Goal: Task Accomplishment & Management: Use online tool/utility

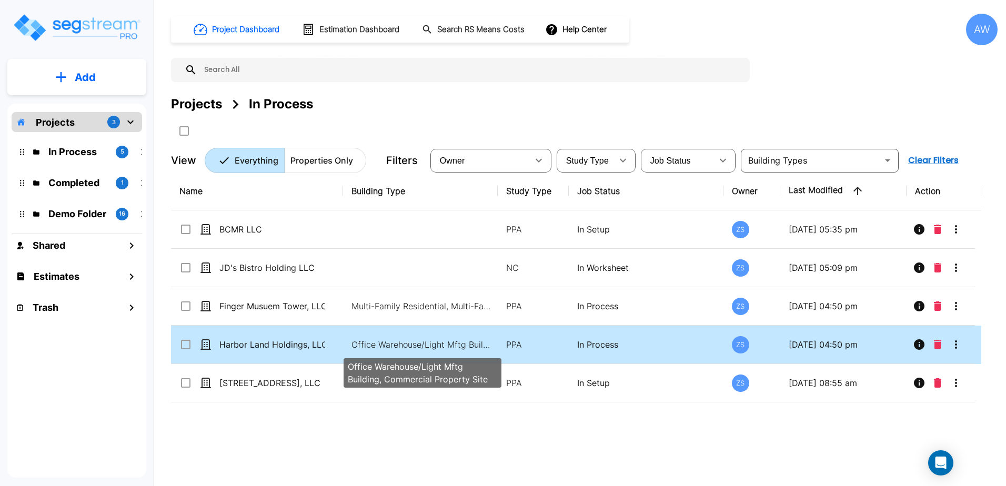
click at [413, 347] on p "Office Warehouse/Light Mftg Building, Commercial Property Site" at bounding box center [422, 344] width 142 height 13
checkbox input "true"
click at [413, 347] on p "Office Warehouse/Light Mftg Building, Commercial Property Site" at bounding box center [422, 344] width 142 height 13
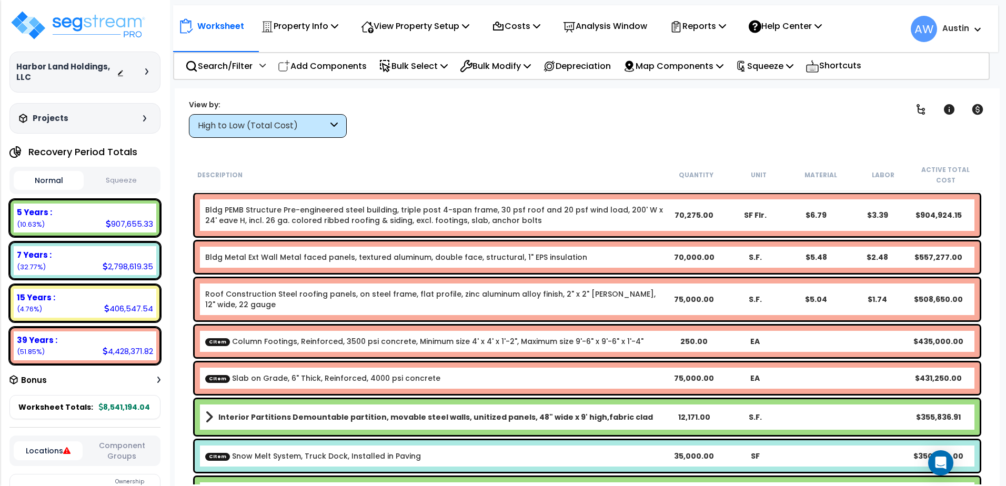
click at [267, 130] on div "High to Low (Total Cost)" at bounding box center [263, 126] width 130 height 12
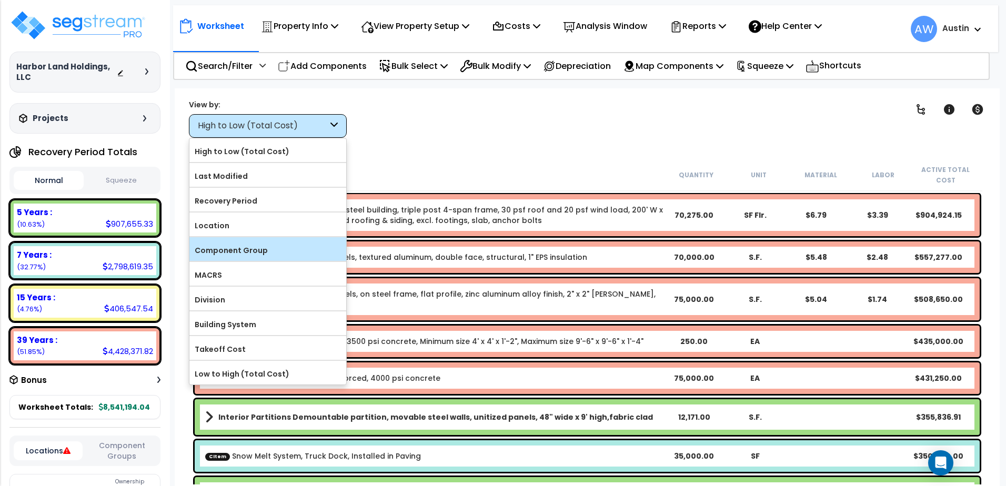
click at [245, 250] on label "Component Group" at bounding box center [267, 251] width 157 height 16
click at [0, 0] on input "Component Group" at bounding box center [0, 0] width 0 height 0
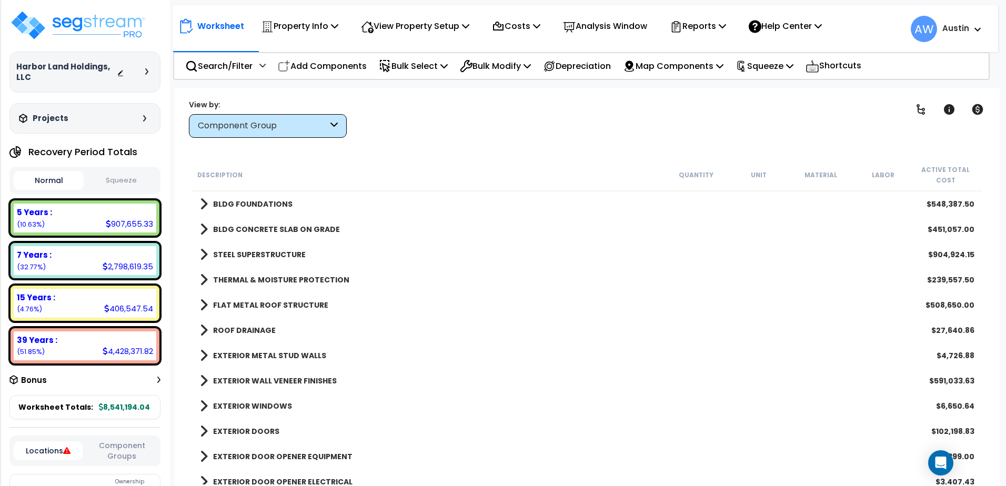
click at [204, 200] on span at bounding box center [204, 204] width 8 height 15
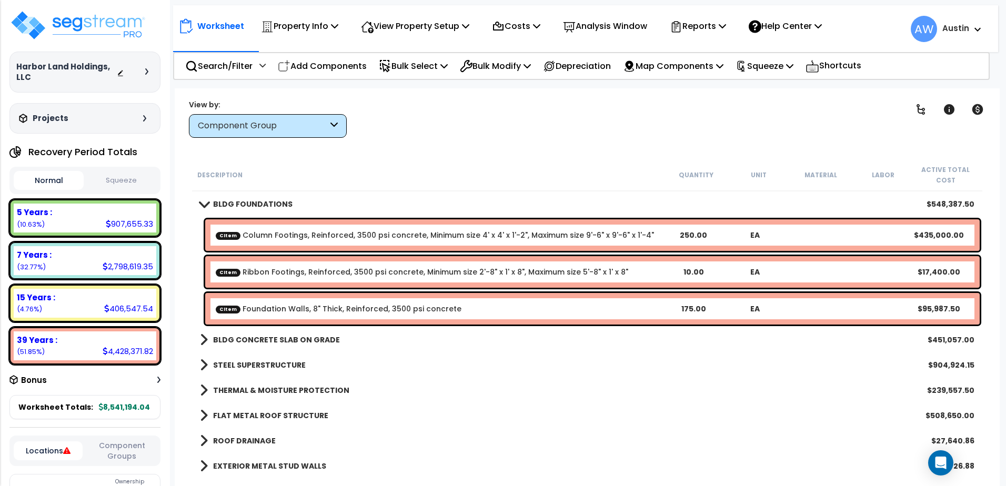
click at [203, 201] on span at bounding box center [203, 204] width 15 height 8
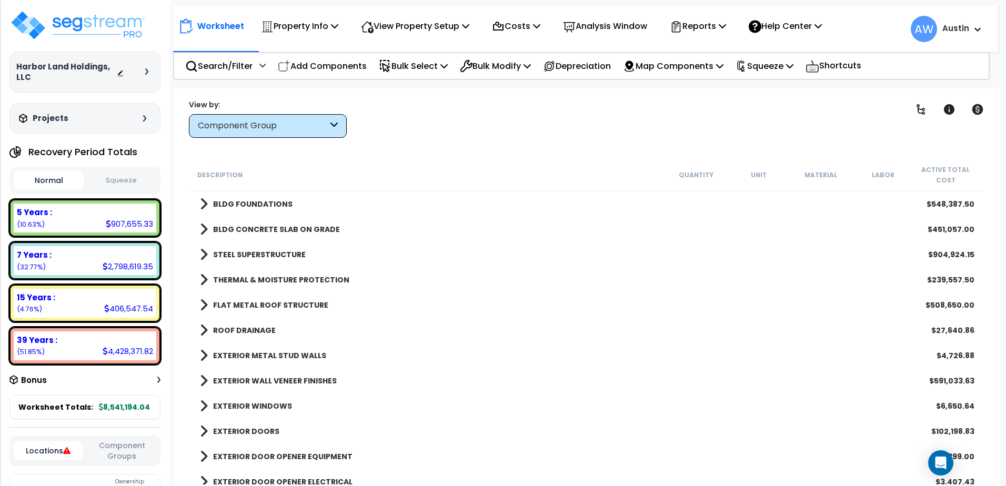
click at [203, 231] on span at bounding box center [204, 229] width 8 height 15
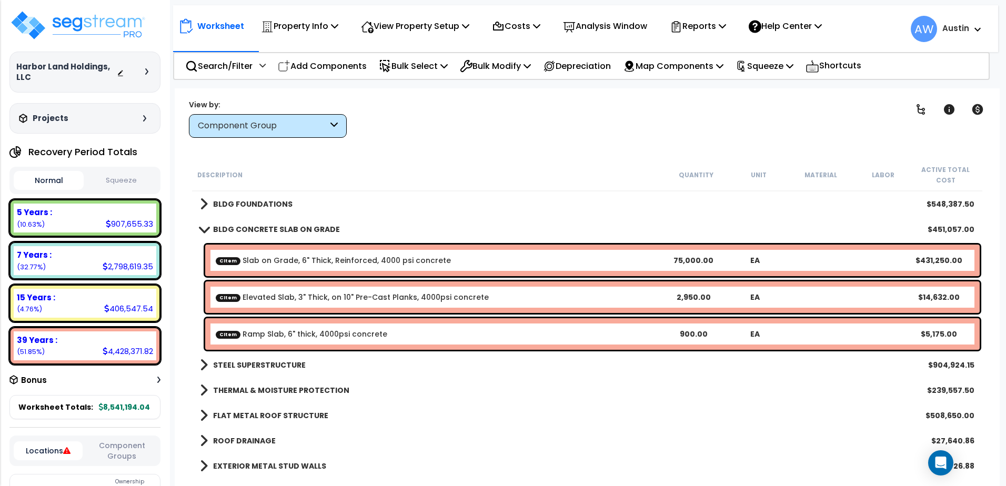
click at [203, 231] on span at bounding box center [203, 229] width 15 height 8
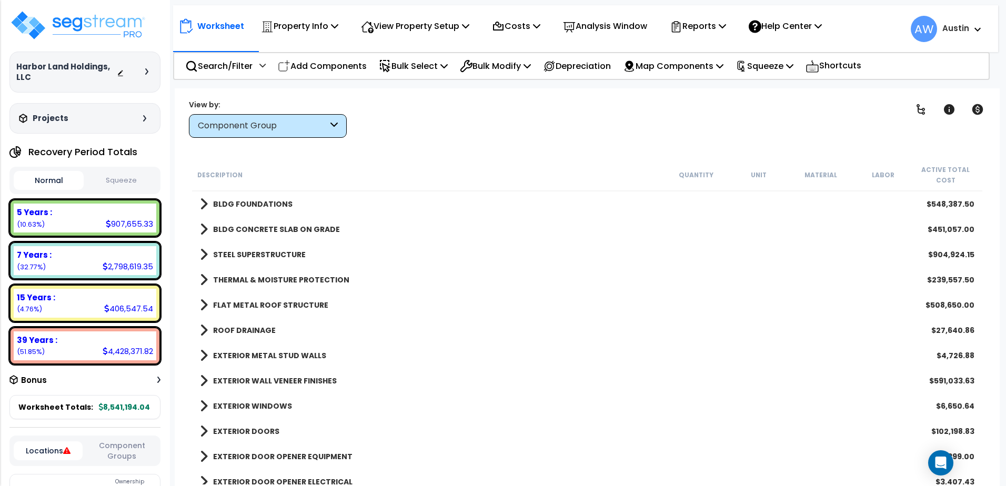
click at [204, 257] on span at bounding box center [204, 254] width 8 height 15
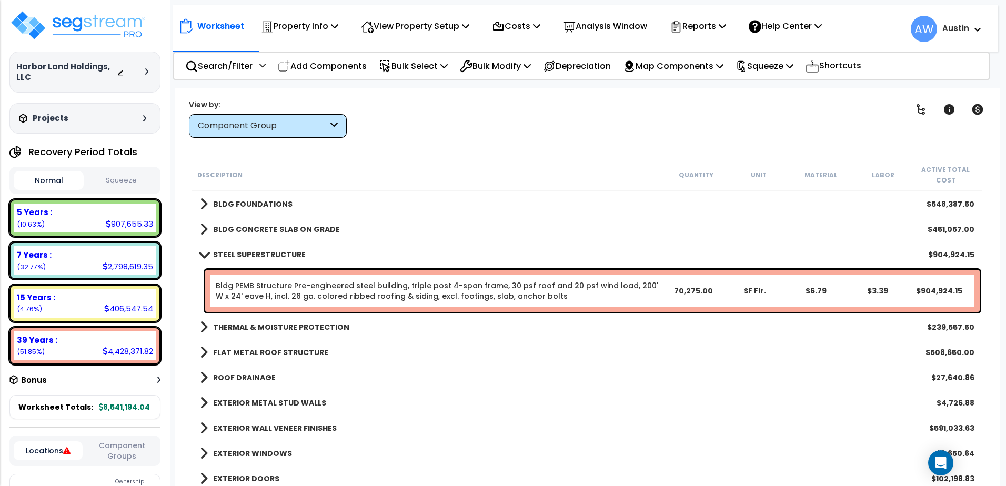
click at [314, 295] on link "Bldg PEMB Structure Pre-engineered steel building, triple post 4-span frame, 30…" at bounding box center [437, 290] width 442 height 21
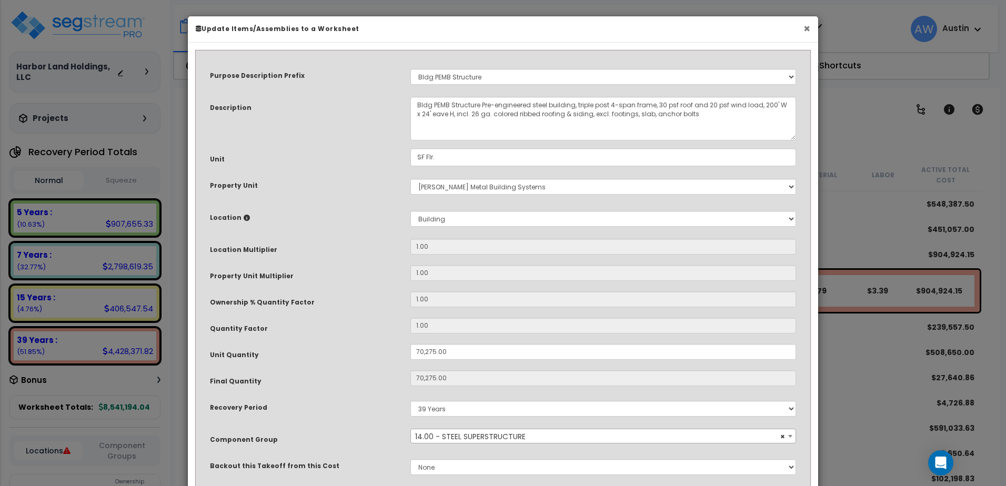
click at [808, 27] on button "×" at bounding box center [806, 28] width 7 height 11
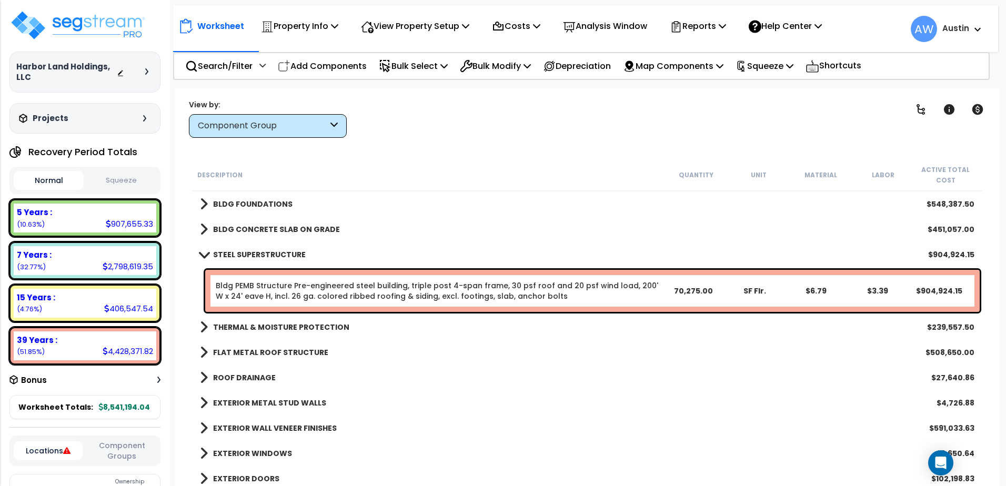
click at [206, 260] on link "STEEL SUPERSTRUCTURE" at bounding box center [253, 254] width 106 height 15
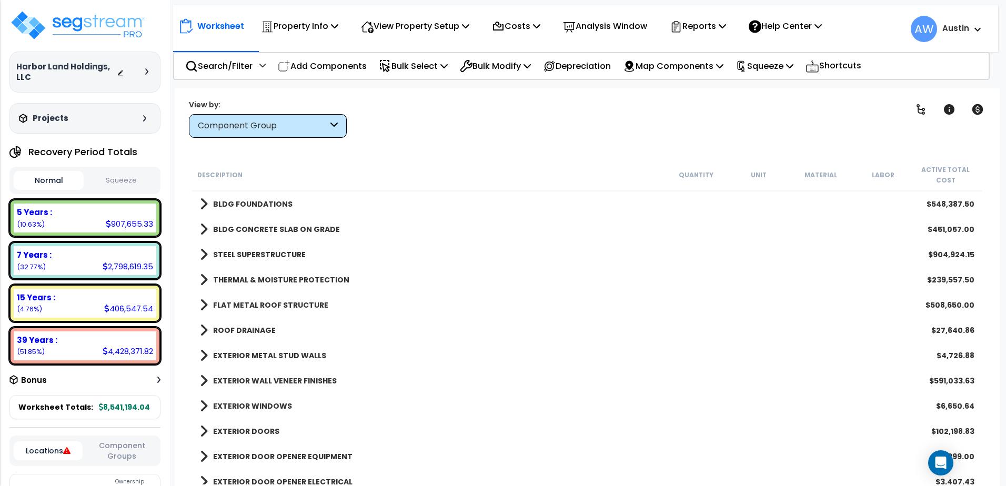
click at [203, 277] on span at bounding box center [204, 280] width 8 height 15
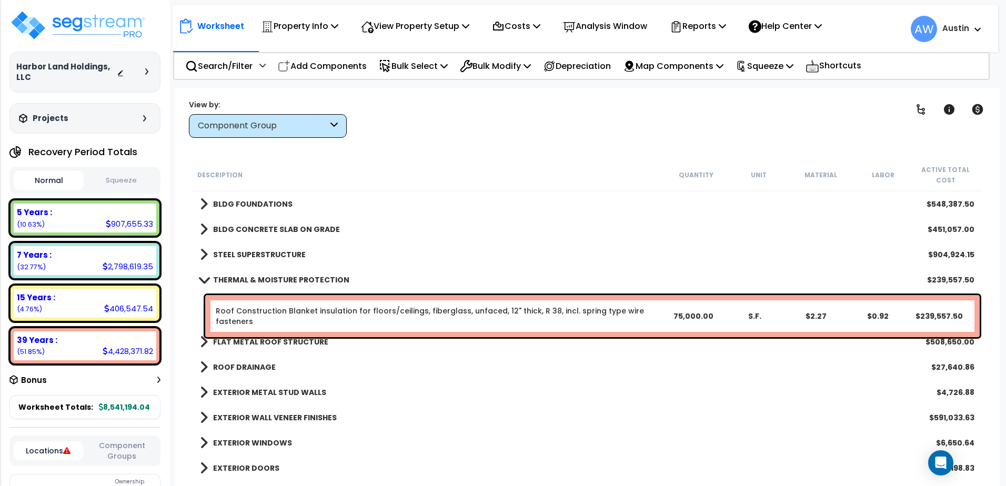
click at [203, 283] on span at bounding box center [203, 280] width 15 height 8
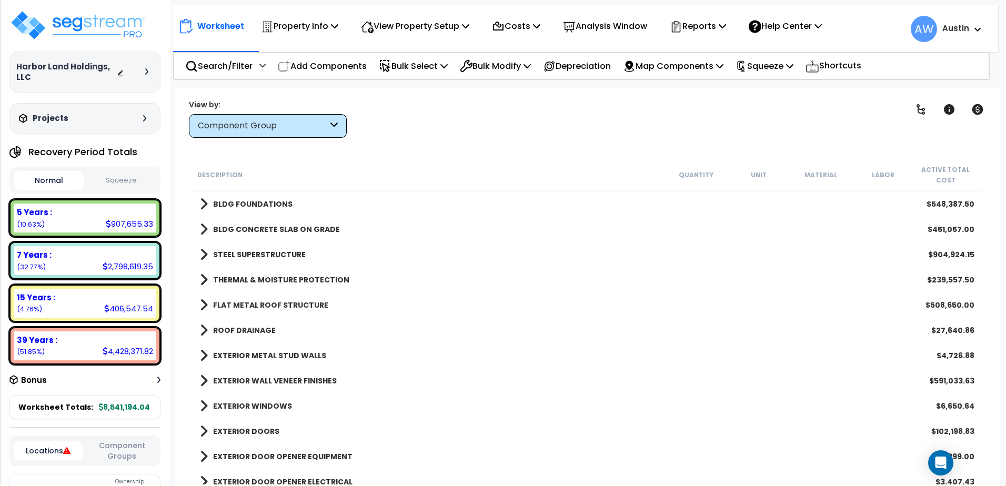
click at [205, 304] on span at bounding box center [204, 305] width 8 height 15
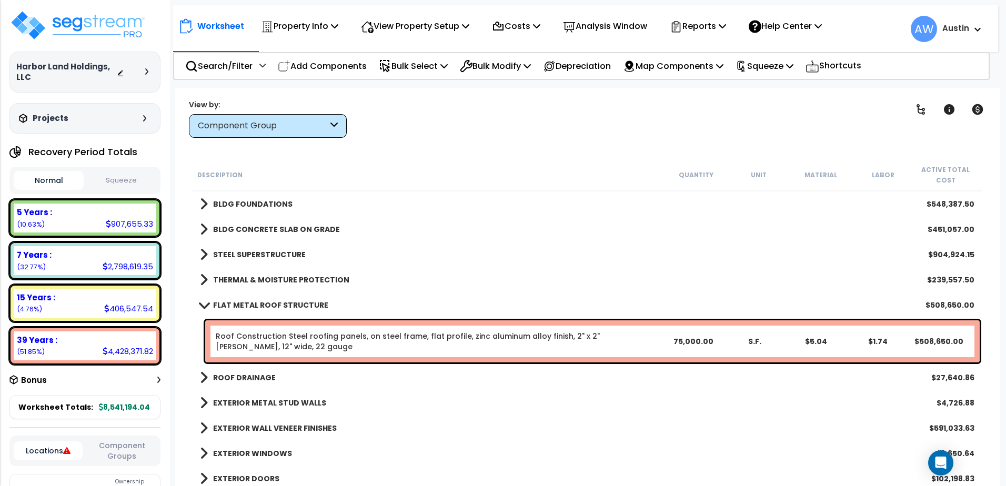
click at [205, 304] on span at bounding box center [203, 305] width 15 height 8
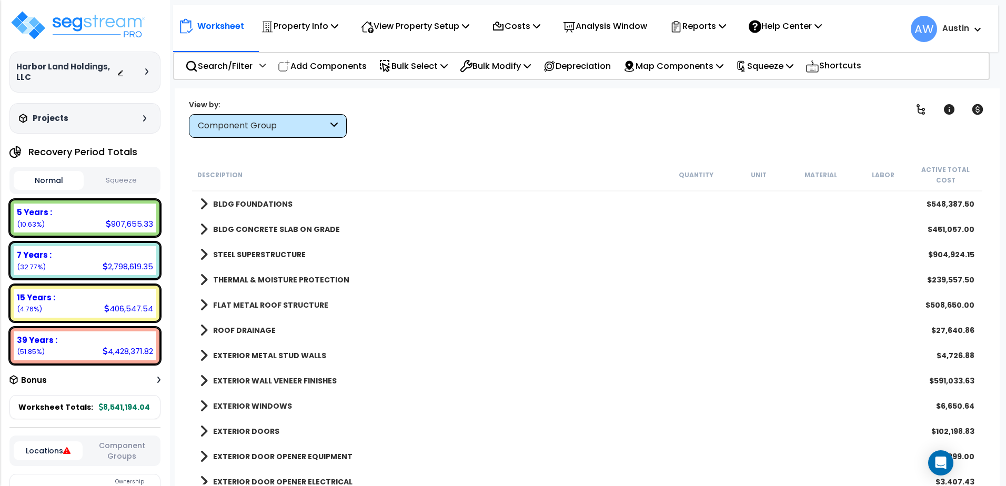
click at [206, 338] on div "ROOF DRAINAGE $27,640.86" at bounding box center [587, 330] width 785 height 25
click at [204, 332] on span at bounding box center [204, 330] width 8 height 15
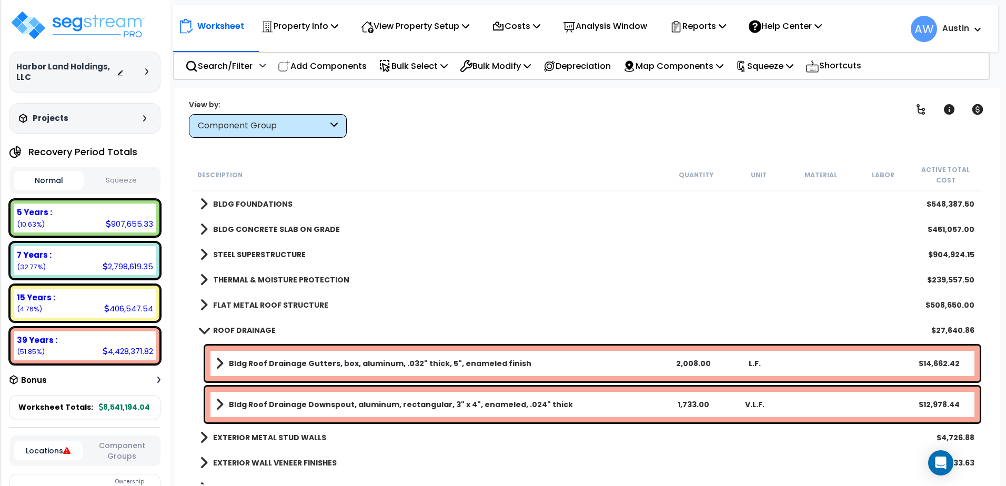
click at [204, 332] on span at bounding box center [203, 330] width 15 height 8
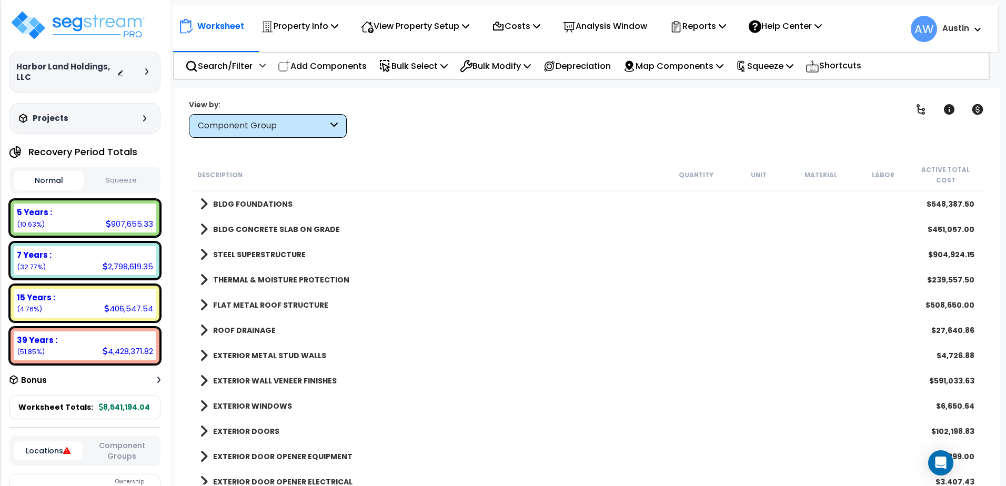
click at [203, 257] on span at bounding box center [204, 254] width 8 height 15
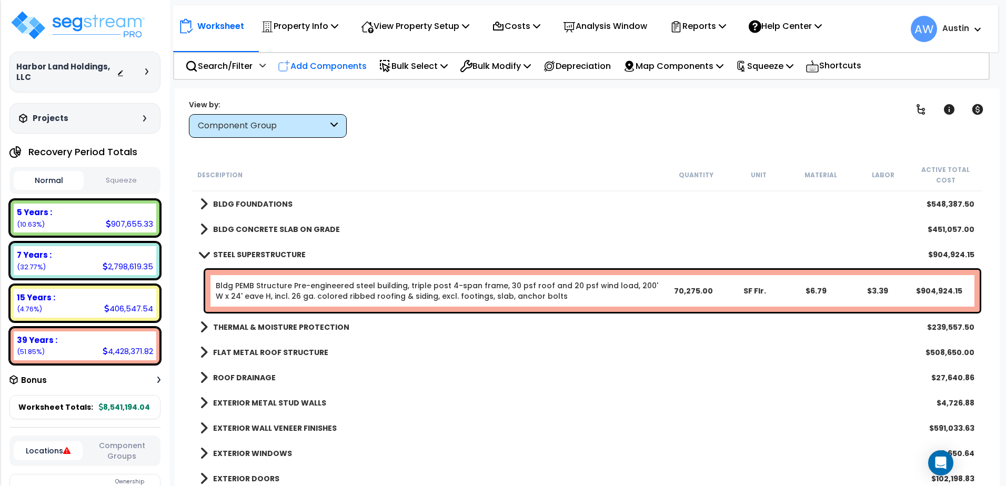
click at [315, 65] on p "Add Components" at bounding box center [322, 66] width 89 height 14
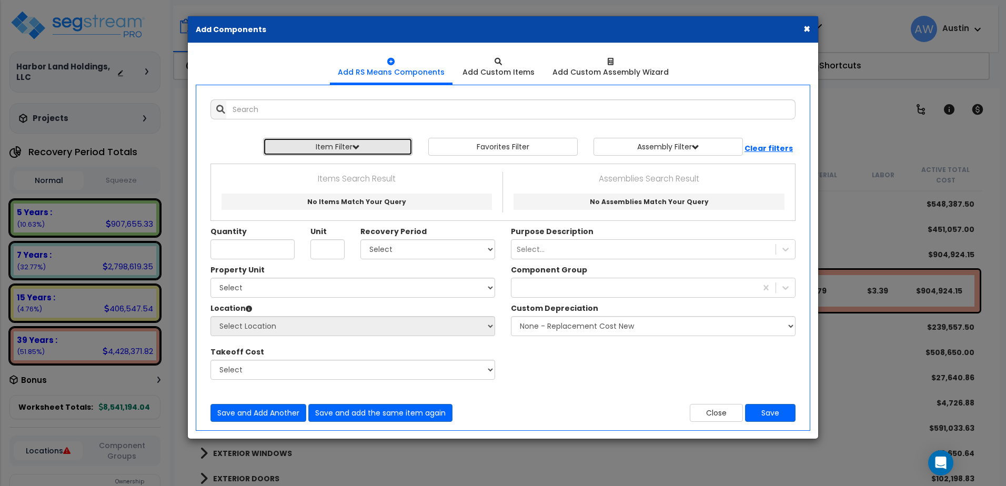
click at [317, 147] on button "Item Filter" at bounding box center [337, 147] width 149 height 18
click at [317, 165] on select "Select 0. Custom Item 1. General Requirements 2. Existing Conditions 3. Concret…" at bounding box center [346, 172] width 154 height 20
select select "13000000"
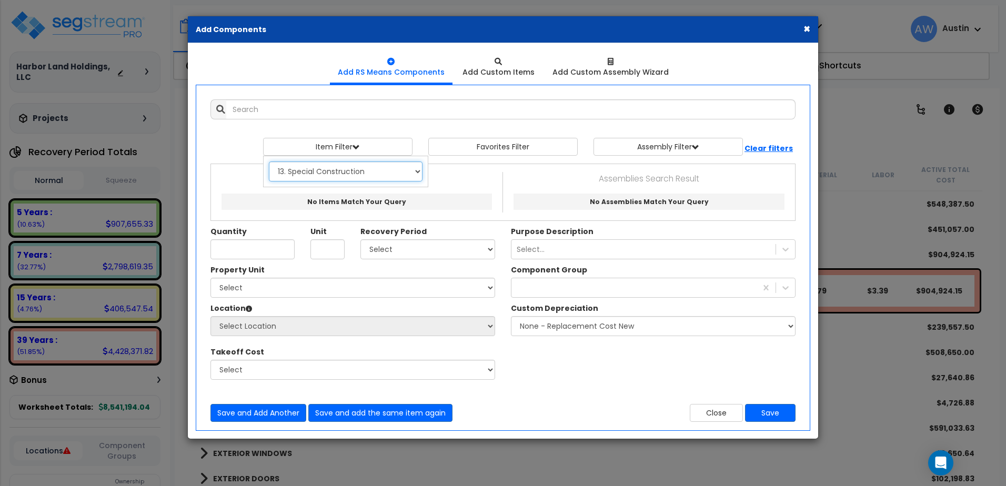
click at [269, 162] on select "Select 0. Custom Item 1. General Requirements 2. Existing Conditions 3. Concret…" at bounding box center [346, 172] width 154 height 20
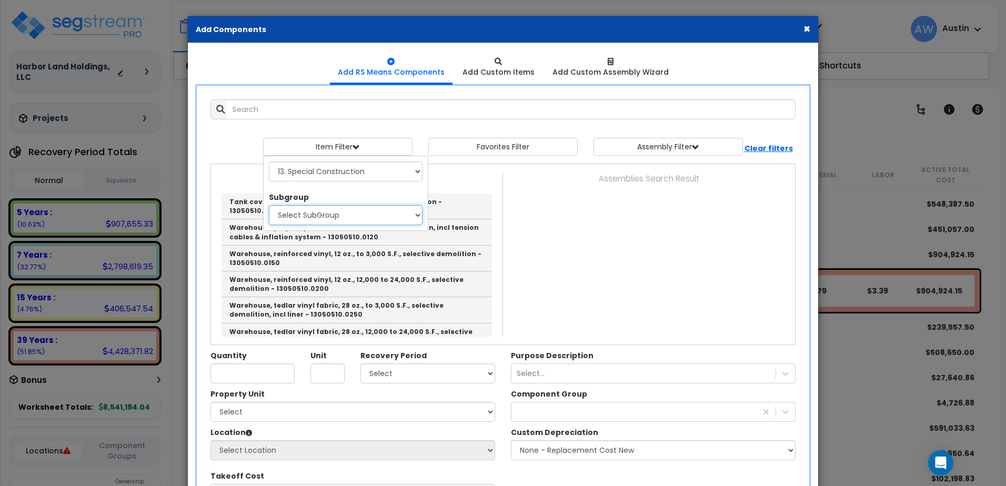
click at [318, 217] on select "Select SubGroup 1. Selective Demolition, Air Supported Structures (13050510) 2.…" at bounding box center [346, 215] width 154 height 20
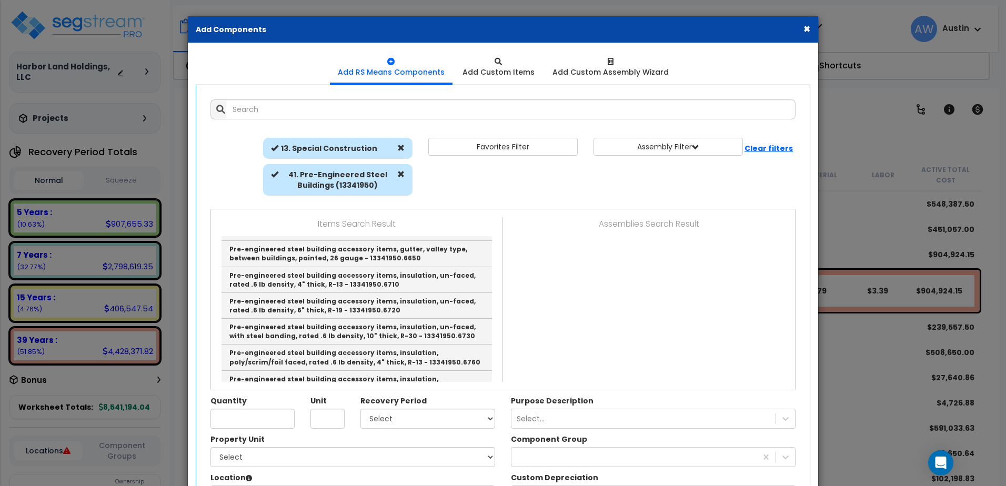
click at [485, 285] on div "Pre-engineered steel building, clear span rigid frame, 30 psf roof and 20 psf w…" at bounding box center [357, 309] width 276 height 146
click at [487, 286] on div "Pre-engineered steel building, clear span rigid frame, 30 psf roof and 20 psf w…" at bounding box center [357, 309] width 276 height 146
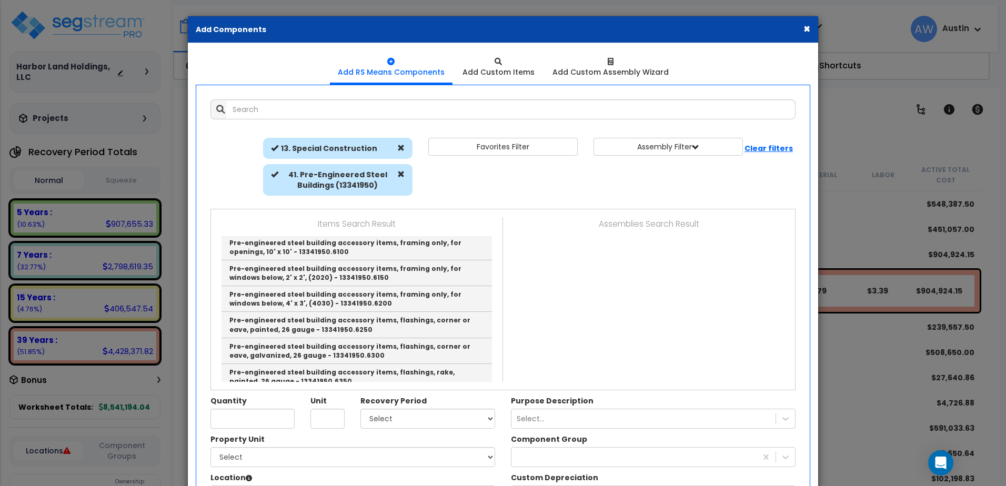
scroll to position [2753, 0]
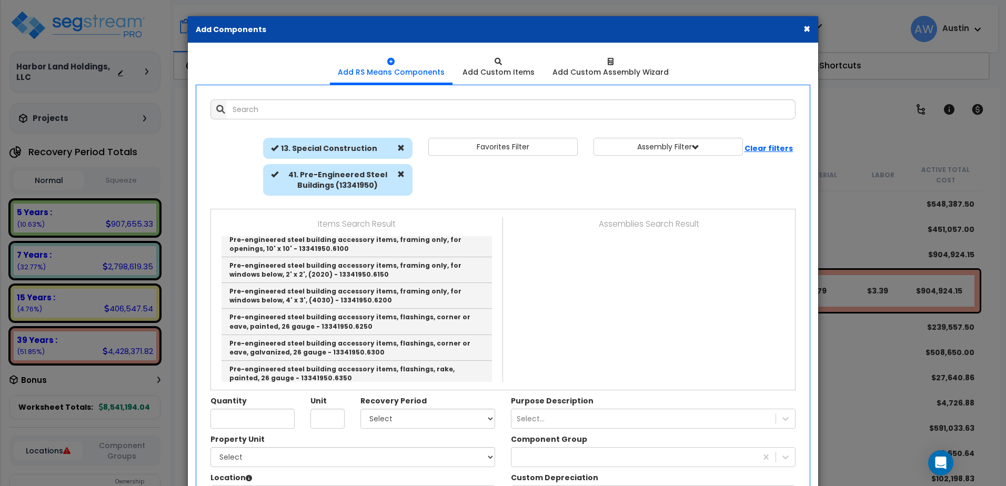
click at [653, 185] on div "Item Filter Select 0. Custom Item 1. General Requirements 3. Concrete" at bounding box center [503, 169] width 601 height 63
click at [805, 27] on button "×" at bounding box center [806, 28] width 7 height 11
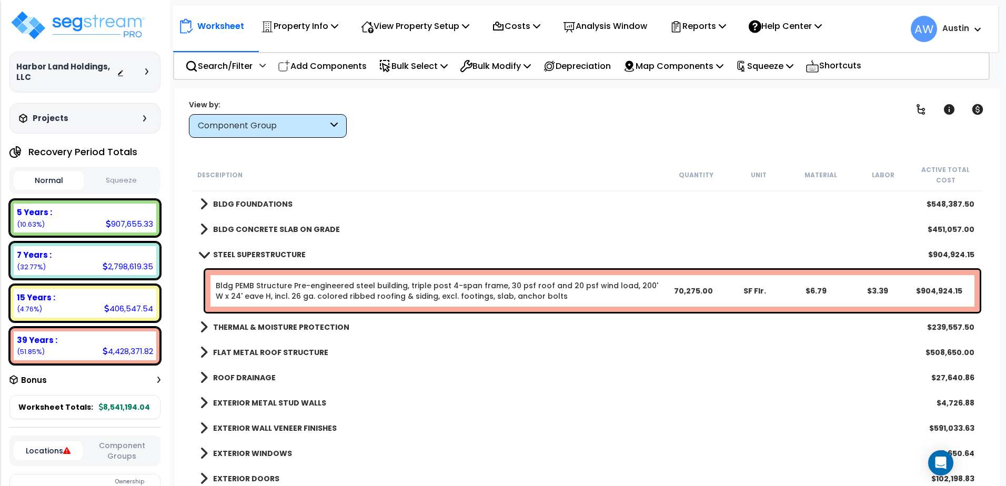
click at [268, 329] on b "THERMAL & MOISTURE PROTECTION" at bounding box center [281, 327] width 136 height 11
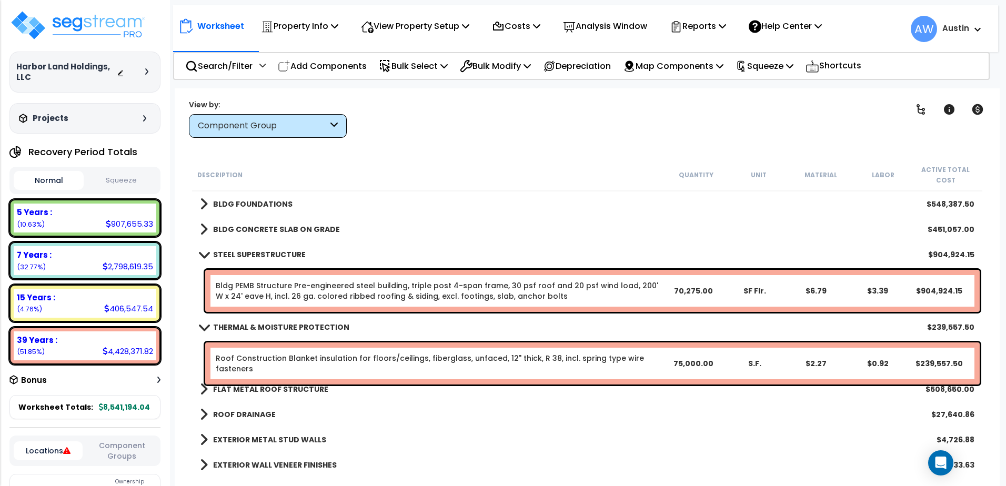
click at [268, 329] on b "THERMAL & MOISTURE PROTECTION" at bounding box center [281, 327] width 136 height 11
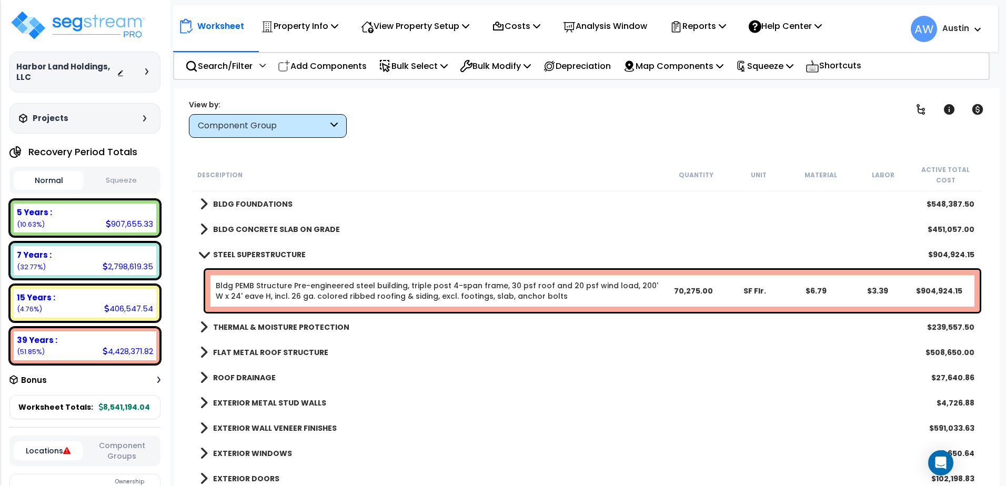
click at [275, 352] on b "FLAT METAL ROOF STRUCTURE" at bounding box center [270, 352] width 115 height 11
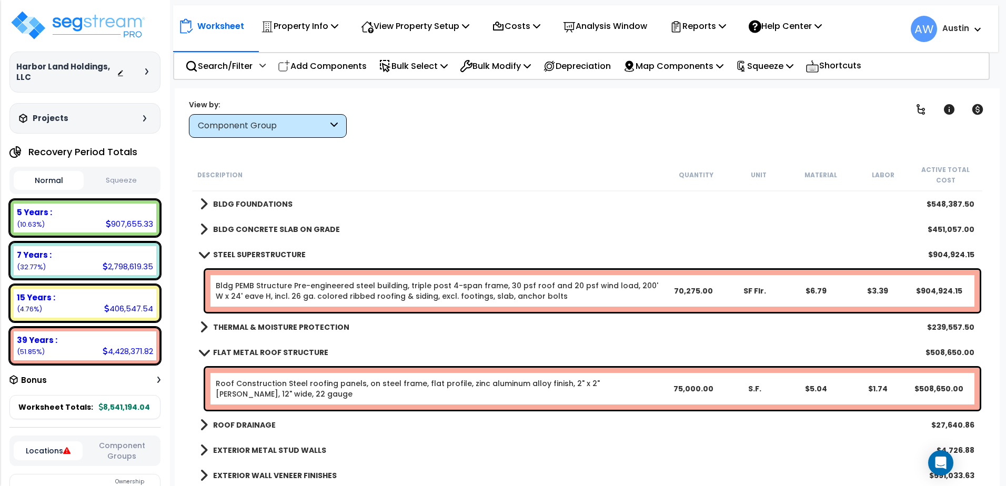
click at [275, 352] on b "FLAT METAL ROOF STRUCTURE" at bounding box center [270, 352] width 115 height 11
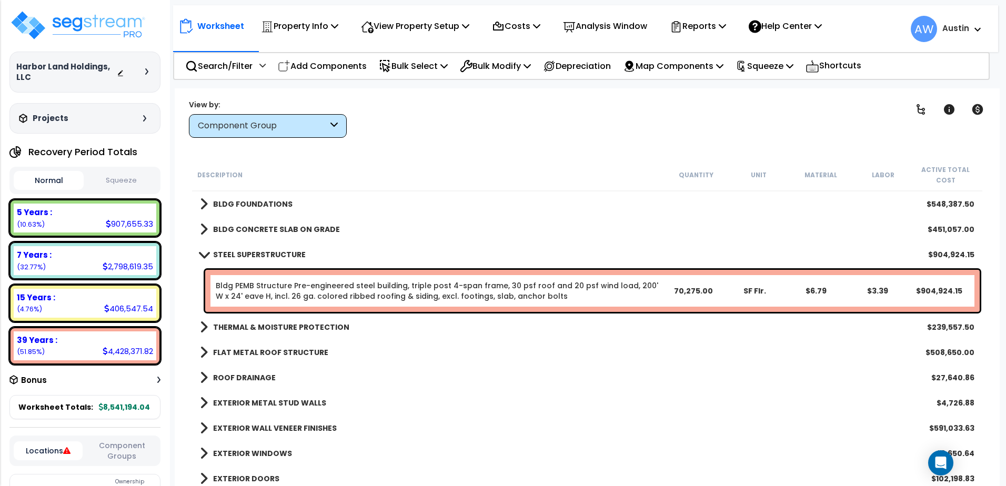
click at [234, 327] on b "THERMAL & MOISTURE PROTECTION" at bounding box center [281, 327] width 136 height 11
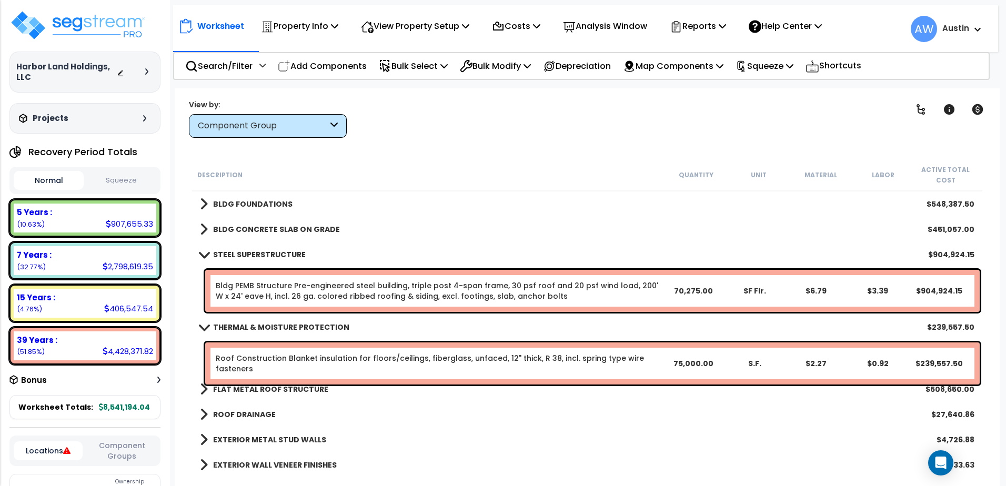
click at [234, 327] on b "THERMAL & MOISTURE PROTECTION" at bounding box center [281, 327] width 136 height 11
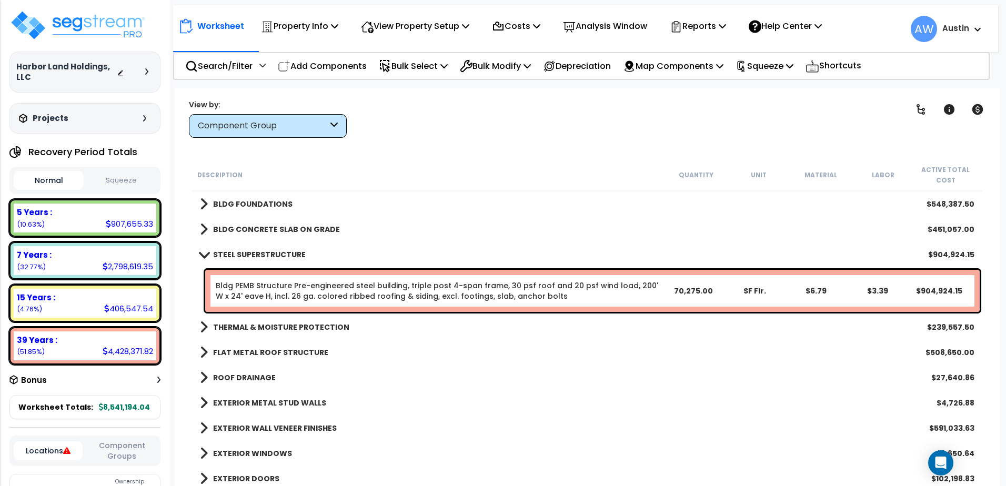
click at [233, 375] on b "ROOF DRAINAGE" at bounding box center [244, 377] width 63 height 11
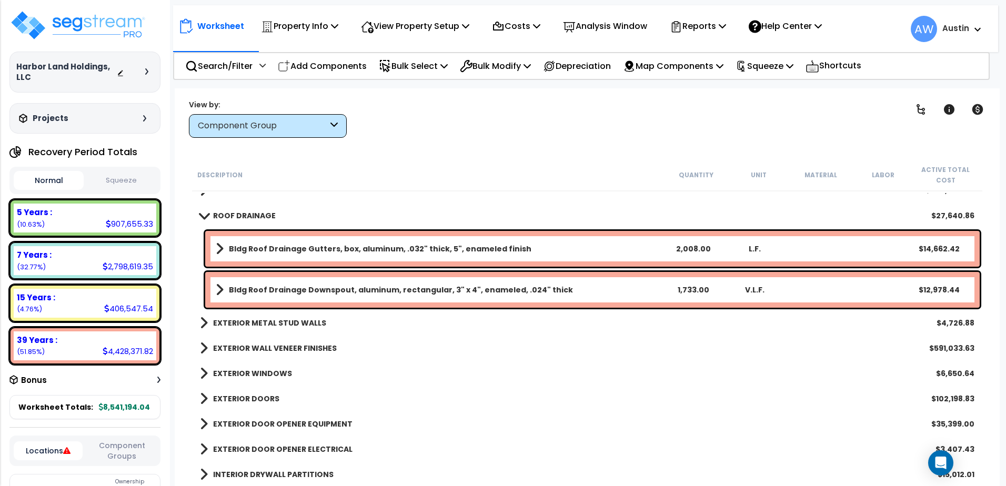
scroll to position [158, 0]
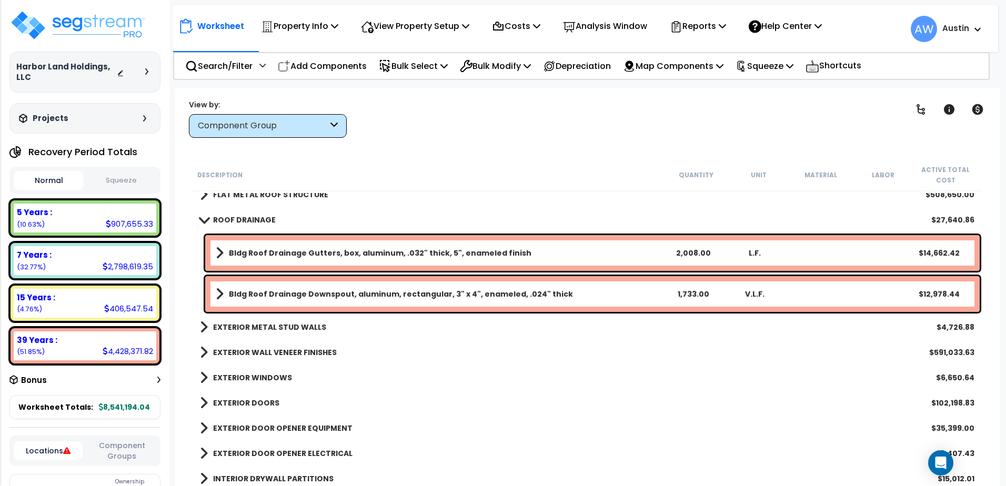
click at [228, 222] on b "ROOF DRAINAGE" at bounding box center [244, 220] width 63 height 11
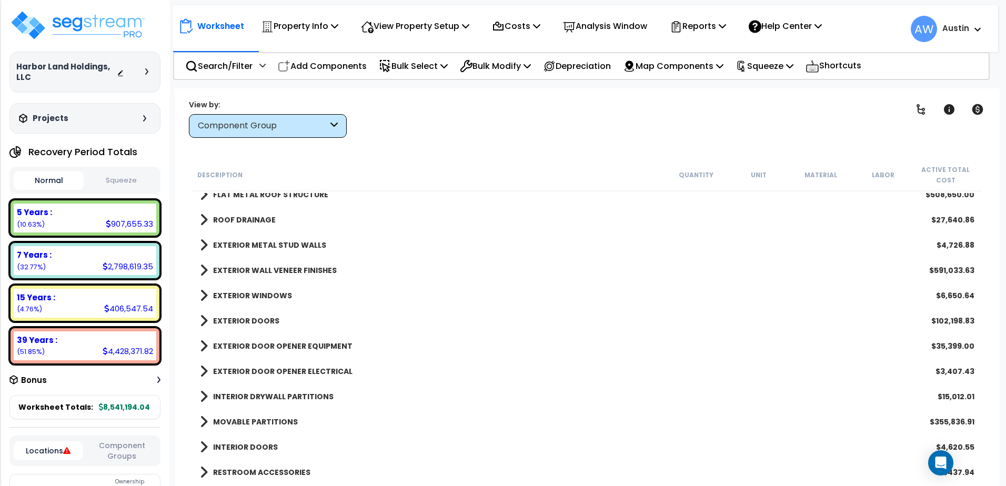
click at [228, 249] on b "EXTERIOR METAL STUD WALLS" at bounding box center [269, 245] width 113 height 11
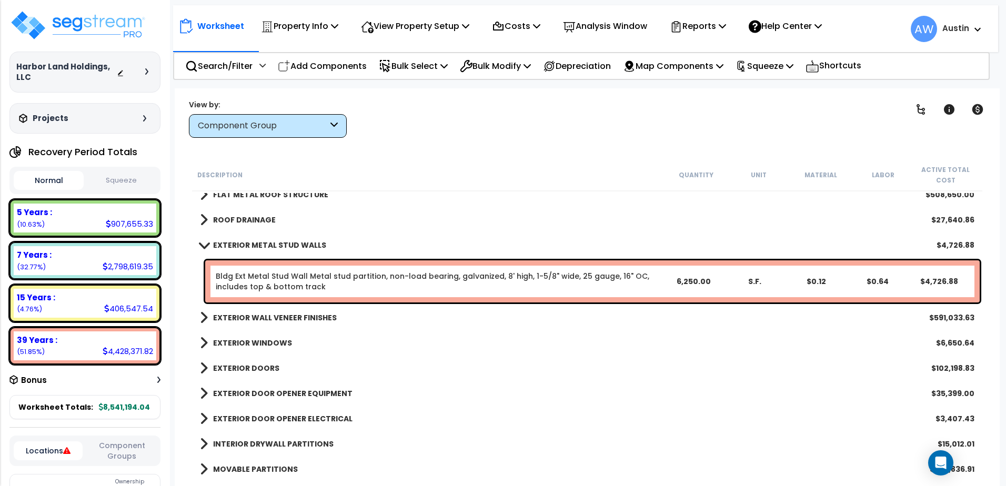
click at [278, 286] on link "Bldg Ext Metal Stud Wall Metal stud partition, non-load bearing, galvanized, 8'…" at bounding box center [432, 281] width 433 height 21
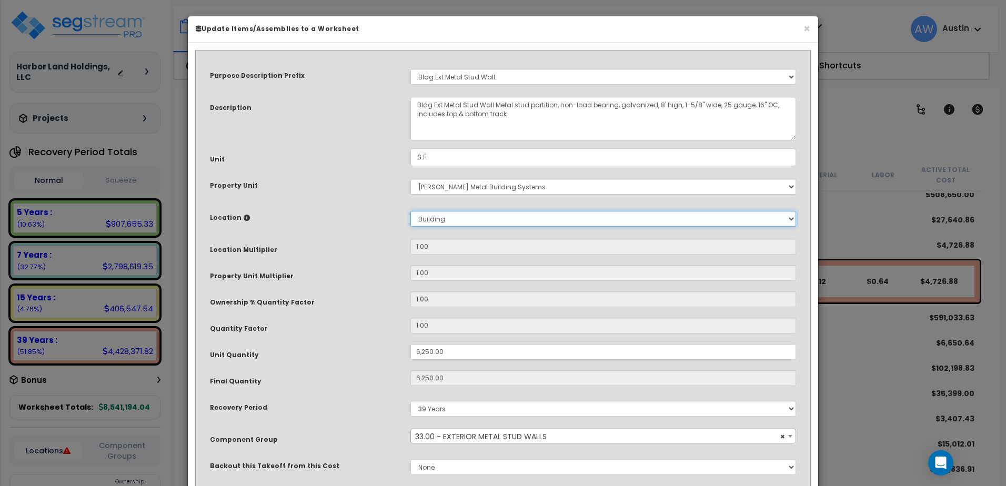
click at [486, 220] on select "Select Building Building Exterior Building Interior Common Areas Add New Locati…" at bounding box center [603, 219] width 386 height 16
click at [382, 207] on div "Location Please select Property Unit to enable Location" at bounding box center [302, 216] width 200 height 18
click at [806, 29] on button "×" at bounding box center [806, 28] width 7 height 11
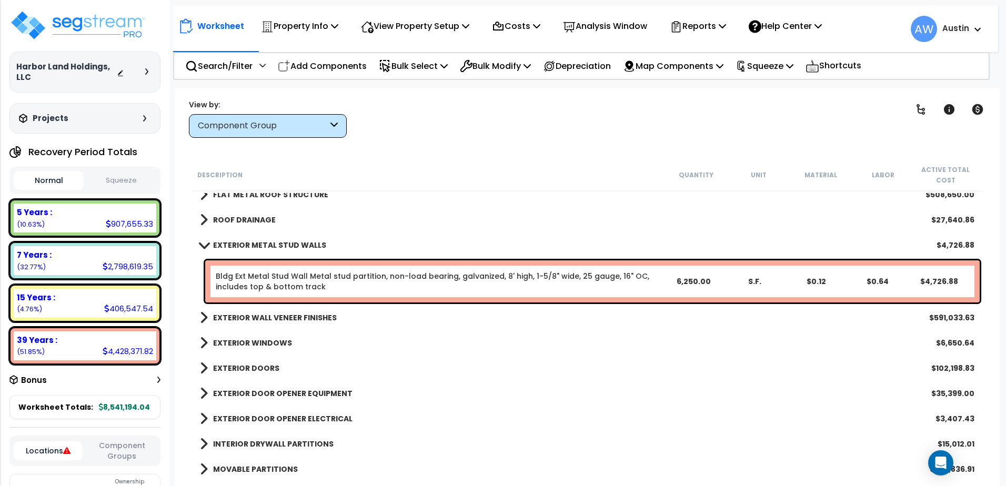
click at [201, 244] on span at bounding box center [203, 245] width 15 height 8
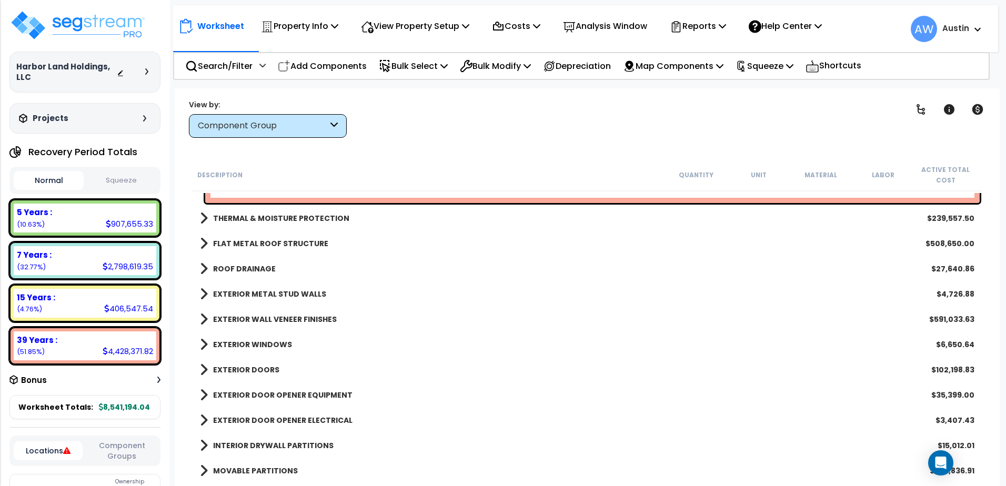
scroll to position [105, 0]
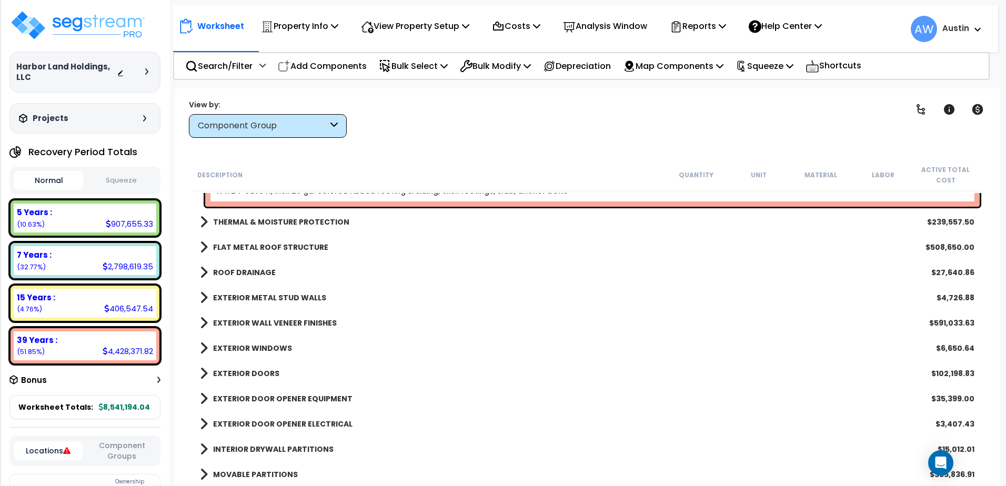
click at [208, 294] on link "EXTERIOR METAL STUD WALLS" at bounding box center [263, 297] width 126 height 15
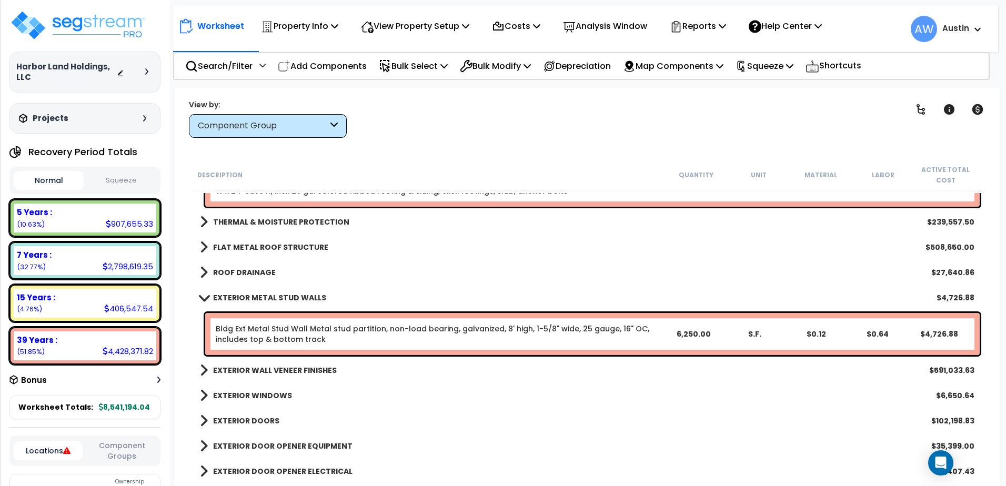
click at [205, 296] on span at bounding box center [203, 298] width 15 height 8
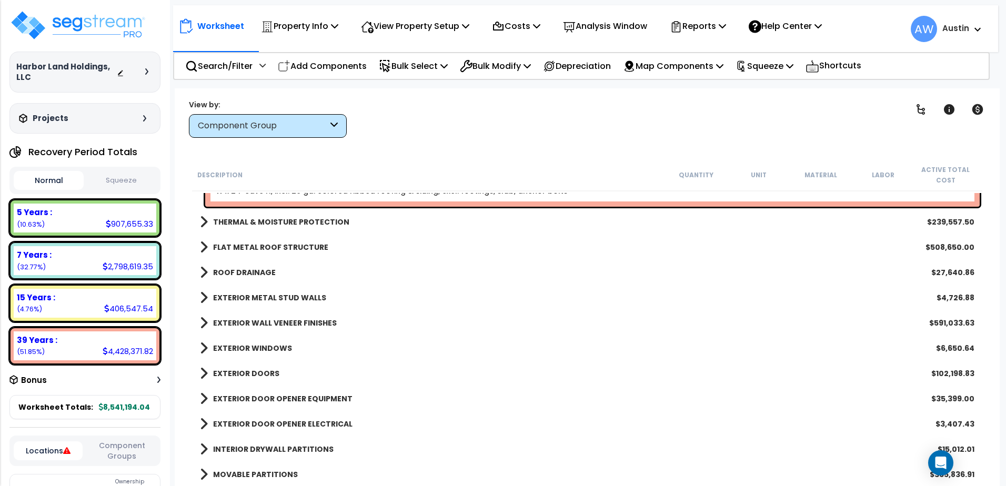
click at [204, 446] on span at bounding box center [204, 449] width 8 height 15
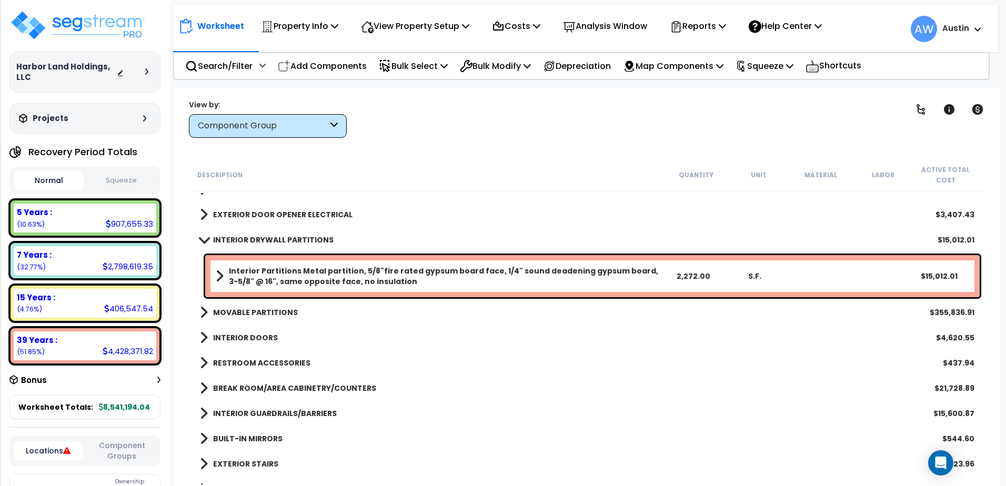
scroll to position [316, 0]
click at [201, 215] on span at bounding box center [204, 213] width 8 height 15
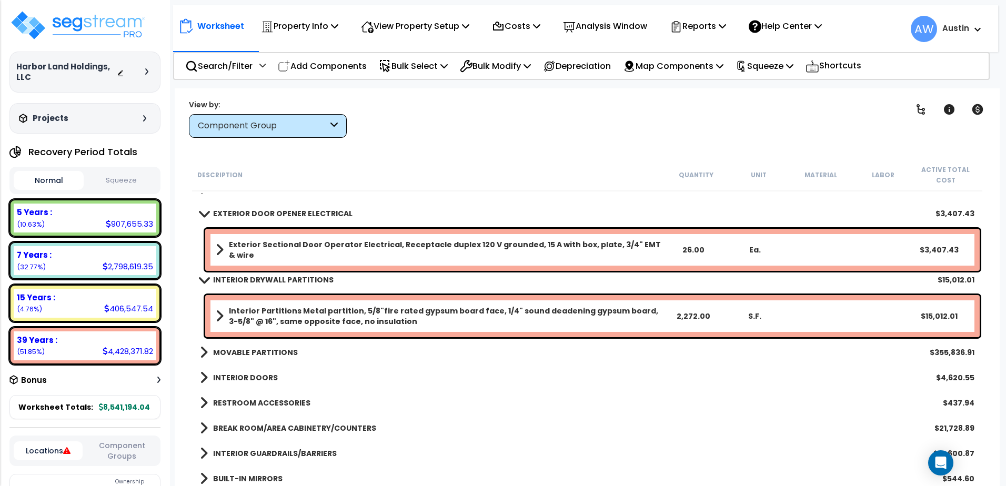
click at [205, 214] on span at bounding box center [203, 213] width 15 height 8
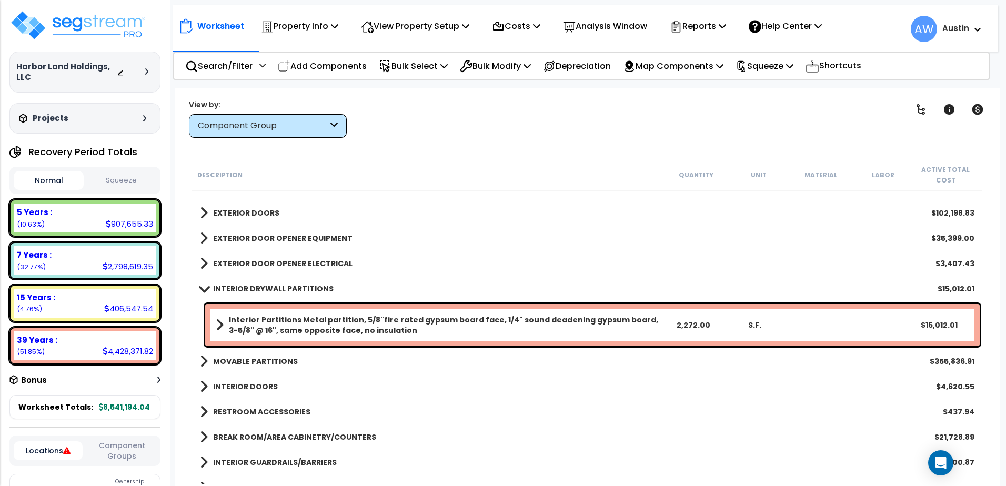
scroll to position [263, 0]
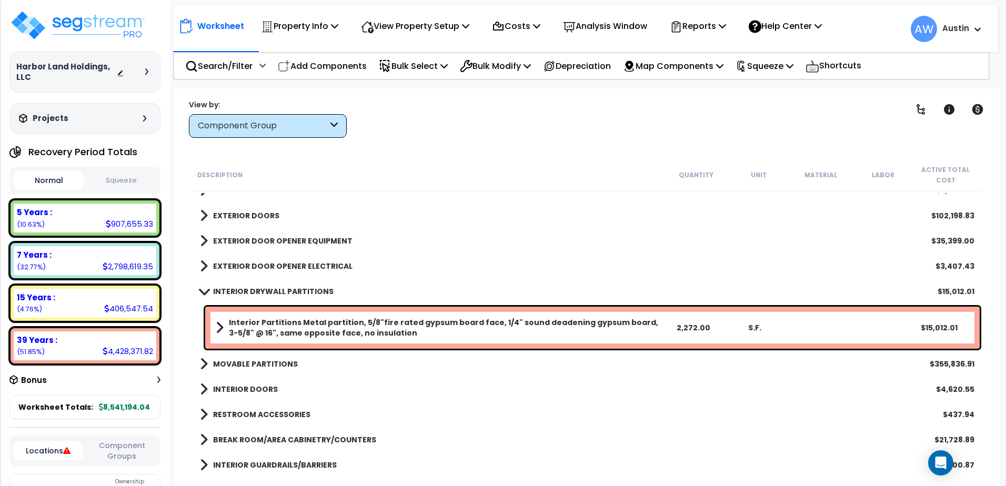
click at [206, 290] on span at bounding box center [203, 291] width 15 height 8
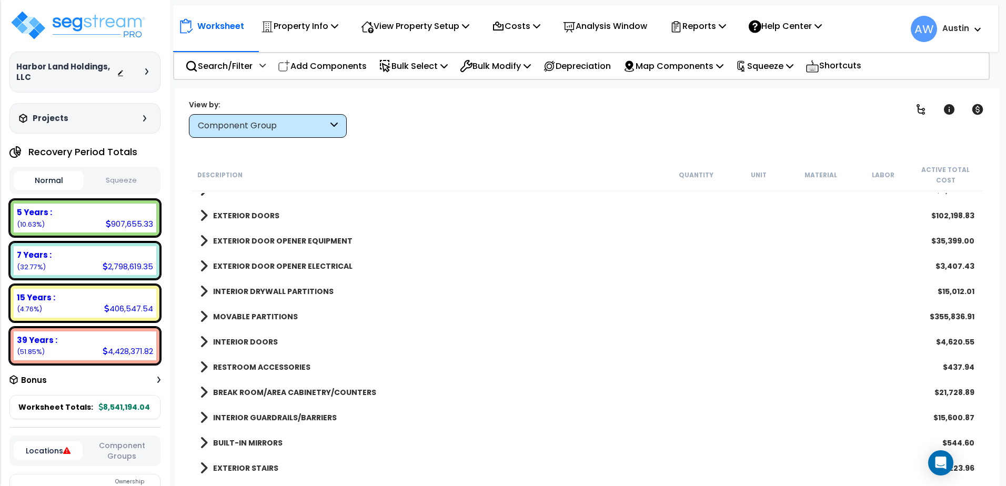
click at [245, 344] on b "INTERIOR DOORS" at bounding box center [245, 342] width 65 height 11
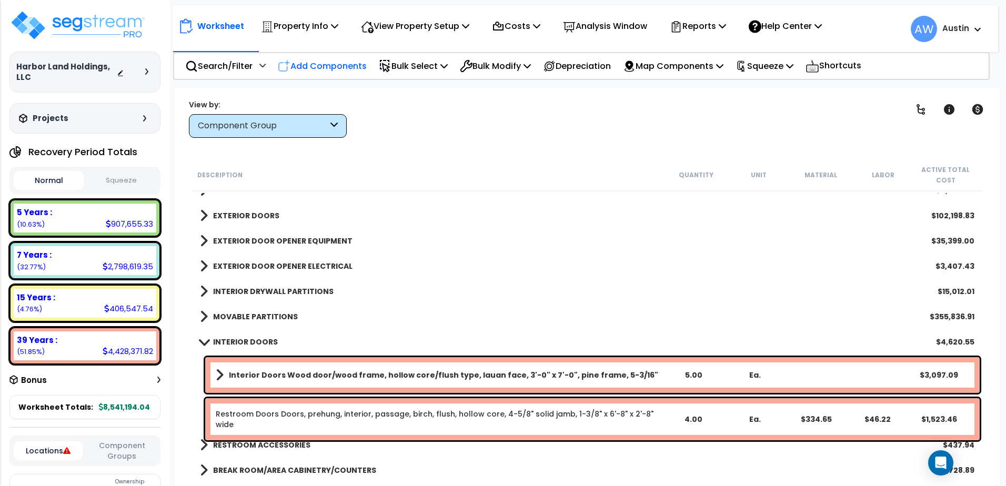
click at [320, 66] on p "Add Components" at bounding box center [322, 66] width 89 height 14
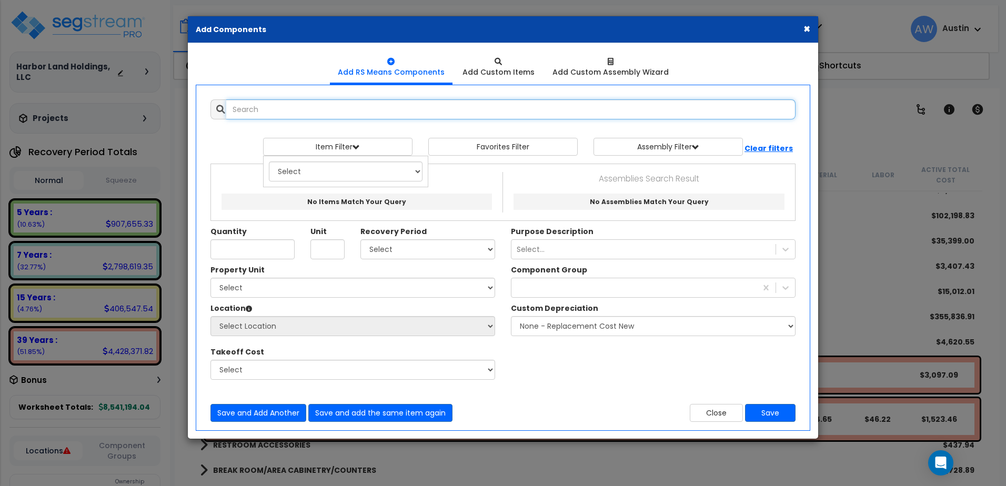
scroll to position [0, 0]
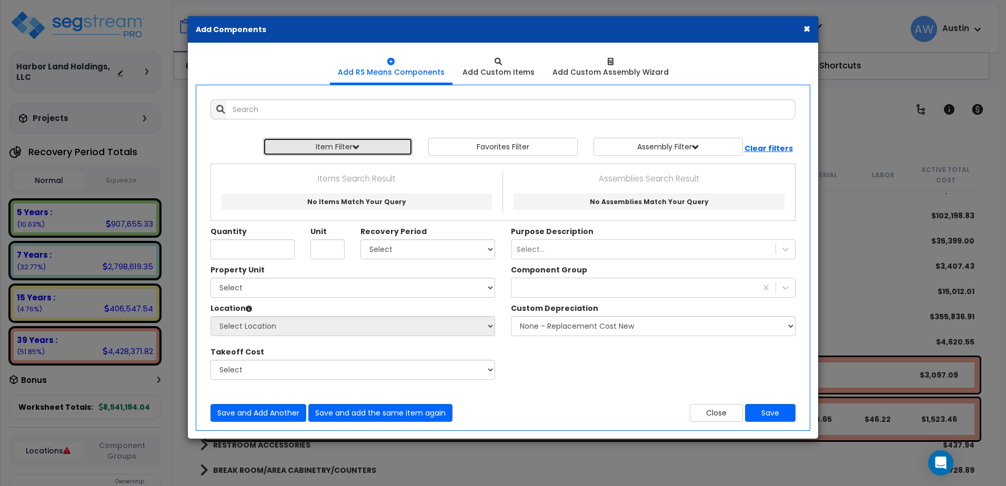
click at [301, 141] on button "Item Filter" at bounding box center [337, 147] width 149 height 18
click at [315, 168] on select "Select 0. Custom Item 1. General Requirements 2. Existing Conditions 3. Concret…" at bounding box center [346, 172] width 154 height 20
select select "8000000"
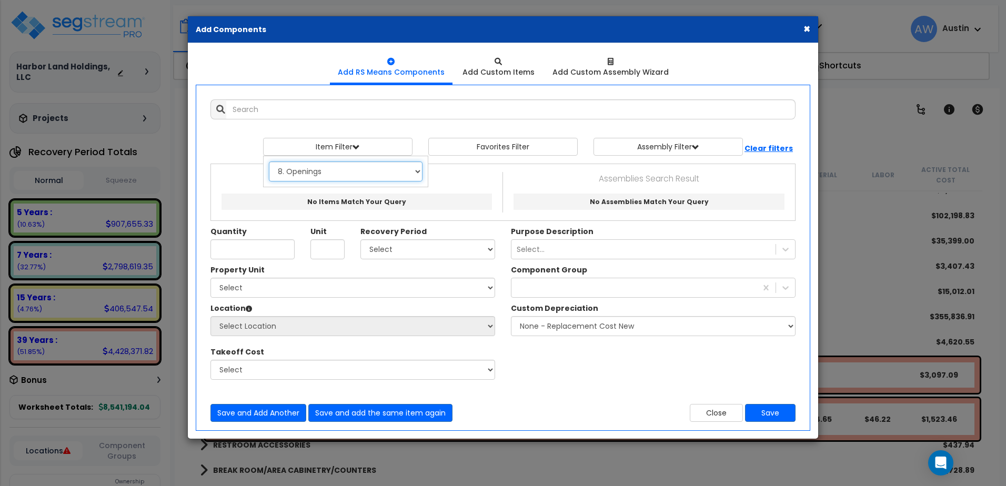
click at [269, 162] on select "Select 0. Custom Item 1. General Requirements 2. Existing Conditions 3. Concret…" at bounding box center [346, 172] width 154 height 20
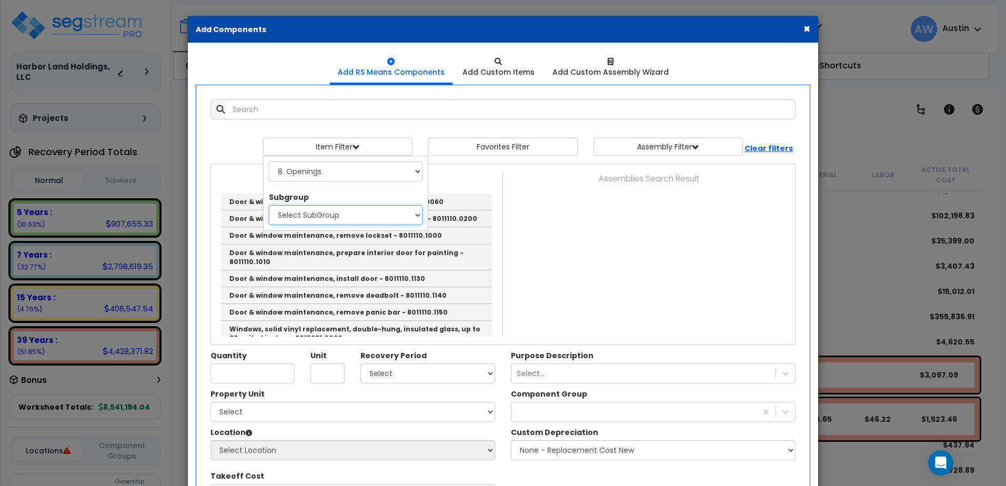
click at [312, 220] on select "Select SubGroup 1. Door & Window Maintenance (8011110) 2. Solid Vinyl Replaceme…" at bounding box center [346, 215] width 154 height 20
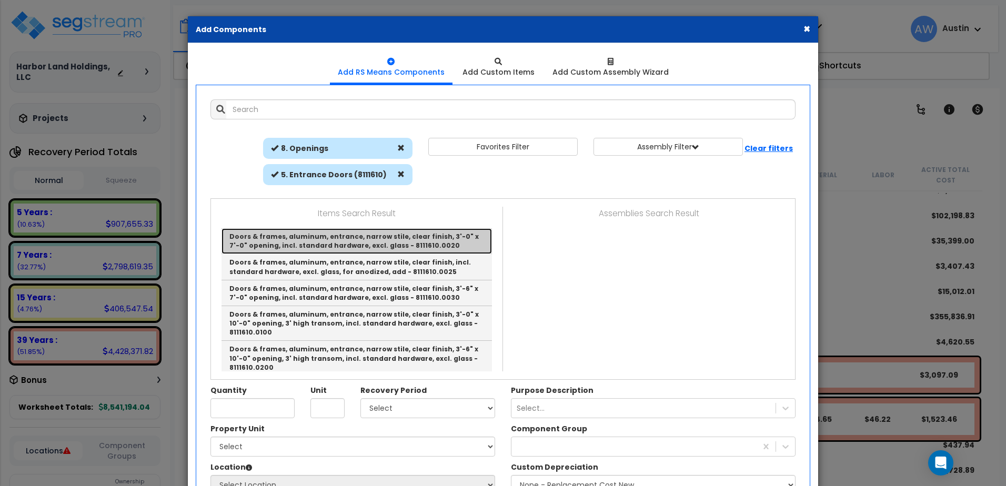
click at [406, 246] on link "Doors & frames, aluminum, entrance, narrow stile, clear finish, 3'-0" x 7'-0" o…" at bounding box center [356, 241] width 270 height 26
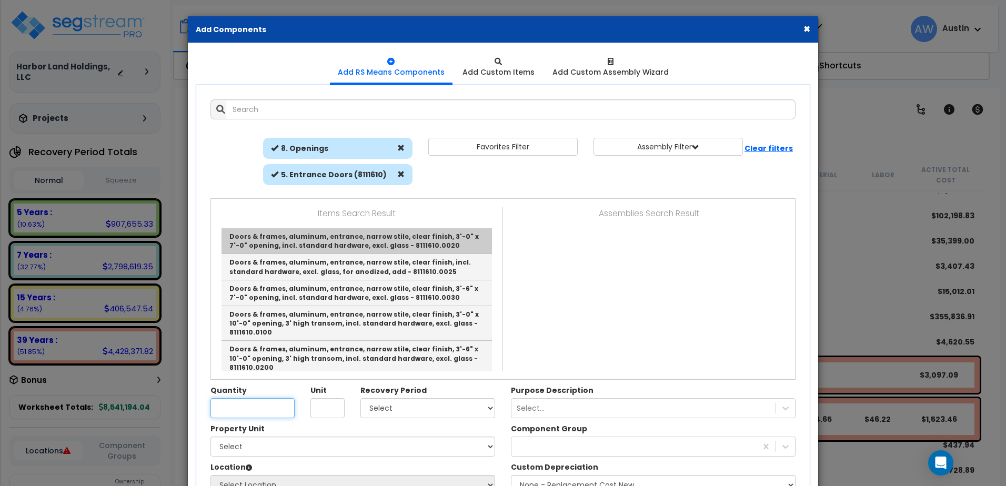
type input "Doors & frames, aluminum, entrance, narrow stile, clear finish, 3'-0" x 7'-0" o…"
type input "Ea."
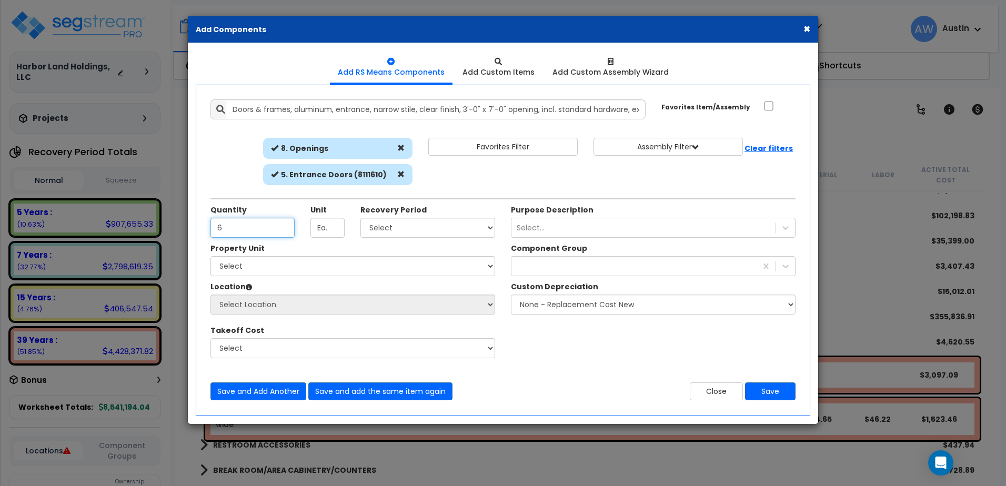
type input "6"
click at [381, 229] on select "Select Land 5 Years 7 Years 15 Years 39 Years 27.5 Year" at bounding box center [427, 228] width 135 height 20
select select "39Y"
click at [360, 218] on select "Select Land 5 Years 7 Years 15 Years 39 Years 27.5 Year" at bounding box center [427, 228] width 135 height 20
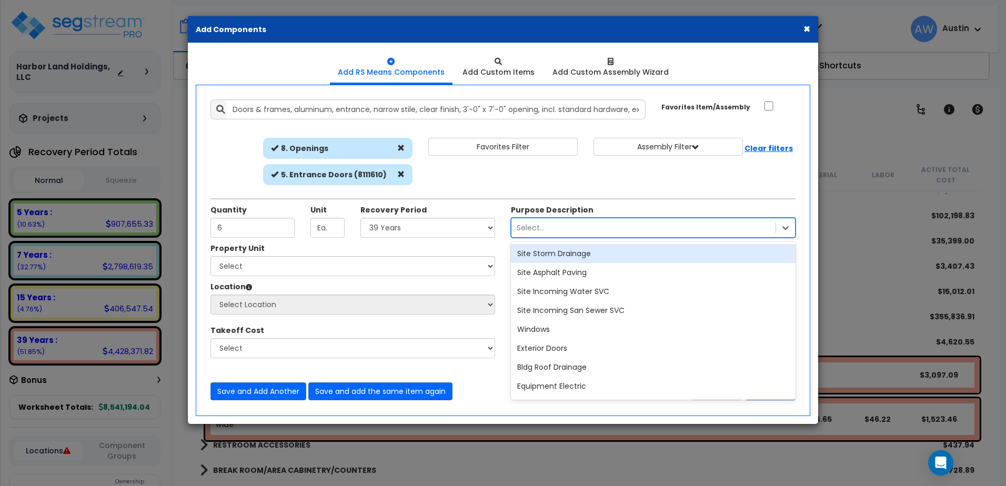
click at [520, 228] on div "Select..." at bounding box center [531, 228] width 28 height 11
type input "exte"
click at [548, 256] on div "Exterior Doors" at bounding box center [653, 253] width 285 height 19
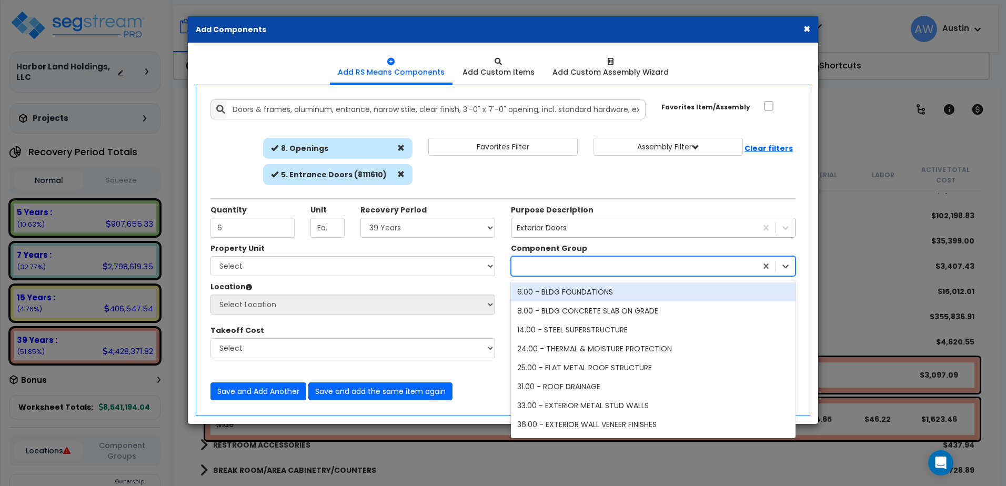
click at [547, 257] on div at bounding box center [653, 266] width 285 height 20
type input "doors"
click at [558, 294] on div "44.00 - EXTERIOR DOORS" at bounding box center [653, 292] width 285 height 19
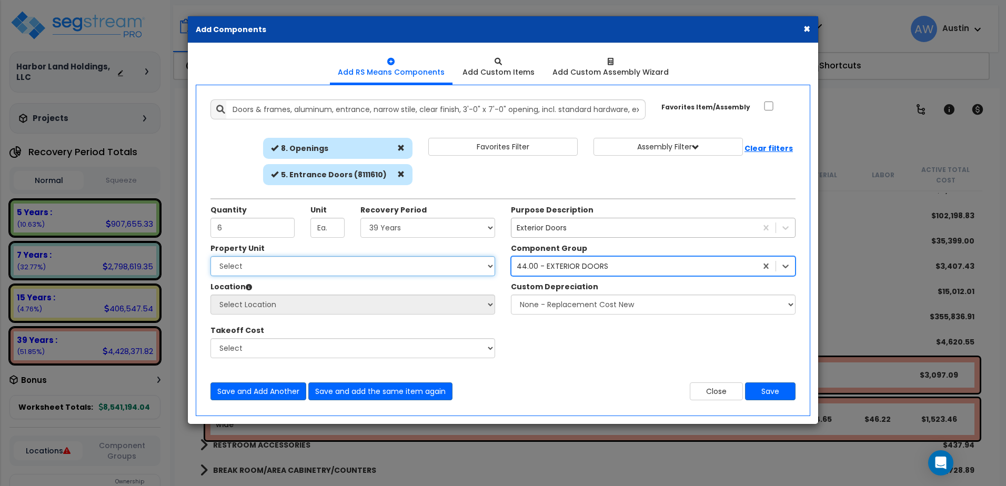
click at [279, 267] on select "Select [PERSON_NAME] Metal Building Systems Site Improvements" at bounding box center [352, 266] width 285 height 20
select select "160317"
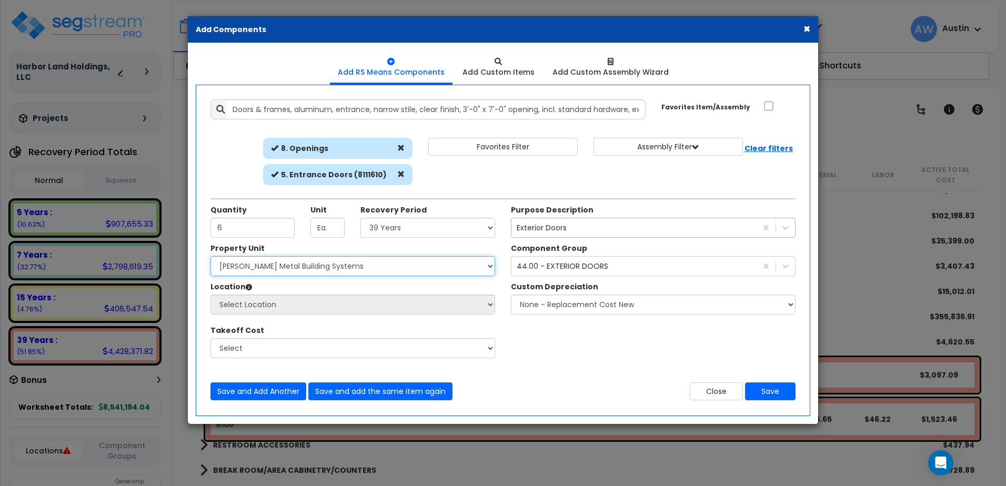
click at [210, 256] on select "Select [PERSON_NAME] Metal Building Systems Site Improvements" at bounding box center [352, 266] width 285 height 20
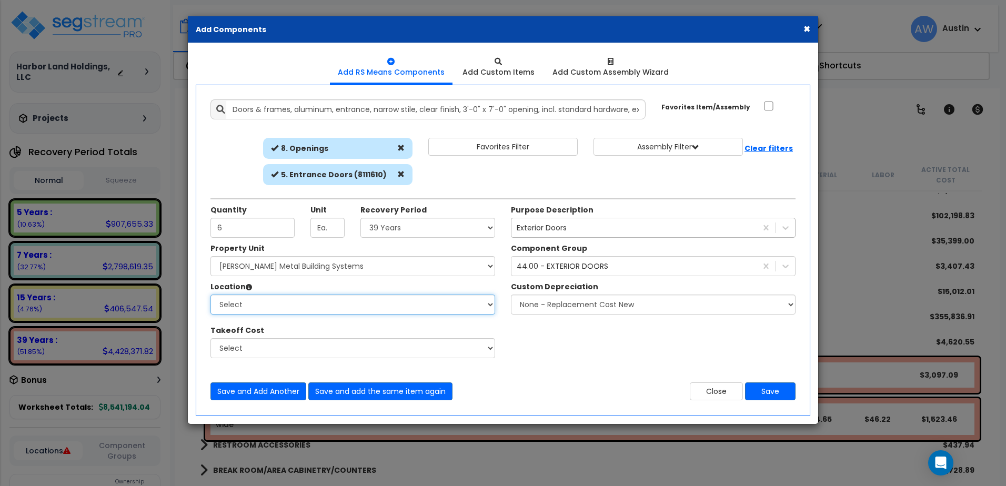
click at [283, 300] on select "Select Building Building Exterior Building Interior Common Areas Add Additional…" at bounding box center [352, 305] width 285 height 20
select select "20205"
click at [210, 295] on select "Select Building Building Exterior Building Interior Common Areas Add Additional…" at bounding box center [352, 305] width 285 height 20
click at [784, 392] on button "Save" at bounding box center [770, 391] width 51 height 18
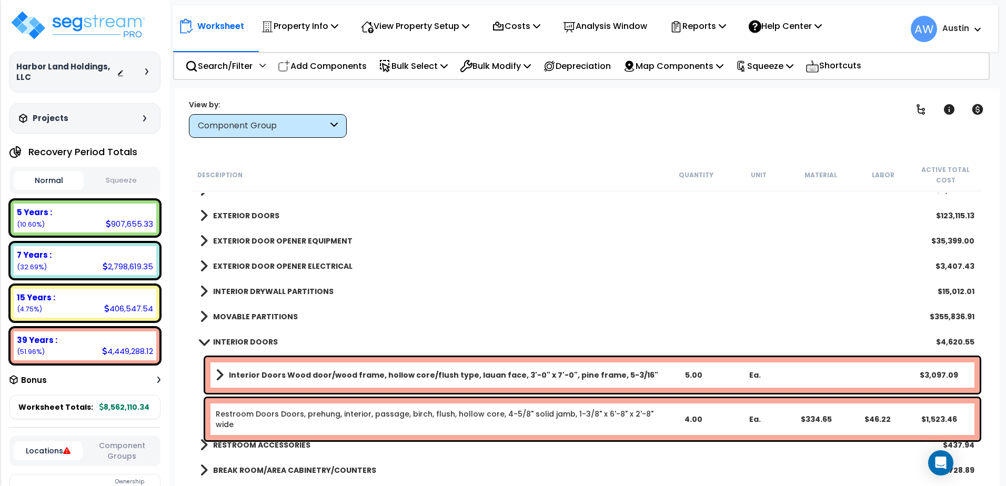
click at [205, 224] on div "EXTERIOR DOORS $123,115.13" at bounding box center [587, 215] width 785 height 25
click at [205, 218] on span at bounding box center [204, 215] width 8 height 15
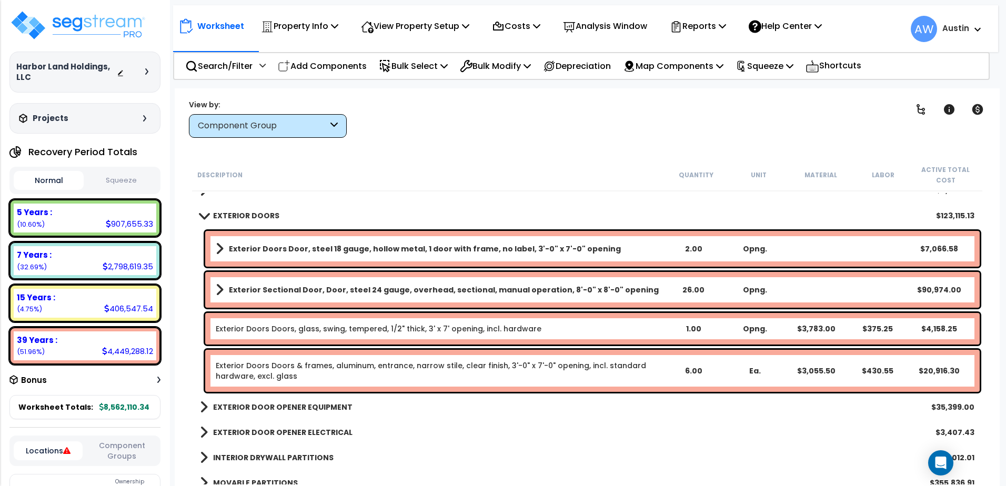
click at [221, 290] on span at bounding box center [220, 290] width 8 height 15
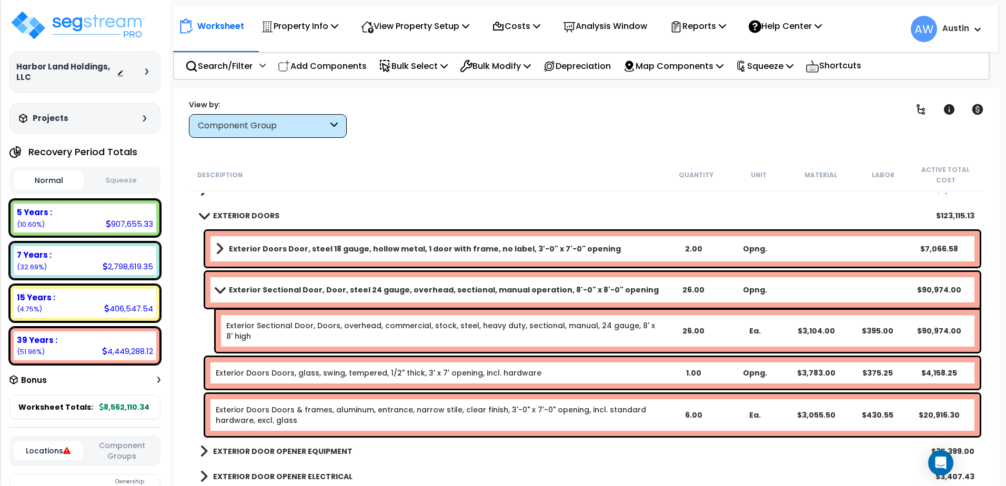
click at [220, 289] on span at bounding box center [219, 290] width 15 height 8
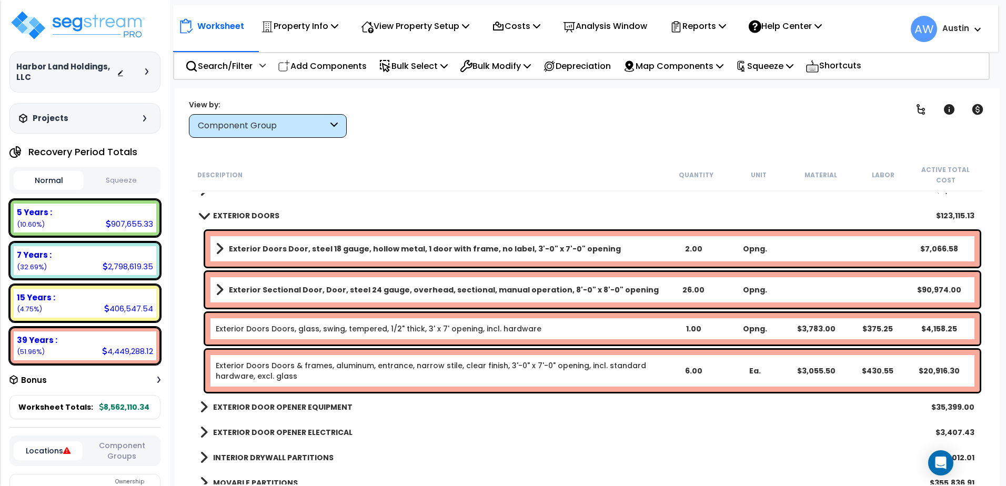
click at [308, 250] on b "Exterior Doors Door, steel 18 gauge, hollow metal, 1 door with frame, no label,…" at bounding box center [425, 249] width 392 height 11
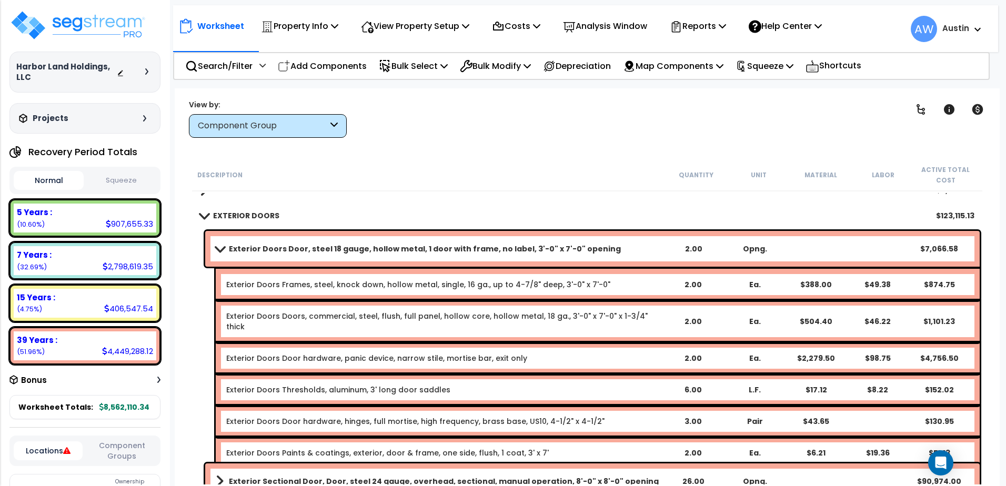
click at [308, 250] on b "Exterior Doors Door, steel 18 gauge, hollow metal, 1 door with frame, no label,…" at bounding box center [425, 249] width 392 height 11
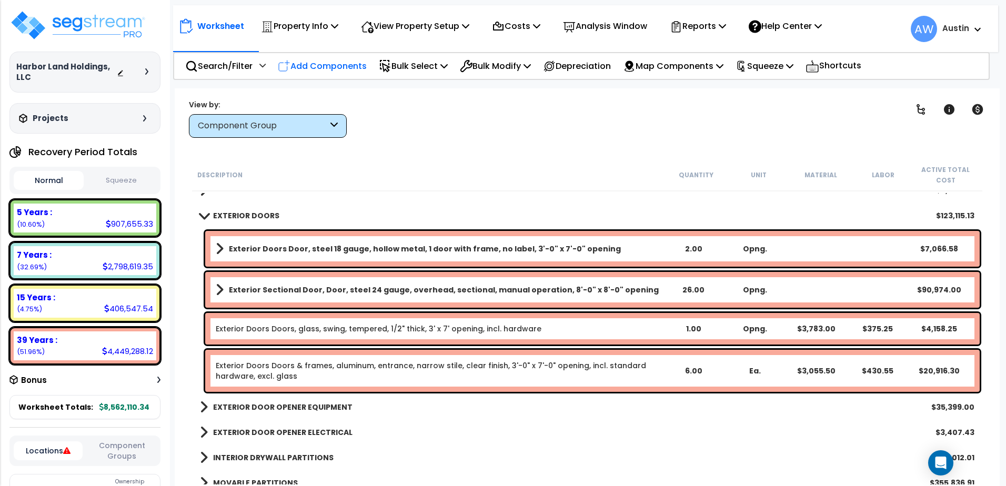
click at [307, 68] on p "Add Components" at bounding box center [322, 66] width 89 height 14
select select
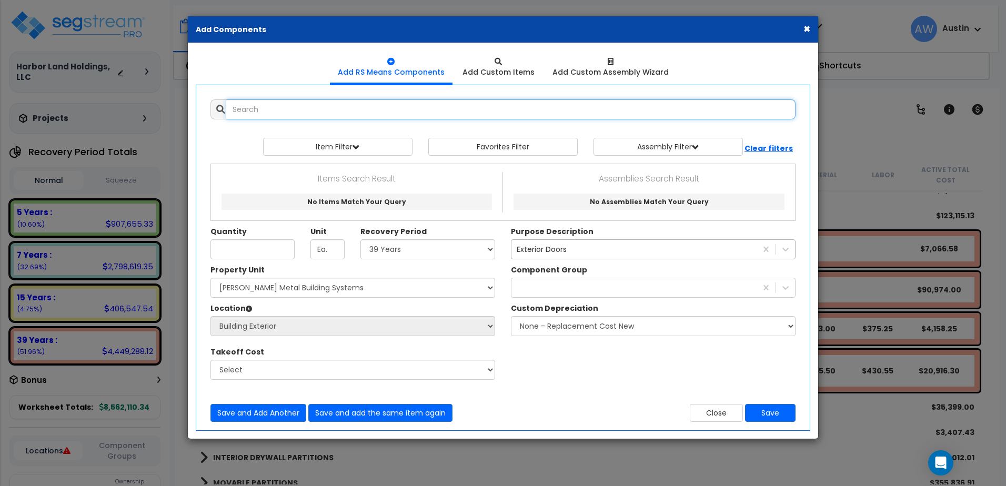
select select
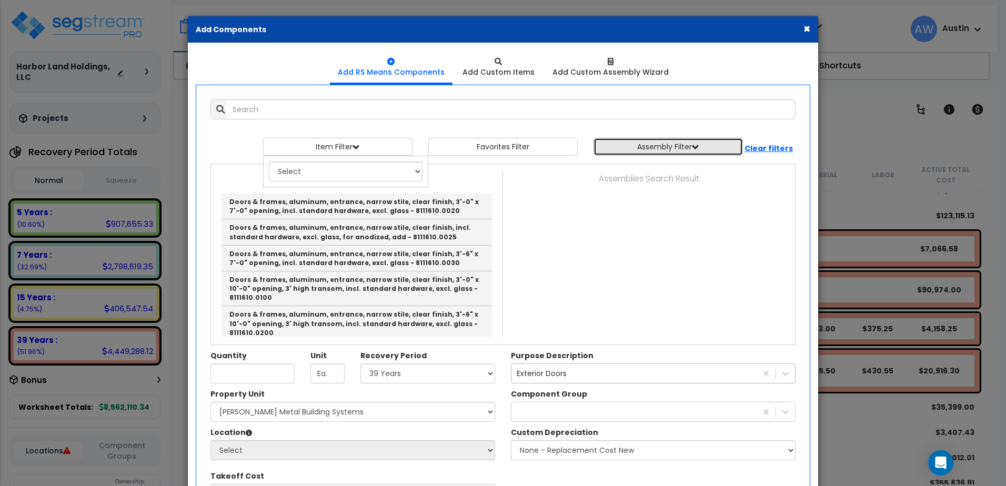
click at [627, 151] on button "Assembly Filter" at bounding box center [667, 147] width 149 height 18
click at [631, 173] on select "Select 0. Custom Assembly 1. Standard Foundations 2. Special Foundations 3. Sla…" at bounding box center [676, 172] width 154 height 20
select select "10"
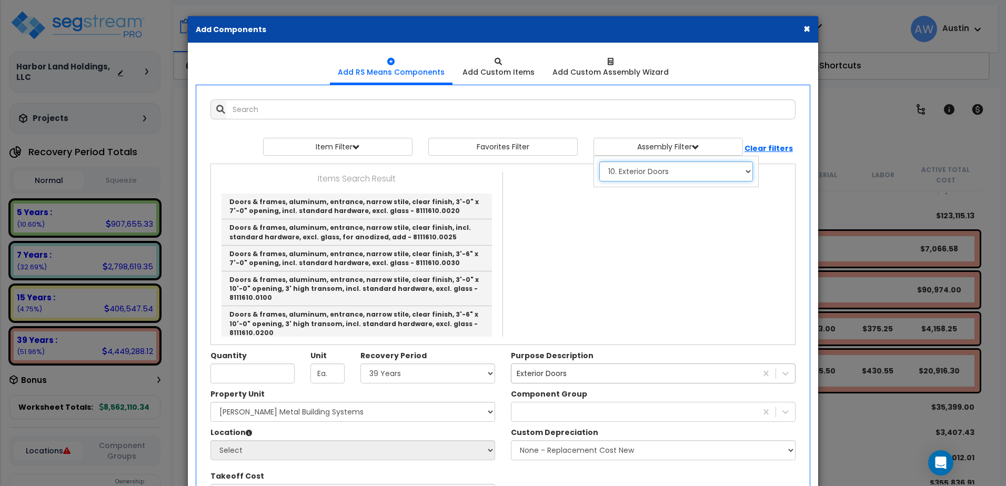
click at [599, 162] on select "Select 0. Custom Assembly 1. Standard Foundations 2. Special Foundations 3. Sla…" at bounding box center [676, 172] width 154 height 20
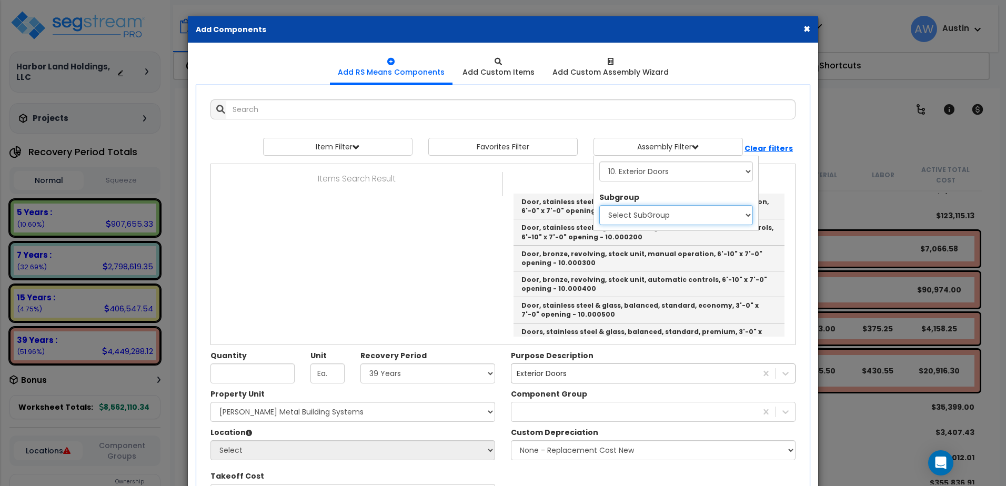
click at [628, 218] on select "Select SubGroup 1. Glazed Doors, Steel or Aluminum 2. Miscellaneous Doors 3. Wo…" at bounding box center [676, 215] width 154 height 20
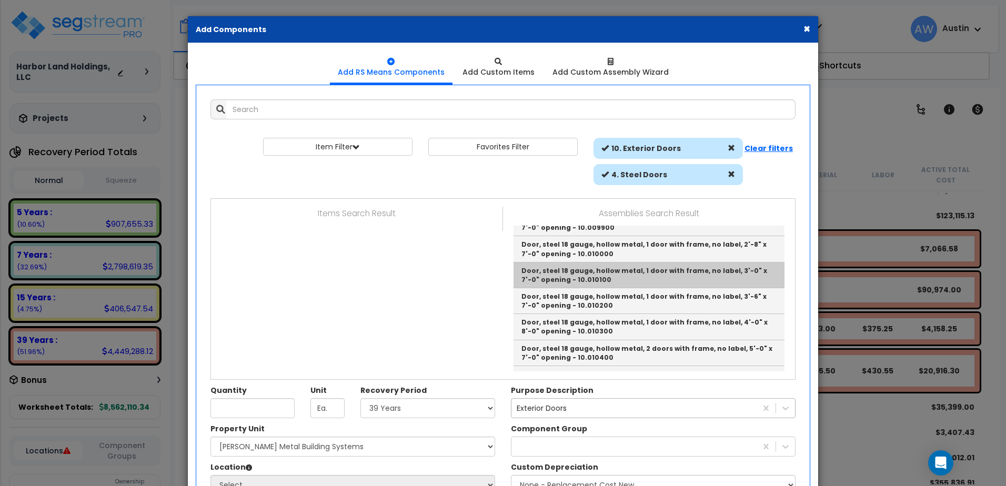
scroll to position [16, 0]
click at [599, 278] on link "Door, steel 18 gauge, hollow metal, 1 door with frame, no label, 3'-0" x 7'-0" …" at bounding box center [648, 277] width 271 height 26
type input "Door, steel 18 gauge, hollow metal, 1 door with frame, no label, 3'-0" x 7'-0" …"
type input "Opng."
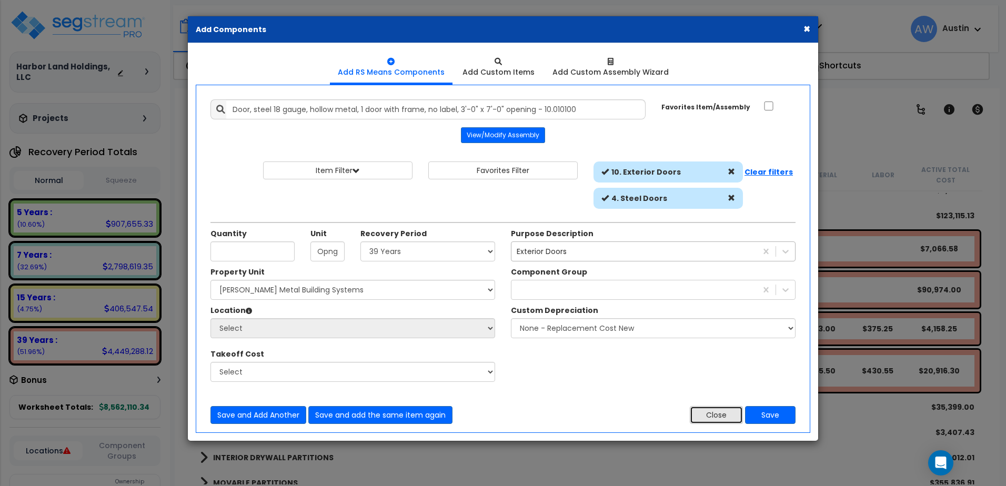
click at [702, 418] on button "Close" at bounding box center [716, 415] width 53 height 18
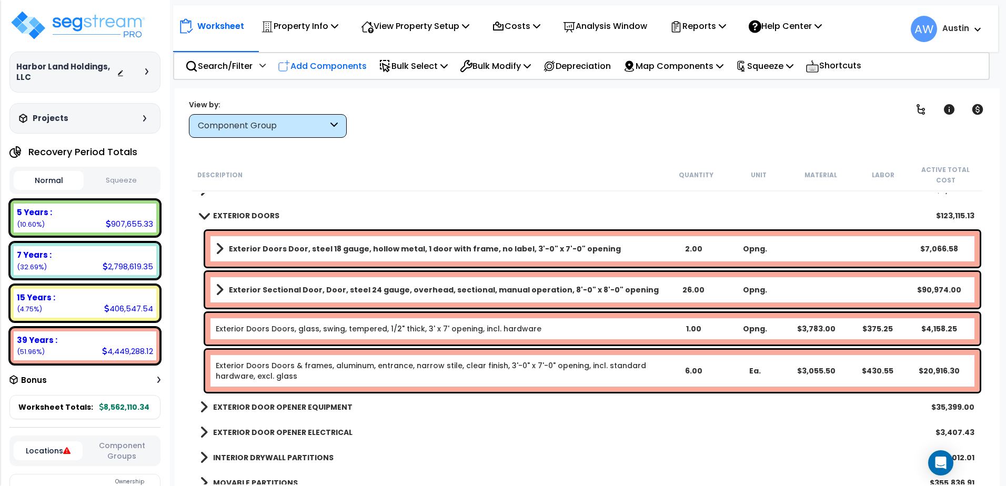
click at [325, 67] on p "Add Components" at bounding box center [322, 66] width 89 height 14
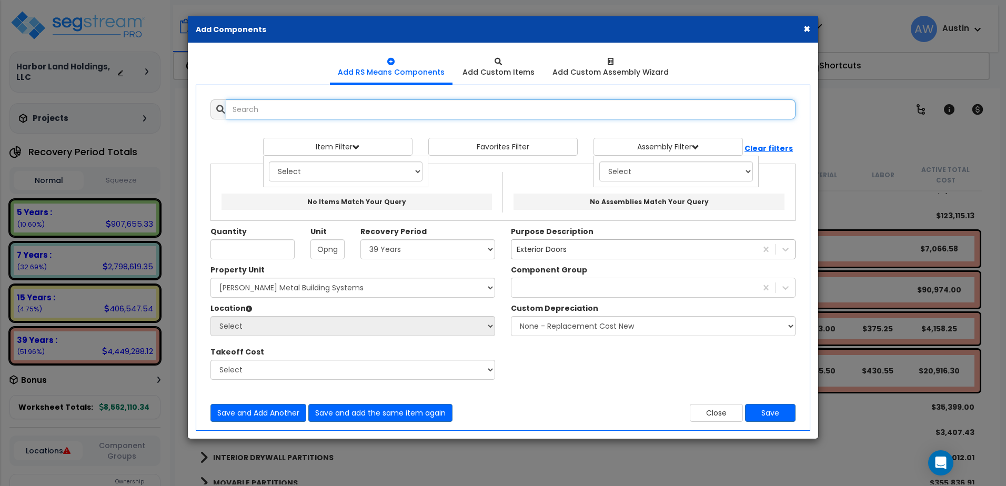
scroll to position [0, 0]
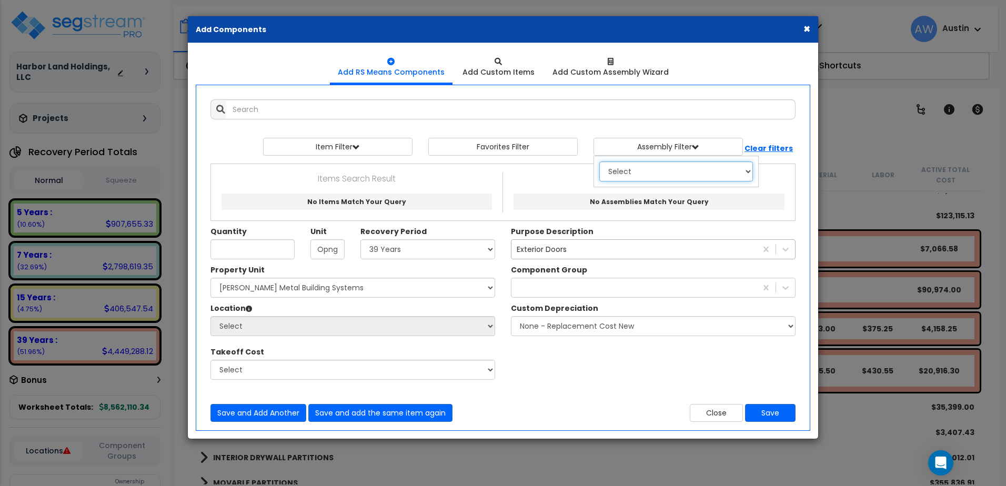
click at [651, 169] on select "Select 0. Custom Assembly 1. Standard Foundations 2. Special Foundations 3. Sla…" at bounding box center [676, 172] width 154 height 20
select select "10"
click at [599, 162] on select "Select 0. Custom Assembly 1. Standard Foundations 2. Special Foundations 3. Sla…" at bounding box center [676, 172] width 154 height 20
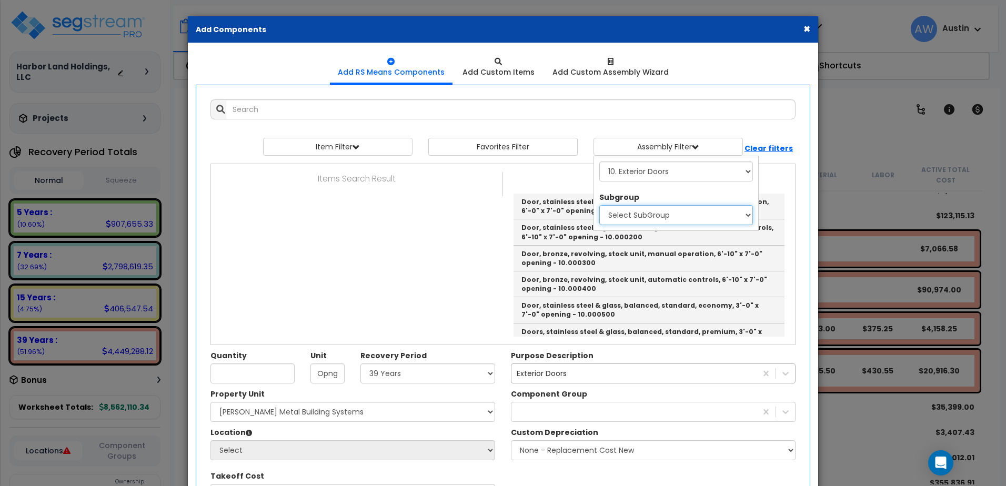
click at [624, 216] on select "Select SubGroup 1. Glazed Doors, Steel or Aluminum 2. Miscellaneous Doors 3. Wo…" at bounding box center [676, 215] width 154 height 20
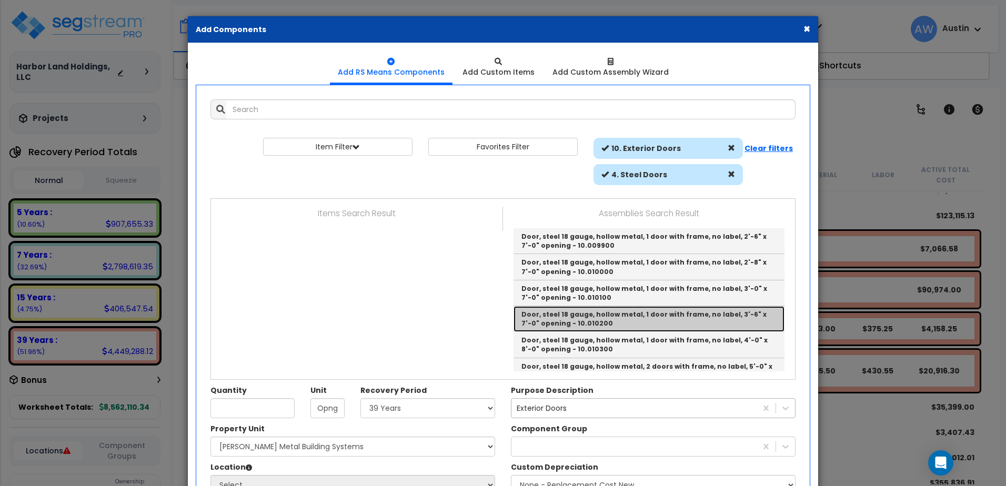
click at [614, 320] on link "Door, steel 18 gauge, hollow metal, 1 door with frame, no label, 3'-6" x 7'-0" …" at bounding box center [648, 319] width 271 height 26
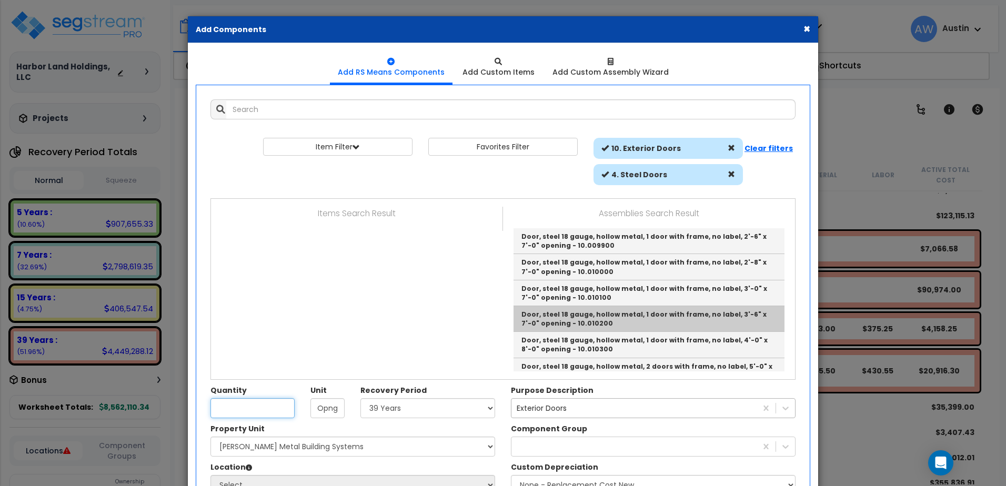
type input "Door, steel 18 gauge, hollow metal, 1 door with frame, no label, 3'-6" x 7'-0" …"
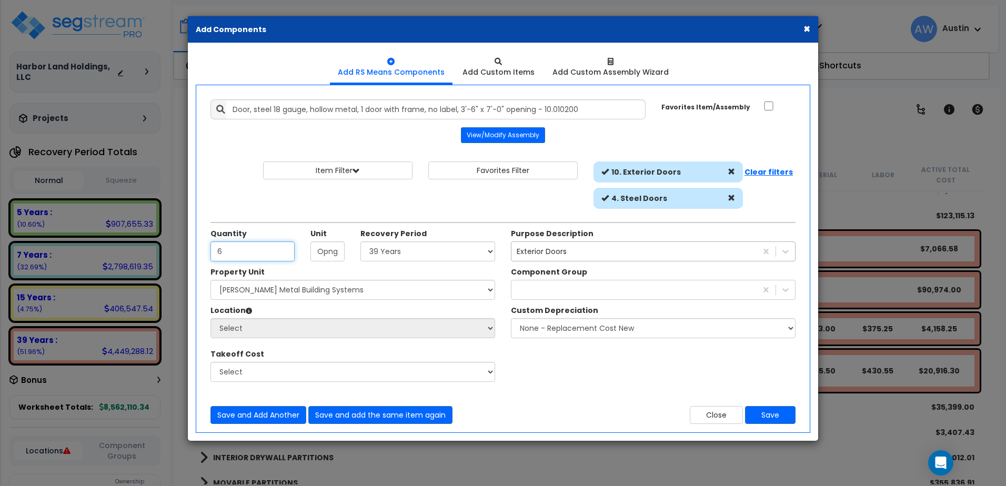
type input "6"
click at [385, 256] on select "Select Land 5 Years 7 Years 15 Years 39 Years 27.5 Year" at bounding box center [427, 251] width 135 height 20
select select "39Y"
click at [360, 241] on select "Select Land 5 Years 7 Years 15 Years 39 Years 27.5 Year" at bounding box center [427, 251] width 135 height 20
click at [533, 299] on div at bounding box center [653, 290] width 285 height 20
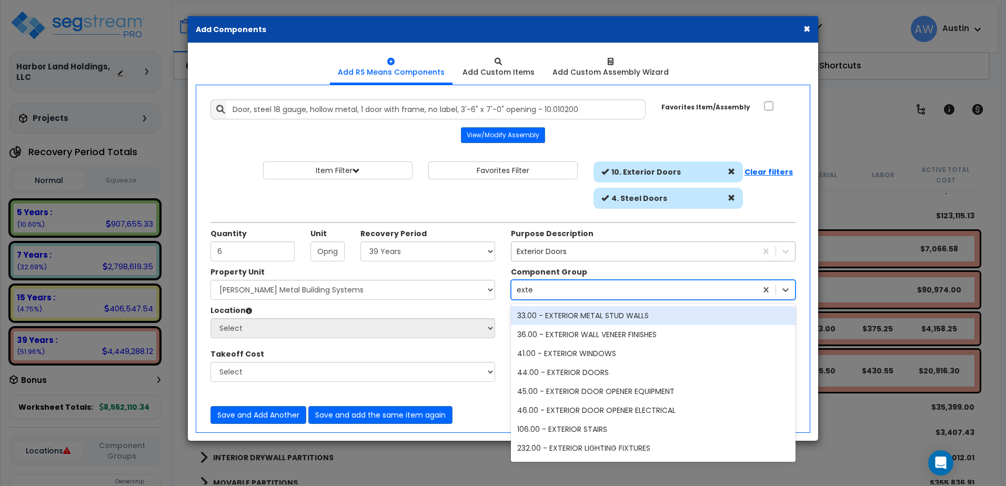
type input "exter"
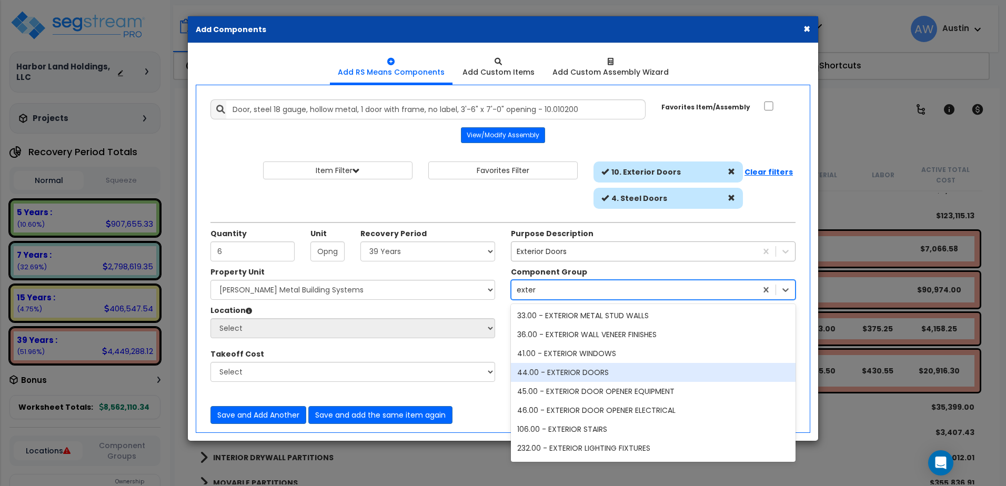
click at [576, 366] on div "44.00 - EXTERIOR DOORS" at bounding box center [653, 372] width 285 height 19
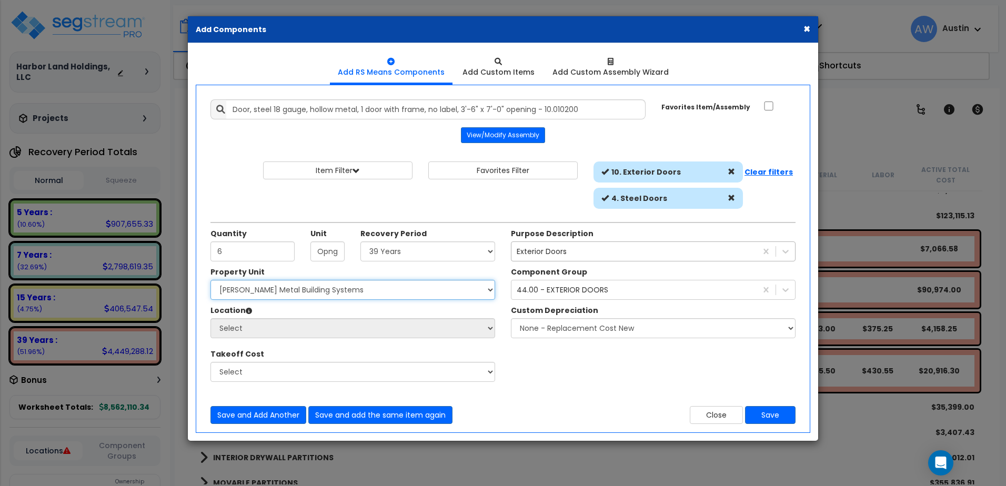
click at [300, 298] on select "Select Miedema Metal Building Systems Site Improvements" at bounding box center [352, 290] width 285 height 20
select select "160317"
click at [210, 280] on select "Select Miedema Metal Building Systems Site Improvements" at bounding box center [352, 290] width 285 height 20
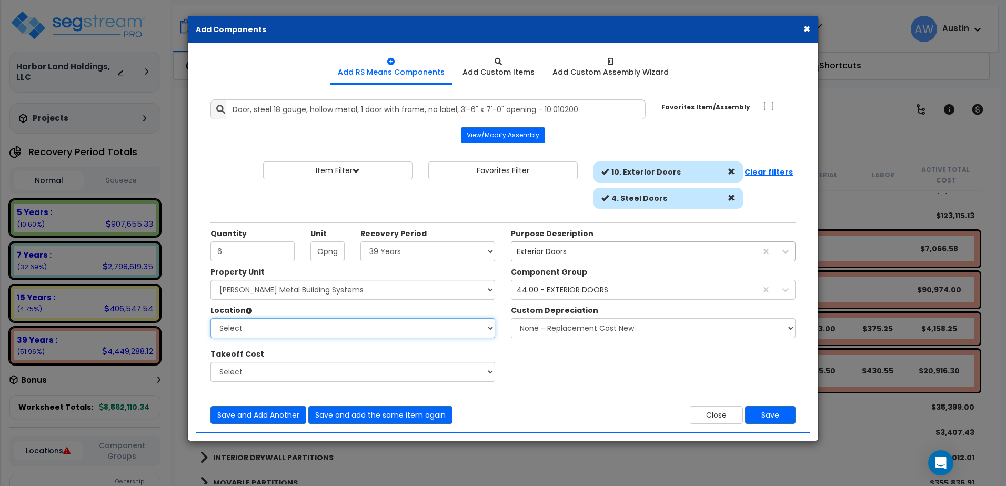
click at [303, 334] on select "Select Building Building Exterior Building Interior Common Areas Add Additional…" at bounding box center [352, 328] width 285 height 20
select select "20205"
click at [210, 318] on select "Select Building Building Exterior Building Interior Common Areas Add Additional…" at bounding box center [352, 328] width 285 height 20
click at [776, 416] on button "Save" at bounding box center [770, 415] width 51 height 18
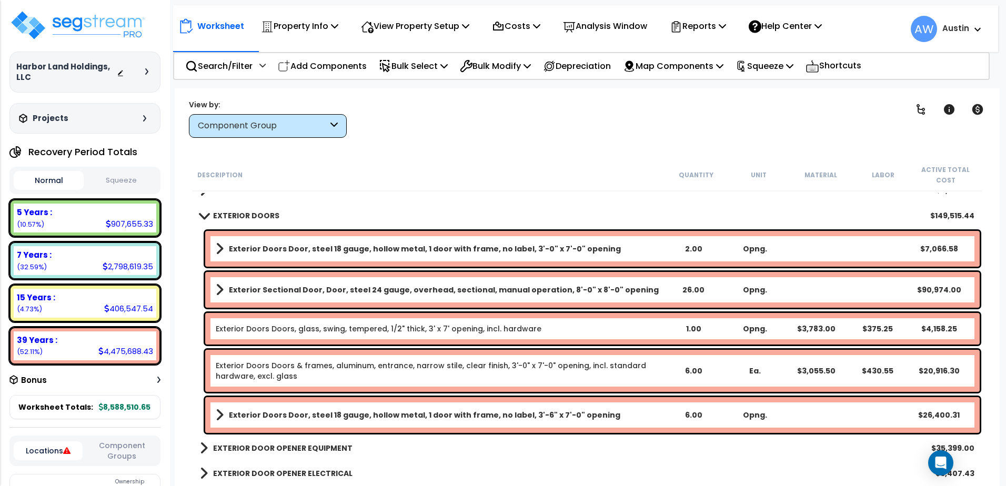
click at [500, 247] on b "Exterior Doors Door, steel 18 gauge, hollow metal, 1 door with frame, no label,…" at bounding box center [425, 249] width 392 height 11
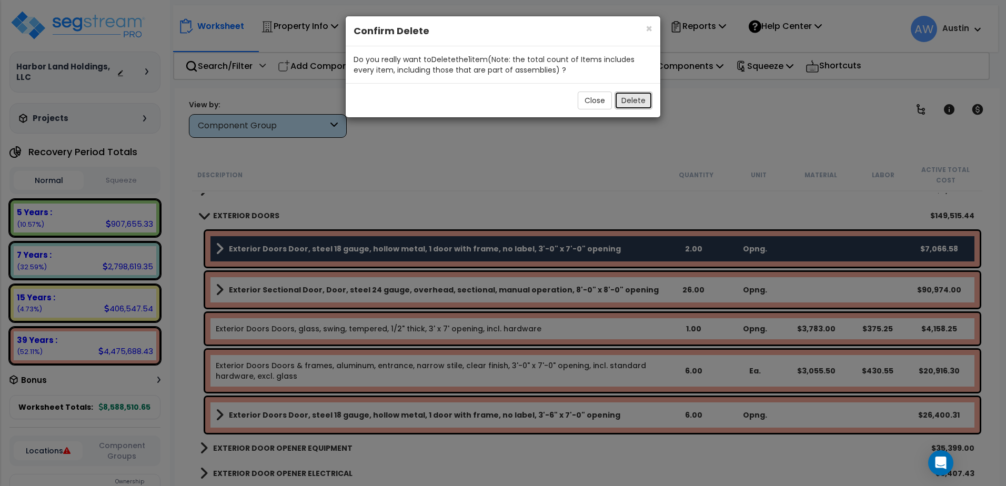
click at [628, 96] on button "Delete" at bounding box center [633, 101] width 38 height 18
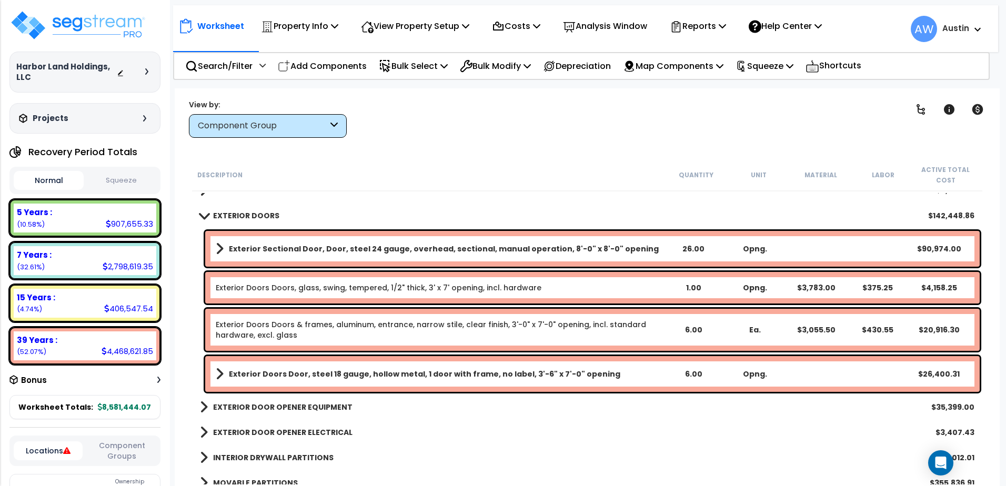
click at [447, 328] on link "Exterior Doors Doors & frames, aluminum, entrance, narrow stile, clear finish, …" at bounding box center [431, 329] width 430 height 21
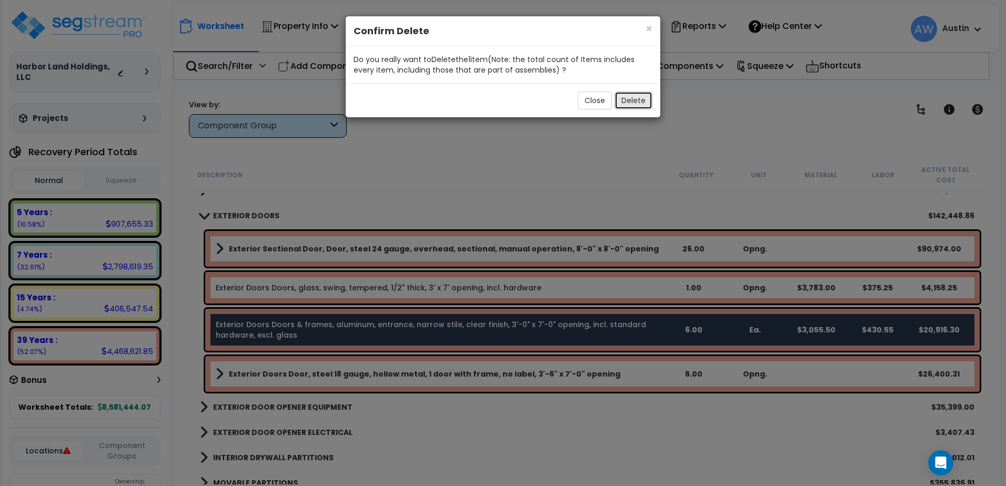
click at [633, 102] on button "Delete" at bounding box center [633, 101] width 38 height 18
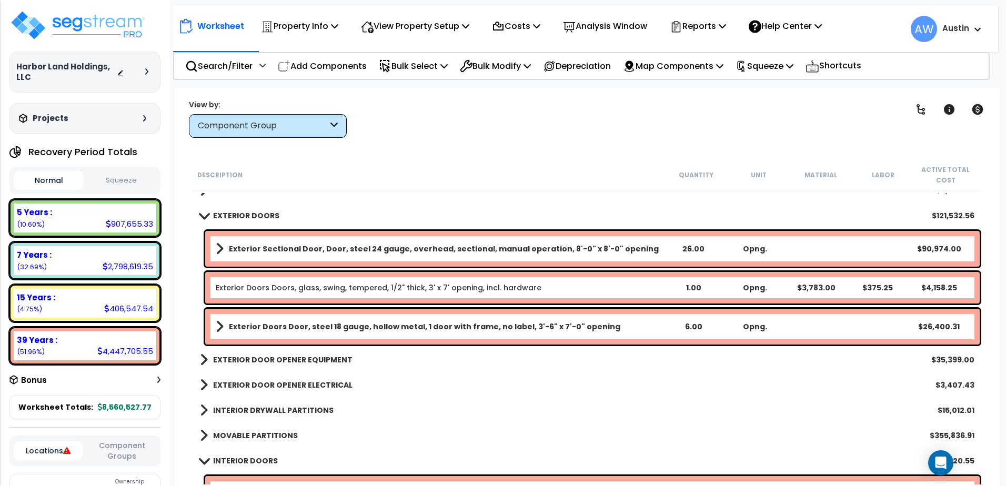
click at [328, 328] on b "Exterior Doors Door, steel 18 gauge, hollow metal, 1 door with frame, no label,…" at bounding box center [424, 326] width 391 height 11
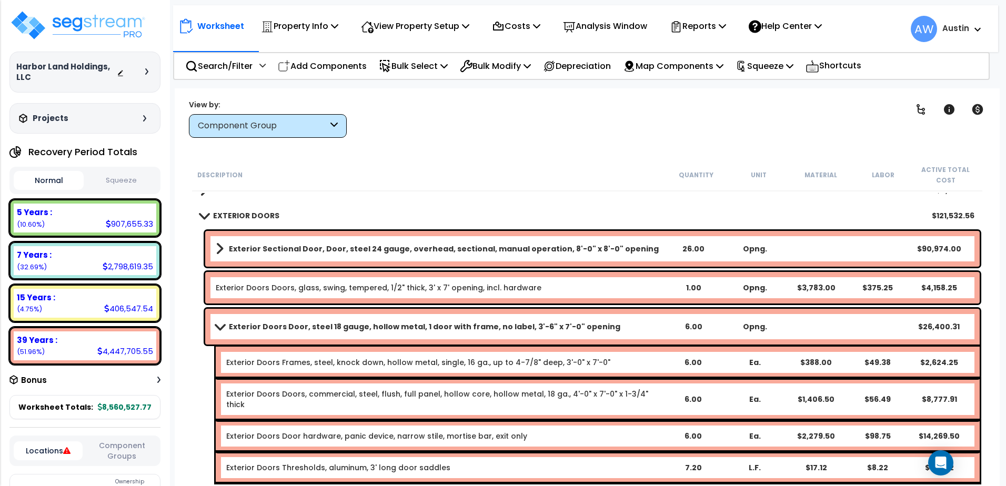
click at [328, 328] on b "Exterior Doors Door, steel 18 gauge, hollow metal, 1 door with frame, no label,…" at bounding box center [424, 326] width 391 height 11
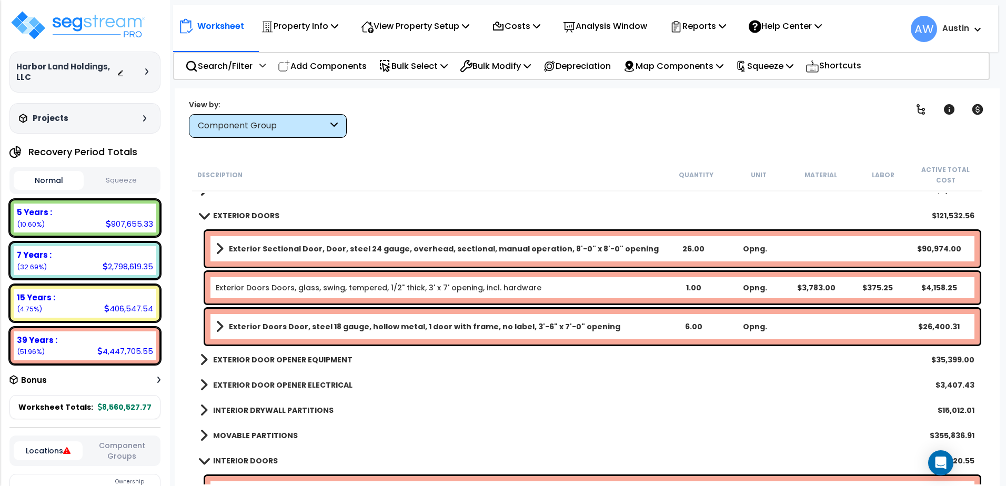
click at [294, 290] on link "Exterior Doors Doors, glass, swing, tempered, 1/2" thick, 3' x 7' opening, incl…" at bounding box center [379, 288] width 326 height 11
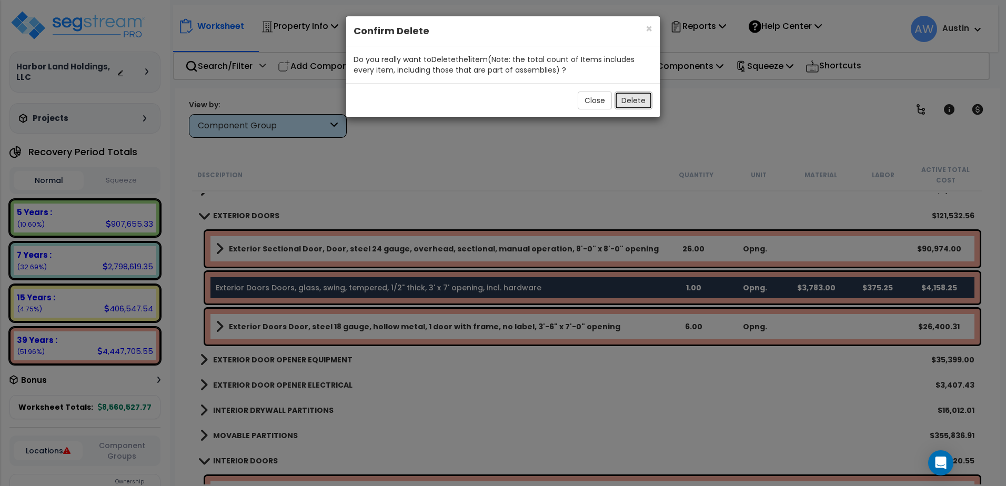
click at [630, 95] on button "Delete" at bounding box center [633, 101] width 38 height 18
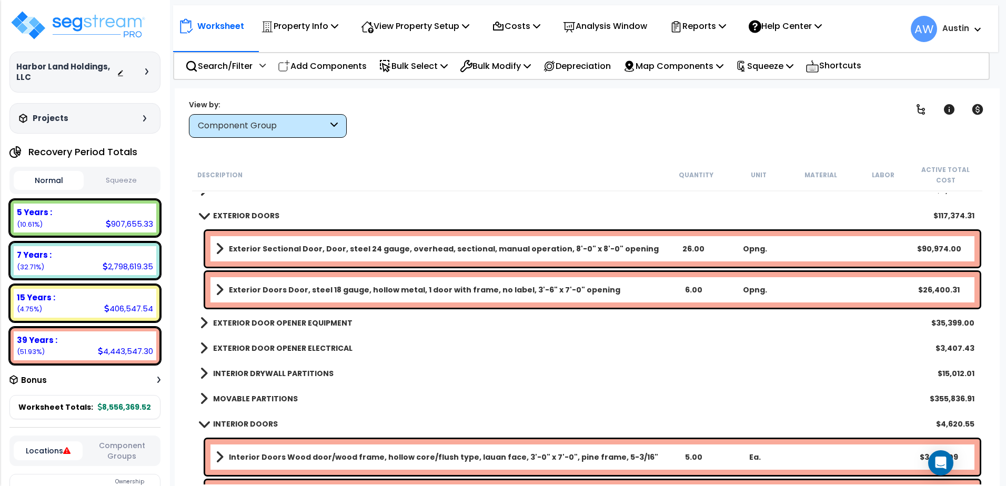
click at [316, 251] on b "Exterior Sectional Door, Door, steel 24 gauge, overhead, sectional, manual oper…" at bounding box center [444, 249] width 430 height 11
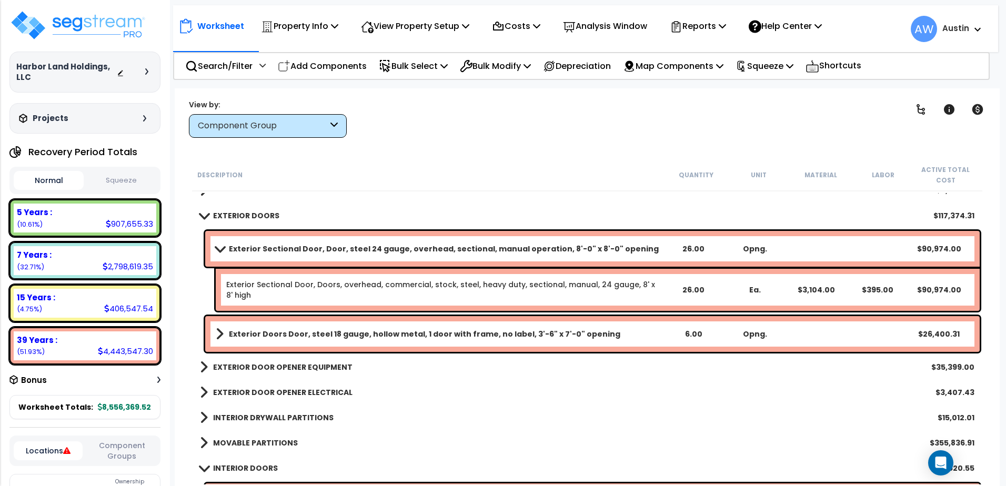
click at [316, 251] on b "Exterior Sectional Door, Door, steel 24 gauge, overhead, sectional, manual oper…" at bounding box center [444, 249] width 430 height 11
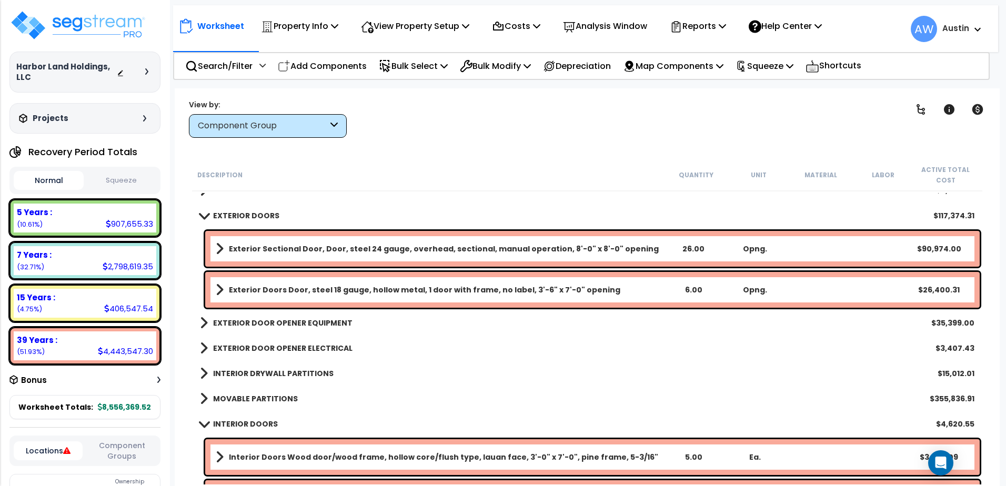
click at [293, 250] on b "Exterior Sectional Door, Door, steel 24 gauge, overhead, sectional, manual oper…" at bounding box center [444, 249] width 430 height 11
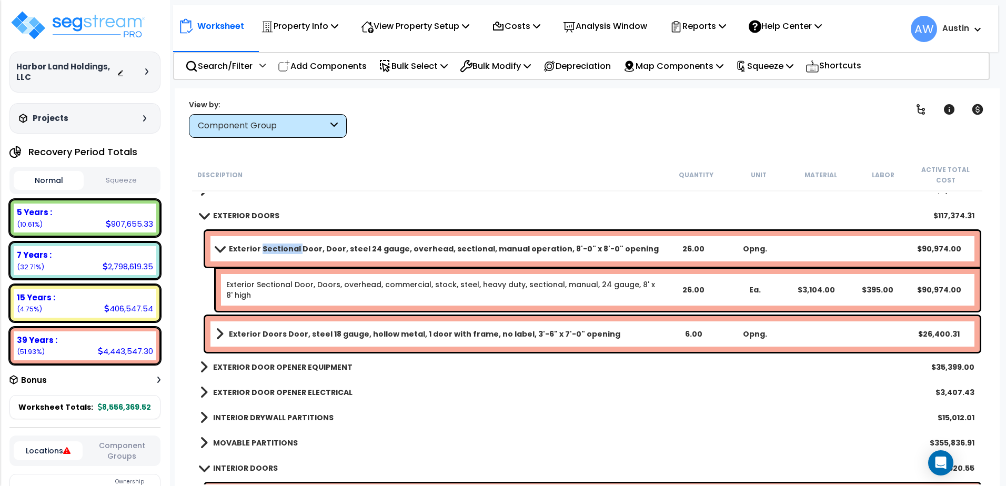
click at [293, 250] on b "Exterior Sectional Door, Door, steel 24 gauge, overhead, sectional, manual oper…" at bounding box center [444, 249] width 430 height 11
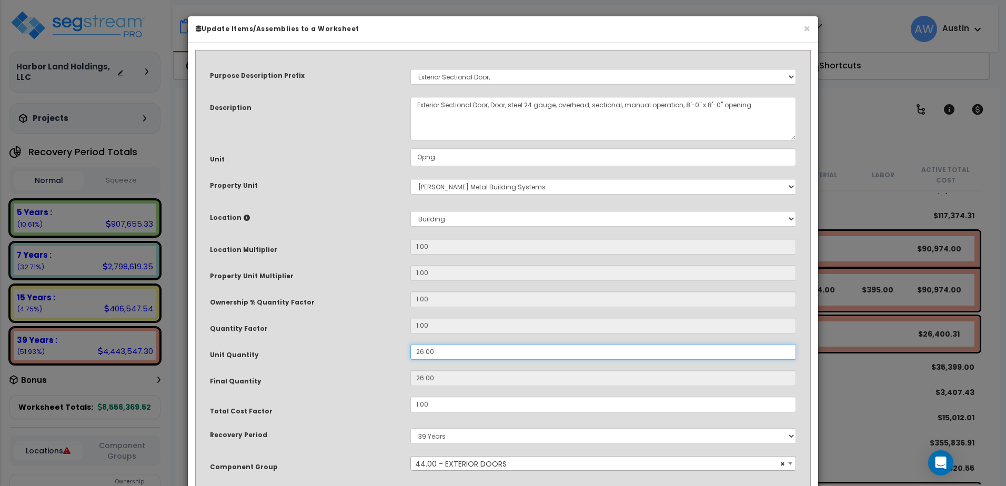
drag, startPoint x: 437, startPoint y: 354, endPoint x: 388, endPoint y: 350, distance: 48.6
click at [388, 350] on div "Unit Quantity 26.00" at bounding box center [503, 353] width 602 height 18
type input "2"
type input "22"
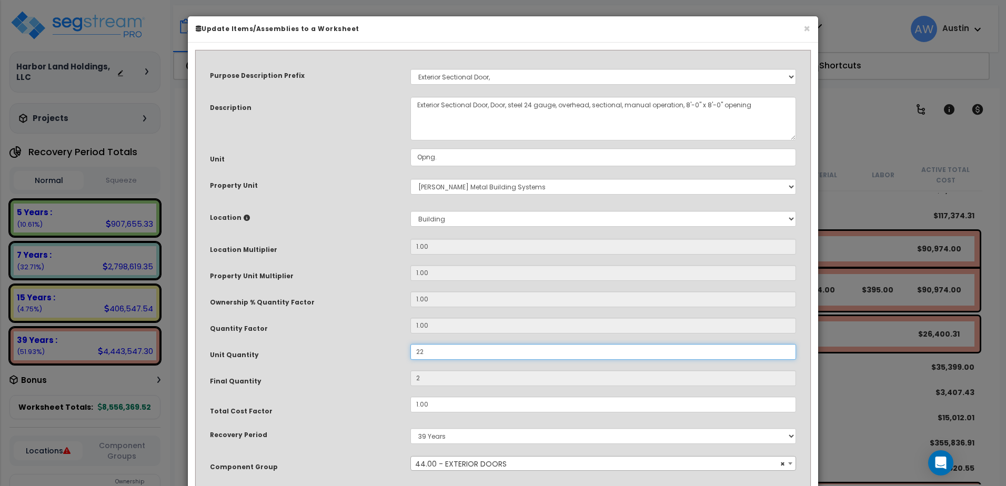
type input "22"
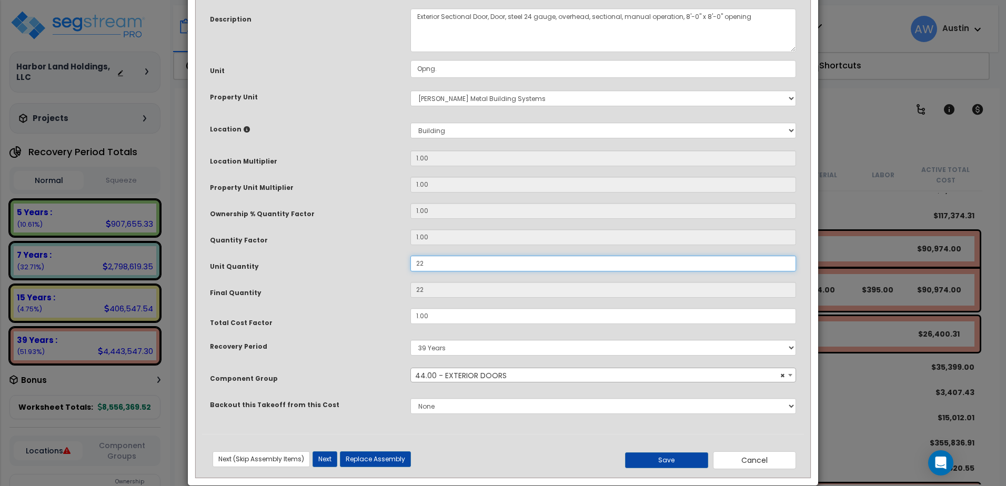
scroll to position [104, 0]
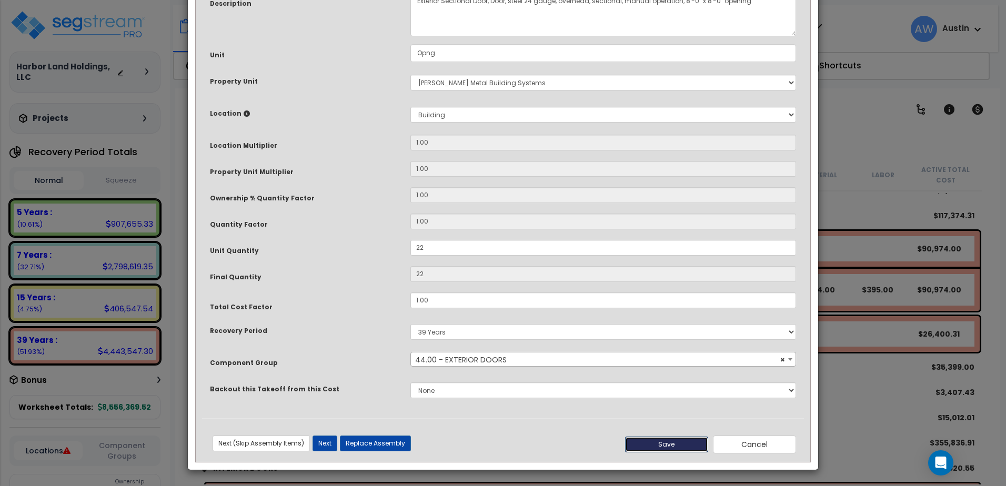
click at [672, 441] on button "Save" at bounding box center [666, 445] width 83 height 16
type input "22.00"
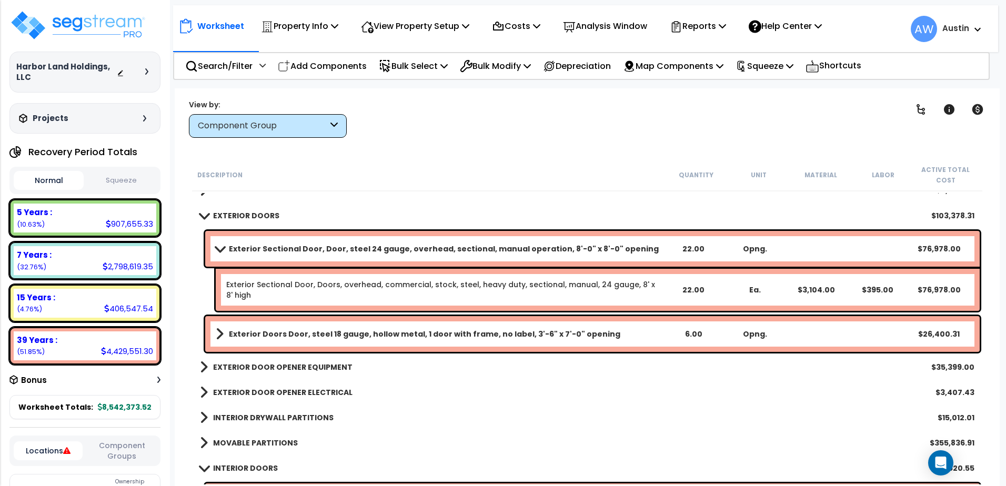
click at [215, 249] on span at bounding box center [219, 249] width 15 height 8
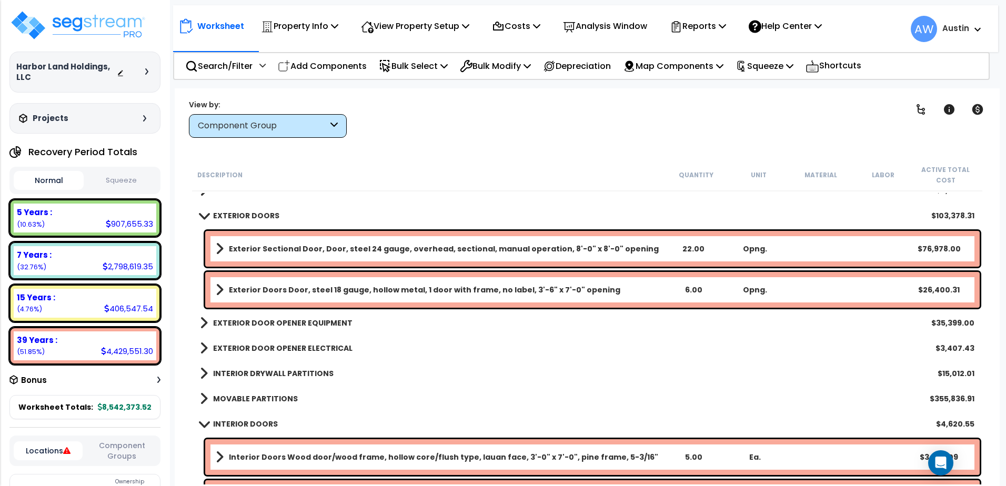
click at [199, 215] on span at bounding box center [203, 215] width 15 height 8
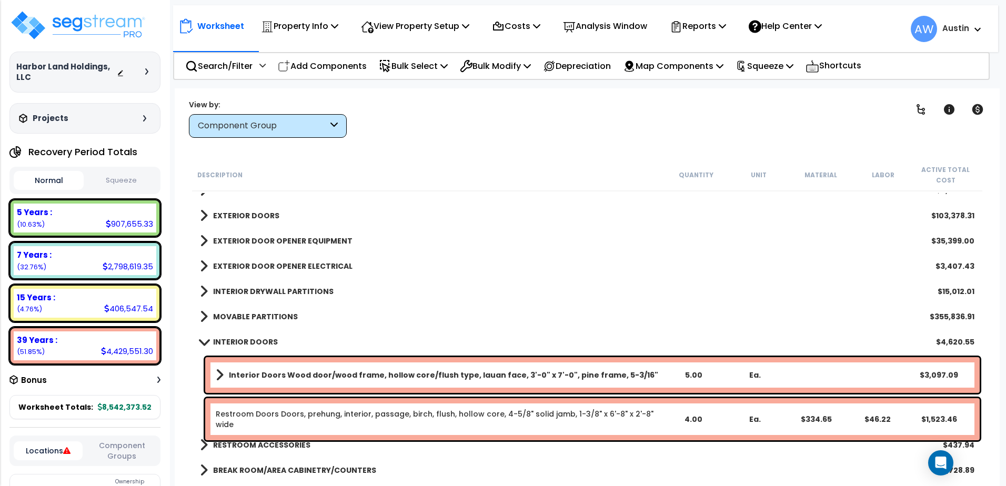
click at [202, 243] on span at bounding box center [204, 241] width 8 height 15
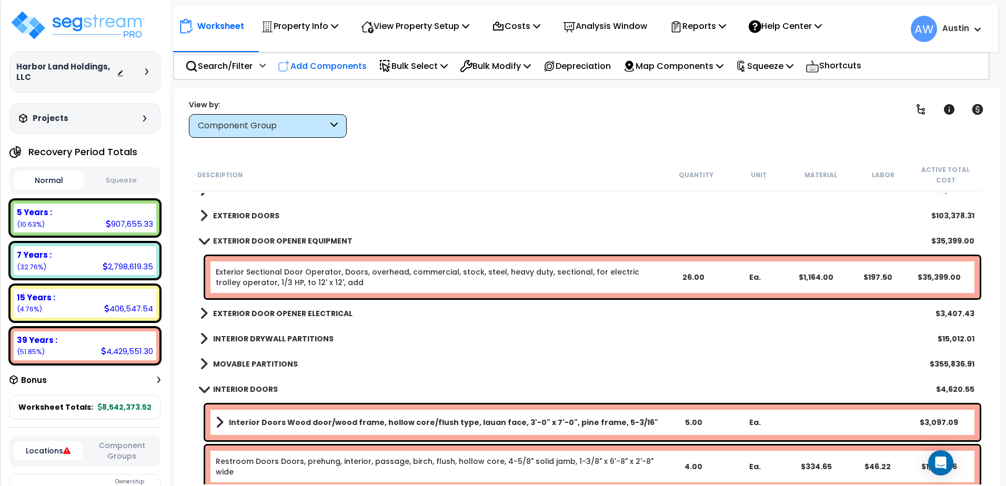
click at [303, 67] on p "Add Components" at bounding box center [322, 66] width 89 height 14
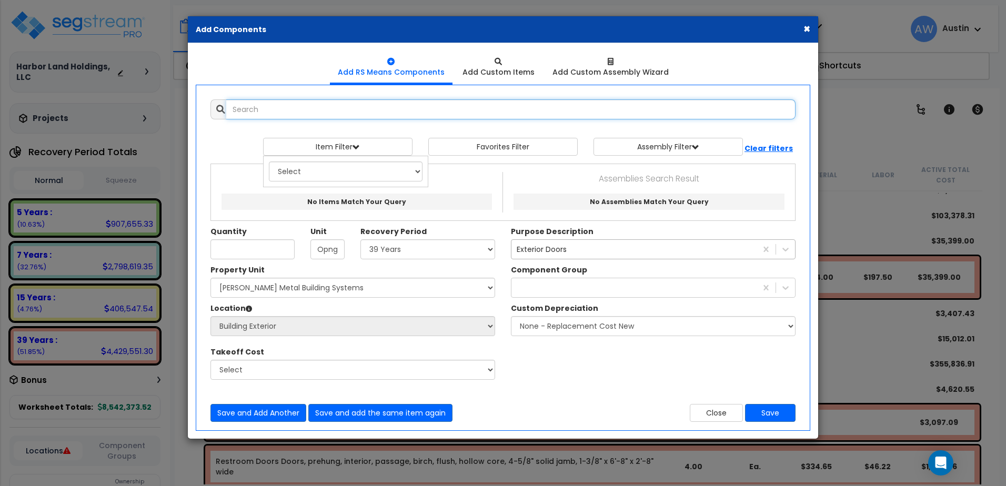
select select
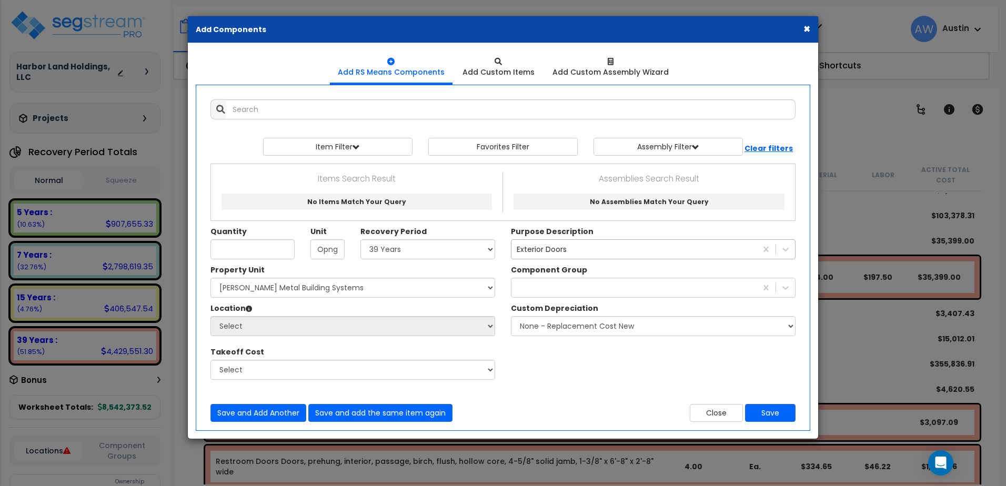
click at [805, 28] on button "×" at bounding box center [806, 28] width 7 height 11
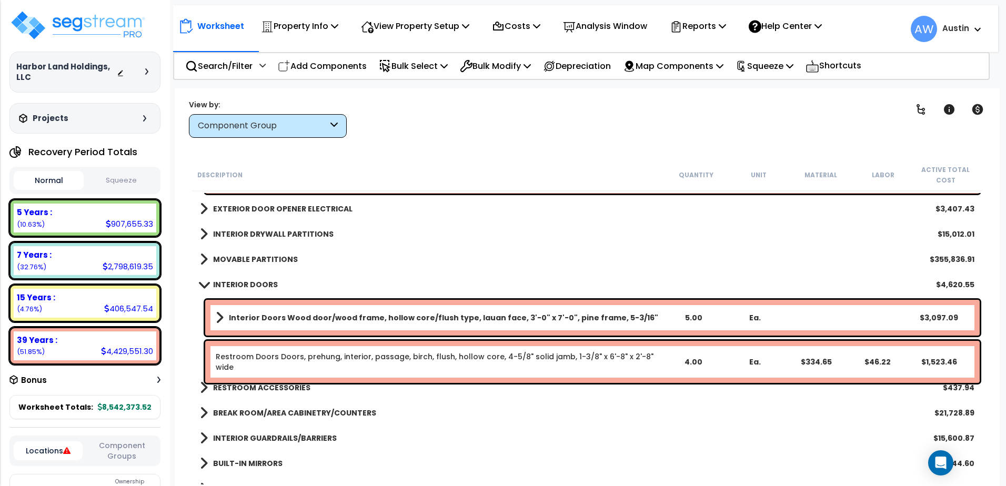
scroll to position [368, 0]
click at [219, 316] on span at bounding box center [220, 317] width 8 height 15
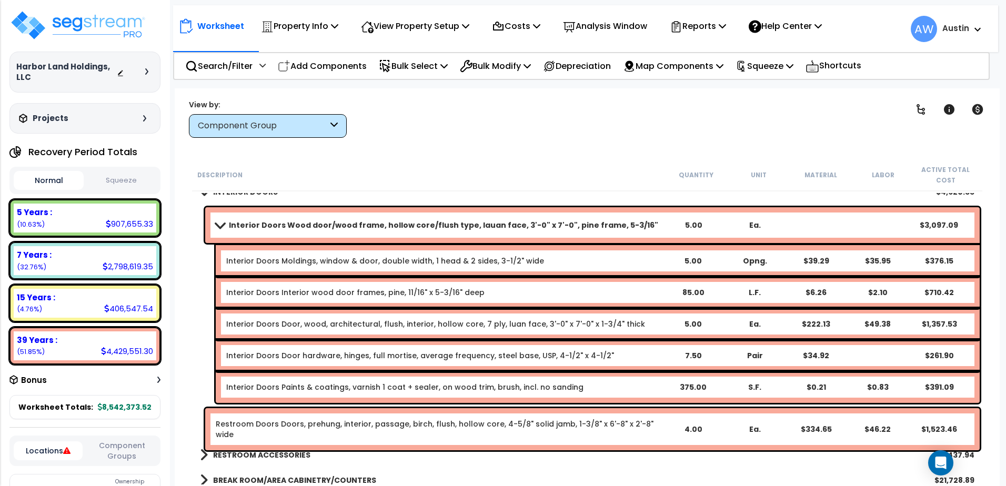
scroll to position [473, 0]
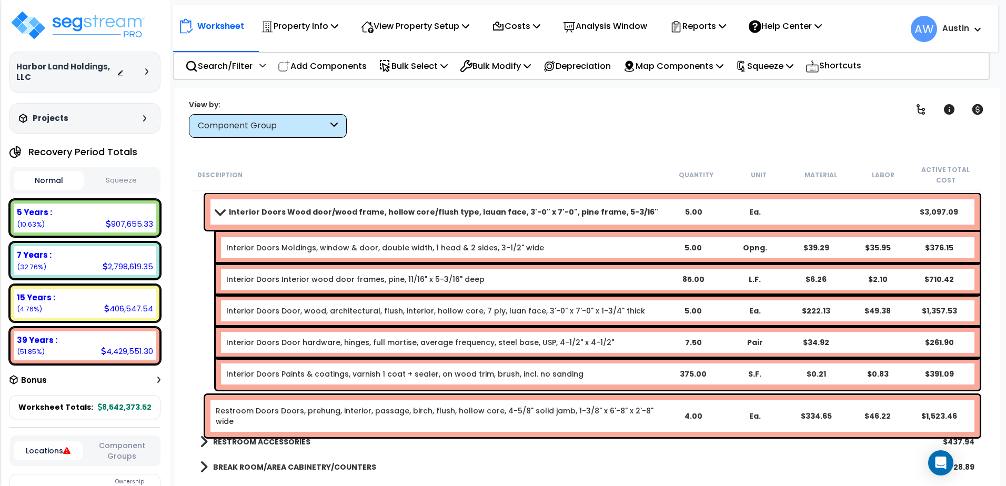
click at [220, 210] on span at bounding box center [219, 212] width 15 height 8
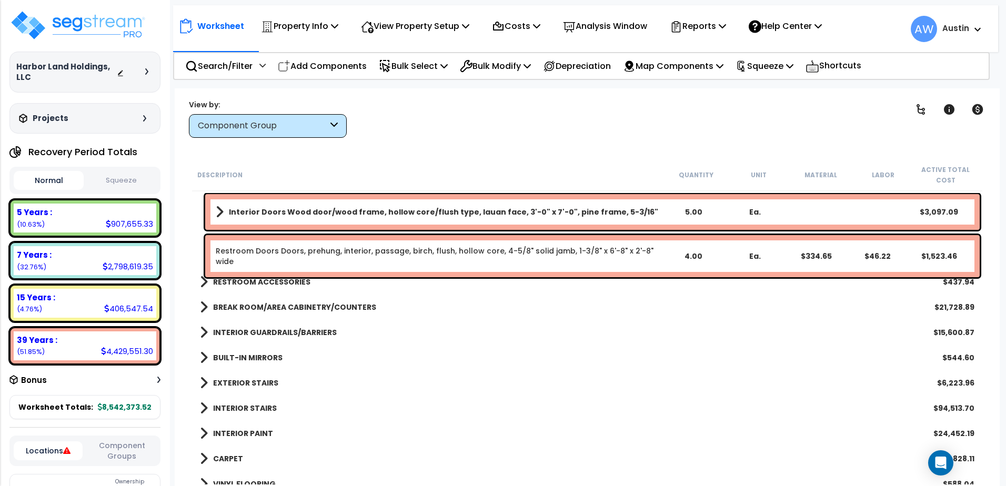
click at [254, 250] on link "Restroom Doors Doors, prehung, interior, passage, birch, flush, hollow core, 4-…" at bounding box center [435, 256] width 438 height 21
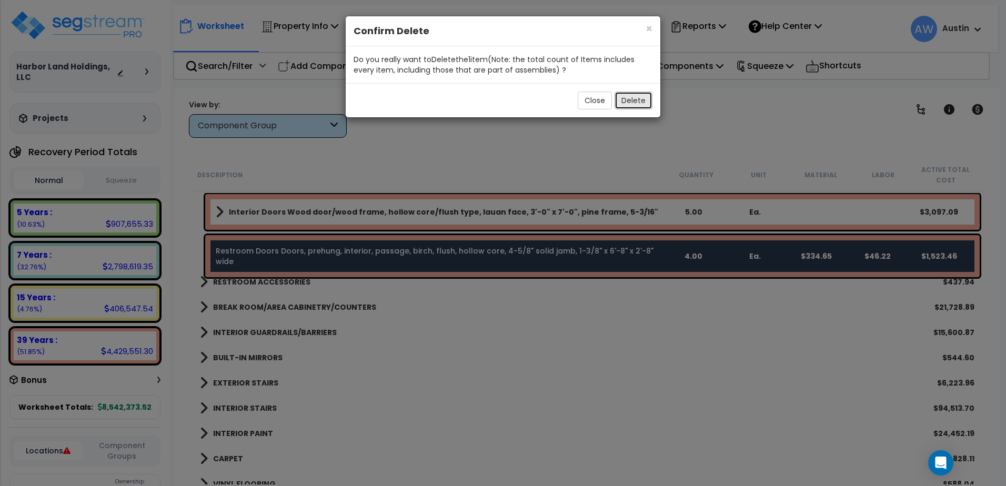
click at [628, 97] on button "Delete" at bounding box center [633, 101] width 38 height 18
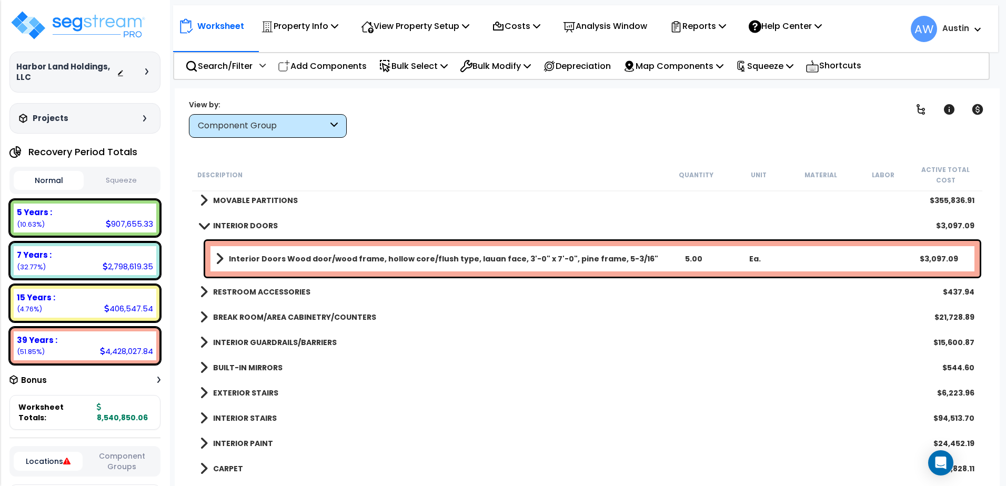
scroll to position [421, 0]
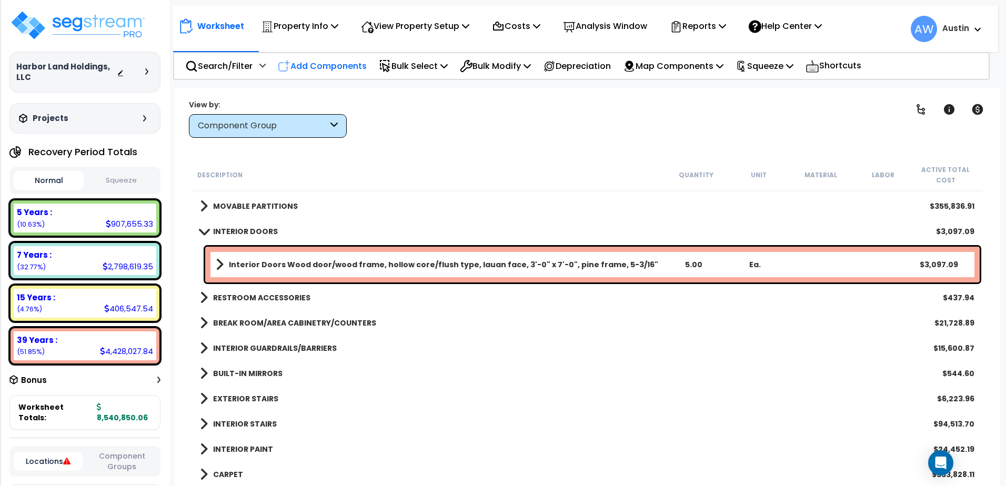
click at [353, 68] on p "Add Components" at bounding box center [322, 66] width 89 height 14
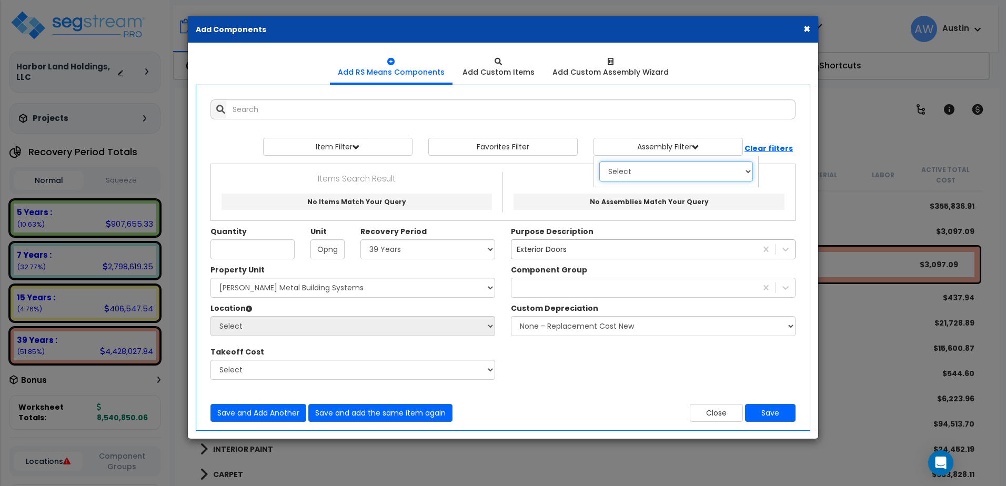
click at [623, 177] on select "Select 0. Custom Assembly 1. Standard Foundations 2. Special Foundations 3. Sla…" at bounding box center [676, 172] width 154 height 20
select select "14"
click at [599, 162] on select "Select 0. Custom Assembly 1. Standard Foundations 2. Special Foundations 3. Sla…" at bounding box center [676, 172] width 154 height 20
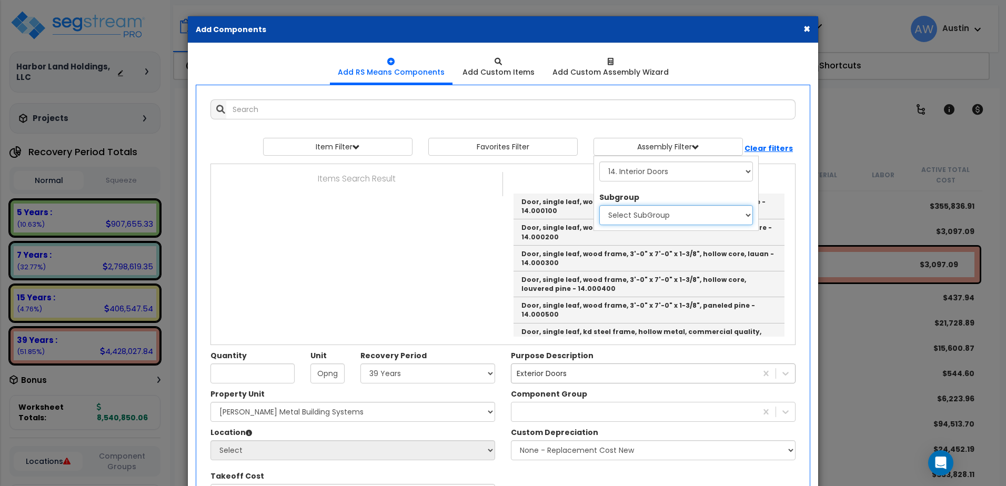
click at [647, 217] on select "Select SubGroup 1. Special Doors 2. Miscellaneous Doors 3. Metal Door/Metal Fra…" at bounding box center [676, 215] width 154 height 20
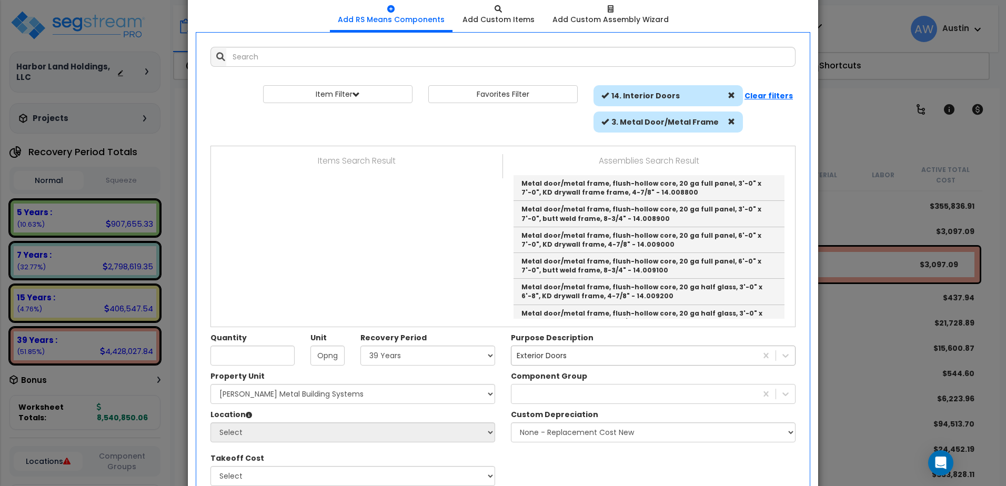
scroll to position [0, 0]
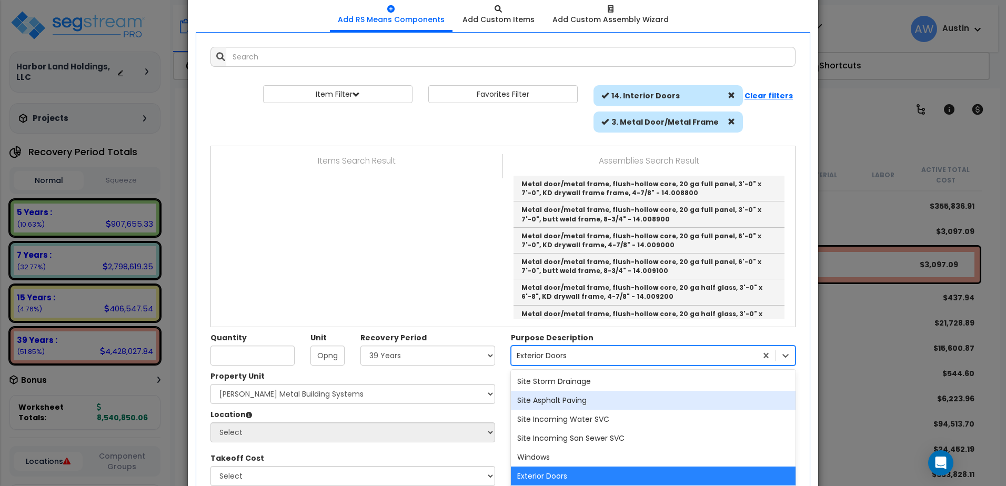
click at [625, 354] on div "option Exterior Doors, selected. option Site Asphalt Paving focused, 2 of 1312.…" at bounding box center [653, 356] width 285 height 20
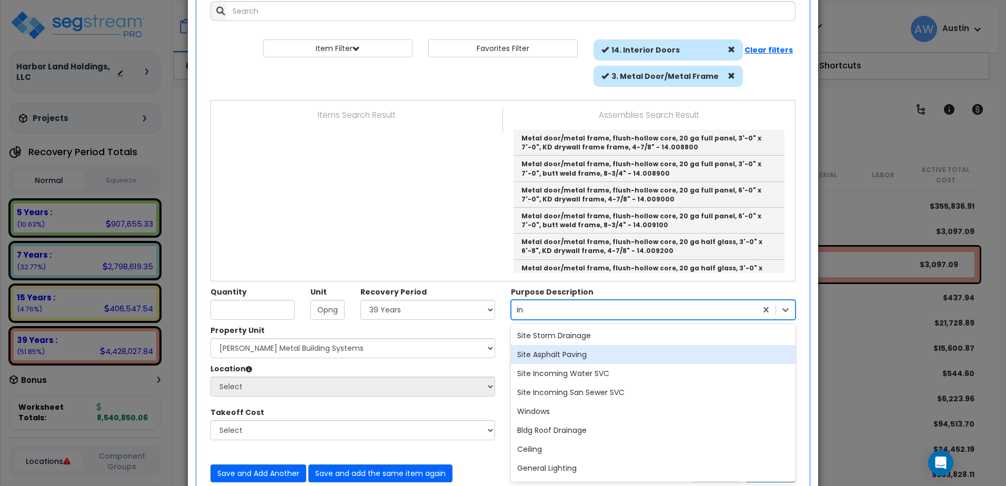
type input "int"
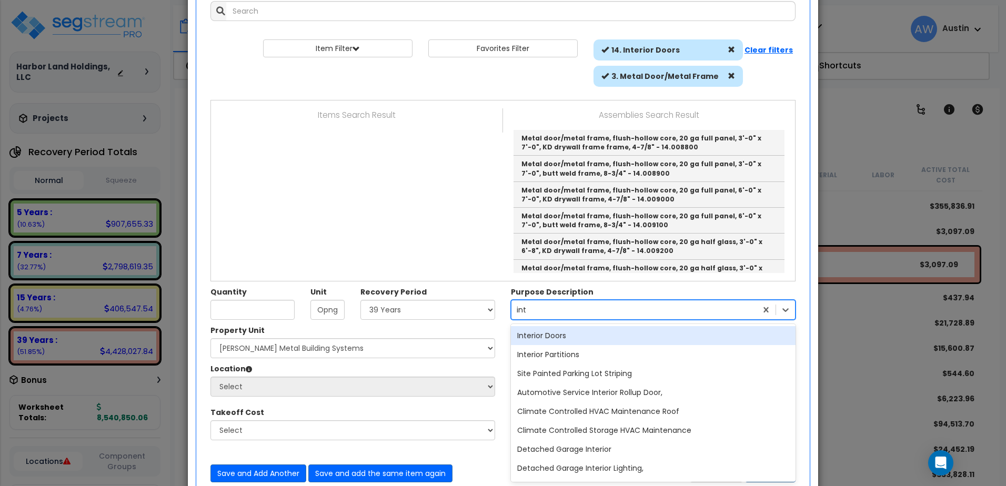
click at [560, 335] on div "Interior Doors" at bounding box center [653, 335] width 285 height 19
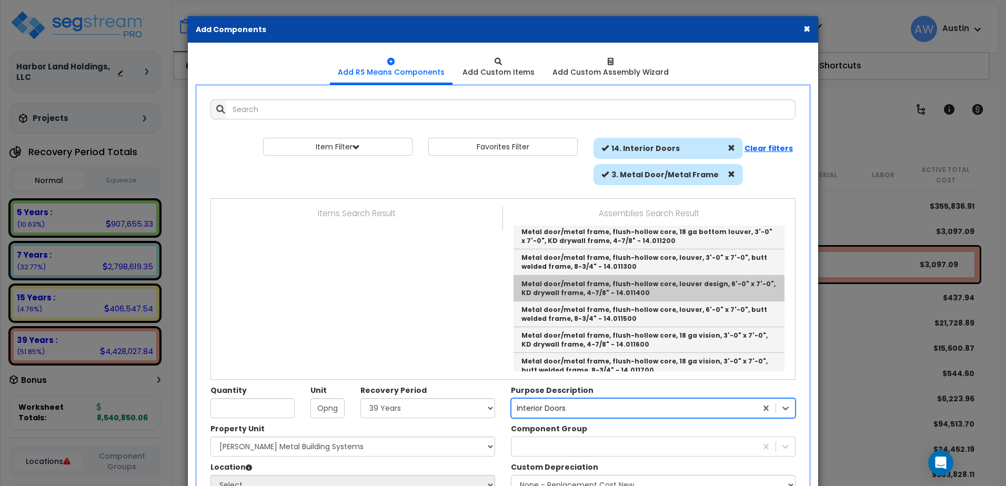
scroll to position [631, 0]
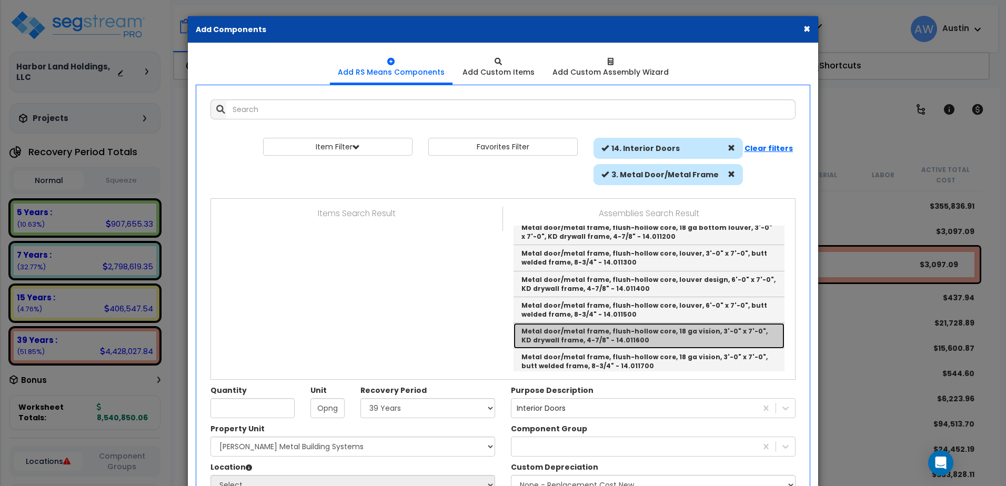
click at [632, 337] on link "Metal door/metal frame, flush-hollow core, 18 ga vision, 3'-0" x 7'-0", KD dryw…" at bounding box center [648, 336] width 271 height 26
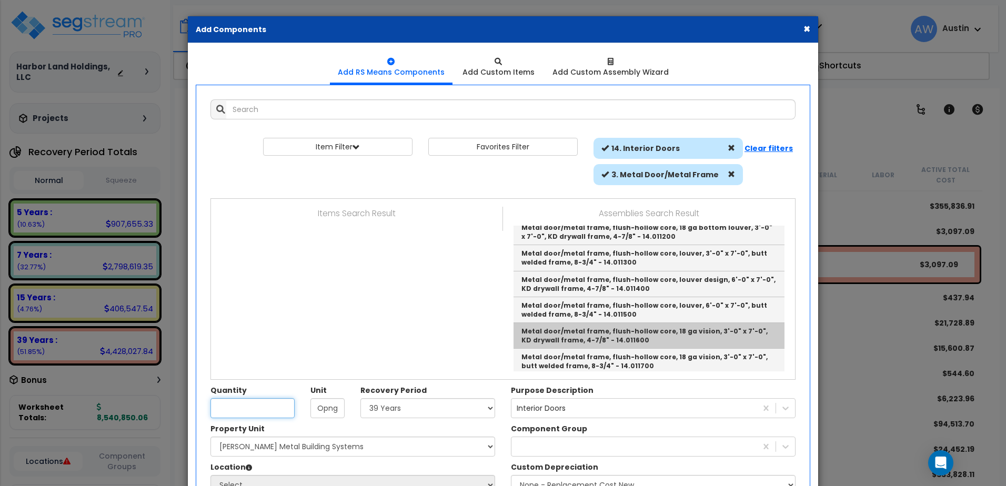
type input "Metal door/metal frame, flush-hollow core, 18 ga vision, 3'-0" x 7'-0", KD dryw…"
type input "Ea."
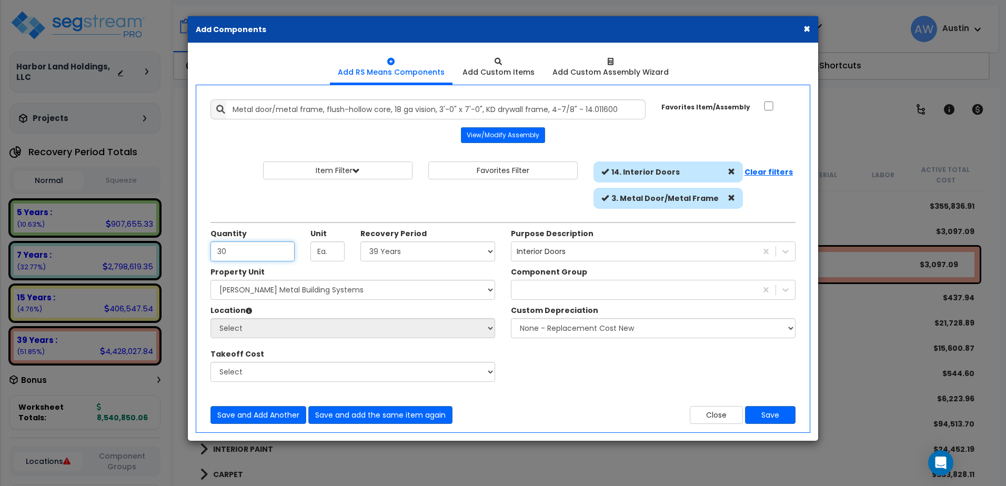
type input "30"
click at [372, 247] on select "Select Land 5 Years 7 Years 15 Years 39 Years 27.5 Year" at bounding box center [427, 251] width 135 height 20
select select "39Y"
click at [360, 241] on select "Select Land 5 Years 7 Years 15 Years 39 Years 27.5 Year" at bounding box center [427, 251] width 135 height 20
click at [530, 289] on div at bounding box center [633, 289] width 245 height 17
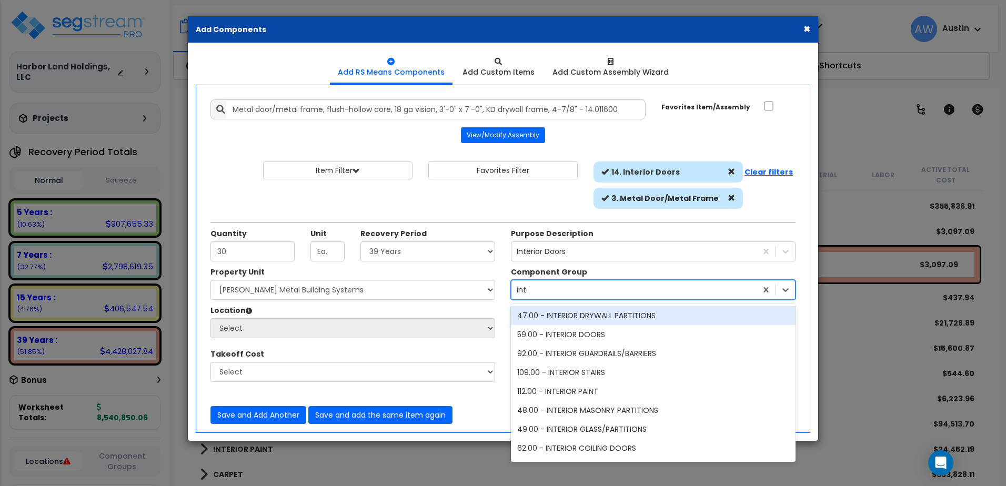
type input "inter"
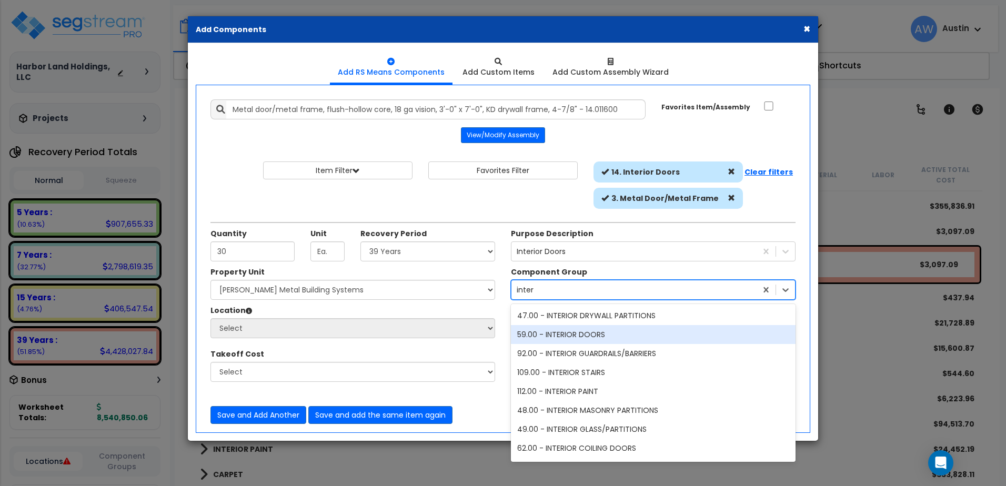
click at [584, 337] on div "59.00 - INTERIOR DOORS" at bounding box center [653, 334] width 285 height 19
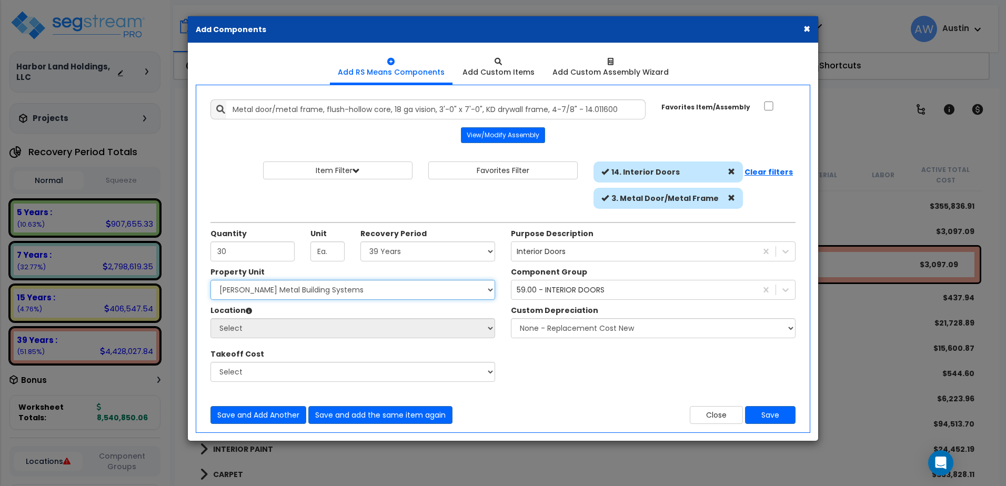
click at [230, 293] on select "Select Miedema Metal Building Systems Site Improvements" at bounding box center [352, 290] width 285 height 20
select select "160317"
click at [210, 280] on select "Select Miedema Metal Building Systems Site Improvements" at bounding box center [352, 290] width 285 height 20
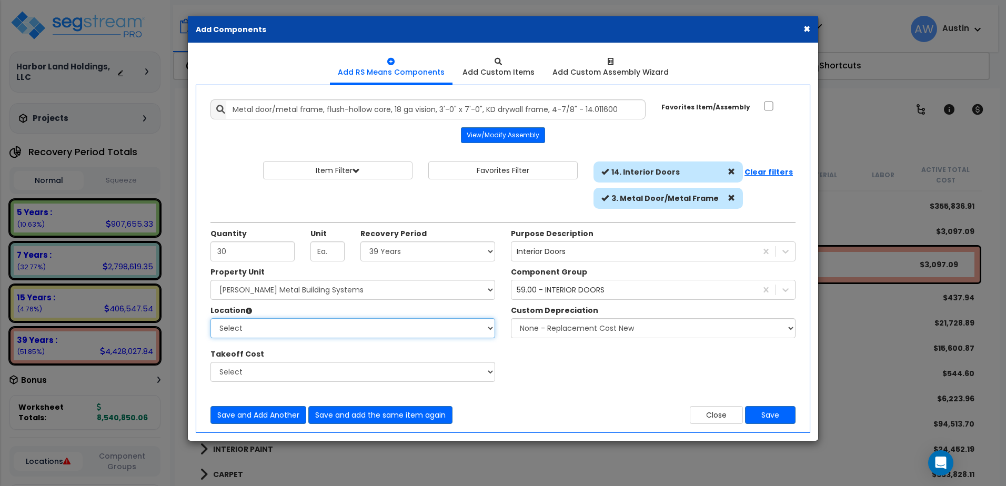
click at [245, 327] on select "Select Building Building Exterior Building Interior Common Areas Add Additional…" at bounding box center [352, 328] width 285 height 20
select select "461"
click at [210, 318] on select "Select Building Building Exterior Building Interior Common Areas Add Additional…" at bounding box center [352, 328] width 285 height 20
click at [772, 416] on button "Save" at bounding box center [770, 415] width 51 height 18
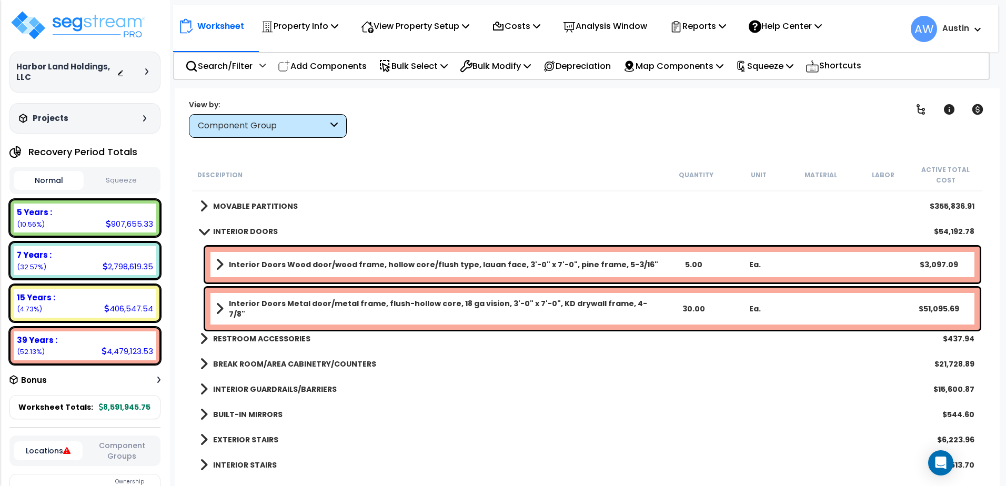
click at [264, 265] on b "Interior Doors Wood door/wood frame, hollow core/flush type, lauan face, 3'-0" …" at bounding box center [443, 264] width 429 height 11
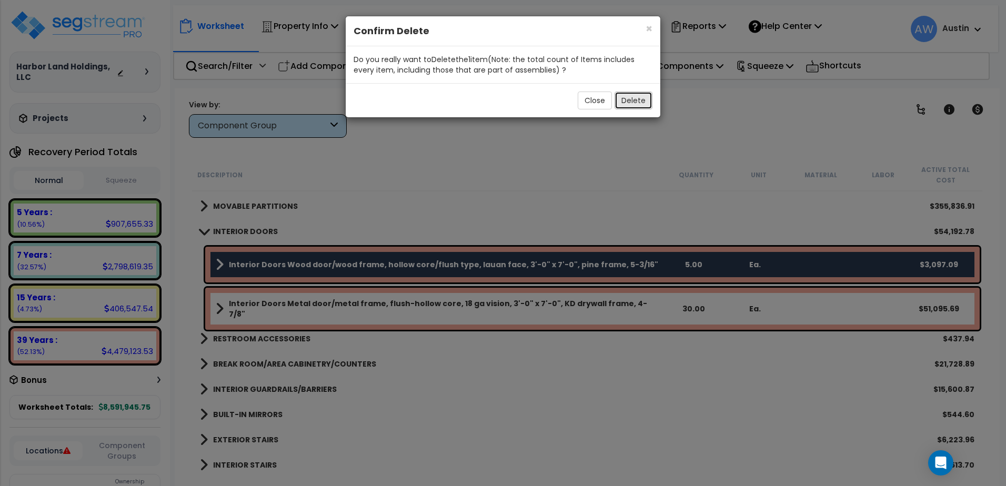
click at [632, 99] on button "Delete" at bounding box center [633, 101] width 38 height 18
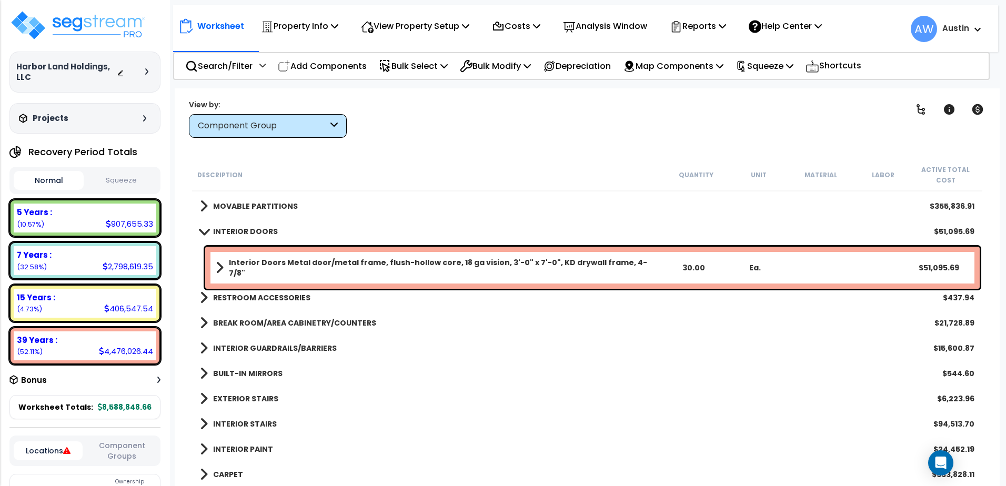
click at [218, 268] on span at bounding box center [220, 267] width 8 height 15
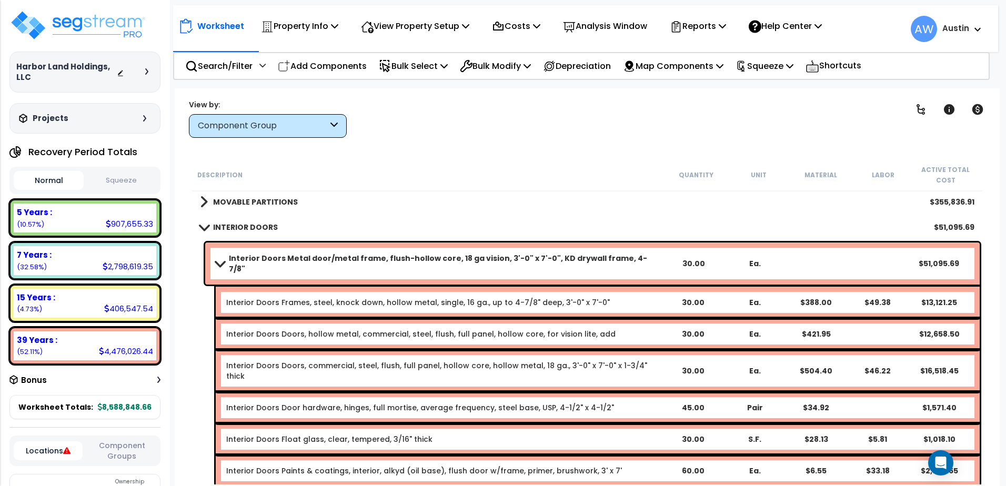
scroll to position [421, 0]
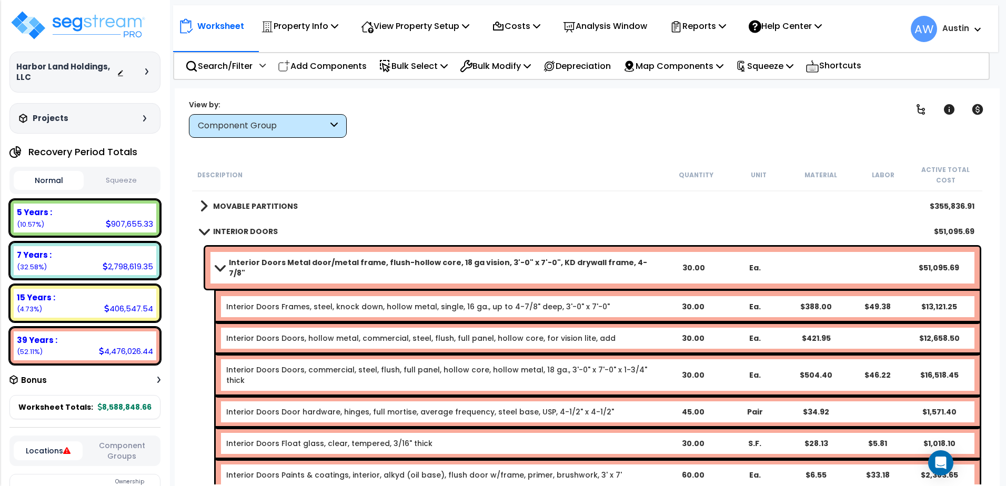
click at [216, 264] on span at bounding box center [219, 268] width 15 height 8
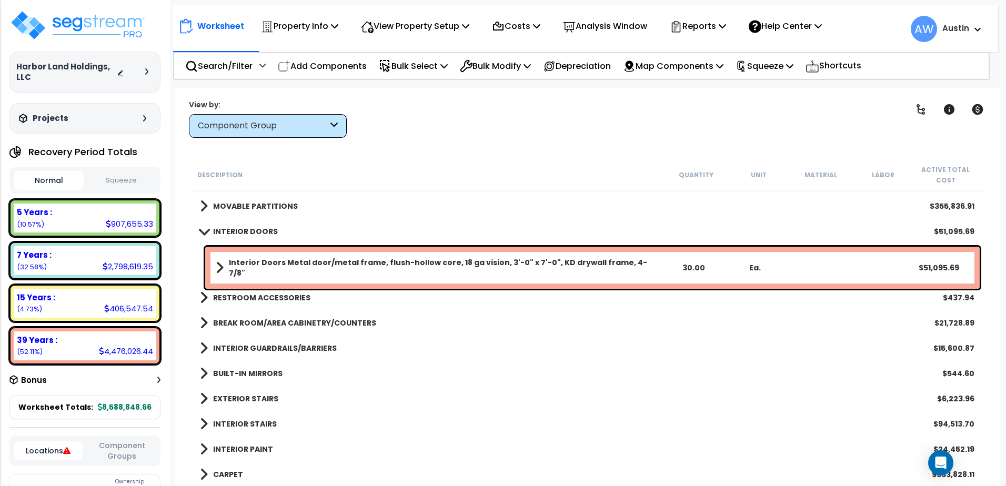
click at [201, 231] on span at bounding box center [203, 231] width 15 height 8
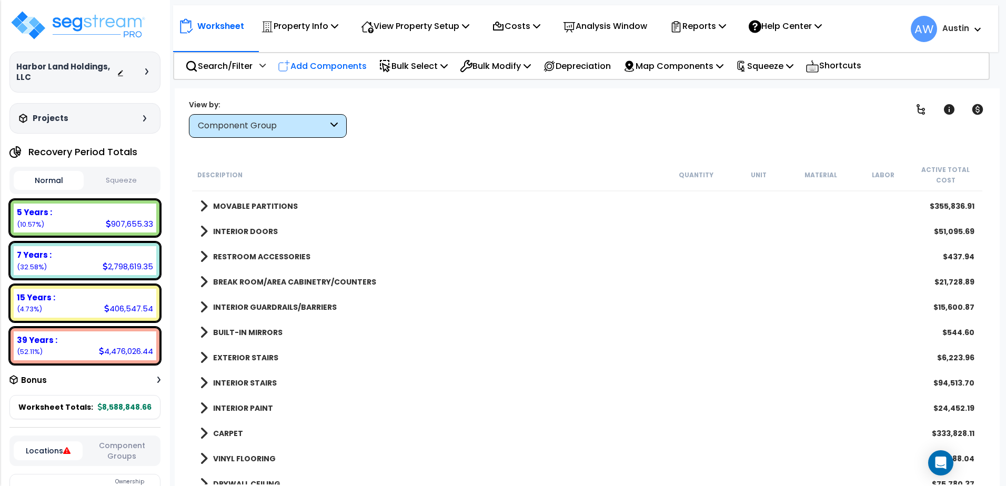
click at [305, 63] on p "Add Components" at bounding box center [322, 66] width 89 height 14
select select
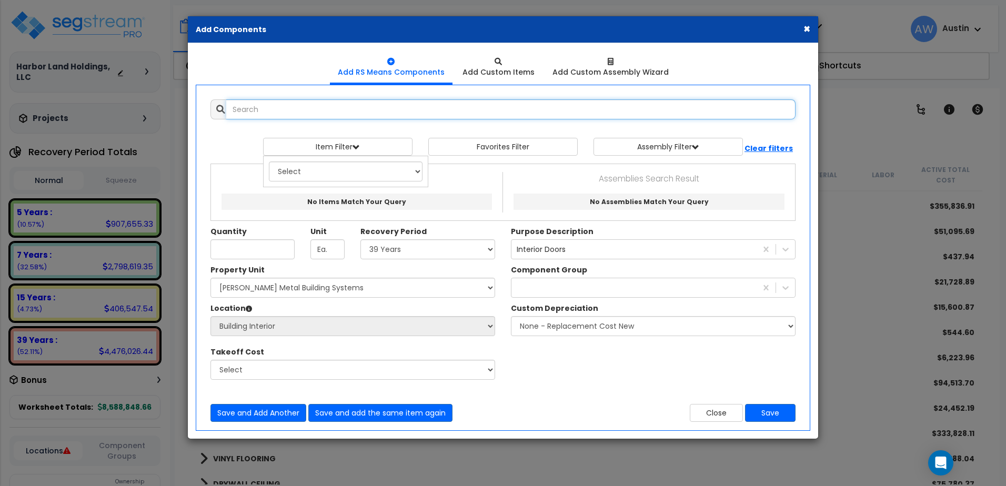
scroll to position [0, 0]
select select
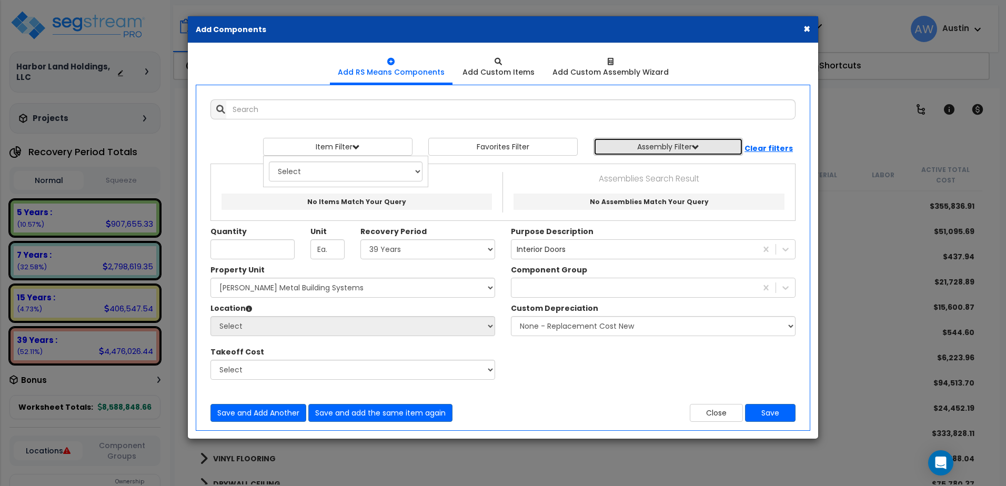
click at [644, 143] on button "Assembly Filter" at bounding box center [667, 147] width 149 height 18
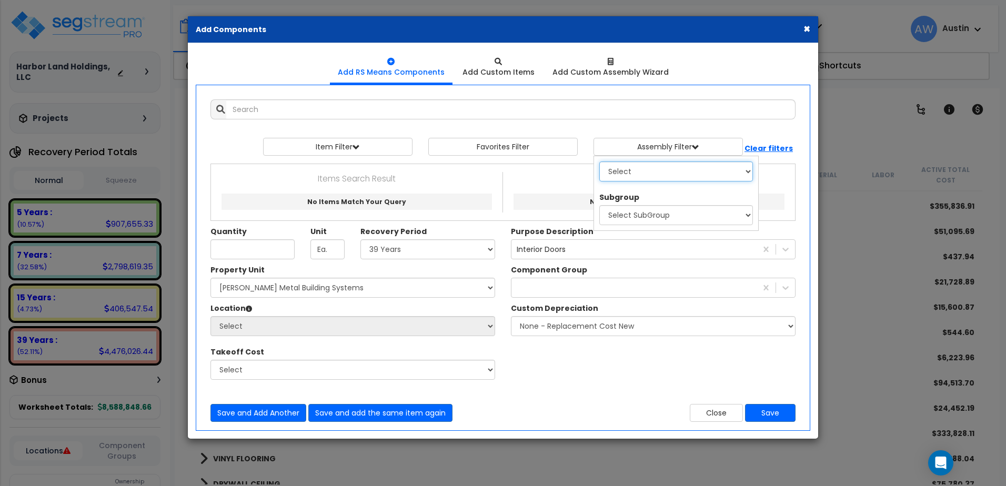
click at [639, 172] on select "Select 0. Custom Assembly 1. Standard Foundations 2. Special Foundations 3. Sla…" at bounding box center [676, 172] width 154 height 20
select select "9"
click at [599, 162] on select "Select 0. Custom Assembly 1. Standard Foundations 2. Special Foundations 3. Sla…" at bounding box center [676, 172] width 154 height 20
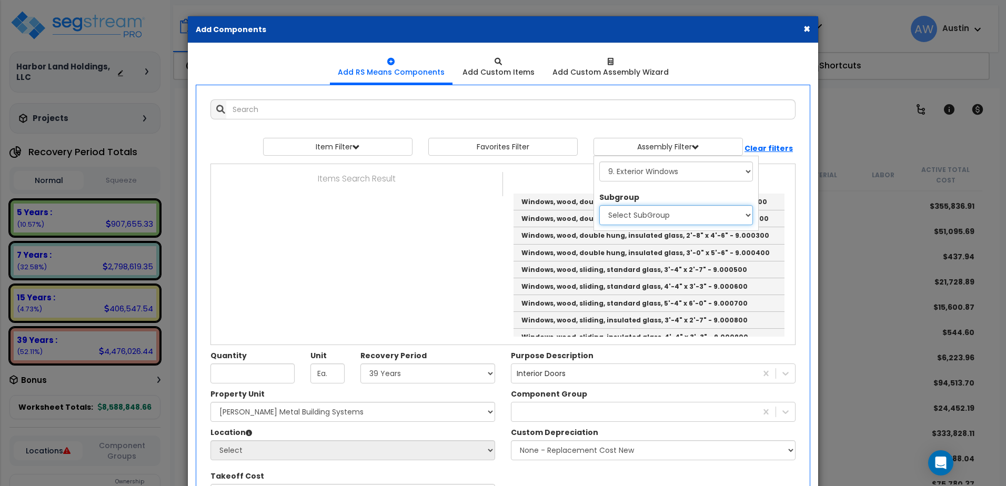
click at [636, 212] on select "Select SubGroup 1. Wood Windows 2. Steel Windows 3. Aluminum Windows 4. Vinyl C…" at bounding box center [676, 215] width 154 height 20
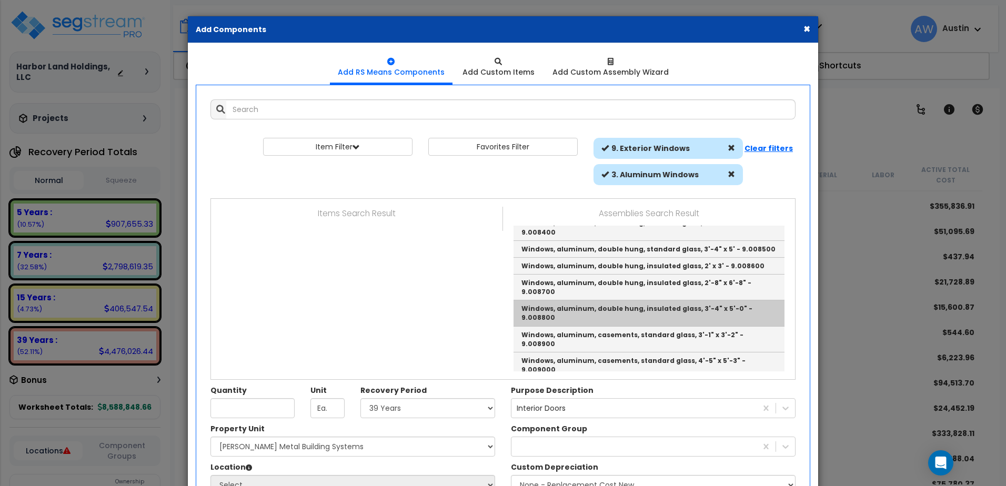
scroll to position [368, 0]
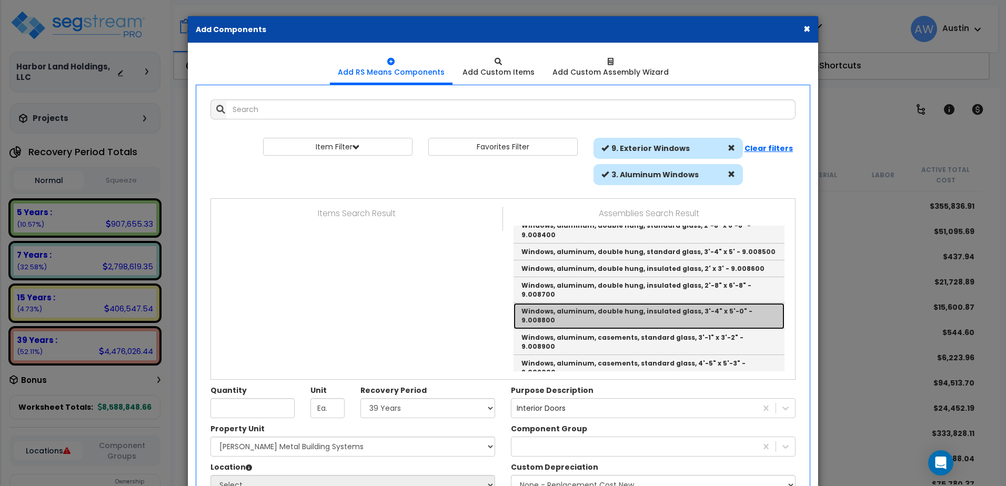
click at [612, 303] on link "Windows, aluminum, double hung, insulated glass, 3'-4" x 5'-0" - 9.008800" at bounding box center [648, 316] width 271 height 26
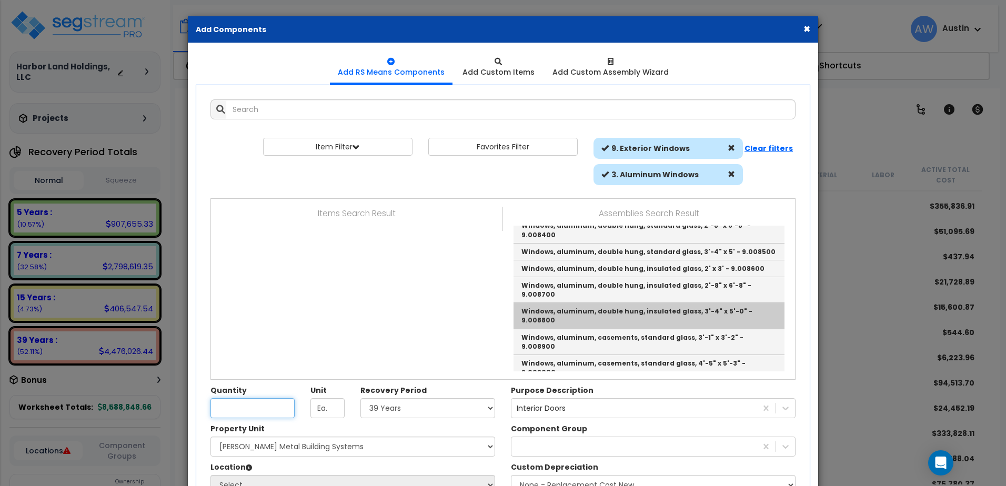
type input "Windows, aluminum, double hung, insulated glass, 3'-4" x 5'-0" - 9.008800"
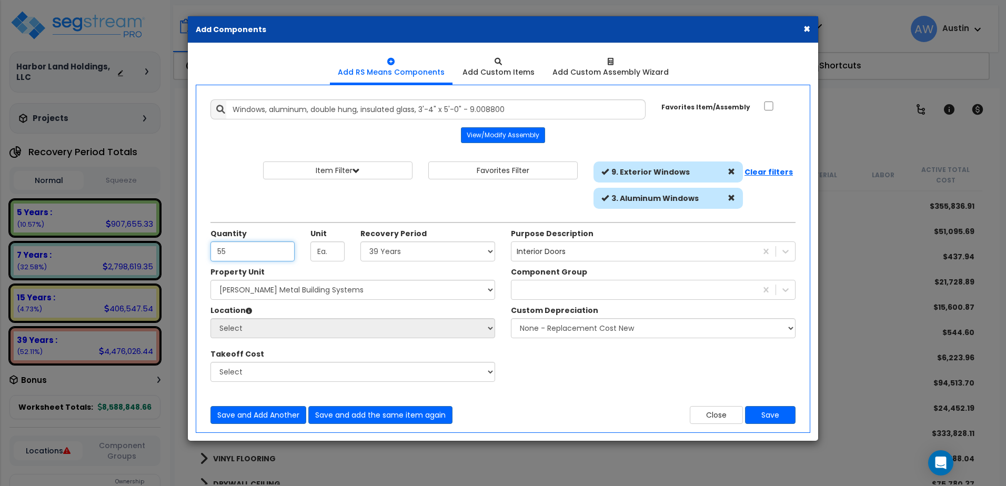
type input "55"
click at [390, 247] on select "Select Land 5 Years 7 Years 15 Years 39 Years 27.5 Year" at bounding box center [427, 251] width 135 height 20
select select "39Y"
click at [360, 241] on select "Select Land 5 Years 7 Years 15 Years 39 Years 27.5 Year" at bounding box center [427, 251] width 135 height 20
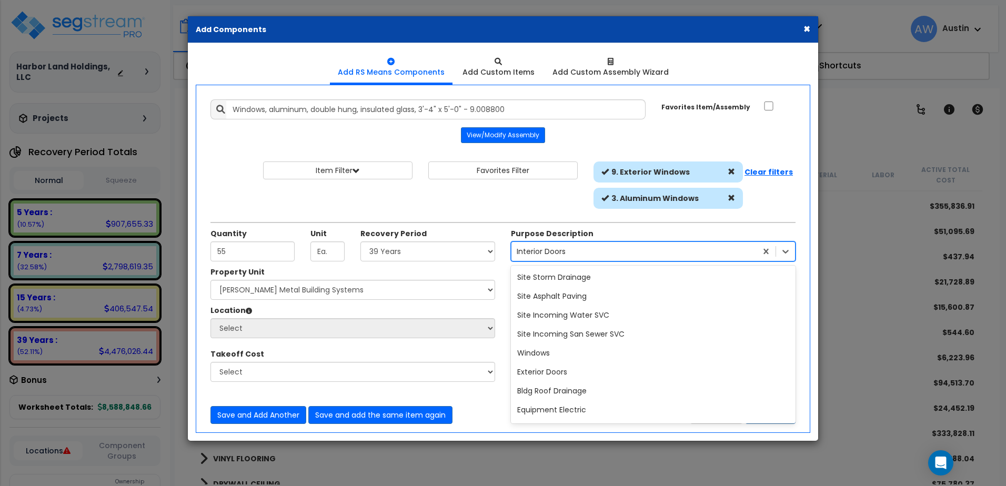
click at [541, 250] on div "Interior Doors" at bounding box center [541, 251] width 49 height 11
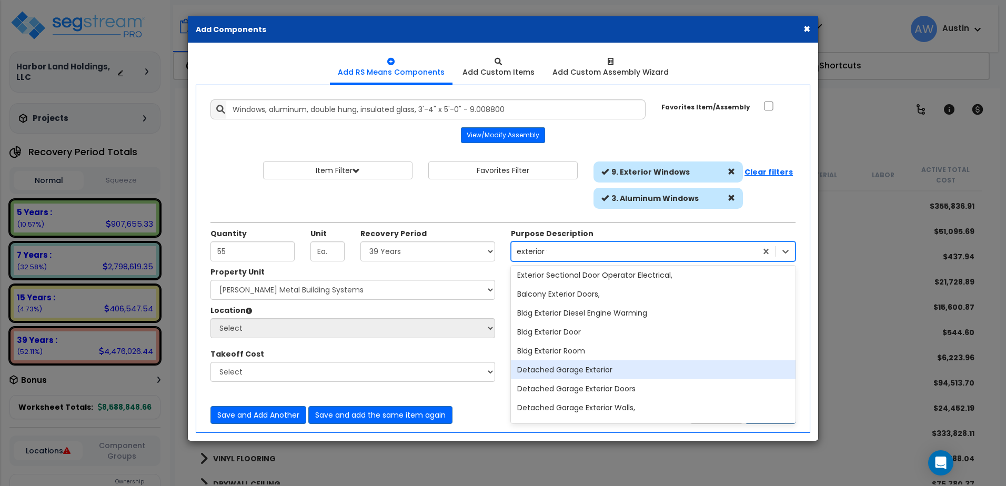
scroll to position [0, 0]
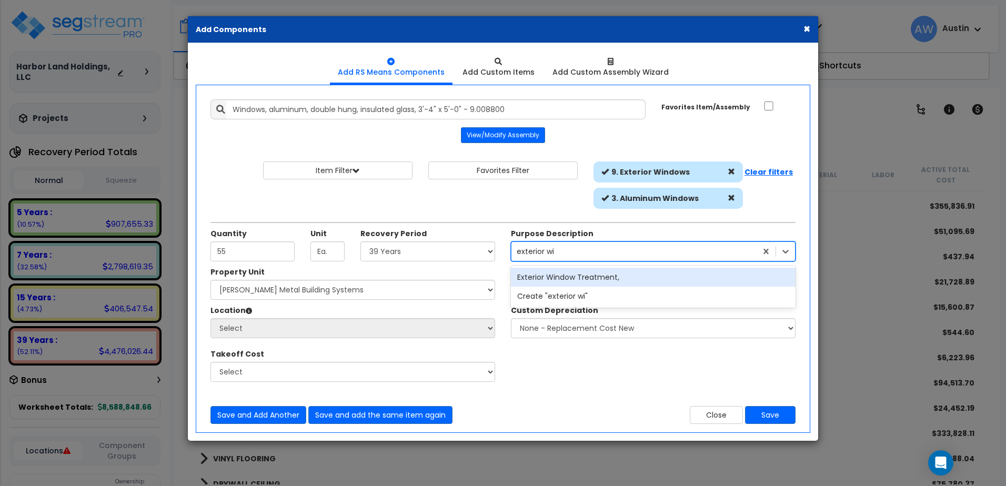
type input "exterior win"
click at [583, 278] on div "Exterior Window Treatment," at bounding box center [653, 277] width 285 height 19
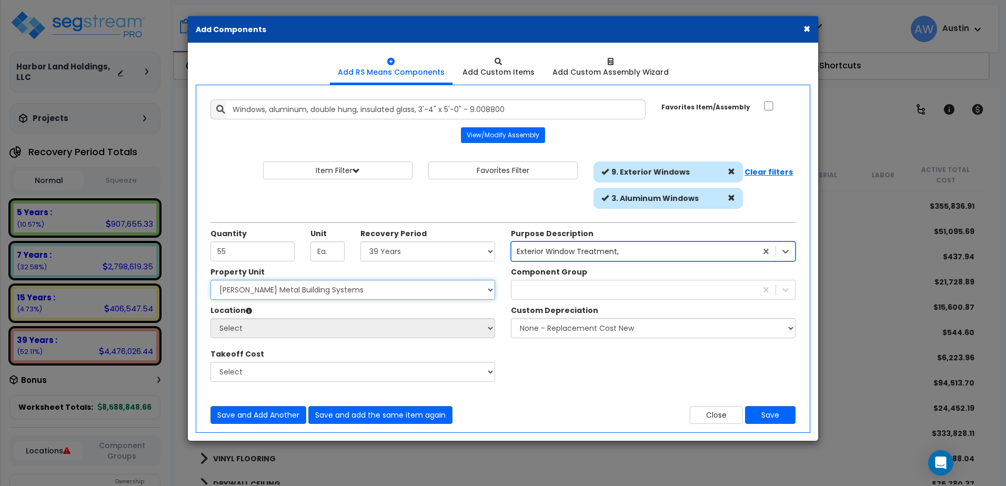
click at [346, 288] on select "Select Miedema Metal Building Systems Site Improvements" at bounding box center [352, 290] width 285 height 20
select select "160317"
click at [210, 280] on select "Select Miedema Metal Building Systems Site Improvements" at bounding box center [352, 290] width 285 height 20
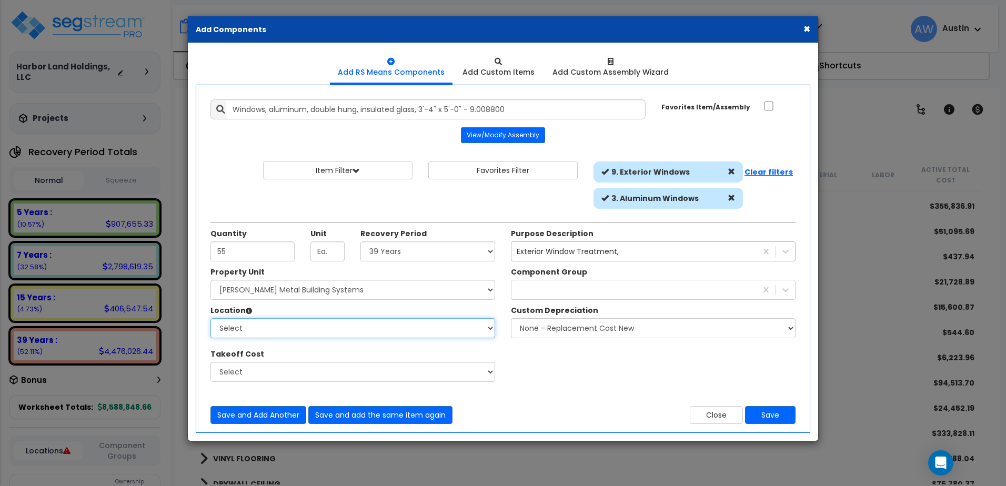
click at [313, 326] on select "Select Building Building Exterior Building Interior Common Areas Add Additional…" at bounding box center [352, 328] width 285 height 20
select select "20205"
click at [210, 318] on select "Select Building Building Exterior Building Interior Common Areas Add Additional…" at bounding box center [352, 328] width 285 height 20
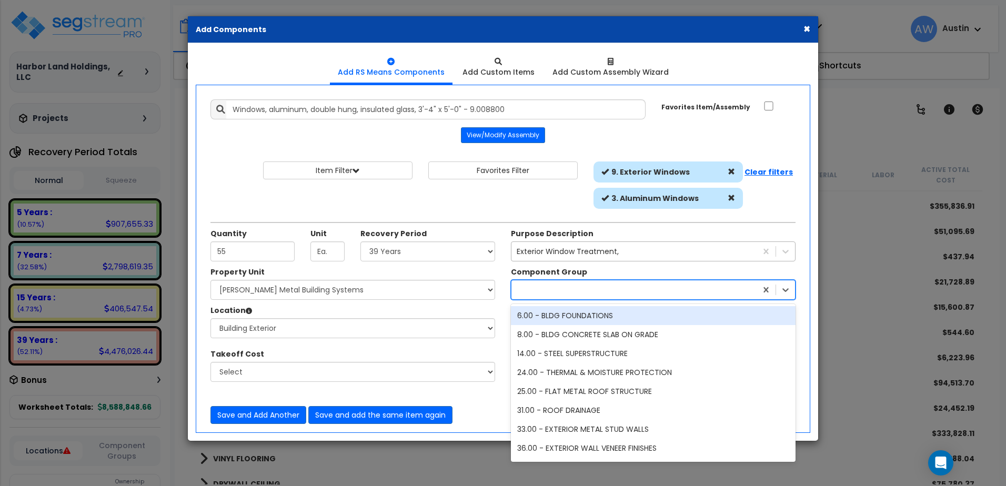
click at [584, 290] on div at bounding box center [633, 289] width 245 height 17
type input "exter"
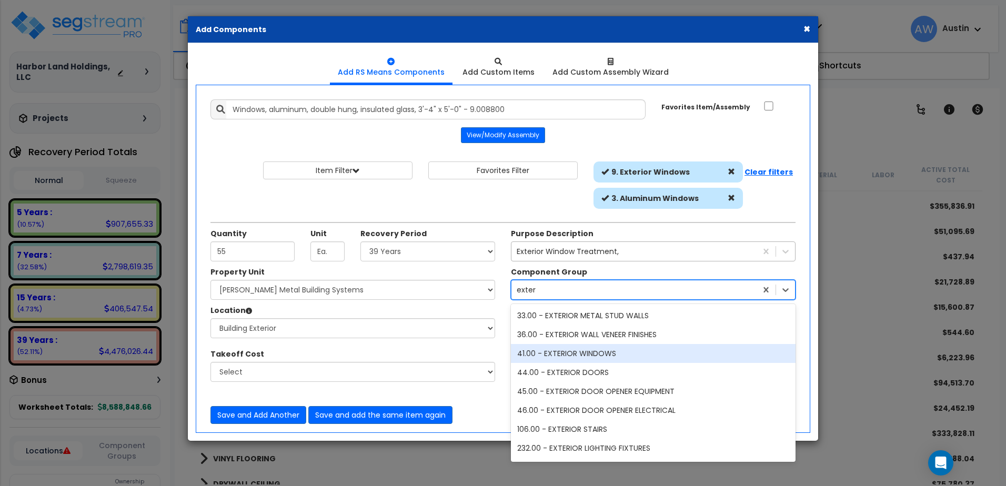
click at [599, 348] on div "41.00 - EXTERIOR WINDOWS" at bounding box center [653, 353] width 285 height 19
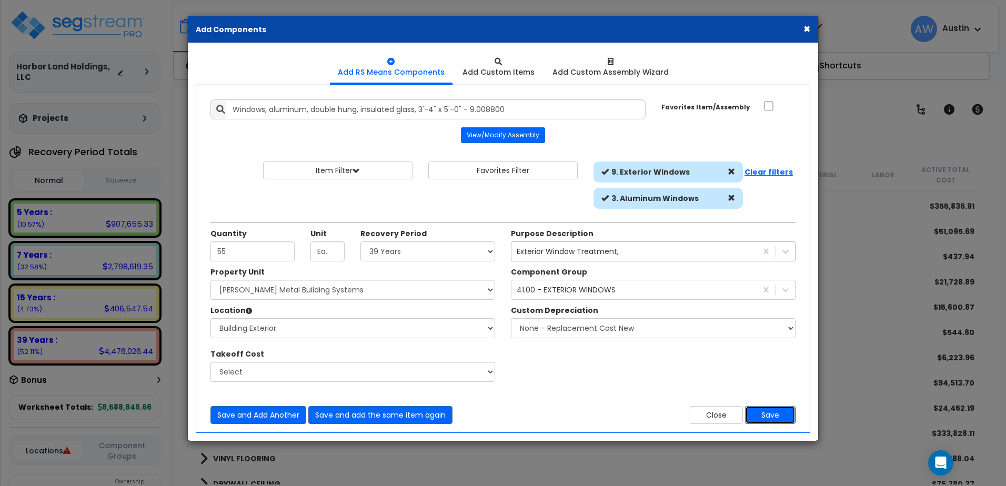
click at [769, 412] on button "Save" at bounding box center [770, 415] width 51 height 18
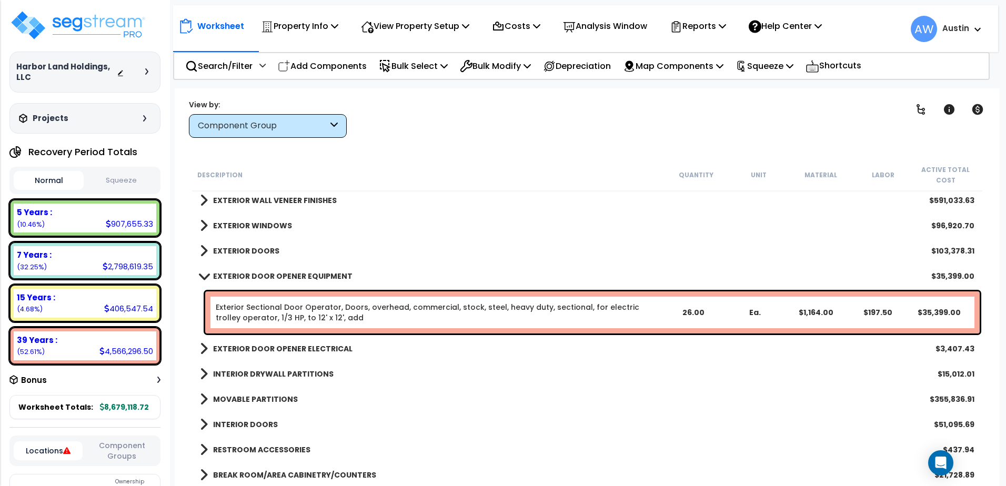
scroll to position [210, 0]
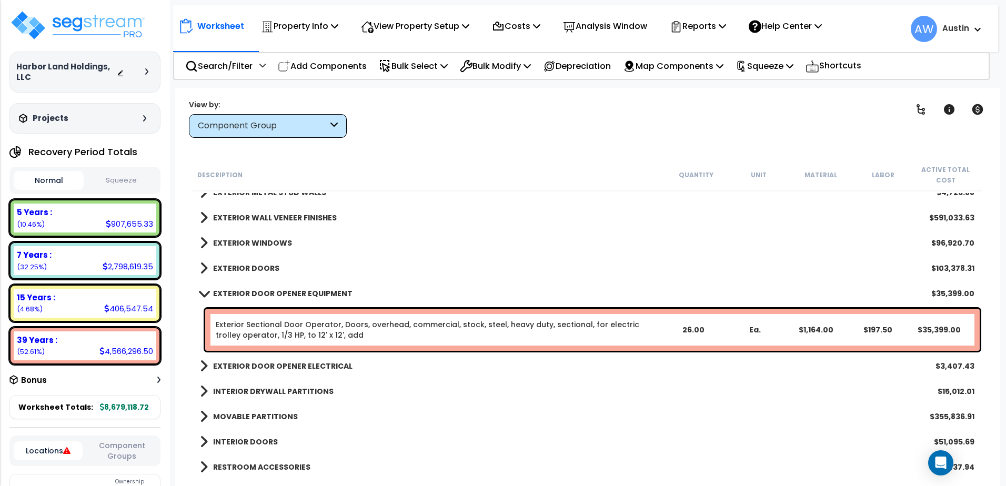
click at [203, 243] on span at bounding box center [204, 243] width 8 height 15
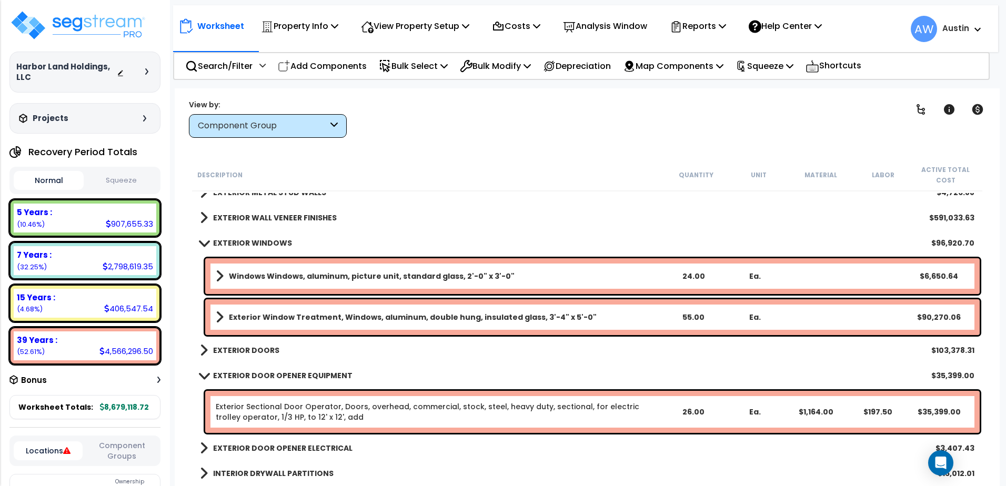
click at [219, 277] on span at bounding box center [220, 276] width 8 height 15
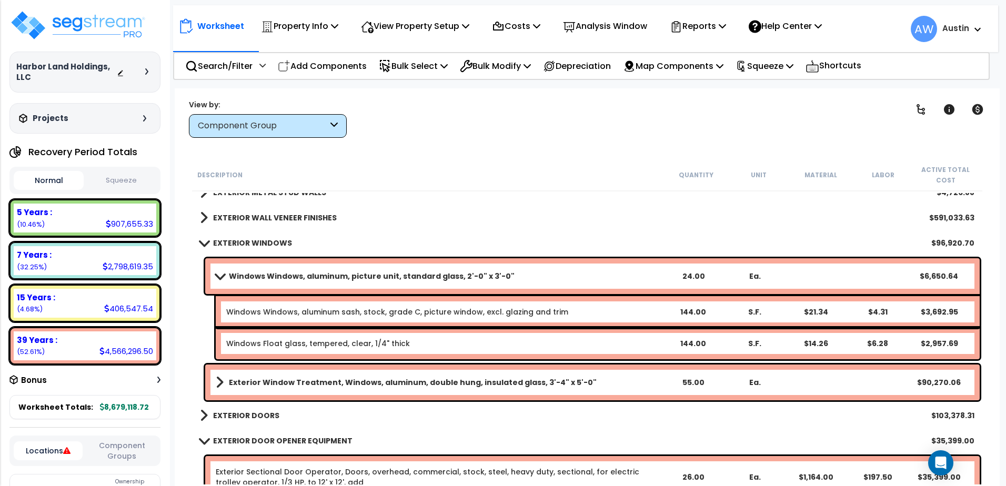
click at [219, 277] on span at bounding box center [219, 276] width 15 height 8
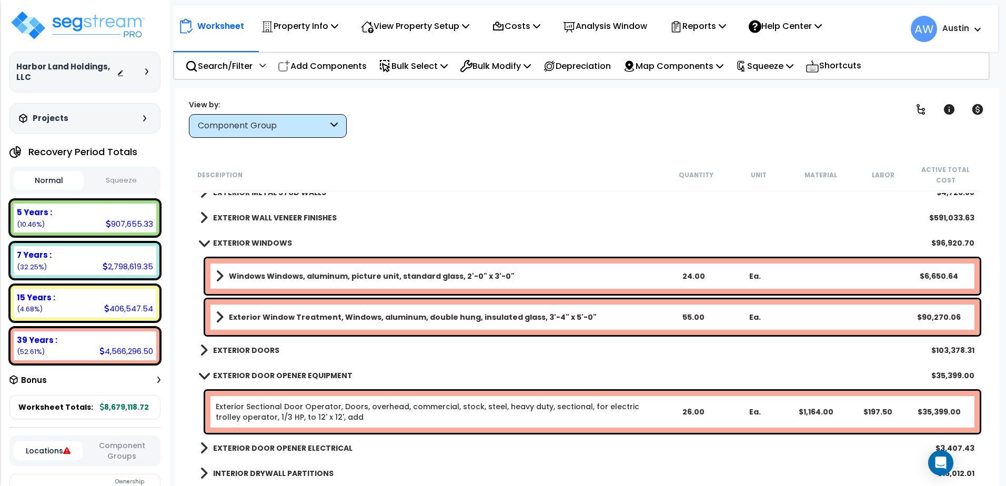
click at [254, 278] on b "Windows Windows, aluminum, picture unit, standard glass, 2'-0" x 3'-0"" at bounding box center [372, 276] width 286 height 11
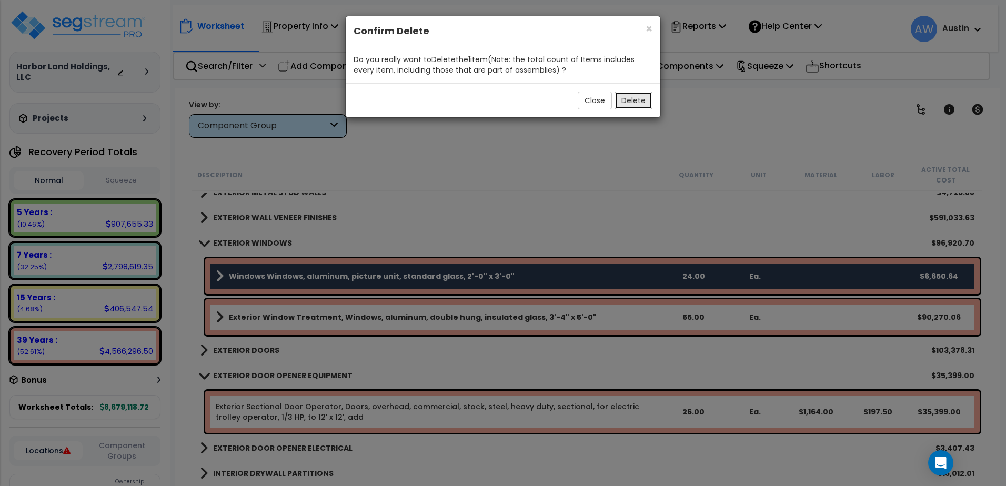
click at [633, 98] on button "Delete" at bounding box center [633, 101] width 38 height 18
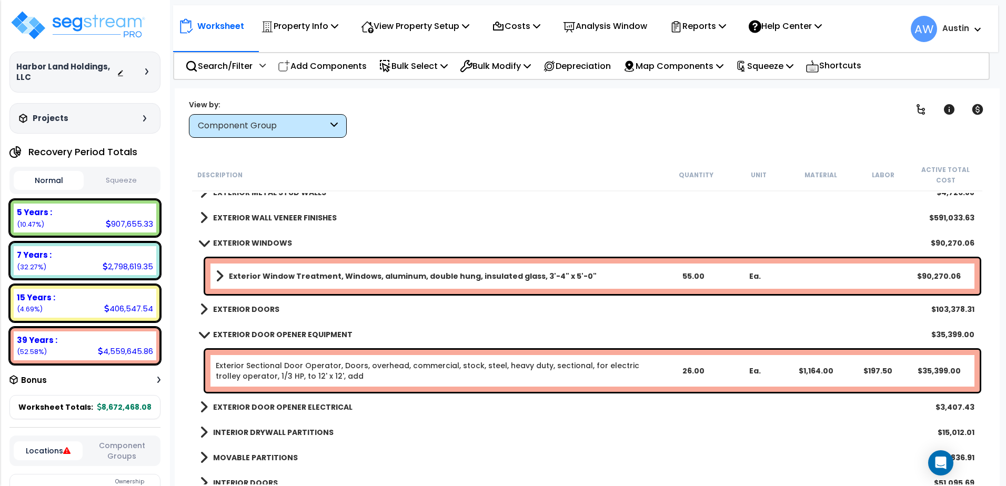
click at [205, 311] on span at bounding box center [204, 309] width 8 height 15
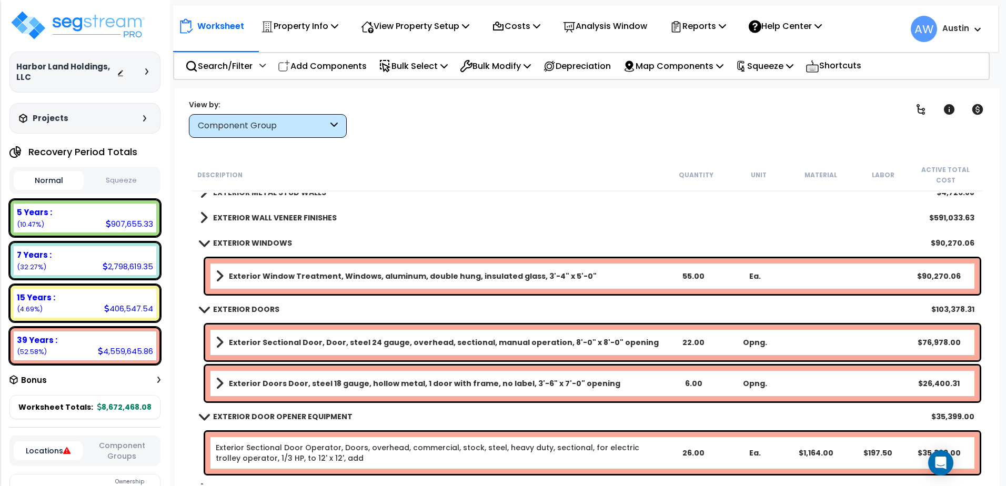
click at [205, 311] on span at bounding box center [203, 309] width 15 height 8
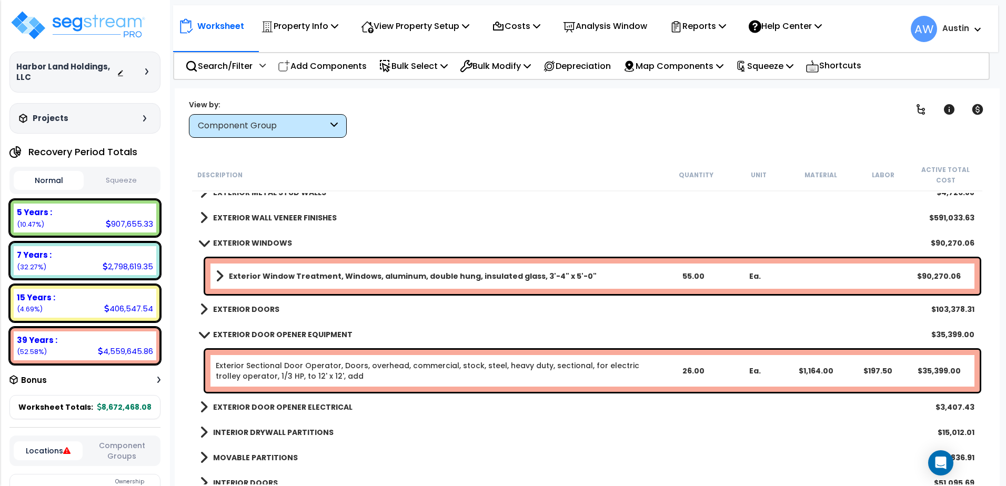
click at [205, 247] on link "EXTERIOR WINDOWS" at bounding box center [246, 243] width 92 height 15
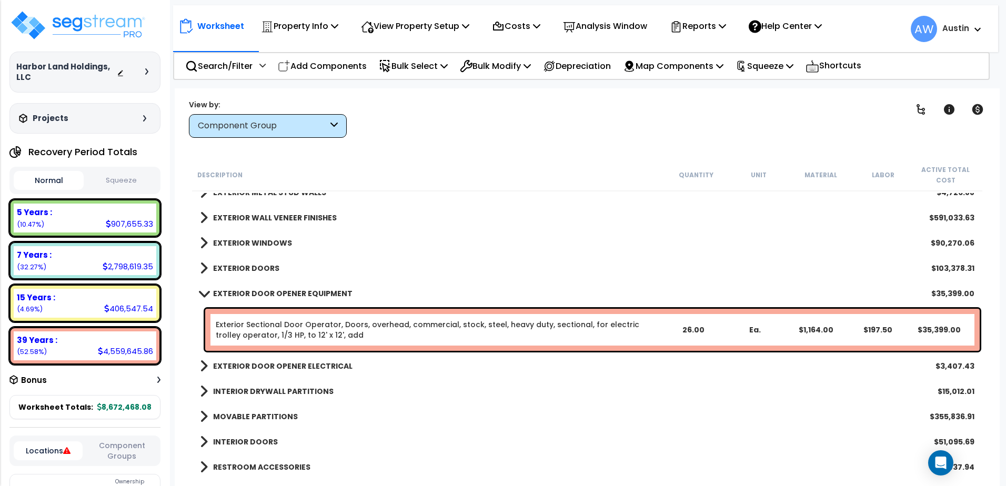
click at [395, 332] on div "Exterior Sectional Door Operator, Doors, overhead, commercial, stock, steel, he…" at bounding box center [439, 329] width 447 height 21
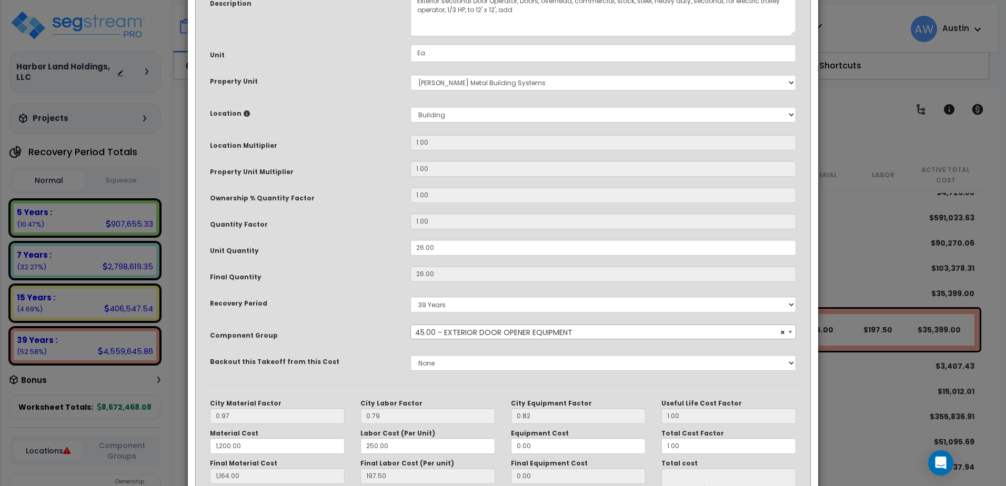
scroll to position [0, 0]
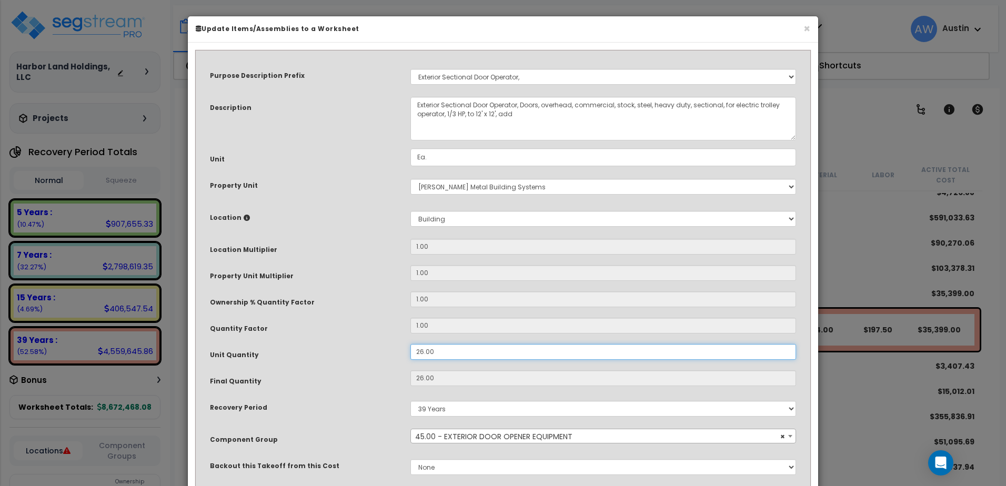
drag, startPoint x: 436, startPoint y: 350, endPoint x: 380, endPoint y: 356, distance: 55.5
click at [380, 356] on div "Unit Quantity 26.00" at bounding box center [503, 353] width 602 height 18
type input "2"
type input "26"
type input "1,164.00"
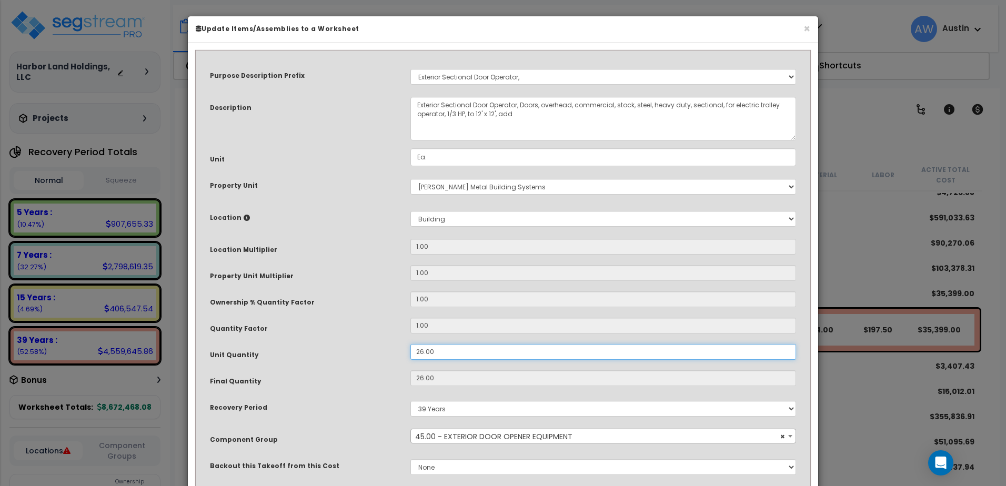
type input "$35,399.00"
type input "2"
type input "1,164.00"
type input "$2,723.00"
type input "22"
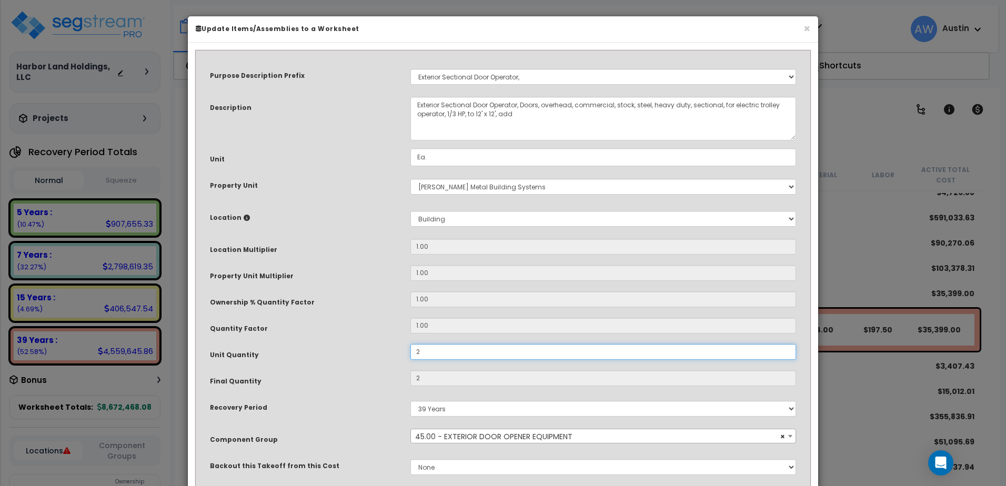
type input "1,164.00"
type input "$2,723.00"
type input "22"
type input "1,164.00"
type input "$29,953.00"
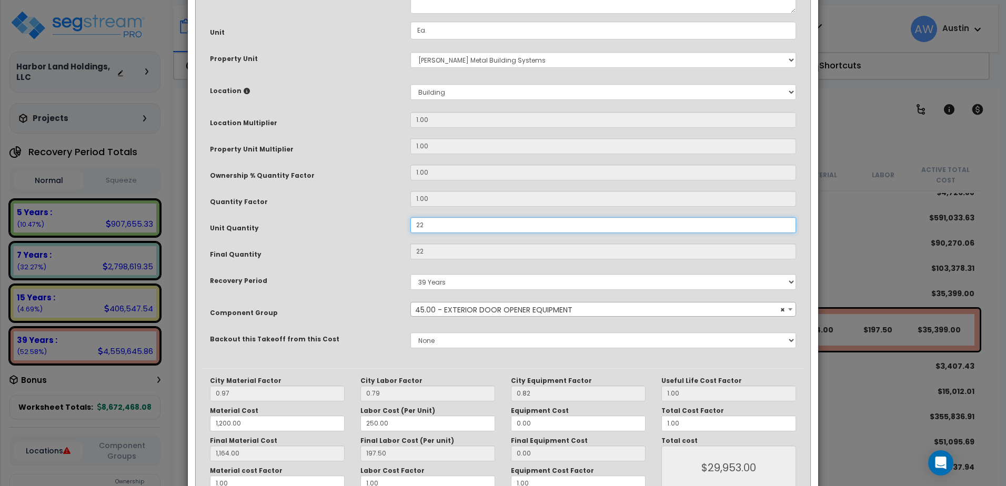
scroll to position [191, 0]
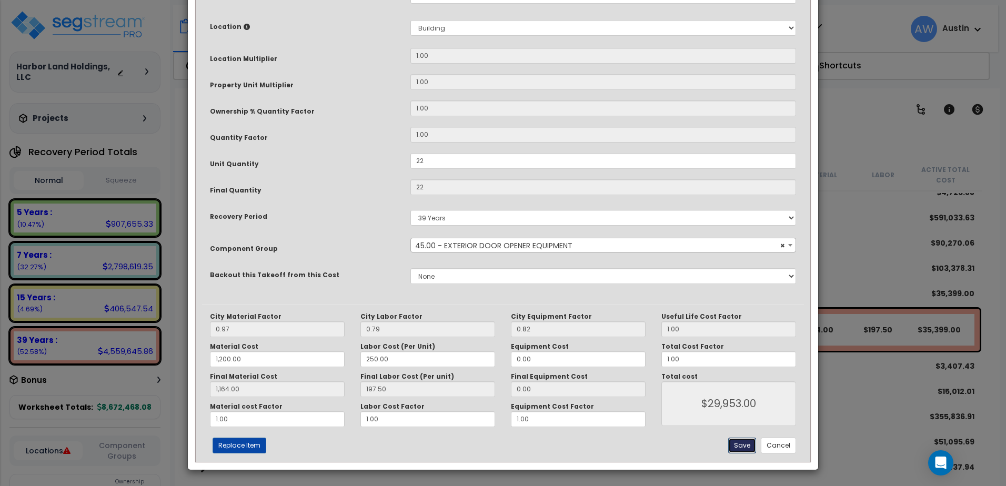
click at [743, 446] on button "Save" at bounding box center [742, 446] width 28 height 16
type input "22.00"
type input "1200.00"
type input "1164.00"
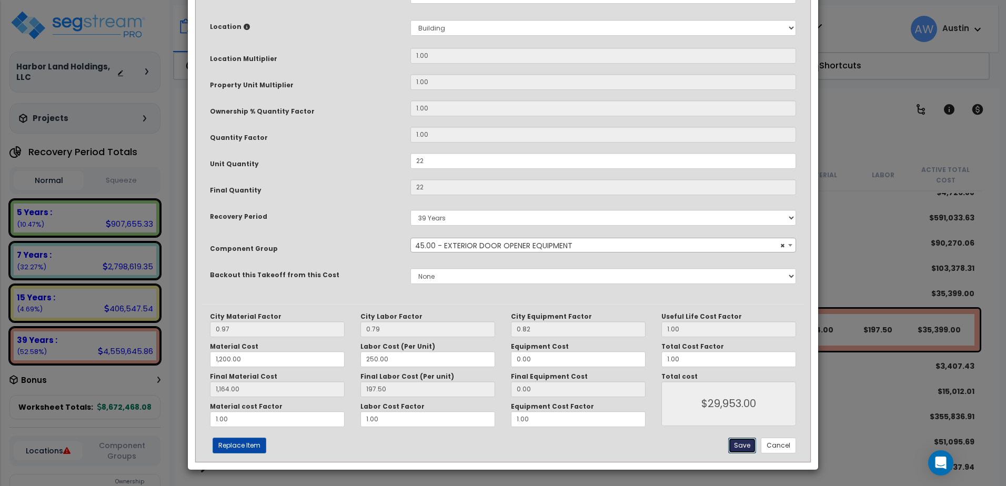
type input "29953.00"
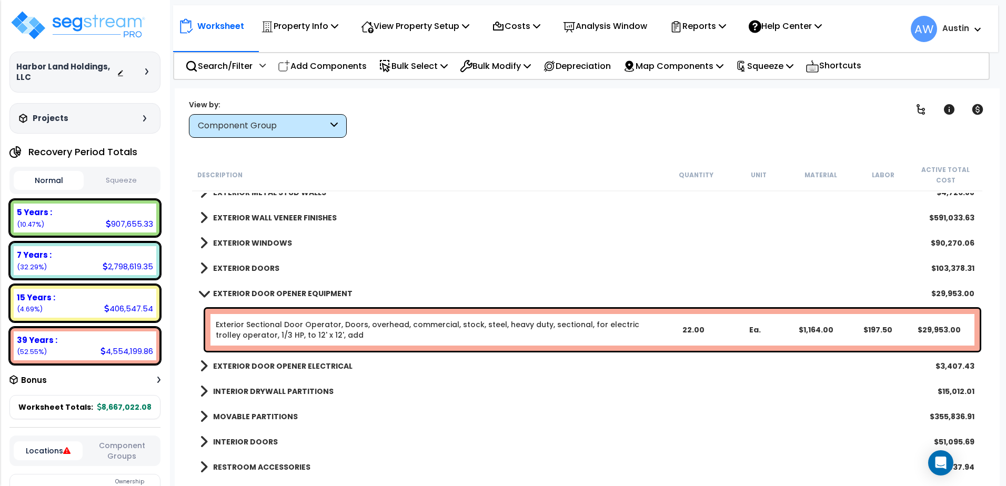
click at [202, 294] on span at bounding box center [203, 293] width 15 height 8
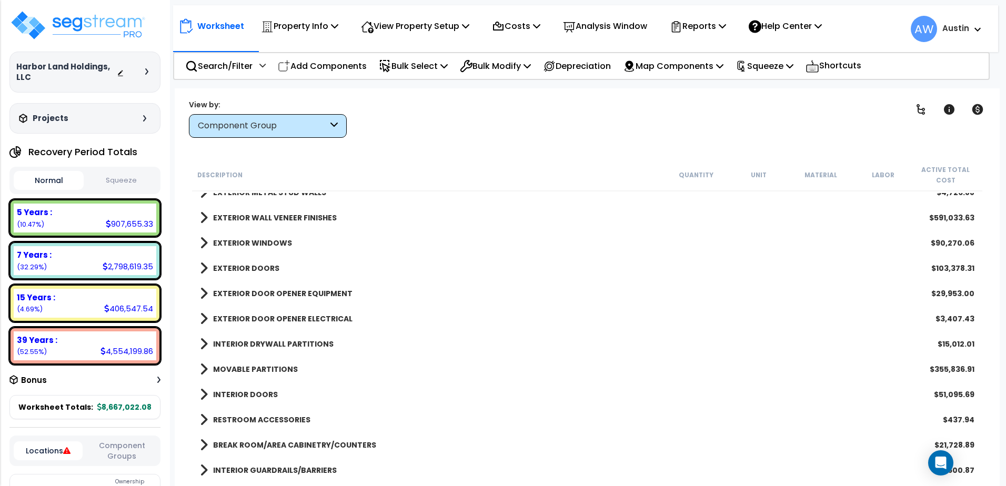
click at [207, 316] on span at bounding box center [204, 318] width 8 height 15
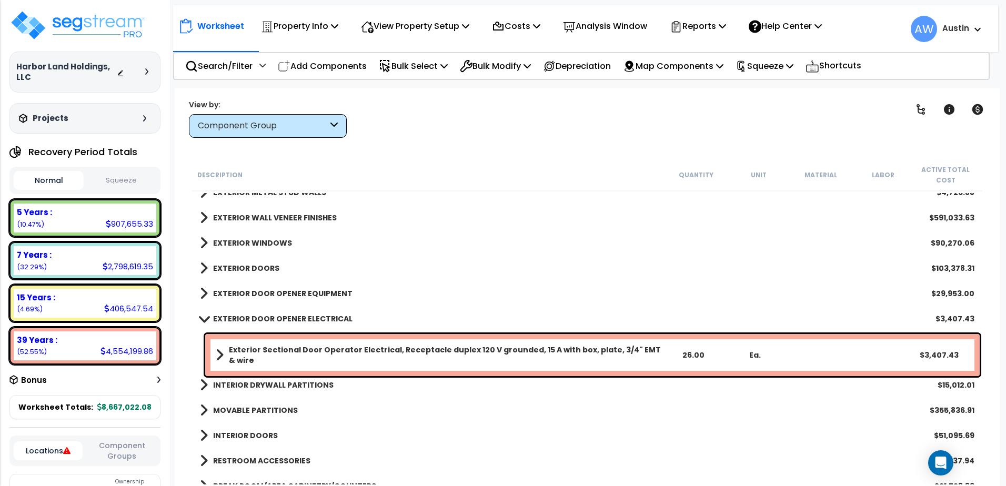
click at [346, 355] on b "Exterior Sectional Door Operator Electrical, Receptacle duplex 120 V grounded, …" at bounding box center [445, 355] width 433 height 21
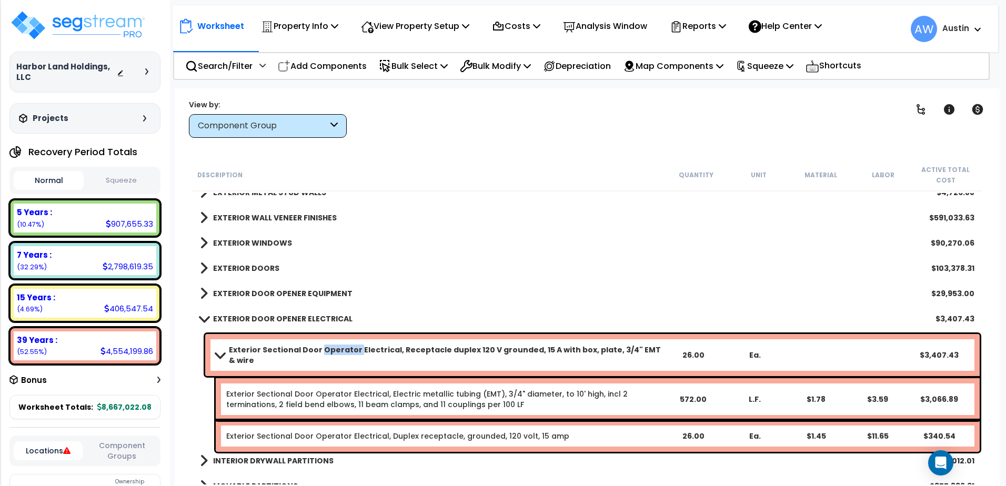
click at [346, 355] on b "Exterior Sectional Door Operator Electrical, Receptacle duplex 120 V grounded, …" at bounding box center [445, 355] width 433 height 21
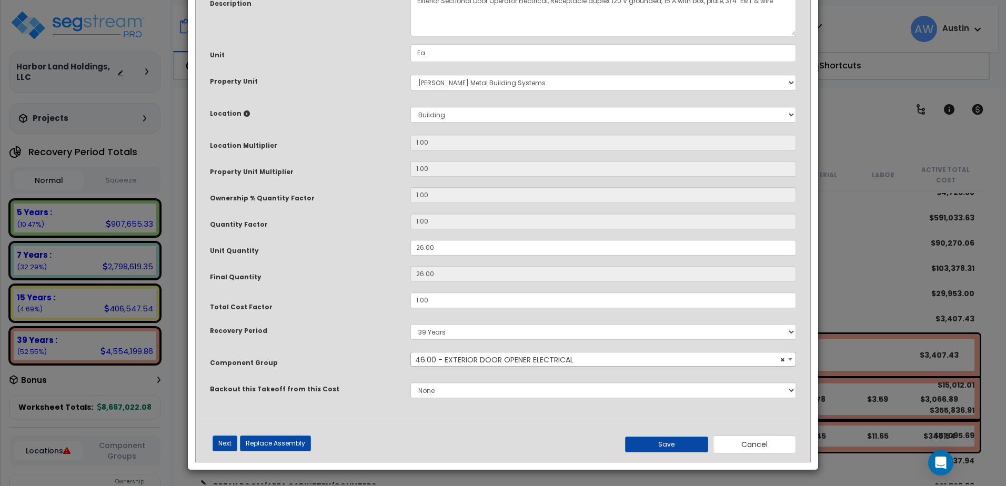
scroll to position [0, 0]
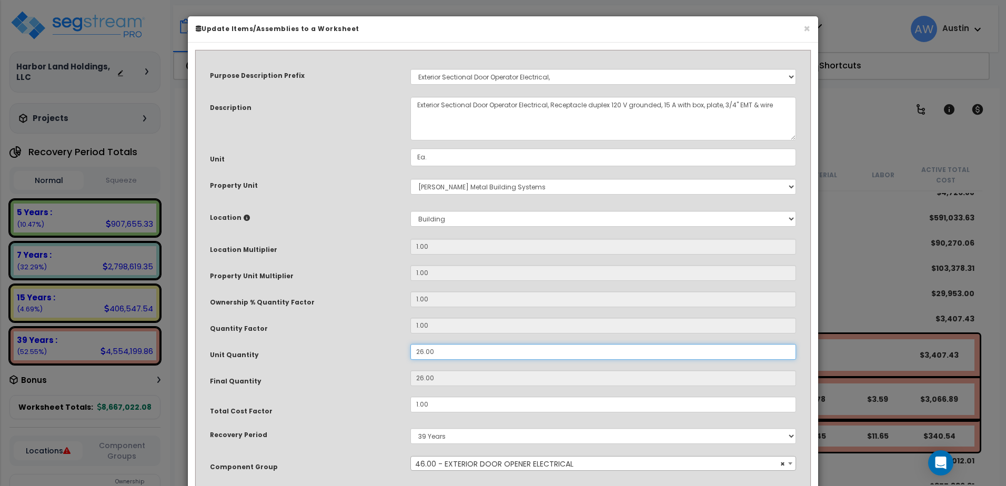
drag, startPoint x: 346, startPoint y: 355, endPoint x: 461, endPoint y: 358, distance: 115.3
click at [461, 358] on input "26.00" at bounding box center [603, 352] width 386 height 16
drag, startPoint x: 455, startPoint y: 353, endPoint x: 374, endPoint y: 362, distance: 82.0
click at [377, 362] on div "Unit Quantity 26.00" at bounding box center [503, 353] width 602 height 18
type input "2"
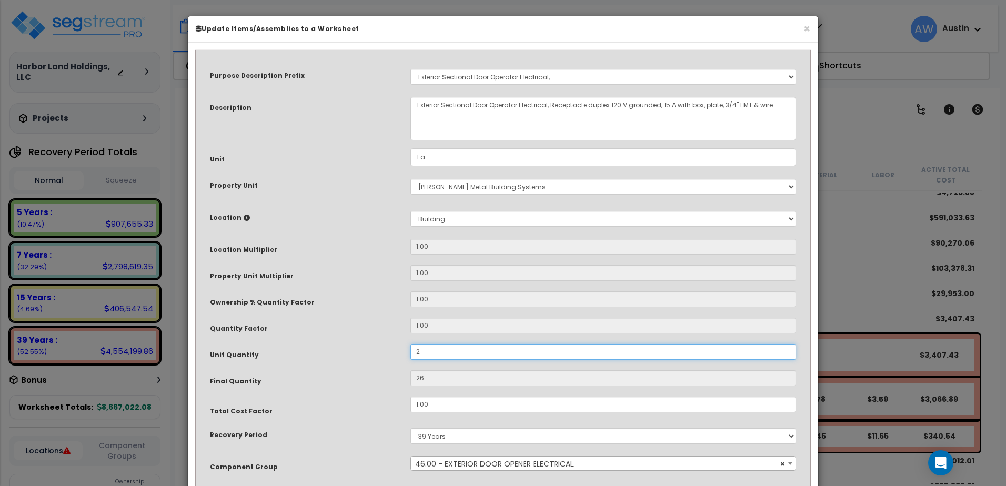
type input "2"
type input "22"
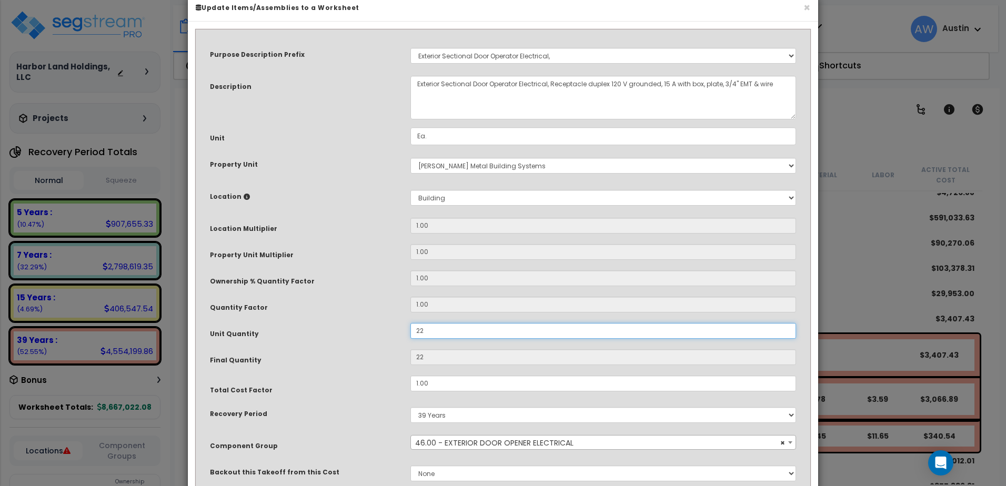
scroll to position [104, 0]
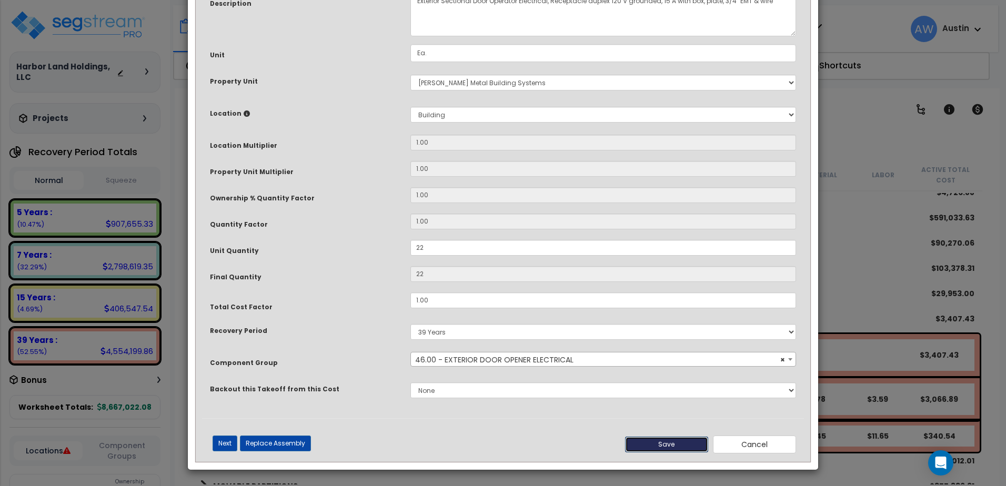
click at [687, 441] on button "Save" at bounding box center [666, 445] width 83 height 16
type input "22.00"
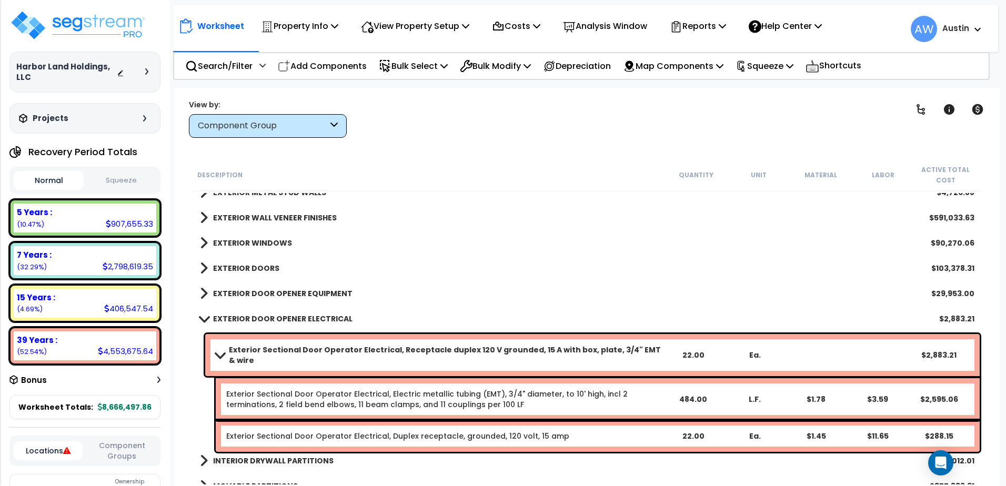
click at [216, 353] on span at bounding box center [219, 355] width 15 height 8
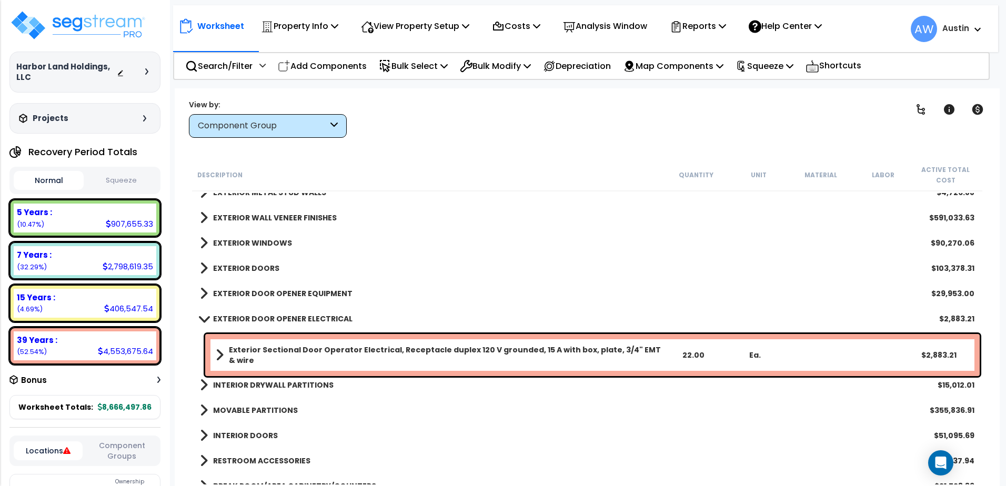
click at [201, 319] on span at bounding box center [203, 319] width 15 height 8
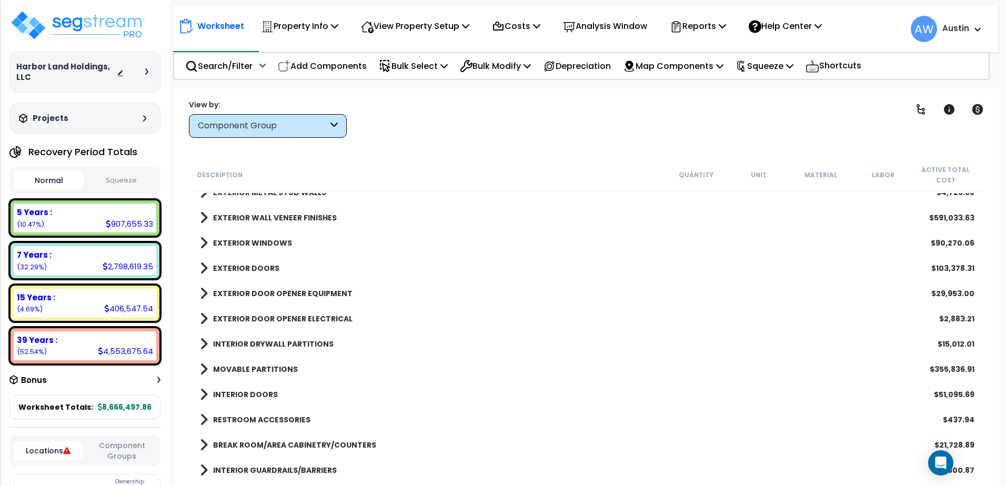
click at [204, 269] on span at bounding box center [204, 268] width 8 height 15
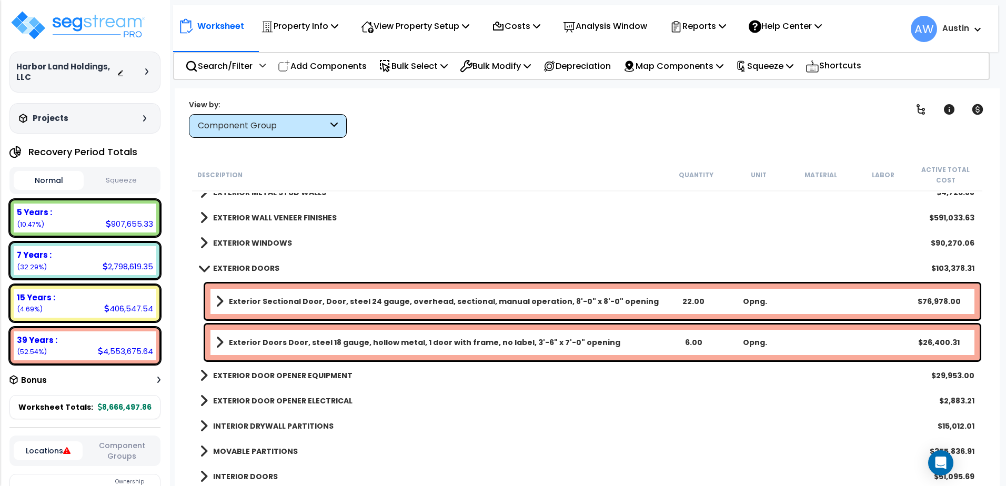
click at [203, 269] on span at bounding box center [203, 268] width 15 height 8
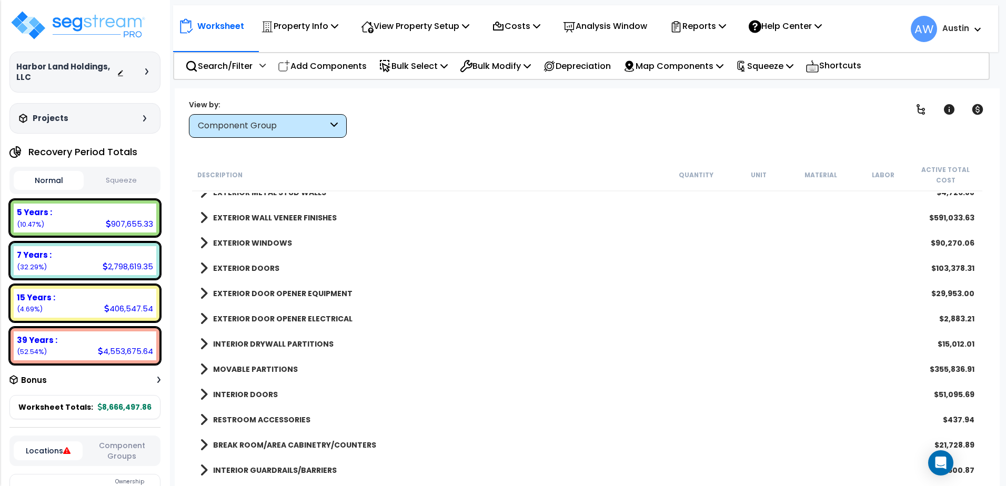
click at [202, 296] on span at bounding box center [204, 293] width 8 height 15
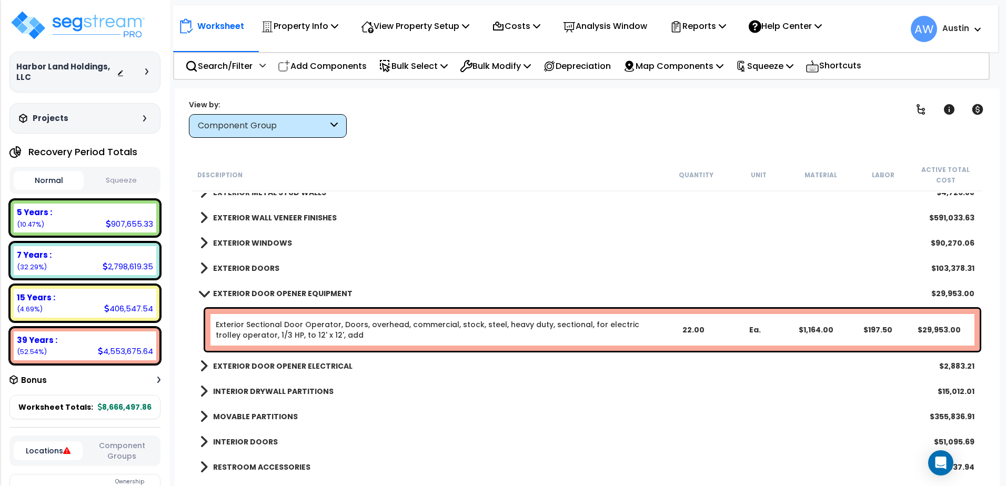
click at [203, 296] on span at bounding box center [203, 293] width 15 height 8
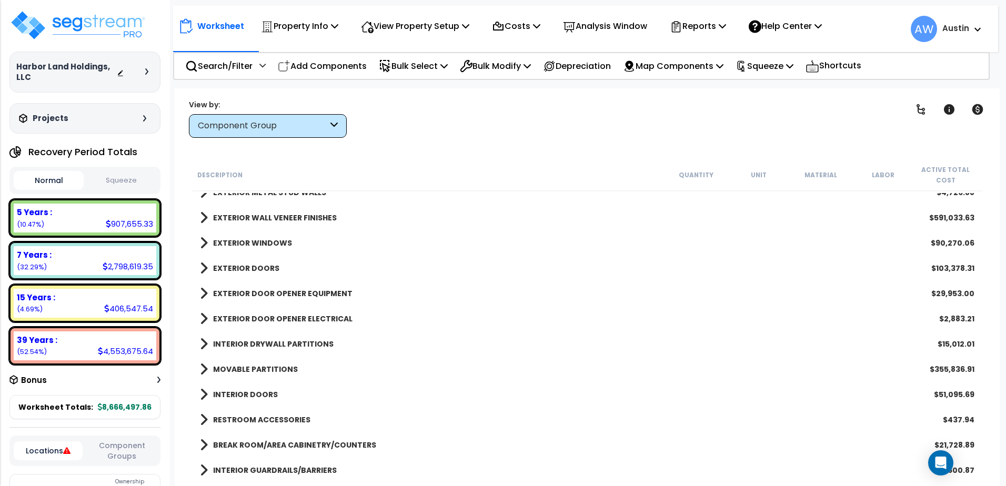
click at [203, 320] on span at bounding box center [204, 318] width 8 height 15
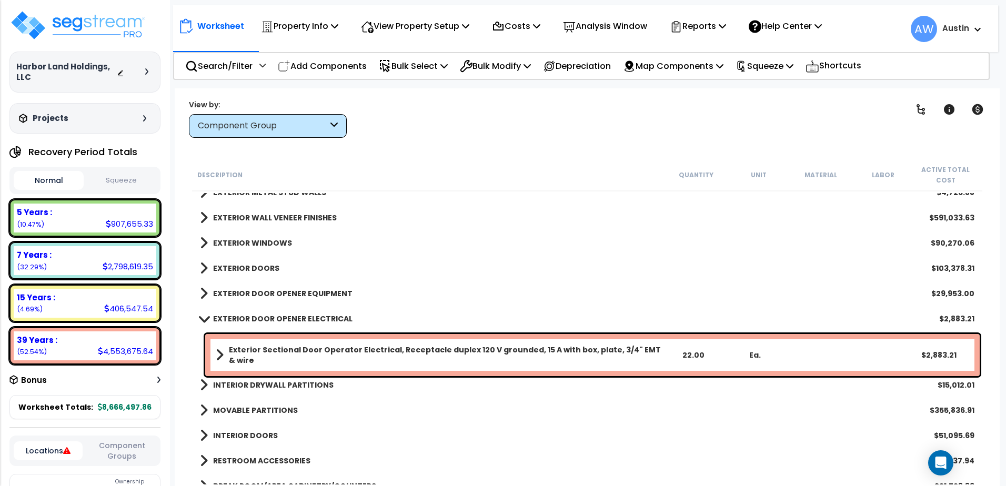
click at [203, 320] on span at bounding box center [203, 319] width 15 height 8
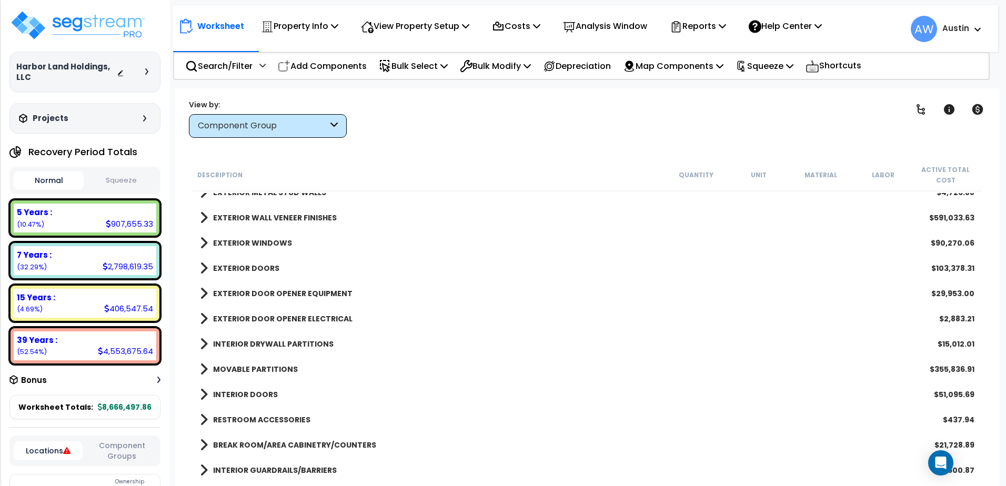
scroll to position [263, 0]
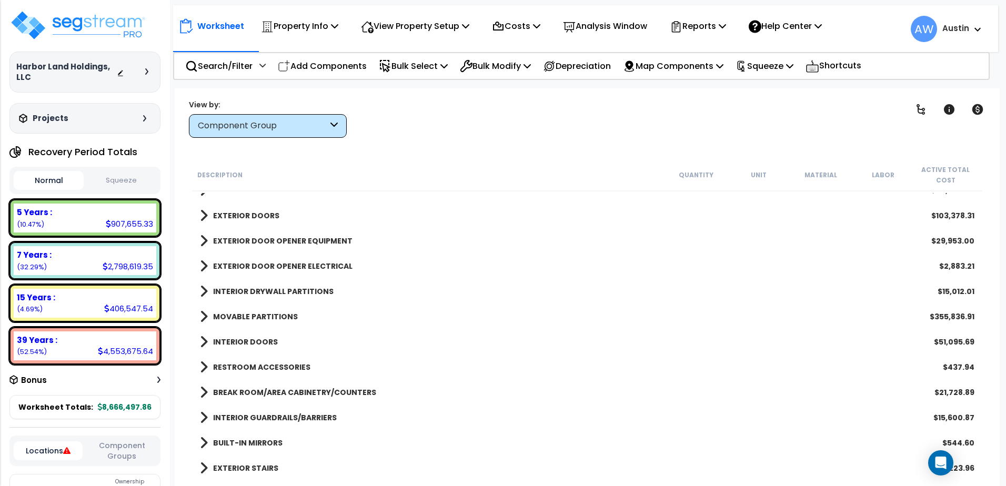
click at [199, 210] on div "EXTERIOR DOORS $103,378.31" at bounding box center [587, 215] width 785 height 25
click at [204, 213] on span at bounding box center [204, 215] width 8 height 15
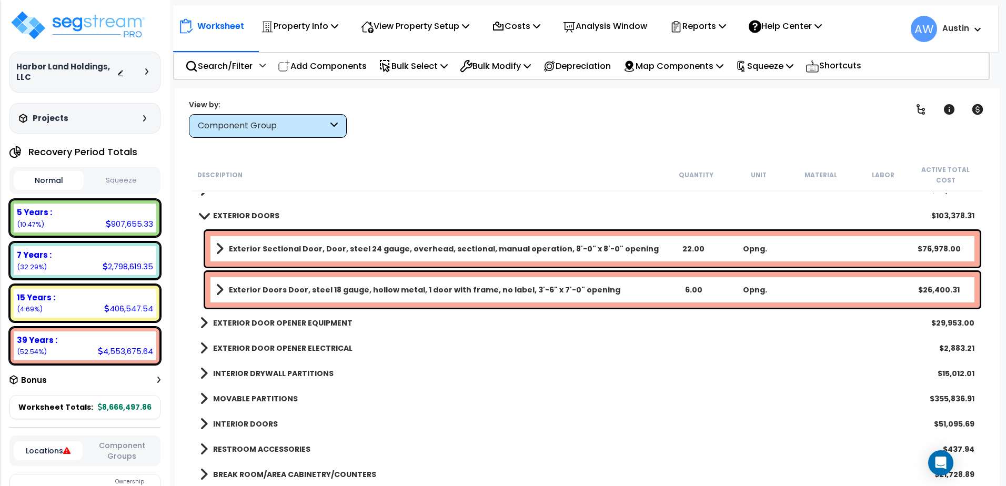
click at [204, 213] on span at bounding box center [203, 215] width 15 height 8
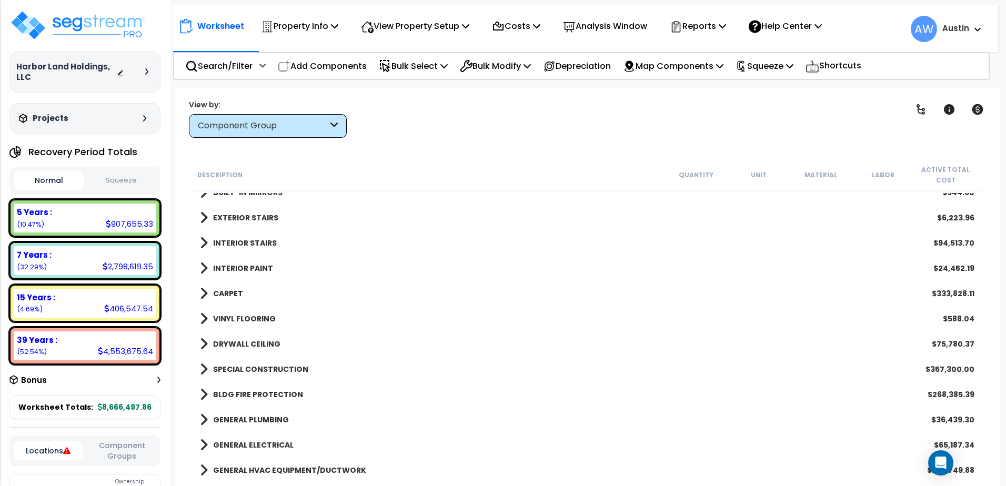
scroll to position [526, 0]
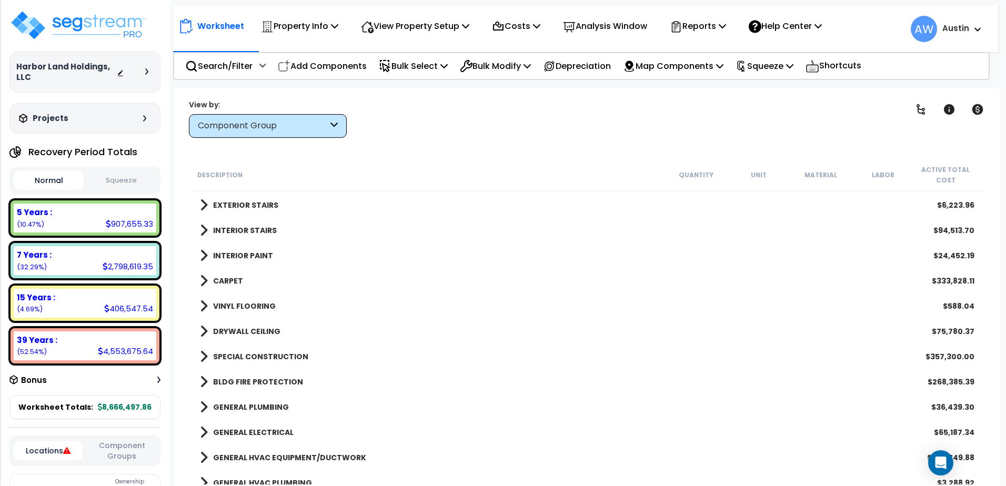
click at [205, 352] on span at bounding box center [204, 356] width 8 height 15
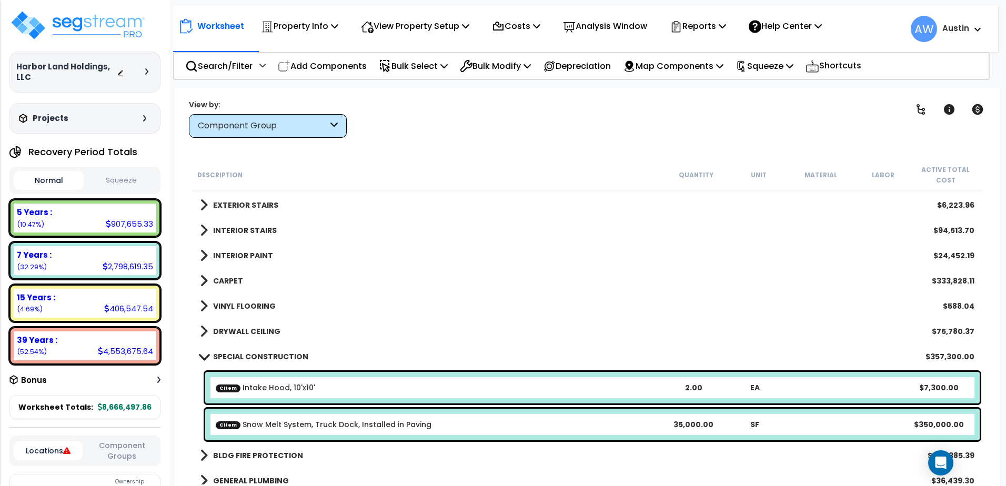
click at [205, 352] on link "SPECIAL CONSTRUCTION" at bounding box center [254, 356] width 108 height 15
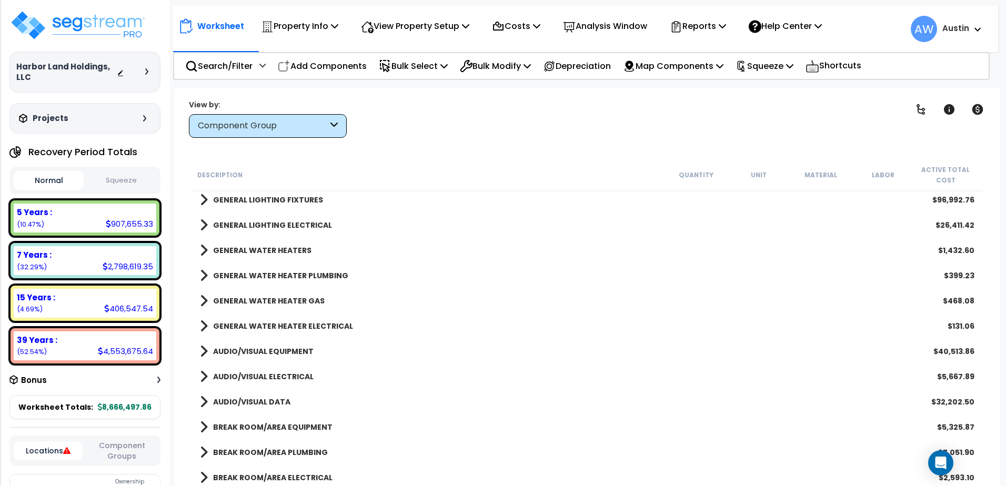
scroll to position [894, 0]
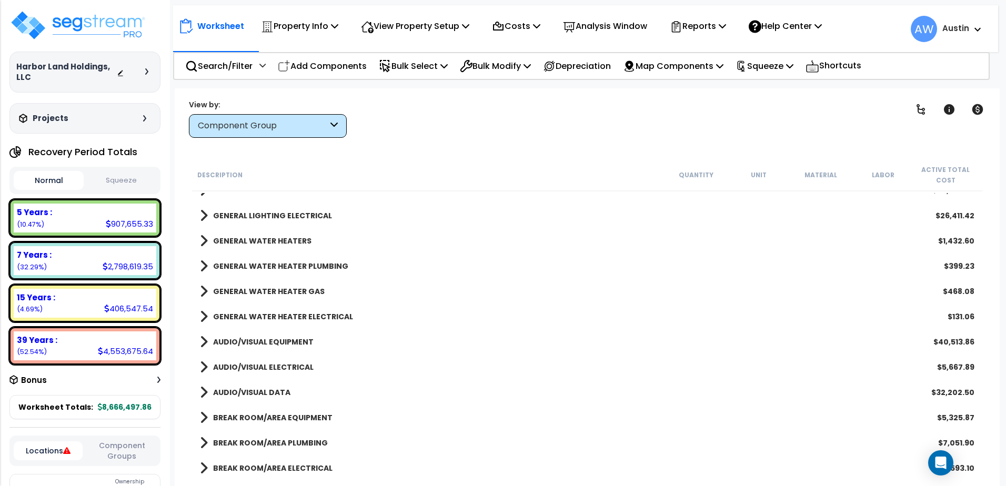
click at [199, 217] on div "GENERAL LIGHTING ELECTRICAL $26,411.42" at bounding box center [587, 215] width 785 height 25
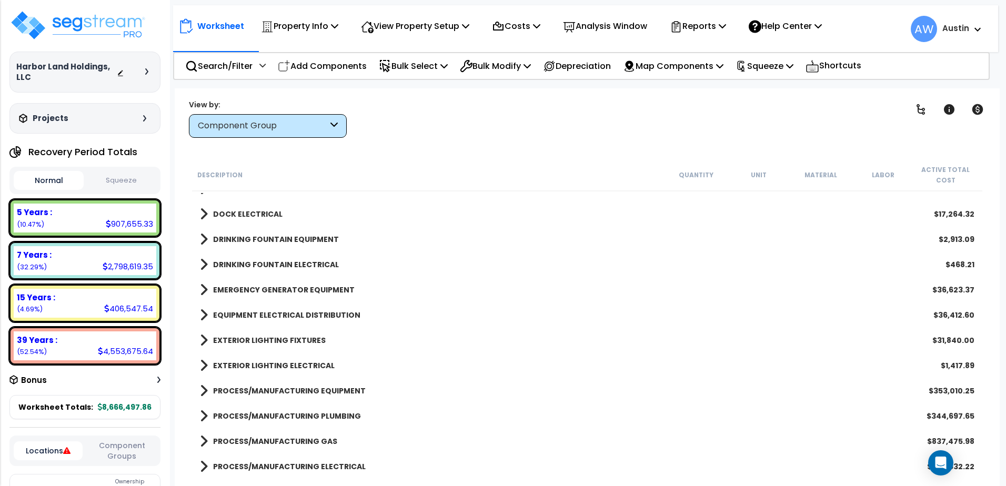
scroll to position [1420, 0]
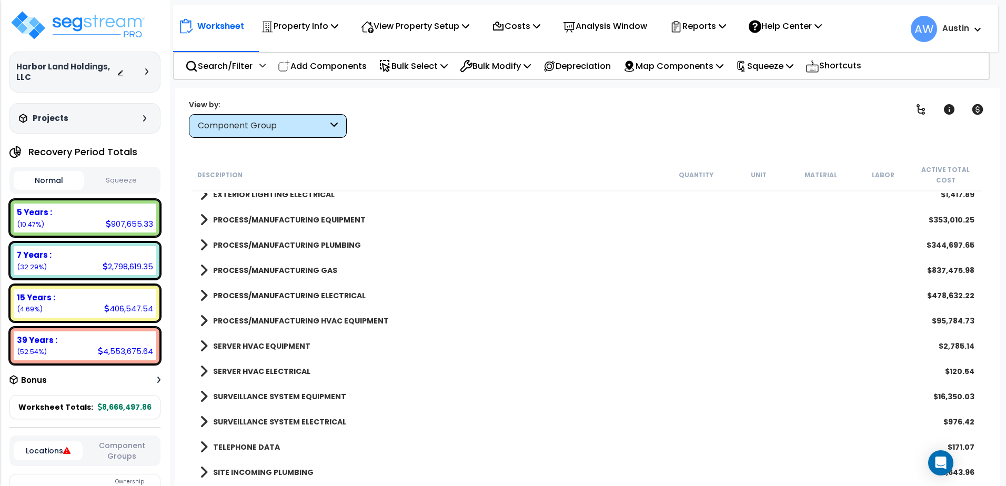
click at [207, 296] on link "PROCESS/MANUFACTURING ELECTRICAL" at bounding box center [283, 295] width 166 height 15
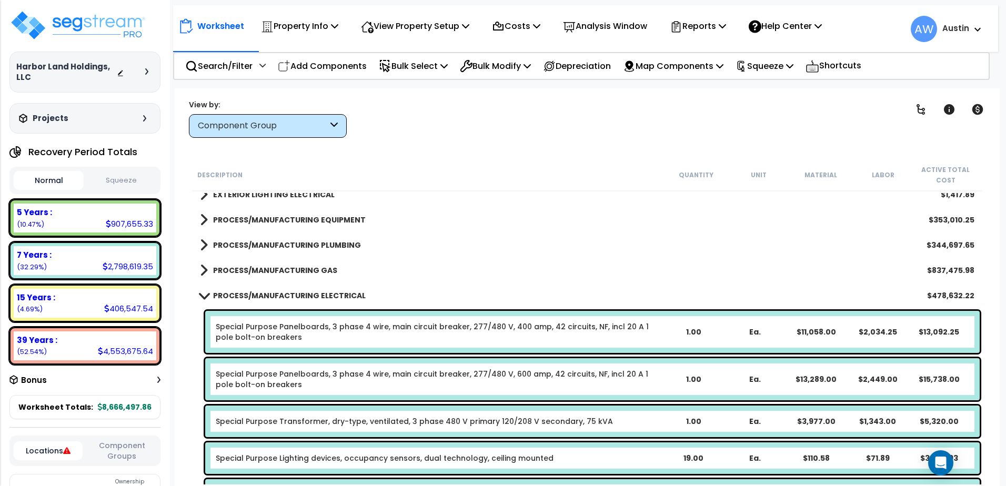
click at [203, 299] on link "PROCESS/MANUFACTURING ELECTRICAL" at bounding box center [283, 295] width 166 height 15
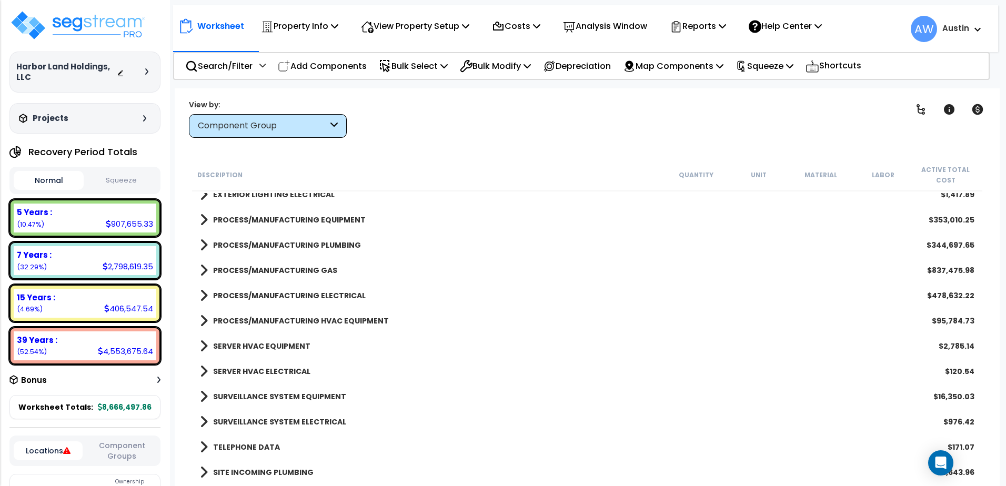
click at [201, 226] on span at bounding box center [204, 220] width 8 height 15
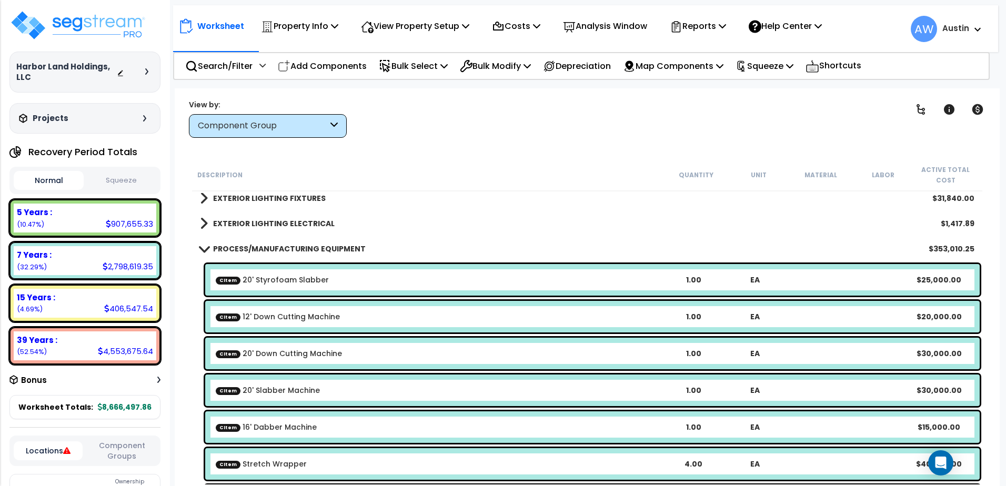
scroll to position [1368, 0]
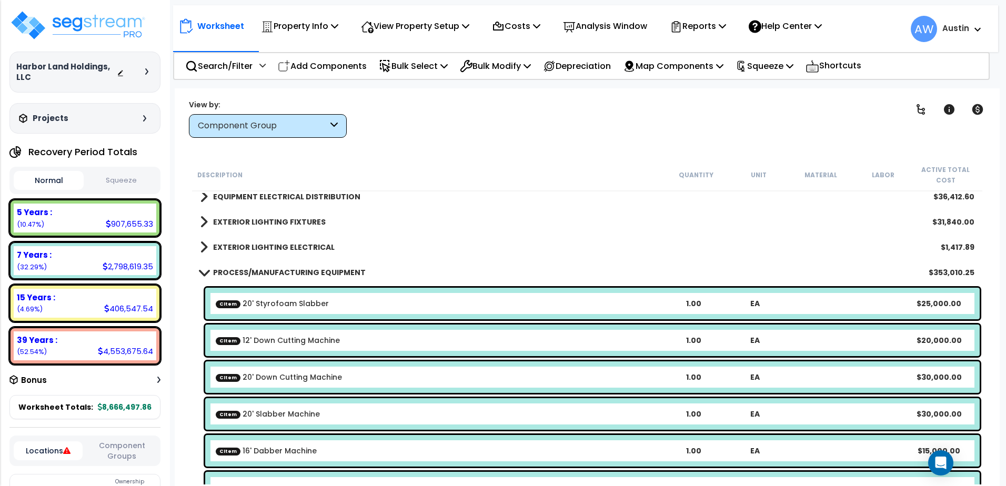
click at [201, 269] on span at bounding box center [203, 272] width 15 height 8
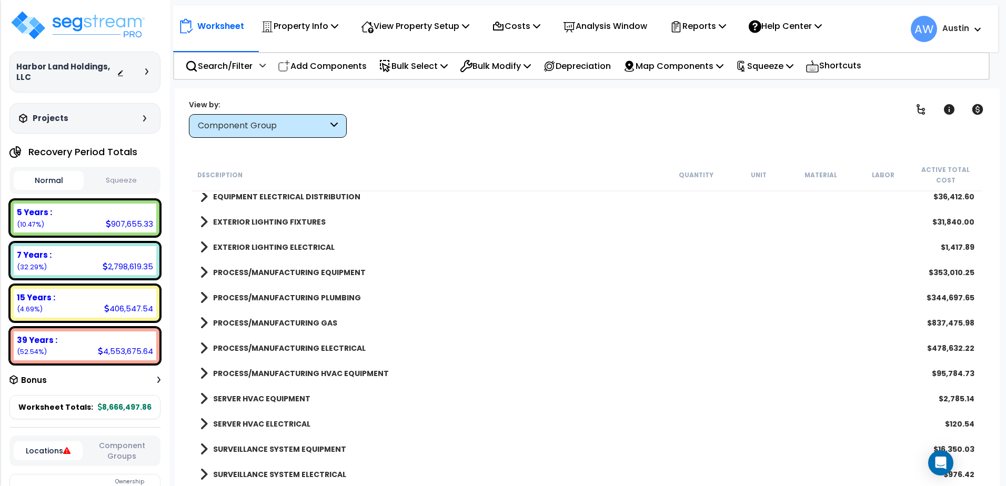
click at [206, 247] on span at bounding box center [204, 247] width 8 height 15
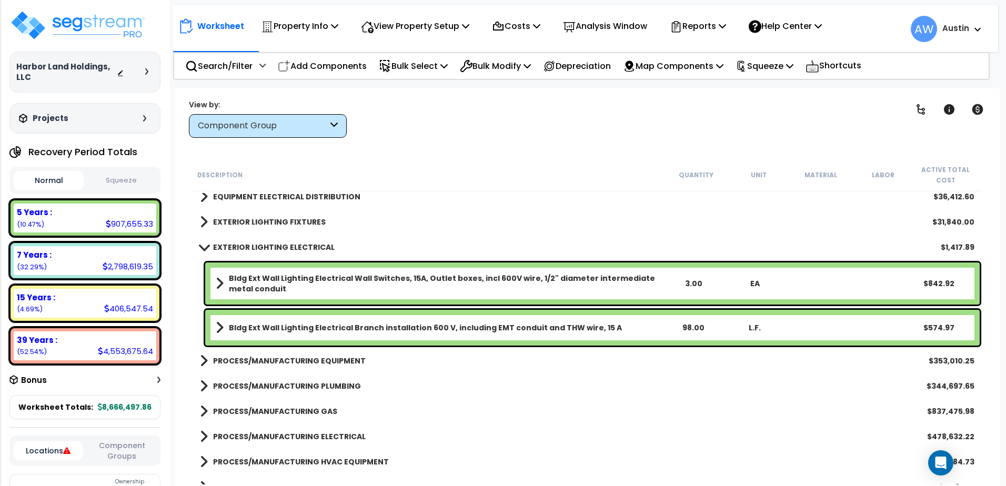
click at [206, 247] on span at bounding box center [203, 247] width 15 height 8
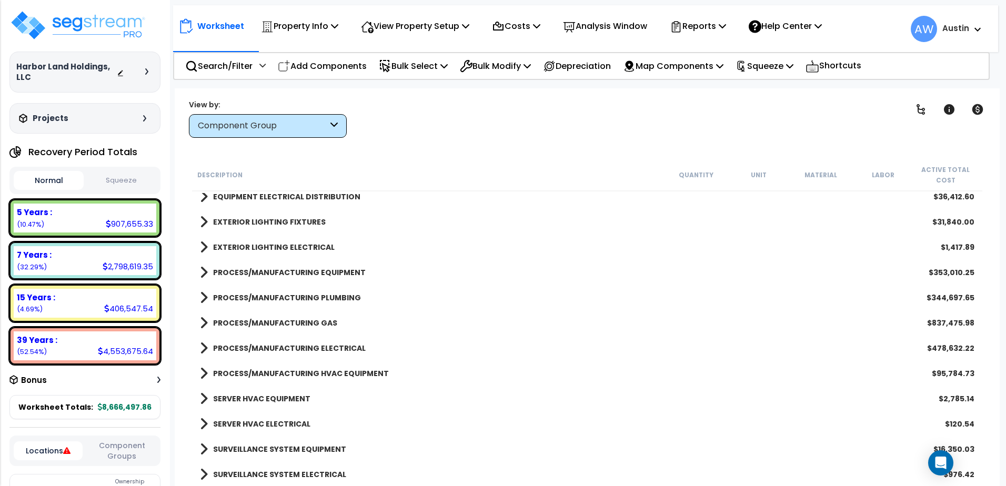
click at [202, 216] on span at bounding box center [204, 222] width 8 height 15
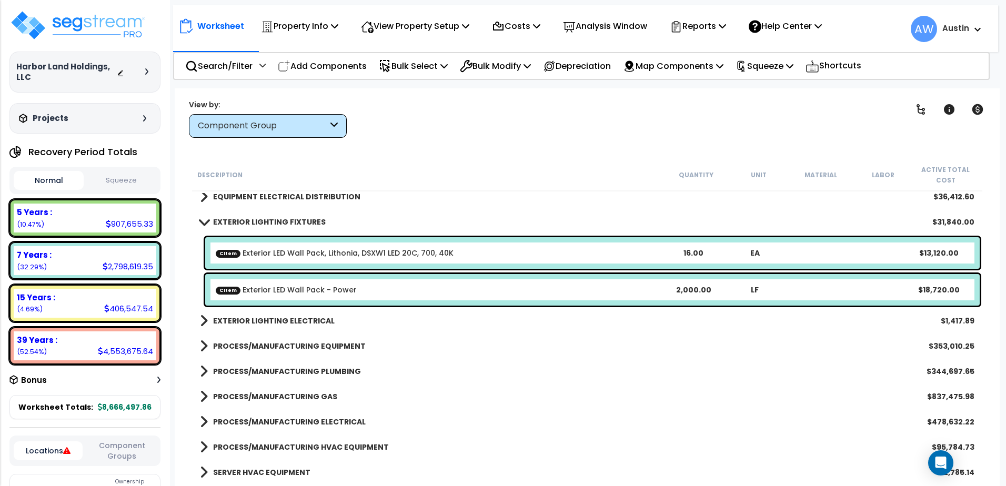
click at [204, 216] on link "EXTERIOR LIGHTING FIXTURES" at bounding box center [263, 222] width 126 height 15
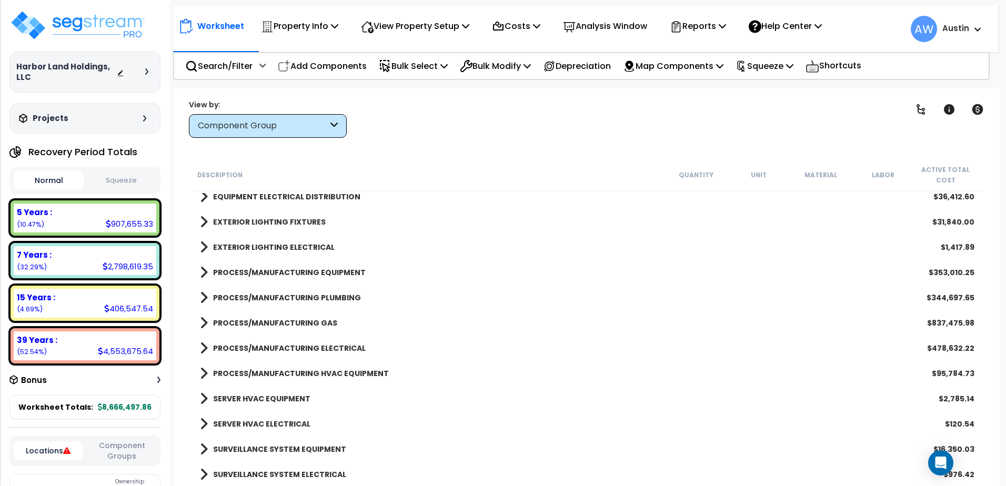
click at [203, 247] on span at bounding box center [204, 247] width 8 height 15
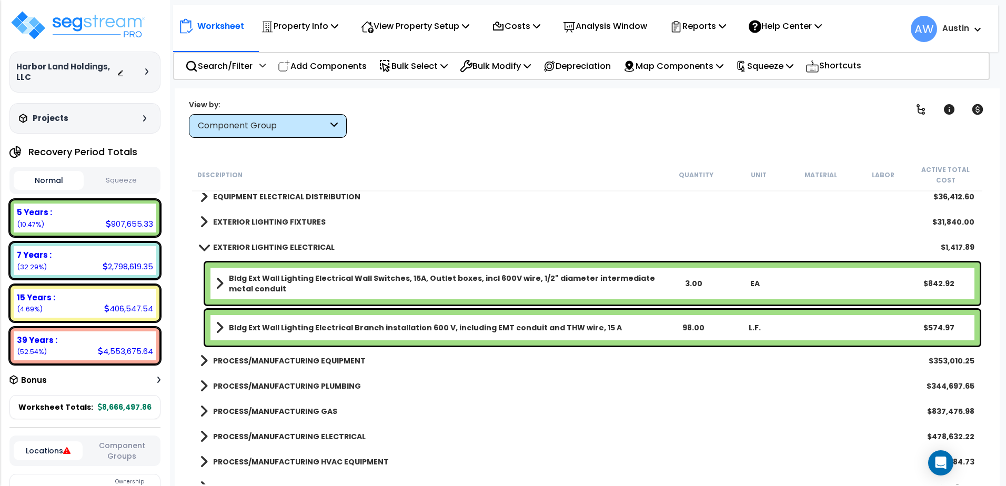
click at [203, 247] on span at bounding box center [203, 247] width 15 height 8
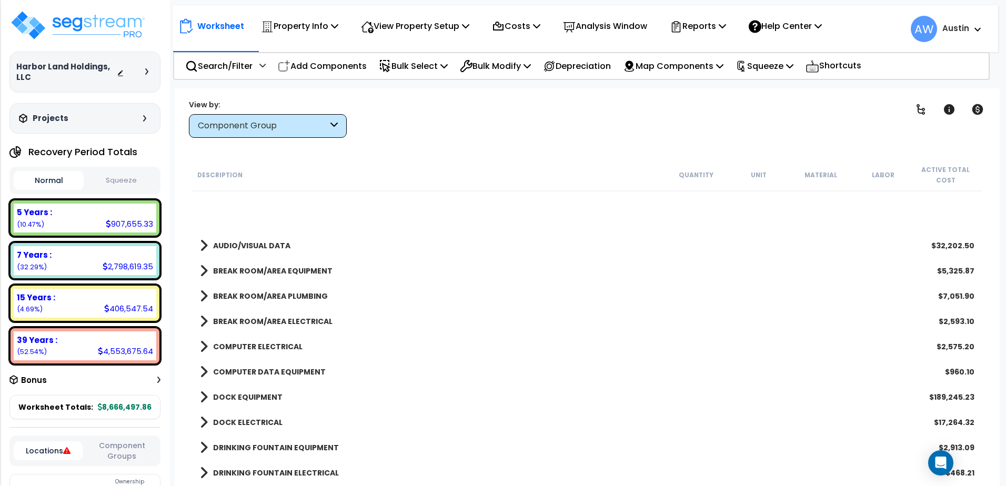
scroll to position [1040, 0]
click at [202, 394] on span at bounding box center [204, 398] width 8 height 15
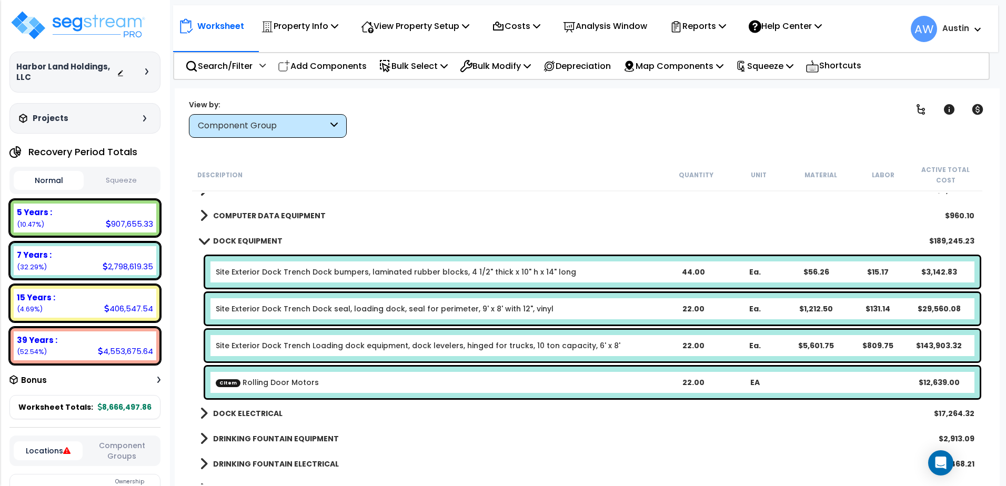
scroll to position [1198, 0]
click at [278, 381] on link "CItem Rolling Door Motors" at bounding box center [267, 382] width 103 height 11
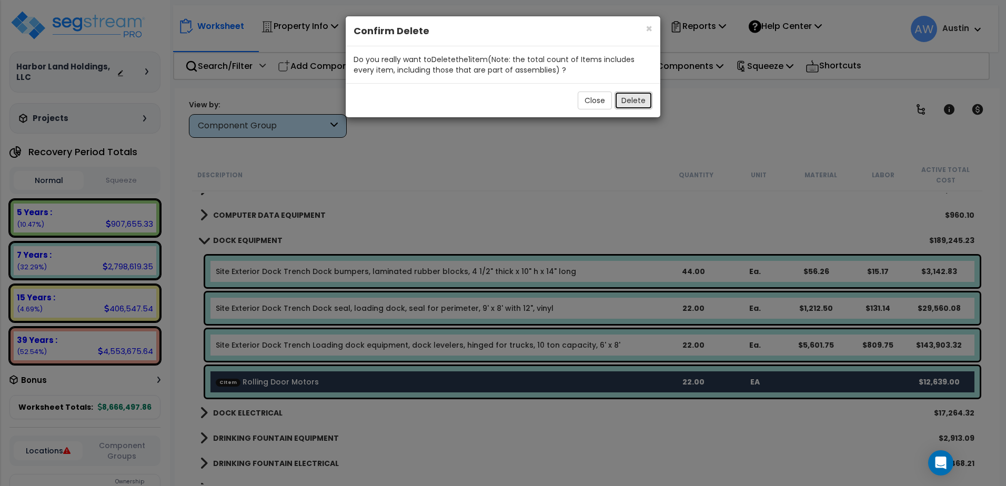
click at [623, 99] on button "Delete" at bounding box center [633, 101] width 38 height 18
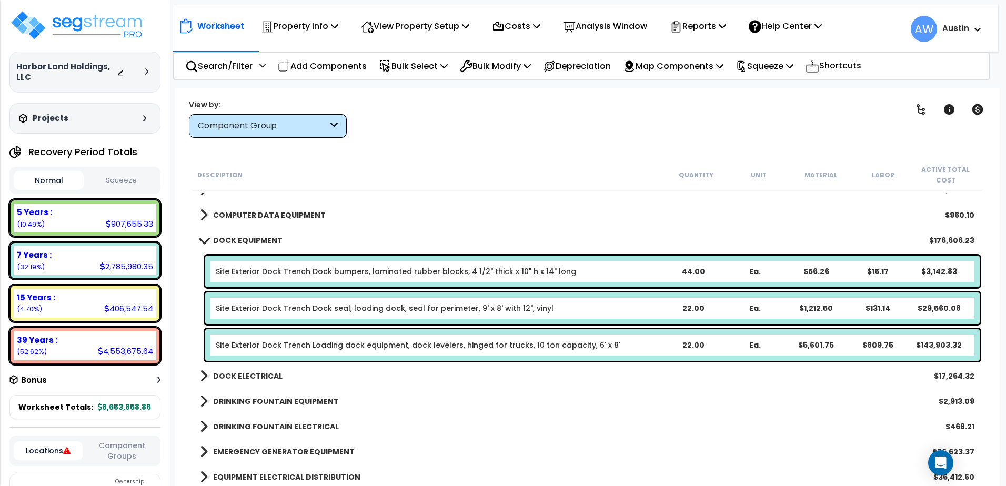
click at [206, 240] on span at bounding box center [203, 240] width 15 height 8
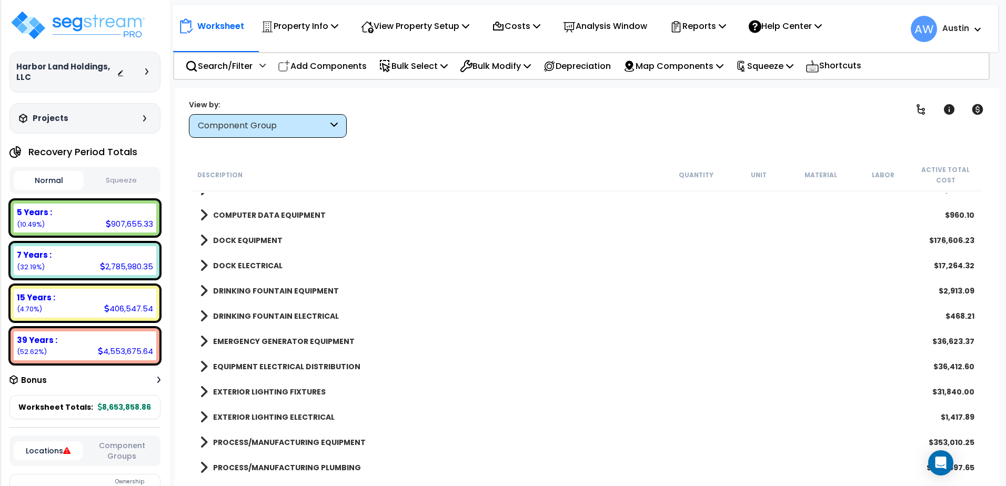
click at [205, 265] on span at bounding box center [204, 265] width 8 height 15
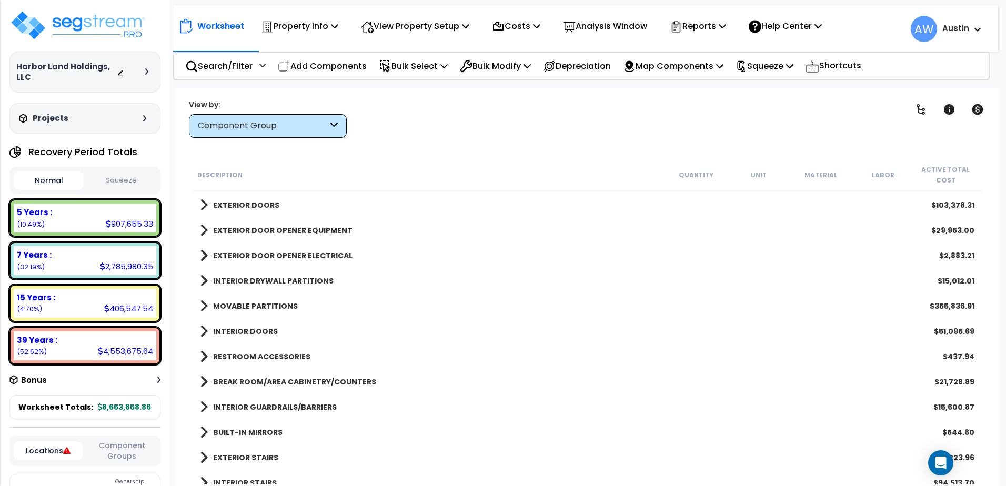
scroll to position [251, 0]
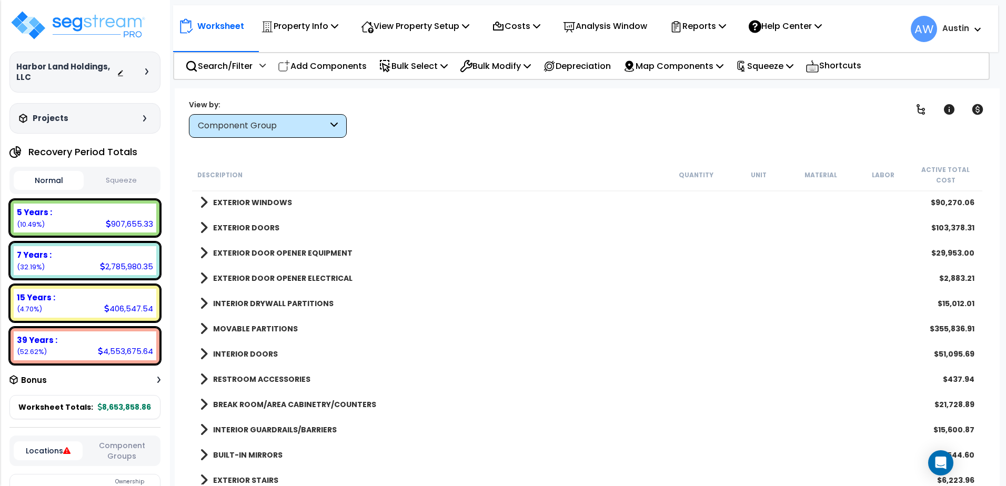
click at [204, 229] on span at bounding box center [204, 227] width 8 height 15
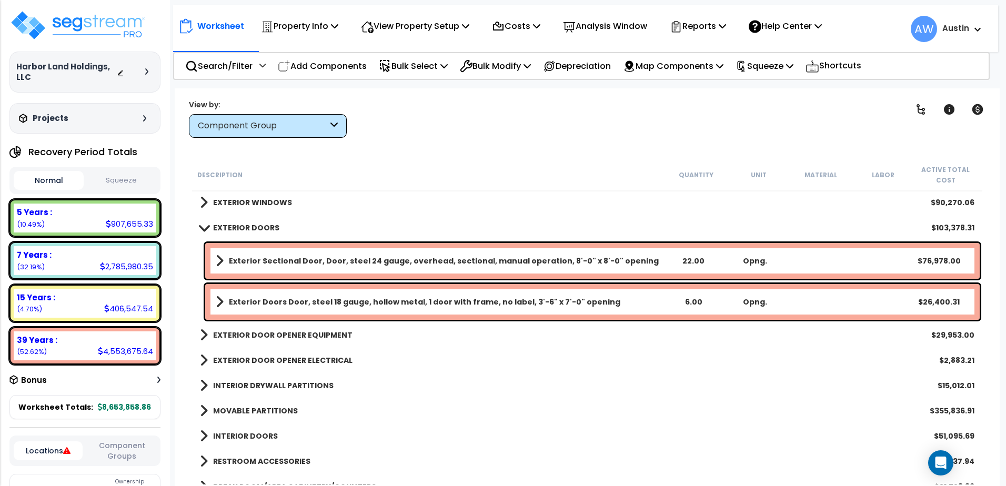
click at [219, 263] on span at bounding box center [220, 261] width 8 height 15
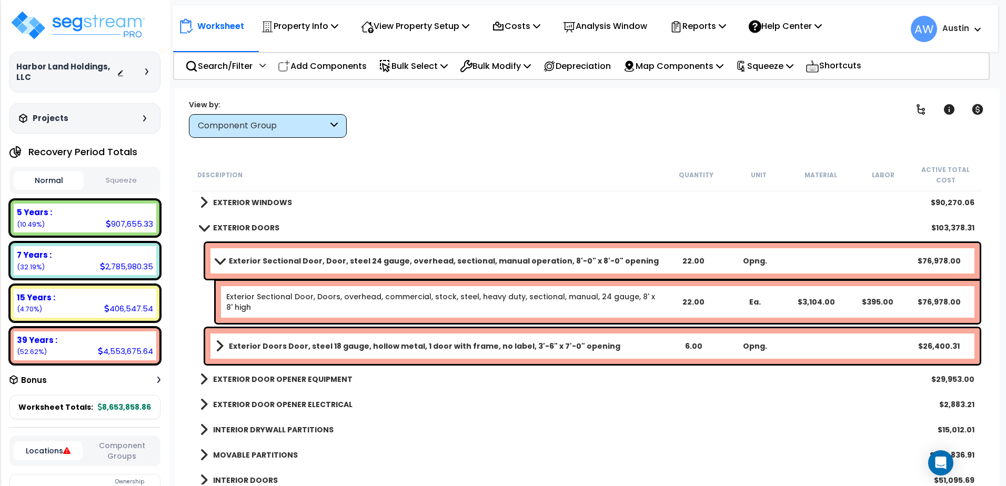
click at [219, 263] on span at bounding box center [219, 261] width 15 height 8
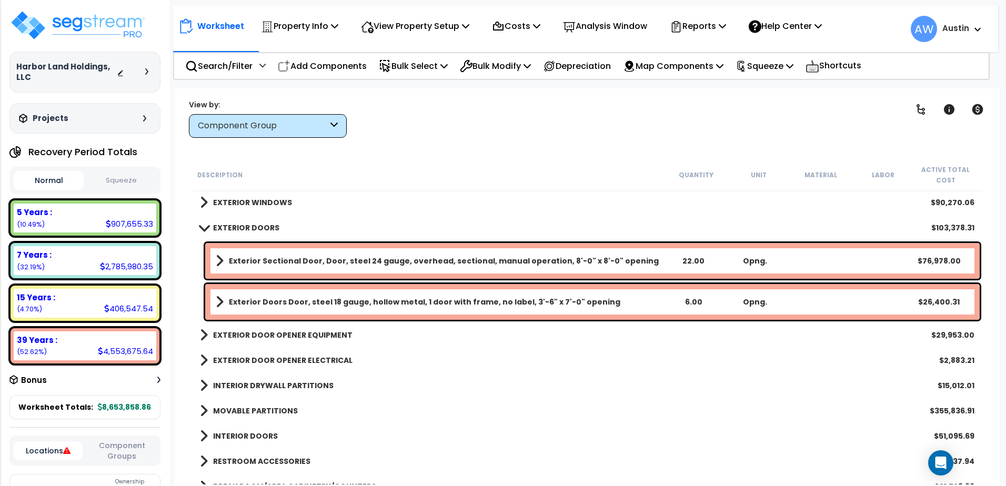
click at [201, 231] on span at bounding box center [203, 228] width 15 height 8
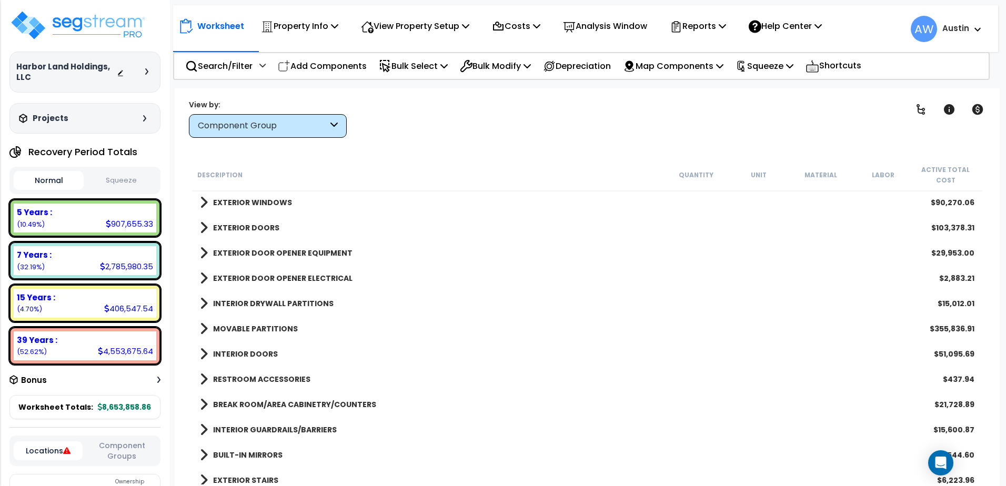
click at [203, 253] on span at bounding box center [204, 253] width 8 height 15
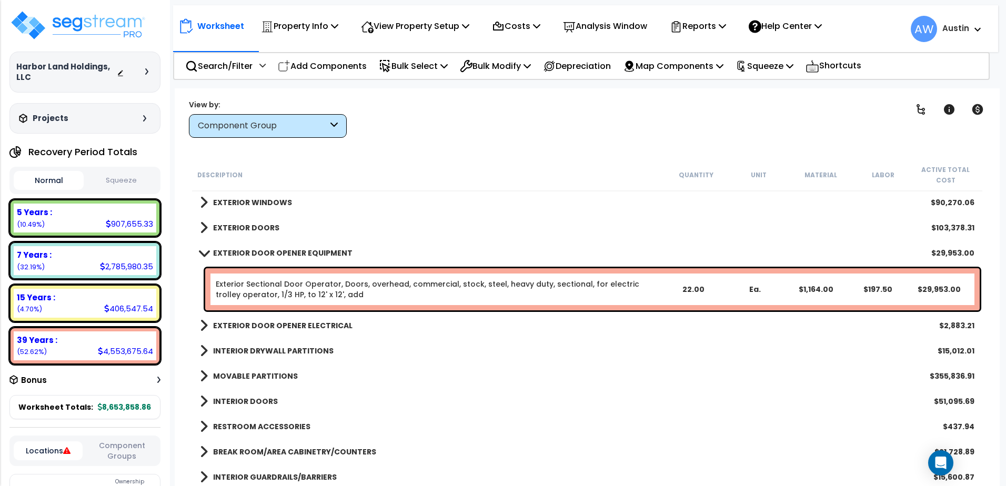
click at [200, 254] on span at bounding box center [203, 253] width 15 height 8
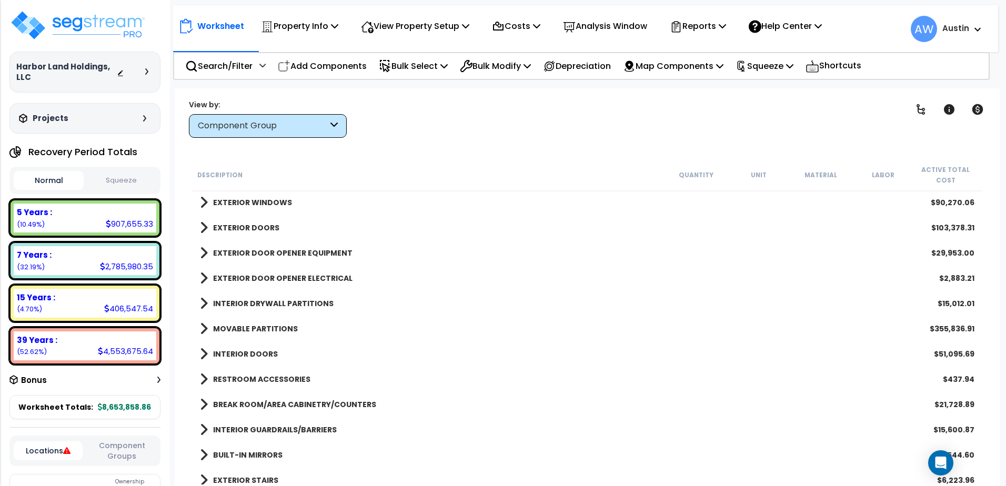
click at [202, 275] on span at bounding box center [204, 278] width 8 height 15
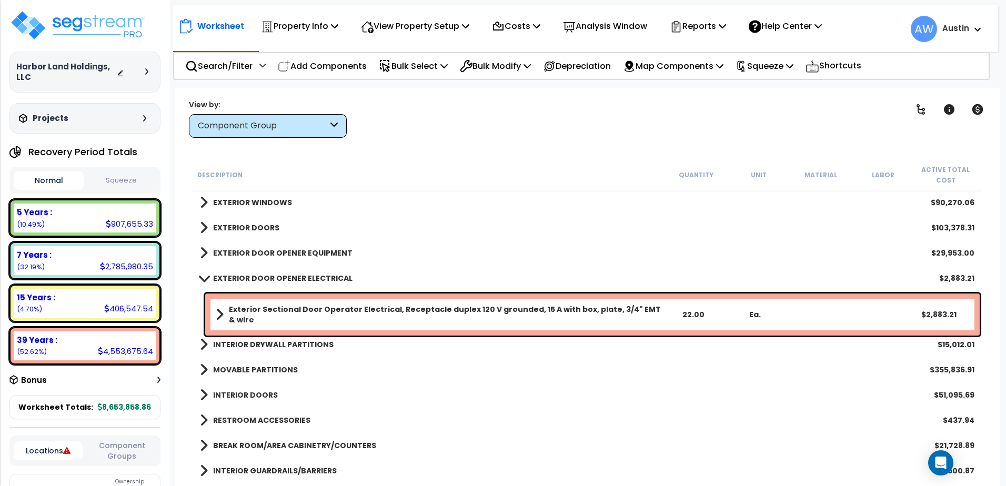
click at [202, 275] on span at bounding box center [203, 278] width 15 height 8
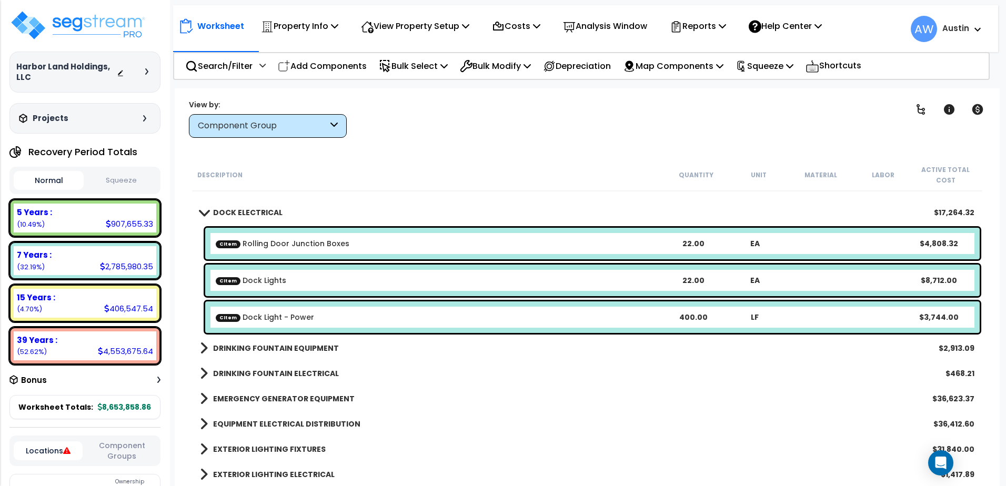
scroll to position [1251, 0]
click at [203, 214] on span at bounding box center [203, 213] width 15 height 8
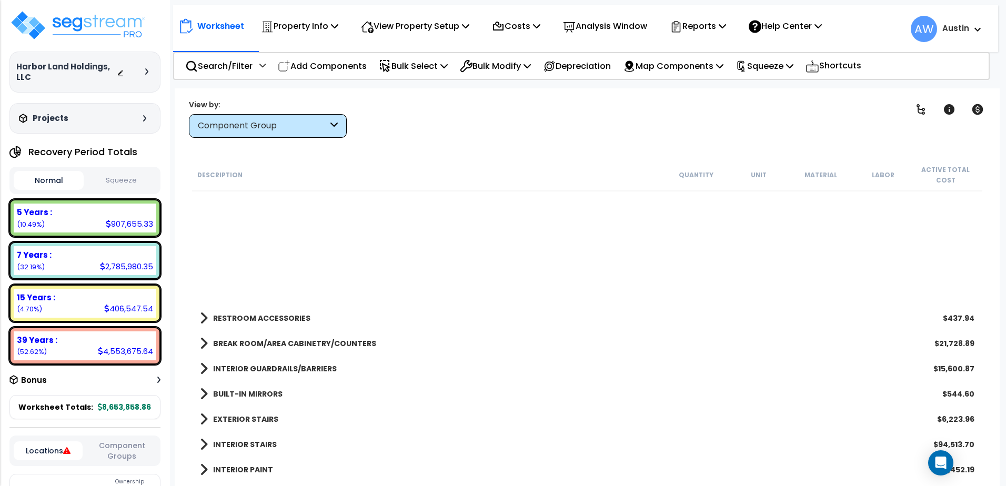
scroll to position [304, 0]
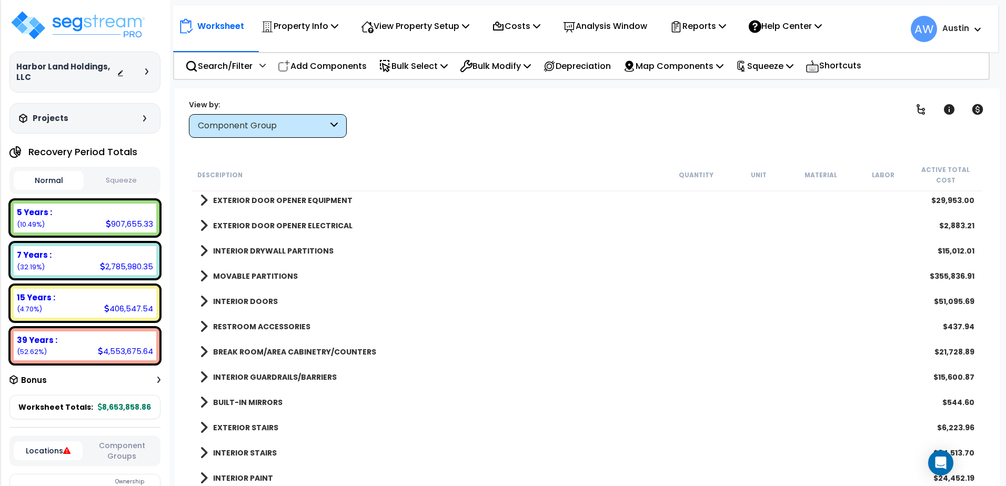
click at [207, 250] on span at bounding box center [204, 251] width 8 height 15
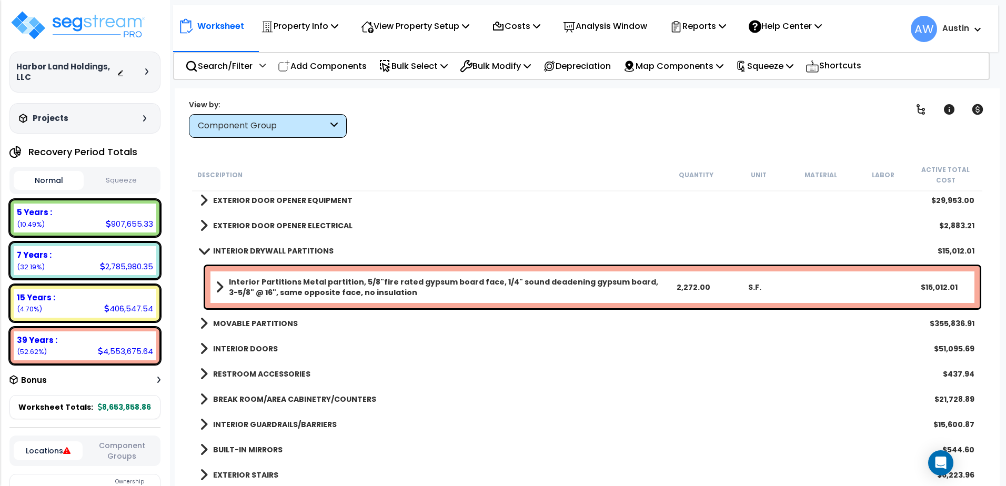
click at [214, 286] on div "Interior Partitions Metal partition, 5/8"fire rated gypsum board face, 1/4" sou…" at bounding box center [592, 287] width 774 height 42
click at [219, 288] on span at bounding box center [220, 287] width 8 height 15
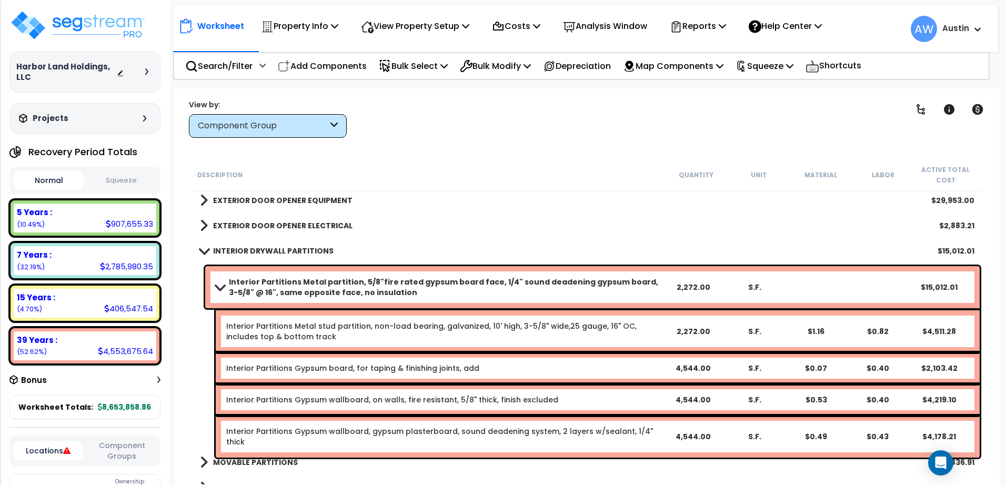
click at [219, 288] on span at bounding box center [219, 287] width 15 height 8
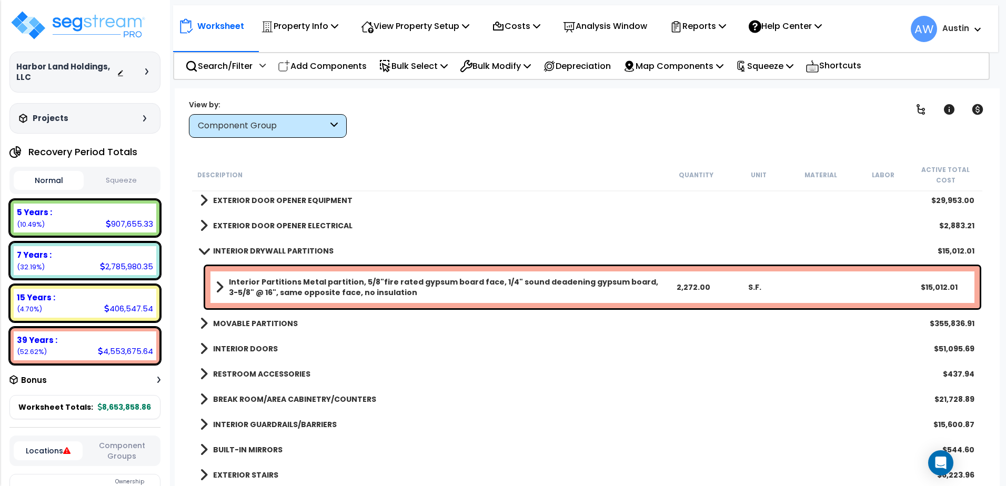
click at [395, 284] on b "Interior Partitions Metal partition, 5/8"fire rated gypsum board face, 1/4" sou…" at bounding box center [445, 287] width 433 height 21
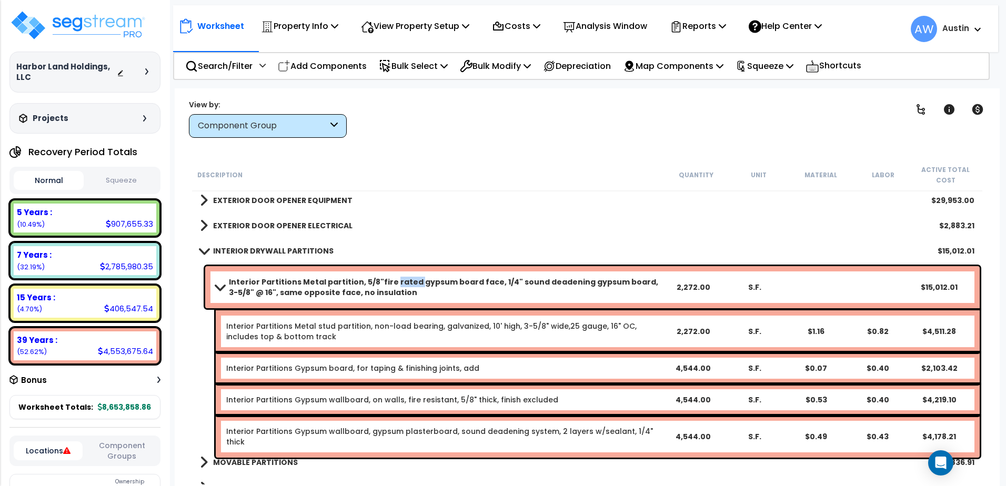
click at [395, 284] on b "Interior Partitions Metal partition, 5/8"fire rated gypsum board face, 1/4" sou…" at bounding box center [445, 287] width 433 height 21
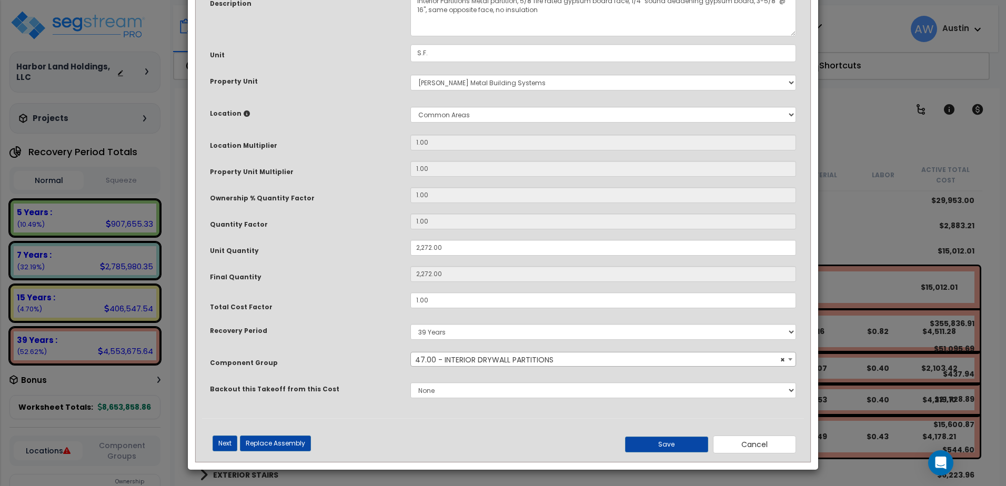
scroll to position [0, 0]
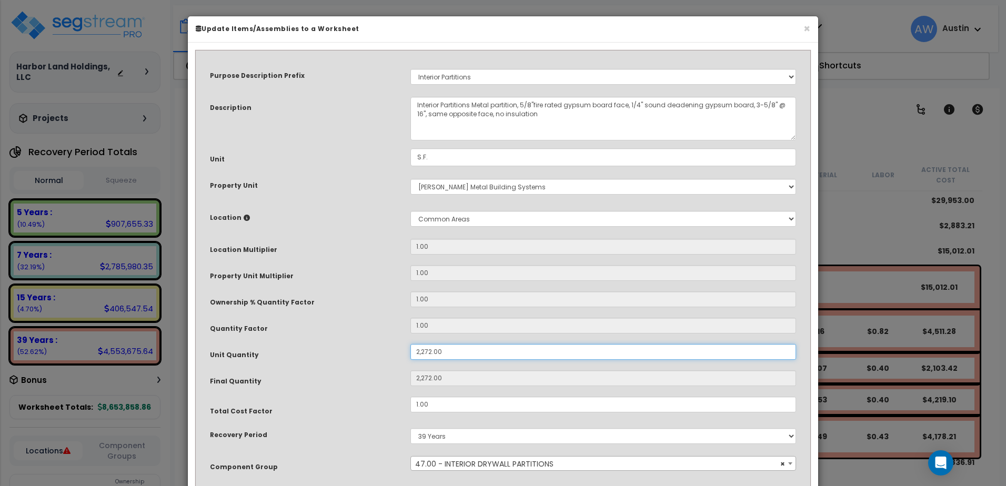
drag, startPoint x: 446, startPoint y: 354, endPoint x: 374, endPoint y: 358, distance: 72.8
click at [374, 358] on div "Unit Quantity 2,272.00" at bounding box center [503, 353] width 602 height 18
type input "3"
type input "30"
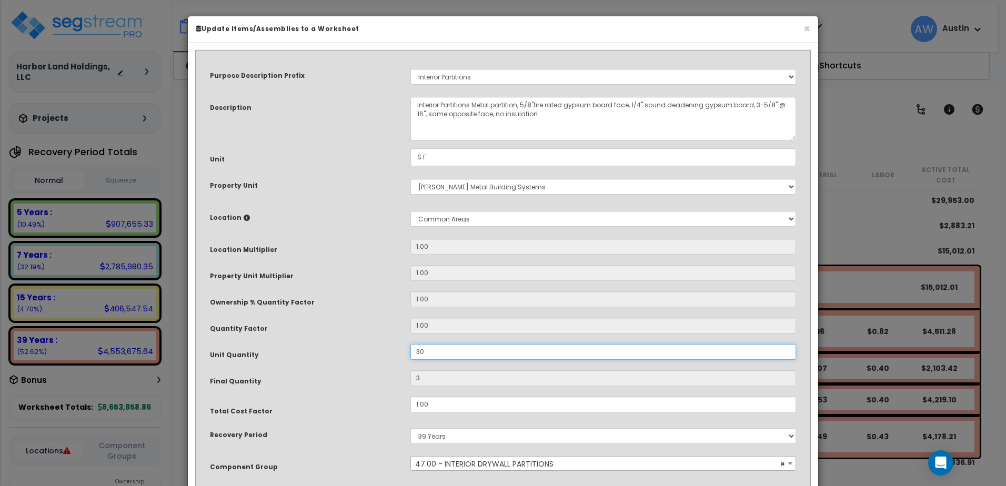
type input "30"
type input "300"
type input "3,000"
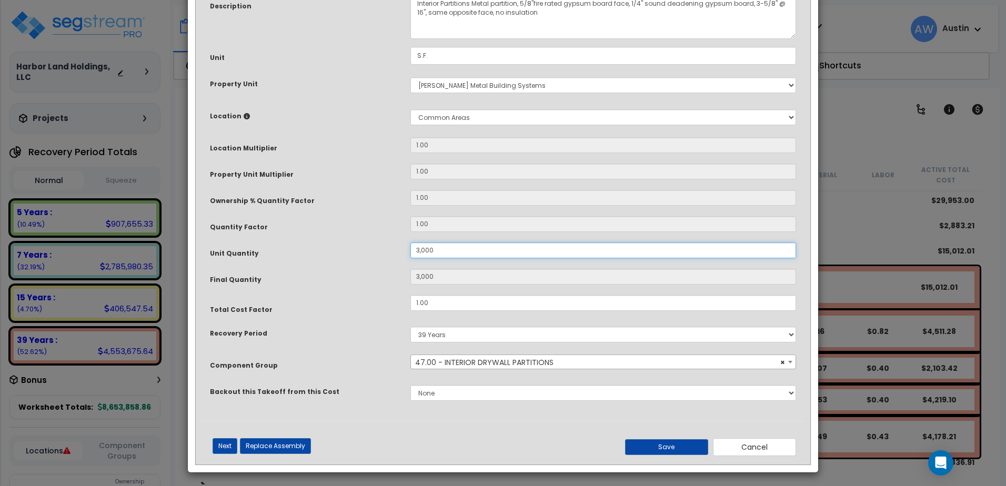
scroll to position [104, 0]
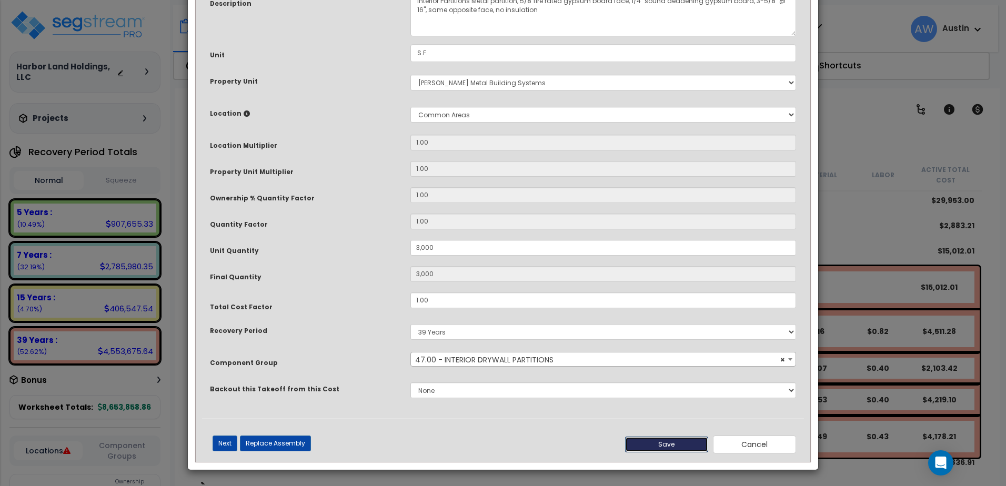
click at [652, 442] on button "Save" at bounding box center [666, 445] width 83 height 16
type input "3000.00"
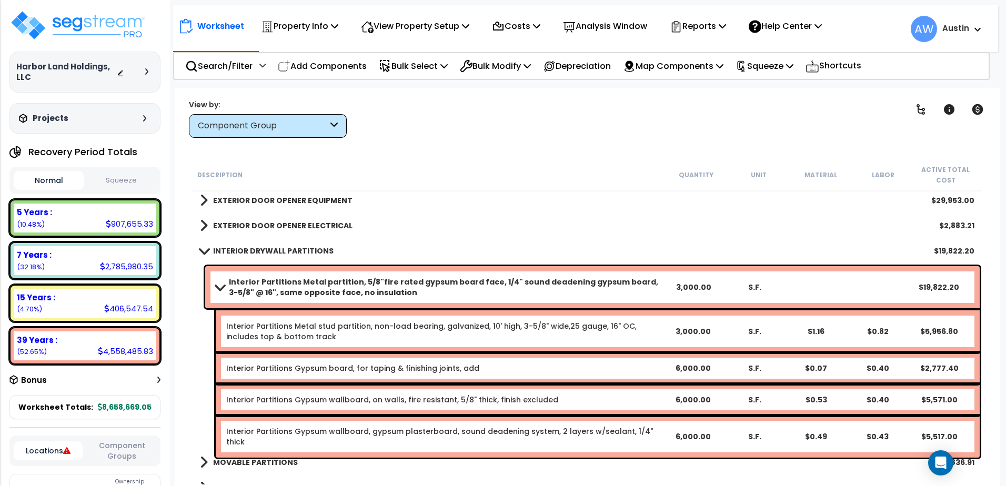
click at [201, 249] on span at bounding box center [203, 251] width 15 height 8
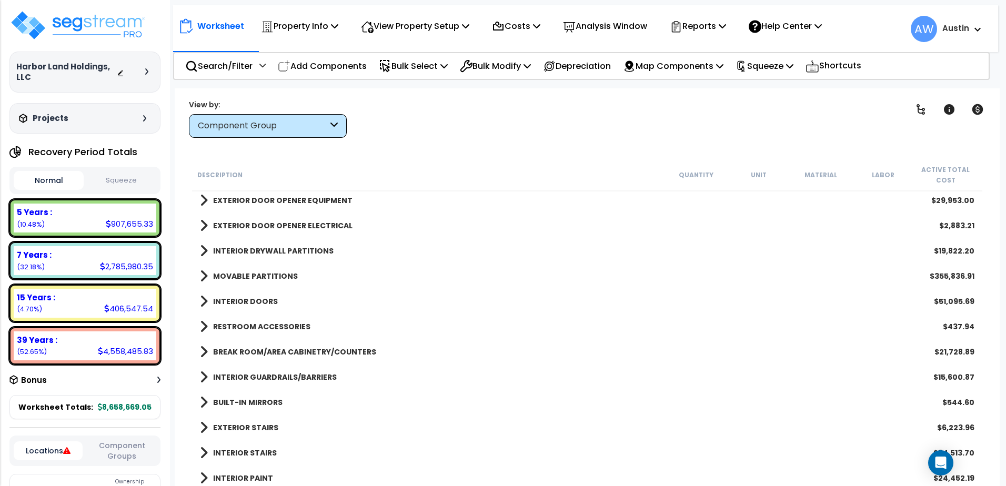
click at [200, 377] on span at bounding box center [204, 377] width 8 height 15
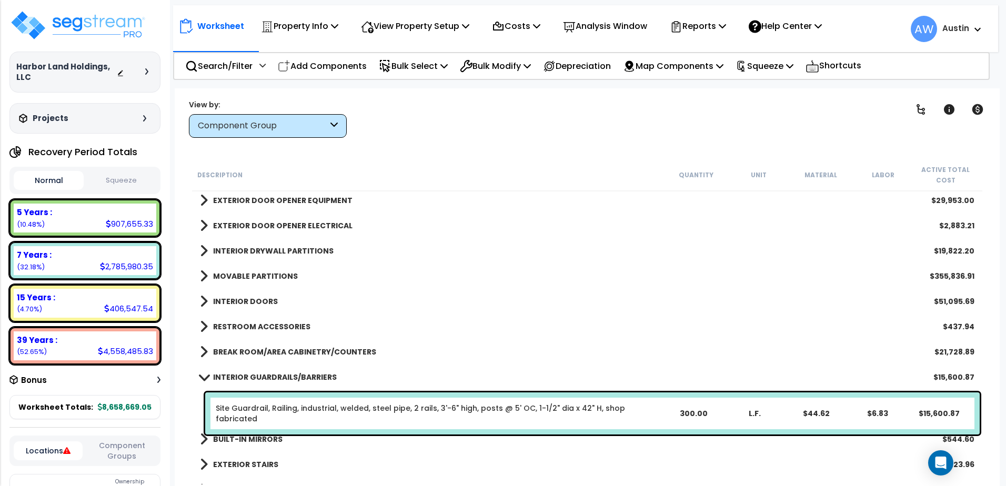
click at [200, 377] on span at bounding box center [203, 377] width 15 height 8
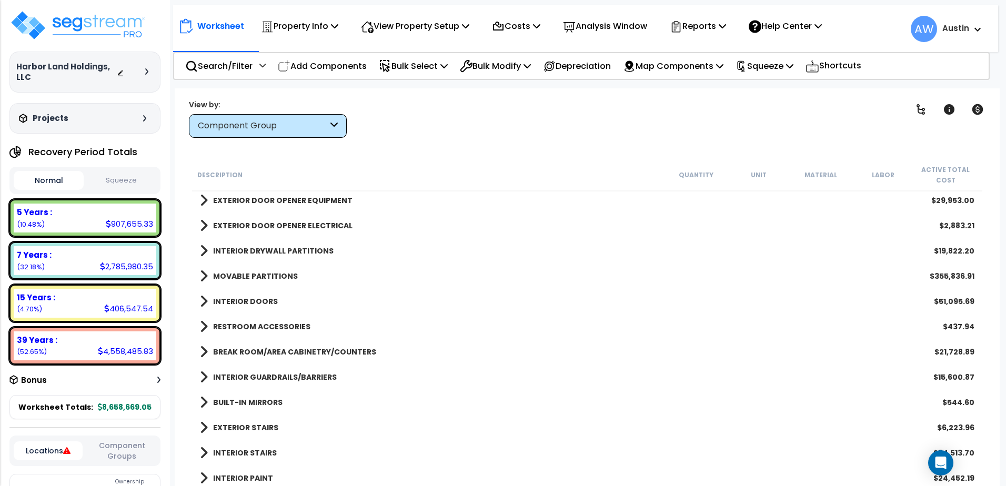
click at [202, 352] on span at bounding box center [204, 352] width 8 height 15
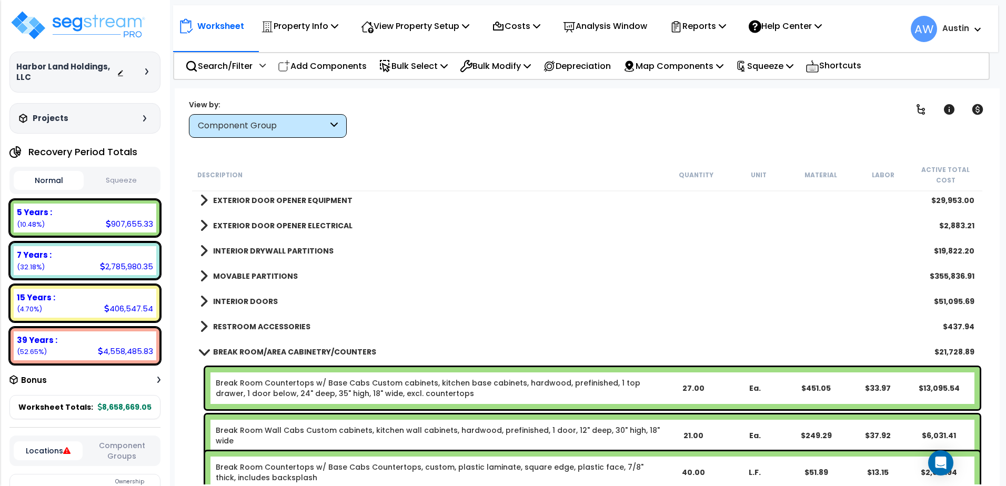
click at [202, 352] on span at bounding box center [203, 352] width 15 height 8
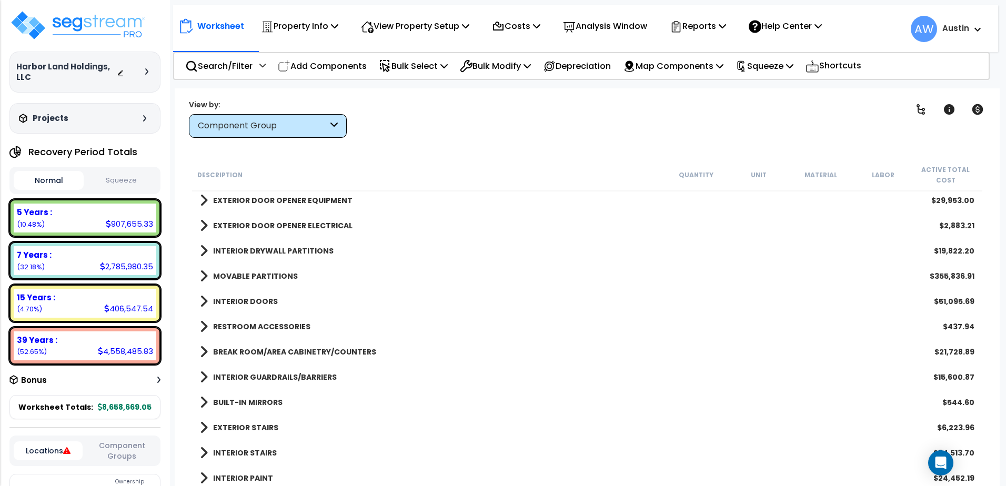
click at [202, 304] on span at bounding box center [204, 301] width 8 height 15
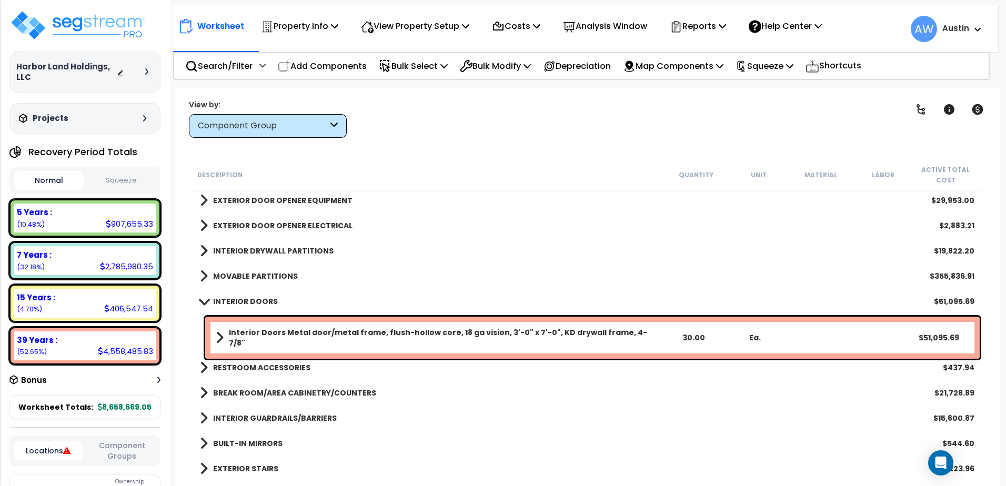
click at [202, 304] on span at bounding box center [203, 301] width 15 height 8
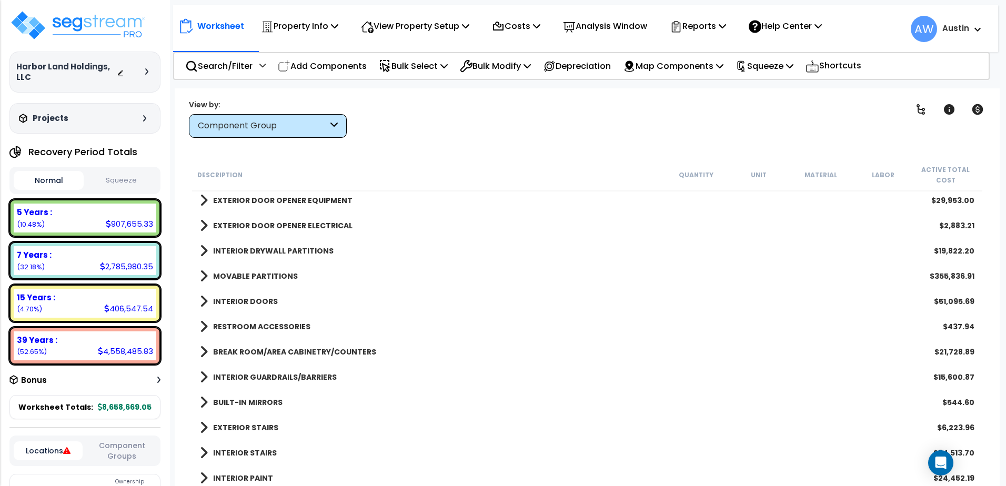
click at [205, 253] on span at bounding box center [204, 251] width 8 height 15
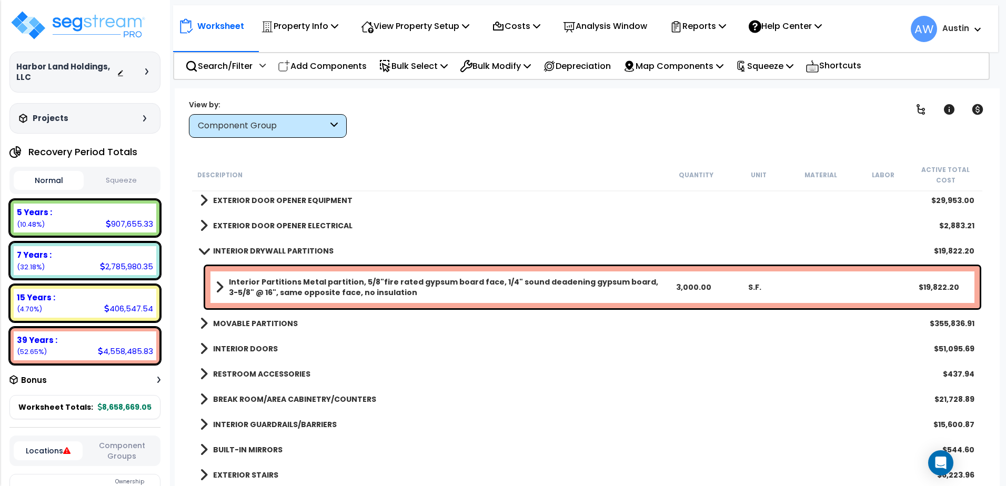
click at [205, 253] on span at bounding box center [203, 251] width 15 height 8
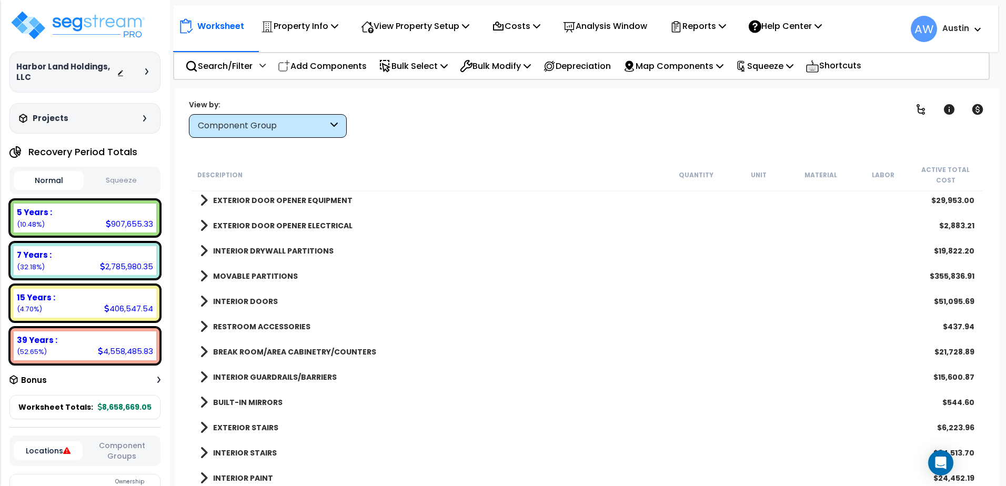
click at [205, 253] on span at bounding box center [204, 251] width 8 height 15
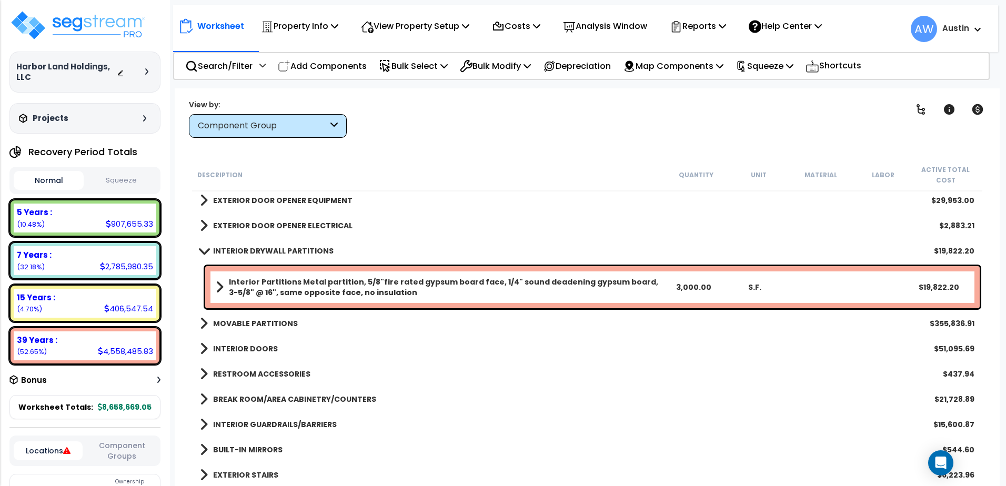
click at [223, 283] on link "Interior Partitions Metal partition, 5/8"fire rated gypsum board face, 1/4" sou…" at bounding box center [439, 287] width 447 height 21
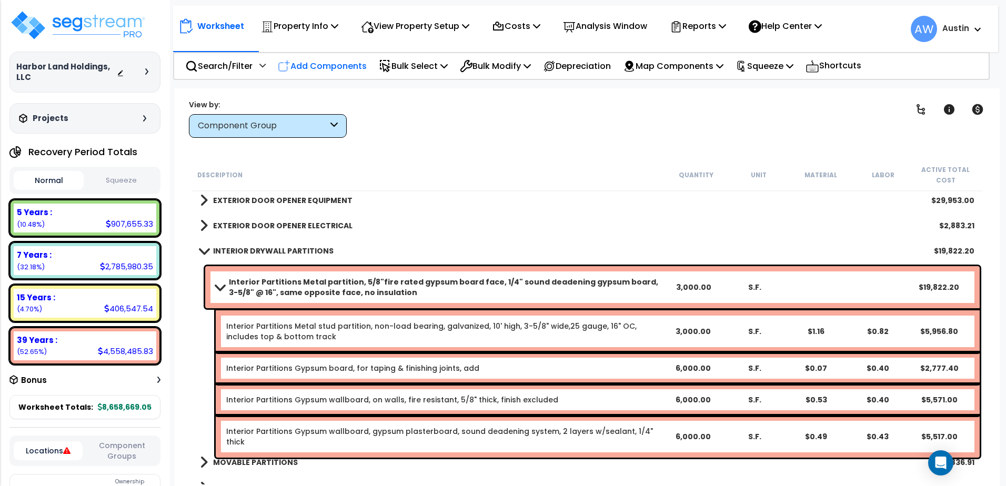
click at [325, 68] on p "Add Components" at bounding box center [322, 66] width 89 height 14
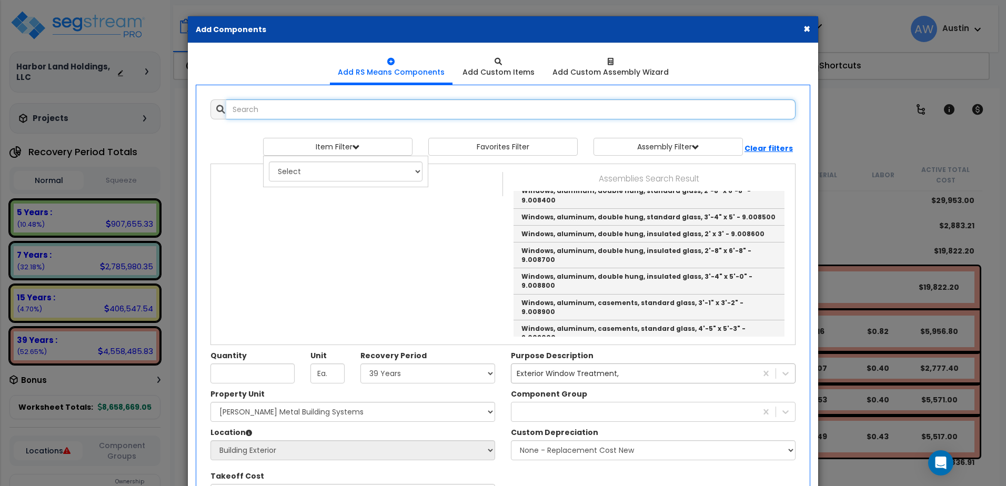
scroll to position [0, 0]
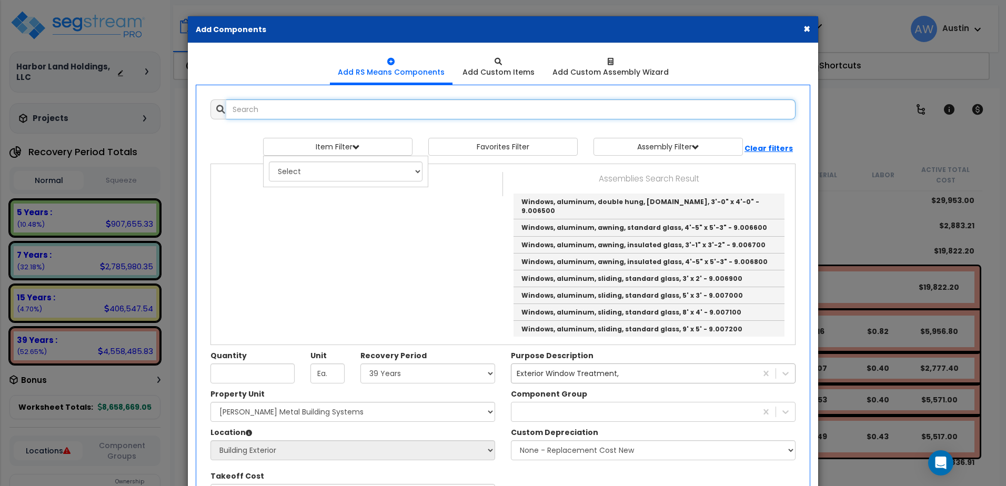
select select
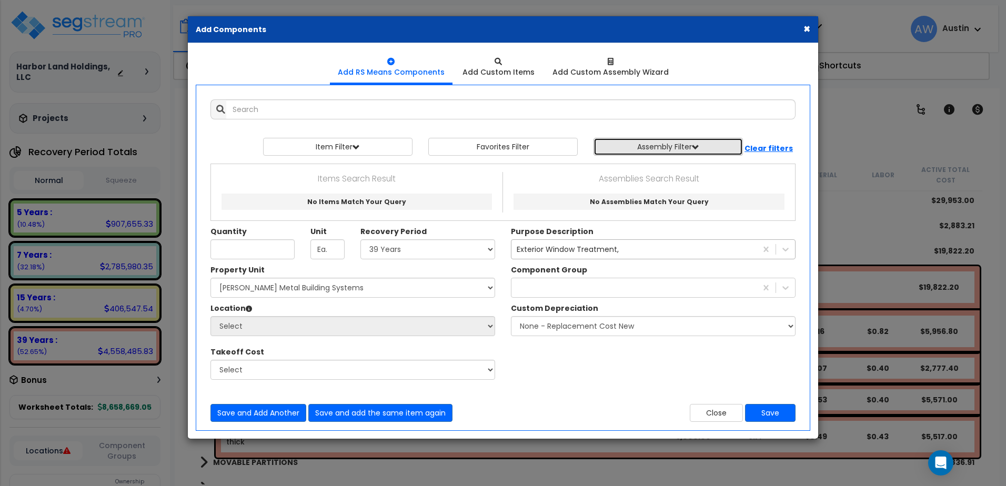
click at [695, 148] on span "button" at bounding box center [695, 147] width 7 height 7
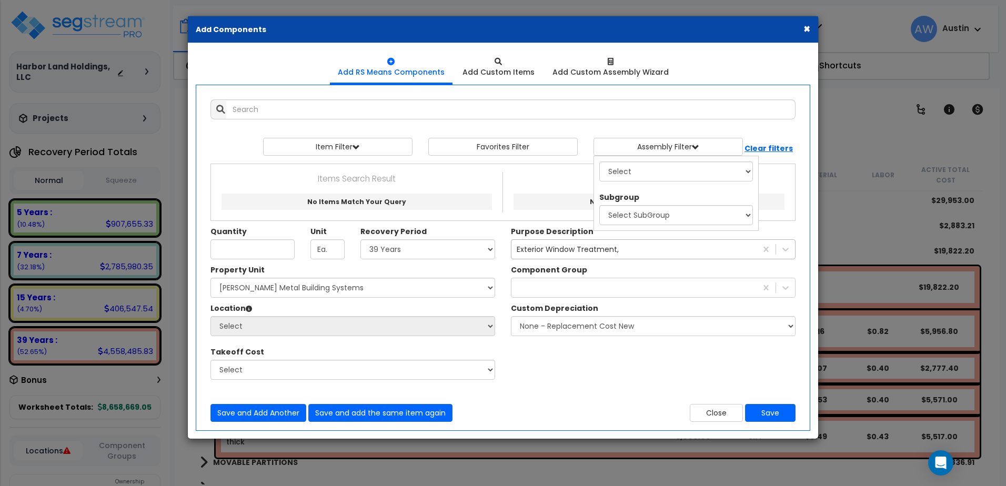
click at [658, 187] on div "Subgroup Select SubGroup 1. Wood Windows 2. Steel Windows 3. Aluminum Windows 4…" at bounding box center [676, 206] width 154 height 38
click at [645, 169] on select "Select 0. Custom Assembly 1. Standard Foundations 2. Special Foundations 3. Sla…" at bounding box center [676, 172] width 154 height 20
select select "17"
click at [599, 162] on select "Select 0. Custom Assembly 1. Standard Foundations 2. Special Foundations 3. Sla…" at bounding box center [676, 172] width 154 height 20
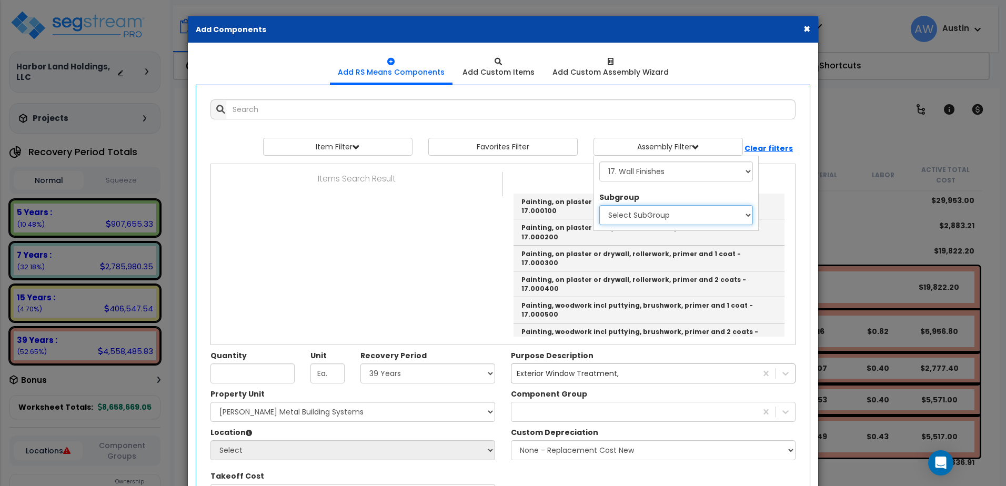
click at [666, 213] on select "Select SubGroup 1. Paint & Covering 2. Paint Trim" at bounding box center [676, 215] width 154 height 20
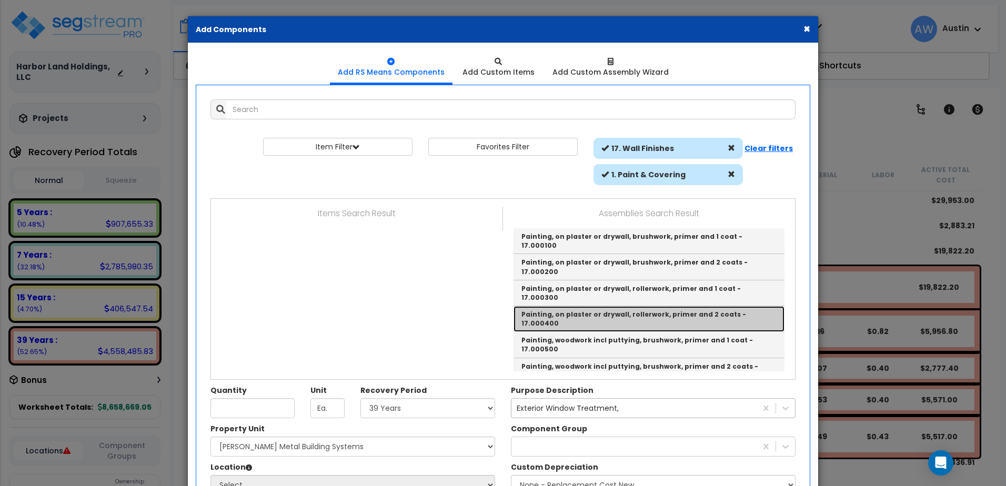
click at [639, 306] on link "Painting, on plaster or drywall, rollerwork, primer and 2 coats - 17.000400" at bounding box center [648, 319] width 271 height 26
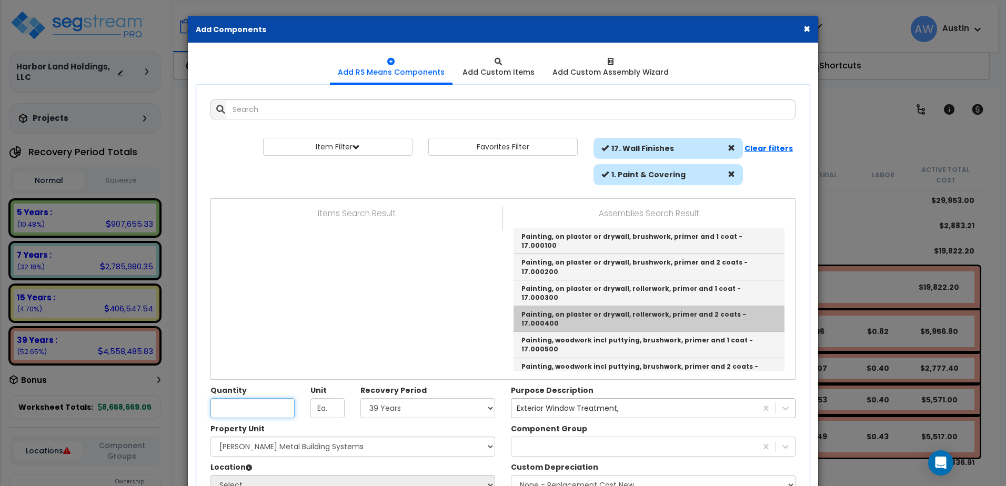
type input "Painting, on plaster or drywall, rollerwork, primer and 2 coats - 17.000400"
checkbox input "true"
type input "S.F."
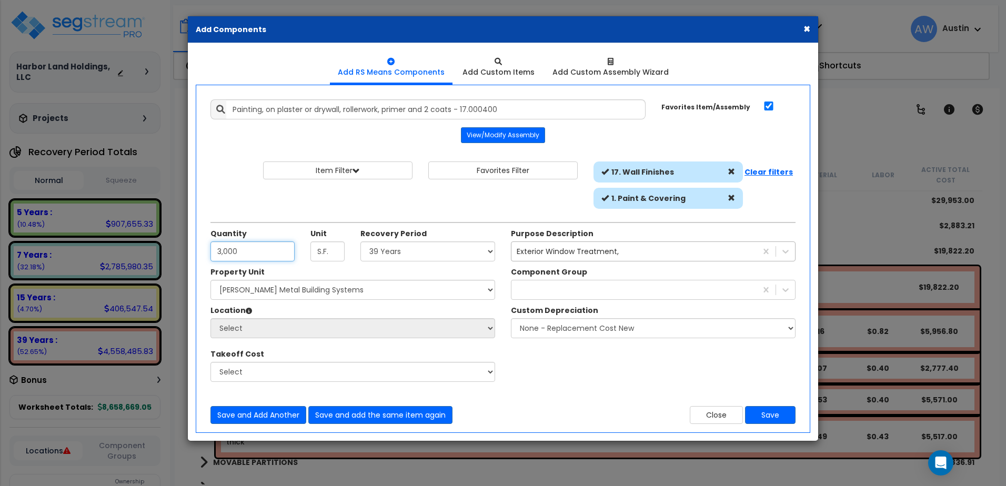
type input "3,000"
click at [558, 251] on div "Exterior Window Treatment," at bounding box center [568, 251] width 102 height 11
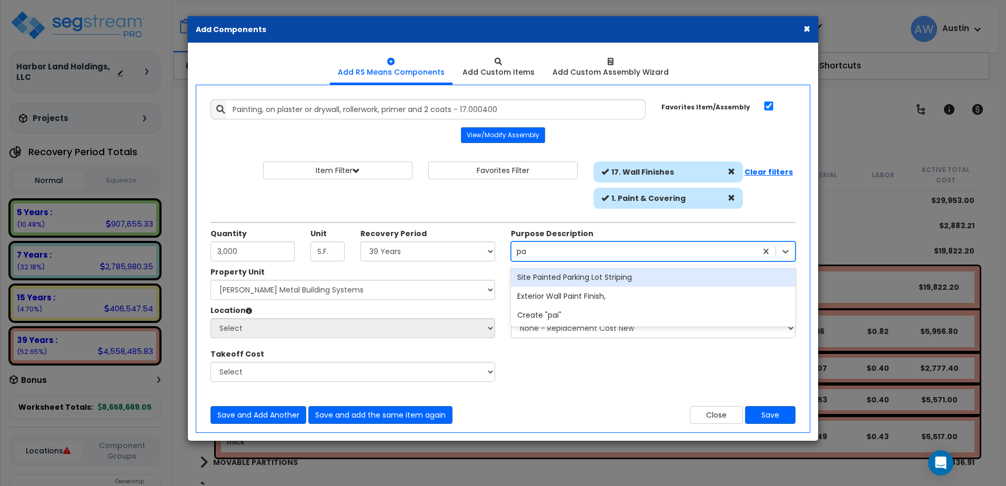
type input "p"
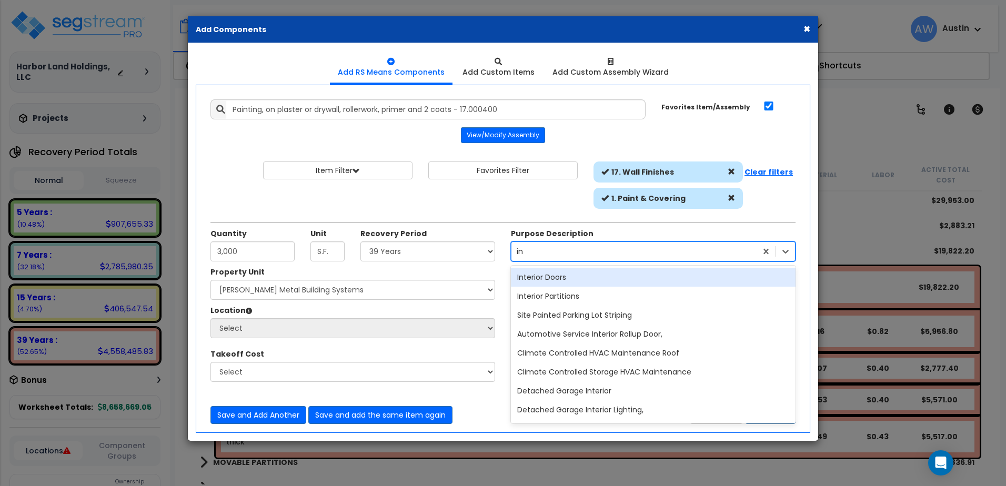
type input "i"
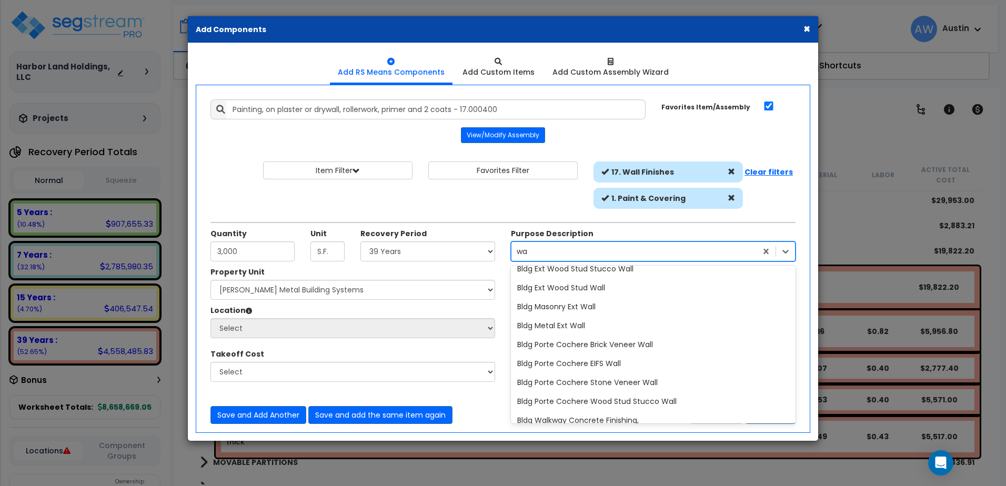
type input "w"
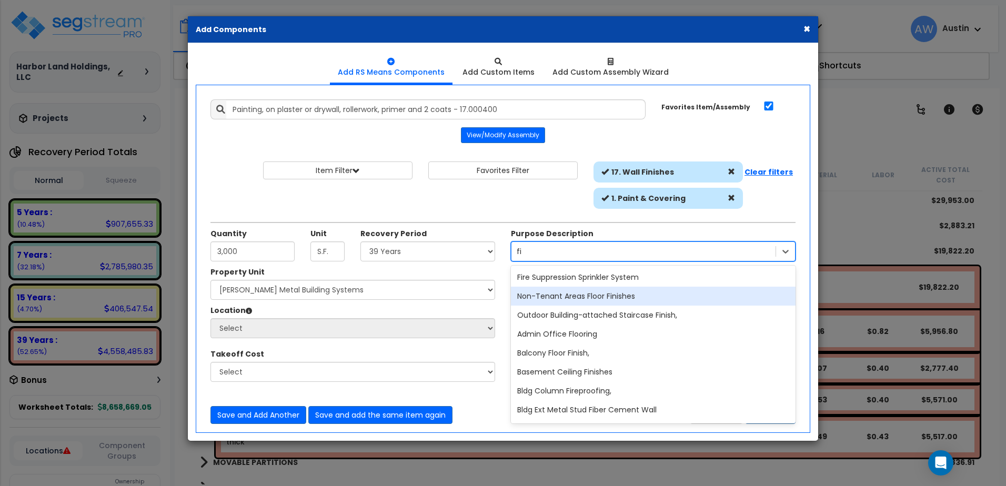
type input "f"
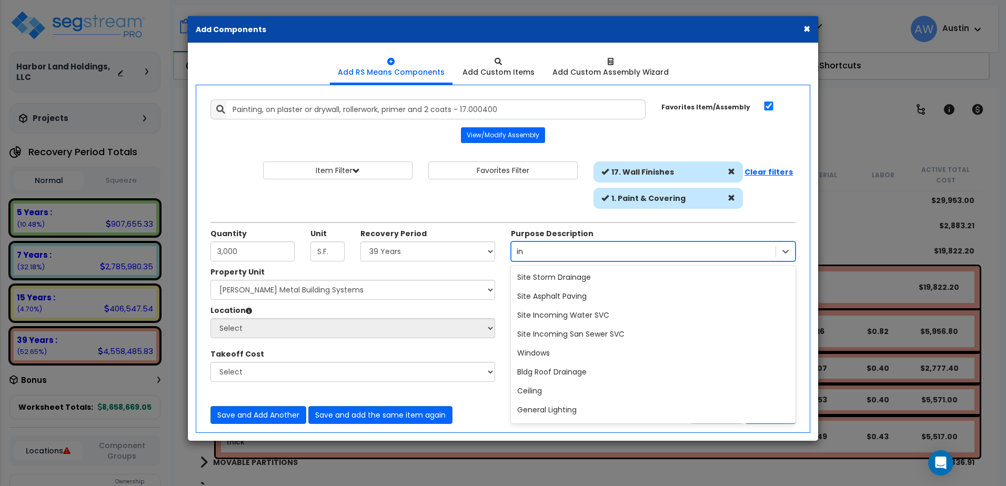
type input "int"
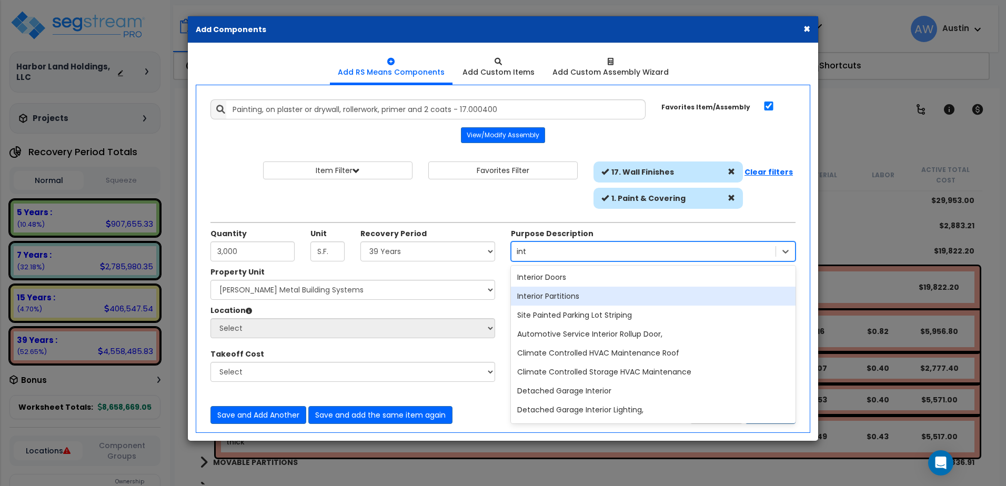
click at [549, 295] on div "Interior Partitions" at bounding box center [653, 296] width 285 height 19
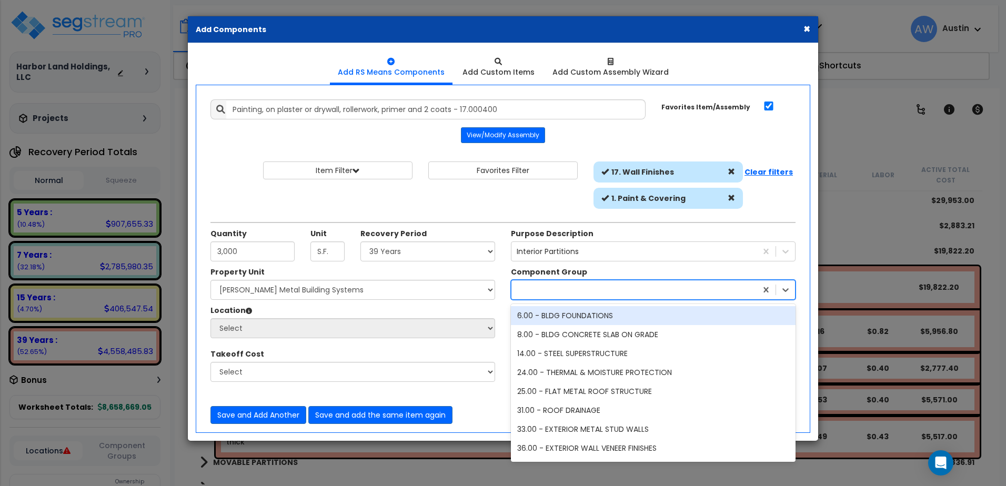
click at [549, 295] on div at bounding box center [633, 289] width 245 height 17
type input "f"
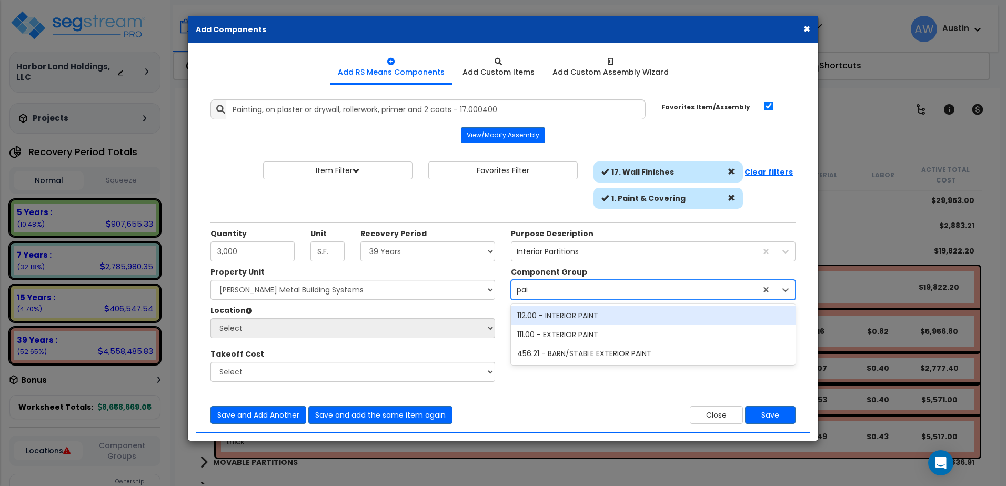
type input "pain"
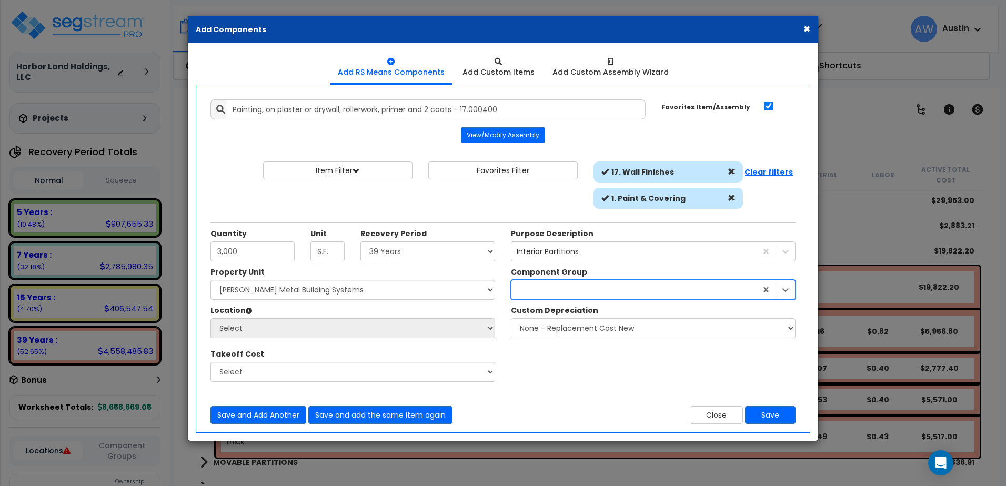
click at [536, 290] on div at bounding box center [633, 289] width 245 height 17
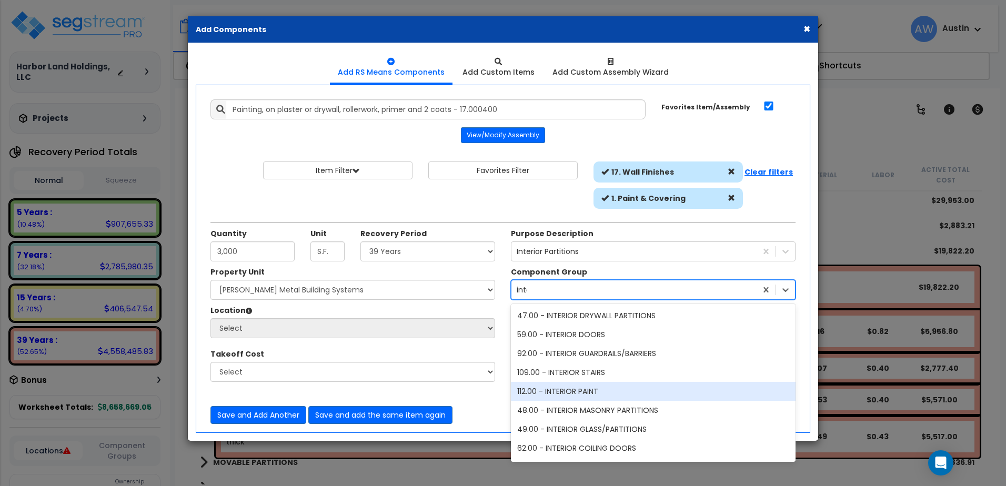
type input "inter"
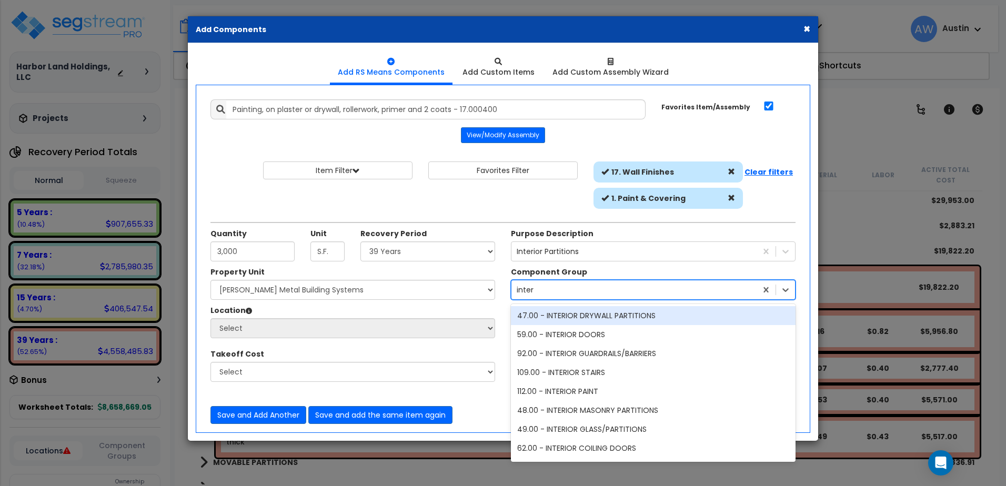
click at [574, 318] on div "47.00 - INTERIOR DRYWALL PARTITIONS" at bounding box center [653, 315] width 285 height 19
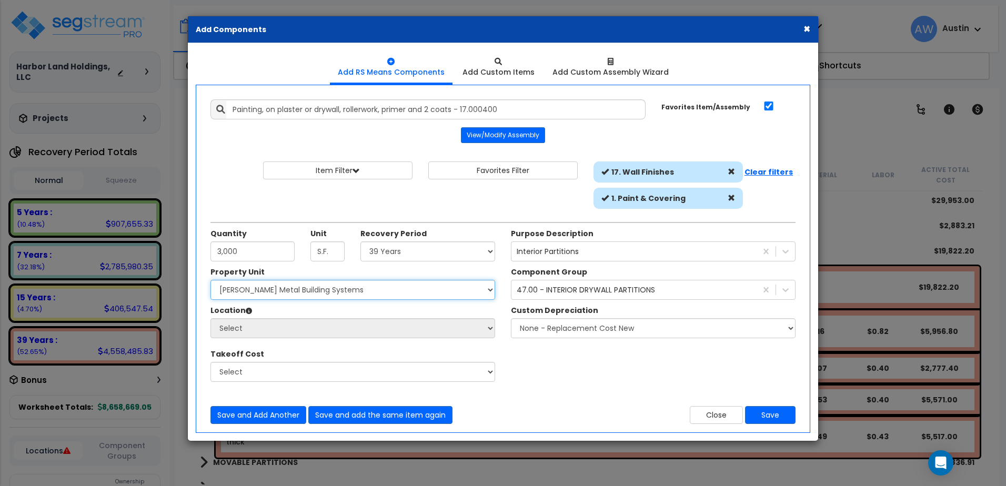
click at [389, 291] on select "Select Miedema Metal Building Systems Site Improvements" at bounding box center [352, 290] width 285 height 20
select select "160317"
click at [210, 280] on select "Select Miedema Metal Building Systems Site Improvements" at bounding box center [352, 290] width 285 height 20
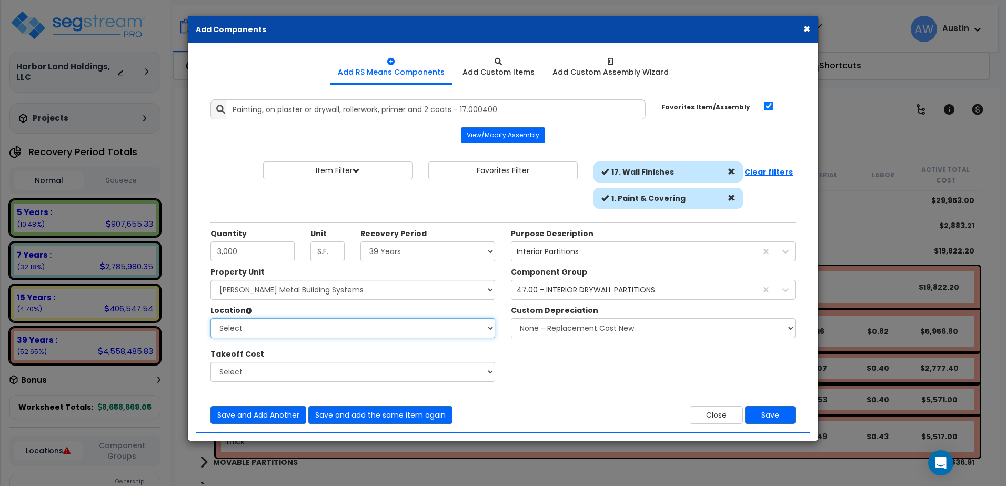
click at [359, 322] on select "Select Building Building Exterior Building Interior Common Areas Add Additional…" at bounding box center [352, 328] width 285 height 20
select select "461"
click at [210, 318] on select "Select Building Building Exterior Building Interior Common Areas Add Additional…" at bounding box center [352, 328] width 285 height 20
click at [767, 412] on button "Save" at bounding box center [770, 415] width 51 height 18
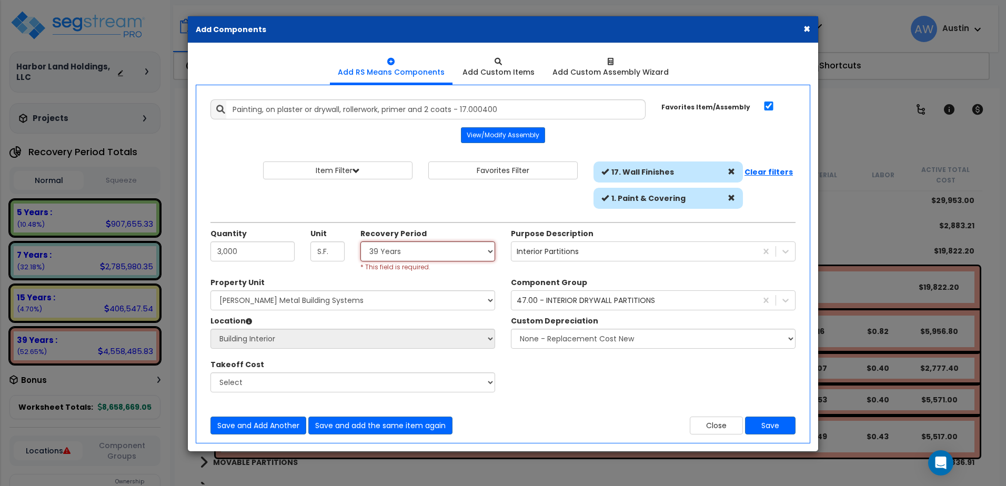
click at [445, 259] on select "Select Land 5 Years 7 Years 15 Years 39 Years 27.5 Year" at bounding box center [427, 251] width 135 height 20
select select "39Y"
click at [360, 241] on select "Select Land 5 Years 7 Years 15 Years 39 Years 27.5 Year" at bounding box center [427, 251] width 135 height 20
click at [768, 428] on button "Save" at bounding box center [770, 426] width 51 height 18
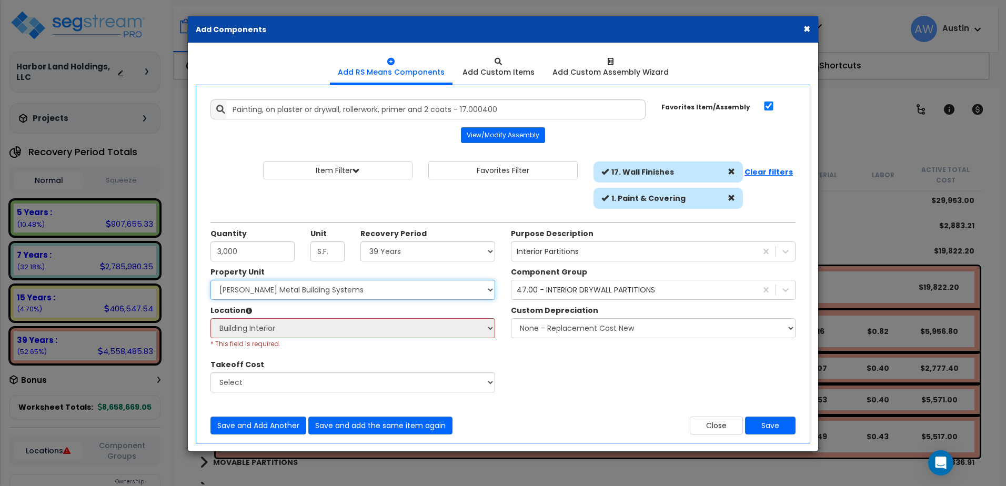
click at [376, 299] on select "Select Miedema Metal Building Systems Site Improvements" at bounding box center [352, 290] width 285 height 20
select select
click at [210, 280] on select "Select Miedema Metal Building Systems Site Improvements" at bounding box center [352, 290] width 285 height 20
select select
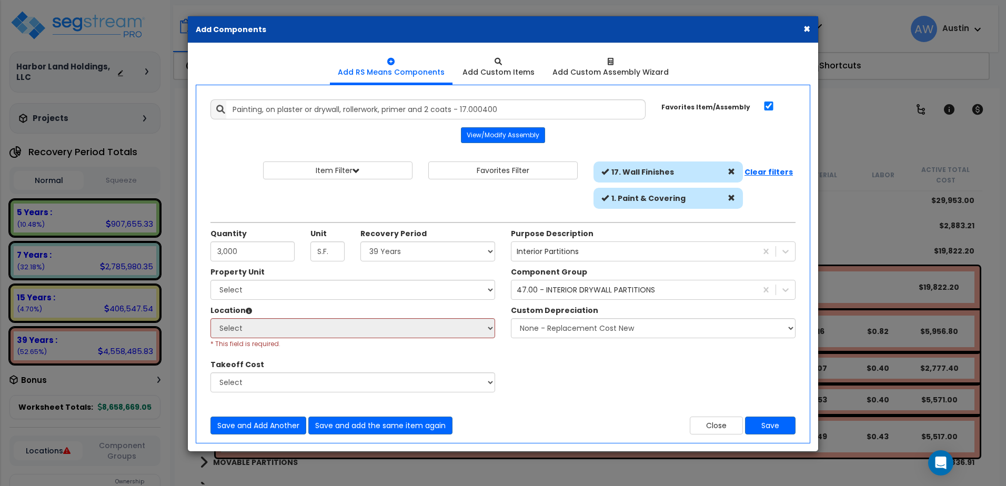
click at [336, 300] on div "Property Unit Select Miedema Metal Building Systems Site Improvements Select" at bounding box center [353, 335] width 300 height 137
click at [332, 294] on select "Select Miedema Metal Building Systems Site Improvements" at bounding box center [352, 290] width 285 height 20
select select "160317"
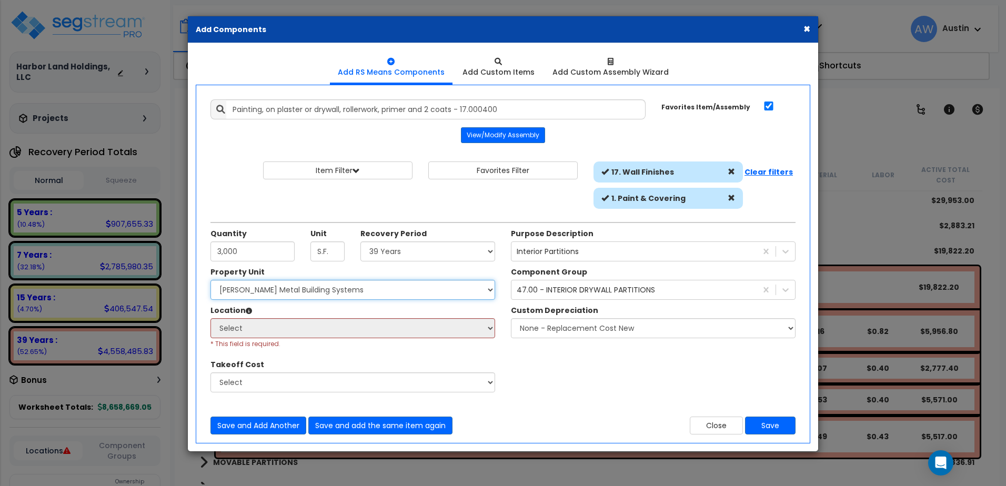
click at [210, 280] on select "Select Miedema Metal Building Systems Site Improvements" at bounding box center [352, 290] width 285 height 20
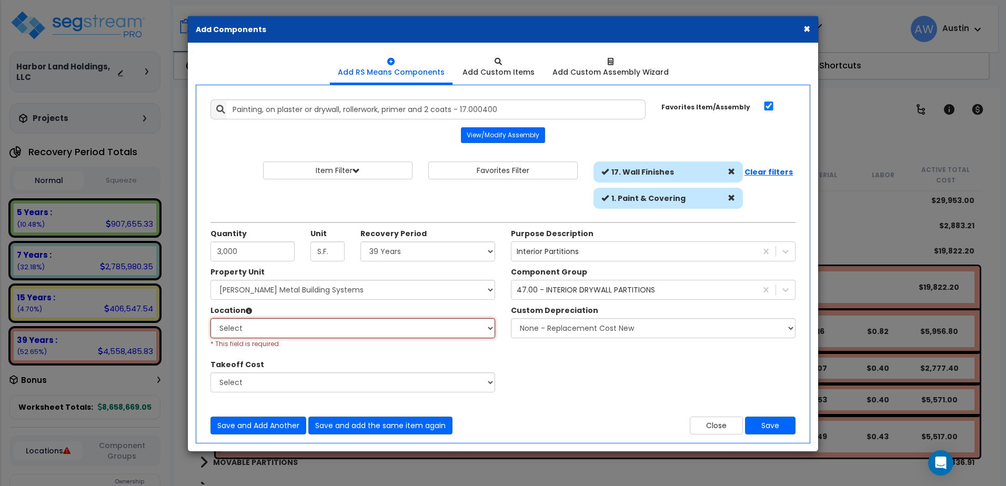
click at [309, 335] on select "Select Building Building Exterior Building Interior Common Areas Add Additional…" at bounding box center [352, 328] width 285 height 20
select select "461"
click at [210, 318] on select "Select Building Building Exterior Building Interior Common Areas Add Additional…" at bounding box center [352, 328] width 285 height 20
click at [768, 427] on button "Save" at bounding box center [770, 426] width 51 height 18
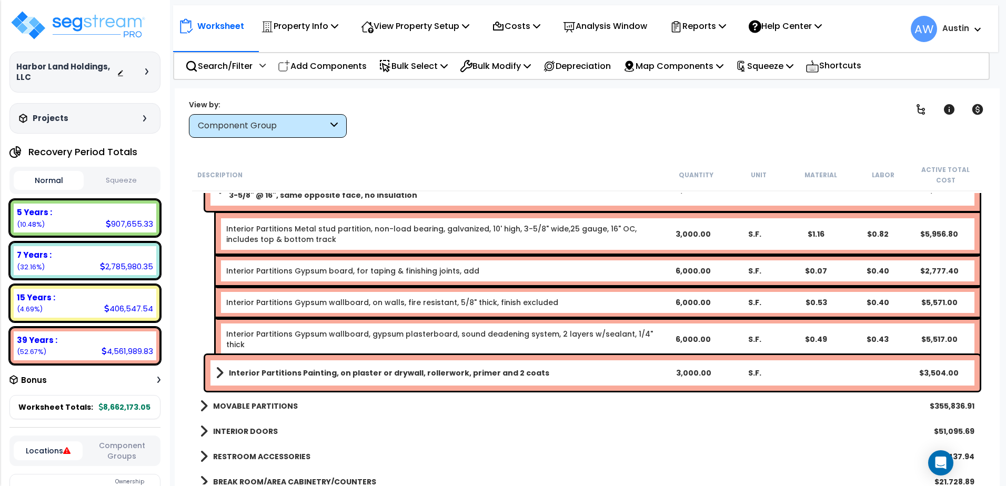
scroll to position [409, 0]
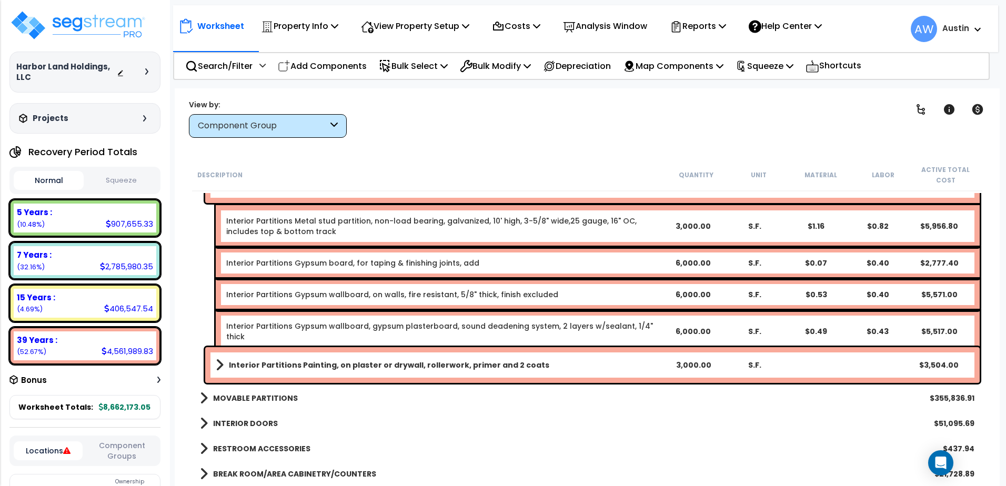
click at [220, 363] on span at bounding box center [220, 365] width 8 height 15
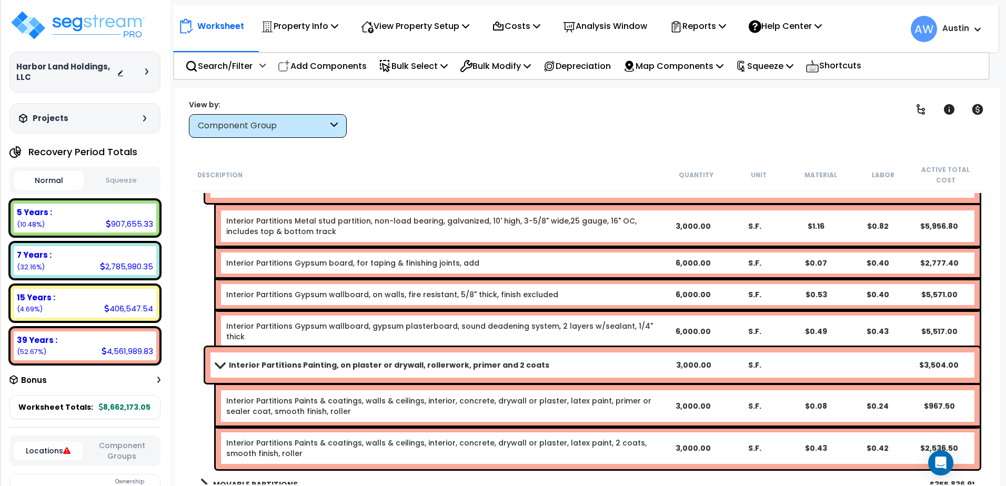
click at [310, 365] on b "Interior Partitions Painting, on plaster or drywall, rollerwork, primer and 2 c…" at bounding box center [389, 365] width 320 height 11
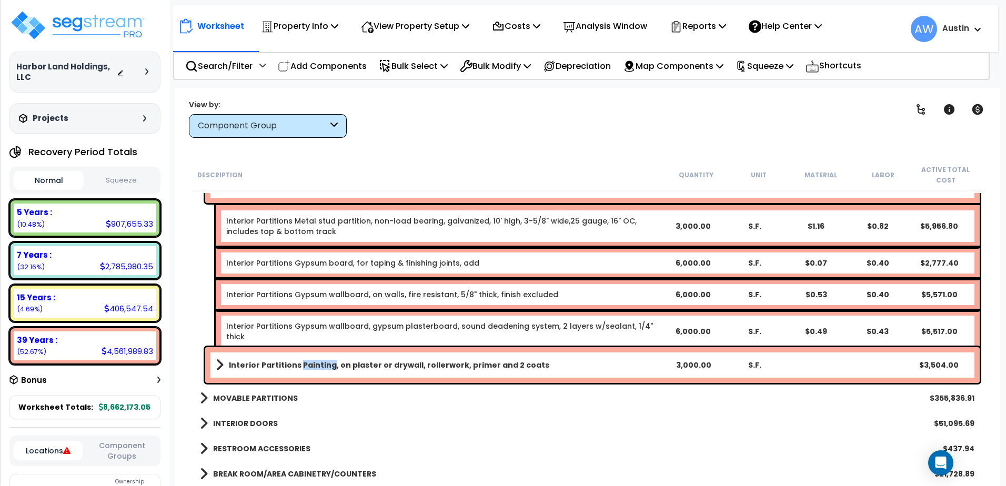
click at [310, 365] on b "Interior Partitions Painting, on plaster or drywall, rollerwork, primer and 2 c…" at bounding box center [389, 365] width 320 height 11
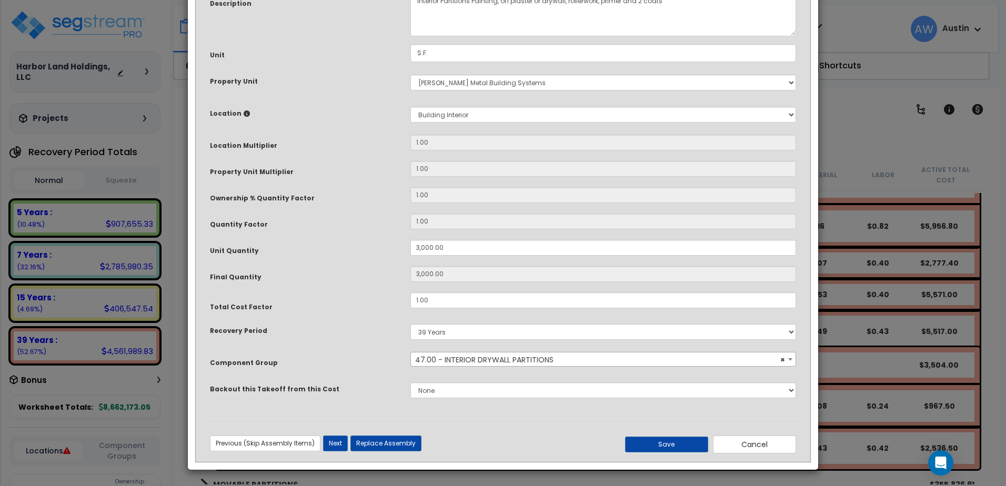
scroll to position [0, 0]
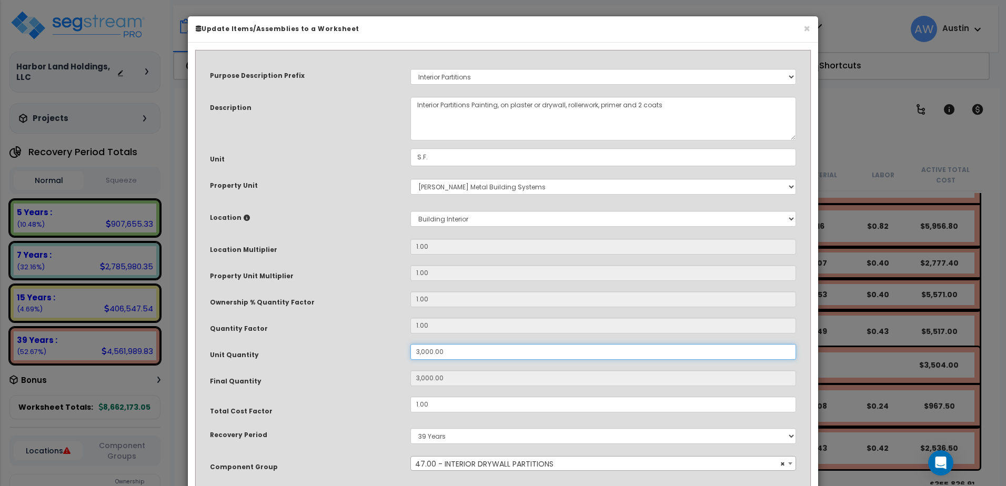
drag, startPoint x: 446, startPoint y: 351, endPoint x: 389, endPoint y: 351, distance: 56.8
click at [389, 351] on div "Unit Quantity 3,000.00" at bounding box center [503, 353] width 602 height 18
type input "1"
type input "3,000"
type input "15"
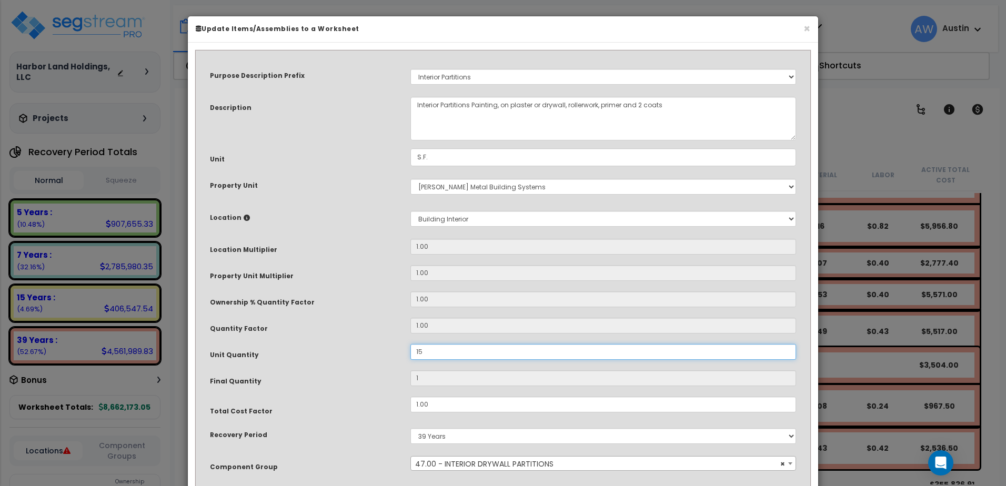
type input "15"
type input "150"
type input "1,500"
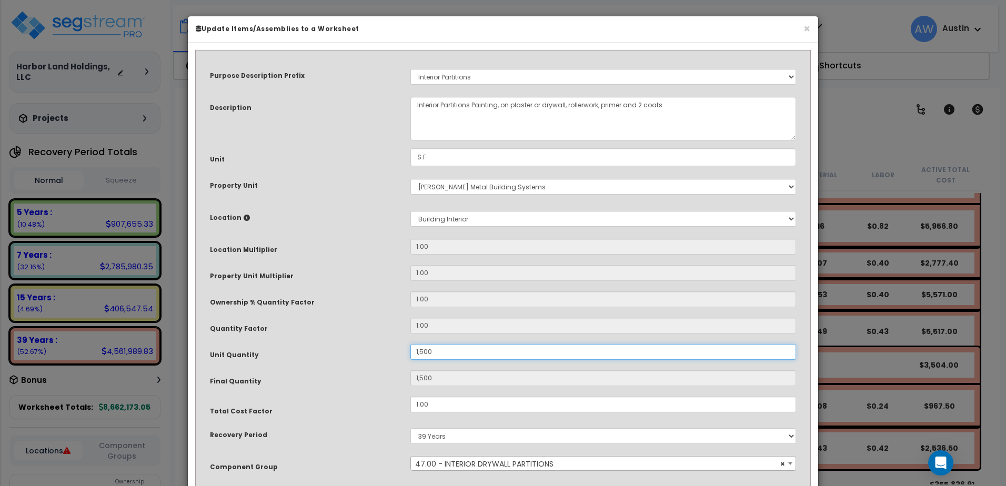
type input "15,000"
type input "150,000"
type input "15,000"
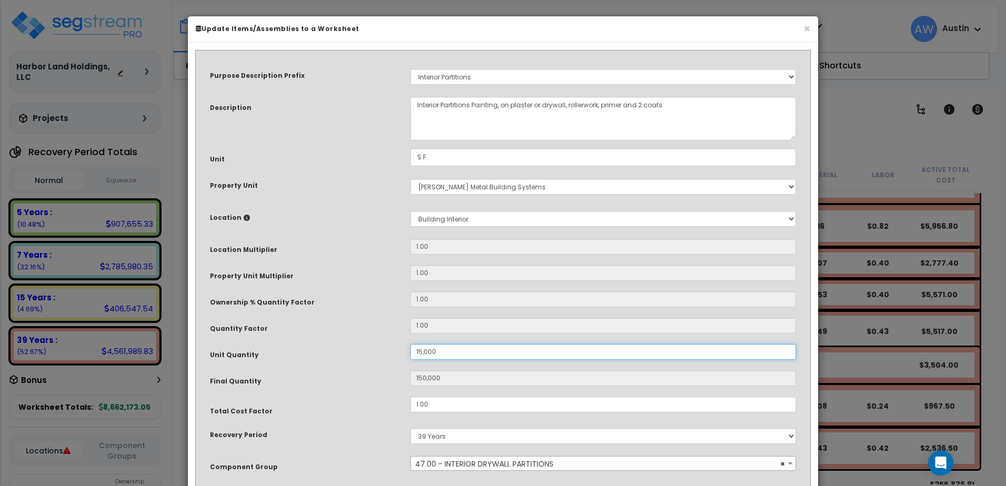
type input "15,000"
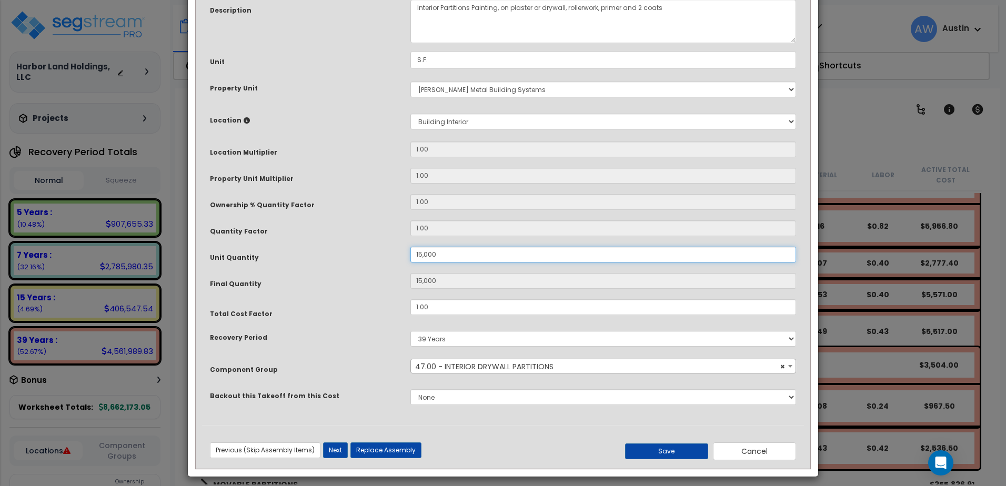
scroll to position [104, 0]
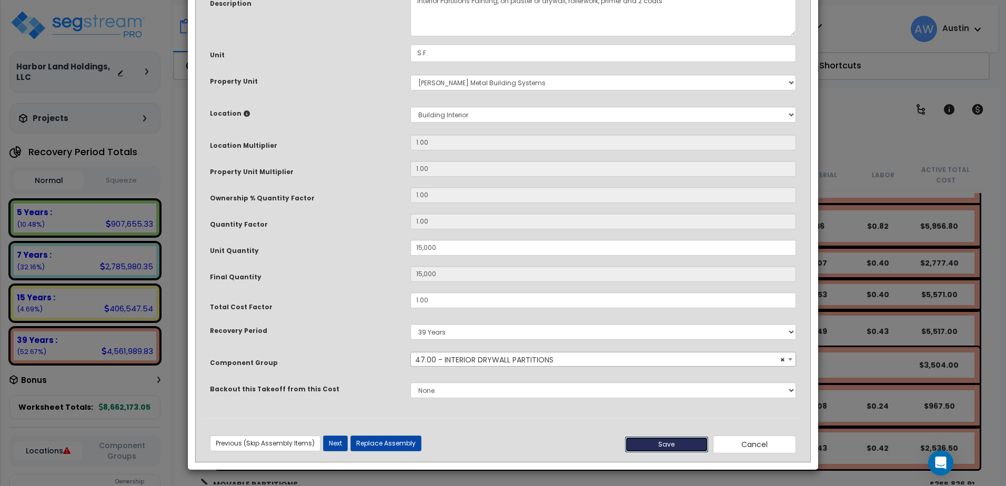
click at [649, 441] on button "Save" at bounding box center [666, 445] width 83 height 16
type input "15000.00"
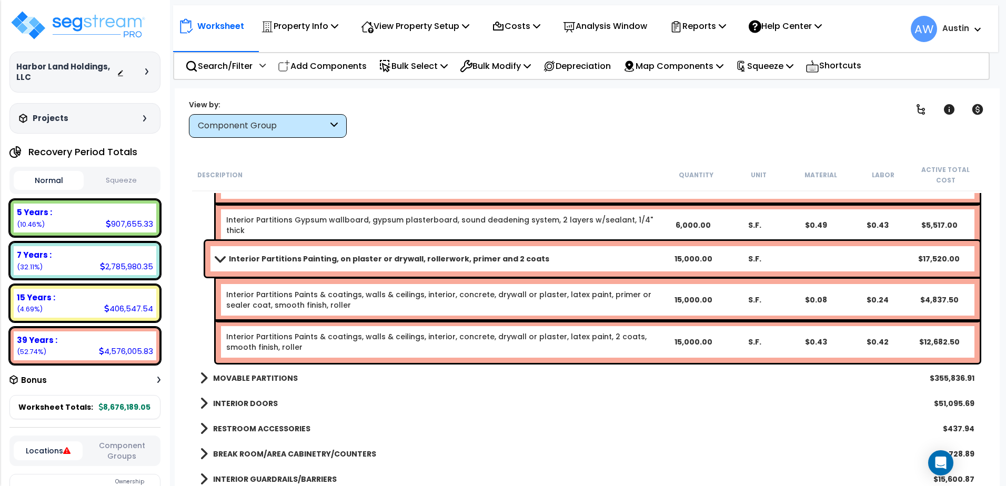
scroll to position [514, 0]
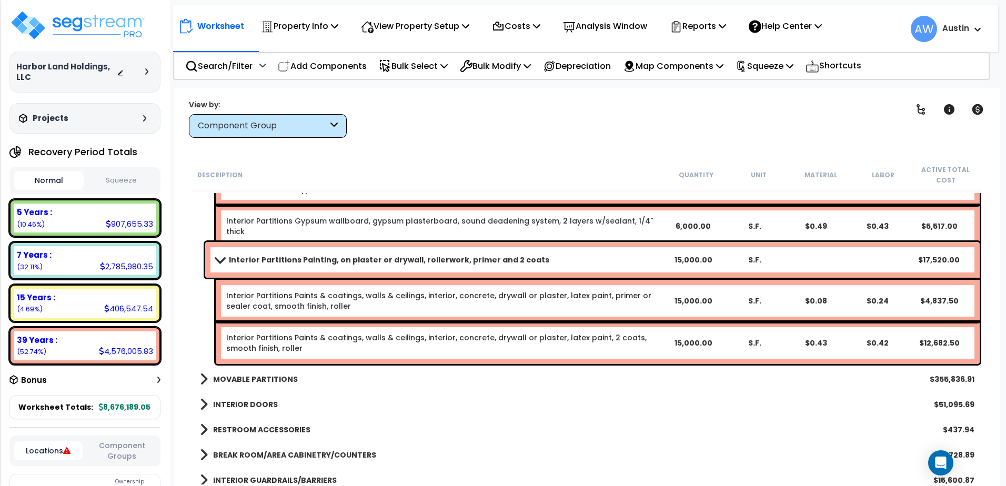
click at [219, 260] on span at bounding box center [219, 260] width 15 height 8
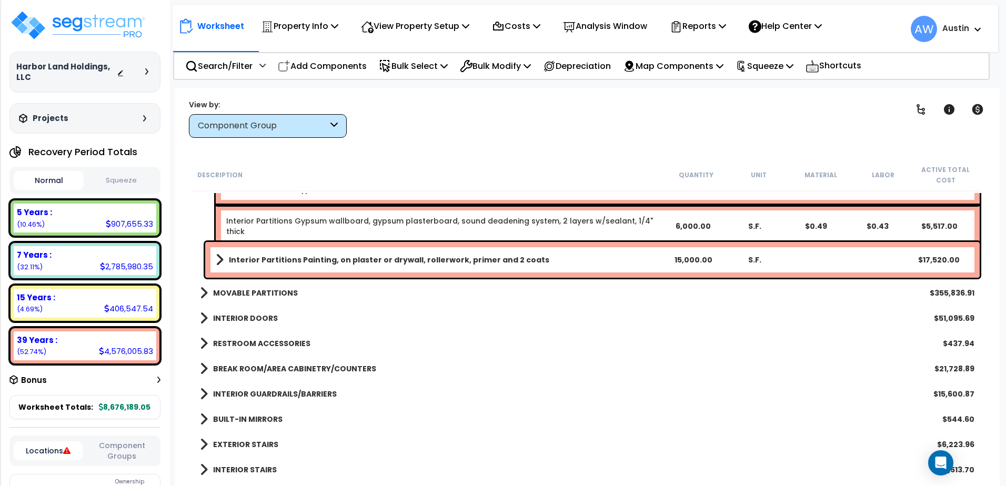
click at [219, 260] on span at bounding box center [220, 260] width 8 height 15
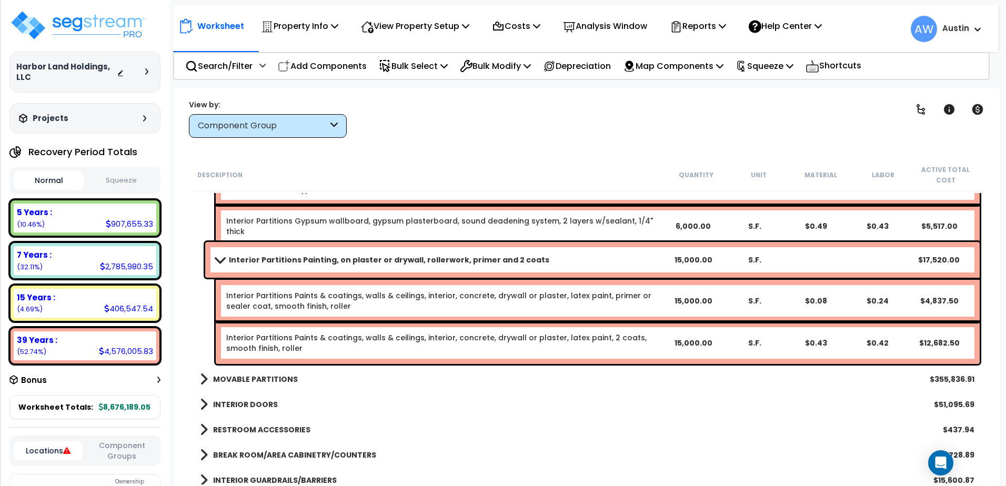
click at [219, 260] on span at bounding box center [219, 260] width 15 height 8
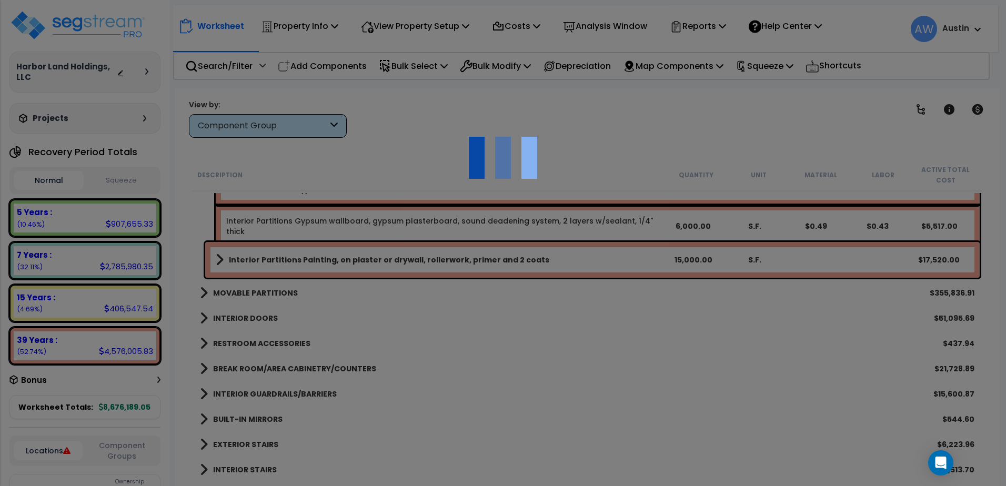
scroll to position [0, 0]
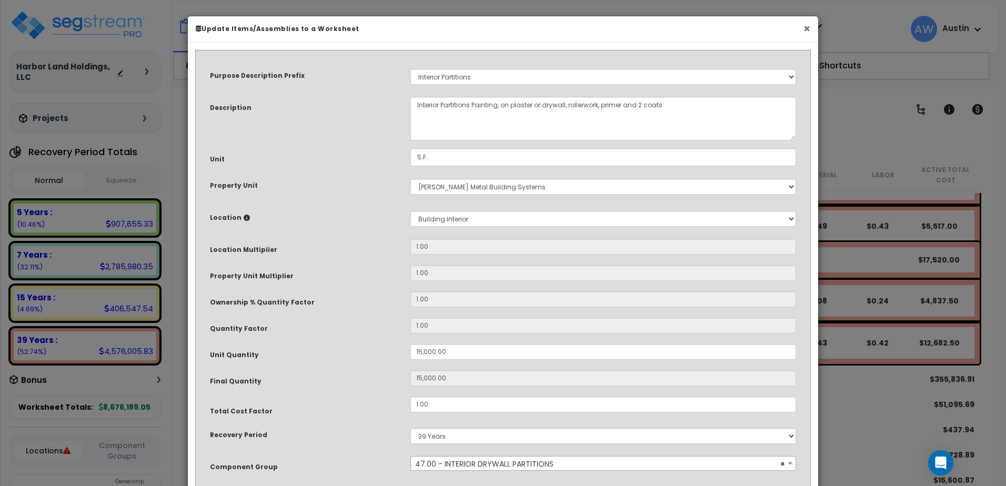
click at [805, 28] on button "×" at bounding box center [806, 28] width 7 height 11
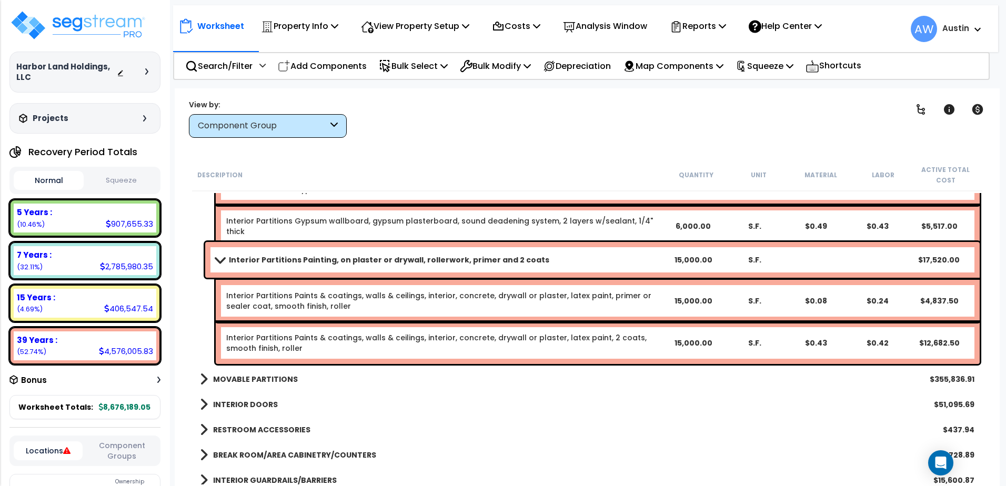
click at [218, 265] on link "Interior Partitions Painting, on plaster or drywall, rollerwork, primer and 2 c…" at bounding box center [439, 260] width 447 height 15
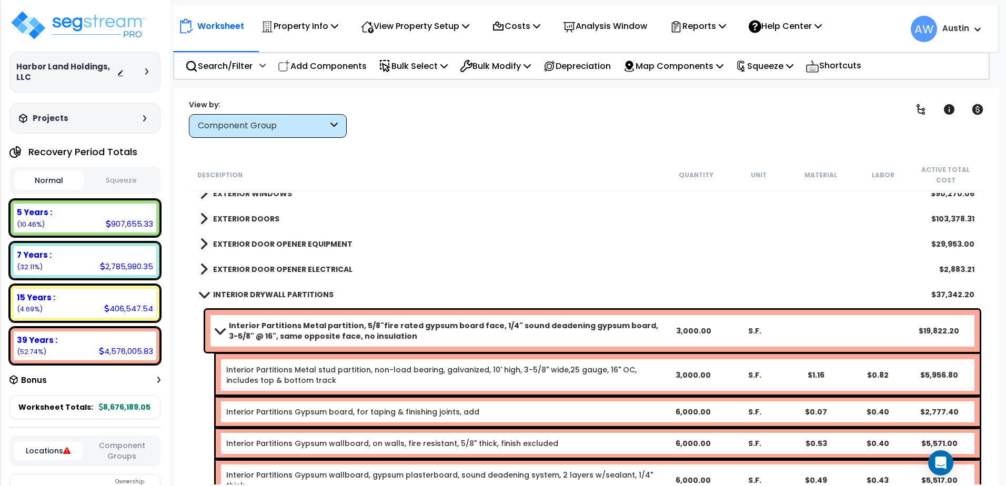
scroll to position [251, 0]
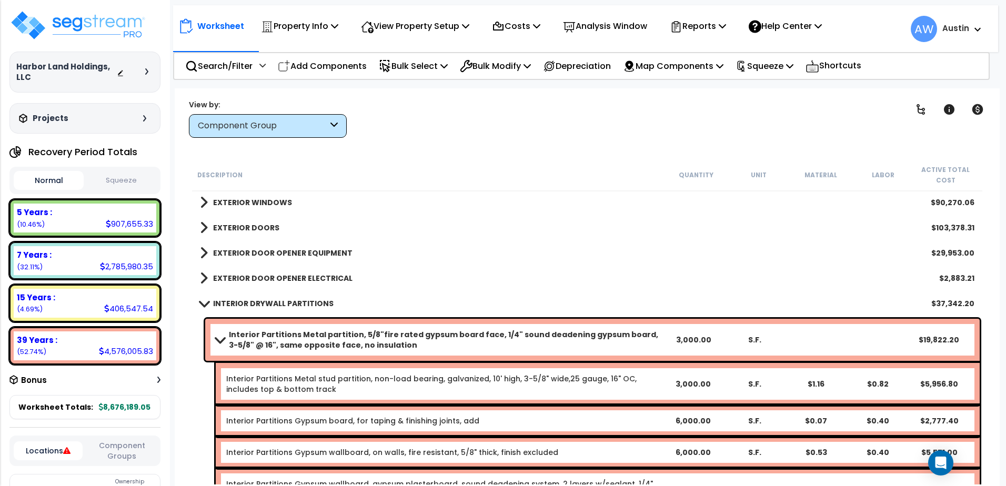
click at [221, 339] on span at bounding box center [219, 340] width 15 height 8
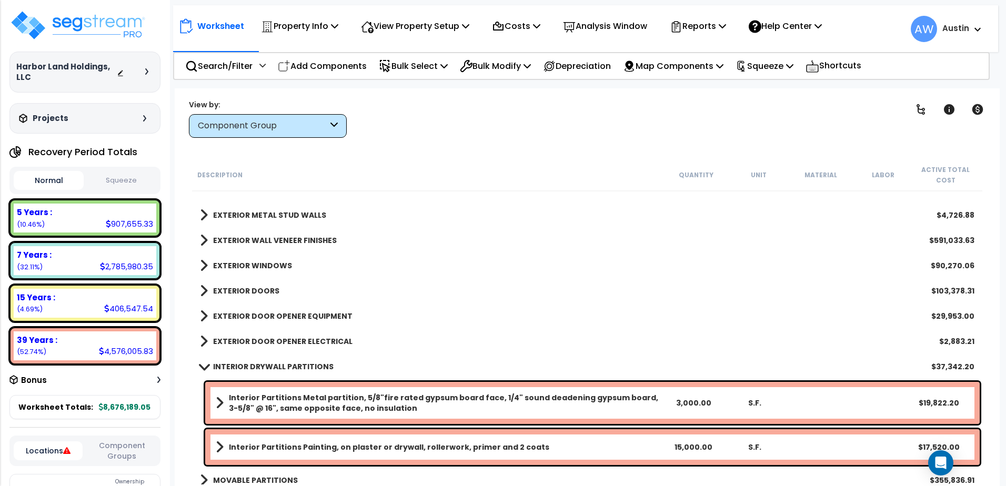
scroll to position [146, 0]
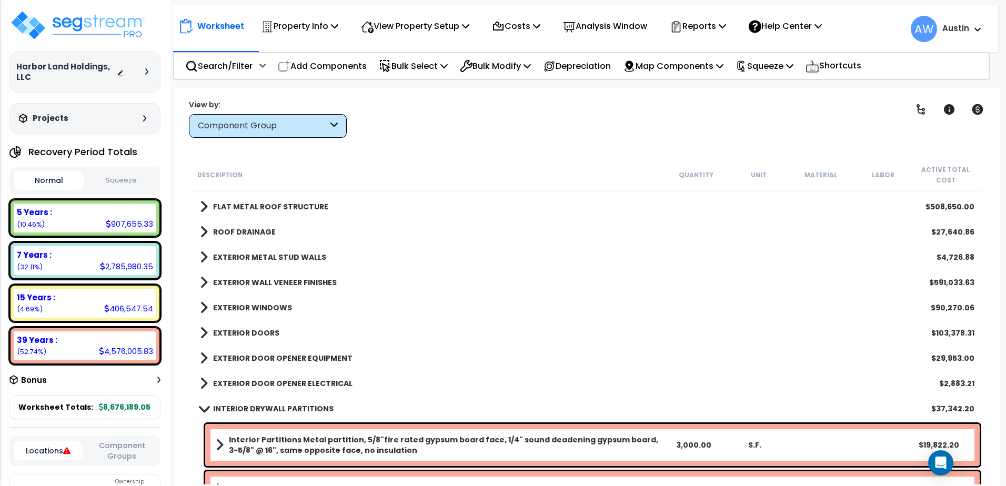
click at [201, 410] on span at bounding box center [203, 409] width 15 height 8
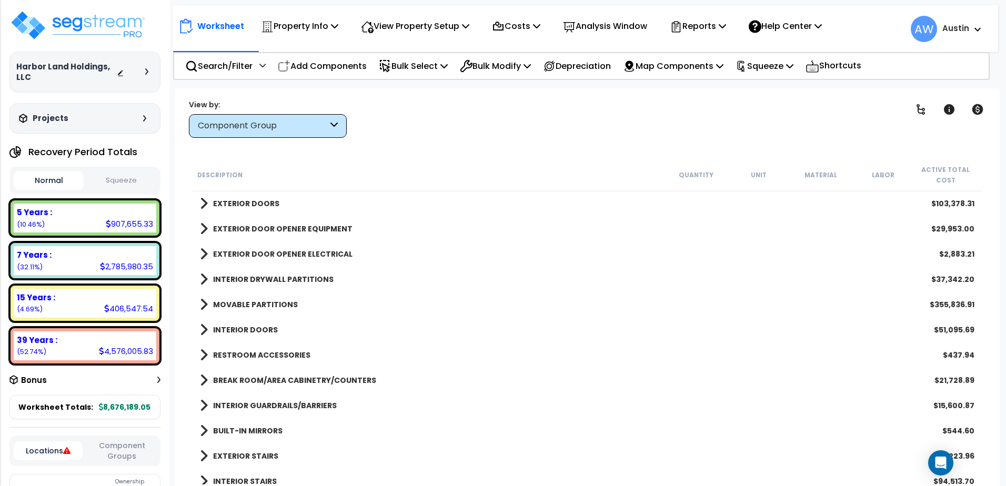
scroll to position [304, 0]
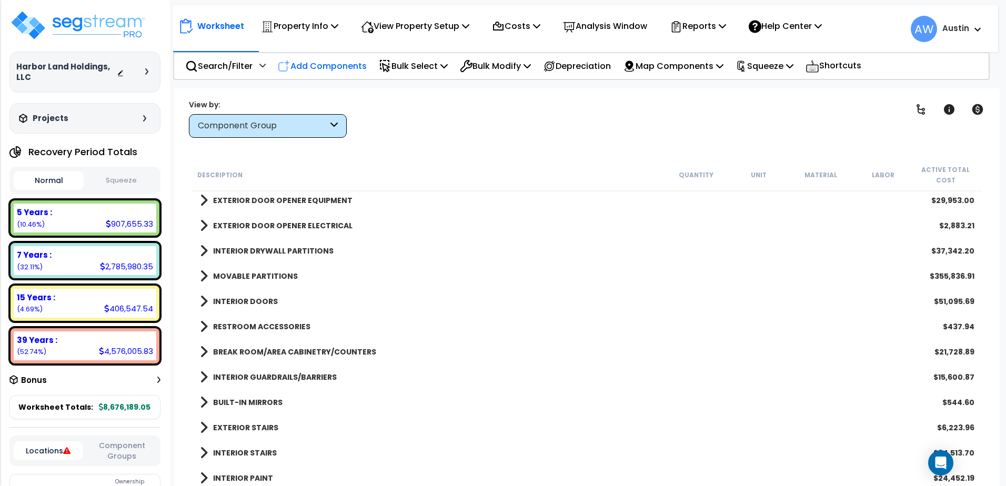
click at [316, 67] on p "Add Components" at bounding box center [322, 66] width 89 height 14
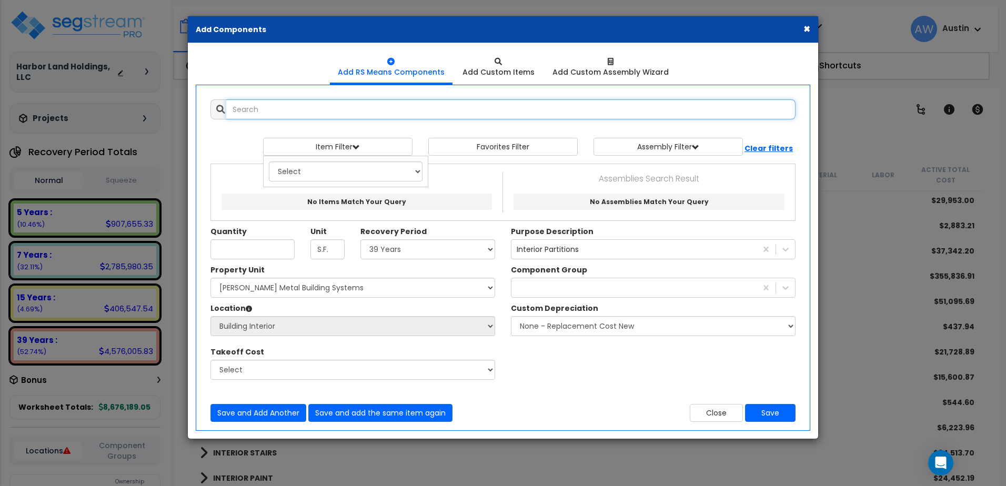
select select
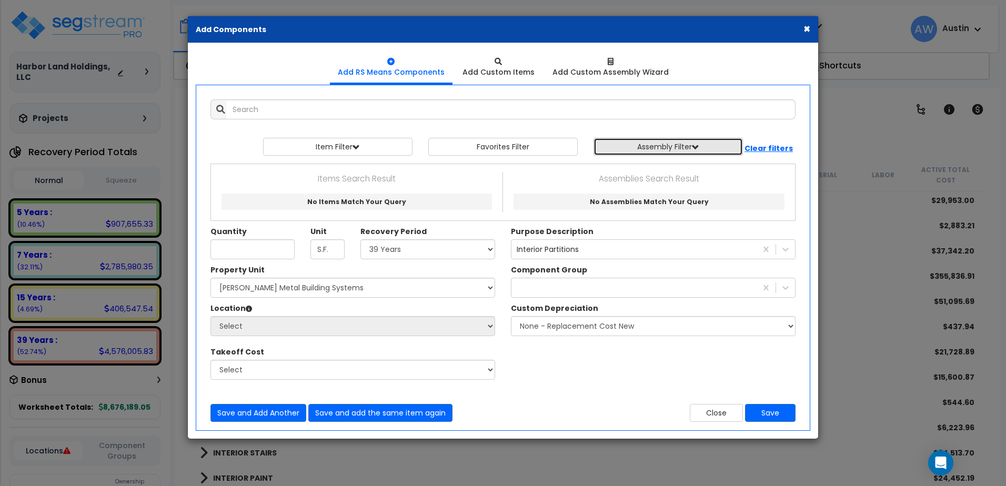
click at [621, 151] on button "Assembly Filter" at bounding box center [667, 147] width 149 height 18
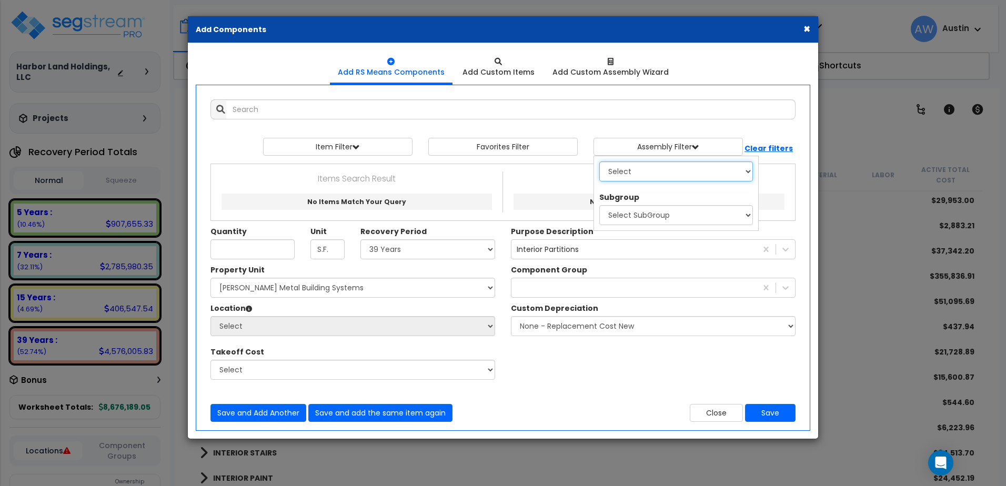
click at [617, 172] on select "Select 0. Custom Assembly 1. Standard Foundations 2. Special Foundations 3. Sla…" at bounding box center [676, 172] width 154 height 20
select select "19"
click at [599, 162] on select "Select 0. Custom Assembly 1. Standard Foundations 2. Special Foundations 3. Sla…" at bounding box center [676, 172] width 154 height 20
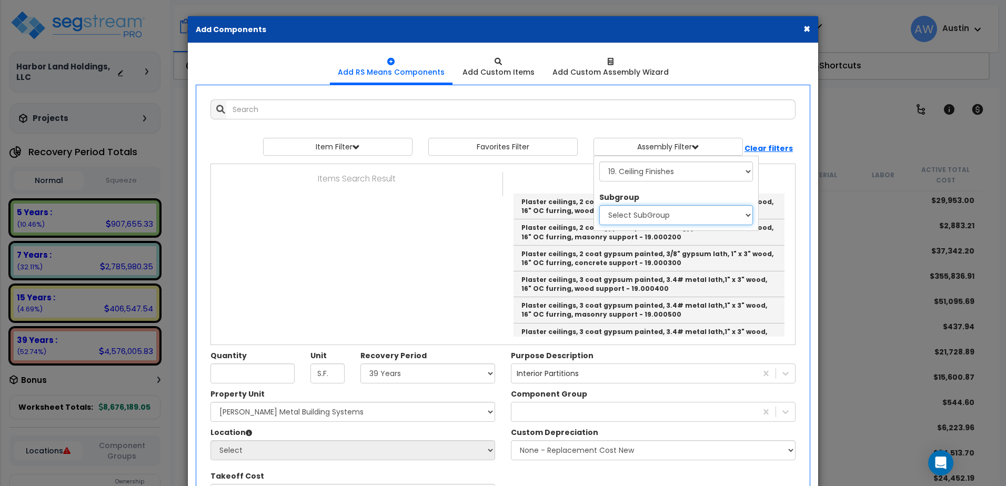
click at [649, 216] on select "Select SubGroup 1. Plaster Ceilings 2. Drywall Ceilings 3. Plaster Ceiling Comp…" at bounding box center [676, 215] width 154 height 20
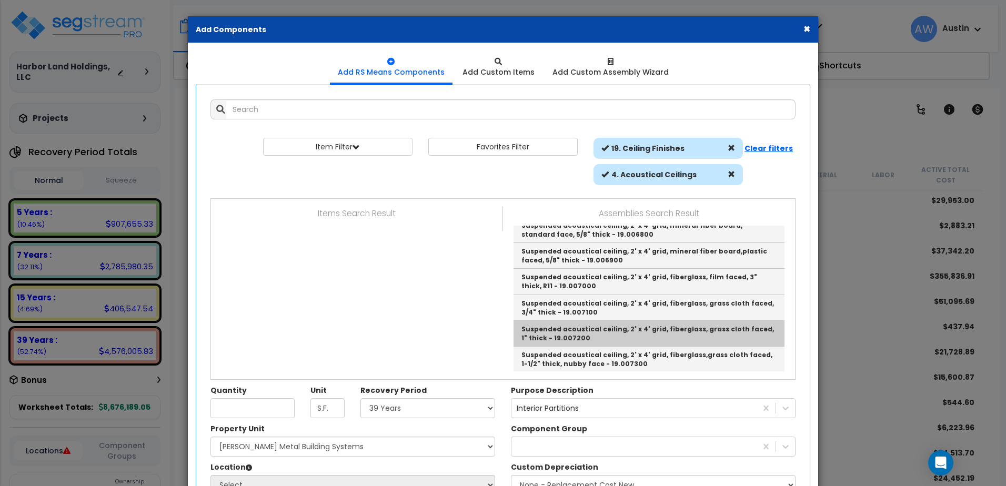
scroll to position [0, 0]
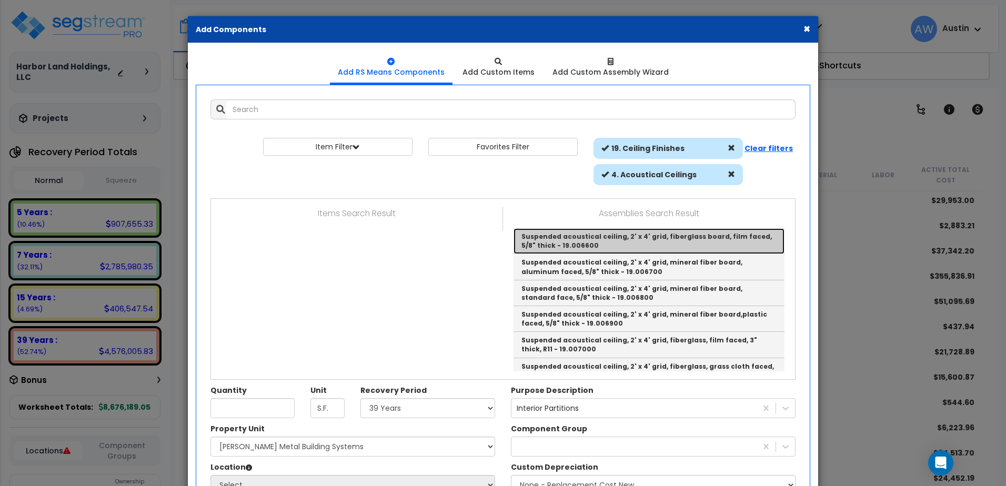
click at [657, 243] on link "Suspended acoustical ceiling, 2' x 4' grid, fiberglass board, film faced, 5/8" …" at bounding box center [648, 241] width 271 height 26
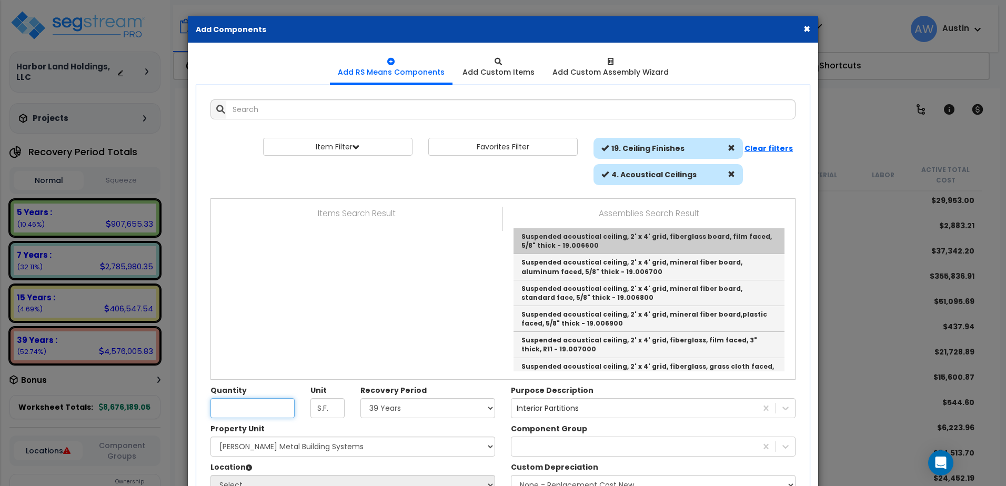
type input "Suspended acoustical ceiling, 2' x 4' grid, fiberglass board, film faced, 5/8" …"
checkbox input "false"
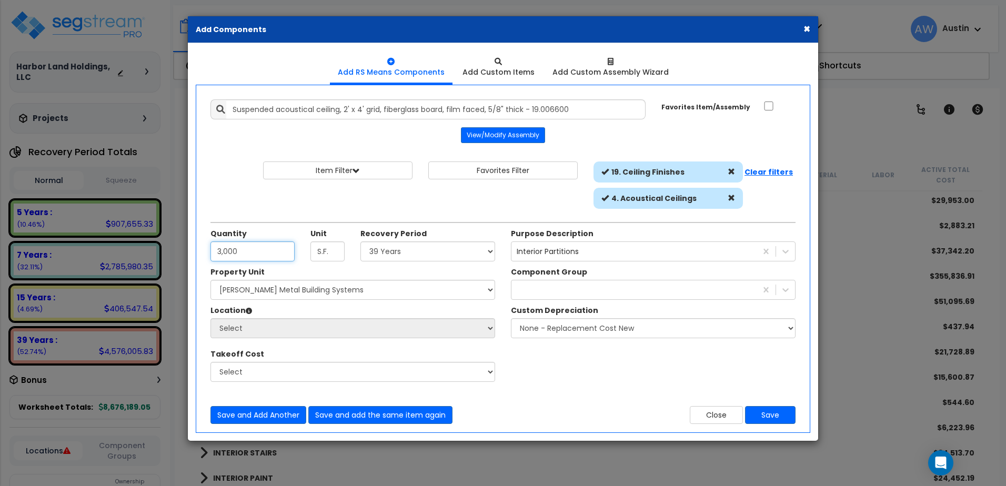
type input "3,000"
click at [410, 250] on select "Select Land 5 Years 7 Years 15 Years 39 Years 27.5 Year" at bounding box center [427, 251] width 135 height 20
select select "39Y"
click at [360, 241] on select "Select Land 5 Years 7 Years 15 Years 39 Years 27.5 Year" at bounding box center [427, 251] width 135 height 20
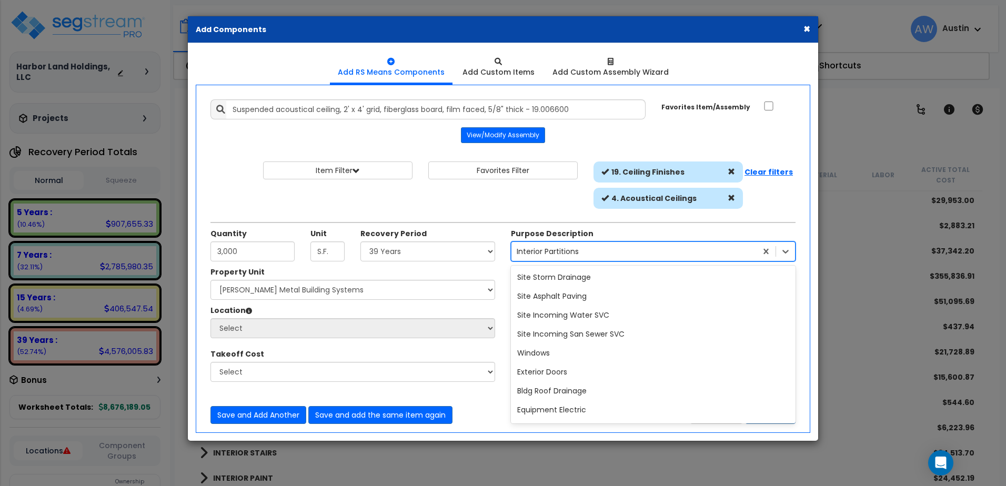
click at [559, 254] on div "Interior Partitions" at bounding box center [548, 251] width 62 height 11
type input "c"
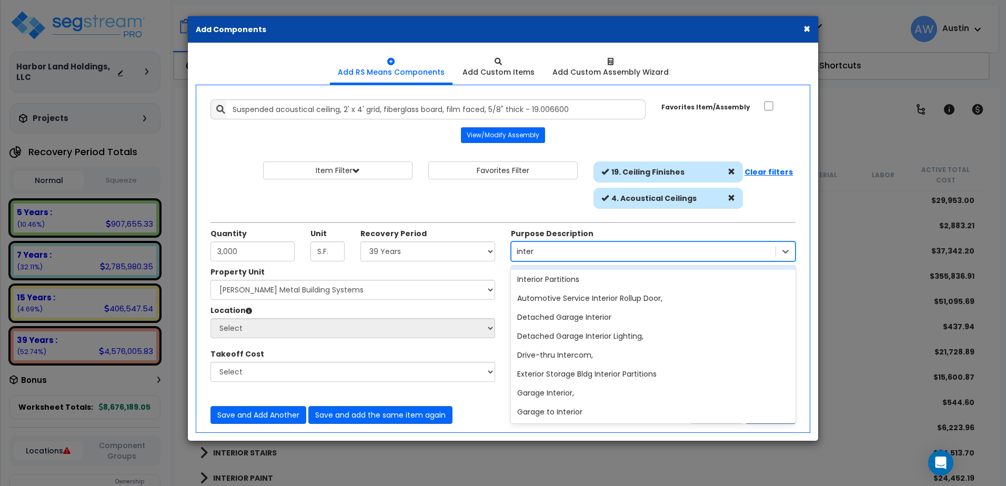
scroll to position [0, 0]
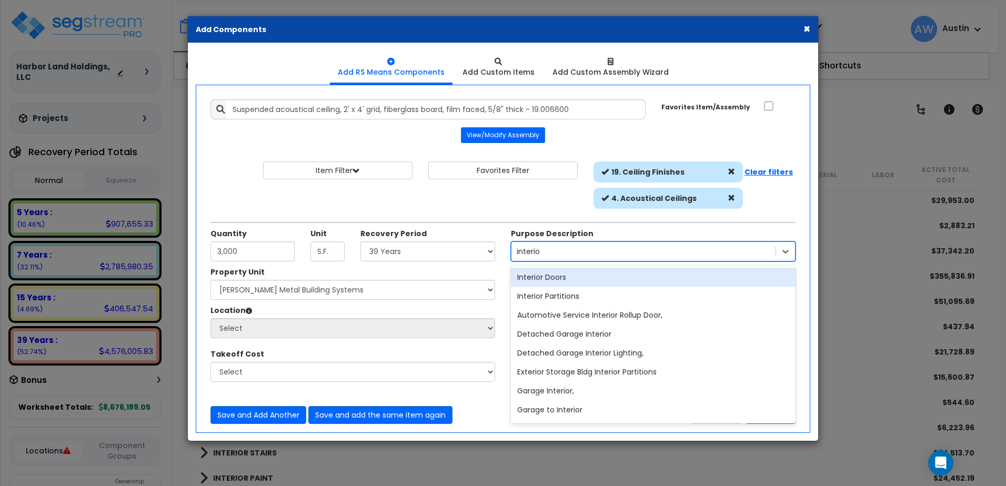
type input "interior"
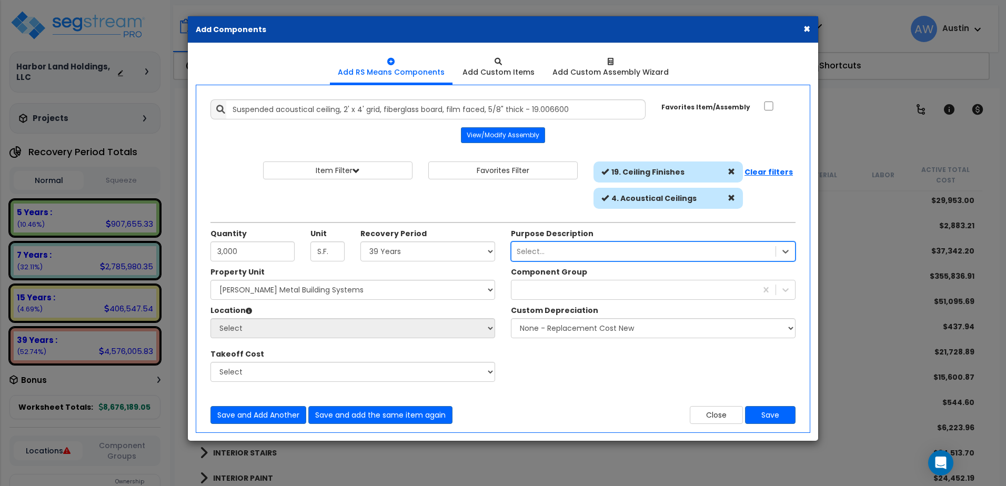
drag, startPoint x: 563, startPoint y: 252, endPoint x: 496, endPoint y: 251, distance: 67.3
click at [496, 251] on div "Quantity 3,000 Unit S.F. Recovery Period Select Land" at bounding box center [503, 244] width 601 height 45
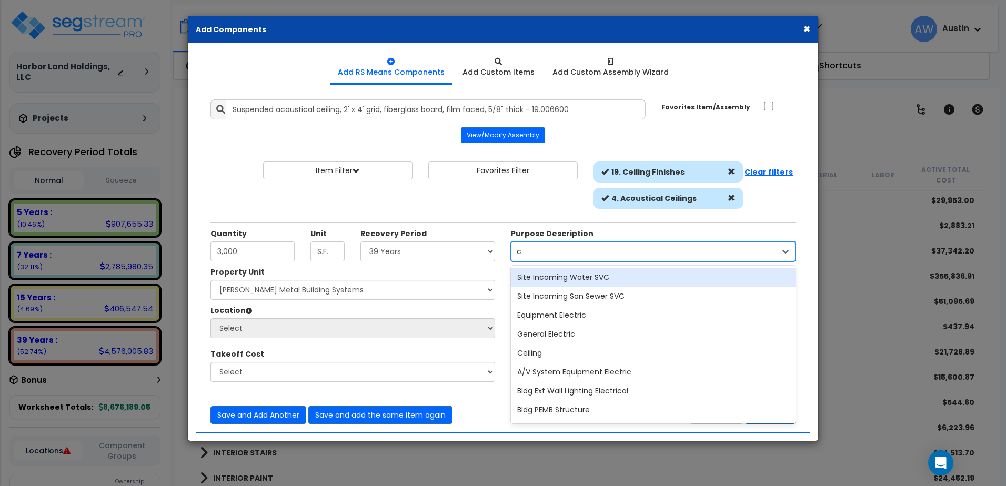
type input "ce"
click at [533, 274] on div "Ceiling" at bounding box center [653, 277] width 285 height 19
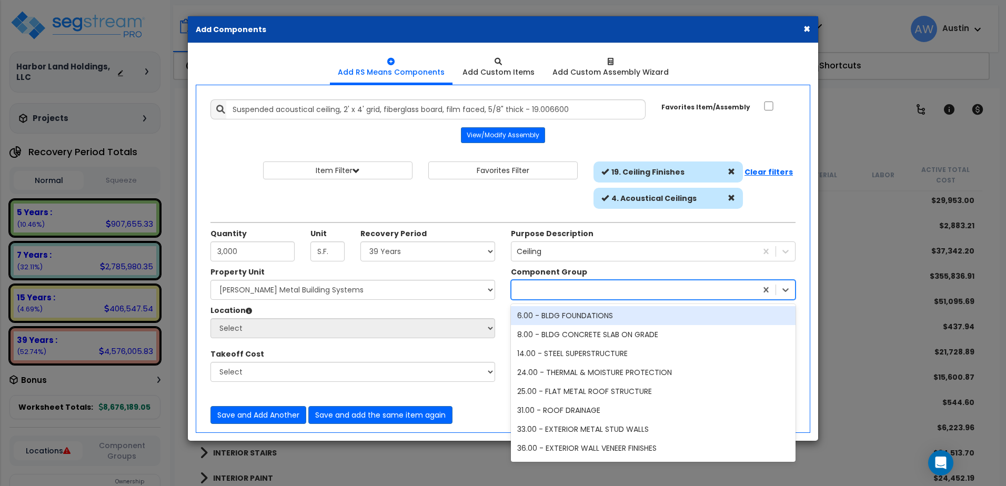
click at [543, 290] on div at bounding box center [633, 289] width 245 height 17
type input "cei"
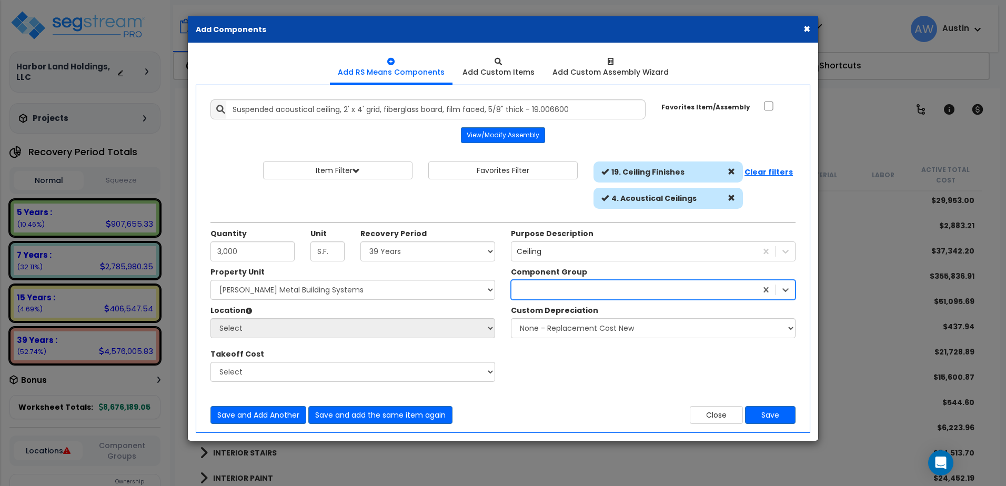
drag, startPoint x: 551, startPoint y: 291, endPoint x: 510, endPoint y: 290, distance: 40.5
click at [510, 290] on div "Component Group option 47.00 - INTERIOR DRYWALL PARTITIONS, selected. 553 resul…" at bounding box center [653, 283] width 300 height 33
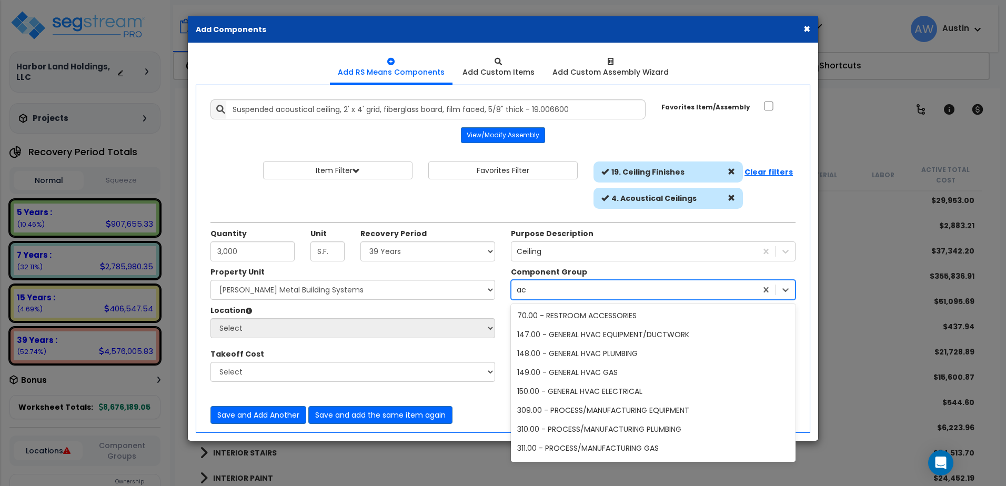
type input "a"
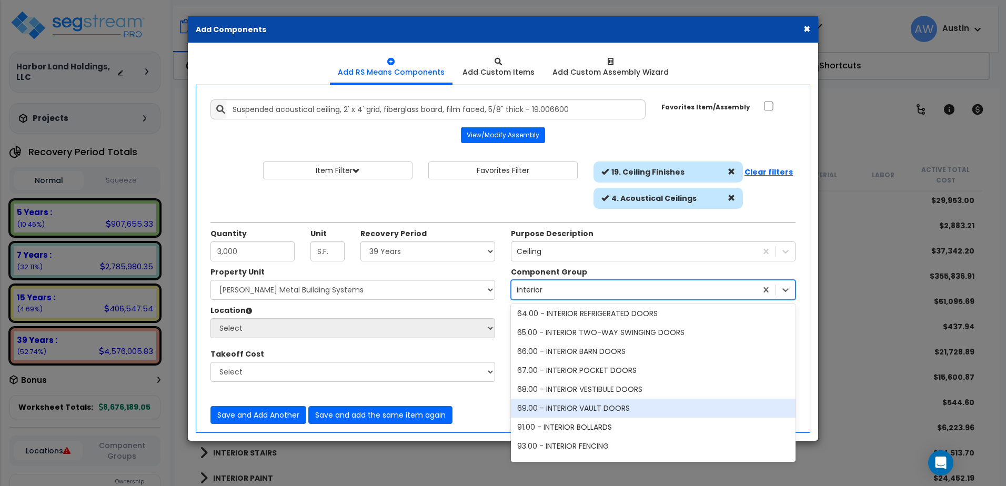
scroll to position [244, 0]
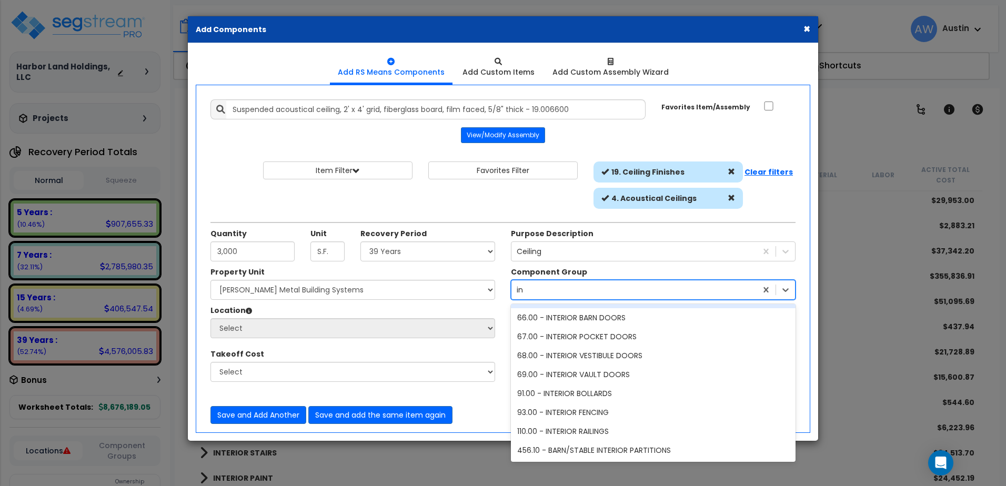
type input "i"
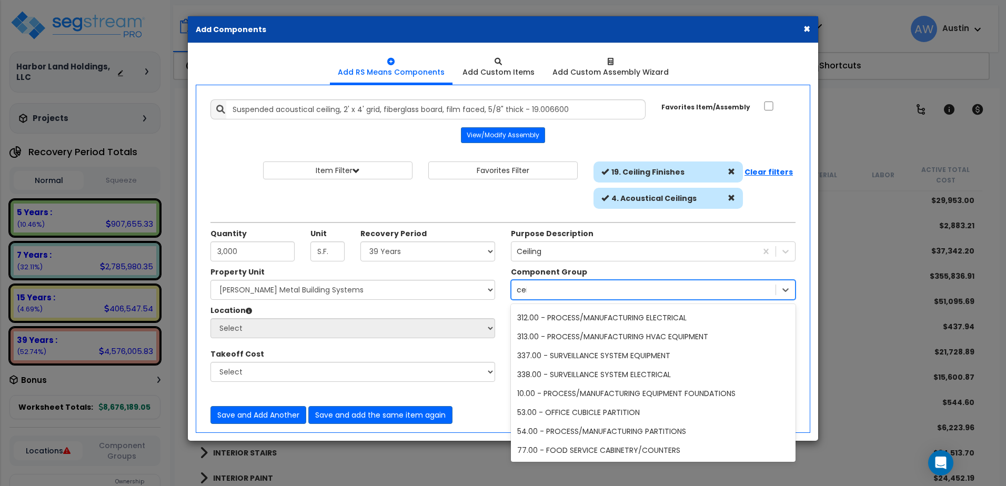
scroll to position [0, 0]
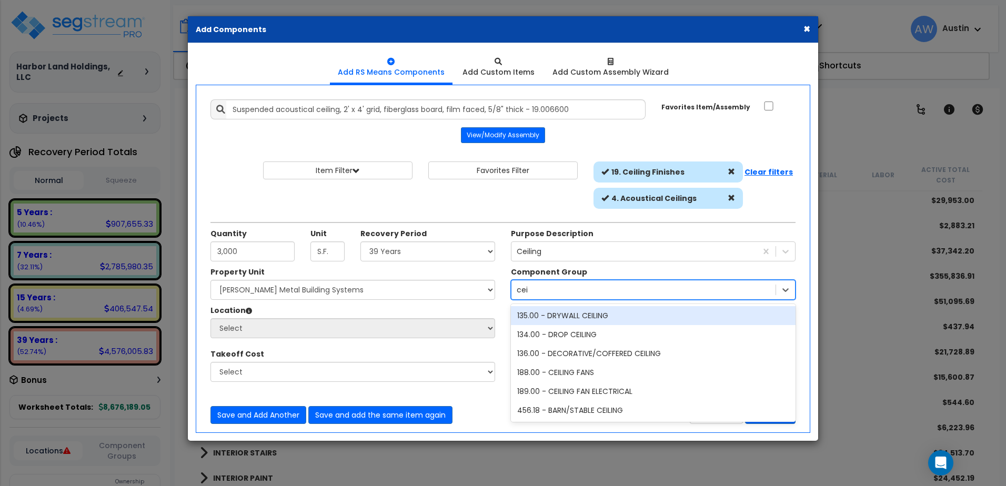
type input "ceil"
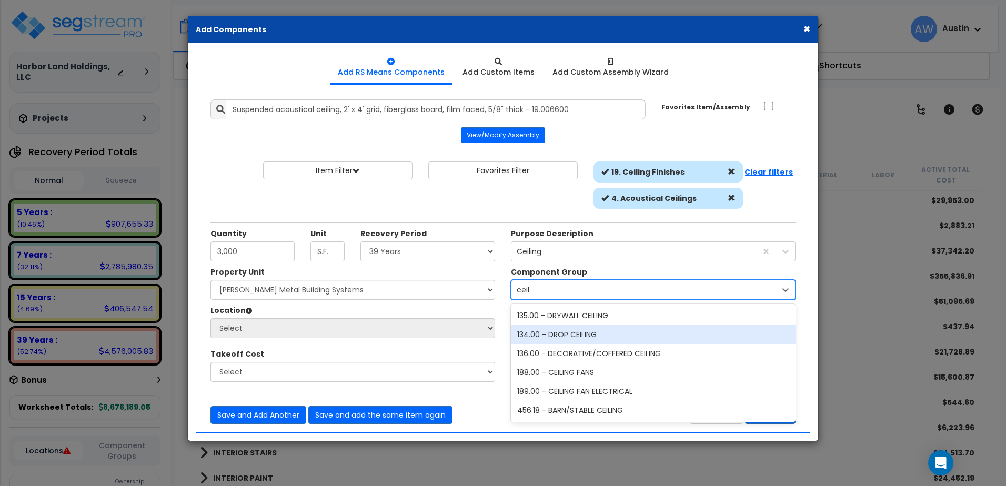
click at [582, 336] on div "134.00 - DROP CEILING" at bounding box center [653, 334] width 285 height 19
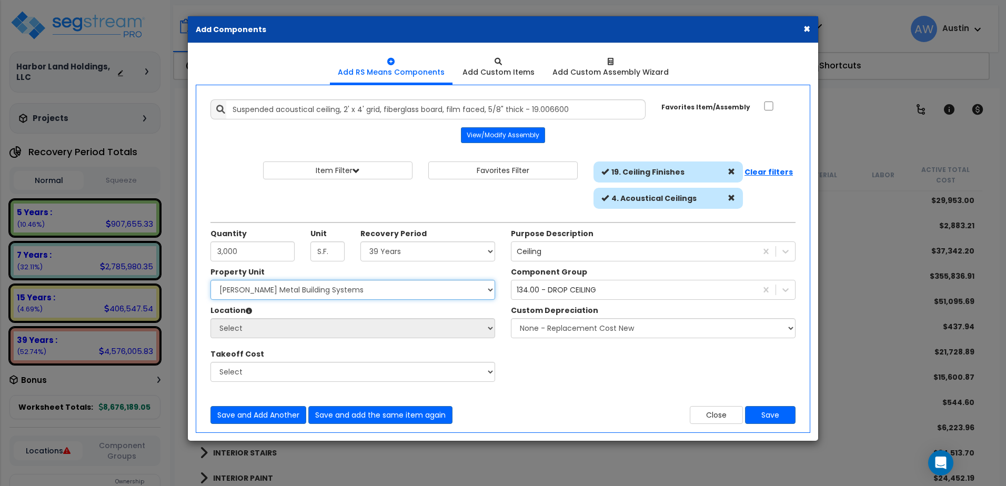
click at [308, 291] on select "Select Miedema Metal Building Systems Site Improvements" at bounding box center [352, 290] width 285 height 20
select select "160317"
click at [210, 280] on select "Select Miedema Metal Building Systems Site Improvements" at bounding box center [352, 290] width 285 height 20
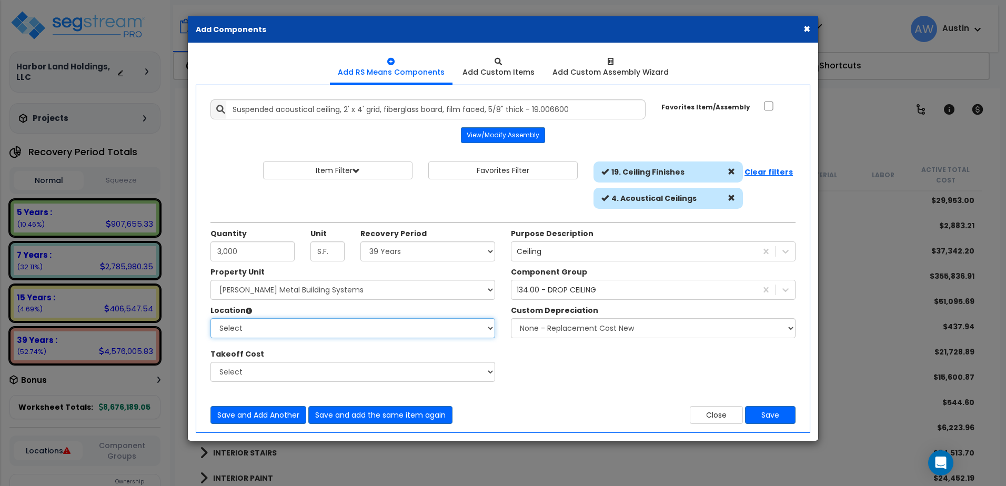
click at [288, 330] on select "Select Building Building Exterior Building Interior Common Areas Add Additional…" at bounding box center [352, 328] width 285 height 20
select select "461"
click at [210, 318] on select "Select Building Building Exterior Building Interior Common Areas Add Additional…" at bounding box center [352, 328] width 285 height 20
click at [773, 416] on button "Save" at bounding box center [770, 415] width 51 height 18
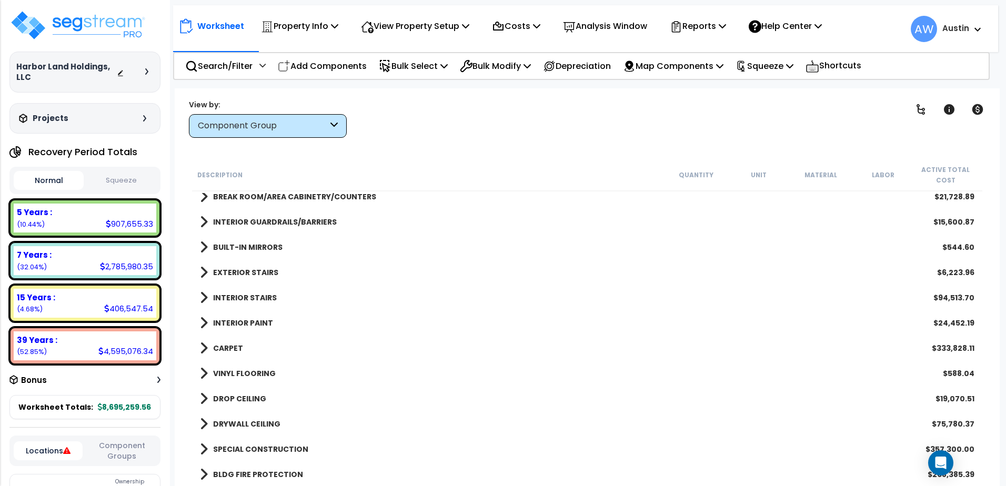
scroll to position [461, 0]
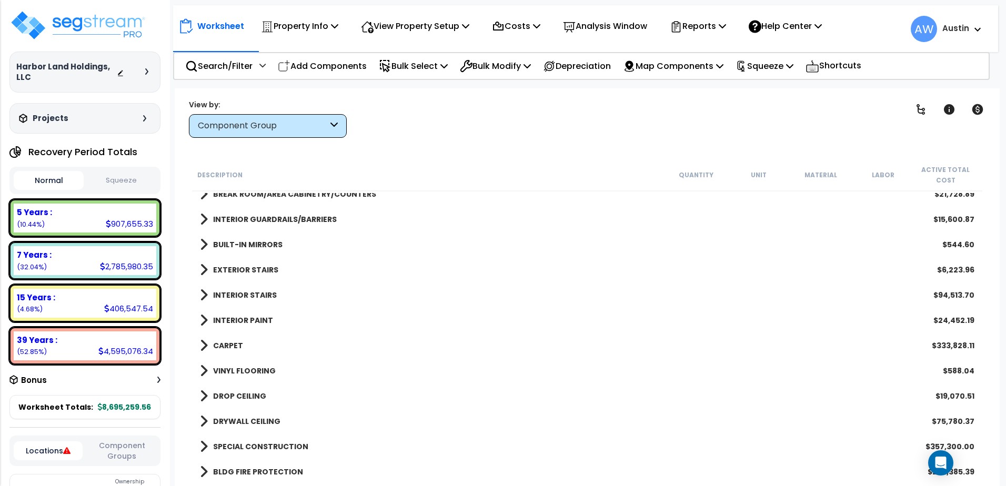
click at [203, 345] on span at bounding box center [204, 345] width 8 height 15
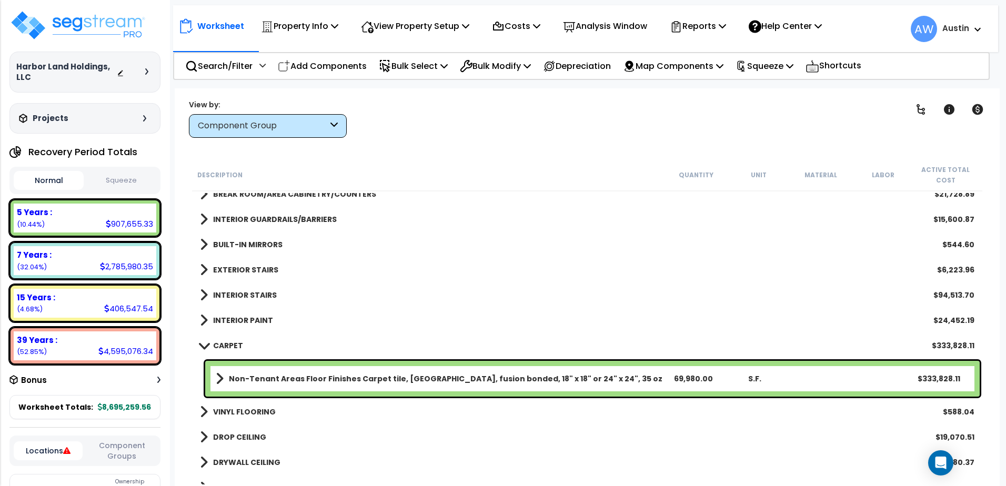
click at [203, 345] on span at bounding box center [203, 345] width 15 height 8
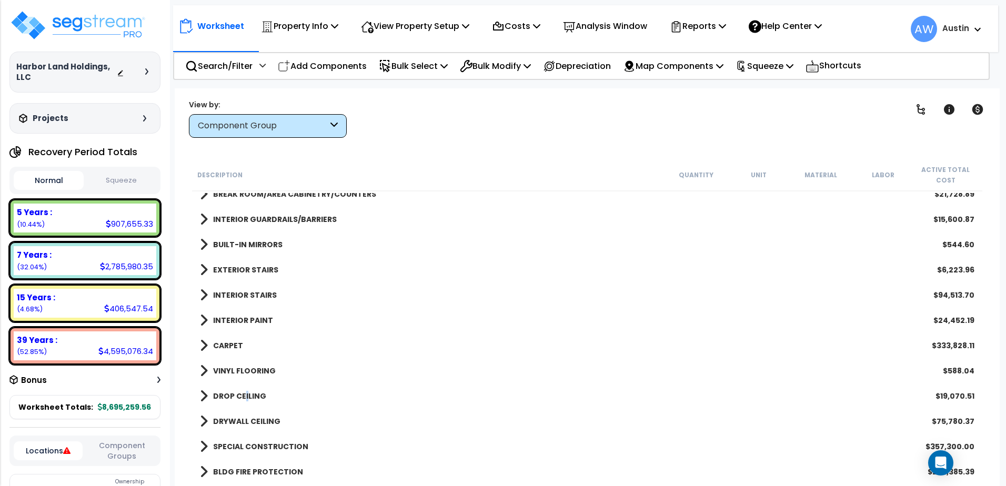
click at [245, 393] on b "DROP CEILING" at bounding box center [239, 396] width 53 height 11
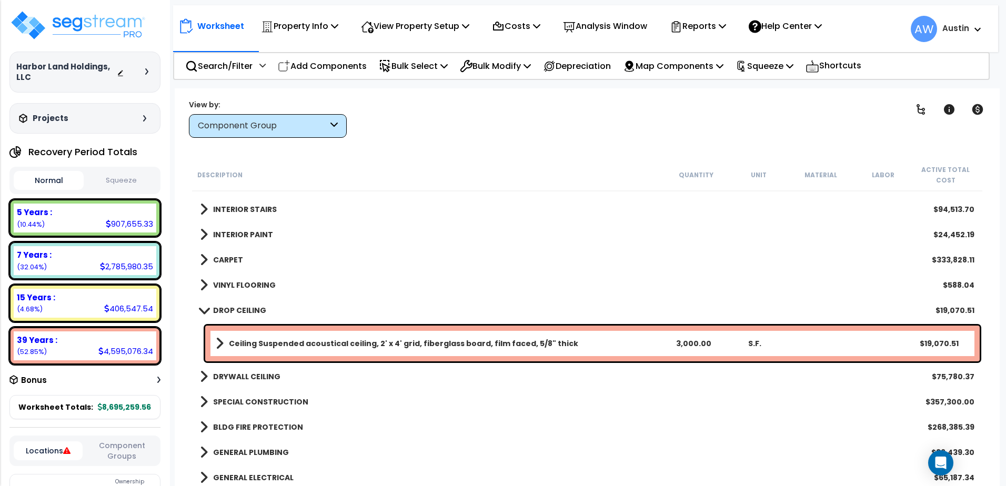
scroll to position [567, 0]
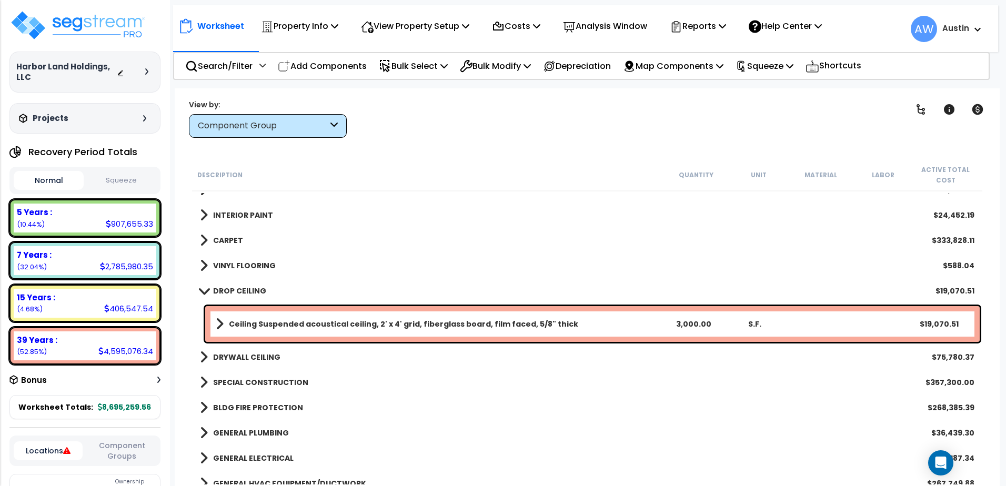
click at [207, 289] on span at bounding box center [203, 291] width 15 height 8
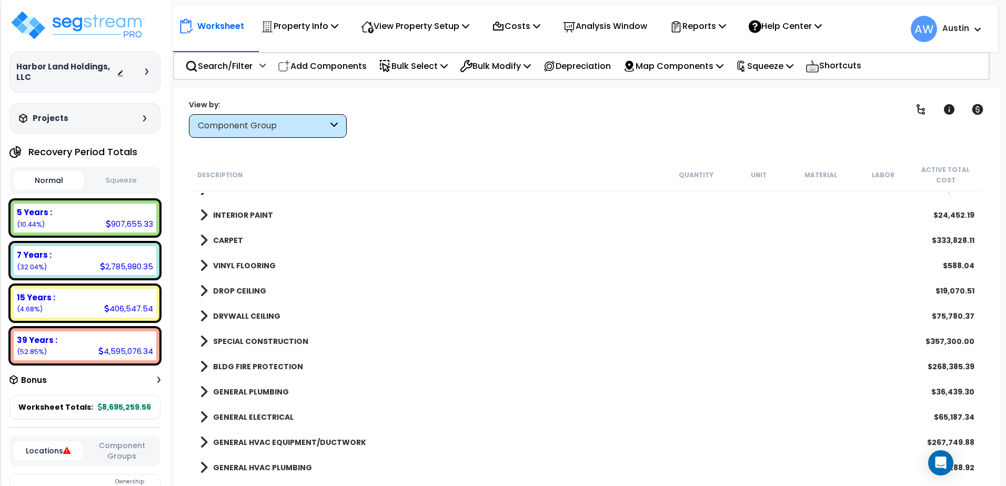
click at [203, 272] on span at bounding box center [204, 265] width 8 height 15
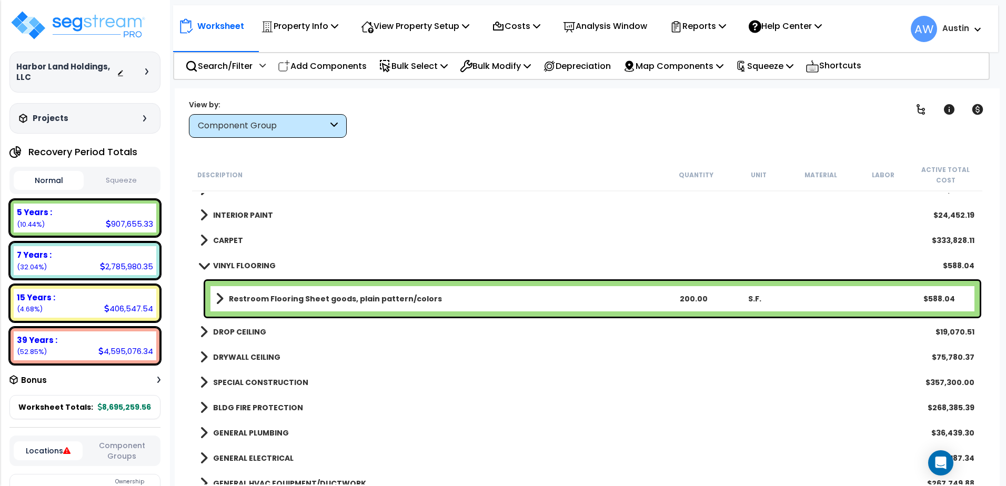
click at [259, 299] on b "Restroom Flooring Sheet goods, plain pattern/colors" at bounding box center [335, 299] width 213 height 11
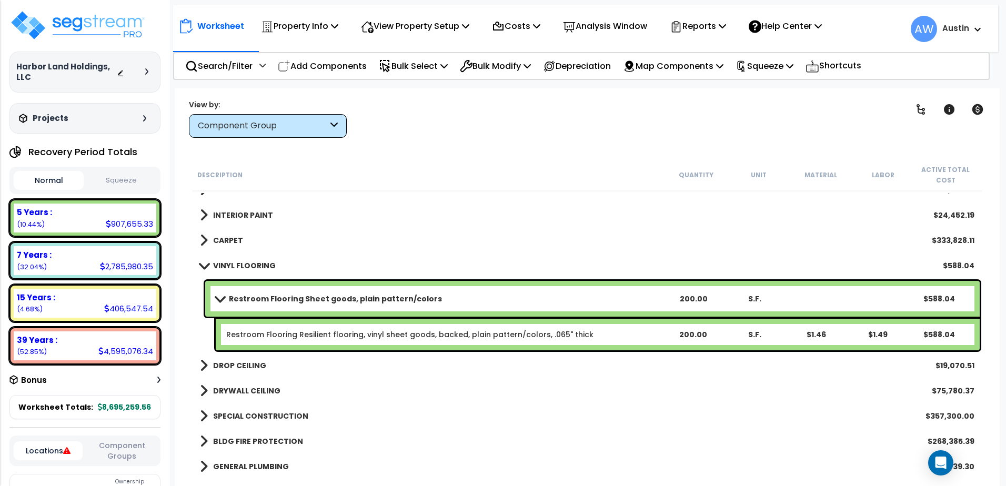
click at [274, 295] on b "Restroom Flooring Sheet goods, plain pattern/colors" at bounding box center [335, 299] width 213 height 11
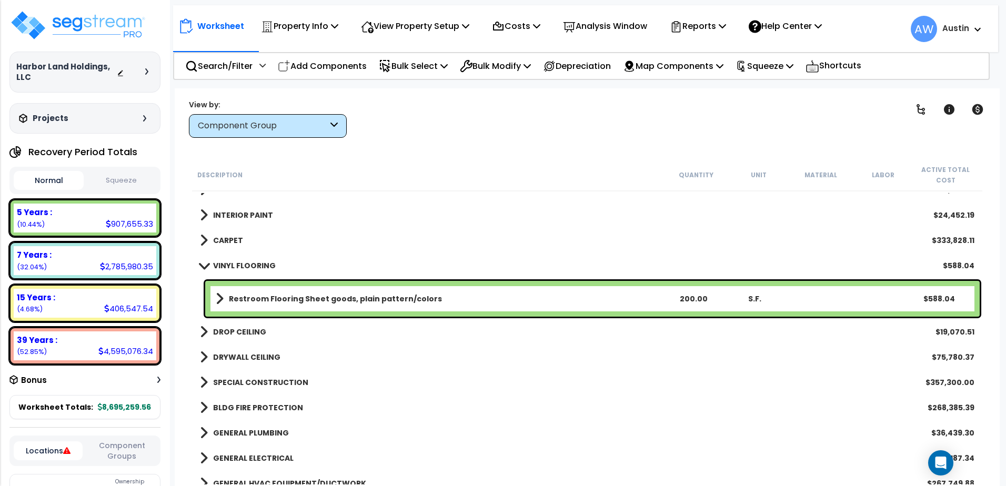
click at [275, 295] on b "Restroom Flooring Sheet goods, plain pattern/colors" at bounding box center [335, 299] width 213 height 11
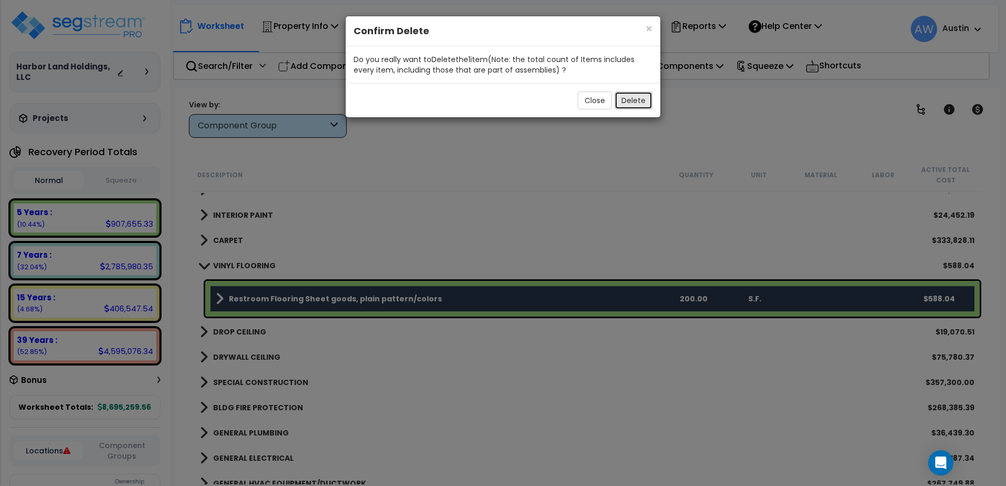
click at [634, 106] on button "Delete" at bounding box center [633, 101] width 38 height 18
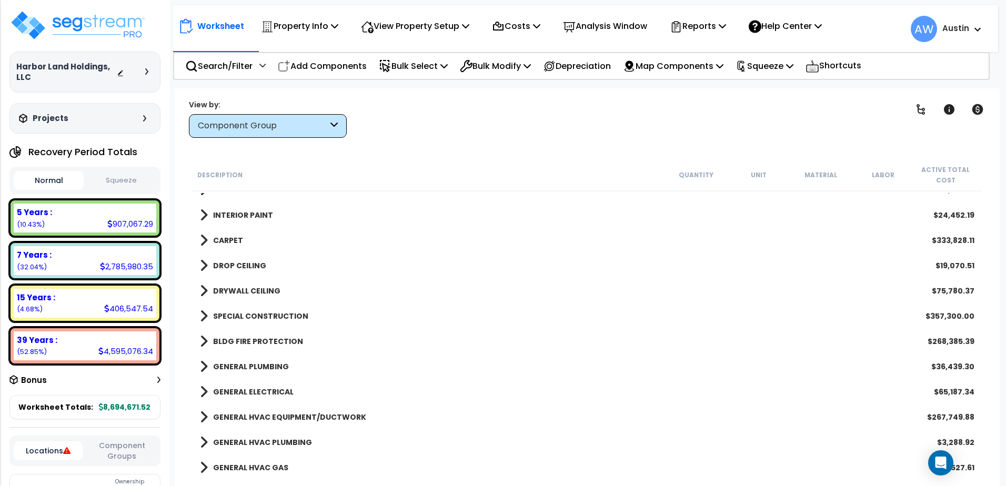
click at [205, 293] on span at bounding box center [204, 291] width 8 height 15
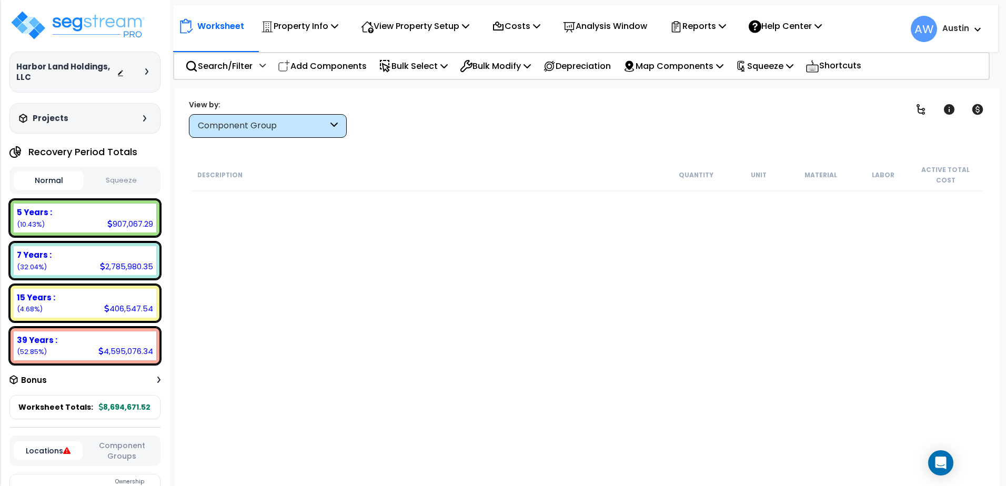
scroll to position [567, 0]
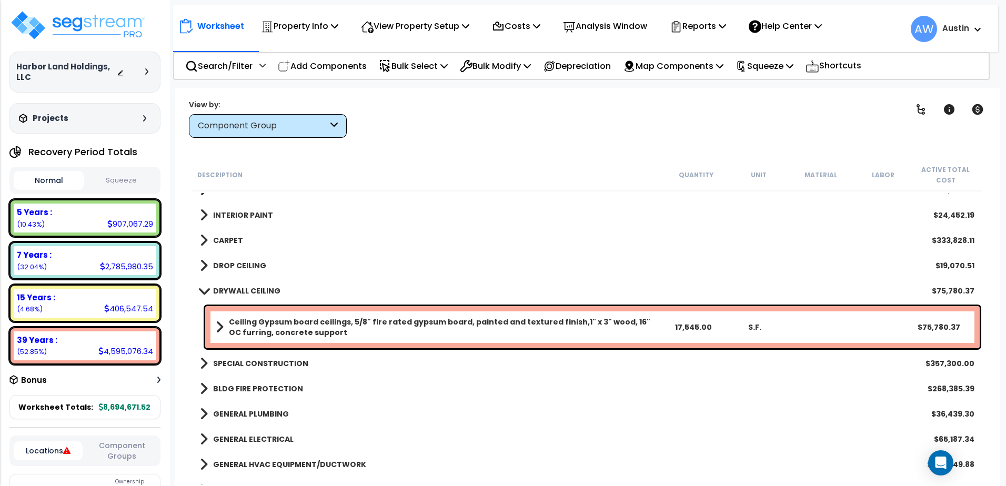
click at [229, 267] on b "DROP CEILING" at bounding box center [239, 265] width 53 height 11
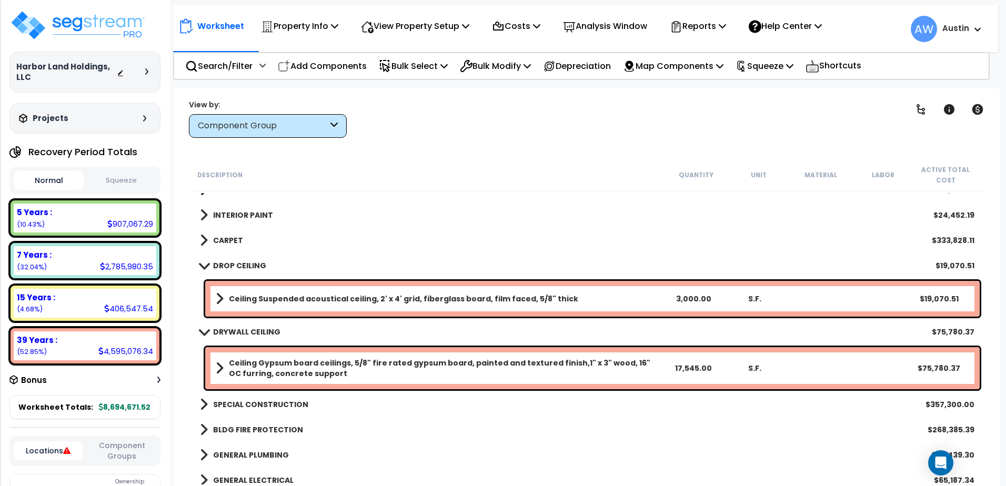
click at [229, 267] on b "DROP CEILING" at bounding box center [239, 265] width 53 height 11
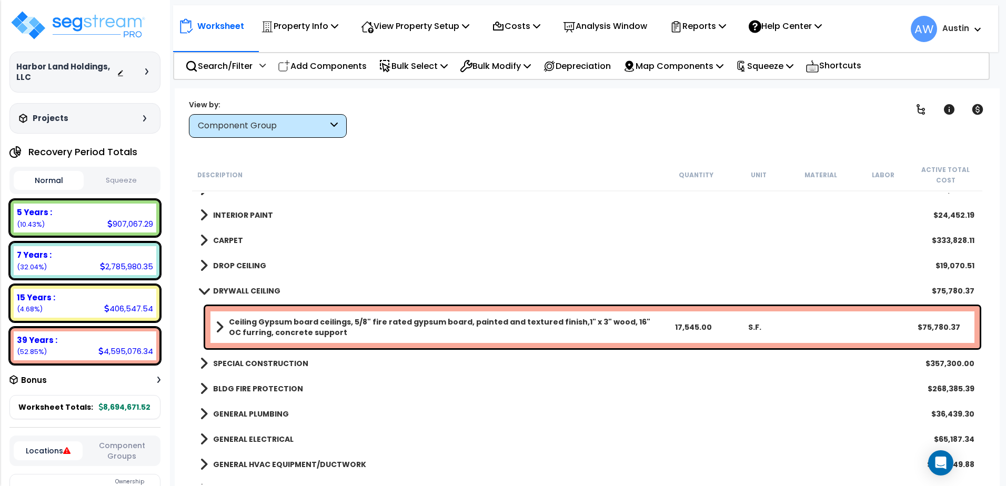
click at [228, 235] on link "CARPET" at bounding box center [221, 240] width 43 height 15
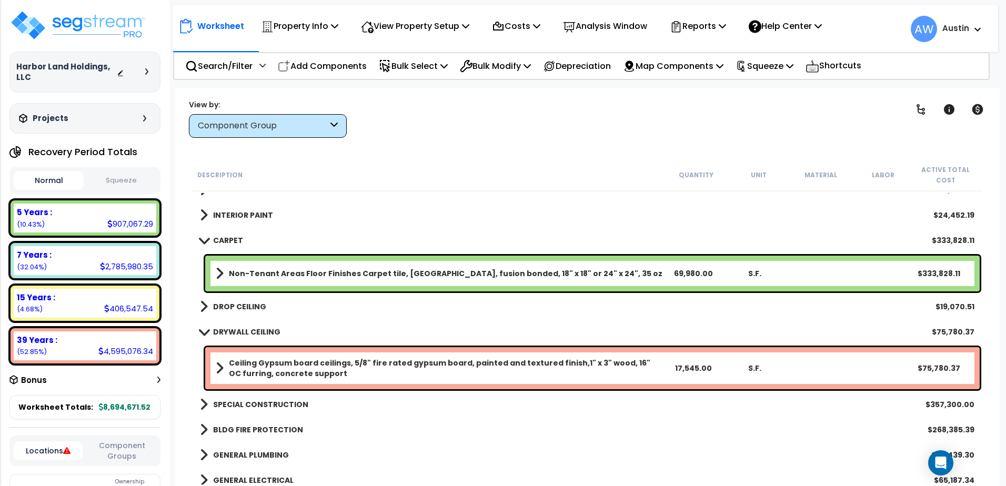
click at [217, 274] on span at bounding box center [220, 273] width 8 height 15
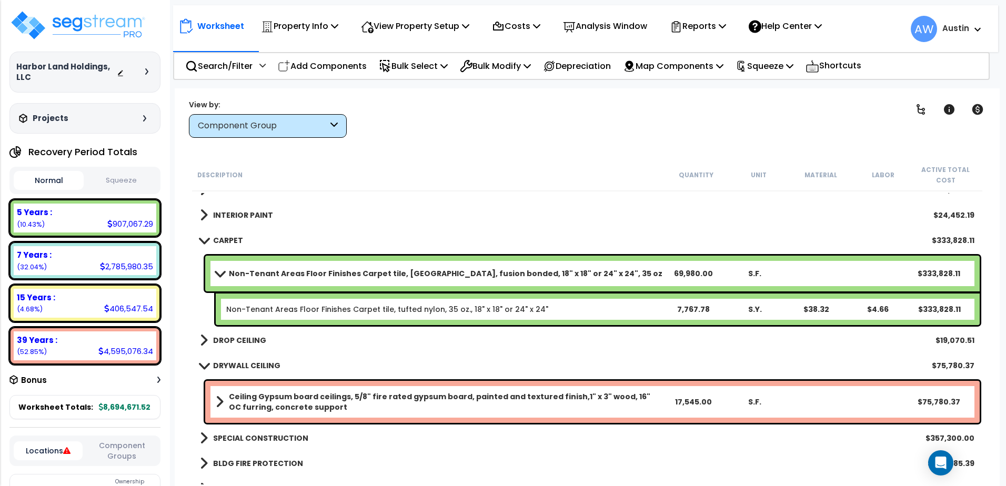
click at [218, 269] on link "Non-Tenant Areas Floor Finishes Carpet tile, nylon, fusion bonded, 18" x 18" or…" at bounding box center [439, 273] width 447 height 15
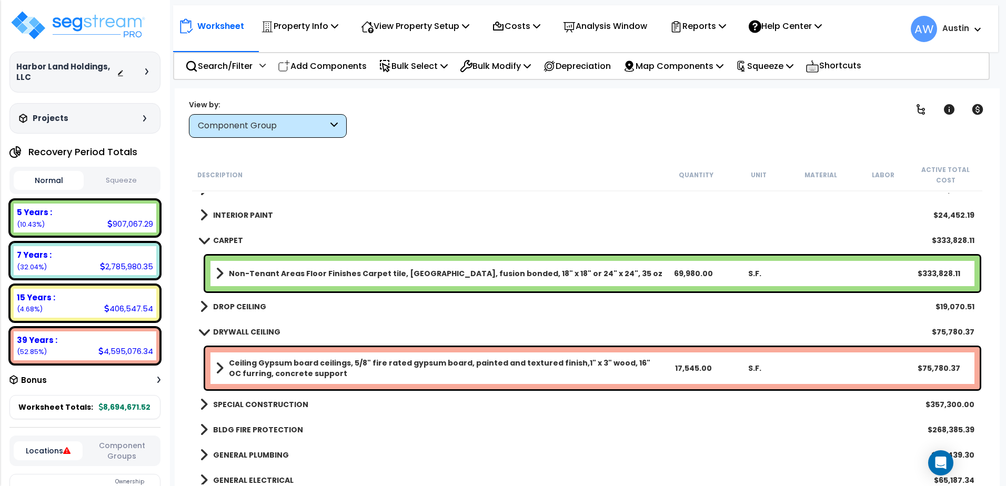
click at [296, 271] on b "Non-Tenant Areas Floor Finishes Carpet tile, nylon, fusion bonded, 18" x 18" or…" at bounding box center [445, 273] width 433 height 11
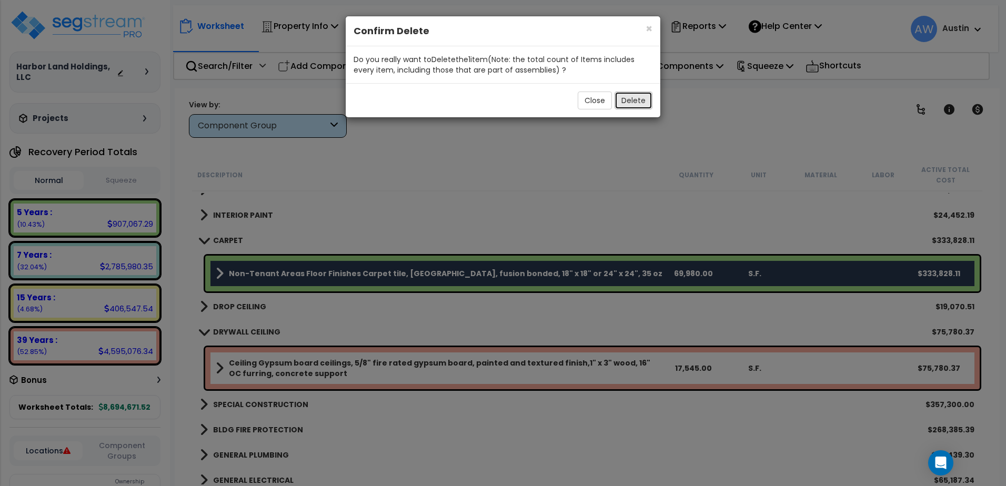
click at [632, 101] on button "Delete" at bounding box center [633, 101] width 38 height 18
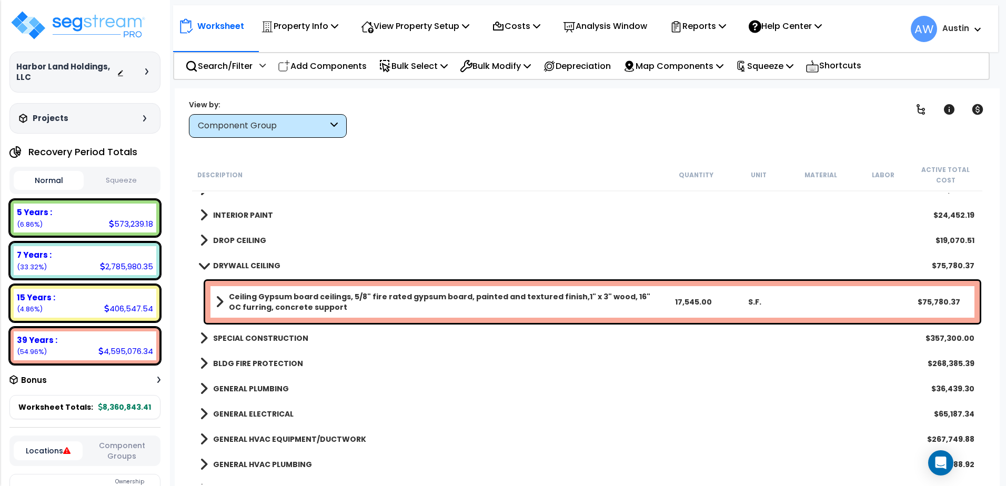
click at [590, 305] on b "Ceiling Gypsum board ceilings, 5/8" fire rated gypsum board, painted and textur…" at bounding box center [445, 301] width 433 height 21
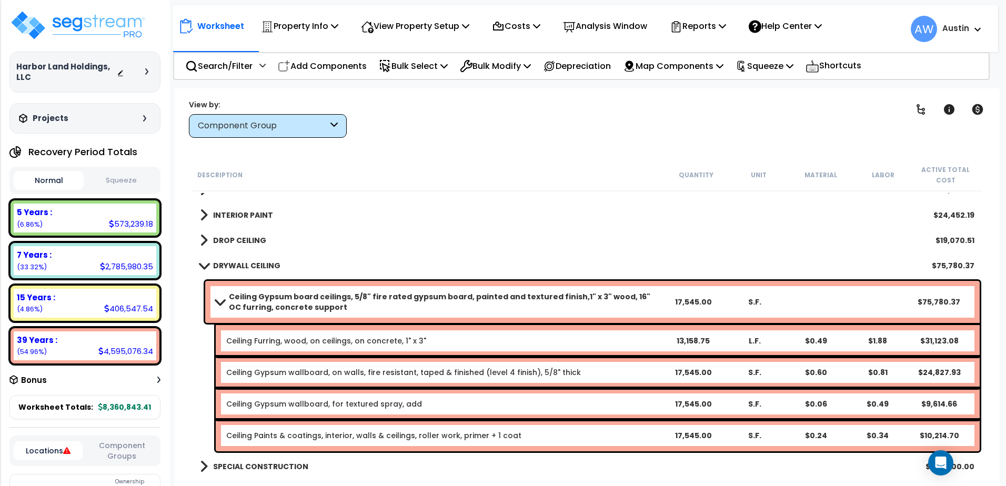
click at [591, 304] on b "Ceiling Gypsum board ceilings, 5/8" fire rated gypsum board, painted and textur…" at bounding box center [445, 301] width 433 height 21
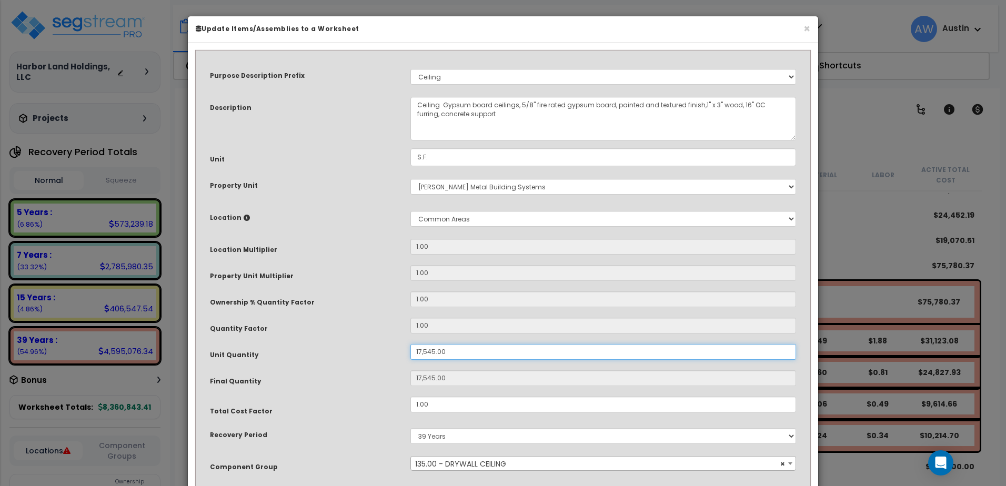
drag, startPoint x: 457, startPoint y: 355, endPoint x: 363, endPoint y: 343, distance: 94.4
click at [363, 343] on div "Purpose Description Prefix Select A/V System A/V System Equipment A/V System Eq…" at bounding box center [503, 290] width 602 height 466
type input "5"
type input "50"
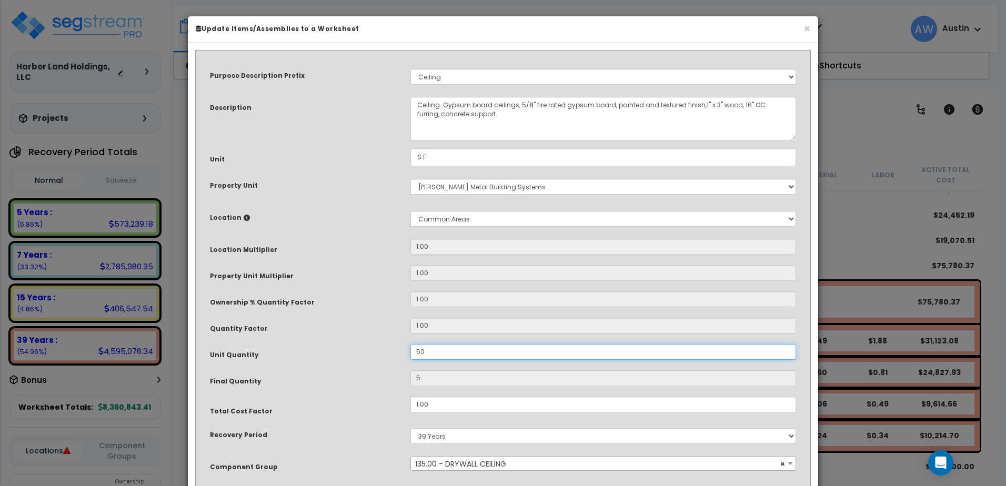
type input "50"
type input "500"
type input "50"
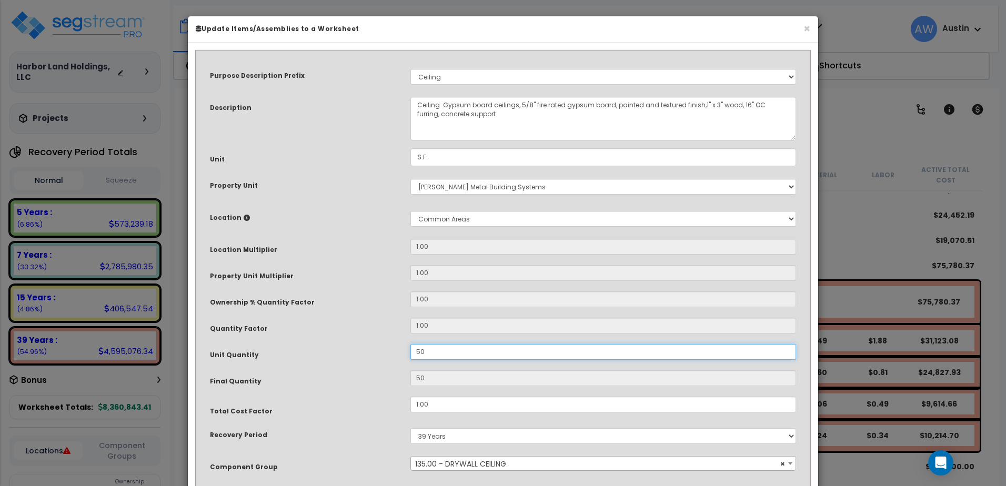
type input "5"
type input "0"
type input "1"
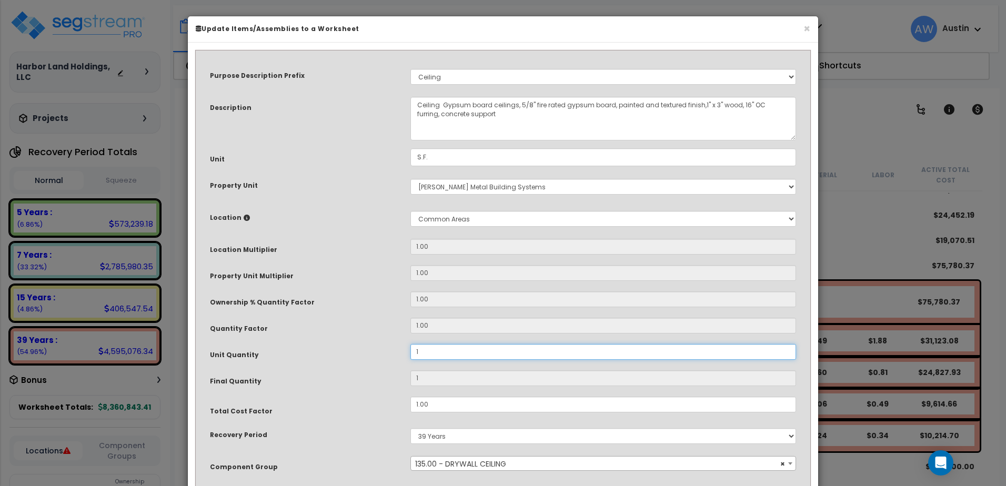
type input "10"
type input "100"
type input "1,000"
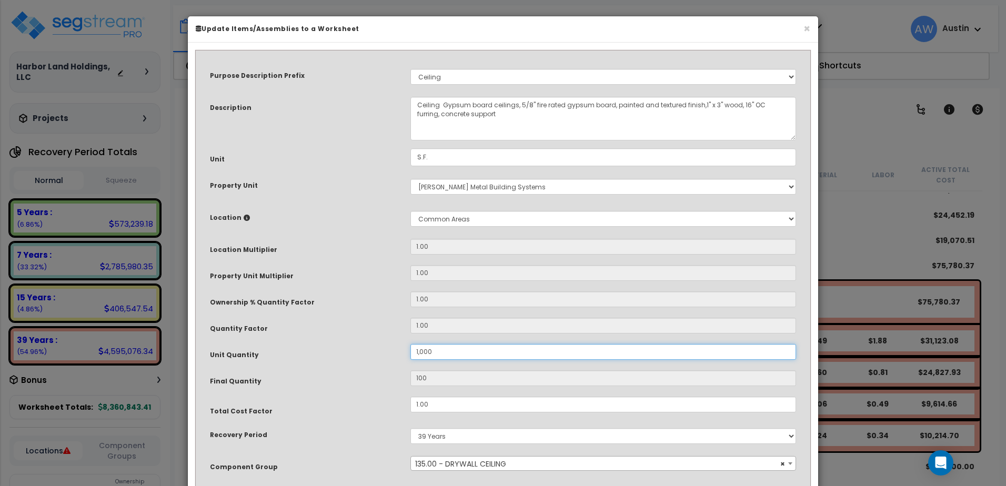
type input "1,000"
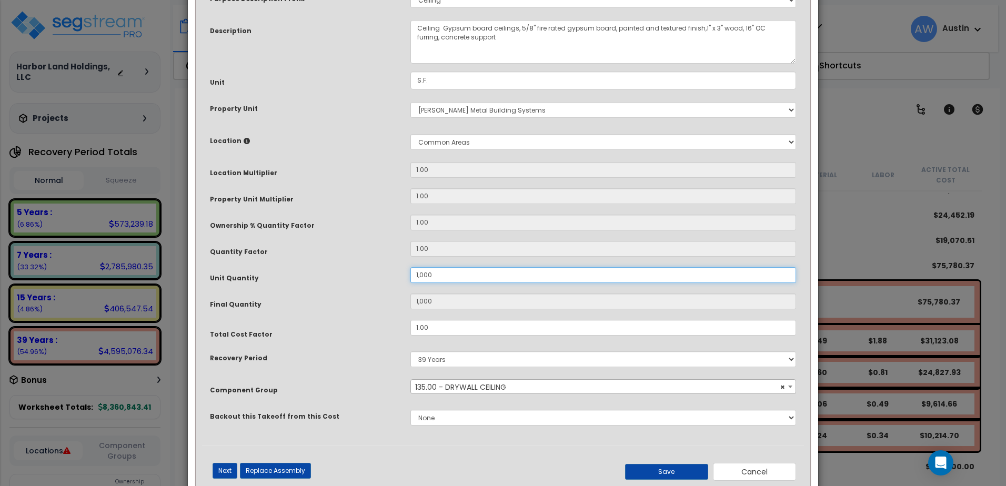
scroll to position [104, 0]
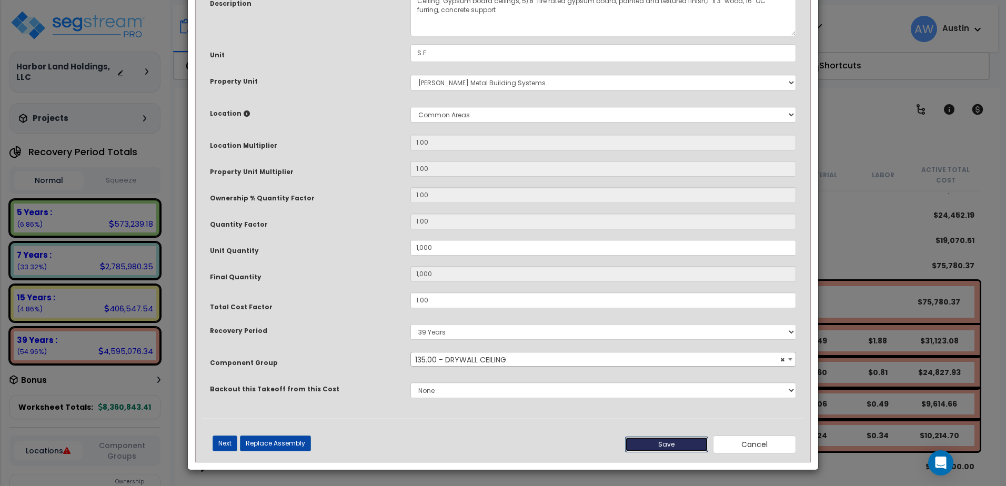
click at [670, 447] on button "Save" at bounding box center [666, 445] width 83 height 16
type input "1000.00"
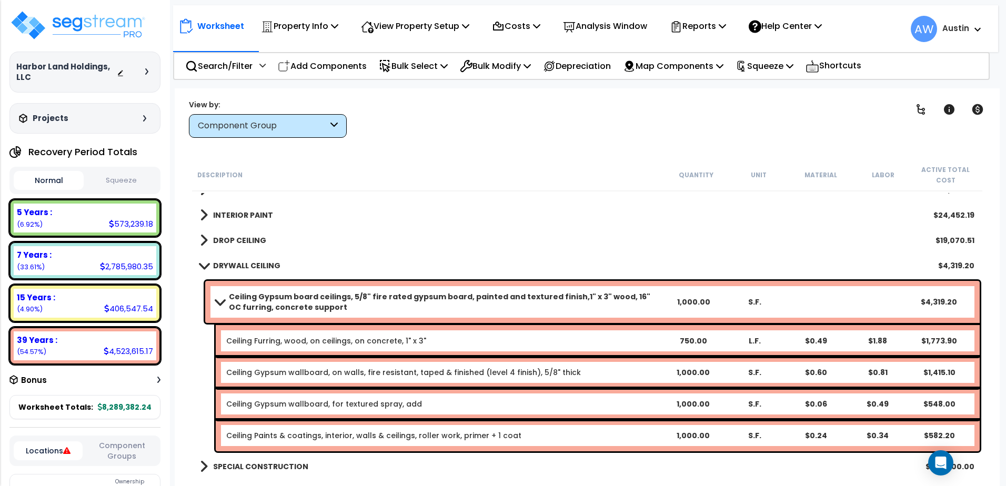
click at [221, 297] on link "Ceiling Gypsum board ceilings, 5/8" fire rated gypsum board, painted and textur…" at bounding box center [439, 301] width 447 height 21
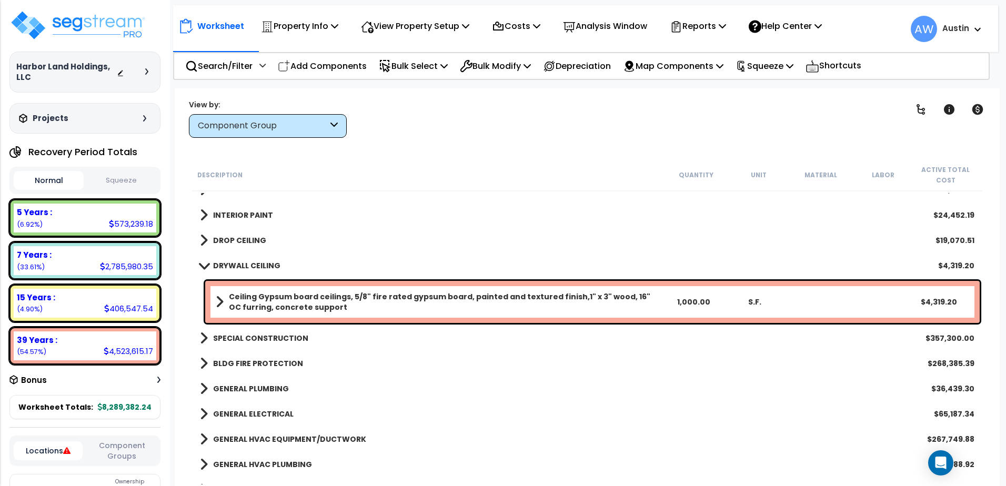
click at [206, 267] on span at bounding box center [203, 265] width 15 height 8
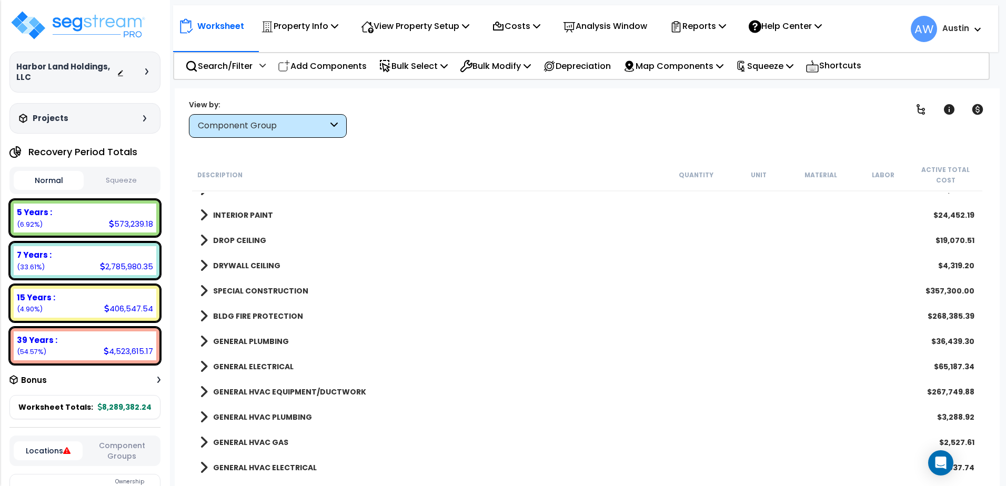
click at [207, 285] on link "SPECIAL CONSTRUCTION" at bounding box center [254, 291] width 108 height 15
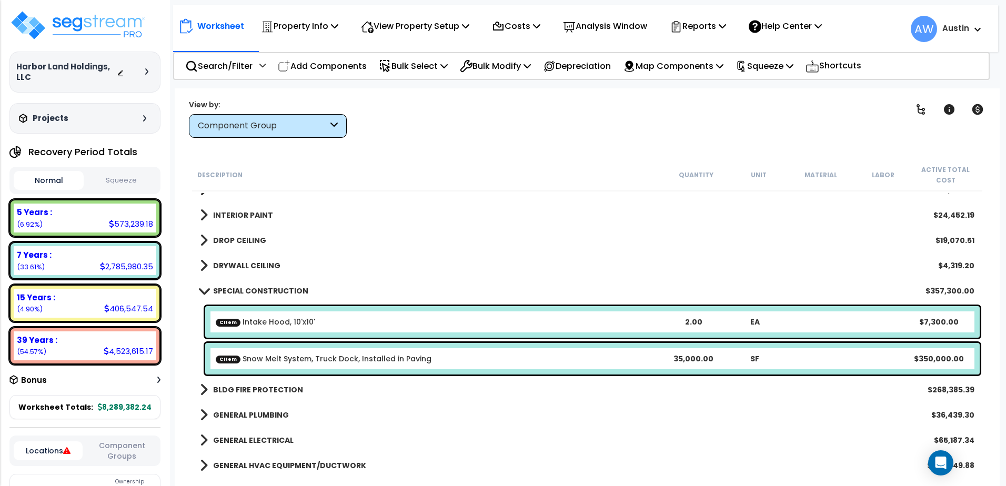
click at [207, 289] on span at bounding box center [203, 291] width 15 height 8
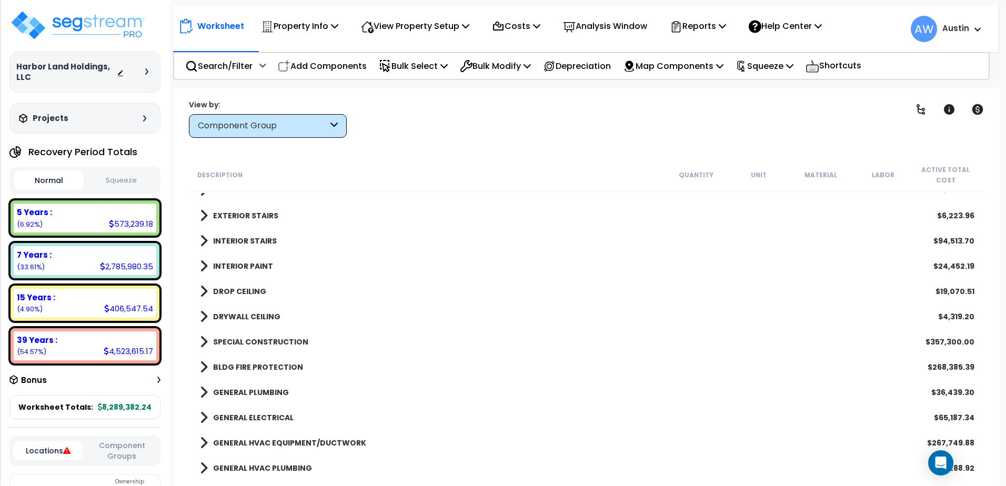
scroll to position [514, 0]
click at [198, 264] on div "INTERIOR PAINT $24,452.19" at bounding box center [587, 267] width 785 height 25
click at [200, 265] on div "INTERIOR PAINT $24,452.19" at bounding box center [587, 267] width 785 height 25
click at [204, 266] on span at bounding box center [204, 267] width 8 height 15
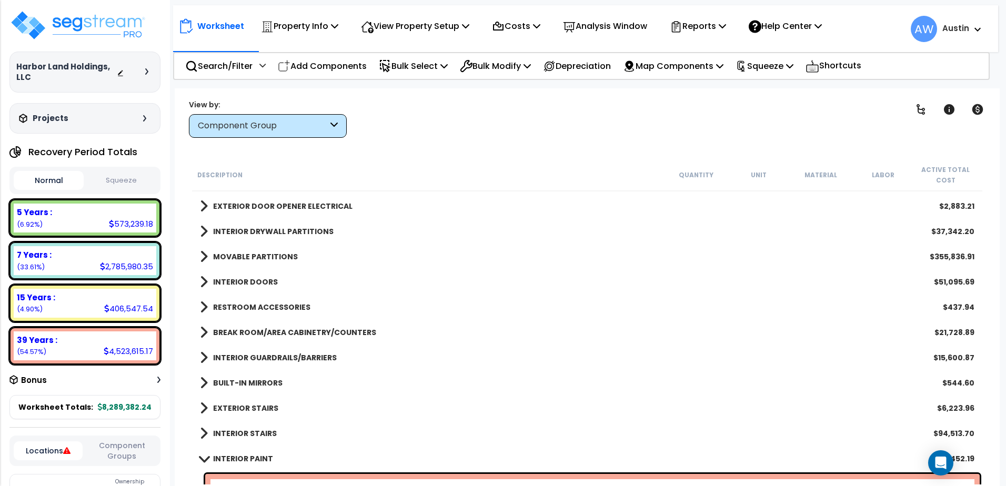
scroll to position [304, 0]
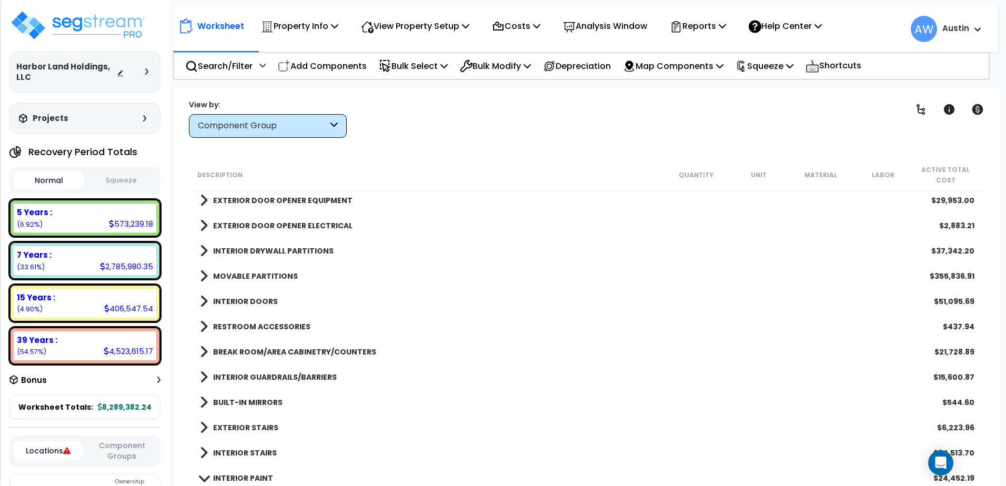
click at [206, 250] on span at bounding box center [204, 251] width 8 height 15
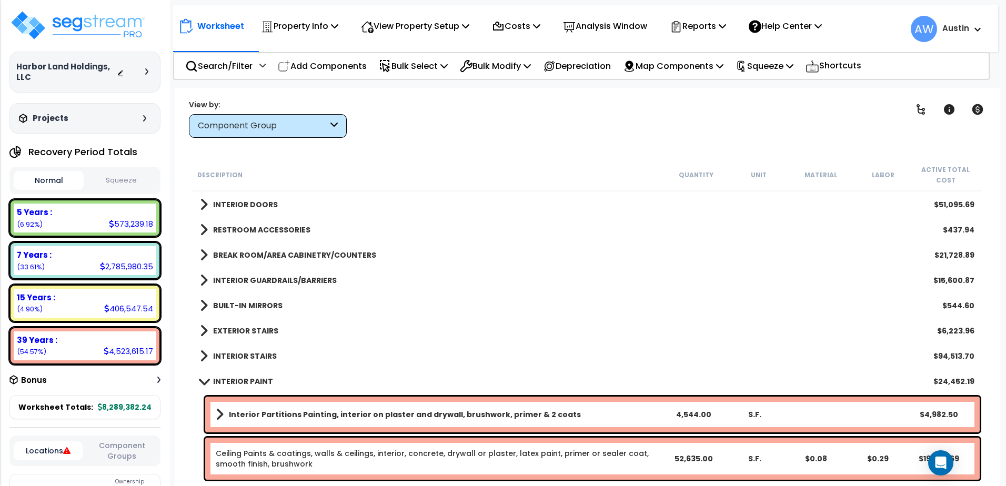
scroll to position [514, 0]
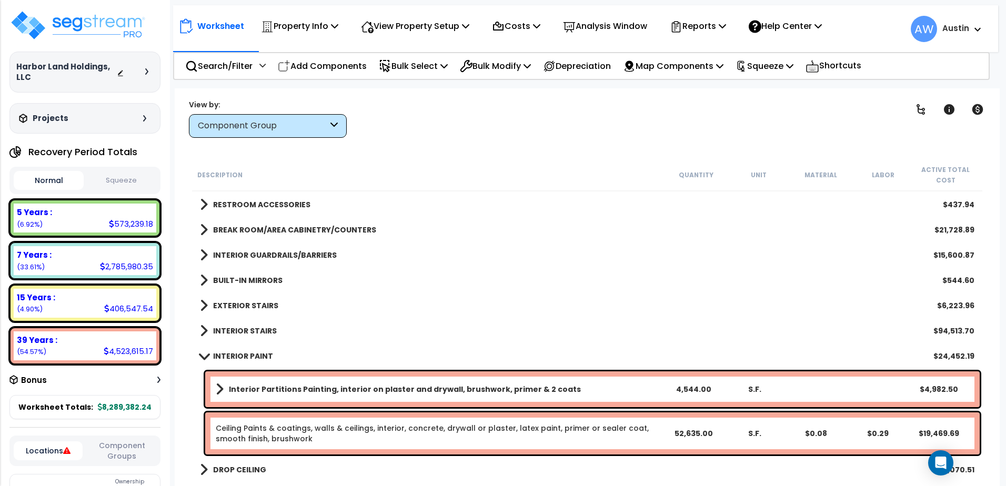
click at [219, 386] on span at bounding box center [220, 389] width 8 height 15
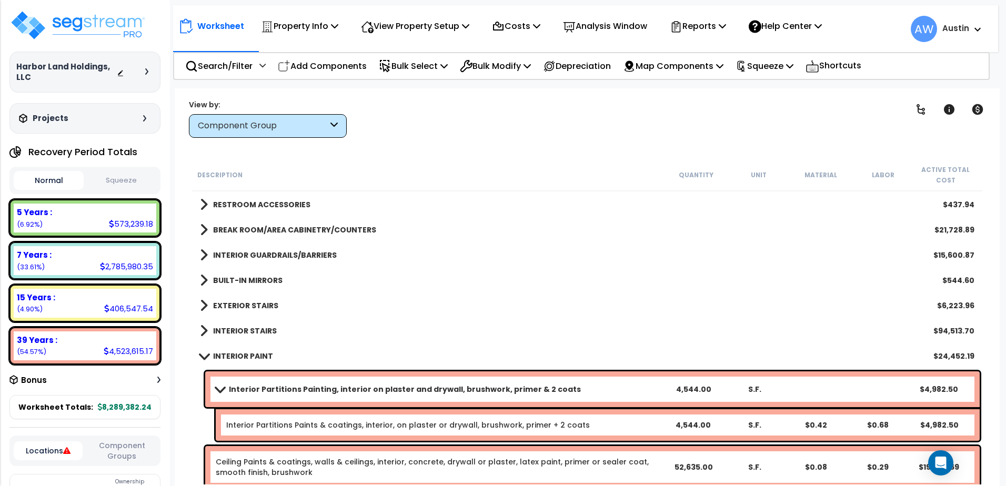
click at [219, 386] on span at bounding box center [219, 389] width 15 height 8
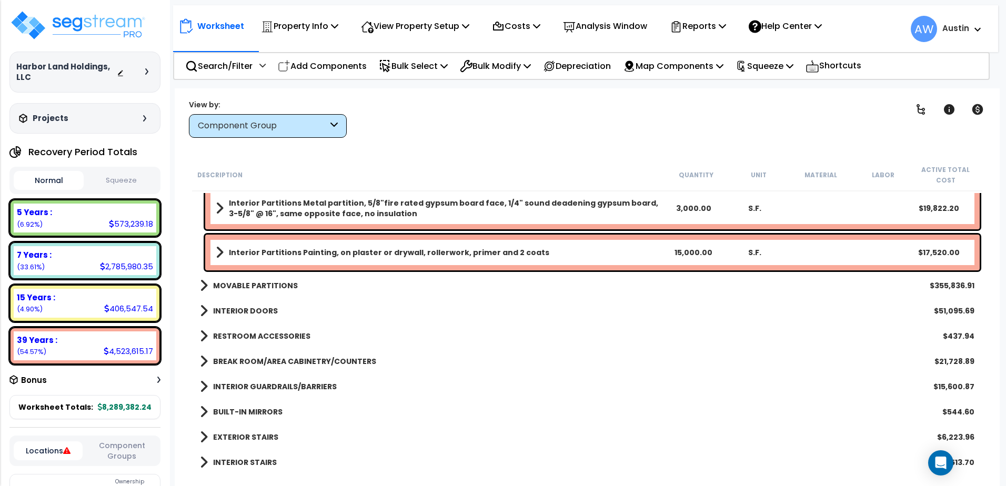
scroll to position [356, 0]
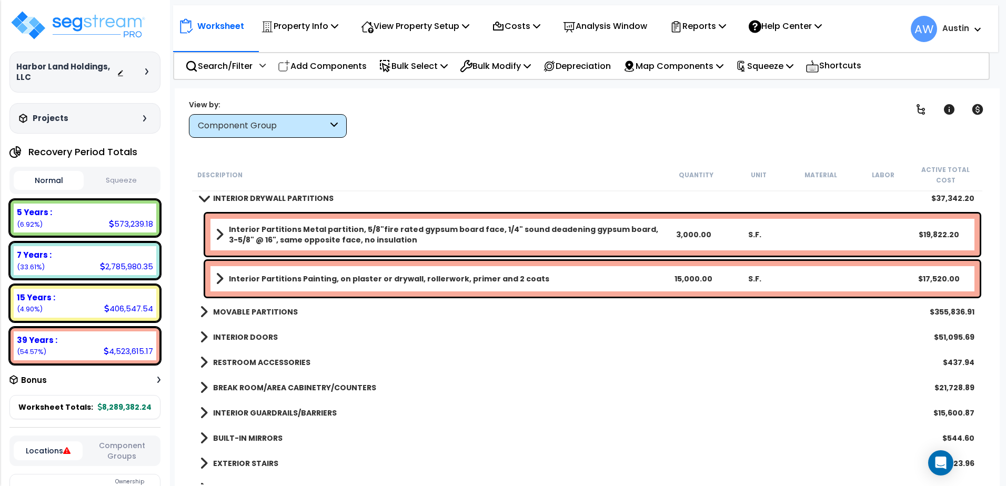
click at [303, 276] on b "Interior Partitions Painting, on plaster or drywall, rollerwork, primer and 2 c…" at bounding box center [389, 279] width 320 height 11
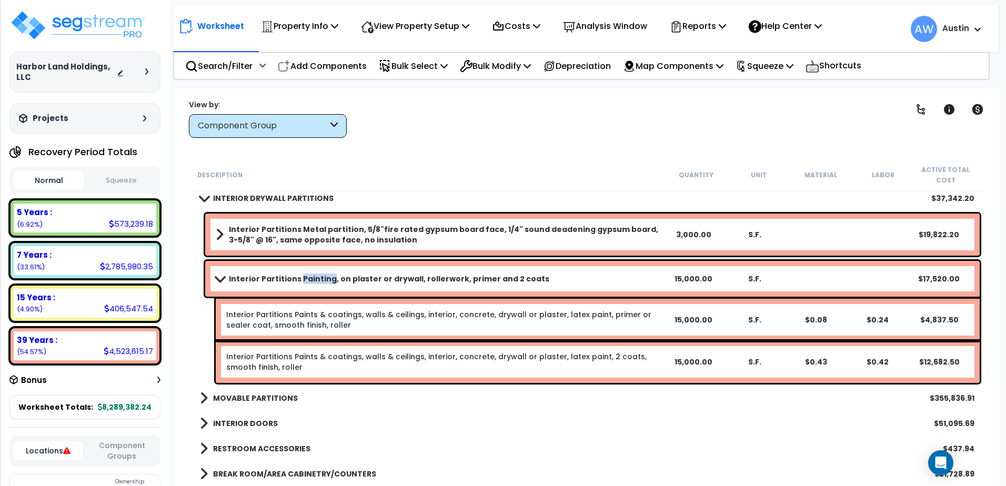
click at [303, 276] on b "Interior Partitions Painting, on plaster or drywall, rollerwork, primer and 2 c…" at bounding box center [389, 279] width 320 height 11
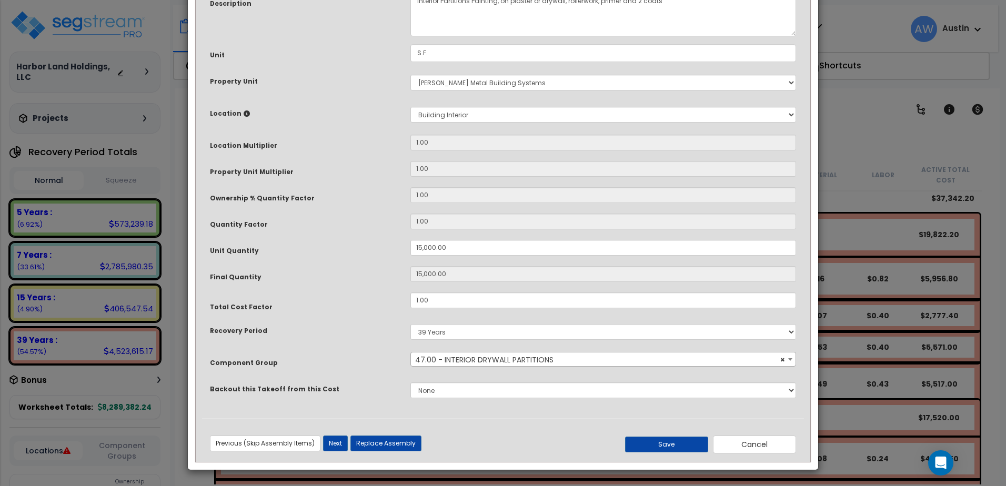
scroll to position [0, 0]
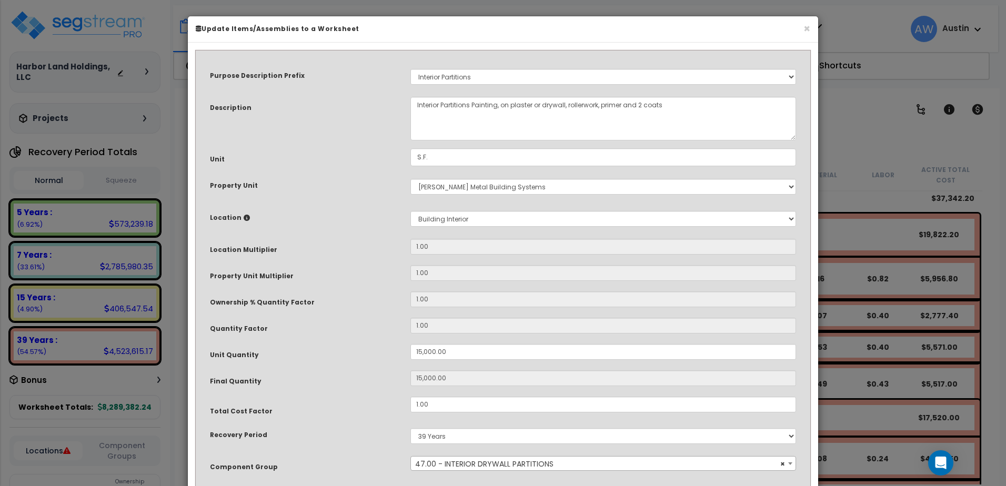
click at [539, 463] on span "× 47.00 - INTERIOR DRYWALL PARTITIONS" at bounding box center [603, 464] width 385 height 15
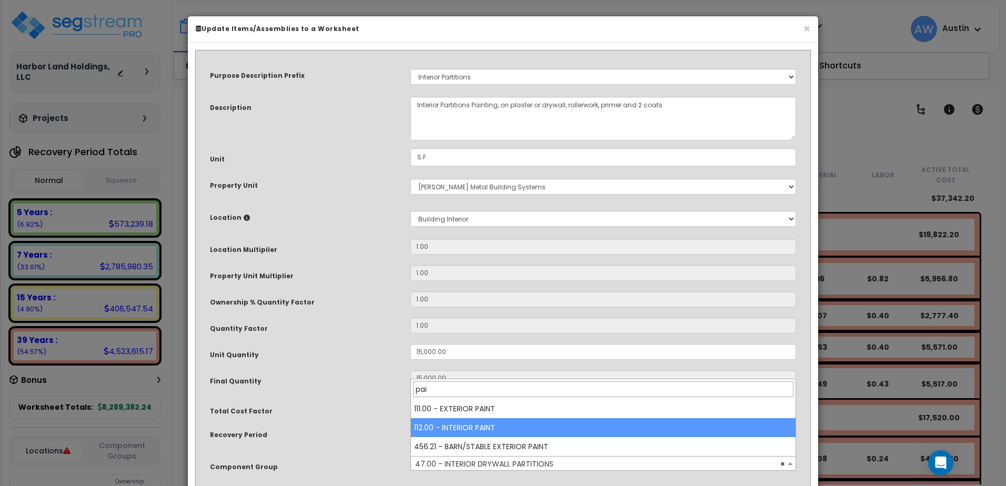
type input "pai"
select select "55958"
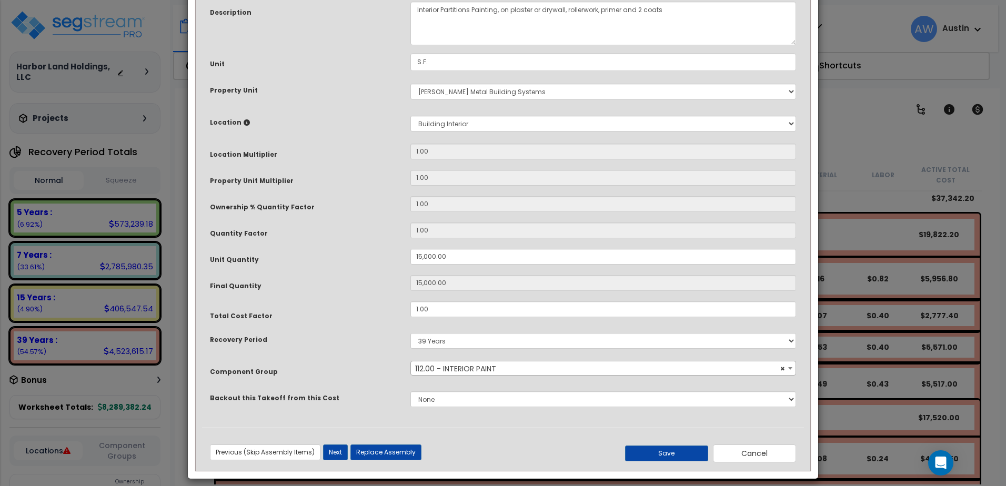
scroll to position [104, 0]
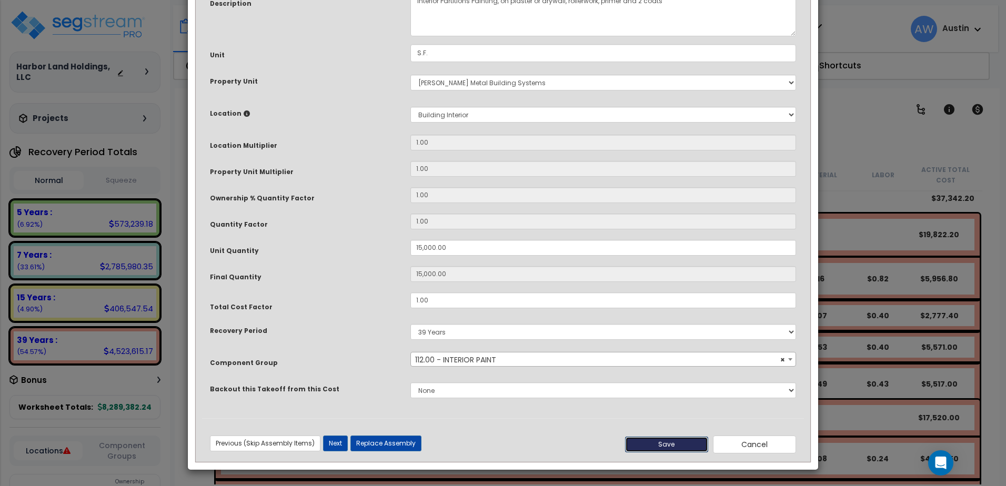
click at [656, 437] on button "Save" at bounding box center [666, 445] width 83 height 16
type input "15000.00"
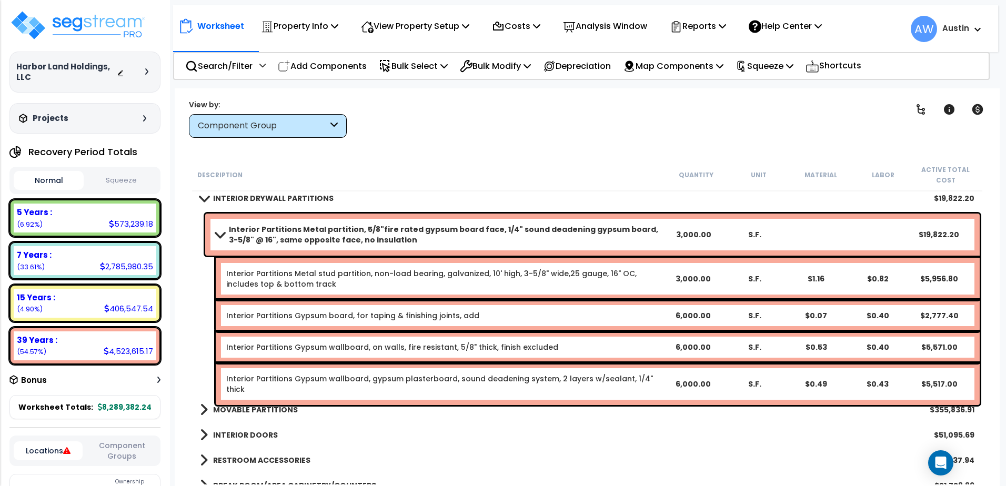
click at [204, 201] on span at bounding box center [203, 198] width 15 height 8
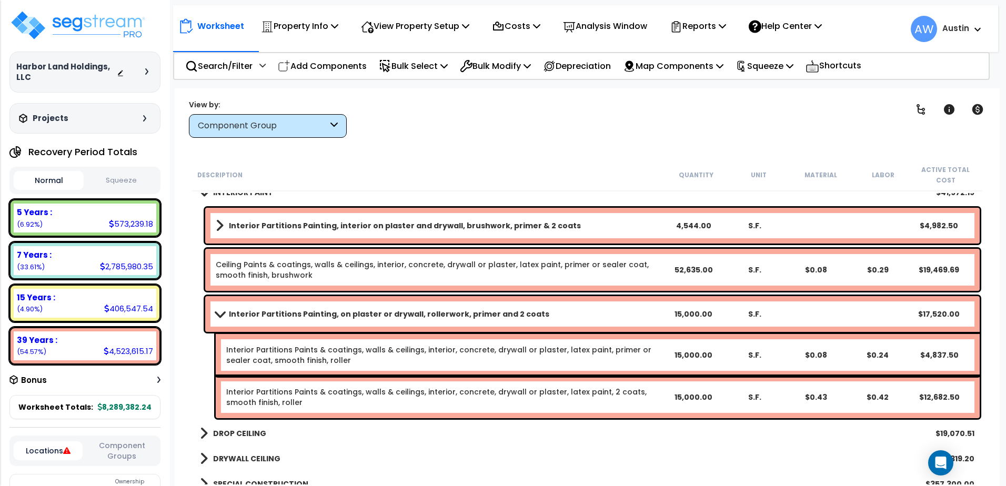
scroll to position [567, 0]
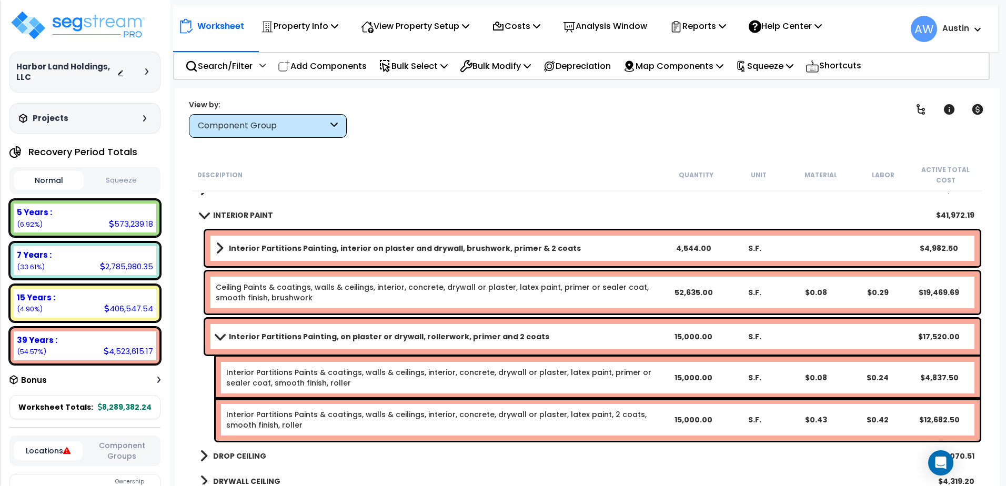
click at [217, 336] on span at bounding box center [219, 336] width 15 height 8
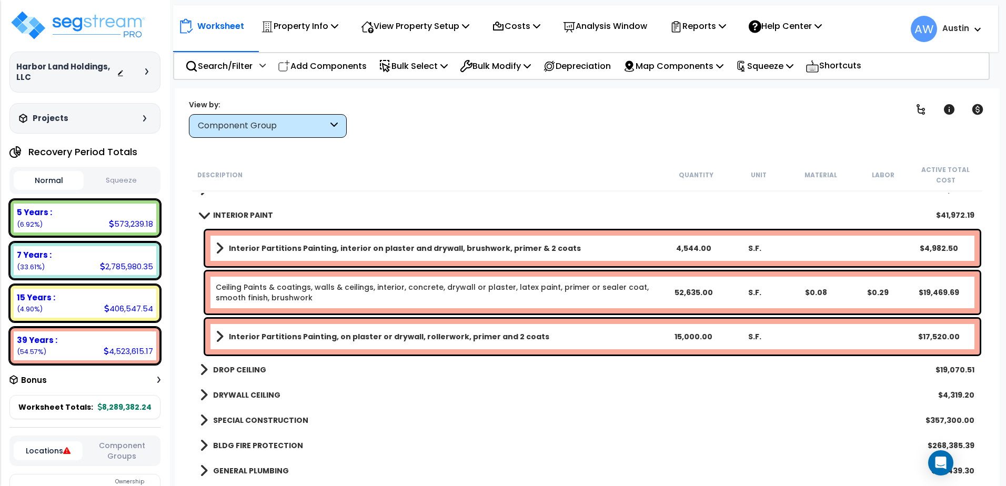
click at [235, 294] on link "Ceiling Paints & coatings, walls & ceilings, interior, concrete, drywall or pla…" at bounding box center [432, 292] width 433 height 21
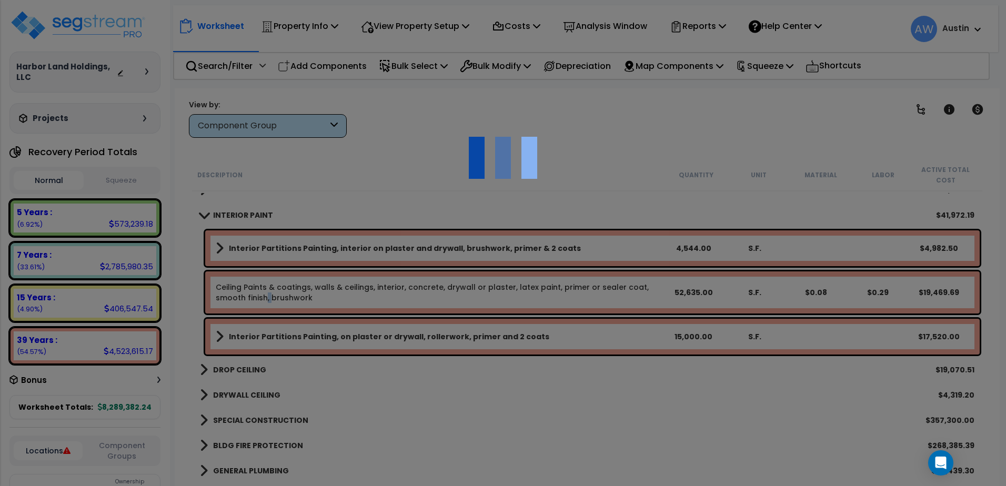
scroll to position [0, 0]
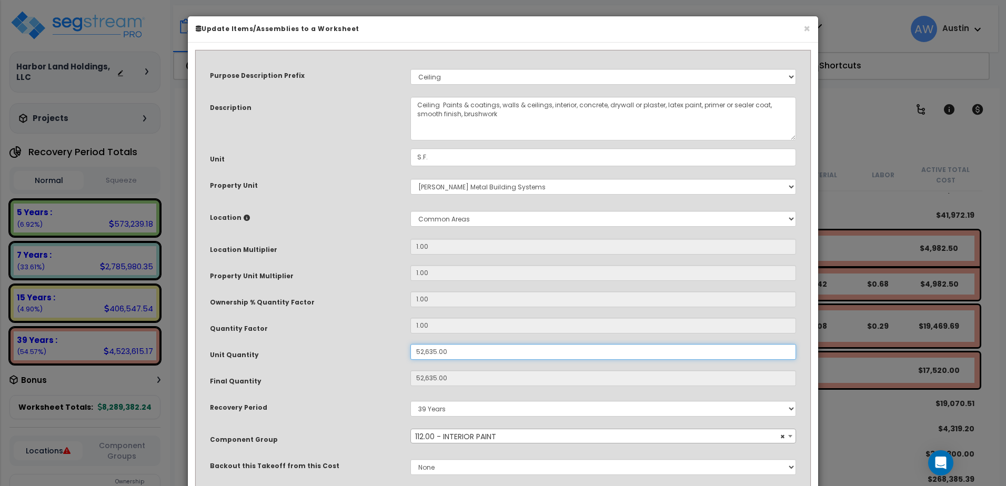
drag, startPoint x: 430, startPoint y: 344, endPoint x: 360, endPoint y: 339, distance: 69.6
click at [360, 339] on div "Purpose Description Prefix Select A/V System A/V System Equipment A/V System Eq…" at bounding box center [503, 276] width 602 height 438
type input "1"
type input "52,635"
type input "$19,474.95"
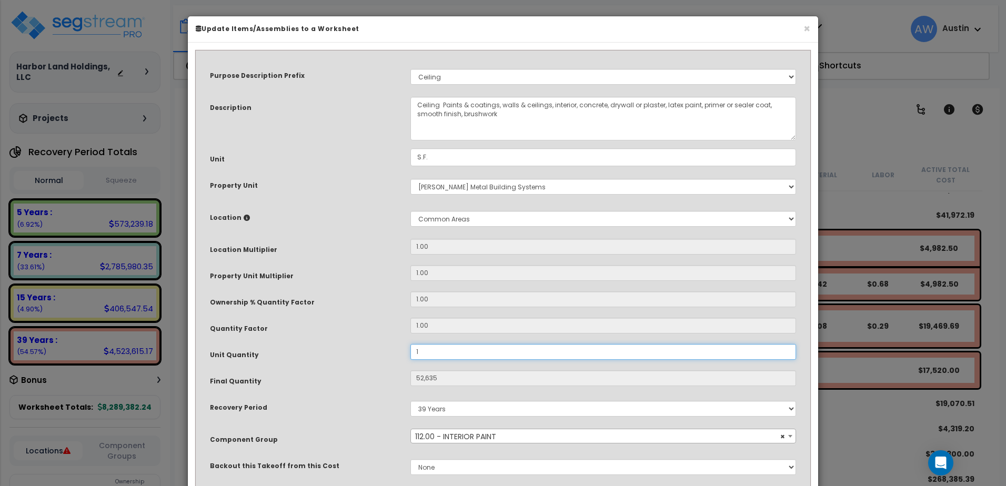
type input "1"
type input "$0.37"
type input "10"
type input "$3.70"
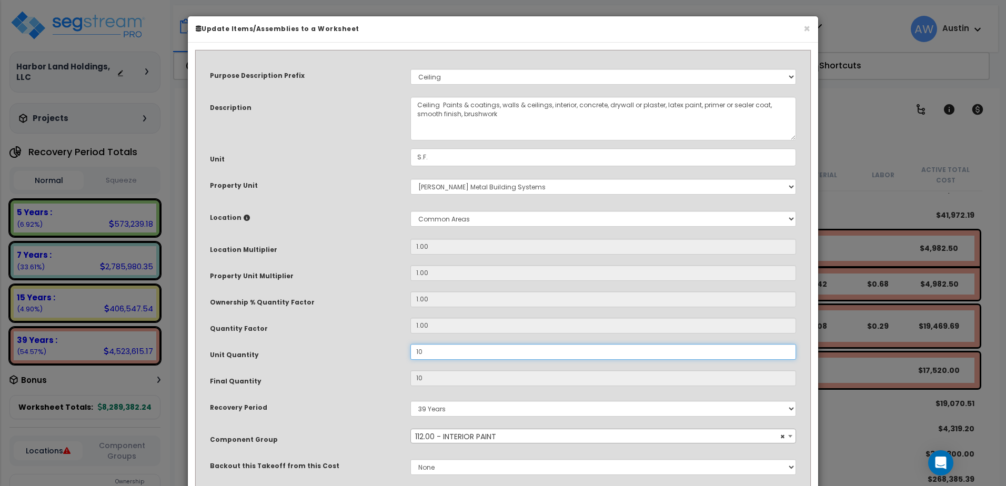
type input "100"
type input "$37.00"
type input "1,000"
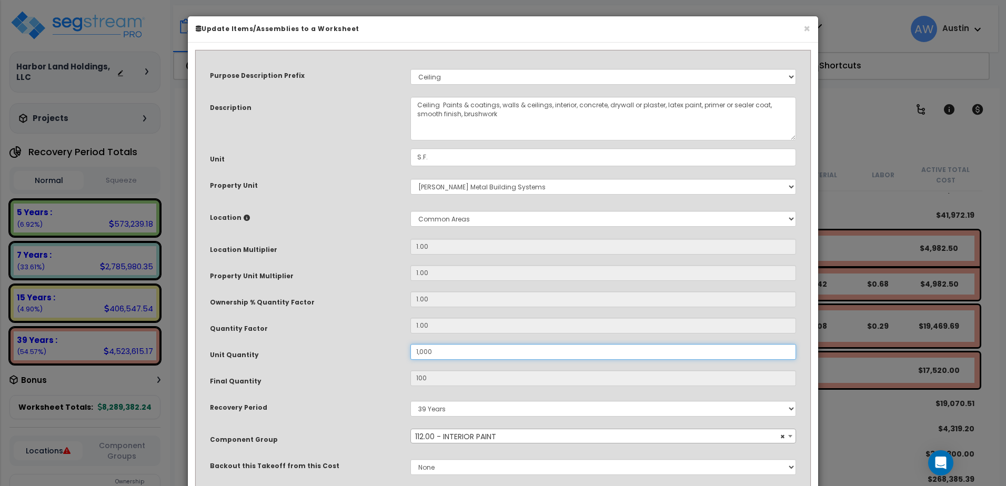
type input "$370.00"
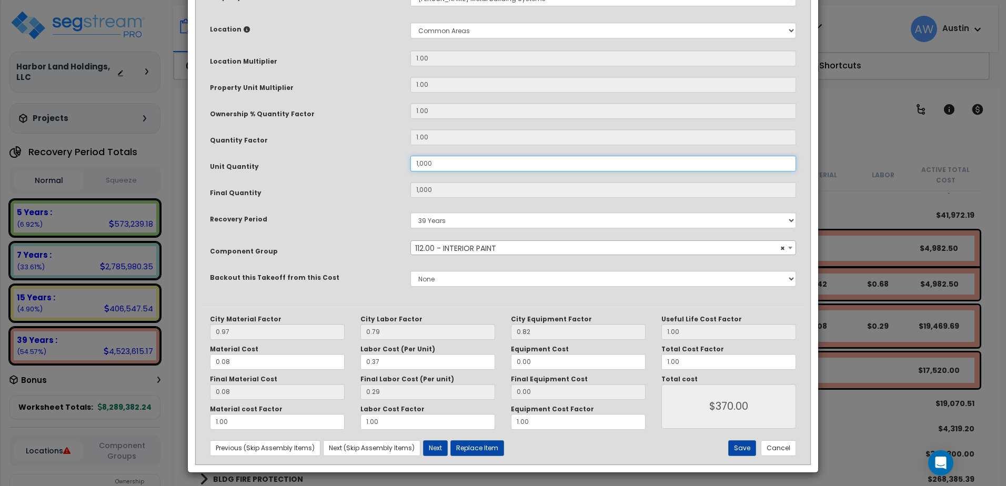
scroll to position [191, 0]
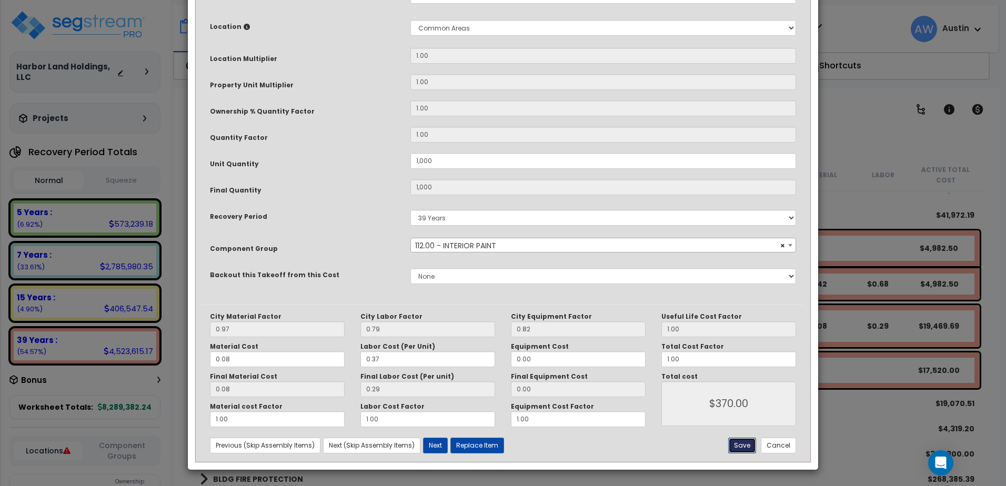
click at [743, 445] on button "Save" at bounding box center [742, 446] width 28 height 16
type input "1000.00"
type input "370.00"
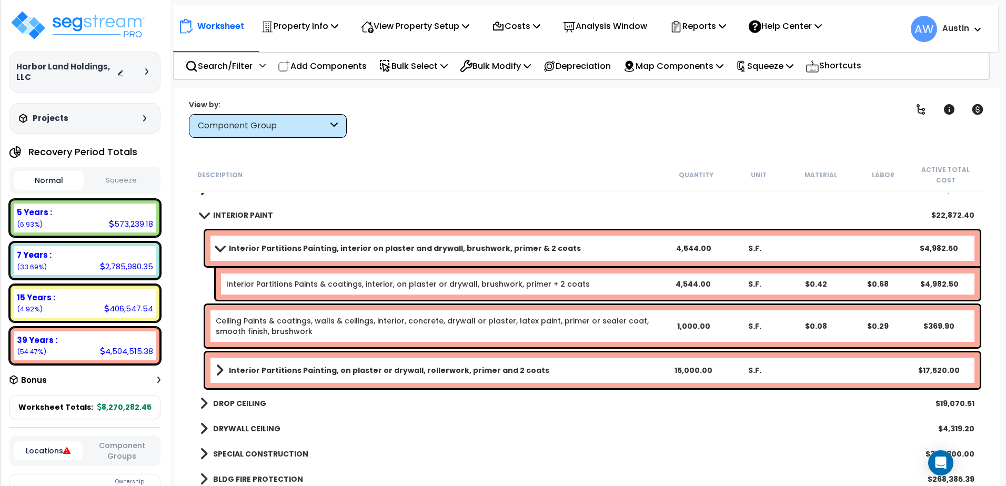
click at [220, 251] on span at bounding box center [219, 248] width 15 height 8
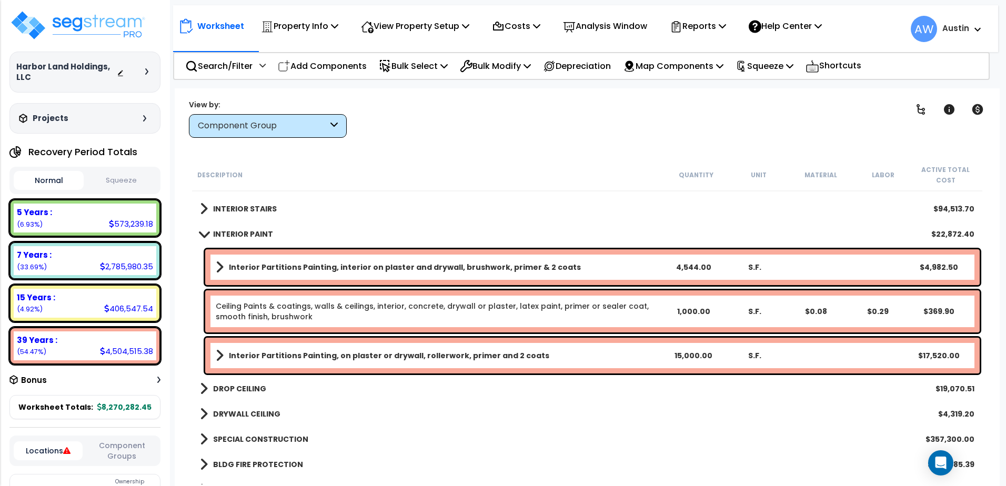
scroll to position [514, 0]
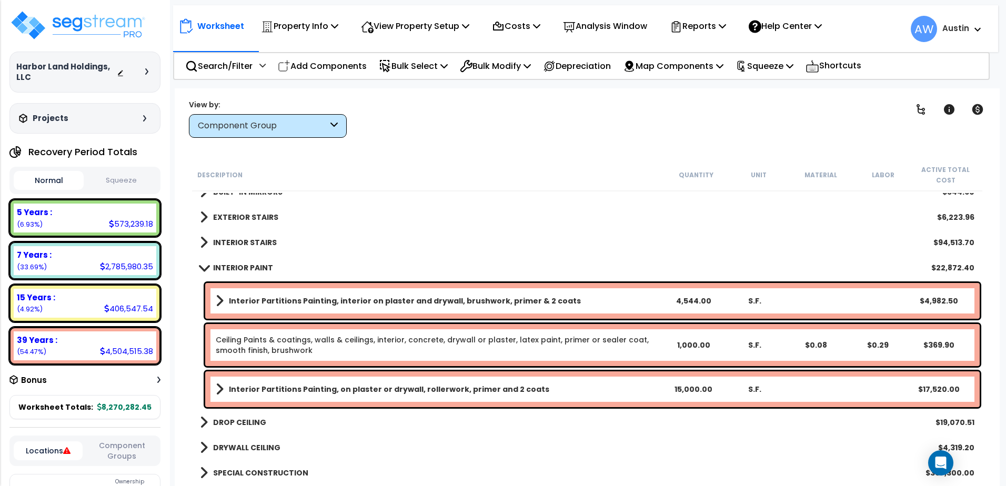
click at [204, 269] on span at bounding box center [203, 268] width 15 height 8
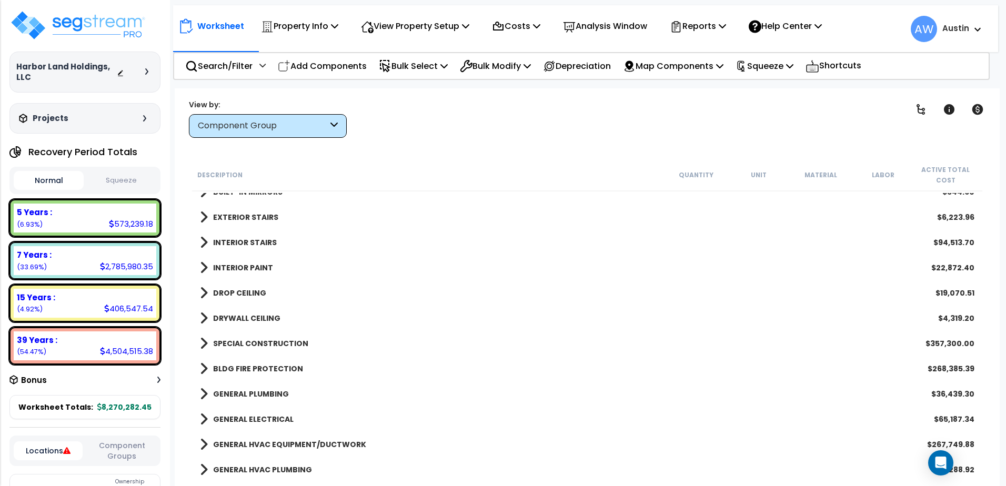
click at [200, 245] on span at bounding box center [204, 242] width 8 height 15
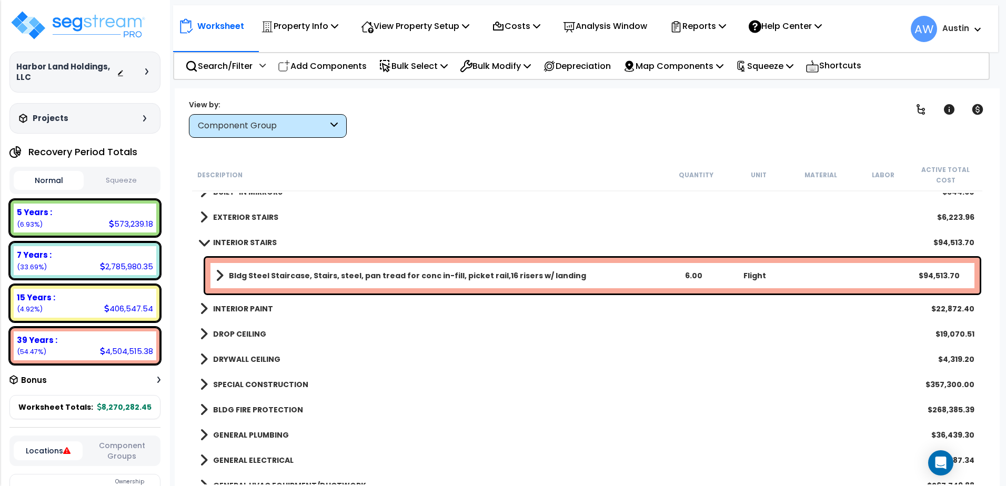
click at [205, 242] on span at bounding box center [203, 242] width 15 height 8
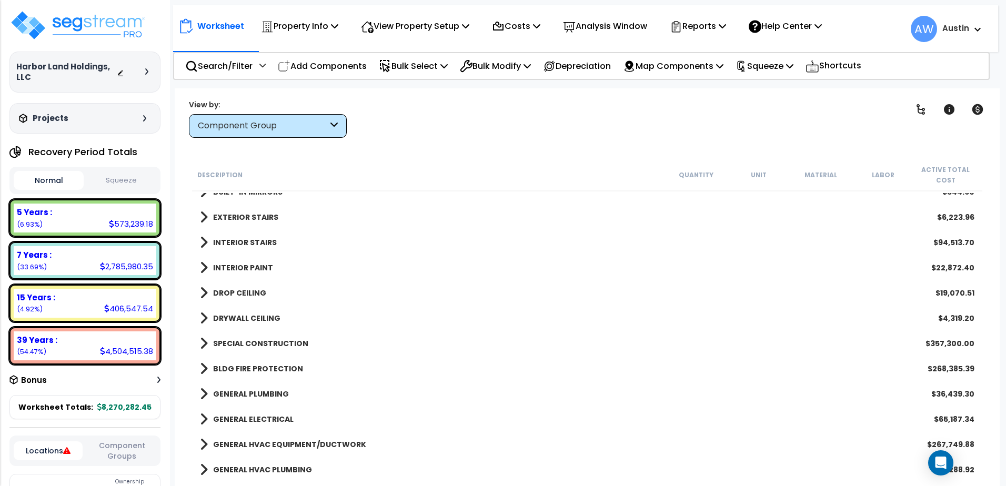
click at [204, 219] on span at bounding box center [204, 217] width 8 height 15
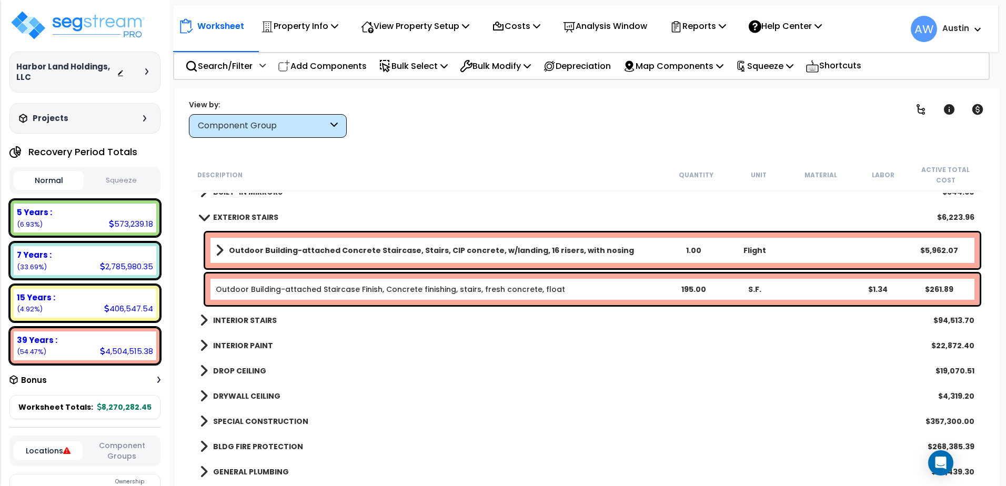
click at [204, 219] on span at bounding box center [203, 217] width 15 height 8
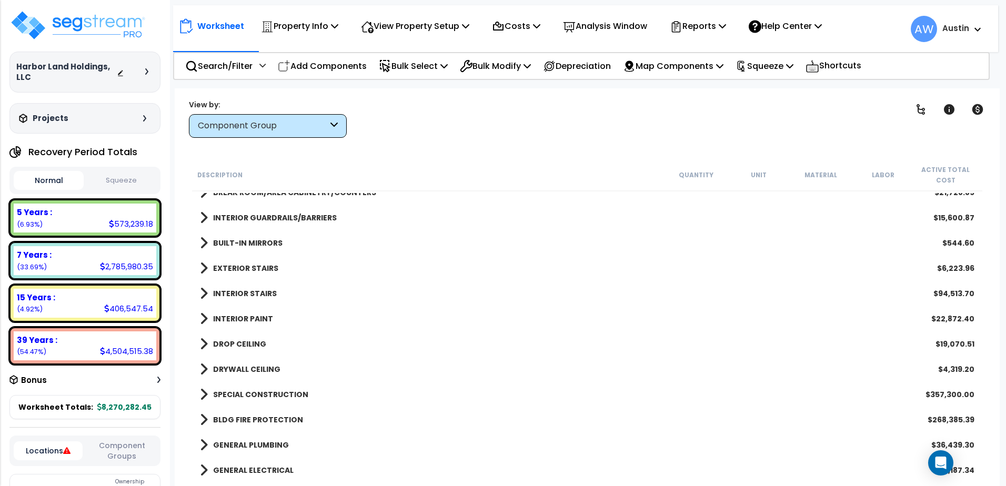
scroll to position [461, 0]
click at [205, 220] on span at bounding box center [204, 219] width 8 height 15
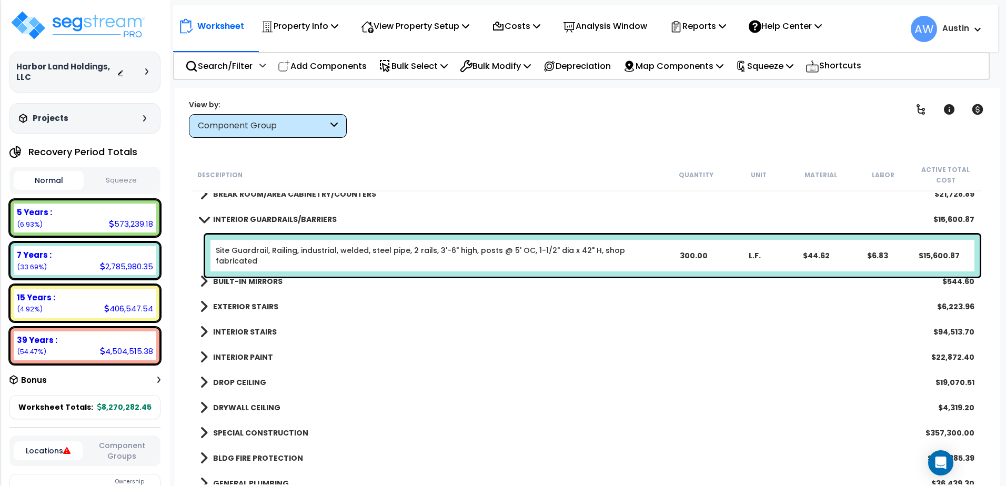
click at [206, 220] on span at bounding box center [203, 219] width 15 height 8
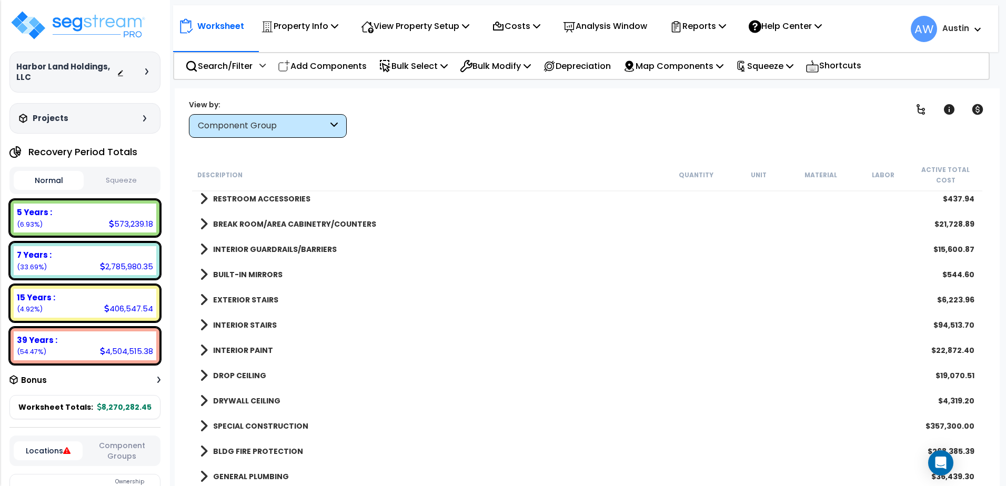
scroll to position [356, 0]
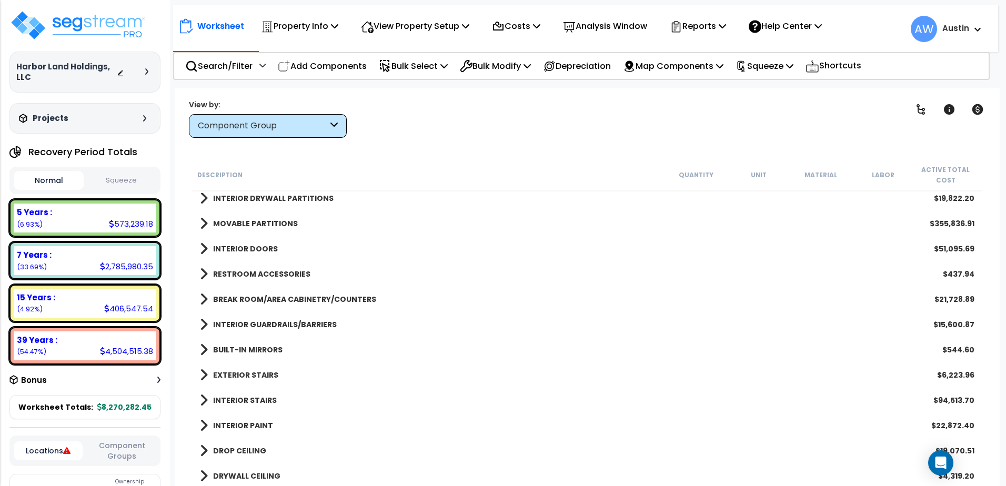
click at [203, 299] on span at bounding box center [204, 299] width 8 height 15
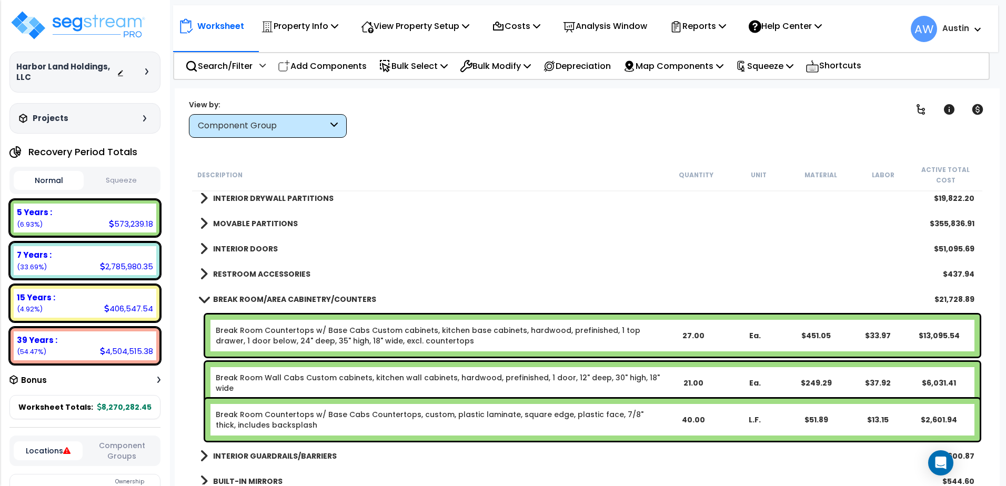
click at [203, 301] on span at bounding box center [203, 299] width 15 height 8
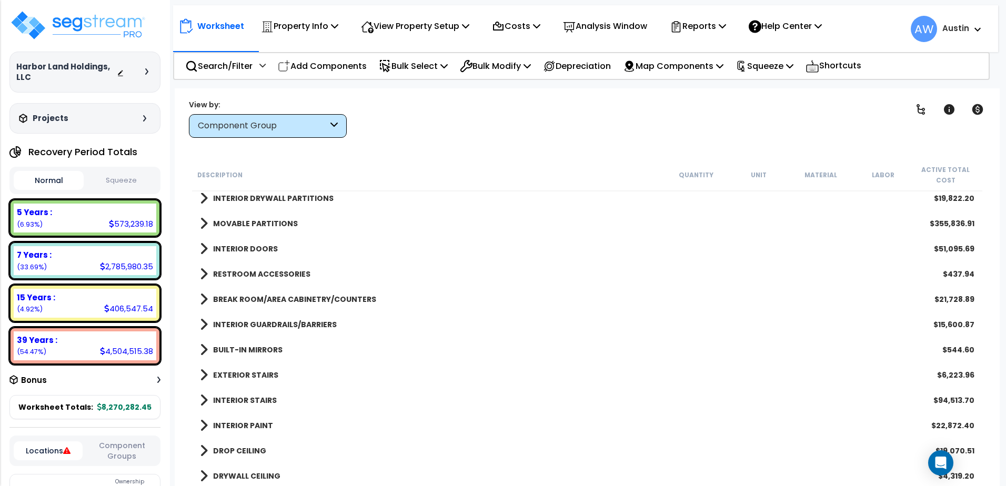
click at [202, 278] on span at bounding box center [204, 274] width 8 height 15
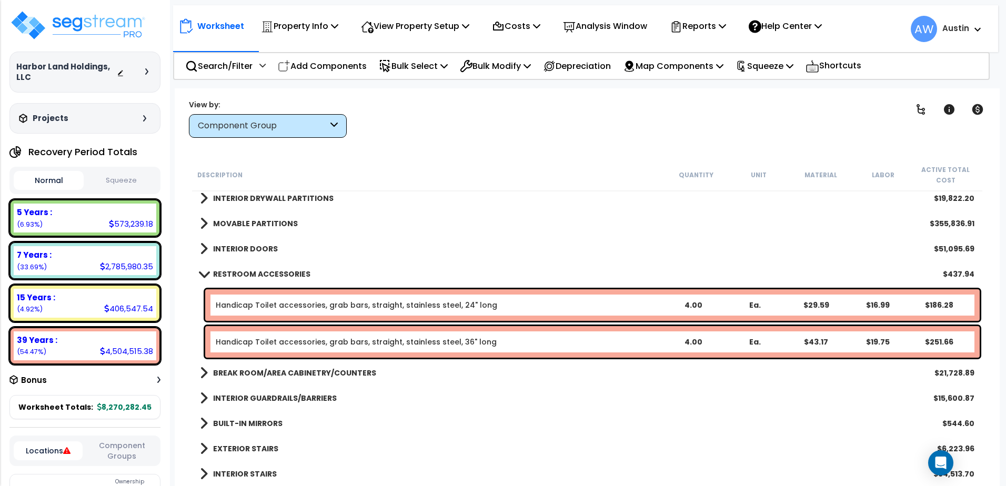
click at [202, 278] on link "RESTROOM ACCESSORIES" at bounding box center [255, 274] width 110 height 15
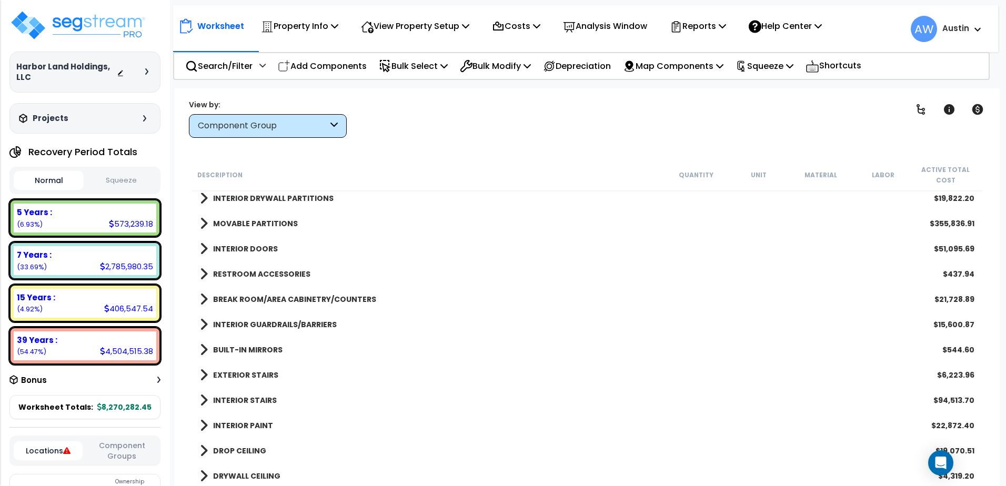
click at [205, 253] on span at bounding box center [204, 248] width 8 height 15
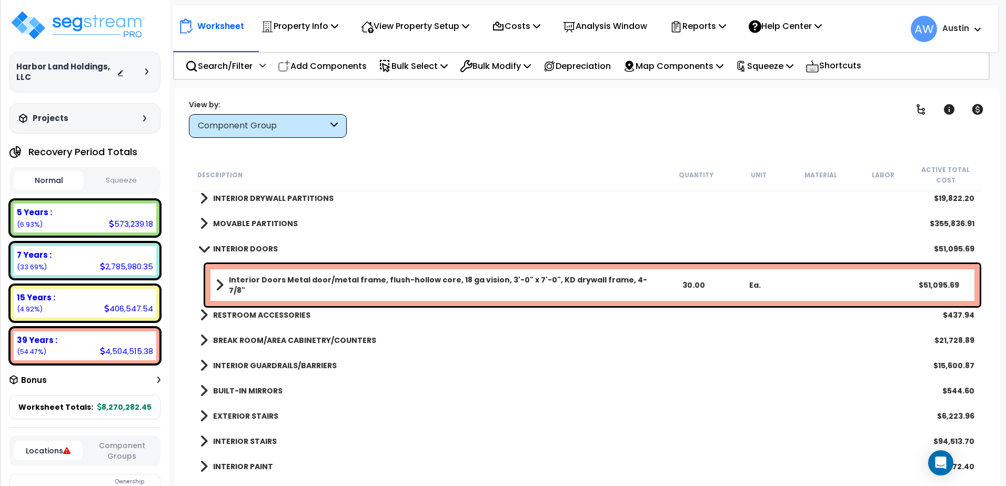
click at [205, 253] on link "INTERIOR DOORS" at bounding box center [239, 248] width 78 height 15
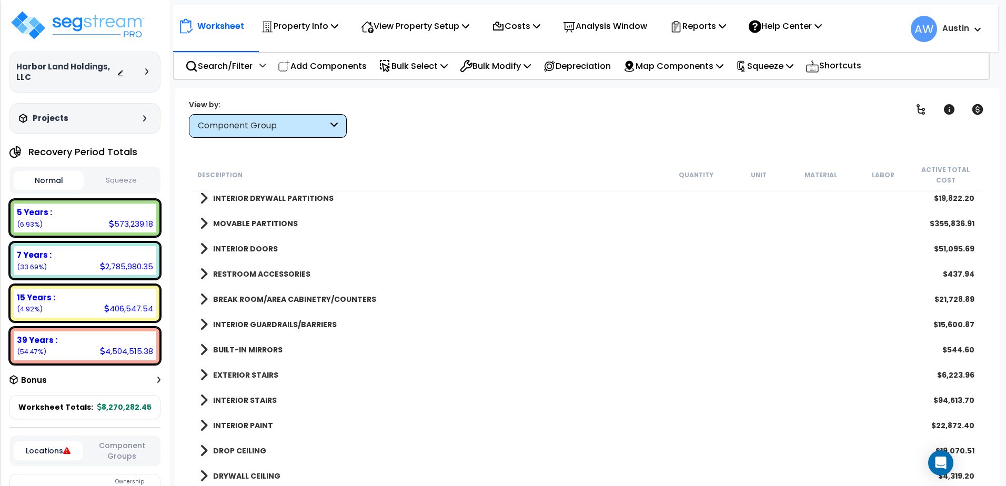
click at [205, 253] on span at bounding box center [204, 248] width 8 height 15
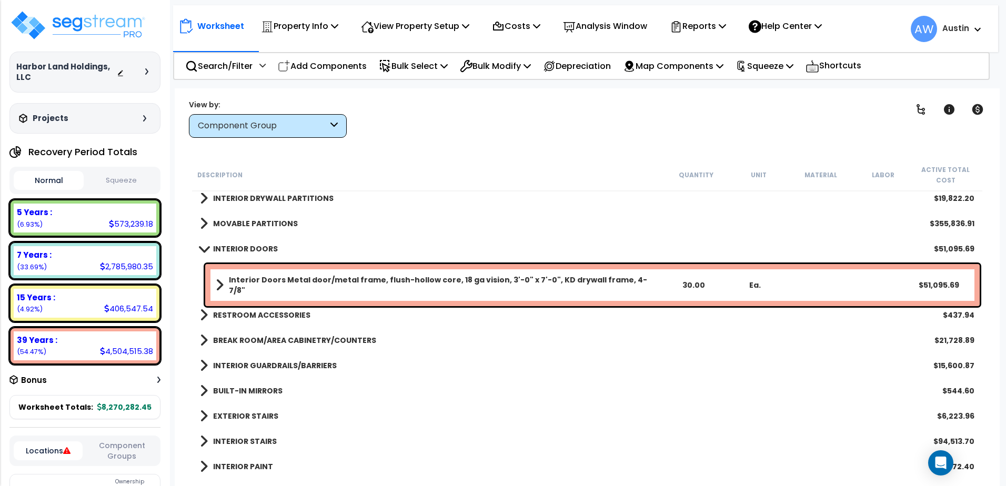
click at [205, 253] on link "INTERIOR DOORS" at bounding box center [239, 248] width 78 height 15
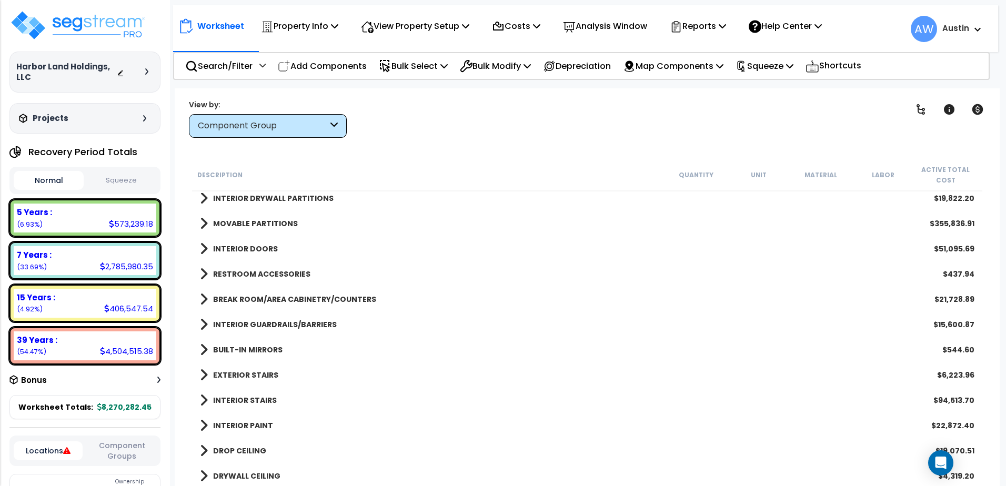
click at [204, 225] on span at bounding box center [204, 223] width 8 height 15
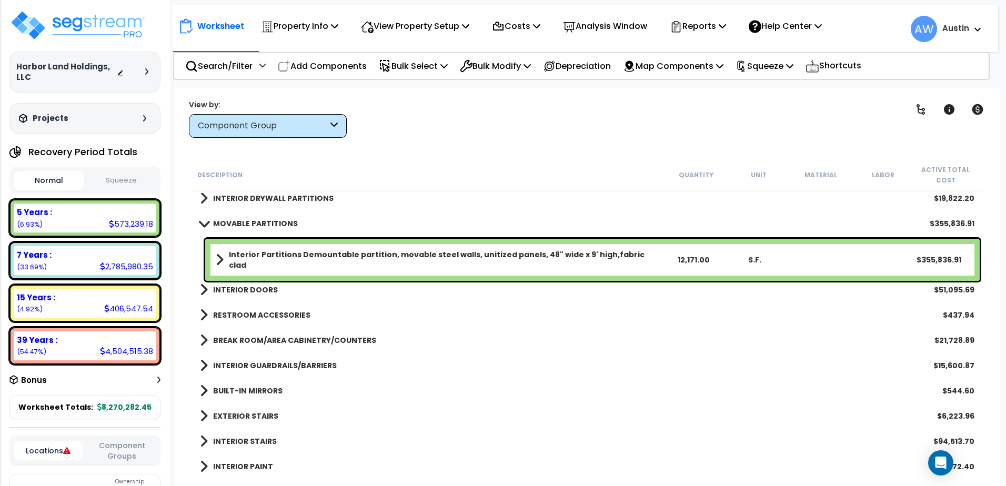
click at [203, 226] on span at bounding box center [203, 223] width 15 height 8
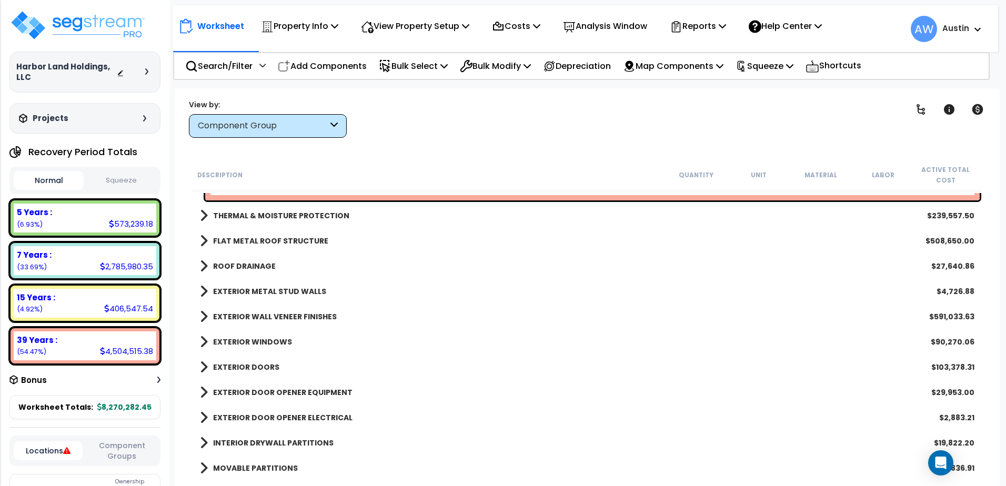
scroll to position [93, 0]
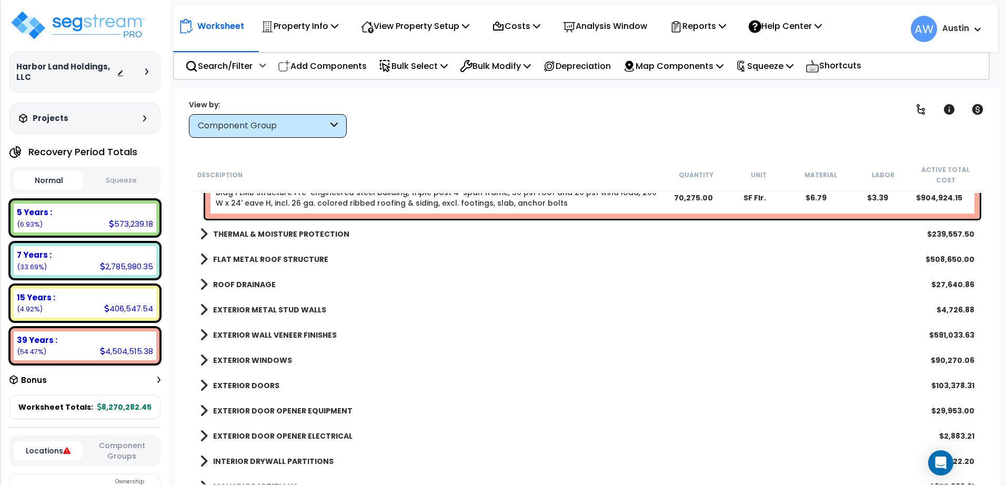
click at [235, 307] on b "EXTERIOR METAL STUD WALLS" at bounding box center [269, 310] width 113 height 11
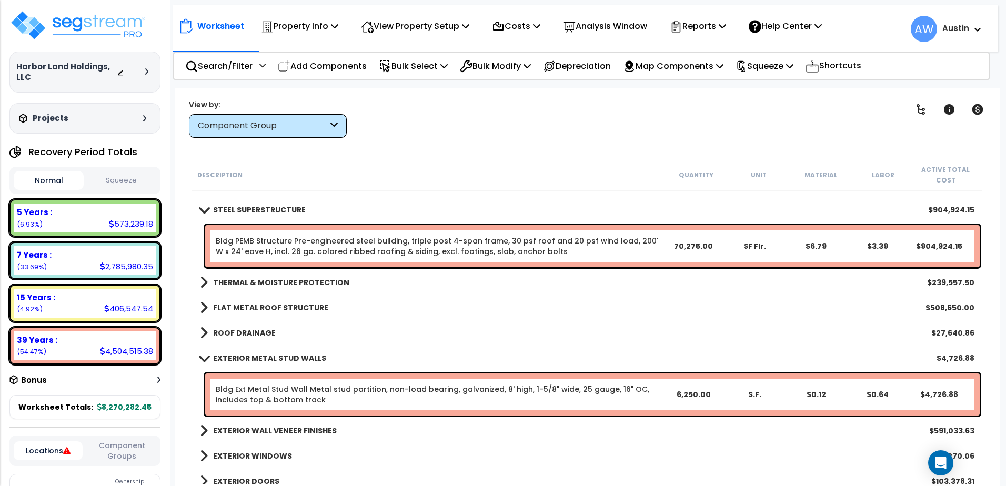
scroll to position [41, 0]
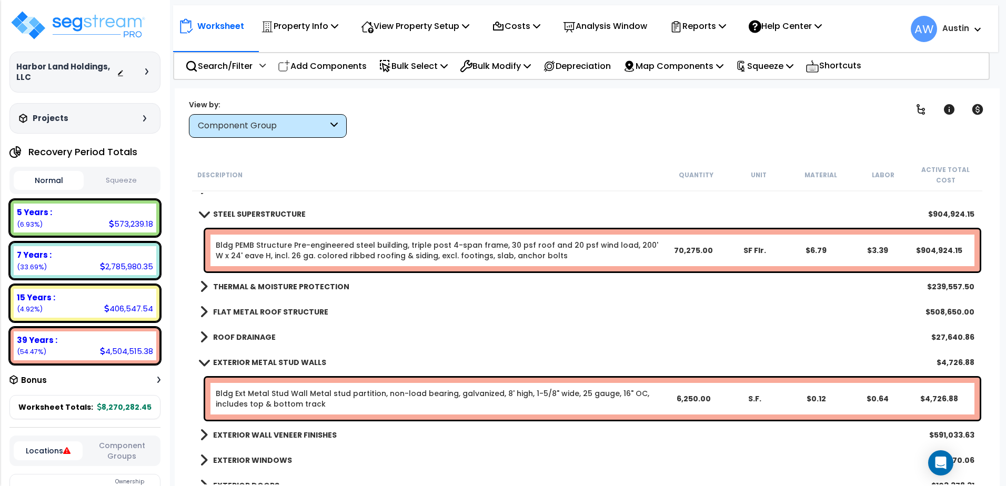
click at [201, 217] on span at bounding box center [203, 214] width 15 height 8
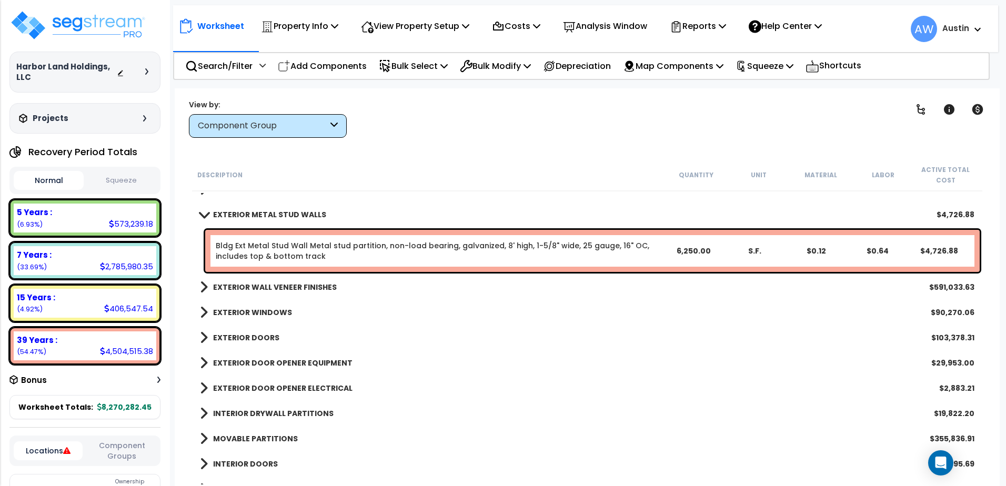
scroll to position [105, 0]
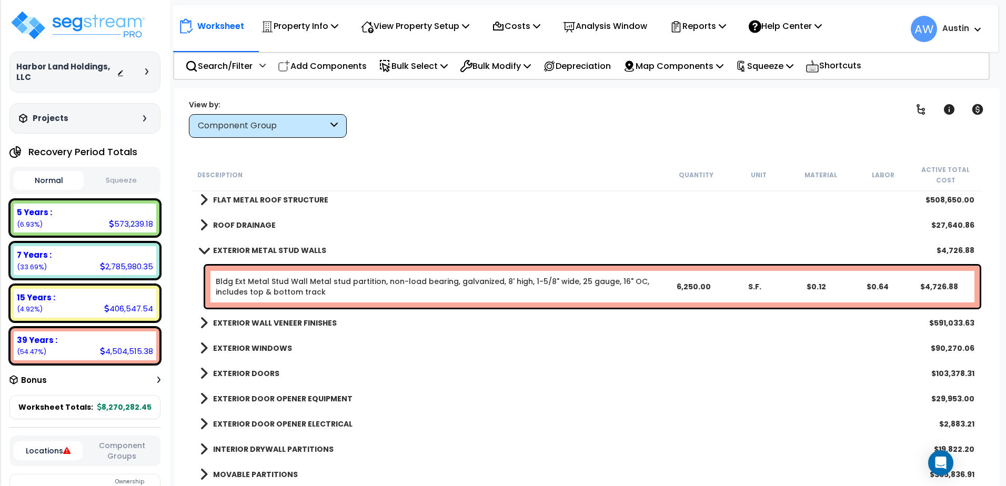
click at [215, 252] on b "EXTERIOR METAL STUD WALLS" at bounding box center [269, 250] width 113 height 11
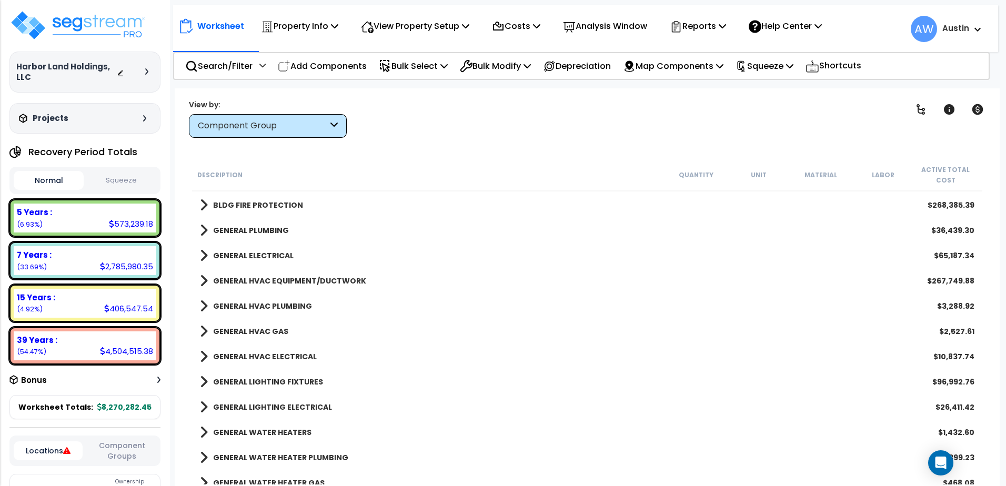
scroll to position [631, 0]
click at [270, 274] on link "GENERAL HVAC EQUIPMENT/DUCTWORK" at bounding box center [283, 280] width 166 height 15
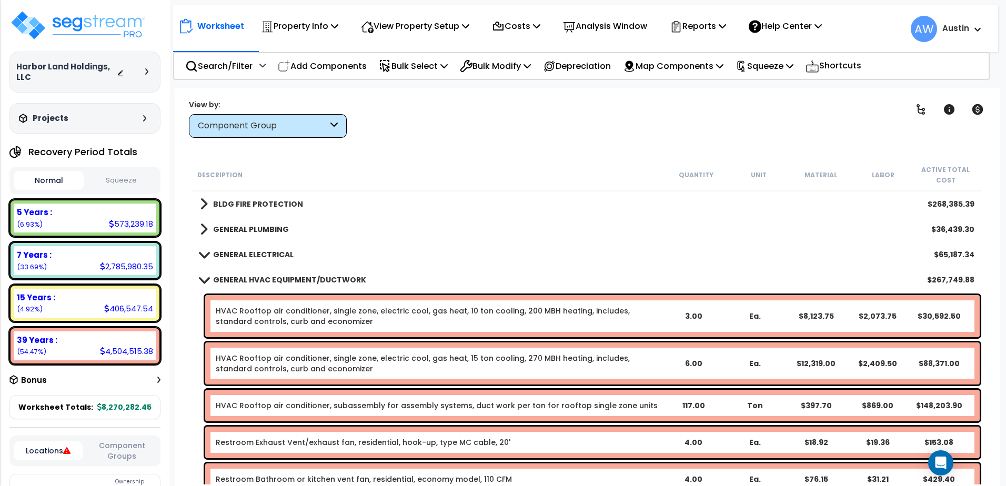
click at [269, 275] on b "GENERAL HVAC EQUIPMENT/DUCTWORK" at bounding box center [289, 280] width 153 height 11
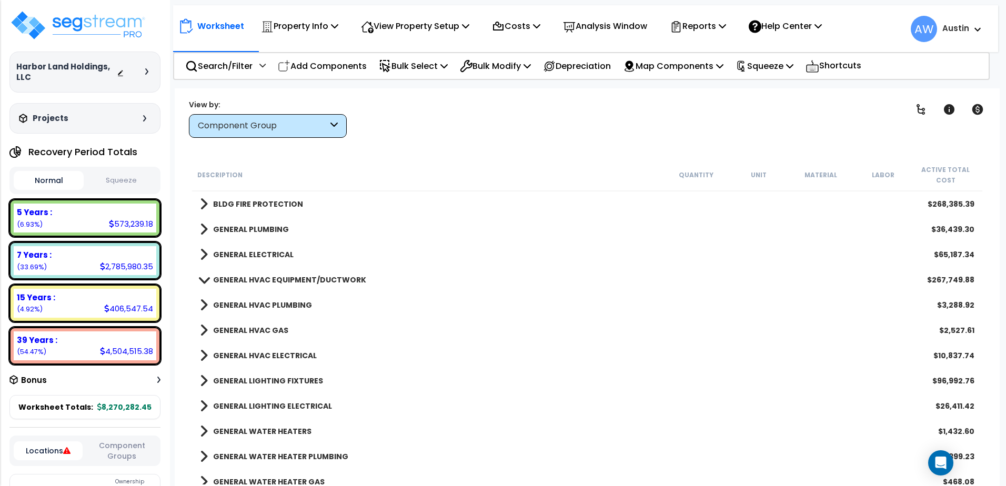
click at [262, 257] on b "GENERAL ELECTRICAL" at bounding box center [253, 254] width 80 height 11
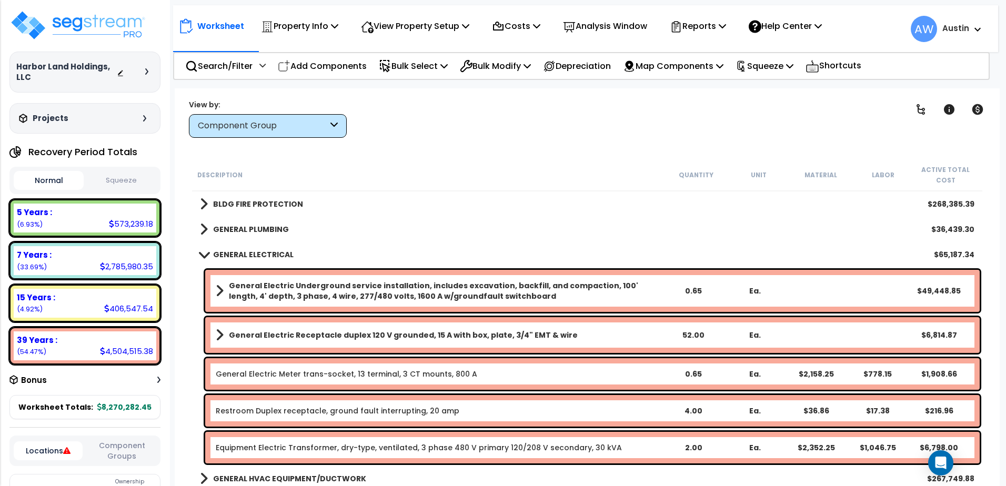
click at [230, 256] on b "GENERAL ELECTRICAL" at bounding box center [253, 254] width 80 height 11
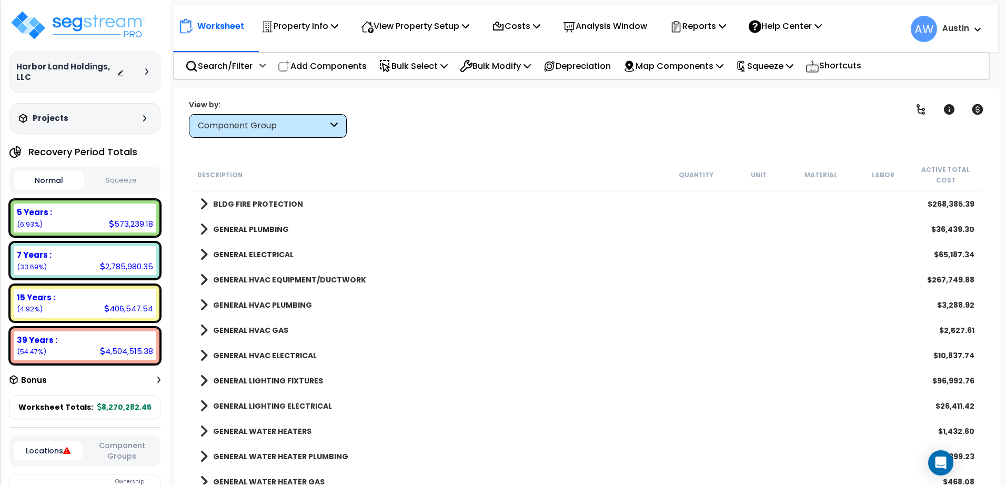
click at [228, 230] on b "GENERAL PLUMBING" at bounding box center [251, 229] width 76 height 11
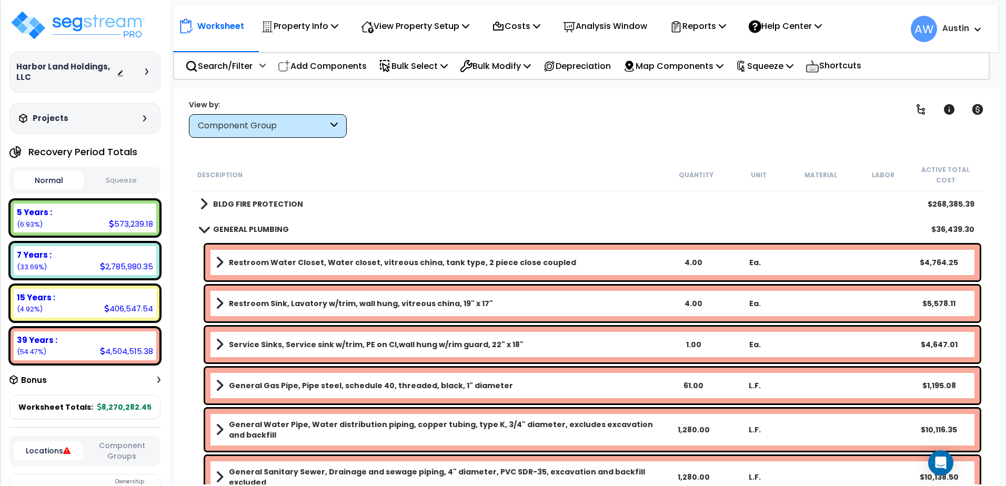
click at [228, 230] on b "GENERAL PLUMBING" at bounding box center [251, 229] width 76 height 11
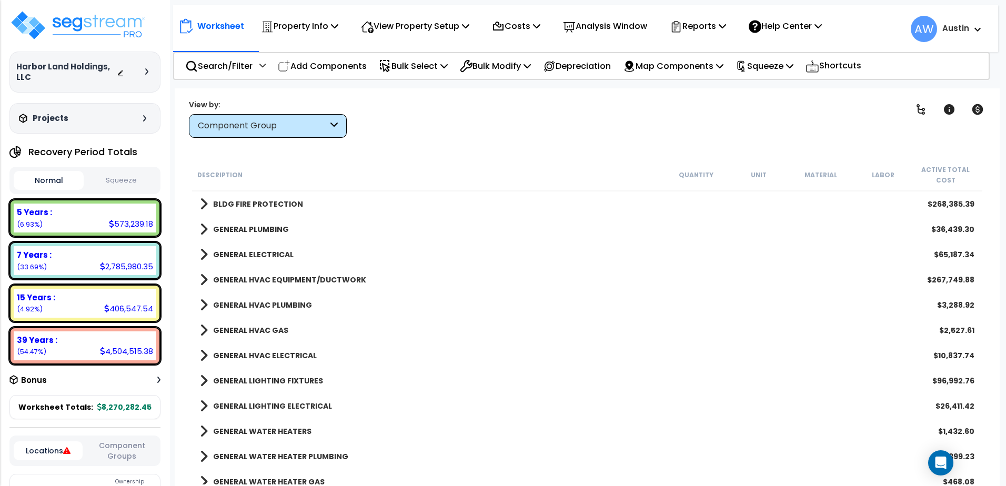
click at [227, 204] on b "BLDG FIRE PROTECTION" at bounding box center [258, 204] width 90 height 11
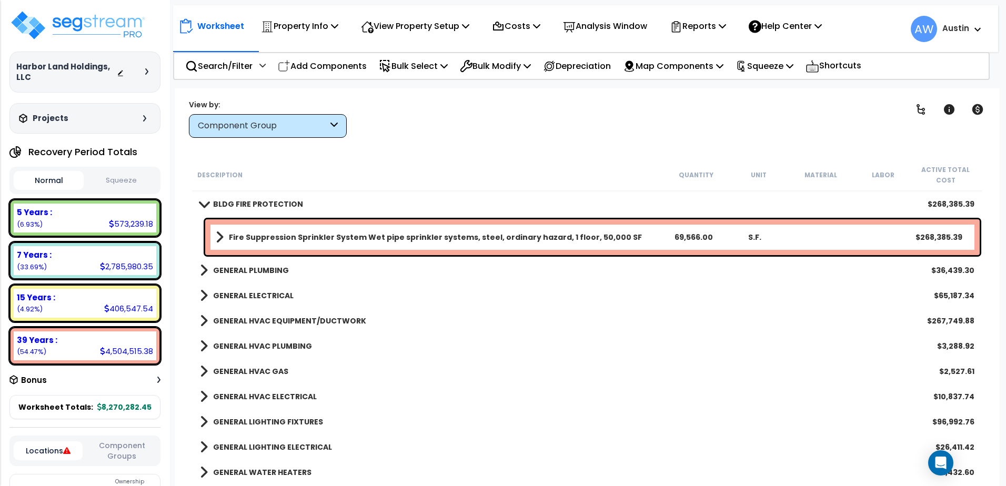
click at [313, 240] on b "Fire Suppression Sprinkler System Wet pipe sprinkler systems, steel, ordinary h…" at bounding box center [435, 237] width 413 height 11
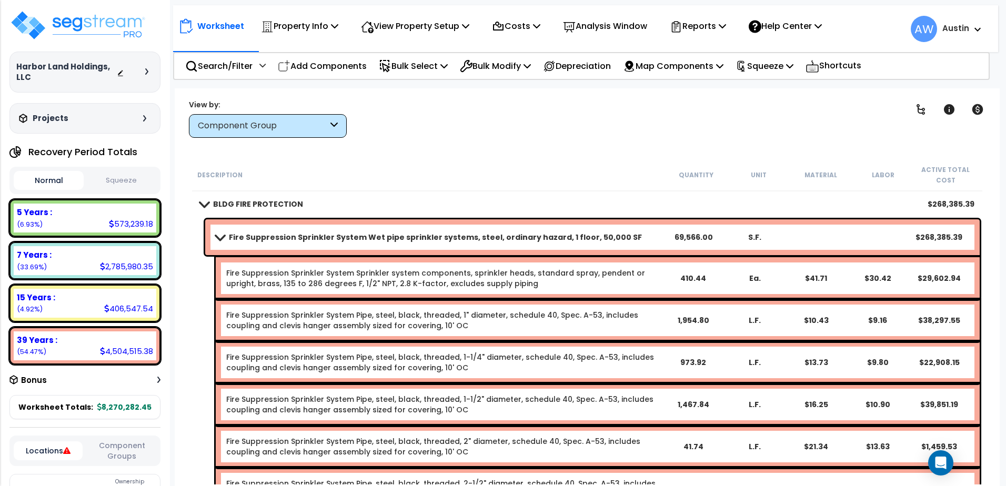
click at [313, 241] on b "Fire Suppression Sprinkler System Wet pipe sprinkler systems, steel, ordinary h…" at bounding box center [435, 237] width 413 height 11
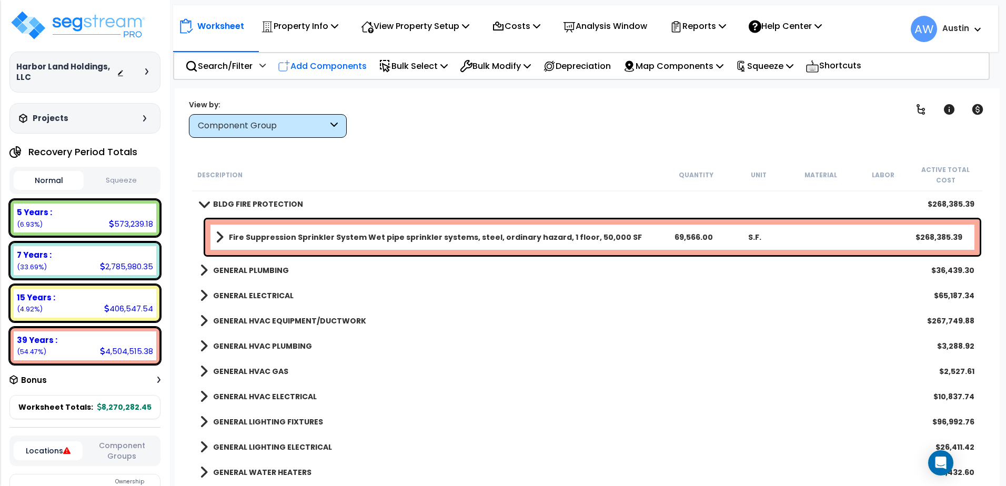
click at [310, 68] on p "Add Components" at bounding box center [322, 66] width 89 height 14
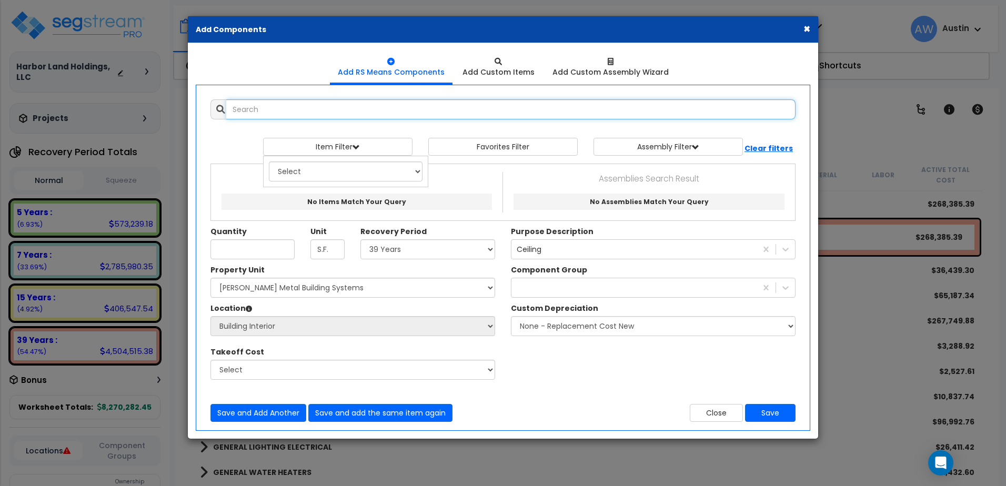
select select
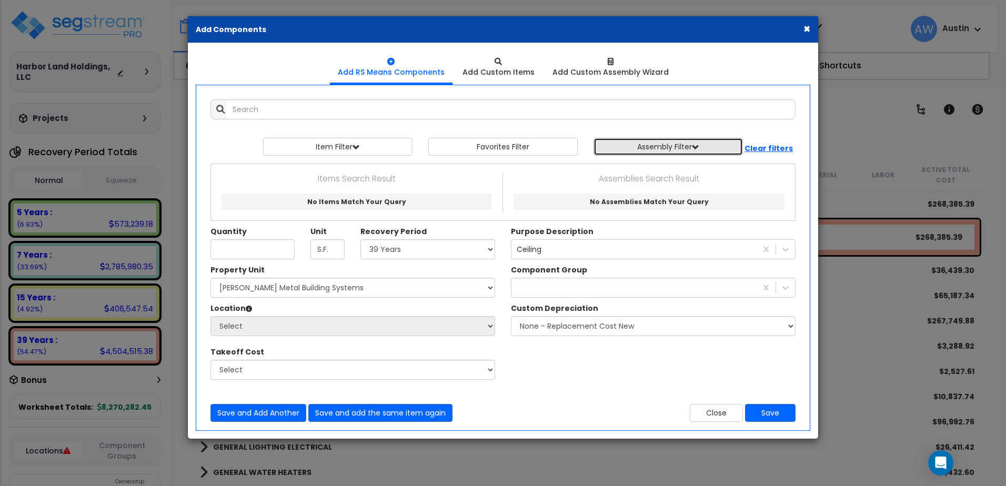
click at [658, 148] on button "Assembly Filter" at bounding box center [667, 147] width 149 height 18
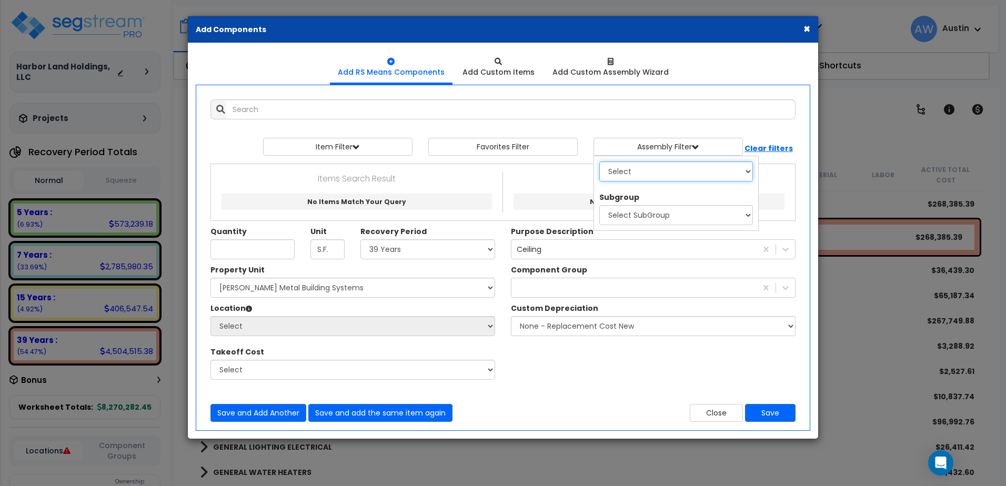
click at [644, 173] on select "Select 0. Custom Assembly 1. Standard Foundations 2. Special Foundations 3. Sla…" at bounding box center [676, 172] width 154 height 20
click at [652, 173] on select "Select 0. Custom Assembly 1. Standard Foundations 2. Special Foundations 3. Sla…" at bounding box center [676, 172] width 154 height 20
click at [652, 174] on select "Select 0. Custom Assembly 1. Standard Foundations 2. Special Foundations 3. Sla…" at bounding box center [676, 172] width 154 height 20
select select "31"
click at [599, 162] on select "Select 0. Custom Assembly 1. Standard Foundations 2. Special Foundations 3. Sla…" at bounding box center [676, 172] width 154 height 20
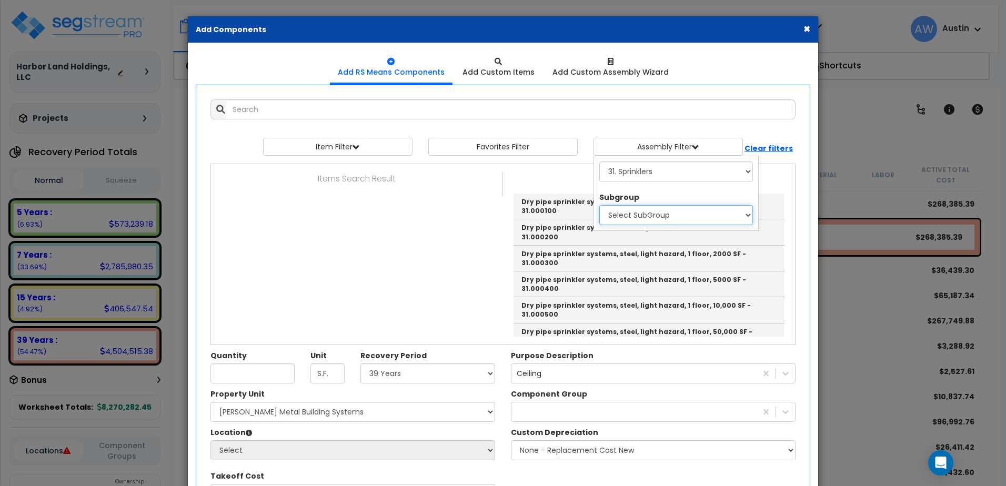
click at [628, 219] on select "Select SubGroup 1. Dry Pipe Sprinkler Systems 2. Preaction Sprinkler Systems 3.…" at bounding box center [676, 215] width 154 height 20
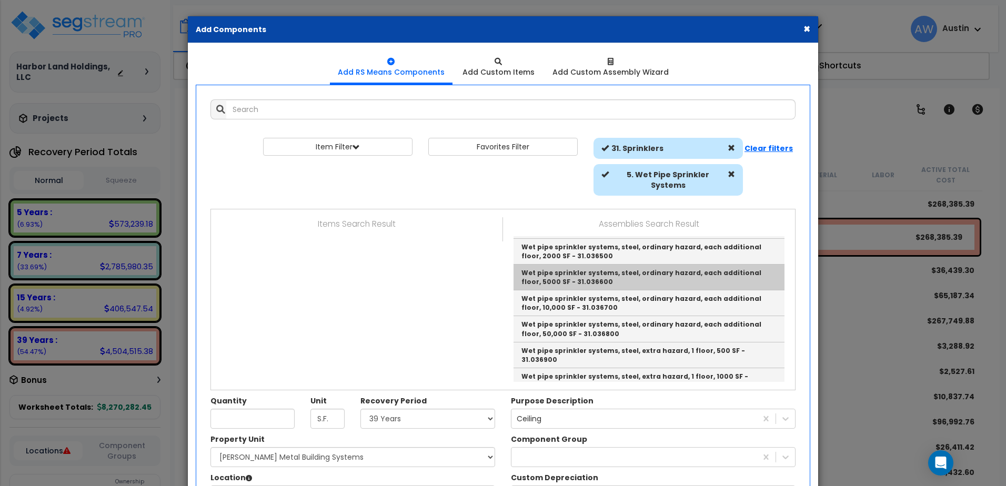
scroll to position [579, 0]
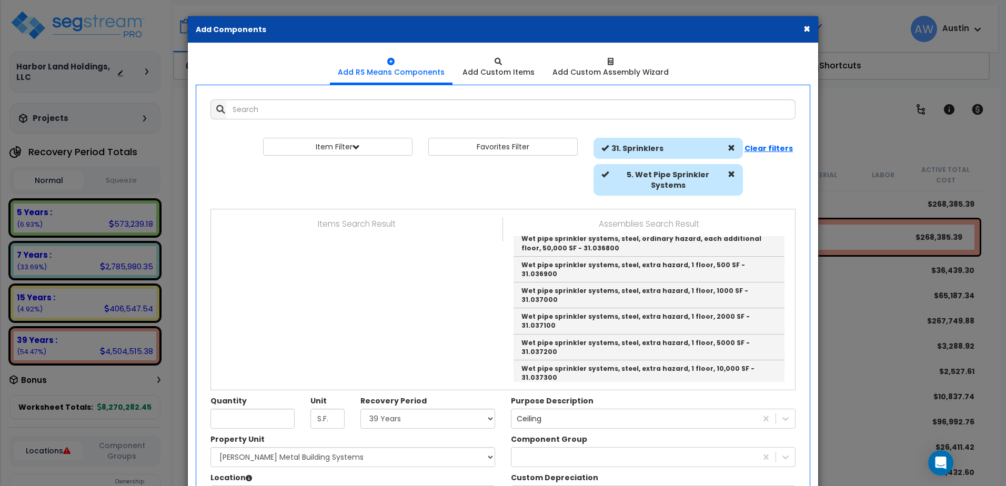
click at [805, 29] on button "×" at bounding box center [806, 28] width 7 height 11
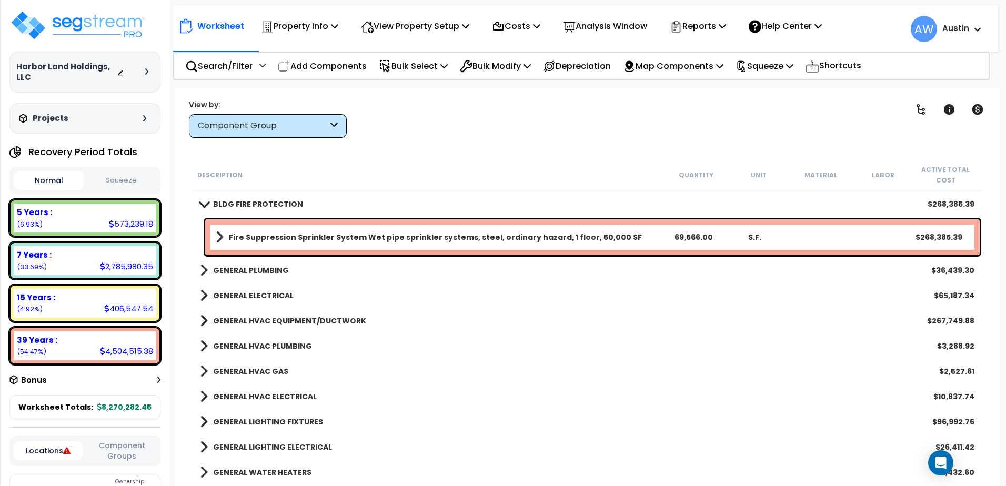
click at [214, 239] on div "Fire Suppression Sprinkler System Wet pipe sprinkler systems, steel, ordinary h…" at bounding box center [592, 237] width 774 height 36
click at [218, 242] on span at bounding box center [220, 237] width 8 height 15
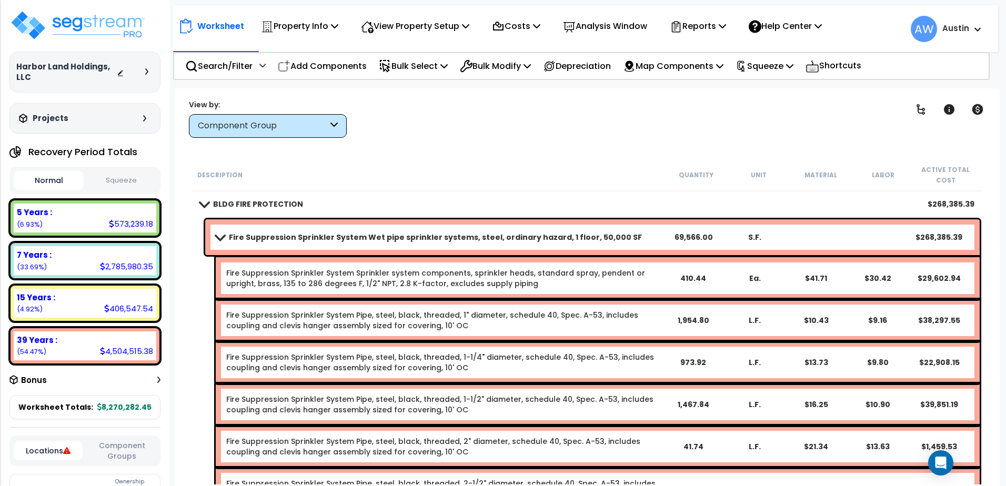
click at [218, 242] on link "Fire Suppression Sprinkler System Wet pipe sprinkler systems, steel, ordinary h…" at bounding box center [439, 237] width 447 height 15
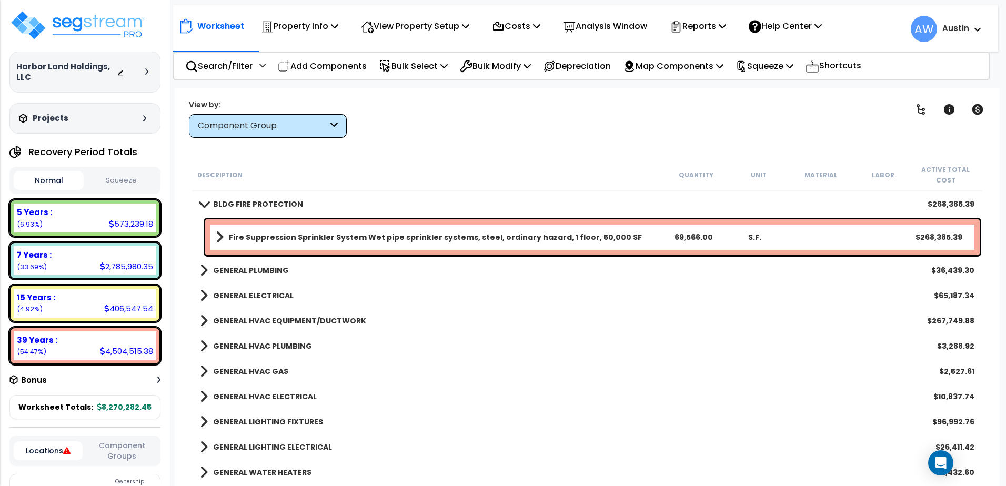
click at [207, 200] on span at bounding box center [203, 204] width 15 height 8
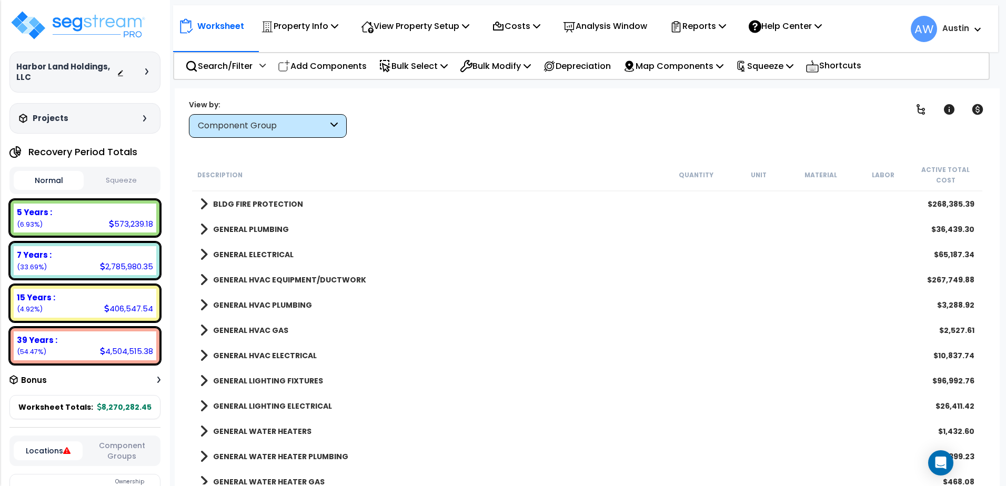
click at [205, 284] on span at bounding box center [204, 280] width 8 height 15
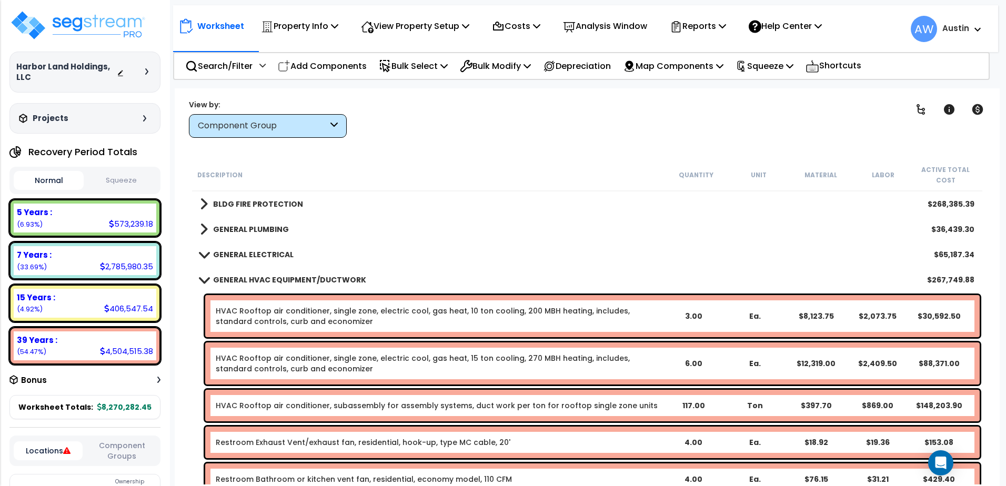
click at [205, 284] on link "GENERAL HVAC EQUIPMENT/DUCTWORK" at bounding box center [283, 280] width 166 height 15
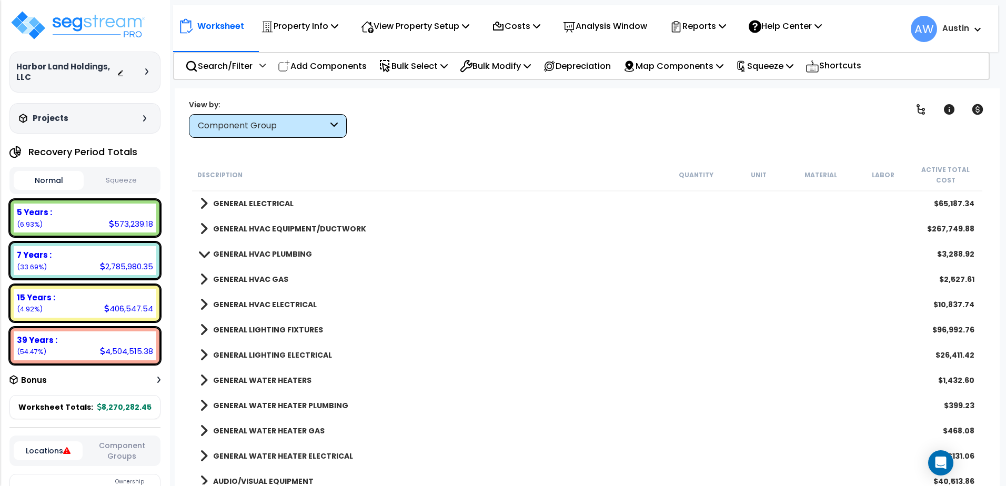
scroll to position [684, 0]
click at [203, 329] on span at bounding box center [204, 328] width 8 height 15
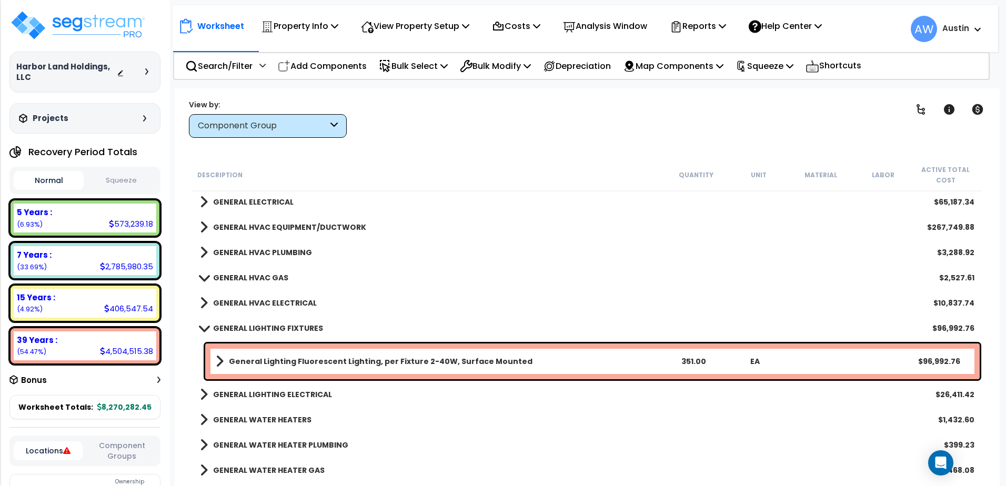
click at [203, 329] on span at bounding box center [203, 328] width 15 height 8
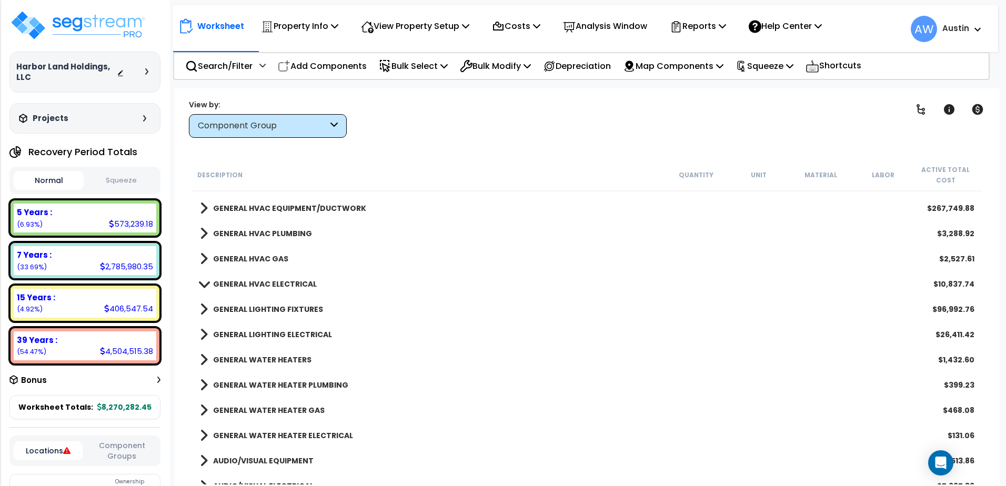
scroll to position [737, 0]
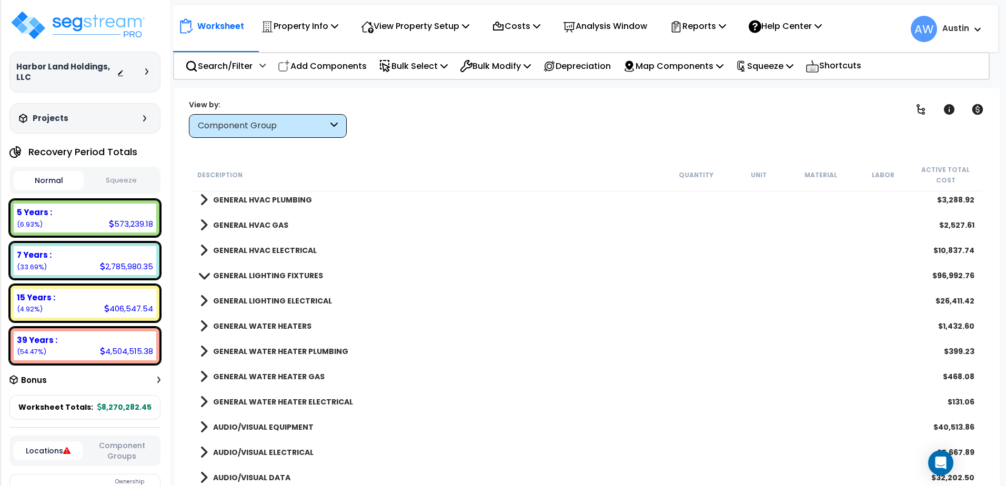
click at [199, 304] on div "GENERAL LIGHTING ELECTRICAL $26,411.42" at bounding box center [587, 300] width 785 height 25
click at [207, 304] on span at bounding box center [204, 301] width 8 height 15
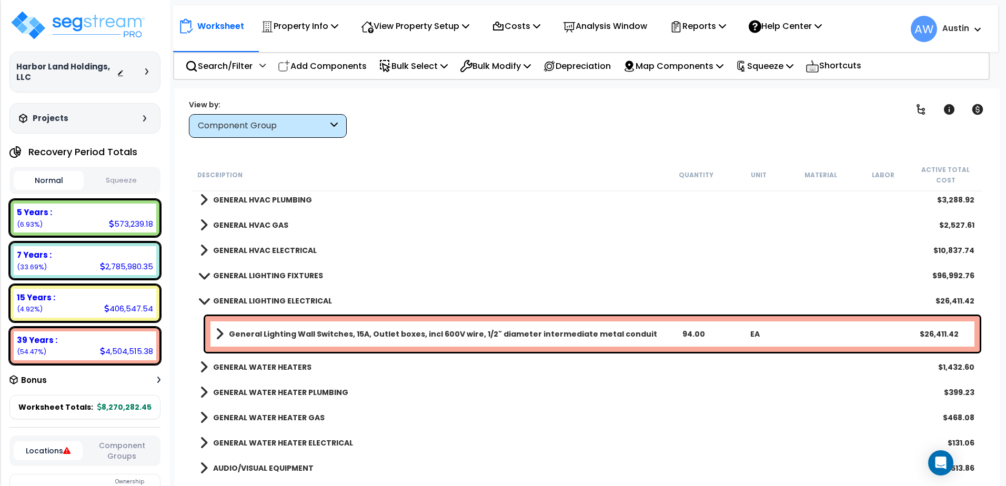
click at [207, 304] on span at bounding box center [203, 301] width 15 height 8
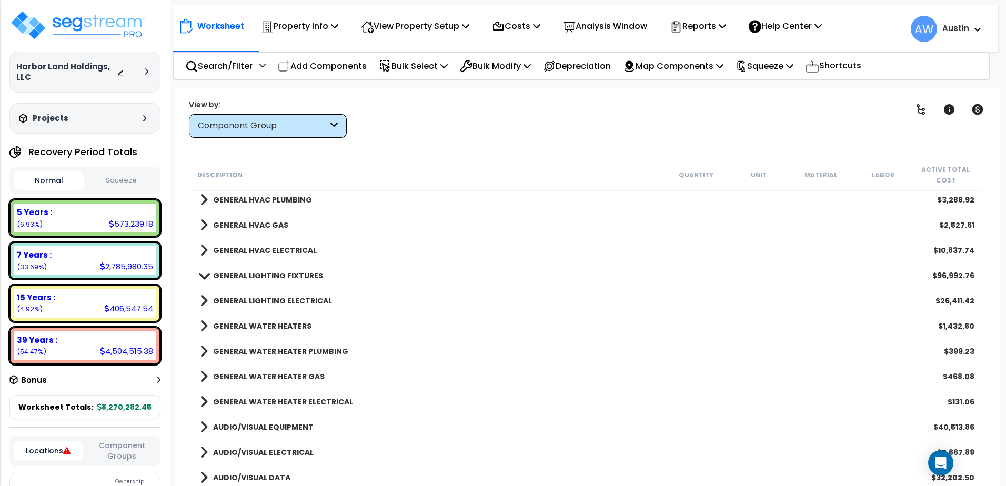
click at [205, 298] on span at bounding box center [204, 301] width 8 height 15
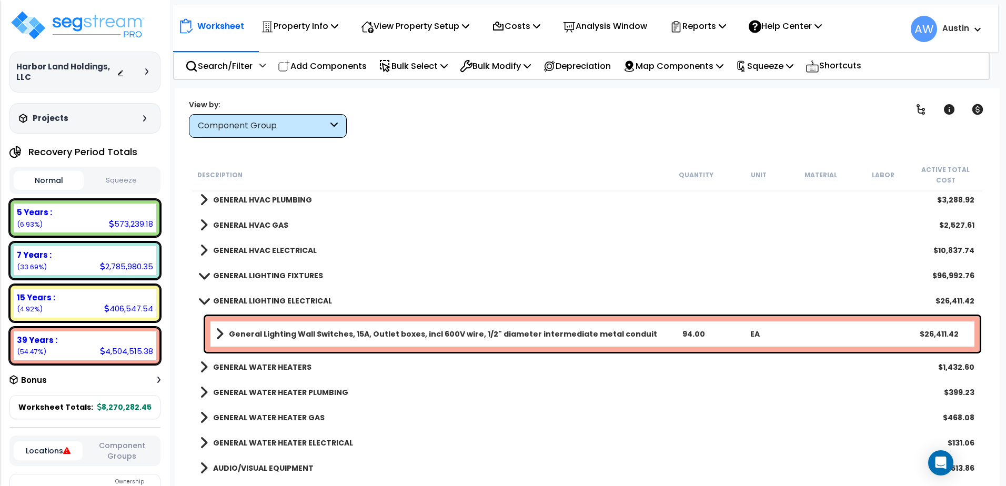
click at [205, 298] on span at bounding box center [203, 301] width 15 height 8
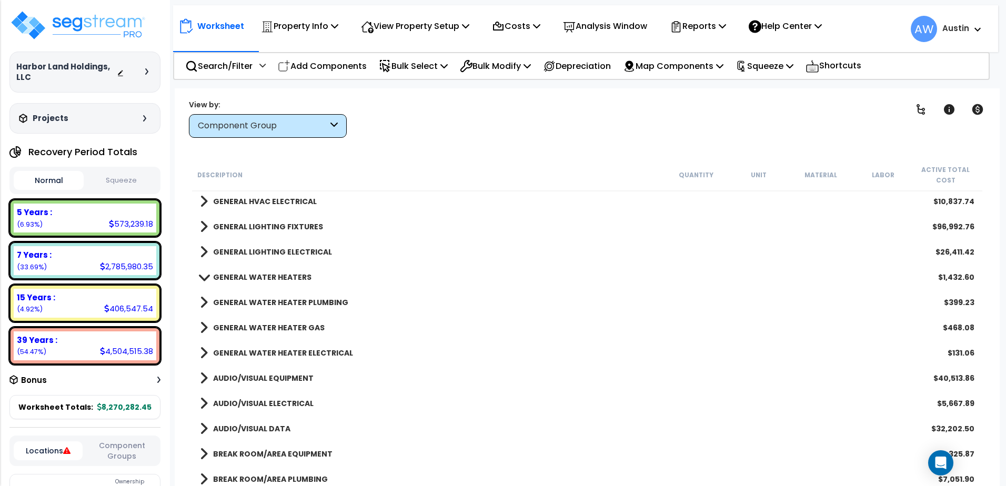
scroll to position [789, 0]
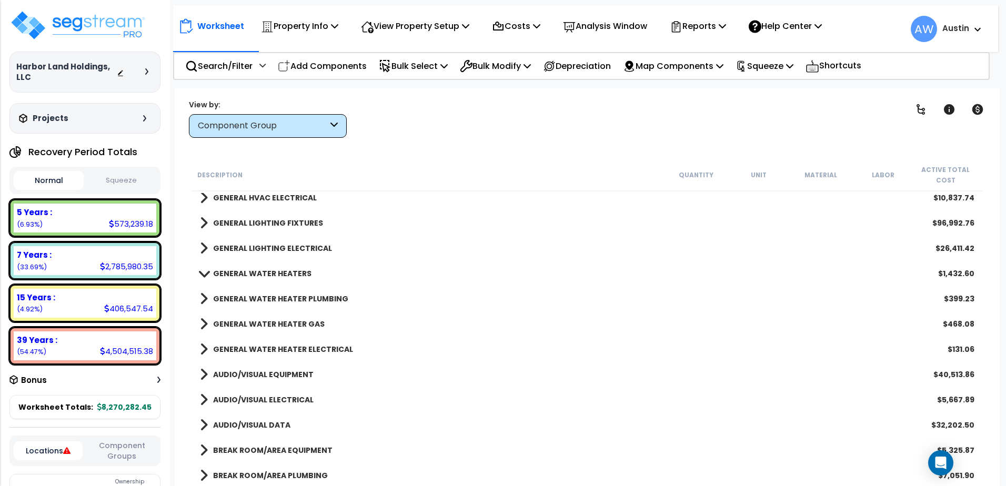
click at [207, 372] on link "AUDIO/VISUAL EQUIPMENT" at bounding box center [257, 374] width 114 height 15
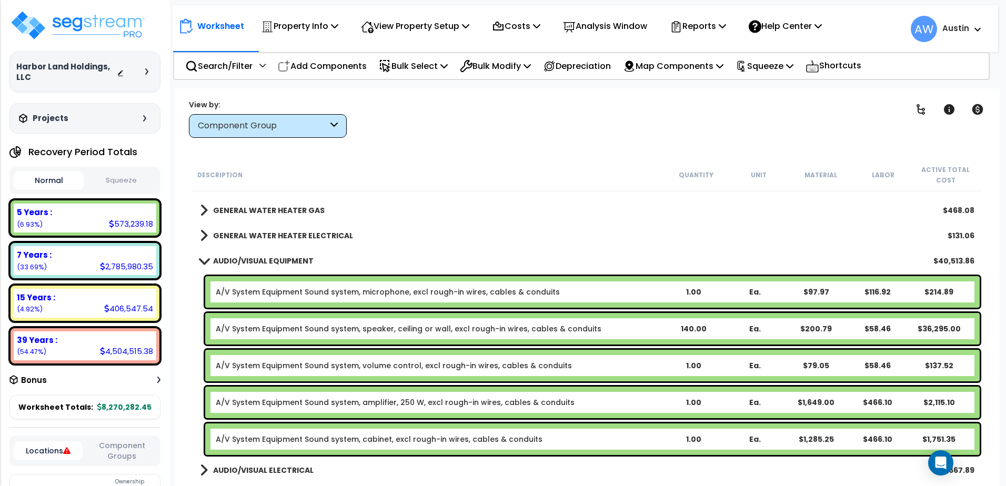
scroll to position [947, 0]
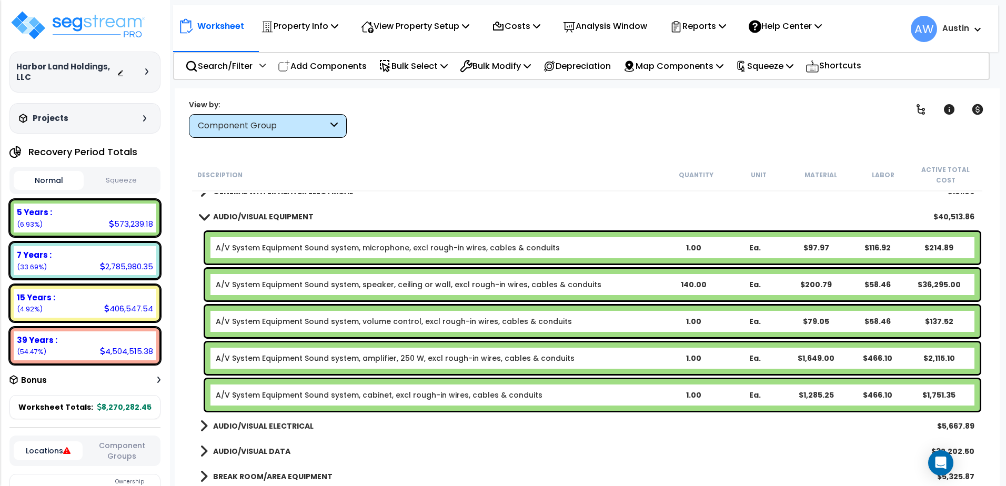
click at [201, 219] on span at bounding box center [203, 217] width 15 height 8
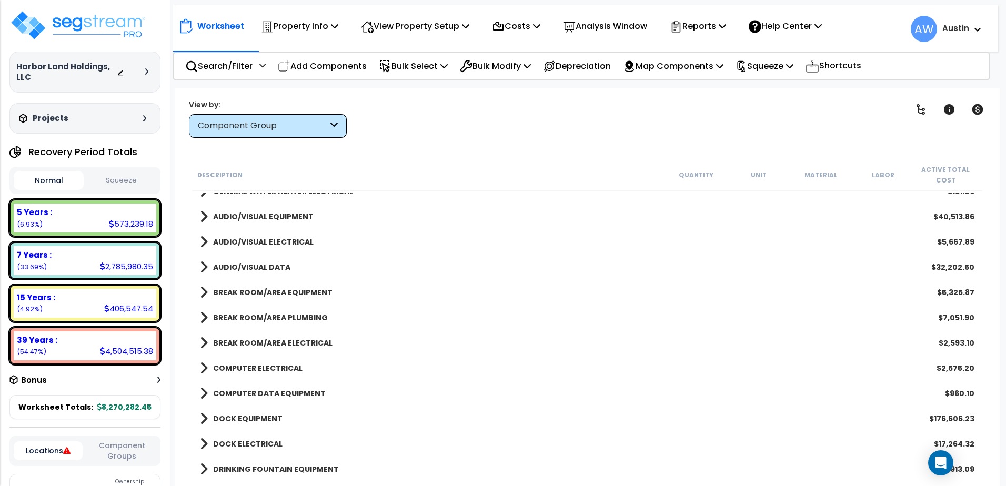
click at [205, 290] on span at bounding box center [204, 292] width 8 height 15
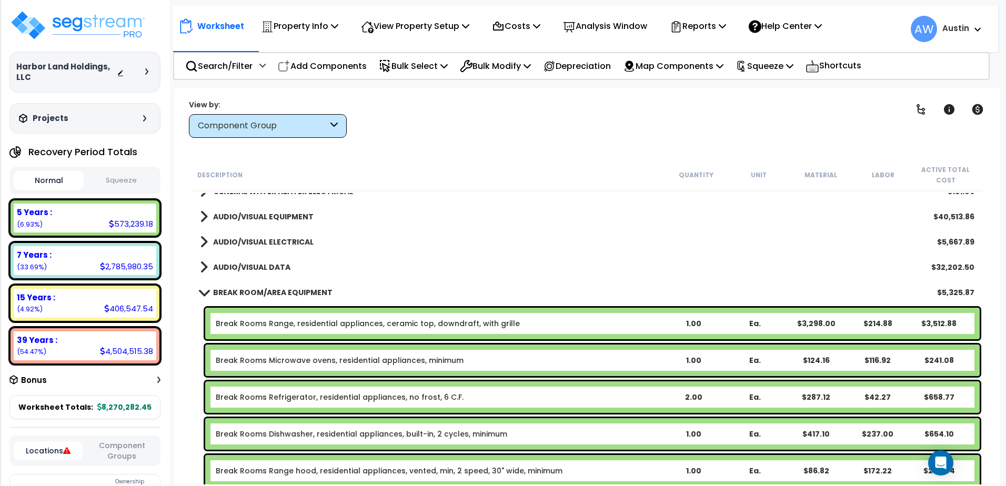
click at [205, 290] on span at bounding box center [203, 292] width 15 height 8
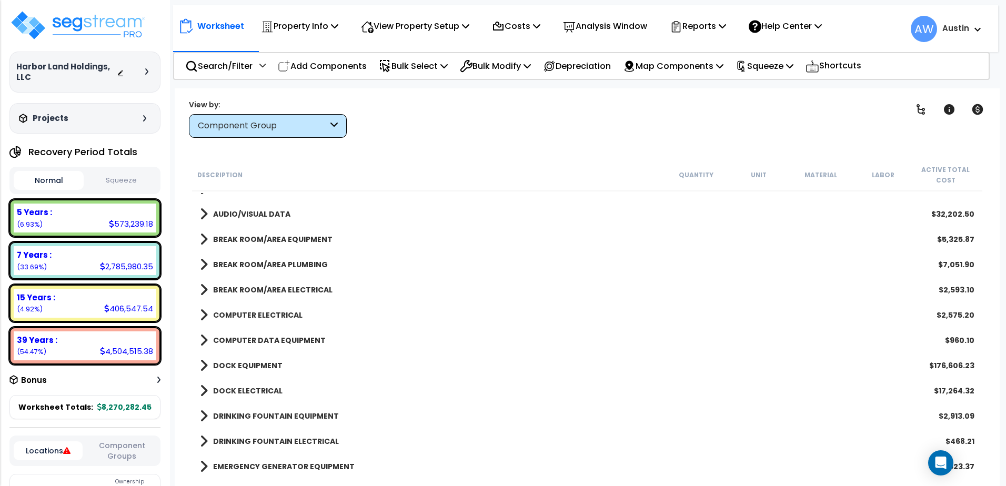
scroll to position [1000, 0]
click at [202, 310] on span at bounding box center [204, 315] width 8 height 15
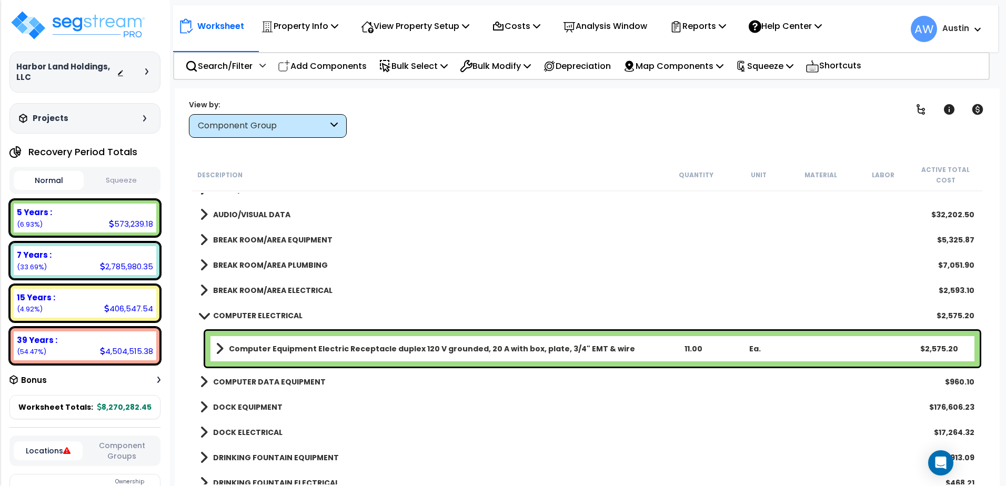
click at [202, 310] on link "COMPUTER ELECTRICAL" at bounding box center [251, 315] width 103 height 15
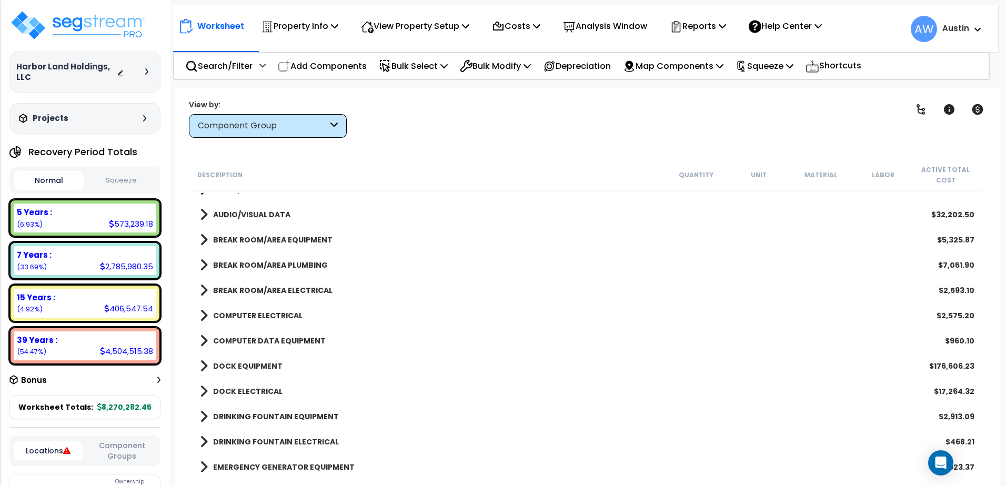
click at [204, 286] on span at bounding box center [204, 290] width 8 height 15
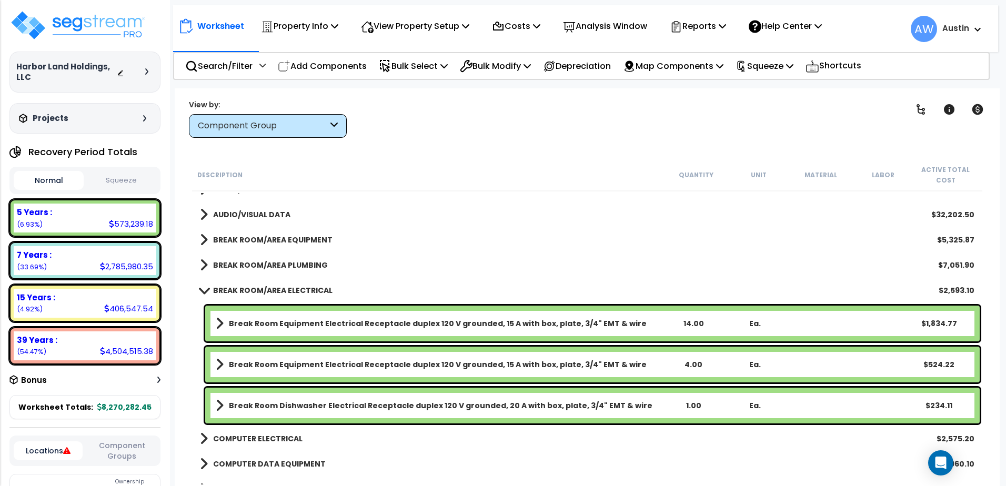
click at [204, 286] on link "BREAK ROOM/AREA ELECTRICAL" at bounding box center [266, 290] width 133 height 15
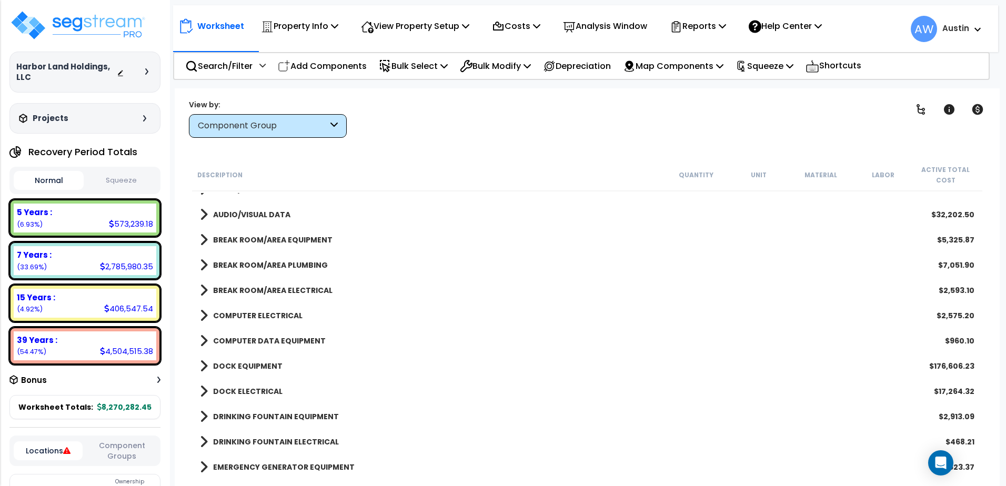
click at [201, 264] on span at bounding box center [204, 265] width 8 height 15
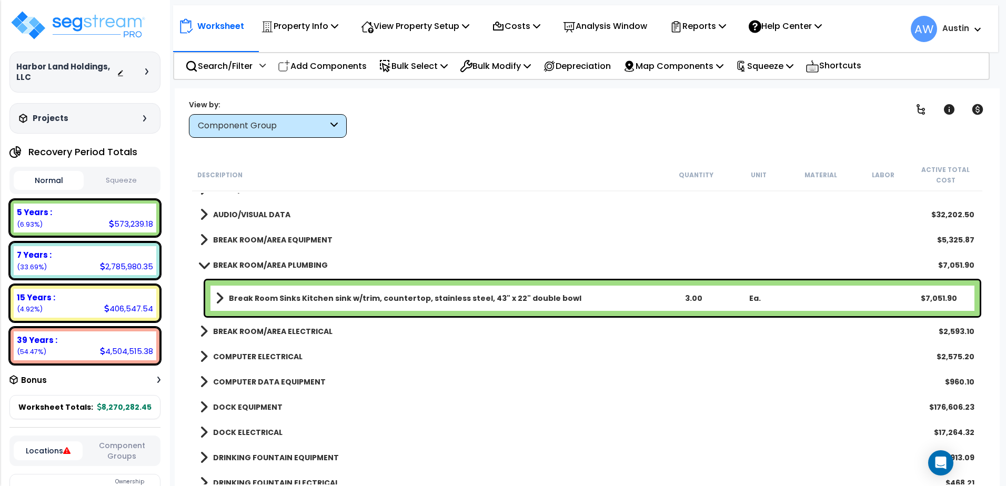
click at [201, 264] on span at bounding box center [203, 265] width 15 height 8
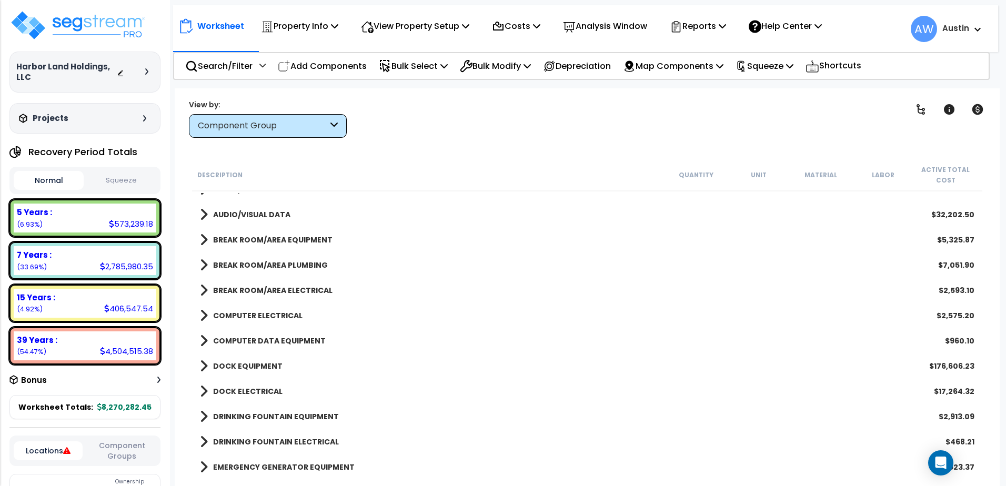
click at [204, 344] on span at bounding box center [204, 341] width 8 height 15
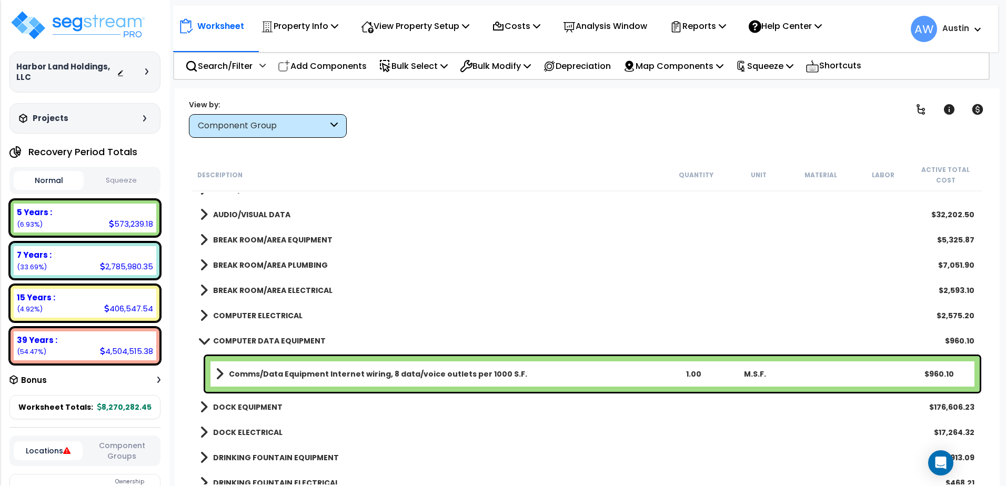
click at [204, 344] on span at bounding box center [203, 341] width 15 height 8
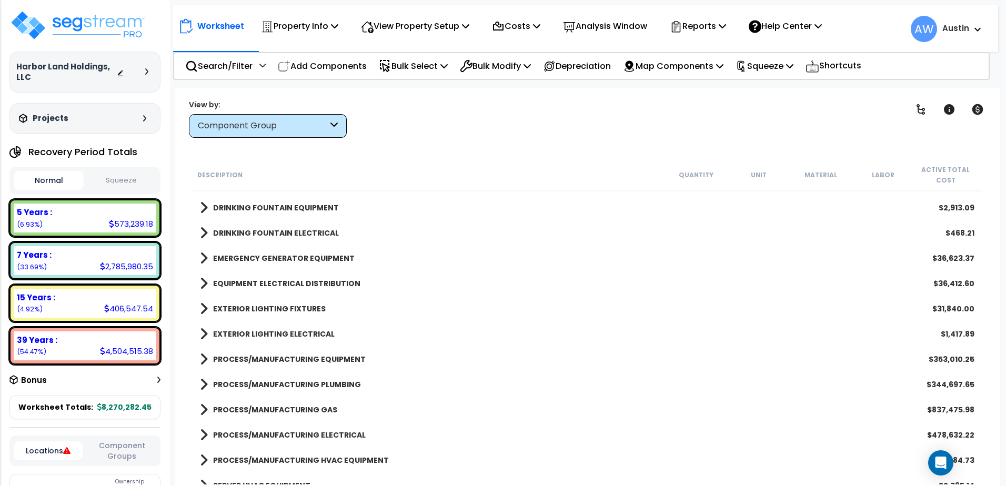
scroll to position [1210, 0]
click at [203, 332] on span at bounding box center [204, 332] width 8 height 15
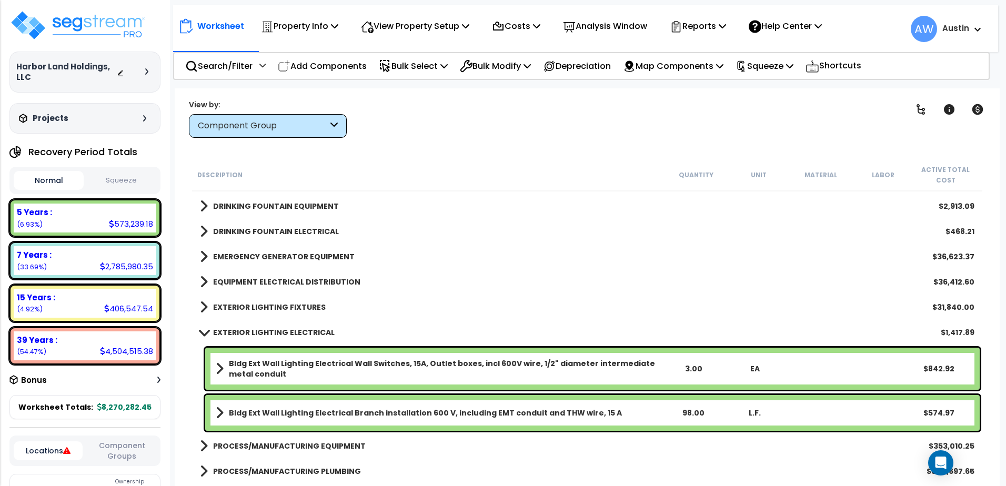
click at [204, 333] on span at bounding box center [203, 332] width 15 height 8
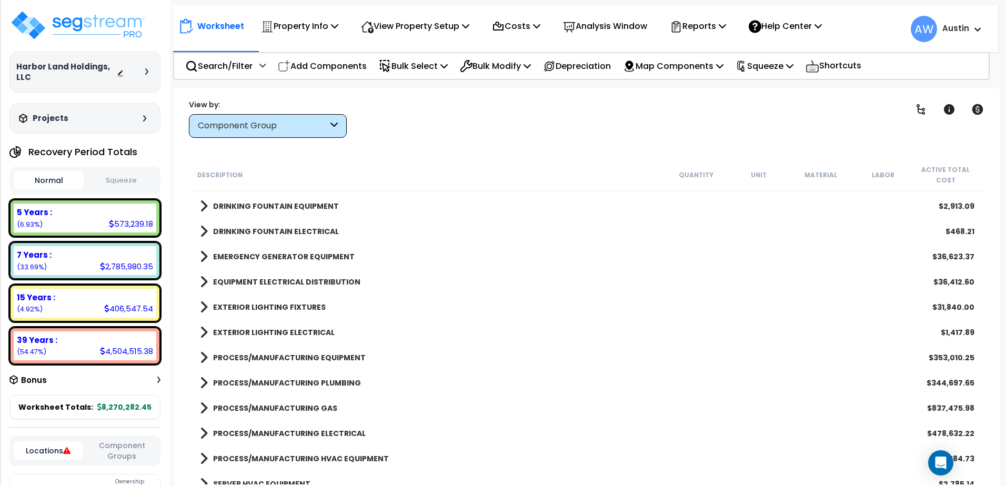
click at [205, 311] on span at bounding box center [204, 307] width 8 height 15
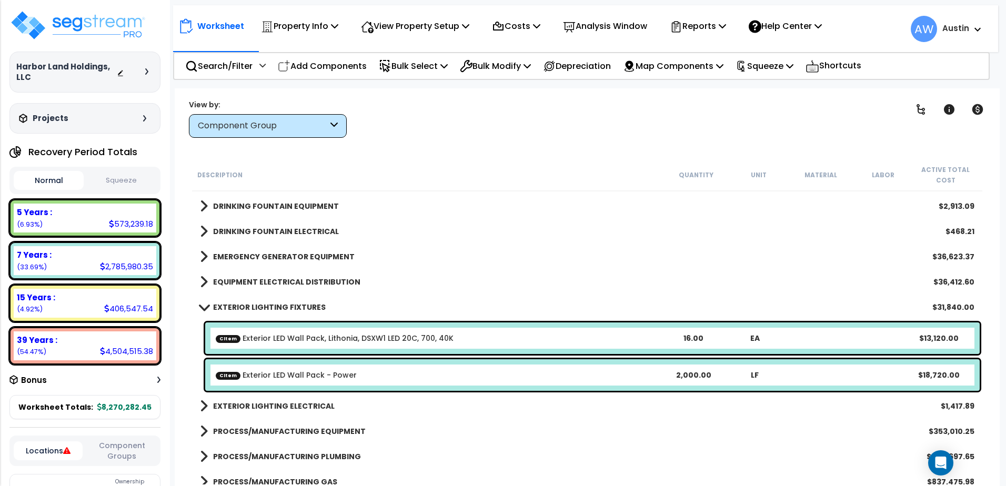
click at [205, 307] on span at bounding box center [203, 307] width 15 height 8
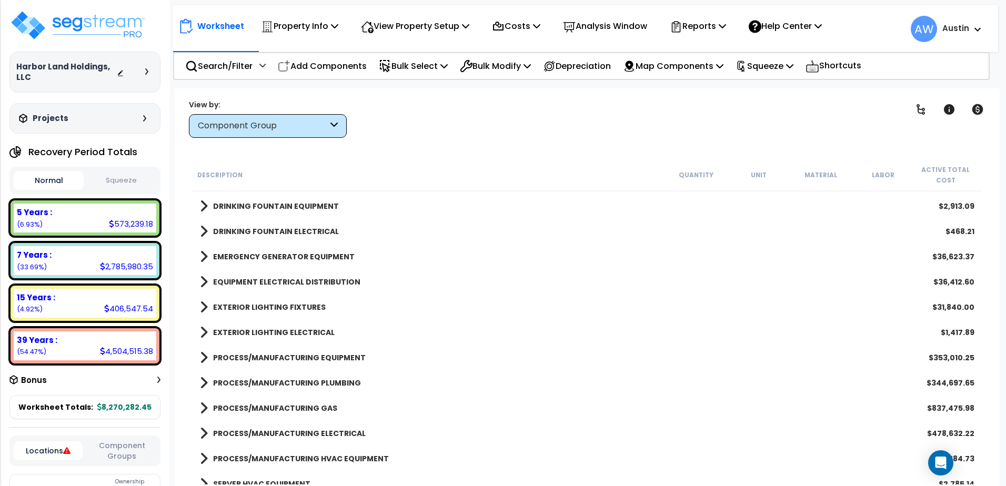
click at [205, 308] on span at bounding box center [204, 307] width 8 height 15
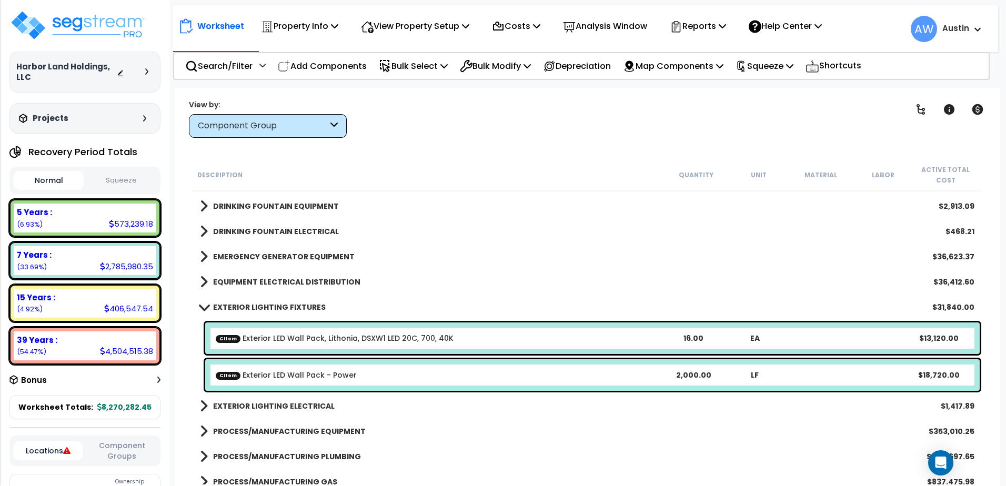
click at [205, 308] on span at bounding box center [203, 307] width 15 height 8
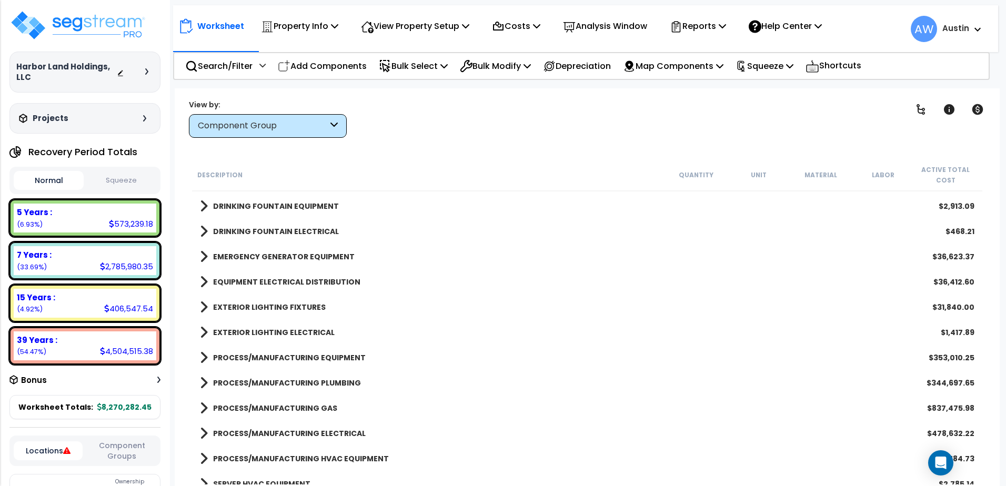
click at [207, 285] on span at bounding box center [204, 282] width 8 height 15
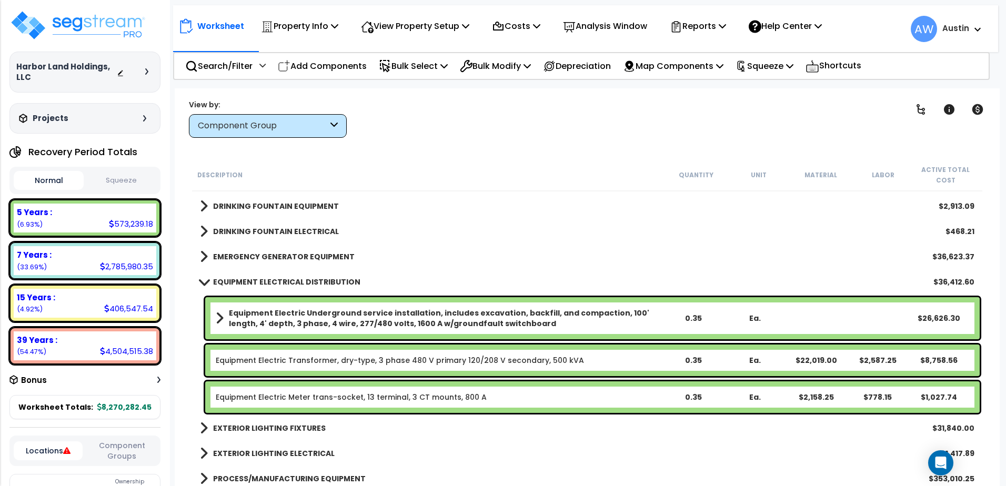
click at [207, 285] on span at bounding box center [203, 282] width 15 height 8
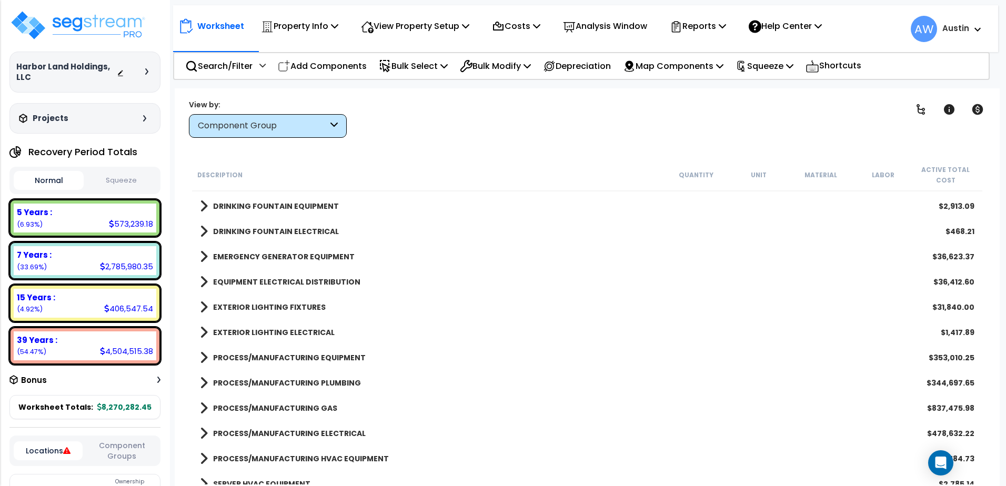
click at [203, 337] on span at bounding box center [204, 332] width 8 height 15
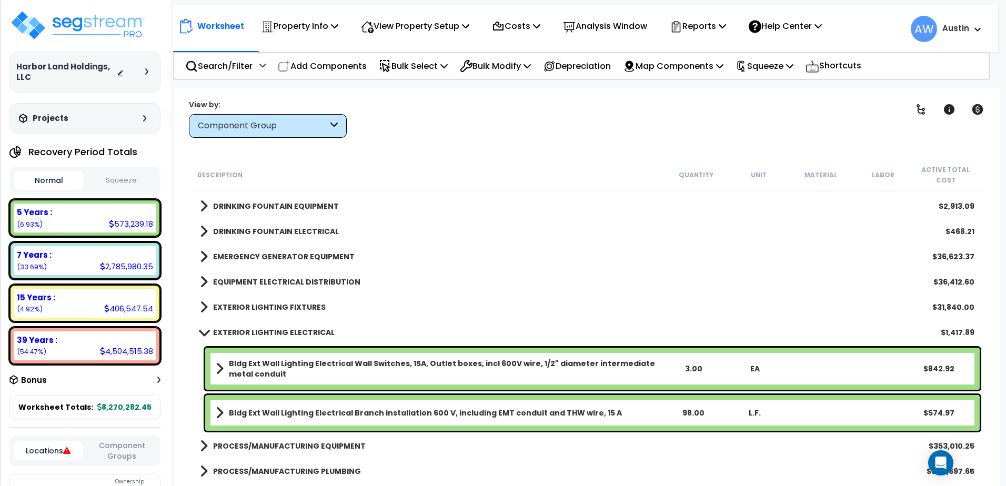
click at [362, 412] on b "Bldg Ext Wall Lighting Electrical Branch installation 600 V, including EMT cond…" at bounding box center [425, 413] width 393 height 11
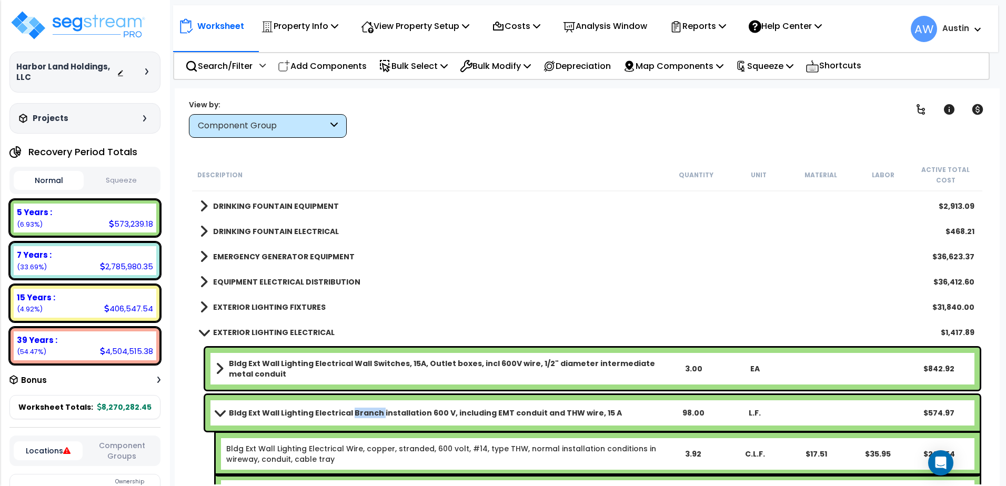
click at [362, 412] on b "Bldg Ext Wall Lighting Electrical Branch installation 600 V, including EMT cond…" at bounding box center [425, 413] width 393 height 11
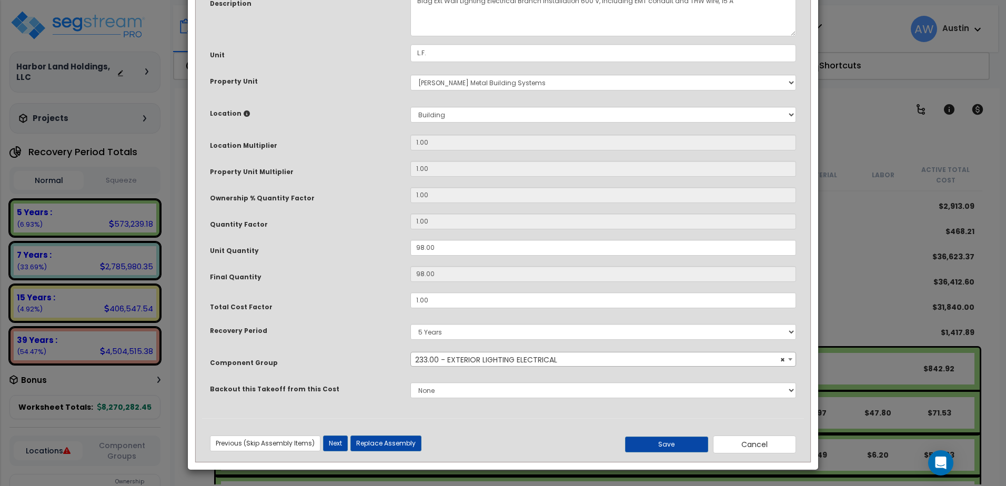
scroll to position [0, 0]
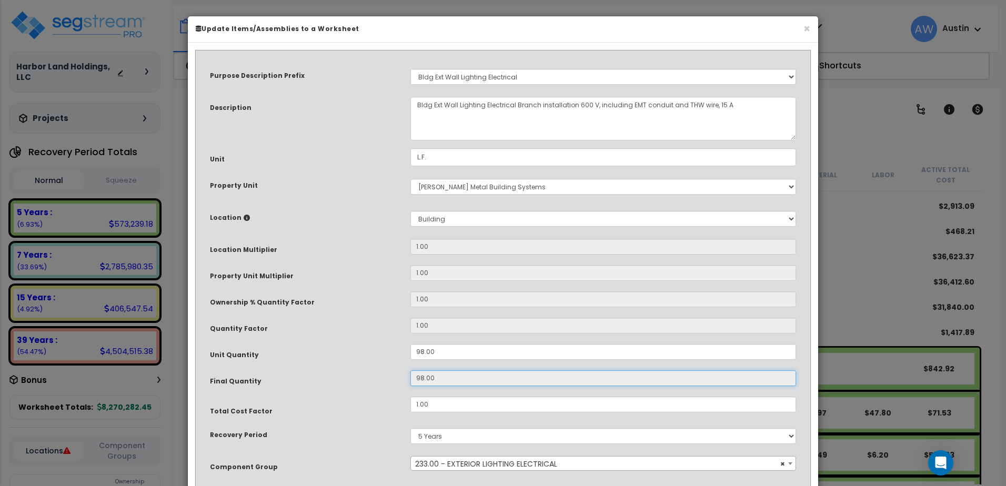
drag, startPoint x: 362, startPoint y: 412, endPoint x: 489, endPoint y: 382, distance: 130.8
click at [489, 382] on input "98.00" at bounding box center [603, 378] width 386 height 16
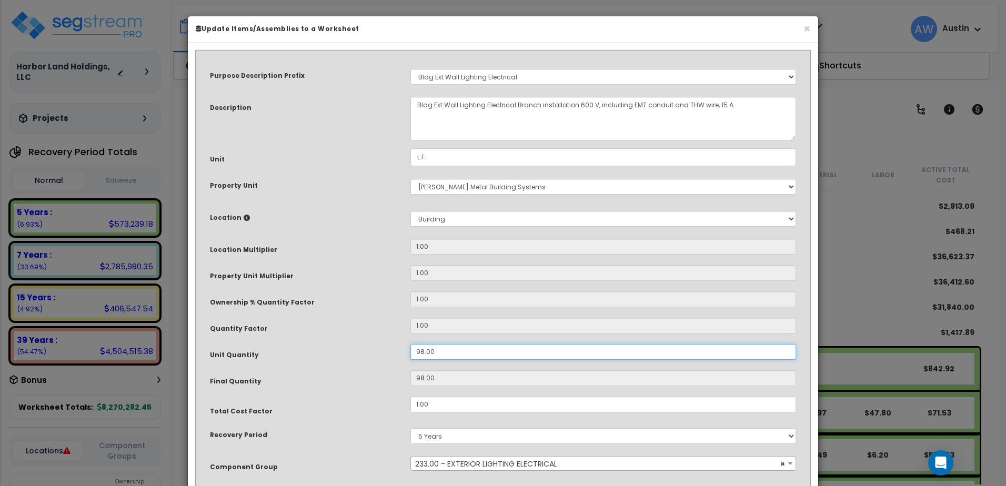
drag, startPoint x: 463, startPoint y: 351, endPoint x: 364, endPoint y: 350, distance: 99.4
click at [364, 350] on div "Unit Quantity 98.00" at bounding box center [503, 353] width 602 height 18
type input "2"
type input "20"
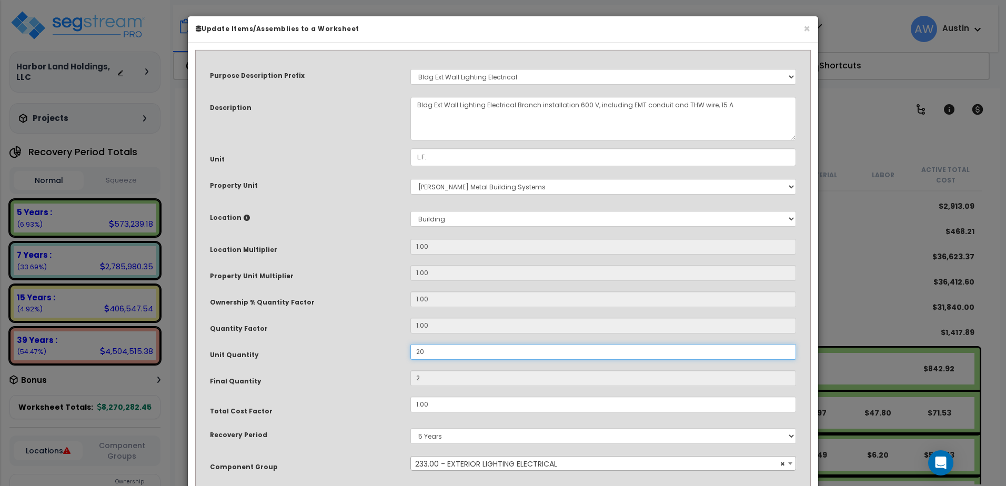
type input "20"
type input "200"
type input "2,000"
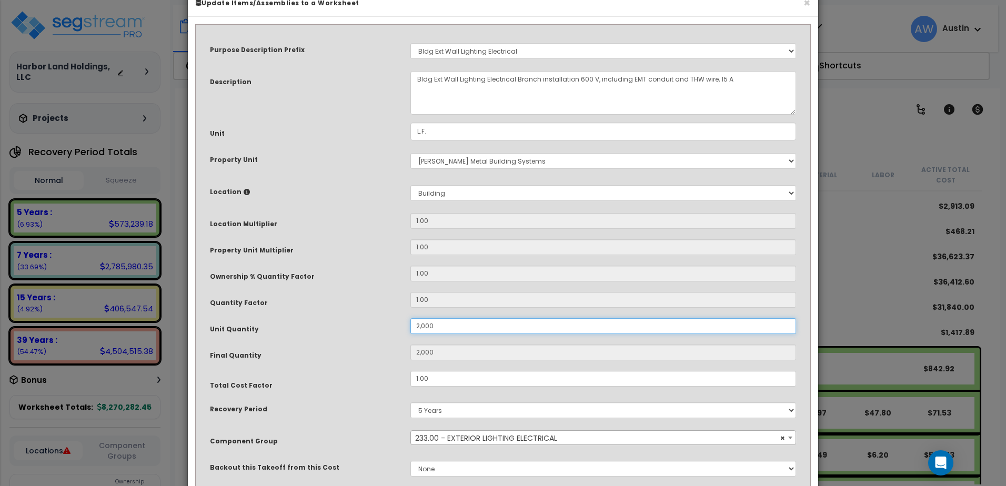
scroll to position [104, 0]
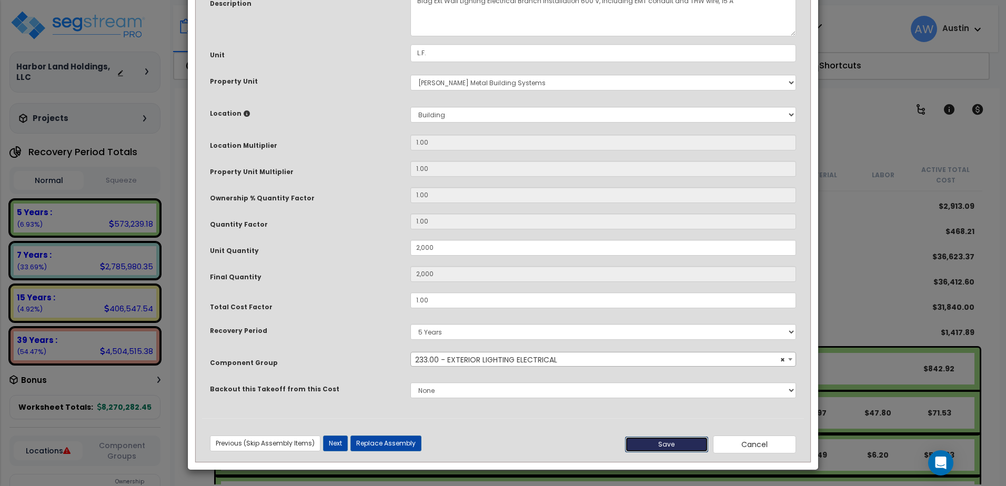
click at [664, 442] on button "Save" at bounding box center [666, 445] width 83 height 16
type input "2000.00"
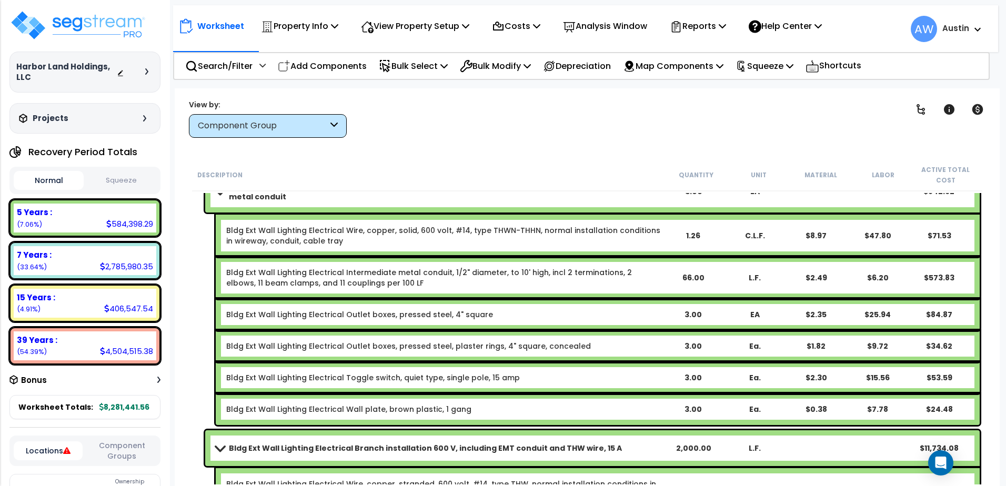
scroll to position [1420, 0]
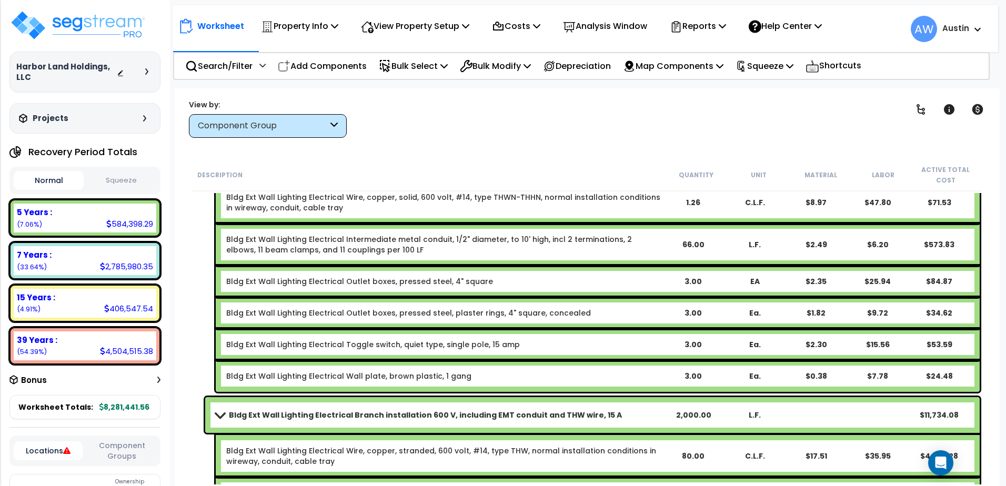
click at [218, 417] on span at bounding box center [219, 415] width 15 height 8
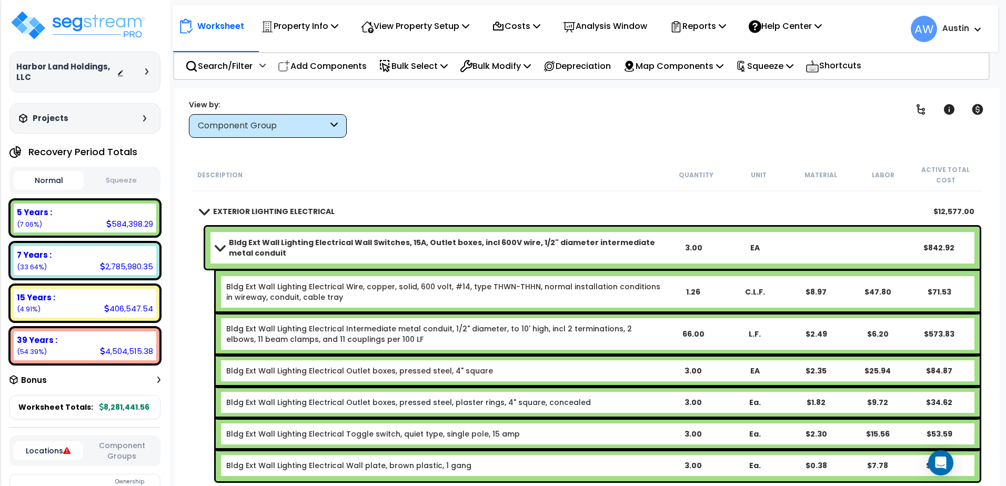
scroll to position [1315, 0]
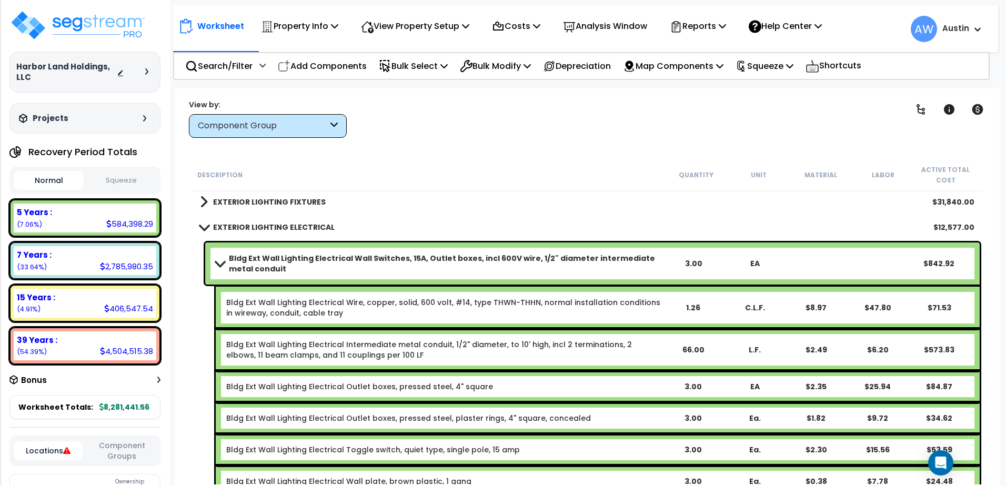
click at [391, 264] on b "Bldg Ext Wall Lighting Electrical Wall Switches, 15A, Outlet boxes, incl 600V w…" at bounding box center [445, 263] width 433 height 21
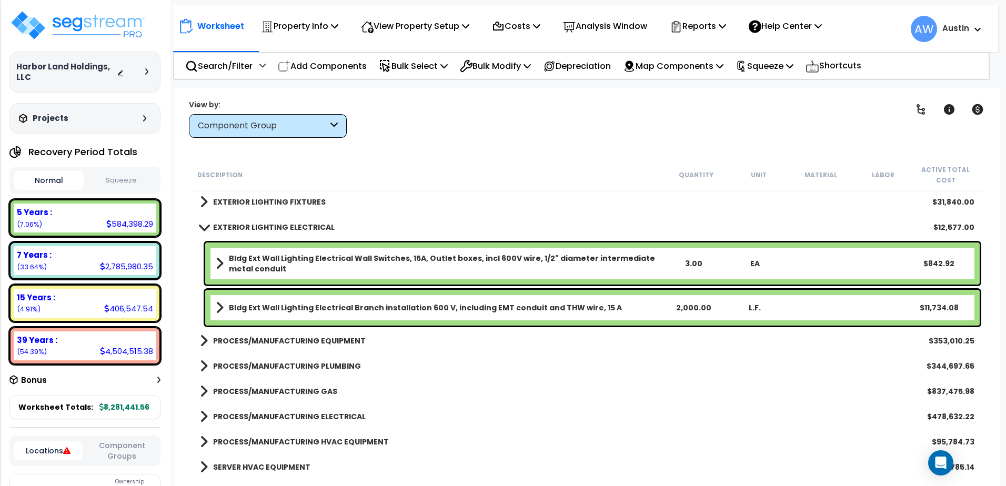
click at [391, 264] on b "Bldg Ext Wall Lighting Electrical Wall Switches, 15A, Outlet boxes, incl 600V w…" at bounding box center [445, 263] width 433 height 21
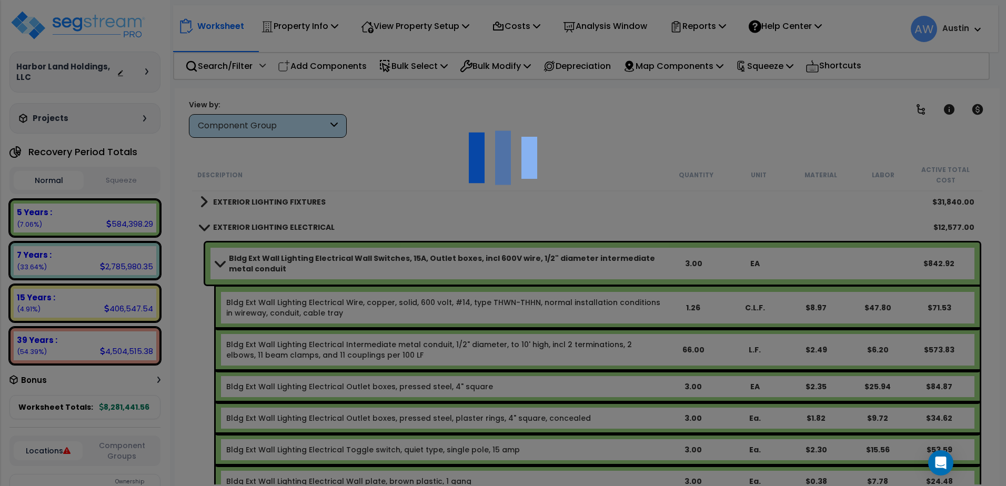
scroll to position [0, 0]
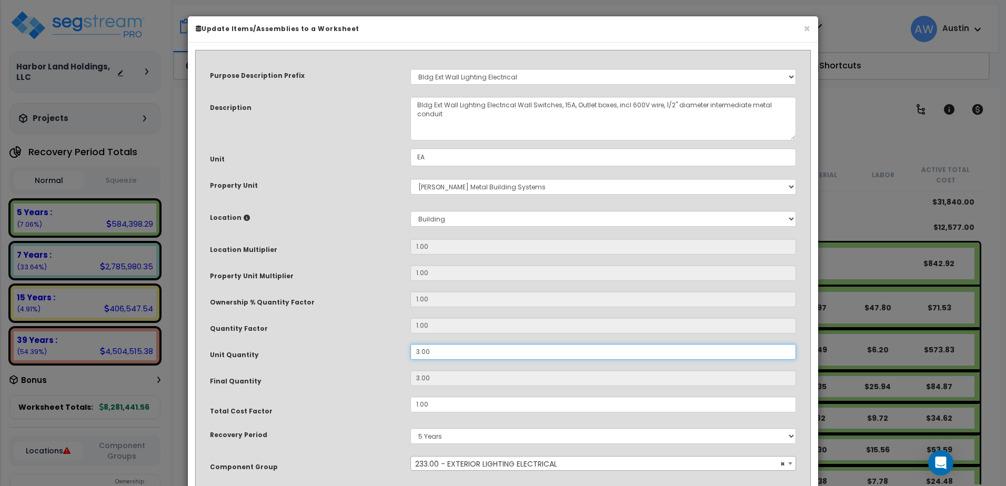
drag, startPoint x: 441, startPoint y: 354, endPoint x: 406, endPoint y: 361, distance: 35.5
click at [406, 361] on div "Unit Quantity 3.00" at bounding box center [503, 353] width 602 height 18
type input "6"
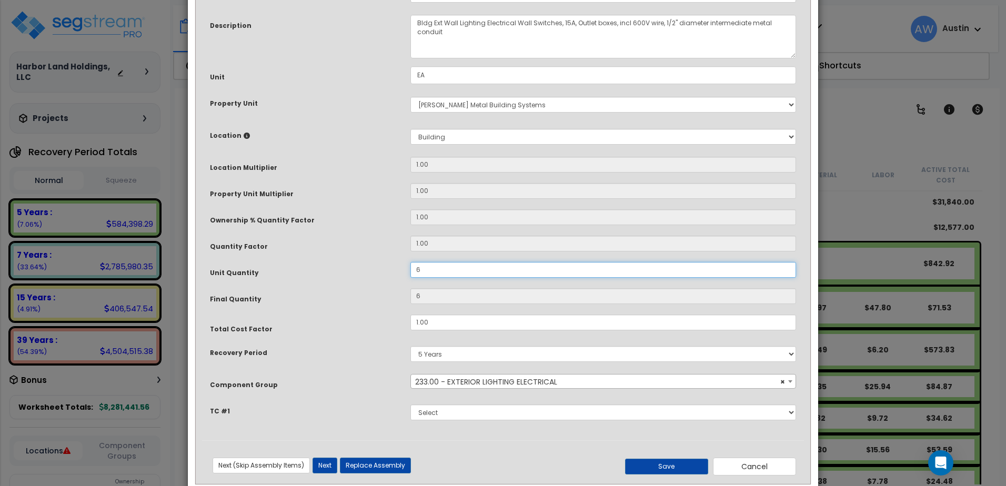
scroll to position [104, 0]
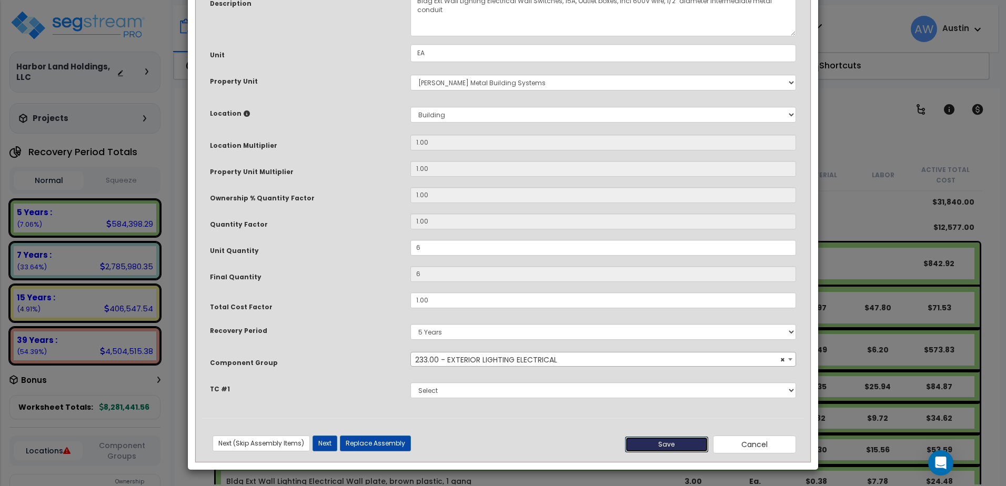
click at [654, 442] on button "Save" at bounding box center [666, 445] width 83 height 16
type input "6.00"
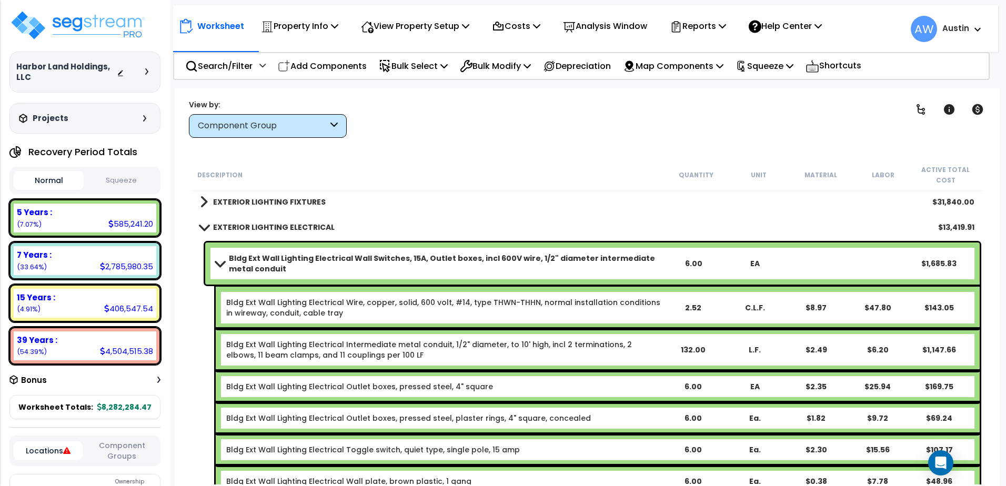
click at [223, 270] on link "Bldg Ext Wall Lighting Electrical Wall Switches, 15A, Outlet boxes, incl 600V w…" at bounding box center [439, 263] width 447 height 21
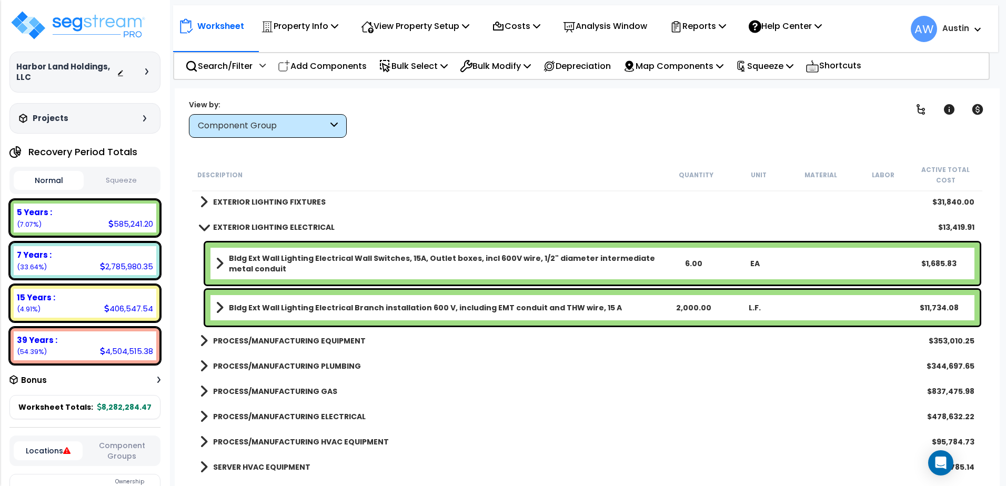
click at [201, 227] on span at bounding box center [203, 227] width 15 height 8
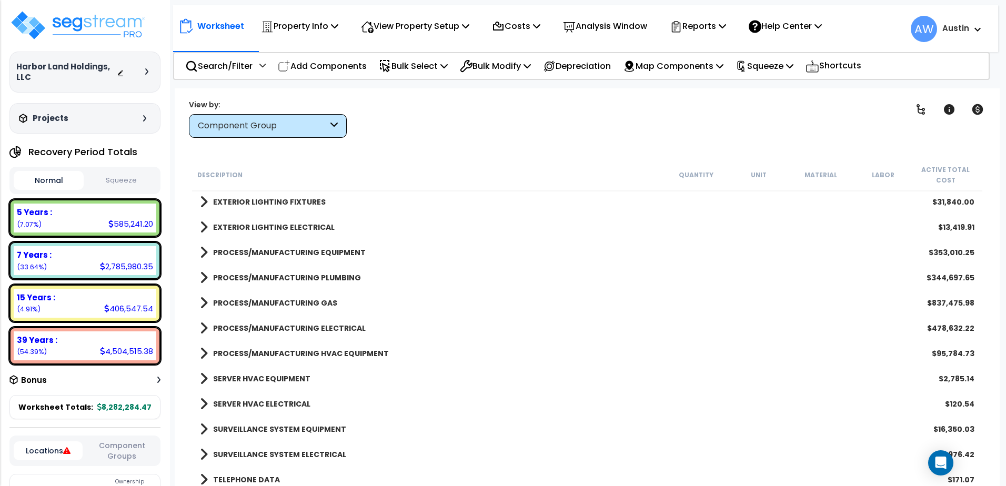
click at [203, 206] on span at bounding box center [204, 202] width 8 height 15
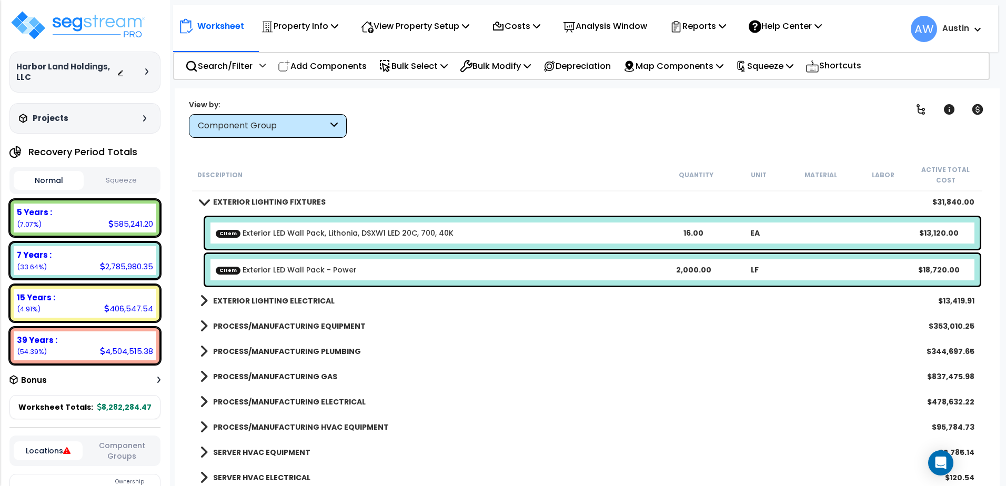
click at [203, 206] on link "EXTERIOR LIGHTING FIXTURES" at bounding box center [263, 202] width 126 height 15
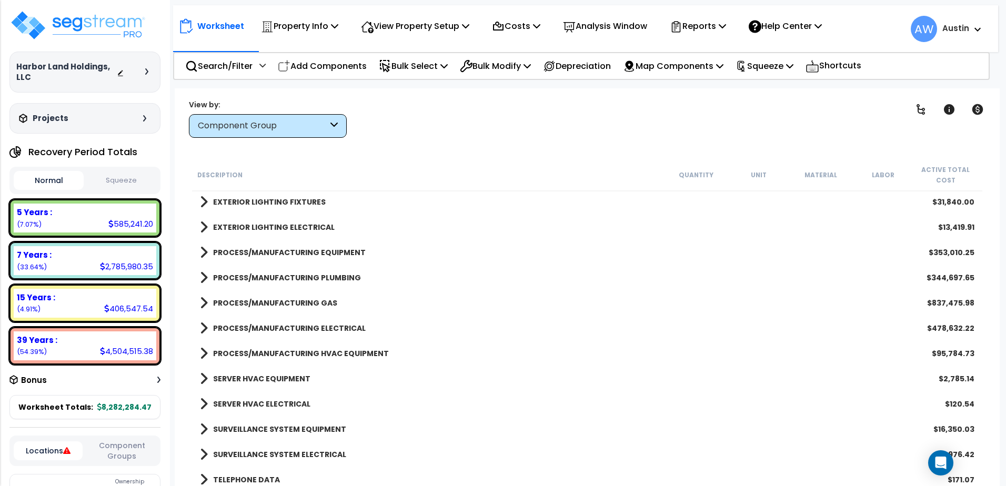
click at [200, 228] on span at bounding box center [204, 227] width 8 height 15
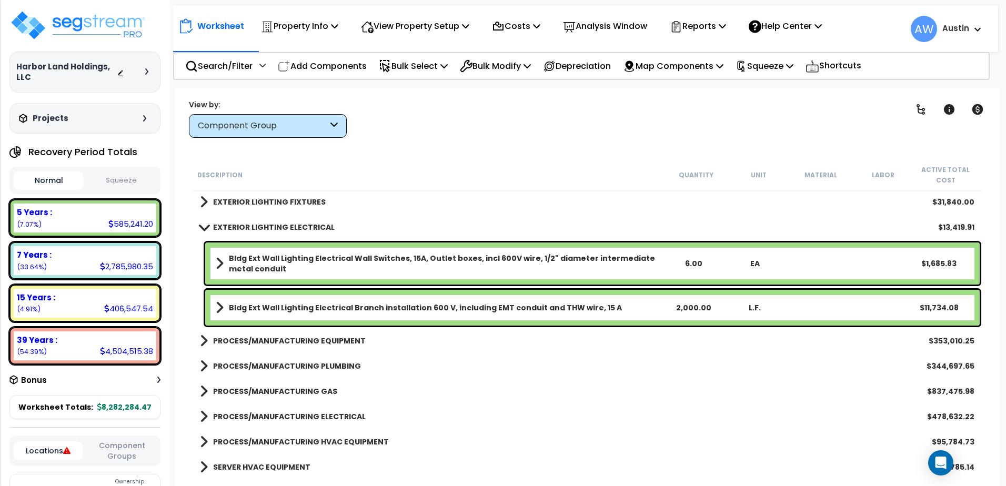
click at [352, 268] on b "Bldg Ext Wall Lighting Electrical Wall Switches, 15A, Outlet boxes, incl 600V w…" at bounding box center [445, 263] width 433 height 21
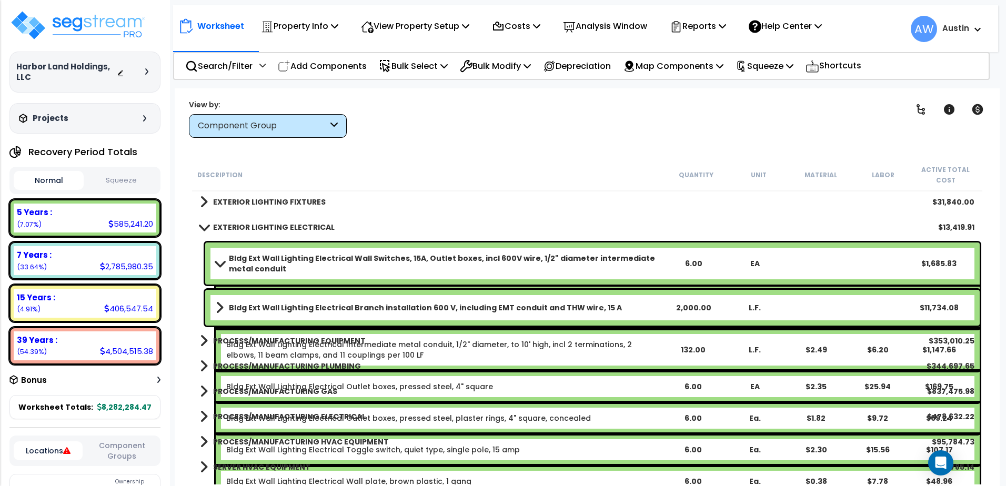
click at [352, 268] on b "Bldg Ext Wall Lighting Electrical Wall Switches, 15A, Outlet boxes, incl 600V w…" at bounding box center [445, 263] width 433 height 21
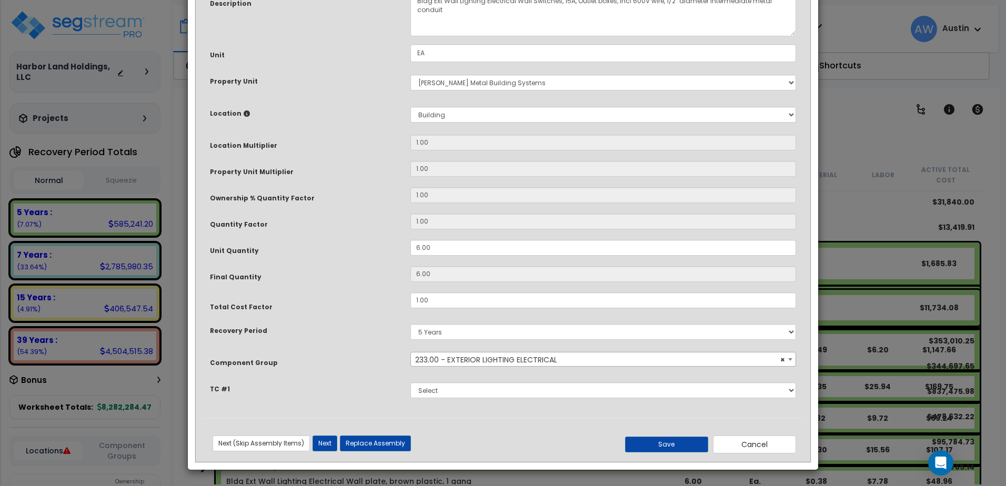
scroll to position [0, 0]
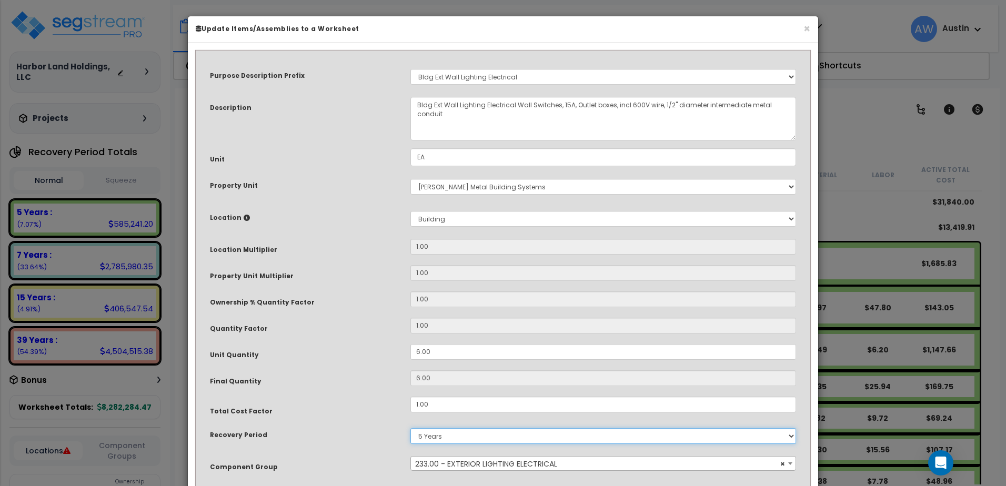
click at [475, 437] on select "Land 5 Years 7 Years 15 Years 39 Years 27.5 Year" at bounding box center [603, 436] width 386 height 16
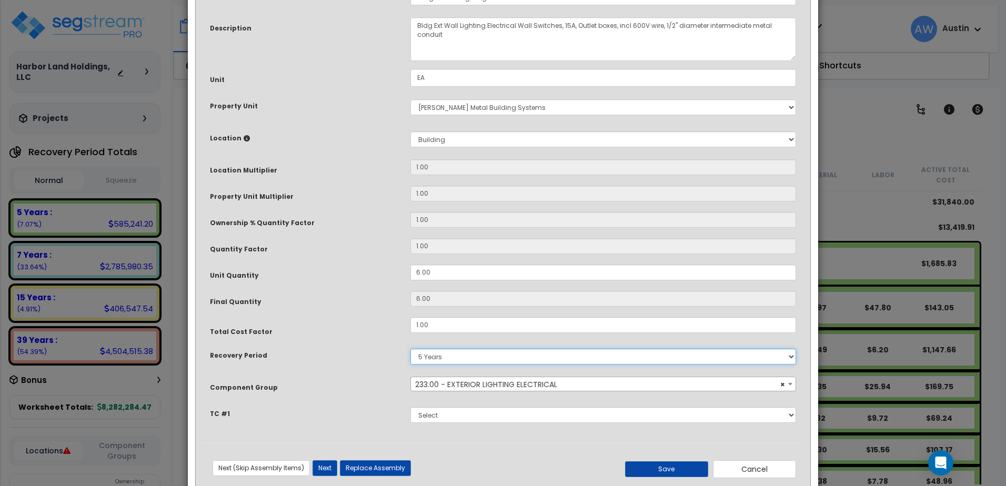
scroll to position [104, 0]
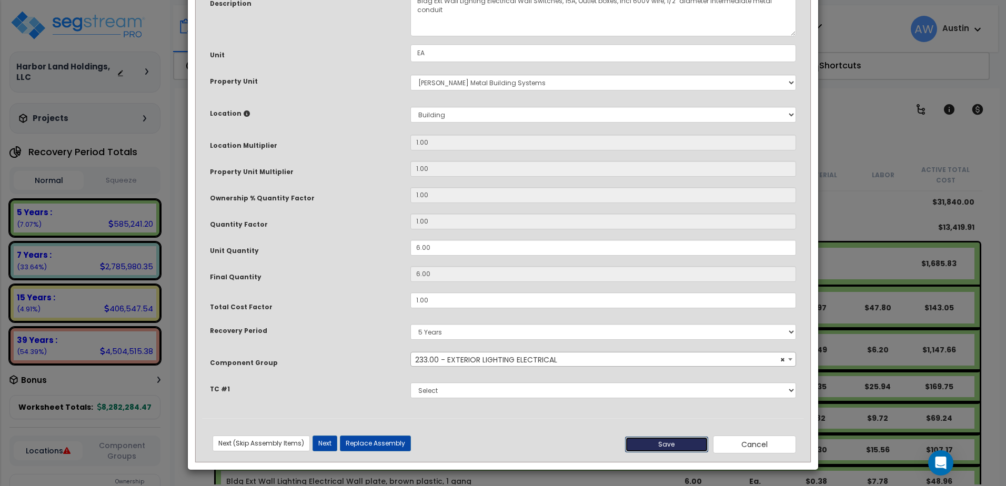
click at [693, 438] on button "Save" at bounding box center [666, 445] width 83 height 16
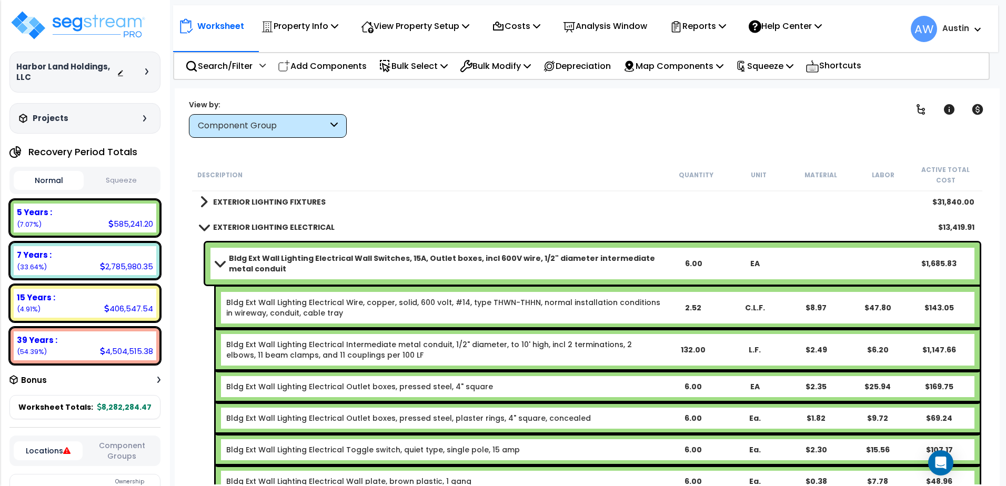
click at [216, 258] on link "Bldg Ext Wall Lighting Electrical Wall Switches, 15A, Outlet boxes, incl 600V w…" at bounding box center [439, 263] width 447 height 21
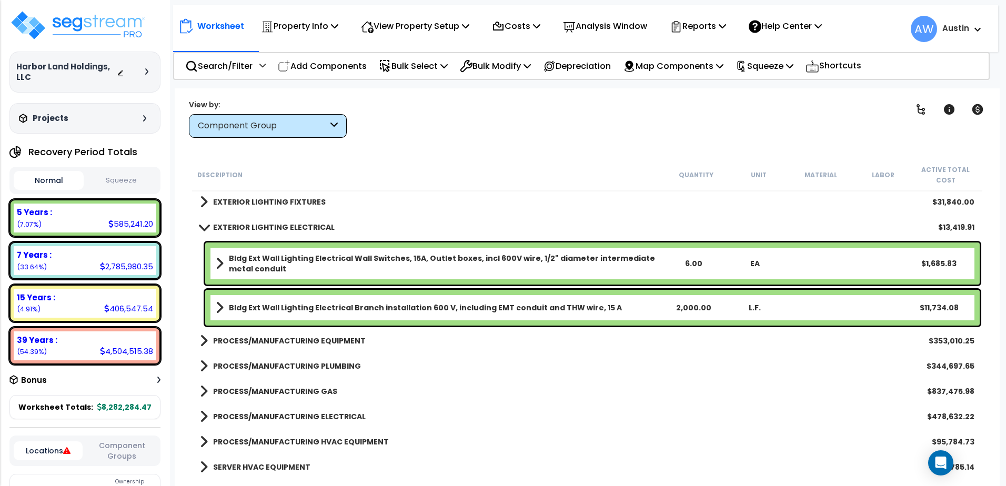
click at [209, 227] on span at bounding box center [203, 227] width 15 height 8
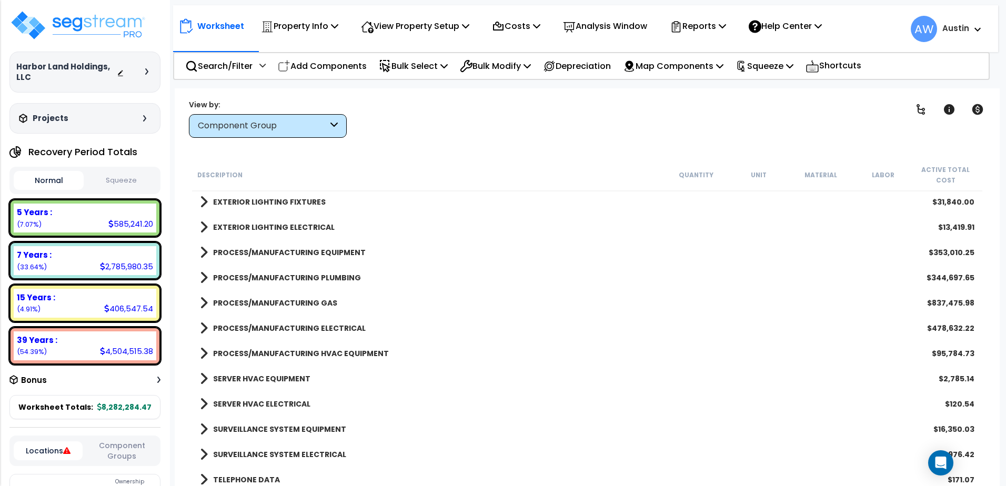
click at [204, 203] on span at bounding box center [204, 202] width 8 height 15
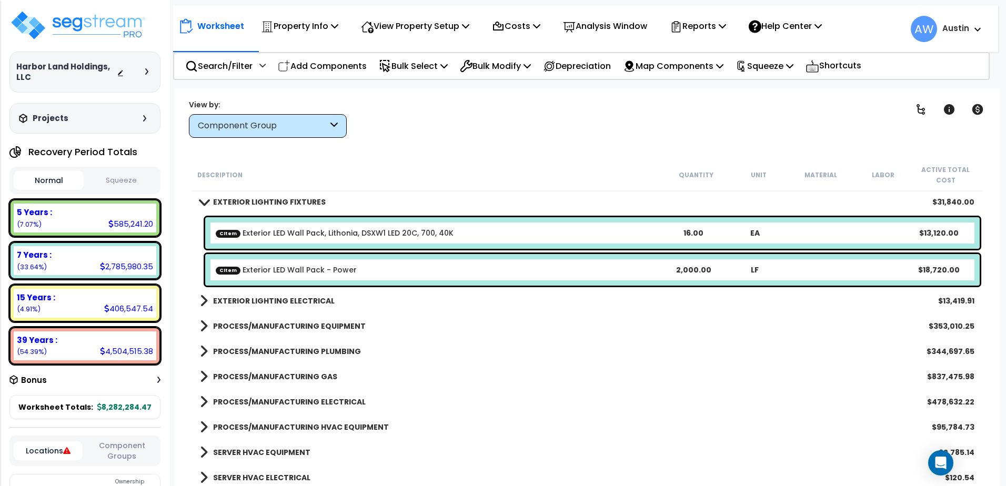
click at [407, 230] on link "CItem Exterior LED Wall Pack, Lithonia, DSXW1 LED 20C, 700, 40K" at bounding box center [335, 233] width 238 height 11
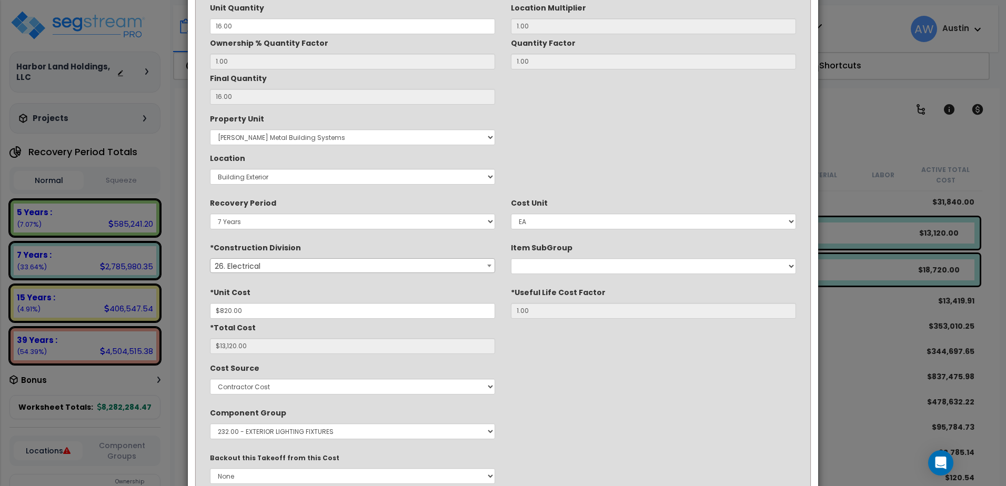
scroll to position [0, 0]
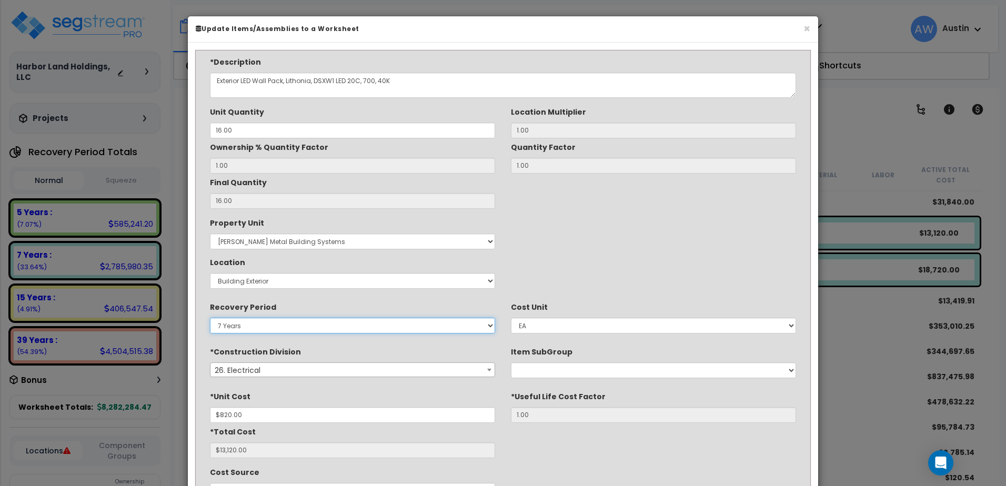
click at [226, 324] on select "Land 5 Years 7 Years 15 Years 39 Years 27.5 Year" at bounding box center [352, 326] width 285 height 16
select select "5Y"
click at [210, 318] on select "Land 5 Years 7 Years 15 Years 39 Years 27.5 Year" at bounding box center [352, 326] width 285 height 16
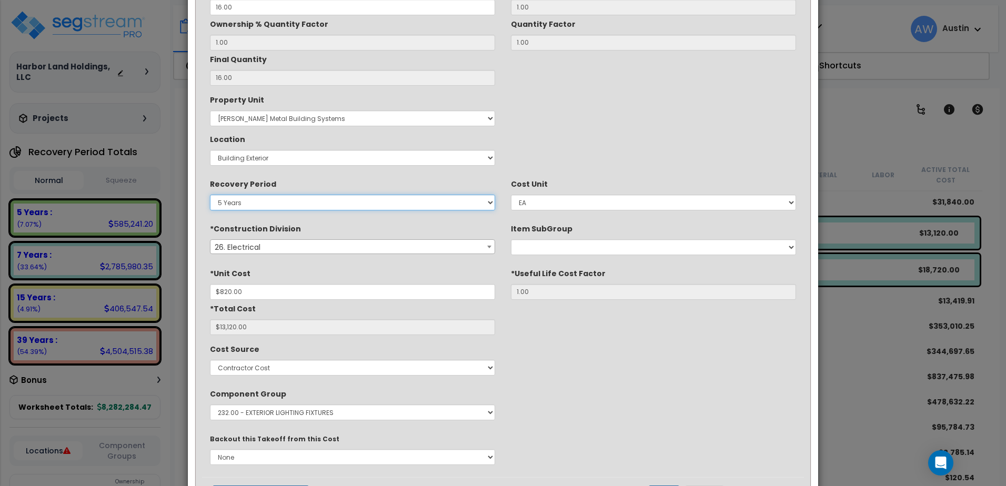
scroll to position [173, 0]
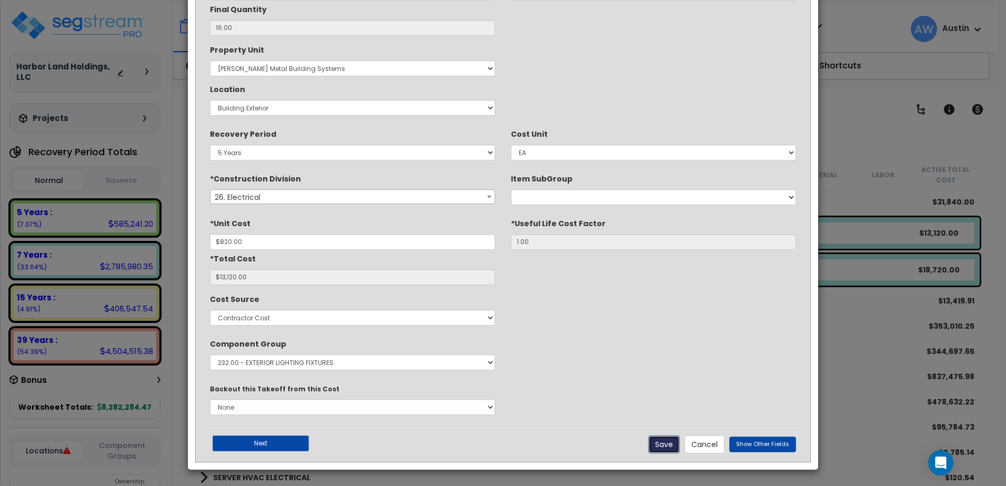
click at [666, 441] on button "Save" at bounding box center [664, 445] width 32 height 18
type input "820.00"
type input "13120.00"
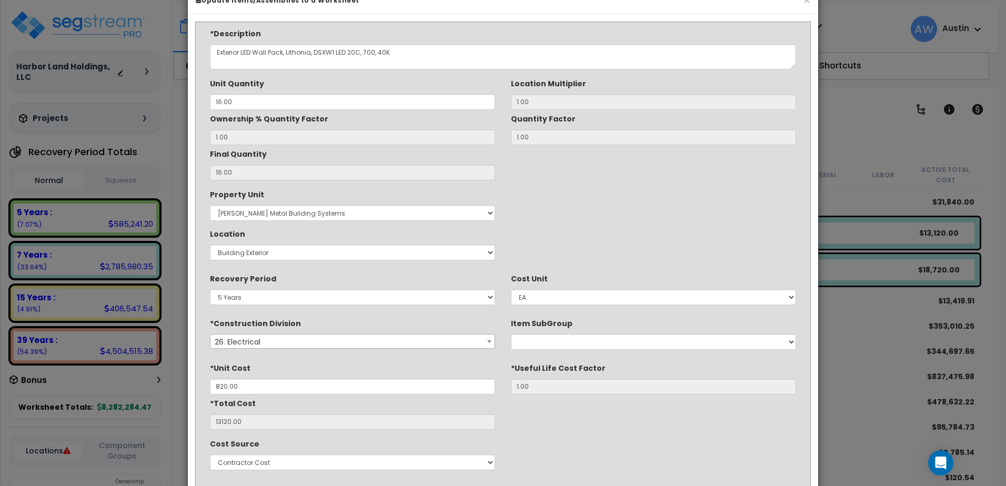
scroll to position [15, 0]
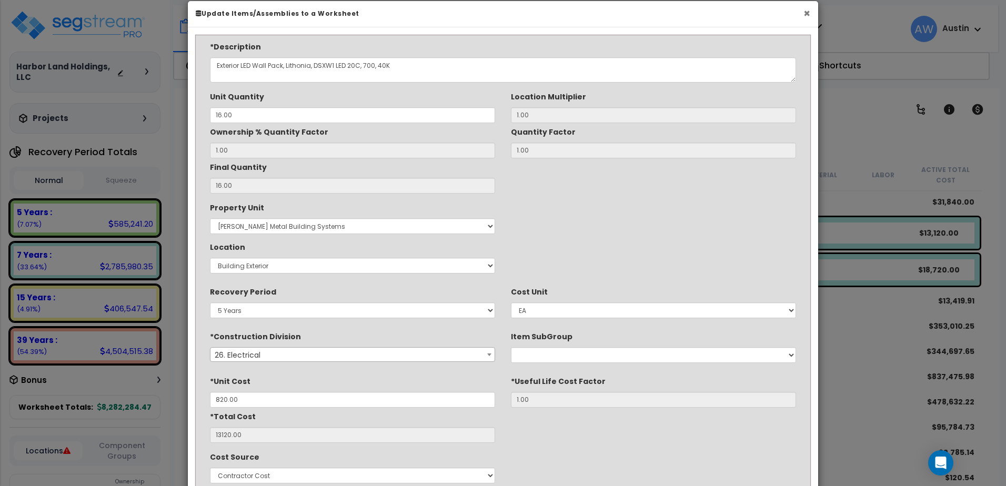
click at [803, 13] on button "×" at bounding box center [806, 13] width 7 height 11
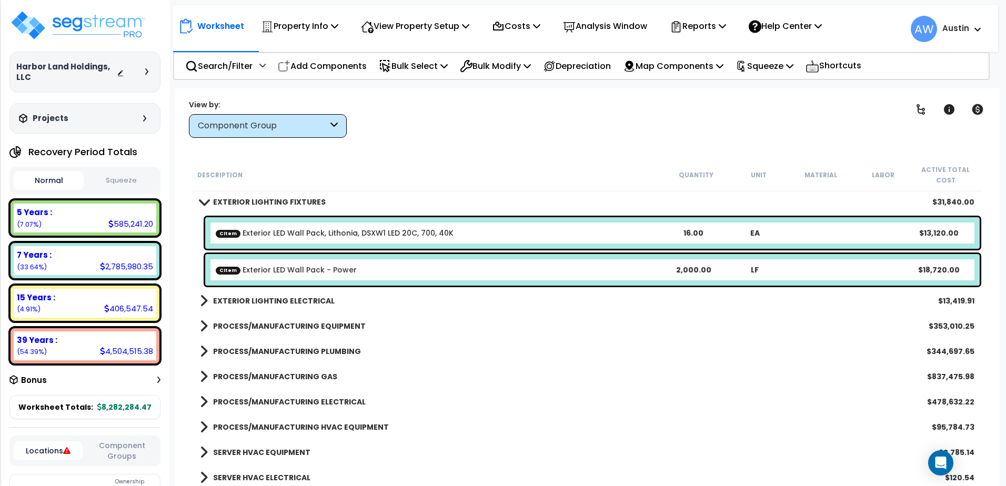
click at [440, 195] on div "EXTERIOR LIGHTING FIXTURES $31,840.00" at bounding box center [587, 201] width 785 height 25
click at [210, 201] on span at bounding box center [203, 202] width 15 height 8
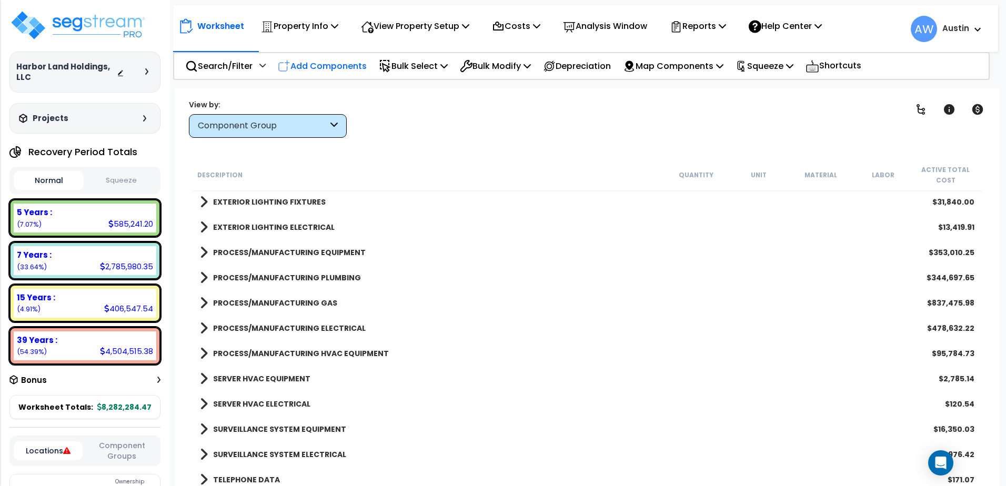
click at [312, 63] on p "Add Components" at bounding box center [322, 66] width 89 height 14
select select
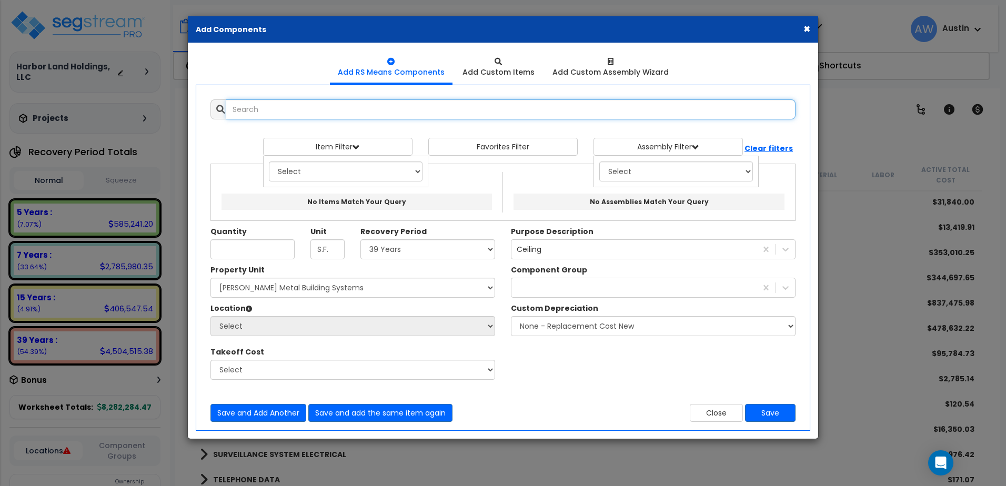
scroll to position [0, 0]
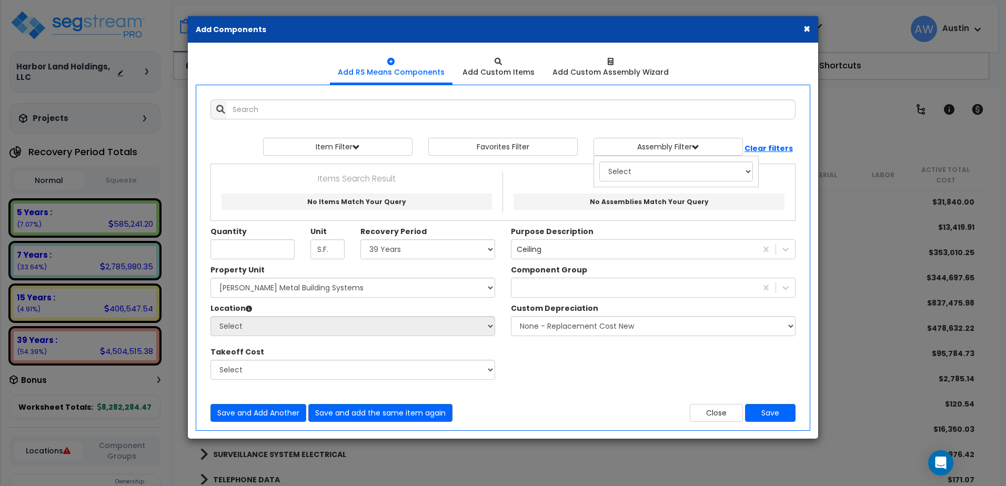
click at [806, 26] on button "×" at bounding box center [806, 28] width 7 height 11
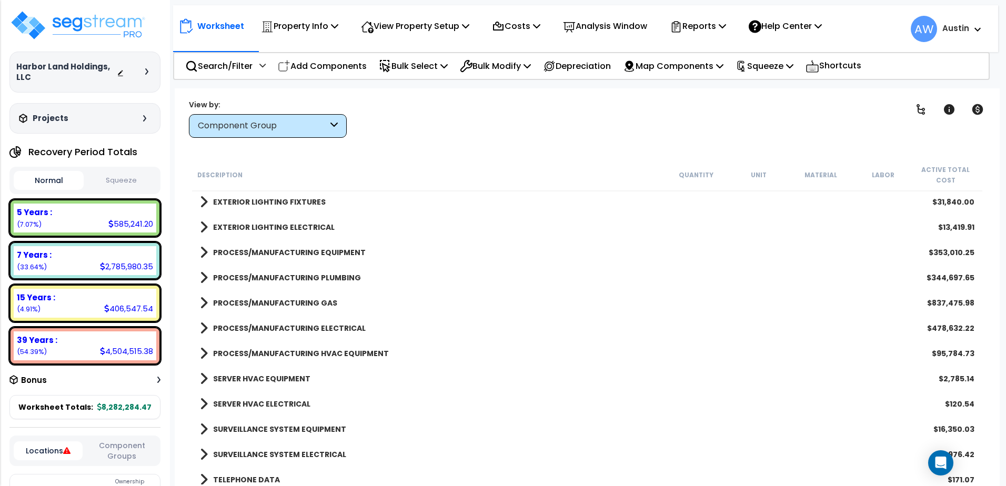
click at [267, 283] on b "PROCESS/MANUFACTURING PLUMBING" at bounding box center [287, 278] width 148 height 11
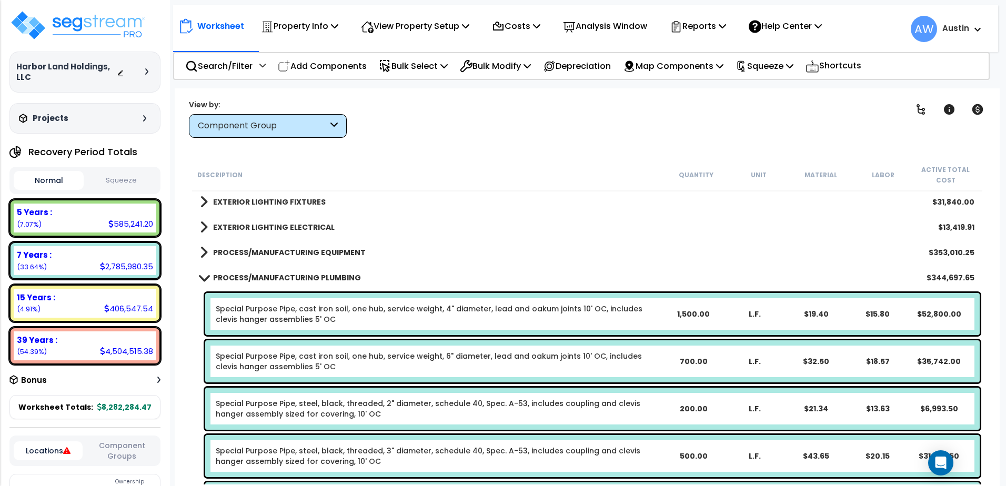
click at [266, 281] on b "PROCESS/MANUFACTURING PLUMBING" at bounding box center [287, 278] width 148 height 11
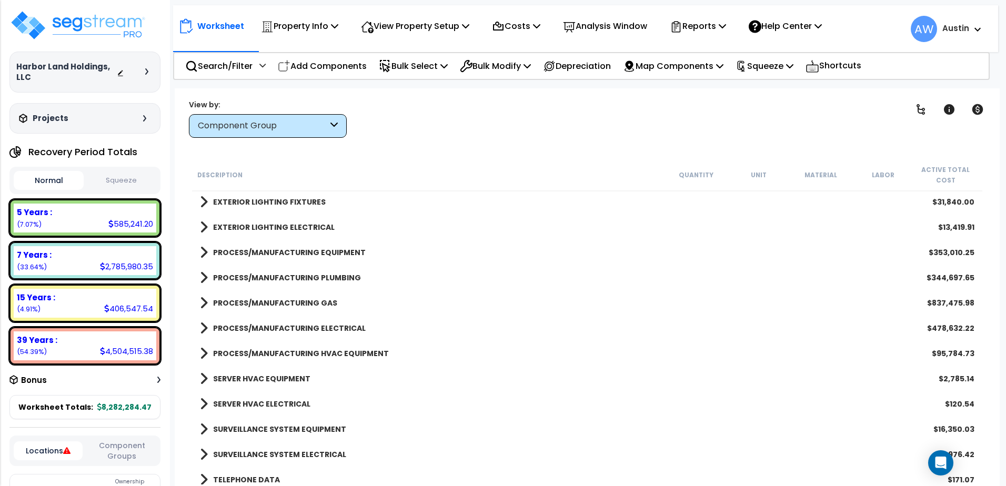
click at [267, 304] on b "PROCESS/MANUFACTURING GAS" at bounding box center [275, 303] width 124 height 11
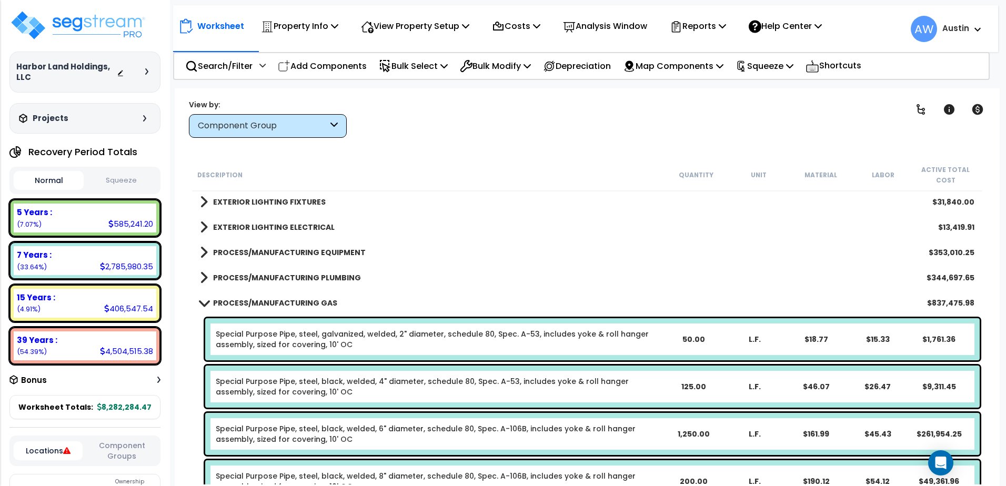
click at [267, 304] on b "PROCESS/MANUFACTURING GAS" at bounding box center [275, 303] width 124 height 11
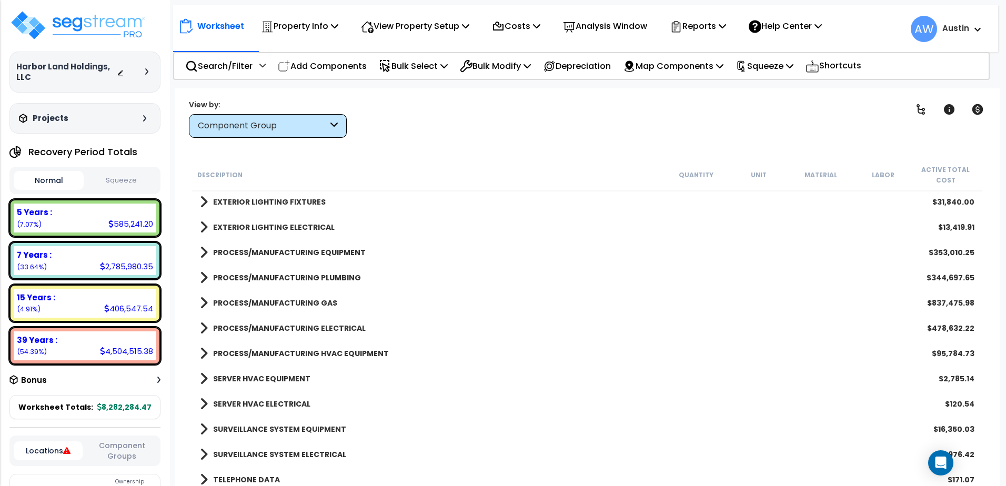
click at [266, 327] on b "PROCESS/MANUFACTURING ELECTRICAL" at bounding box center [289, 328] width 153 height 11
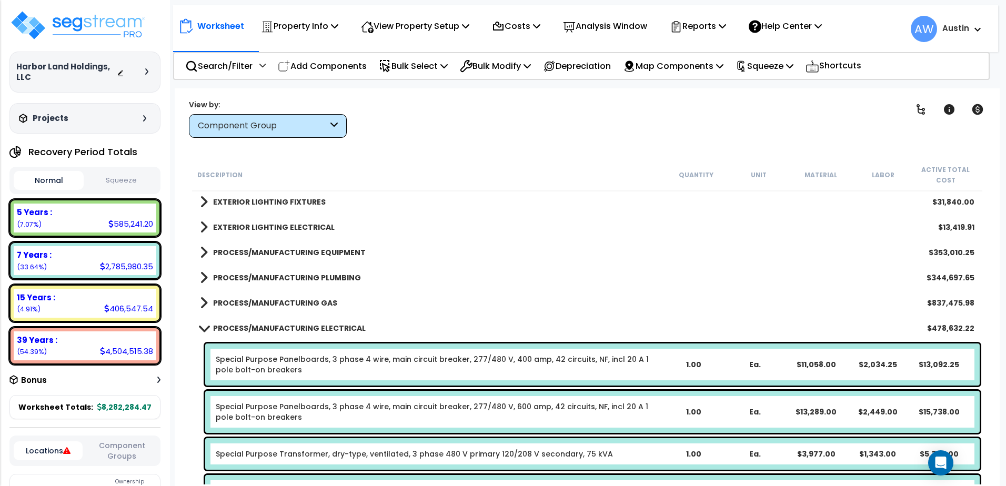
click at [266, 327] on b "PROCESS/MANUFACTURING ELECTRICAL" at bounding box center [289, 328] width 153 height 11
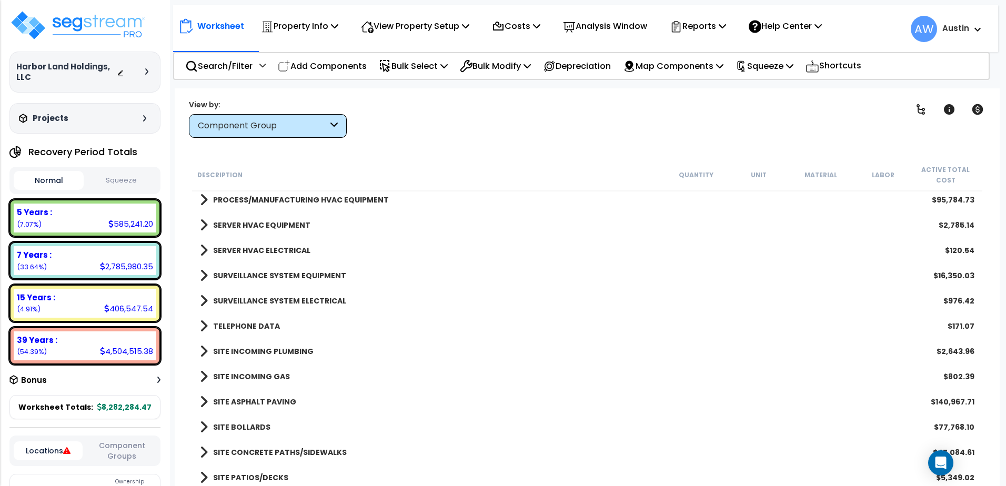
scroll to position [1473, 0]
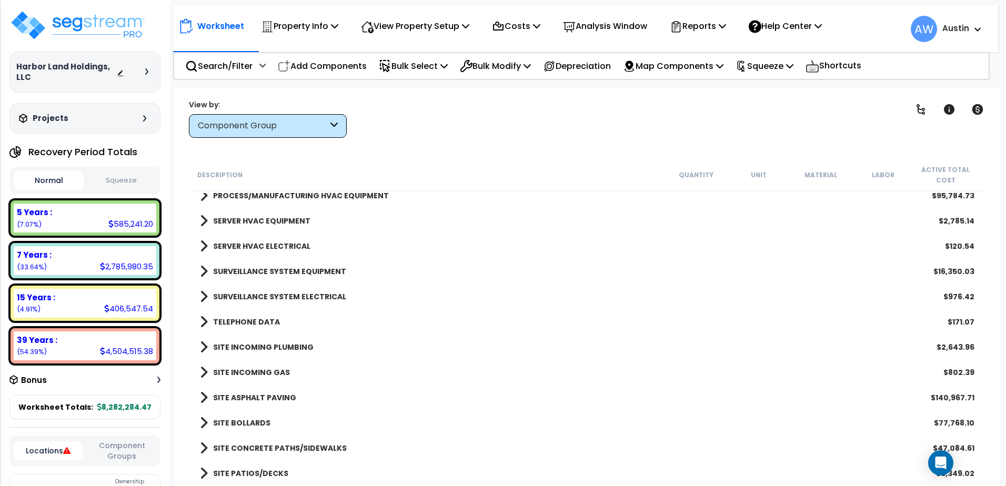
click at [267, 396] on b "SITE ASPHALT PAVING" at bounding box center [254, 397] width 83 height 11
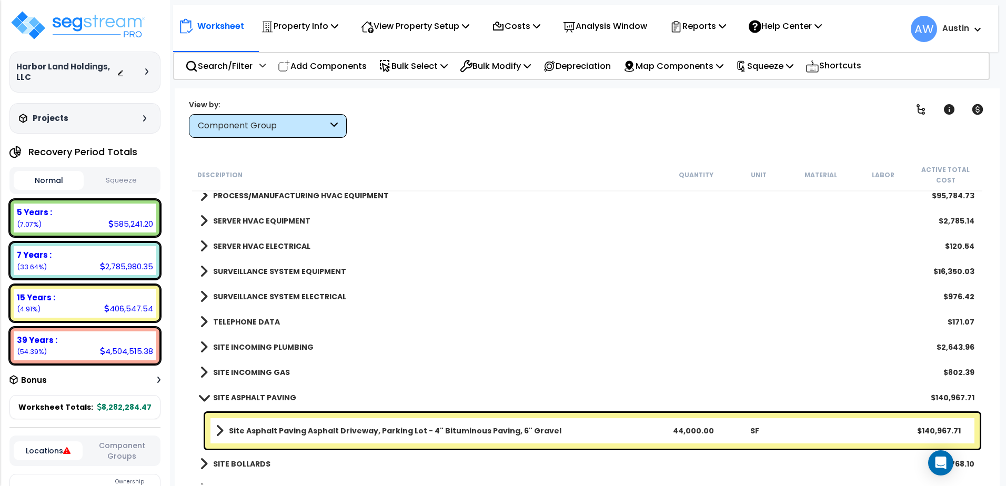
click at [269, 397] on b "SITE ASPHALT PAVING" at bounding box center [254, 397] width 83 height 11
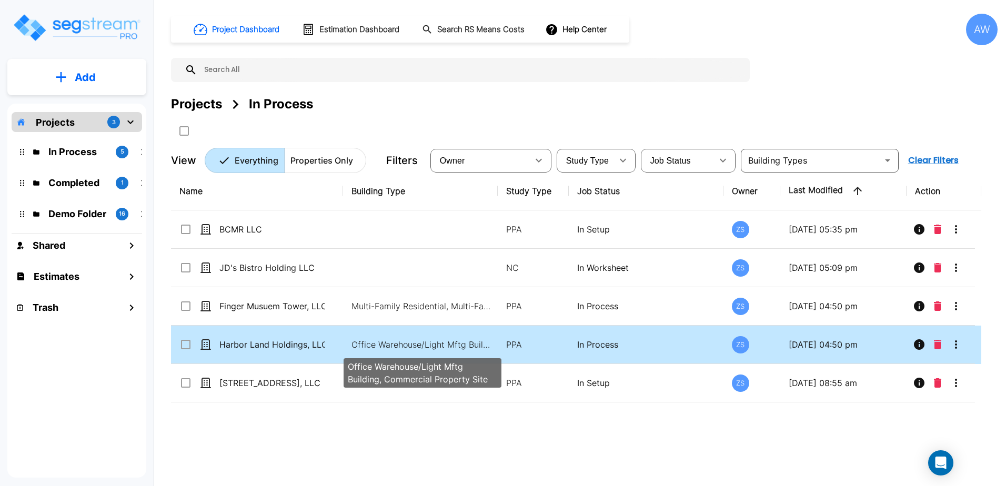
click at [403, 348] on p "Office Warehouse/Light Mftg Building, Commercial Property Site" at bounding box center [422, 344] width 142 height 13
checkbox input "true"
click at [403, 348] on p "Office Warehouse/Light Mftg Building, Commercial Property Site" at bounding box center [422, 344] width 142 height 13
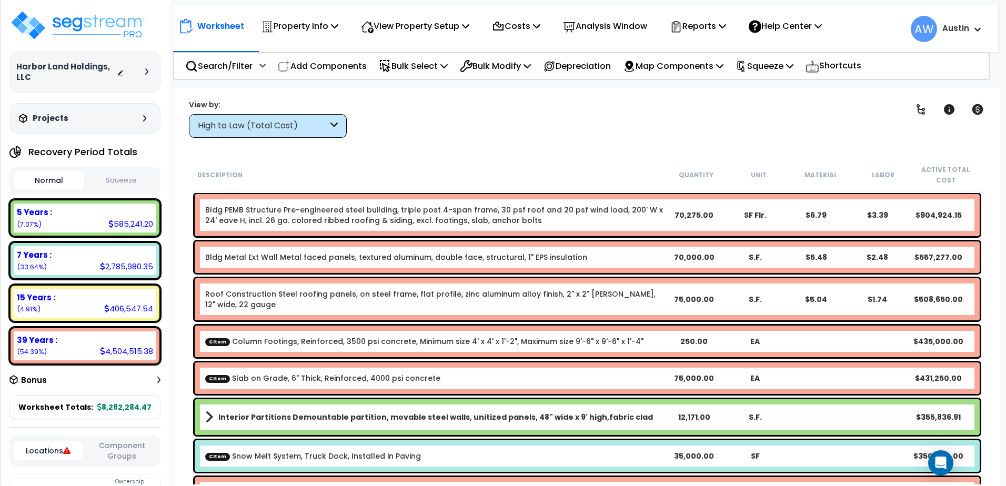
click at [148, 73] on icon at bounding box center [146, 71] width 3 height 6
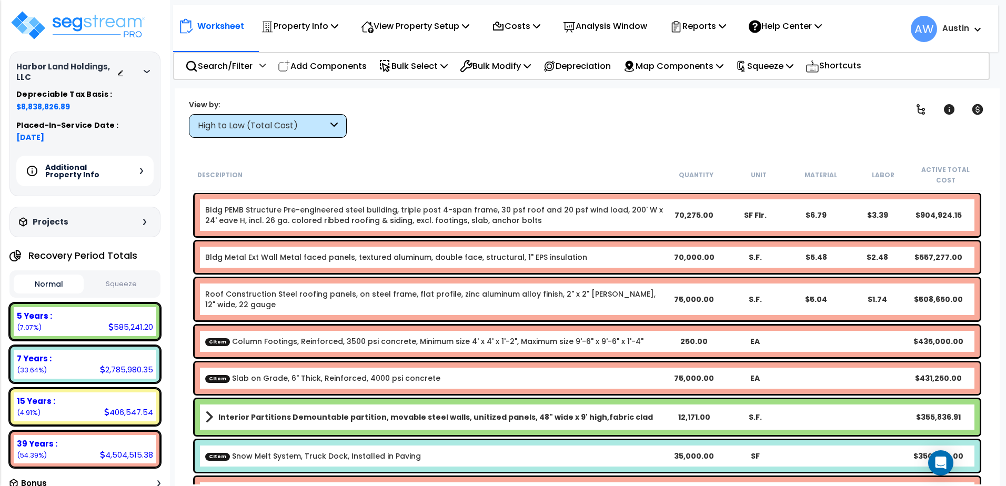
click at [147, 72] on icon at bounding box center [147, 71] width 6 height 3
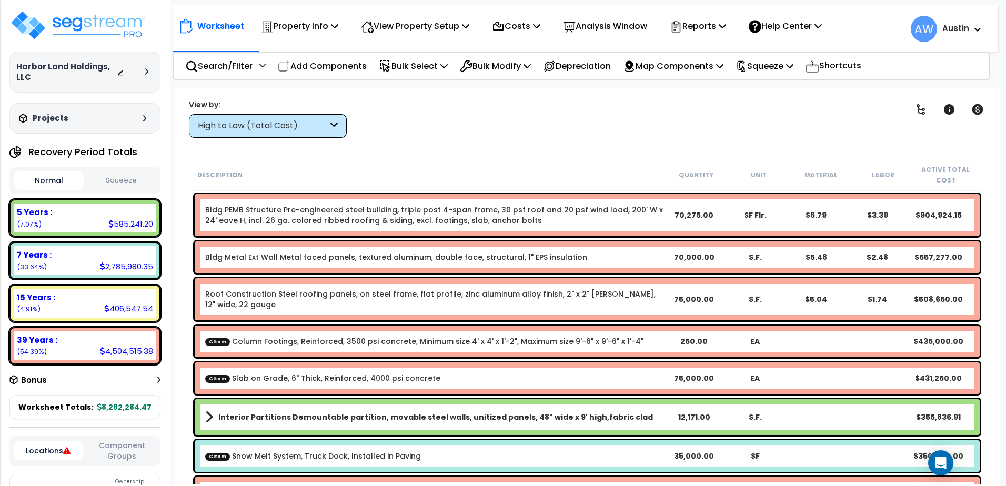
click at [302, 128] on div "High to Low (Total Cost)" at bounding box center [263, 126] width 130 height 12
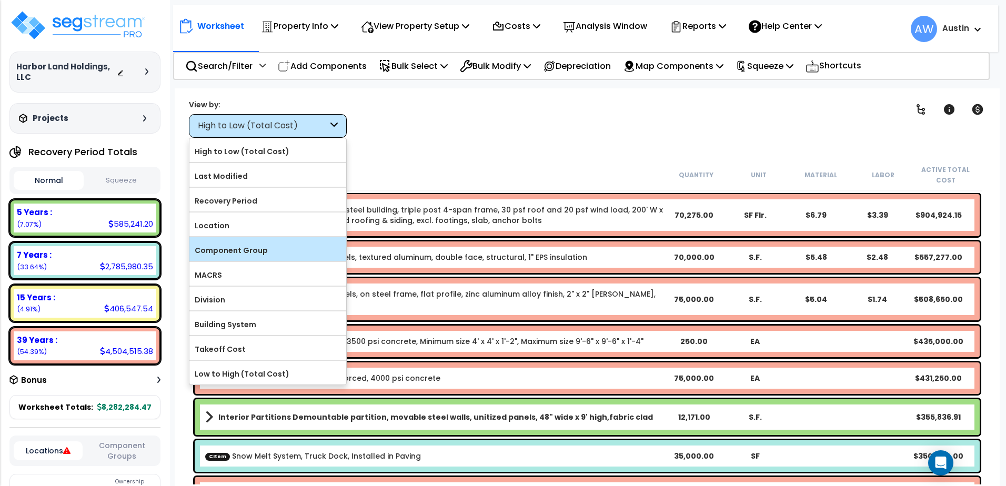
click at [266, 254] on label "Component Group" at bounding box center [267, 251] width 157 height 16
click at [0, 0] on input "Component Group" at bounding box center [0, 0] width 0 height 0
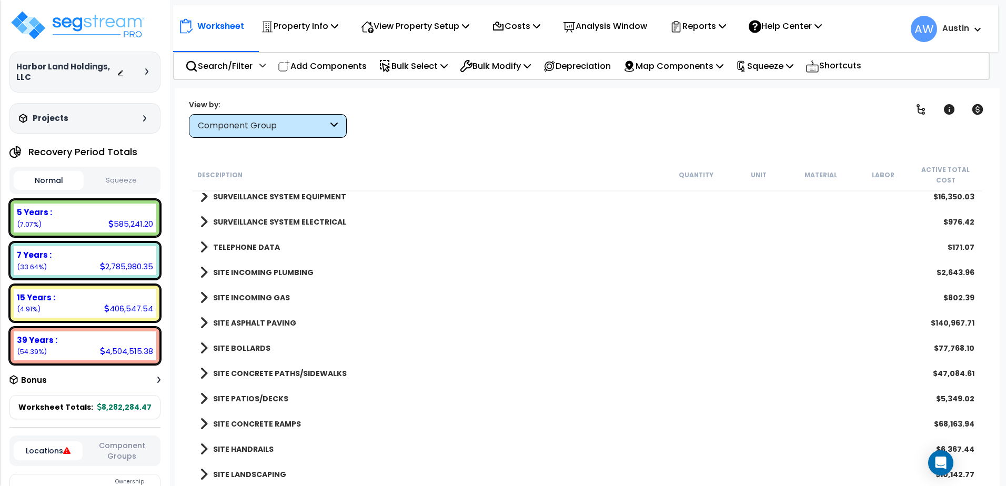
scroll to position [1494, 0]
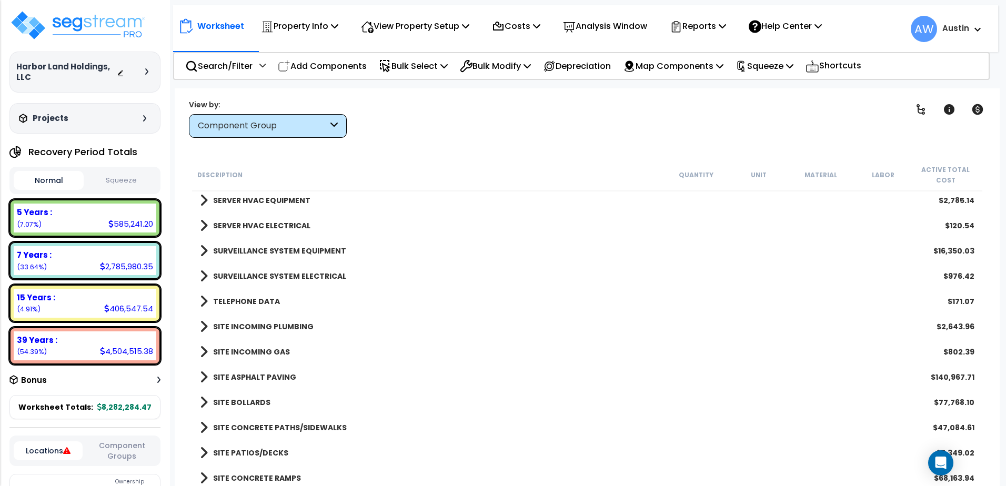
click at [319, 242] on div "SURVEILLANCE SYSTEM EQUIPMENT $16,350.03" at bounding box center [587, 250] width 785 height 25
click at [320, 248] on b "SURVEILLANCE SYSTEM EQUIPMENT" at bounding box center [279, 251] width 133 height 11
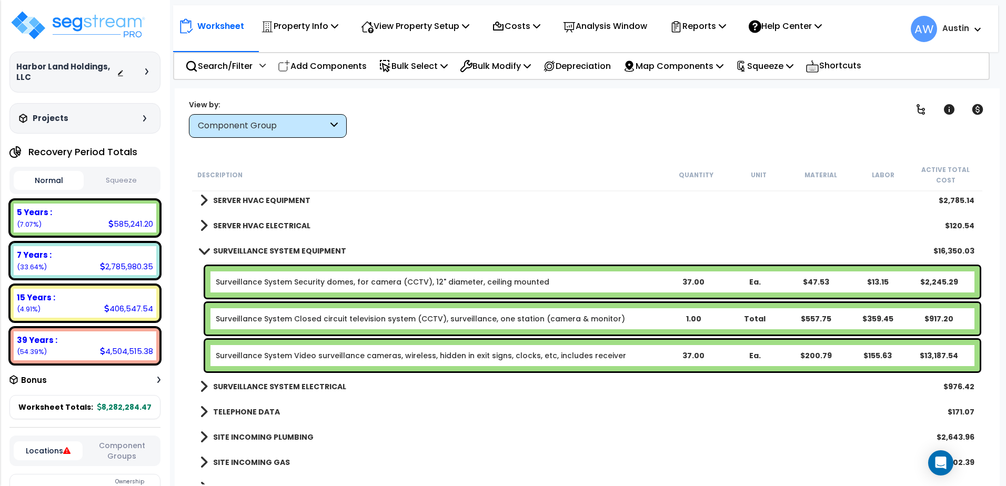
click at [320, 248] on b "SURVEILLANCE SYSTEM EQUIPMENT" at bounding box center [279, 251] width 133 height 11
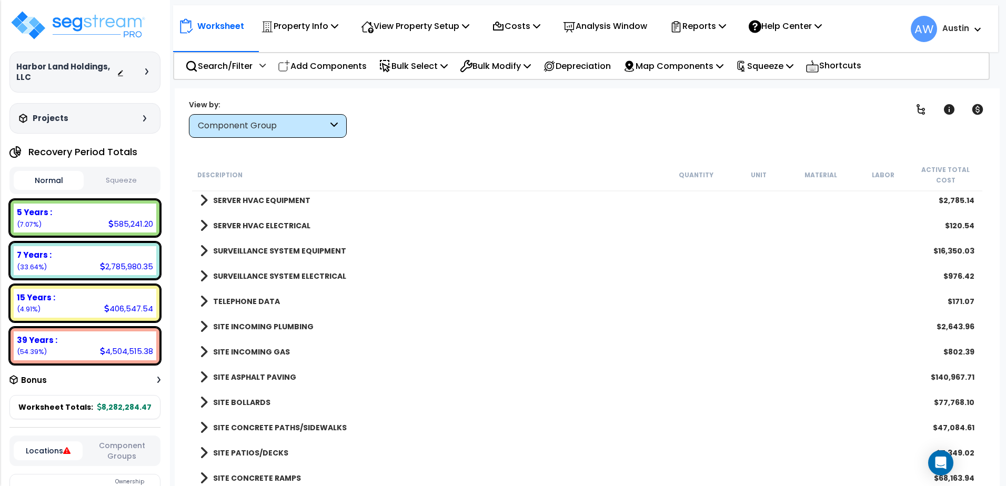
click at [317, 275] on b "SURVEILLANCE SYSTEM ELECTRICAL" at bounding box center [279, 276] width 133 height 11
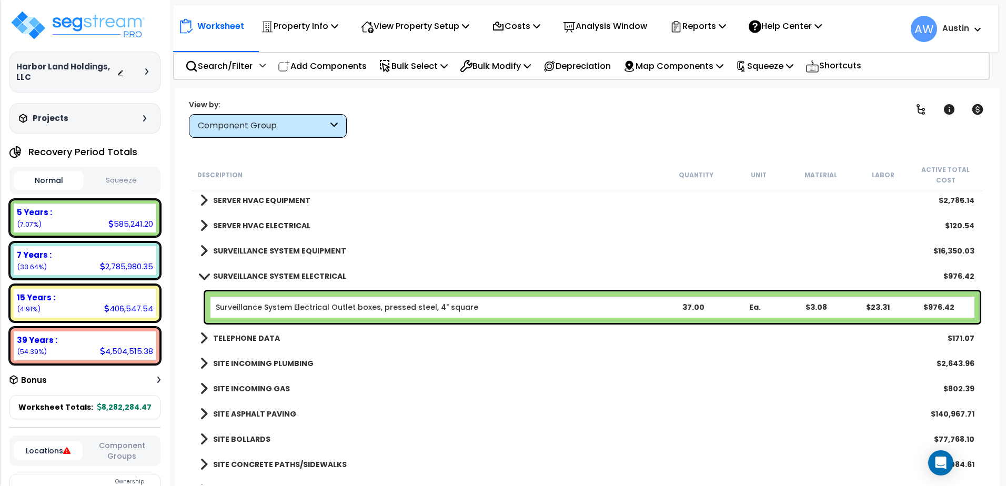
click at [317, 275] on b "SURVEILLANCE SYSTEM ELECTRICAL" at bounding box center [279, 276] width 133 height 11
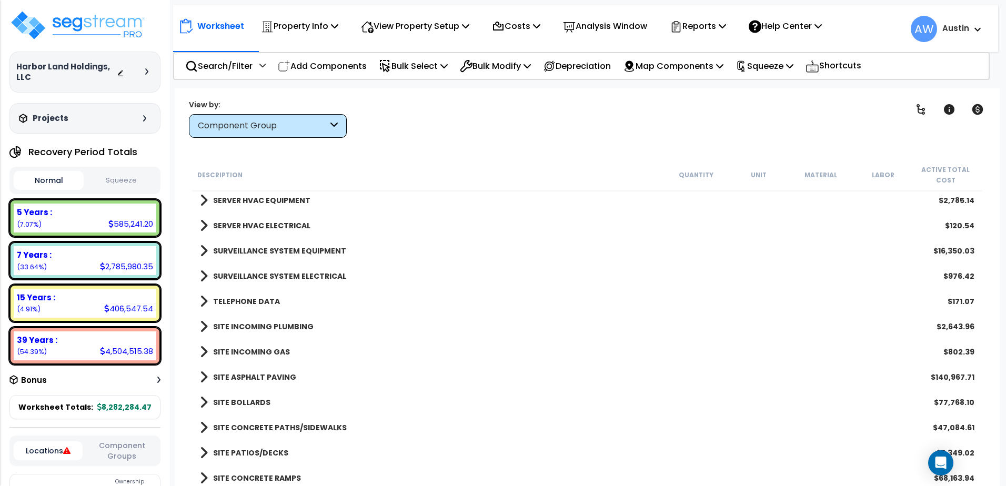
click at [316, 248] on b "SURVEILLANCE SYSTEM EQUIPMENT" at bounding box center [279, 251] width 133 height 11
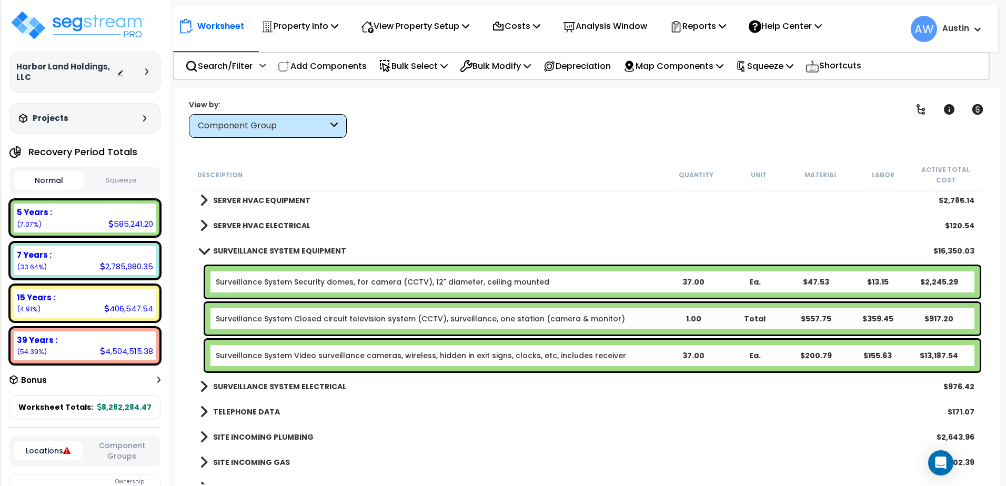
click at [285, 249] on b "SURVEILLANCE SYSTEM EQUIPMENT" at bounding box center [279, 251] width 133 height 11
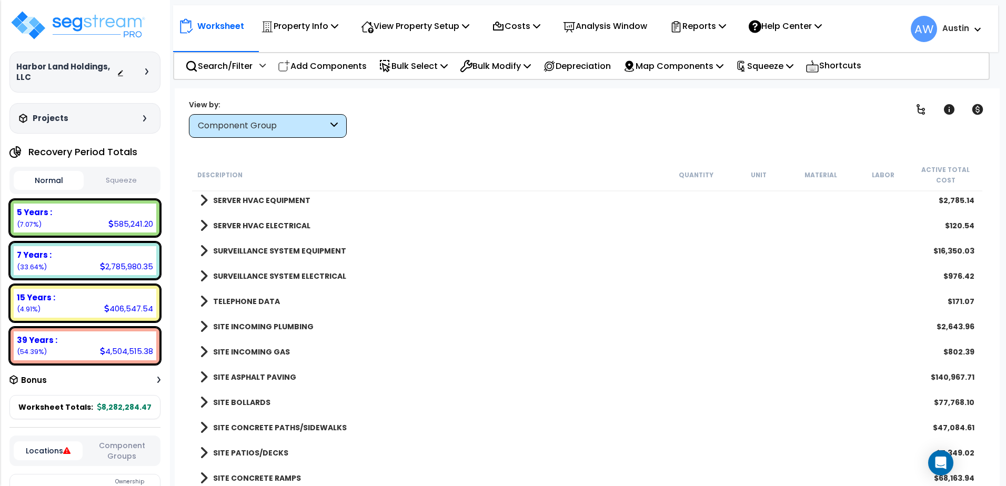
click at [277, 271] on b "SURVEILLANCE SYSTEM ELECTRICAL" at bounding box center [279, 276] width 133 height 11
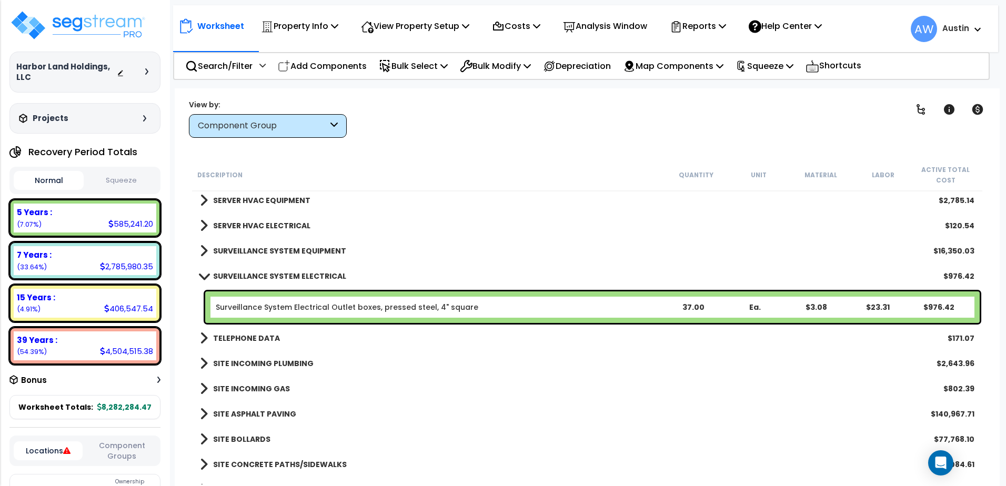
click at [278, 273] on b "SURVEILLANCE SYSTEM ELECTRICAL" at bounding box center [279, 276] width 133 height 11
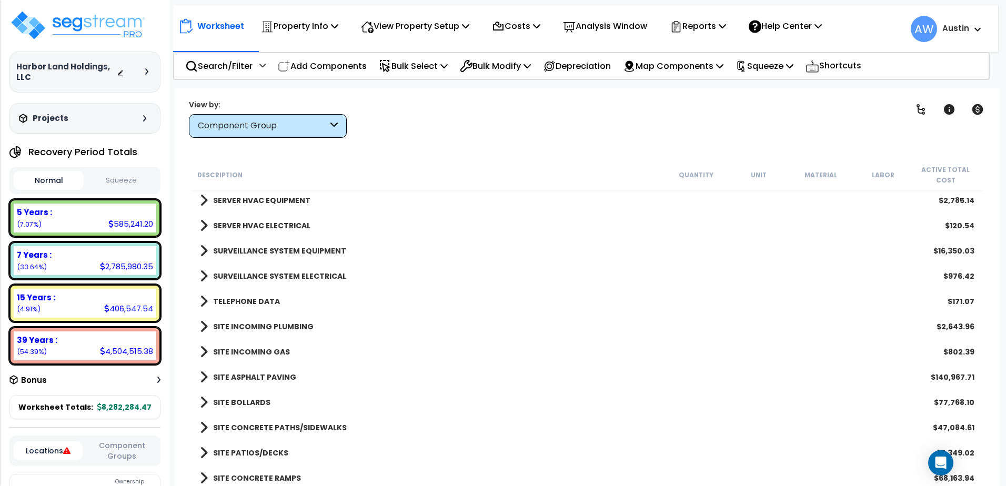
click at [259, 299] on b "TELEPHONE DATA" at bounding box center [246, 301] width 67 height 11
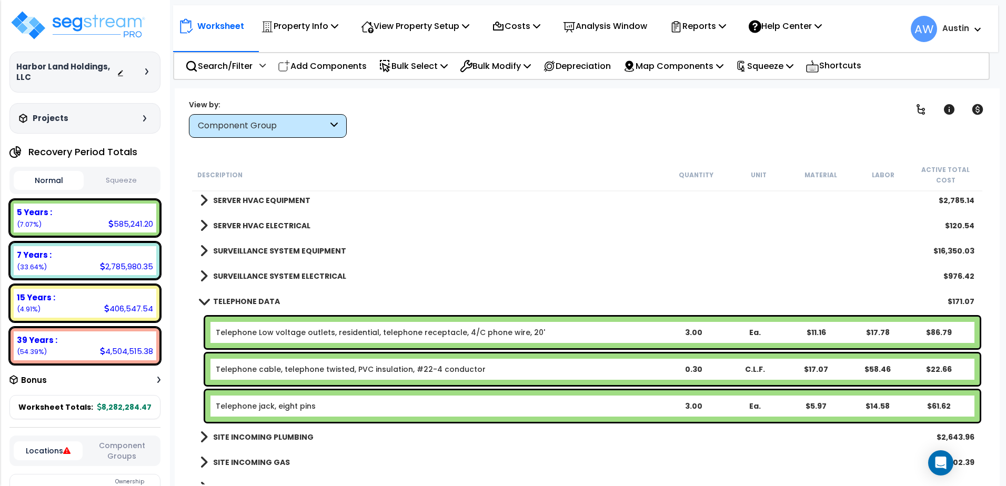
click at [258, 300] on b "TELEPHONE DATA" at bounding box center [246, 301] width 67 height 11
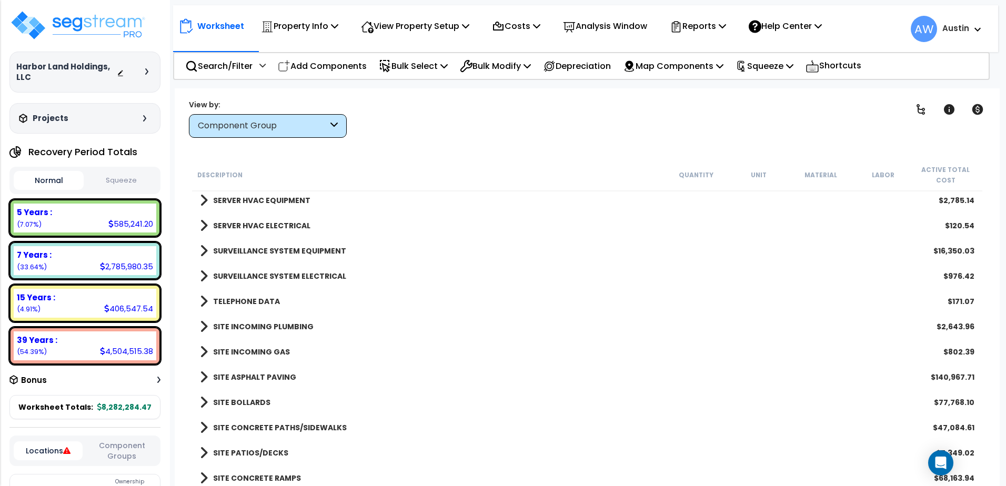
click at [255, 327] on b "SITE INCOMING PLUMBING" at bounding box center [263, 326] width 100 height 11
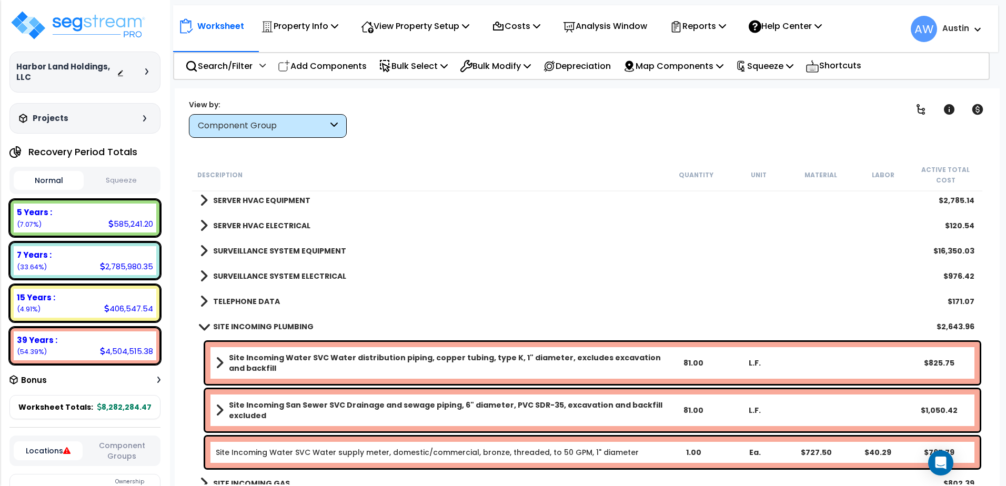
click at [255, 327] on b "SITE INCOMING PLUMBING" at bounding box center [263, 326] width 100 height 11
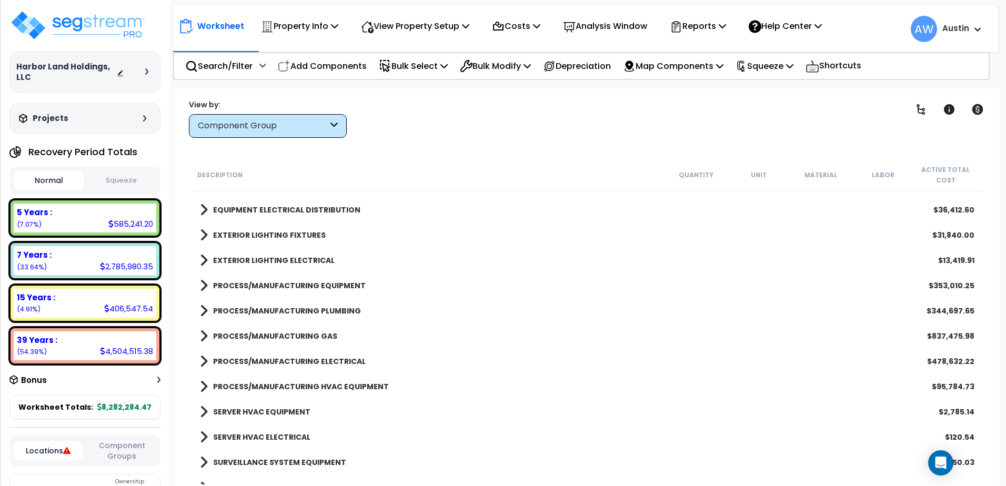
scroll to position [1231, 0]
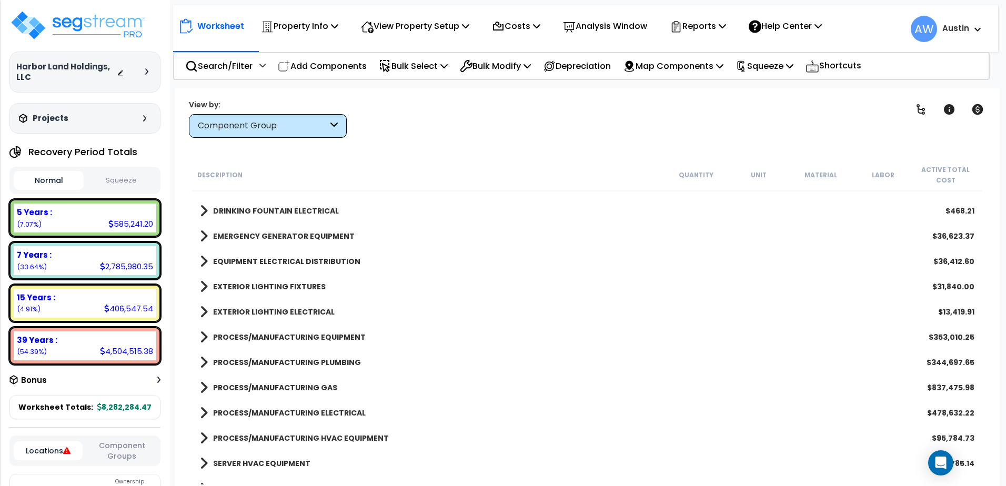
click at [289, 258] on b "EQUIPMENT ELECTRICAL DISTRIBUTION" at bounding box center [286, 261] width 147 height 11
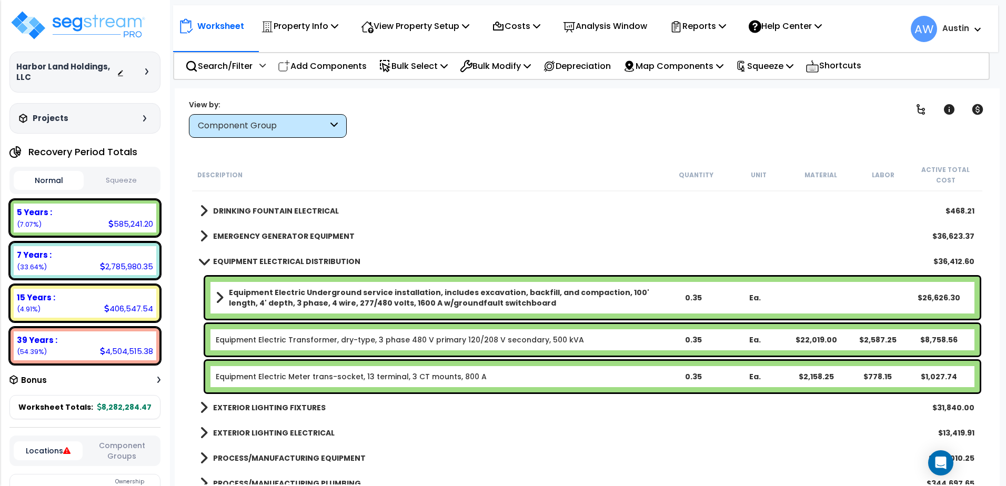
click at [289, 258] on b "EQUIPMENT ELECTRICAL DISTRIBUTION" at bounding box center [286, 261] width 147 height 11
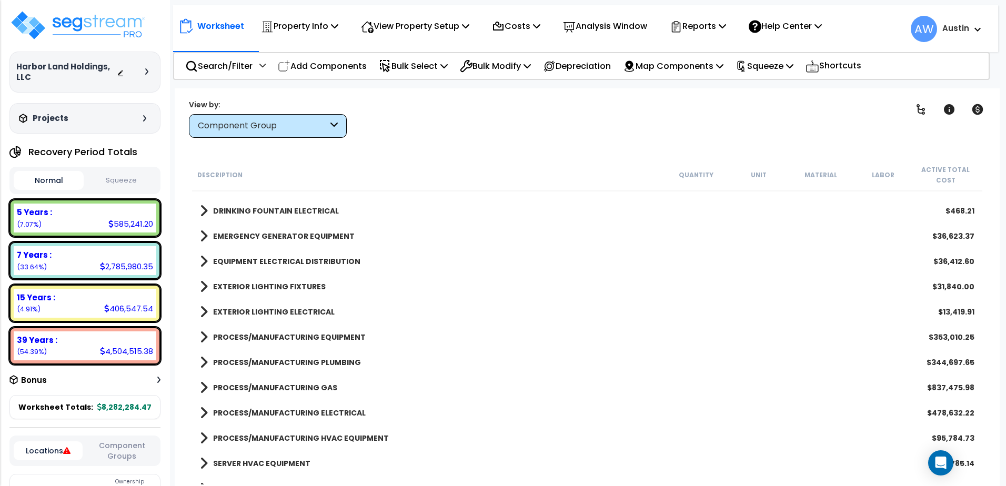
click at [293, 236] on b "EMERGENCY GENERATOR EQUIPMENT" at bounding box center [284, 236] width 142 height 11
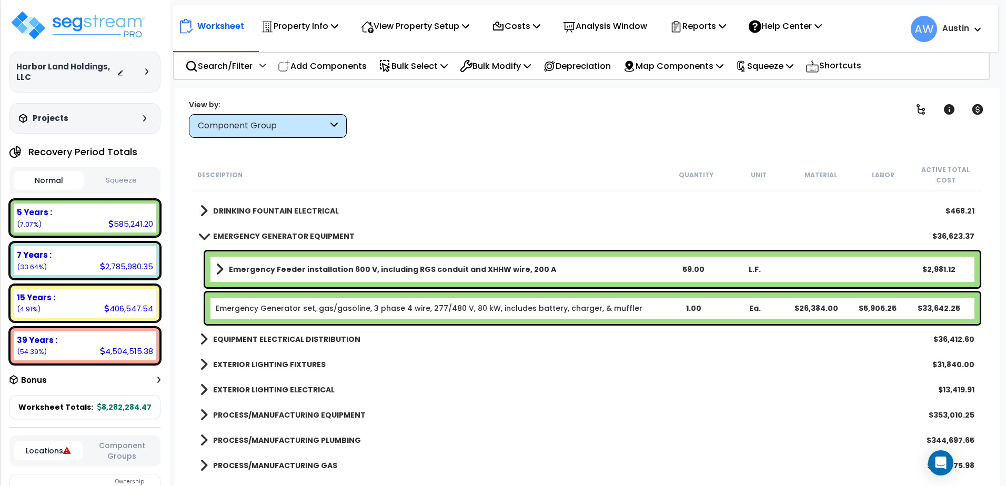
click at [295, 236] on b "EMERGENCY GENERATOR EQUIPMENT" at bounding box center [284, 236] width 142 height 11
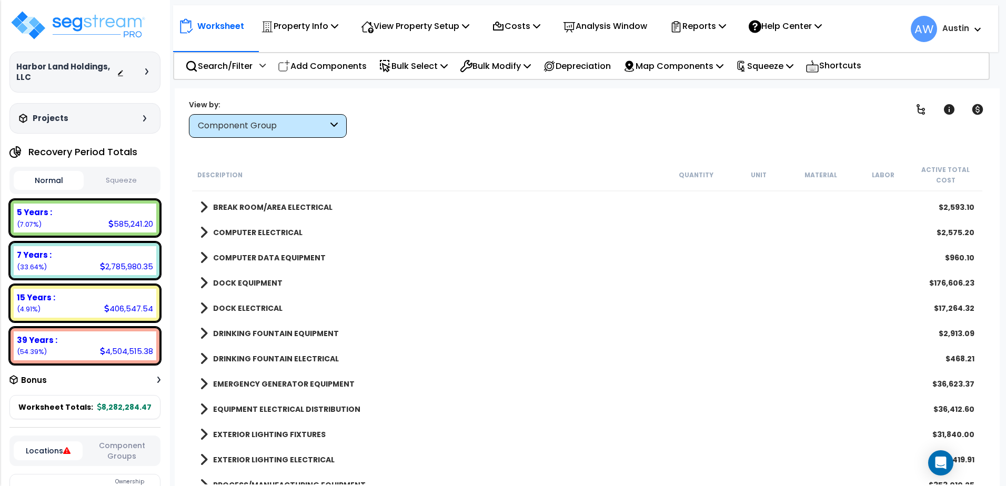
scroll to position [1073, 0]
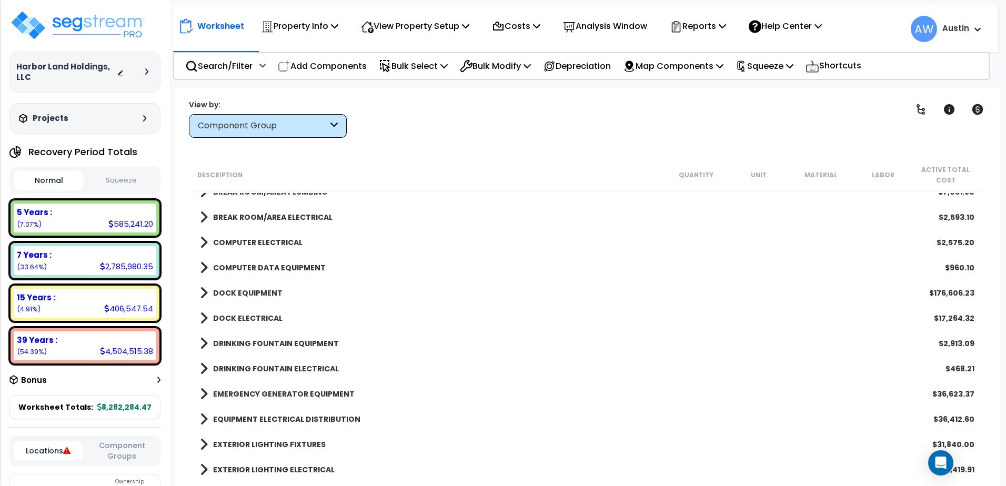
click at [278, 367] on b "DRINKING FOUNTAIN ELECTRICAL" at bounding box center [276, 369] width 126 height 11
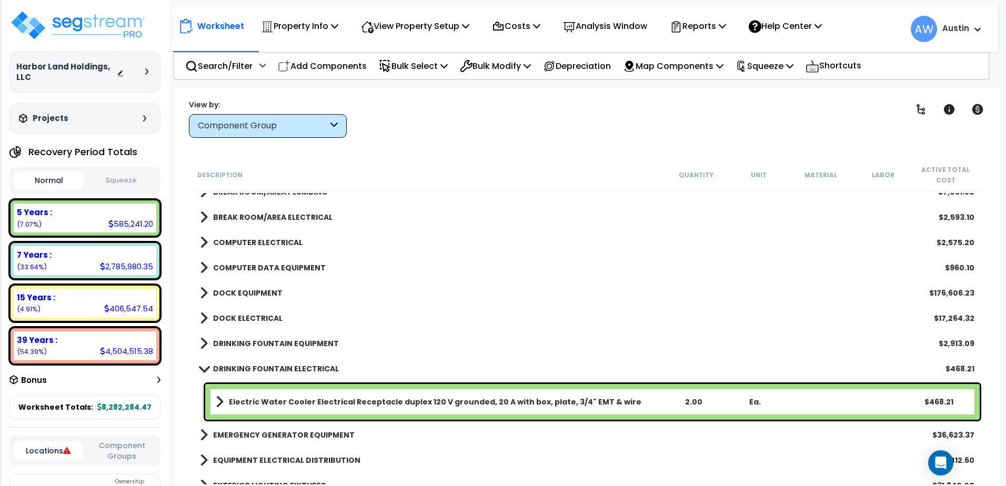
click at [278, 367] on b "DRINKING FOUNTAIN ELECTRICAL" at bounding box center [276, 369] width 126 height 11
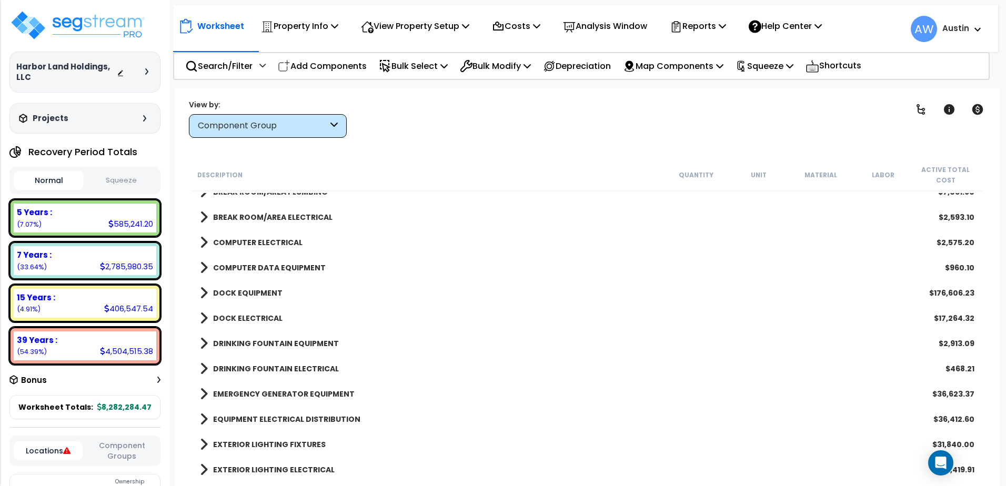
click at [271, 340] on b "DRINKING FOUNTAIN EQUIPMENT" at bounding box center [276, 343] width 126 height 11
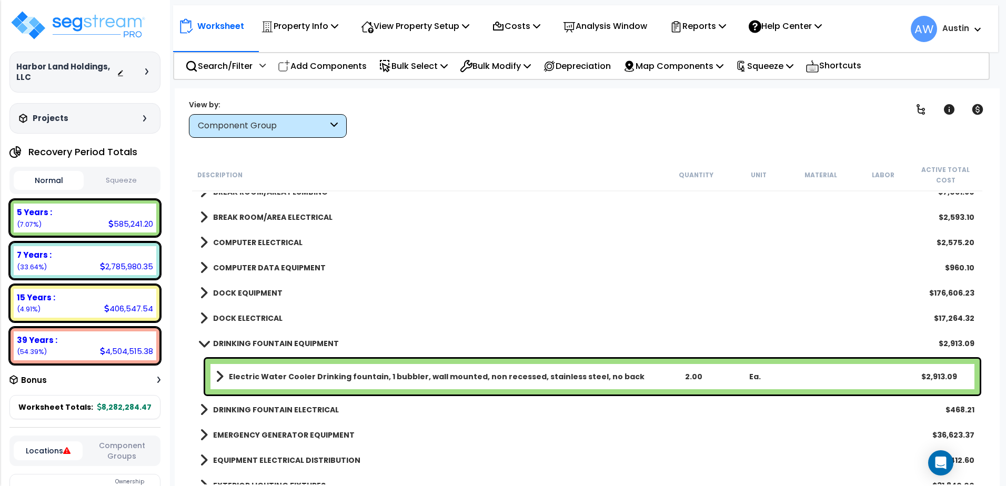
click at [271, 340] on b "DRINKING FOUNTAIN EQUIPMENT" at bounding box center [276, 343] width 126 height 11
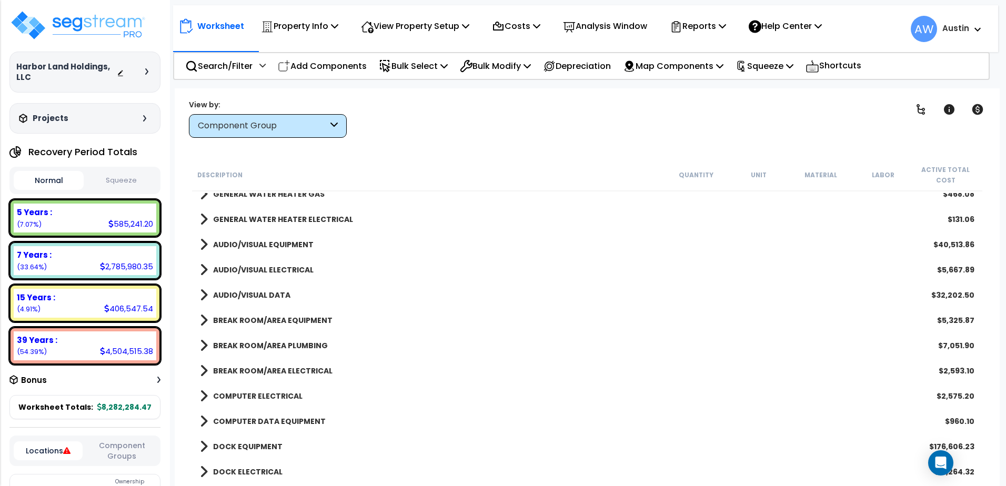
scroll to position [915, 0]
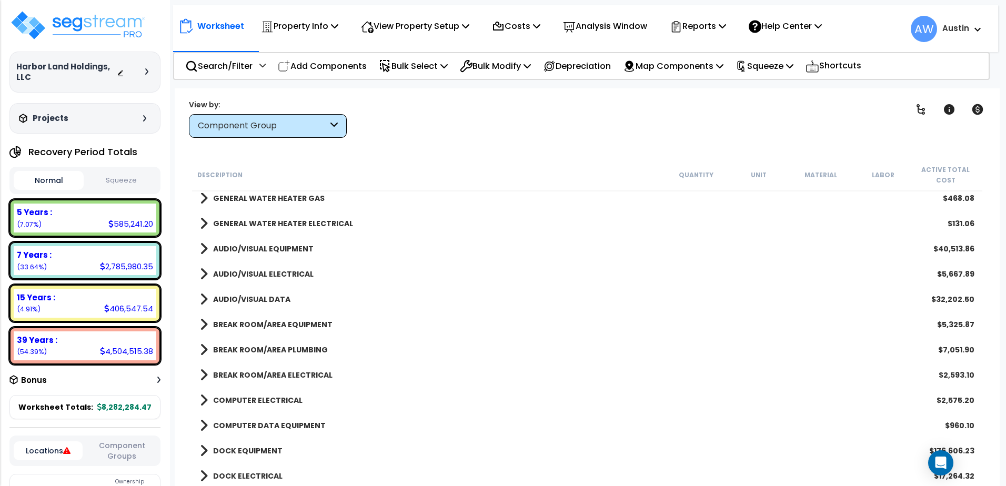
click at [272, 297] on b "AUDIO/VISUAL DATA" at bounding box center [251, 299] width 77 height 11
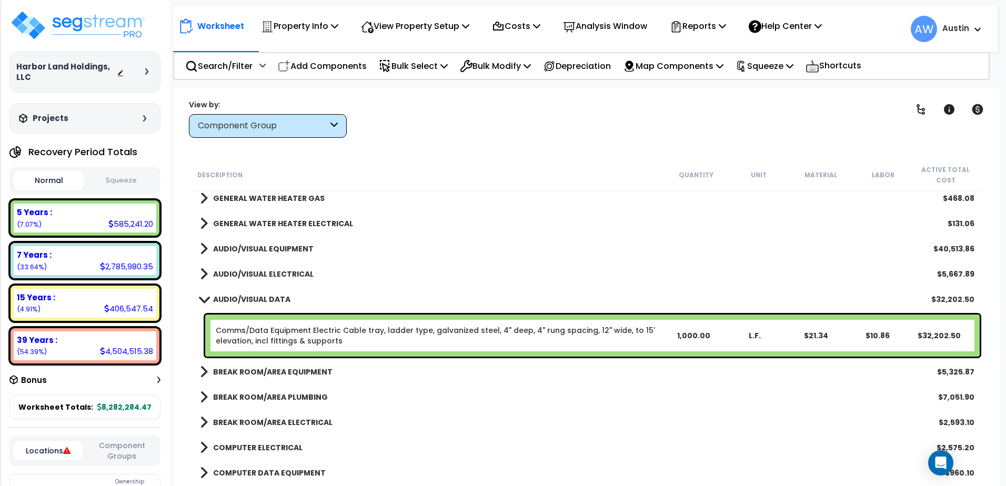
click at [272, 297] on b "AUDIO/VISUAL DATA" at bounding box center [251, 299] width 77 height 11
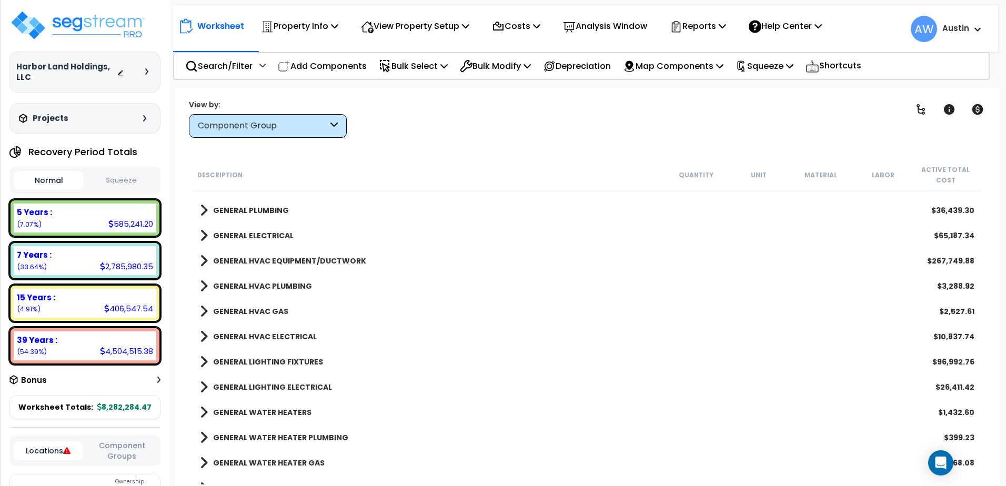
scroll to position [599, 0]
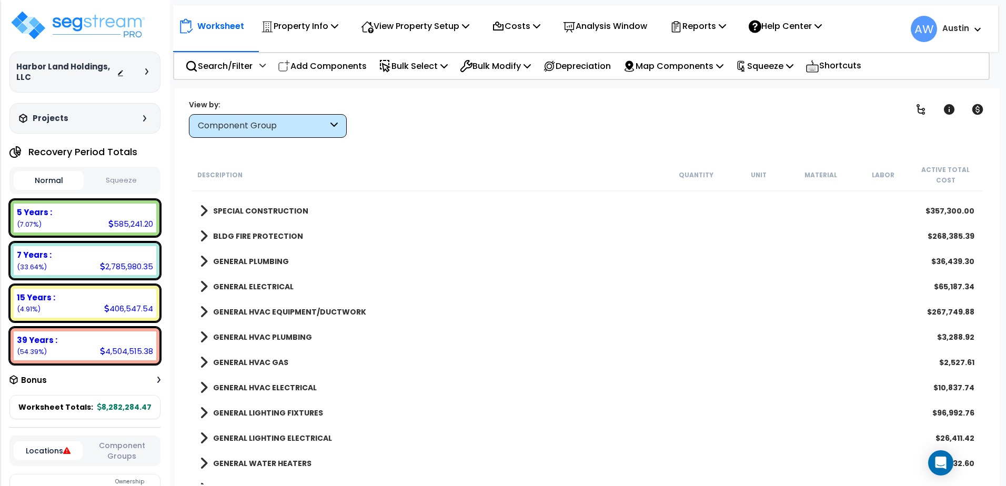
click at [264, 238] on b "BLDG FIRE PROTECTION" at bounding box center [258, 236] width 90 height 11
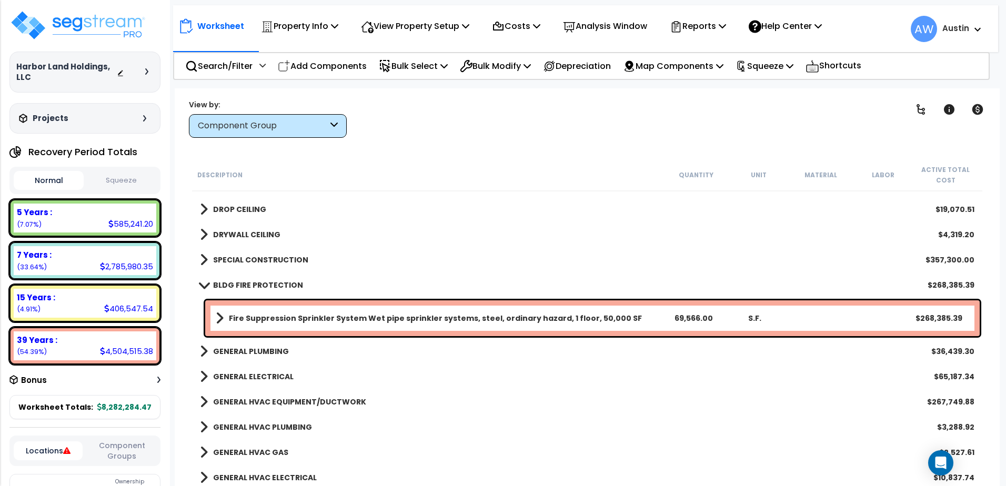
scroll to position [547, 0]
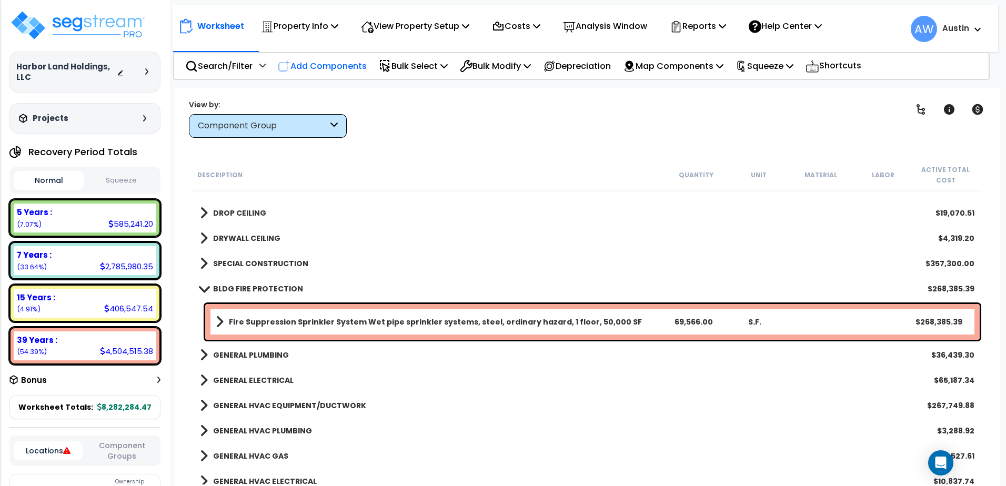
click at [340, 67] on p "Add Components" at bounding box center [322, 66] width 89 height 14
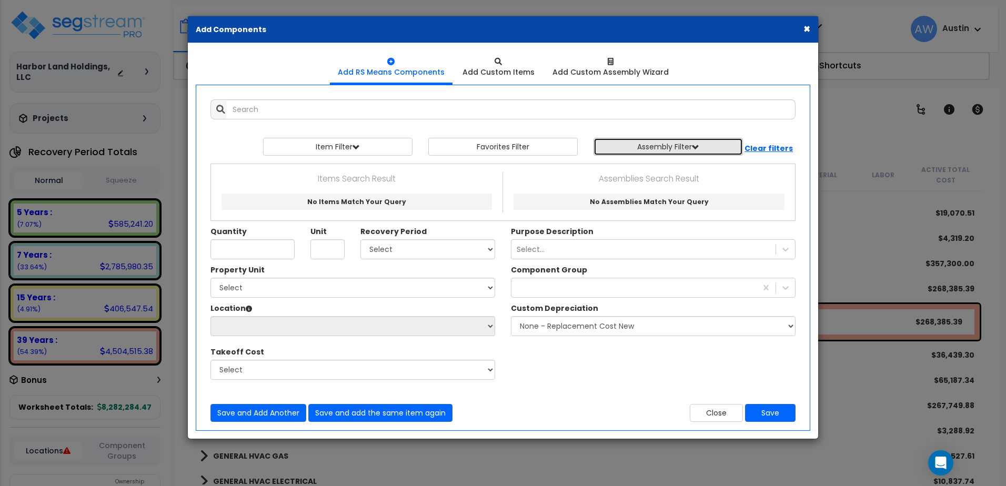
click at [627, 138] on button "Assembly Filter" at bounding box center [667, 147] width 149 height 18
click at [636, 170] on select "Select 0. Custom Assembly 1. Standard Foundations 2. Special Foundations 3. Sla…" at bounding box center [676, 172] width 154 height 20
select select "33"
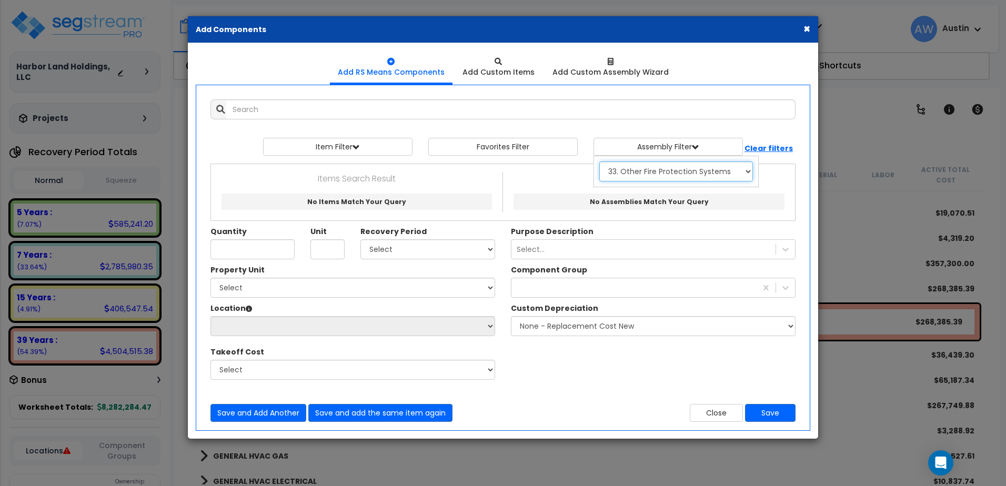
click at [599, 162] on select "Select 0. Custom Assembly 1. Standard Foundations 2. Special Foundations 3. Sla…" at bounding box center [676, 172] width 154 height 20
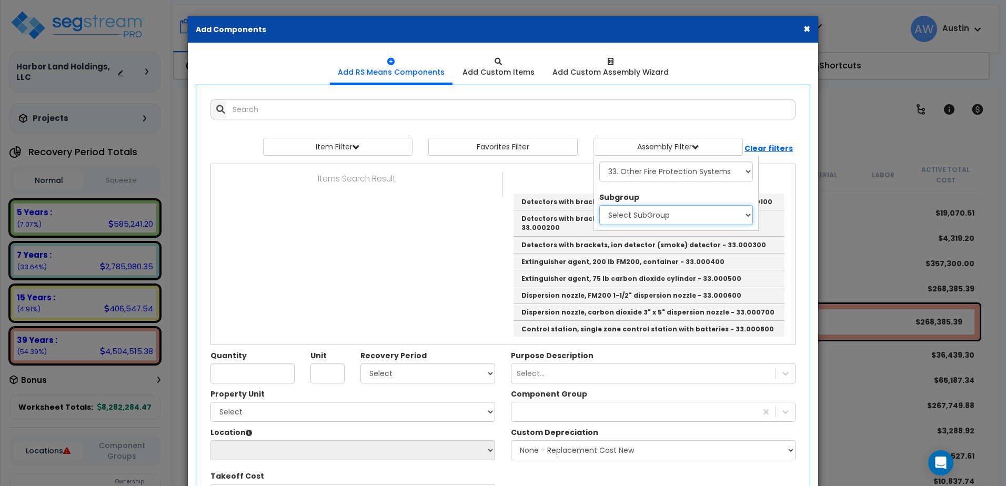
click at [634, 216] on select "Select SubGroup 1. Fire Suppression Unit Components 2. FM200 Systems" at bounding box center [676, 215] width 154 height 20
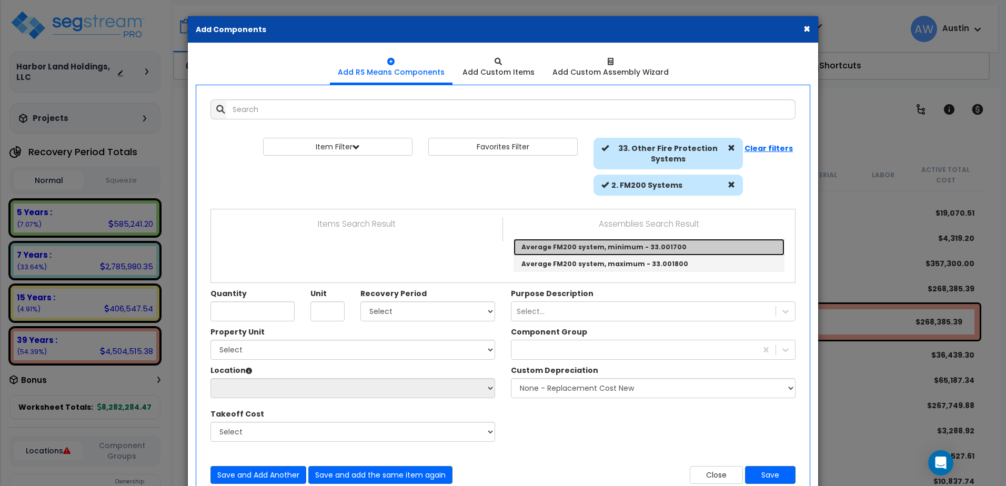
click at [628, 245] on link "Average FM200 system, minimum - 33.001700" at bounding box center [648, 247] width 271 height 17
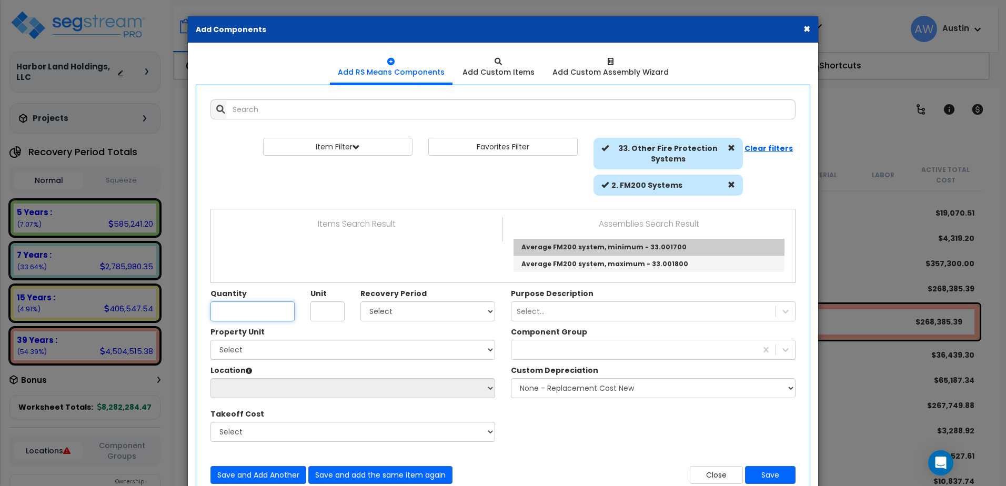
type input "Average FM200 system, minimum - 33.001700"
type input "C.F."
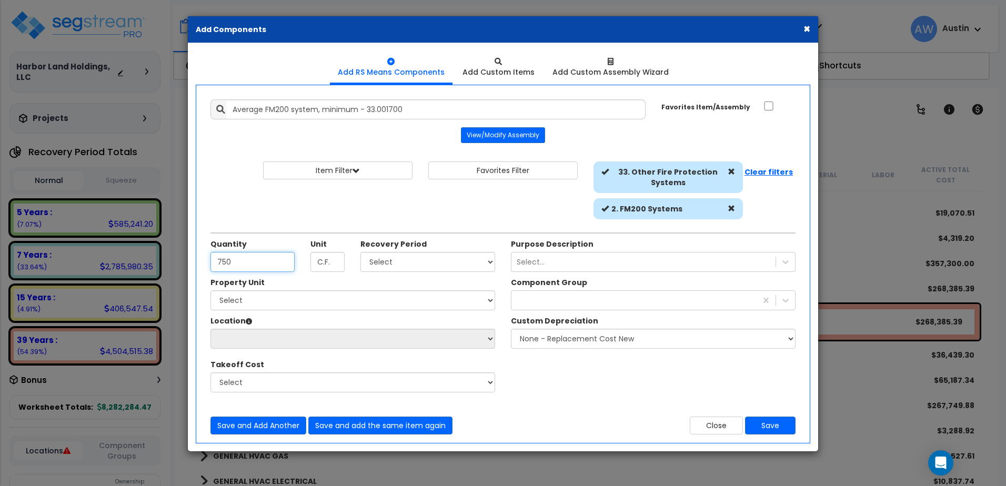
type input "750"
click at [409, 263] on select "Select Land 5 Years 7 Years 15 Years 39 Years 27.5 Year" at bounding box center [427, 262] width 135 height 20
select select "39Y"
click at [360, 252] on select "Select Land 5 Years 7 Years 15 Years 39 Years 27.5 Year" at bounding box center [427, 262] width 135 height 20
click at [535, 257] on div "Select..." at bounding box center [531, 262] width 28 height 11
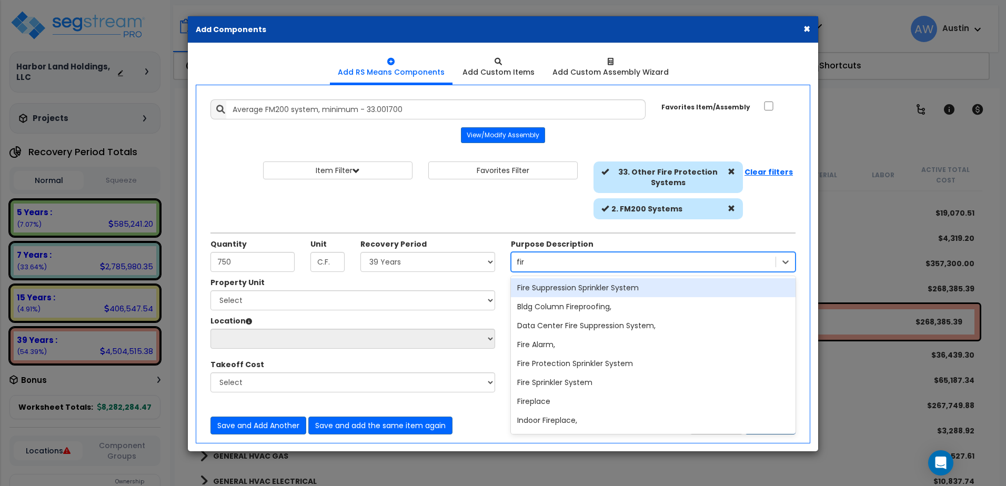
type input "fire"
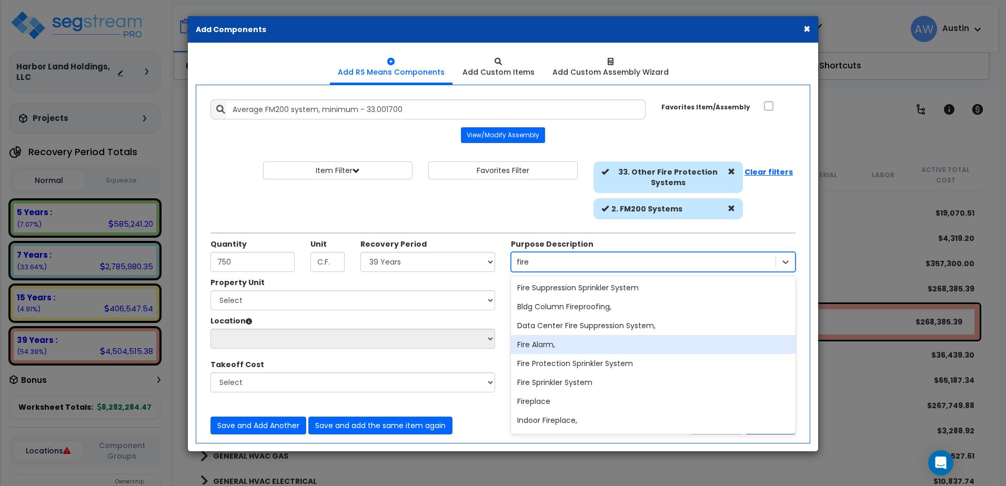
click at [545, 348] on div "Fire Alarm," at bounding box center [653, 344] width 285 height 19
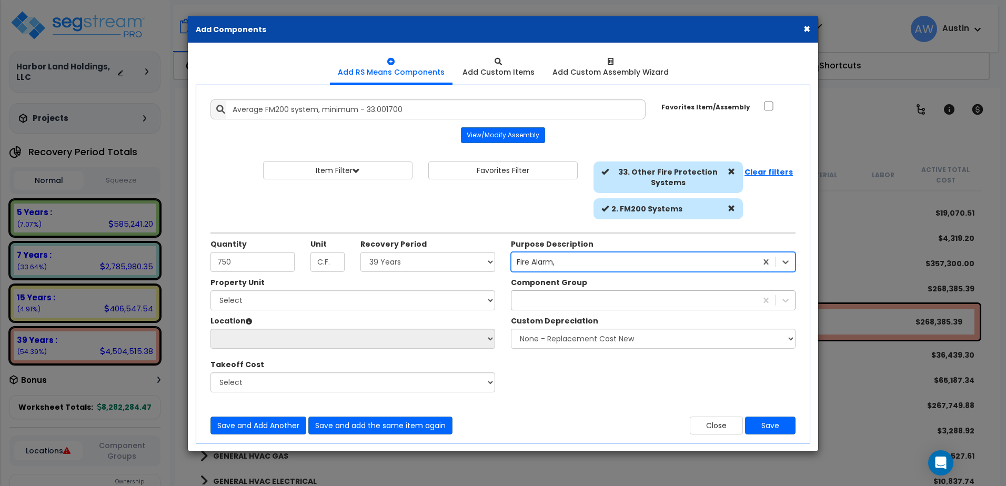
click at [557, 294] on div at bounding box center [633, 300] width 245 height 17
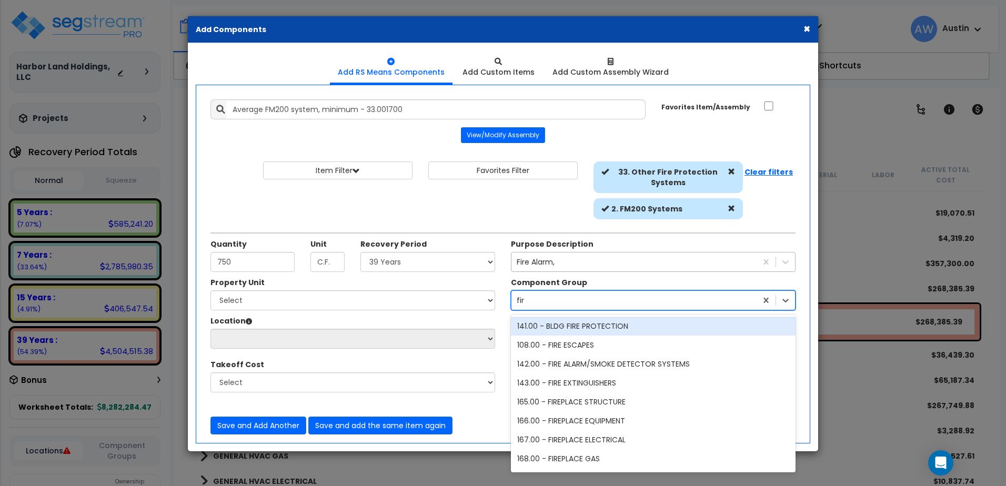
type input "fire"
click at [572, 328] on div "141.00 - BLDG FIRE PROTECTION" at bounding box center [653, 326] width 285 height 19
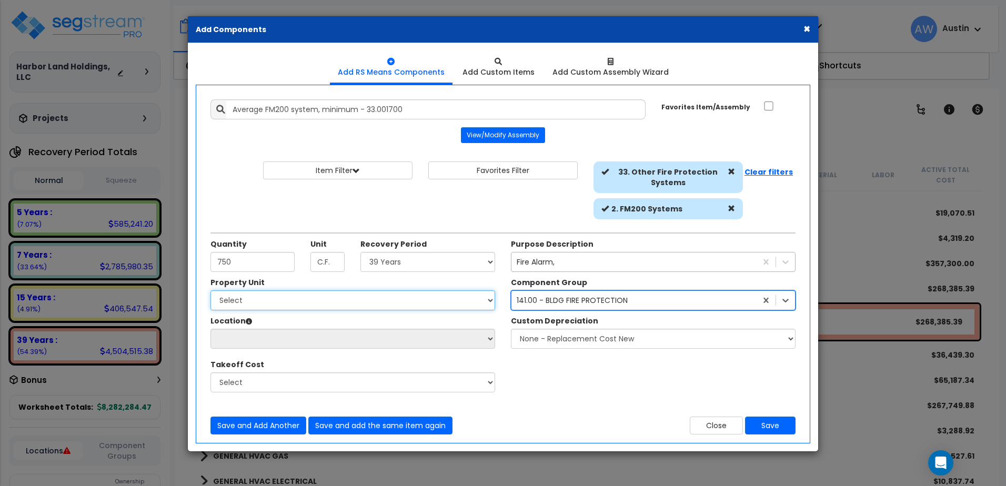
click at [350, 305] on select "Select [PERSON_NAME] Metal Building Systems Site Improvements" at bounding box center [352, 300] width 285 height 20
select select "160317"
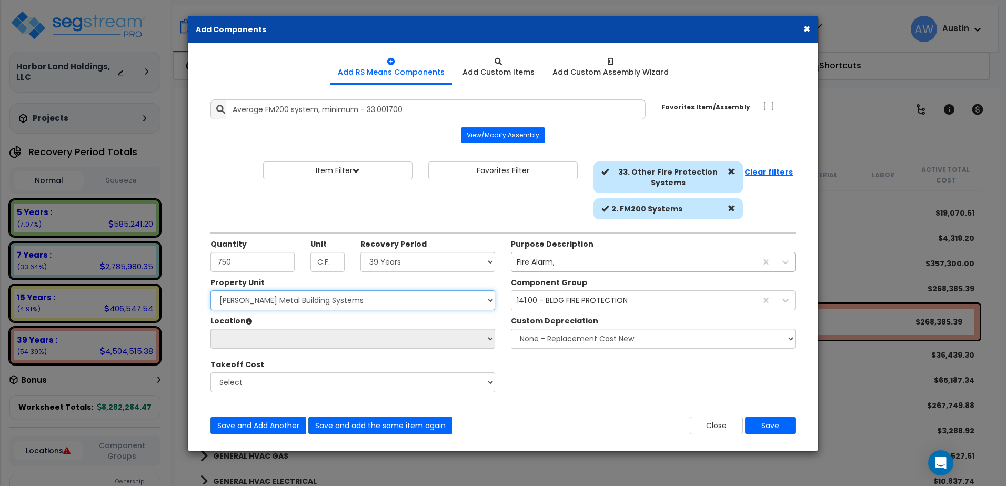
click at [210, 290] on select "Select [PERSON_NAME] Metal Building Systems Site Improvements" at bounding box center [352, 300] width 285 height 20
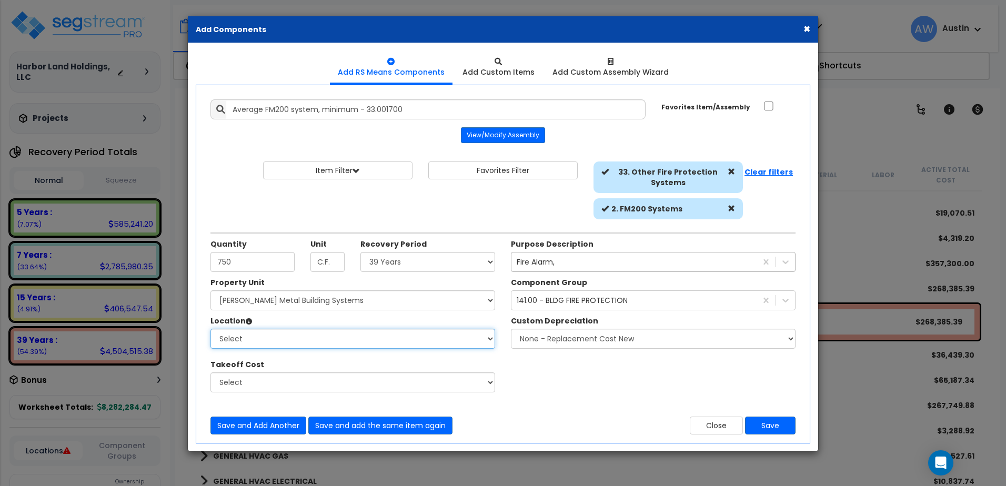
click at [332, 339] on select "Select Building Building Exterior Building Interior Common Areas Add Additional…" at bounding box center [352, 339] width 285 height 20
select select "461"
click at [210, 329] on select "Select Building Building Exterior Building Interior Common Areas Add Additional…" at bounding box center [352, 339] width 285 height 20
click at [778, 426] on button "Save" at bounding box center [770, 426] width 51 height 18
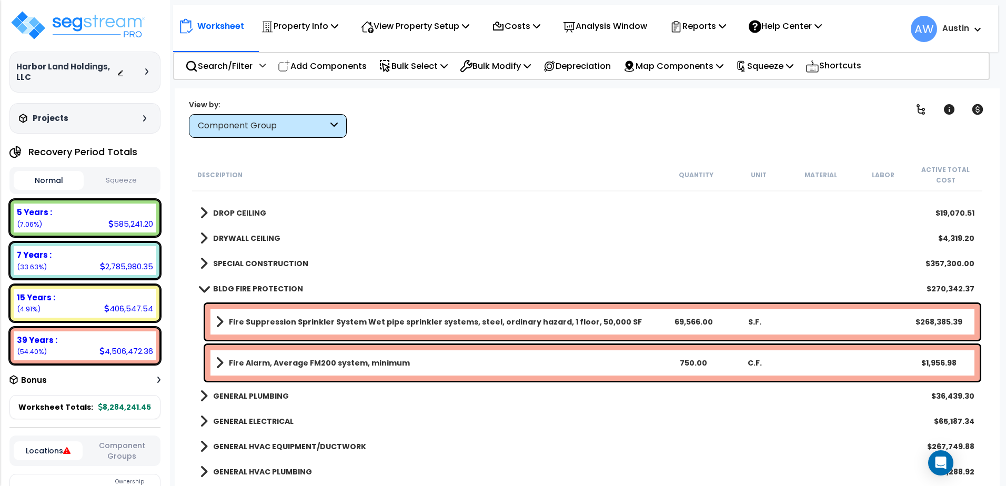
click at [218, 361] on span at bounding box center [220, 363] width 8 height 15
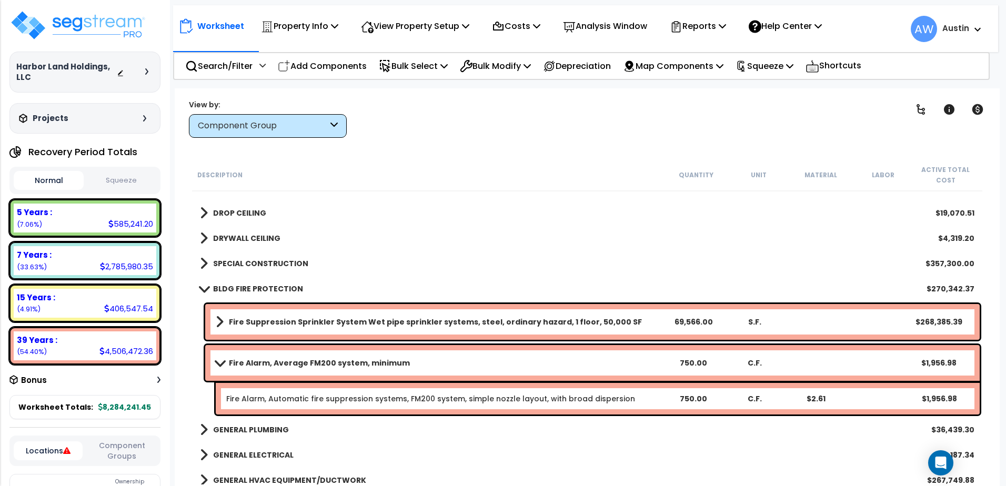
click at [355, 361] on b "Fire Alarm, Average FM200 system, minimum" at bounding box center [319, 363] width 181 height 11
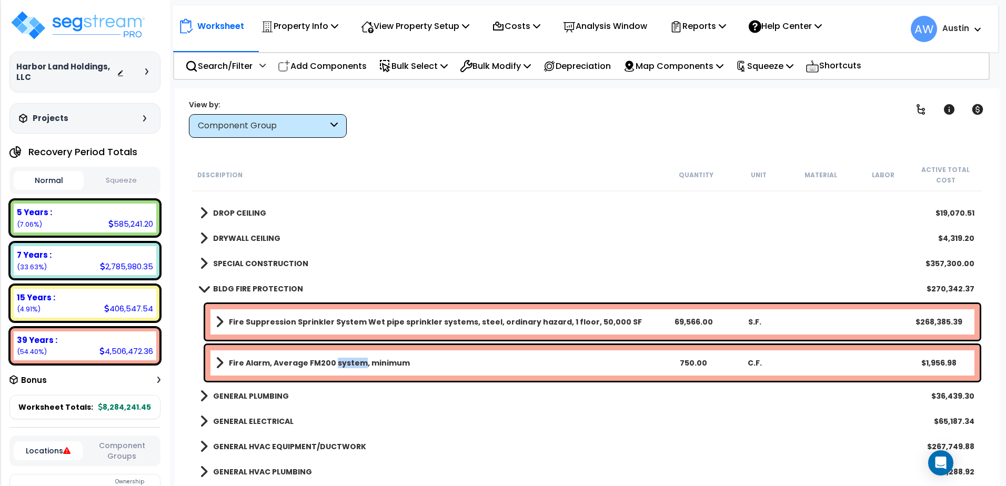
click at [355, 361] on b "Fire Alarm, Average FM200 system, minimum" at bounding box center [319, 363] width 181 height 11
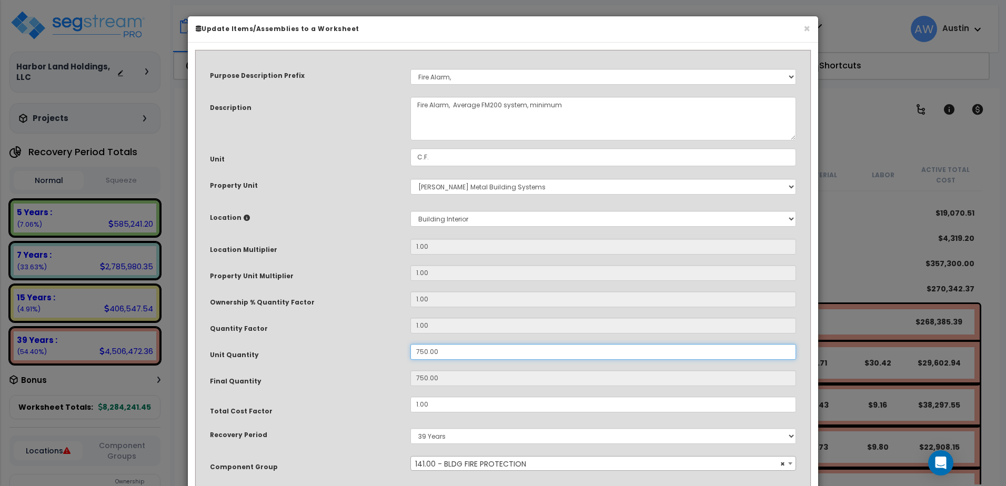
drag, startPoint x: 355, startPoint y: 361, endPoint x: 442, endPoint y: 348, distance: 88.9
click at [442, 348] on input "750.00" at bounding box center [603, 352] width 386 height 16
drag, startPoint x: 442, startPoint y: 355, endPoint x: 397, endPoint y: 363, distance: 46.0
click at [398, 363] on div "Purpose Description Prefix Select A/V System A/V System Equipment A/V System Eq…" at bounding box center [503, 290] width 602 height 466
type input "7"
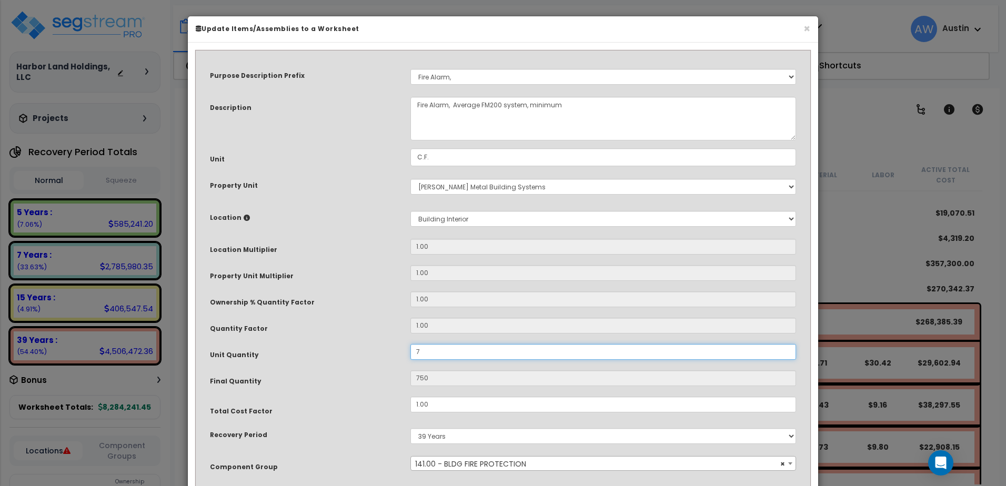
type input "7"
type input "75"
type input "750"
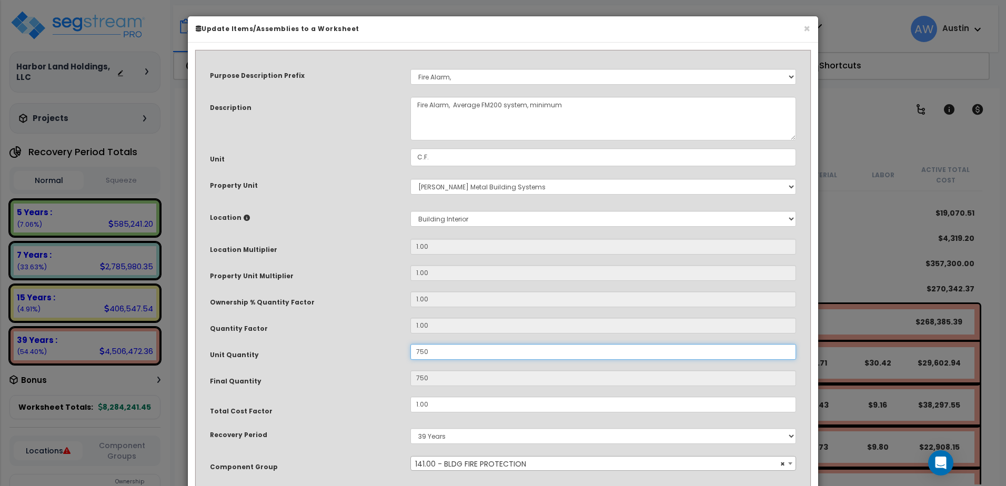
type input "7,500"
type input "75,000"
type input "750,000"
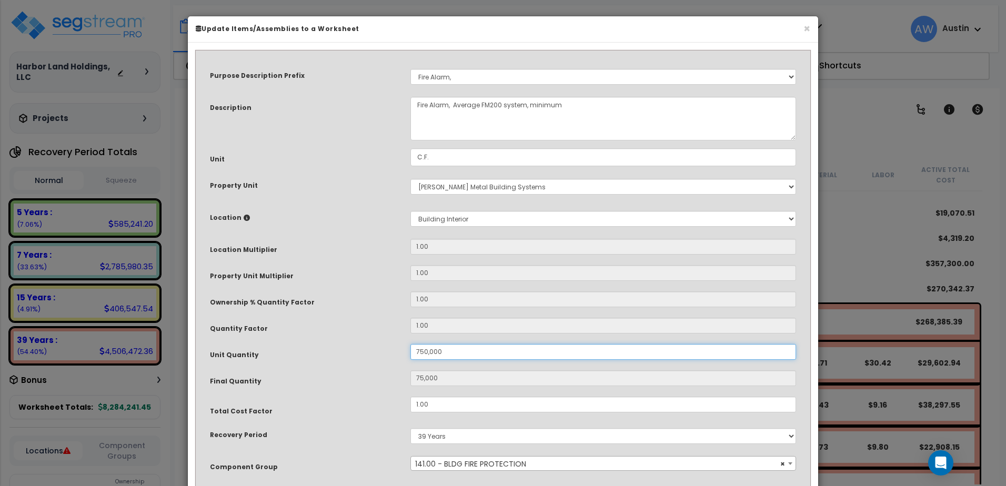
type input "750,000"
type input "75,000"
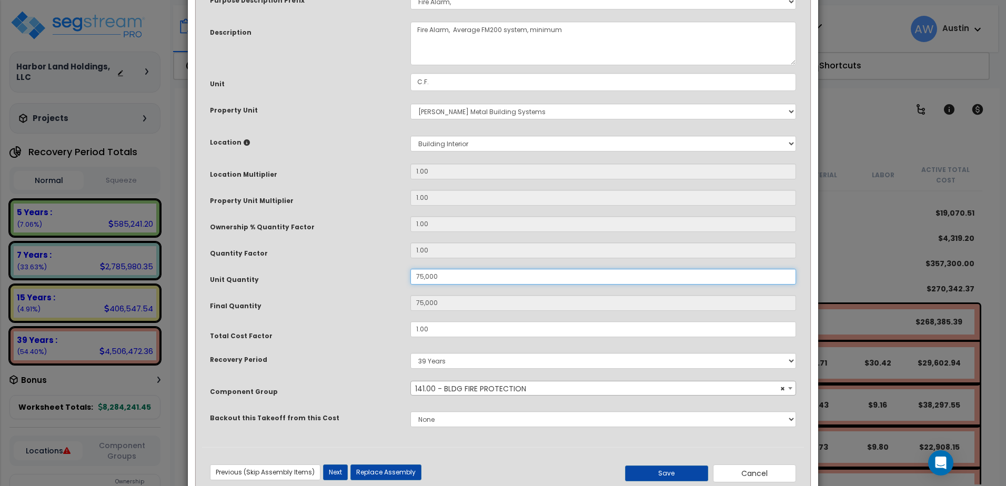
scroll to position [104, 0]
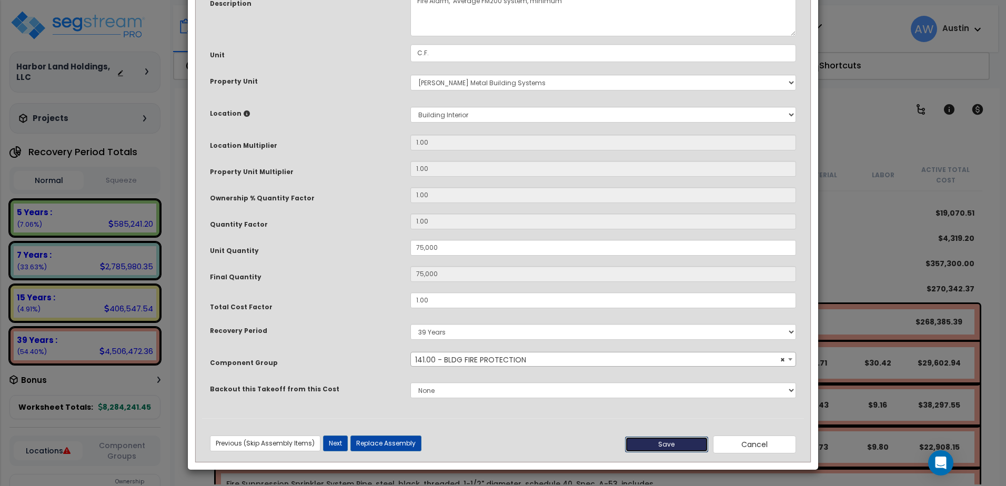
click at [642, 444] on button "Save" at bounding box center [666, 445] width 83 height 16
type input "75000.00"
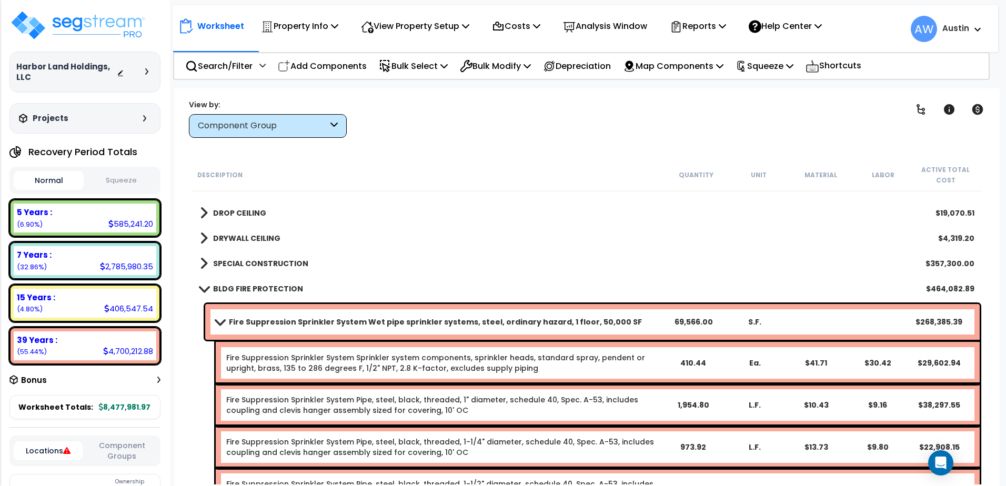
click at [226, 321] on span at bounding box center [219, 322] width 15 height 8
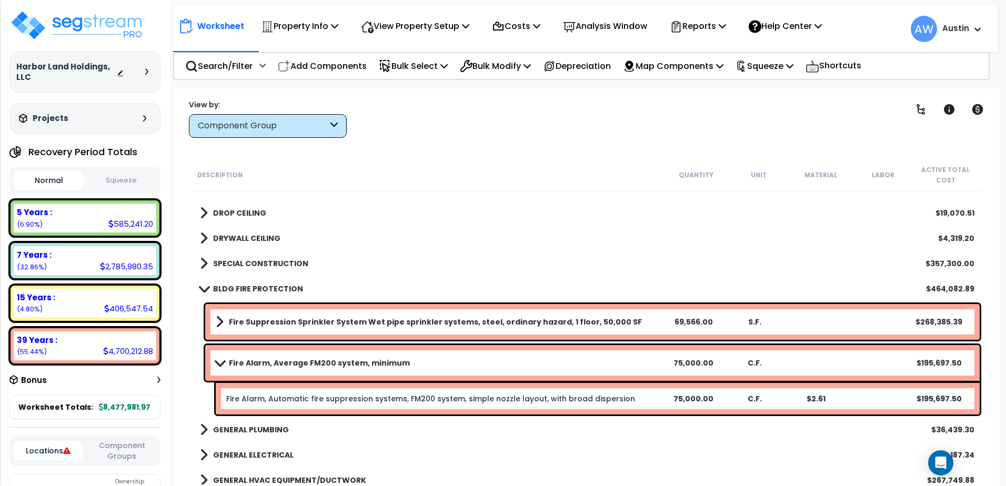
click at [216, 355] on div "Fire Alarm, Average FM200 system, minimum 75,000.00 C.F. $195,697.50" at bounding box center [592, 363] width 774 height 36
click at [218, 359] on span at bounding box center [219, 363] width 15 height 8
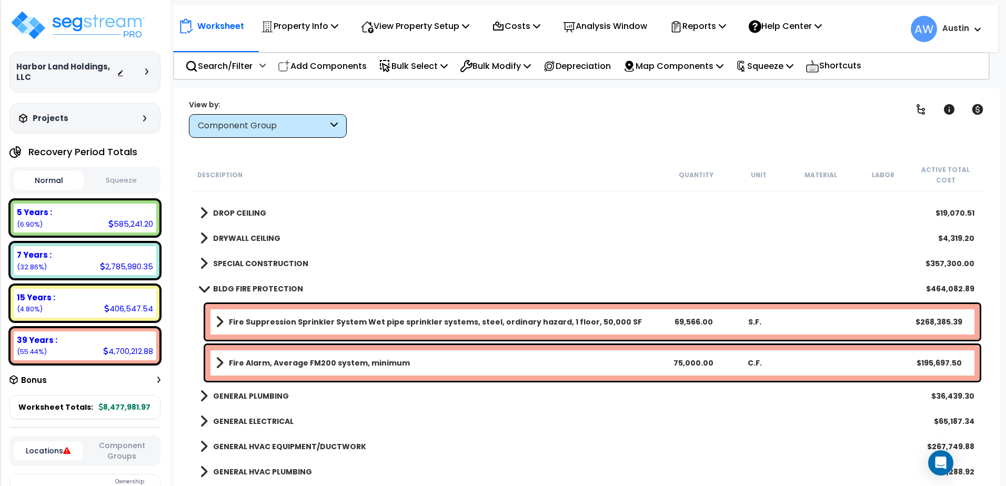
click at [201, 290] on span at bounding box center [203, 289] width 15 height 8
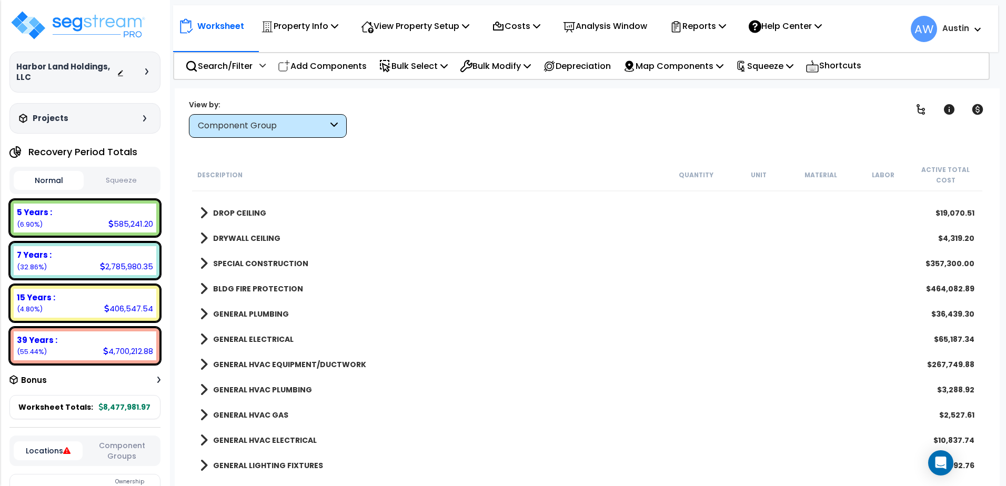
click at [207, 268] on span at bounding box center [204, 263] width 8 height 15
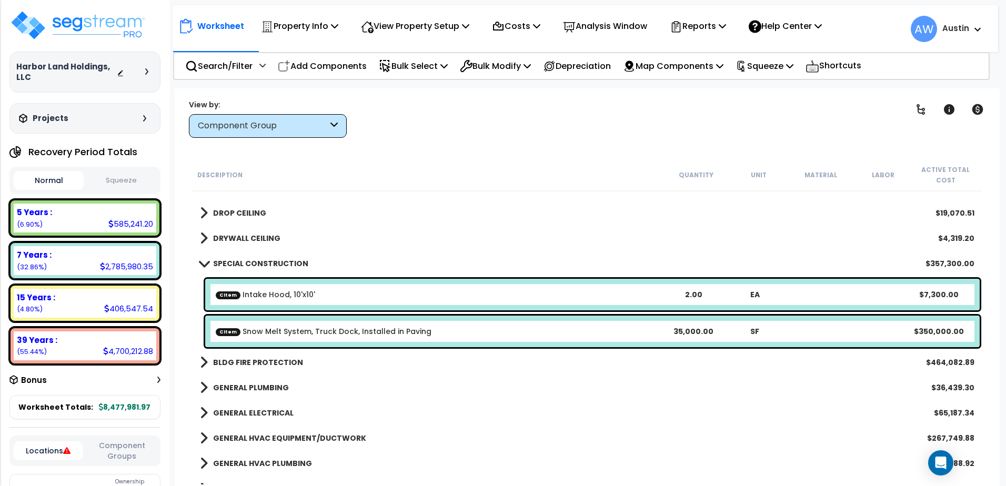
click at [207, 268] on link "SPECIAL CONSTRUCTION" at bounding box center [254, 263] width 108 height 15
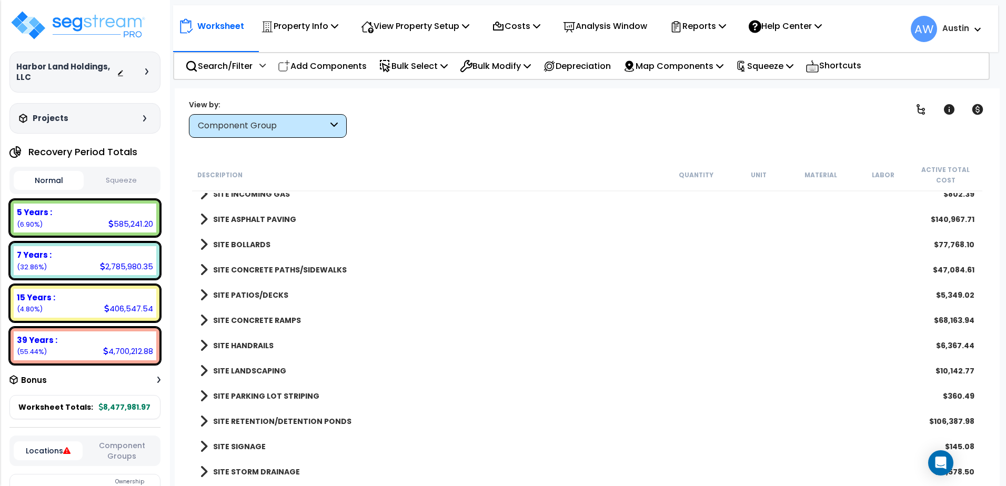
scroll to position [46, 0]
click at [224, 344] on b "SITE HANDRAILS" at bounding box center [243, 345] width 61 height 11
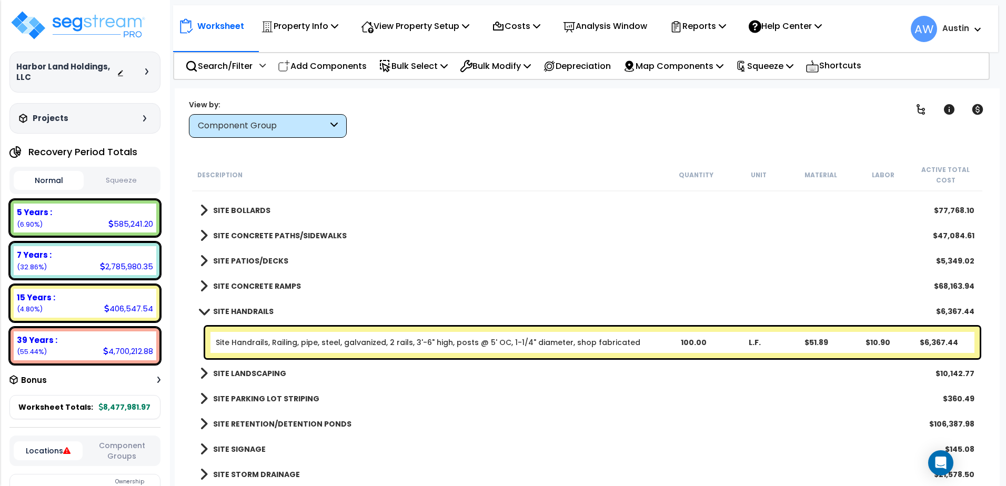
scroll to position [1688, 0]
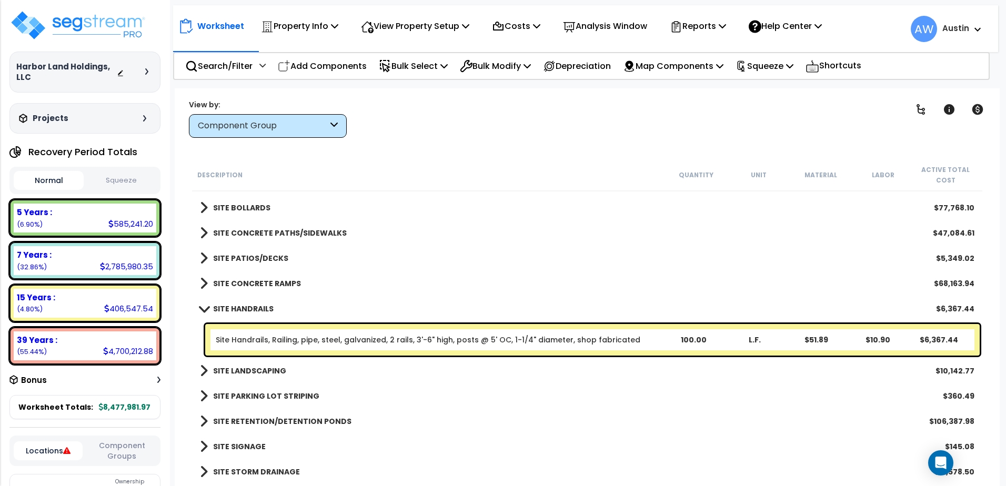
click at [203, 422] on span at bounding box center [204, 421] width 8 height 15
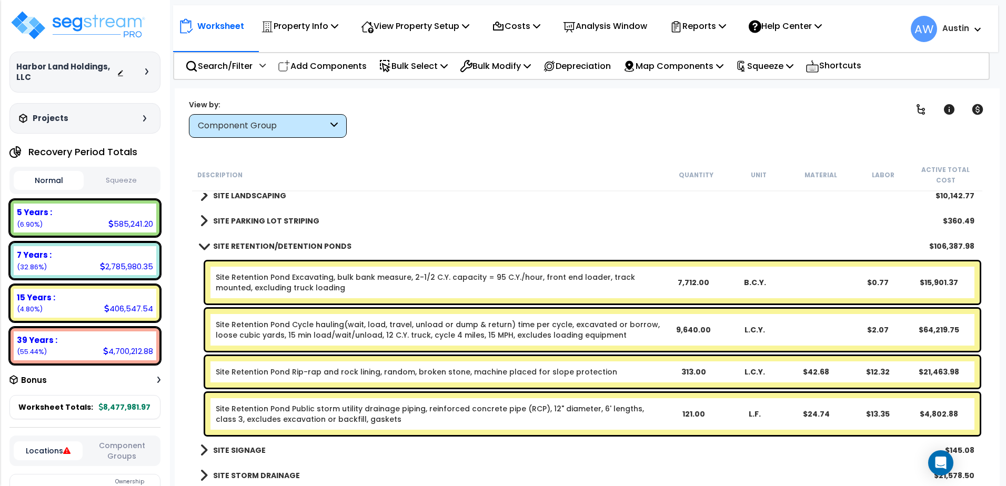
scroll to position [1867, 0]
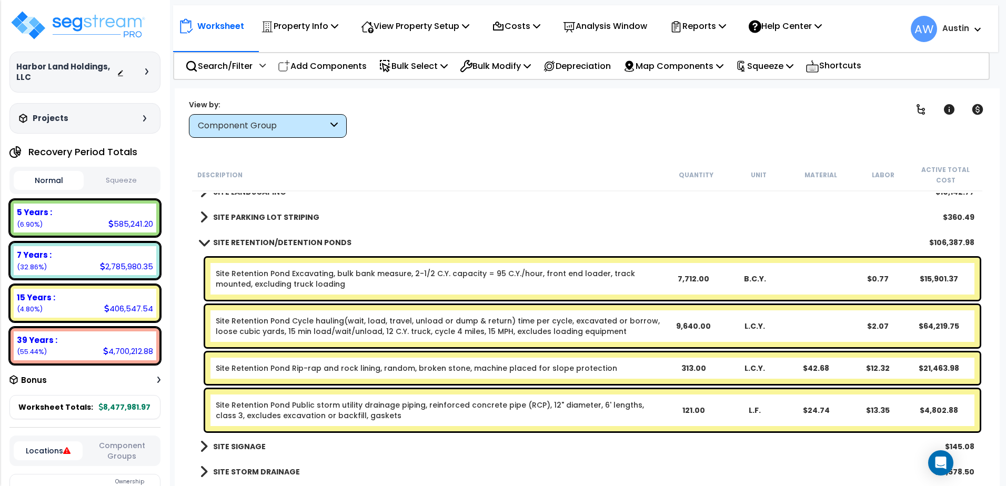
click at [200, 244] on span at bounding box center [203, 242] width 15 height 8
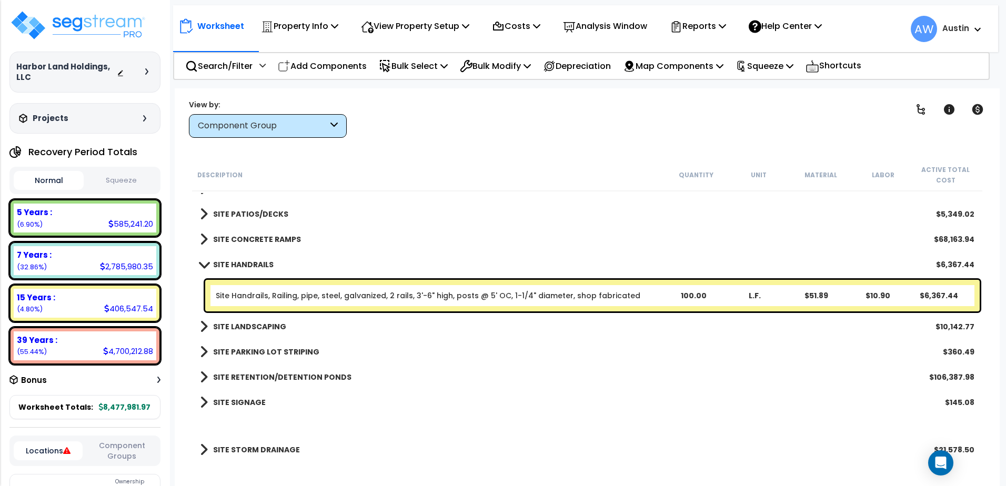
click at [203, 266] on span at bounding box center [203, 264] width 15 height 8
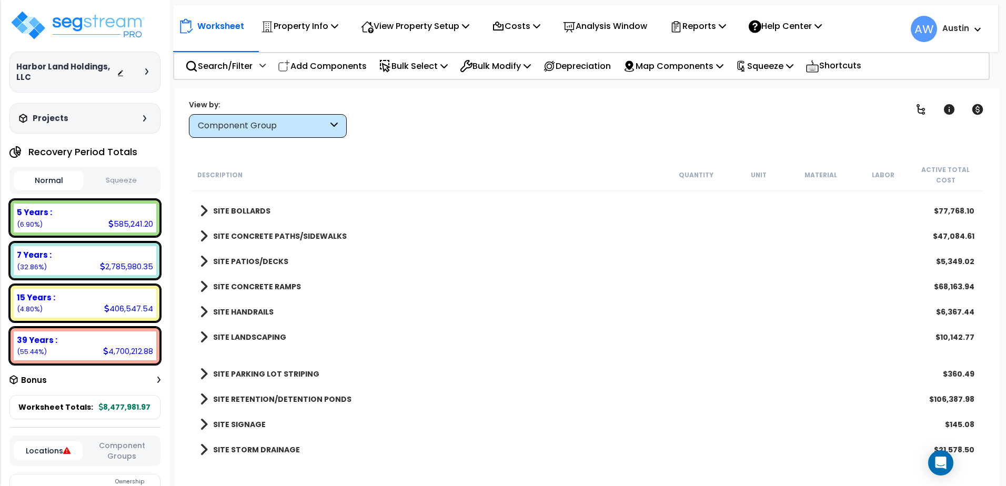
click at [206, 400] on span at bounding box center [204, 399] width 8 height 15
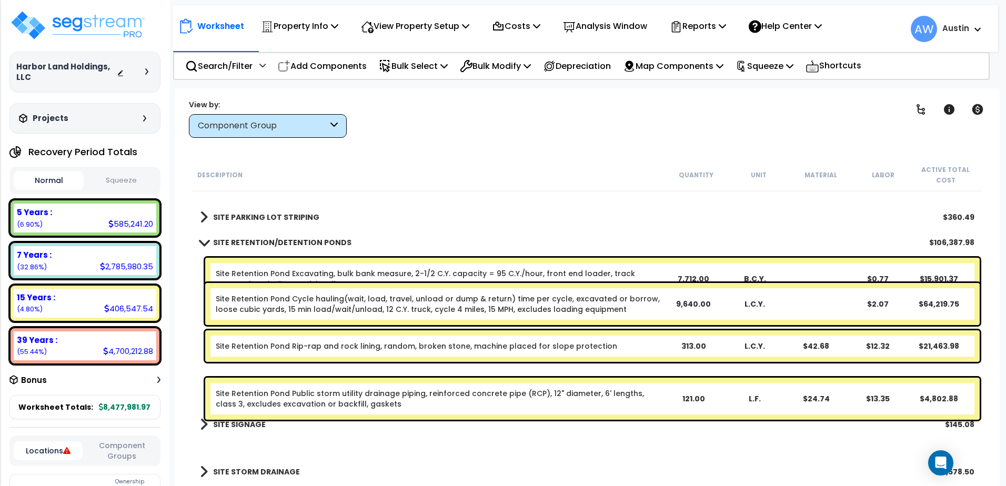
scroll to position [1830, 0]
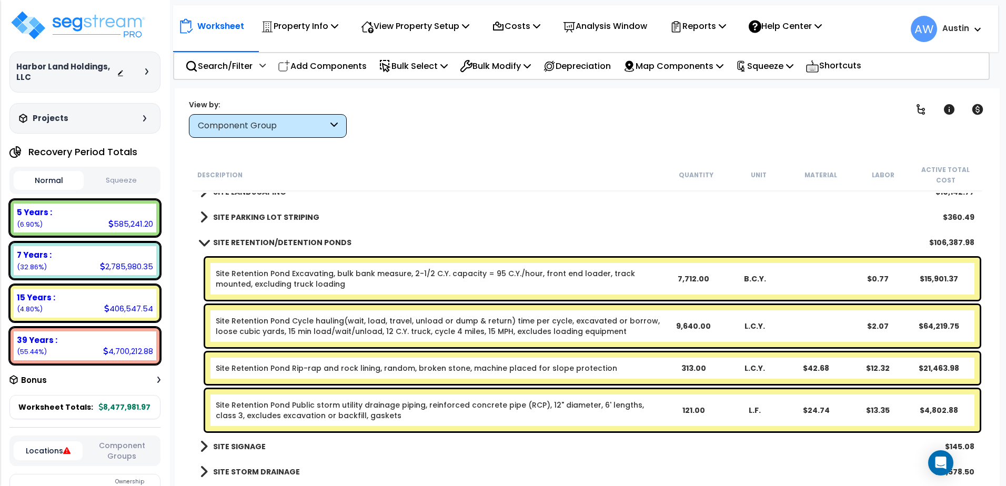
click at [488, 371] on link "Site Retention Pond Rip-rap and rock lining, random, broken stone, machine plac…" at bounding box center [416, 368] width 401 height 11
click at [340, 71] on p "Add Components" at bounding box center [322, 66] width 89 height 14
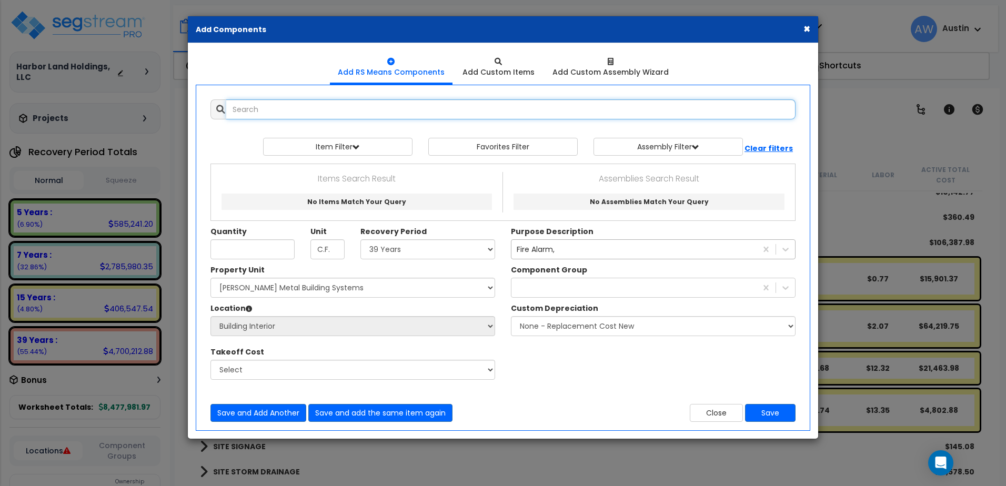
select select
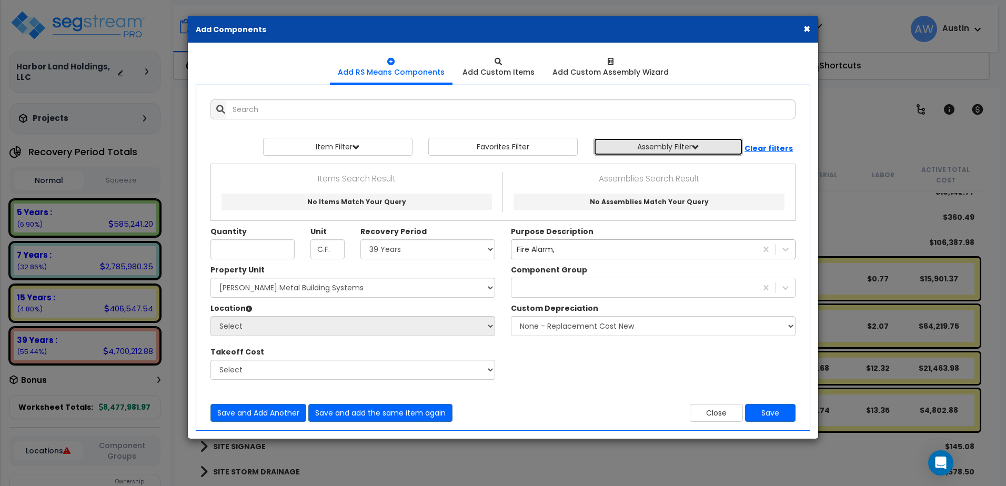
click at [664, 149] on button "Assembly Filter" at bounding box center [667, 147] width 149 height 18
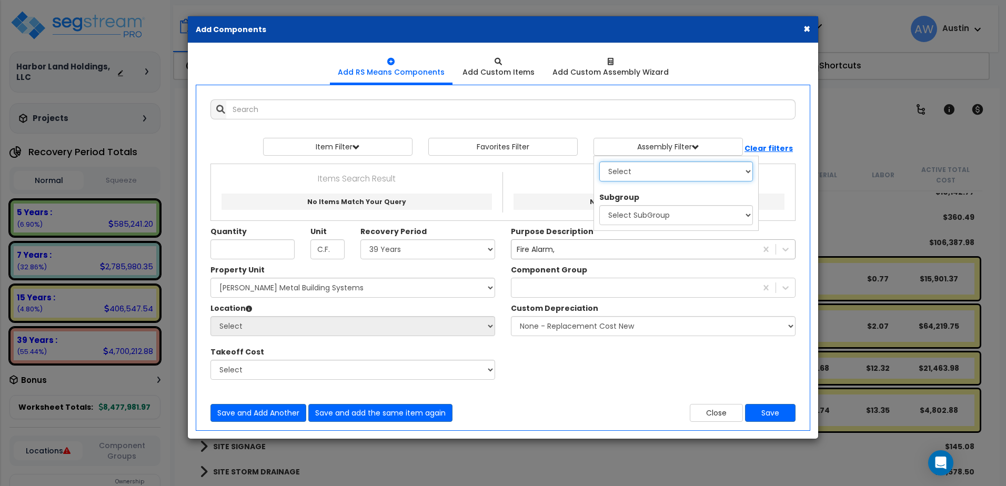
click at [657, 168] on select "Select 0. Custom Assembly 1. Standard Foundations 2. Special Foundations 3. Sla…" at bounding box center [676, 172] width 154 height 20
click at [599, 162] on select "Select 0. Custom Assembly 1. Standard Foundations 2. Special Foundations 3. Sla…" at bounding box center [676, 172] width 154 height 20
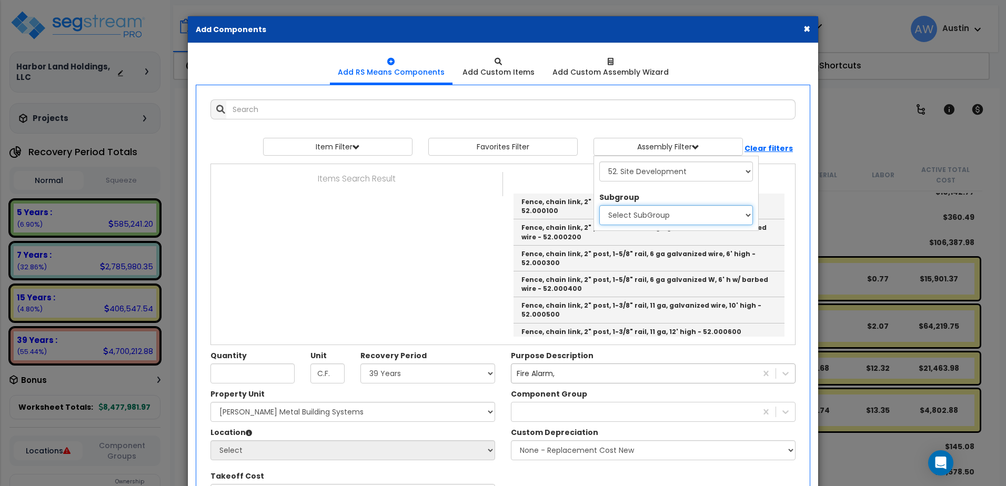
click at [652, 218] on select "Select SubGroup 1. Fence & Guardrails 2. Fences - Residential 3. Fences - Inter…" at bounding box center [676, 215] width 154 height 20
click at [692, 168] on select "Select 0. Custom Assembly 1. Standard Foundations 2. Special Foundations 3. Sla…" at bounding box center [676, 172] width 154 height 20
click at [599, 162] on select "Select 0. Custom Assembly 1. Standard Foundations 2. Special Foundations 3. Sla…" at bounding box center [676, 172] width 154 height 20
click at [646, 216] on select "Select SubGroup 1. Cut & Fill Gravel 2. Excavate and Haul Sand & Gravel 3. Cut …" at bounding box center [676, 215] width 154 height 20
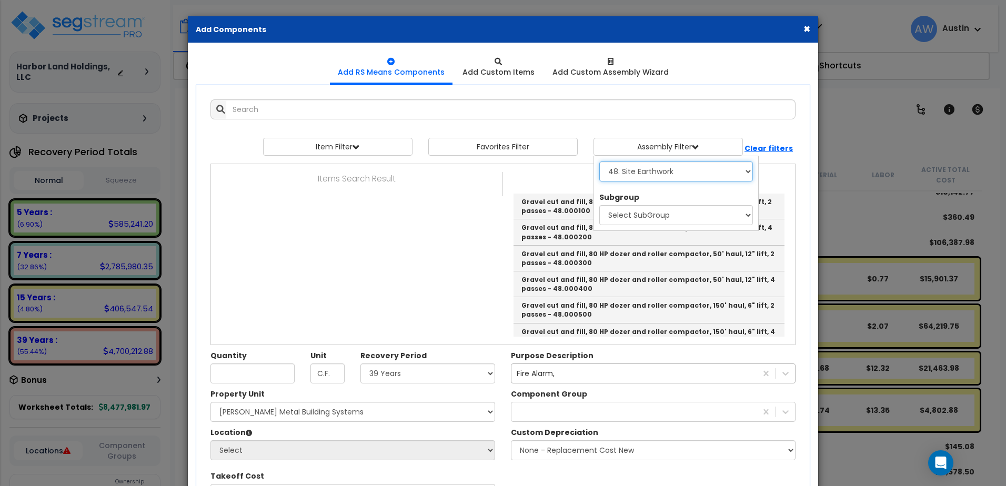
click at [666, 172] on select "Select 0. Custom Assembly 1. Standard Foundations 2. Special Foundations 3. Sla…" at bounding box center [676, 172] width 154 height 20
click at [599, 162] on select "Select 0. Custom Assembly 1. Standard Foundations 2. Special Foundations 3. Sla…" at bounding box center [676, 172] width 154 height 20
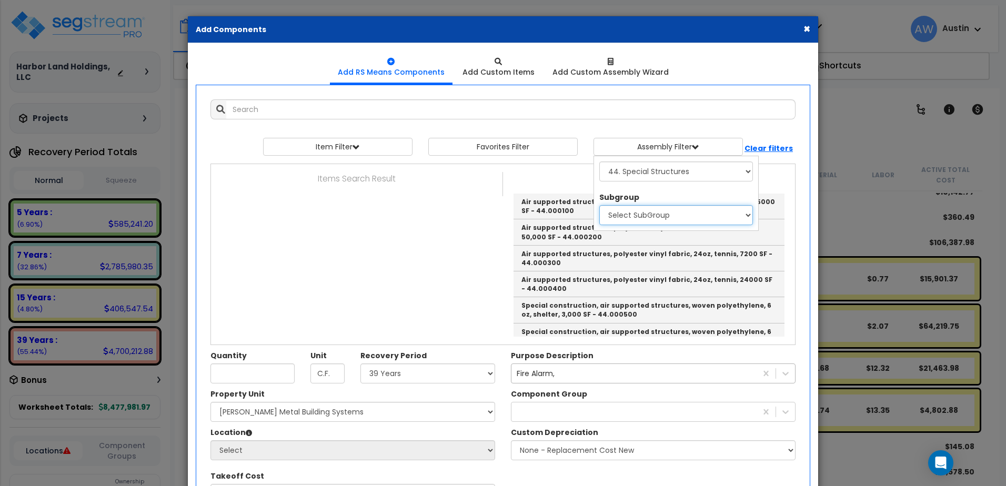
click at [670, 223] on select "Select SubGroup 1. Air-Supported Structures, S.F. 2. Pre-Engineered Structures,…" at bounding box center [676, 215] width 154 height 20
click at [659, 176] on select "Select 0. Custom Assembly 1. Standard Foundations 2. Special Foundations 3. Sla…" at bounding box center [676, 172] width 154 height 20
click at [599, 162] on select "Select 0. Custom Assembly 1. Standard Foundations 2. Special Foundations 3. Sla…" at bounding box center [676, 172] width 154 height 20
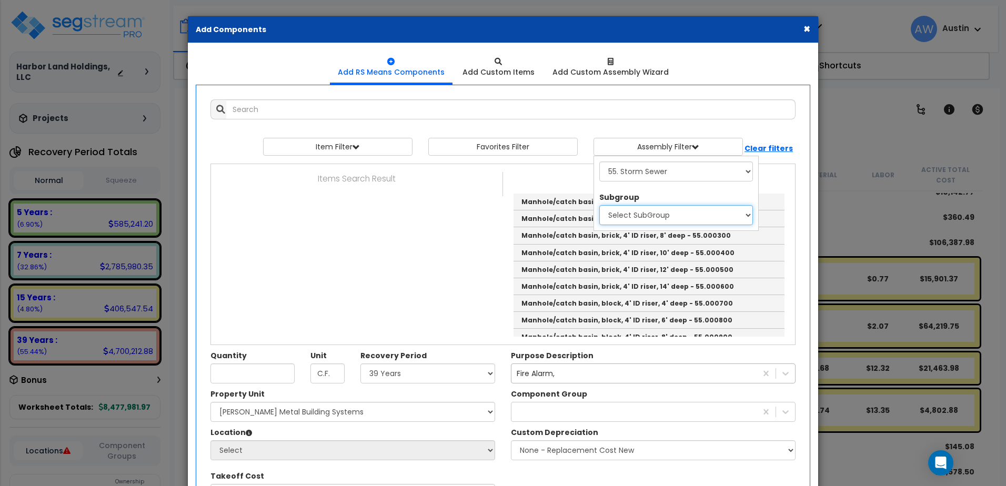
click at [655, 211] on select "Select SubGroup 1. Manholes & Catch Basins 2. Headwalls 3. Stormwater Managemen…" at bounding box center [676, 215] width 154 height 20
click at [658, 220] on select "Select SubGroup 1. Manholes & Catch Basins 2. Headwalls 3. Stormwater Managemen…" at bounding box center [676, 215] width 154 height 20
click at [658, 176] on select "Select 0. Custom Assembly 1. Standard Foundations 2. Special Foundations 3. Sla…" at bounding box center [676, 172] width 154 height 20
click at [599, 162] on select "Select 0. Custom Assembly 1. Standard Foundations 2. Special Foundations 3. Sla…" at bounding box center [676, 172] width 154 height 20
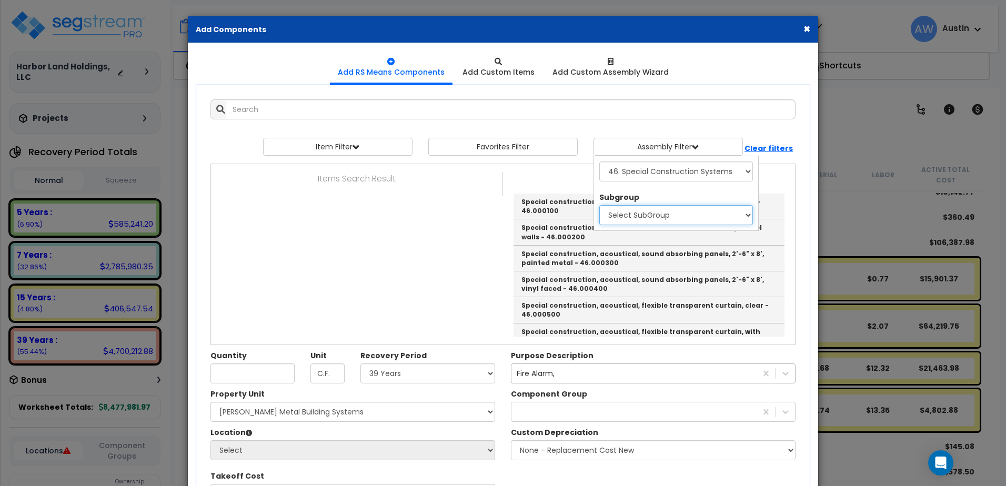
click at [668, 221] on select "Select SubGroup 1. Sound, Vibration, and Seismic Construction, S.F. 2. Radiatio…" at bounding box center [676, 215] width 154 height 20
click at [687, 174] on select "Select 0. Custom Assembly 1. Standard Foundations 2. Special Foundations 3. Sla…" at bounding box center [676, 172] width 154 height 20
select select "70"
click at [599, 162] on select "Select 0. Custom Assembly 1. Standard Foundations 2. Special Foundations 3. Sla…" at bounding box center [676, 172] width 154 height 20
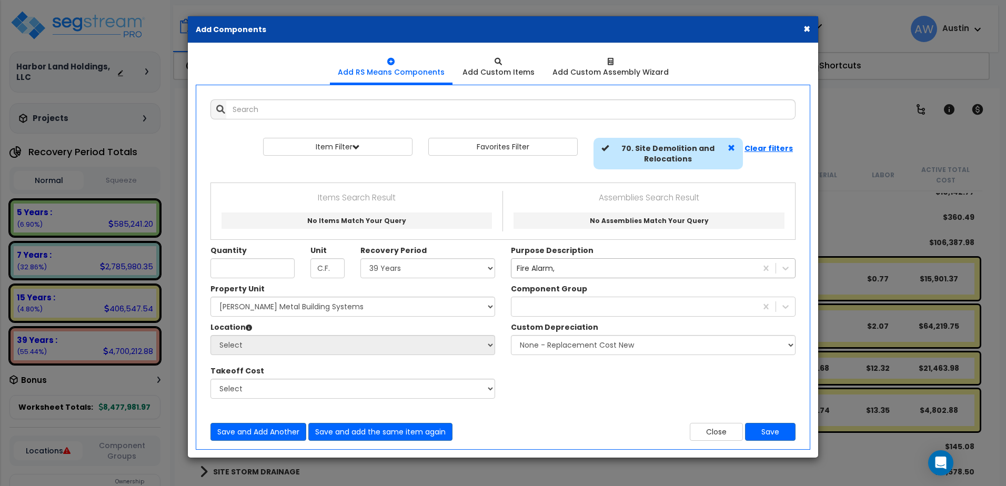
click at [730, 149] on span at bounding box center [731, 147] width 7 height 7
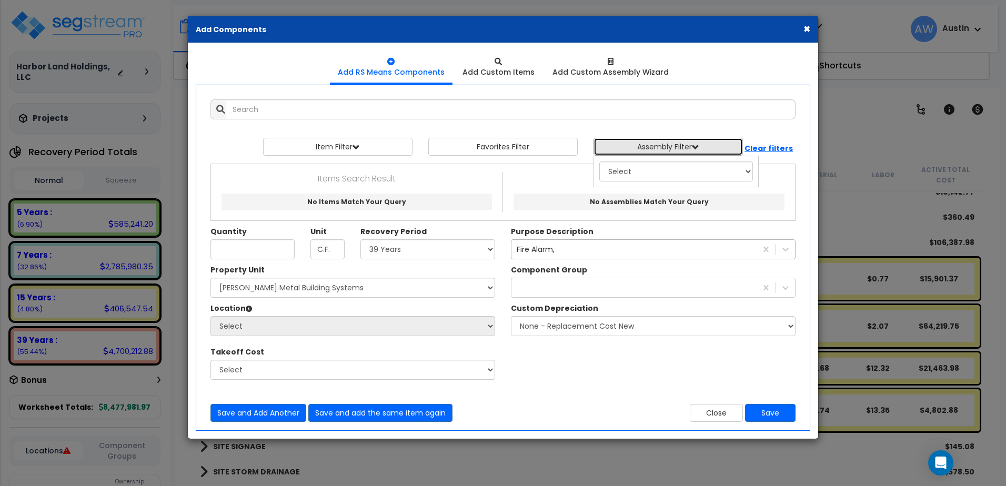
click at [728, 146] on button "Assembly Filter" at bounding box center [667, 147] width 149 height 18
click at [720, 171] on select "Select 0. Custom Assembly 1. Standard Foundations 2. Special Foundations 3. Sla…" at bounding box center [676, 172] width 154 height 20
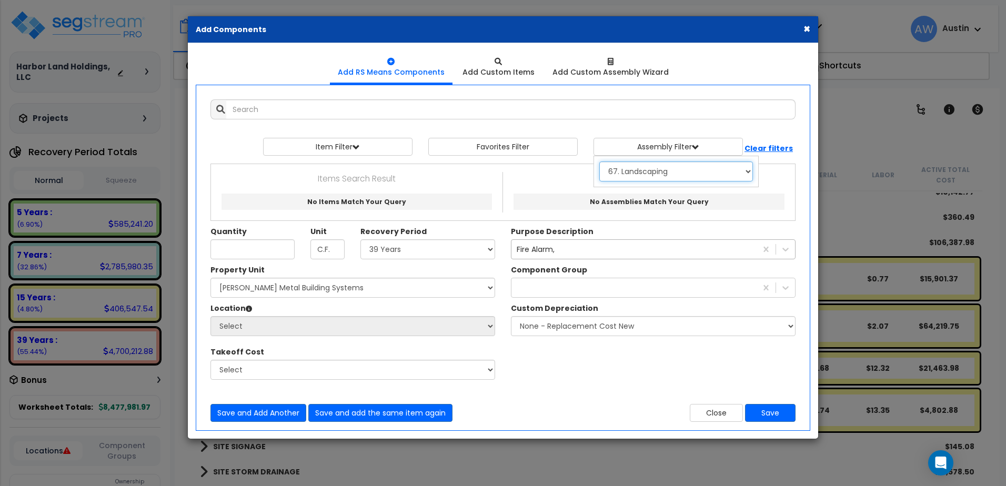
click at [599, 162] on select "Select 0. Custom Assembly 1. Standard Foundations 2. Special Foundations 3. Sla…" at bounding box center [676, 172] width 154 height 20
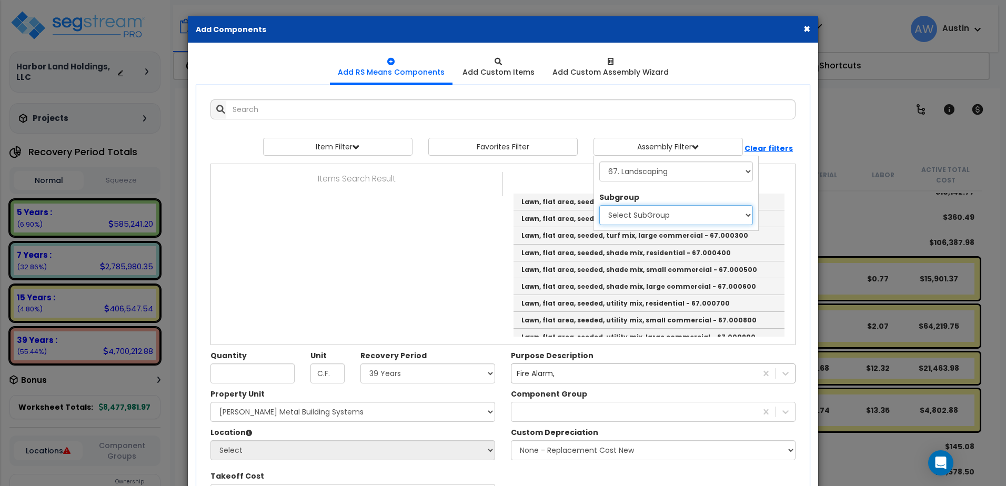
click at [687, 218] on select "Select SubGroup 1. Lawns & Ground Cover 2. Site Irrigation 3. Tree Pits" at bounding box center [676, 215] width 154 height 20
click at [714, 169] on select "Select 0. Custom Assembly 1. Standard Foundations 2. Special Foundations 3. Sla…" at bounding box center [676, 172] width 154 height 20
click at [599, 162] on select "Select 0. Custom Assembly 1. Standard Foundations 2. Special Foundations 3. Sla…" at bounding box center [676, 172] width 154 height 20
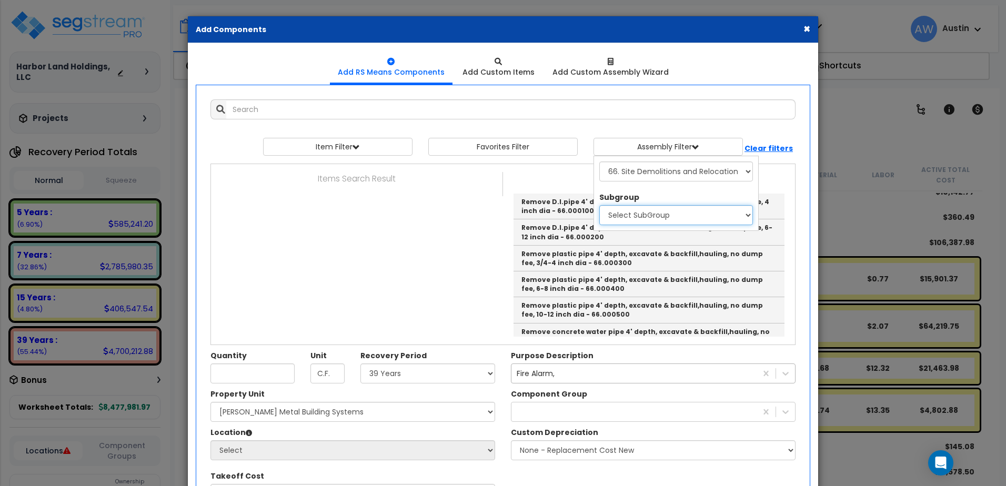
click at [683, 219] on select "Select SubGroup 1. Remove Underground Water Pipe Including Earthwork 2. Remove …" at bounding box center [676, 215] width 154 height 20
click at [719, 168] on select "Select 0. Custom Assembly 1. Standard Foundations 2. Special Foundations 3. Sla…" at bounding box center [676, 172] width 154 height 20
select select "70"
click at [599, 162] on select "Select 0. Custom Assembly 1. Standard Foundations 2. Special Foundations 3. Sla…" at bounding box center [676, 172] width 154 height 20
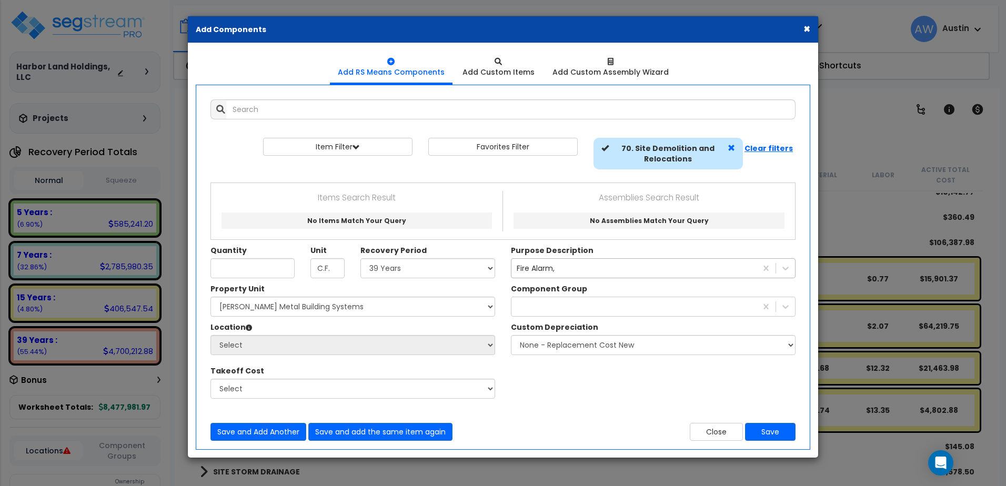
click at [730, 149] on span at bounding box center [731, 147] width 7 height 7
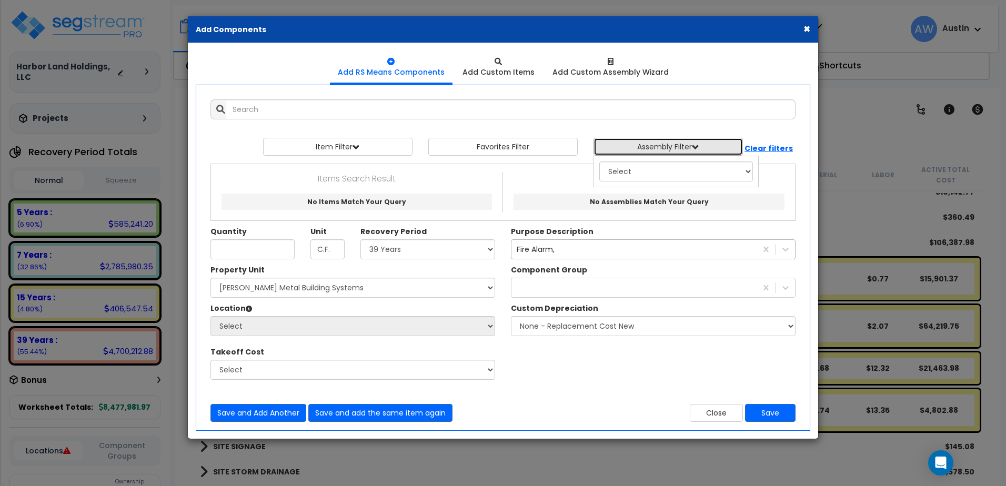
click at [721, 153] on button "Assembly Filter" at bounding box center [667, 147] width 149 height 18
click at [721, 150] on button "Assembly Filter" at bounding box center [667, 147] width 149 height 18
click at [720, 175] on select "Select 0. Custom Assembly 1. Standard Foundations 2. Special Foundations 3. Sla…" at bounding box center [676, 172] width 154 height 20
select select "40"
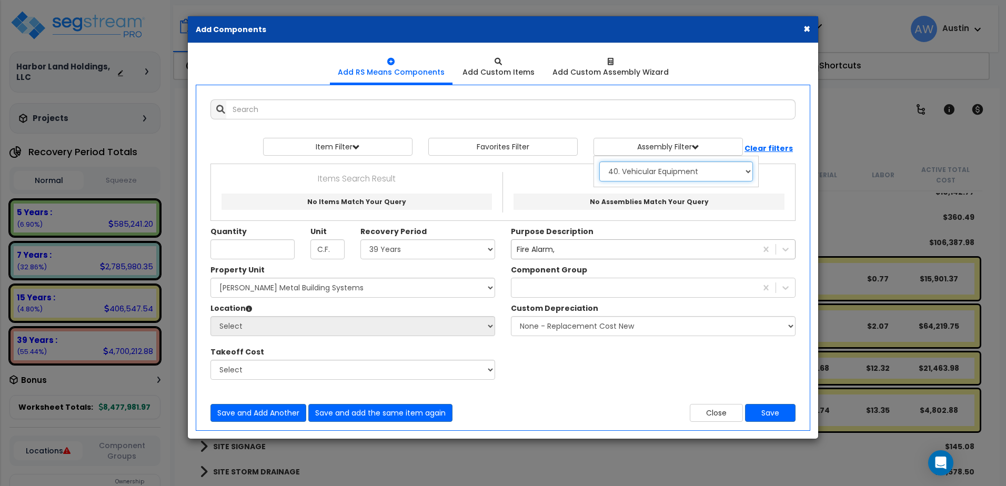
click at [599, 162] on select "Select 0. Custom Assembly 1. Standard Foundations 2. Special Foundations 3. Sla…" at bounding box center [676, 172] width 154 height 20
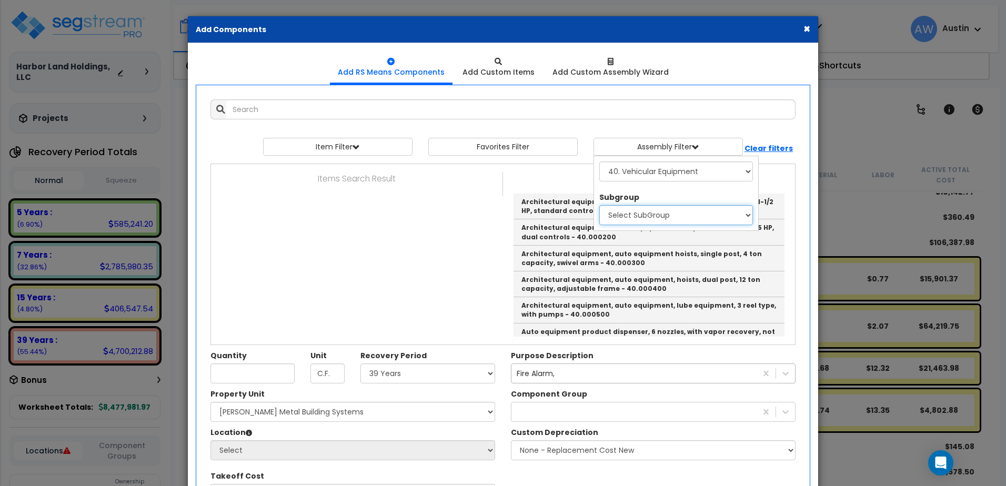
click at [708, 211] on select "Select SubGroup 1. Vehicular Service Equipment, EACH 2. Parking Control Equipme…" at bounding box center [676, 215] width 154 height 20
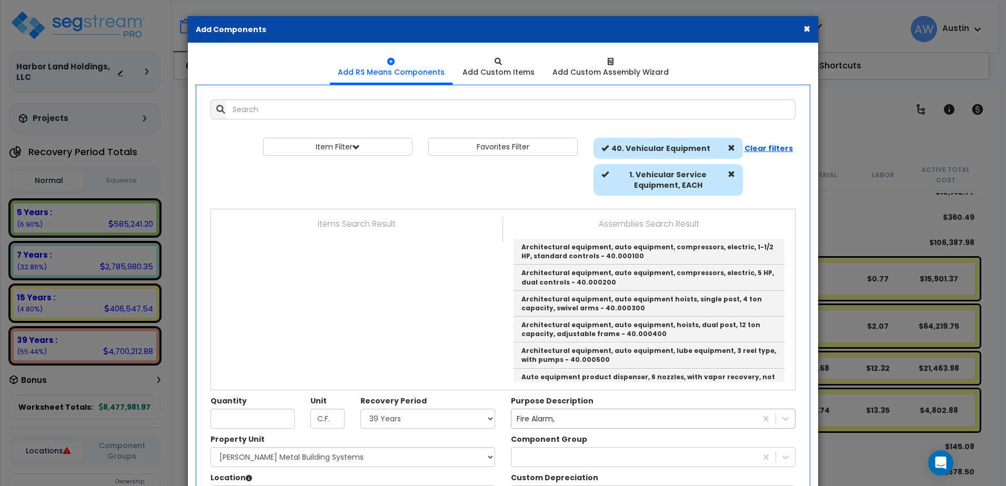
click at [808, 32] on button "×" at bounding box center [806, 28] width 7 height 11
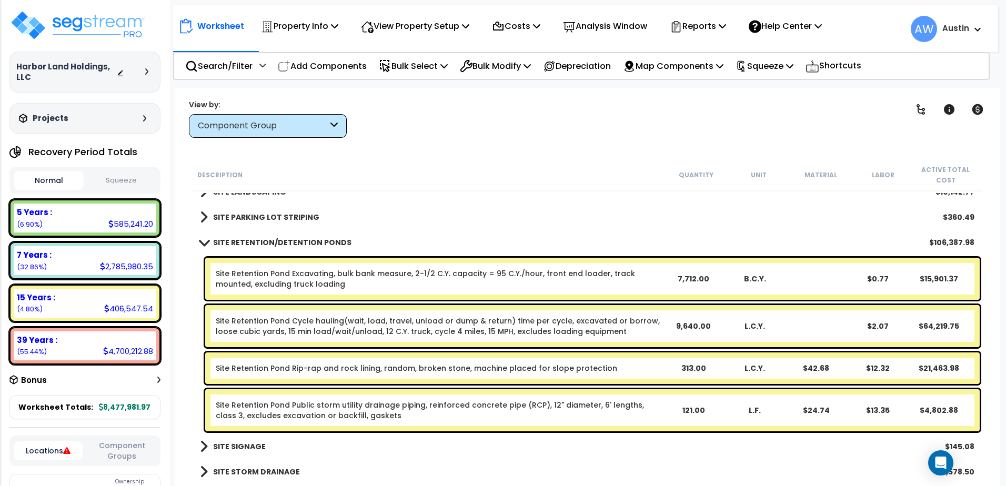
click at [512, 279] on div "Site Retention Pond Excavating, bulk bank measure, 2-1/2 C.Y. capacity = 95 C.Y…" at bounding box center [439, 278] width 447 height 21
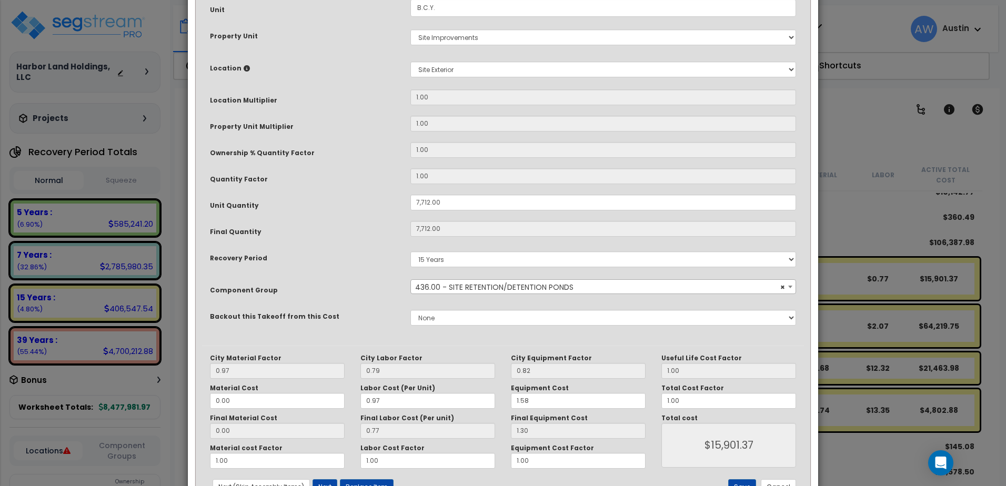
scroll to position [158, 0]
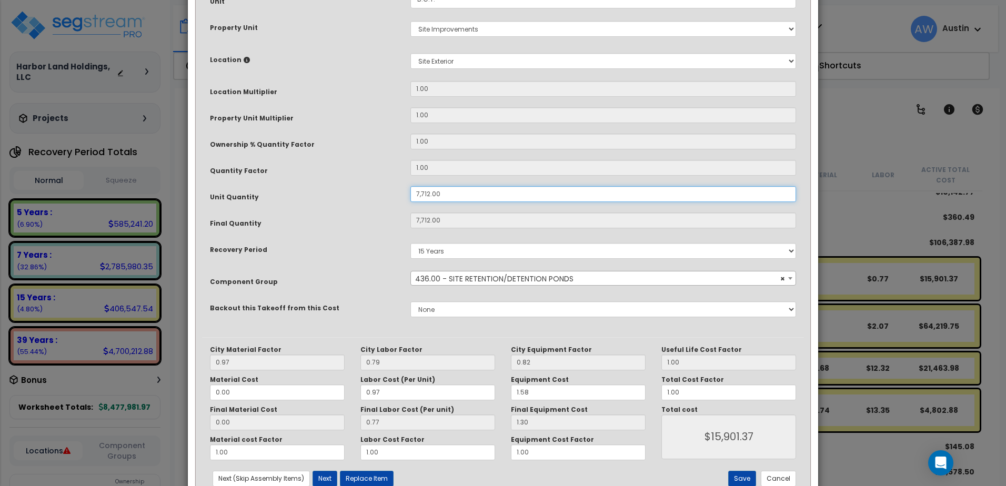
drag, startPoint x: 469, startPoint y: 189, endPoint x: 356, endPoint y: 190, distance: 112.6
click at [356, 190] on div "Unit Quantity 7,712.00" at bounding box center [503, 195] width 602 height 18
type input "5"
type input "7,712"
type input "$15,963.84"
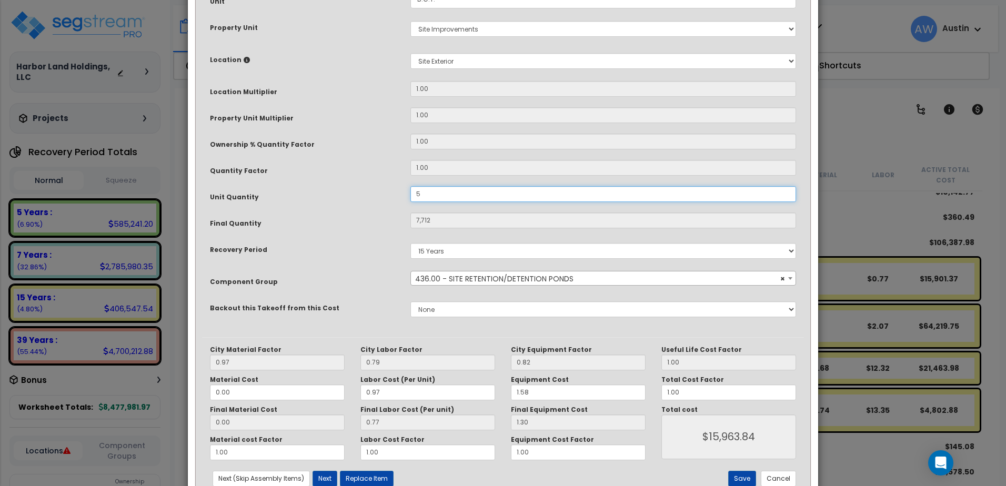
type input "5"
type input "$10.35"
type input "50"
type input "$103.50"
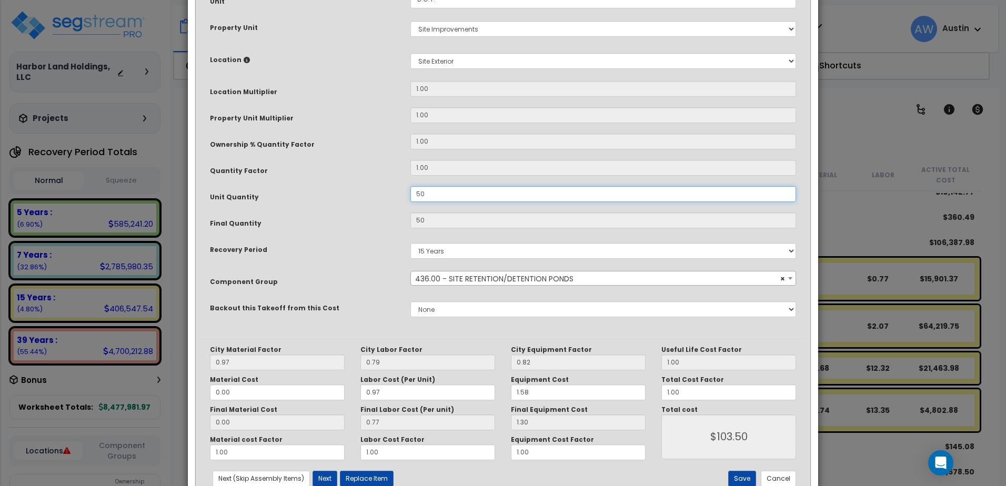
type input "500"
type input "$1,035.00"
type input "5,000"
type input "$1,035.00"
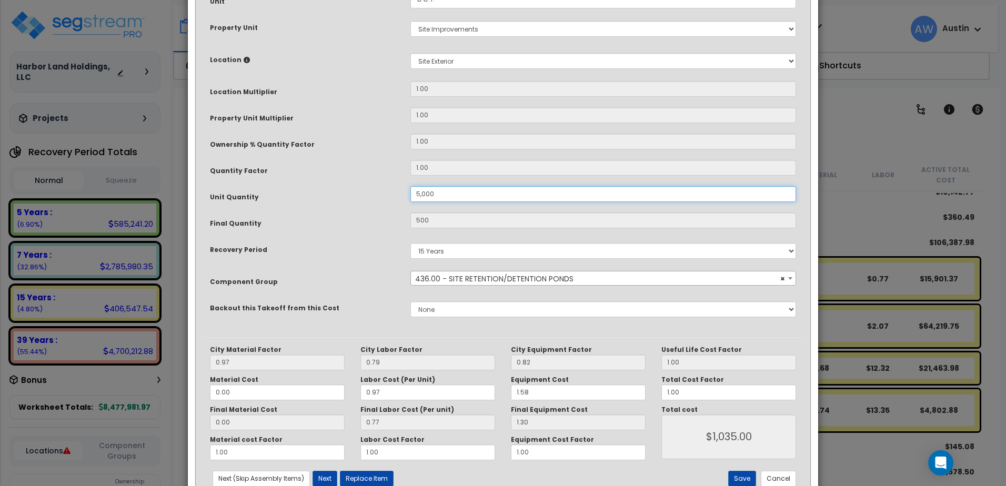
type input "5,000"
type input "$10,350.00"
click at [744, 473] on button "Save" at bounding box center [742, 479] width 28 height 16
type input "5000.00"
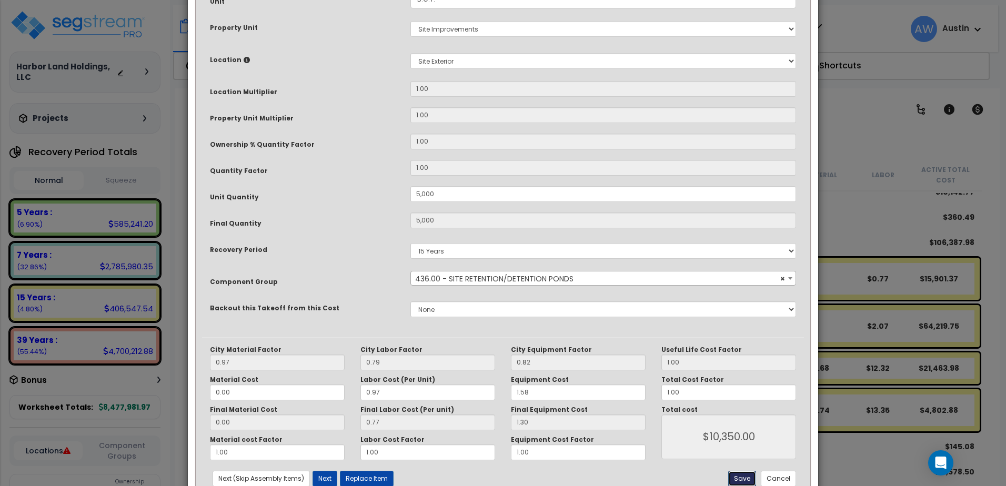
type input "10350.00"
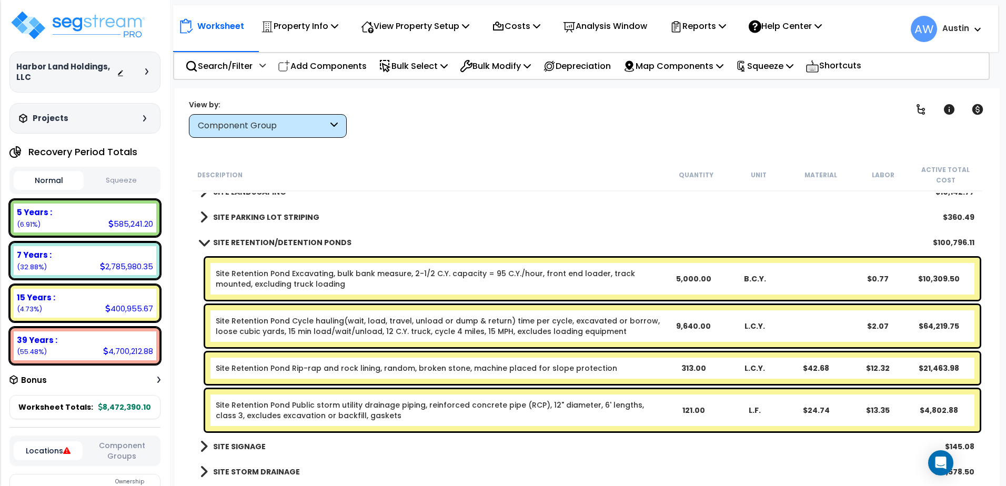
click at [645, 329] on div "Site Retention Pond Cycle hauling(wait, load, travel, unload or dump & return) …" at bounding box center [439, 326] width 447 height 21
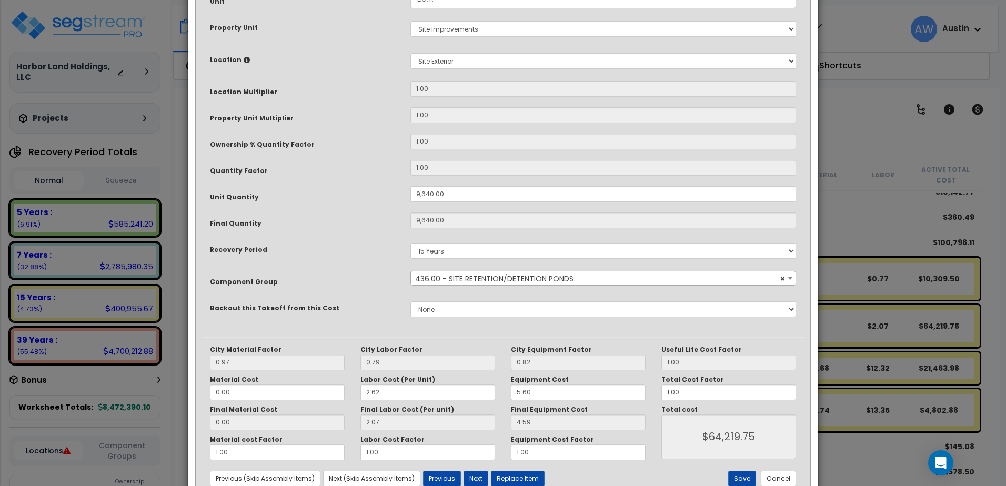
scroll to position [0, 0]
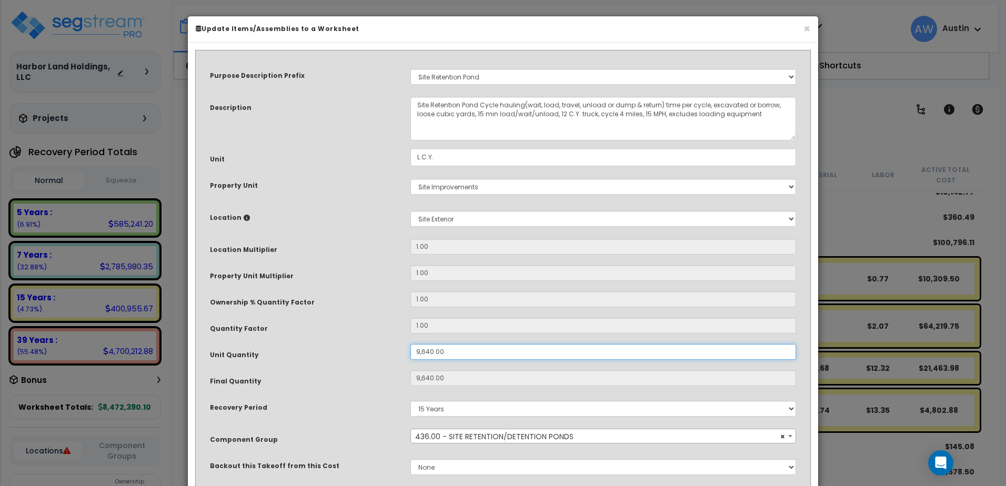
drag, startPoint x: 455, startPoint y: 355, endPoint x: 355, endPoint y: 354, distance: 100.5
click at [355, 354] on div "Unit Quantity 9,640.00" at bounding box center [503, 353] width 602 height 18
type input "5"
type input "9,640"
type input "$64,202.40"
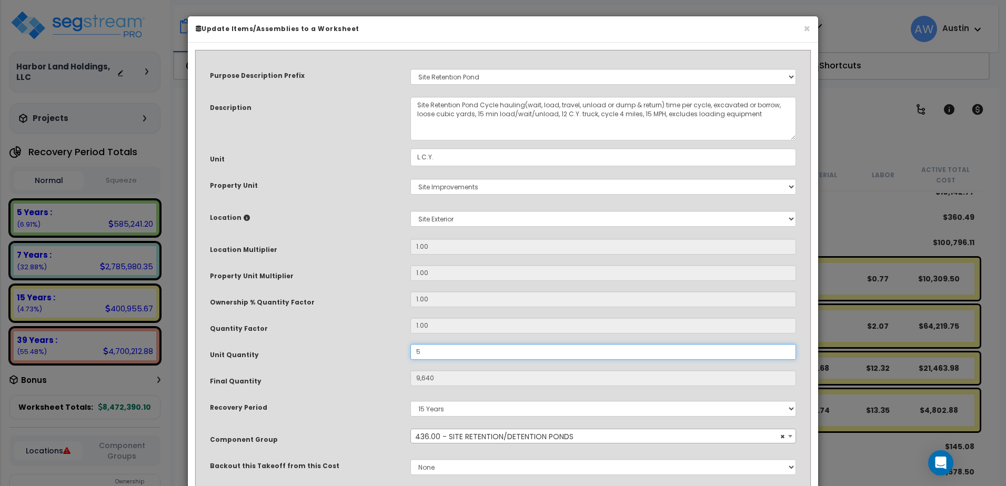
type input "5"
type input "$33.30"
type input "50"
type input "$333.00"
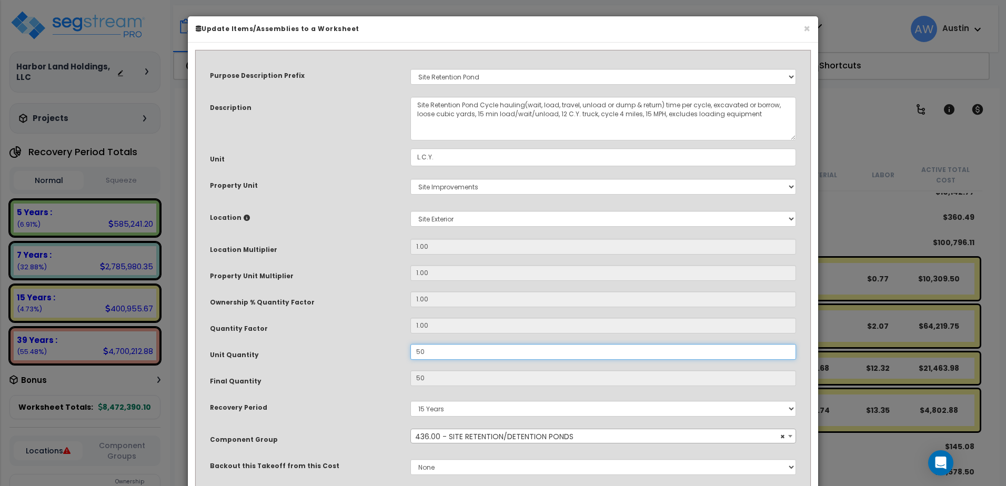
type input "500"
type input "$3,330.00"
type input "5,000"
type input "$3,330.00"
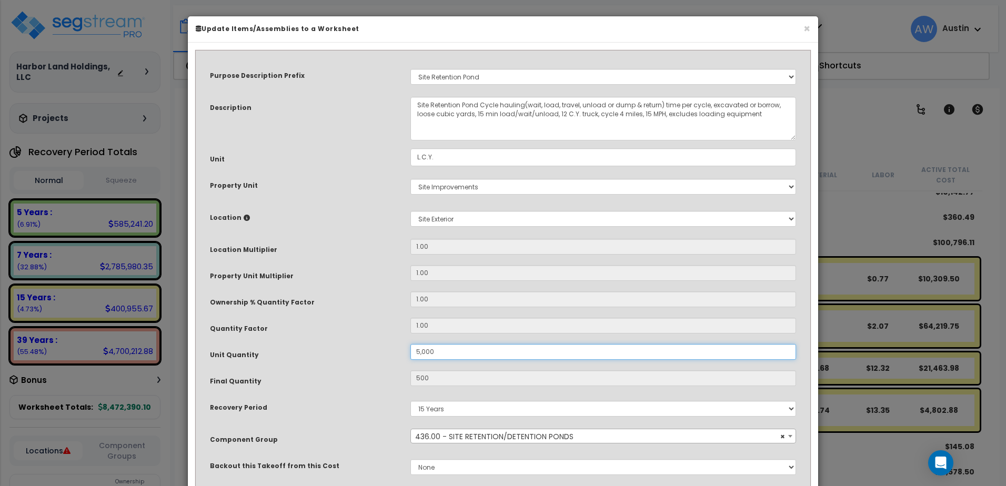
type input "5,000"
type input "$33,300.00"
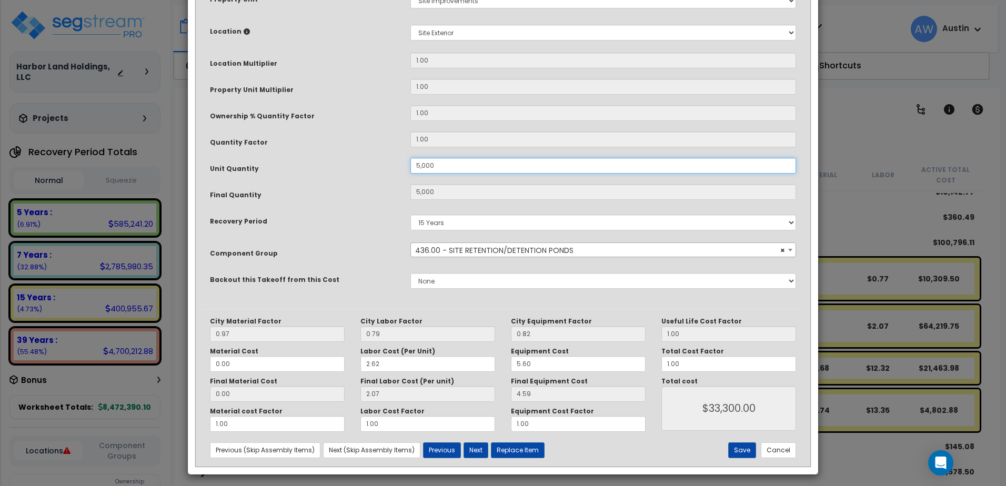
scroll to position [191, 0]
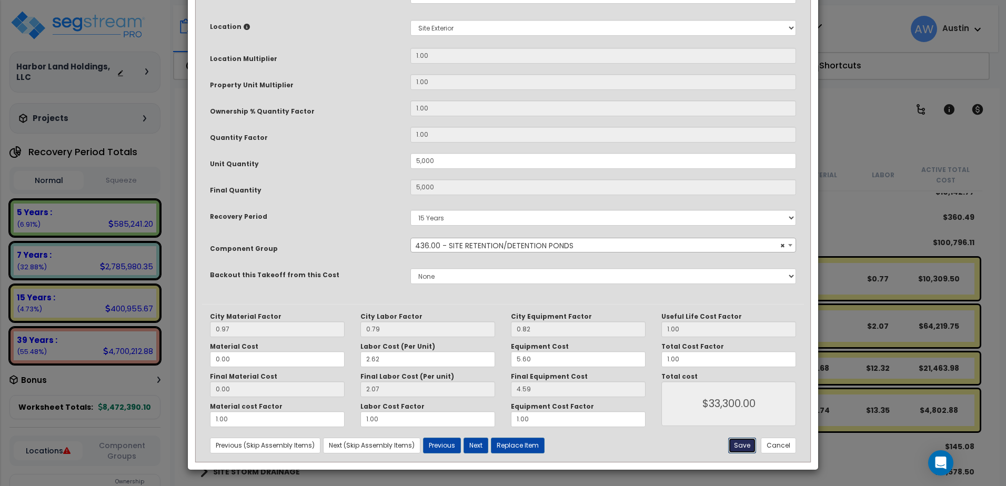
click at [747, 446] on button "Save" at bounding box center [742, 446] width 28 height 16
type input "5000.00"
type input "33300.00"
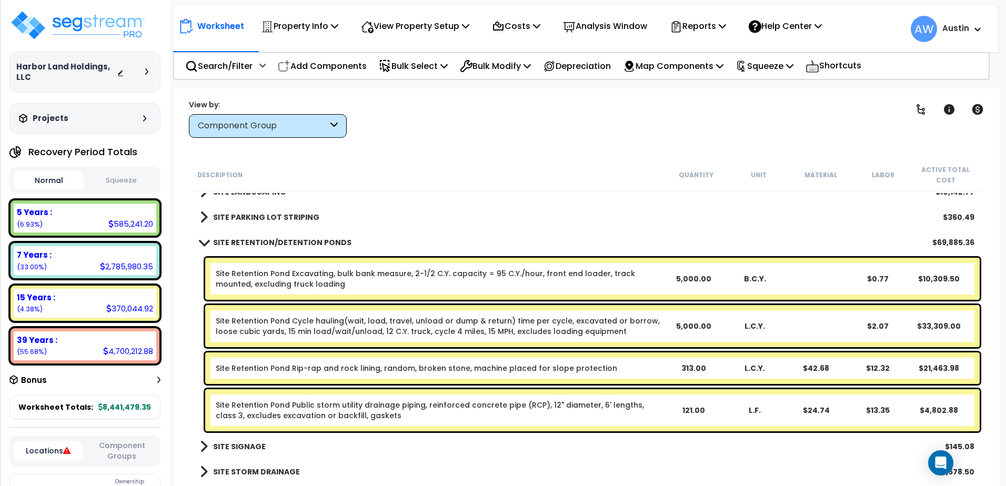
click at [200, 241] on span at bounding box center [203, 242] width 15 height 8
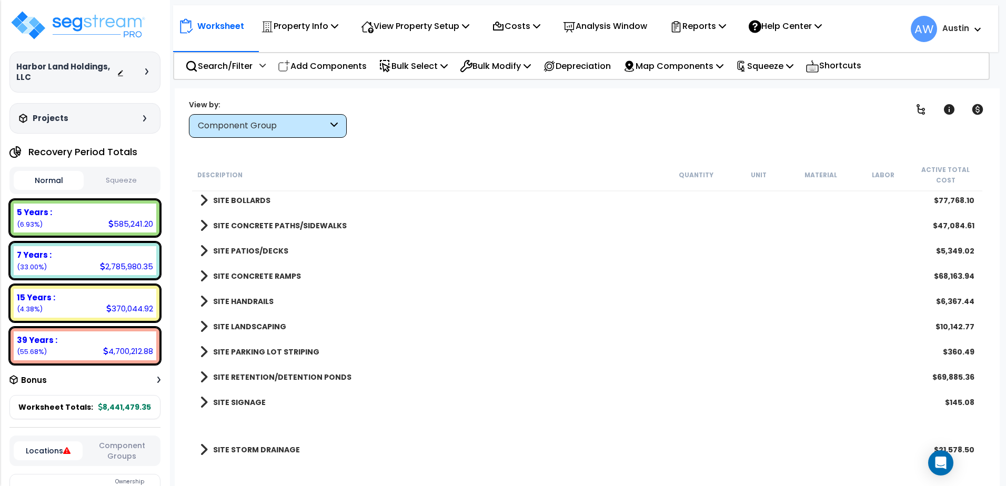
click at [201, 405] on span at bounding box center [204, 402] width 8 height 15
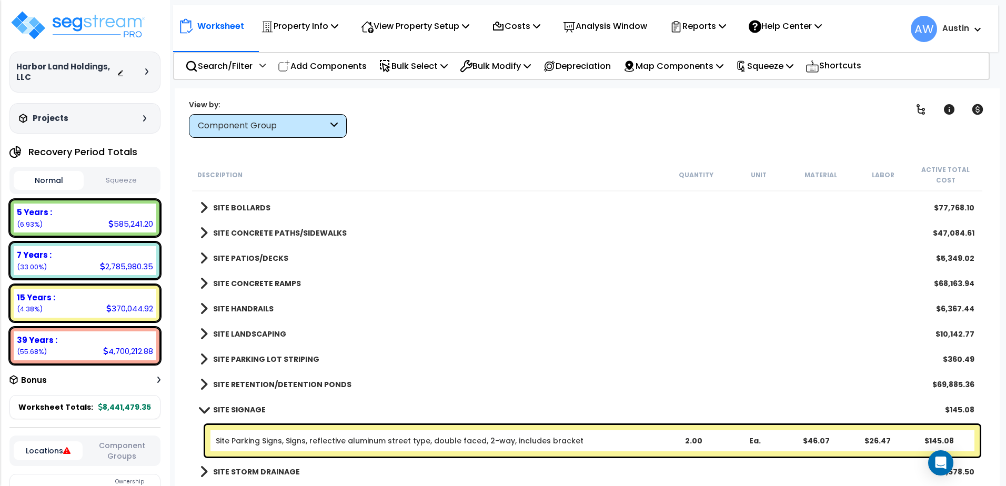
scroll to position [1688, 0]
click at [320, 66] on p "Add Components" at bounding box center [322, 66] width 89 height 14
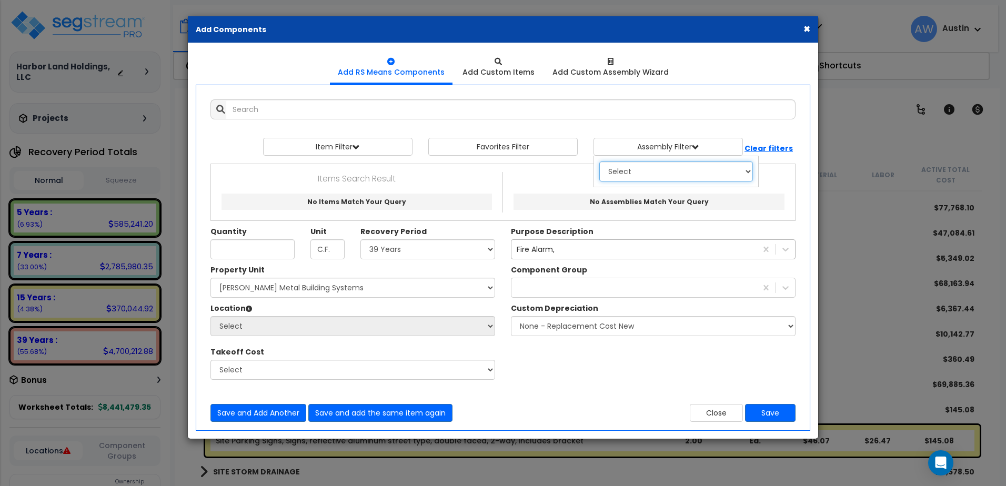
click at [634, 175] on select "Select 0. Custom Assembly 1. Standard Foundations 2. Special Foundations 3. Sla…" at bounding box center [676, 172] width 154 height 20
click at [599, 162] on select "Select 0. Custom Assembly 1. Standard Foundations 2. Special Foundations 3. Sla…" at bounding box center [676, 172] width 154 height 20
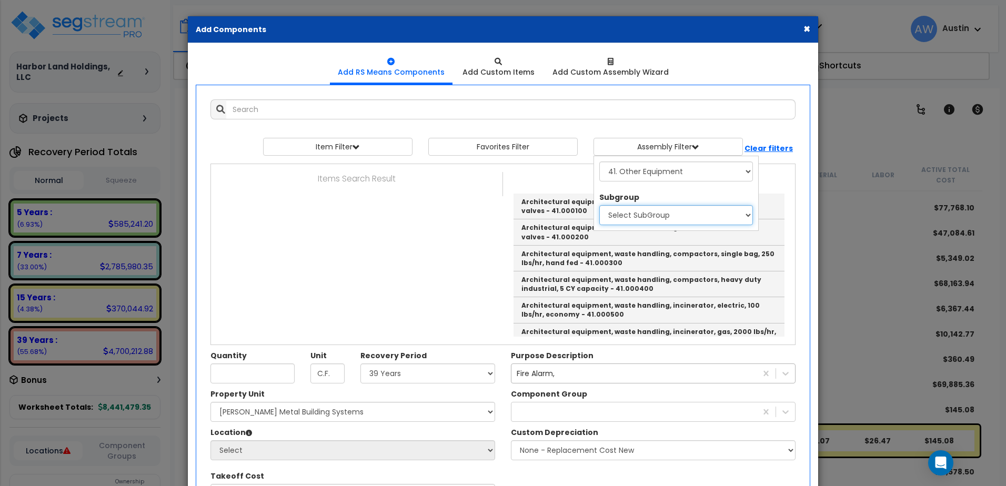
click at [638, 213] on select "Select SubGroup 1. Maintenance Equipment, EACH 2. Solid Waste Handling Equipmen…" at bounding box center [676, 215] width 154 height 20
click at [682, 217] on select "Select SubGroup 1. Maintenance Equipment, EACH 2. Solid Waste Handling Equipmen…" at bounding box center [676, 215] width 154 height 20
click at [682, 178] on select "Select 0. Custom Assembly 1. Standard Foundations 2. Special Foundations 3. Sla…" at bounding box center [676, 172] width 154 height 20
select select "40"
click at [599, 162] on select "Select 0. Custom Assembly 1. Standard Foundations 2. Special Foundations 3. Sla…" at bounding box center [676, 172] width 154 height 20
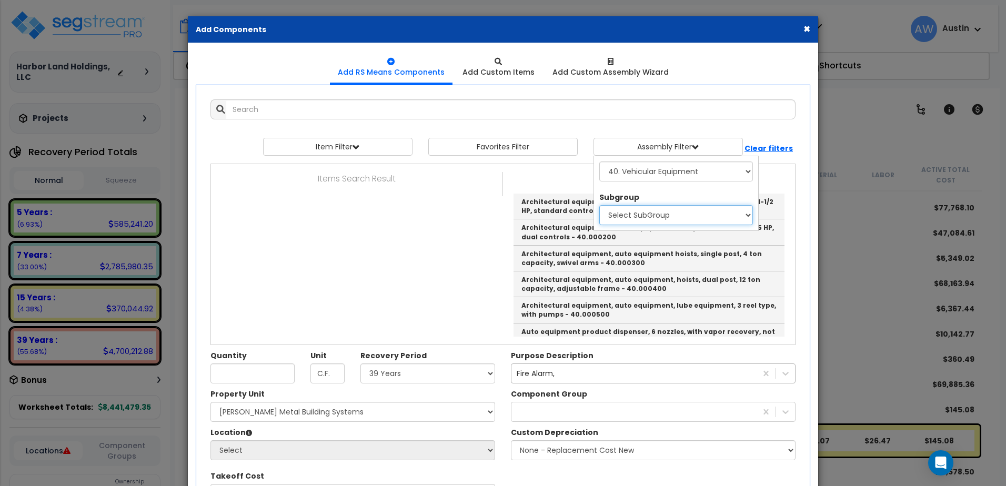
click at [657, 218] on select "Select SubGroup 1. Vehicular Service Equipment, EACH 2. Parking Control Equipme…" at bounding box center [676, 215] width 154 height 20
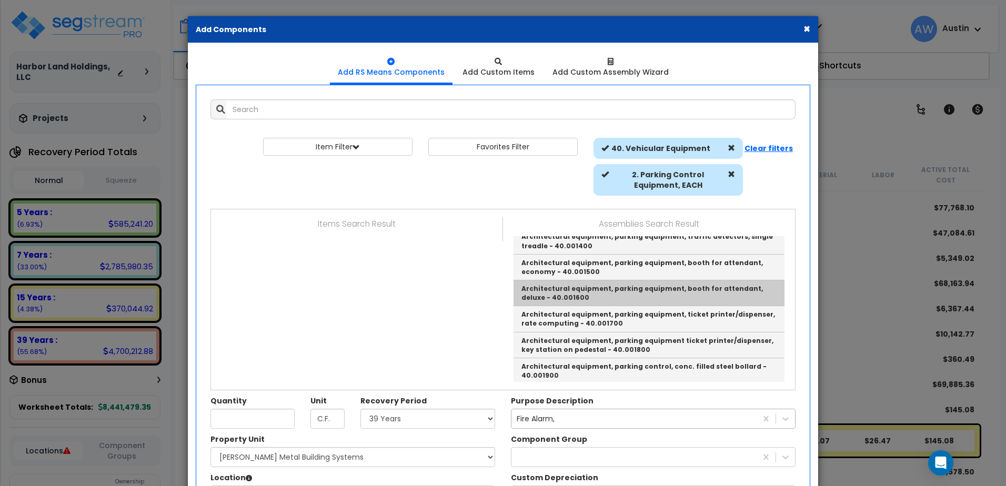
scroll to position [41, 0]
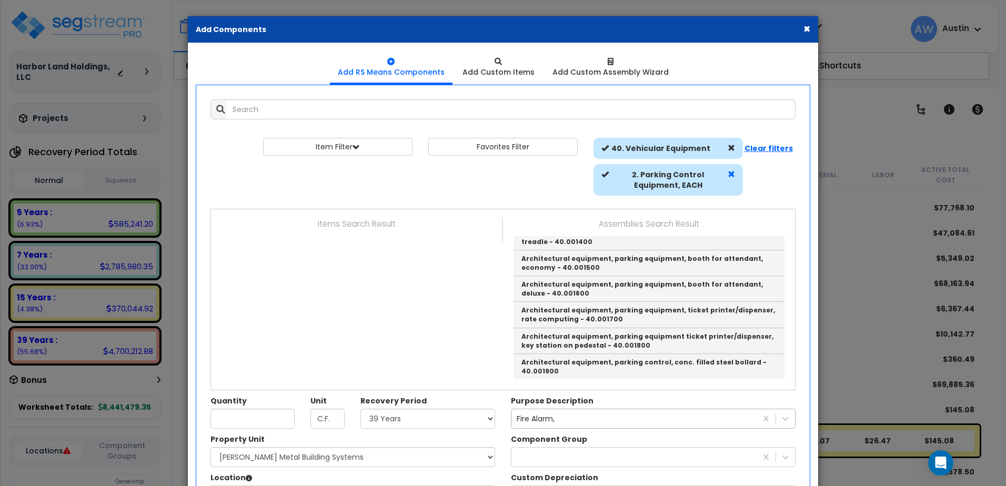
click at [731, 172] on span at bounding box center [731, 173] width 7 height 7
select select
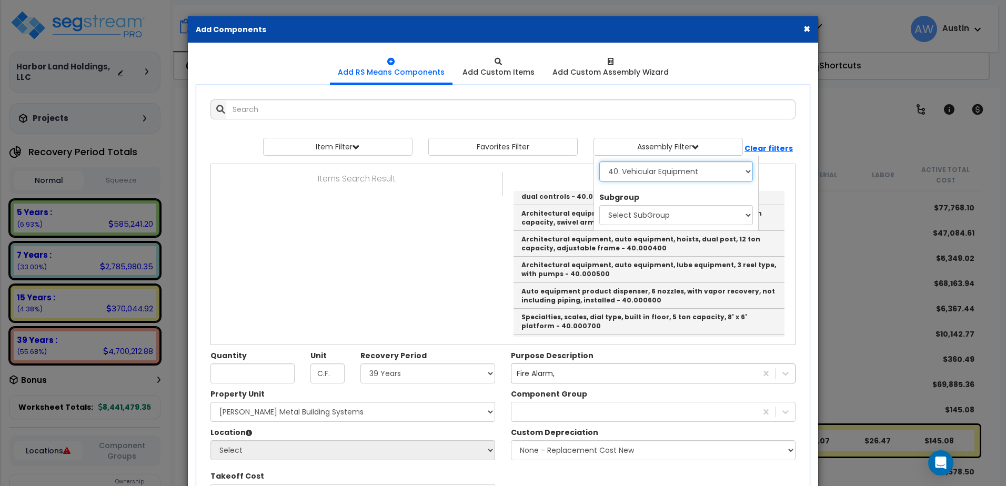
click at [716, 175] on select "Select 0. Custom Assembly 1. Standard Foundations 2. Special Foundations 3. Sla…" at bounding box center [676, 172] width 154 height 20
click at [599, 162] on select "Select 0. Custom Assembly 1. Standard Foundations 2. Special Foundations 3. Sla…" at bounding box center [676, 172] width 154 height 20
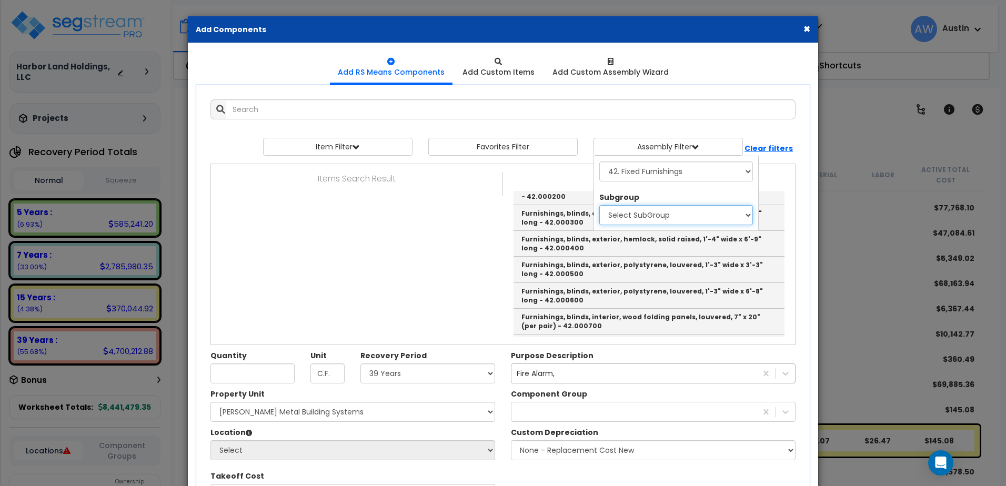
click at [664, 217] on select "Select SubGroup 1. Window Treatment, EACH 2. Window Treatment, S.F. 3. Fixed Fl…" at bounding box center [676, 215] width 154 height 20
click at [684, 173] on select "Select 0. Custom Assembly 1. Standard Foundations 2. Special Foundations 3. Sla…" at bounding box center [676, 172] width 154 height 20
select select "72"
click at [599, 162] on select "Select 0. Custom Assembly 1. Standard Foundations 2. Special Foundations 3. Sla…" at bounding box center [676, 172] width 154 height 20
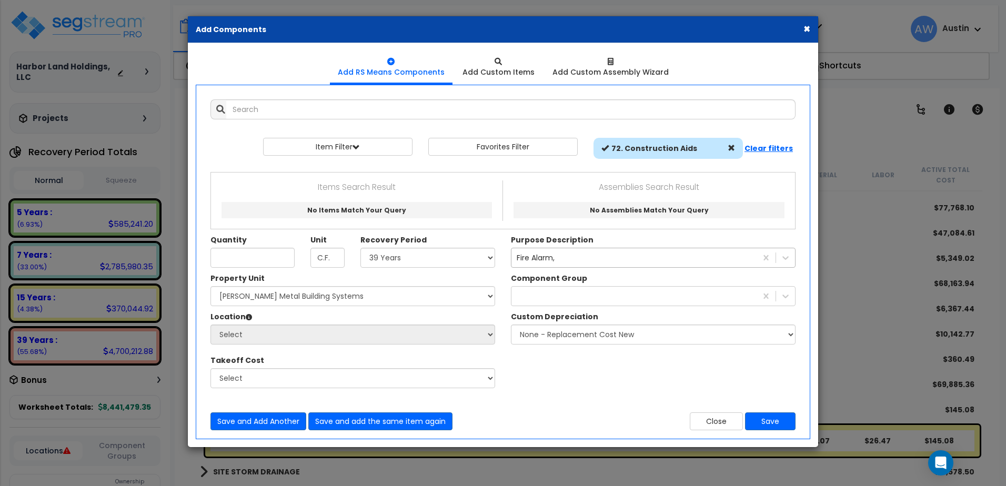
scroll to position [0, 0]
click at [731, 146] on span at bounding box center [731, 147] width 7 height 7
select select
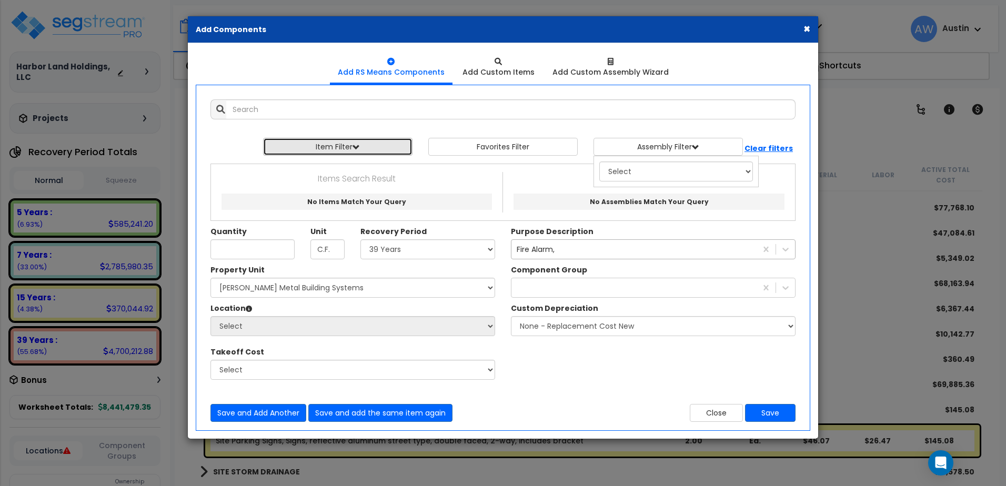
click at [341, 149] on button "Item Filter" at bounding box center [337, 147] width 149 height 18
click at [341, 176] on select "Select 0. Custom Item 1. General Requirements 2. Existing Conditions 3. Concret…" at bounding box center [346, 172] width 154 height 20
select select "34000000"
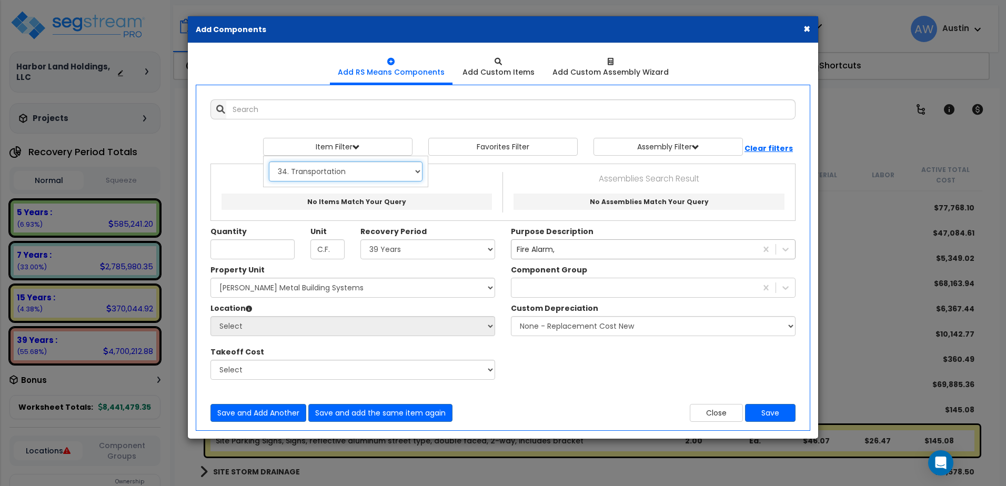
click at [269, 162] on select "Select 0. Custom Item 1. General Requirements 2. Existing Conditions 3. Concret…" at bounding box center [346, 172] width 154 height 20
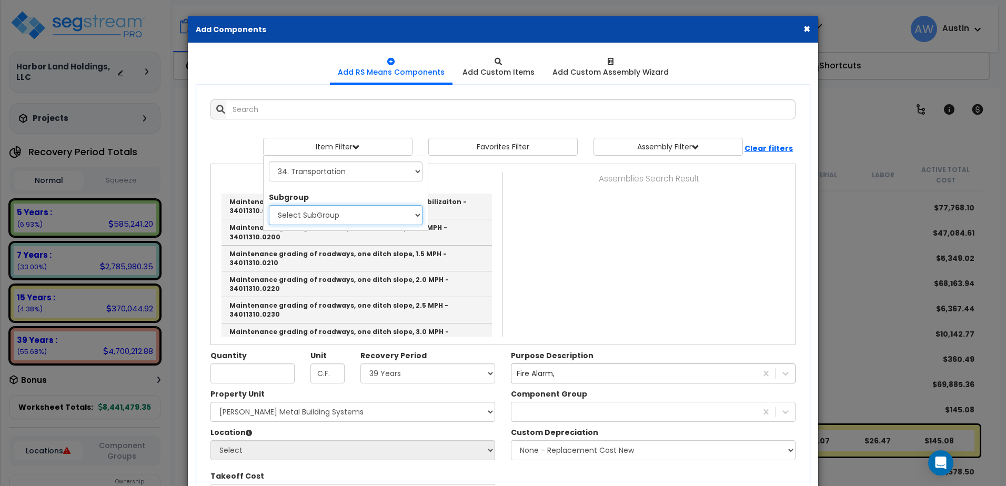
click at [369, 213] on select "Select SubGroup 1. Maintenance Grading Of Roadways (34011310) 2. Maintenance Of…" at bounding box center [346, 215] width 154 height 20
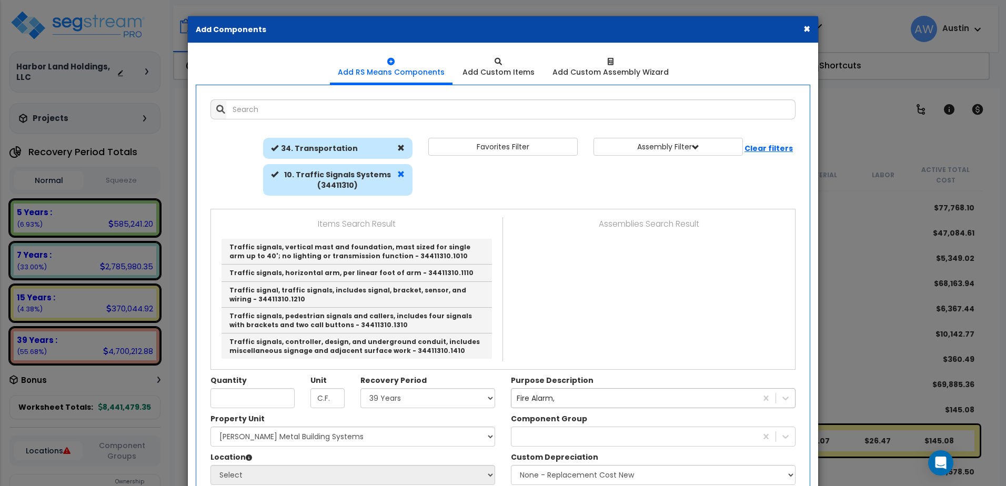
click at [400, 177] on span at bounding box center [400, 173] width 7 height 7
select select
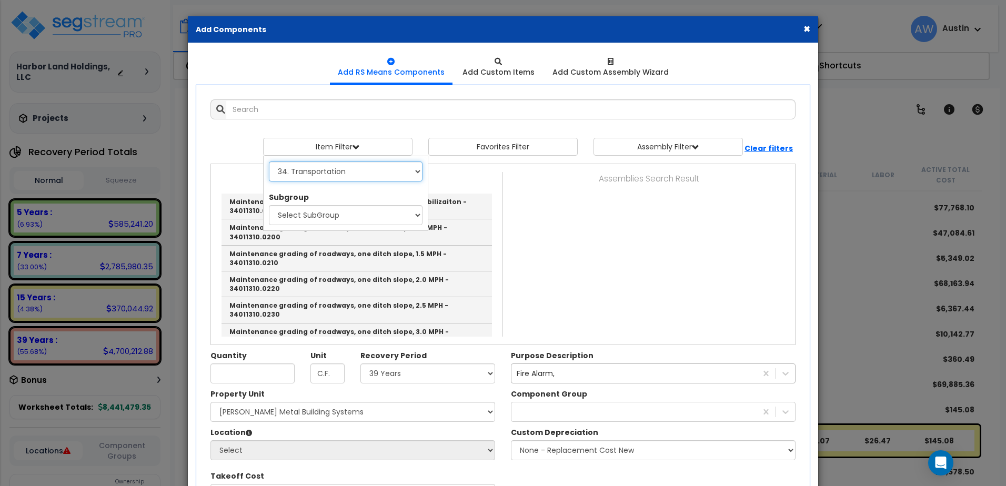
click at [412, 173] on select "Select 0. Custom Item 1. General Requirements 2. Existing Conditions 3. Concret…" at bounding box center [346, 172] width 154 height 20
select select "32000000"
click at [269, 162] on select "Select 0. Custom Item 1. General Requirements 2. Existing Conditions 3. Concret…" at bounding box center [346, 172] width 154 height 20
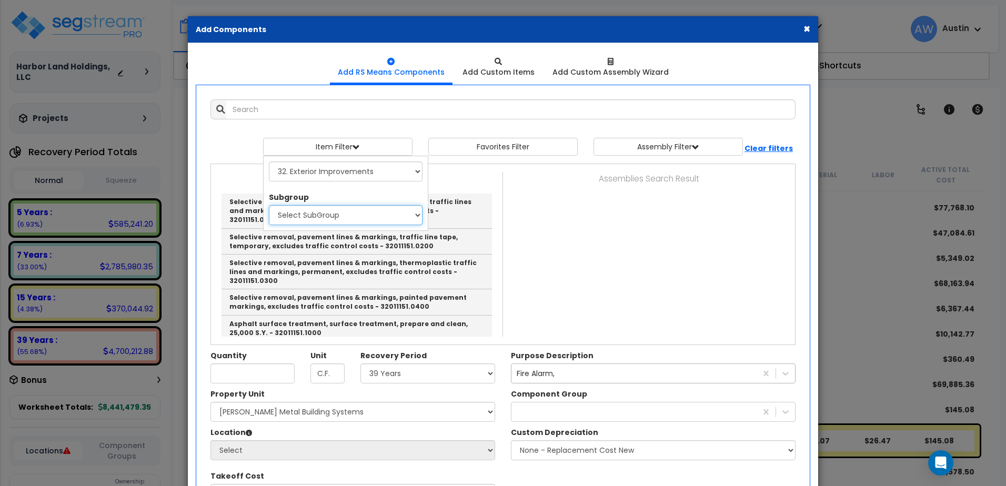
click at [341, 217] on select "Select SubGroup 1. Rubber And Paint Removal From Paving (32011151) 2. Asphalt S…" at bounding box center [346, 215] width 154 height 20
click at [577, 233] on div "Items Search Result Selective removal, pavement lines & markings, painted traff…" at bounding box center [503, 254] width 584 height 165
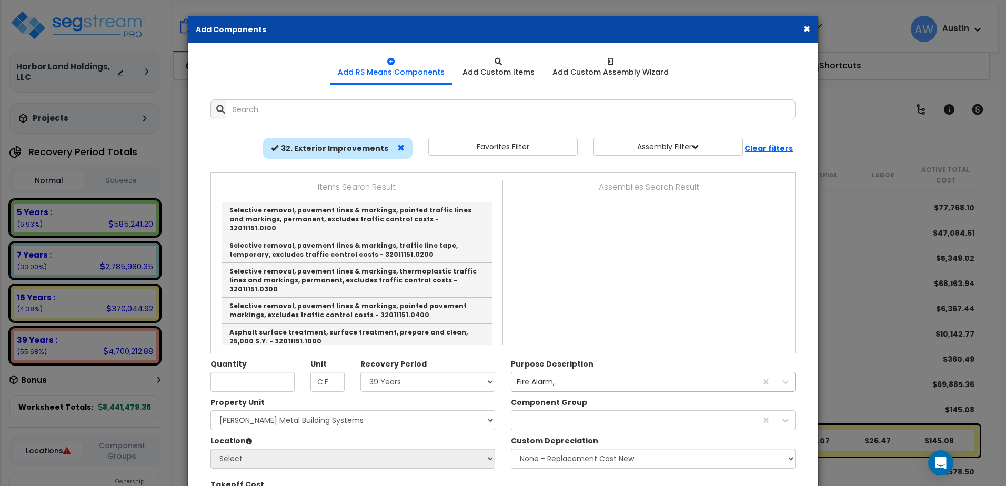
click at [401, 146] on span at bounding box center [400, 147] width 7 height 7
select select
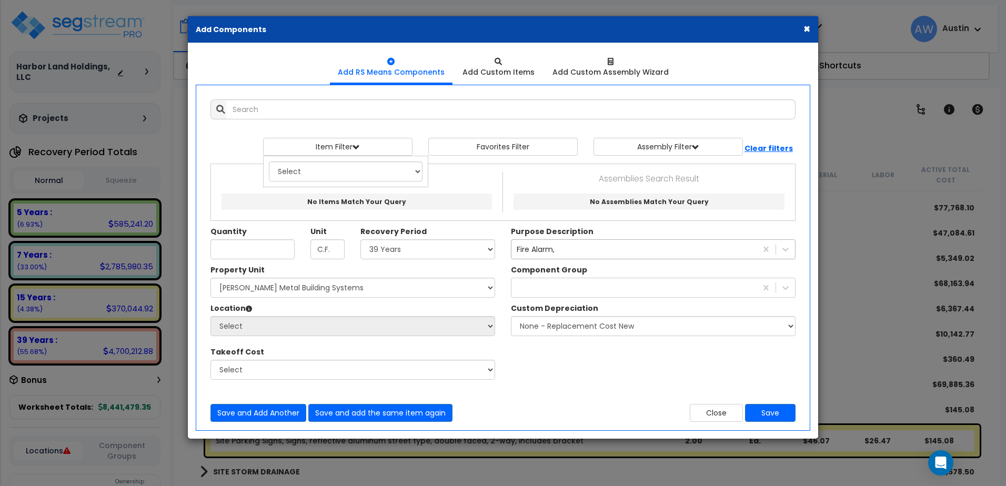
click at [262, 97] on div "Add Items Add Assemblies Both 9613577 Select" at bounding box center [503, 261] width 601 height 338
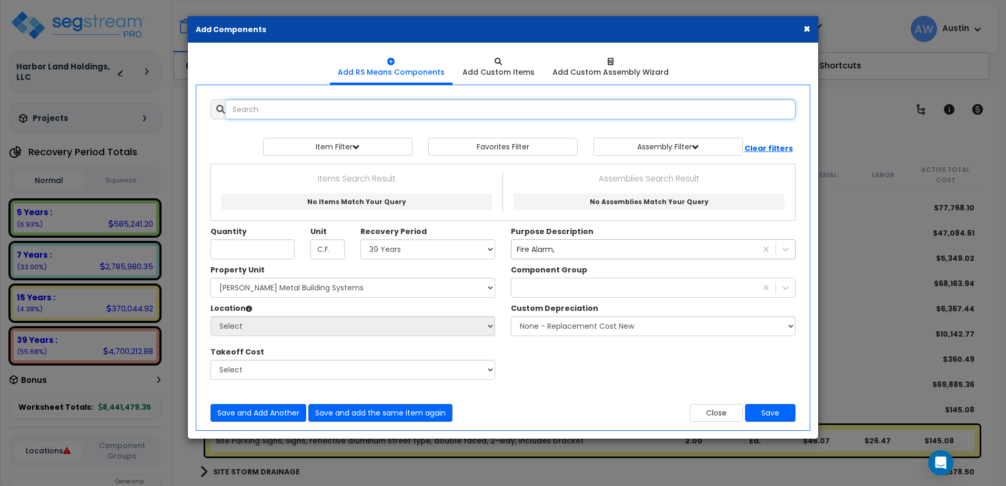
click at [265, 106] on input "text" at bounding box center [510, 109] width 569 height 20
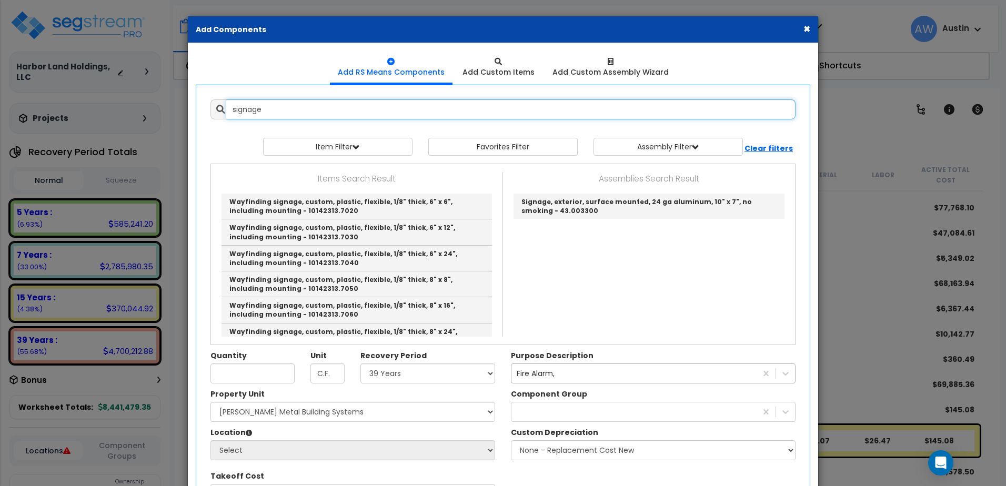
drag, startPoint x: 292, startPoint y: 107, endPoint x: 240, endPoint y: 106, distance: 51.6
click at [240, 106] on input "signage" at bounding box center [510, 109] width 569 height 20
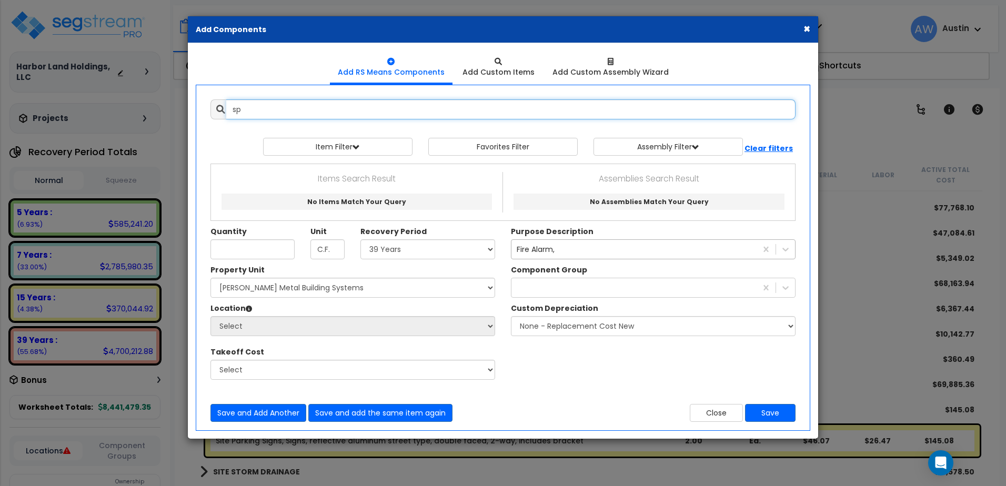
type input "s"
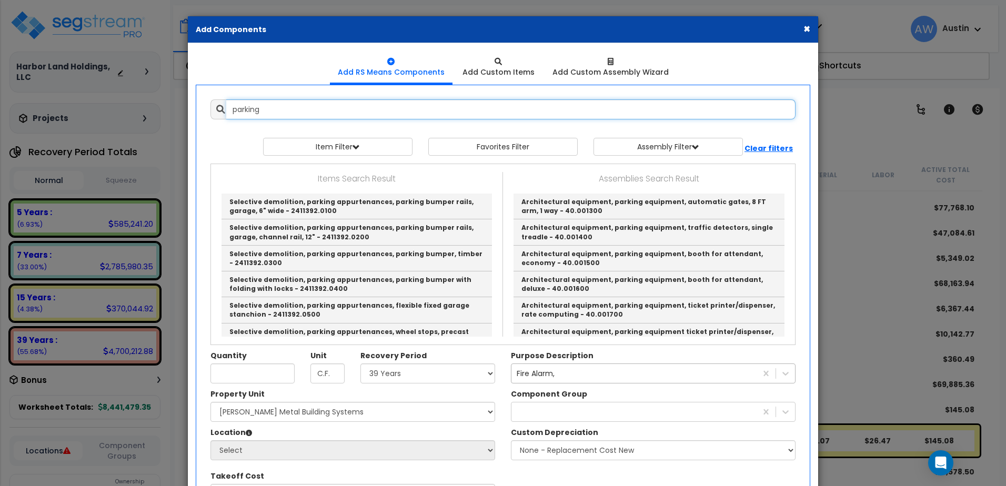
type input "parking"
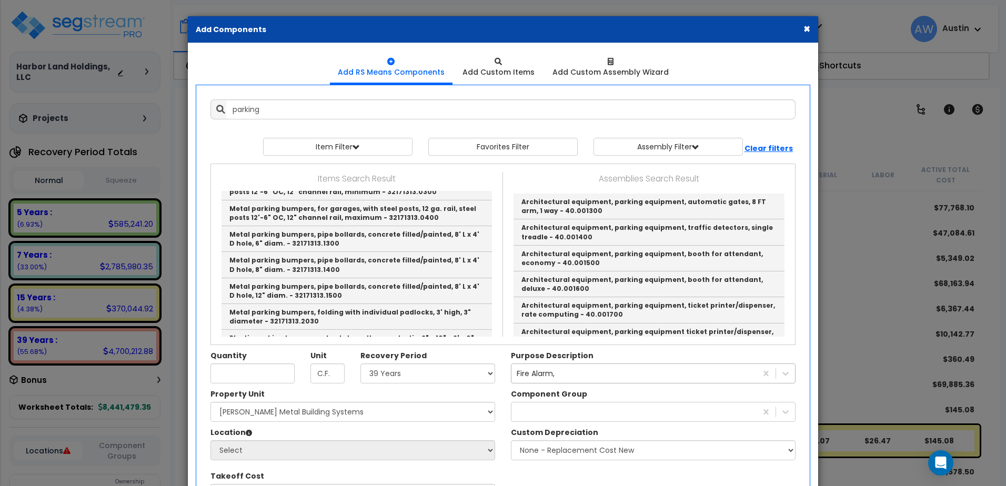
scroll to position [2307, 0]
click at [82, 68] on div "× Add Components Add RS Means Components Add Custom Items Add Items" at bounding box center [503, 243] width 1006 height 486
click at [806, 29] on button "×" at bounding box center [806, 28] width 7 height 11
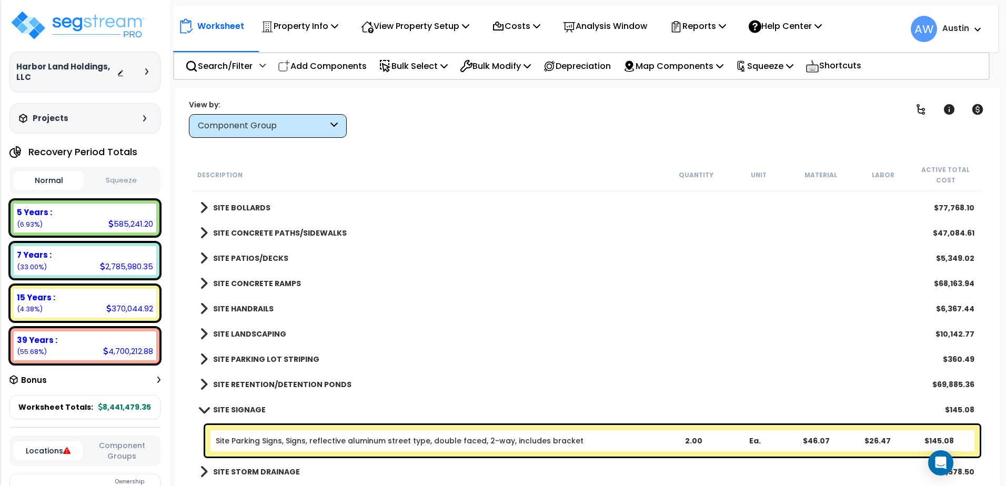
click at [144, 77] on div at bounding box center [135, 72] width 37 height 11
click at [145, 75] on div at bounding box center [135, 72] width 37 height 11
click at [146, 73] on icon at bounding box center [146, 71] width 3 height 6
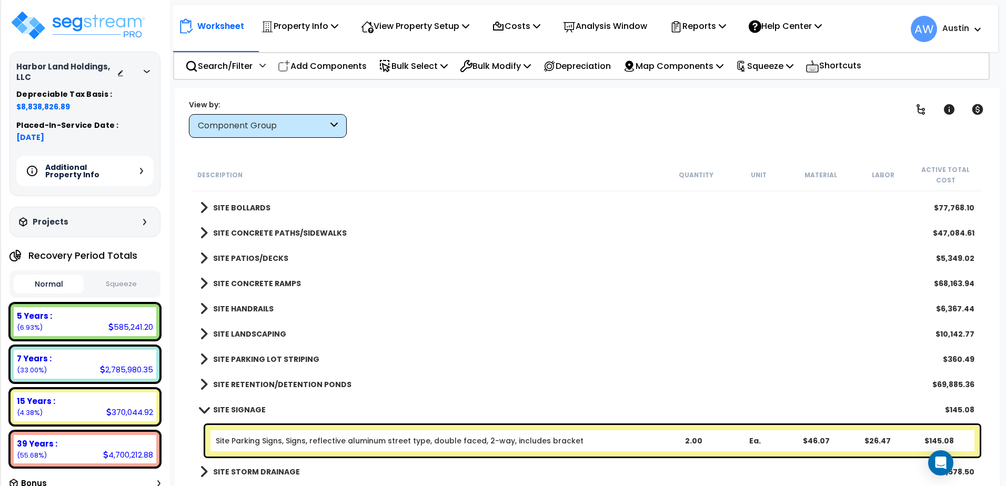
click at [201, 411] on span at bounding box center [203, 410] width 15 height 8
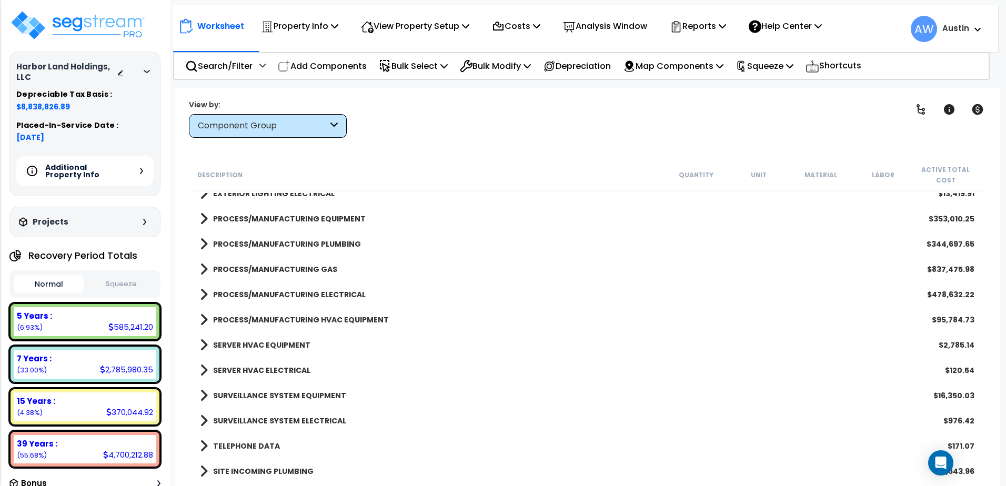
scroll to position [1347, 0]
click at [203, 214] on span at bounding box center [204, 220] width 8 height 15
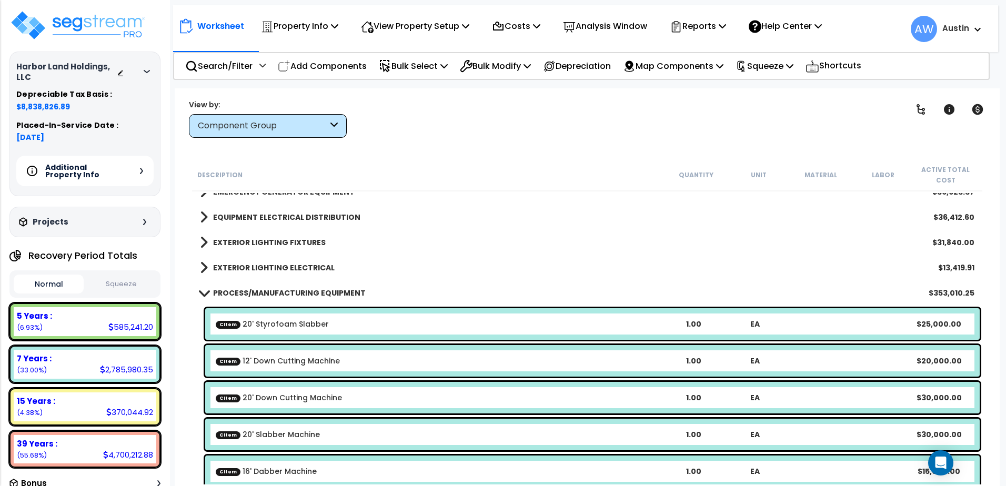
scroll to position [1242, 0]
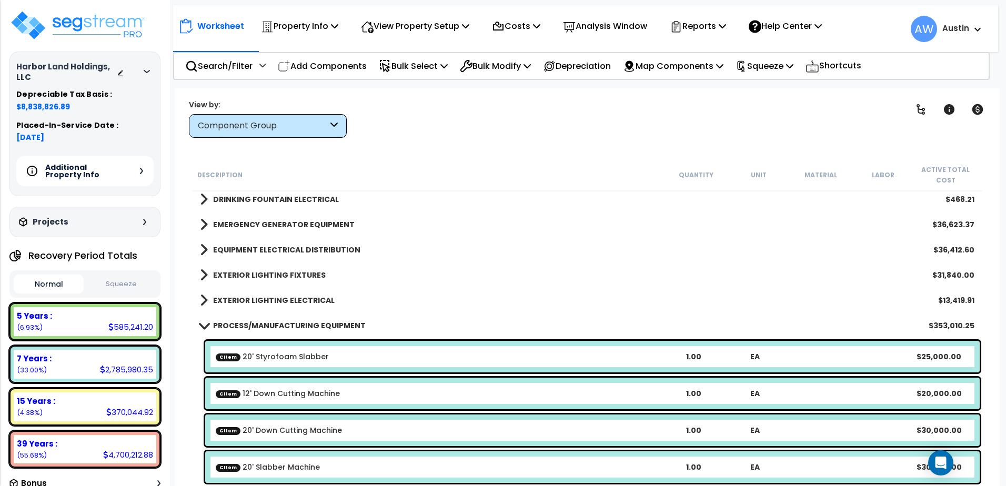
click at [201, 329] on link "PROCESS/MANUFACTURING EQUIPMENT" at bounding box center [283, 325] width 166 height 15
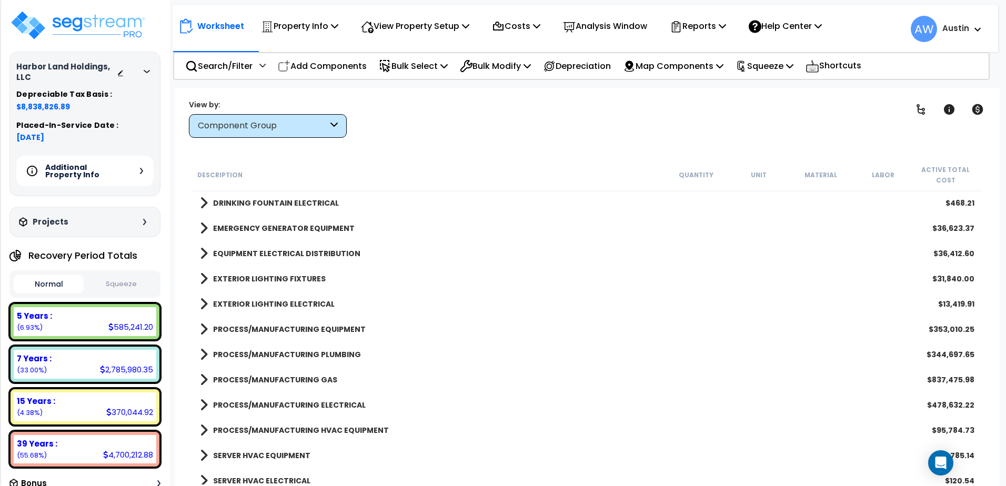
scroll to position [1189, 0]
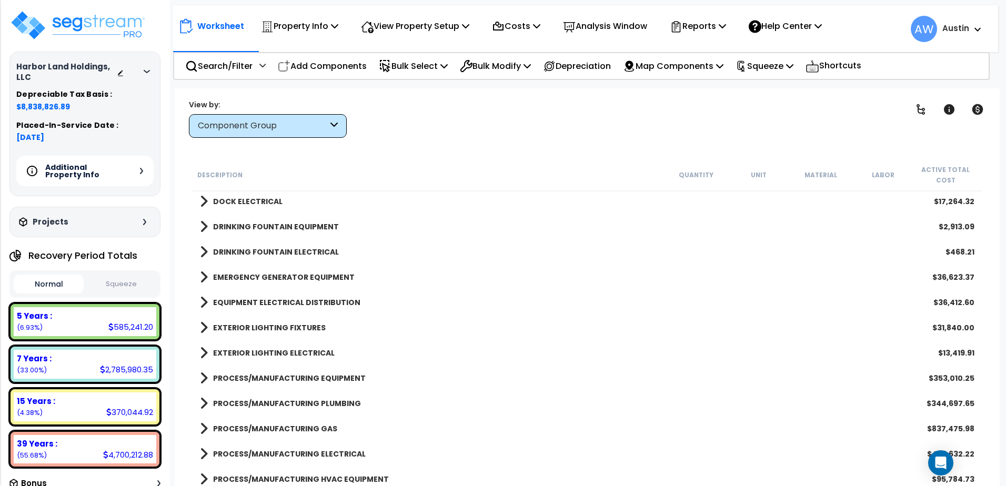
click at [203, 379] on span at bounding box center [204, 378] width 8 height 15
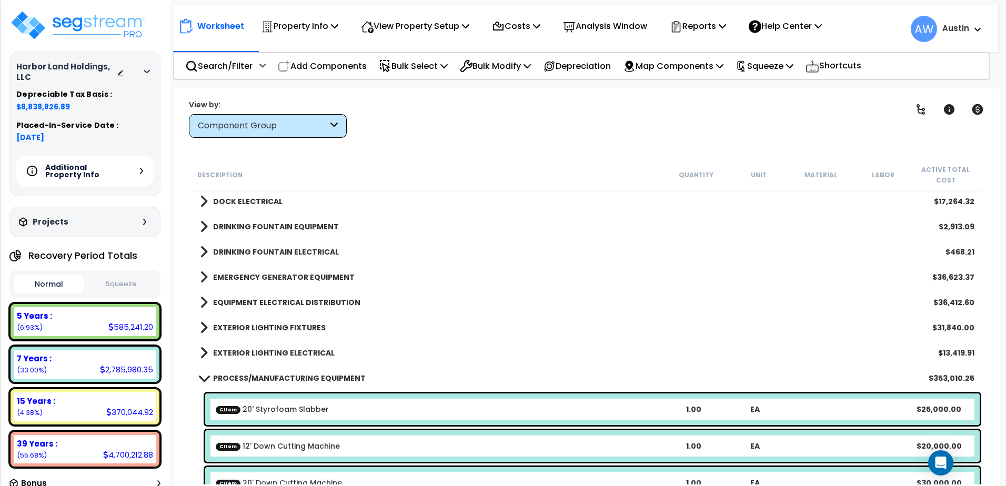
click at [202, 371] on link "PROCESS/MANUFACTURING EQUIPMENT" at bounding box center [283, 378] width 166 height 15
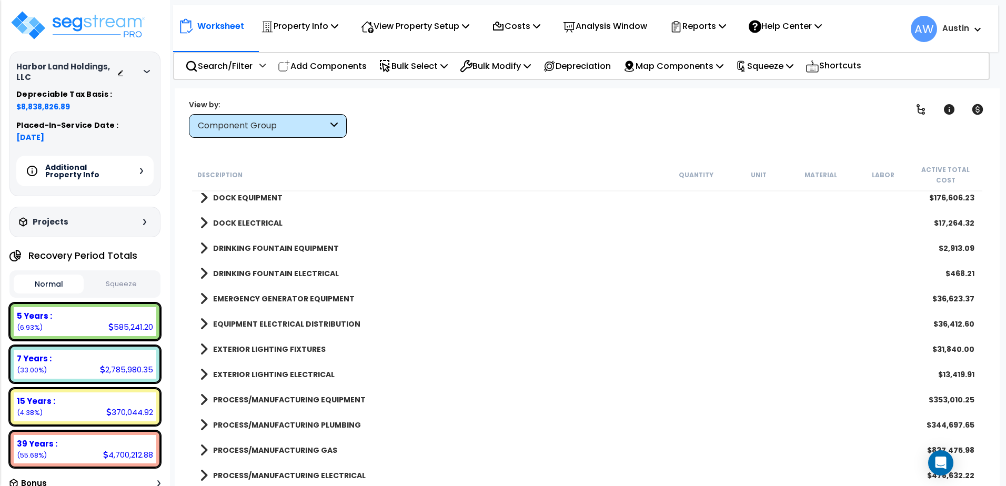
scroll to position [1084, 0]
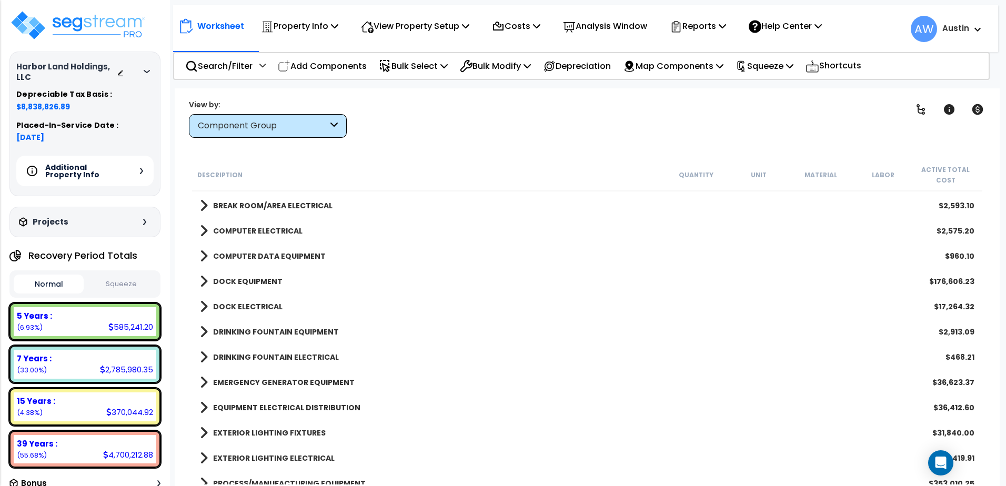
click at [206, 283] on span at bounding box center [204, 281] width 8 height 15
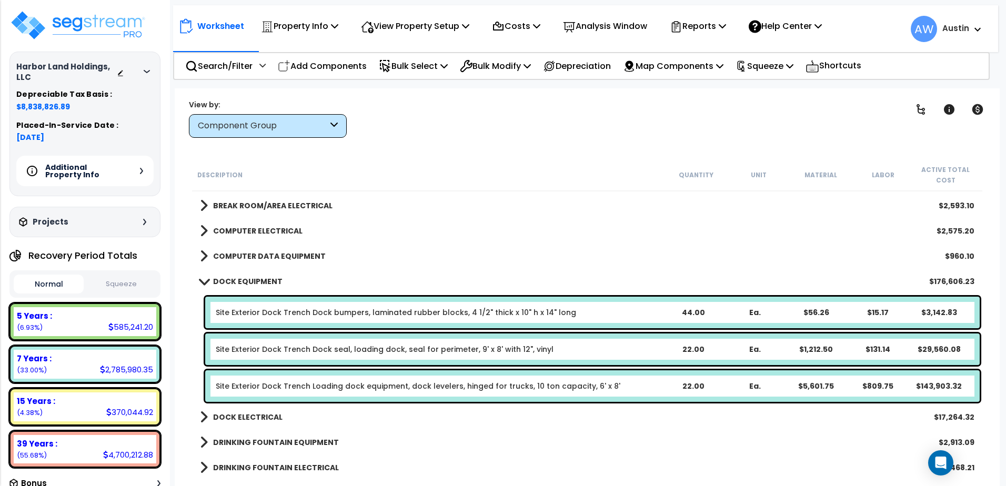
click at [266, 313] on link "Site Exterior Dock Trench Dock bumpers, laminated rubber blocks, 4 1/2" thick x…" at bounding box center [396, 312] width 360 height 11
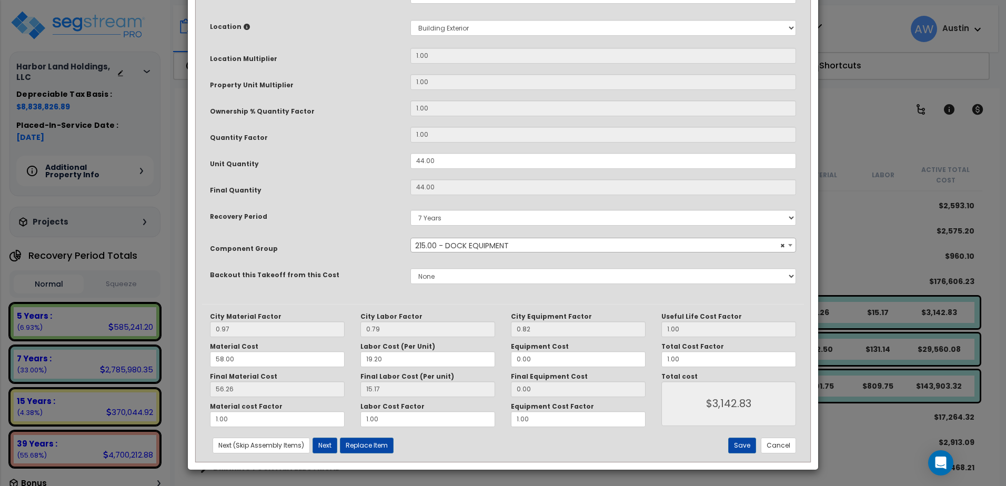
scroll to position [0, 0]
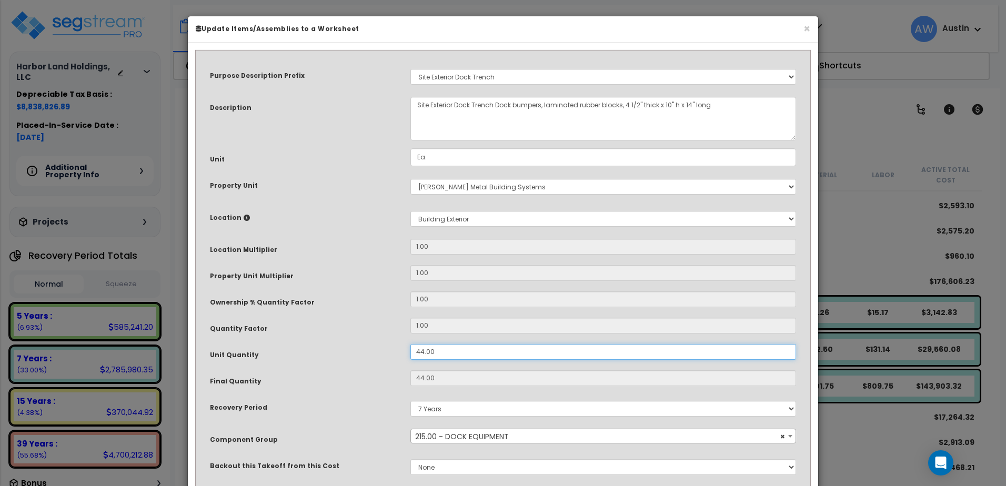
drag, startPoint x: 442, startPoint y: 354, endPoint x: 377, endPoint y: 355, distance: 65.8
click at [377, 355] on div "Unit Quantity 44.00" at bounding box center [503, 353] width 602 height 18
type input "5"
type input "44"
type input "$3,142.92"
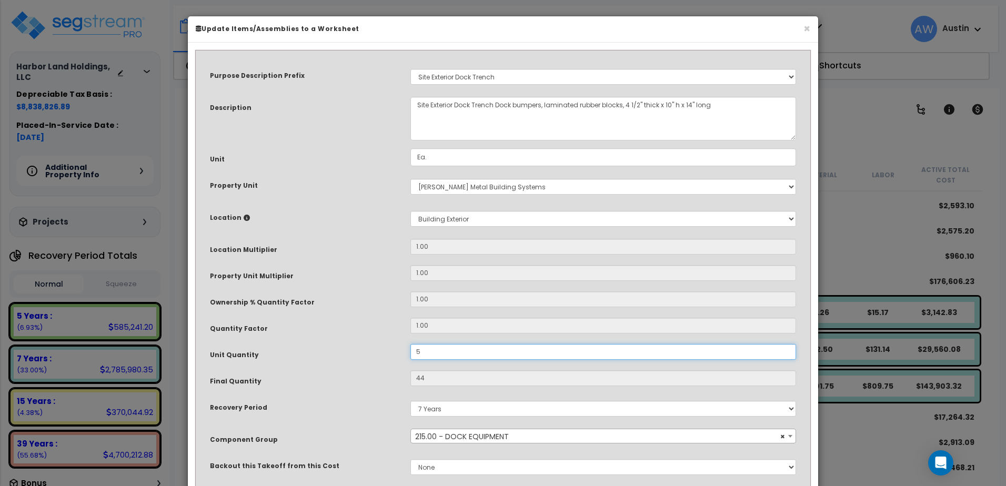
type input "5"
type input "$357.15"
type input "52"
type input "$3,714.36"
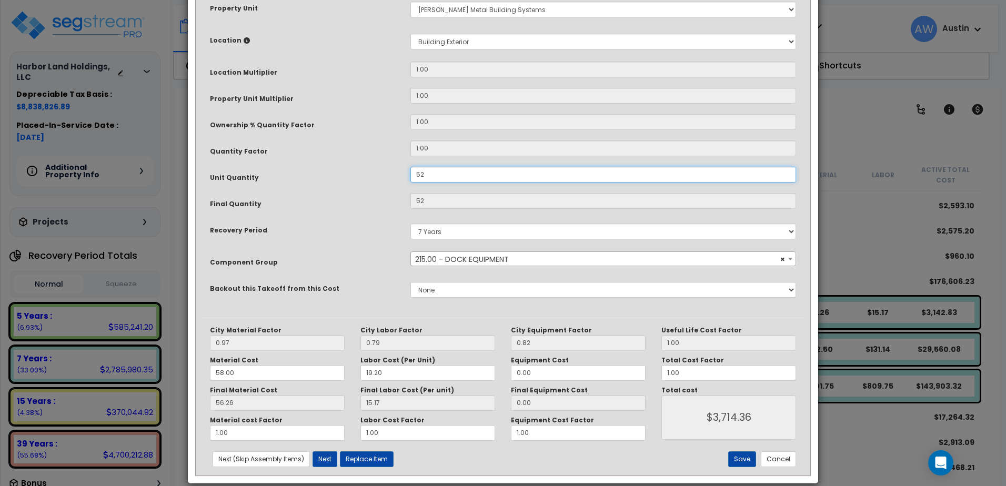
scroll to position [191, 0]
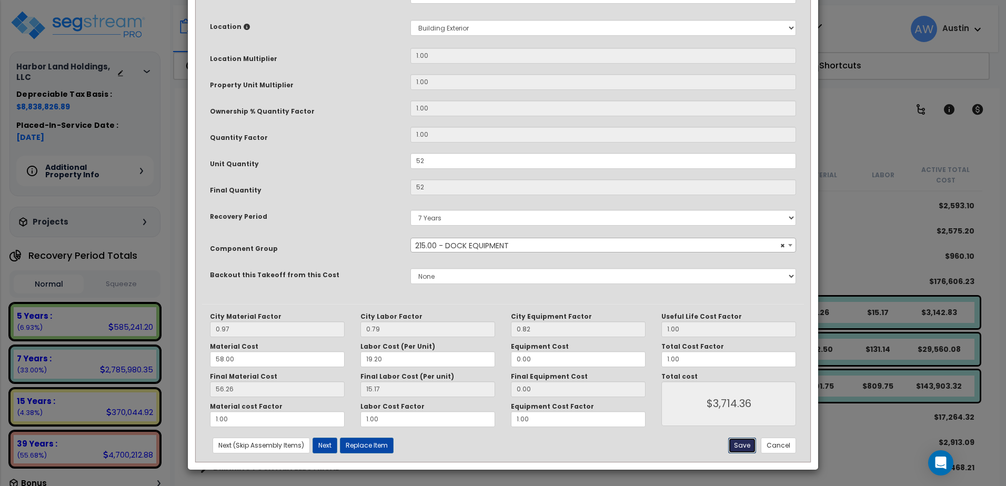
click at [741, 444] on button "Save" at bounding box center [742, 446] width 28 height 16
type input "52.00"
type input "3714.36"
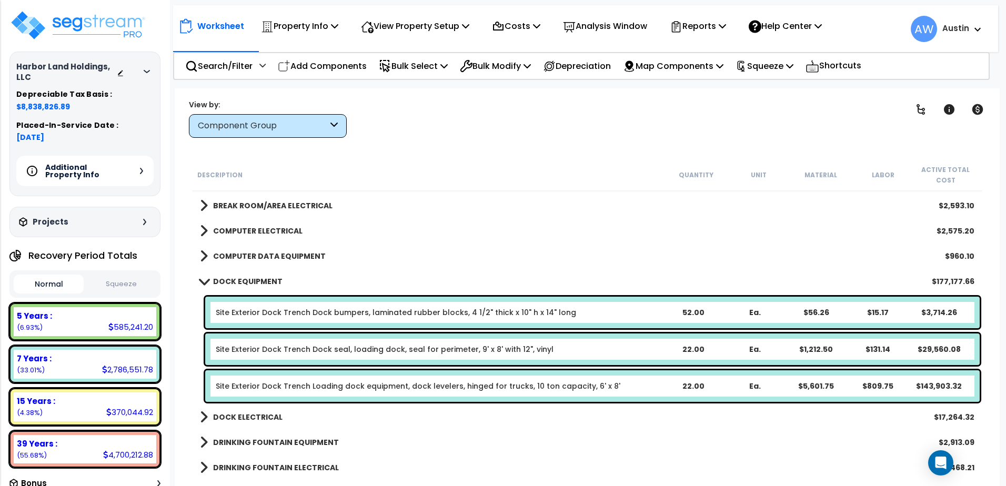
click at [690, 349] on div "22.00" at bounding box center [693, 349] width 61 height 11
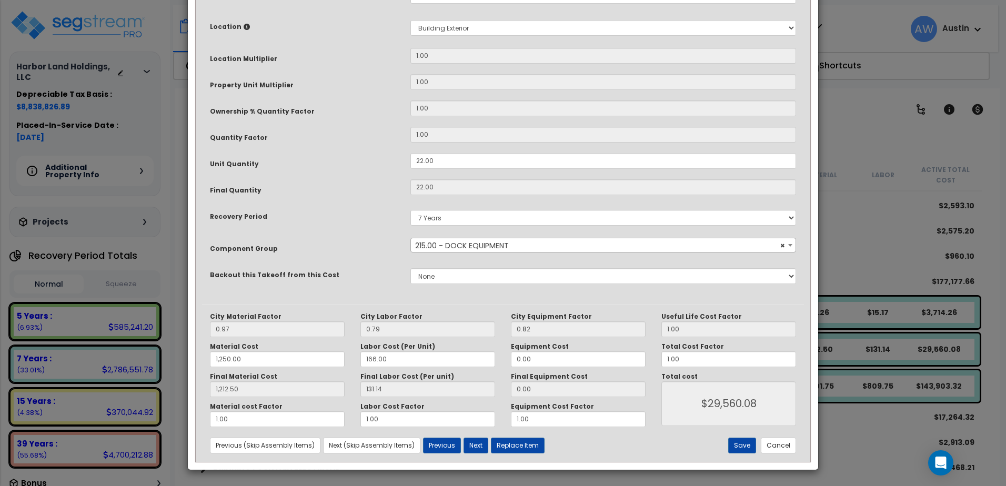
scroll to position [0, 0]
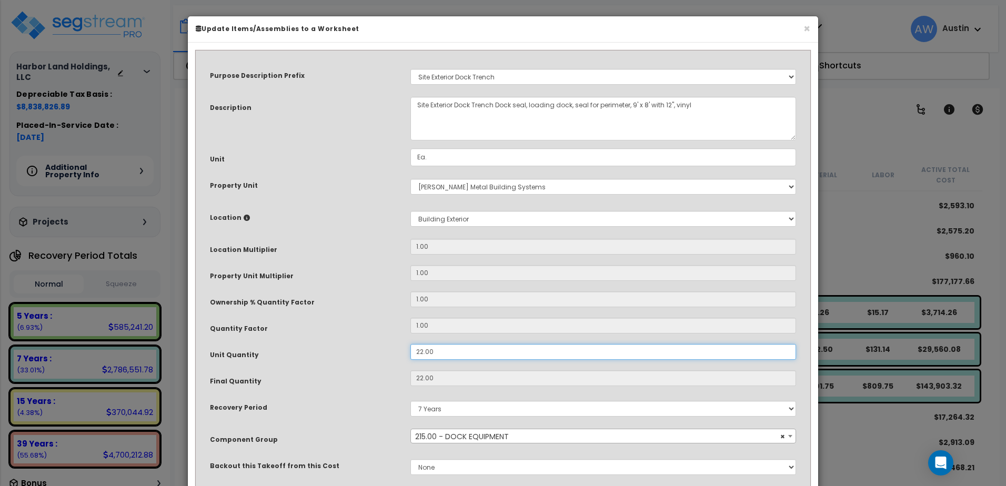
drag, startPoint x: 448, startPoint y: 350, endPoint x: 317, endPoint y: 355, distance: 131.1
click at [317, 355] on div "Unit Quantity 22.00" at bounding box center [503, 353] width 602 height 18
type input "2"
type input "22"
type input "1,212.50"
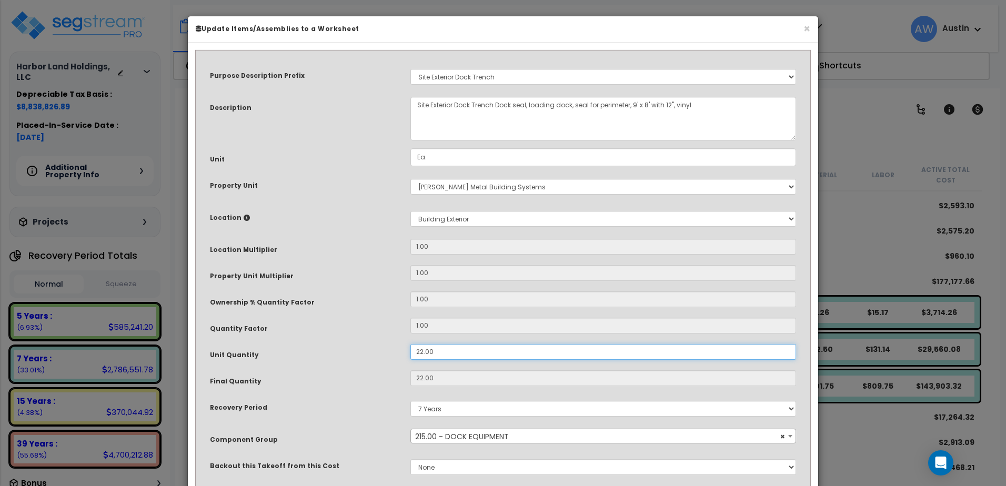
type input "$29,560.08"
type input "2"
type input "1,212.50"
type input "$2,687.28"
type input "26"
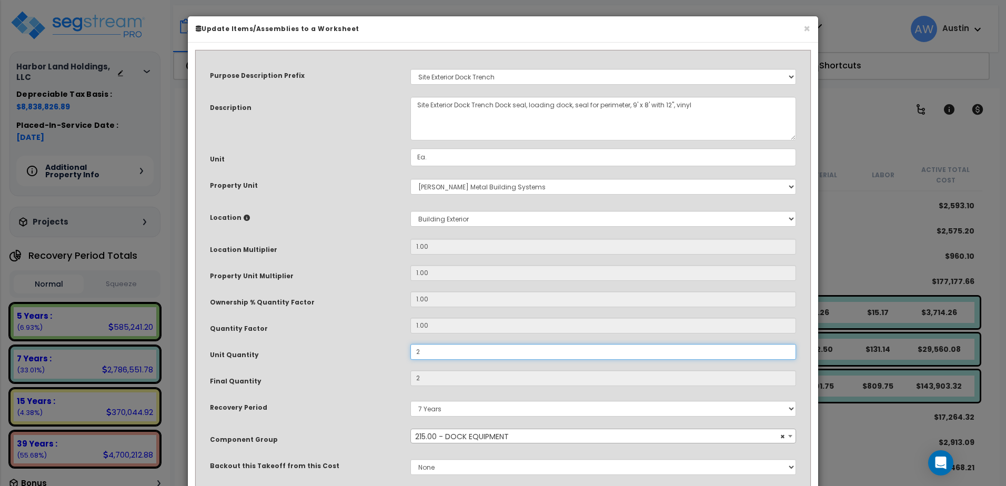
type input "1,212.50"
type input "$2,687.28"
type input "26"
type input "1,212.50"
type input "$34,934.64"
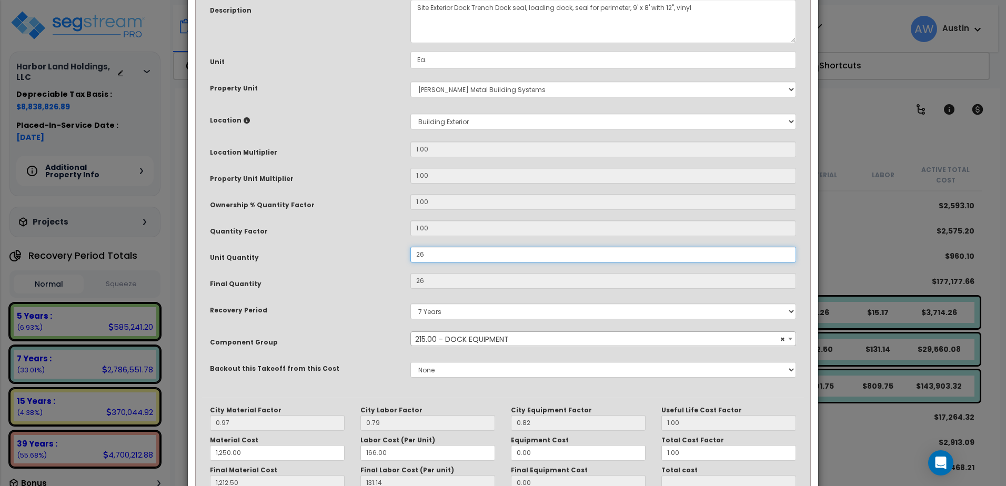
scroll to position [158, 0]
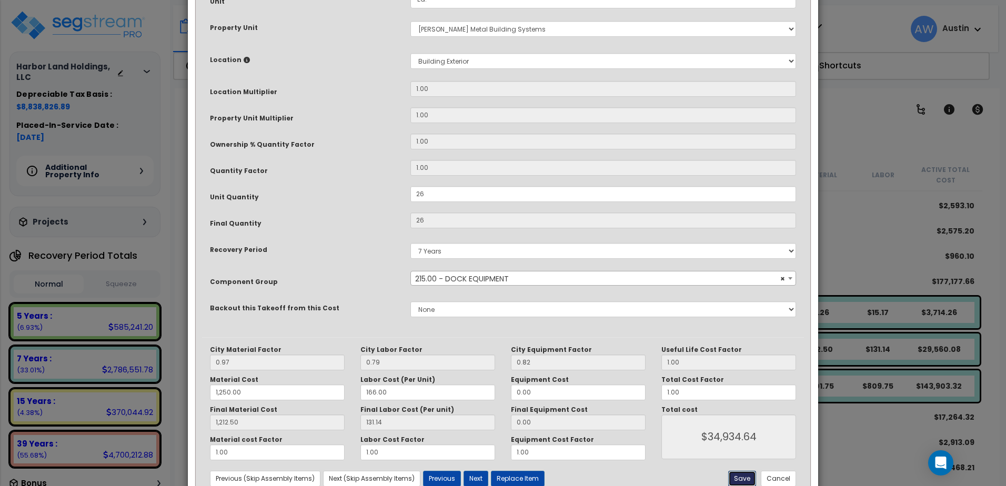
click at [739, 477] on button "Save" at bounding box center [742, 479] width 28 height 16
type input "26.00"
type input "1250.00"
type input "1212.50"
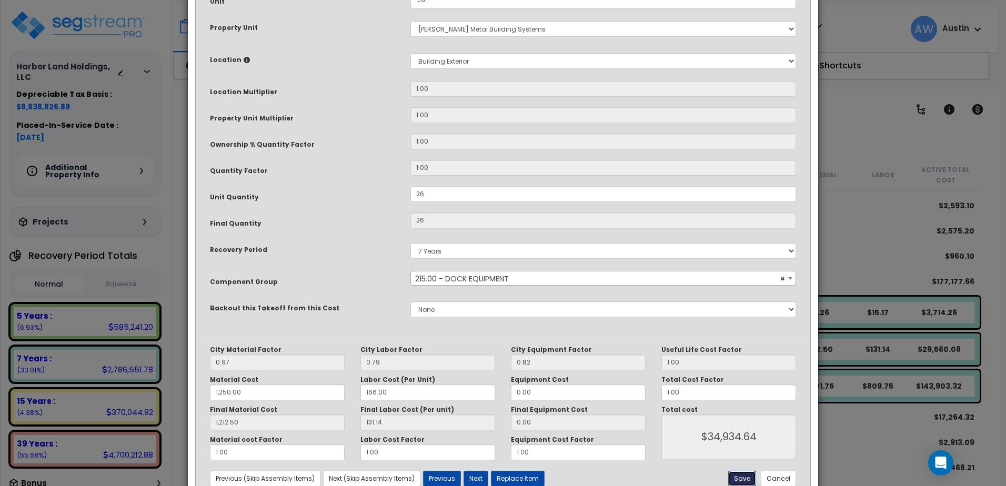
type input "34934.64"
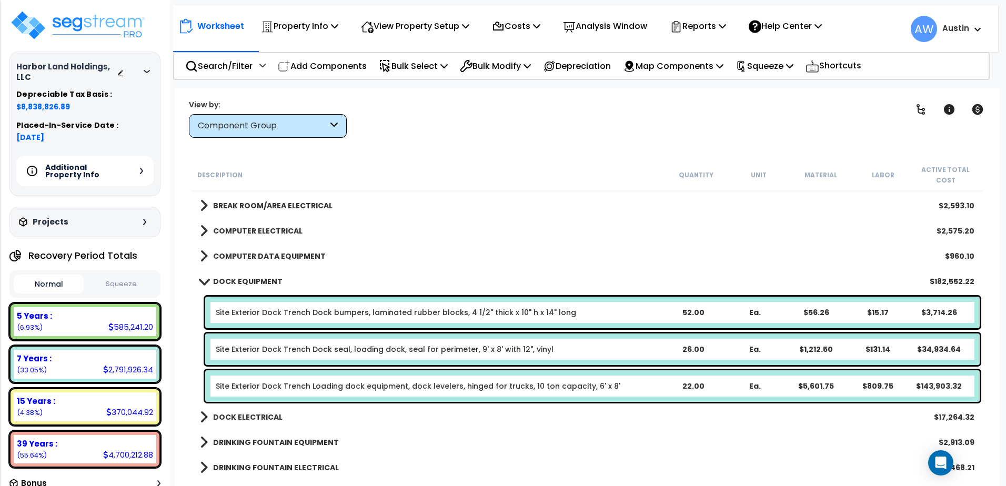
click at [696, 387] on div "22.00" at bounding box center [693, 386] width 61 height 11
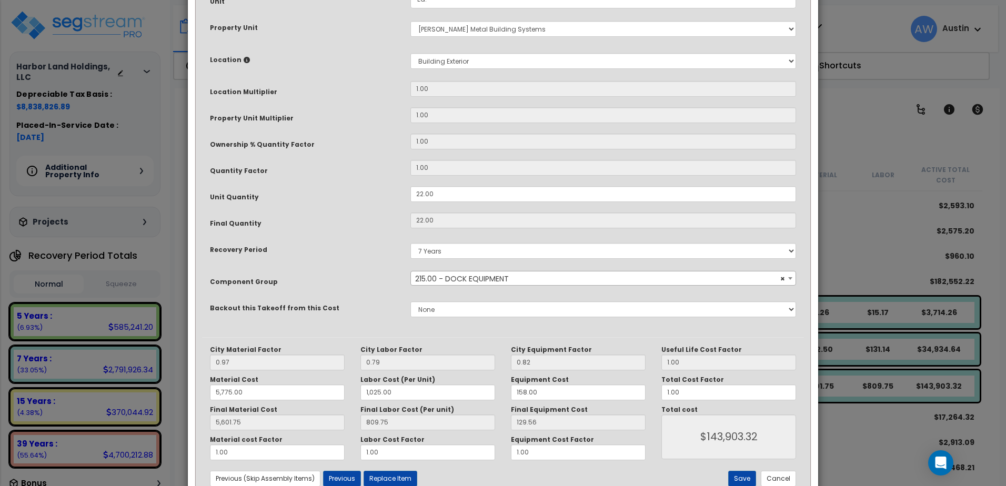
scroll to position [0, 0]
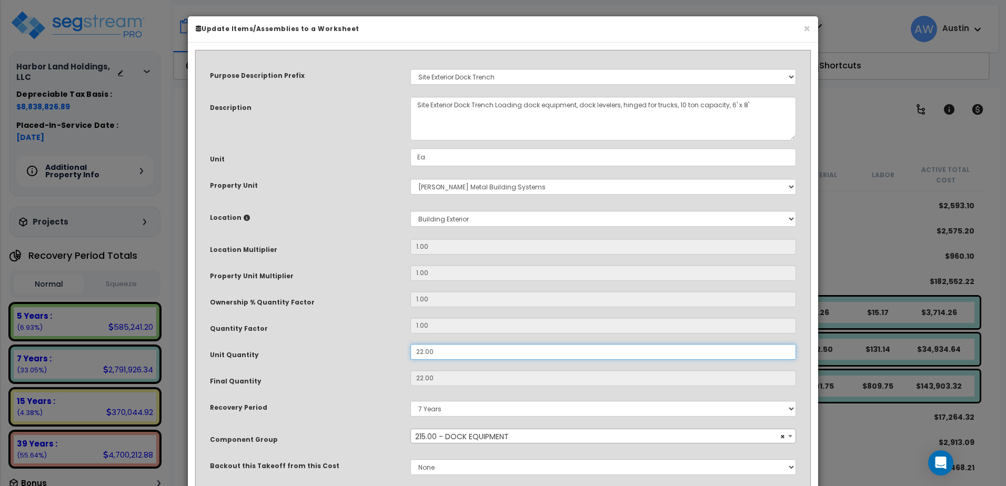
drag, startPoint x: 434, startPoint y: 354, endPoint x: 315, endPoint y: 352, distance: 119.4
click at [315, 352] on div "Unit Quantity 22.00" at bounding box center [503, 353] width 602 height 18
type input "2"
type input "22"
type input "5,601.75"
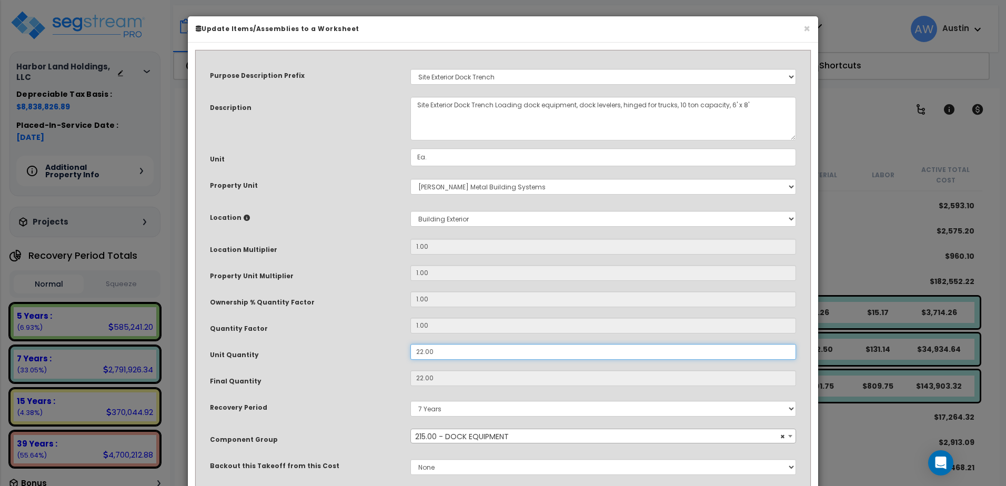
type input "$143,903.32"
type input "2"
type input "5,601.75"
type input "$13,082.12"
type input "26"
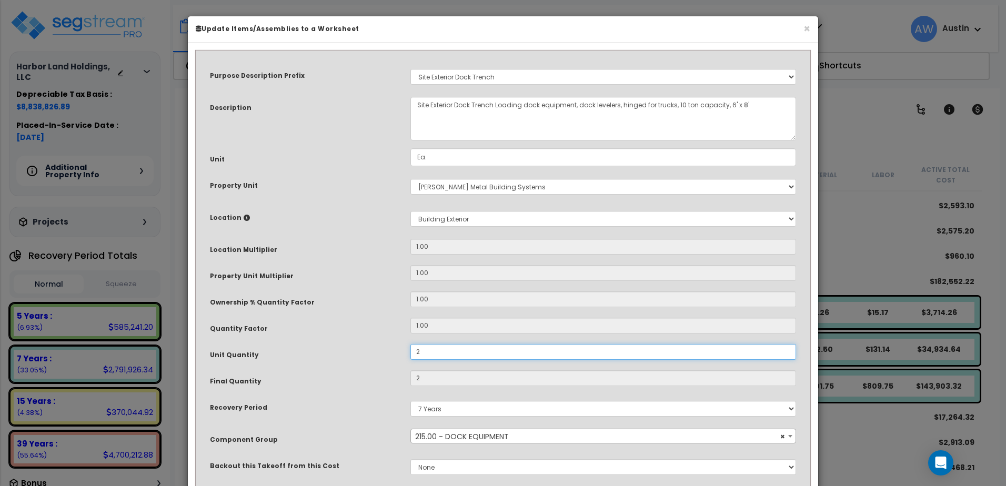
type input "5,601.75"
type input "$13,082.12"
type input "26"
type input "5,601.75"
type input "$170,067.56"
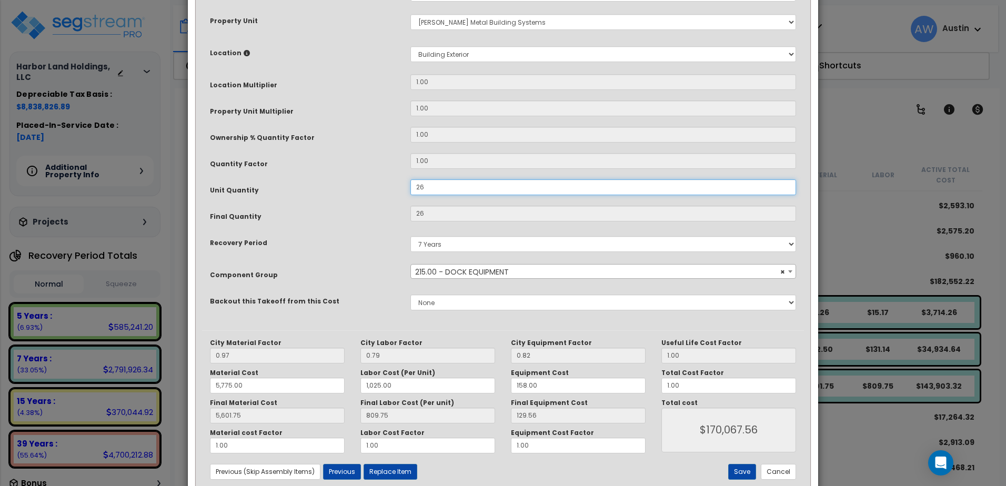
scroll to position [191, 0]
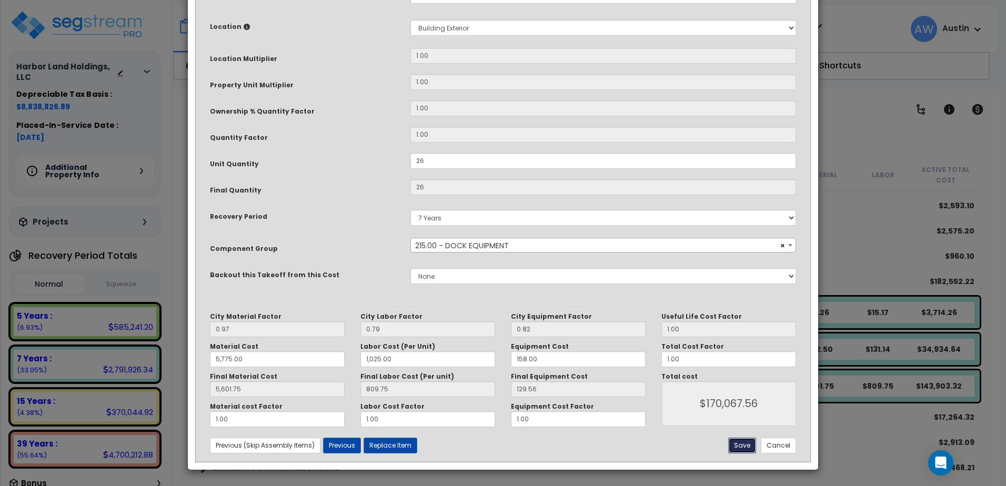
click at [741, 443] on button "Save" at bounding box center [742, 446] width 28 height 16
type input "26.00"
type input "5775.00"
type input "1025.00"
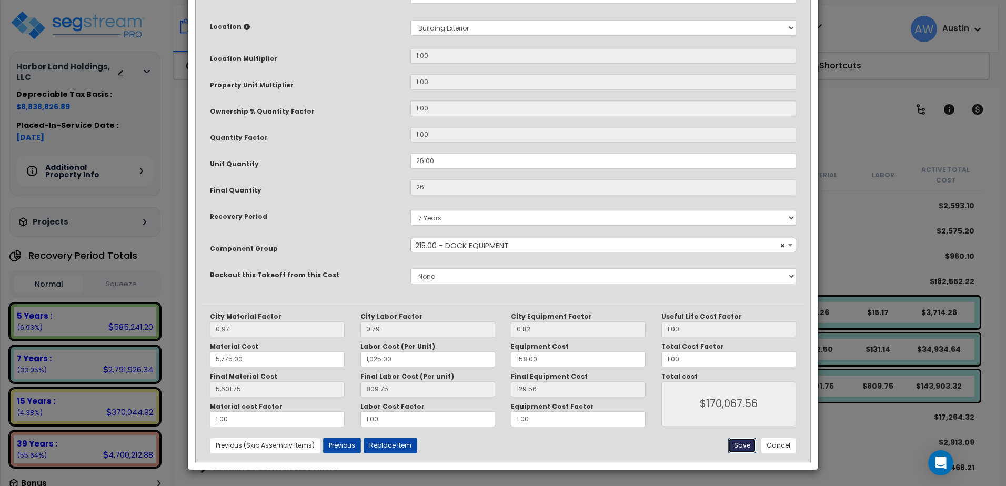
type input "5601.75"
type input "170067.56"
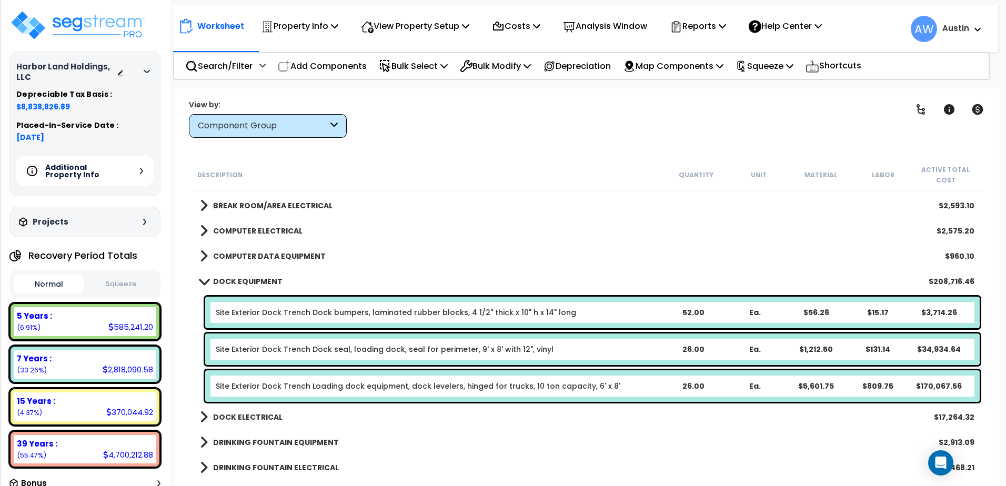
click at [266, 282] on b "DOCK EQUIPMENT" at bounding box center [247, 281] width 69 height 11
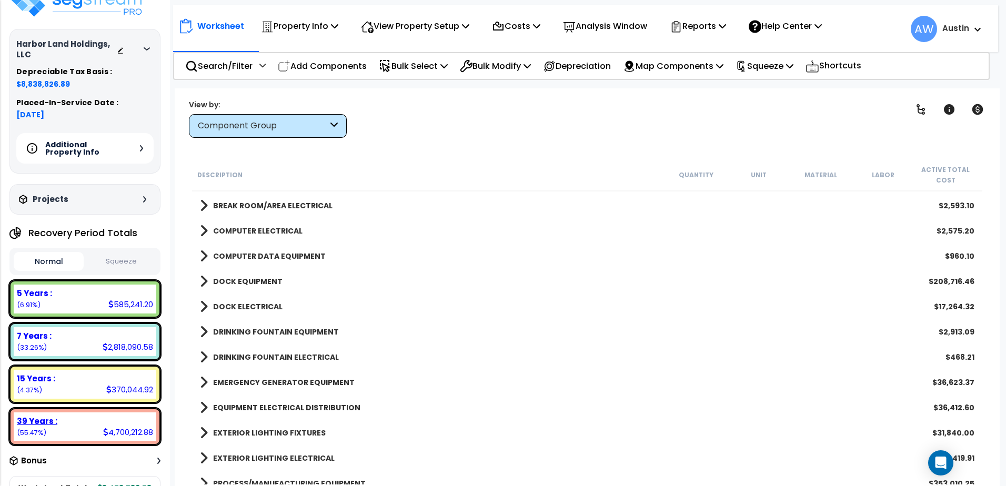
scroll to position [0, 0]
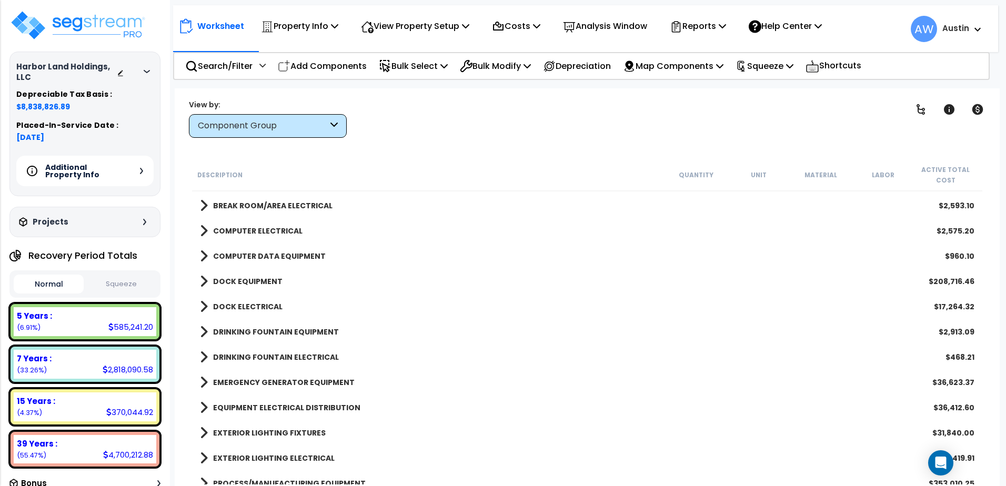
click at [230, 278] on b "DOCK EQUIPMENT" at bounding box center [247, 281] width 69 height 11
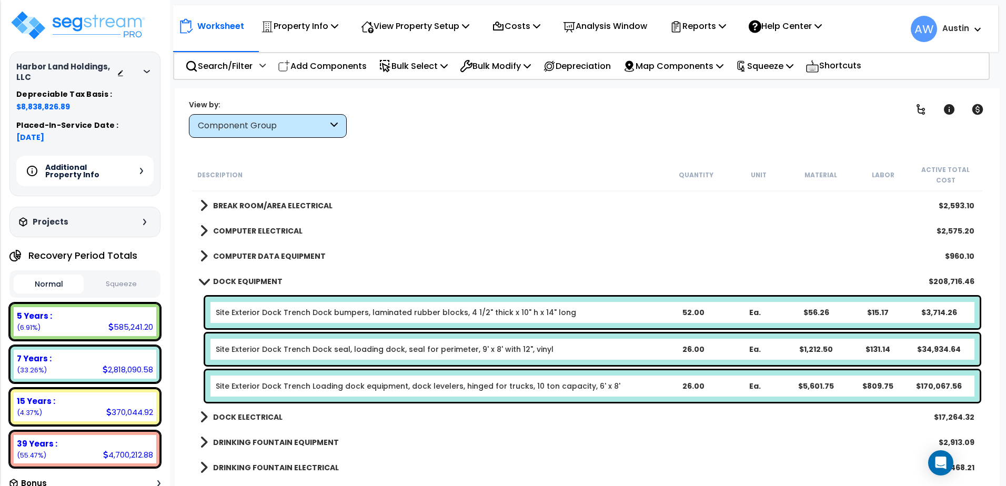
click at [230, 278] on b "DOCK EQUIPMENT" at bounding box center [247, 281] width 69 height 11
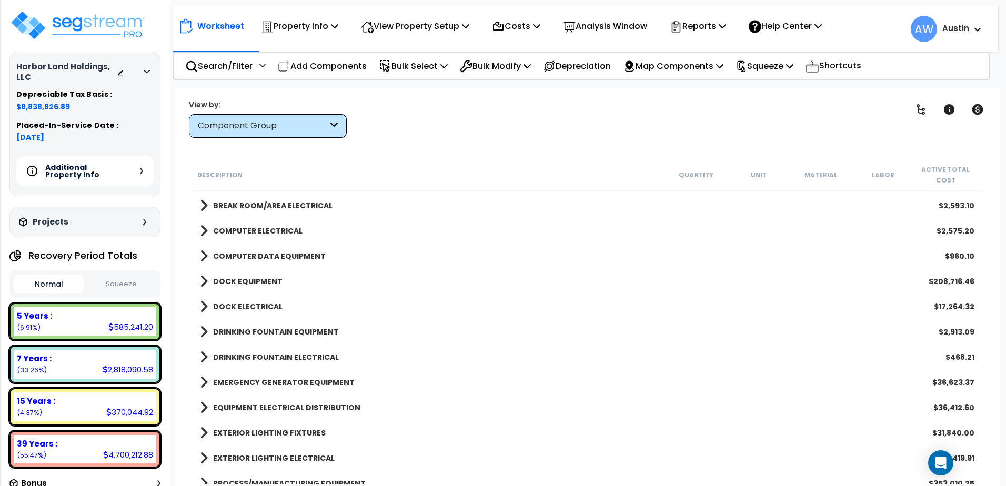
click at [231, 303] on b "DOCK ELECTRICAL" at bounding box center [247, 306] width 69 height 11
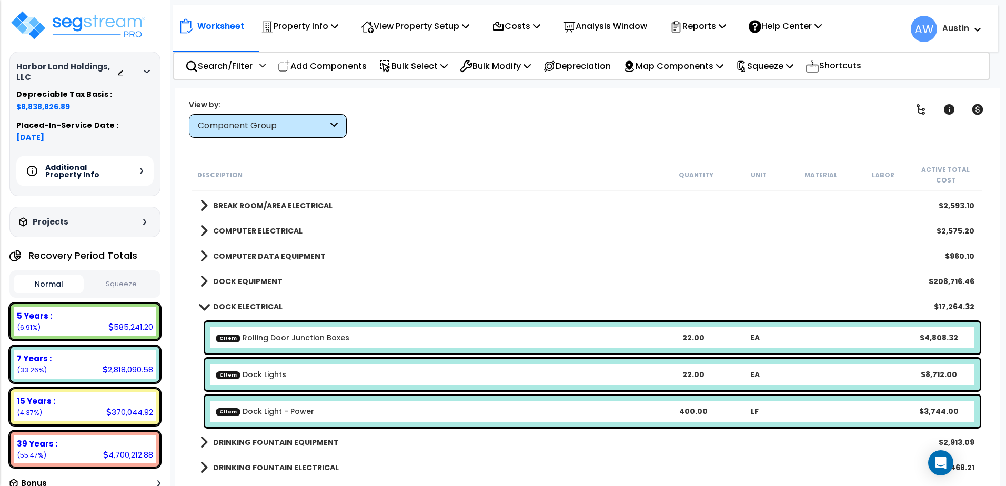
click at [613, 340] on div "CItem Rolling Door Junction Boxes" at bounding box center [439, 337] width 447 height 11
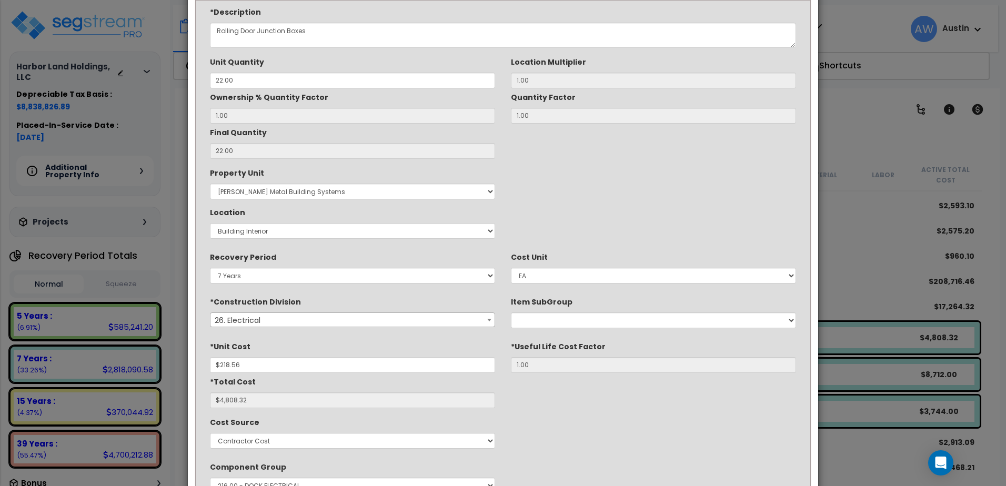
scroll to position [53, 0]
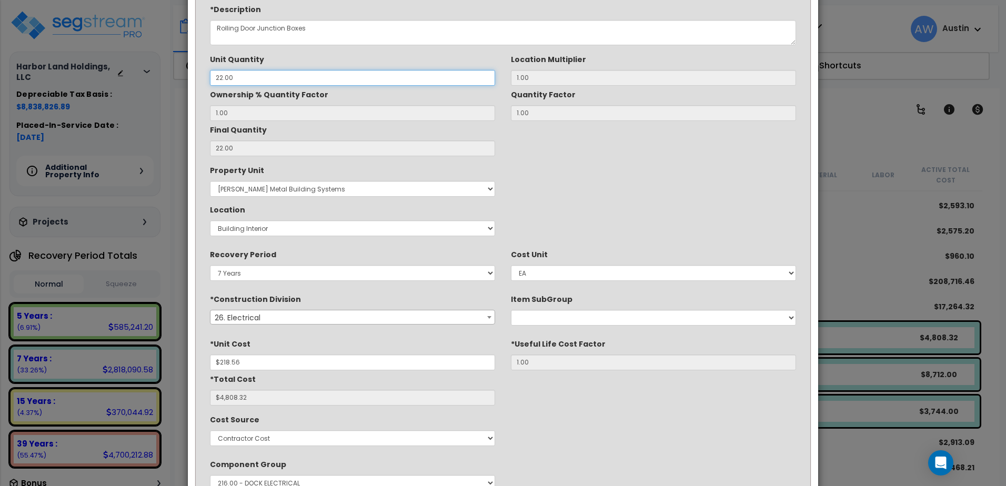
drag, startPoint x: 243, startPoint y: 72, endPoint x: 163, endPoint y: 83, distance: 80.7
click at [163, 83] on div "× Update Items/Assemblies to a Worksheet *Description Rolling Door Junction Box…" at bounding box center [503, 243] width 1006 height 486
type input "2"
type input "$437.12"
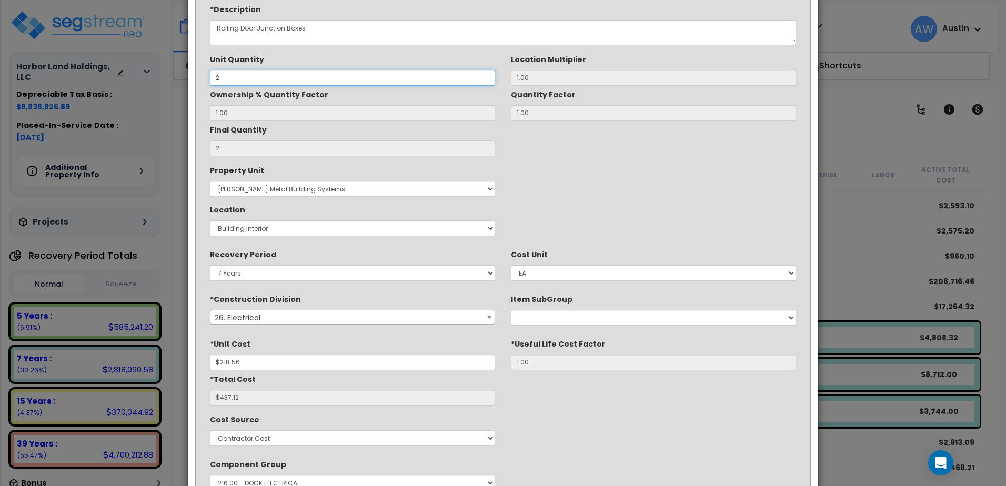
type input "26"
type input "$5,682.56"
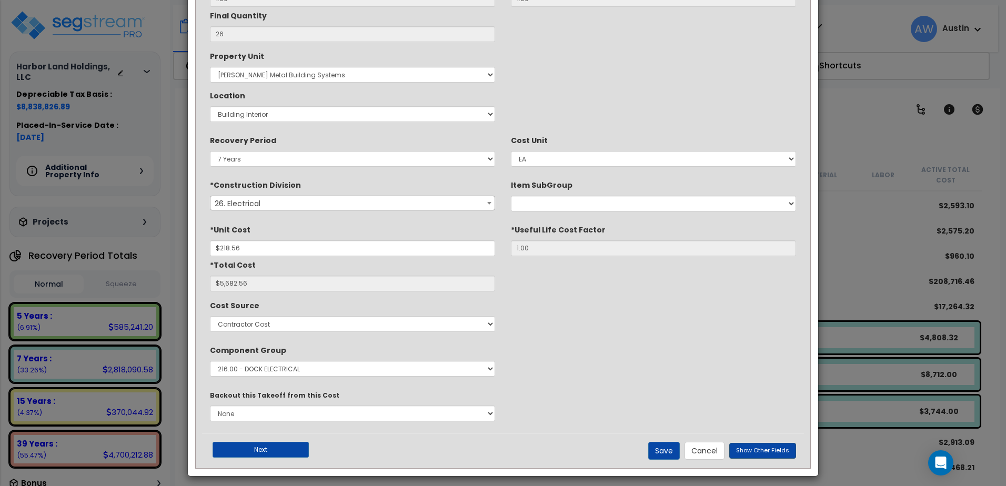
scroll to position [173, 0]
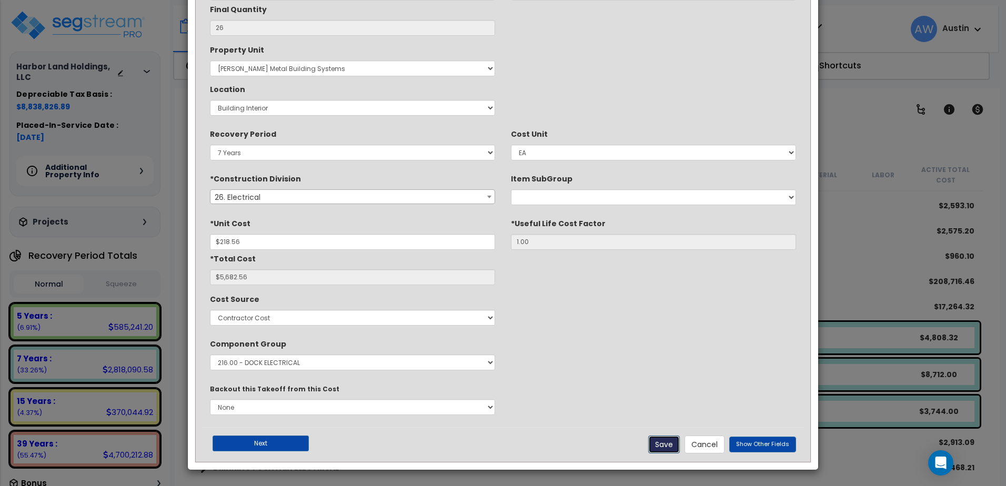
click at [670, 447] on button "Save" at bounding box center [664, 445] width 32 height 18
type input "26.00"
type input "218.56"
type input "5682.56"
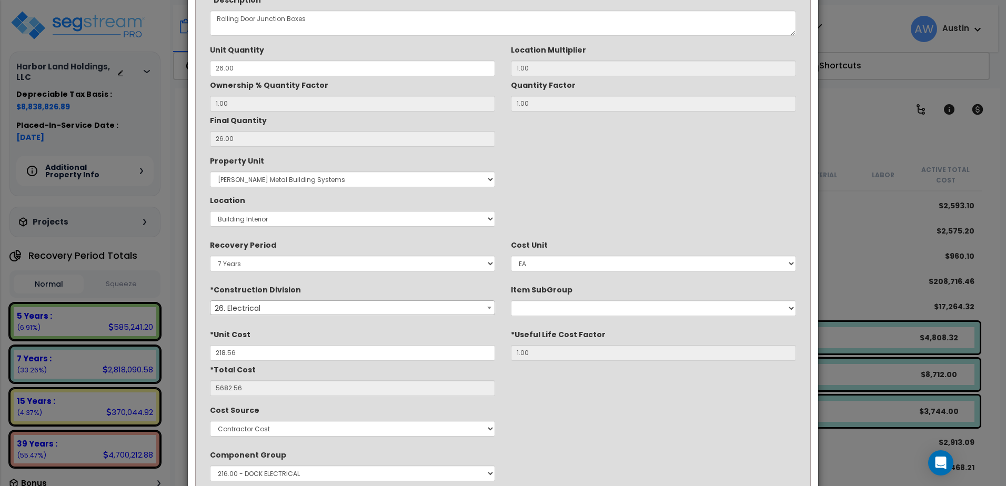
scroll to position [15, 0]
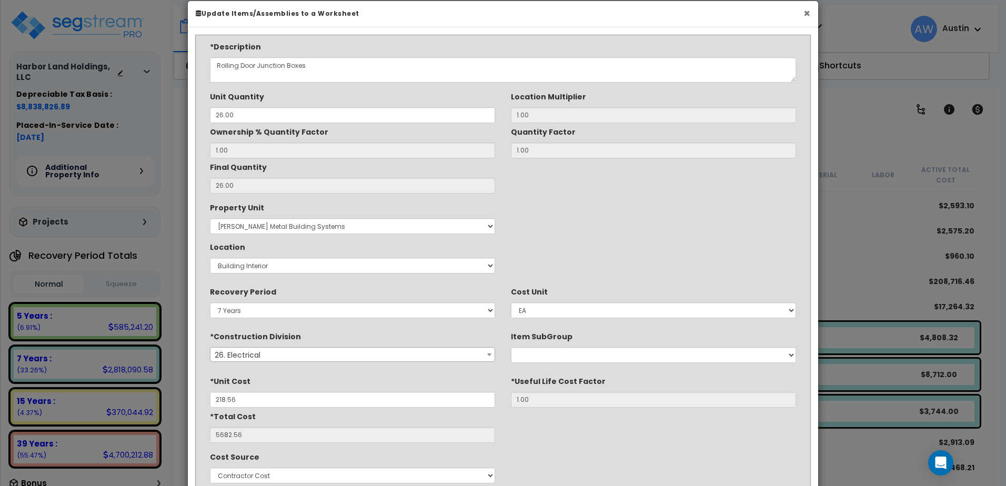
click at [803, 14] on button "×" at bounding box center [806, 13] width 7 height 11
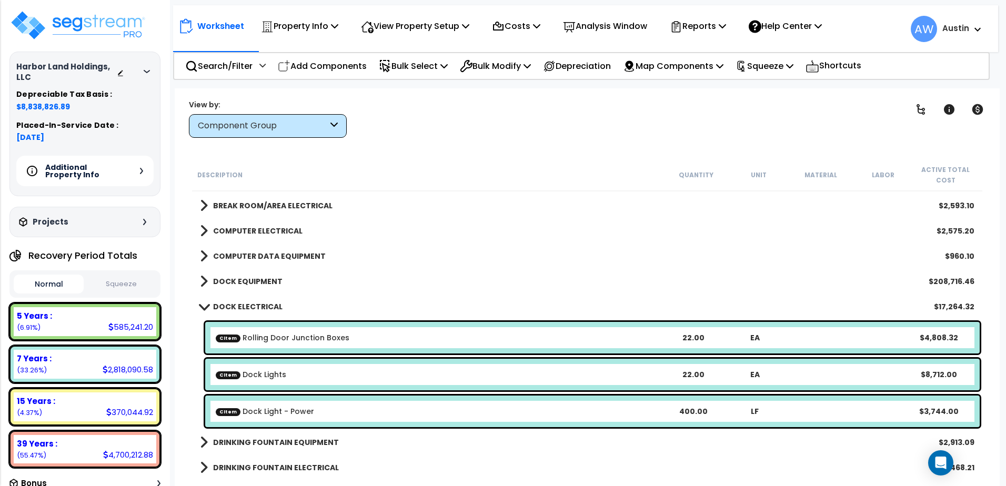
click at [321, 371] on div "CItem Dock Lights" at bounding box center [439, 374] width 447 height 11
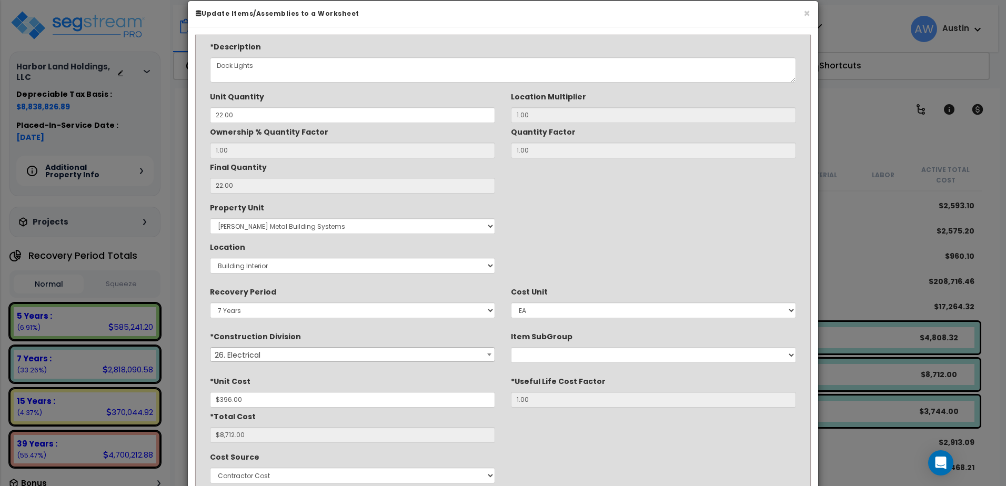
scroll to position [0, 0]
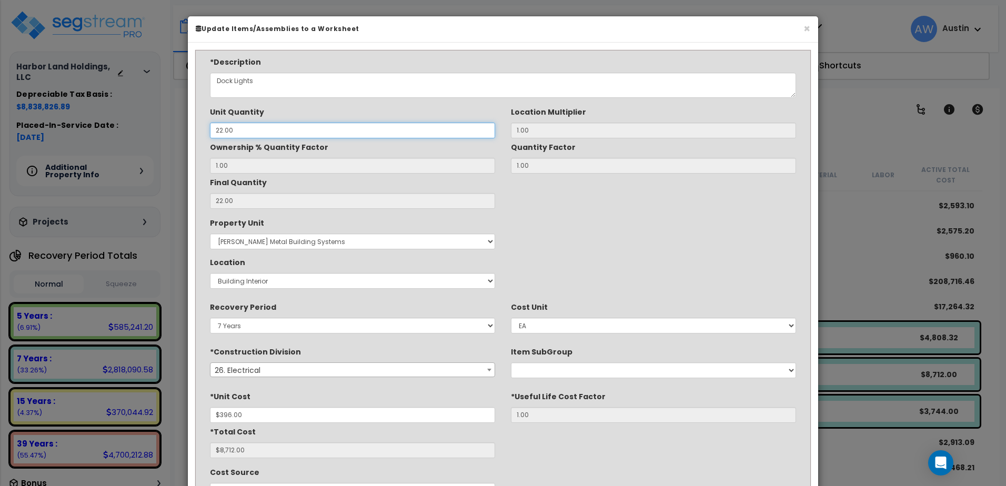
drag, startPoint x: 234, startPoint y: 126, endPoint x: 158, endPoint y: 127, distance: 75.8
click at [159, 127] on div "× Update Items/Assemblies to a Worksheet *Description Dock Lights Unit Quantity…" at bounding box center [503, 243] width 1006 height 486
type input "2"
type input "$792.00"
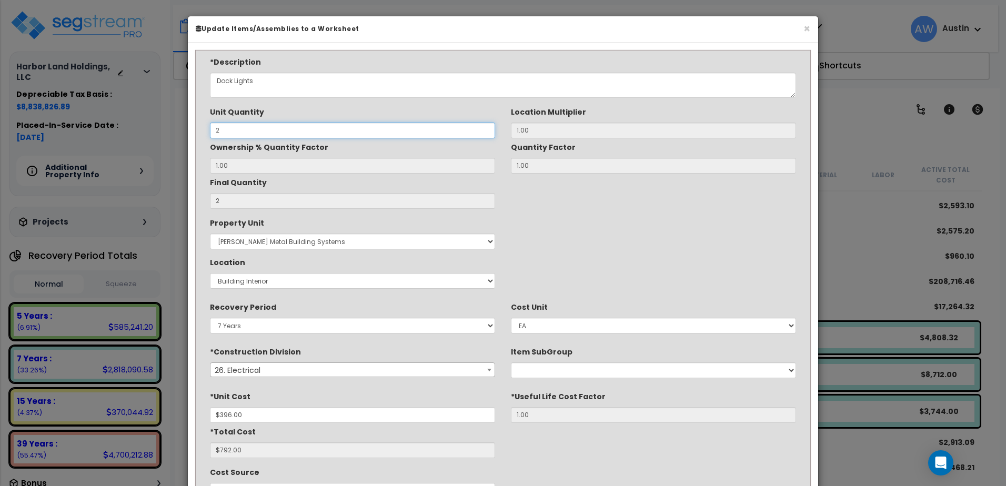
type input "26"
type input "$10,296.00"
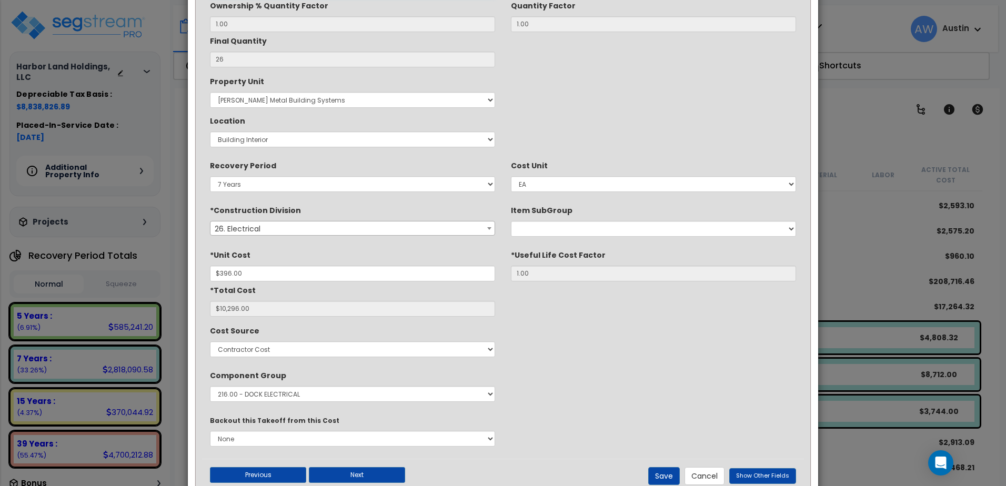
scroll to position [173, 0]
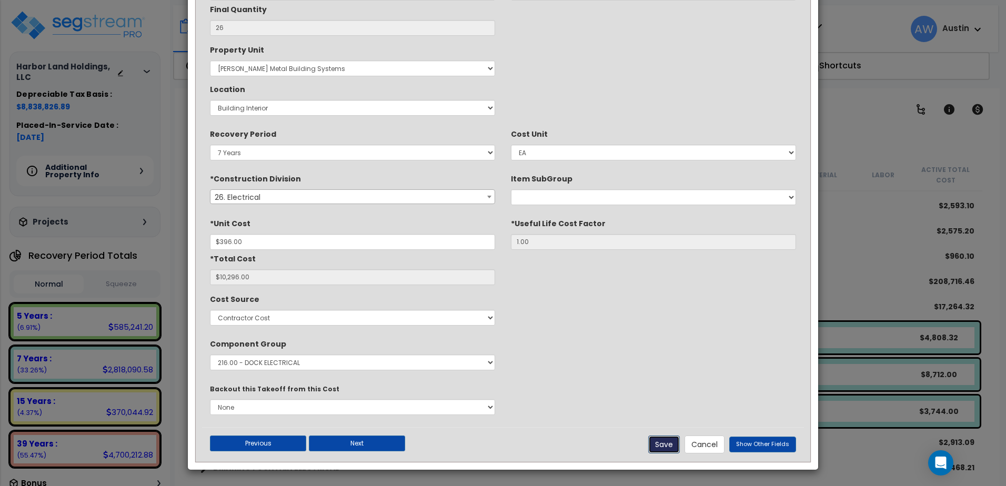
click at [662, 449] on button "Save" at bounding box center [664, 445] width 32 height 18
type input "26.00"
type input "396.00"
type input "10296.00"
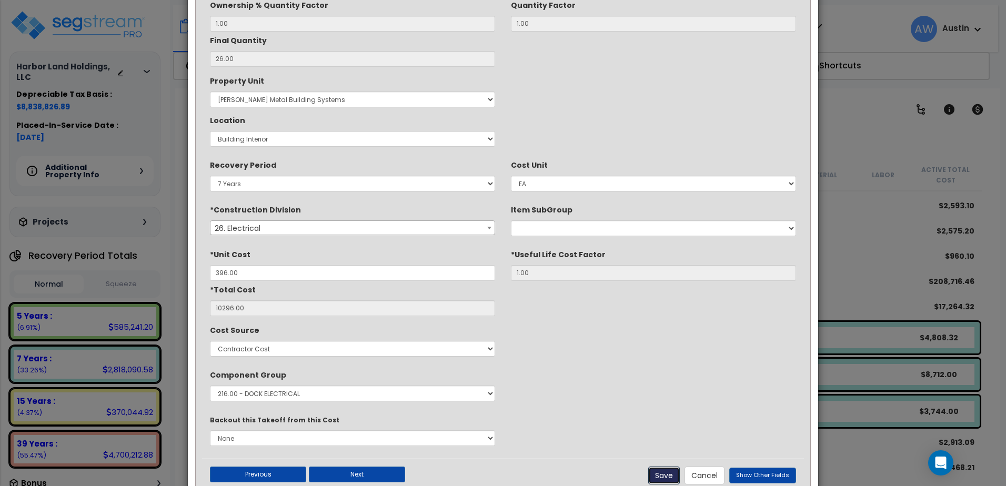
scroll to position [0, 0]
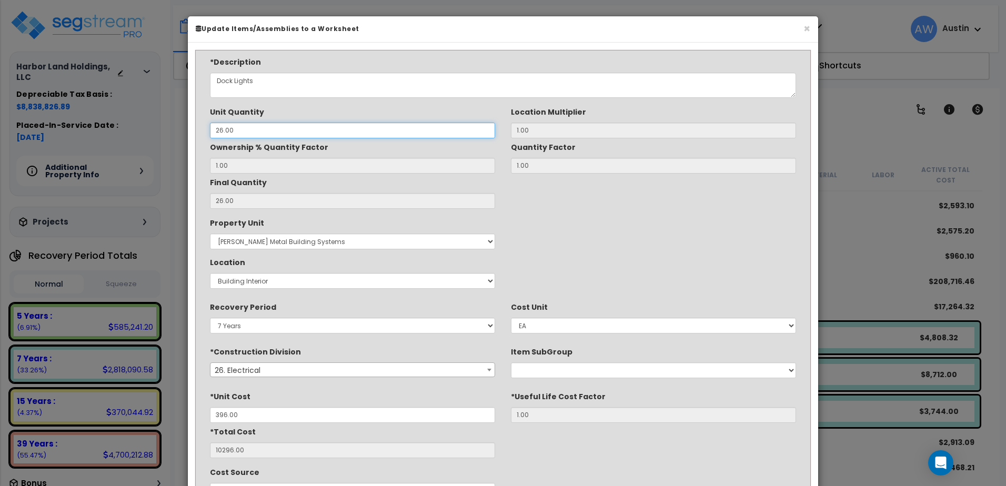
click at [290, 123] on input "26.00" at bounding box center [352, 131] width 285 height 16
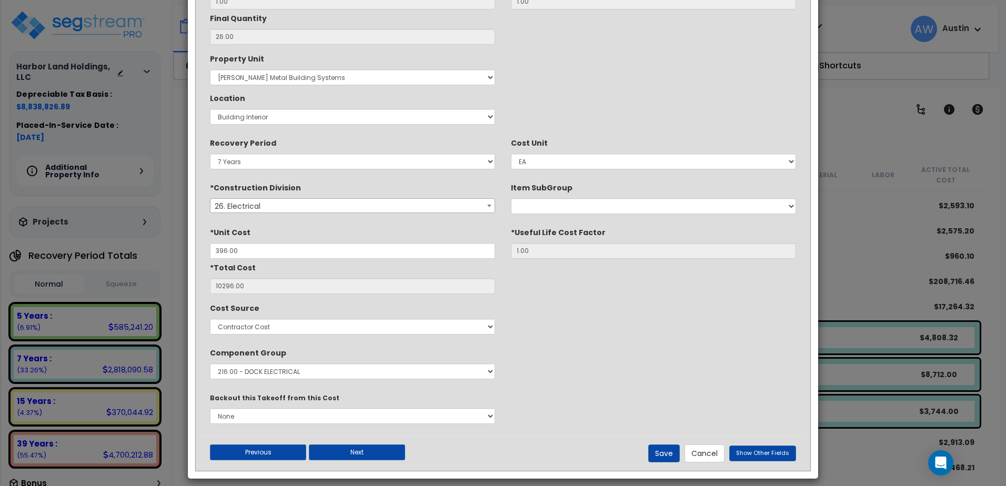
scroll to position [173, 0]
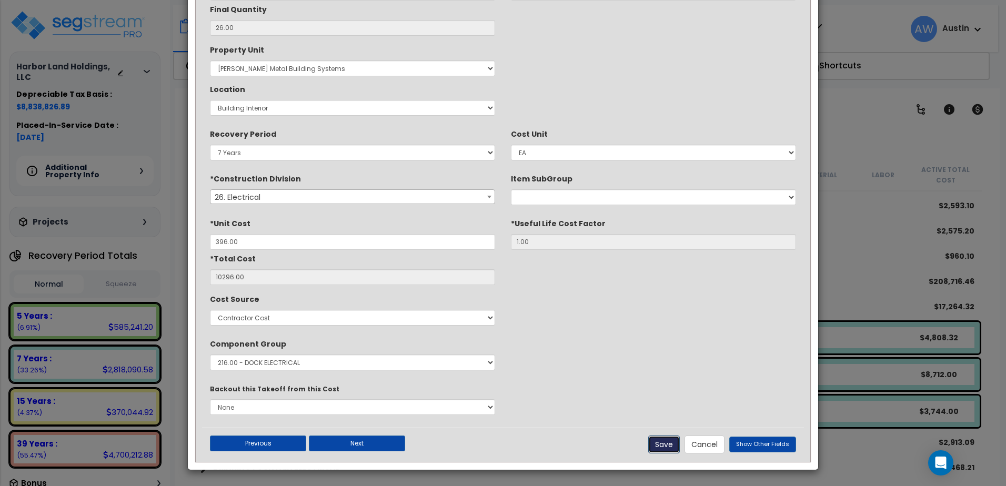
click at [669, 438] on button "Save" at bounding box center [664, 445] width 32 height 18
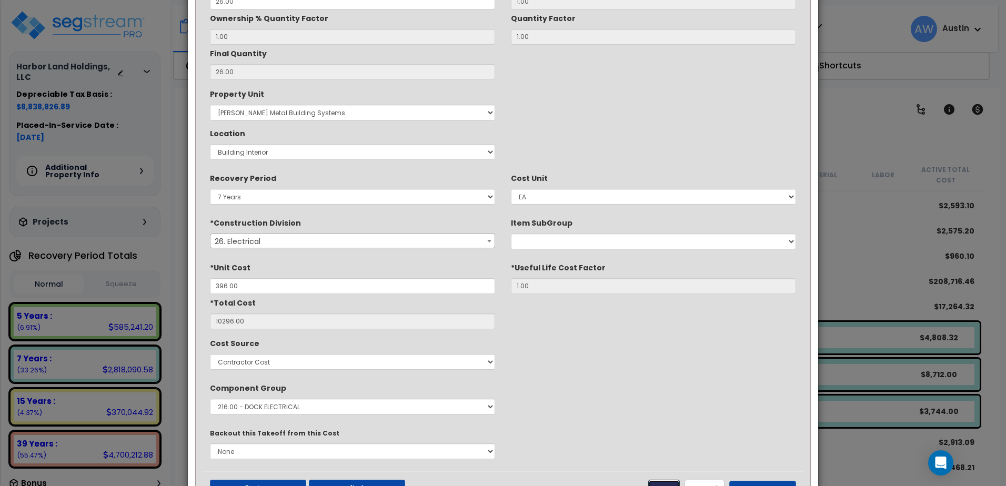
scroll to position [0, 0]
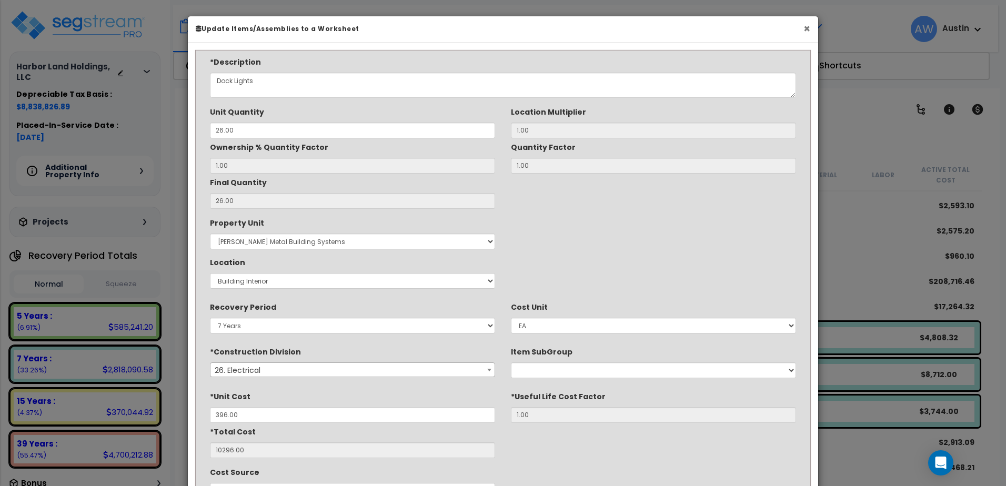
click at [807, 28] on button "×" at bounding box center [806, 28] width 7 height 11
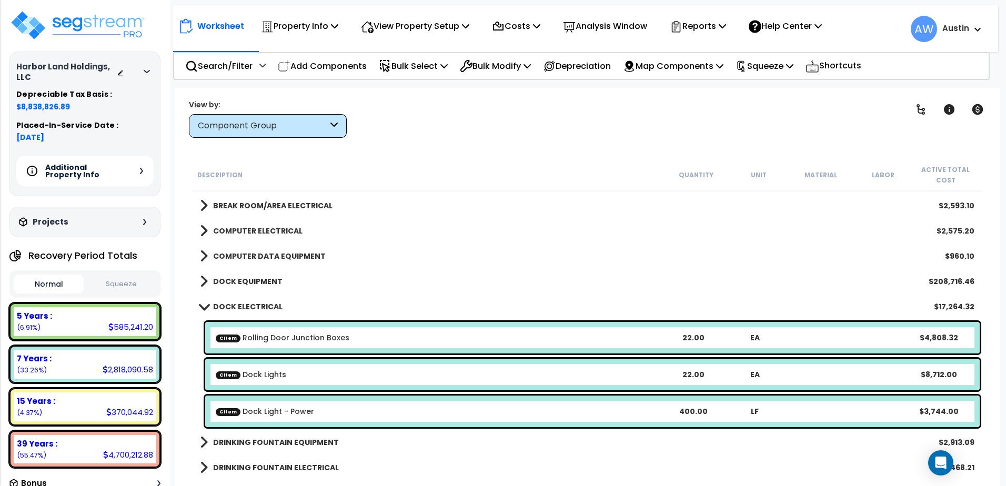
click at [207, 308] on span at bounding box center [203, 307] width 15 height 8
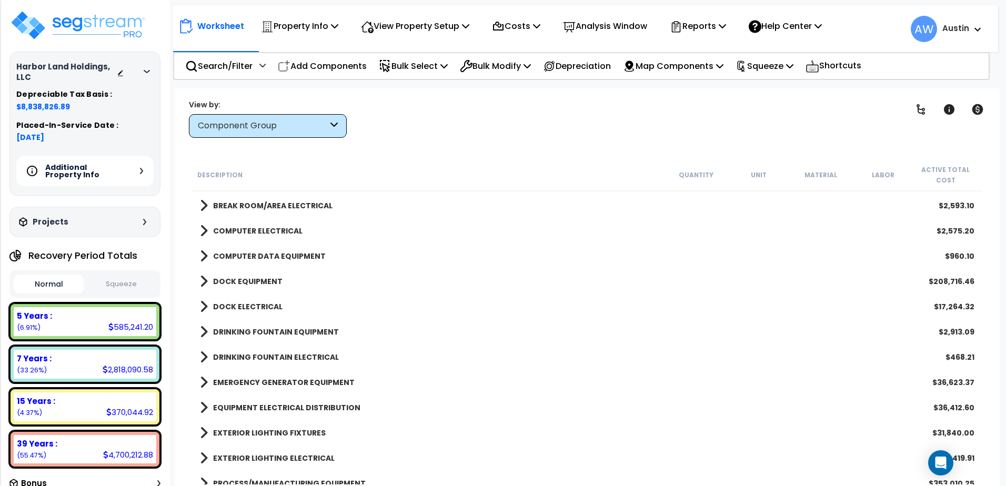
click at [209, 287] on link "DOCK EQUIPMENT" at bounding box center [241, 281] width 83 height 15
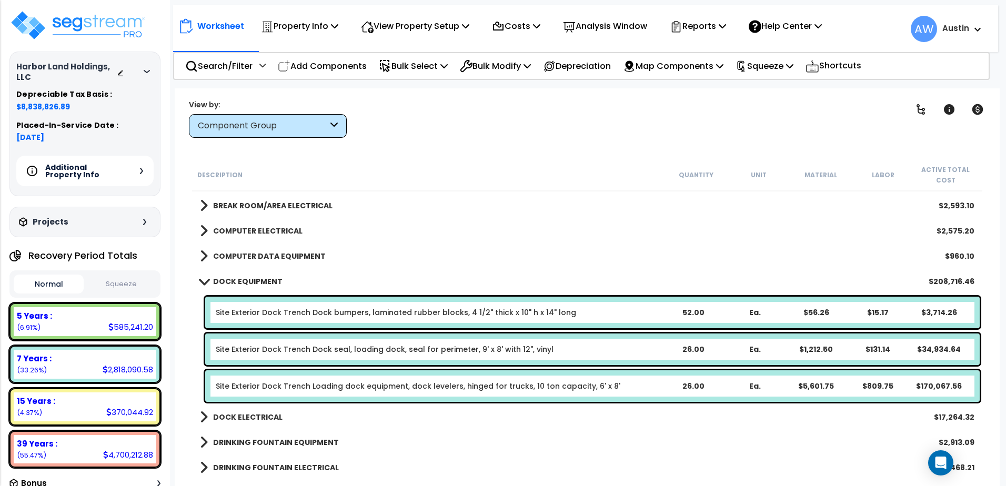
click at [209, 287] on link "DOCK EQUIPMENT" at bounding box center [241, 281] width 83 height 15
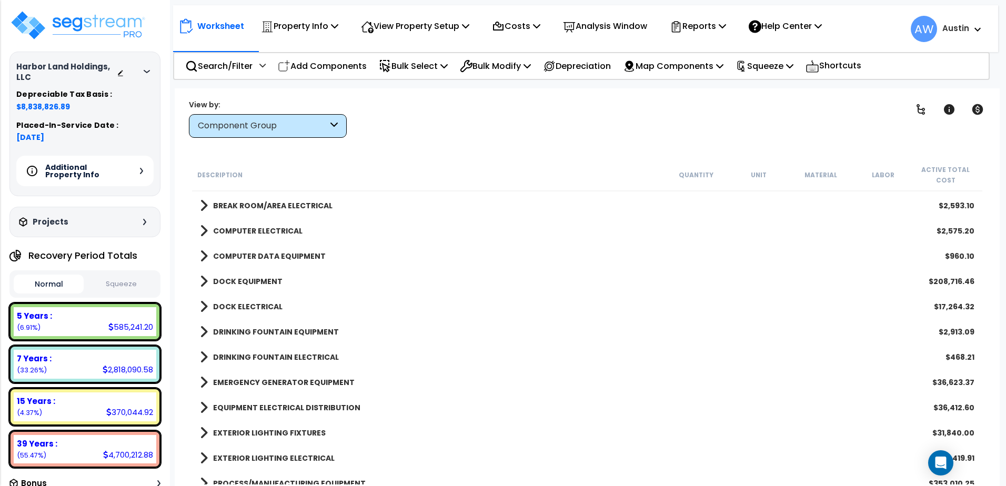
click at [205, 306] on span at bounding box center [204, 306] width 8 height 15
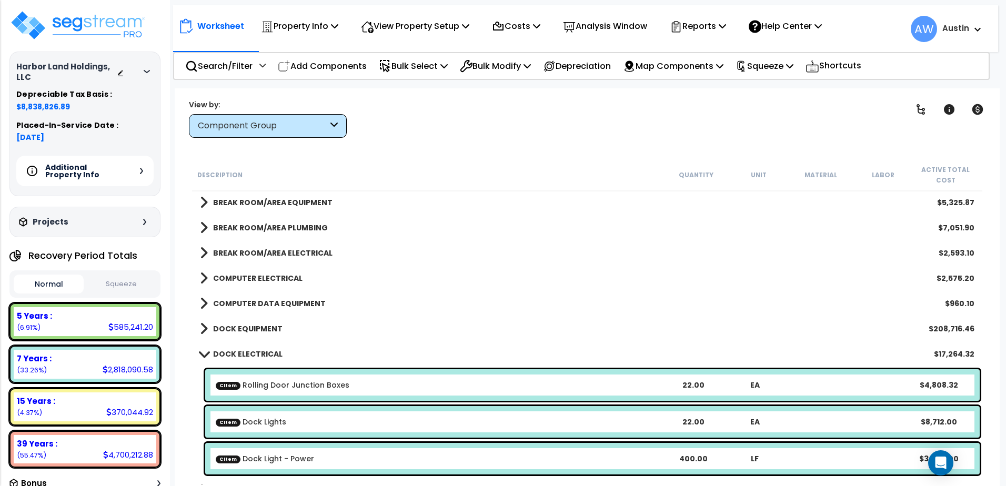
scroll to position [1032, 0]
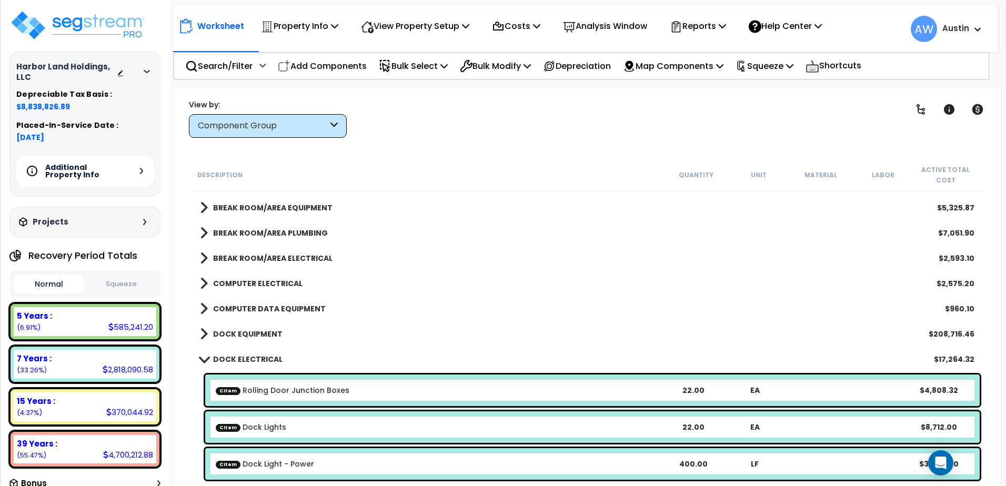
click at [201, 365] on link "DOCK ELECTRICAL" at bounding box center [241, 359] width 83 height 15
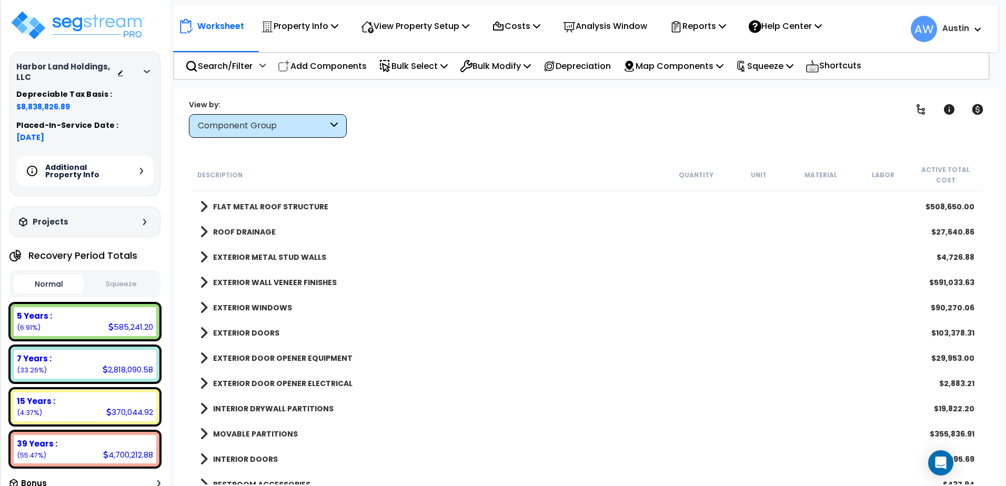
scroll to position [85, 0]
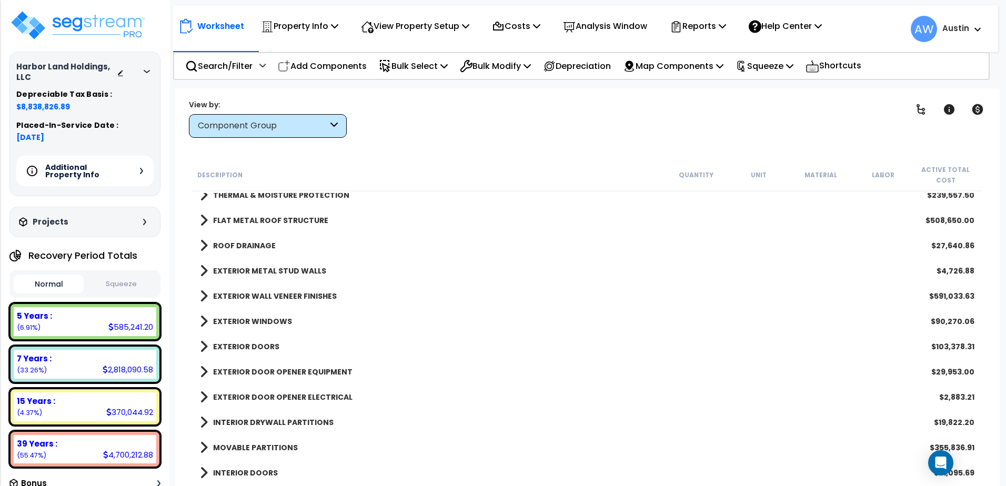
click at [203, 344] on span at bounding box center [204, 346] width 8 height 15
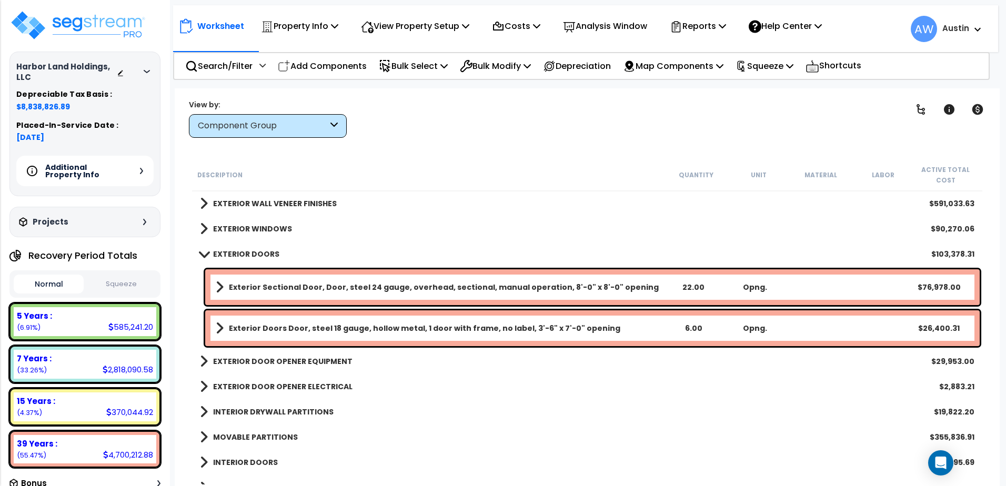
scroll to position [190, 0]
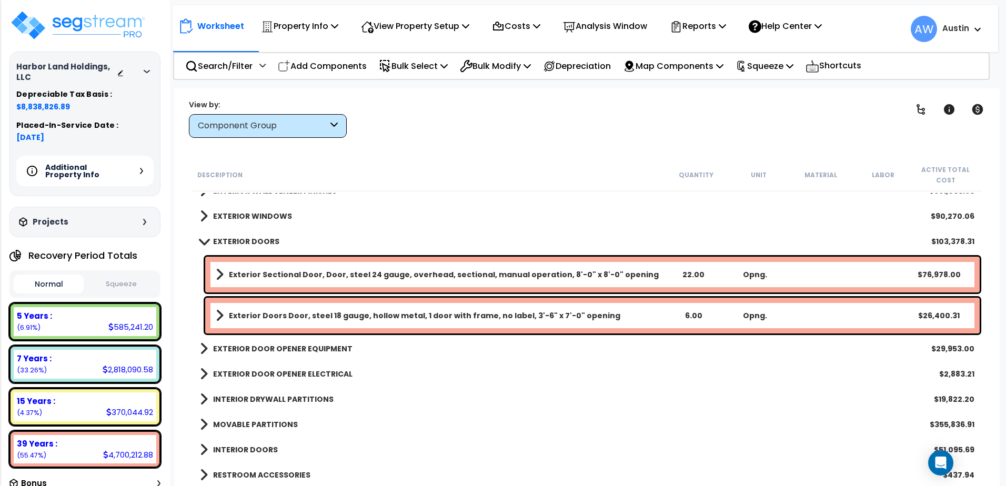
click at [340, 275] on b "Exterior Sectional Door, Door, steel 24 gauge, overhead, sectional, manual oper…" at bounding box center [444, 274] width 430 height 11
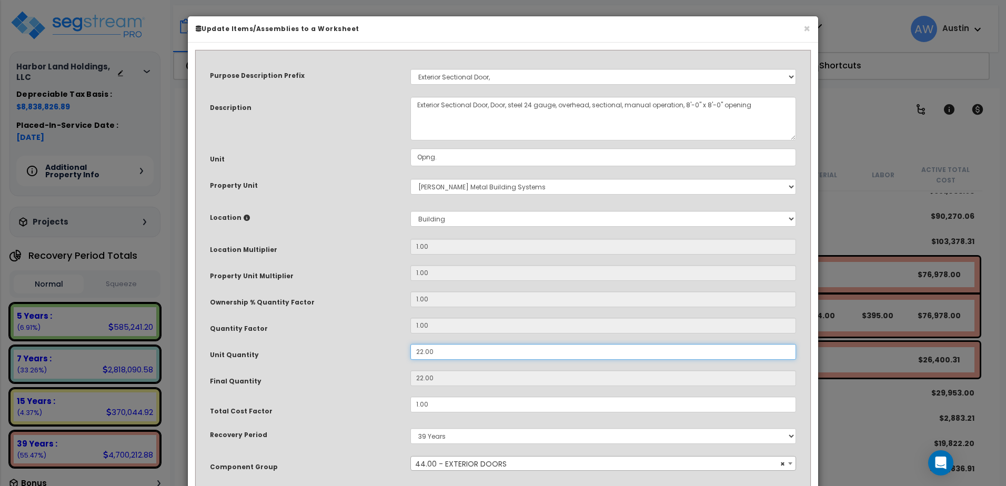
drag, startPoint x: 448, startPoint y: 355, endPoint x: 370, endPoint y: 366, distance: 78.0
click at [370, 366] on div "Purpose Description Prefix Select A/V System A/V System Equipment A/V System Eq…" at bounding box center [503, 290] width 602 height 466
type input "2"
type input "26"
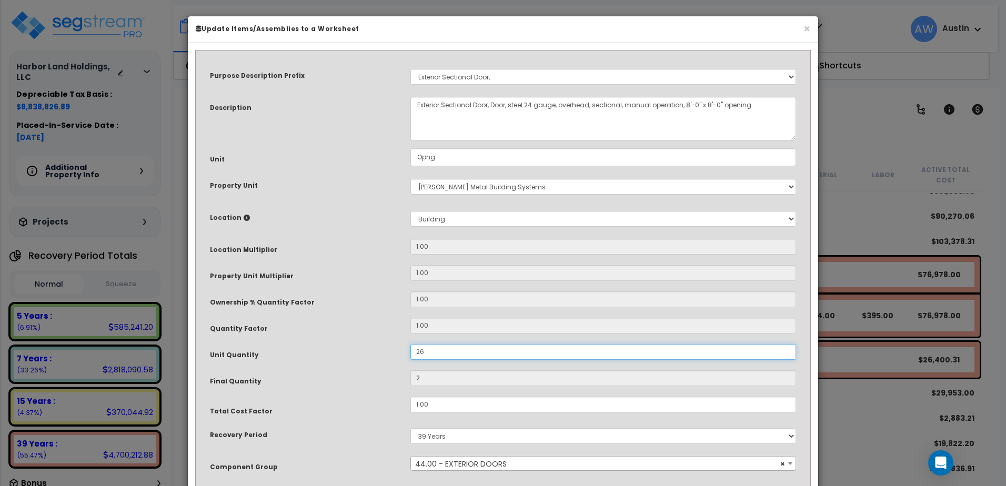
type input "26"
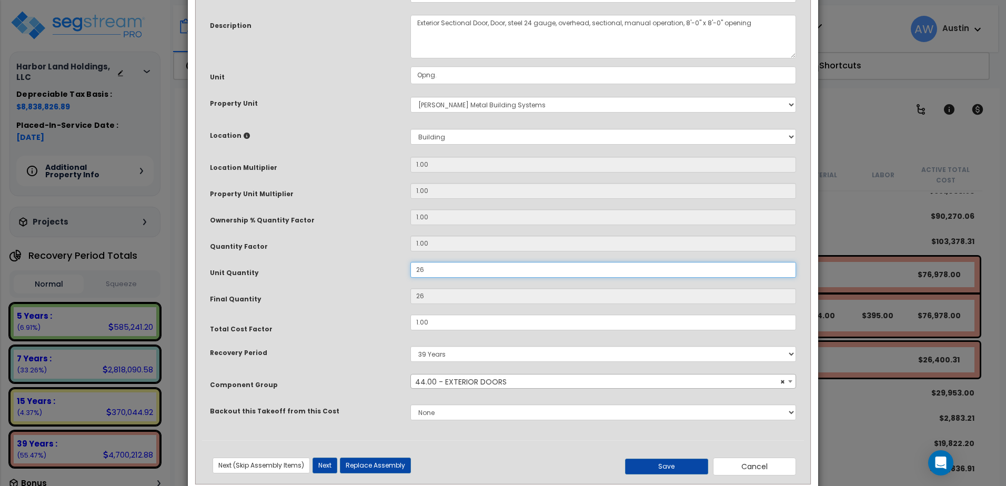
scroll to position [104, 0]
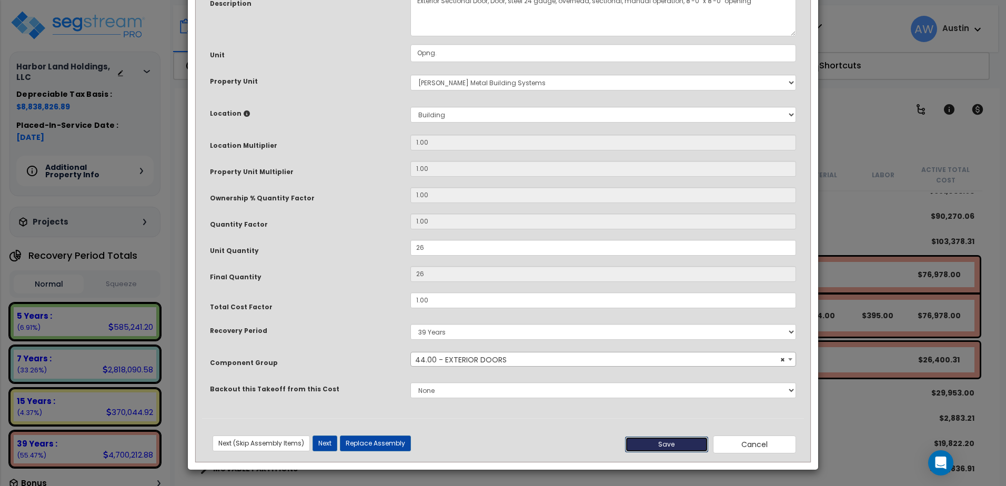
click at [666, 446] on button "Save" at bounding box center [666, 445] width 83 height 16
type input "26.00"
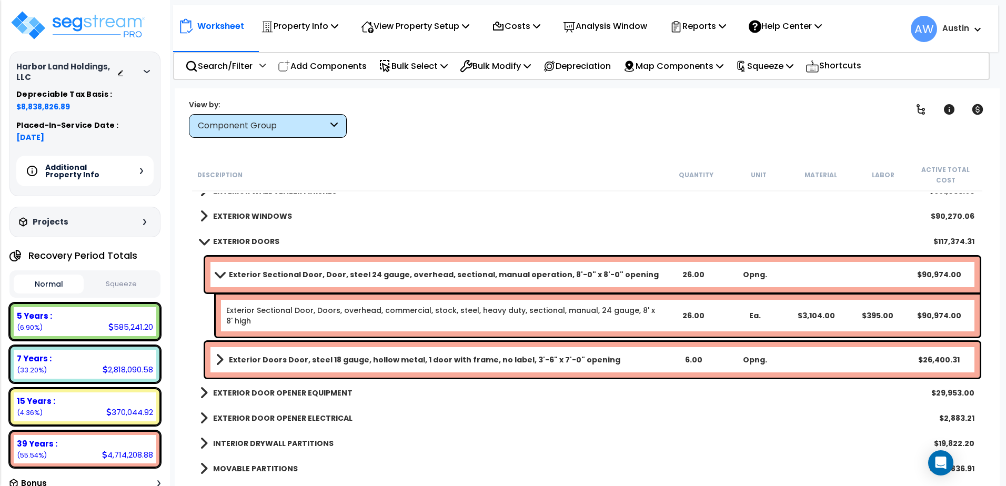
click at [205, 241] on span at bounding box center [203, 241] width 15 height 8
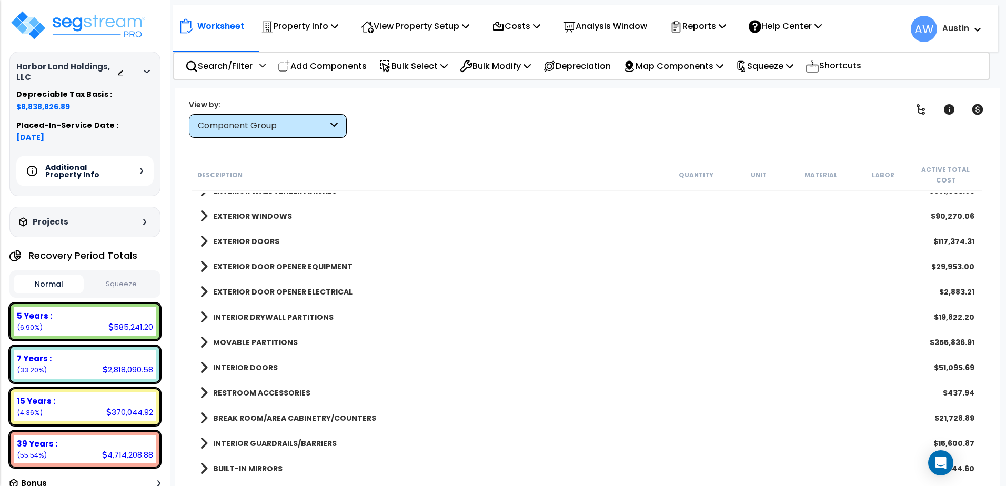
click at [200, 266] on span at bounding box center [204, 266] width 8 height 15
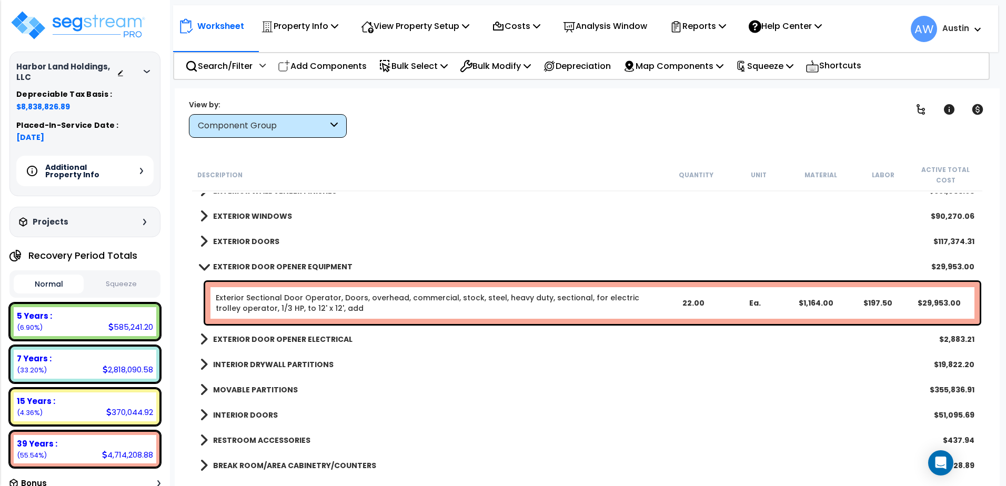
click at [548, 303] on div "Exterior Sectional Door Operator, Doors, overhead, commercial, stock, steel, he…" at bounding box center [439, 303] width 447 height 21
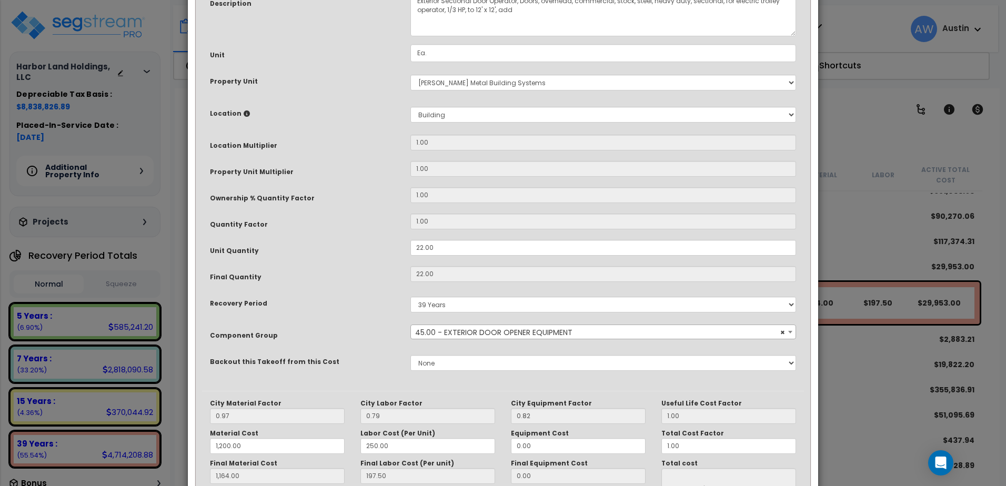
scroll to position [0, 0]
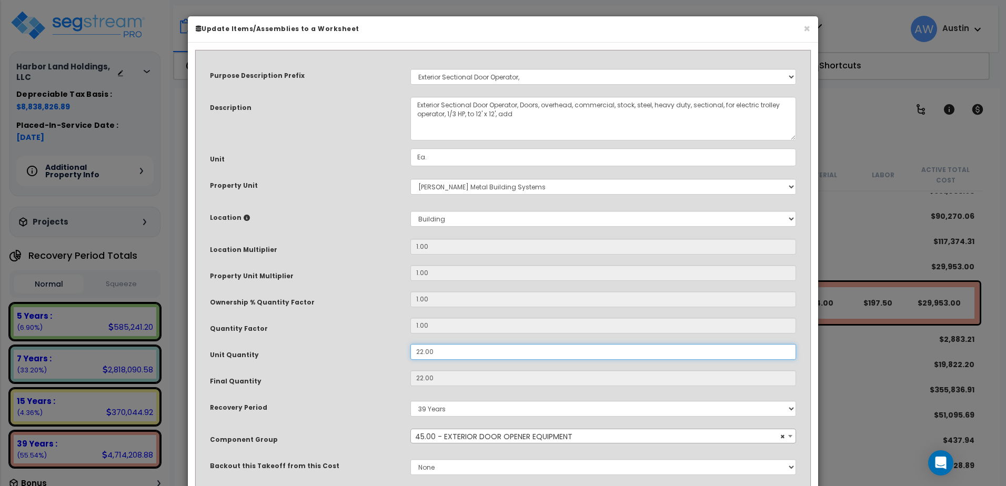
drag, startPoint x: 499, startPoint y: 354, endPoint x: 299, endPoint y: 364, distance: 200.2
click at [302, 364] on div "Purpose Description Prefix Select A/V System A/V System Equipment A/V System Eq…" at bounding box center [503, 276] width 602 height 438
type input "2"
type input "22"
type input "1,164.00"
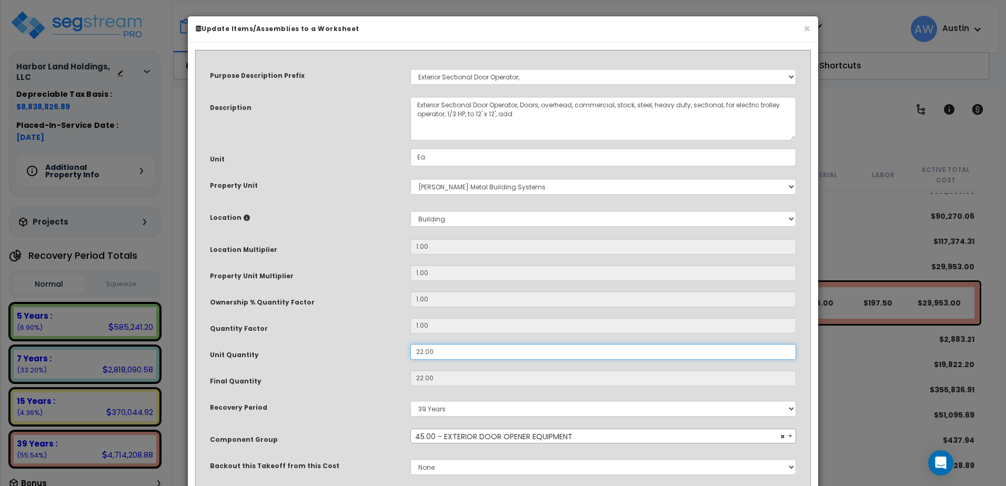
type input "$29,953.00"
type input "2"
type input "1,164.00"
type input "$2,723.00"
type input "26"
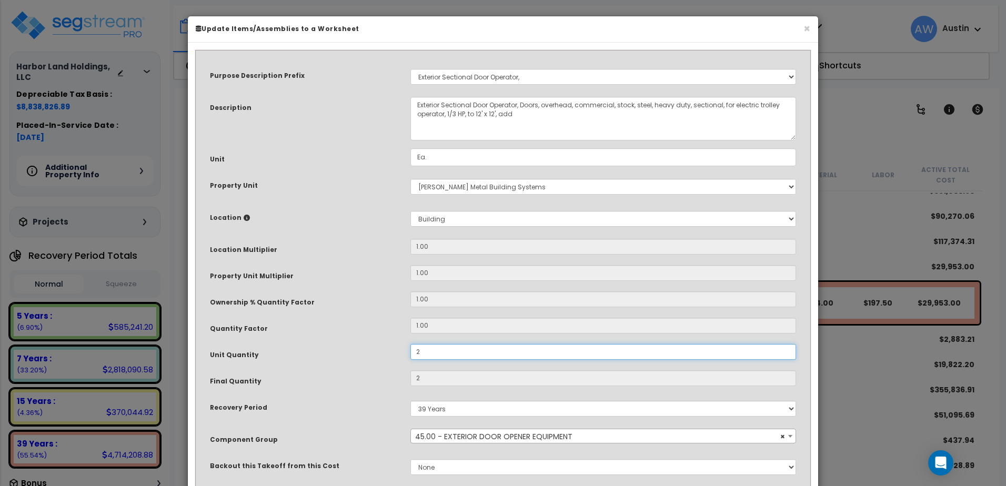
type input "1,164.00"
type input "$2,723.00"
type input "26"
type input "1,164.00"
type input "$35,399.00"
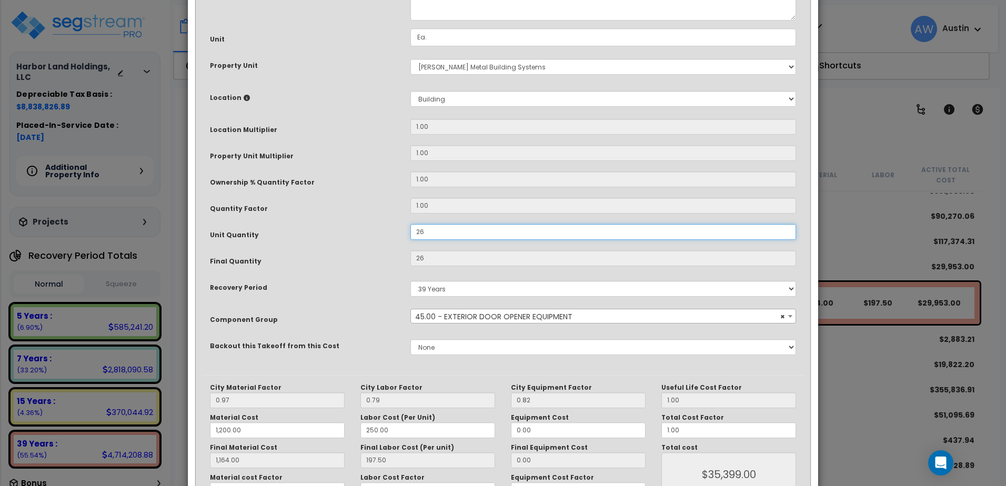
scroll to position [191, 0]
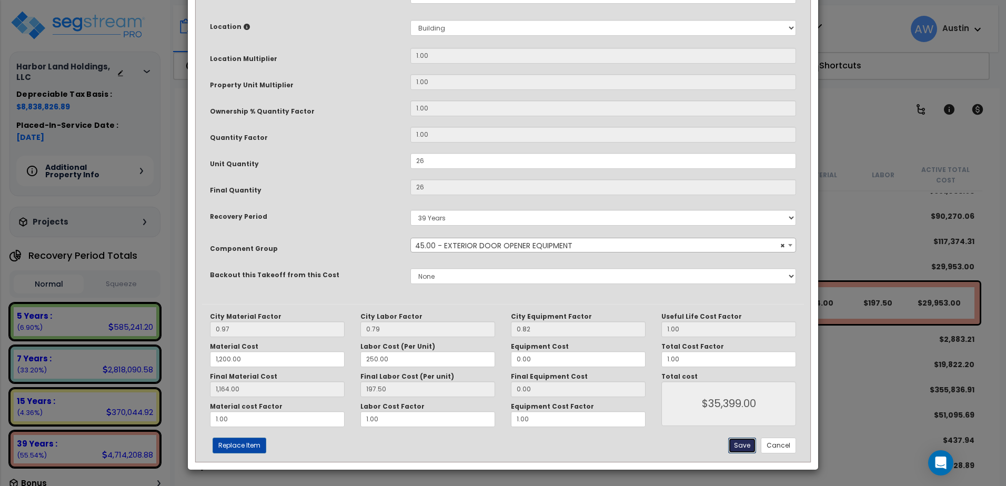
click at [745, 444] on button "Save" at bounding box center [742, 446] width 28 height 16
type input "26.00"
type input "1200.00"
type input "1164.00"
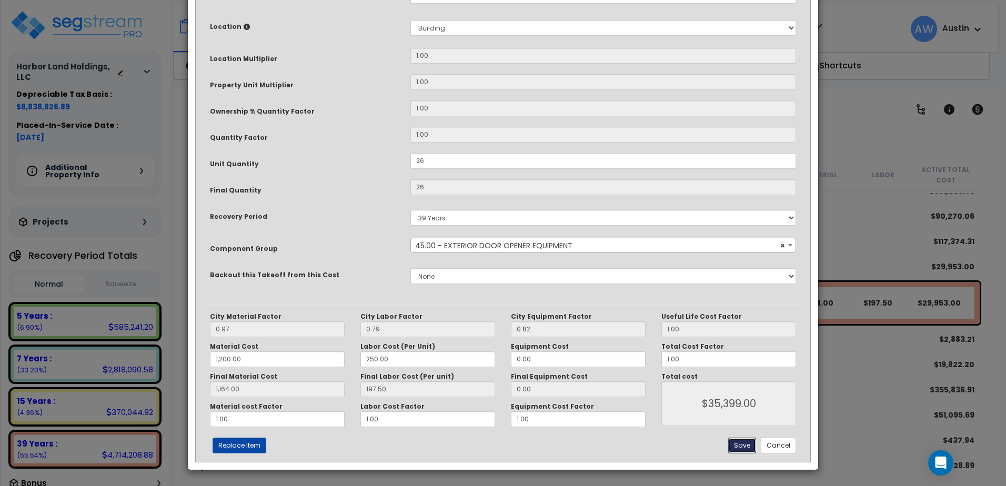
type input "35399.00"
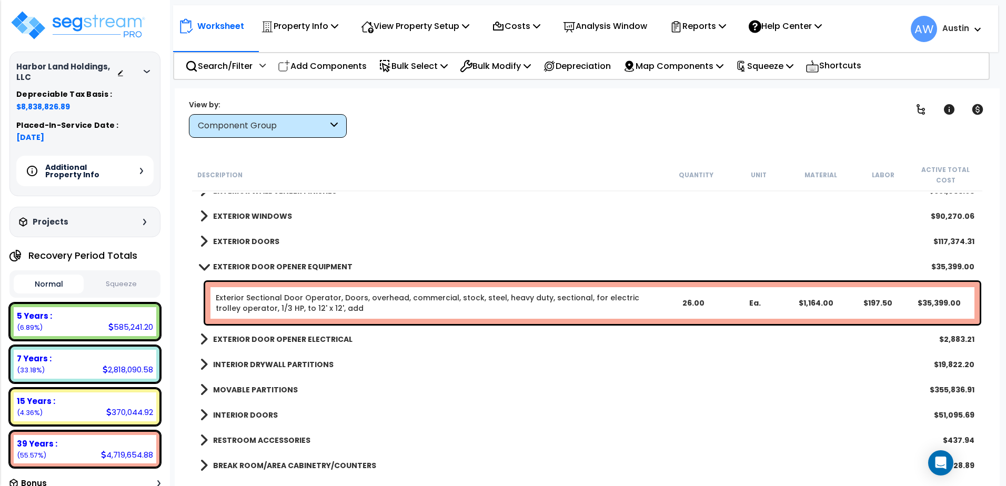
click at [205, 270] on link "EXTERIOR DOOR OPENER EQUIPMENT" at bounding box center [276, 266] width 153 height 15
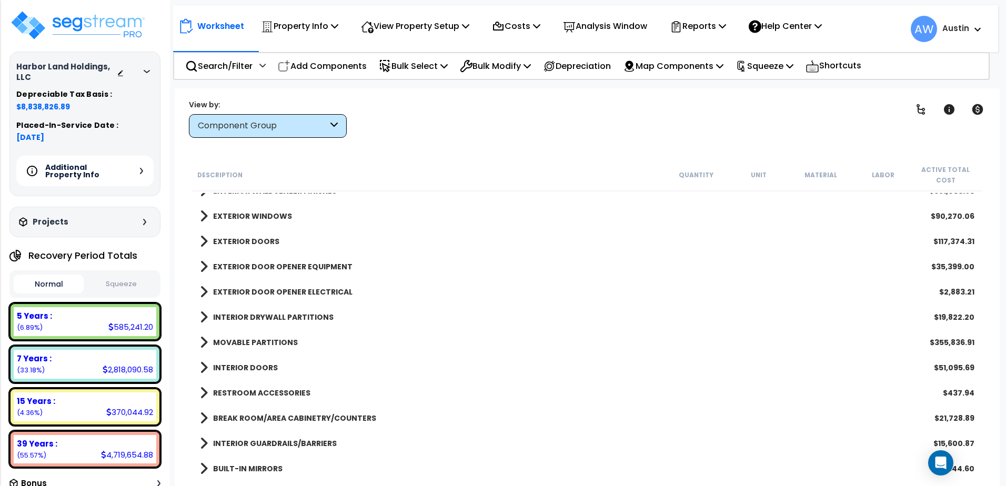
click at [215, 286] on link "EXTERIOR DOOR OPENER ELECTRICAL" at bounding box center [276, 292] width 153 height 15
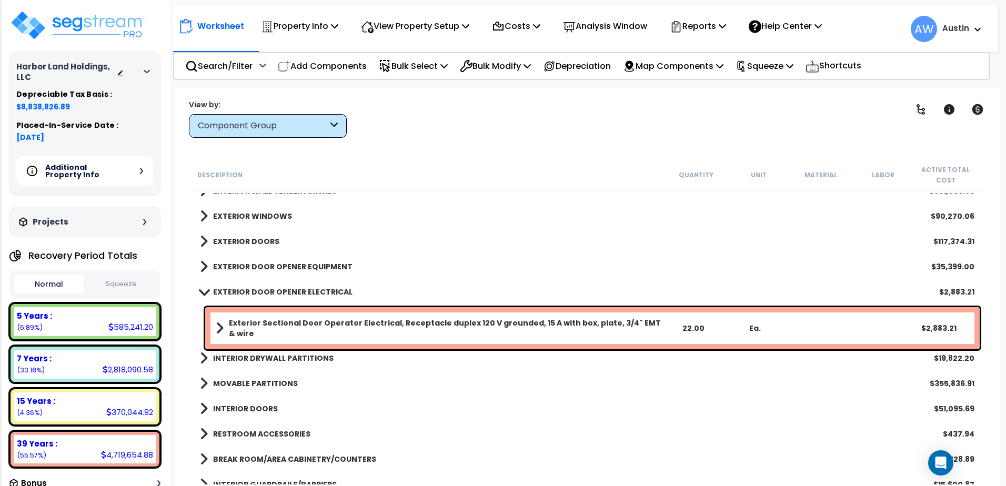
click at [391, 328] on b "Exterior Sectional Door Operator Electrical, Receptacle duplex 120 V grounded, …" at bounding box center [445, 328] width 433 height 21
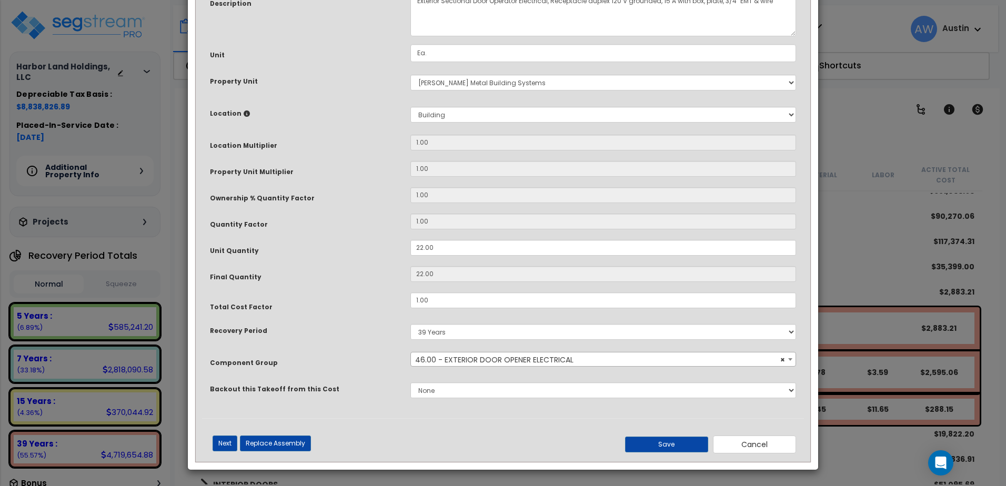
scroll to position [0, 0]
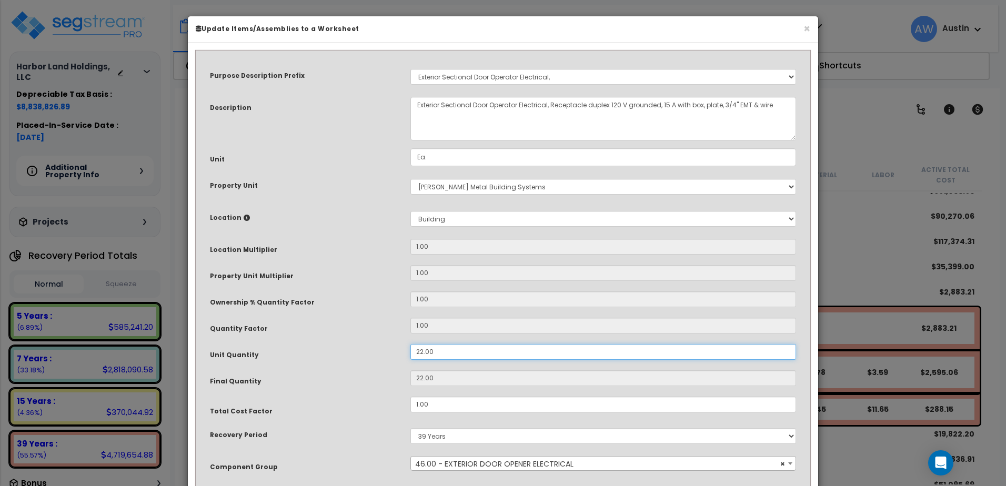
drag, startPoint x: 440, startPoint y: 355, endPoint x: 370, endPoint y: 361, distance: 70.2
click at [371, 361] on div "Unit Quantity 22.00" at bounding box center [503, 353] width 602 height 18
type input "2"
type input "26"
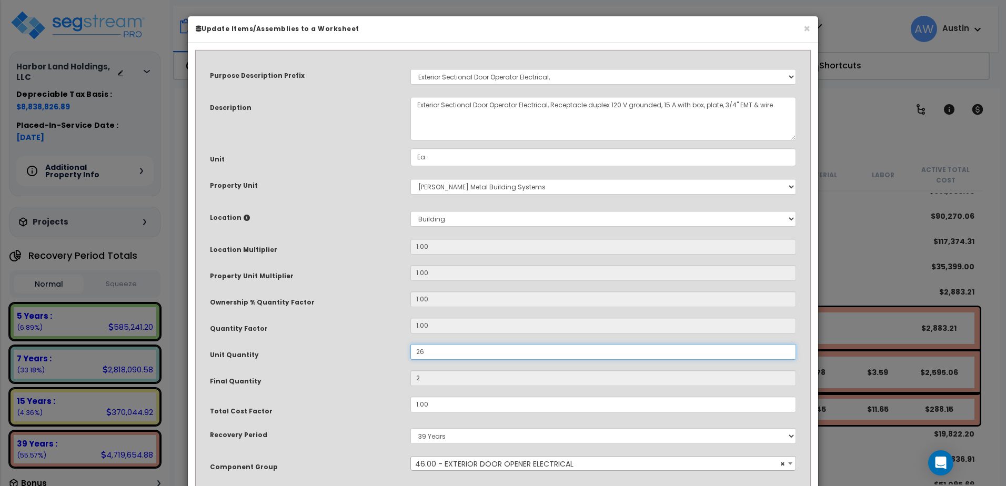
type input "26"
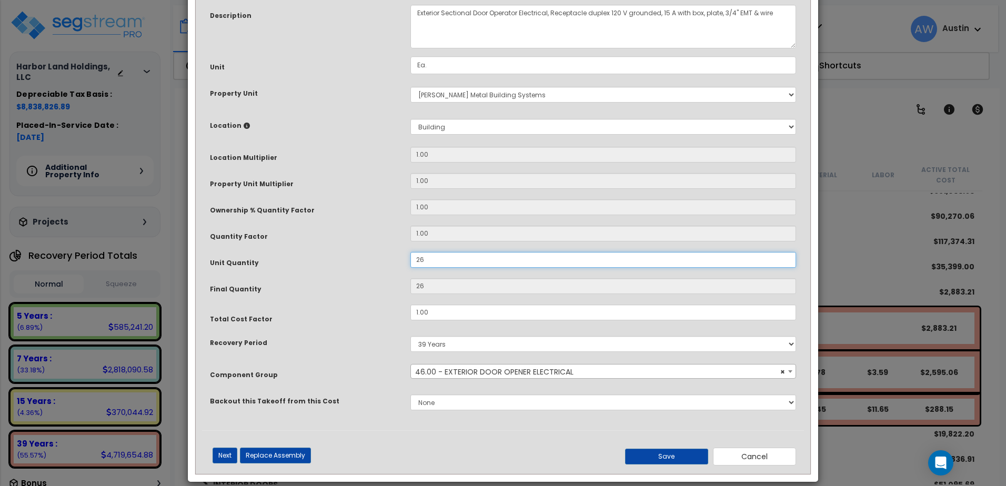
scroll to position [104, 0]
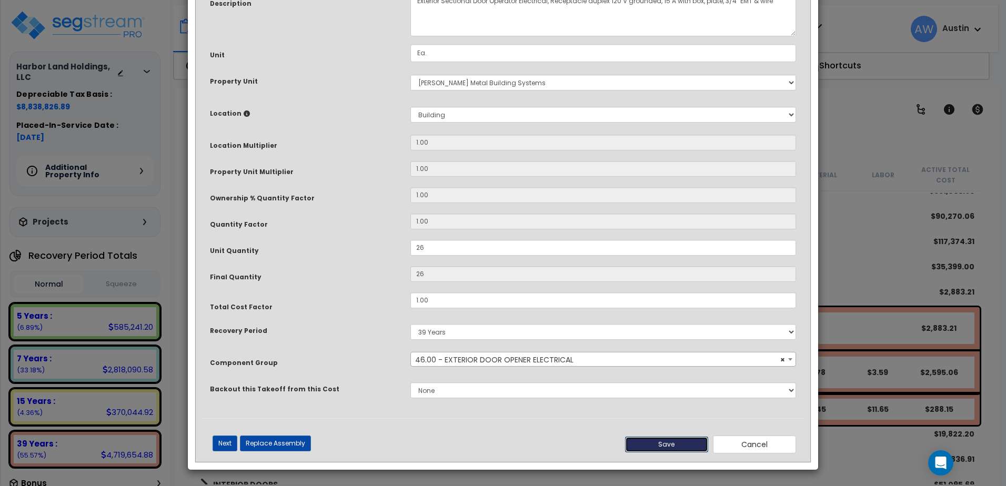
click at [656, 442] on button "Save" at bounding box center [666, 445] width 83 height 16
type input "26.00"
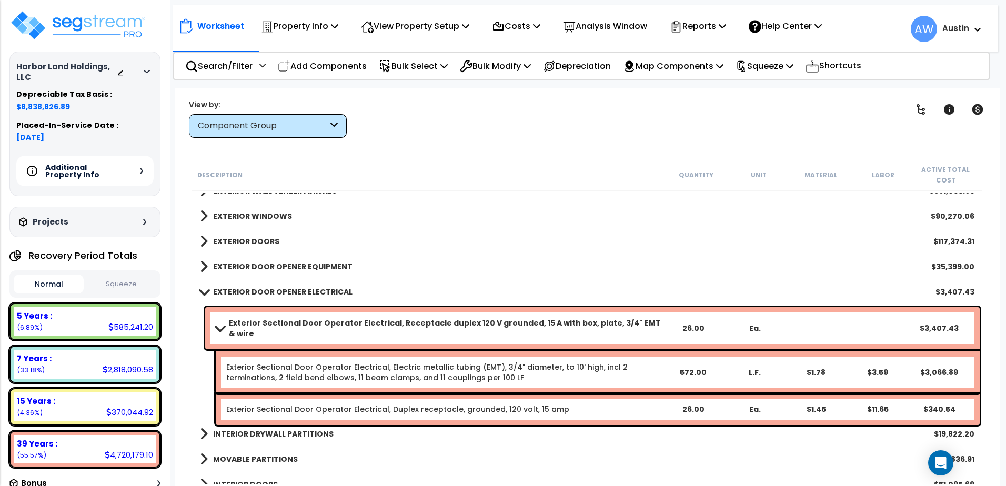
click at [201, 292] on span at bounding box center [203, 292] width 15 height 8
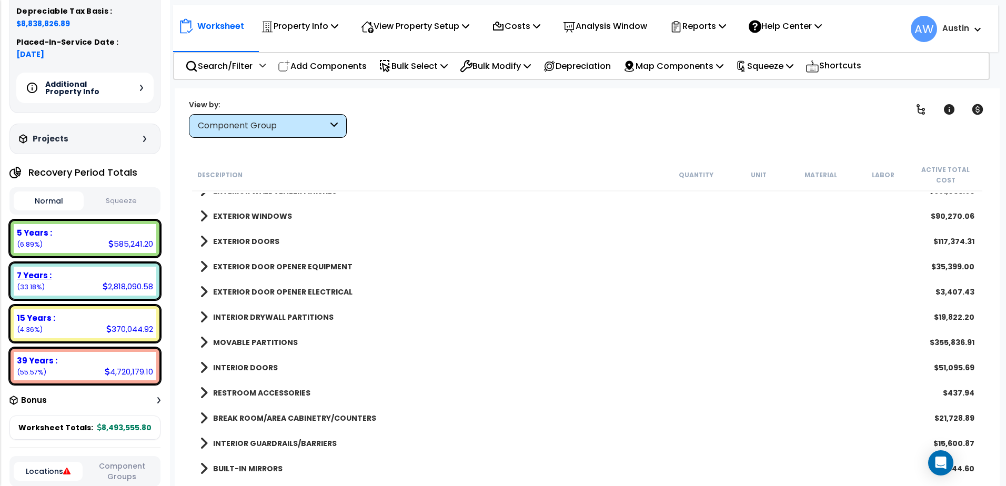
scroll to position [105, 0]
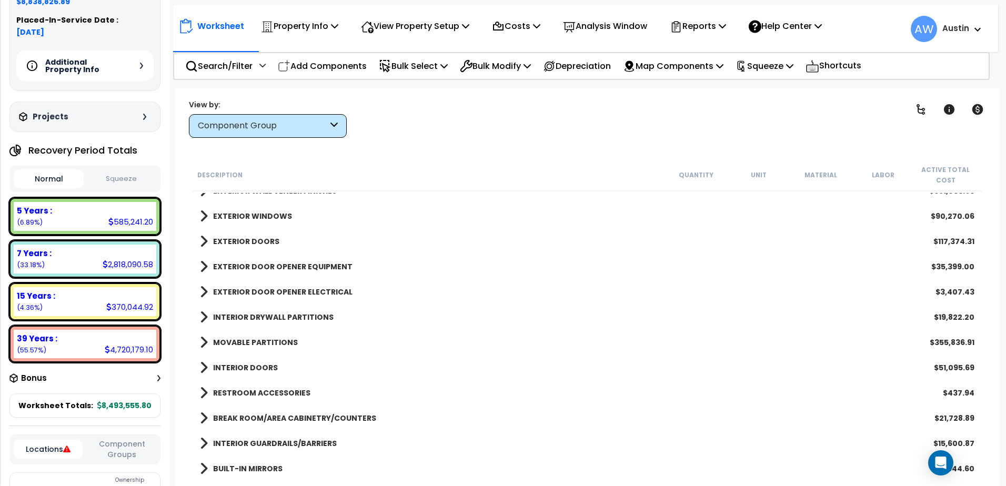
click at [202, 312] on span at bounding box center [204, 317] width 8 height 15
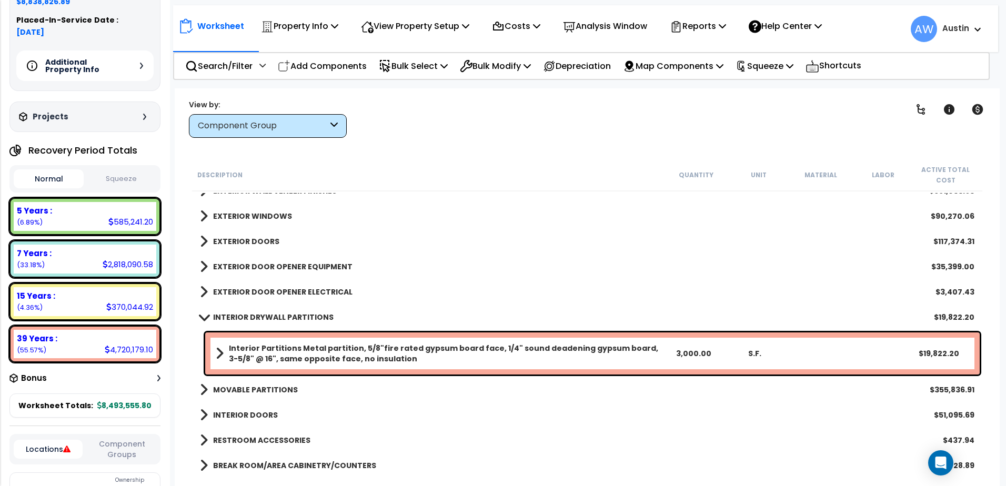
click at [202, 312] on link "INTERIOR DRYWALL PARTITIONS" at bounding box center [267, 317] width 134 height 15
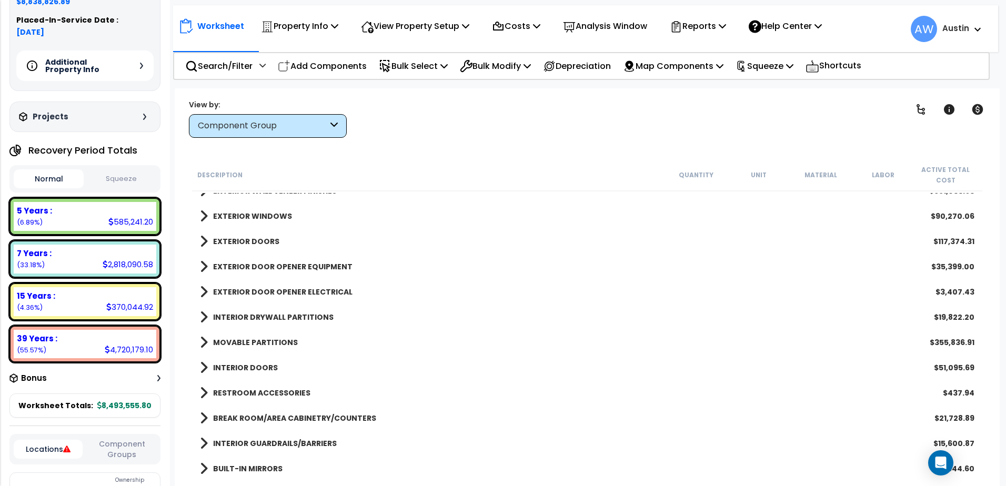
click at [204, 286] on span at bounding box center [204, 292] width 8 height 15
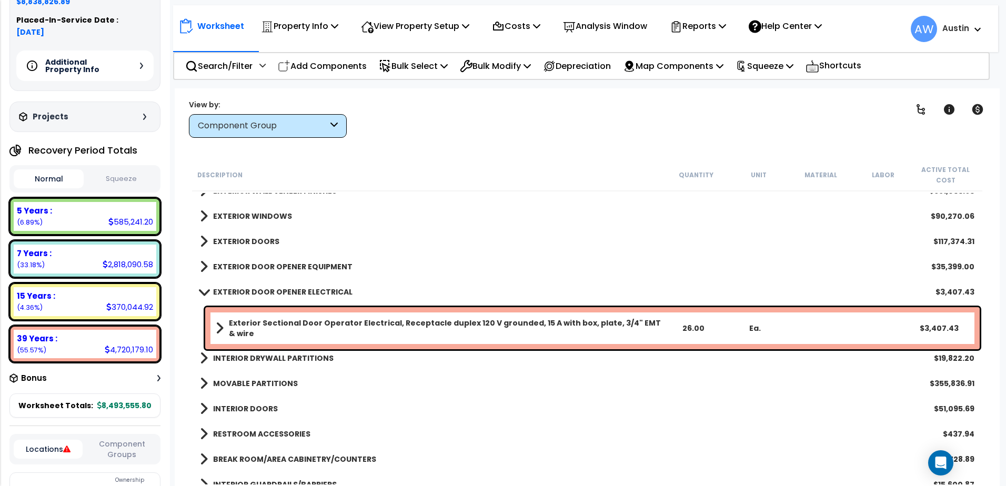
click at [204, 286] on link "EXTERIOR DOOR OPENER ELECTRICAL" at bounding box center [276, 292] width 153 height 15
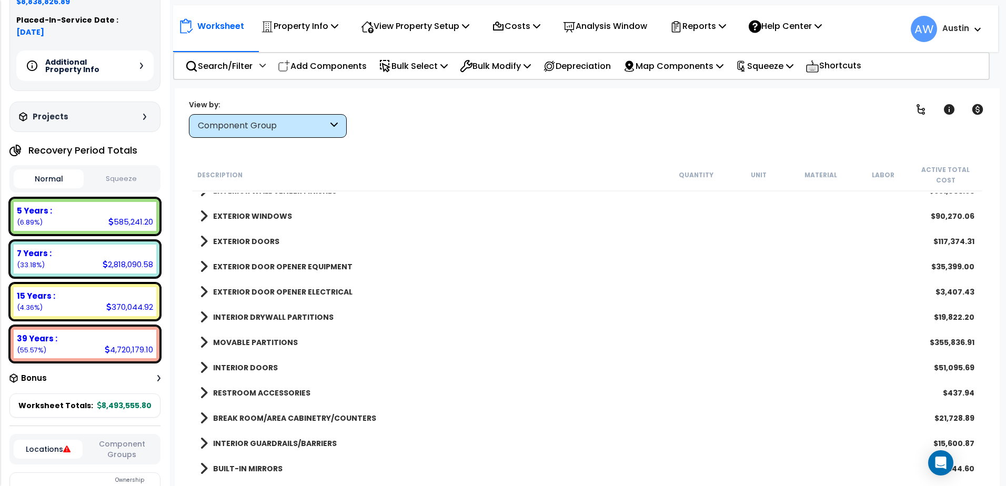
drag, startPoint x: 205, startPoint y: 270, endPoint x: 201, endPoint y: 245, distance: 25.0
click at [204, 270] on span at bounding box center [204, 266] width 8 height 15
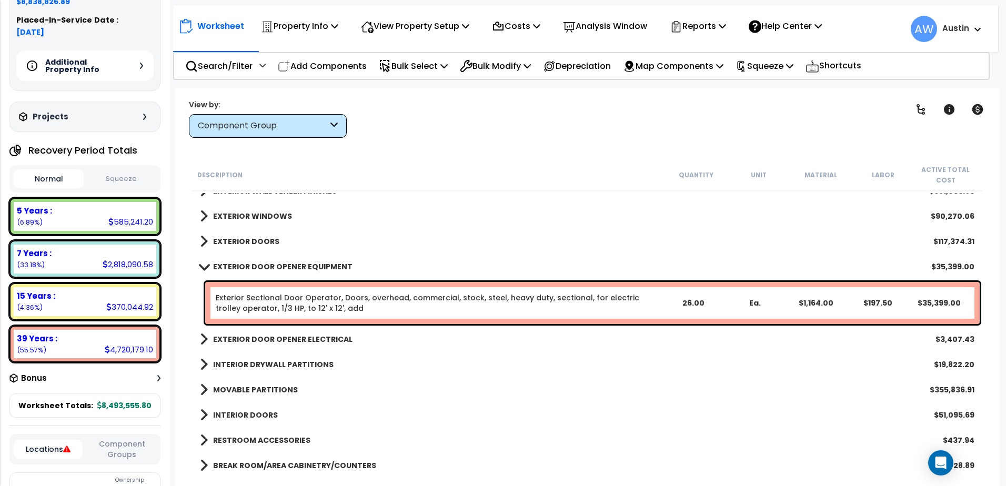
click at [200, 241] on span at bounding box center [204, 241] width 8 height 15
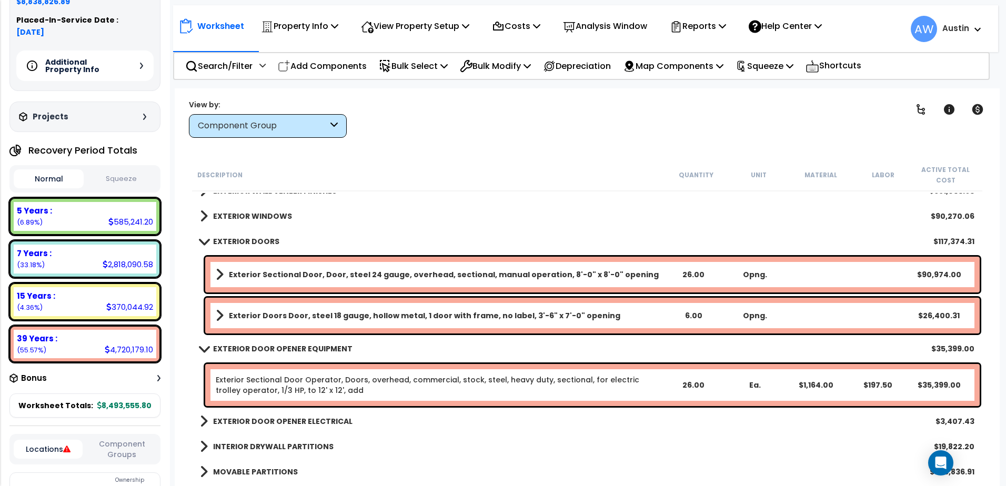
click at [200, 241] on span at bounding box center [203, 241] width 15 height 8
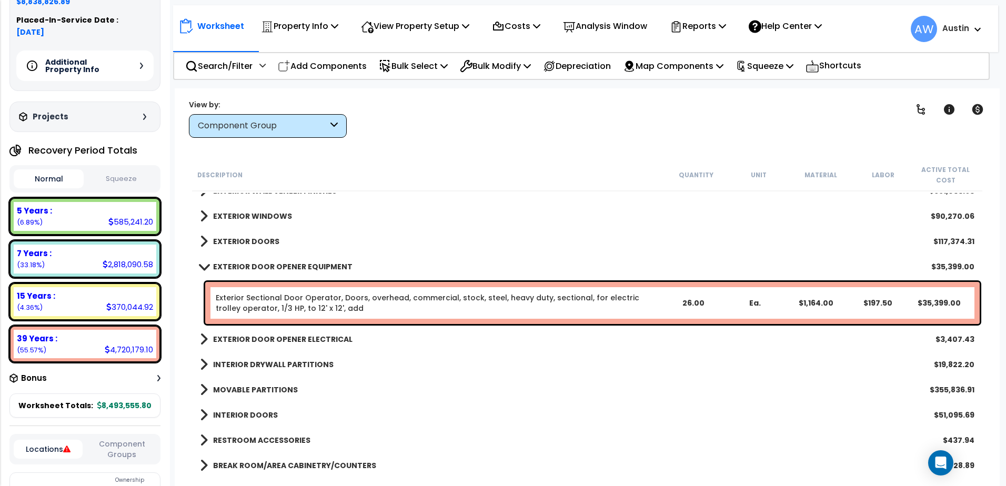
click at [205, 263] on link "EXTERIOR DOOR OPENER EQUIPMENT" at bounding box center [276, 266] width 153 height 15
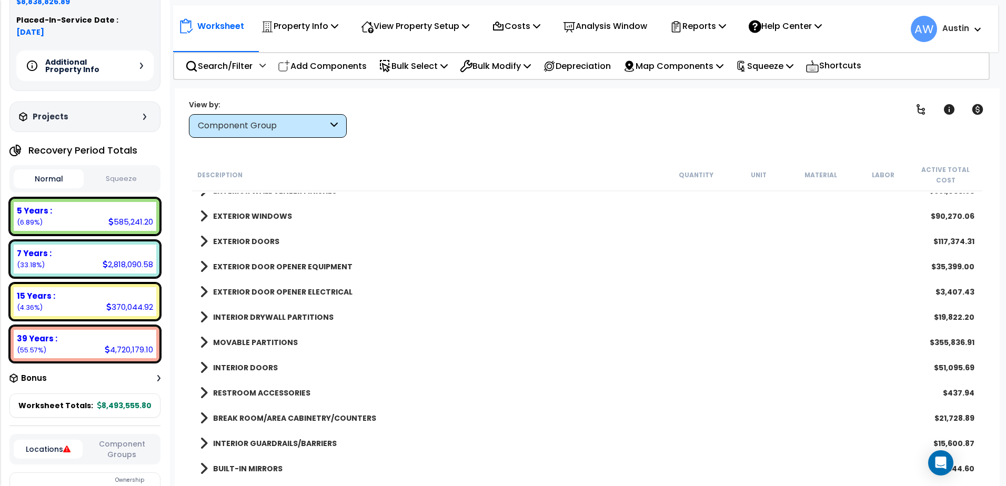
click at [204, 290] on span at bounding box center [204, 292] width 8 height 15
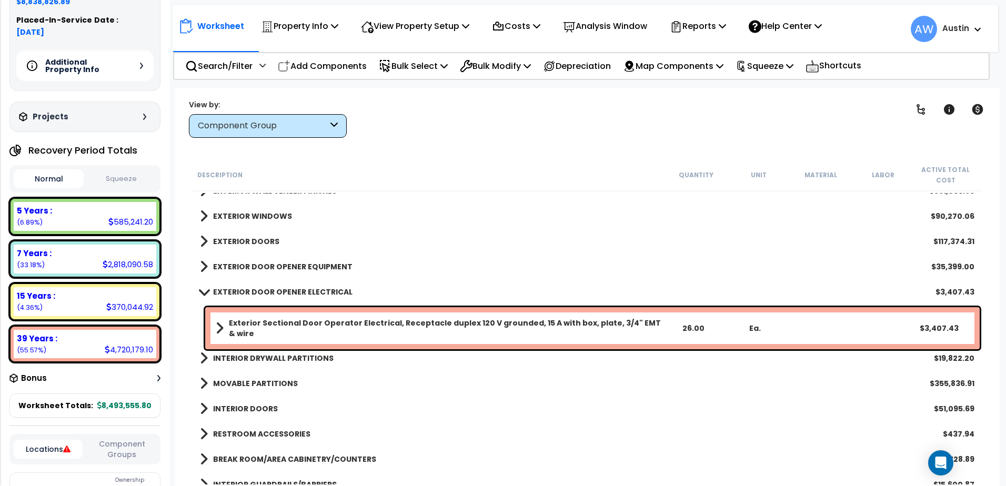
click at [204, 290] on span at bounding box center [203, 292] width 15 height 8
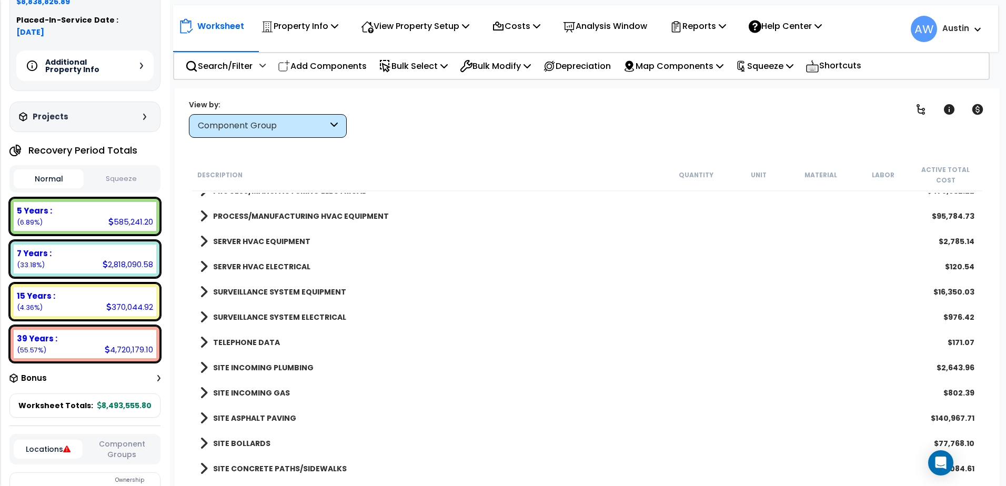
scroll to position [1651, 0]
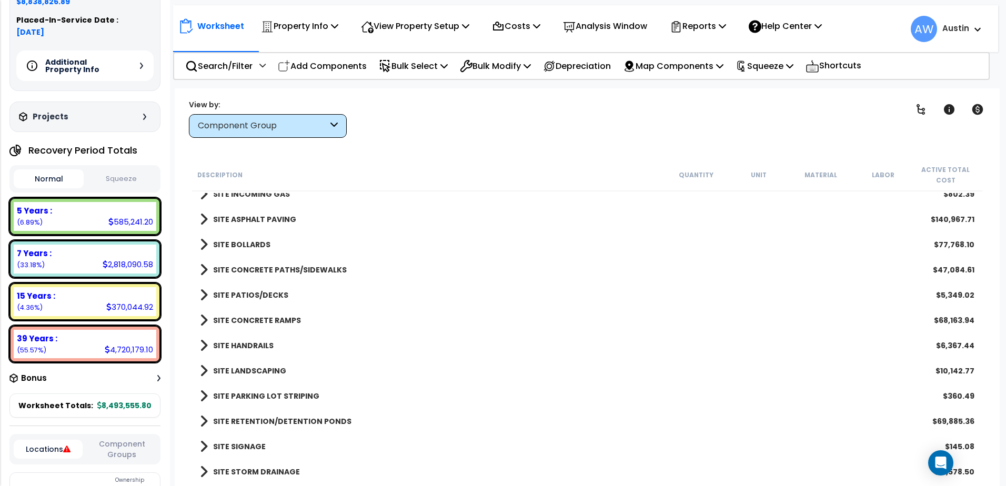
click at [264, 470] on b "SITE STORM DRAINAGE" at bounding box center [256, 472] width 87 height 11
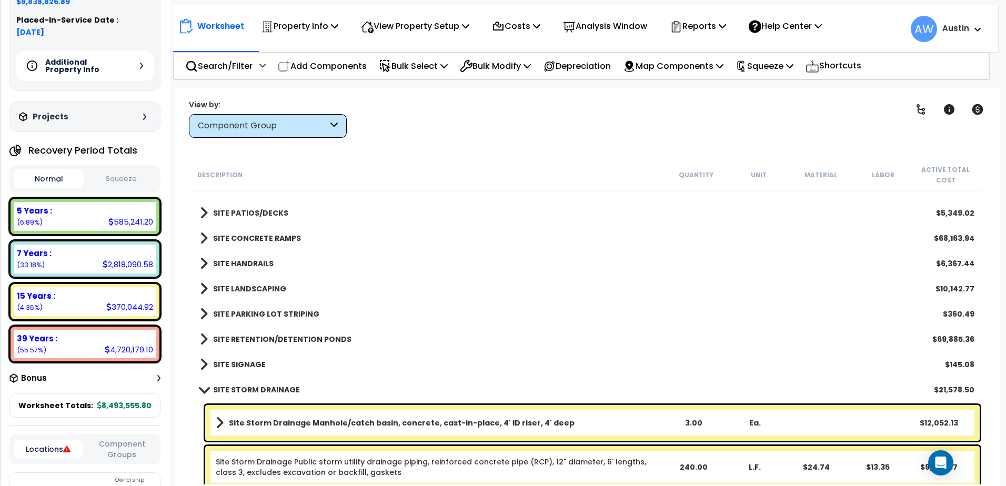
scroll to position [1740, 0]
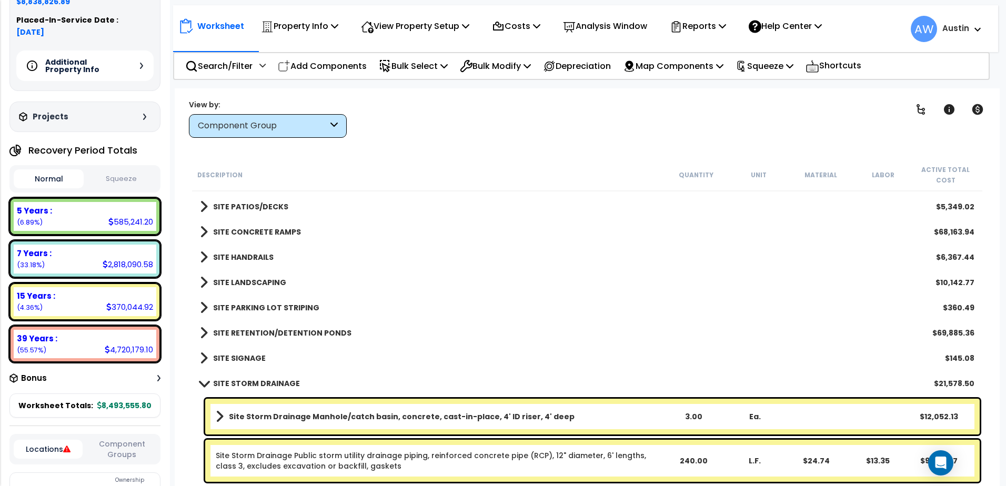
click at [204, 382] on span at bounding box center [203, 383] width 15 height 8
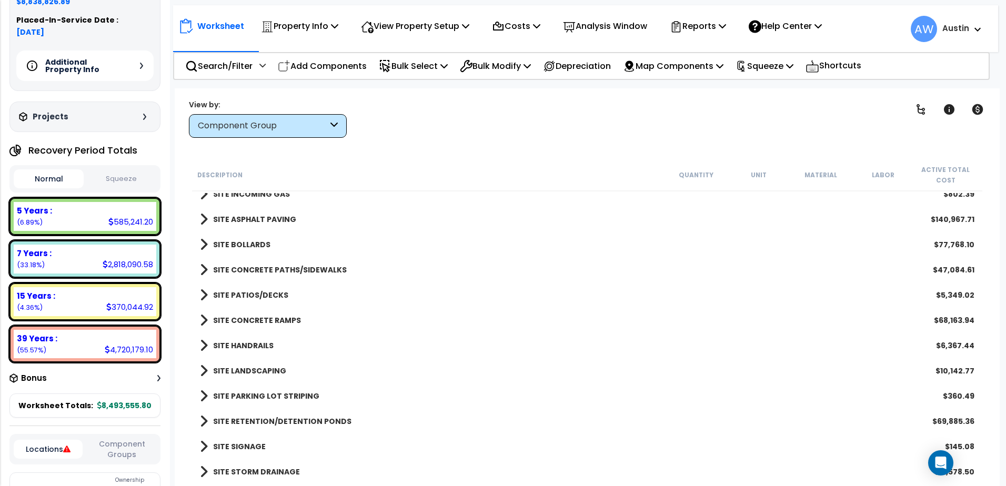
click at [205, 398] on span at bounding box center [204, 396] width 8 height 15
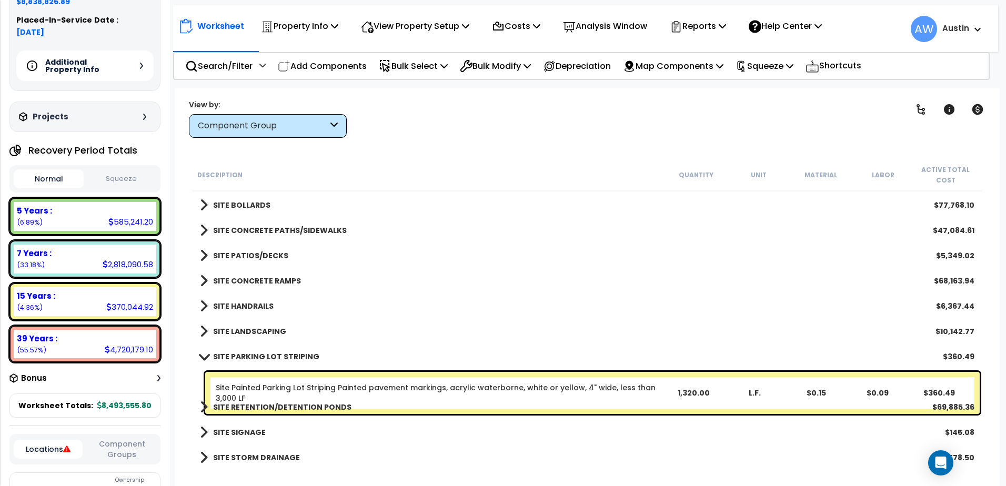
scroll to position [1692, 0]
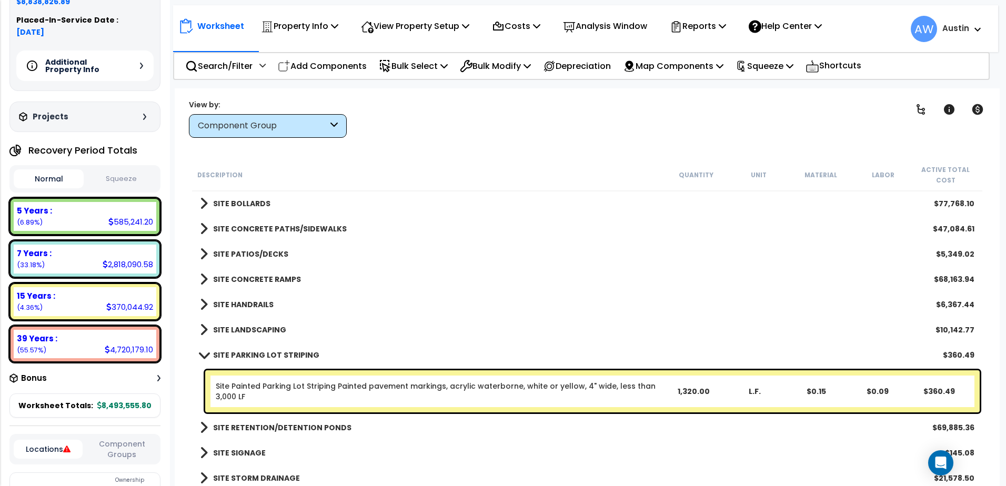
click at [203, 357] on span at bounding box center [203, 355] width 15 height 8
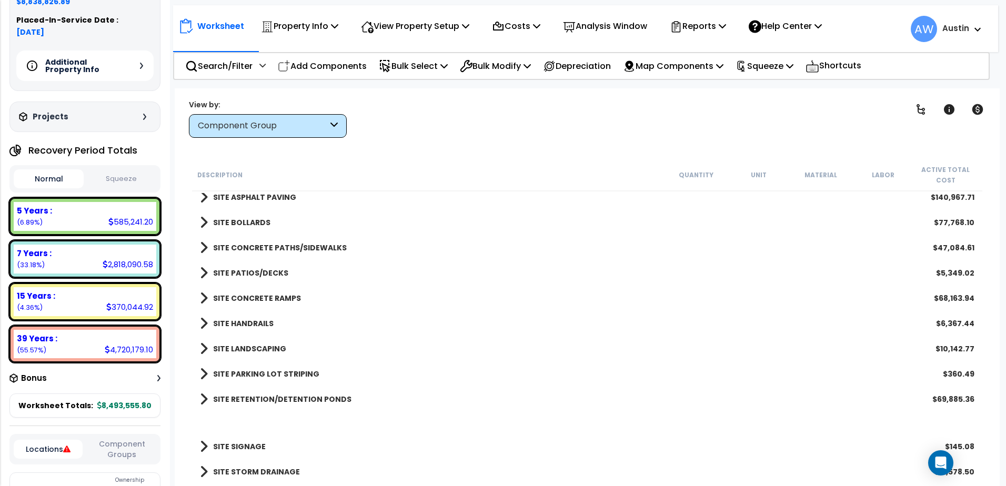
click at [201, 353] on span at bounding box center [204, 348] width 8 height 15
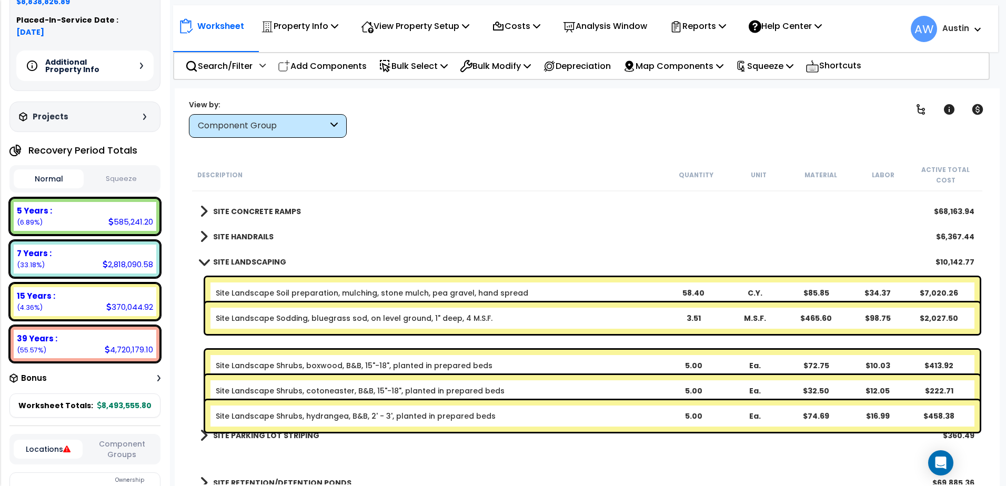
scroll to position [1822, 0]
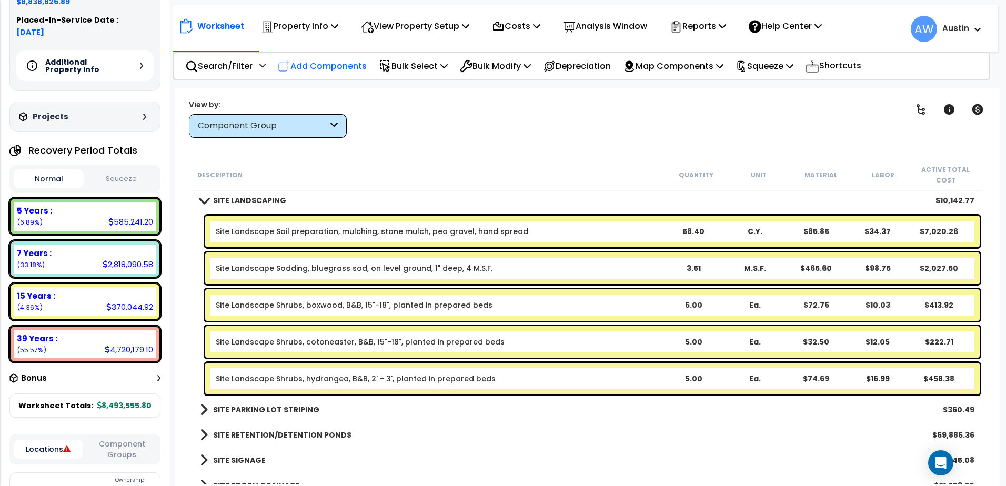
click at [317, 66] on p "Add Components" at bounding box center [322, 66] width 89 height 14
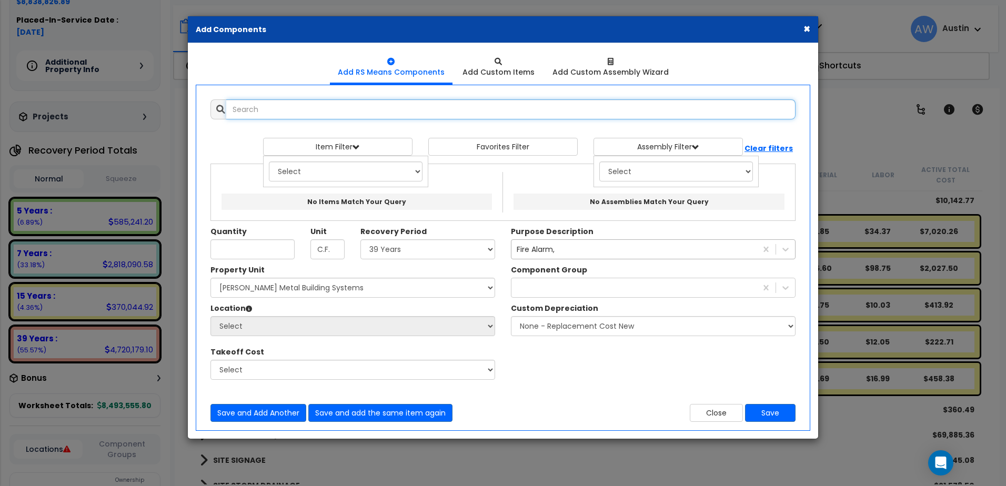
scroll to position [0, 0]
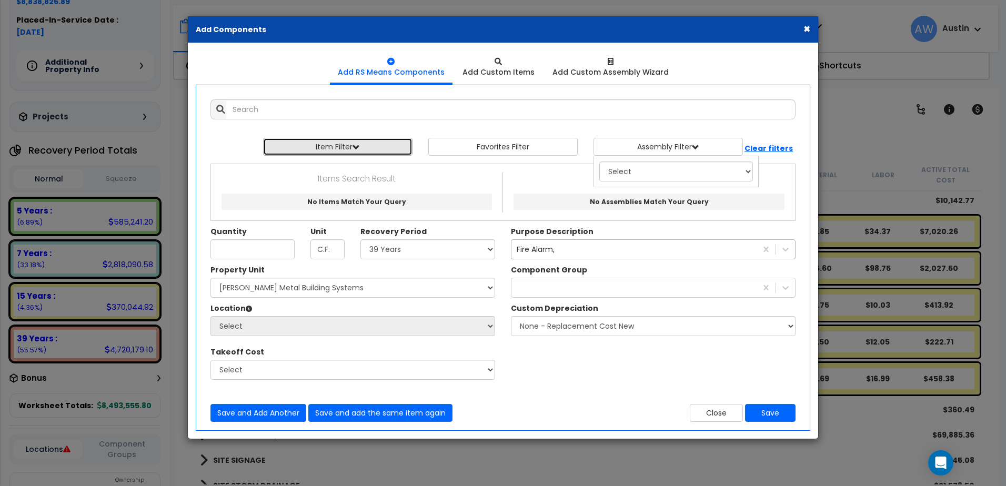
click at [337, 142] on button "Item Filter" at bounding box center [337, 147] width 149 height 18
click at [331, 176] on select "Select 0. Custom Item 1. General Requirements 2. Existing Conditions 3. Concret…" at bounding box center [346, 172] width 154 height 20
select select "32000000"
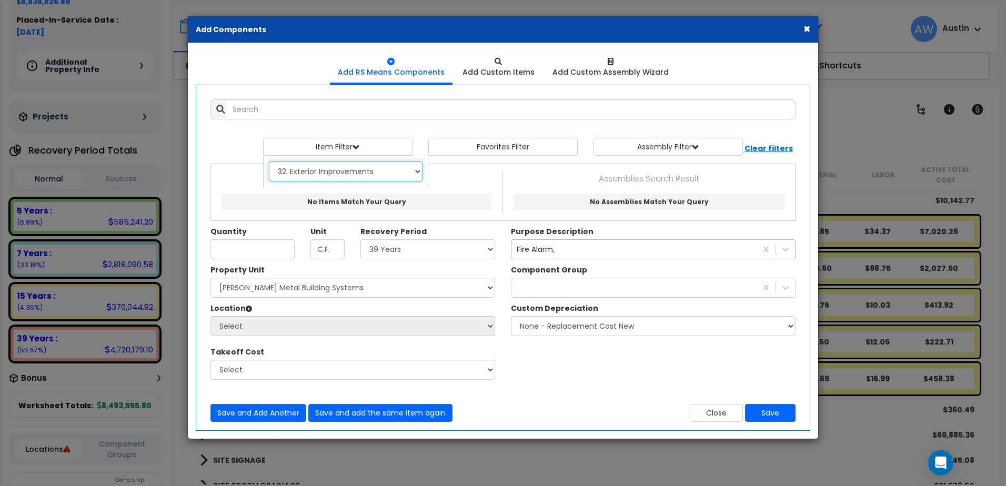
click at [269, 162] on select "Select 0. Custom Item 1. General Requirements 2. Existing Conditions 3. Concret…" at bounding box center [346, 172] width 154 height 20
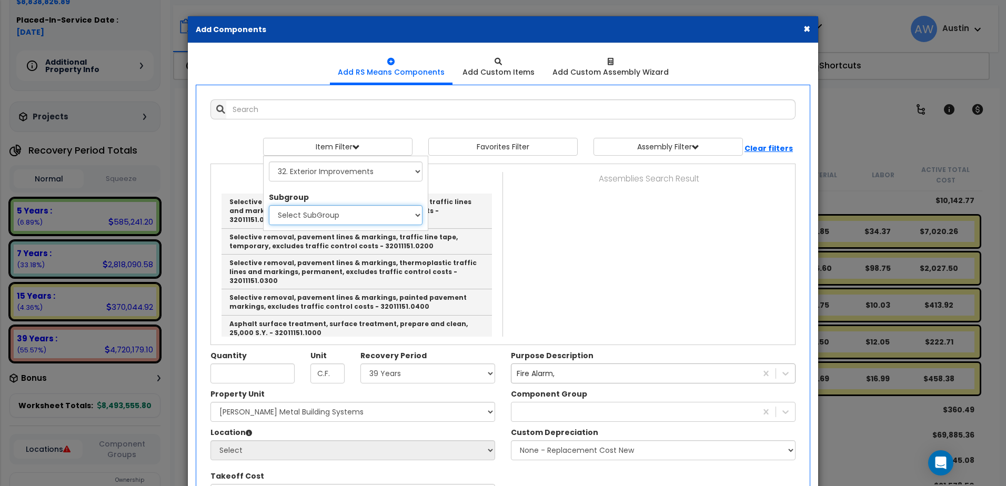
click at [318, 222] on select "Select SubGroup 1. Rubber And Paint Removal From Paving (32011151) 2. Asphalt S…" at bounding box center [346, 215] width 154 height 20
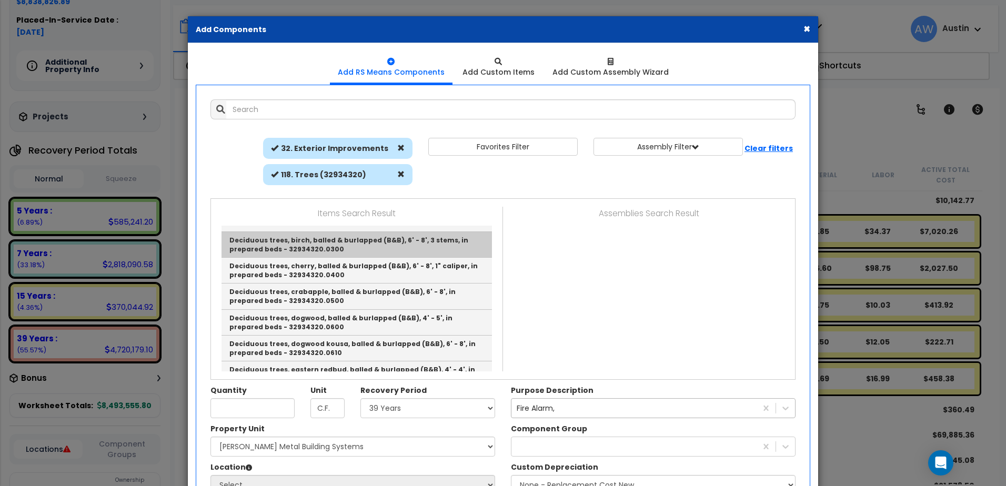
scroll to position [53, 0]
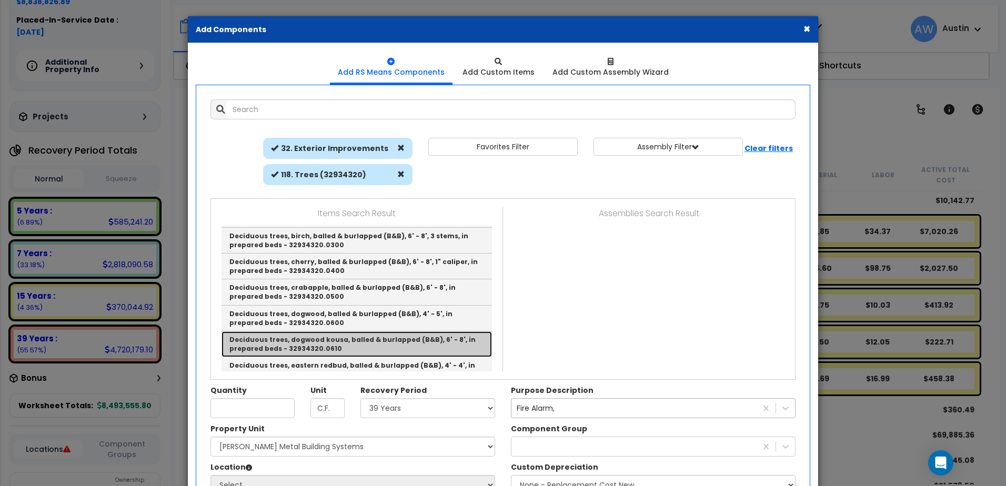
click at [329, 342] on link "Deciduous trees, dogwood kousa, balled & burlapped (B&B), 6' - 8', in prepared …" at bounding box center [356, 344] width 270 height 26
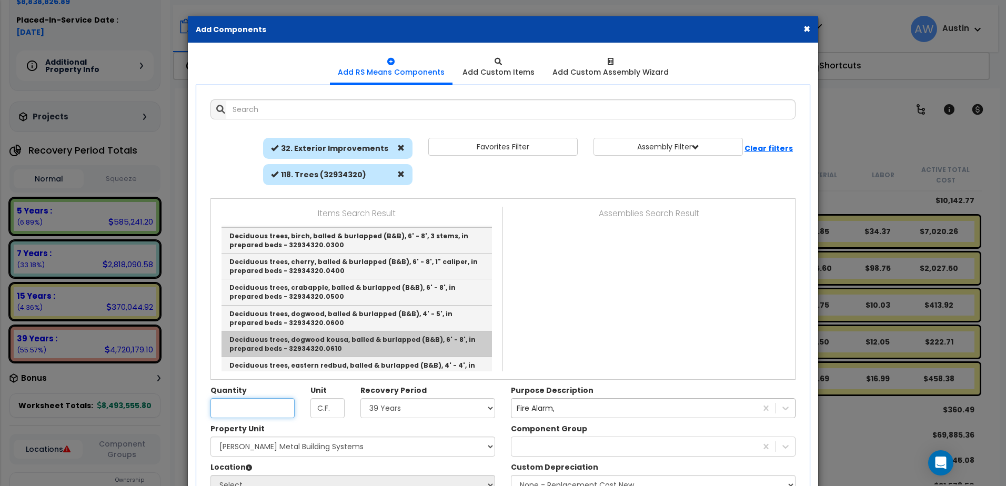
type input "Deciduous trees, dogwood kousa, balled & burlapped (B&B), 6' - 8', in prepared …"
type input "Ea."
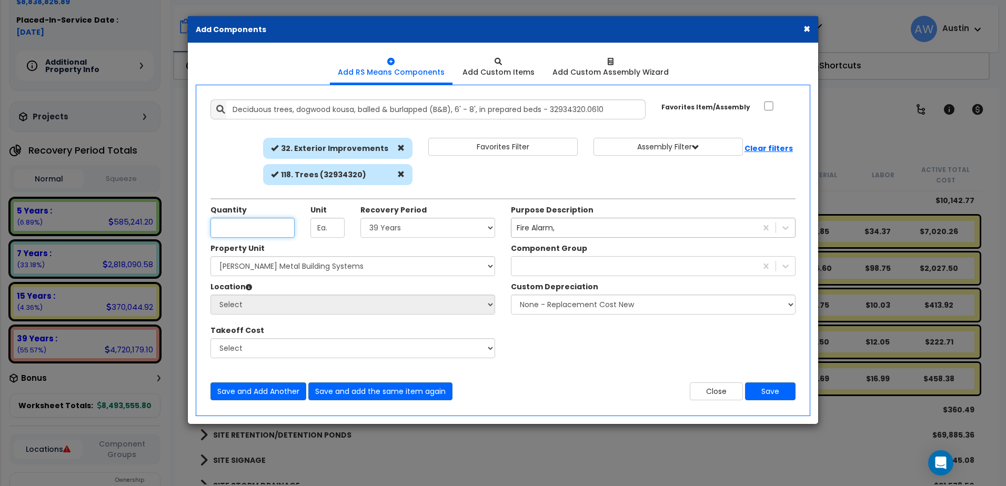
scroll to position [0, 0]
type input "20"
click at [375, 226] on select "Select Land 5 Years 7 Years 15 Years 39 Years 27.5 Year" at bounding box center [427, 228] width 135 height 20
select select "15Y"
click at [360, 218] on select "Select Land 5 Years 7 Years 15 Years 39 Years 27.5 Year" at bounding box center [427, 228] width 135 height 20
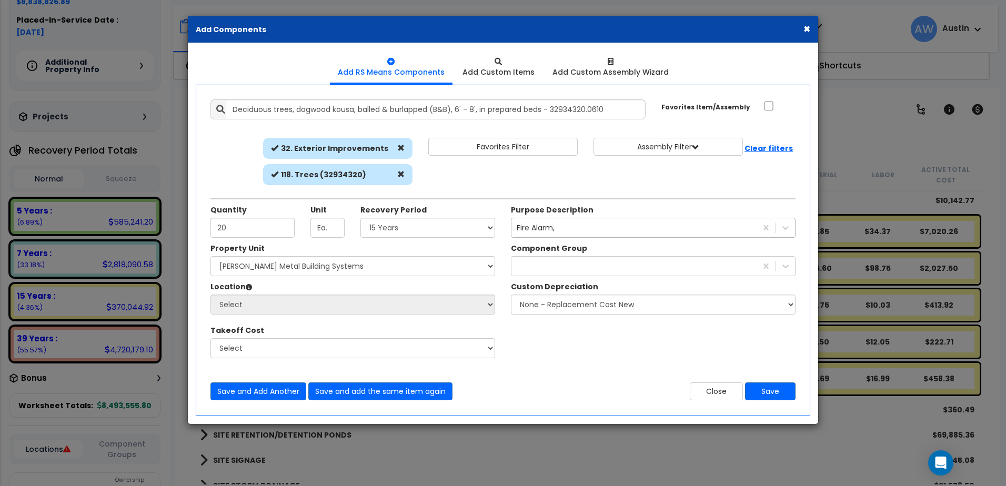
click at [540, 227] on div "Fire Alarm," at bounding box center [536, 228] width 38 height 11
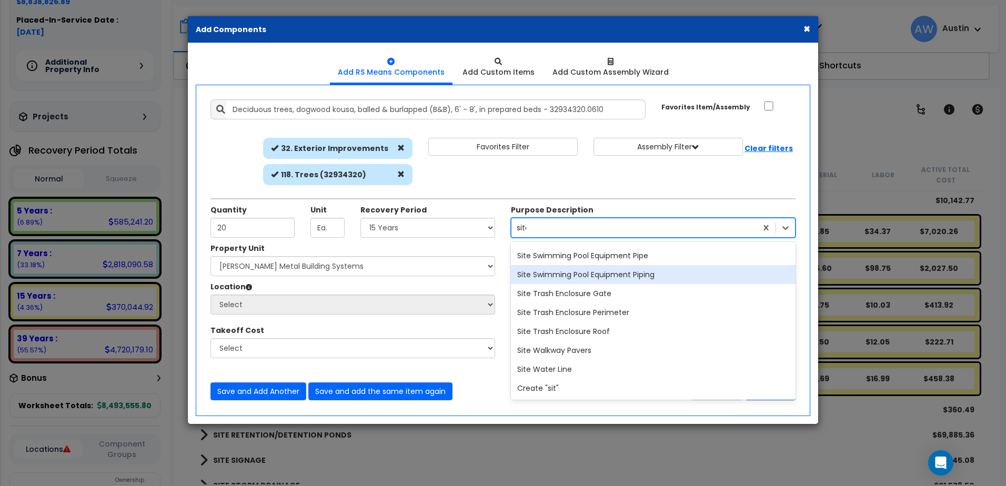
scroll to position [2952, 0]
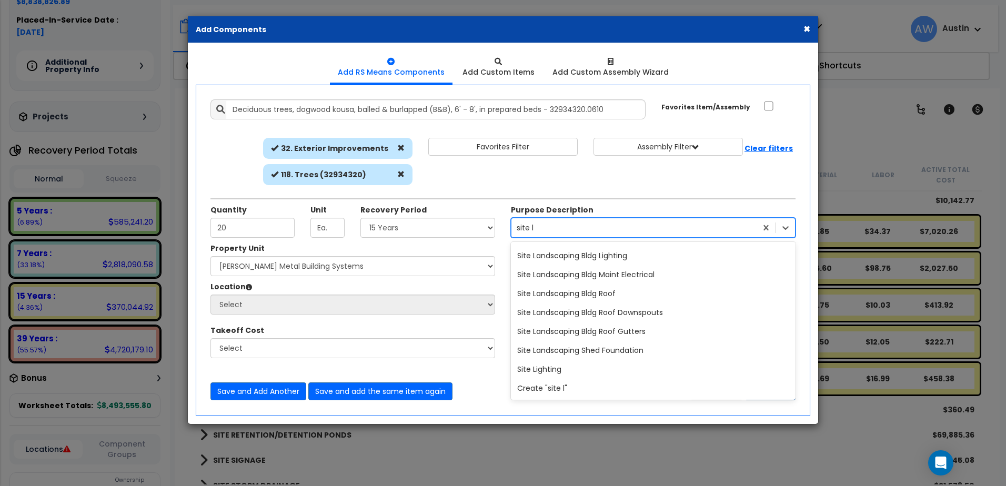
type input "site la"
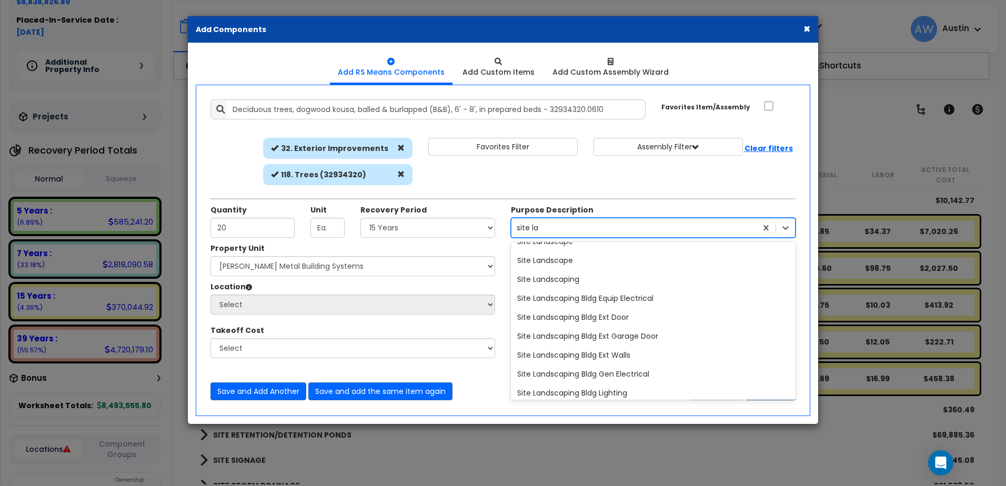
scroll to position [0, 0]
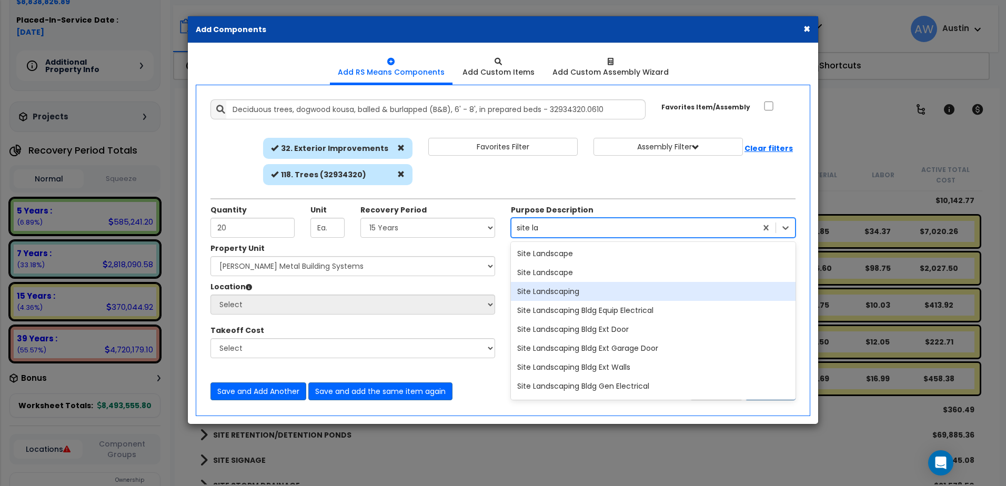
click at [552, 293] on div "Site Landscaping" at bounding box center [653, 291] width 285 height 19
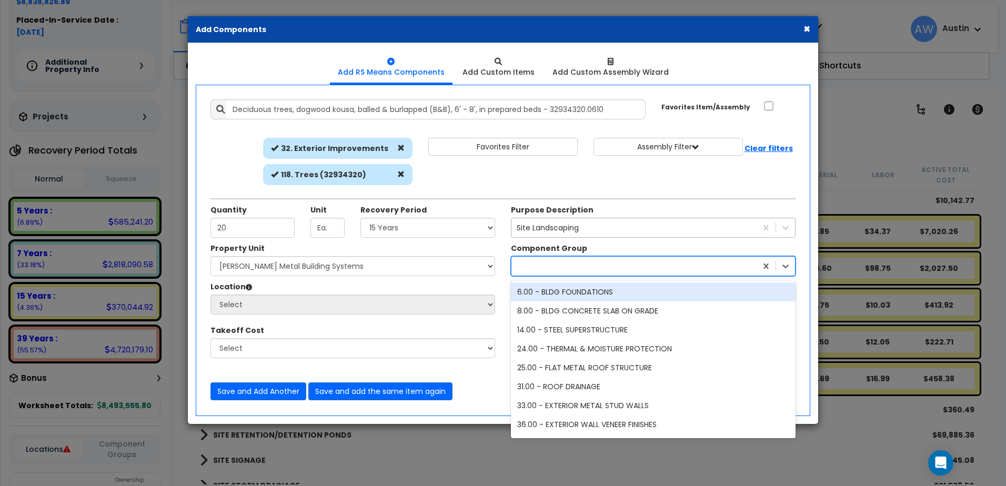
click at [547, 264] on div at bounding box center [633, 266] width 245 height 17
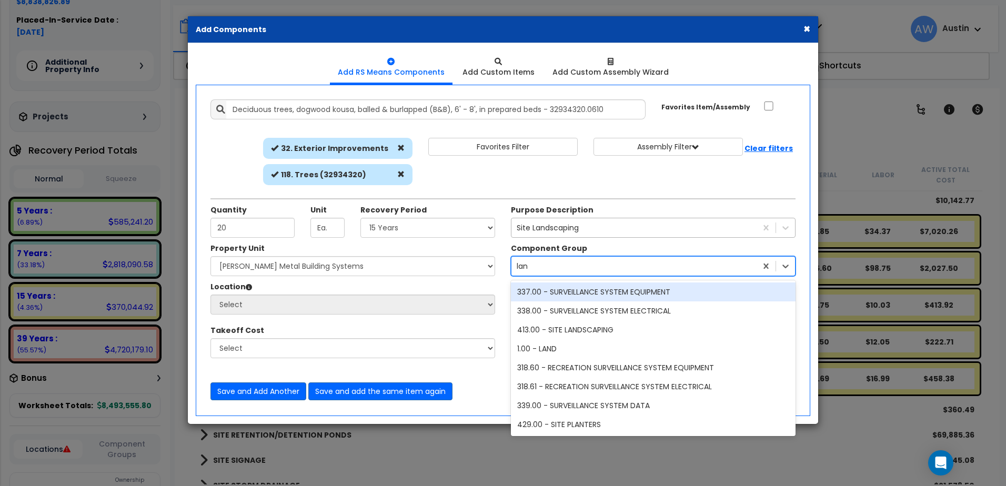
type input "land"
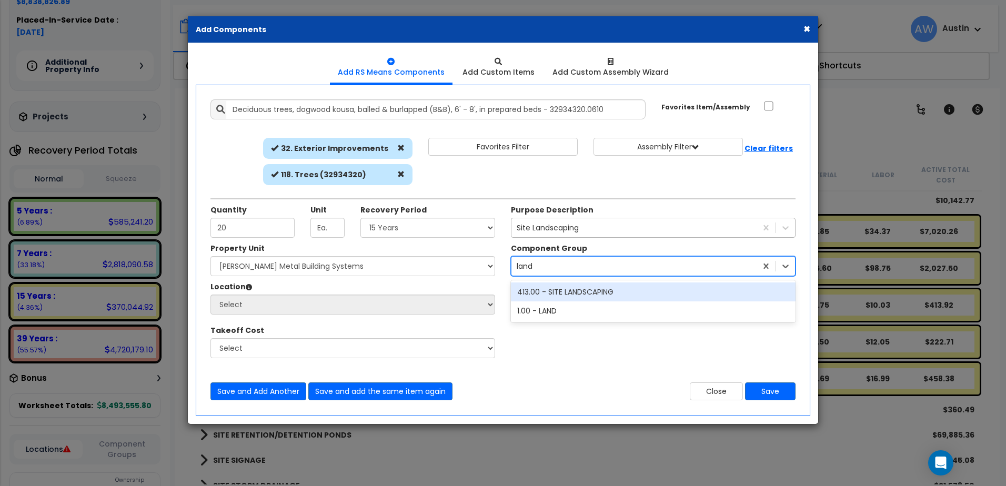
click at [577, 289] on div "413.00 - SITE LANDSCAPING" at bounding box center [653, 292] width 285 height 19
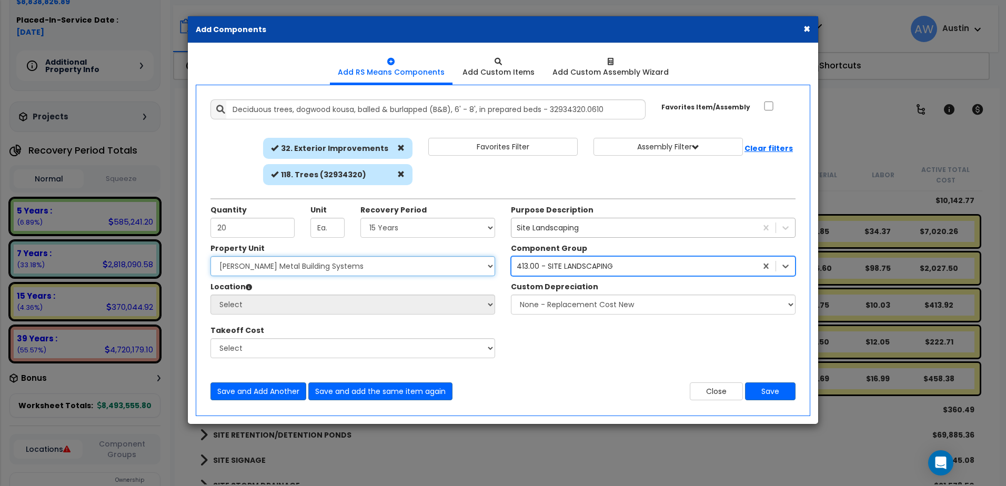
click at [316, 262] on select "Select [PERSON_NAME] Metal Building Systems Site Improvements" at bounding box center [352, 266] width 285 height 20
select select "160317"
click at [210, 256] on select "Select [PERSON_NAME] Metal Building Systems Site Improvements" at bounding box center [352, 266] width 285 height 20
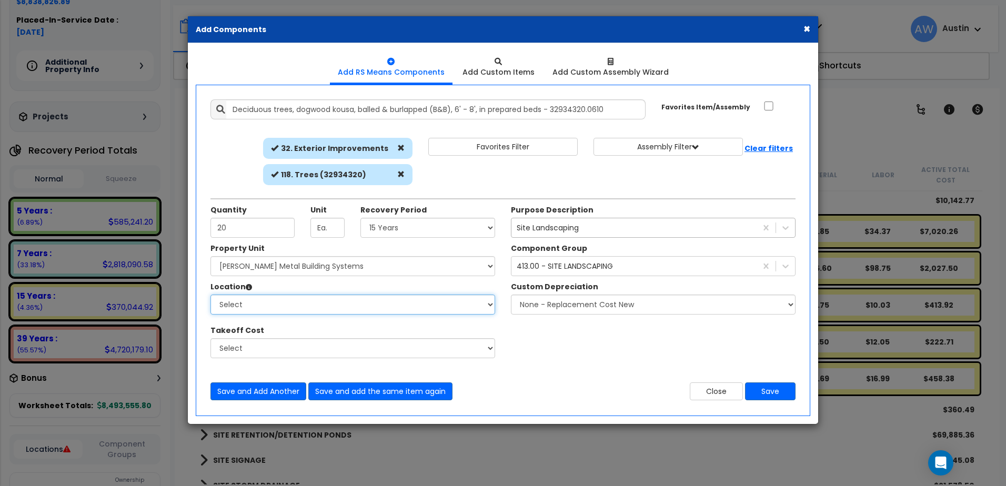
click at [300, 310] on select "Select Building Building Exterior Building Interior Common Areas Add Additional…" at bounding box center [352, 305] width 285 height 20
select select "Others"
click at [210, 295] on select "Select Building Building Exterior Building Interior Common Areas Add Additional…" at bounding box center [352, 305] width 285 height 20
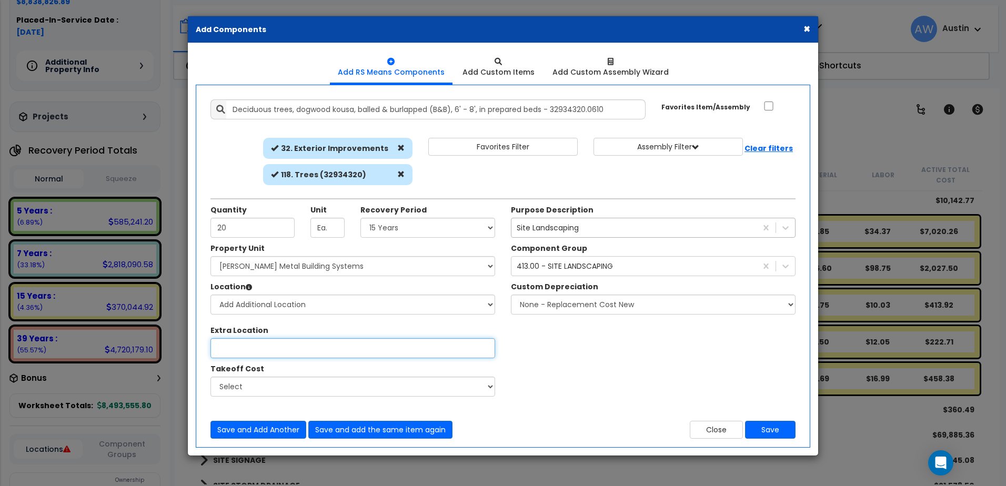
click at [249, 354] on input "Property Unit" at bounding box center [352, 348] width 285 height 20
type input "Site"
click at [760, 431] on button "Save" at bounding box center [770, 430] width 51 height 18
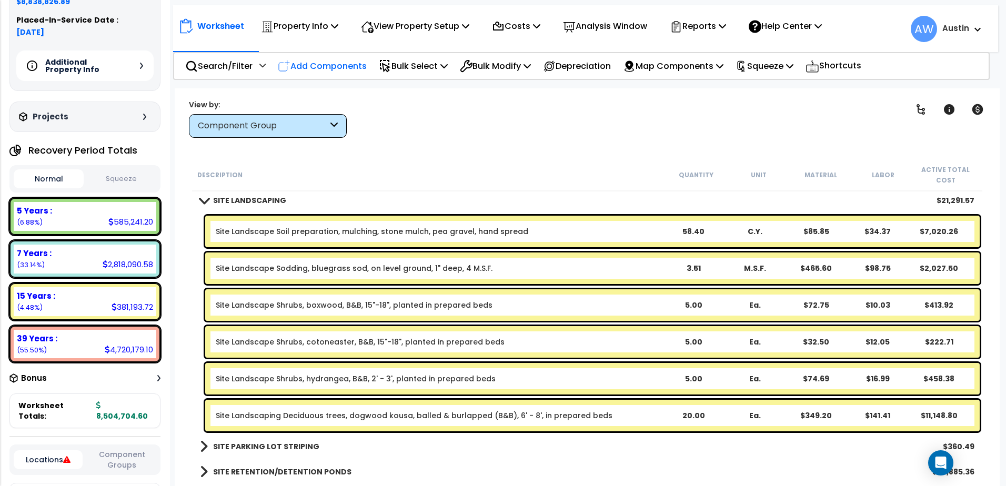
click at [322, 66] on p "Add Components" at bounding box center [322, 66] width 89 height 14
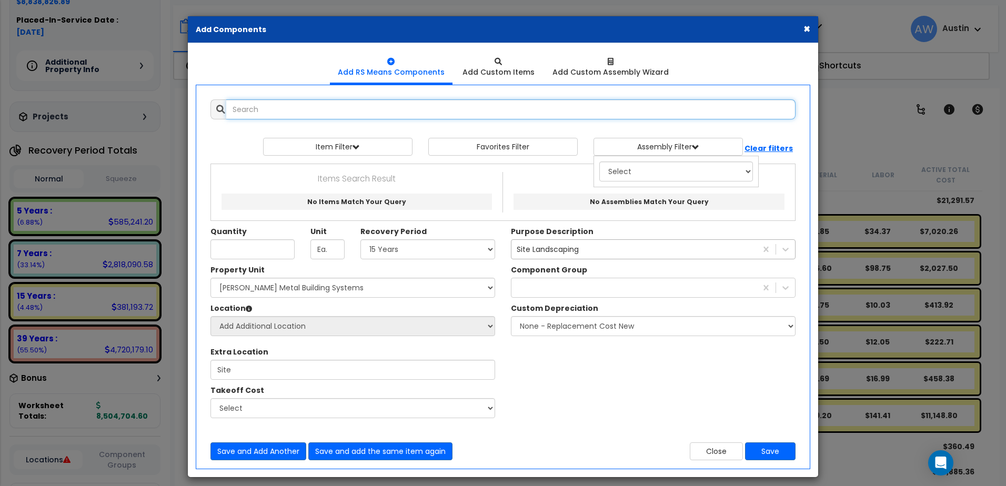
select select
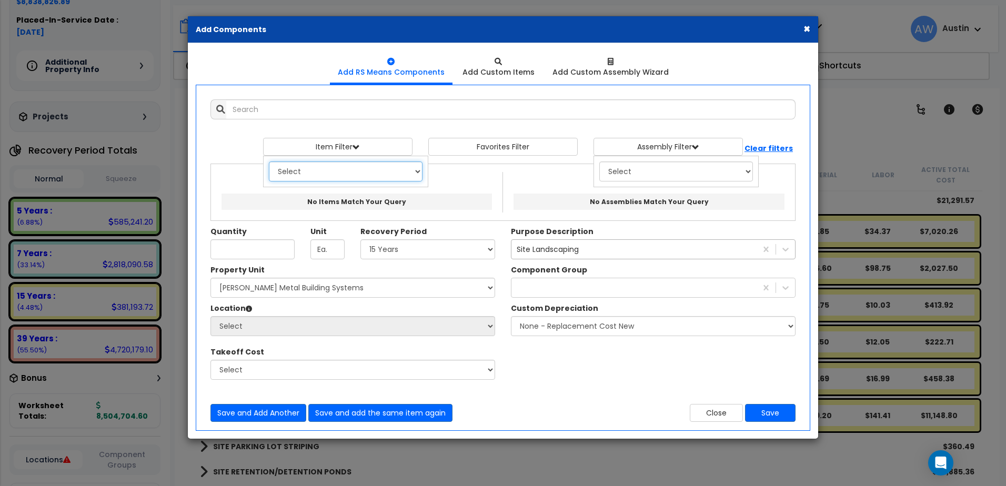
click at [305, 170] on select "Select 0. Custom Item 1. General Requirements 2. Existing Conditions 3. Concret…" at bounding box center [346, 172] width 154 height 20
select select "32000000"
click at [269, 162] on select "Select 0. Custom Item 1. General Requirements 2. Existing Conditions 3. Concret…" at bounding box center [346, 172] width 154 height 20
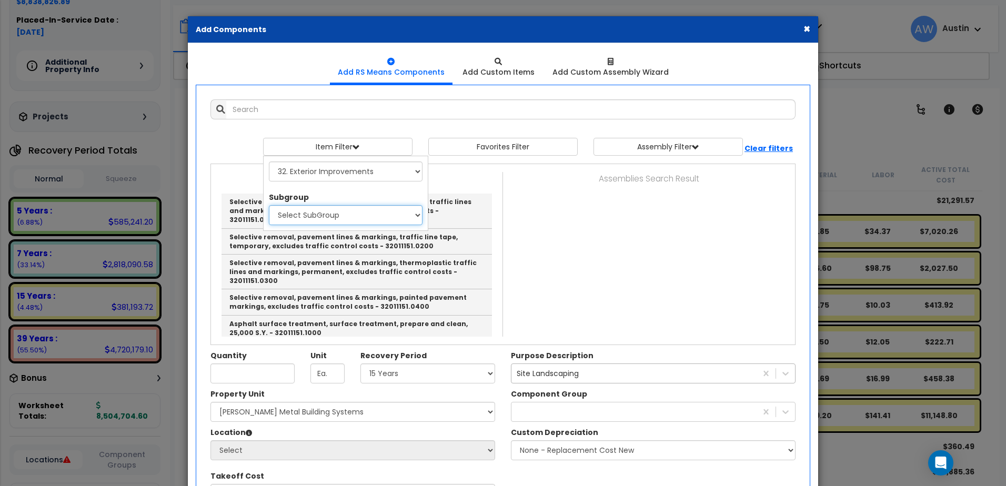
click at [325, 217] on select "Select SubGroup 1. Rubber And Paint Removal From Paving (32011151) 2. Asphalt S…" at bounding box center [346, 215] width 154 height 20
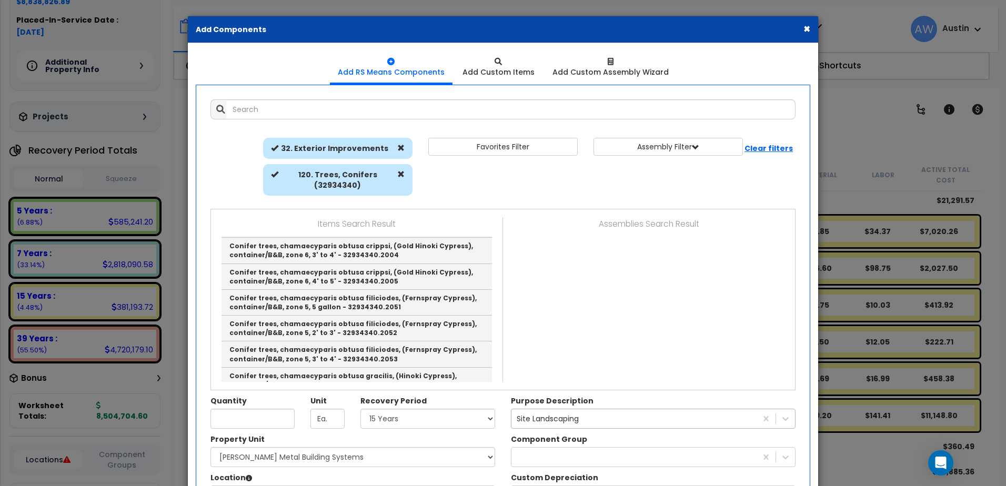
scroll to position [1947, 0]
click at [398, 176] on span at bounding box center [400, 173] width 7 height 7
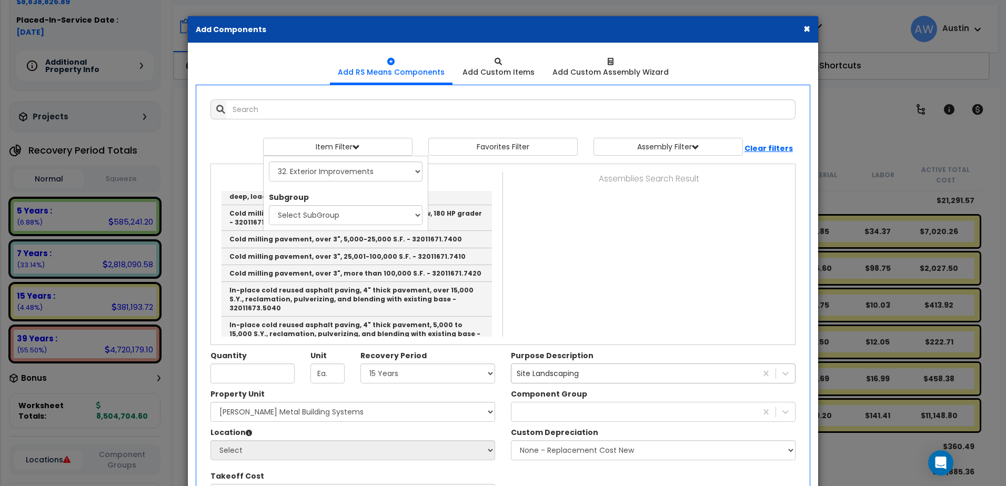
scroll to position [2380, 0]
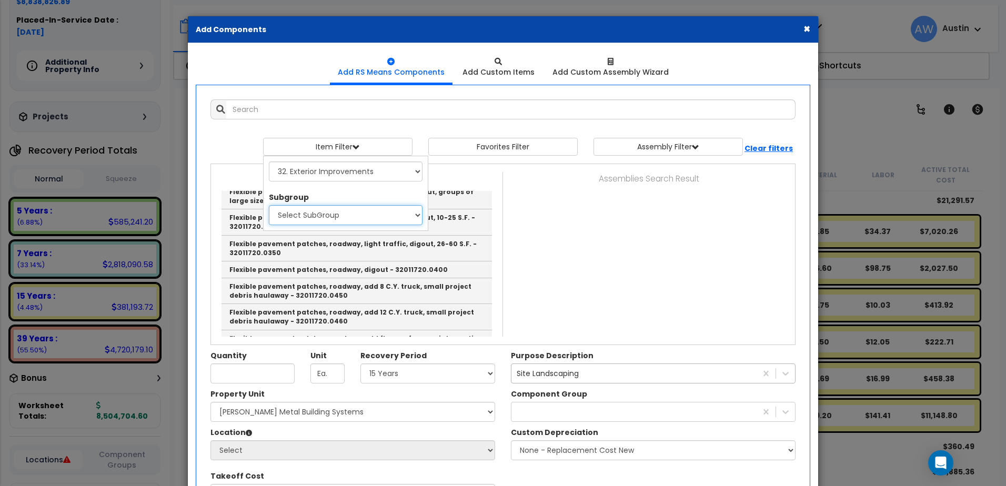
click at [412, 219] on select "Select SubGroup 1. Rubber And Paint Removal From Paving (32011151) 2. Asphalt S…" at bounding box center [346, 215] width 154 height 20
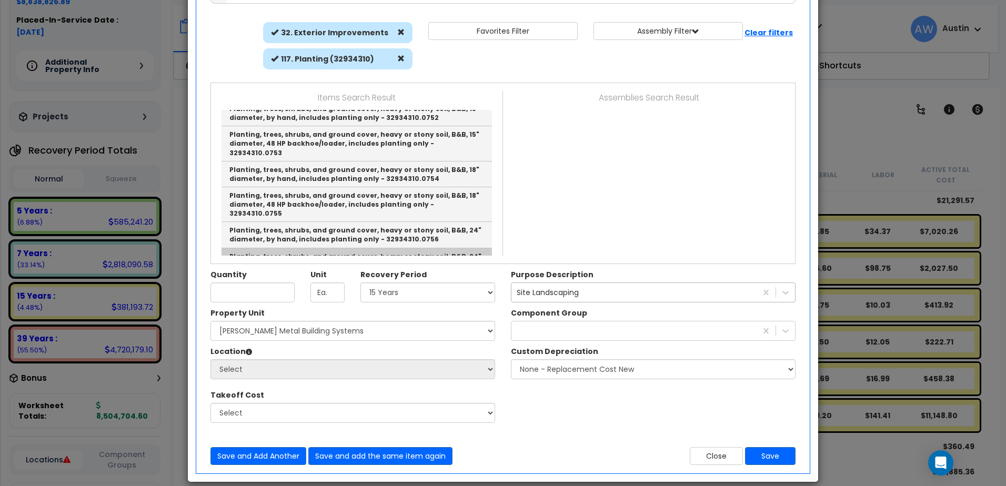
scroll to position [128, 0]
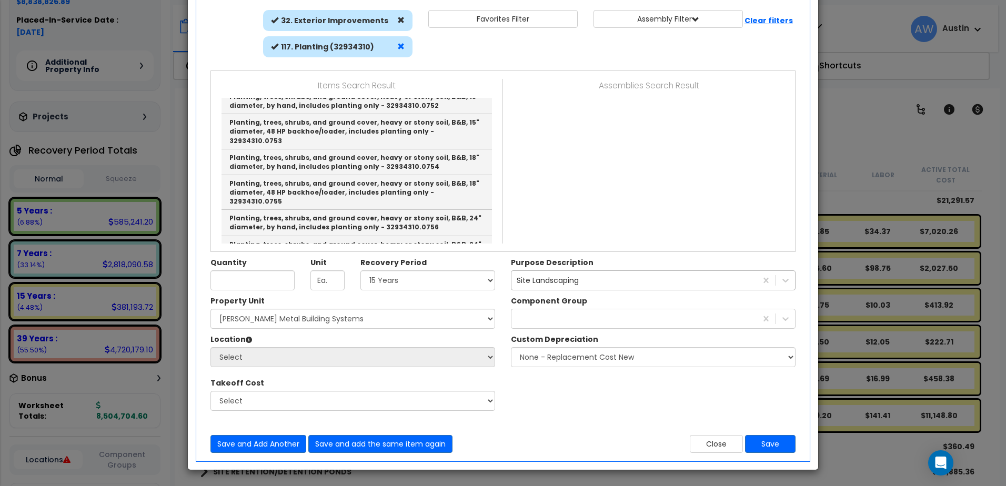
click at [402, 48] on span at bounding box center [400, 46] width 7 height 7
select select
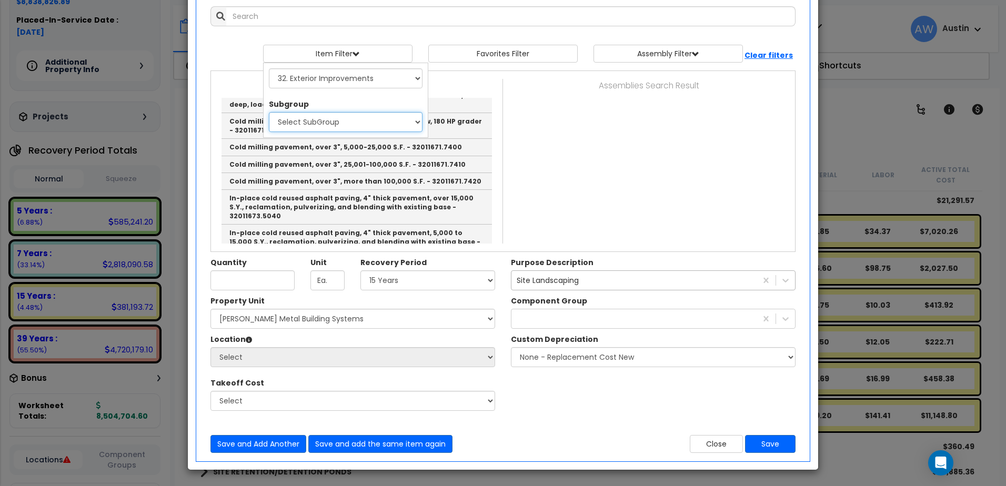
click at [416, 124] on select "Select SubGroup 1. Rubber And Paint Removal From Paving (32011151) 2. Asphalt S…" at bounding box center [346, 122] width 154 height 20
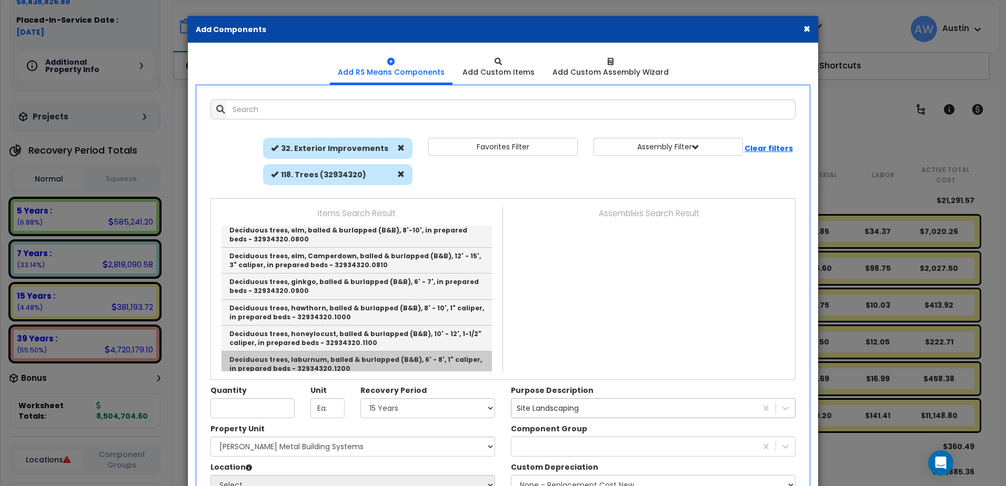
scroll to position [238, 0]
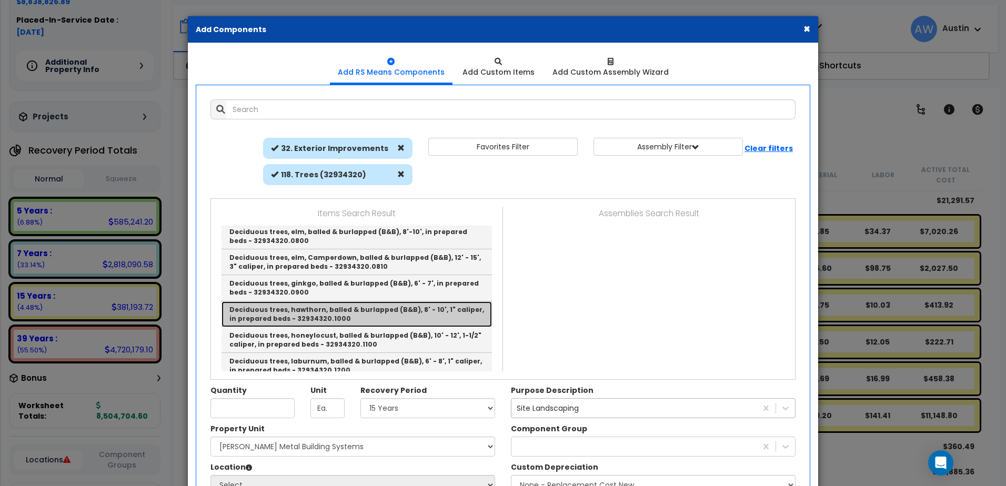
click at [316, 314] on link "Deciduous trees, hawthorn, balled & burlapped (B&B), 8' - 10', 1" caliper, in p…" at bounding box center [356, 314] width 270 height 26
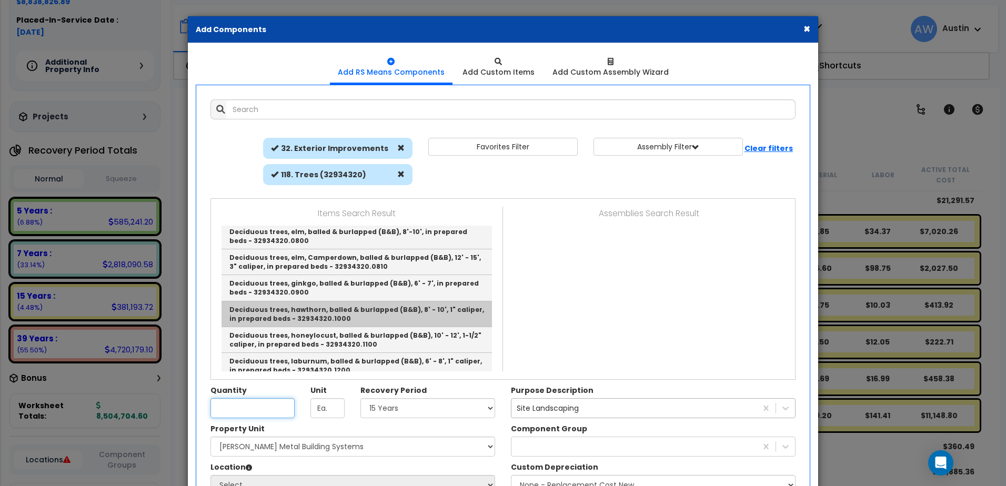
type input "Deciduous trees, hawthorn, balled & burlapped (B&B), 8' - 10', 1" caliper, in p…"
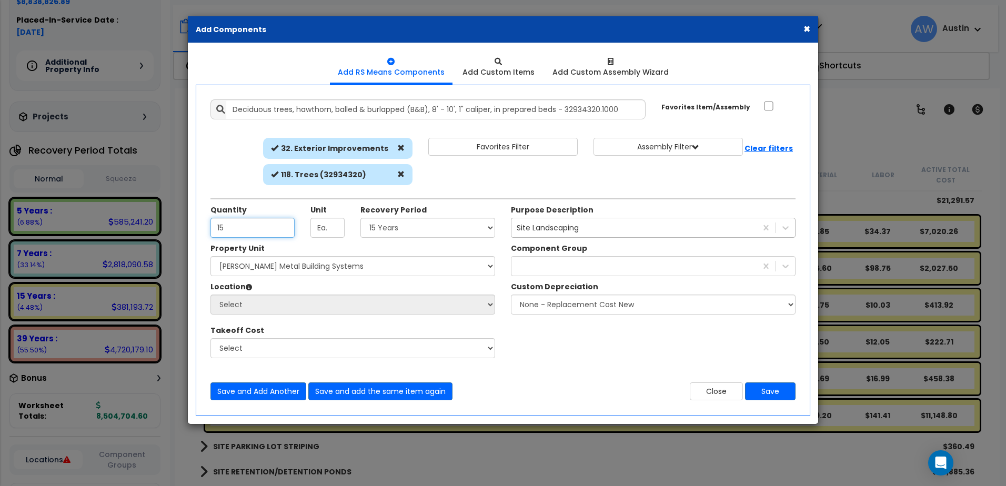
type input "15"
click at [389, 229] on select "Select Land 5 Years 7 Years 15 Years 39 Years 27.5 Year" at bounding box center [427, 228] width 135 height 20
select select "15Y"
click at [360, 218] on select "Select Land 5 Years 7 Years 15 Years 39 Years 27.5 Year" at bounding box center [427, 228] width 135 height 20
click at [532, 263] on div at bounding box center [633, 266] width 245 height 17
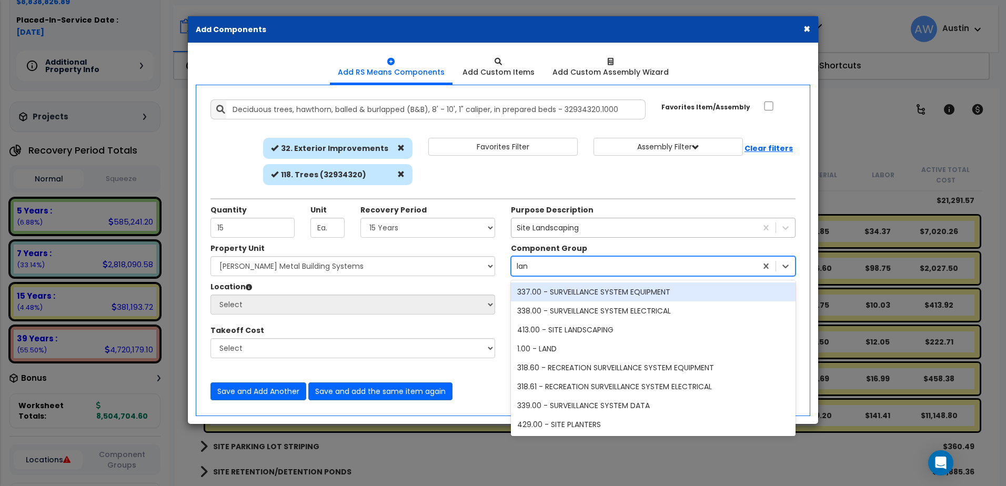
type input "land"
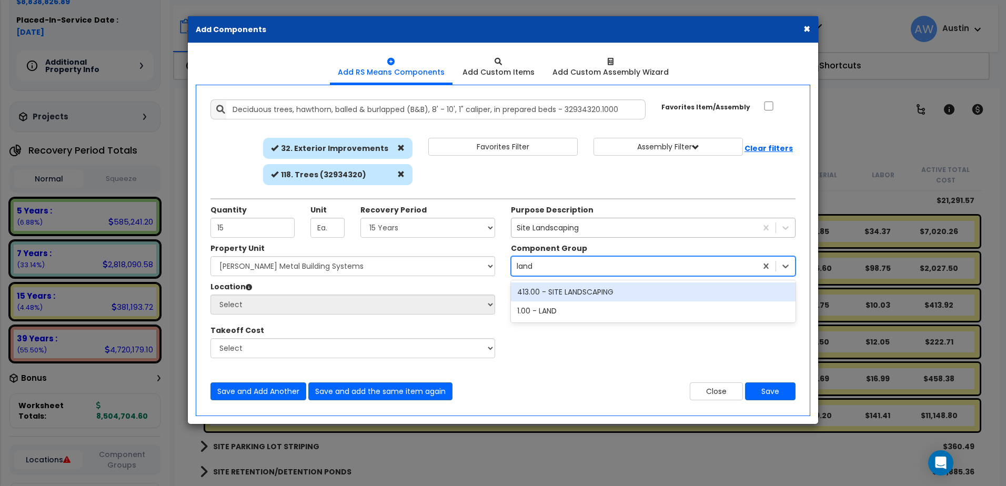
click at [583, 293] on div "413.00 - SITE LANDSCAPING" at bounding box center [653, 292] width 285 height 19
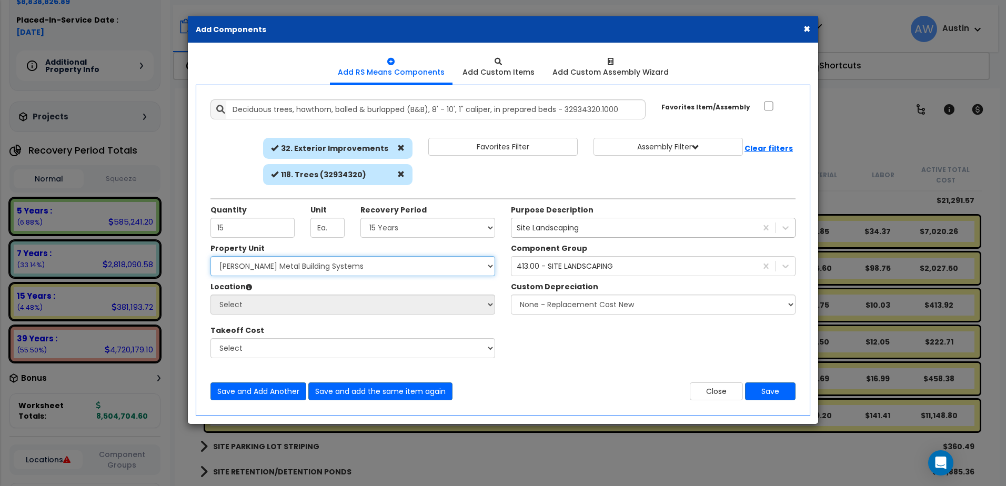
click at [260, 268] on select "Select [PERSON_NAME] Metal Building Systems Site Improvements" at bounding box center [352, 266] width 285 height 20
click at [210, 256] on select "Select [PERSON_NAME] Metal Building Systems Site Improvements" at bounding box center [352, 266] width 285 height 20
click at [278, 264] on select "Select [PERSON_NAME] Metal Building Systems Site Improvements" at bounding box center [352, 266] width 285 height 20
select select "160318"
click at [210, 256] on select "Select [PERSON_NAME] Metal Building Systems Site Improvements" at bounding box center [352, 266] width 285 height 20
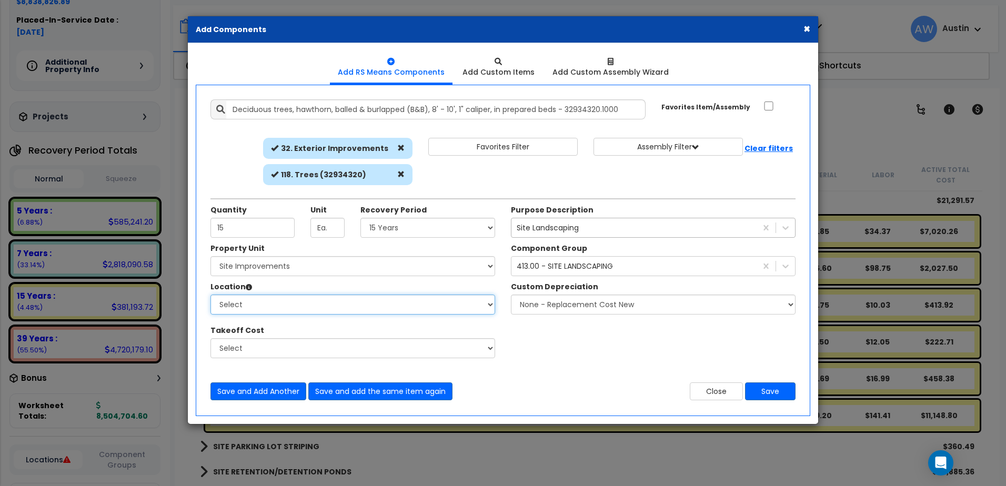
click at [276, 301] on select "Select Site Exterior Add Additional Location" at bounding box center [352, 305] width 285 height 20
select select "462"
click at [210, 295] on select "Select Site Exterior Add Additional Location" at bounding box center [352, 305] width 285 height 20
click at [775, 393] on button "Save" at bounding box center [770, 391] width 51 height 18
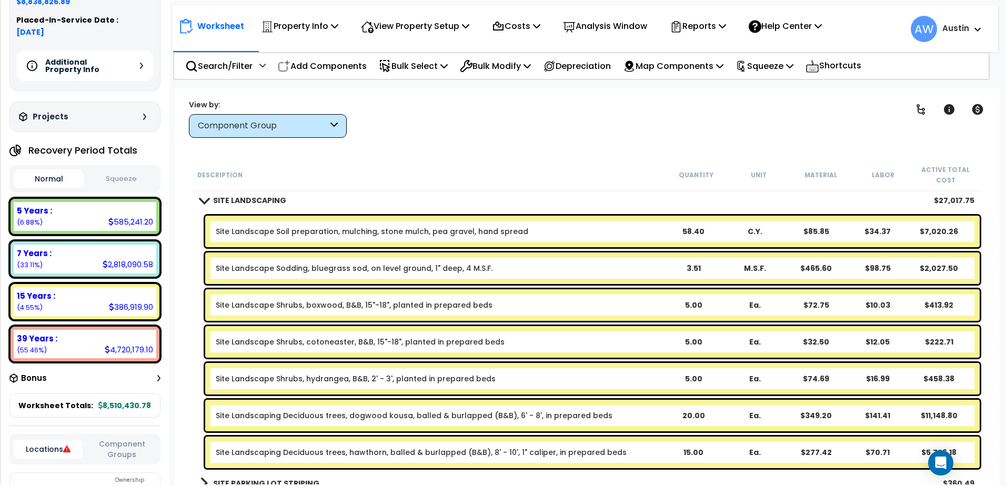
click at [371, 415] on link "Site Landscaping Deciduous trees, dogwood kousa, balled & burlapped (B&B), 6' -…" at bounding box center [414, 415] width 397 height 11
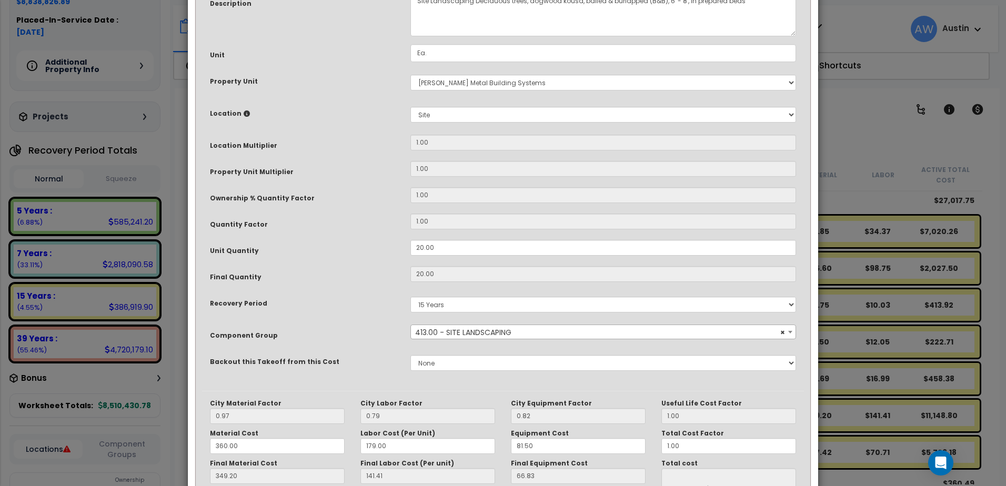
scroll to position [0, 0]
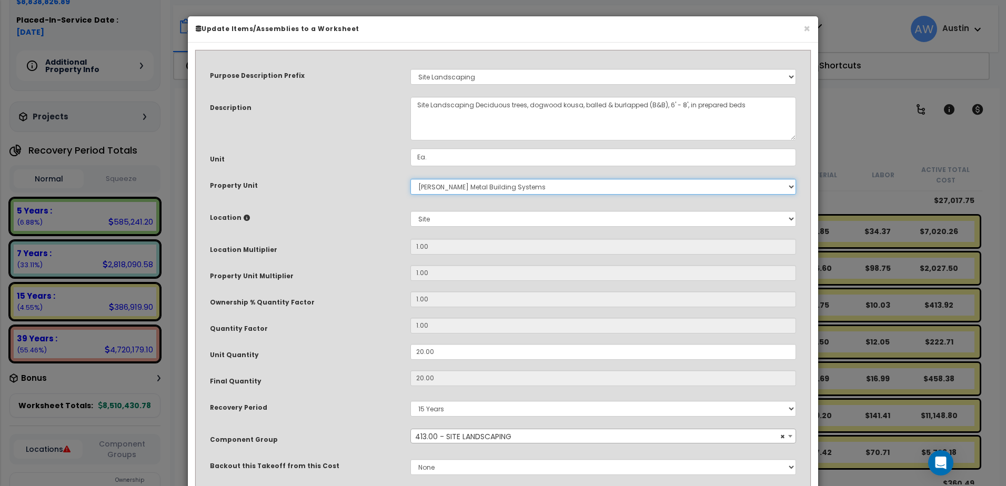
click at [466, 192] on select "Select Miedema Metal Building Systems Site Improvements" at bounding box center [603, 187] width 386 height 16
select select "160318"
click at [410, 179] on select "Select Miedema Metal Building Systems Site Improvements" at bounding box center [603, 187] width 386 height 16
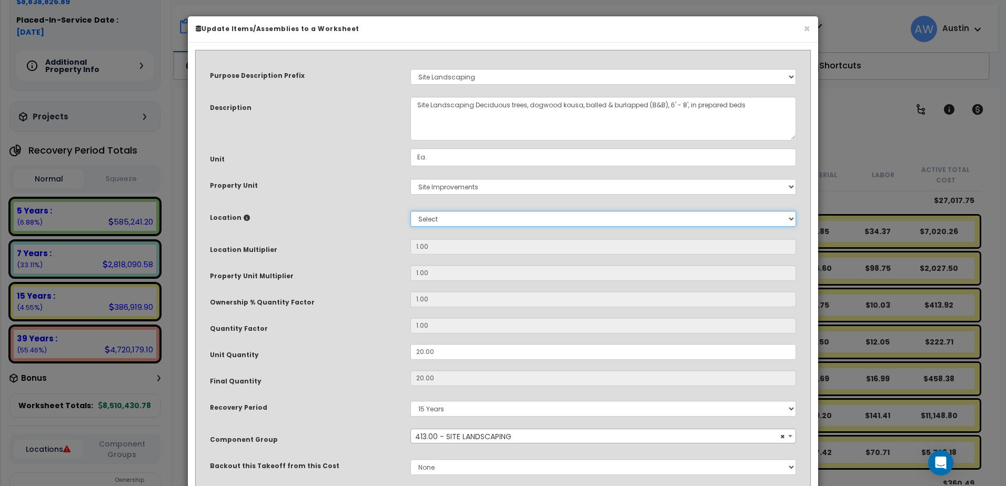
click at [457, 221] on select "Select Site Exterior Add Additional Location" at bounding box center [603, 219] width 386 height 16
select select "462"
click at [410, 211] on select "Select Site Exterior Add Additional Location" at bounding box center [603, 219] width 386 height 16
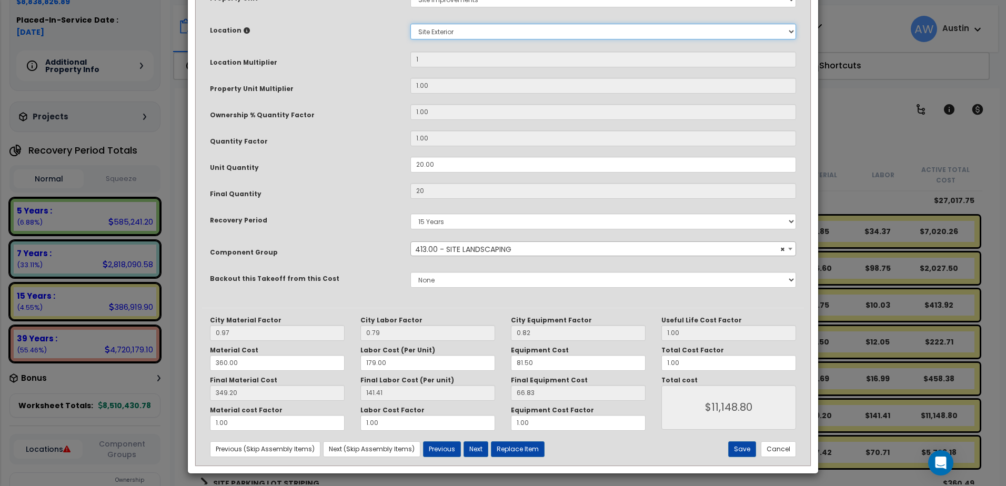
scroll to position [191, 0]
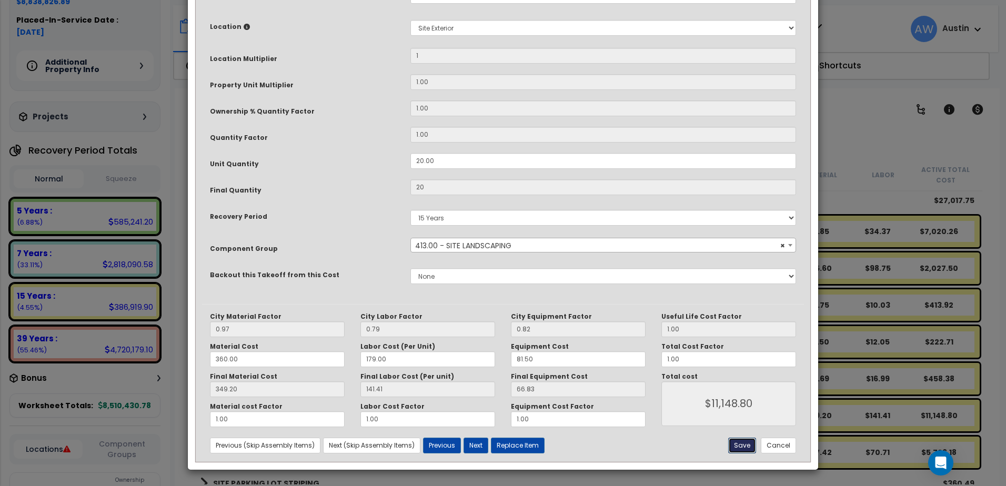
click at [740, 446] on button "Save" at bounding box center [742, 446] width 28 height 16
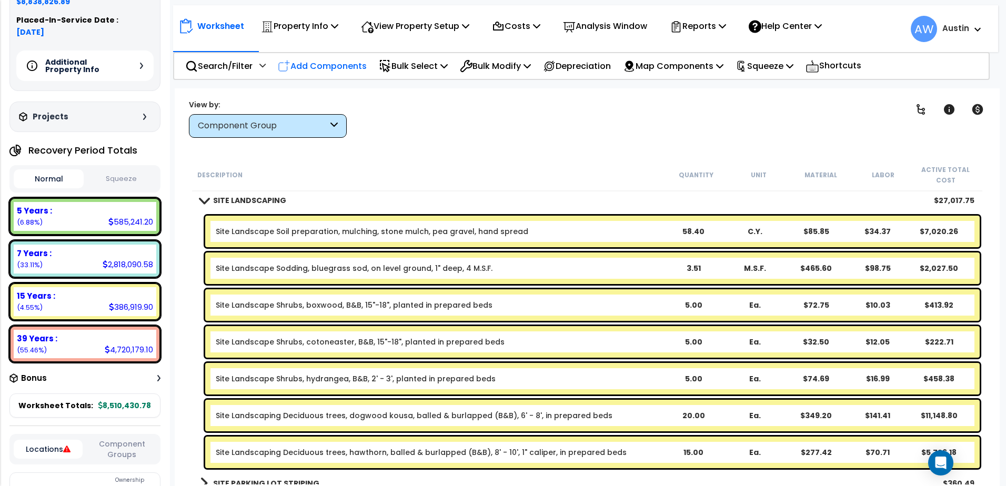
click at [320, 66] on p "Add Components" at bounding box center [322, 66] width 89 height 14
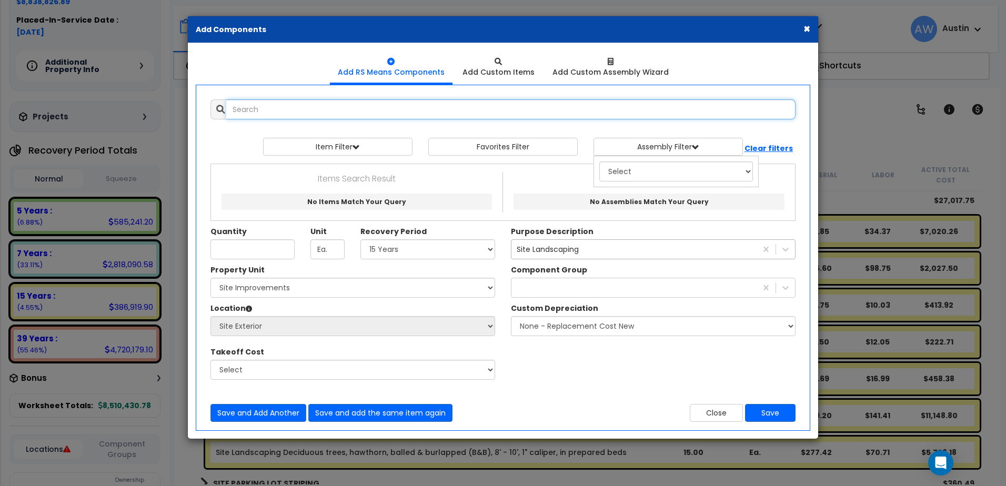
scroll to position [0, 0]
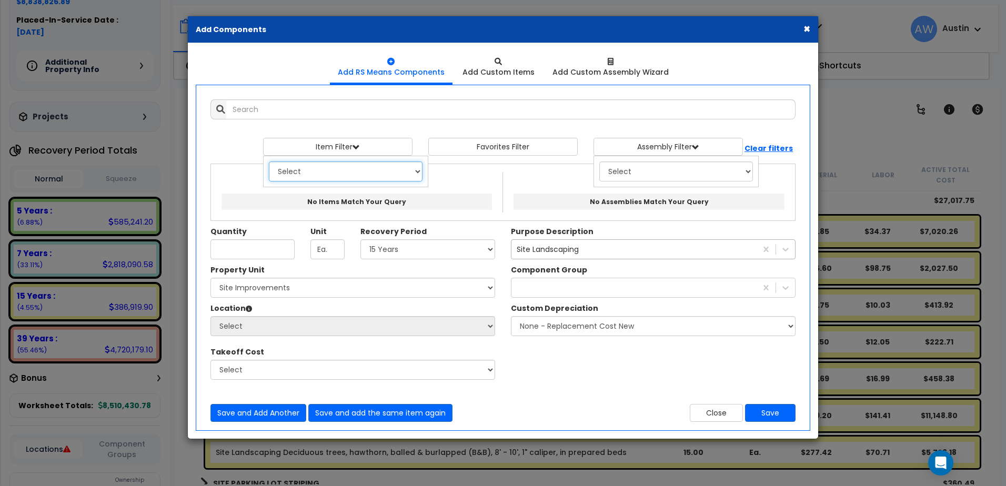
click at [310, 173] on select "Select 0. Custom Item 1. General Requirements 2. Existing Conditions 3. Concret…" at bounding box center [346, 172] width 154 height 20
click at [269, 162] on select "Select 0. Custom Item 1. General Requirements 2. Existing Conditions 3. Concret…" at bounding box center [346, 172] width 154 height 20
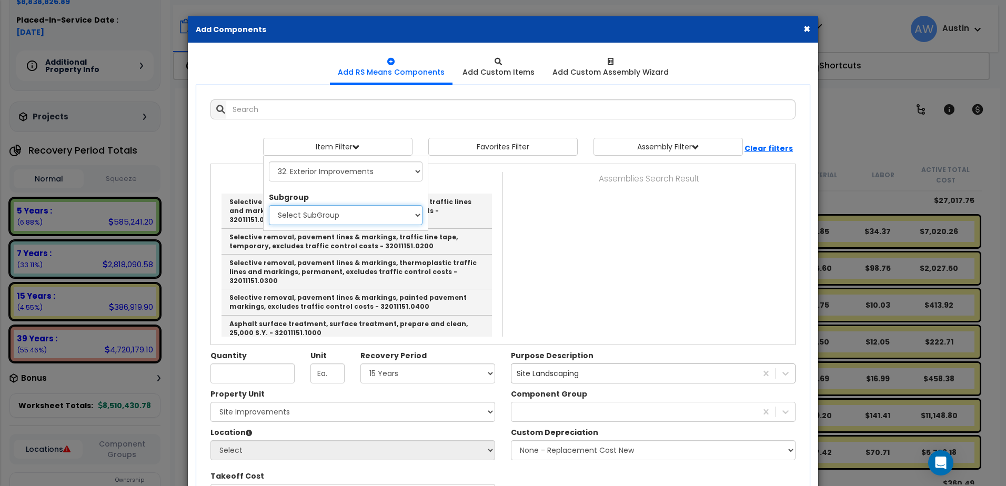
click at [329, 213] on select "Select SubGroup 1. Rubber And Paint Removal From Paving (32011151) 2. Asphalt S…" at bounding box center [346, 215] width 154 height 20
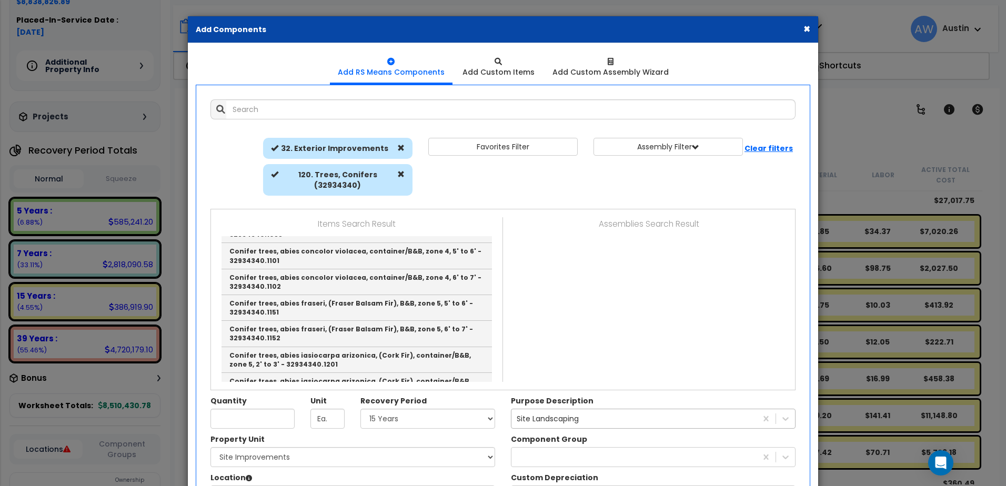
scroll to position [210, 0]
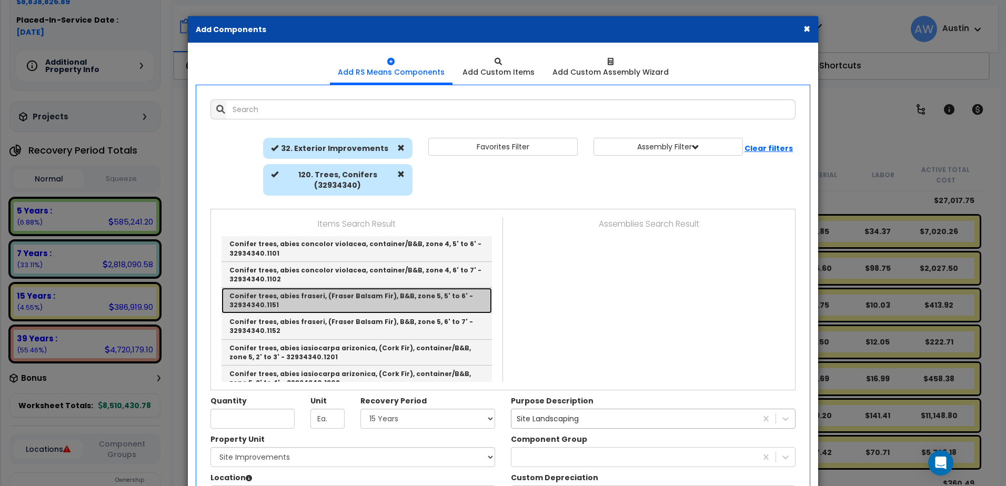
click at [347, 293] on link "Conifer trees, abies fraseri, (Fraser Balsam Fir), B&B, zone 5, 5' to 6' - 3293…" at bounding box center [356, 301] width 270 height 26
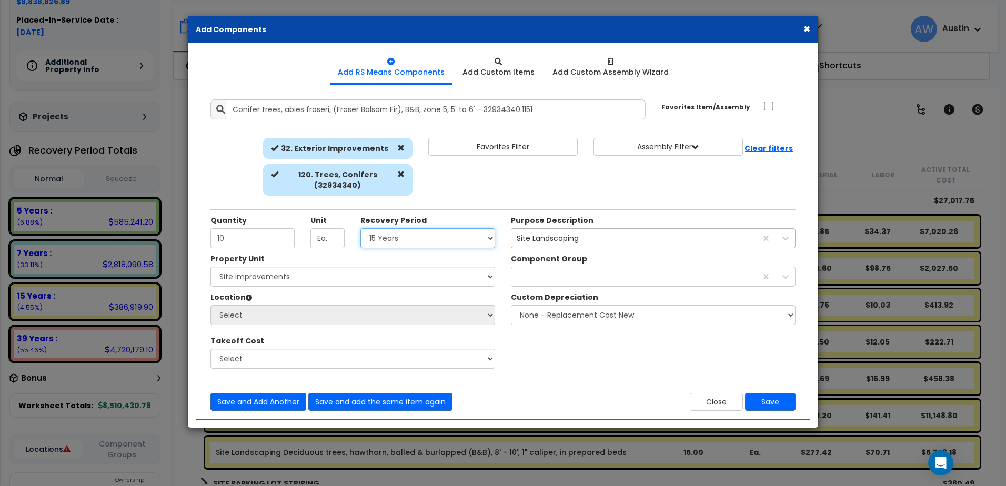
click at [378, 241] on select "Select Land 5 Years 7 Years 15 Years 39 Years 27.5 Year" at bounding box center [427, 238] width 135 height 20
click at [360, 228] on select "Select Land 5 Years 7 Years 15 Years 39 Years 27.5 Year" at bounding box center [427, 238] width 135 height 20
click at [535, 275] on div at bounding box center [633, 276] width 245 height 17
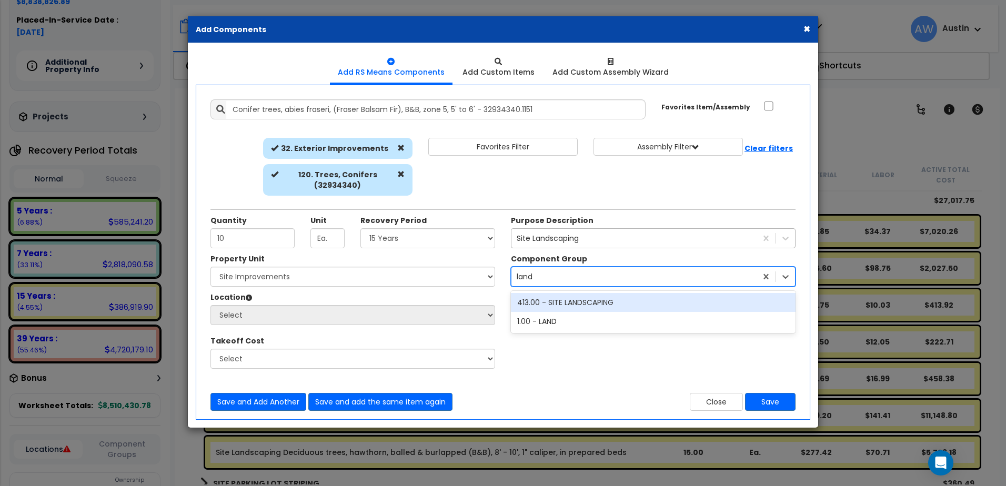
click at [561, 305] on div "413.00 - SITE LANDSCAPING" at bounding box center [653, 302] width 285 height 19
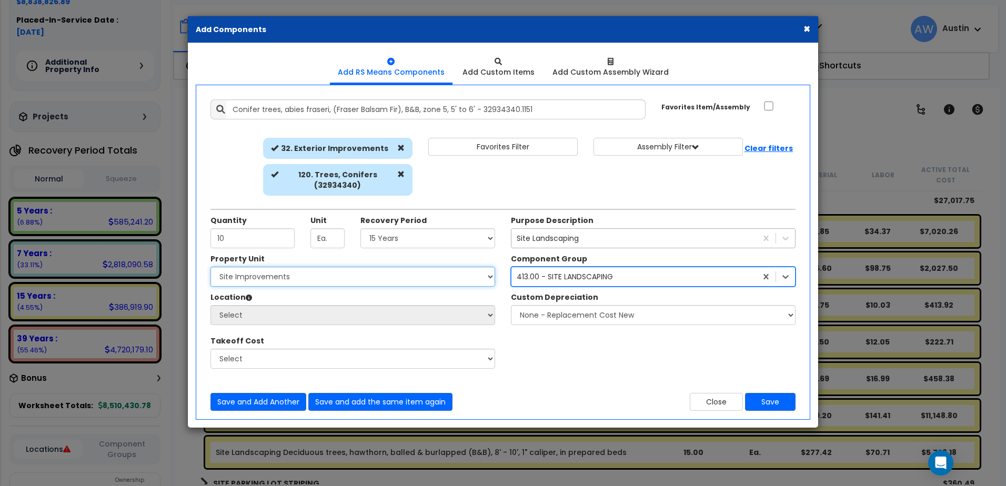
click at [296, 283] on select "Select [PERSON_NAME] Metal Building Systems Site Improvements" at bounding box center [352, 277] width 285 height 20
click at [210, 267] on select "Select [PERSON_NAME] Metal Building Systems Site Improvements" at bounding box center [352, 277] width 285 height 20
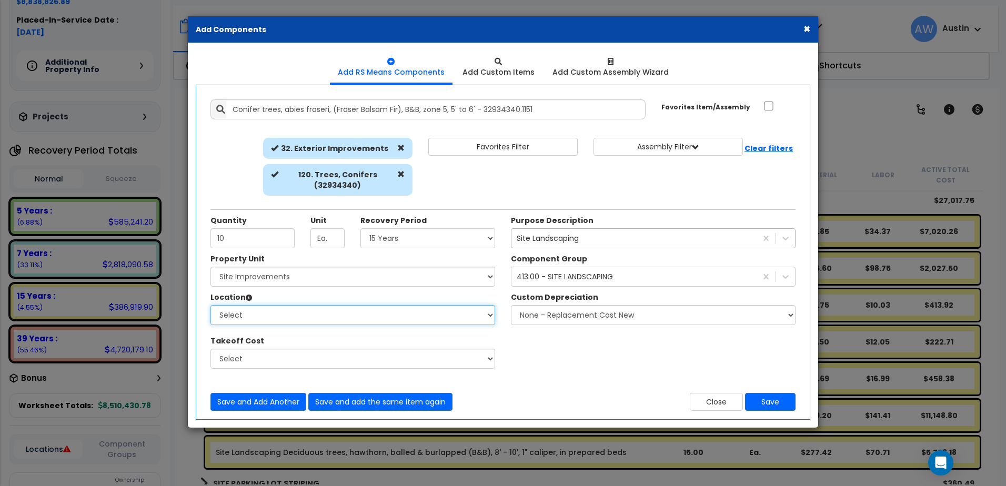
click at [283, 310] on select "Select Site Exterior Add Additional Location" at bounding box center [352, 315] width 285 height 20
click at [210, 305] on select "Select Site Exterior Add Additional Location" at bounding box center [352, 315] width 285 height 20
click at [779, 402] on button "Save" at bounding box center [770, 402] width 51 height 18
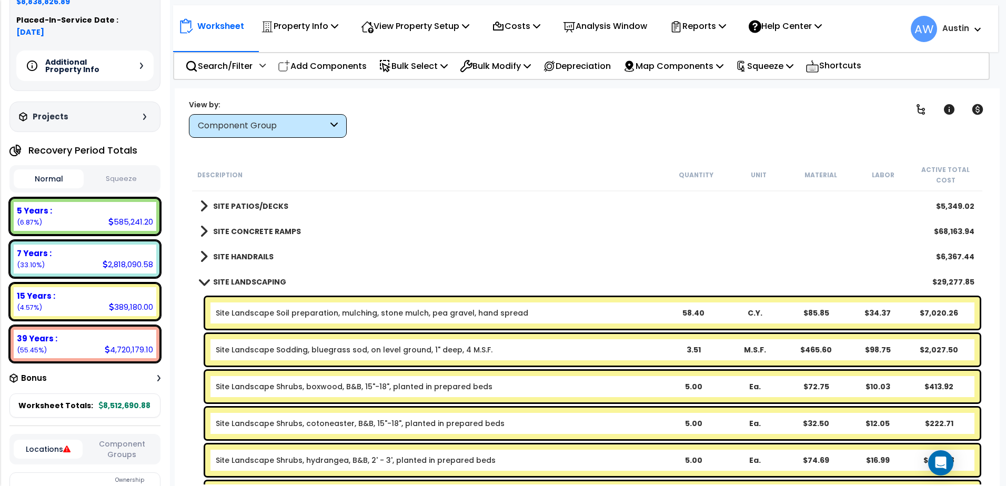
scroll to position [1736, 0]
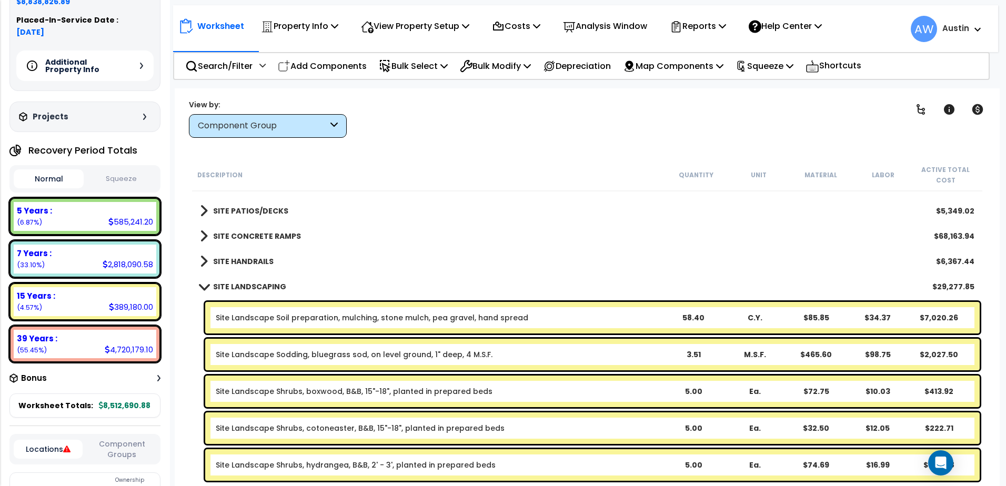
click at [203, 283] on link "SITE LANDSCAPING" at bounding box center [243, 286] width 86 height 15
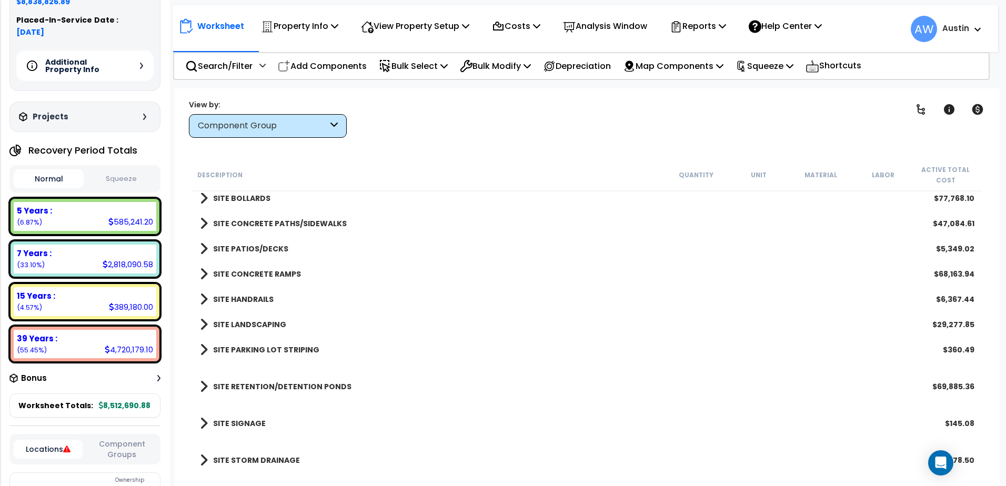
click at [204, 325] on span at bounding box center [204, 324] width 8 height 15
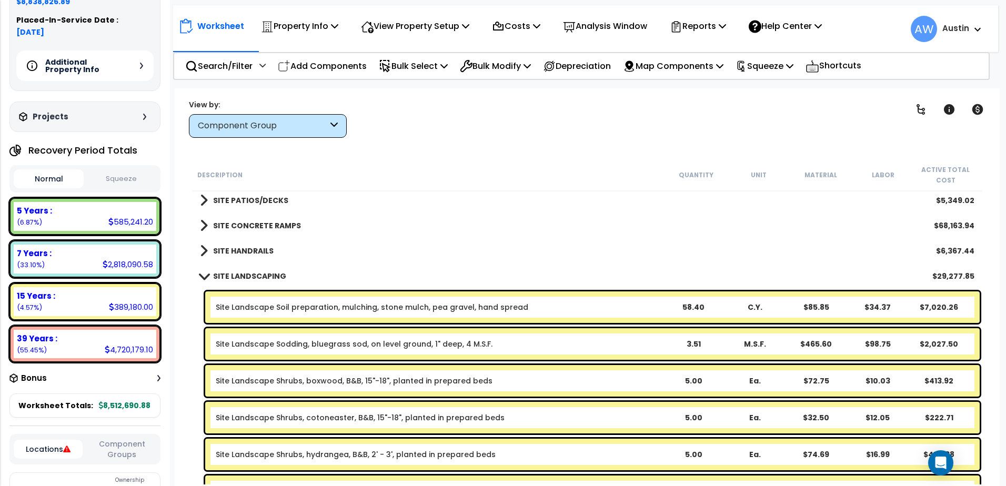
scroll to position [1750, 0]
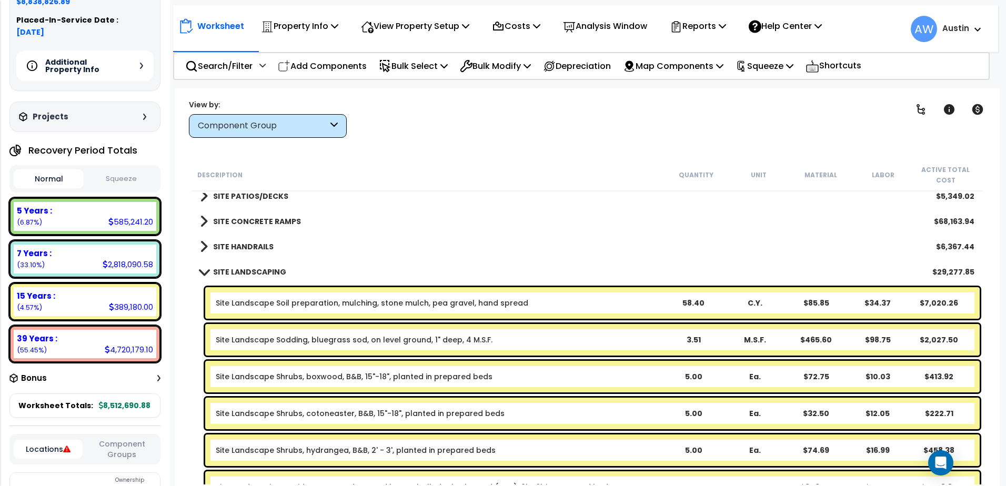
click at [196, 270] on span at bounding box center [203, 272] width 15 height 8
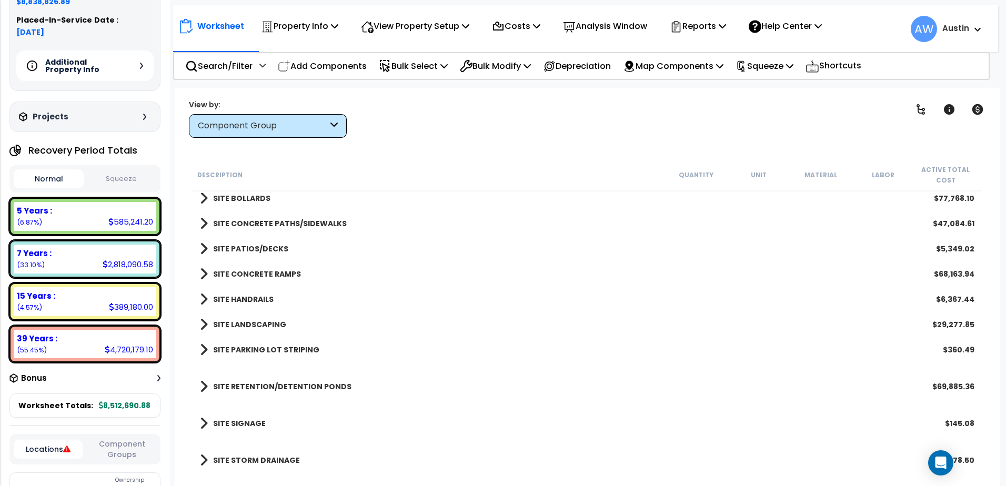
click at [205, 253] on span at bounding box center [204, 248] width 8 height 15
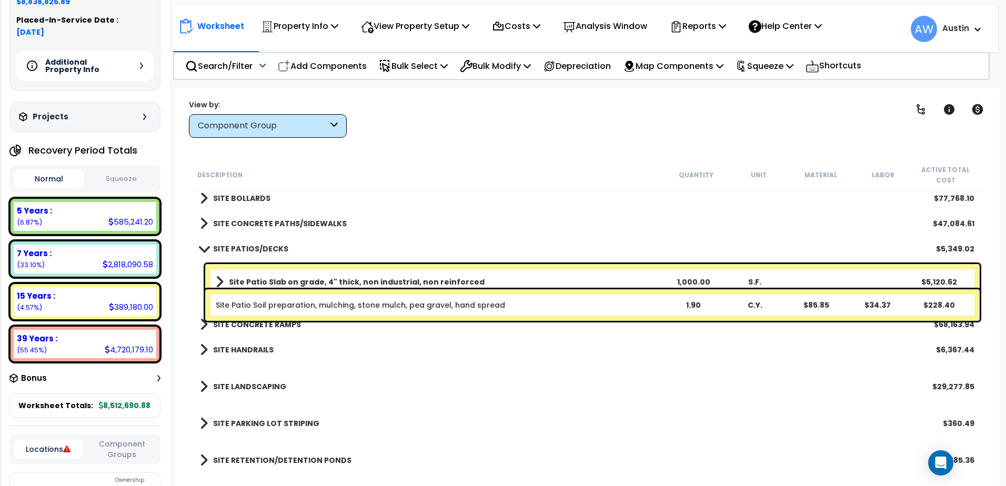
click at [205, 253] on link "SITE PATIOS/DECKS" at bounding box center [244, 248] width 88 height 15
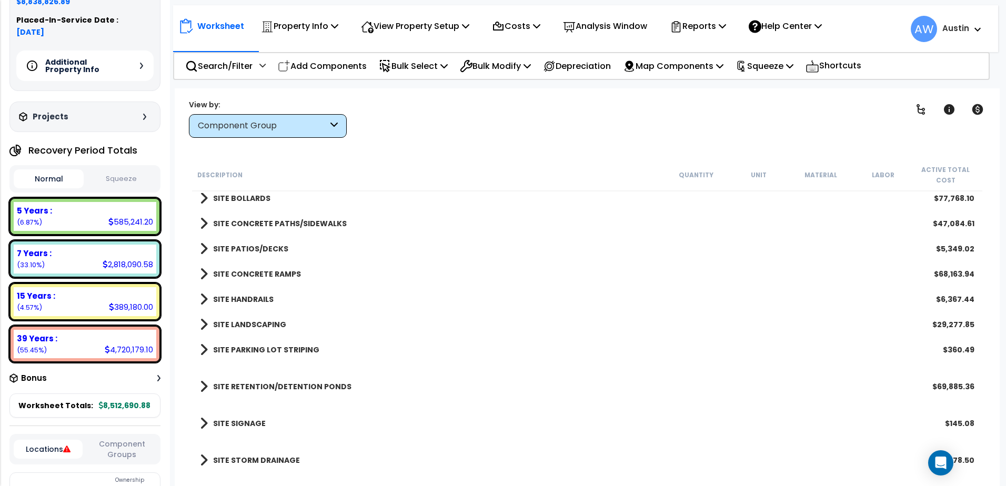
click at [201, 324] on span at bounding box center [204, 324] width 8 height 15
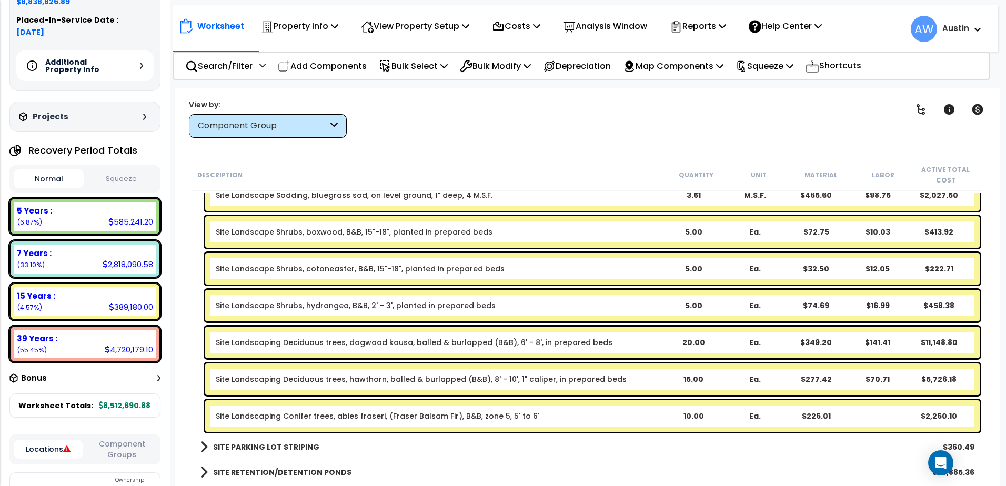
scroll to position [1908, 0]
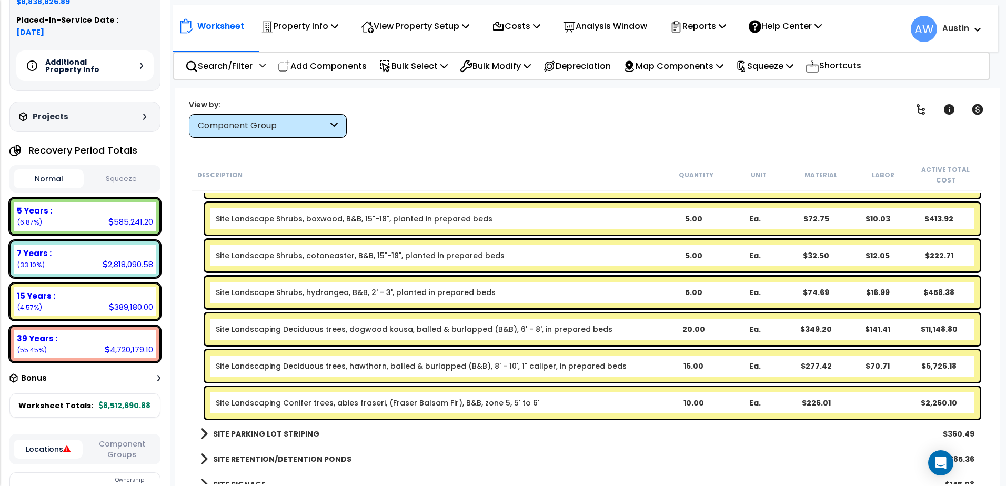
click at [646, 366] on div "Site Landscaping Deciduous trees, hawthorn, balled & burlapped (B&B), 8' - 10',…" at bounding box center [439, 366] width 447 height 11
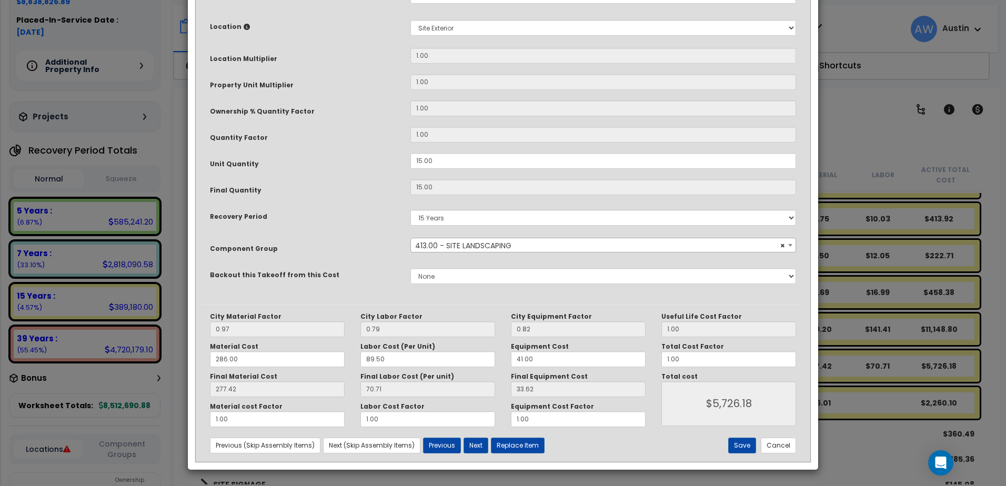
scroll to position [0, 0]
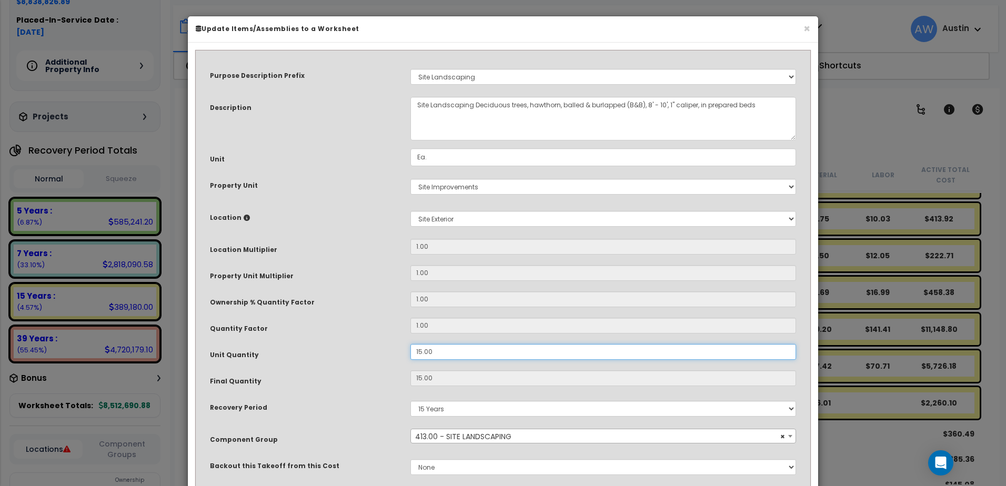
drag, startPoint x: 440, startPoint y: 354, endPoint x: 341, endPoint y: 347, distance: 99.1
click at [341, 347] on div "Unit Quantity 15.00" at bounding box center [503, 353] width 602 height 18
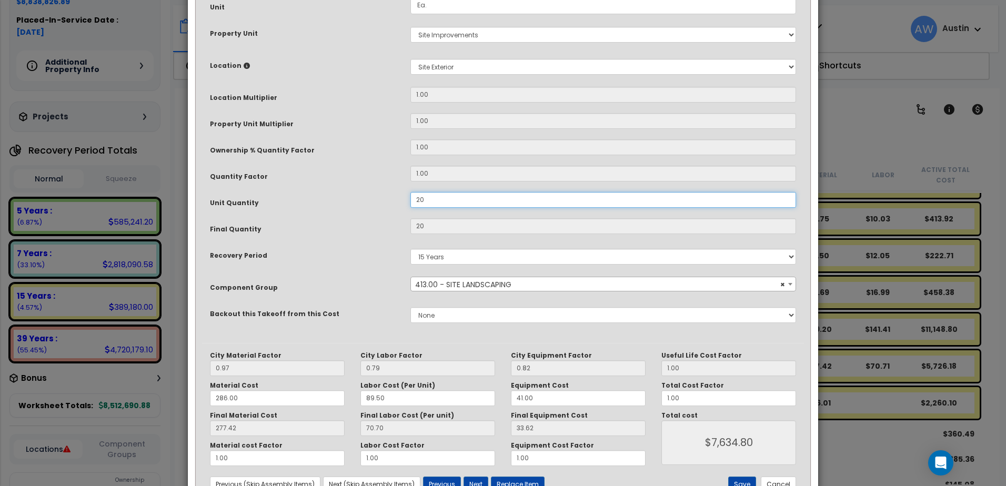
scroll to position [191, 0]
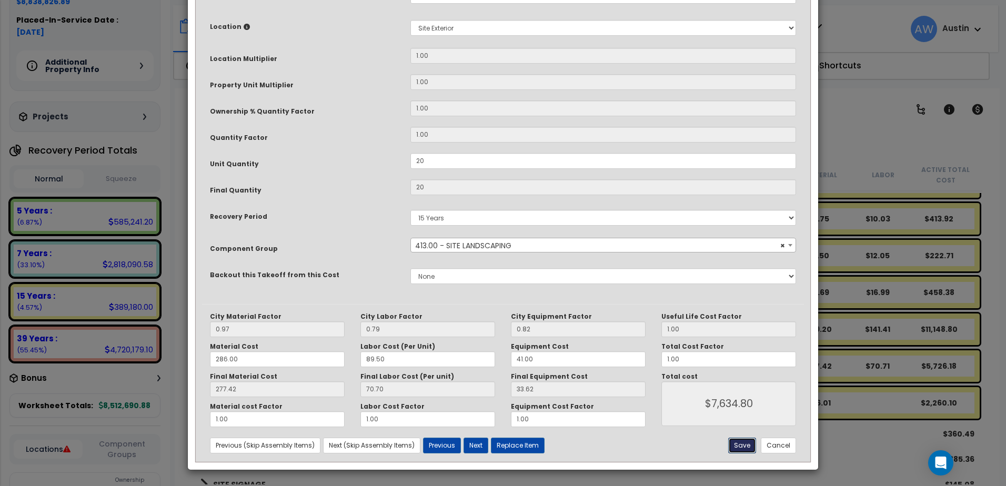
click at [746, 445] on button "Save" at bounding box center [742, 446] width 28 height 16
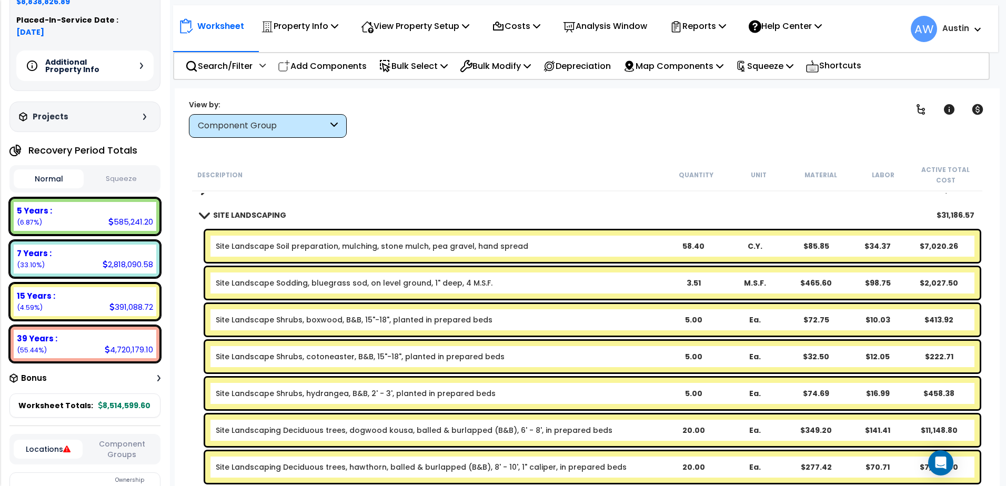
scroll to position [1803, 0]
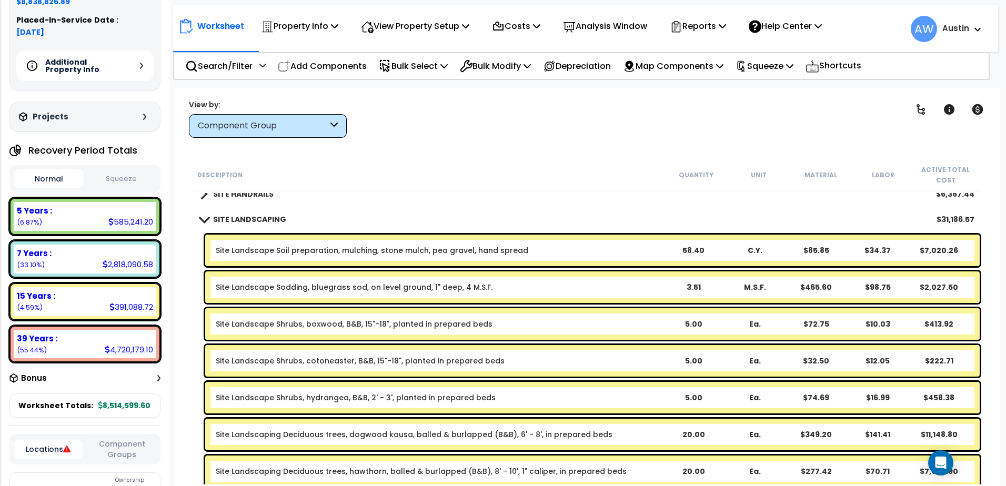
click at [205, 219] on span at bounding box center [203, 219] width 15 height 8
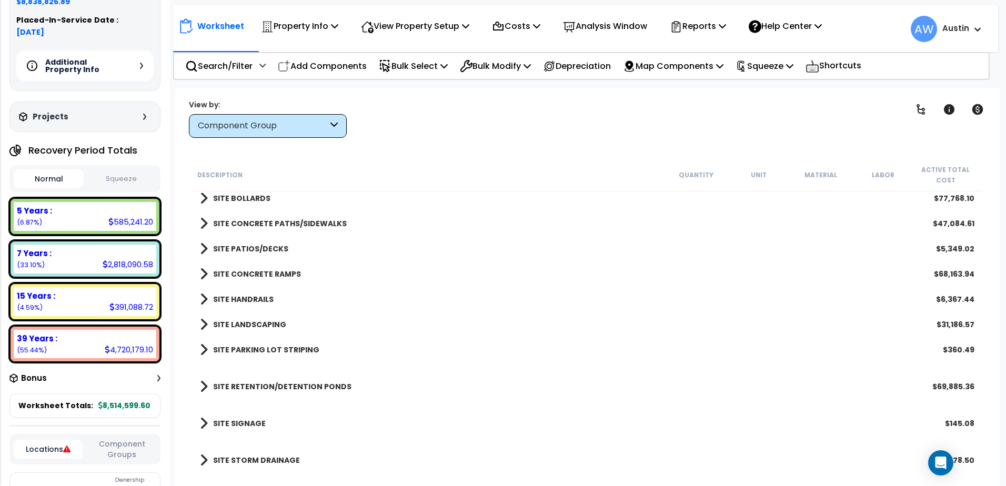
click at [244, 348] on b "SITE PARKING LOT STRIPING" at bounding box center [266, 350] width 106 height 11
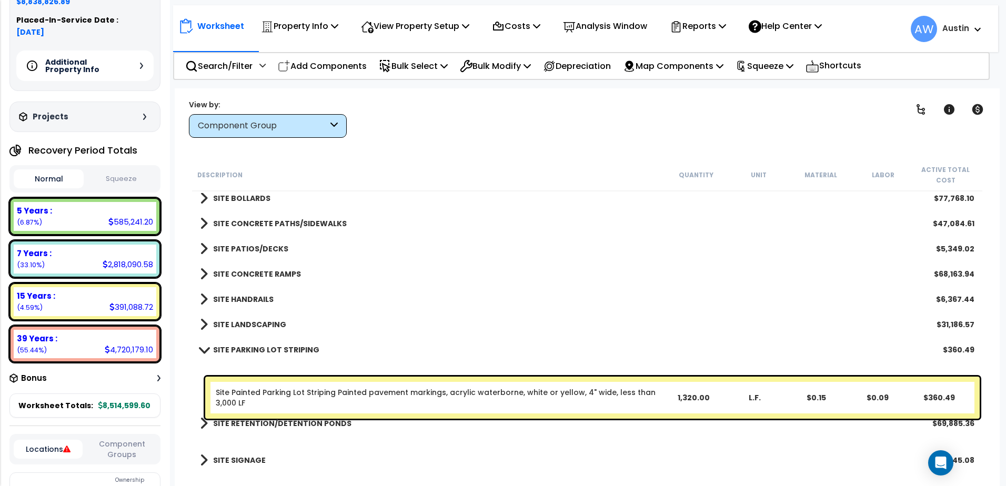
click at [244, 348] on b "SITE PARKING LOT STRIPING" at bounding box center [266, 350] width 106 height 11
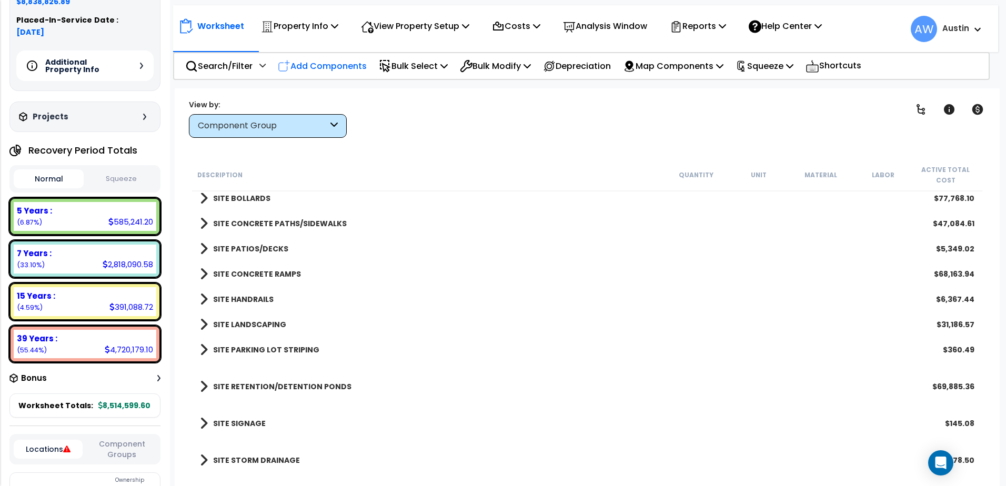
click at [315, 62] on p "Add Components" at bounding box center [322, 66] width 89 height 14
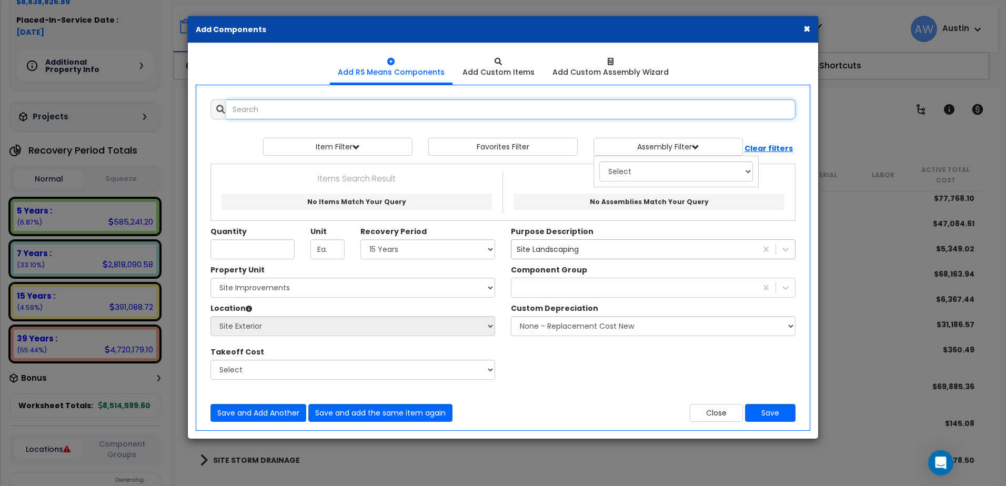
scroll to position [0, 0]
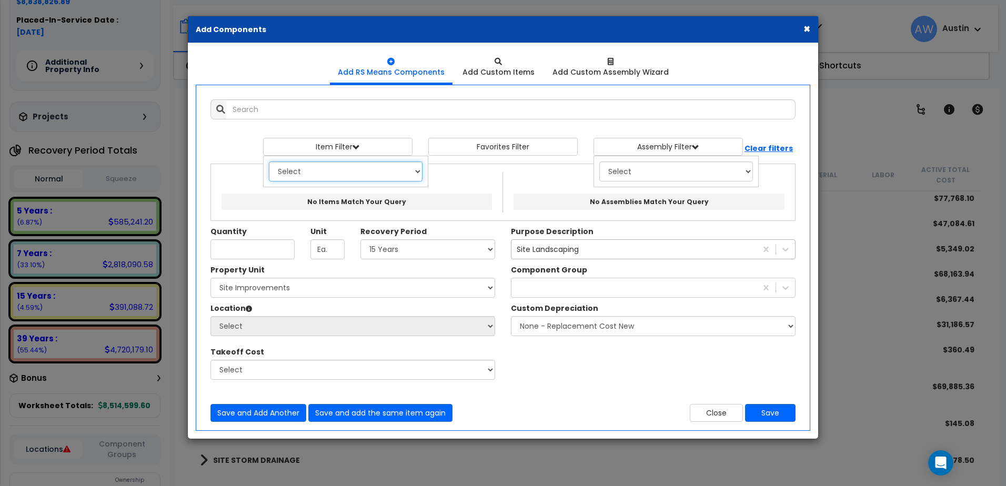
click at [321, 170] on select "Select 0. Custom Item 1. General Requirements 2. Existing Conditions 3. Concret…" at bounding box center [346, 172] width 154 height 20
click at [269, 162] on select "Select 0. Custom Item 1. General Requirements 2. Existing Conditions 3. Concret…" at bounding box center [346, 172] width 154 height 20
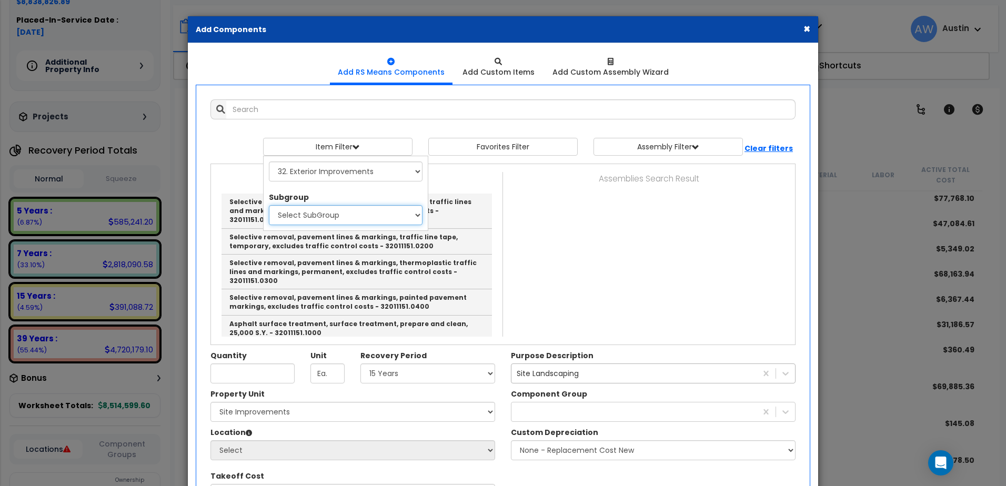
click at [319, 215] on select "Select SubGroup 1. Rubber And Paint Removal From Paving (32011151) 2. Asphalt S…" at bounding box center [346, 215] width 154 height 20
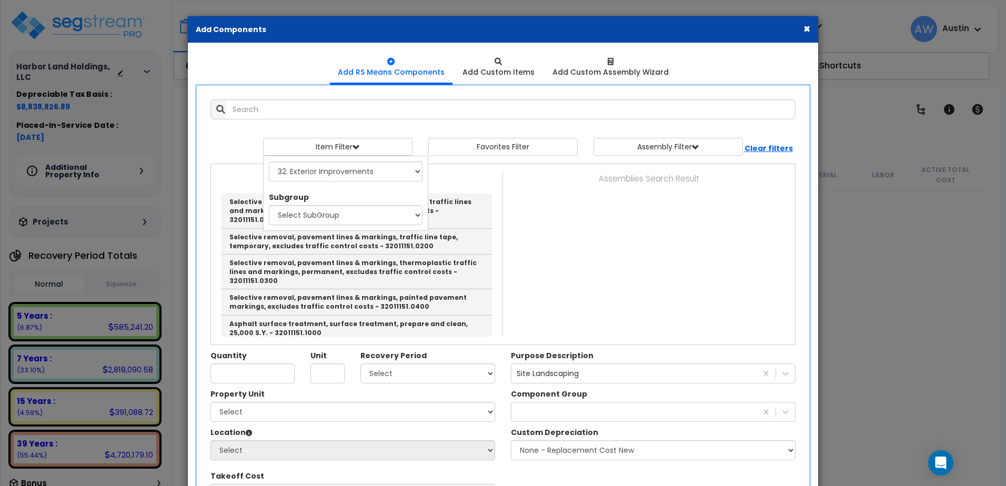
select select "32000000"
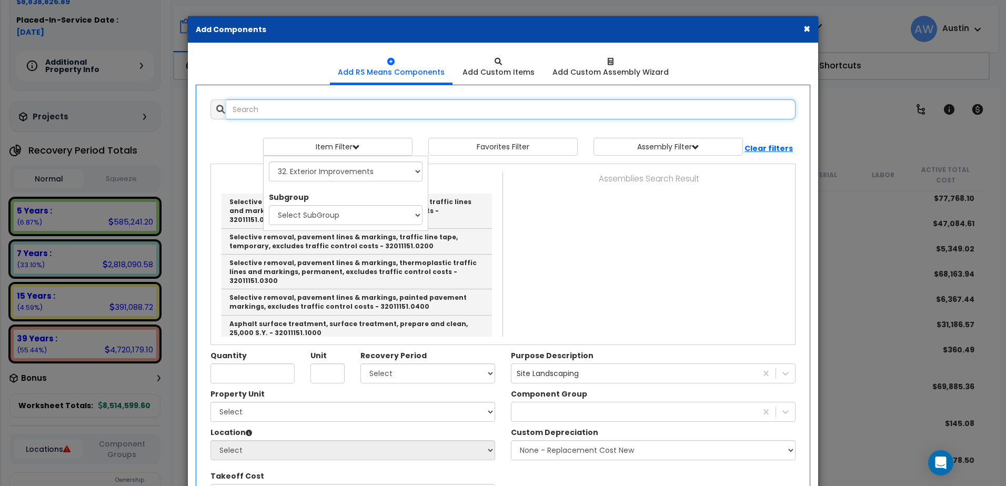
click at [362, 103] on input "text" at bounding box center [510, 109] width 569 height 20
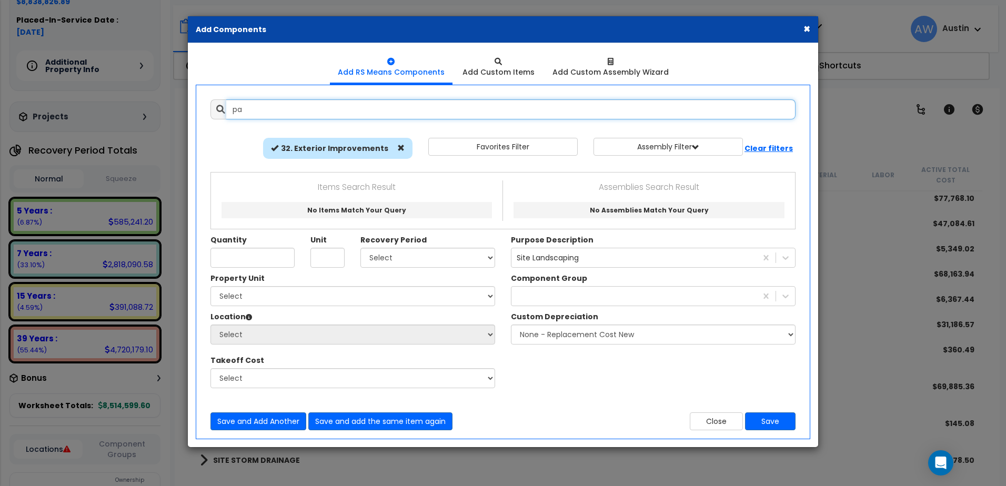
type input "p"
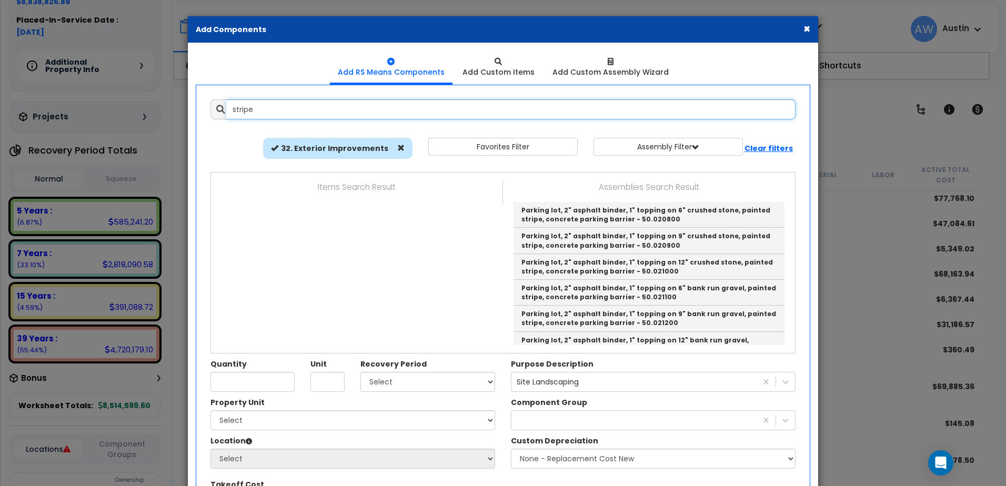
type input "stripe"
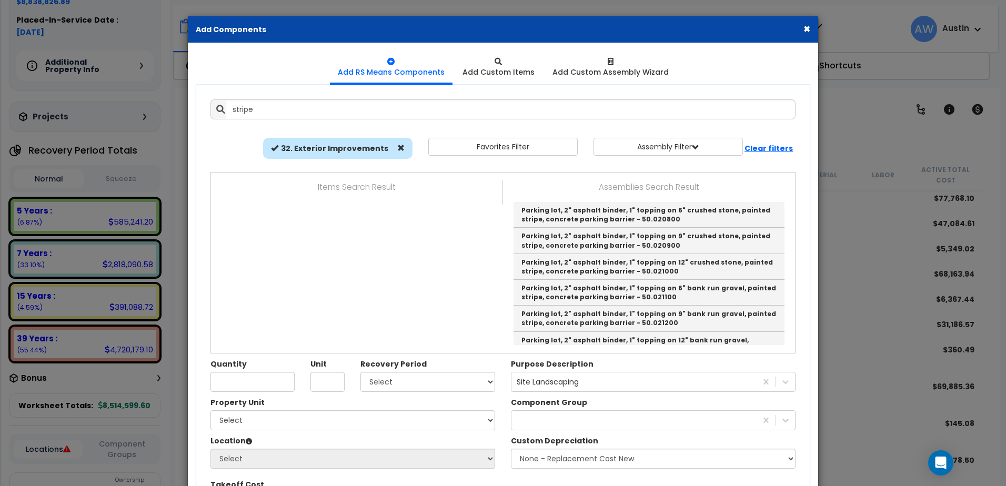
click at [805, 31] on button "×" at bounding box center [806, 28] width 7 height 11
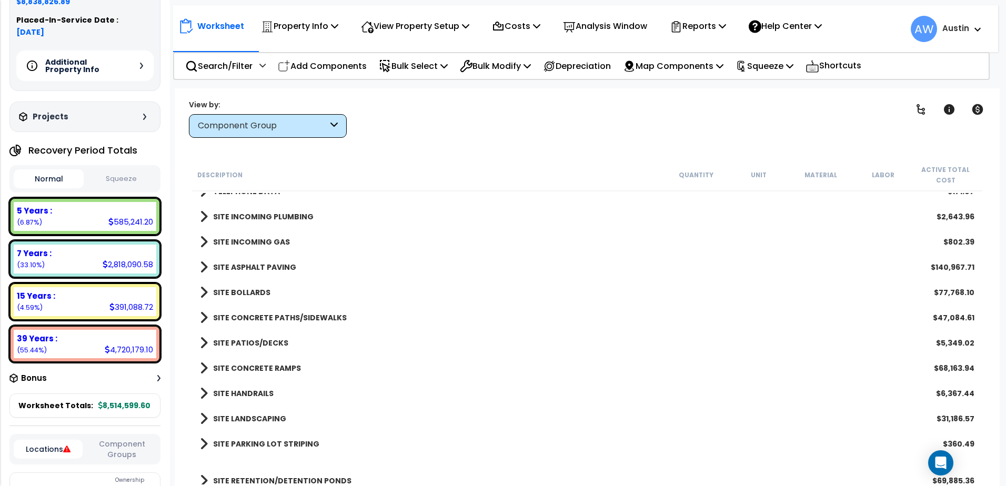
scroll to position [1592, 0]
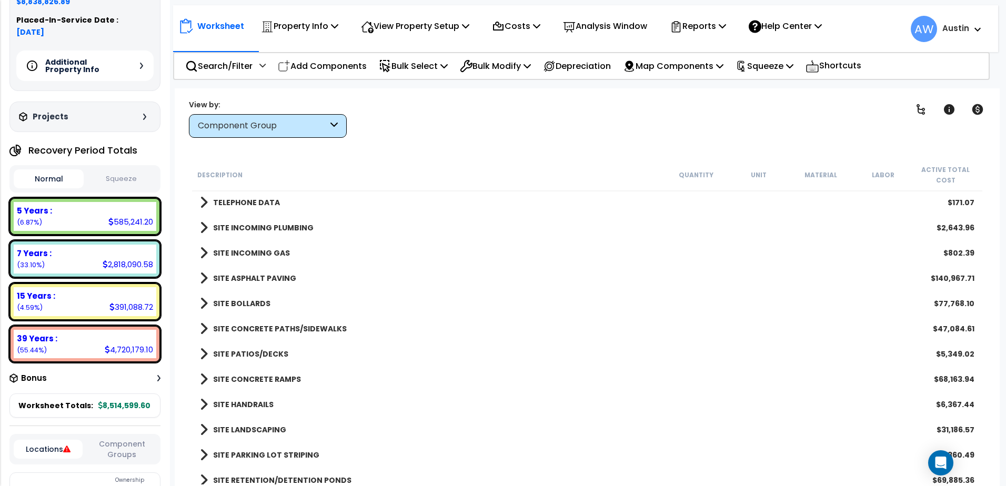
click at [203, 280] on span at bounding box center [204, 278] width 8 height 15
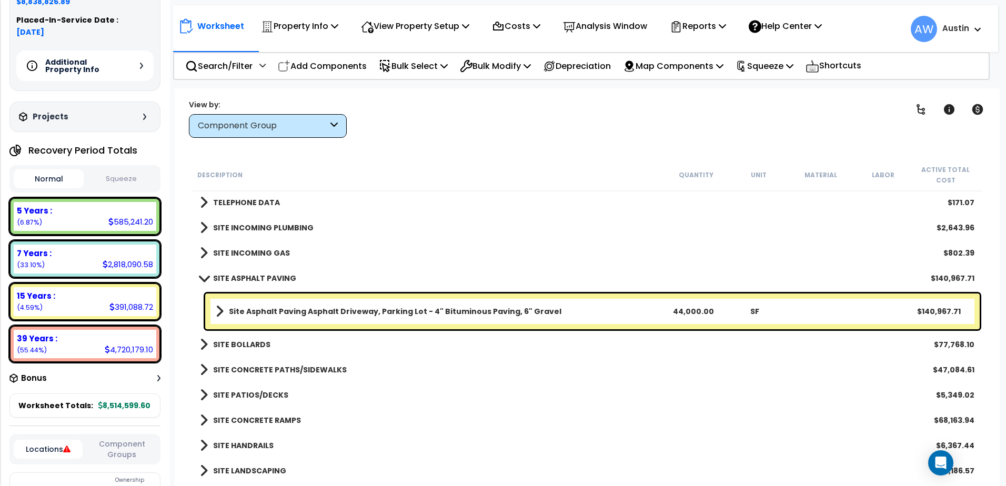
click at [458, 310] on b "Site Asphalt Paving Asphalt Driveway, Parking Lot - 4" Bituminous Paving, 6" Gr…" at bounding box center [395, 311] width 332 height 11
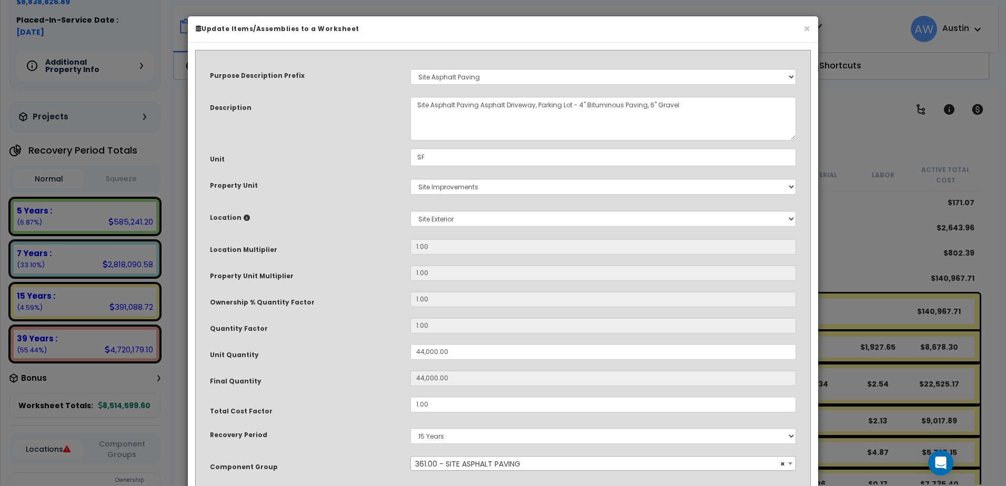
scroll to position [0, 0]
drag, startPoint x: 458, startPoint y: 310, endPoint x: 375, endPoint y: 359, distance: 96.9
click at [377, 359] on div "Unit Quantity 44,000.00" at bounding box center [503, 353] width 602 height 18
type input "1"
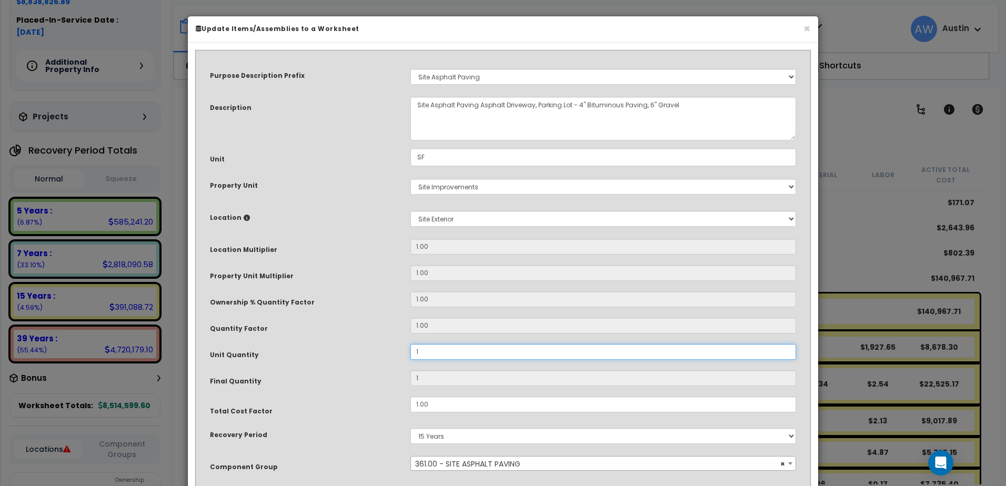
type input "15"
type input "150"
type input "1,500"
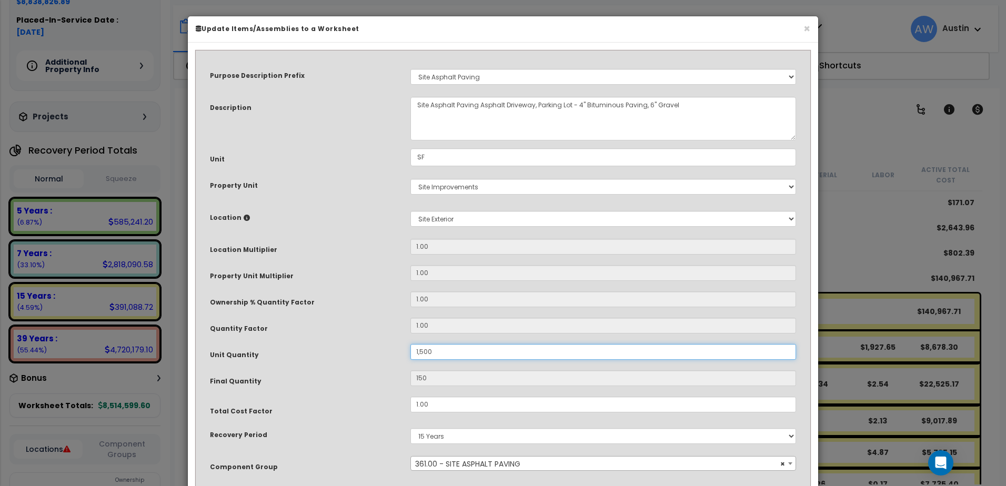
type input "1,500"
type input "15,000"
type input "150,000"
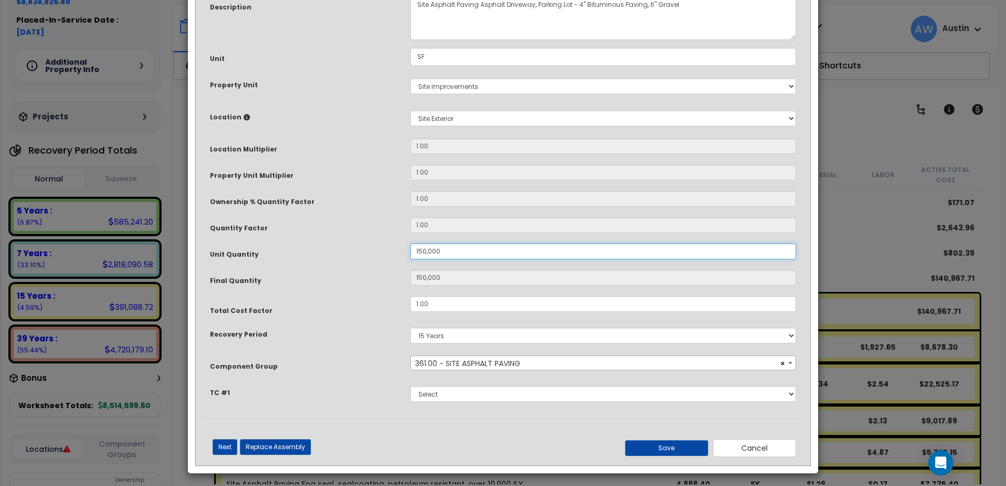
scroll to position [104, 0]
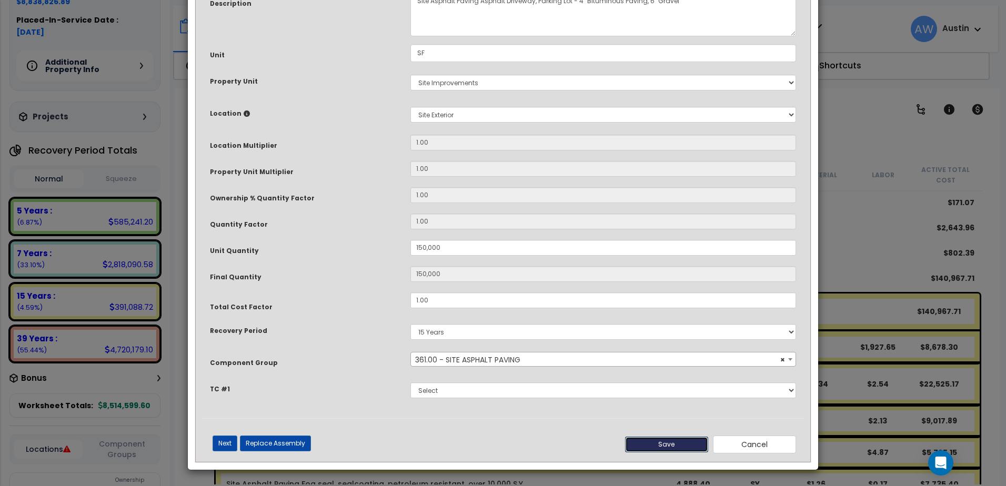
click at [670, 446] on button "Save" at bounding box center [666, 445] width 83 height 16
type input "150000.00"
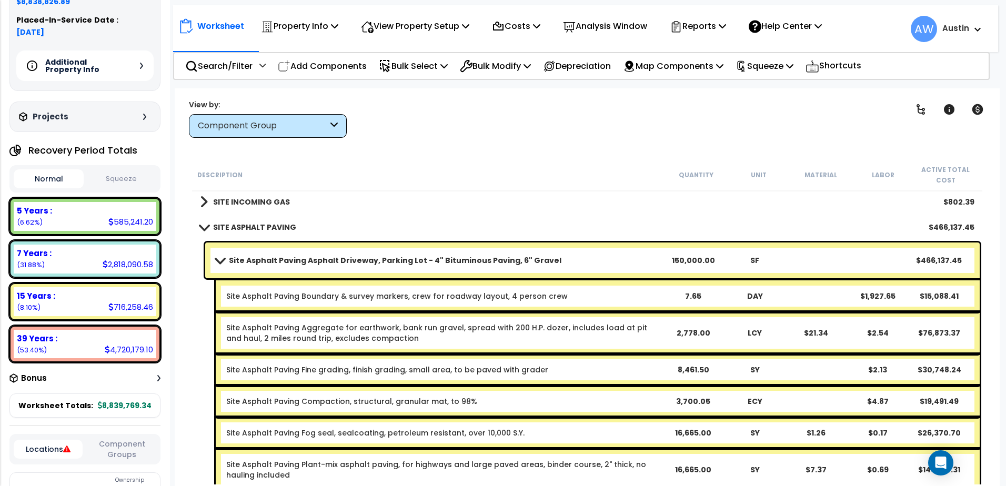
scroll to position [1645, 0]
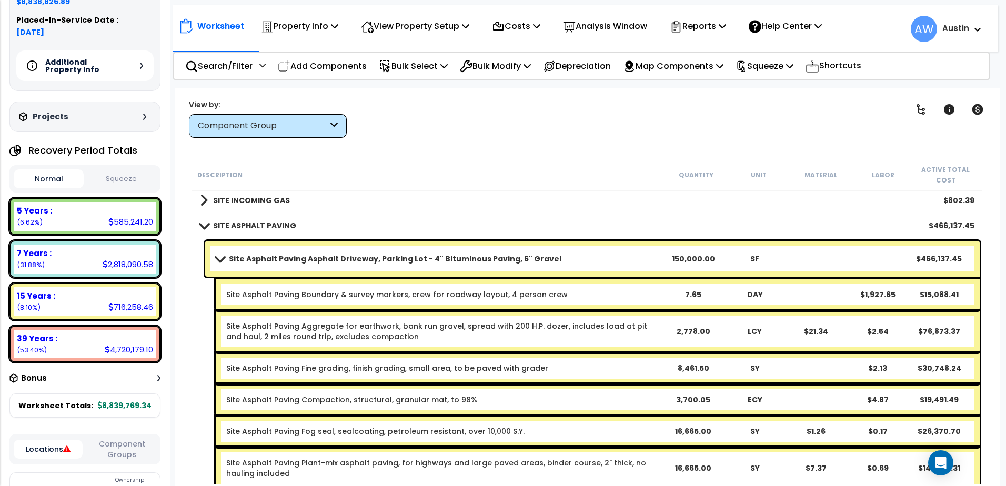
click at [218, 260] on span at bounding box center [219, 259] width 15 height 8
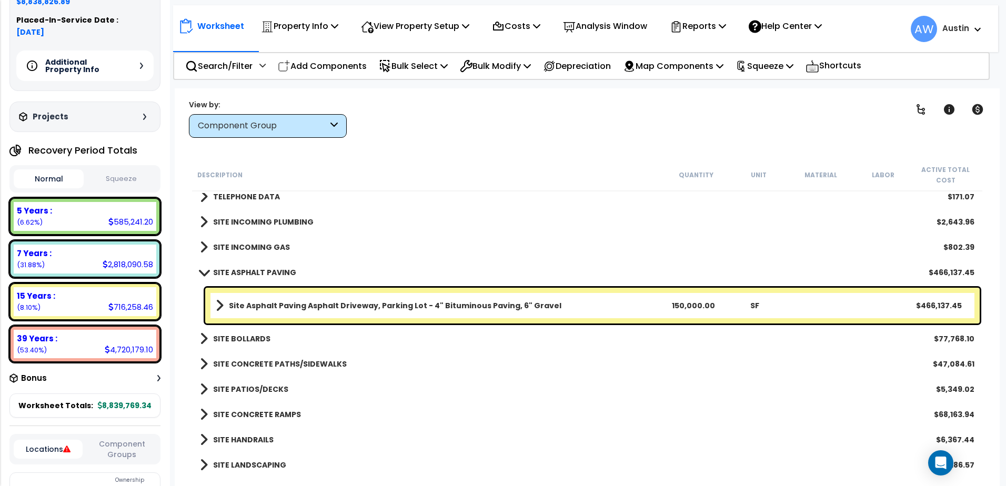
scroll to position [1592, 0]
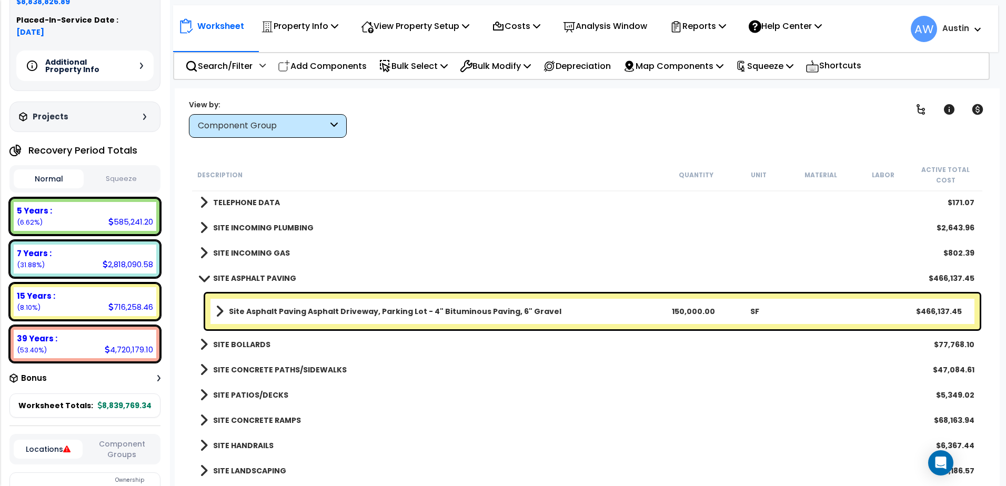
click at [202, 279] on span at bounding box center [203, 278] width 15 height 8
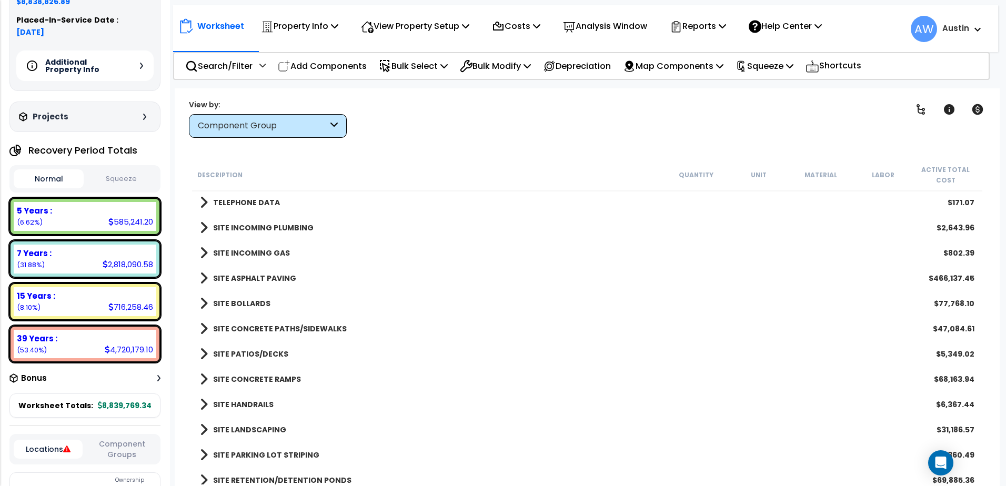
click at [209, 328] on link "SITE CONCRETE PATHS/SIDEWALKS" at bounding box center [273, 328] width 147 height 15
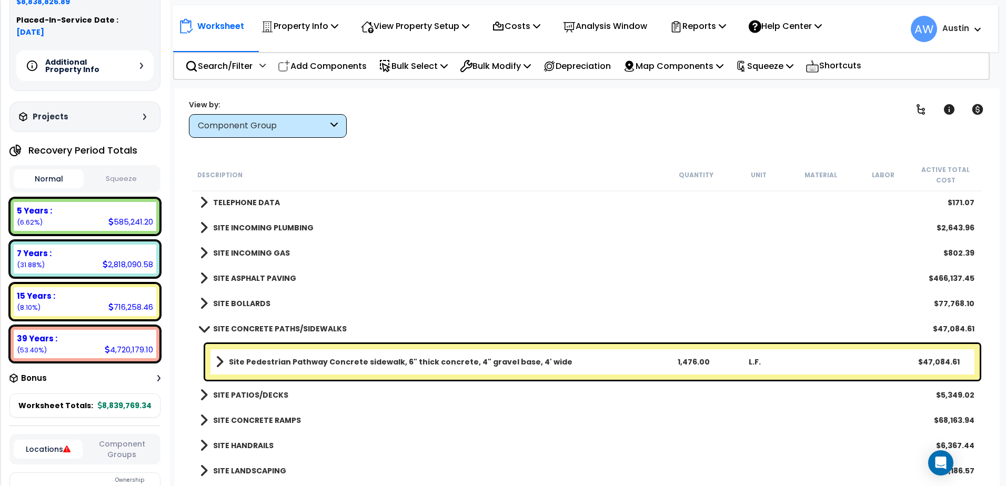
click at [215, 365] on div "Site Pedestrian Pathway Concrete sidewalk, 6" thick concrete, 4" gravel base, 4…" at bounding box center [592, 362] width 774 height 36
click at [223, 367] on link "Site Pedestrian Pathway Concrete sidewalk, 6" thick concrete, 4" gravel base, 4…" at bounding box center [439, 362] width 447 height 15
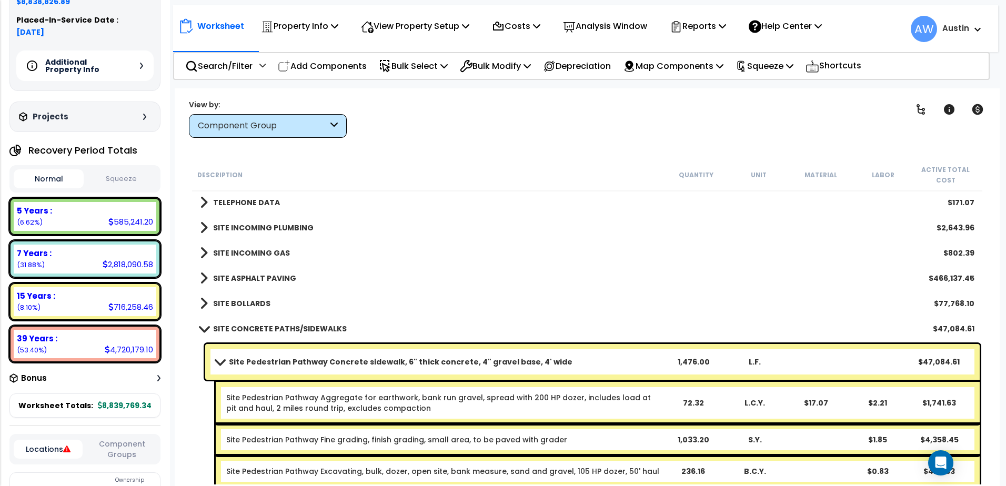
click at [217, 364] on span at bounding box center [219, 362] width 15 height 8
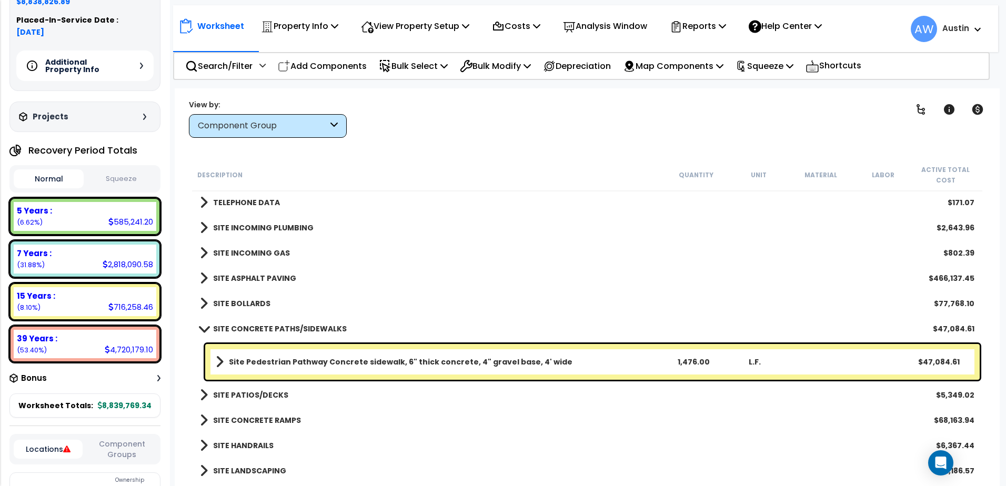
click at [204, 331] on span at bounding box center [203, 329] width 15 height 8
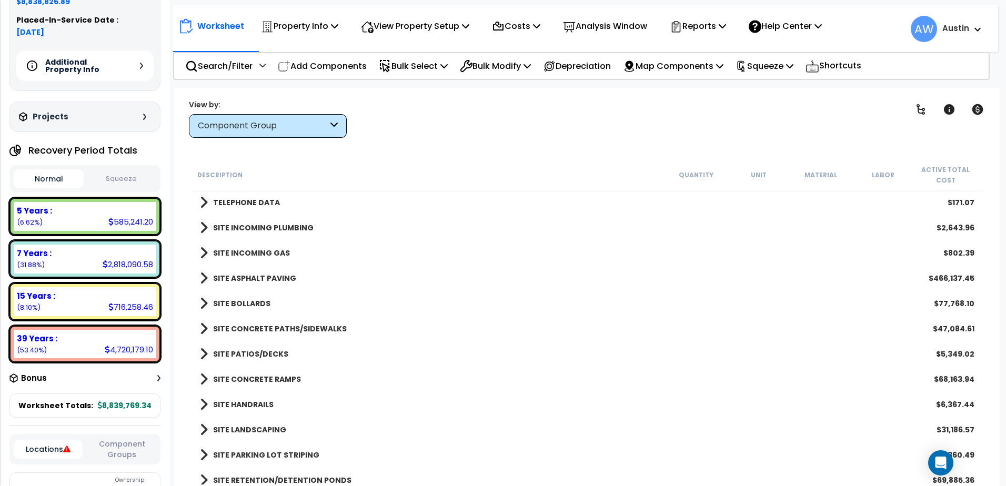
click at [238, 352] on b "SITE PATIOS/DECKS" at bounding box center [250, 354] width 75 height 11
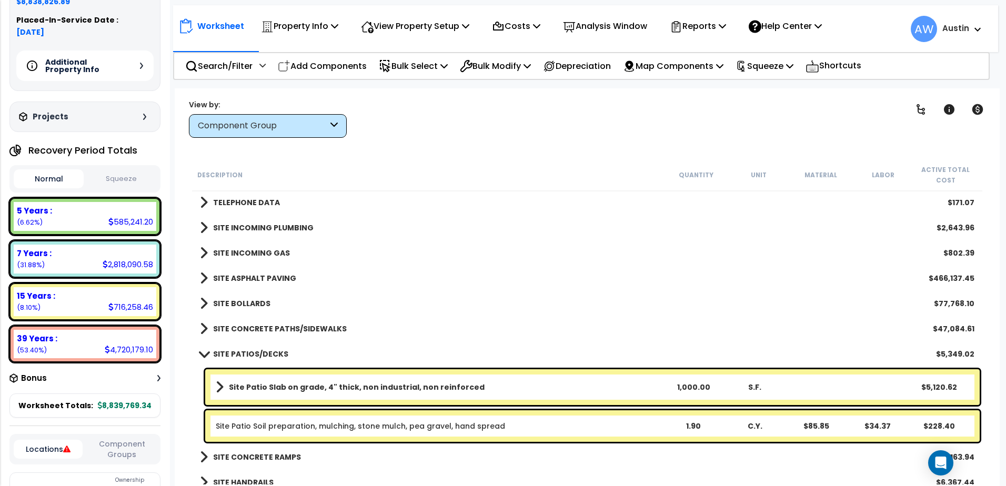
click at [201, 352] on span at bounding box center [203, 354] width 15 height 8
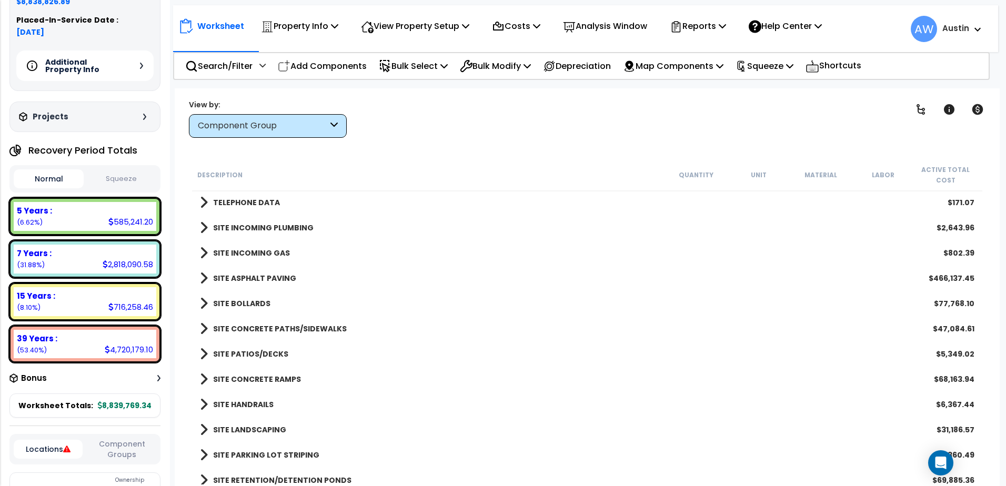
click at [239, 355] on b "SITE PATIOS/DECKS" at bounding box center [250, 354] width 75 height 11
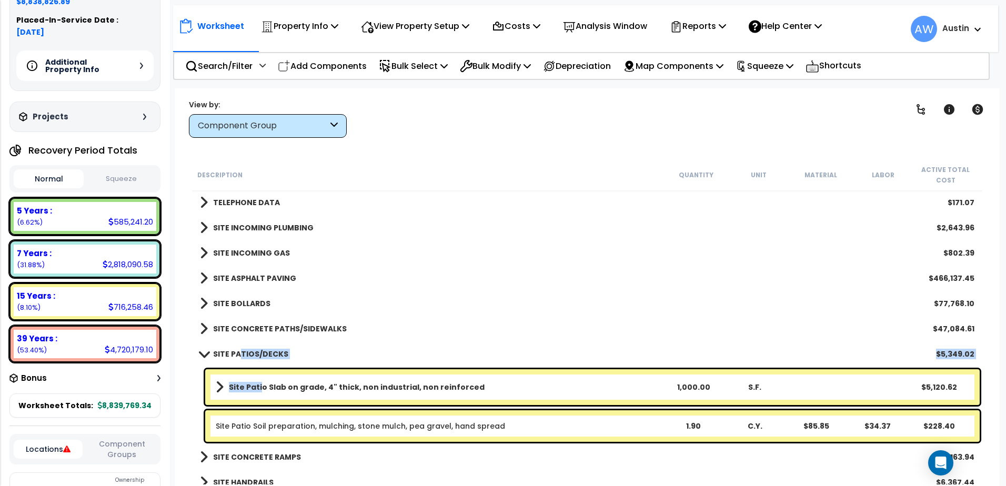
click at [259, 386] on b "Site Patio Slab on grade, 4" thick, non industrial, non reinforced" at bounding box center [357, 387] width 256 height 11
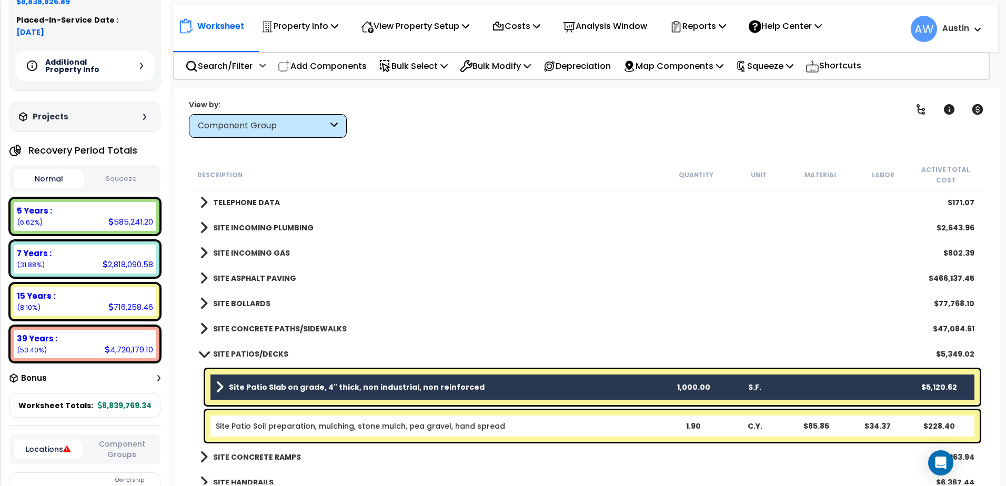
click at [265, 425] on link "Site Patio Soil preparation, mulching, stone mulch, pea gravel, hand spread" at bounding box center [360, 426] width 289 height 11
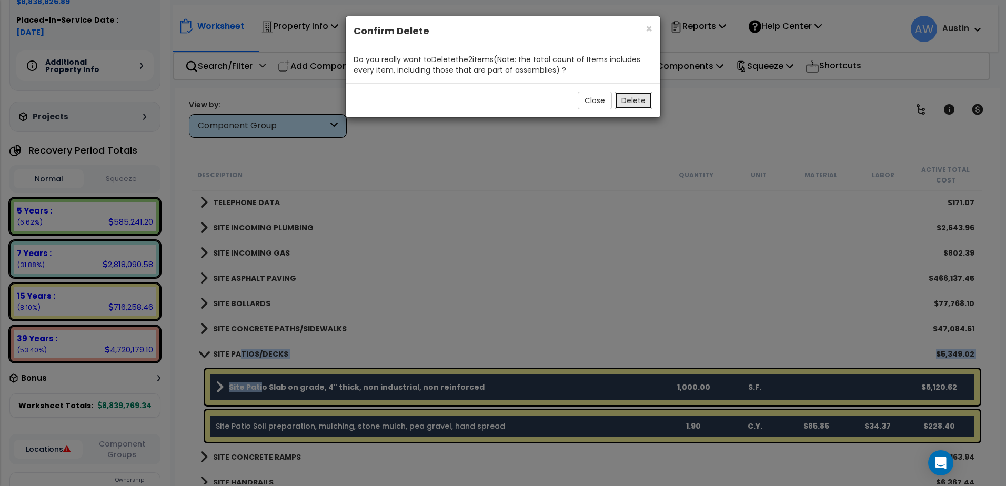
click at [623, 98] on button "Delete" at bounding box center [633, 101] width 38 height 18
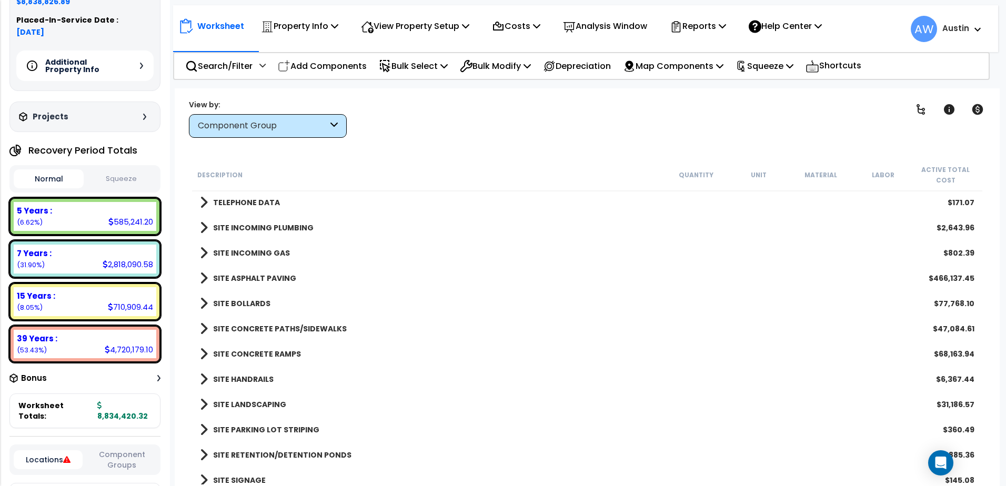
click at [203, 359] on span at bounding box center [204, 354] width 8 height 15
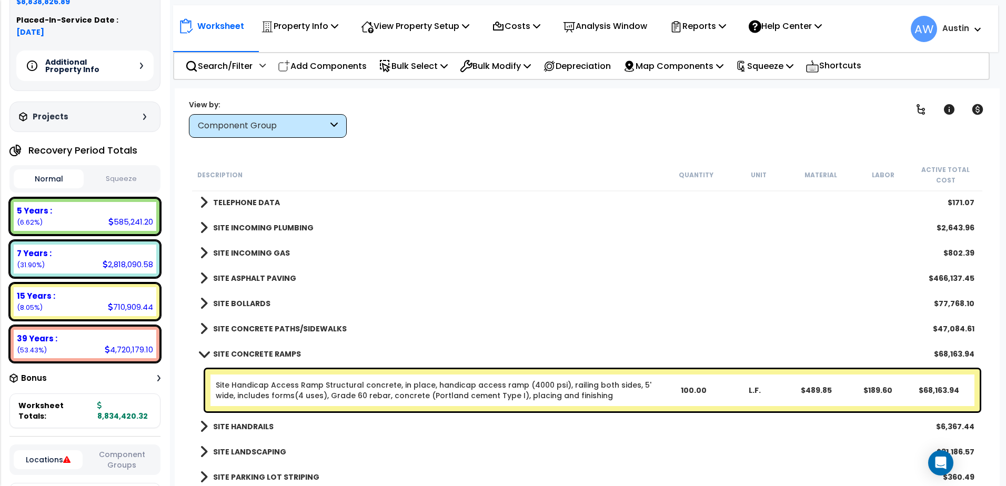
click at [203, 358] on link "SITE CONCRETE RAMPS" at bounding box center [250, 354] width 101 height 15
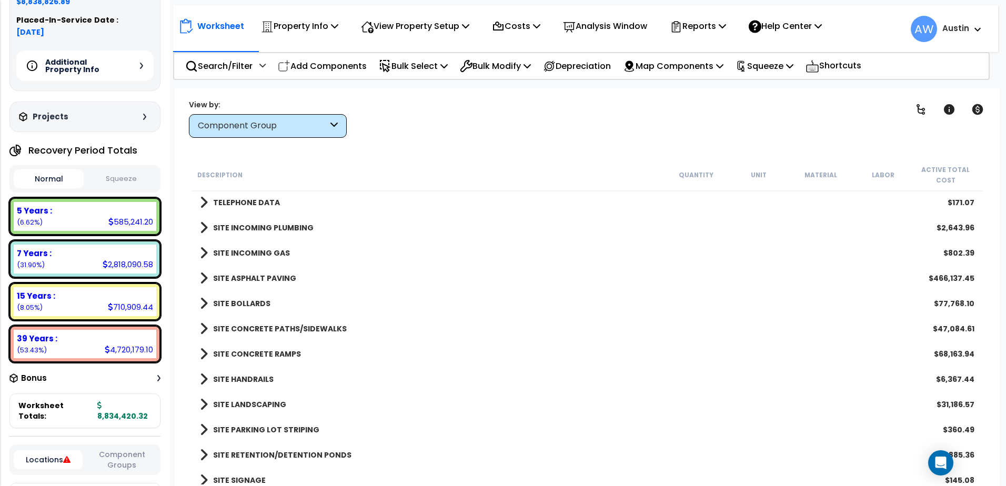
click at [204, 405] on span at bounding box center [204, 404] width 8 height 15
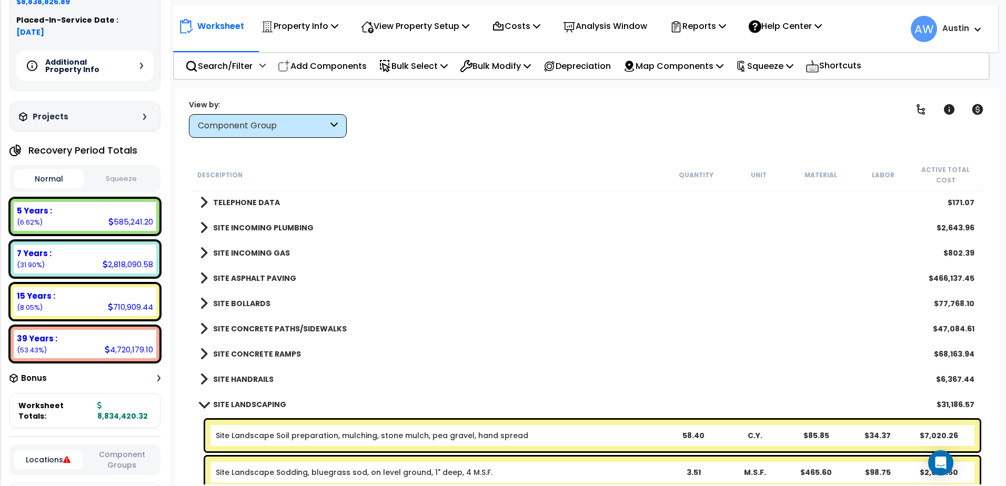
click at [204, 405] on span at bounding box center [203, 404] width 15 height 8
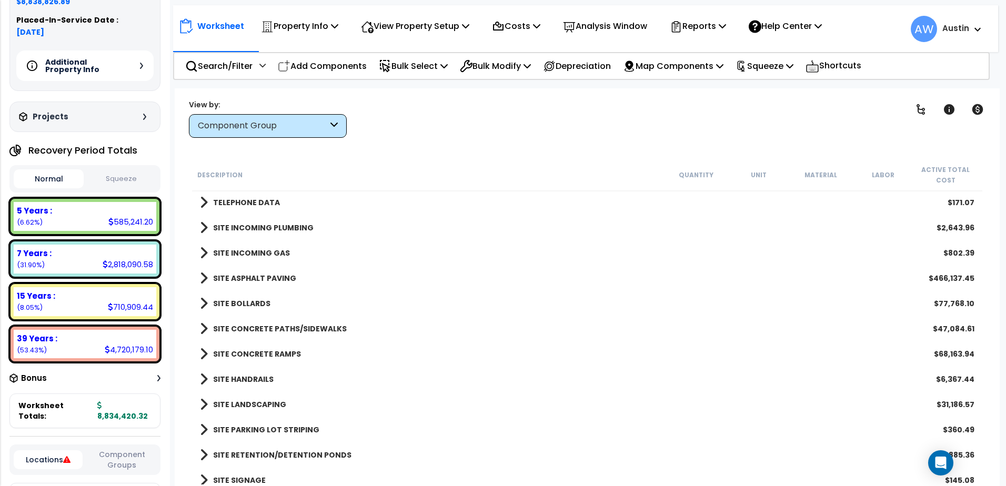
click at [206, 432] on span at bounding box center [204, 429] width 8 height 15
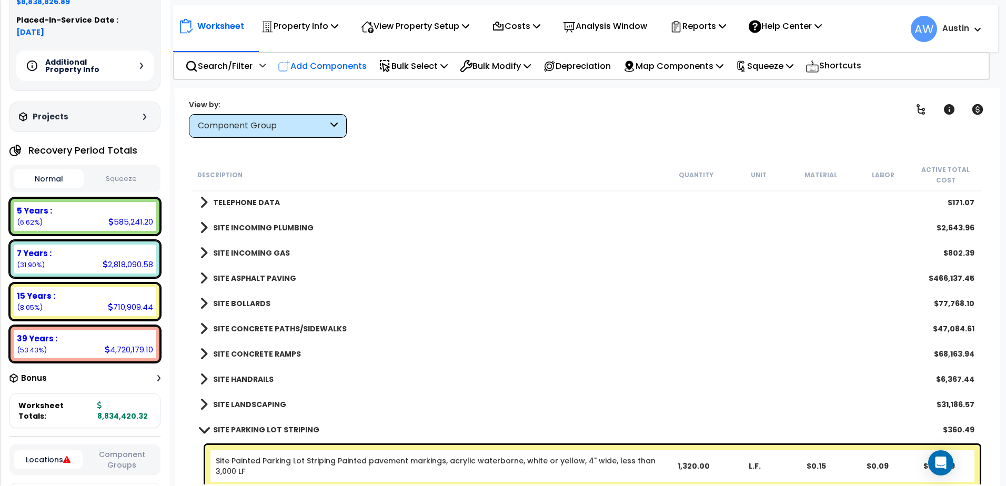
click at [310, 68] on p "Add Components" at bounding box center [322, 66] width 89 height 14
select select
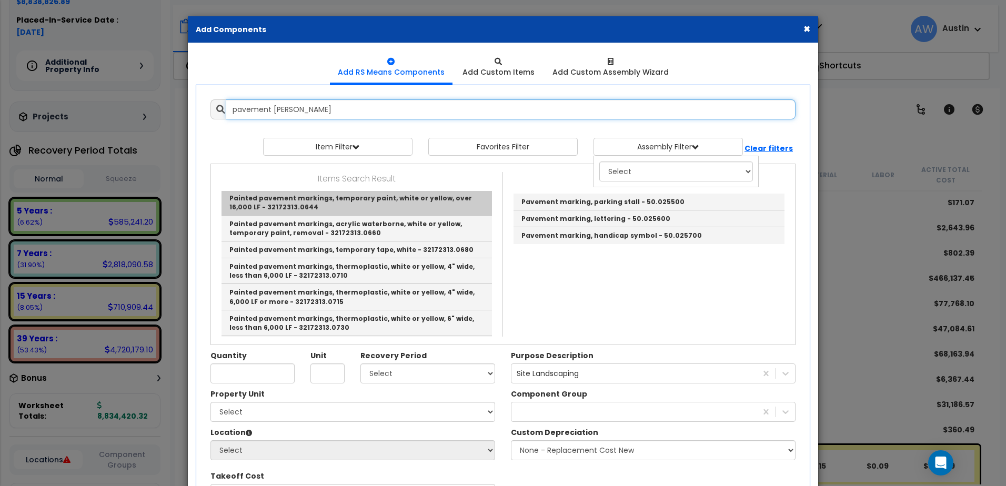
scroll to position [684, 0]
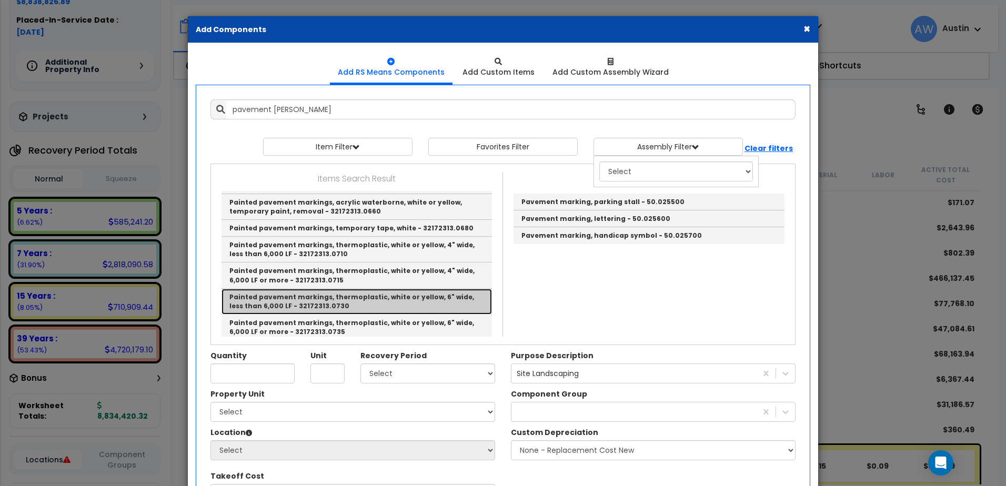
click at [364, 289] on link "Painted pavement markings, thermoplastic, white or yellow, 6" wide, less than 6…" at bounding box center [356, 302] width 270 height 26
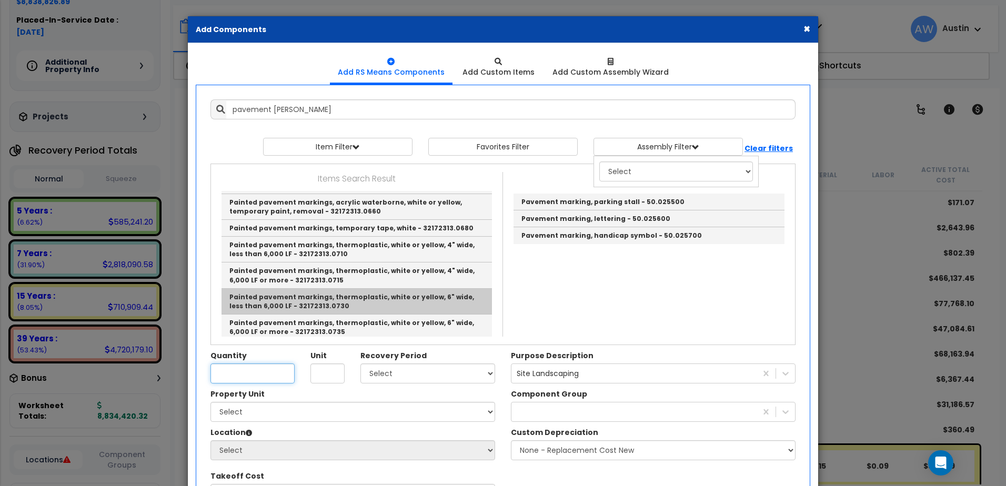
type input "Painted pavement markings, thermoplastic, white or yellow, 6" wide, less than 6…"
type input "L.F."
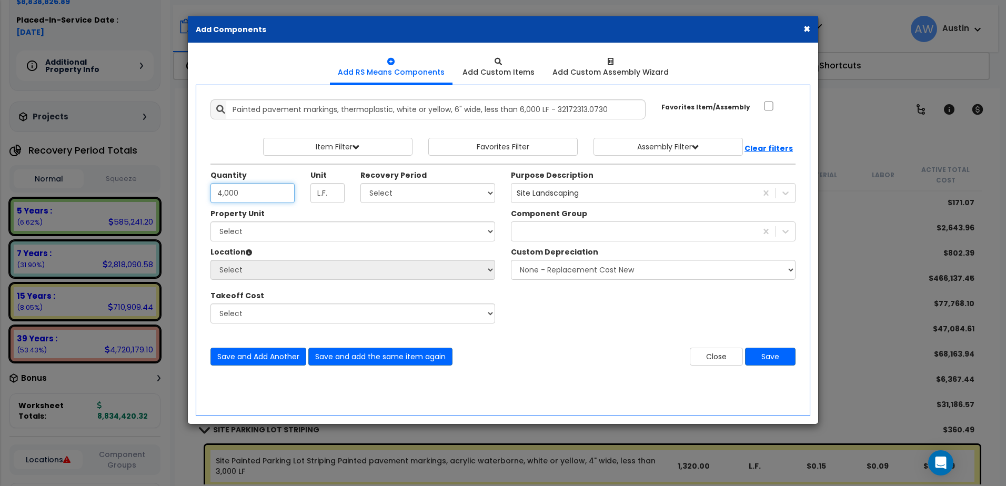
type input "4,000"
click at [382, 195] on select "Select Land 5 Years 7 Years 15 Years 39 Years 27.5 Year" at bounding box center [427, 193] width 135 height 20
select select "15Y"
click at [360, 183] on select "Select Land 5 Years 7 Years 15 Years 39 Years 27.5 Year" at bounding box center [427, 193] width 135 height 20
click at [536, 194] on div "Site Landscaping" at bounding box center [548, 193] width 62 height 11
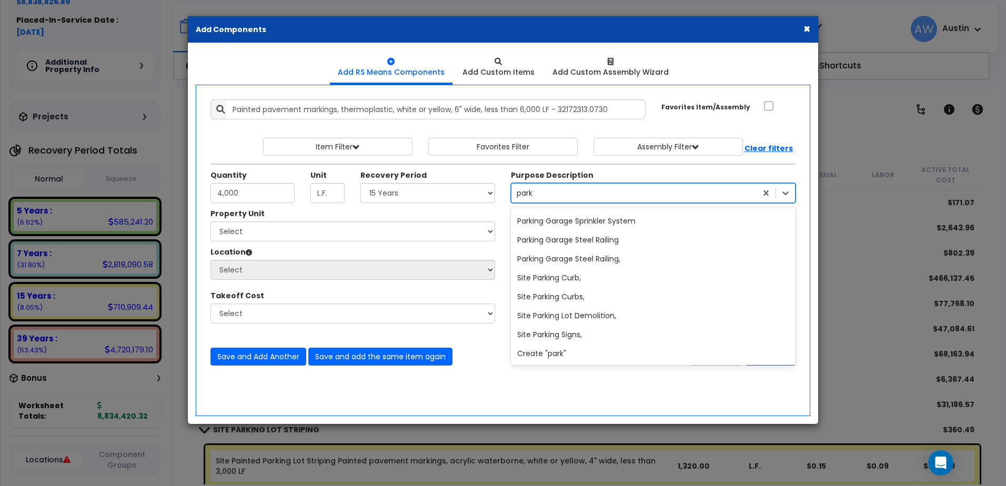
scroll to position [305, 0]
type input "[PERSON_NAME]"
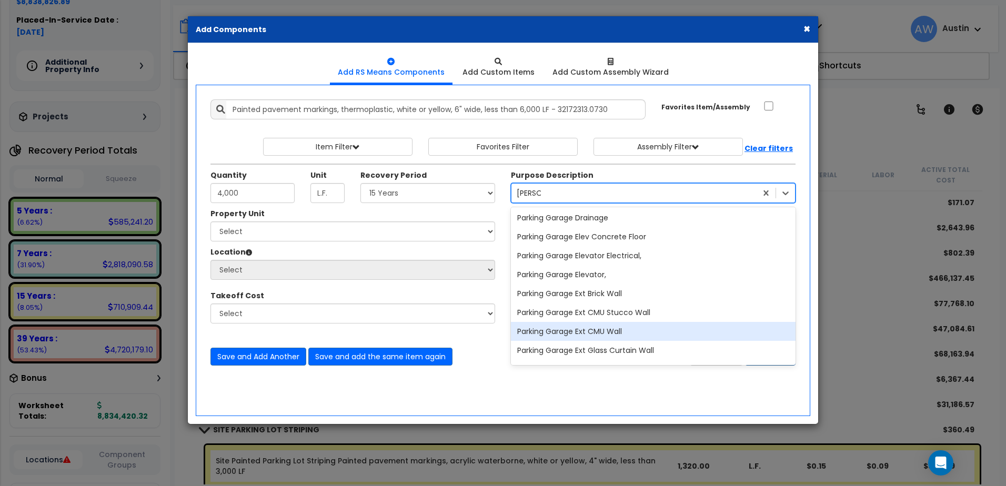
scroll to position [128, 0]
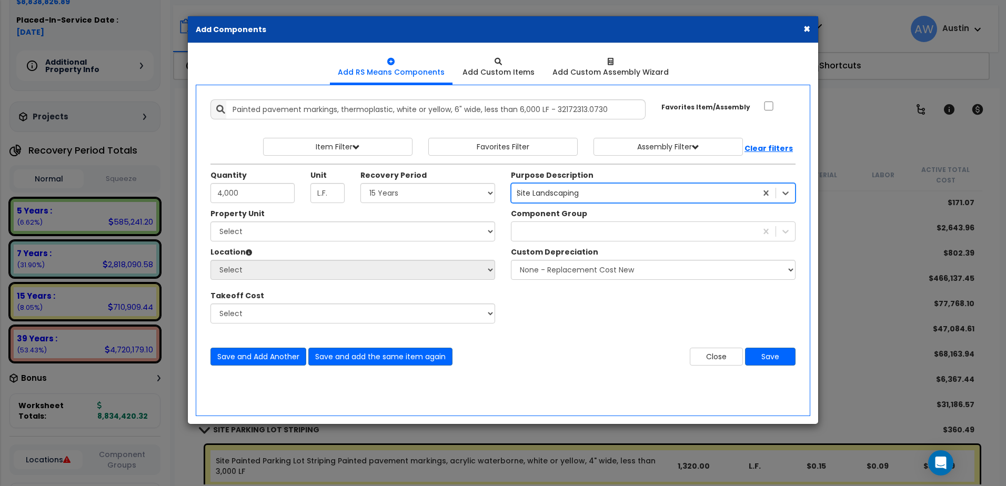
drag, startPoint x: 557, startPoint y: 194, endPoint x: 482, endPoint y: 195, distance: 74.2
click at [482, 195] on div "Quantity 4,000 Unit L.F. Recovery Period Select Land" at bounding box center [503, 186] width 601 height 45
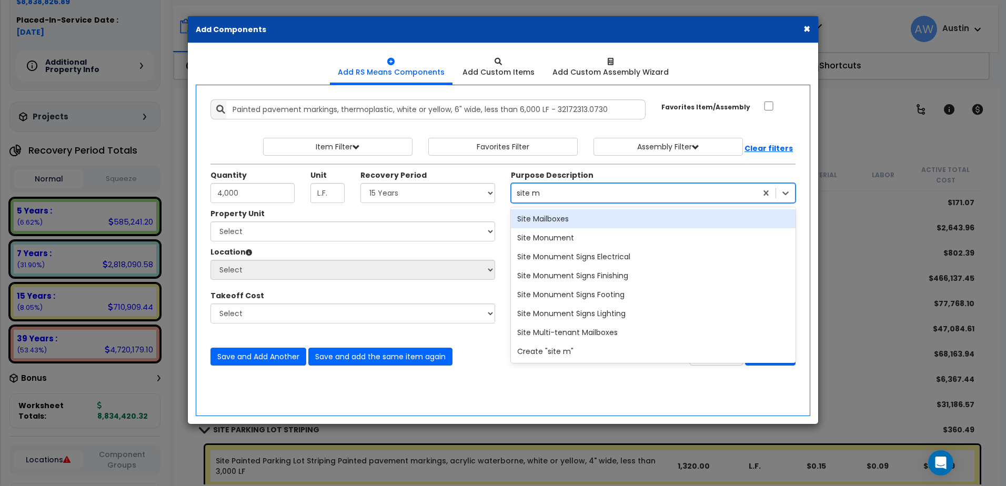
type input "site"
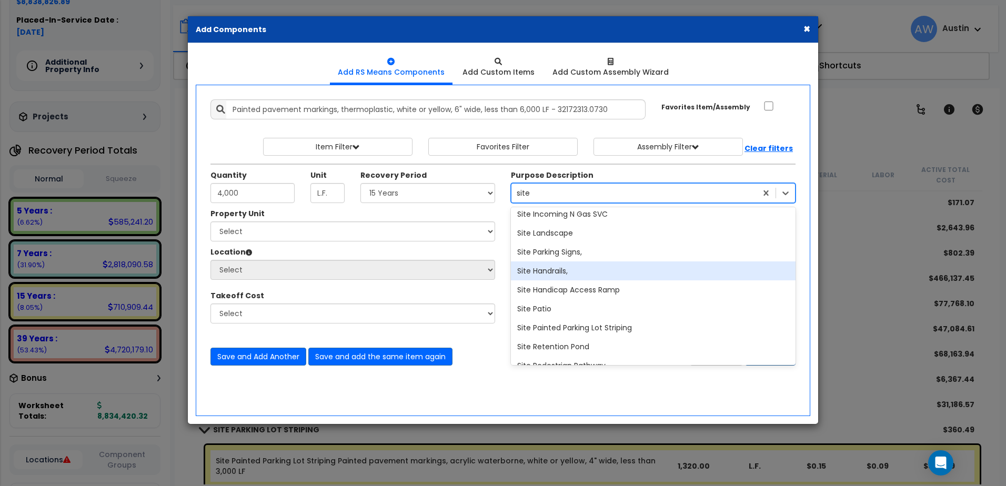
scroll to position [105, 0]
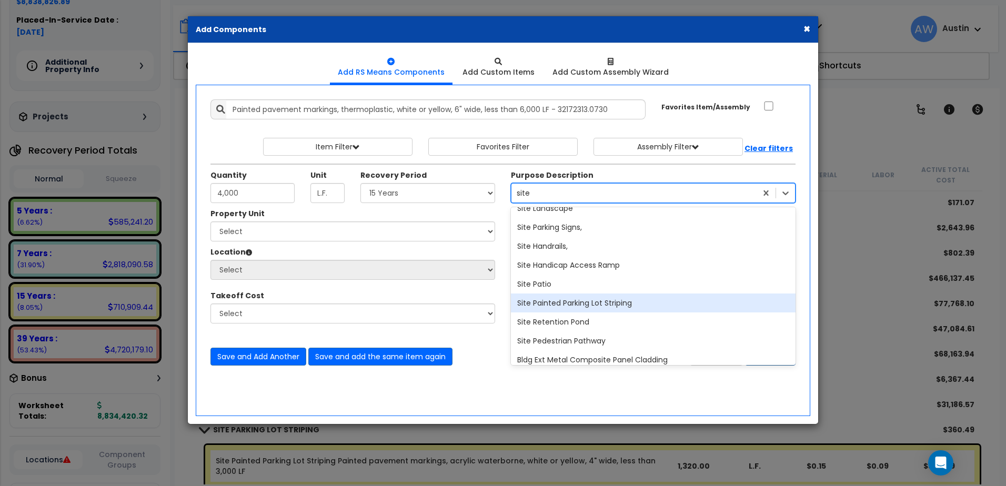
click at [548, 305] on div "Site Painted Parking Lot Striping" at bounding box center [653, 303] width 285 height 19
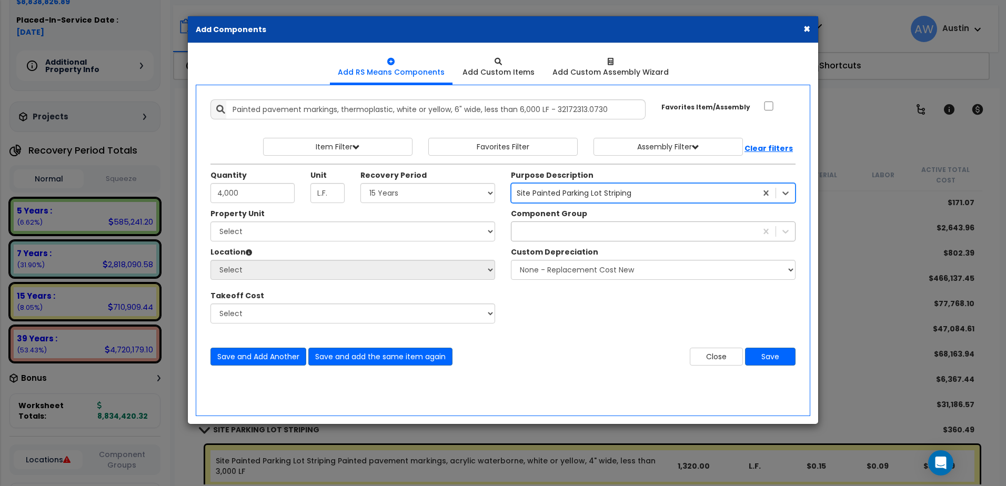
click at [550, 230] on div at bounding box center [633, 231] width 245 height 17
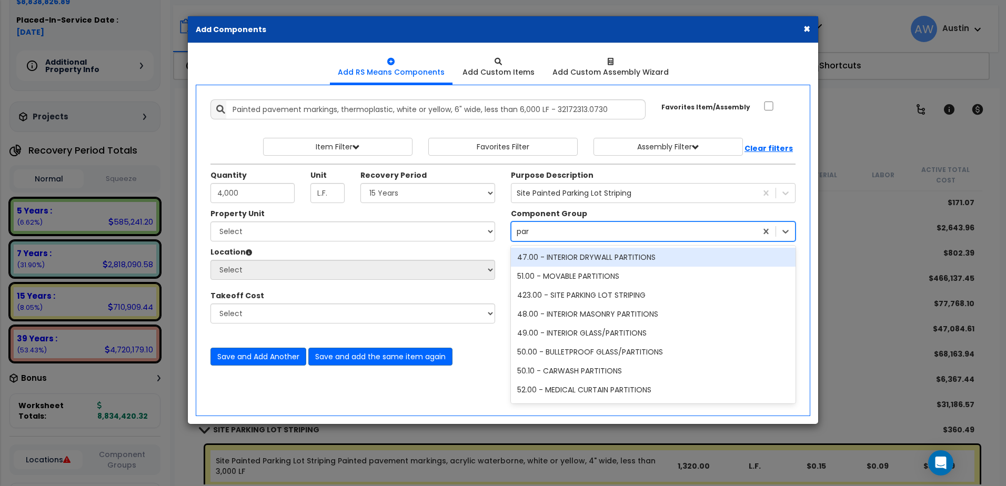
type input "park"
click at [561, 259] on div "423.00 - SITE PARKING LOT STRIPING" at bounding box center [653, 257] width 285 height 19
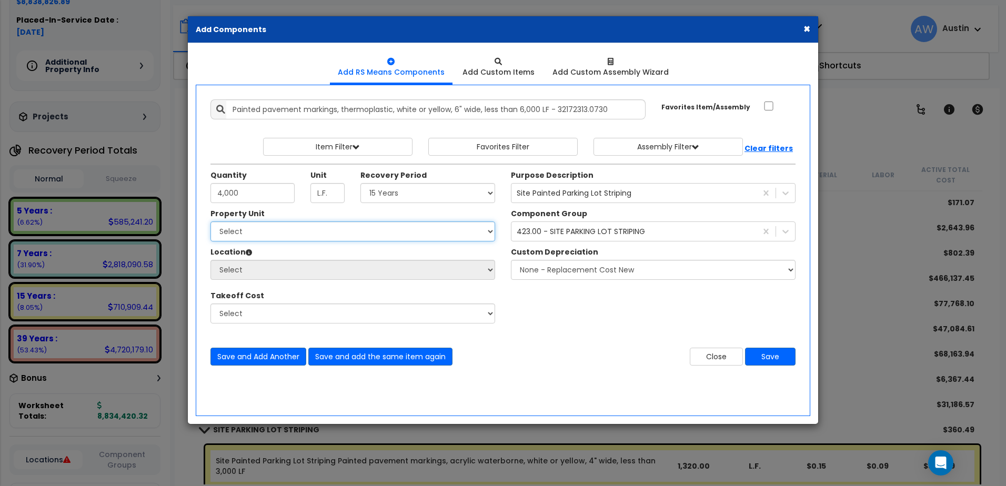
click at [250, 231] on select "Select [PERSON_NAME] Metal Building Systems Site Improvements" at bounding box center [352, 231] width 285 height 20
select select "160318"
click at [210, 221] on select "Select [PERSON_NAME] Metal Building Systems Site Improvements" at bounding box center [352, 231] width 285 height 20
click at [261, 273] on select "Select Site Exterior Add Additional Location" at bounding box center [352, 270] width 285 height 20
select select "462"
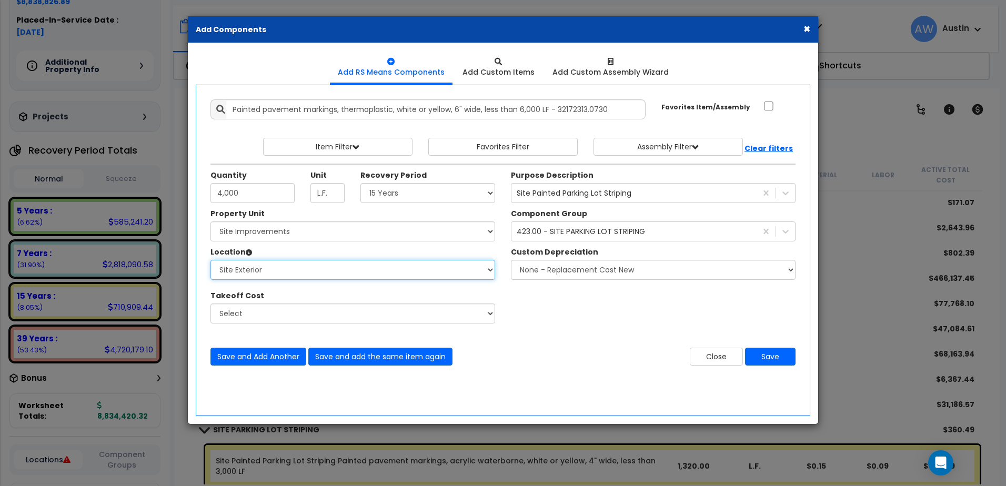
click at [210, 260] on select "Select Site Exterior Add Additional Location" at bounding box center [352, 270] width 285 height 20
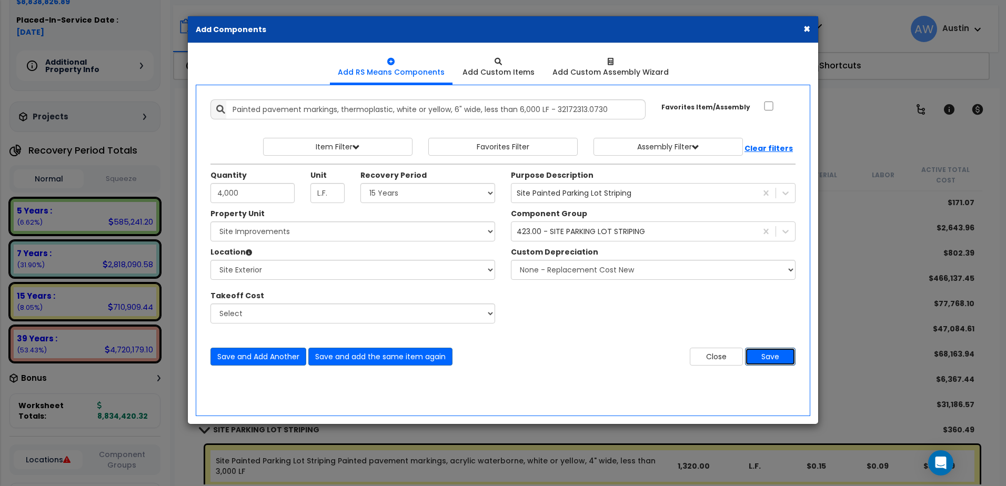
click at [768, 361] on button "Save" at bounding box center [770, 357] width 51 height 18
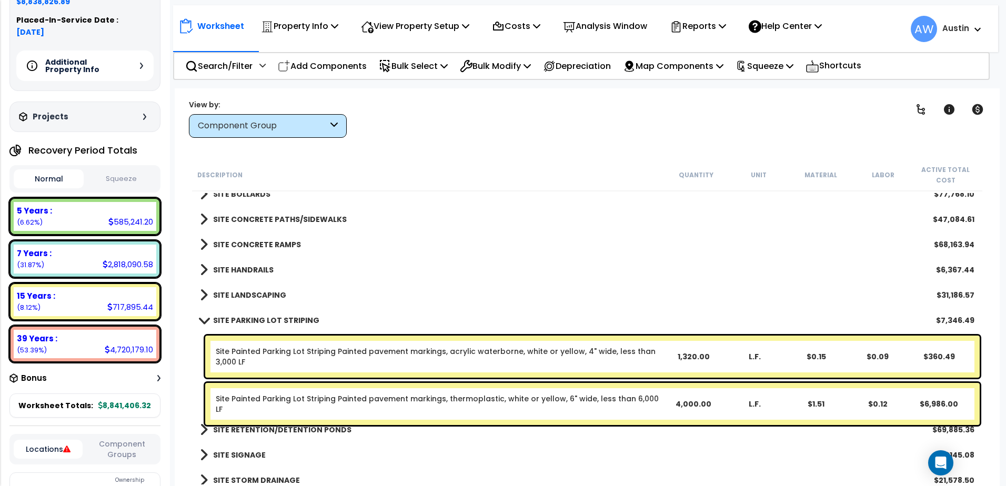
scroll to position [1710, 0]
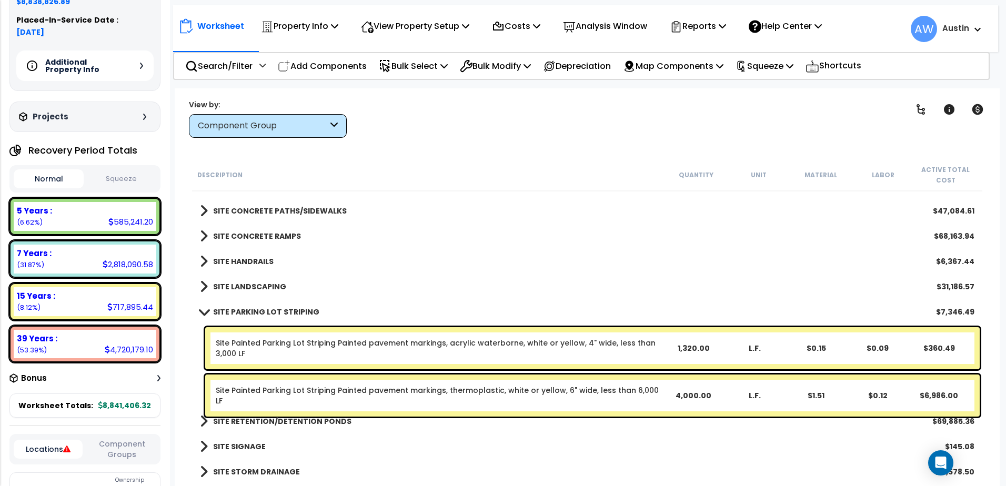
click at [240, 348] on link "Site Painted Parking Lot Striping Painted pavement markings, acrylic waterborne…" at bounding box center [436, 348] width 440 height 21
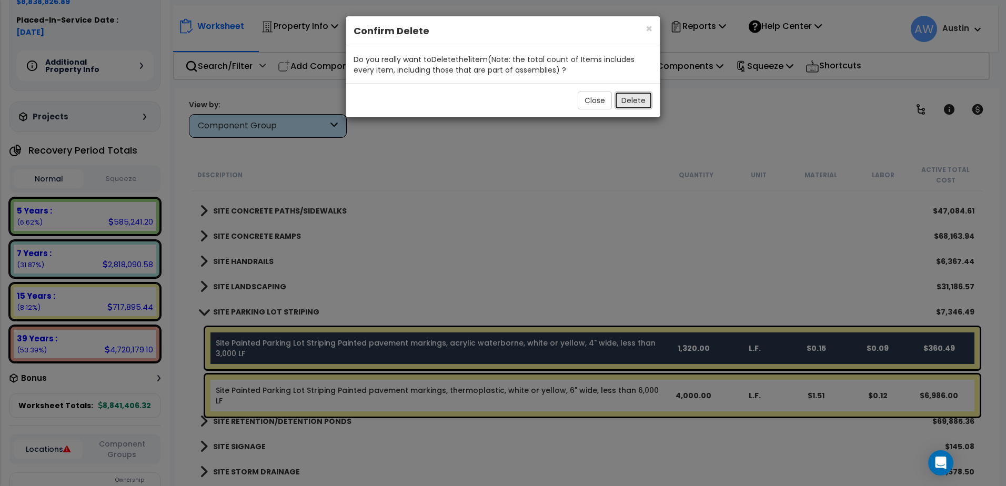
click at [637, 101] on button "Delete" at bounding box center [633, 101] width 38 height 18
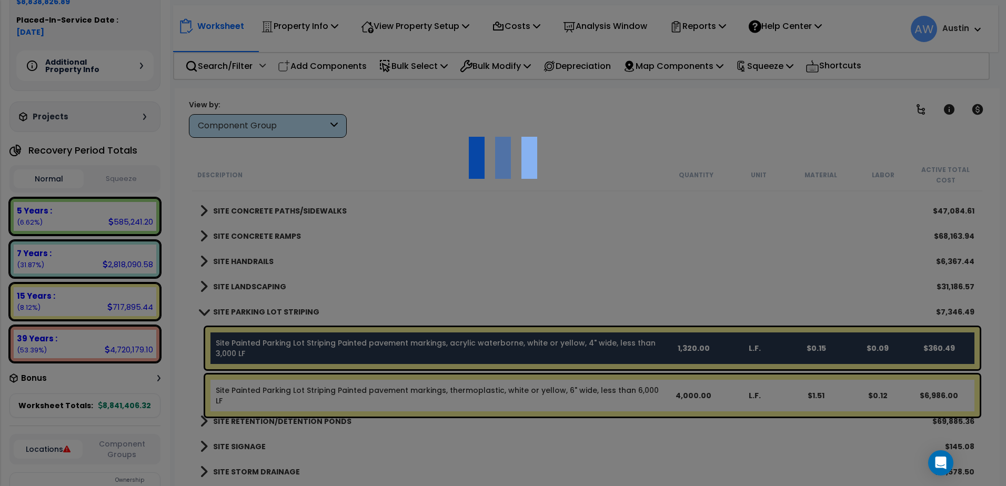
scroll to position [1663, 0]
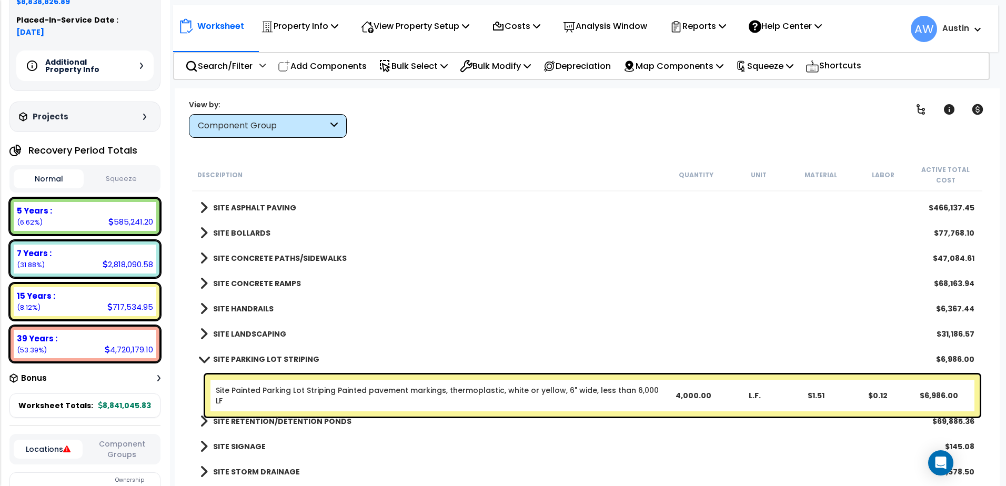
click at [204, 358] on span at bounding box center [203, 359] width 15 height 8
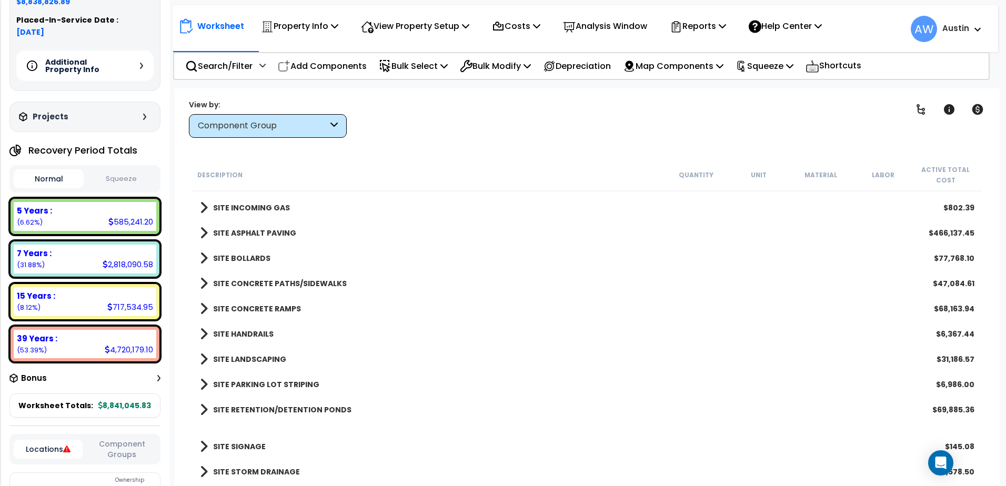
click at [200, 452] on span at bounding box center [204, 446] width 8 height 15
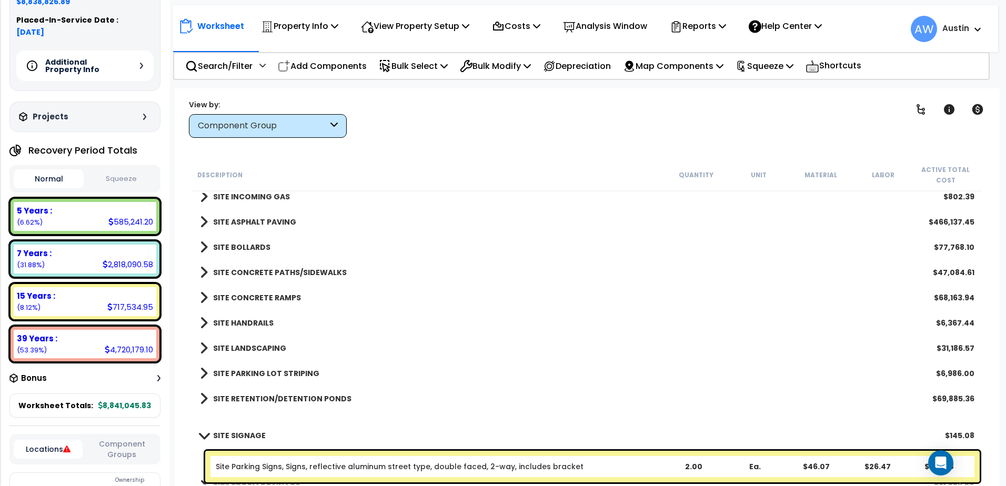
scroll to position [1663, 0]
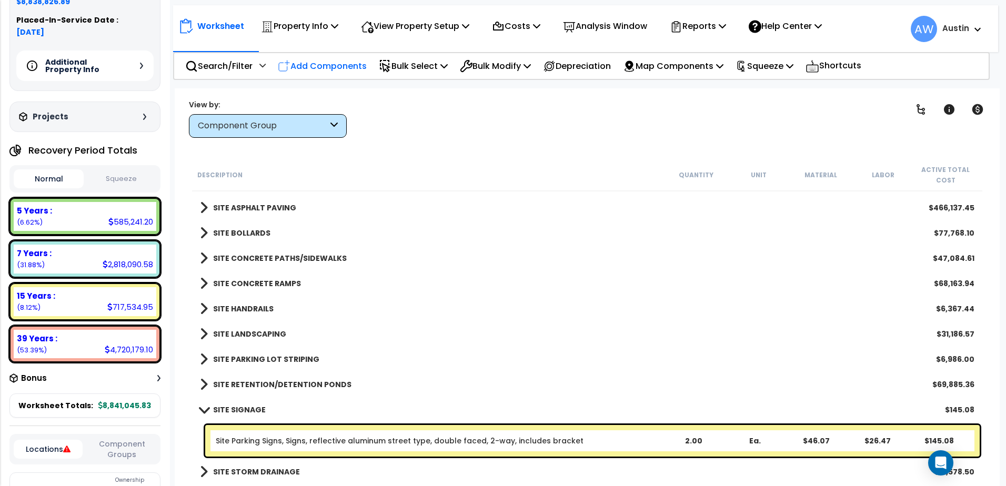
click at [324, 69] on p "Add Components" at bounding box center [322, 66] width 89 height 14
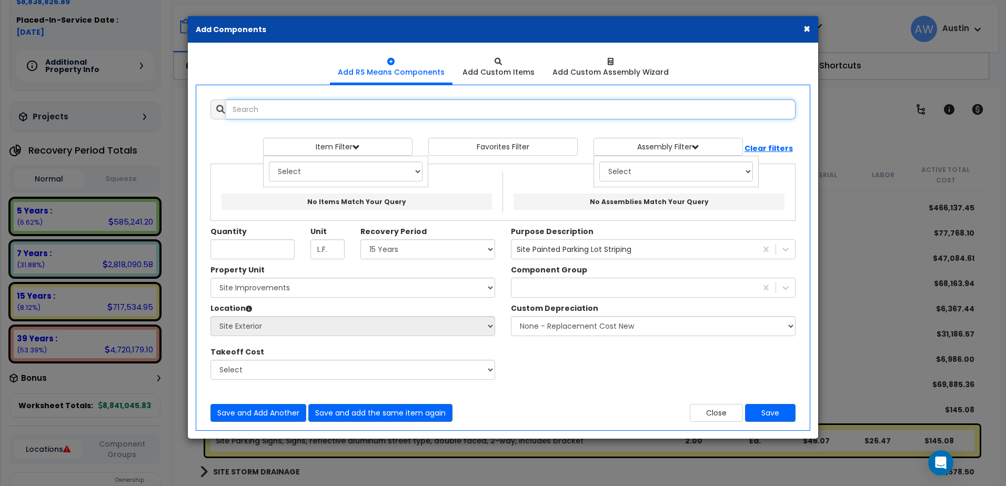
select select
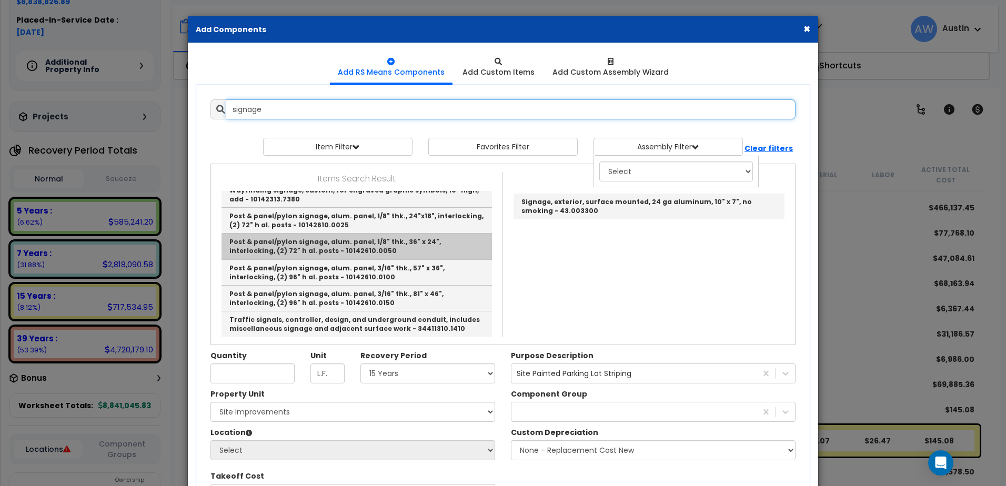
scroll to position [611, 0]
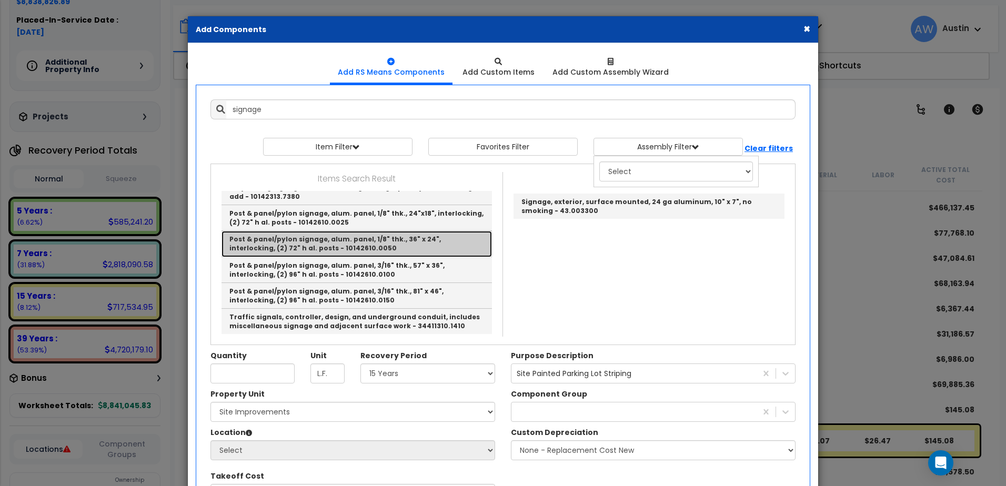
click at [322, 246] on link "Post & panel/pylon signage, alum. panel, 1/8" thk., 36" x 24", interlocking, (2…" at bounding box center [356, 244] width 270 height 26
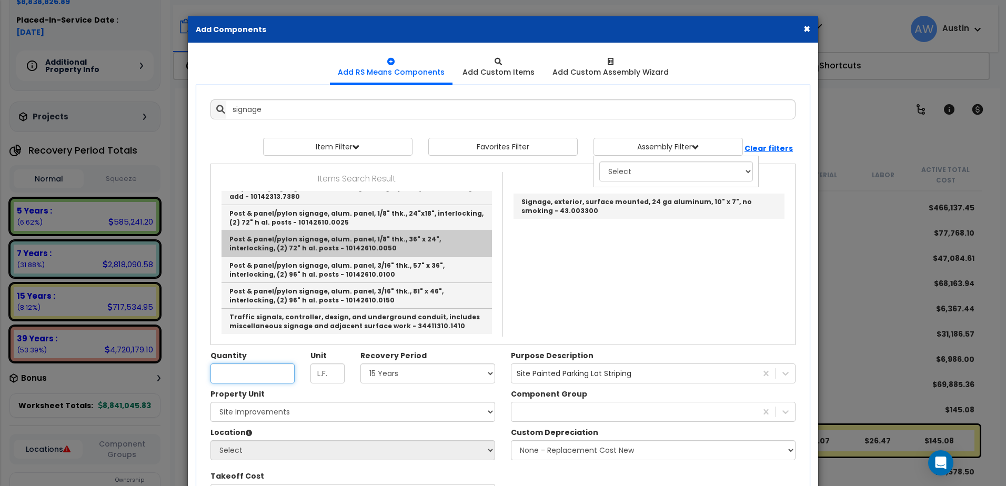
type input "Post & panel/pylon signage, alum. panel, 1/8" thk., 36" x 24", interlocking, (2…"
type input "Ea."
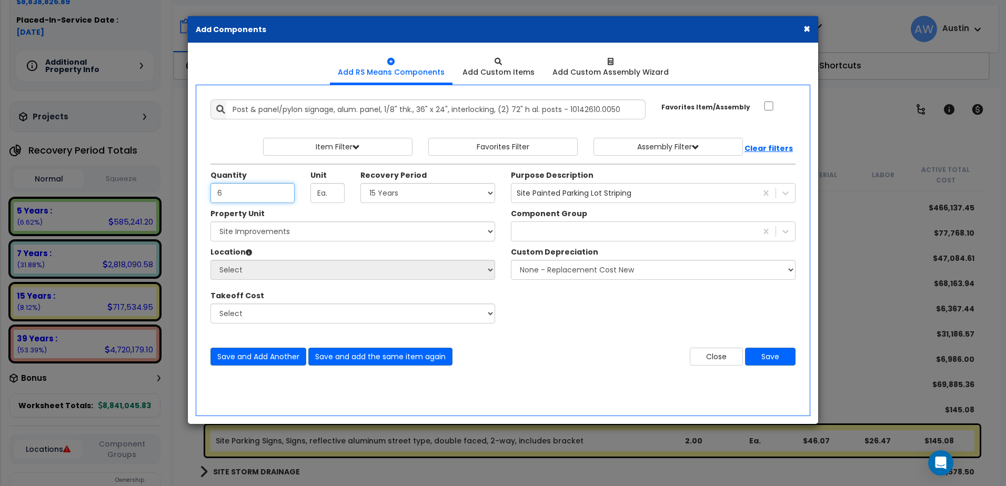
type input "6"
click at [372, 191] on select "Select Land 5 Years 7 Years 15 Years 39 Years 27.5 Year" at bounding box center [427, 193] width 135 height 20
select select "15Y"
click at [360, 183] on select "Select Land 5 Years 7 Years 15 Years 39 Years 27.5 Year" at bounding box center [427, 193] width 135 height 20
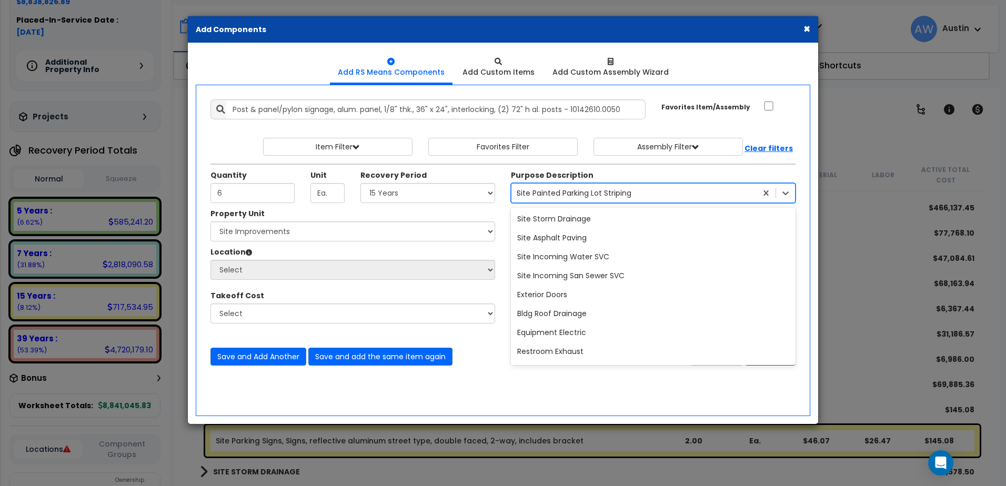
click at [563, 197] on div "Site Painted Parking Lot Striping" at bounding box center [574, 193] width 115 height 11
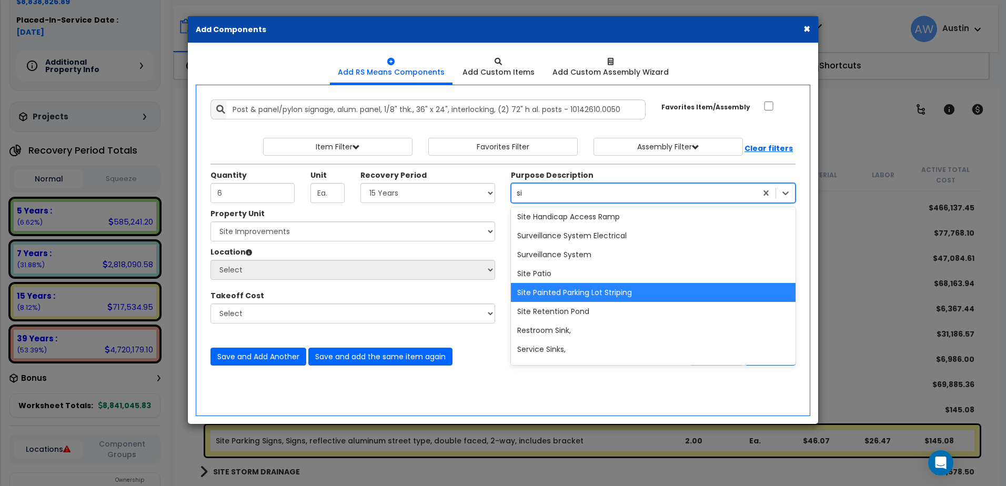
scroll to position [173, 0]
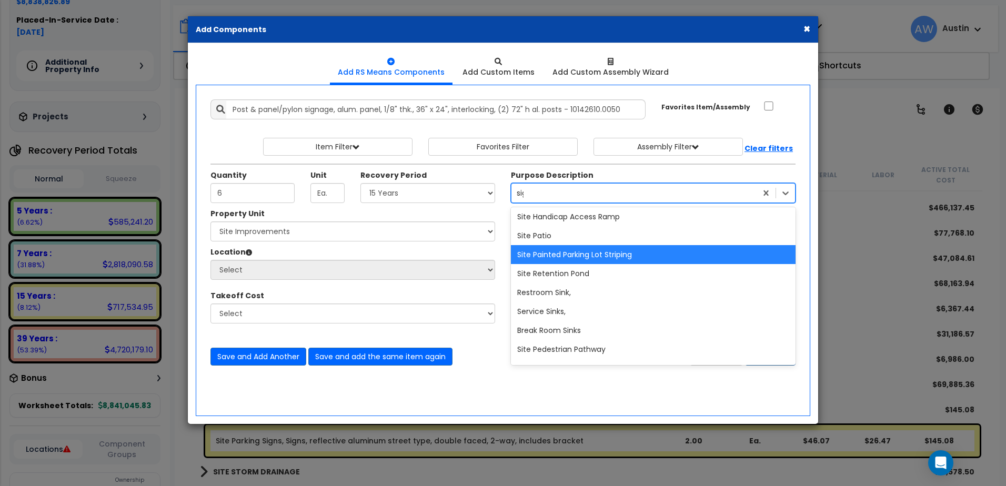
type input "sign"
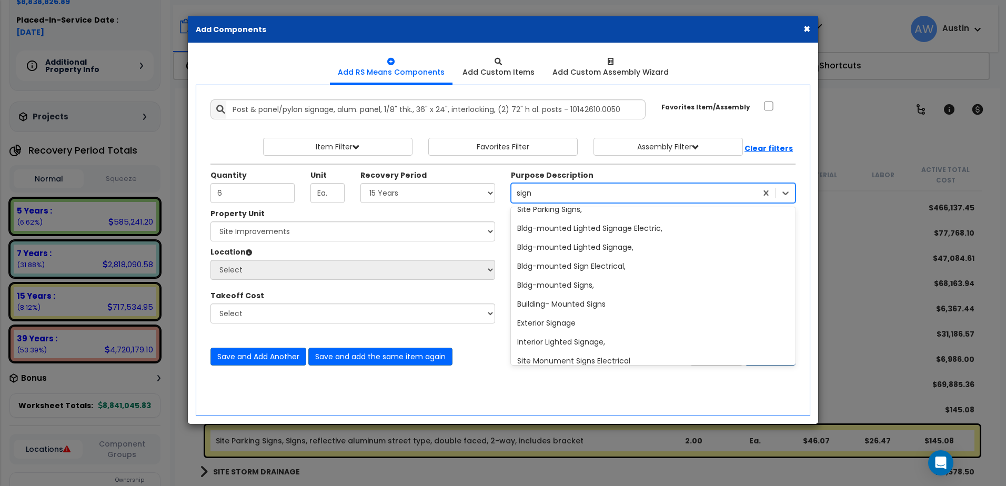
scroll to position [0, 0]
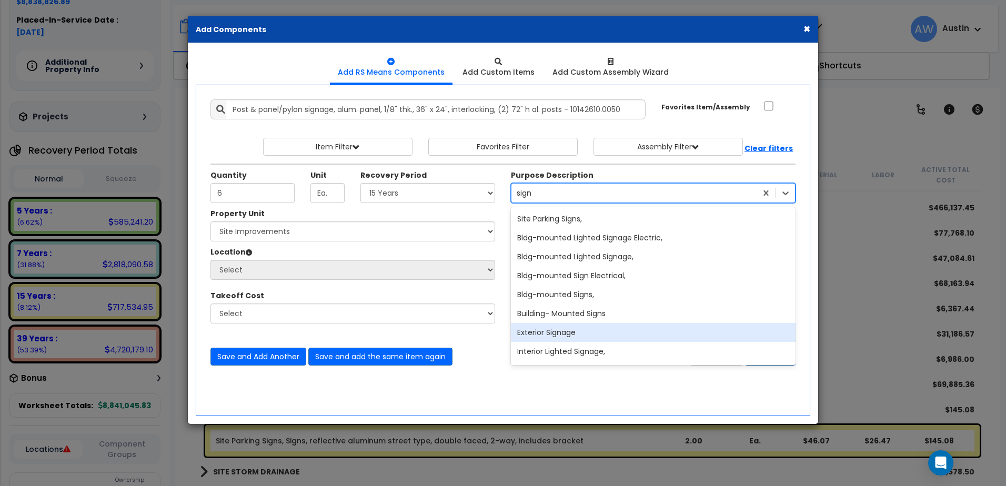
click at [559, 332] on div "Exterior Signage" at bounding box center [653, 332] width 285 height 19
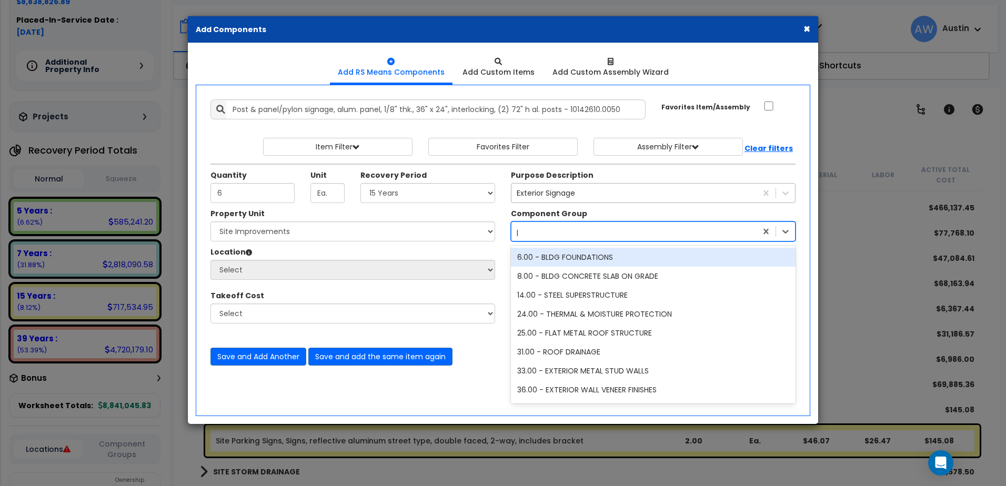
click at [535, 224] on div "park" at bounding box center [633, 231] width 245 height 17
type input "sign"
click at [550, 264] on div "439.00 - SITE SIGNAGE" at bounding box center [653, 257] width 285 height 19
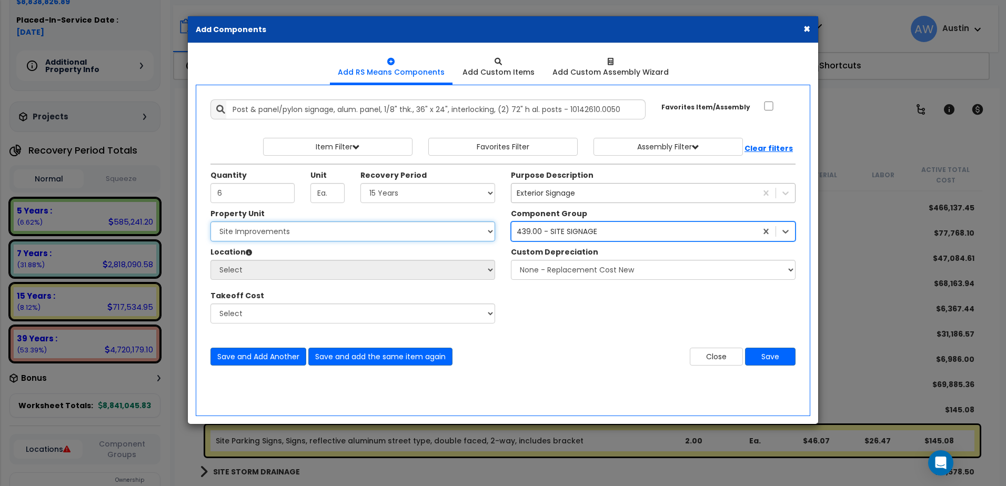
click at [306, 229] on select "Select [PERSON_NAME] Metal Building Systems Site Improvements" at bounding box center [352, 231] width 285 height 20
select select "160318"
click at [210, 221] on select "Select [PERSON_NAME] Metal Building Systems Site Improvements" at bounding box center [352, 231] width 285 height 20
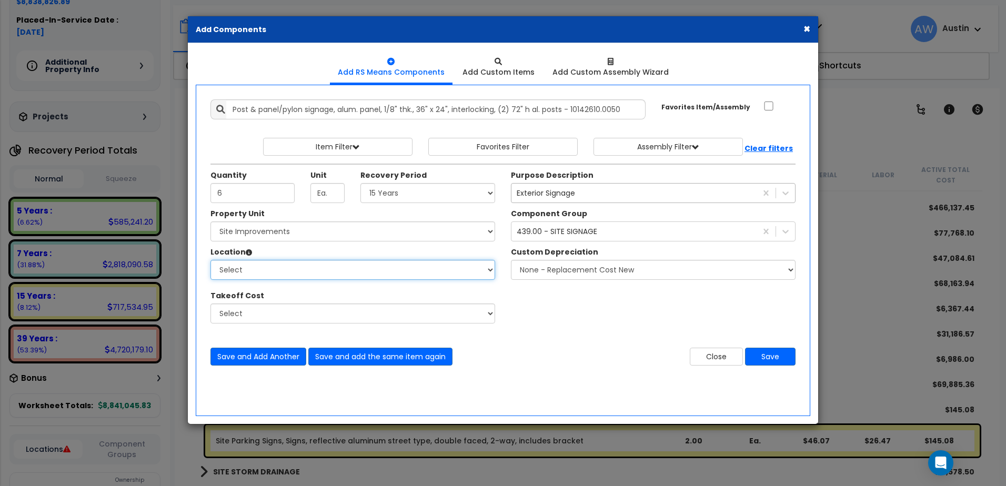
click at [298, 270] on select "Select Site Exterior Add Additional Location" at bounding box center [352, 270] width 285 height 20
select select "462"
click at [210, 260] on select "Select Site Exterior Add Additional Location" at bounding box center [352, 270] width 285 height 20
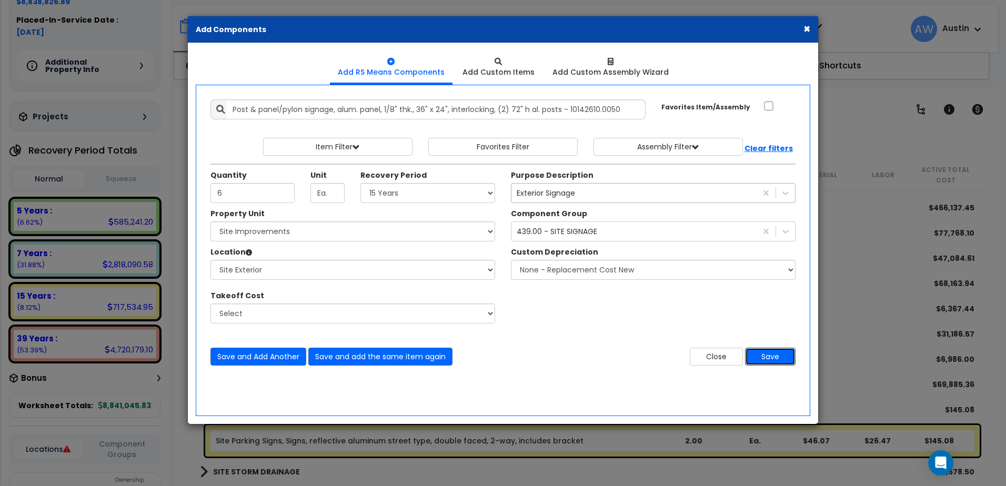
click at [773, 355] on button "Save" at bounding box center [770, 357] width 51 height 18
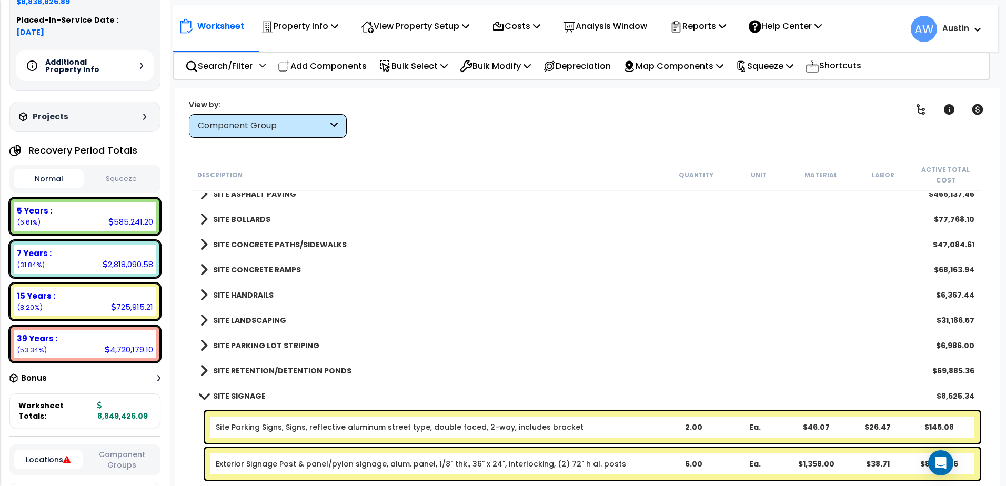
scroll to position [1700, 0]
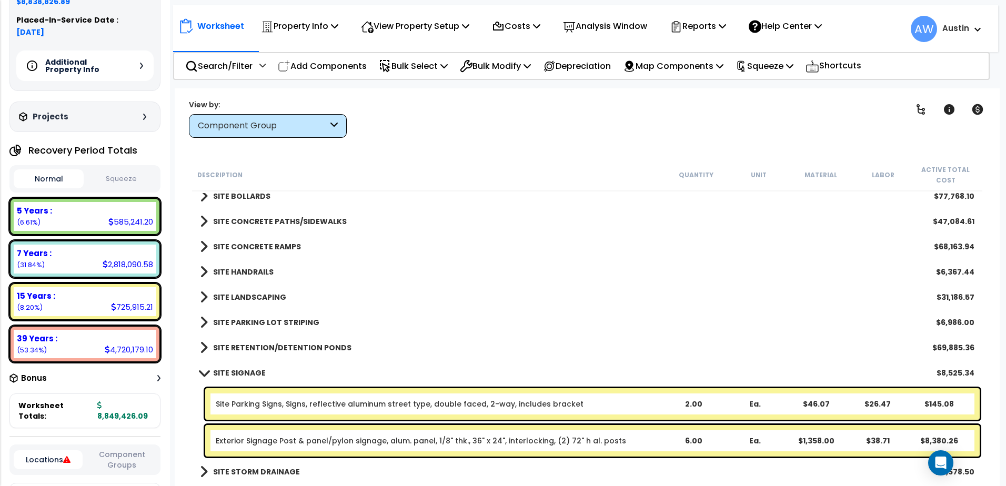
click at [257, 404] on link "Site Parking Signs, Signs, reflective aluminum street type, double faced, 2-way…" at bounding box center [400, 404] width 368 height 11
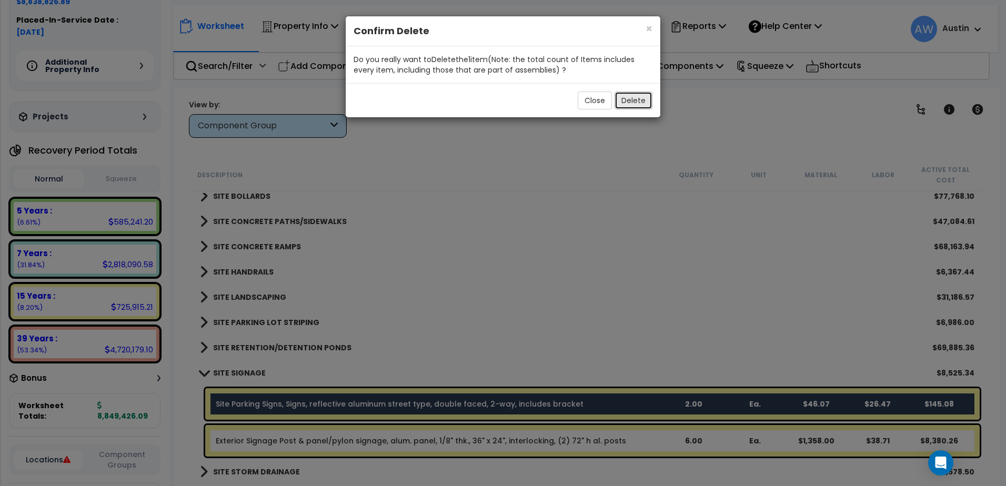
click at [634, 101] on button "Delete" at bounding box center [633, 101] width 38 height 18
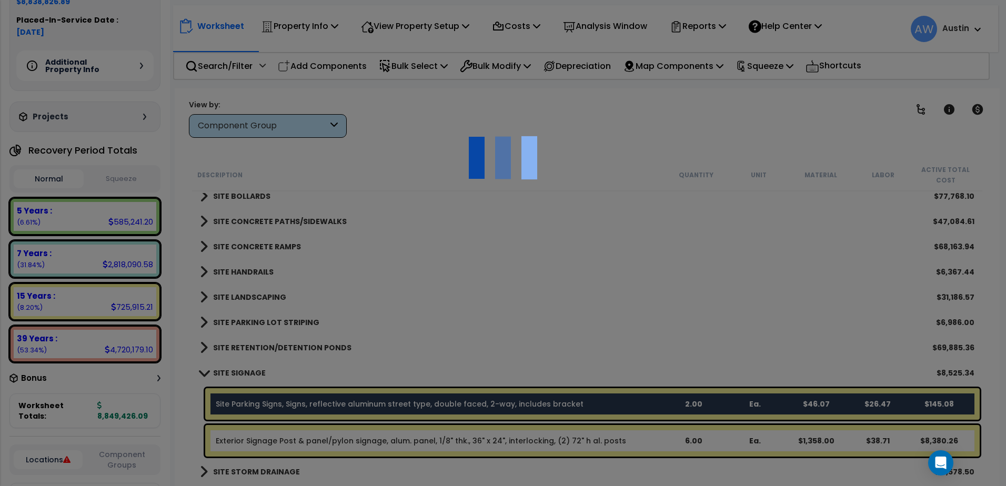
scroll to position [1663, 0]
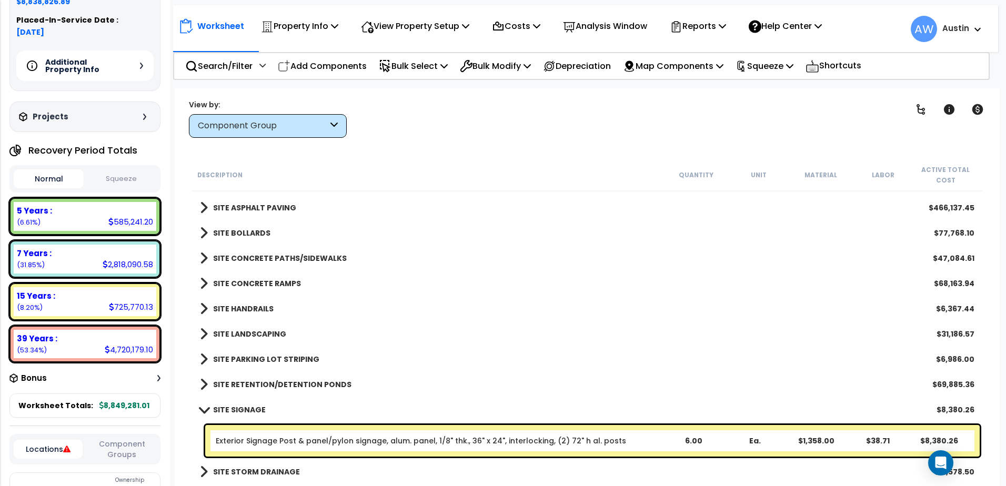
click at [266, 443] on link "Exterior Signage Post & panel/pylon signage, alum. panel, 1/8" thk., 36" x 24",…" at bounding box center [421, 441] width 410 height 11
click at [286, 437] on link "Exterior Signage Post & panel/pylon signage, alum. panel, 1/8" thk., 36" x 24",…" at bounding box center [421, 441] width 410 height 11
click at [296, 438] on link "Exterior Signage Post & panel/pylon signage, alum. panel, 1/8" thk., 36" x 24",…" at bounding box center [421, 441] width 410 height 11
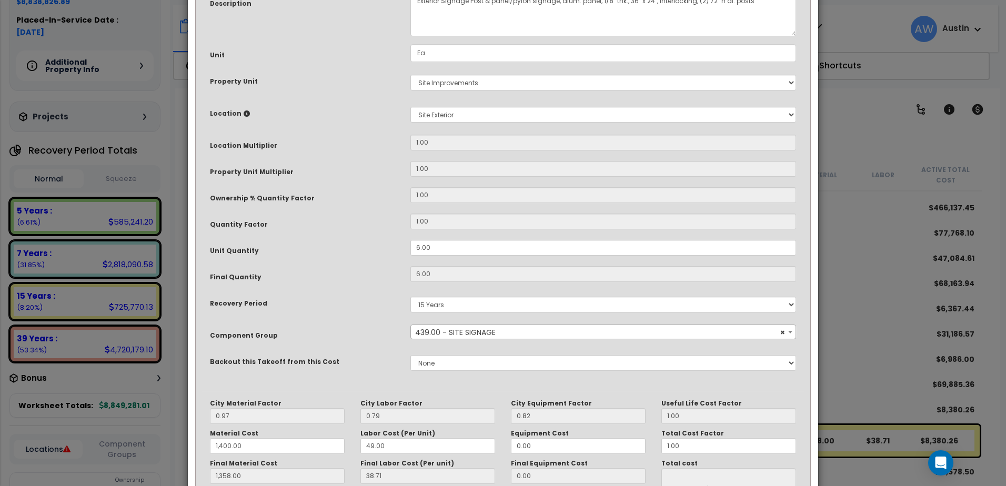
scroll to position [0, 0]
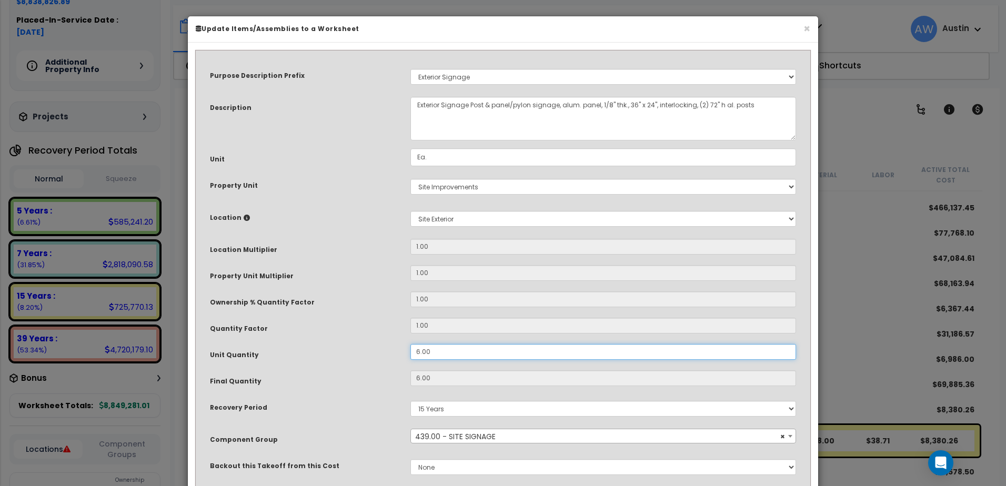
drag, startPoint x: 437, startPoint y: 351, endPoint x: 370, endPoint y: 357, distance: 66.5
click at [370, 357] on div "Unit Quantity 6.00" at bounding box center [503, 353] width 602 height 18
type input "4"
type input "6"
type input "1,358.00"
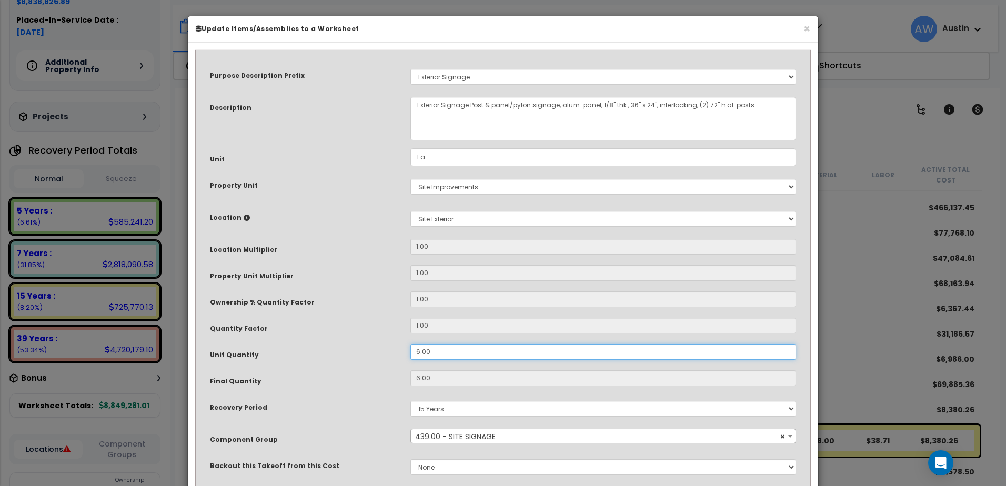
type input "$8,380.26"
type input "4"
type input "1,358.00"
type input "$5,586.84"
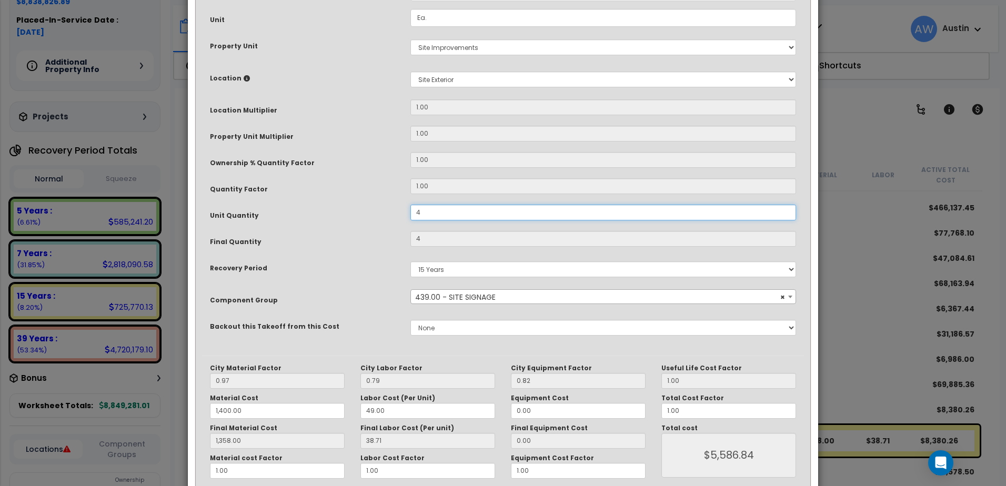
scroll to position [158, 0]
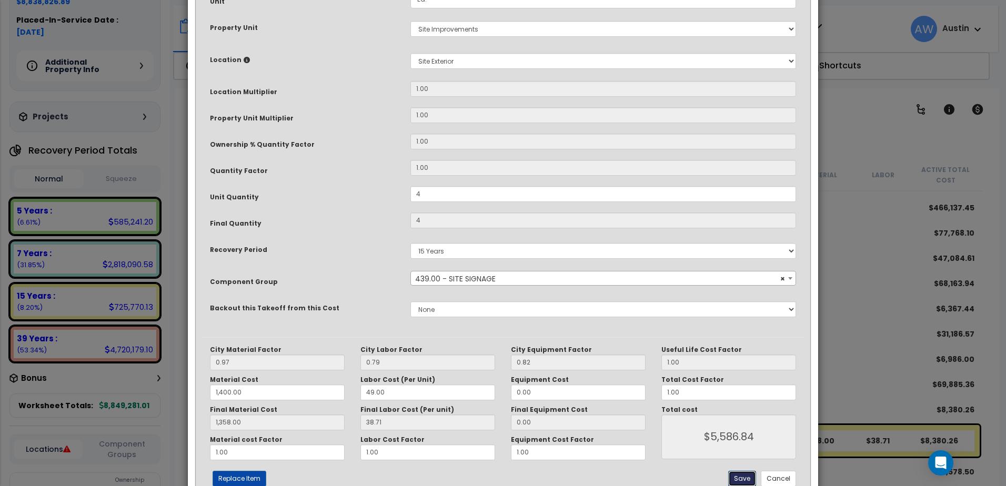
click at [740, 478] on button "Save" at bounding box center [742, 479] width 28 height 16
type input "4.00"
type input "1400.00"
type input "1358.00"
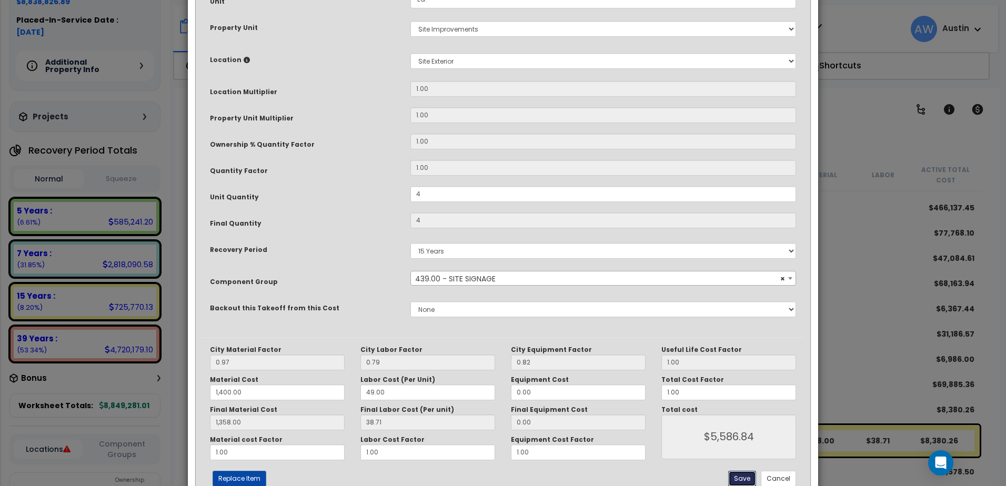
type input "5586.84"
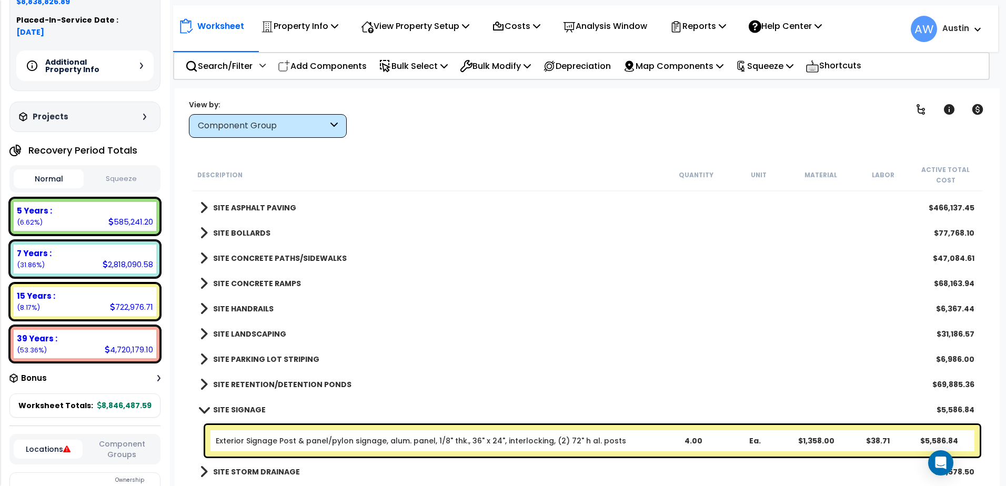
click at [200, 406] on link "SITE SIGNAGE" at bounding box center [233, 409] width 66 height 15
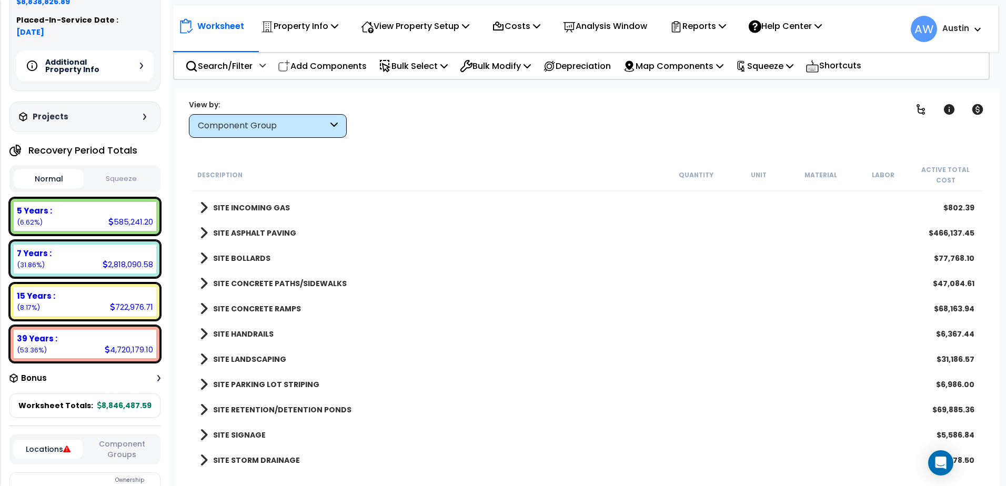
scroll to position [46, 0]
click at [249, 460] on b "SITE STORM DRAINAGE" at bounding box center [256, 460] width 87 height 11
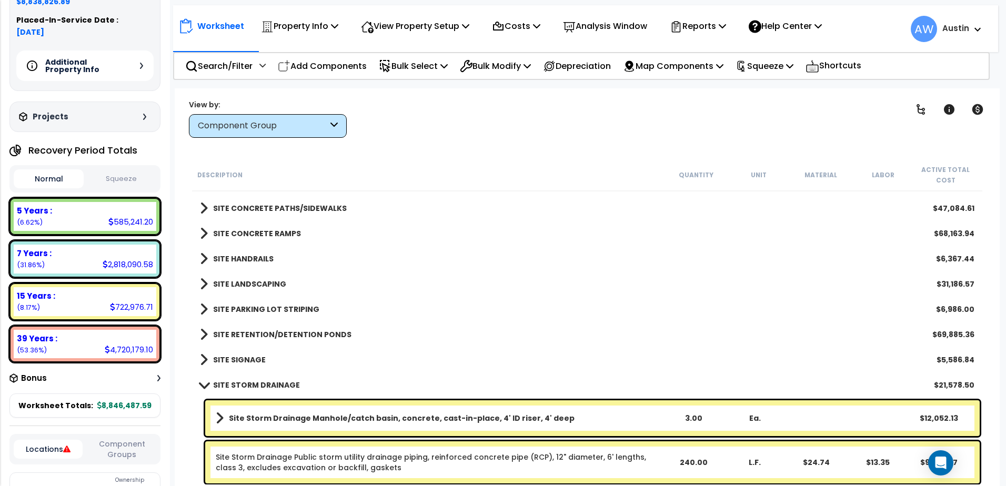
scroll to position [1715, 0]
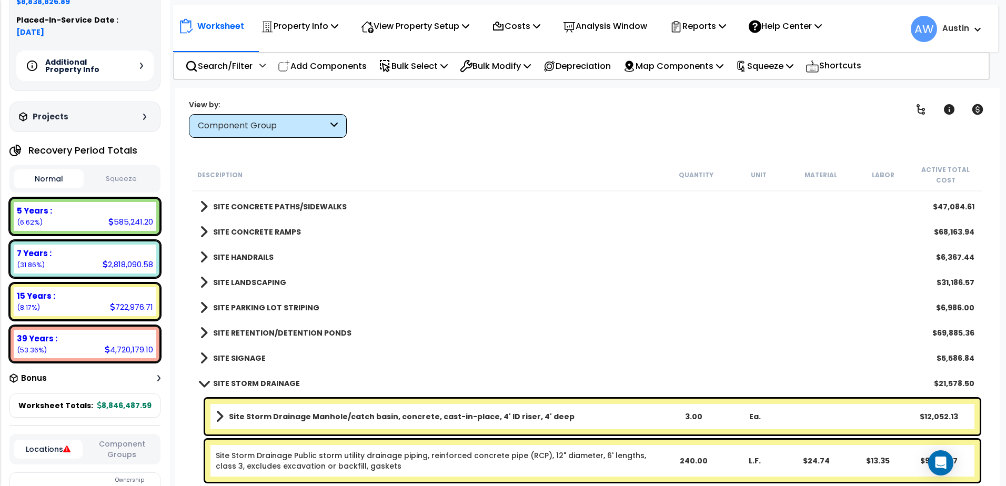
click at [241, 383] on b "SITE STORM DRAINAGE" at bounding box center [256, 383] width 87 height 11
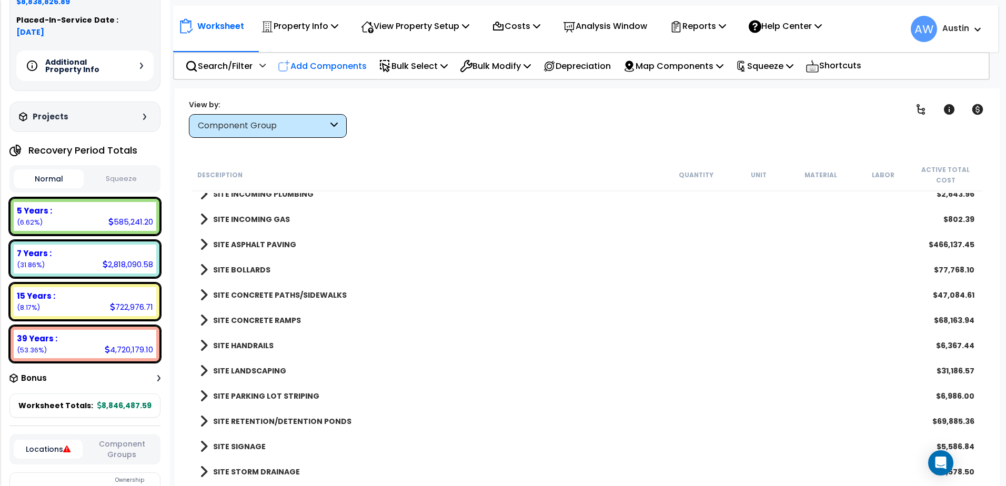
click at [310, 64] on p "Add Components" at bounding box center [322, 66] width 89 height 14
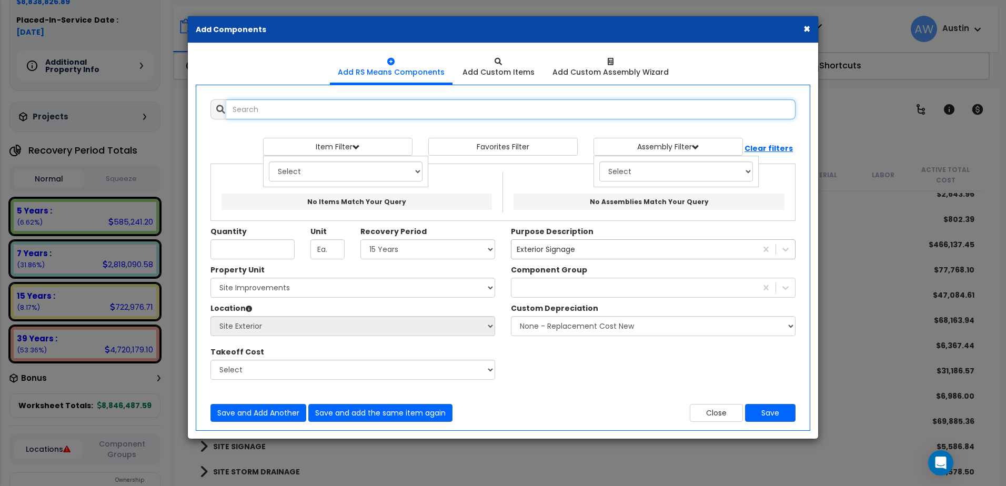
select select
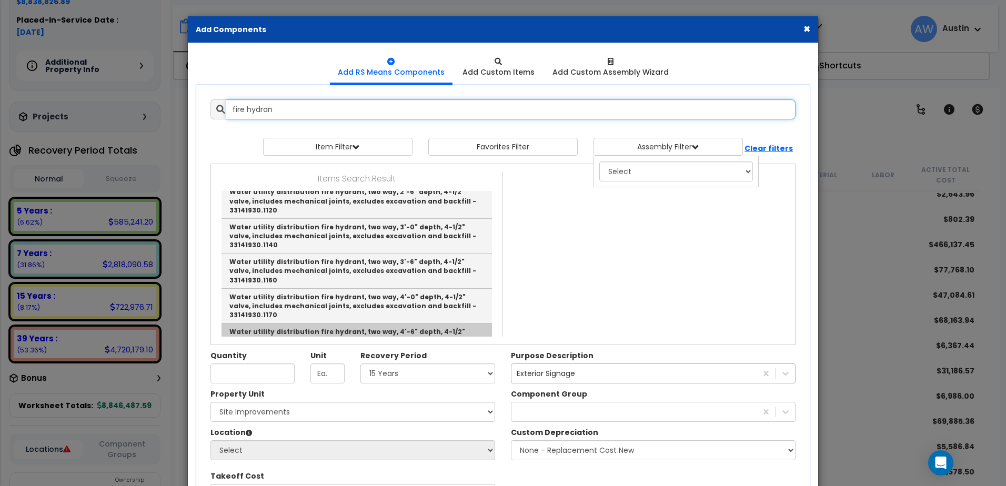
scroll to position [579, 0]
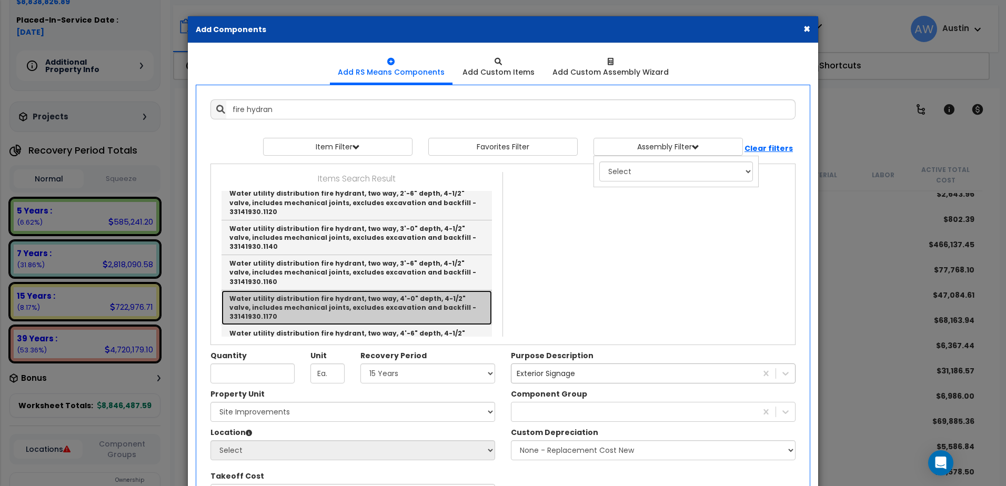
click at [362, 290] on link "Water utility distribution fire hydrant, two way, 4'-0" depth, 4-1/2" valve, in…" at bounding box center [356, 307] width 270 height 35
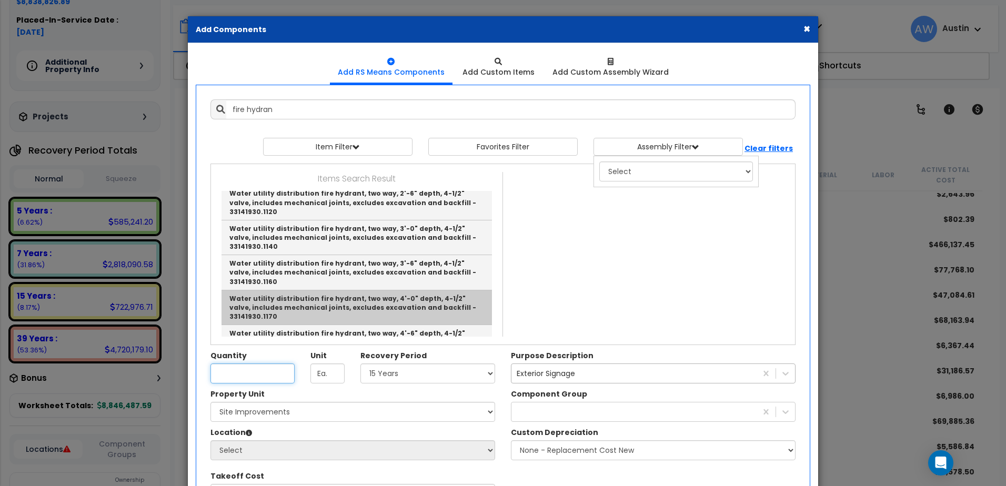
type input "Water utility distribution fire hydrant, two way, 4'-0" depth, 4-1/2" valve, in…"
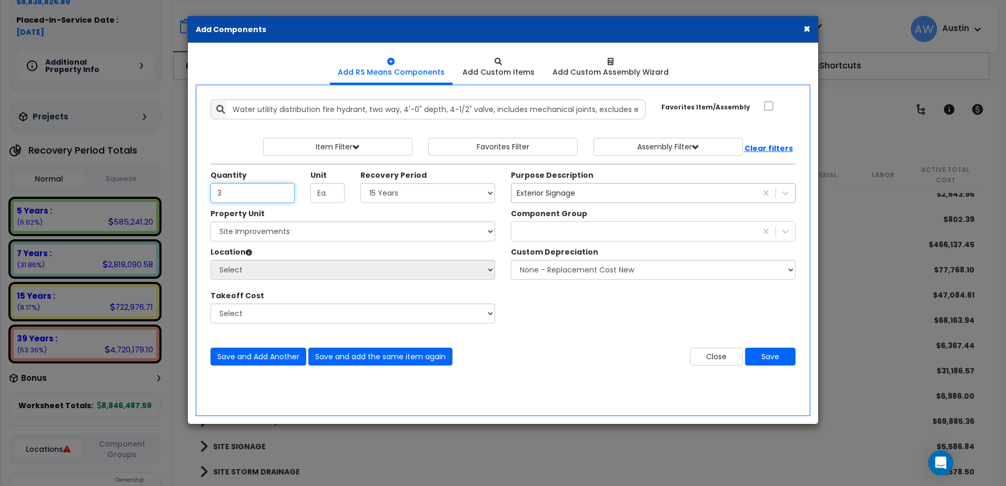
type input "3"
click at [385, 195] on select "Select Land 5 Years 7 Years 15 Years 39 Years 27.5 Year" at bounding box center [427, 193] width 135 height 20
select select "15Y"
click at [360, 183] on select "Select Land 5 Years 7 Years 15 Years 39 Years 27.5 Year" at bounding box center [427, 193] width 135 height 20
click at [578, 194] on div "Exterior Signage sign" at bounding box center [633, 193] width 245 height 17
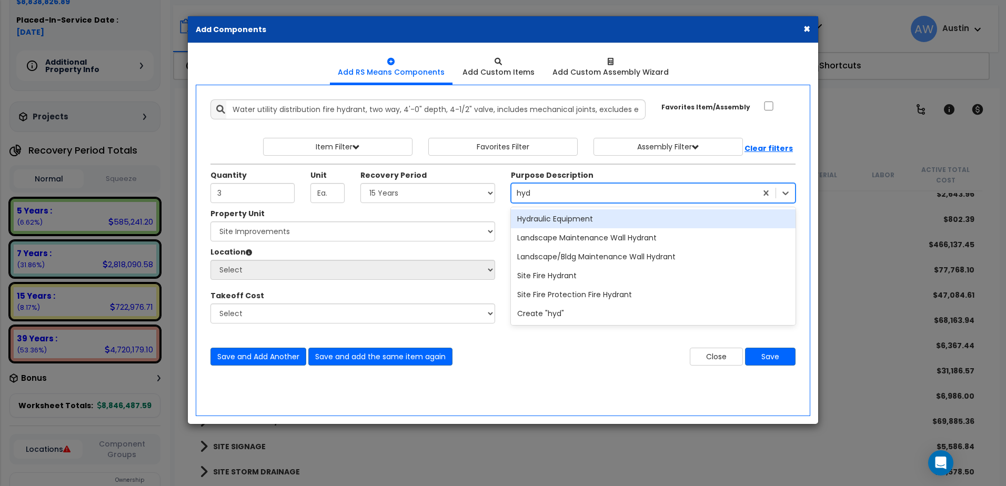
type input "hydr"
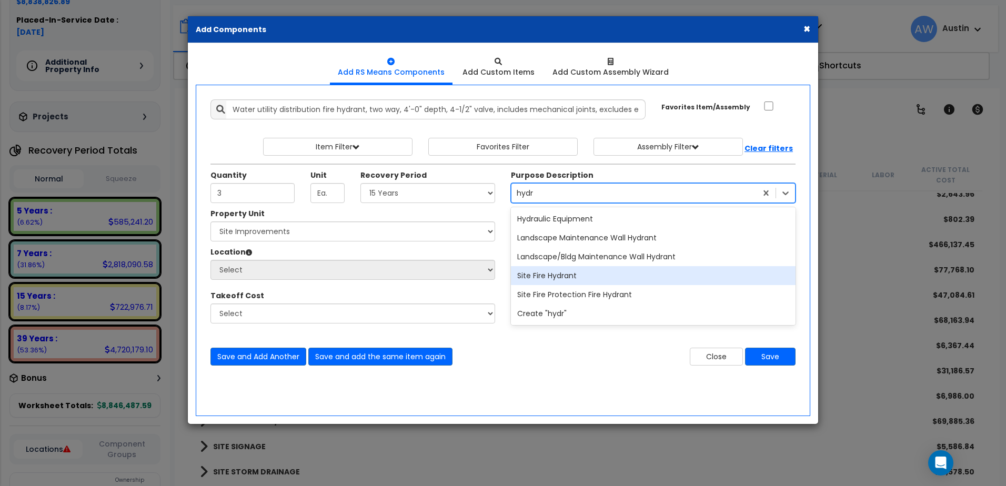
click at [566, 275] on div "Site Fire Hydrant" at bounding box center [653, 275] width 285 height 19
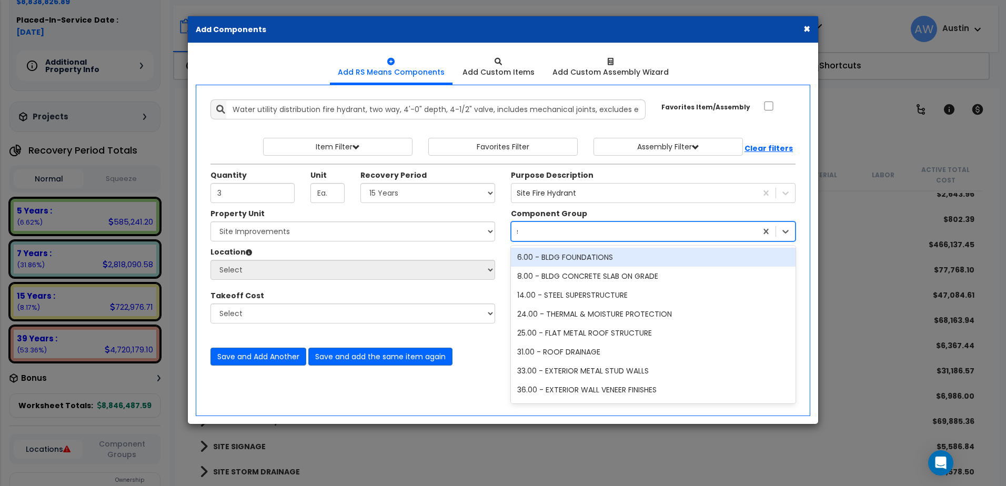
click at [540, 236] on div "sign" at bounding box center [633, 231] width 245 height 17
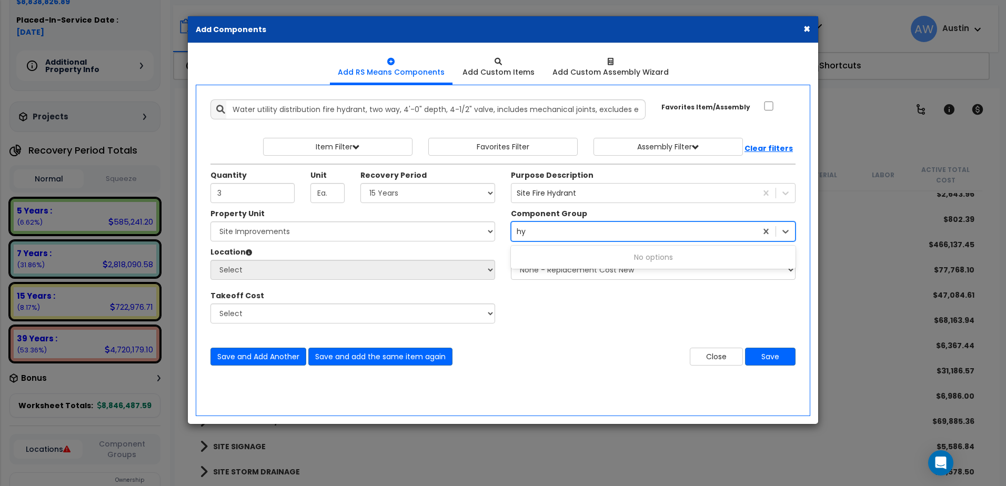
type input "h"
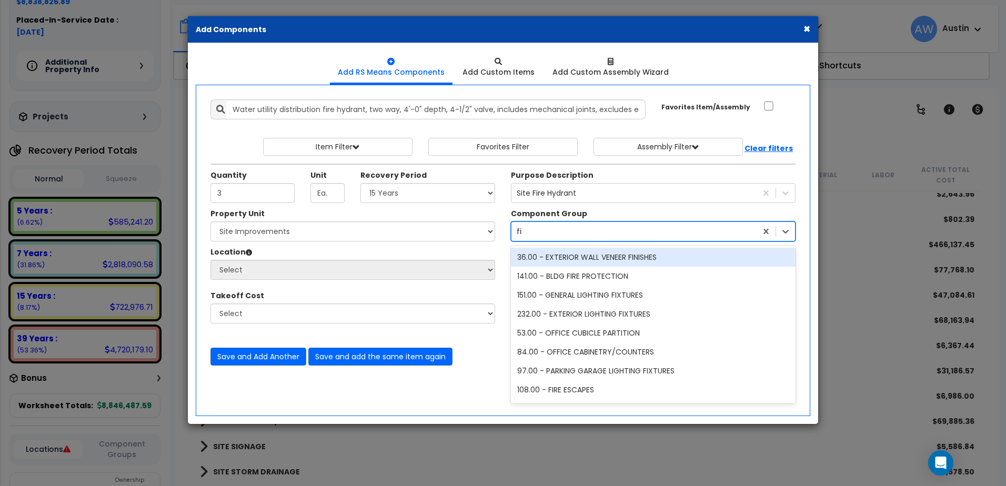
type input "fire"
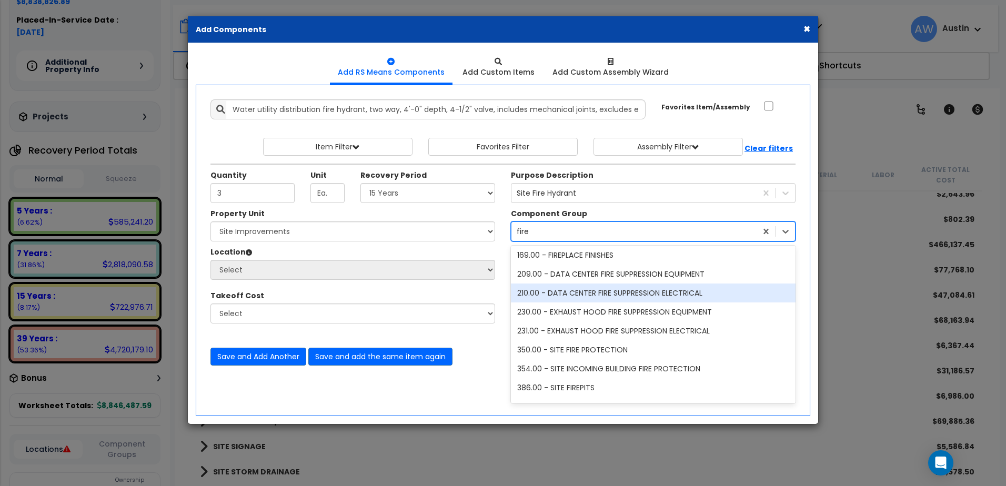
scroll to position [158, 0]
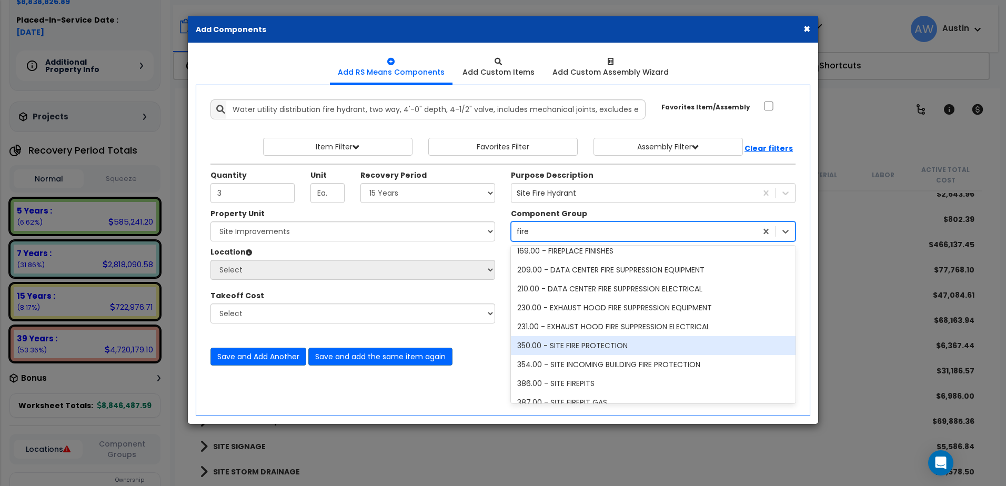
click at [590, 345] on div "350.00 - SITE FIRE PROTECTION" at bounding box center [653, 345] width 285 height 19
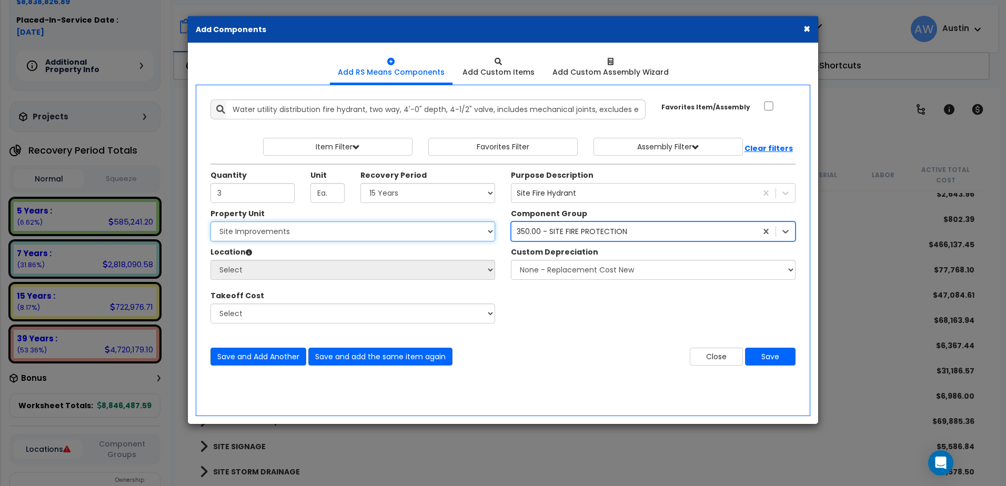
click at [237, 235] on select "Select [PERSON_NAME] Metal Building Systems Site Improvements" at bounding box center [352, 231] width 285 height 20
select select "160318"
click at [210, 221] on select "Select [PERSON_NAME] Metal Building Systems Site Improvements" at bounding box center [352, 231] width 285 height 20
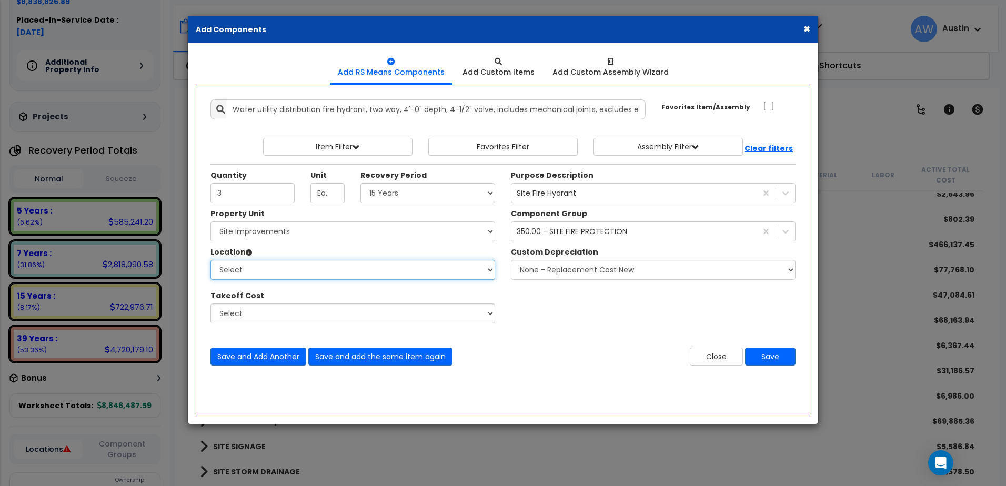
click at [245, 264] on select "Select Site Exterior Add Additional Location" at bounding box center [352, 270] width 285 height 20
select select "462"
click at [210, 260] on select "Select Site Exterior Add Additional Location" at bounding box center [352, 270] width 285 height 20
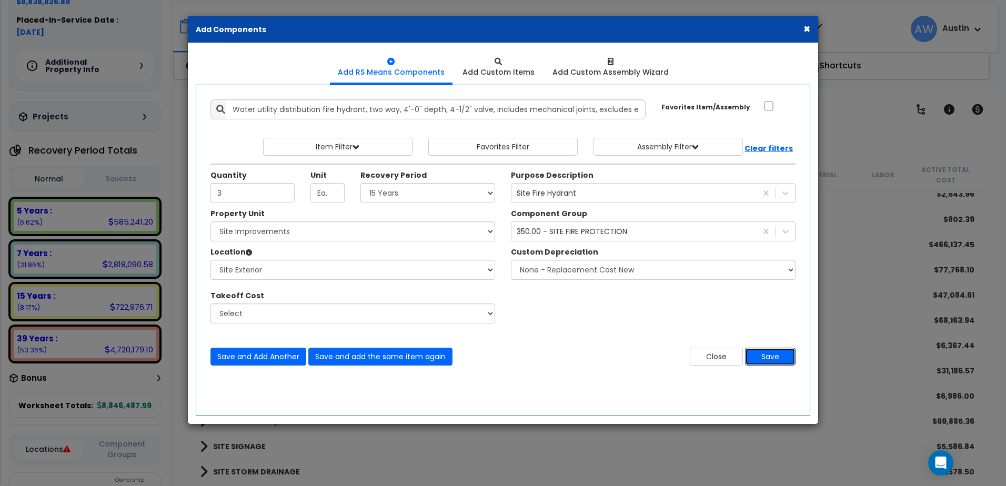
click at [773, 354] on button "Save" at bounding box center [770, 357] width 51 height 18
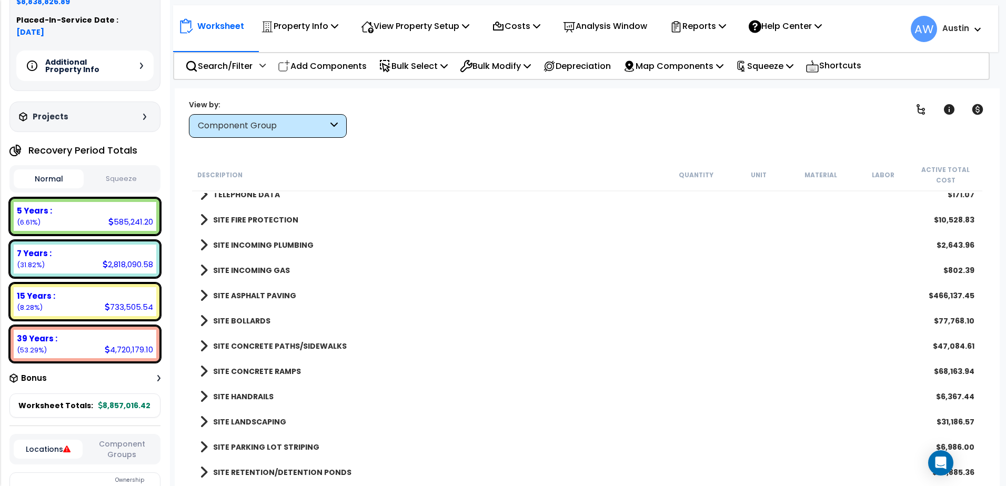
scroll to position [1599, 0]
click at [235, 218] on b "SITE FIRE PROTECTION" at bounding box center [255, 221] width 85 height 11
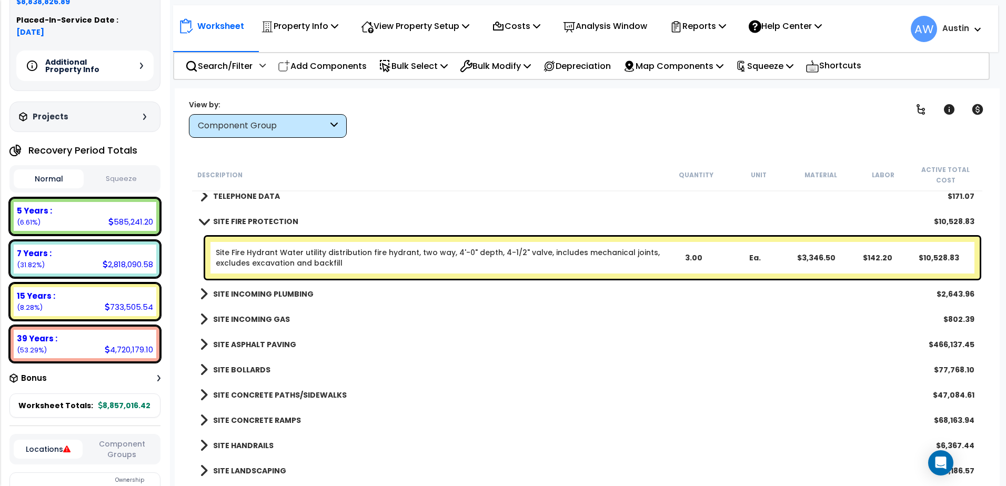
click at [139, 69] on div "Additional Property Info" at bounding box center [84, 66] width 137 height 31
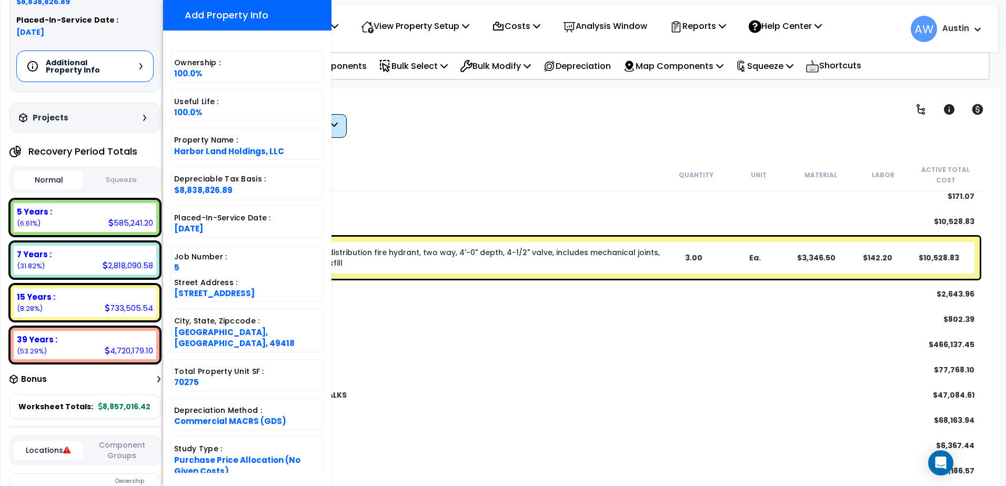
click at [139, 69] on icon at bounding box center [140, 66] width 3 height 6
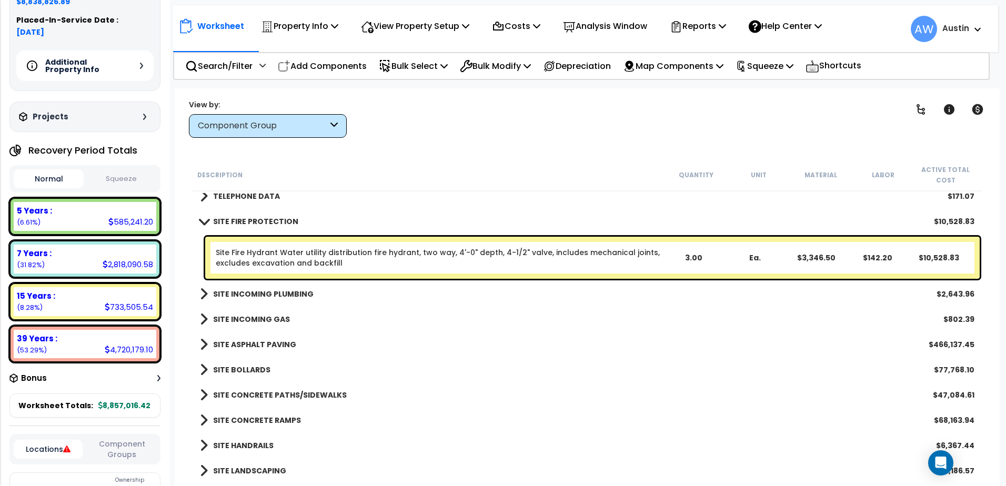
click at [199, 222] on span at bounding box center [203, 221] width 15 height 8
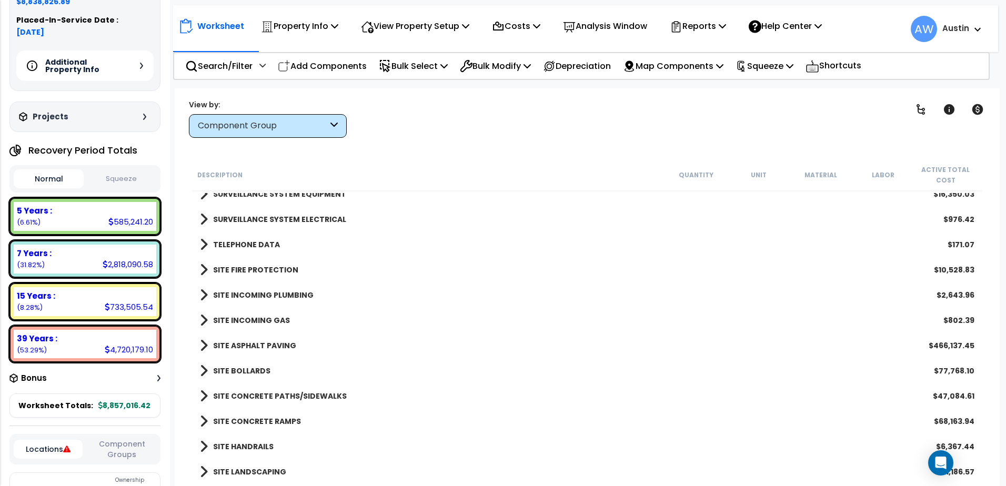
scroll to position [1546, 0]
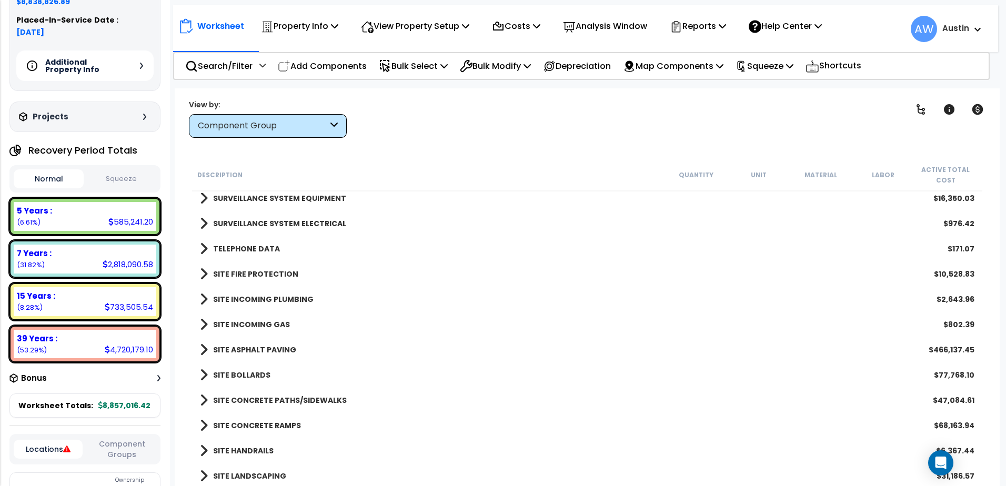
click at [204, 326] on span at bounding box center [204, 324] width 8 height 15
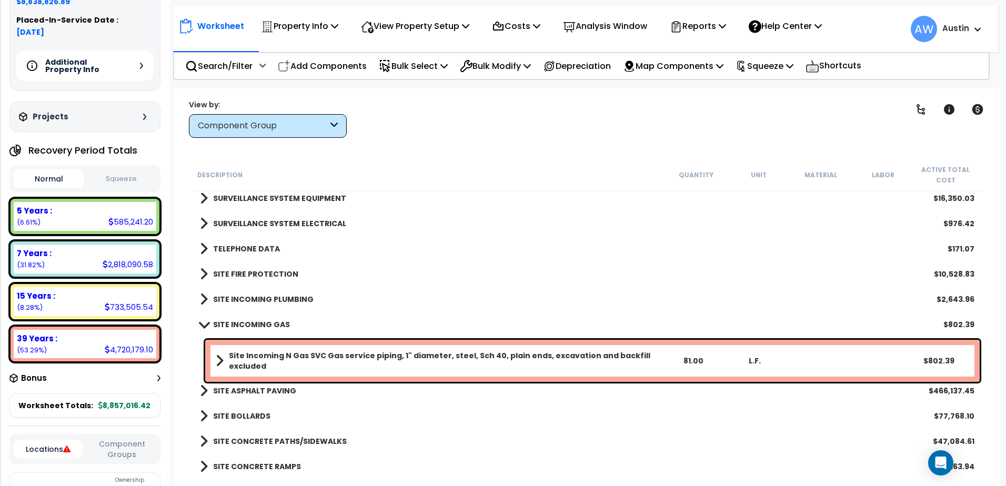
click at [375, 359] on b "Site Incoming N Gas SVC Gas service piping, 1" diameter, steel, Sch 40, plain e…" at bounding box center [445, 360] width 433 height 21
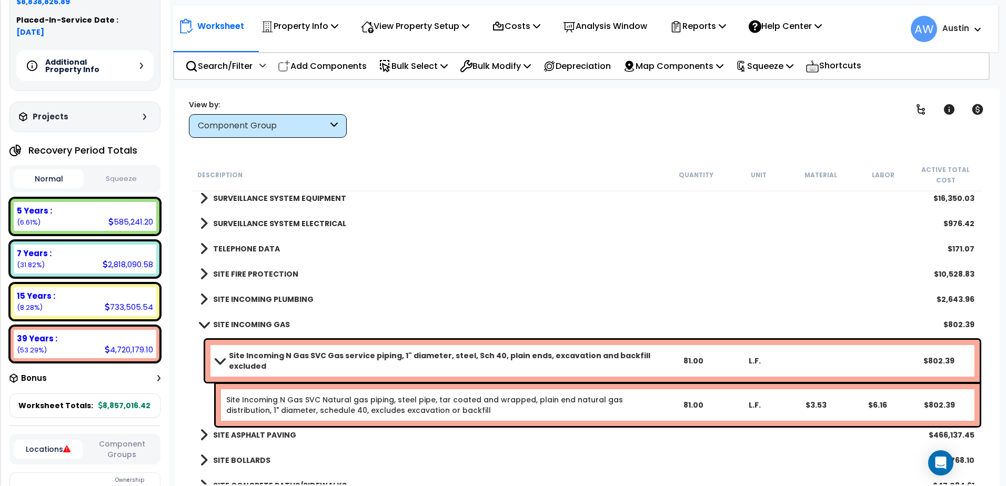
click at [375, 359] on b "Site Incoming N Gas SVC Gas service piping, 1" diameter, steel, Sch 40, plain e…" at bounding box center [445, 360] width 433 height 21
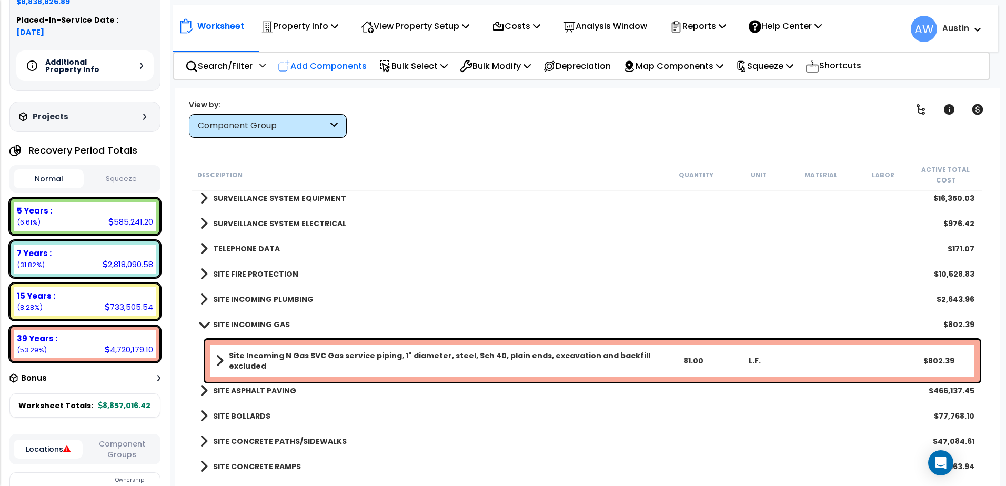
click at [340, 54] on div "Add Components" at bounding box center [322, 66] width 100 height 25
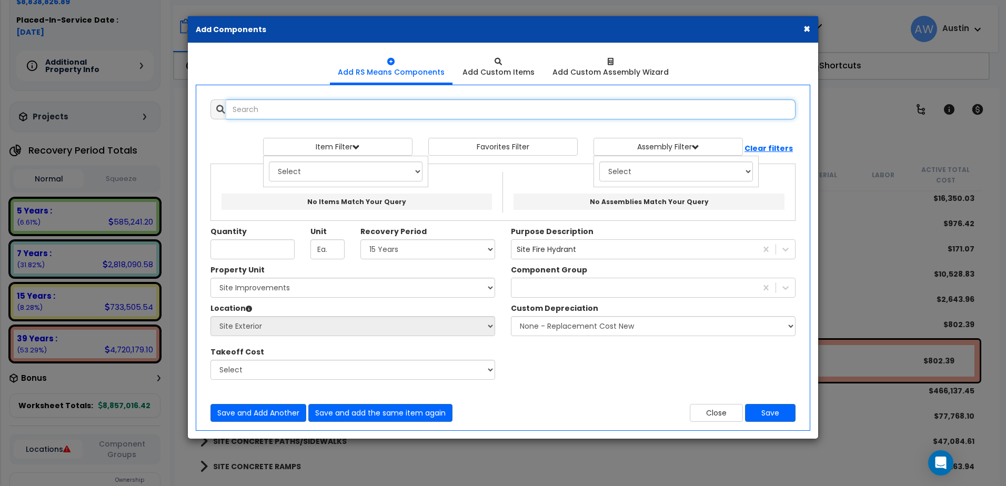
select select
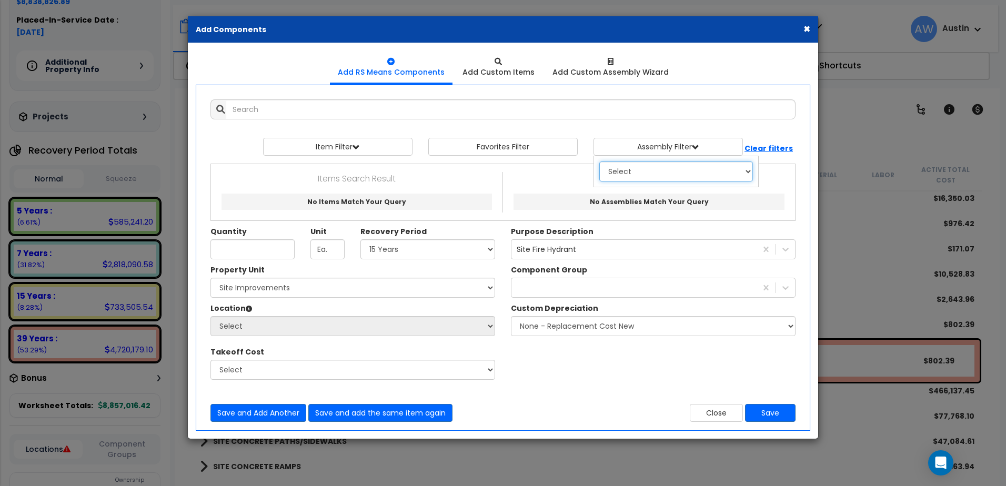
click at [624, 173] on select "Select 0. Custom Assembly 1. Standard Foundations 2. Special Foundations 3. Sla…" at bounding box center [676, 172] width 154 height 20
click at [599, 162] on select "Select 0. Custom Assembly 1. Standard Foundations 2. Special Foundations 3. Sla…" at bounding box center [676, 172] width 154 height 20
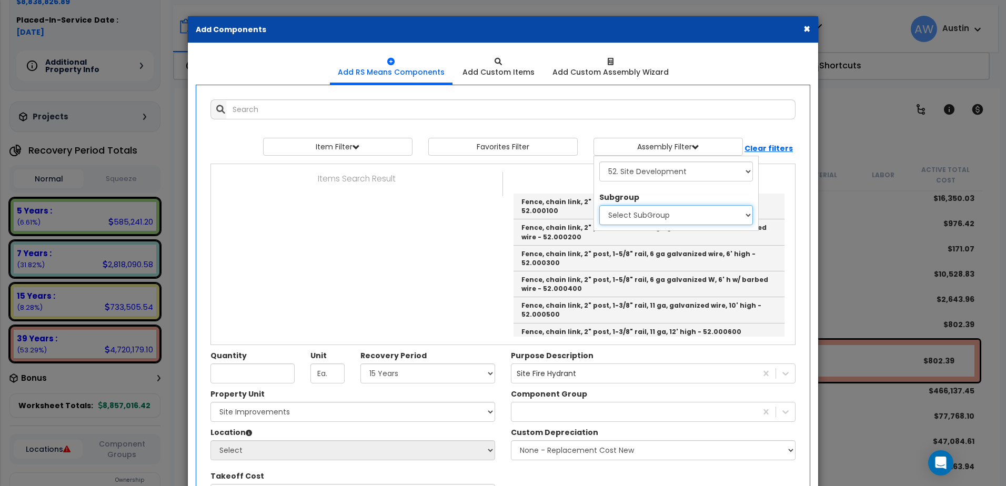
click at [651, 214] on select "Select SubGroup 1. Fence & Guardrails 2. Fences - Residential 3. Fences - Inter…" at bounding box center [676, 215] width 154 height 20
click at [687, 173] on select "Select 0. Custom Assembly 1. Standard Foundations 2. Special Foundations 3. Sla…" at bounding box center [676, 172] width 154 height 20
select select "26"
click at [599, 162] on select "Select 0. Custom Assembly 1. Standard Foundations 2. Special Foundations 3. Sla…" at bounding box center [676, 172] width 154 height 20
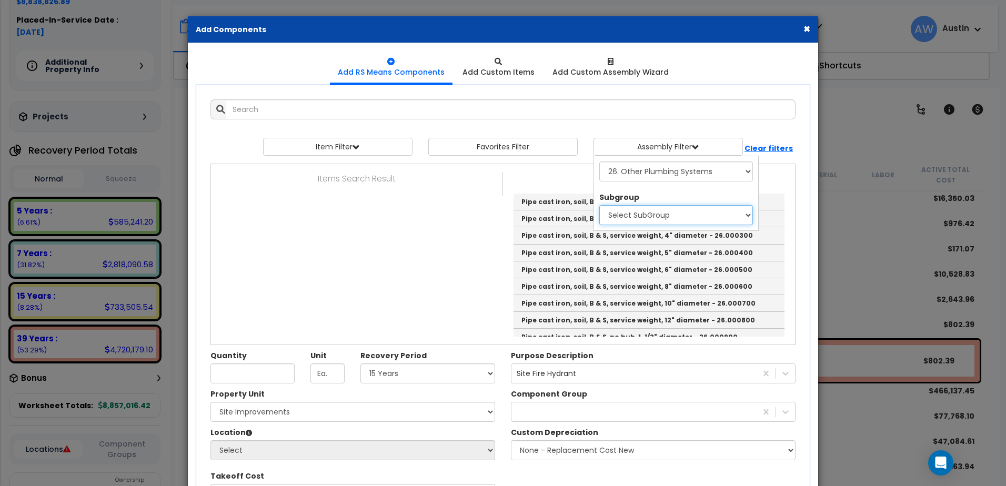
click at [644, 207] on select "Select SubGroup 1. Piping - Installed - Unit Costs 2. Standard Pipe Fittings - …" at bounding box center [676, 215] width 154 height 20
click at [651, 173] on select "Select 0. Custom Assembly 1. Standard Foundations 2. Special Foundations 3. Sla…" at bounding box center [676, 172] width 154 height 20
click at [734, 167] on select "Select 0. Custom Assembly 1. Standard Foundations 2. Special Foundations 3. Sla…" at bounding box center [676, 172] width 154 height 20
click at [738, 167] on select "Select 0. Custom Assembly 1. Standard Foundations 2. Special Foundations 3. Sla…" at bounding box center [676, 172] width 154 height 20
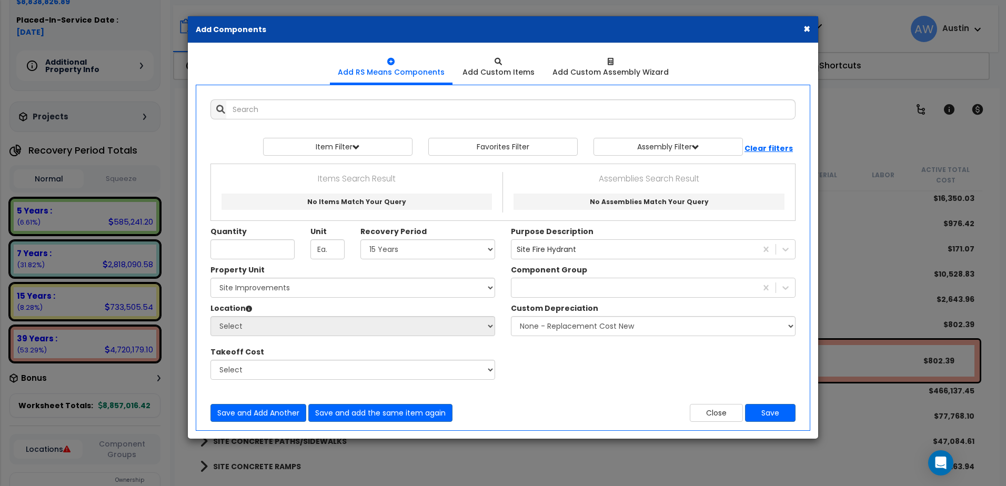
click at [606, 175] on p "Assemblies Search Result" at bounding box center [649, 179] width 276 height 14
click at [606, 182] on p "Assemblies Search Result" at bounding box center [649, 179] width 276 height 14
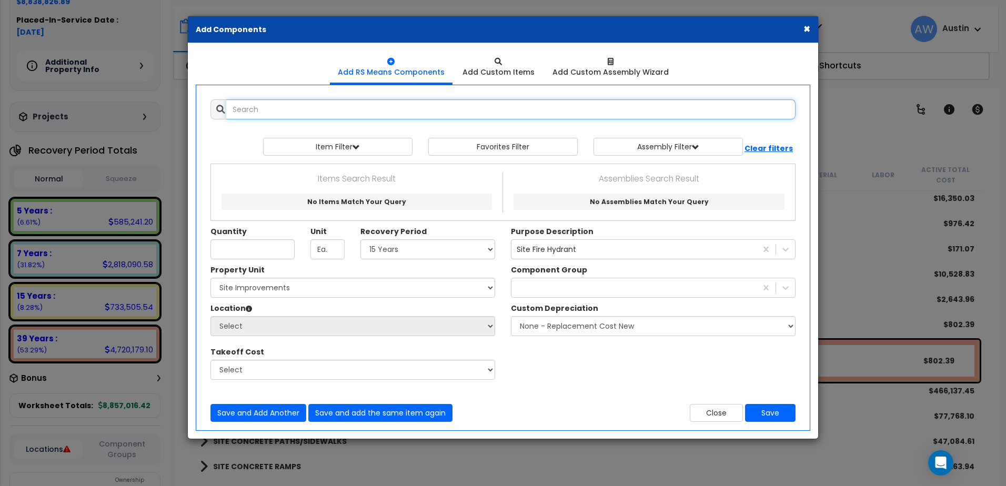
click at [262, 107] on input "text" at bounding box center [510, 109] width 569 height 20
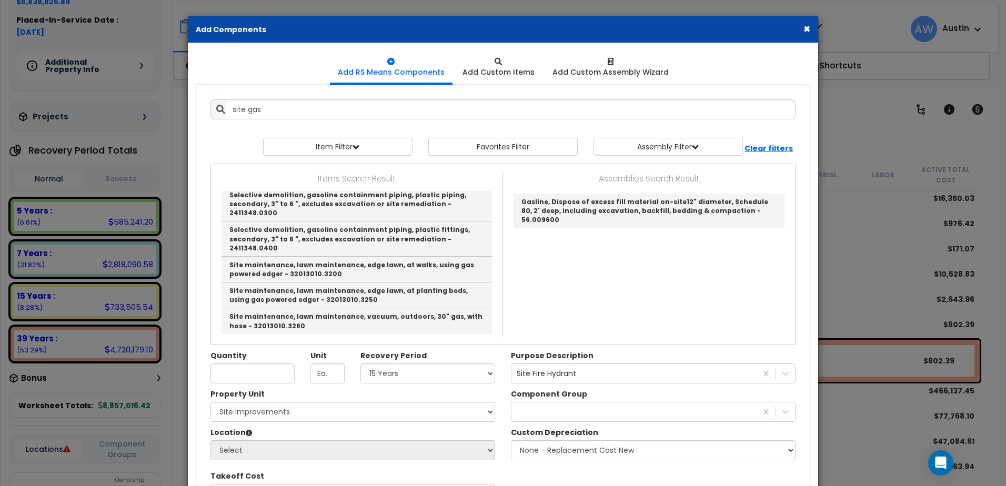
click at [806, 27] on button "×" at bounding box center [806, 28] width 7 height 11
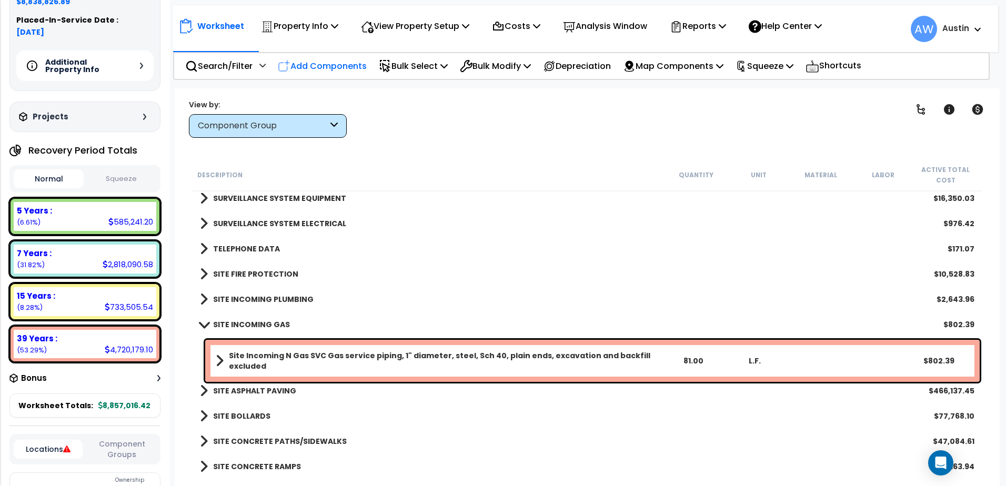
click at [327, 75] on div "Add Components" at bounding box center [322, 66] width 100 height 25
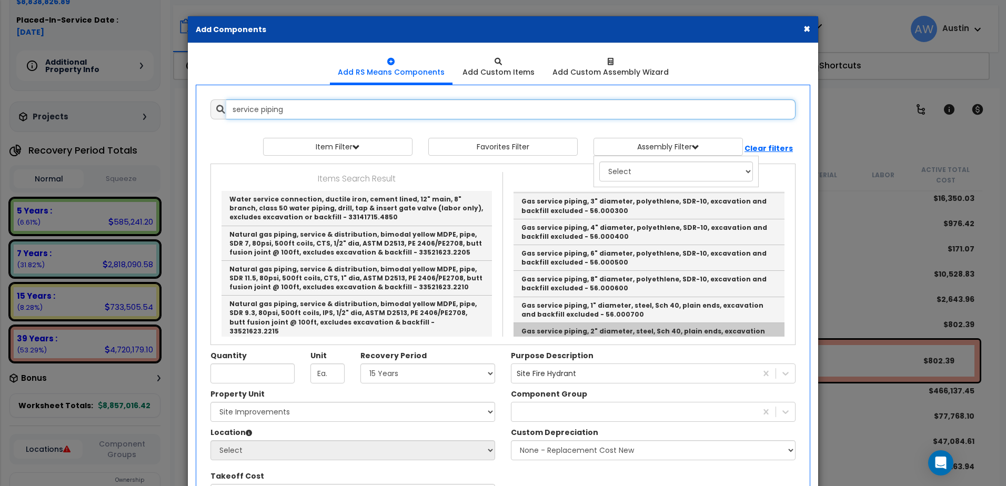
scroll to position [421, 0]
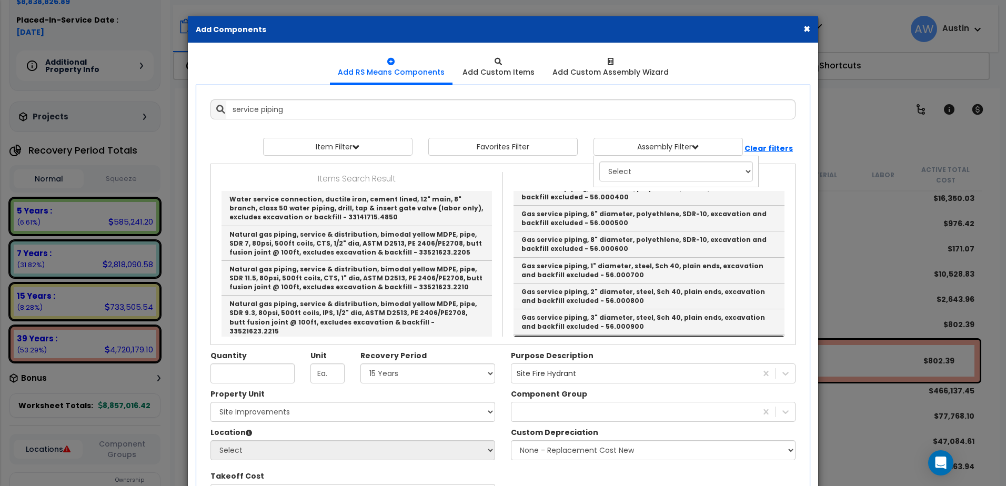
click at [608, 335] on link "Gas service piping, 4" diameter, steel, Sch 40, plain ends, excavation and back…" at bounding box center [648, 348] width 271 height 26
type input "Gas service piping, 4" diameter, steel, Sch 40, plain ends, excavation and back…"
type input "L.F."
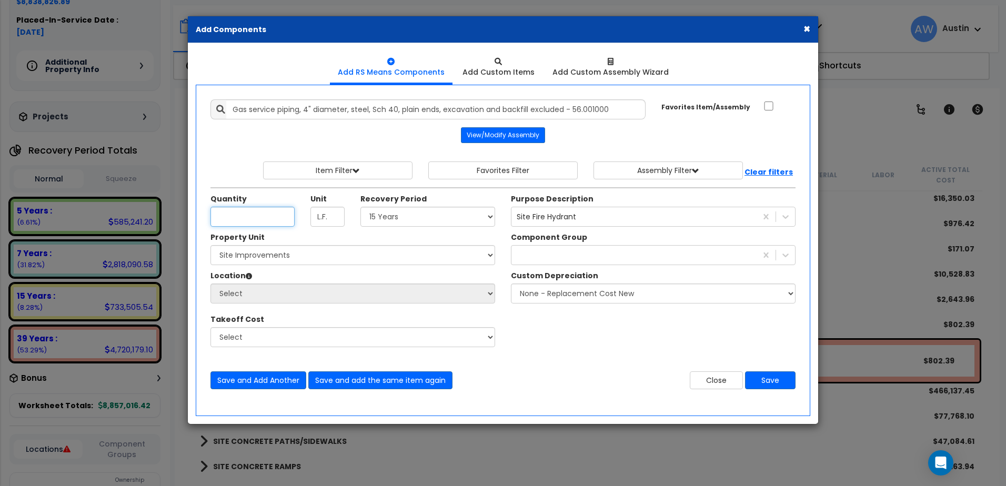
scroll to position [0, 0]
type input "500"
click at [408, 217] on select "Select Land 5 Years 7 Years 15 Years 39 Years 27.5 Year" at bounding box center [427, 217] width 135 height 20
click at [360, 207] on select "Select Land 5 Years 7 Years 15 Years 39 Years 27.5 Year" at bounding box center [427, 217] width 135 height 20
click at [248, 255] on select "Select [PERSON_NAME] Metal Building Systems Site Improvements" at bounding box center [352, 255] width 285 height 20
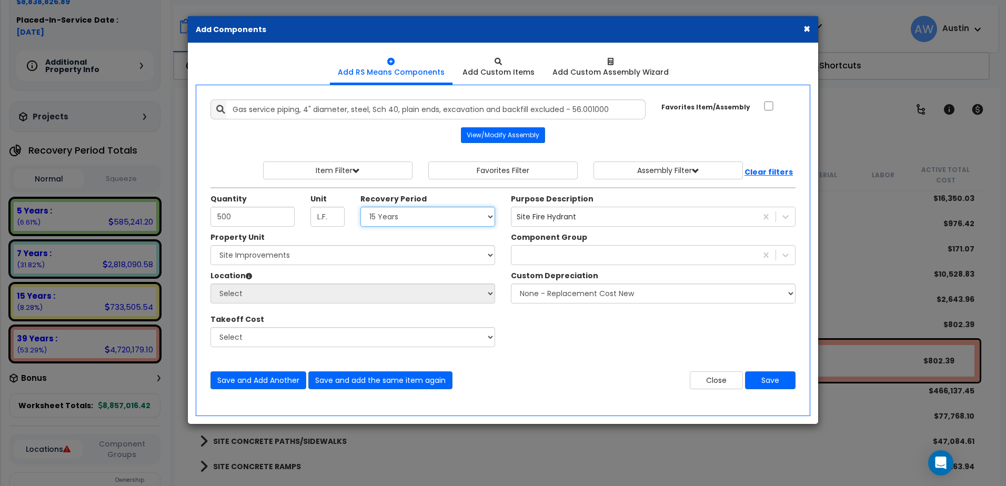
click at [389, 217] on select "Select Land 5 Years 7 Years 15 Years 39 Years 27.5 Year" at bounding box center [427, 217] width 135 height 20
select select "39Y"
click at [360, 207] on select "Select Land 5 Years 7 Years 15 Years 39 Years 27.5 Year" at bounding box center [427, 217] width 135 height 20
click at [275, 258] on select "Select [PERSON_NAME] Metal Building Systems Site Improvements" at bounding box center [352, 255] width 285 height 20
select select "160318"
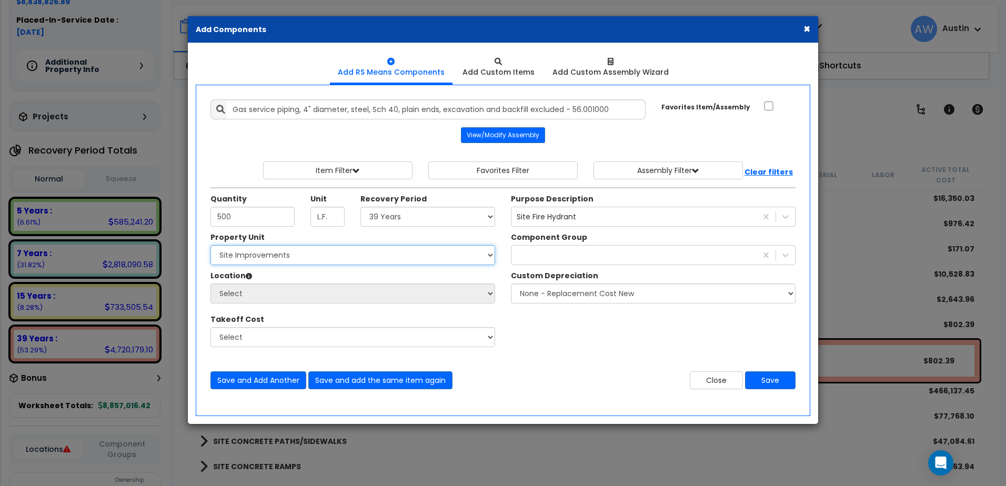
click at [210, 245] on select "Select [PERSON_NAME] Metal Building Systems Site Improvements" at bounding box center [352, 255] width 285 height 20
click at [261, 293] on select "Select Site Exterior Add Additional Location" at bounding box center [352, 294] width 285 height 20
select select "462"
click at [210, 284] on select "Select Site Exterior Add Additional Location" at bounding box center [352, 294] width 285 height 20
click at [593, 217] on div "Site Fire Hydrant hydr" at bounding box center [633, 216] width 245 height 17
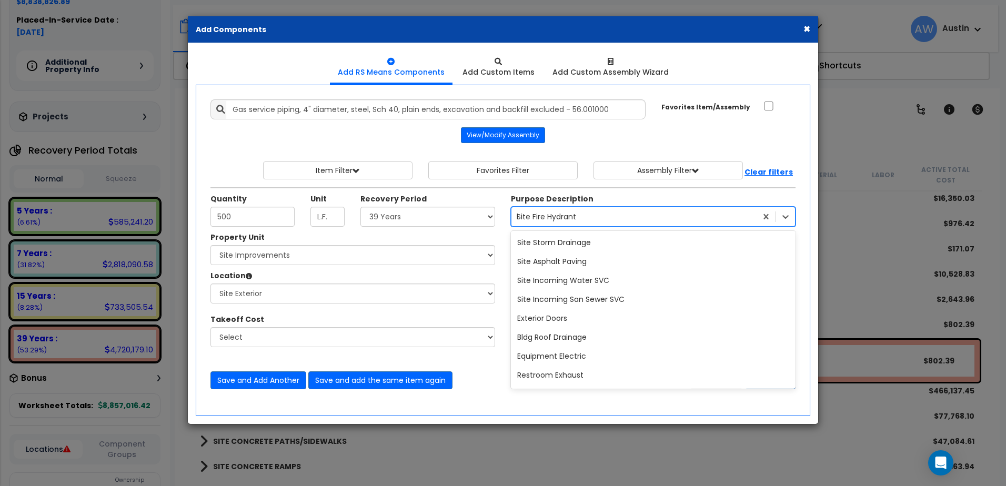
scroll to position [20627, 0]
type input "gas"
click at [618, 219] on div "gas gas" at bounding box center [633, 216] width 245 height 17
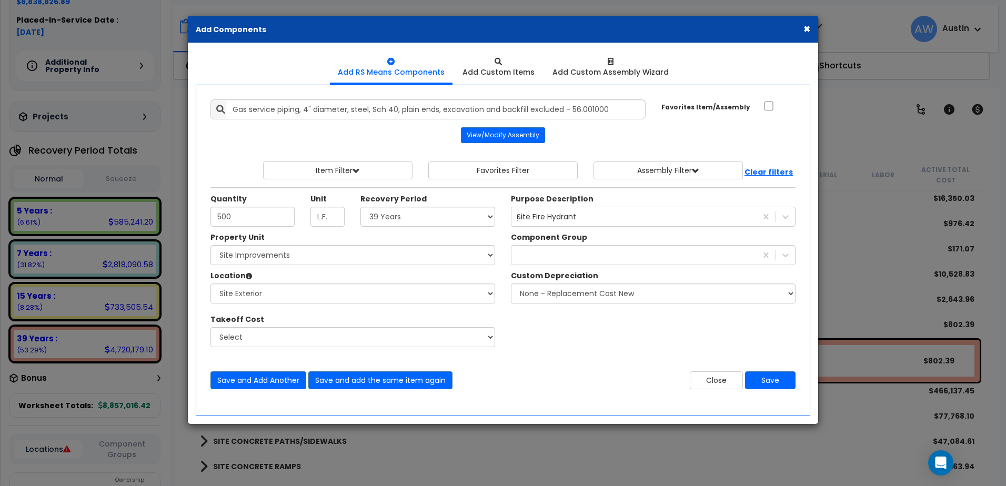
drag, startPoint x: 563, startPoint y: 23, endPoint x: 542, endPoint y: 30, distance: 22.1
click at [542, 30] on div "× Add Components" at bounding box center [503, 29] width 630 height 27
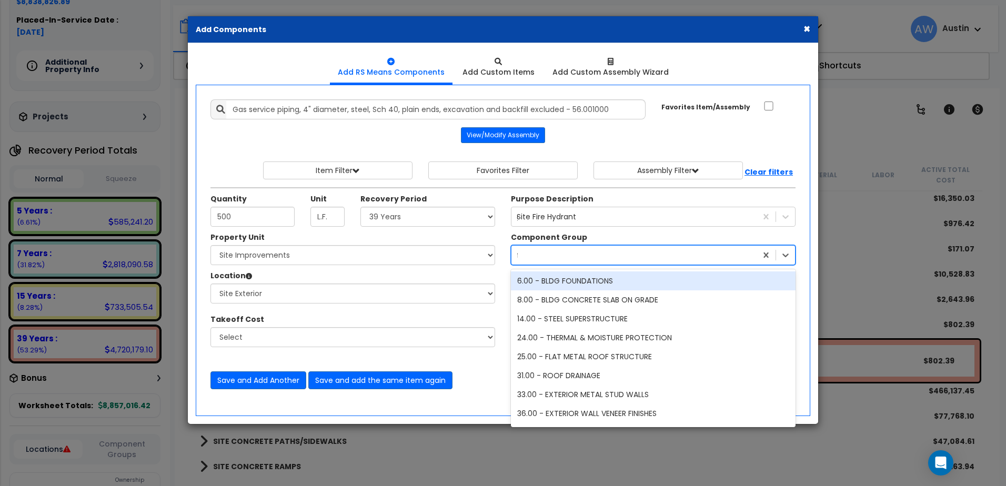
click at [558, 256] on div "fire" at bounding box center [633, 255] width 245 height 17
type input "gas"
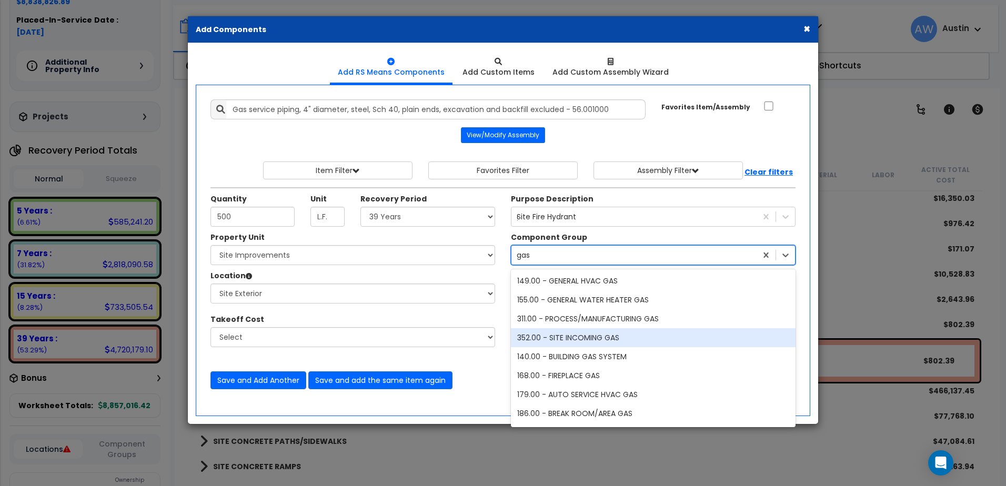
click at [578, 340] on div "352.00 - SITE INCOMING GAS" at bounding box center [653, 337] width 285 height 19
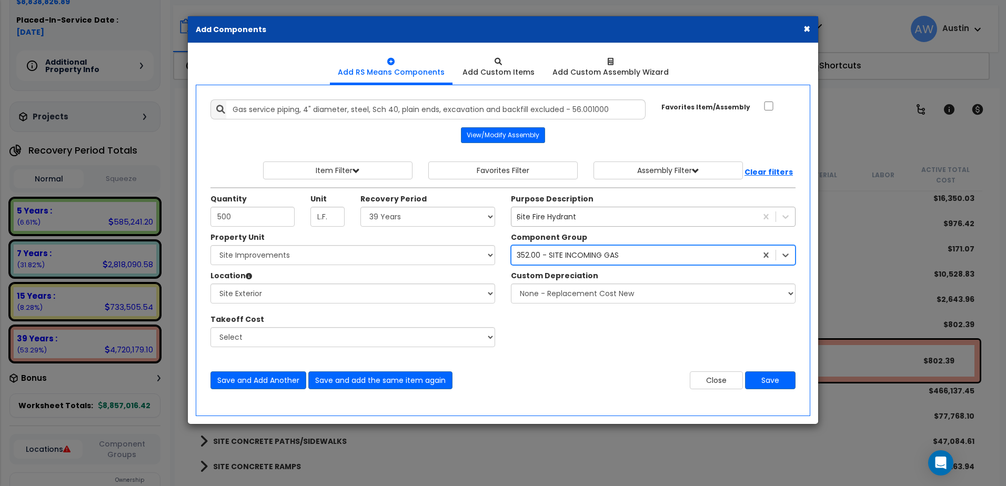
click at [571, 214] on div "Site Fire Hydrant" at bounding box center [546, 216] width 59 height 11
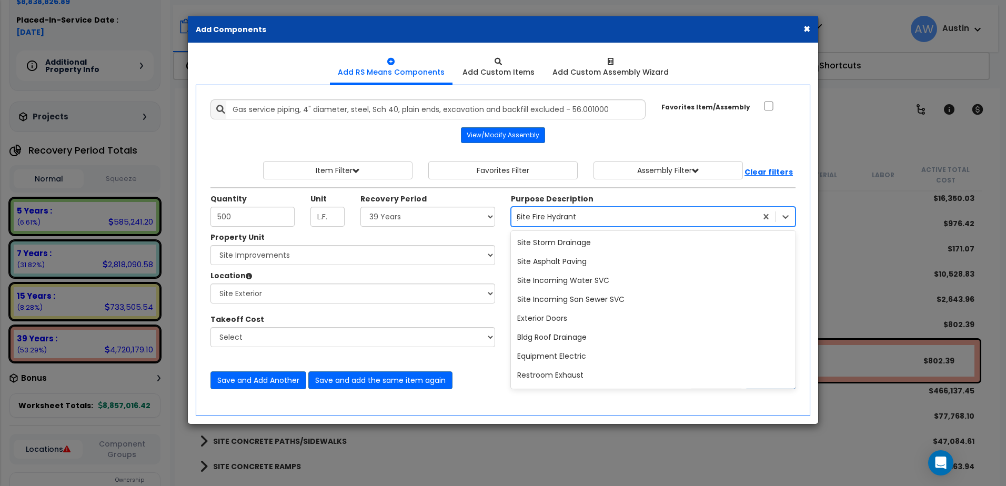
scroll to position [20627, 0]
type input "gas"
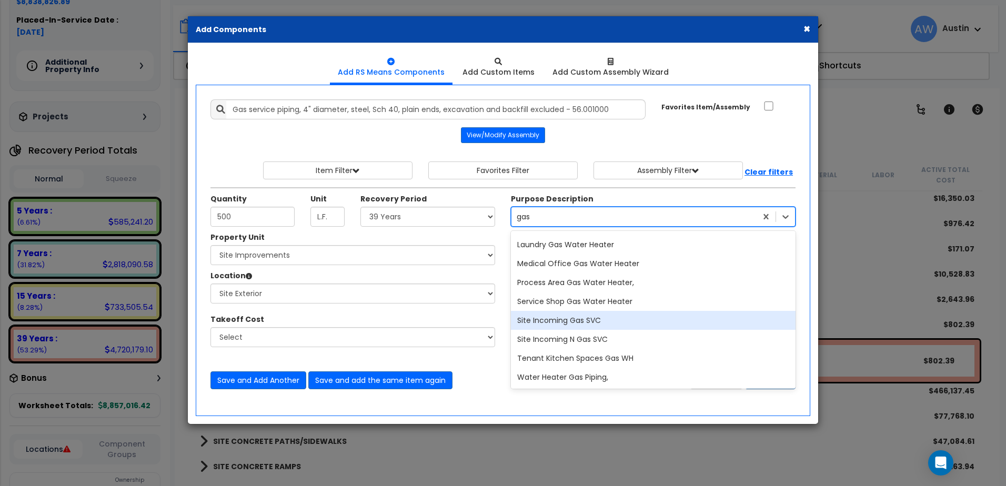
click at [567, 318] on div "Site Incoming Gas SVC" at bounding box center [653, 320] width 285 height 19
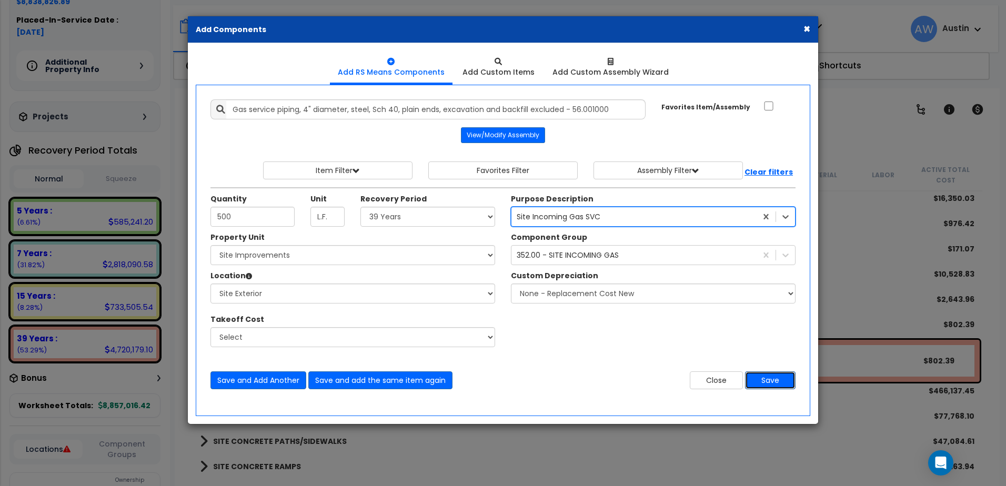
click at [771, 383] on button "Save" at bounding box center [770, 380] width 51 height 18
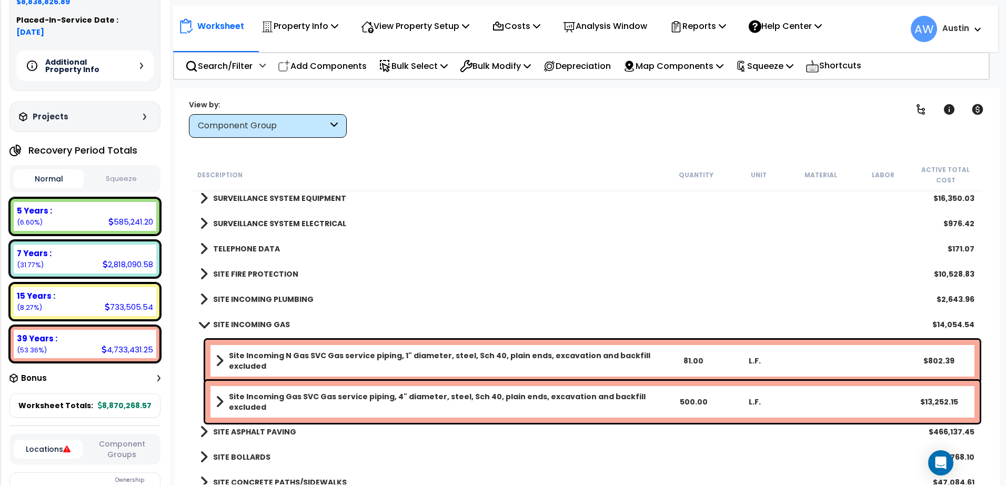
click at [291, 355] on b "Site Incoming N Gas SVC Gas service piping, 1" diameter, steel, Sch 40, plain e…" at bounding box center [445, 360] width 433 height 21
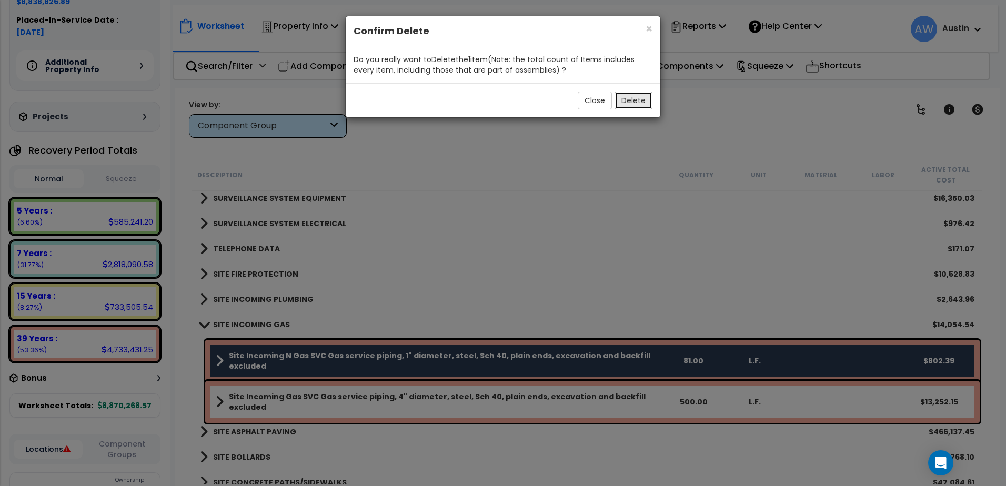
click at [633, 101] on button "Delete" at bounding box center [633, 101] width 38 height 18
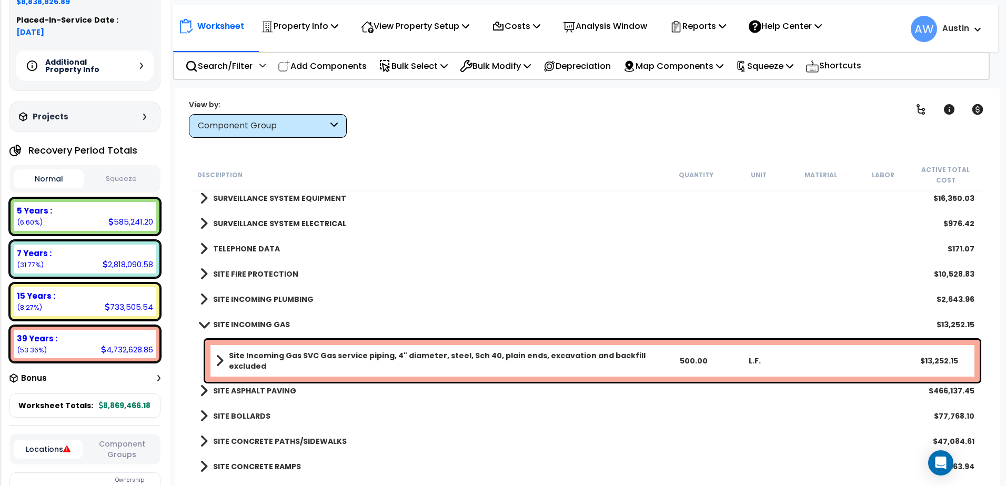
click at [233, 352] on link "Site Incoming Gas SVC Gas service piping, 4" diameter, steel, Sch 40, plain end…" at bounding box center [439, 360] width 447 height 21
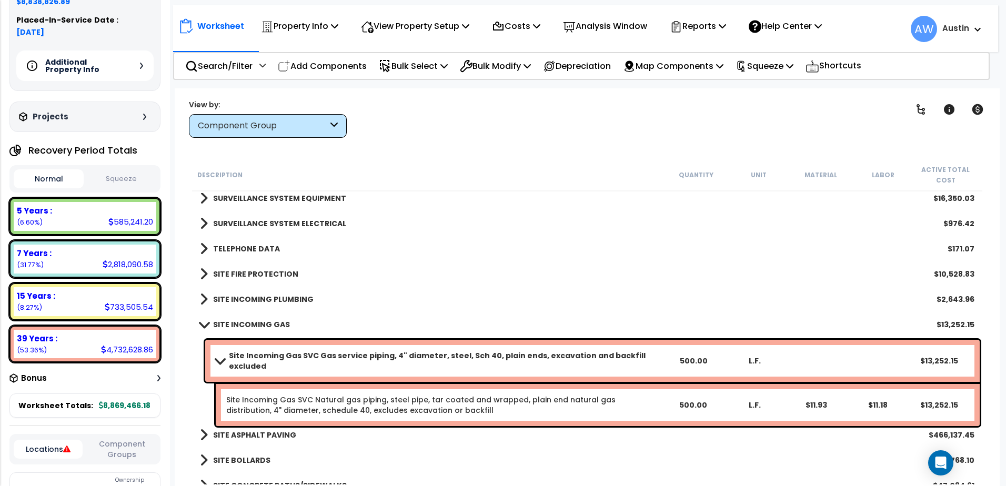
click at [227, 353] on link "Site Incoming Gas SVC Gas service piping, 4" diameter, steel, Sch 40, plain end…" at bounding box center [439, 360] width 447 height 21
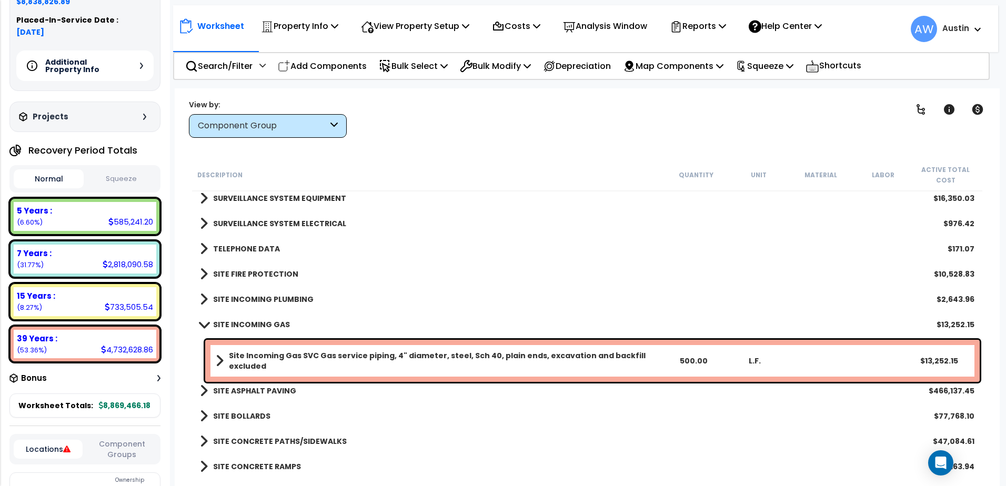
click at [204, 324] on span at bounding box center [203, 324] width 15 height 8
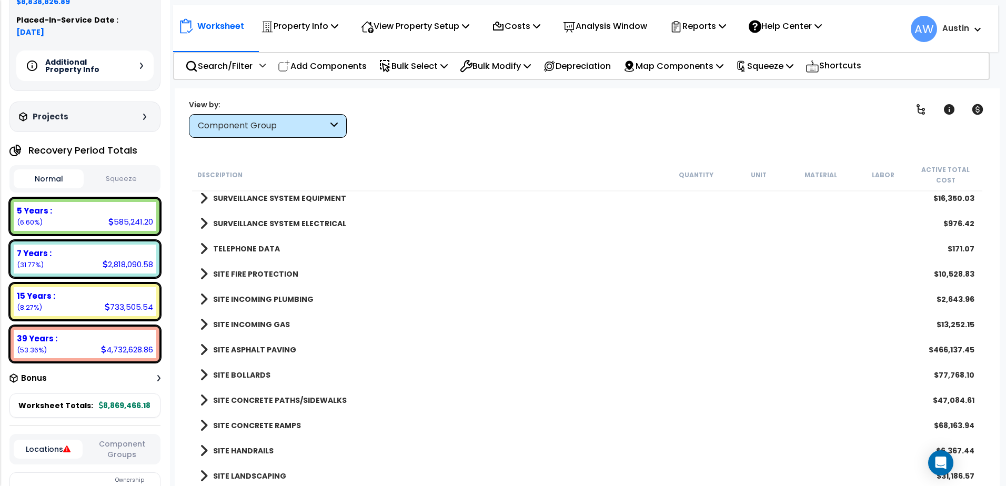
click at [201, 299] on span at bounding box center [204, 299] width 8 height 15
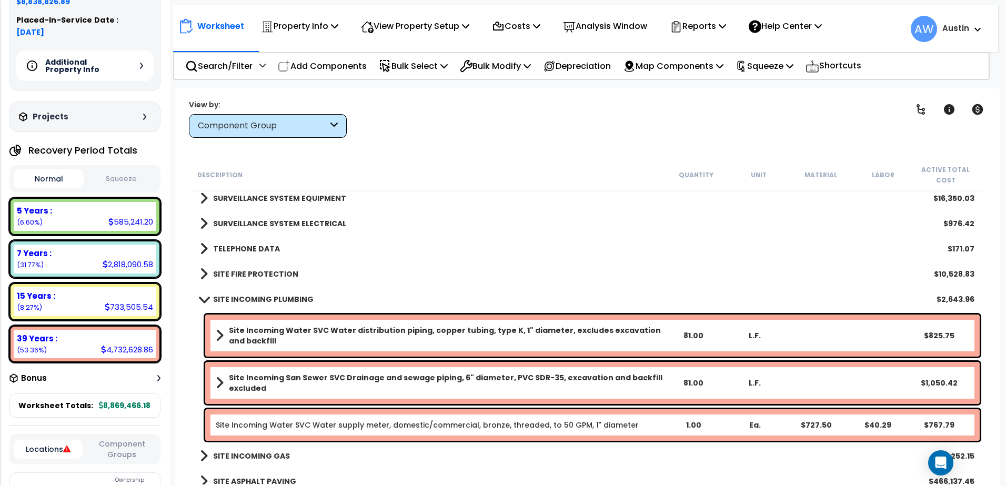
click at [388, 379] on b "Site Incoming San Sewer SVC Drainage and sewage piping, 6" diameter, PVC SDR-35…" at bounding box center [445, 382] width 433 height 21
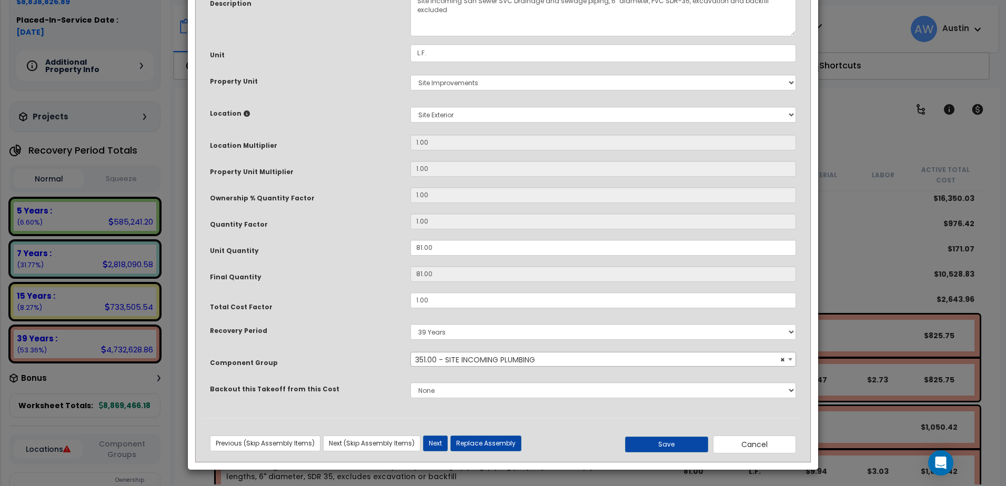
scroll to position [0, 0]
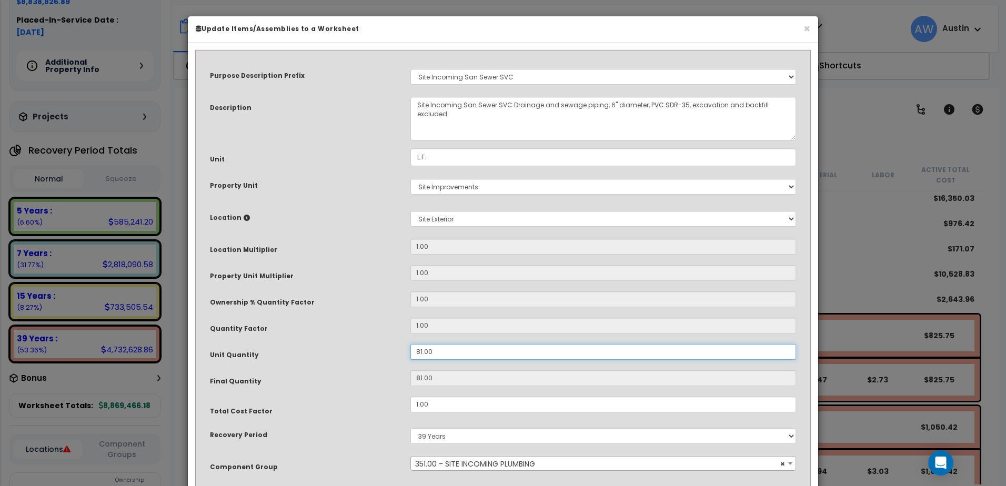
click at [576, 359] on input "81.00" at bounding box center [603, 352] width 386 height 16
drag, startPoint x: 438, startPoint y: 355, endPoint x: 358, endPoint y: 355, distance: 80.0
click at [358, 355] on div "Unit Quantity 81.00" at bounding box center [503, 353] width 602 height 18
type input "5"
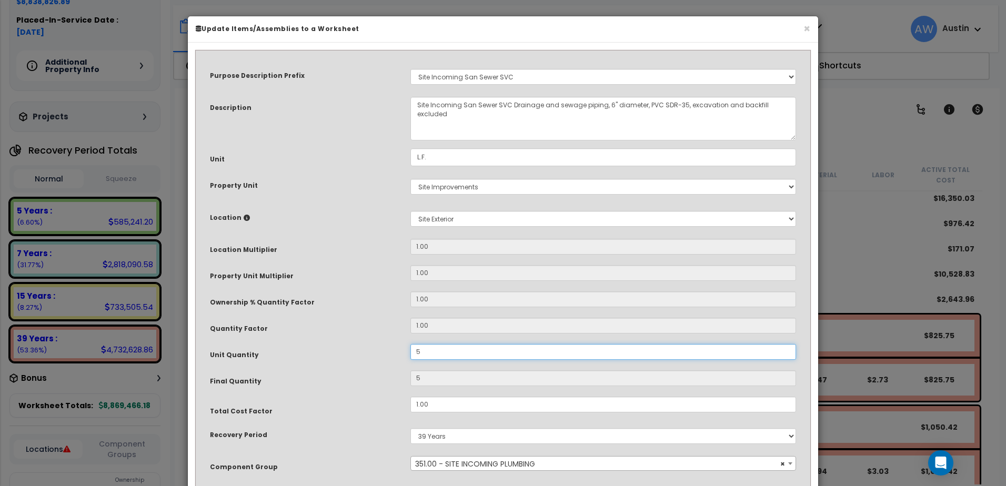
type input "50"
type input "500"
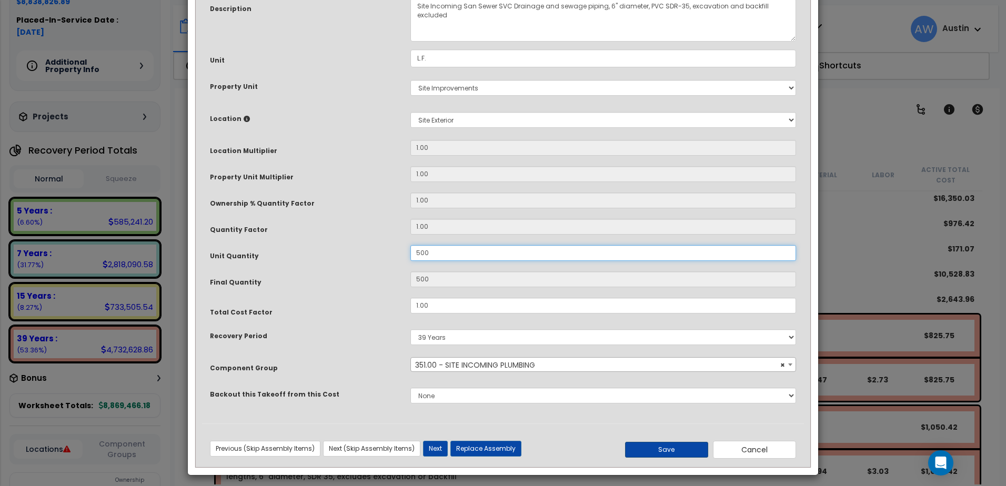
scroll to position [104, 0]
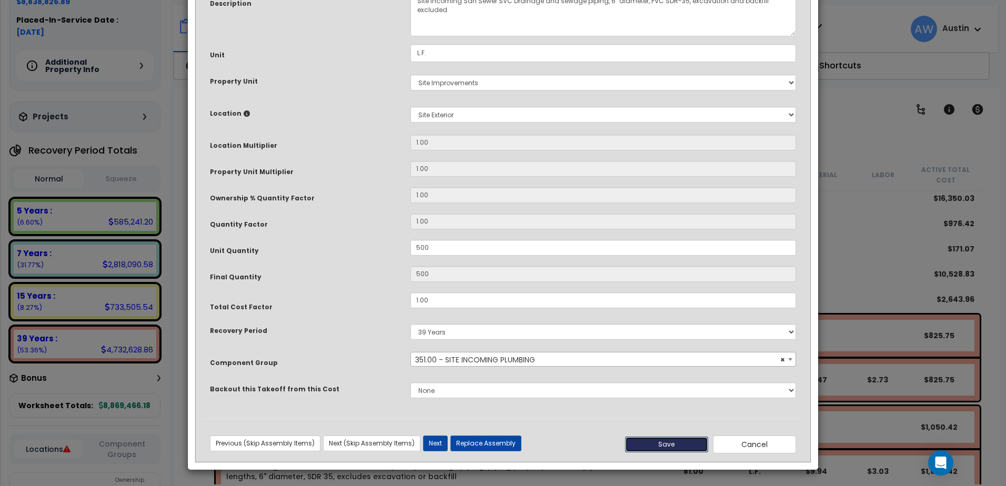
click at [667, 439] on button "Save" at bounding box center [666, 445] width 83 height 16
type input "500.00"
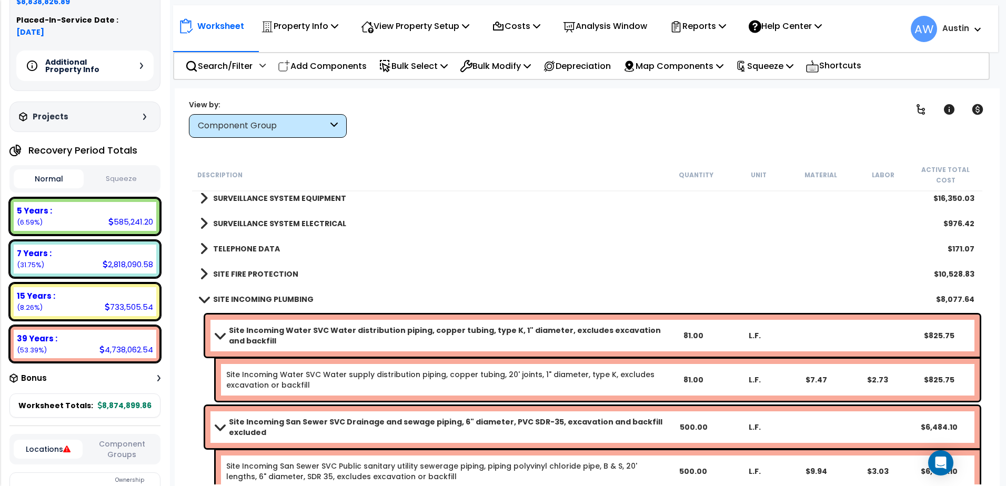
click at [220, 426] on span at bounding box center [219, 427] width 15 height 8
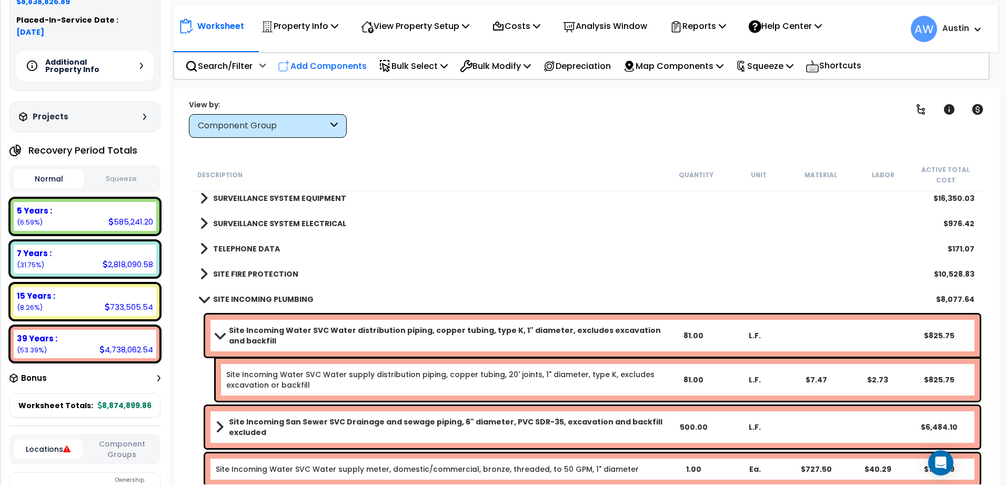
click at [306, 66] on p "Add Components" at bounding box center [322, 66] width 89 height 14
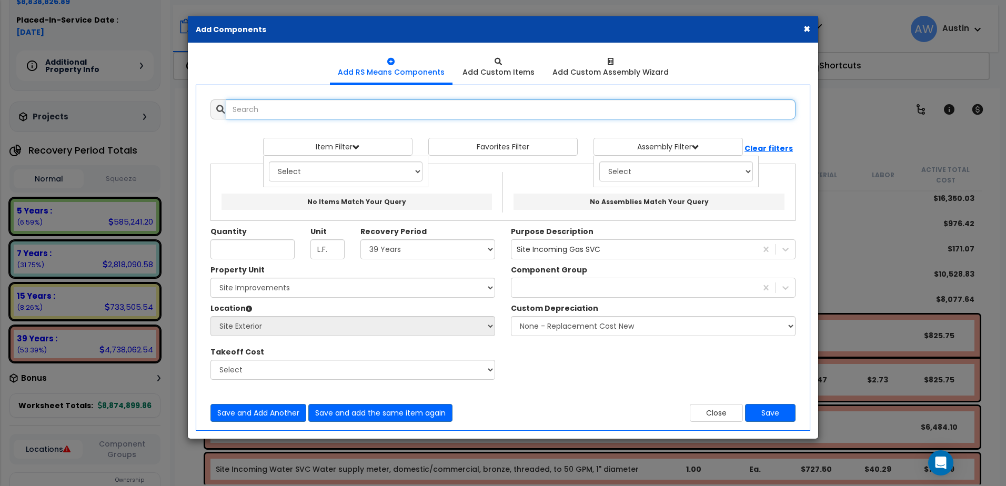
select select
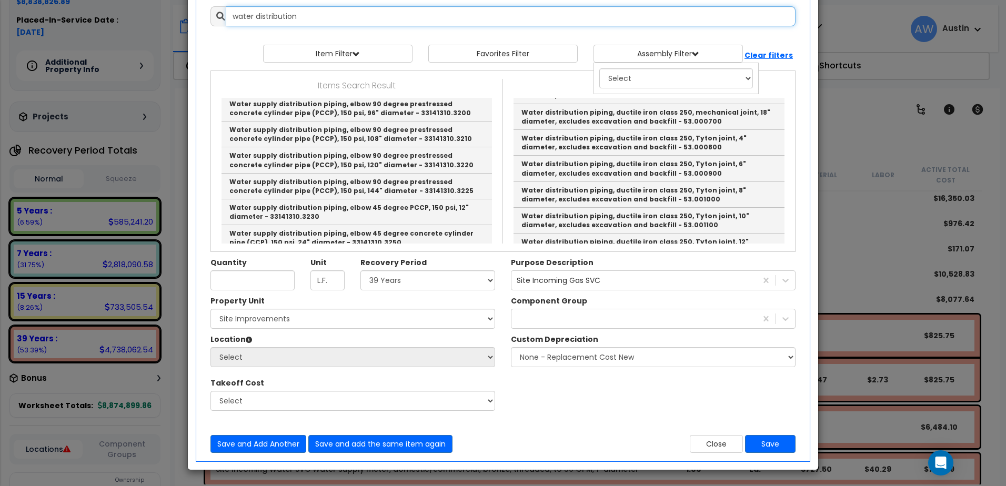
scroll to position [332, 0]
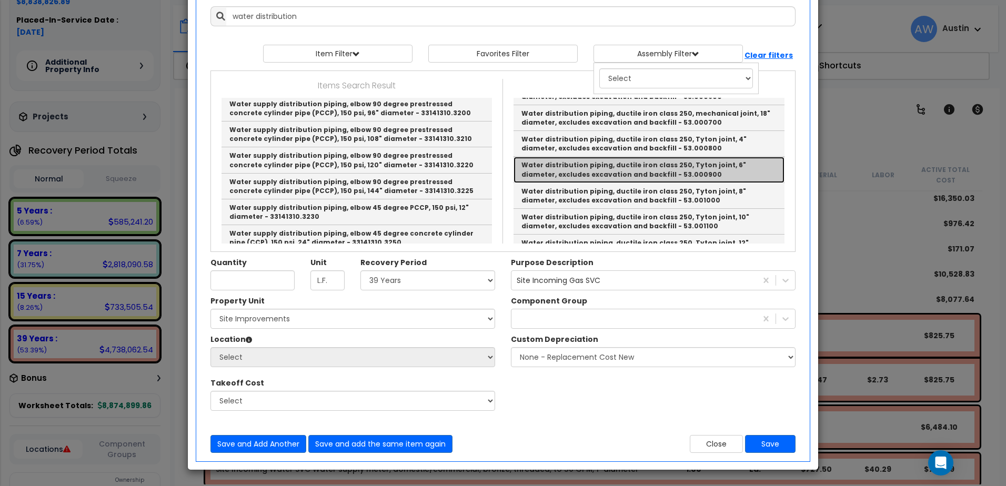
click at [600, 157] on link "Water distribution piping, ductile iron class 250, Tyton joint, 6" diameter, ex…" at bounding box center [648, 170] width 271 height 26
type input "Water distribution piping, ductile iron class 250, Tyton joint, 6" diameter, ex…"
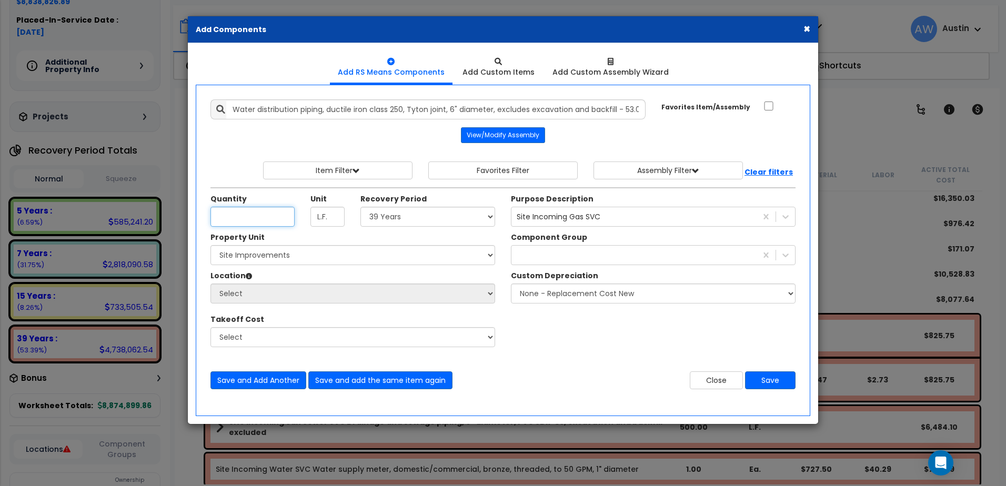
scroll to position [0, 0]
type input "500"
click at [383, 210] on select "Select Land 5 Years 7 Years 15 Years 39 Years 27.5 Year" at bounding box center [427, 217] width 135 height 20
select select "39Y"
click at [360, 207] on select "Select Land 5 Years 7 Years 15 Years 39 Years 27.5 Year" at bounding box center [427, 217] width 135 height 20
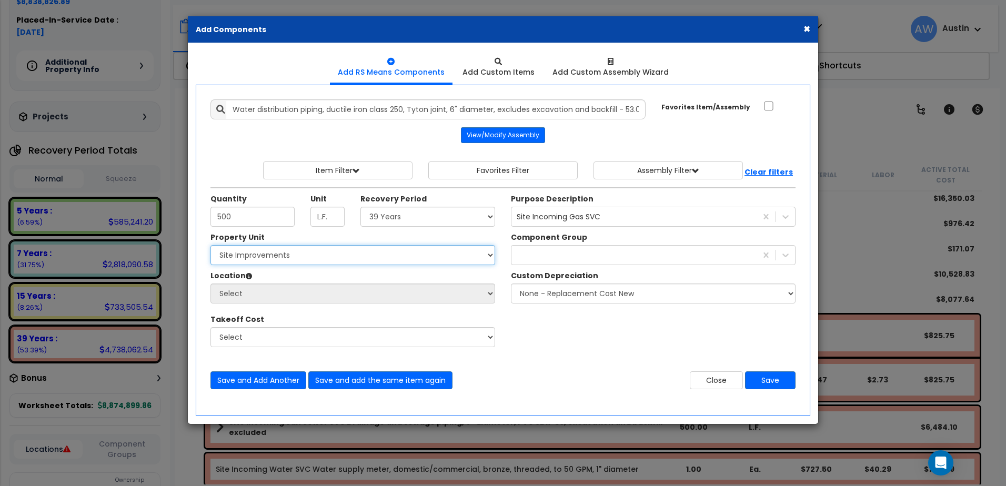
click at [284, 256] on select "Select [PERSON_NAME] Metal Building Systems Site Improvements" at bounding box center [352, 255] width 285 height 20
select select "160318"
click at [210, 245] on select "Select [PERSON_NAME] Metal Building Systems Site Improvements" at bounding box center [352, 255] width 285 height 20
click at [270, 285] on select "Select Site Exterior Add Additional Location" at bounding box center [352, 294] width 285 height 20
select select "462"
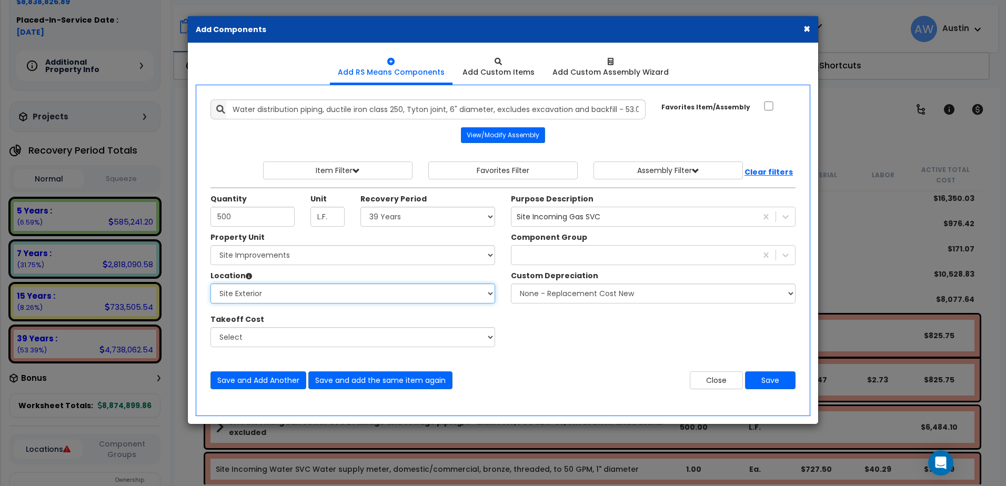
click at [210, 284] on select "Select Site Exterior Add Additional Location" at bounding box center [352, 294] width 285 height 20
click at [596, 257] on div "gas" at bounding box center [633, 255] width 245 height 17
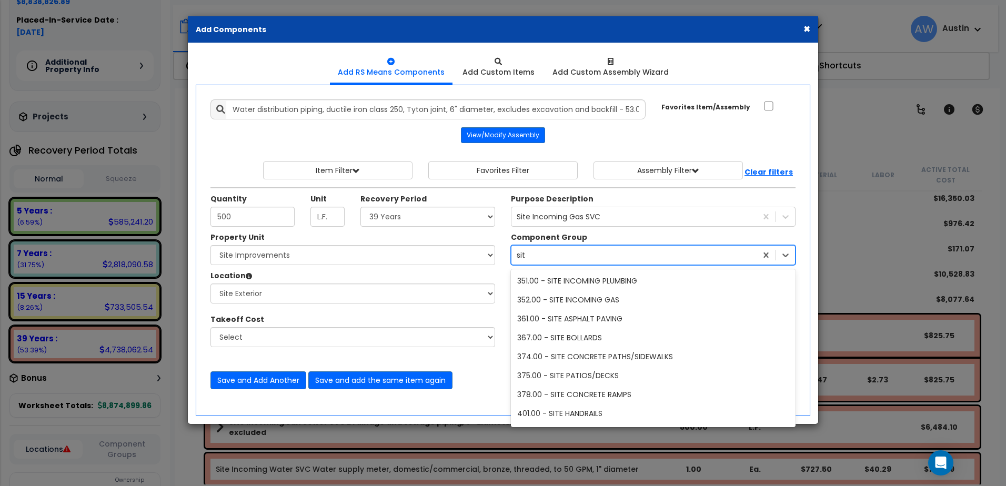
type input "si"
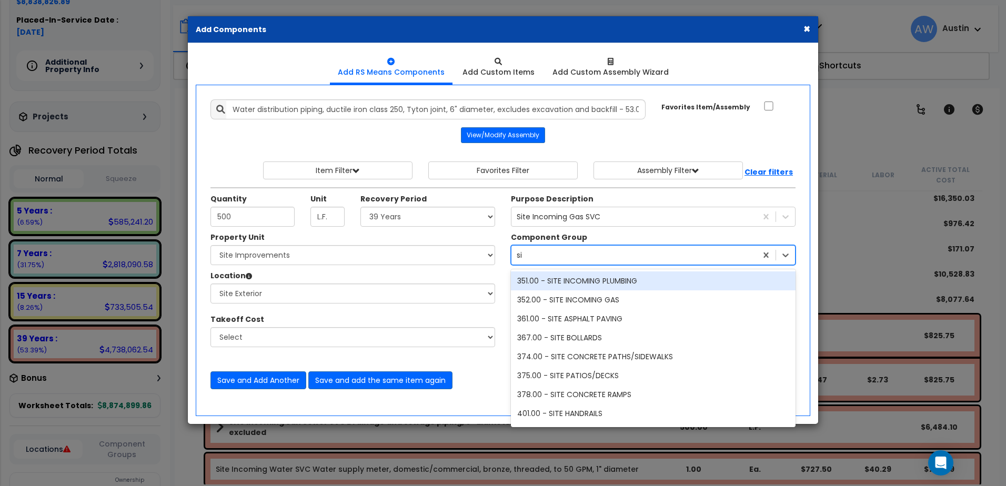
click at [592, 282] on div "351.00 - SITE INCOMING PLUMBING" at bounding box center [653, 280] width 285 height 19
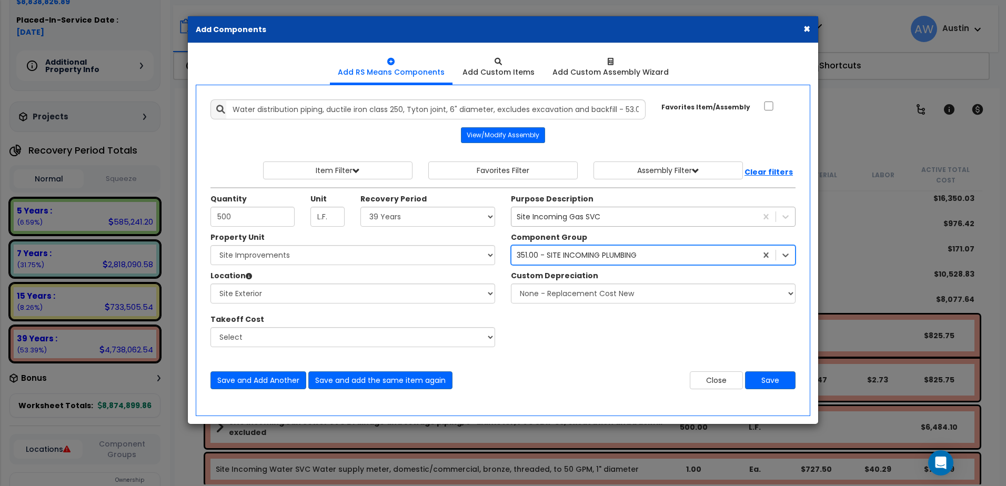
click at [539, 215] on div "Site Incoming Gas SVC" at bounding box center [559, 216] width 84 height 11
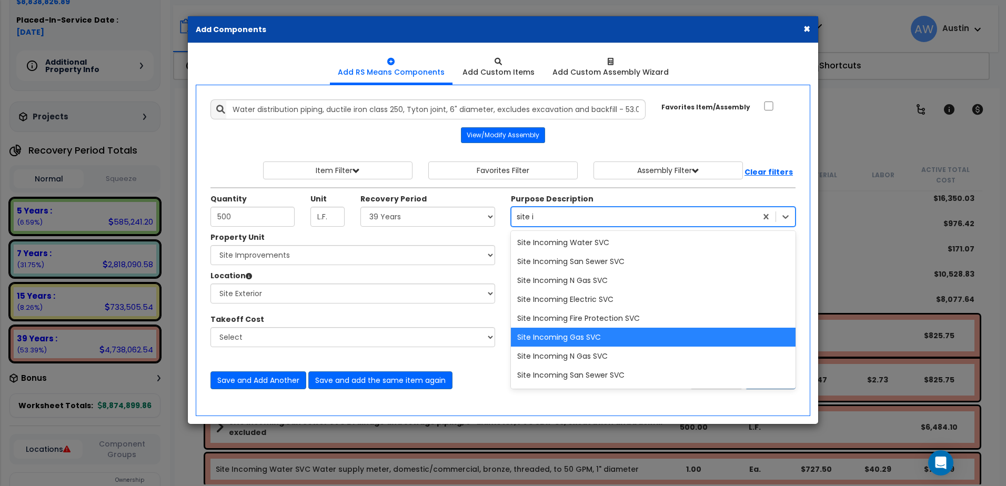
type input "site in"
click at [555, 239] on div "Site Incoming Water SVC" at bounding box center [653, 242] width 285 height 19
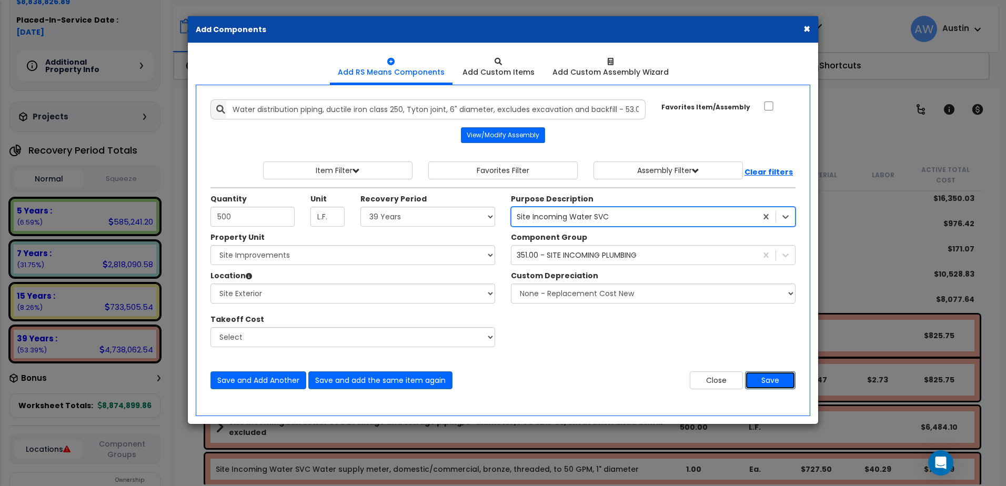
click at [768, 380] on button "Save" at bounding box center [770, 380] width 51 height 18
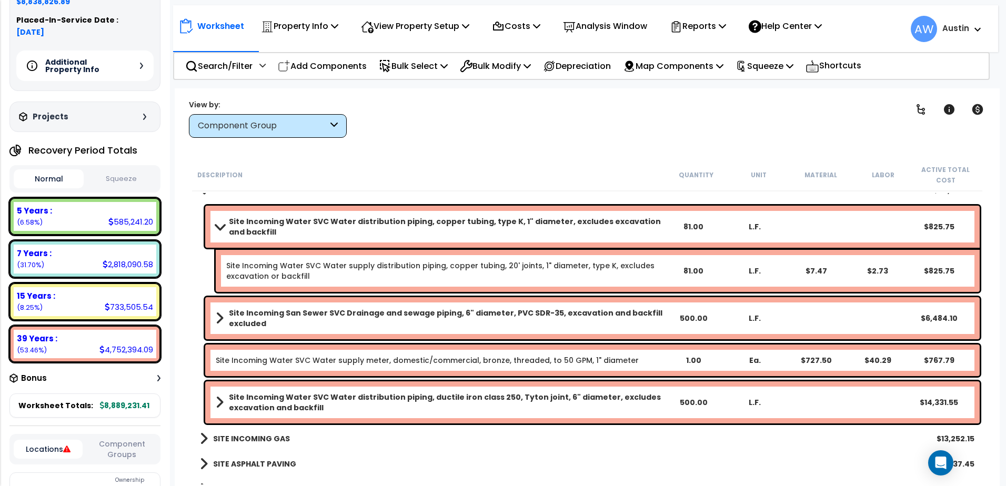
scroll to position [1651, 0]
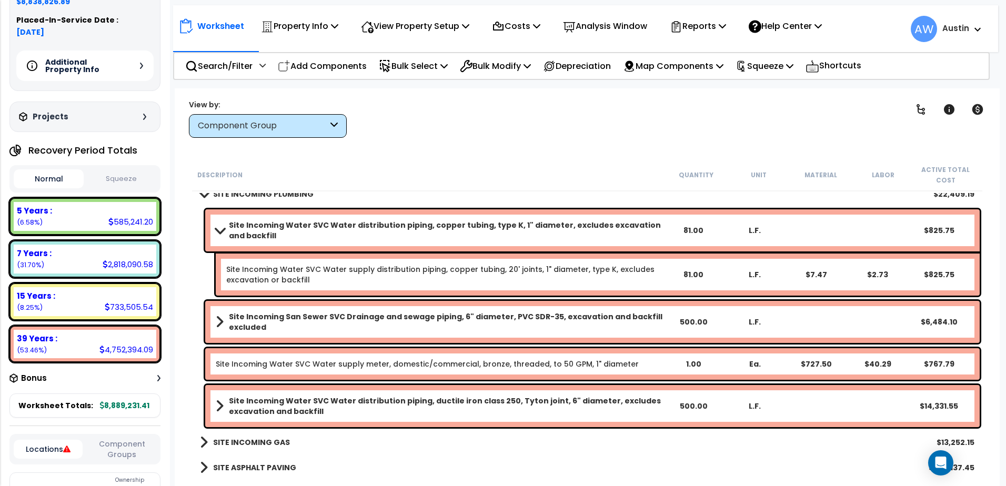
click at [412, 234] on b "Site Incoming Water SVC Water distribution piping, copper tubing, type K, 1" di…" at bounding box center [445, 230] width 433 height 21
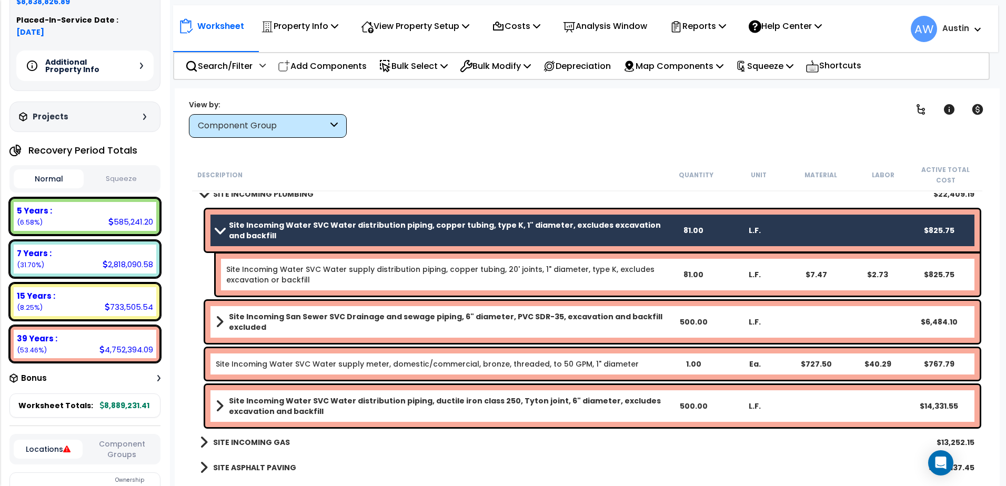
click at [408, 266] on link "Site Incoming Water SVC Water supply distribution piping, copper tubing, 20' jo…" at bounding box center [440, 274] width 428 height 21
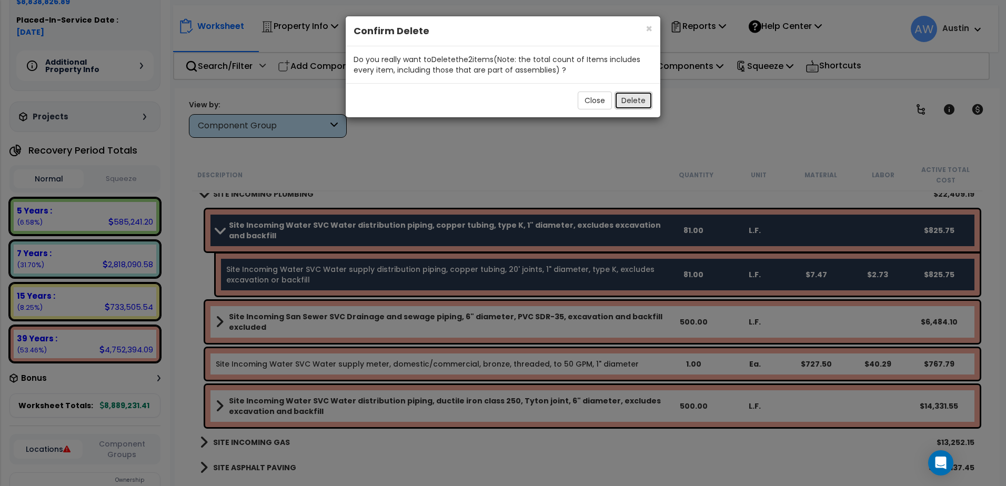
click at [620, 98] on button "Delete" at bounding box center [633, 101] width 38 height 18
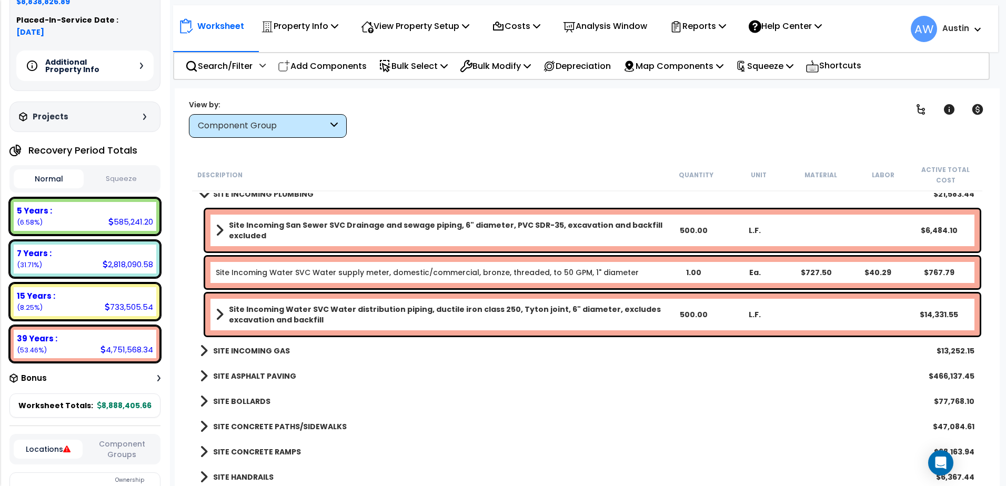
click at [237, 280] on div "Site Incoming Water SVC Water supply meter, domestic/commercial, bronze, thread…" at bounding box center [592, 273] width 774 height 32
click at [213, 231] on div "Site Incoming San Sewer SVC Drainage and sewage piping, 6" diameter, PVC SDR-35…" at bounding box center [592, 230] width 774 height 42
click at [224, 233] on link "Site Incoming San Sewer SVC Drainage and sewage piping, 6" diameter, PVC SDR-35…" at bounding box center [439, 230] width 447 height 21
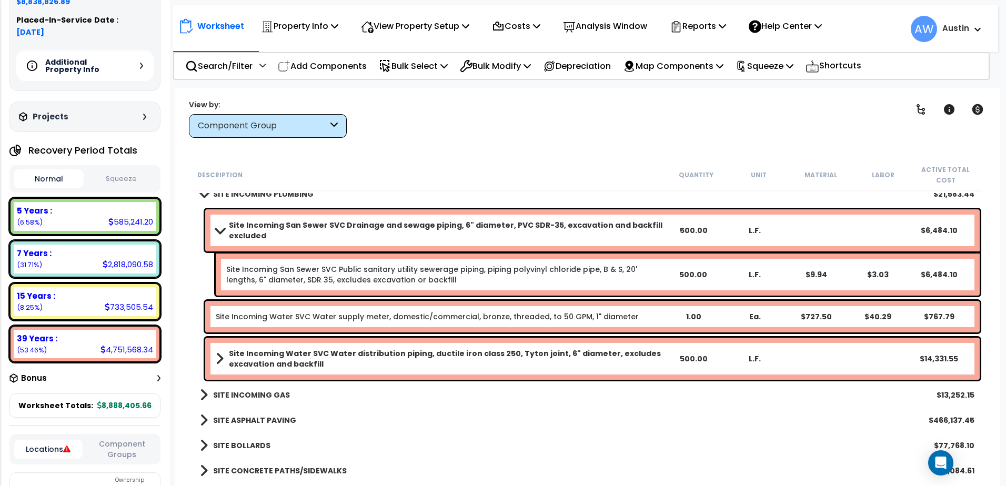
click at [220, 233] on span at bounding box center [219, 230] width 15 height 8
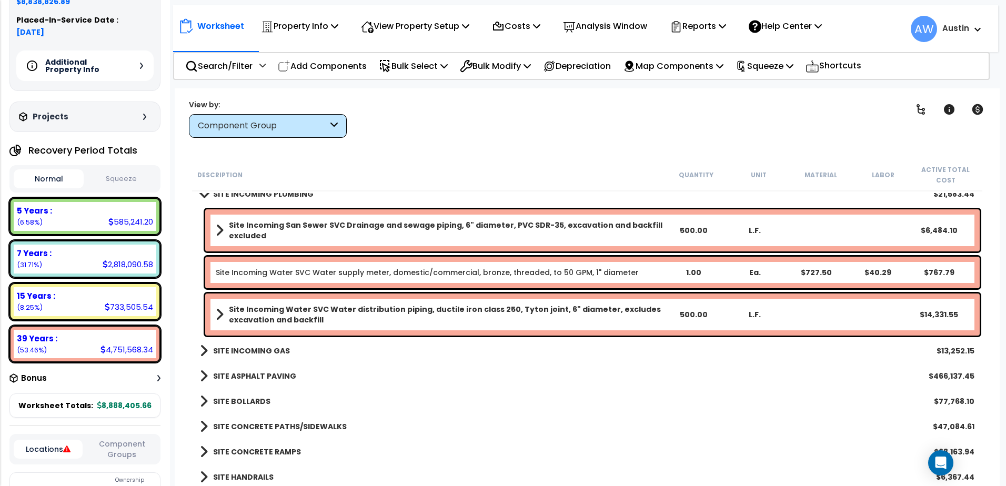
click at [218, 308] on link "Site Incoming Water SVC Water distribution piping, ductile iron class 250, Tyto…" at bounding box center [439, 314] width 447 height 21
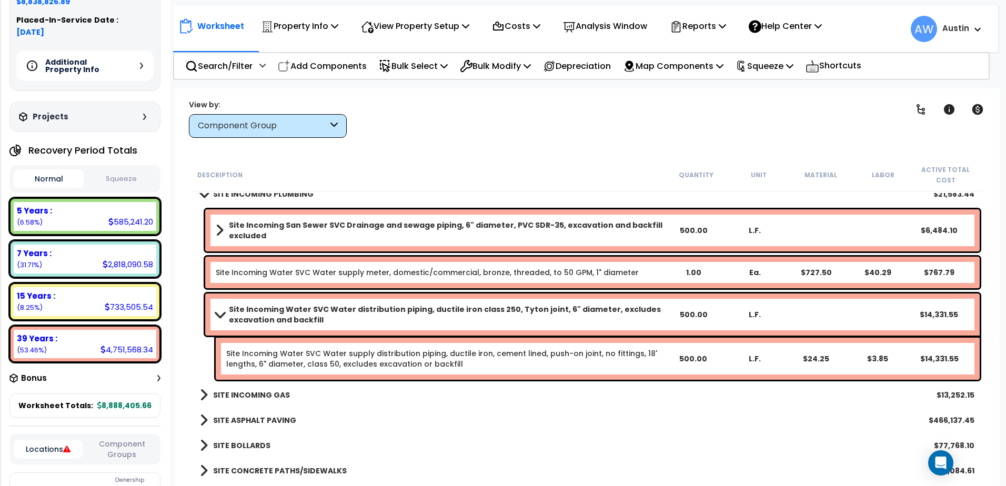
click at [218, 308] on link "Site Incoming Water SVC Water distribution piping, ductile iron class 250, Tyto…" at bounding box center [439, 314] width 447 height 21
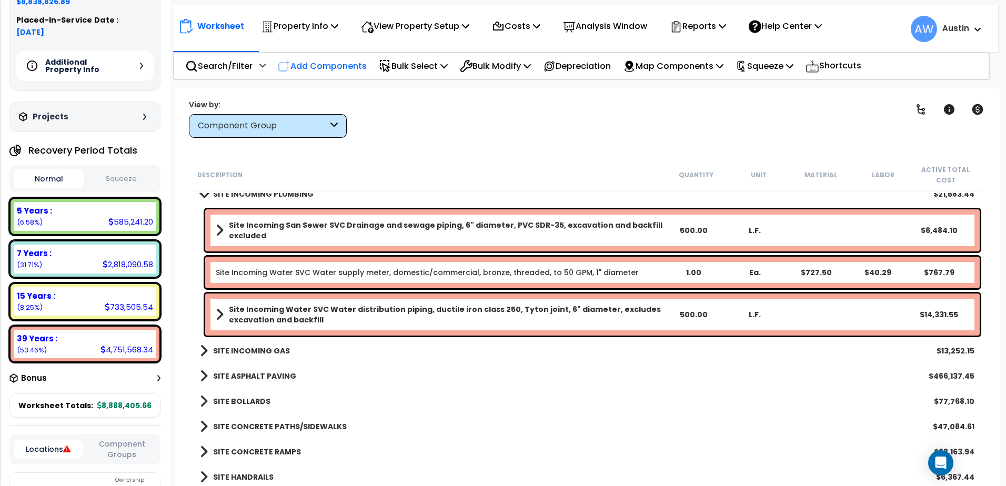
click at [306, 68] on p "Add Components" at bounding box center [322, 66] width 89 height 14
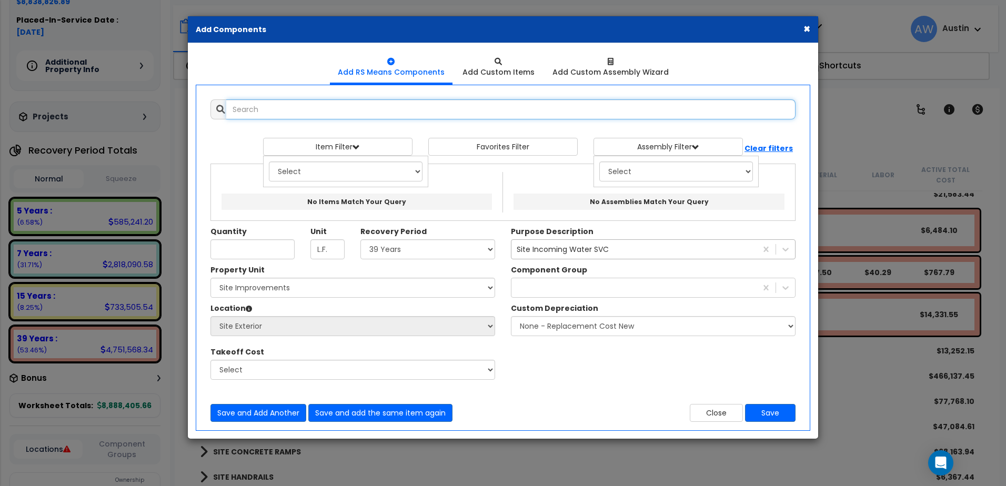
select select
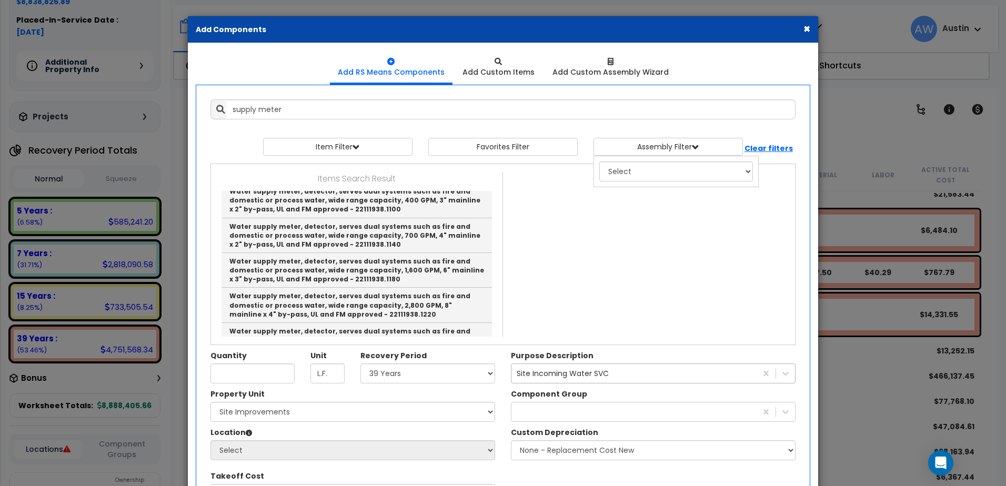
scroll to position [0, 0]
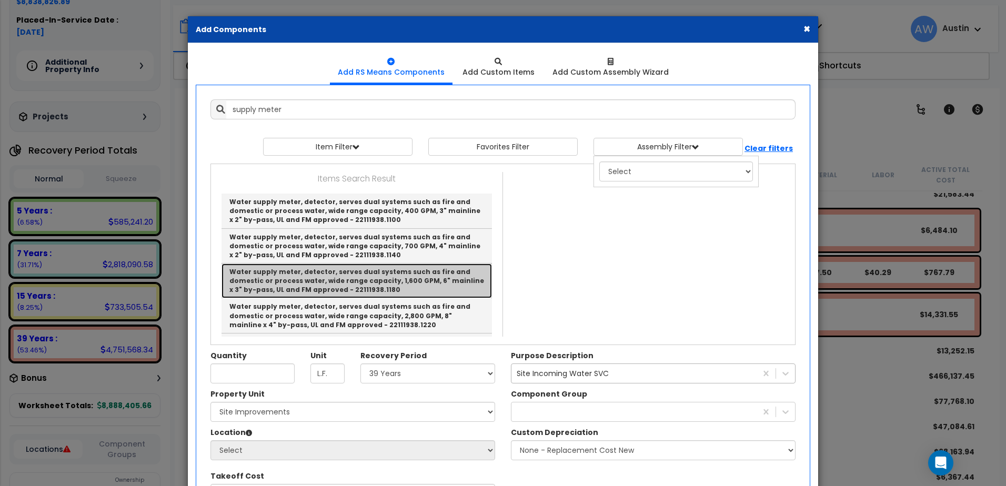
click at [346, 283] on link "Water supply meter, detector, serves dual systems such as fire and domestic or …" at bounding box center [356, 281] width 270 height 35
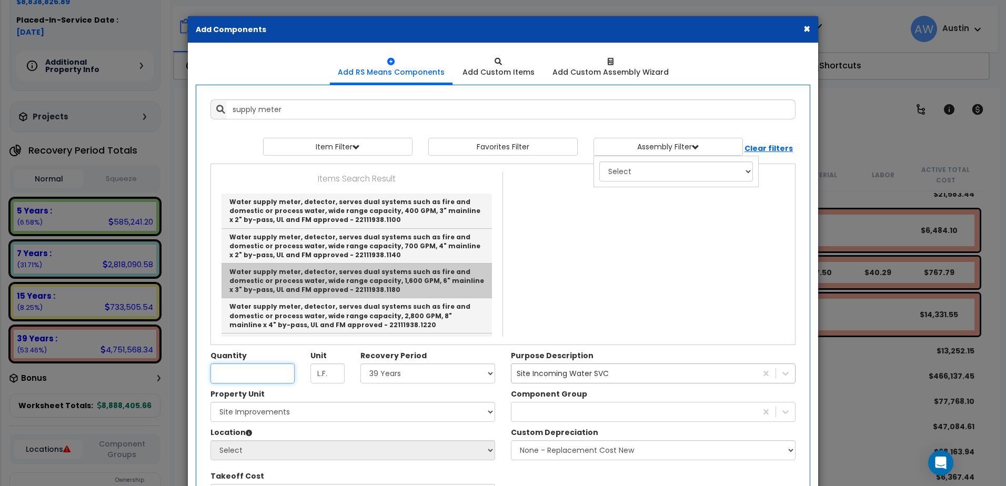
type input "Water supply meter, detector, serves dual systems such as fire and domestic or …"
type input "Ea."
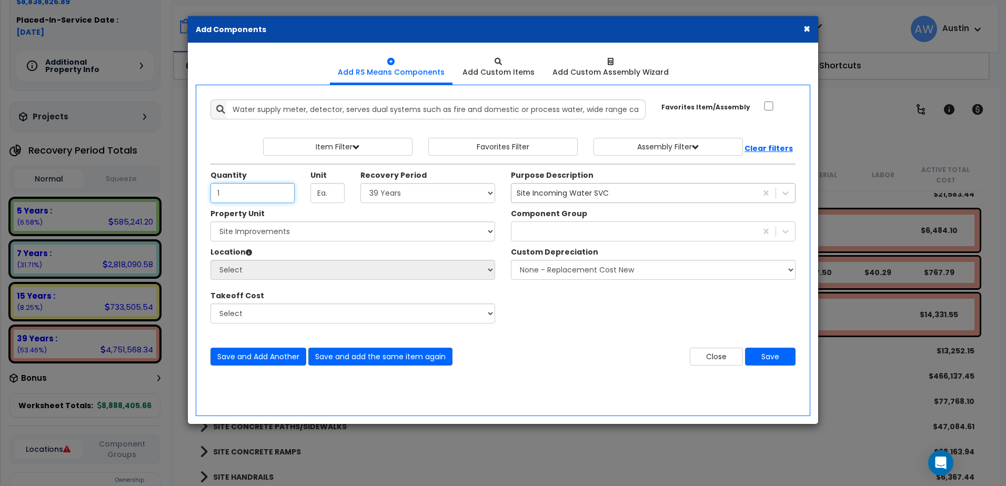
type input "1"
click at [388, 189] on select "Select Land 5 Years 7 Years 15 Years 39 Years 27.5 Year" at bounding box center [427, 193] width 135 height 20
select select "39Y"
click at [360, 183] on select "Select Land 5 Years 7 Years 15 Years 39 Years 27.5 Year" at bounding box center [427, 193] width 135 height 20
click at [266, 231] on select "Select [PERSON_NAME] Metal Building Systems Site Improvements" at bounding box center [352, 231] width 285 height 20
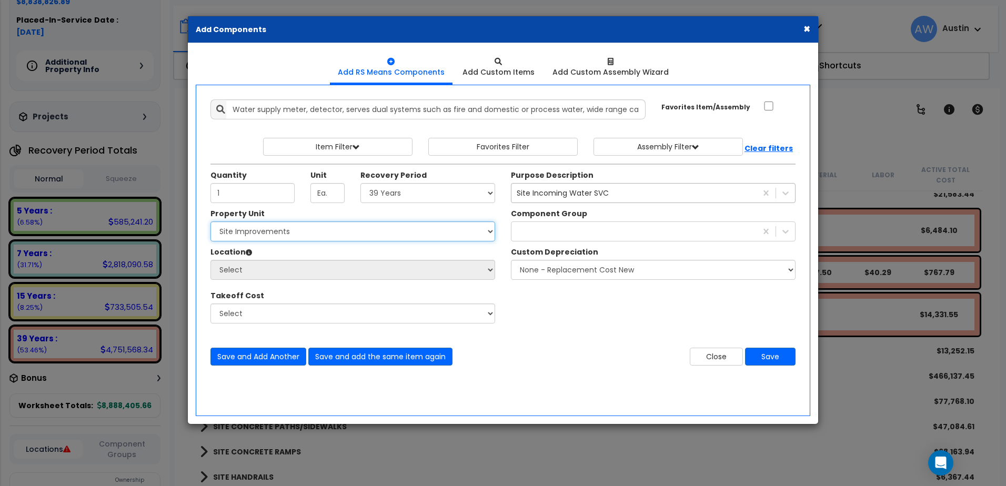
select select "160318"
click at [210, 221] on select "Select [PERSON_NAME] Metal Building Systems Site Improvements" at bounding box center [352, 231] width 285 height 20
click at [274, 271] on select "Select Site Exterior Add Additional Location" at bounding box center [352, 270] width 285 height 20
select select "462"
click at [210, 260] on select "Select Site Exterior Add Additional Location" at bounding box center [352, 270] width 285 height 20
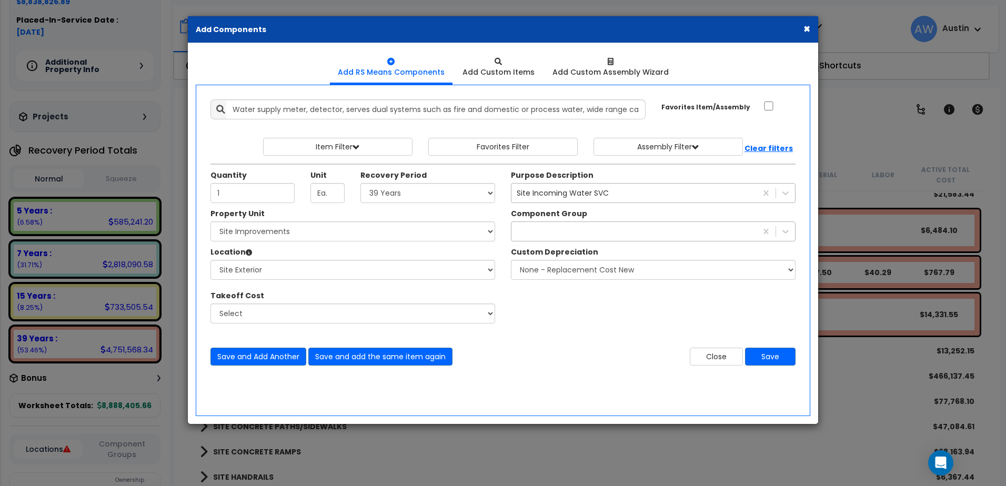
click at [528, 231] on div "si" at bounding box center [633, 231] width 245 height 17
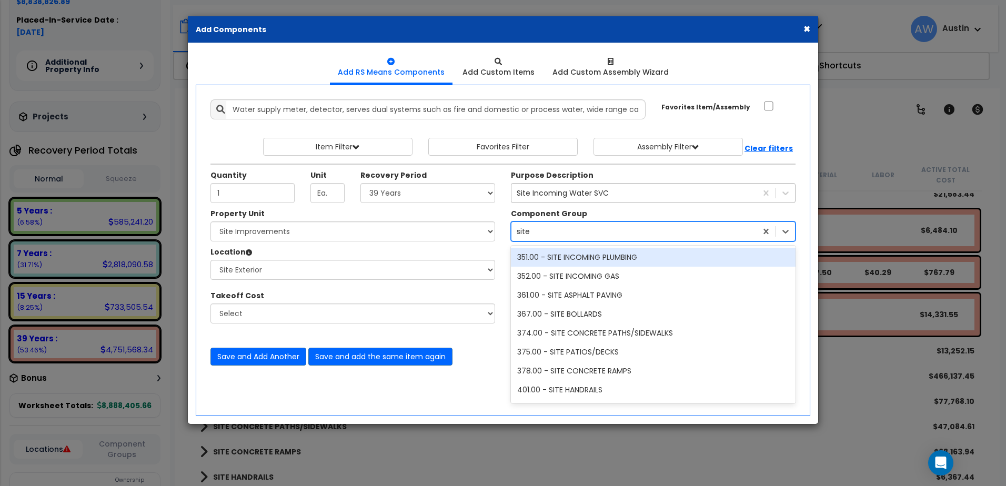
type input "site"
click at [564, 261] on div "351.00 - SITE INCOMING PLUMBING" at bounding box center [653, 257] width 285 height 19
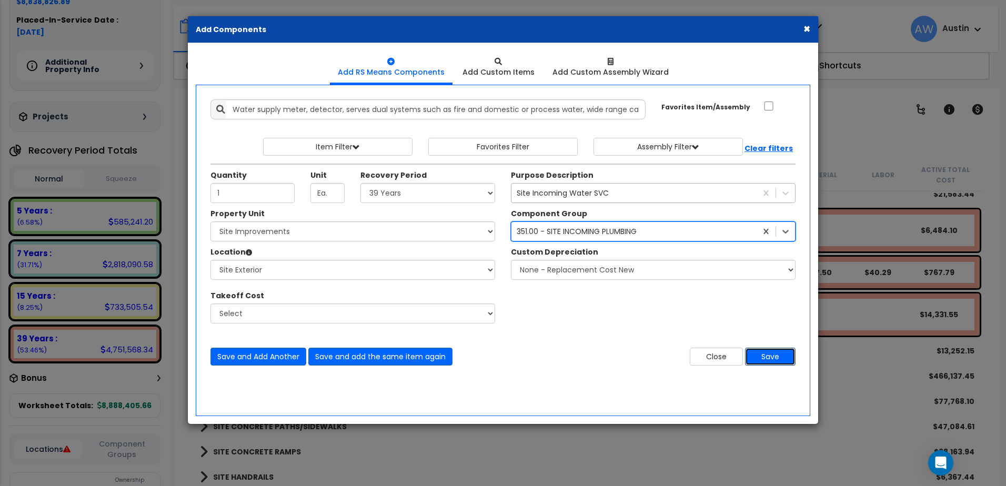
click at [773, 359] on button "Save" at bounding box center [770, 357] width 51 height 18
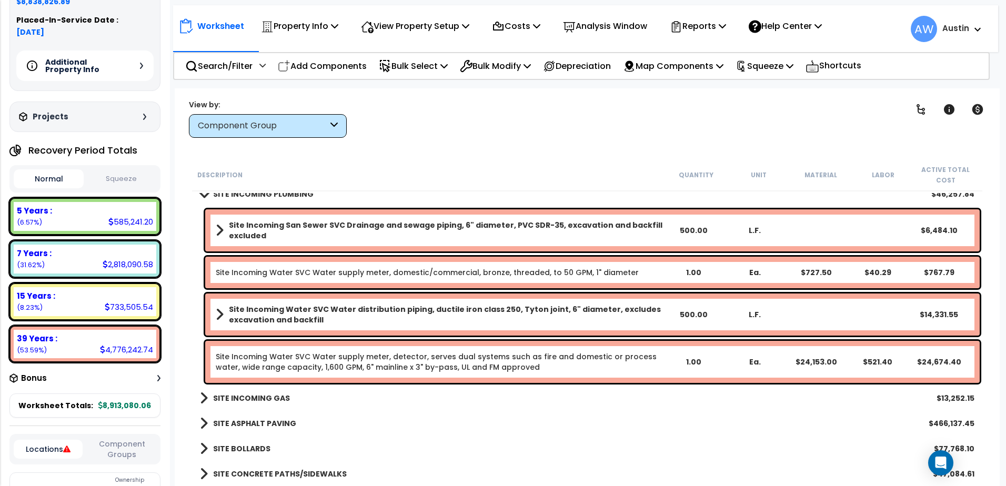
click at [394, 366] on link "Site Incoming Water SVC Water supply meter, detector, serves dual systems such …" at bounding box center [436, 361] width 441 height 21
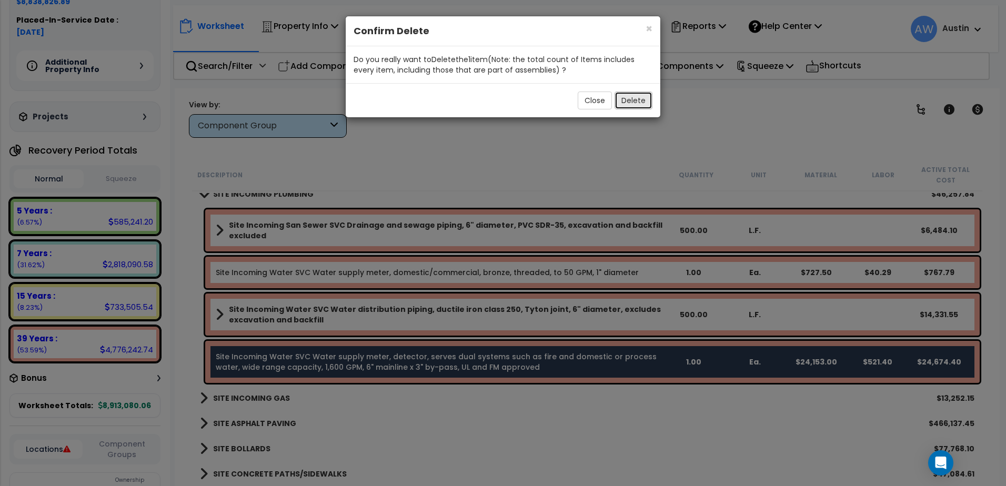
click at [626, 97] on button "Delete" at bounding box center [633, 101] width 38 height 18
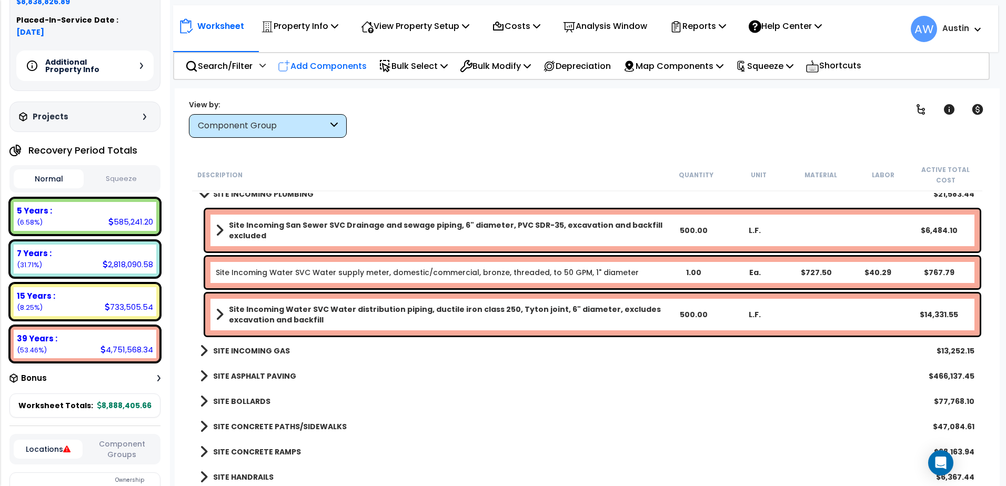
click at [331, 68] on p "Add Components" at bounding box center [322, 66] width 89 height 14
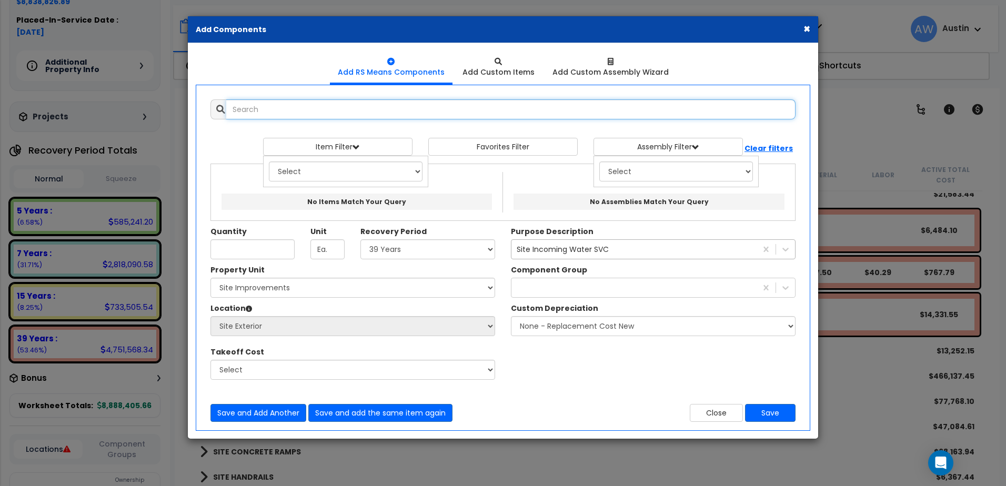
select select
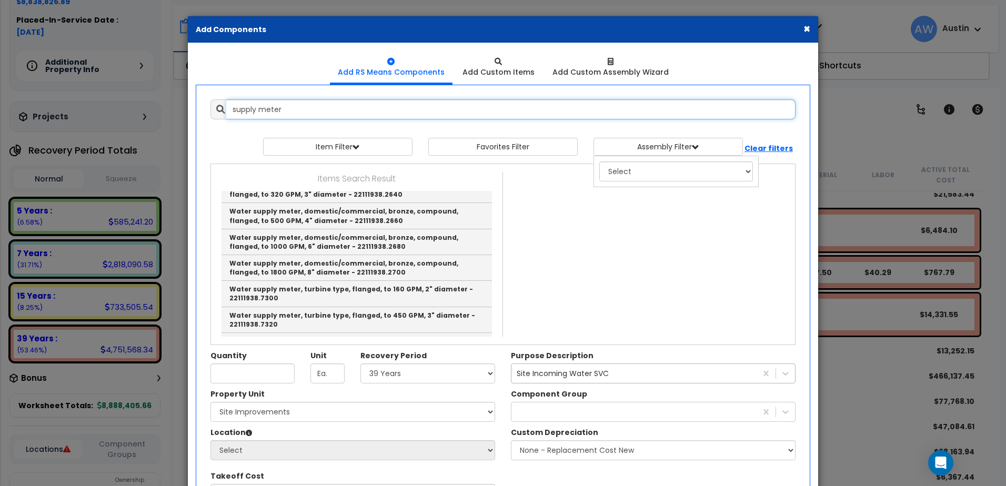
scroll to position [368, 0]
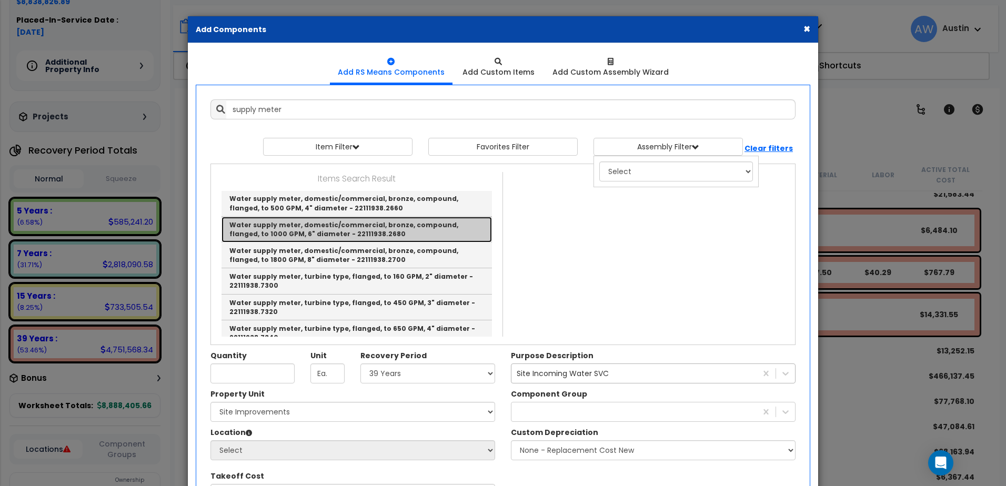
click at [332, 226] on link "Water supply meter, domestic/commercial, bronze, compound, flanged, to 1000 GPM…" at bounding box center [356, 230] width 270 height 26
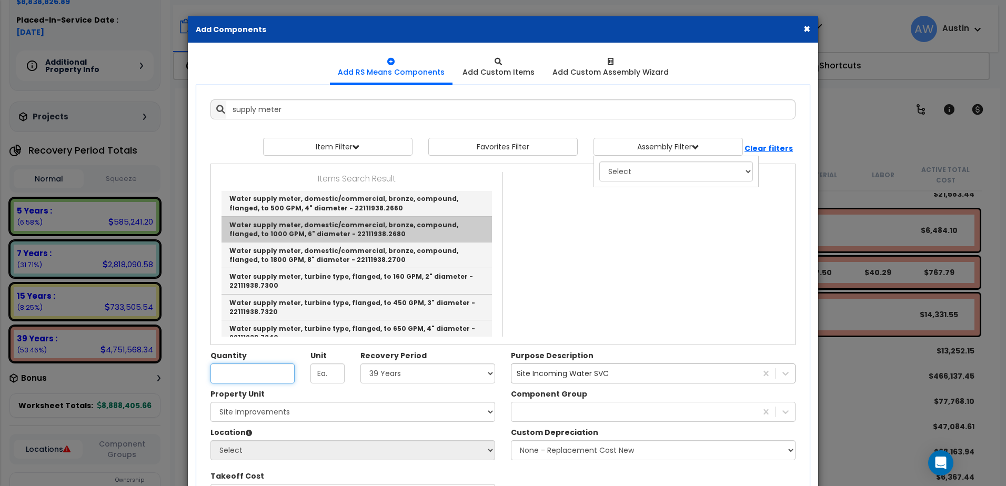
type input "Water supply meter, domestic/commercial, bronze, compound, flanged, to 1000 GPM…"
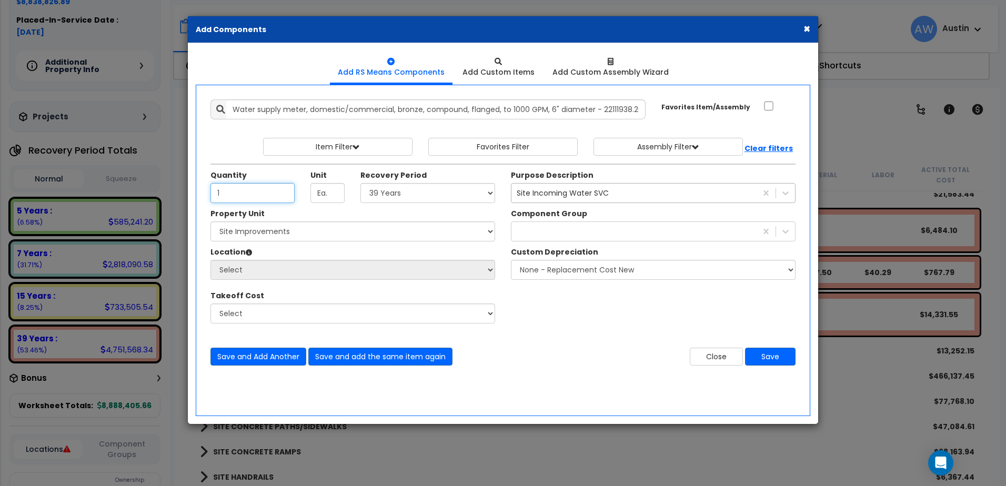
type input "1"
click at [414, 191] on select "Select Land 5 Years 7 Years 15 Years 39 Years 27.5 Year" at bounding box center [427, 193] width 135 height 20
select select "39Y"
click at [360, 183] on select "Select Land 5 Years 7 Years 15 Years 39 Years 27.5 Year" at bounding box center [427, 193] width 135 height 20
click at [269, 236] on select "Select [PERSON_NAME] Metal Building Systems Site Improvements" at bounding box center [352, 231] width 285 height 20
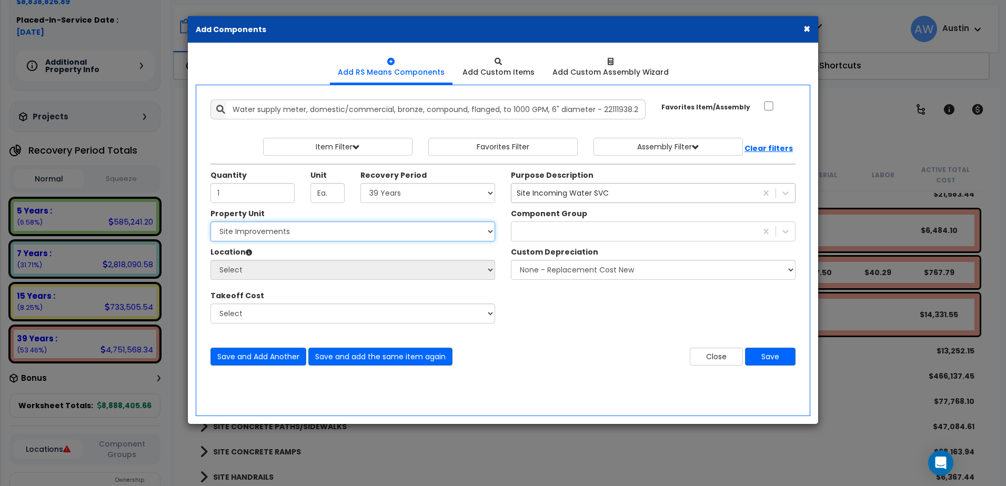
select select "160318"
click at [210, 221] on select "Select [PERSON_NAME] Metal Building Systems Site Improvements" at bounding box center [352, 231] width 285 height 20
click at [255, 270] on select "Select Site Exterior Add Additional Location" at bounding box center [352, 270] width 285 height 20
select select "462"
click at [210, 260] on select "Select Site Exterior Add Additional Location" at bounding box center [352, 270] width 285 height 20
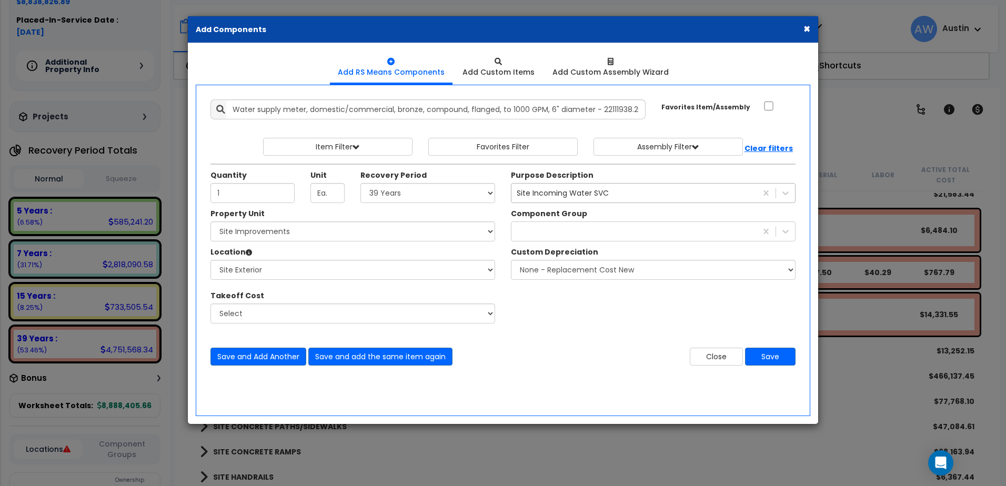
click at [536, 242] on div "Component Group site None - Replacement Cost New" at bounding box center [653, 246] width 300 height 77
click at [531, 234] on div "site" at bounding box center [633, 231] width 245 height 17
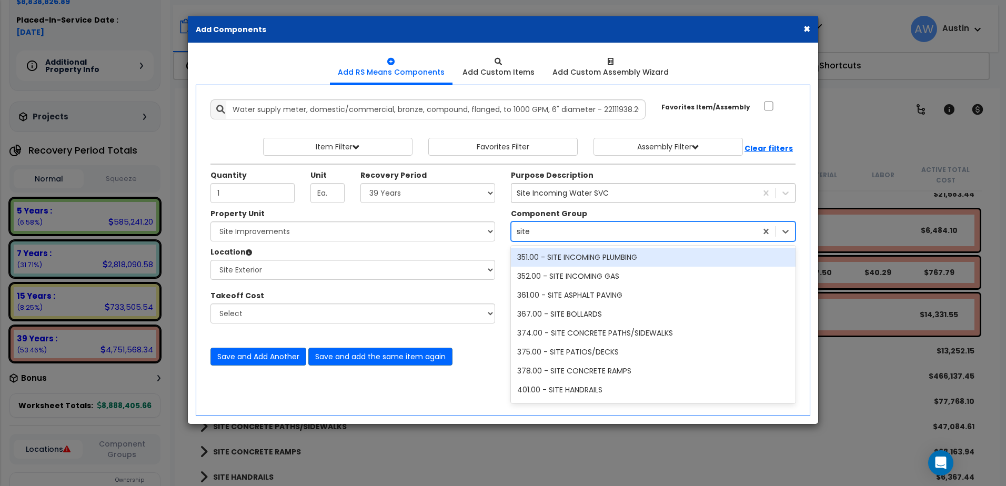
type input "site"
click at [572, 256] on div "351.00 - SITE INCOMING PLUMBING" at bounding box center [653, 257] width 285 height 19
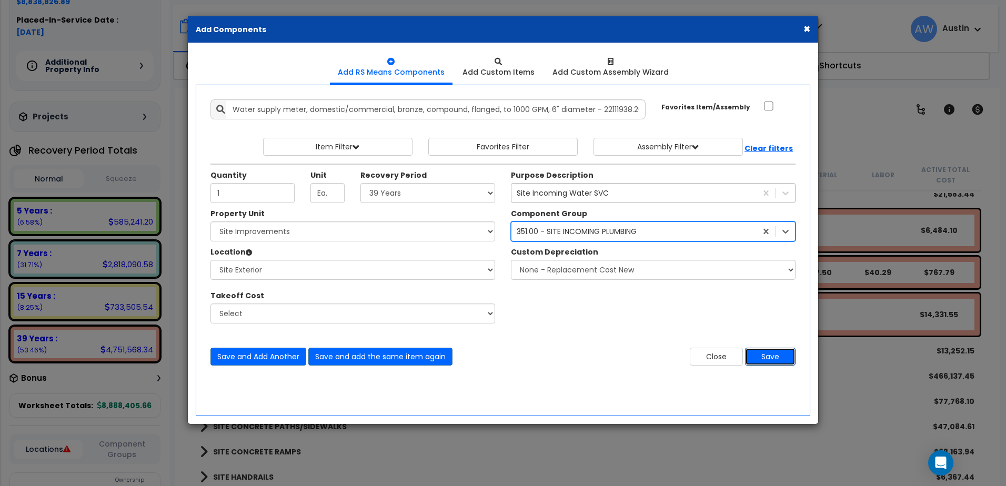
click at [762, 355] on button "Save" at bounding box center [770, 357] width 51 height 18
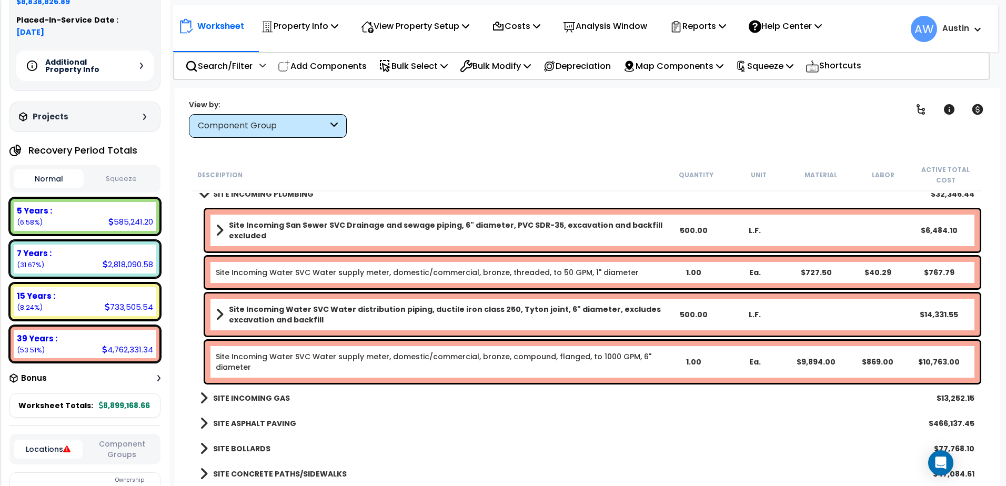
click at [299, 273] on link "Site Incoming Water SVC Water supply meter, domestic/commercial, bronze, thread…" at bounding box center [427, 272] width 423 height 11
click at [385, 273] on link "Site Incoming Water SVC Water supply meter, domestic/commercial, bronze, thread…" at bounding box center [427, 272] width 423 height 11
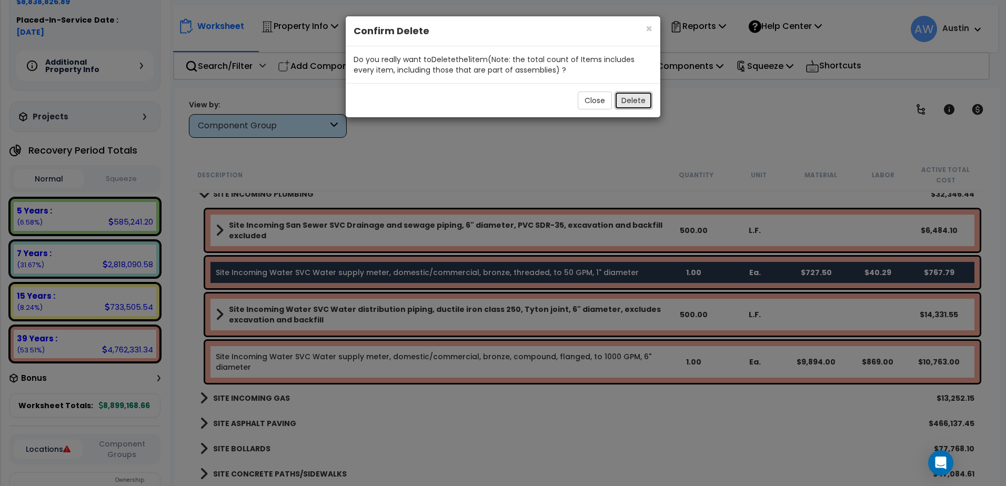
click at [635, 98] on button "Delete" at bounding box center [633, 101] width 38 height 18
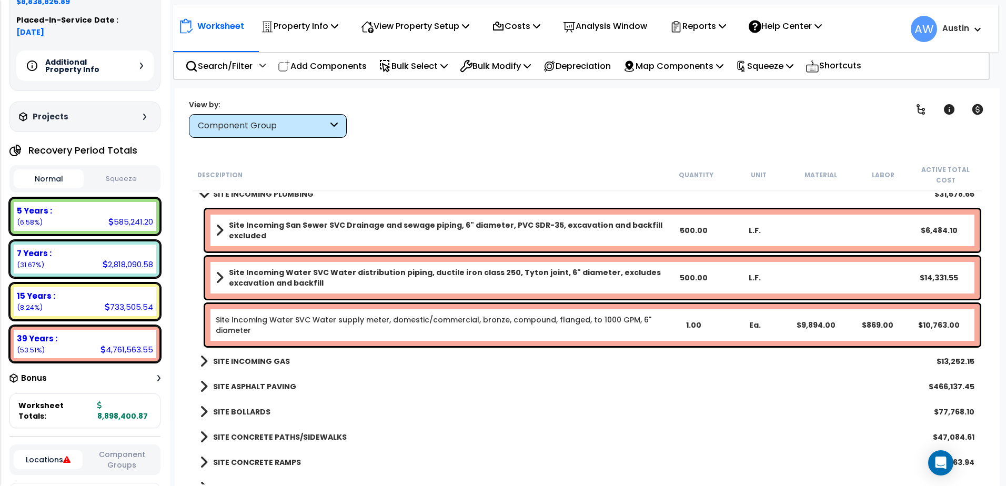
click at [203, 195] on span at bounding box center [203, 194] width 15 height 8
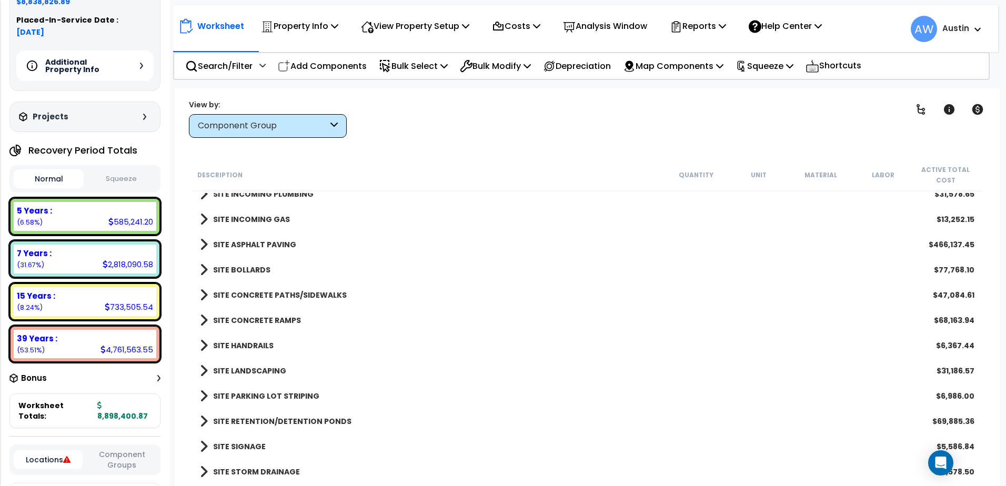
click at [219, 265] on b "SITE BOLLARDS" at bounding box center [241, 270] width 57 height 11
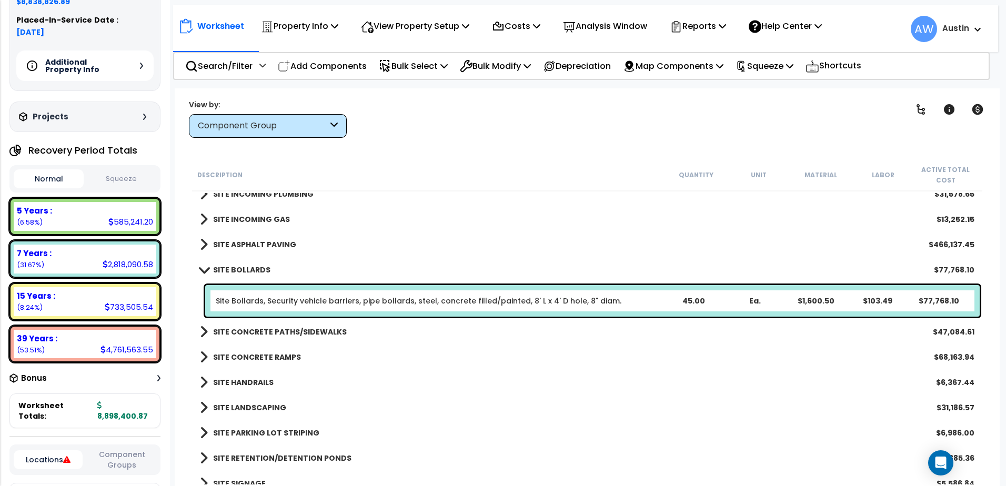
click at [220, 269] on b "SITE BOLLARDS" at bounding box center [241, 270] width 57 height 11
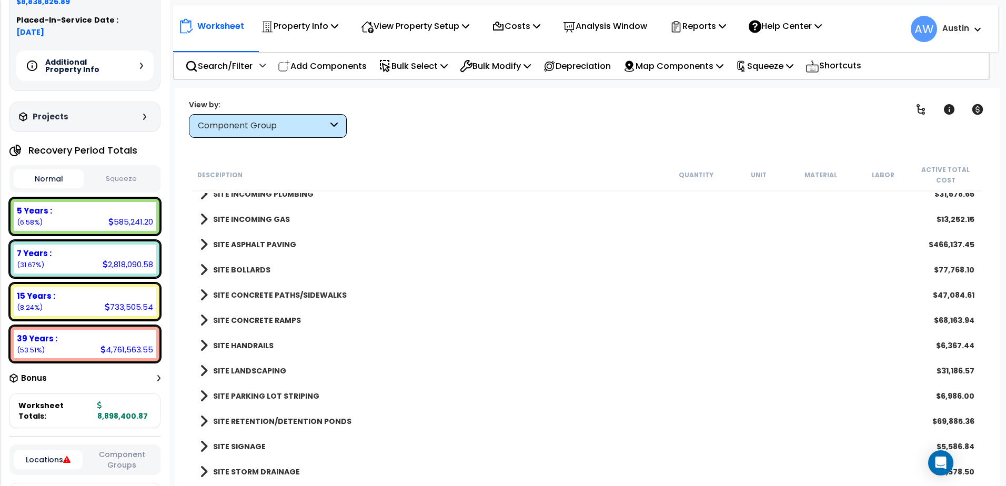
click at [227, 243] on b "SITE ASPHALT PAVING" at bounding box center [254, 244] width 83 height 11
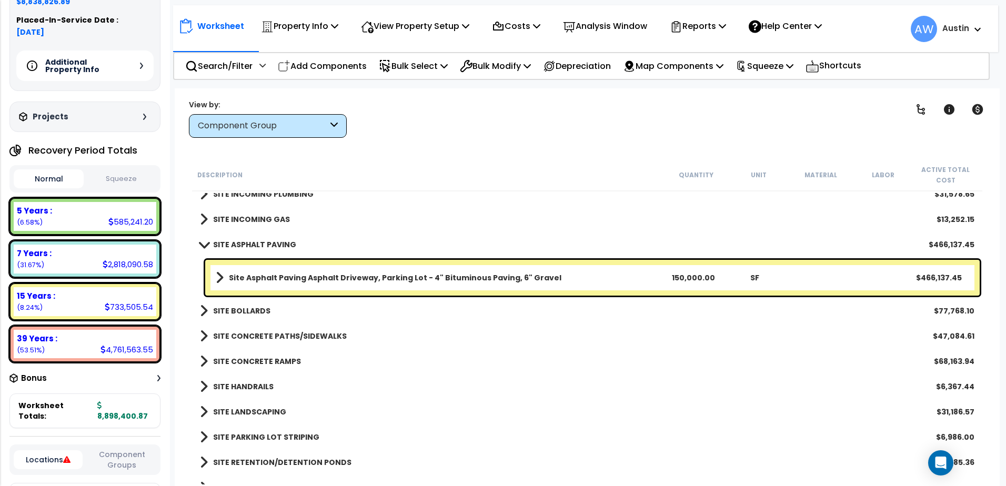
click at [227, 243] on b "SITE ASPHALT PAVING" at bounding box center [254, 244] width 83 height 11
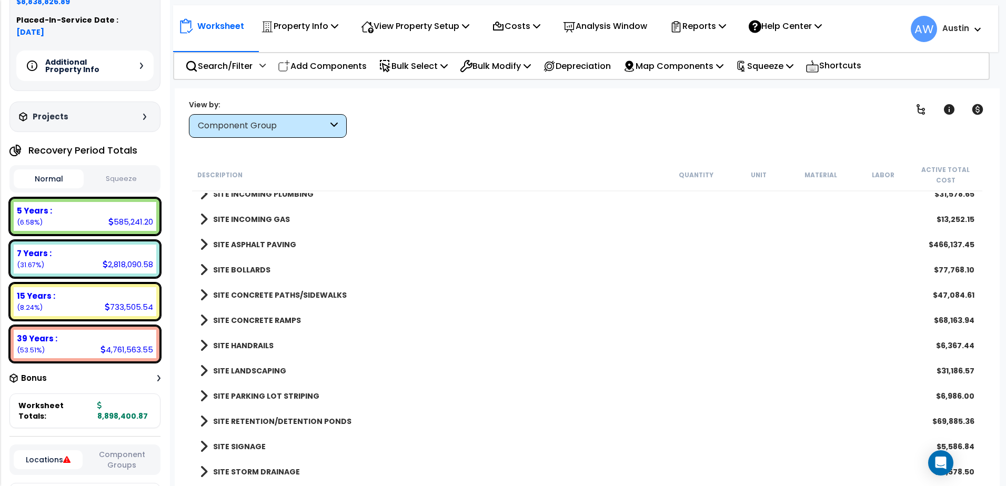
click at [228, 221] on b "SITE INCOMING GAS" at bounding box center [251, 219] width 77 height 11
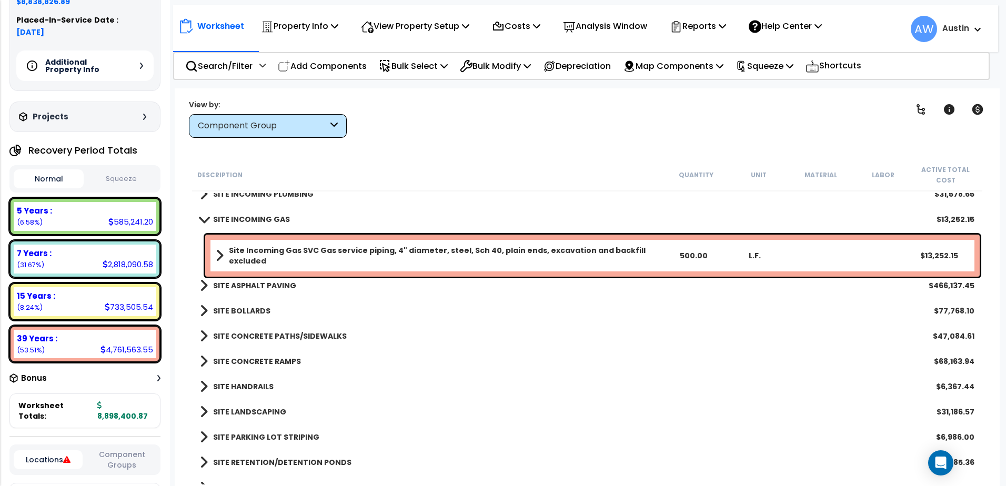
click at [228, 221] on b "SITE INCOMING GAS" at bounding box center [251, 219] width 77 height 11
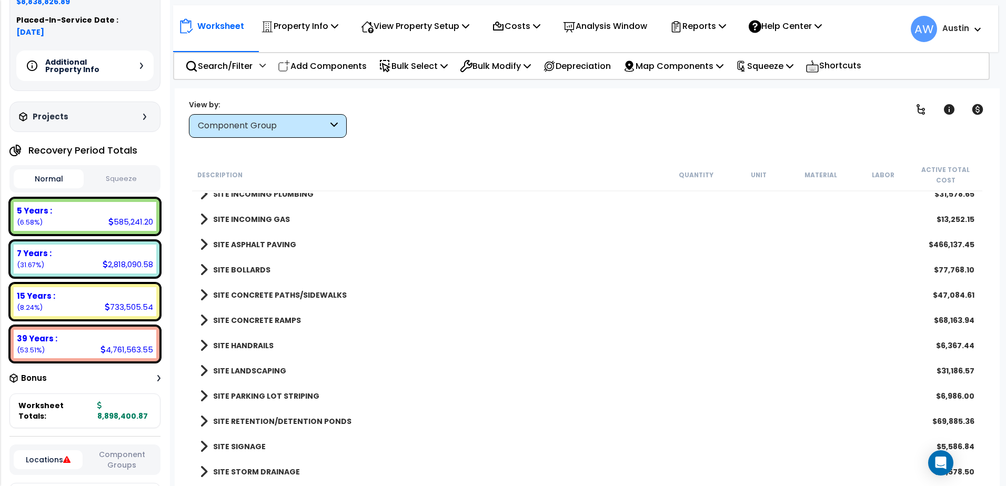
scroll to position [46, 0]
click at [316, 68] on p "Add Components" at bounding box center [322, 66] width 89 height 14
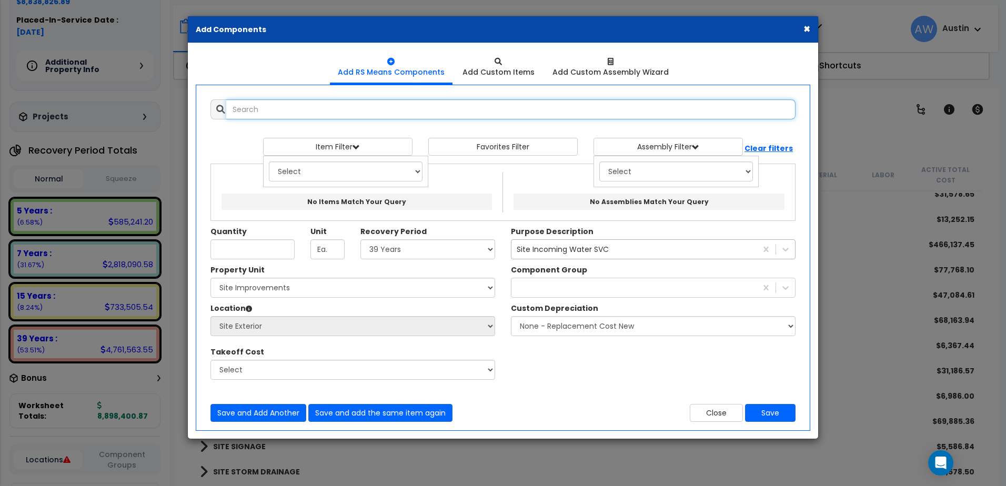
select select
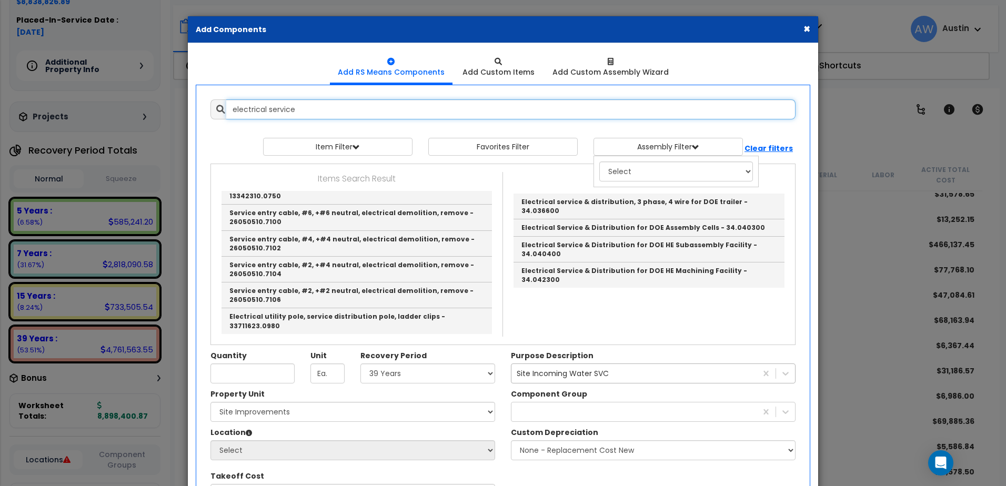
type input "electrical service"
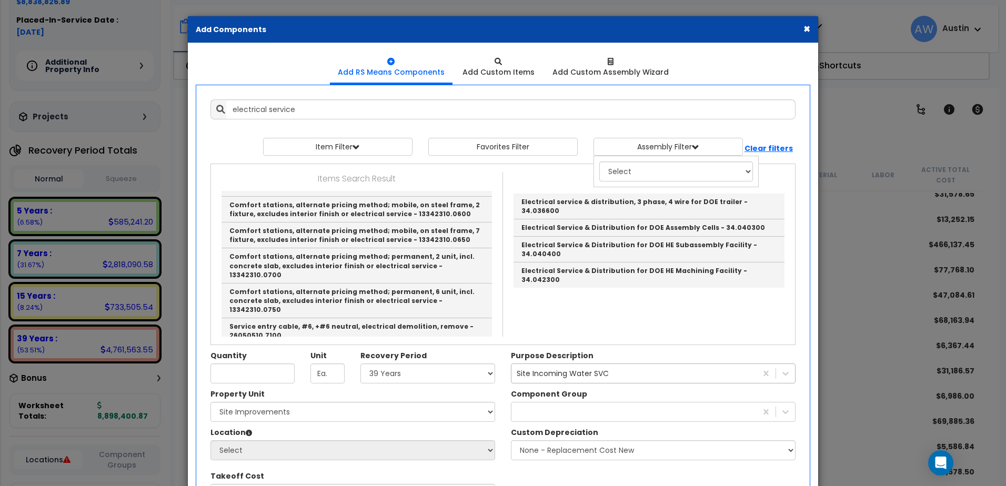
scroll to position [68, 0]
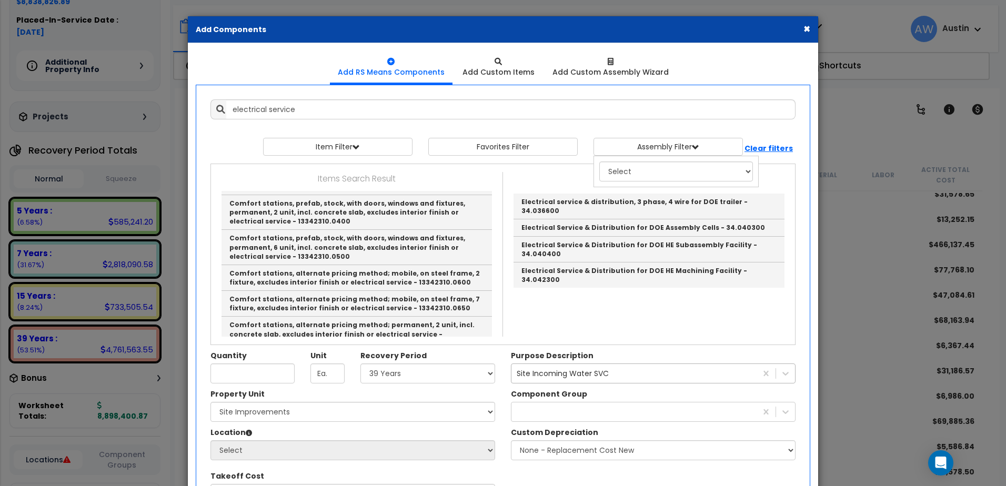
click at [804, 26] on button "×" at bounding box center [806, 28] width 7 height 11
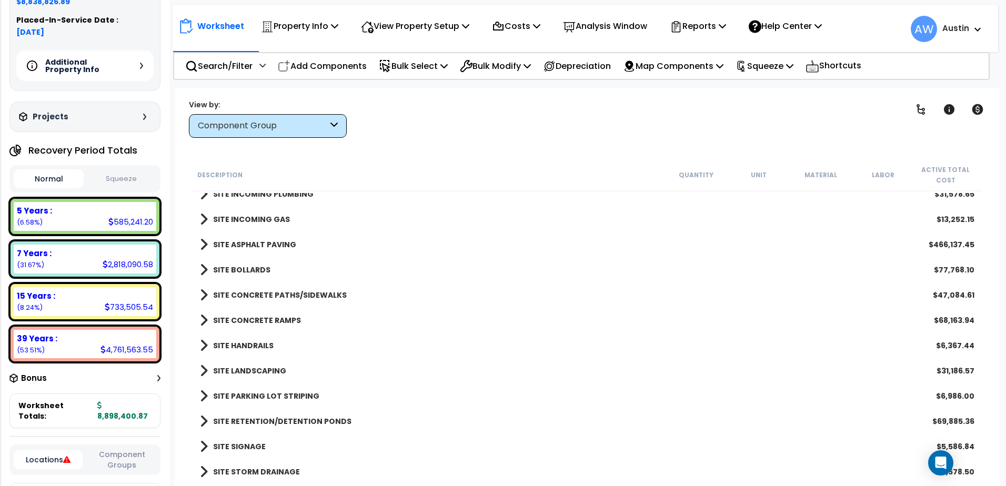
click at [255, 322] on b "SITE CONCRETE RAMPS" at bounding box center [257, 320] width 88 height 11
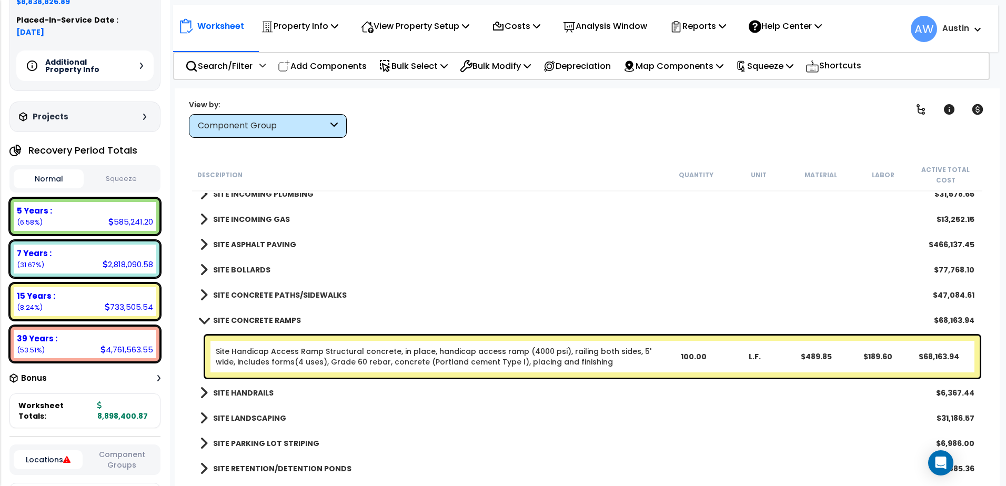
click at [255, 322] on b "SITE CONCRETE RAMPS" at bounding box center [257, 320] width 88 height 11
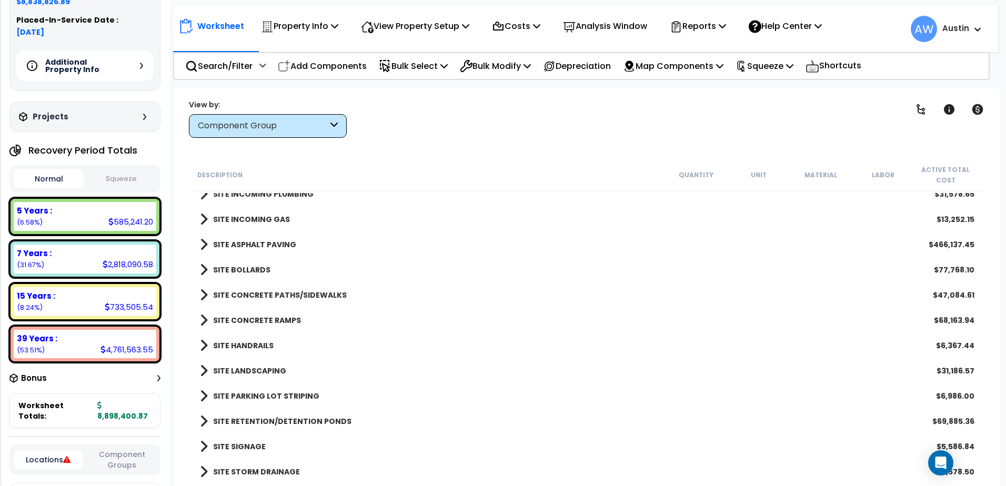
click at [245, 294] on b "SITE CONCRETE PATHS/SIDEWALKS" at bounding box center [280, 295] width 134 height 11
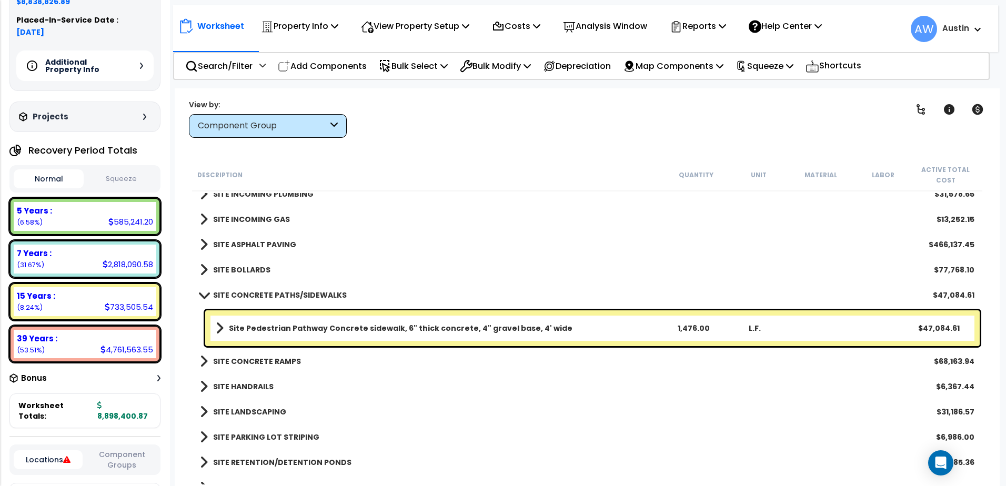
click at [245, 294] on b "SITE CONCRETE PATHS/SIDEWALKS" at bounding box center [280, 295] width 134 height 11
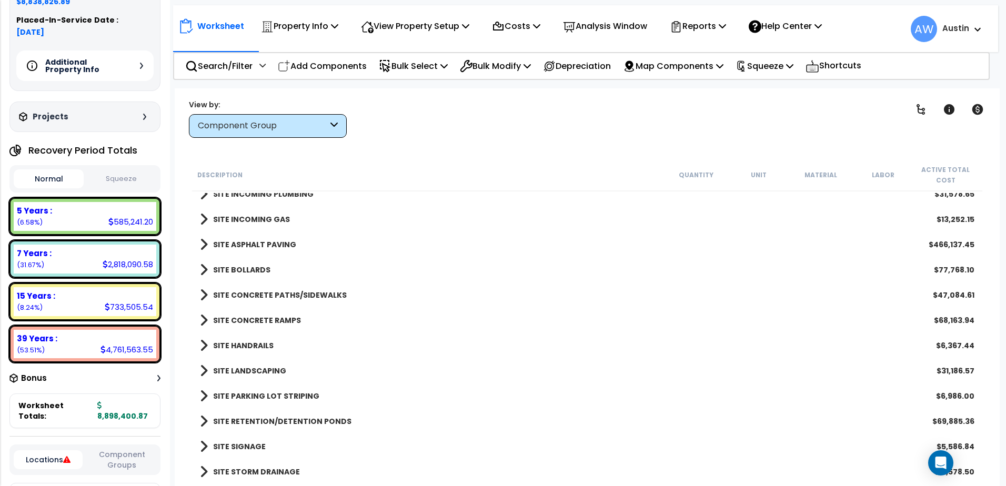
click at [236, 295] on b "SITE CONCRETE PATHS/SIDEWALKS" at bounding box center [280, 295] width 134 height 11
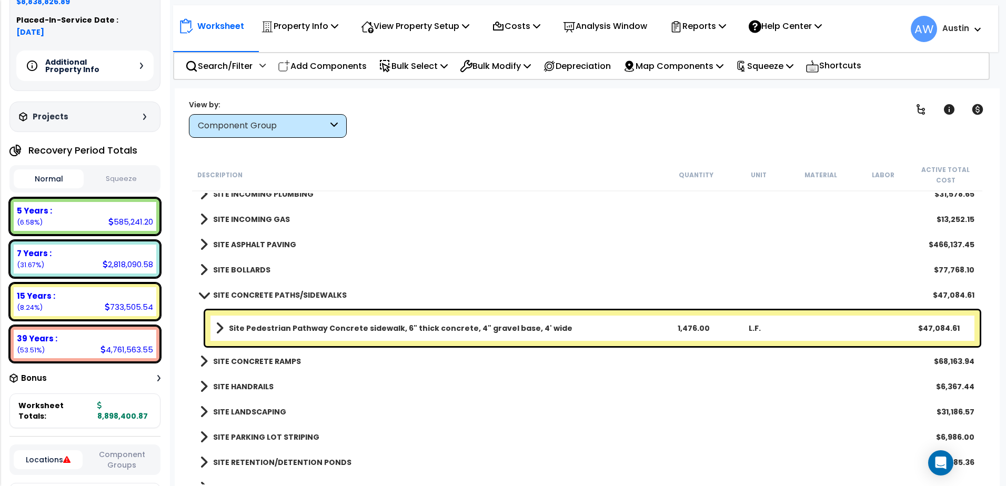
click at [236, 295] on b "SITE CONCRETE PATHS/SIDEWALKS" at bounding box center [280, 295] width 134 height 11
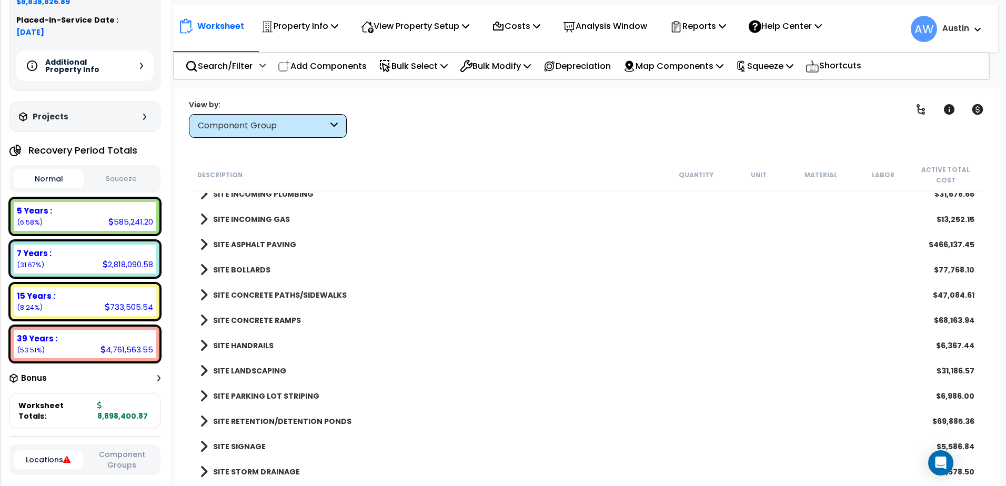
click at [232, 267] on b "SITE BOLLARDS" at bounding box center [241, 270] width 57 height 11
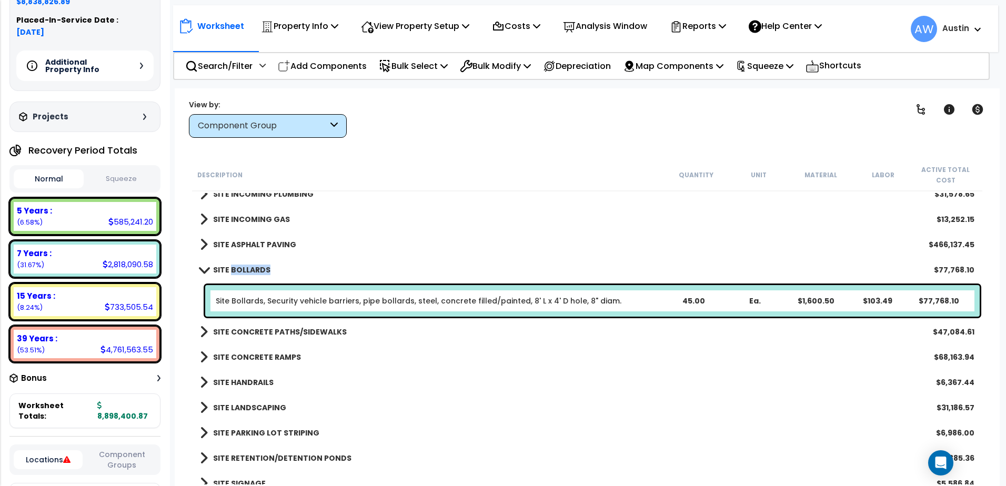
click at [232, 267] on b "SITE BOLLARDS" at bounding box center [241, 270] width 57 height 11
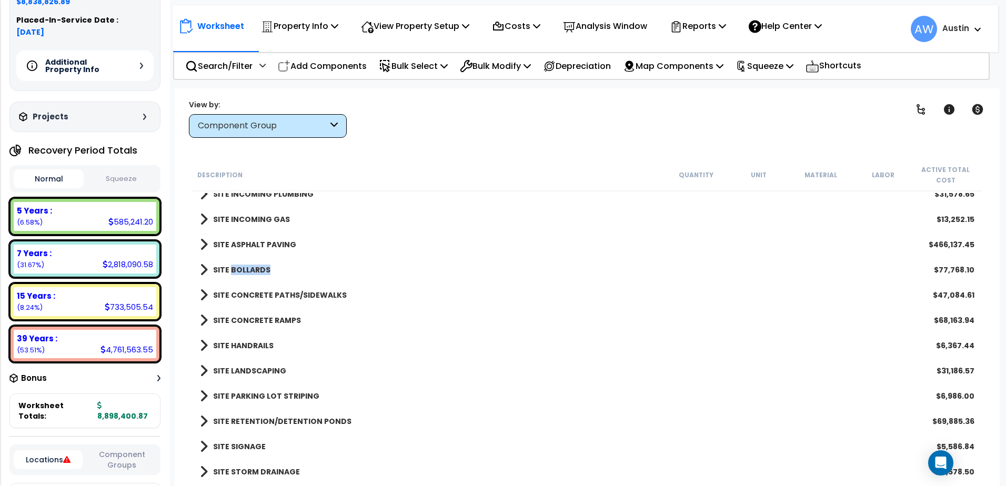
drag, startPoint x: 232, startPoint y: 267, endPoint x: 441, endPoint y: 276, distance: 209.6
click at [441, 276] on div "SITE BOLLARDS $77,768.10" at bounding box center [587, 269] width 785 height 25
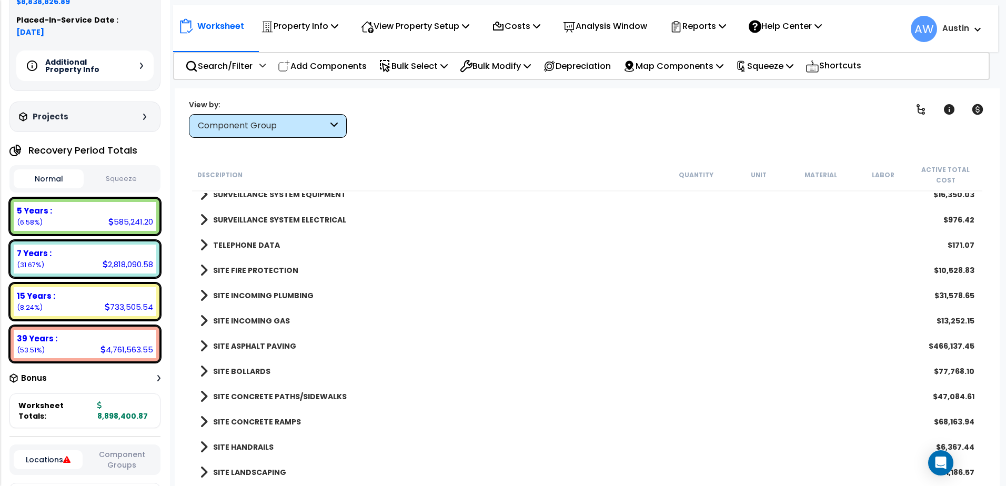
scroll to position [1546, 0]
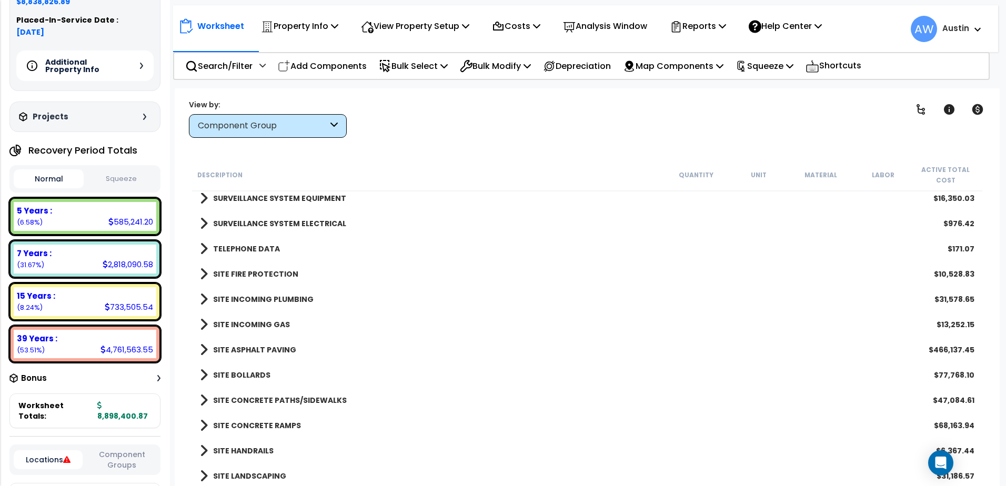
click at [250, 269] on b "SITE FIRE PROTECTION" at bounding box center [255, 274] width 85 height 11
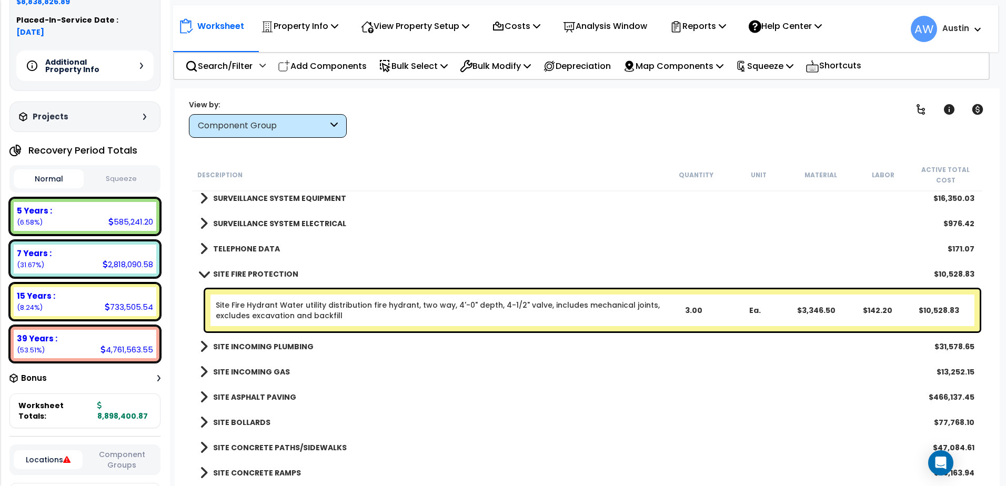
click at [250, 269] on b "SITE FIRE PROTECTION" at bounding box center [255, 274] width 85 height 11
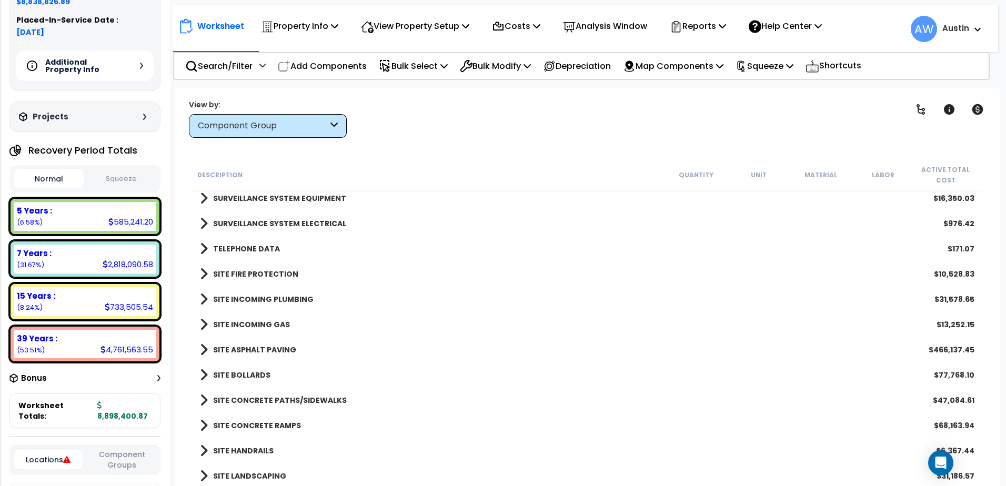
click at [238, 247] on b "TELEPHONE DATA" at bounding box center [246, 249] width 67 height 11
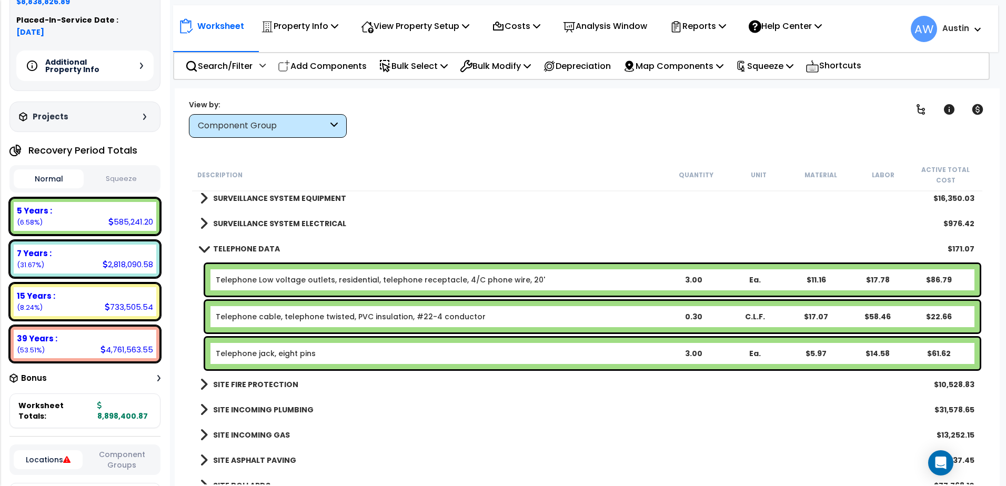
click at [238, 247] on b "TELEPHONE DATA" at bounding box center [246, 249] width 67 height 11
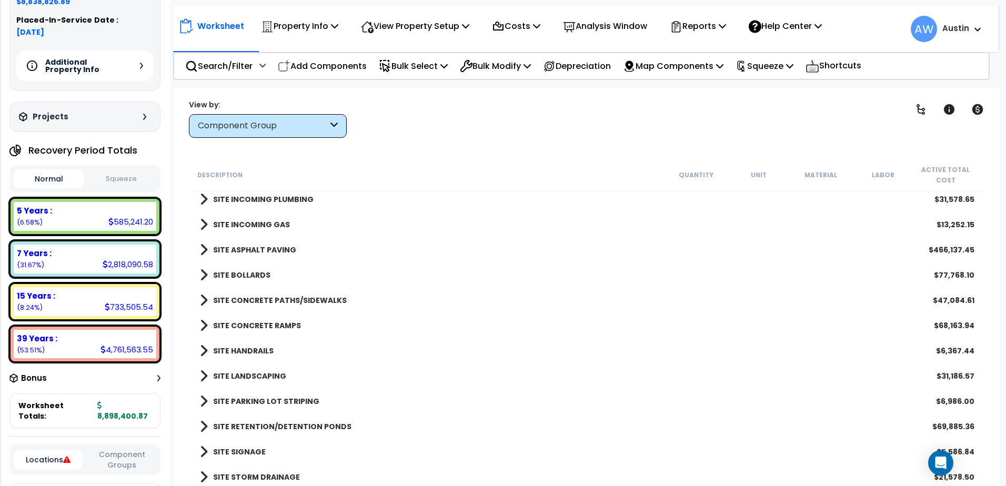
scroll to position [1651, 0]
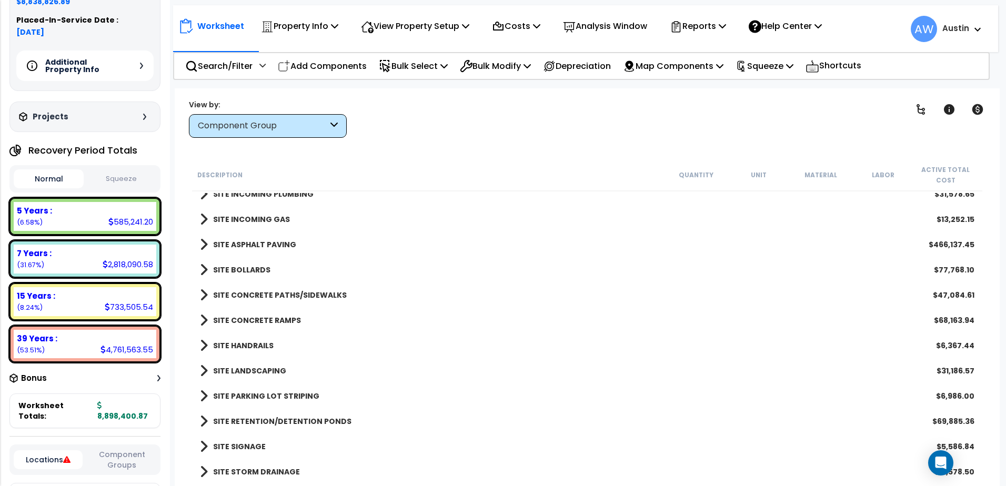
click at [266, 471] on b "SITE STORM DRAINAGE" at bounding box center [256, 472] width 87 height 11
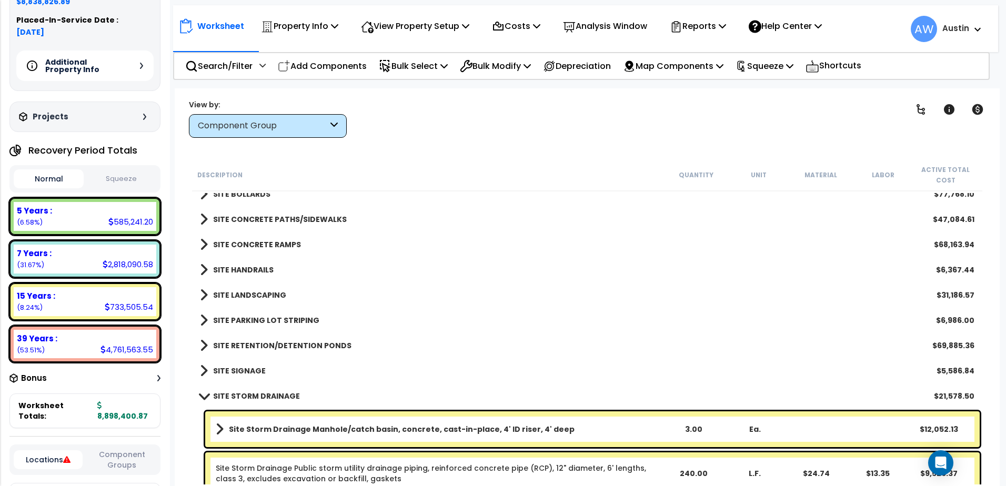
scroll to position [1740, 0]
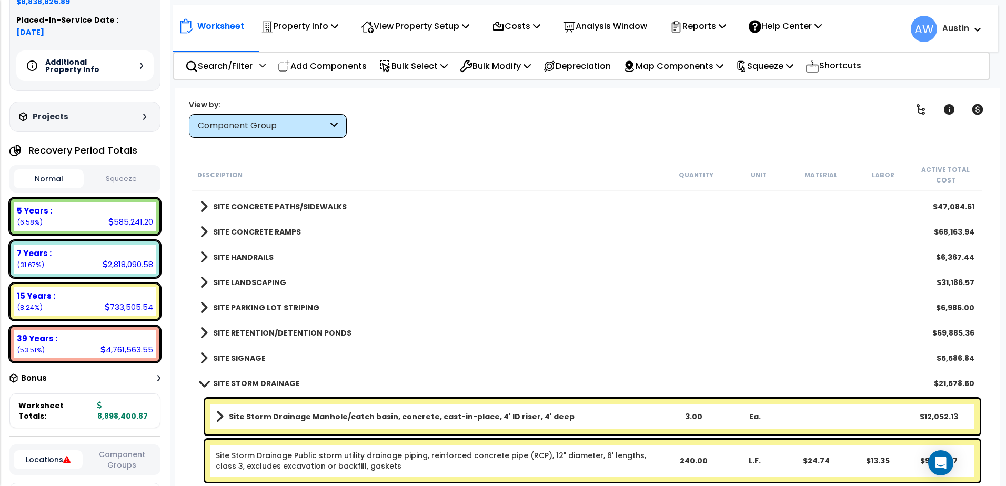
click at [261, 382] on b "SITE STORM DRAINAGE" at bounding box center [256, 383] width 87 height 11
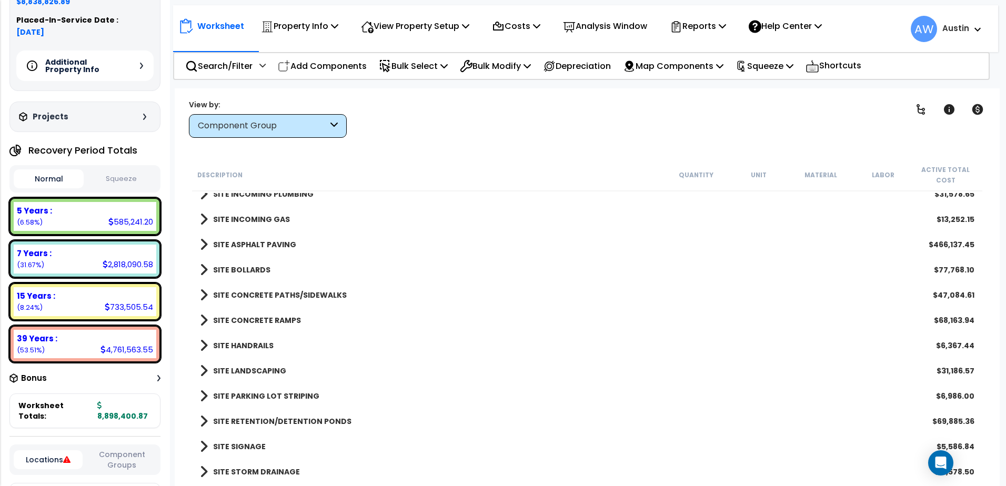
click at [241, 445] on b "SITE SIGNAGE" at bounding box center [239, 446] width 53 height 11
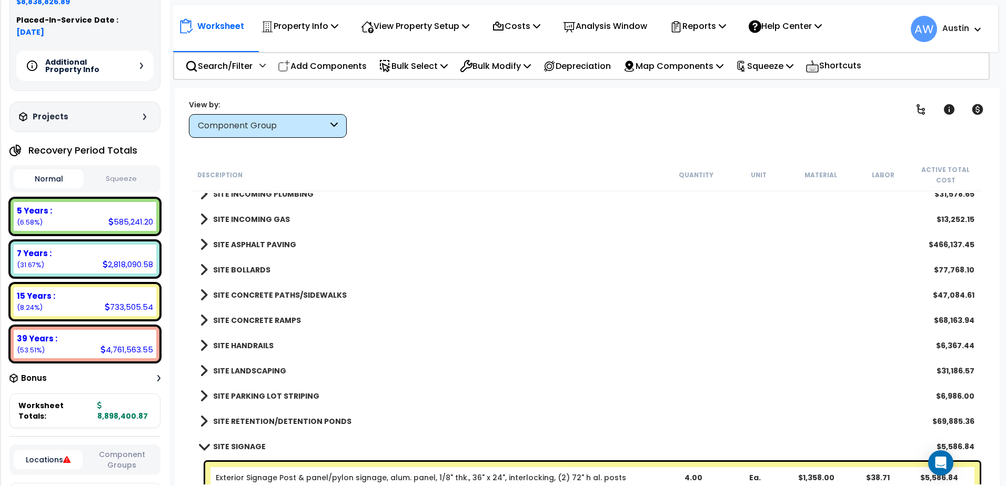
click at [241, 445] on b "SITE SIGNAGE" at bounding box center [239, 446] width 53 height 11
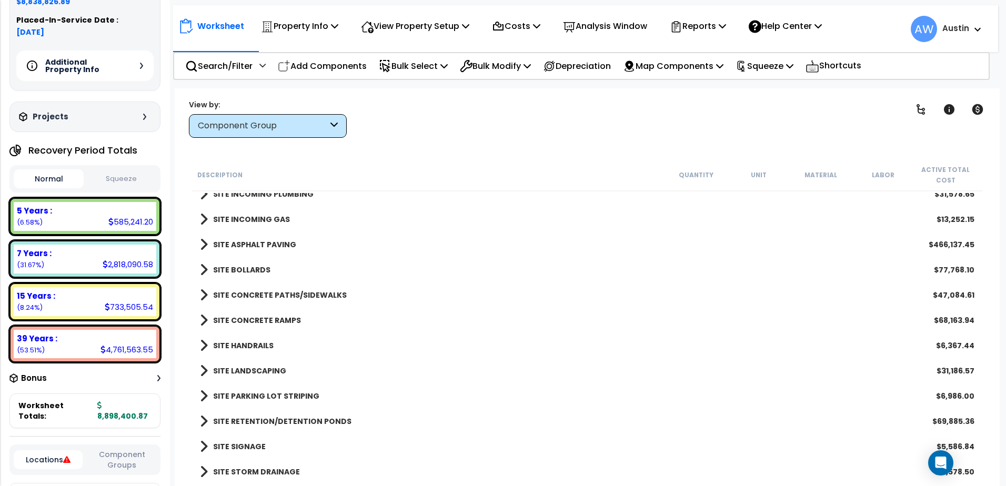
click at [240, 411] on div "SITE RETENTION/DETENTION PONDS $69,885.36" at bounding box center [587, 421] width 785 height 25
click at [240, 418] on b "SITE RETENTION/DETENTION PONDS" at bounding box center [282, 421] width 138 height 11
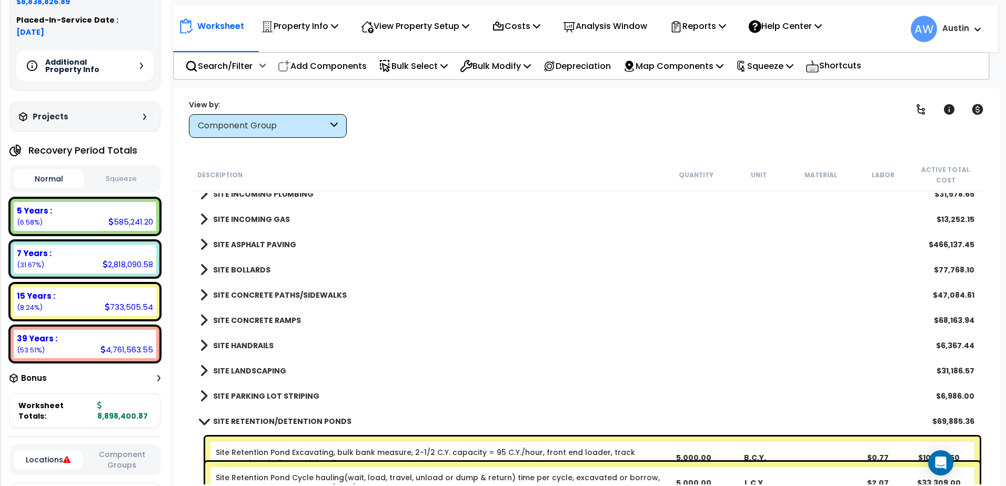
click at [240, 418] on b "SITE RETENTION/DETENTION PONDS" at bounding box center [282, 421] width 138 height 11
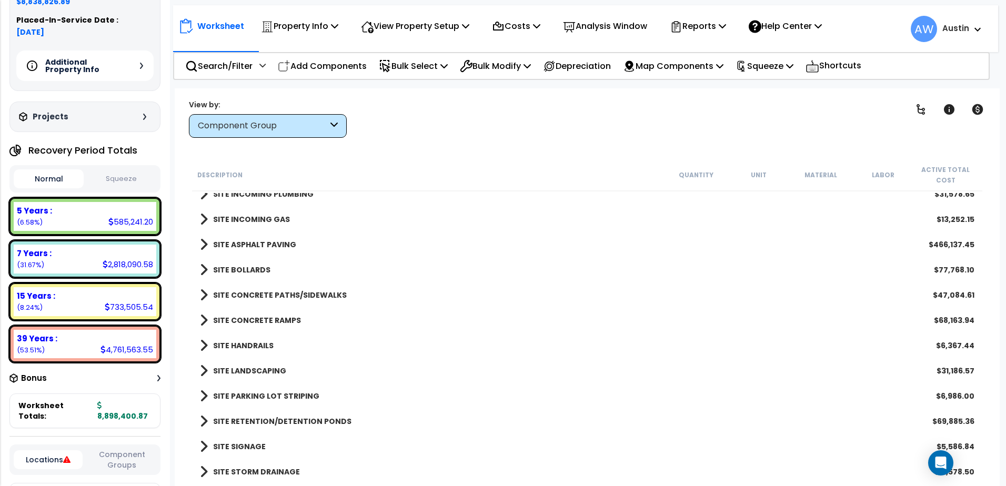
click at [240, 418] on b "SITE RETENTION/DETENTION PONDS" at bounding box center [282, 421] width 138 height 11
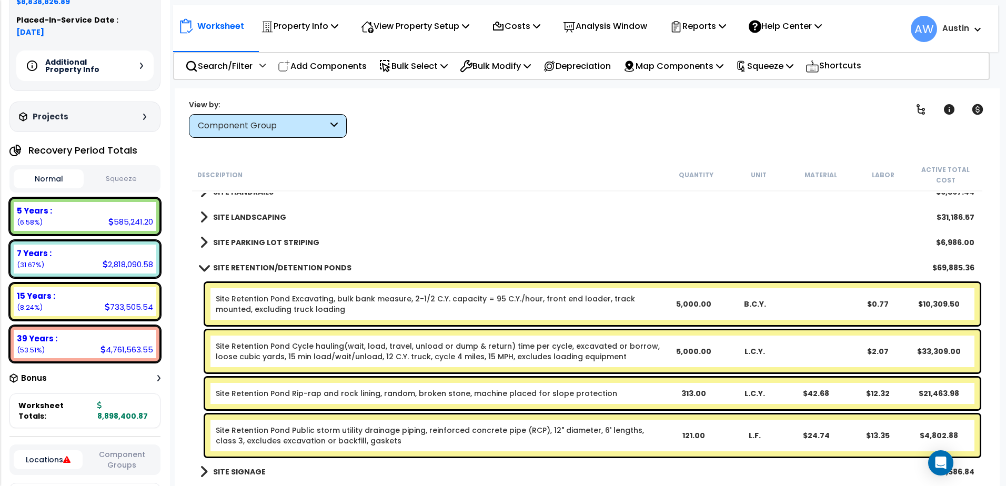
scroll to position [1830, 0]
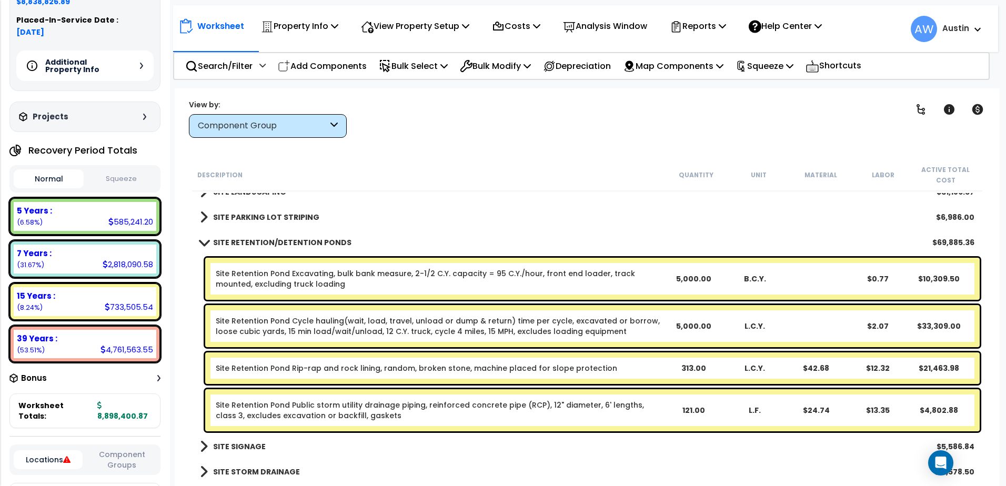
click at [244, 243] on b "SITE RETENTION/DETENTION PONDS" at bounding box center [282, 242] width 138 height 11
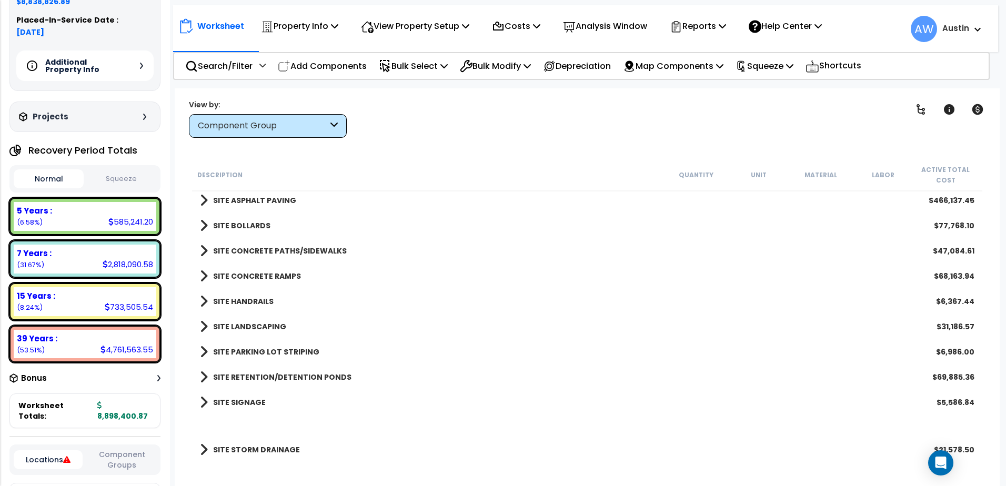
scroll to position [1696, 0]
click at [235, 301] on b "SITE HANDRAILS" at bounding box center [243, 301] width 61 height 11
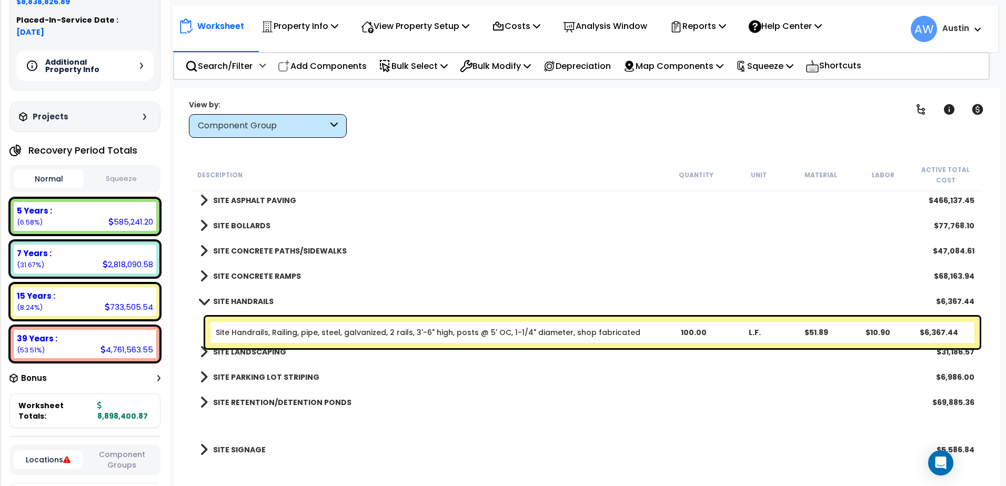
click at [236, 299] on b "SITE HANDRAILS" at bounding box center [243, 301] width 61 height 11
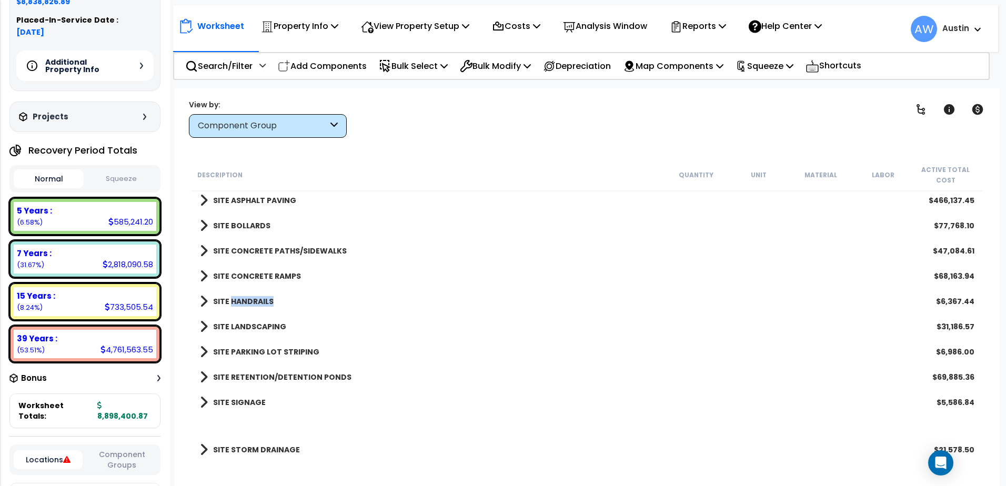
click at [236, 299] on b "SITE HANDRAILS" at bounding box center [243, 301] width 61 height 11
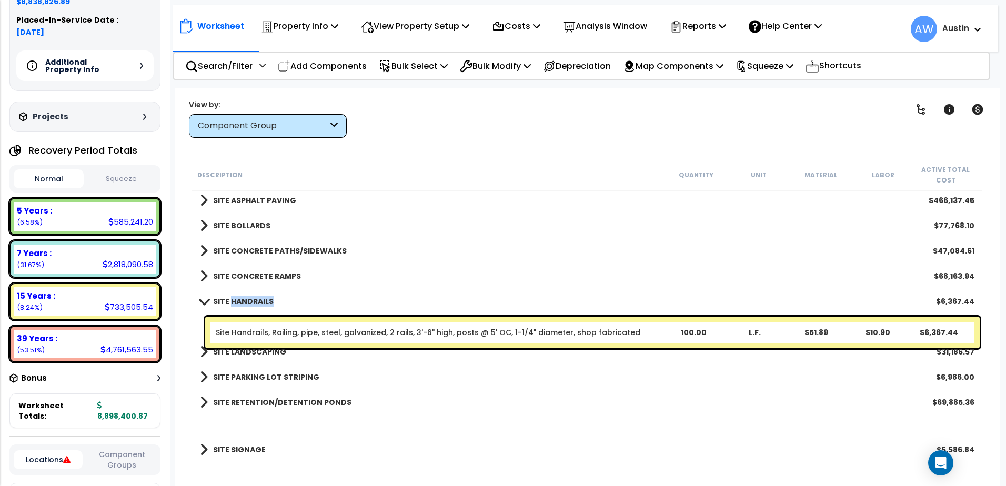
click at [236, 299] on b "SITE HANDRAILS" at bounding box center [243, 301] width 61 height 11
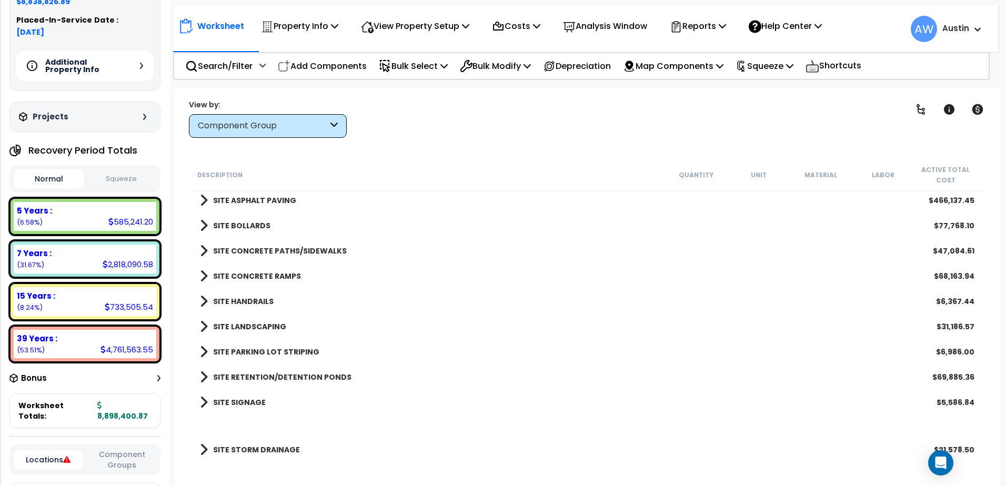
click at [244, 277] on b "SITE CONCRETE RAMPS" at bounding box center [257, 276] width 88 height 11
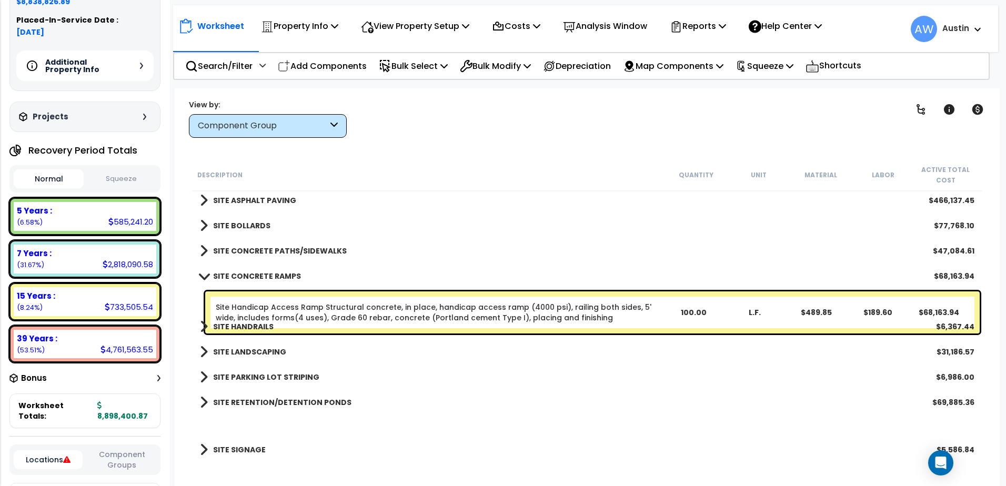
click at [221, 276] on b "SITE CONCRETE RAMPS" at bounding box center [257, 276] width 88 height 11
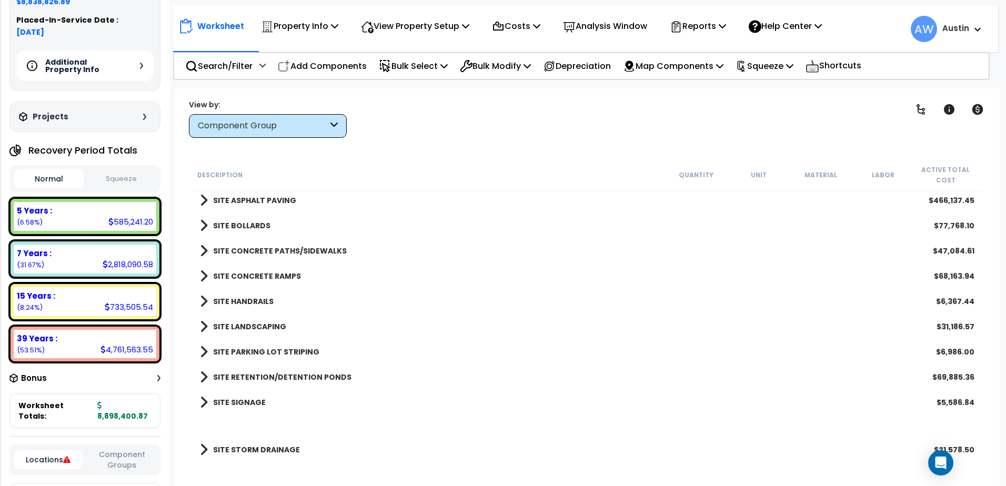
click at [227, 298] on b "SITE HANDRAILS" at bounding box center [243, 301] width 61 height 11
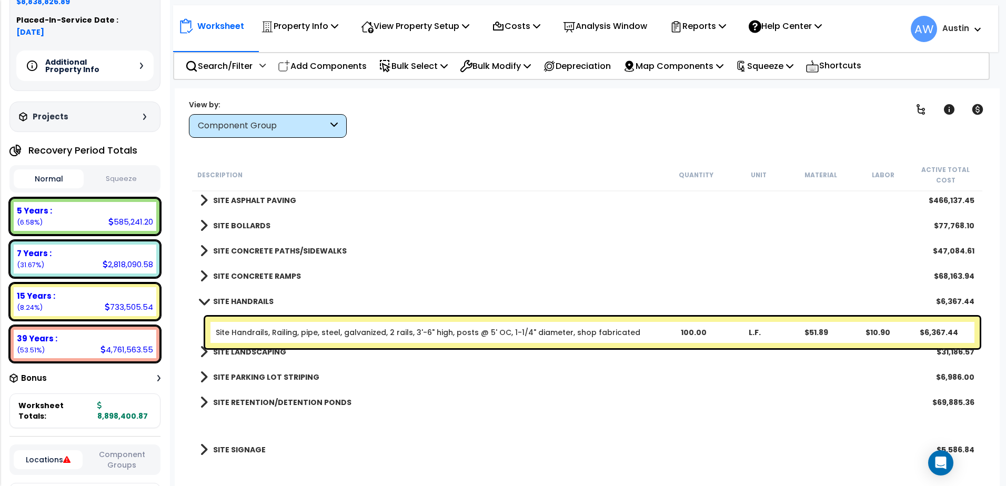
click at [255, 331] on link "Site Handrails, Railing, pipe, steel, galvanized, 2 rails, 3'-6" high, posts @ …" at bounding box center [428, 332] width 425 height 11
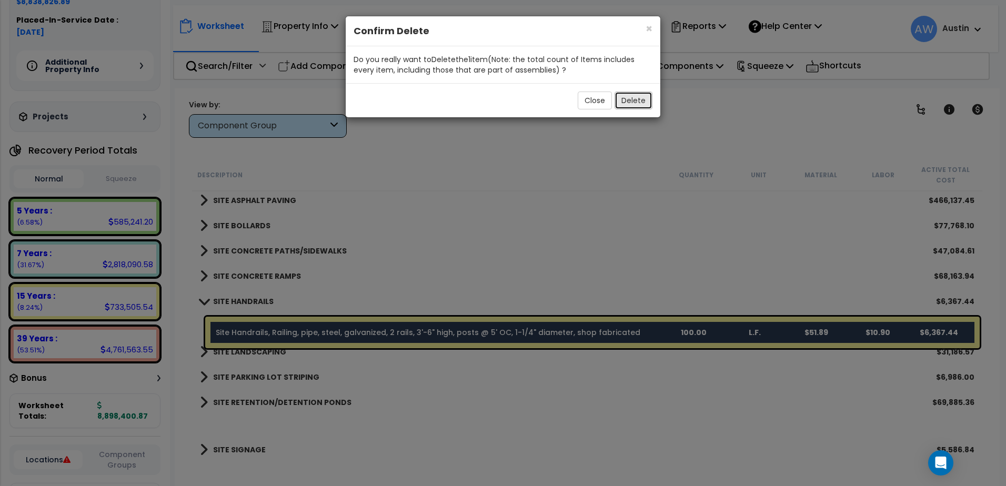
click at [633, 94] on button "Delete" at bounding box center [633, 101] width 38 height 18
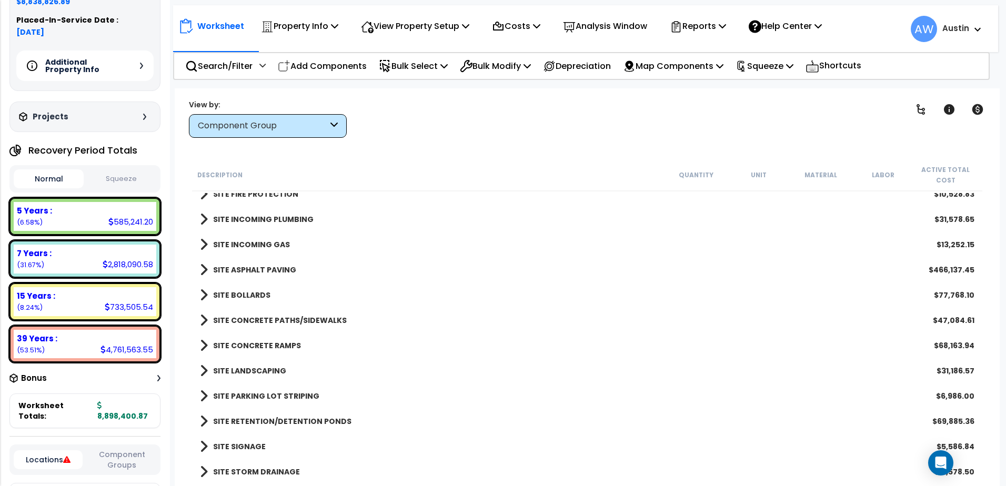
scroll to position [1626, 0]
click at [233, 345] on b "SITE CONCRETE RAMPS" at bounding box center [257, 345] width 88 height 11
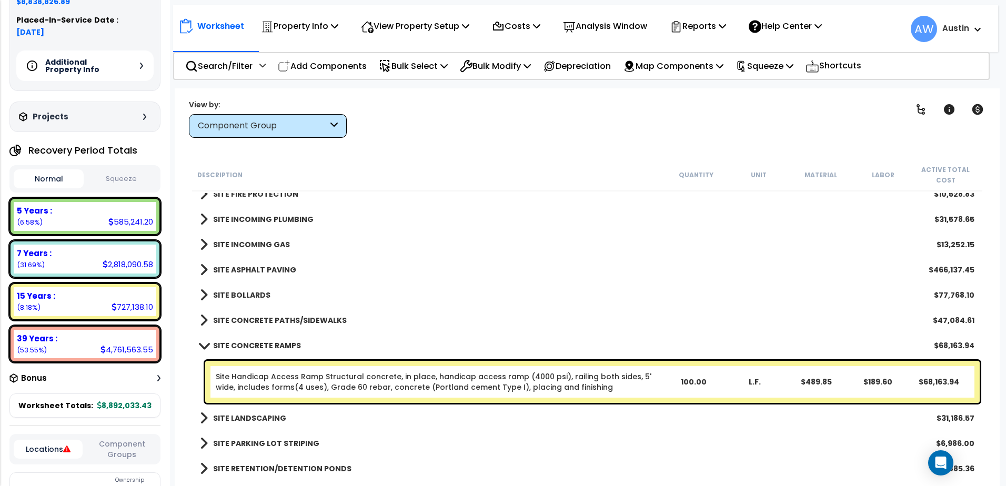
click at [236, 348] on b "SITE CONCRETE RAMPS" at bounding box center [257, 345] width 88 height 11
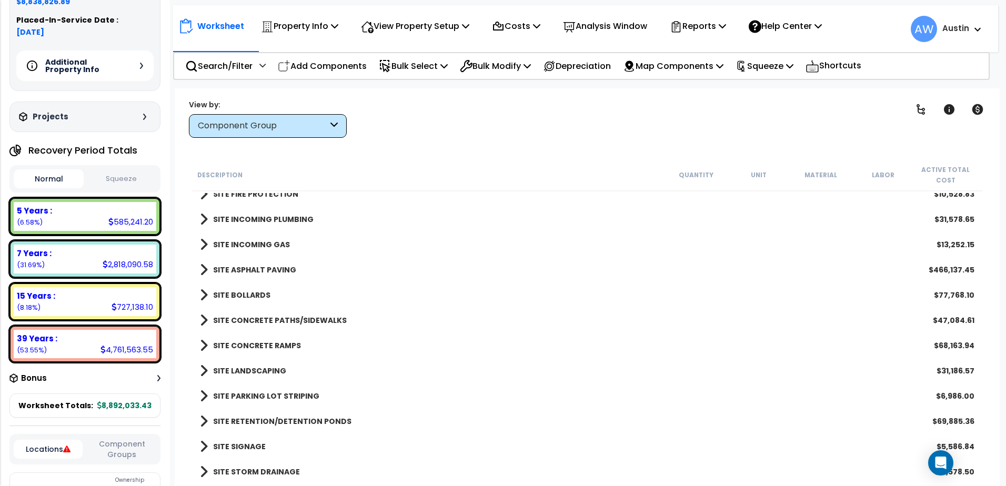
click at [236, 322] on b "SITE CONCRETE PATHS/SIDEWALKS" at bounding box center [280, 320] width 134 height 11
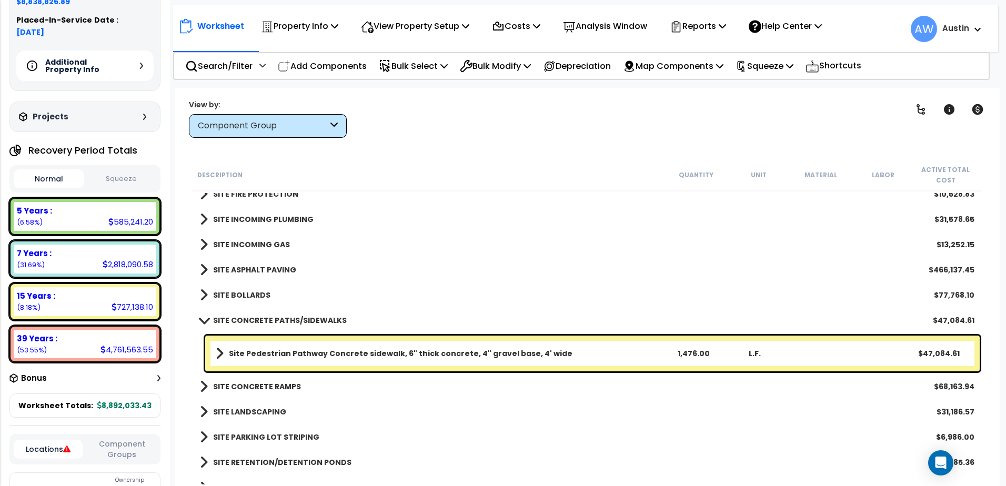
click at [253, 356] on b "Site Pedestrian Pathway Concrete sidewalk, 6" thick concrete, 4" gravel base, 4…" at bounding box center [401, 353] width 344 height 11
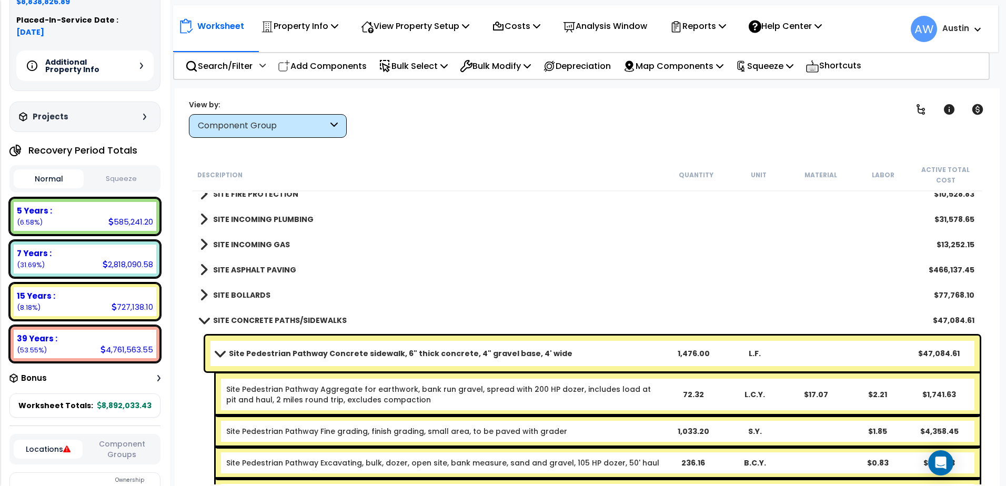
click at [253, 356] on b "Site Pedestrian Pathway Concrete sidewalk, 6" thick concrete, 4" gravel base, 4…" at bounding box center [401, 353] width 344 height 11
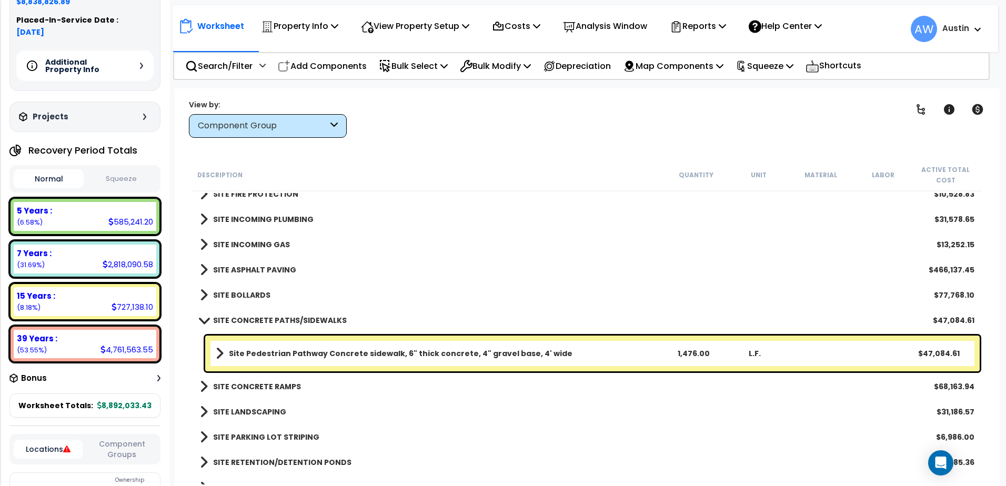
click at [233, 323] on b "SITE CONCRETE PATHS/SIDEWALKS" at bounding box center [280, 320] width 134 height 11
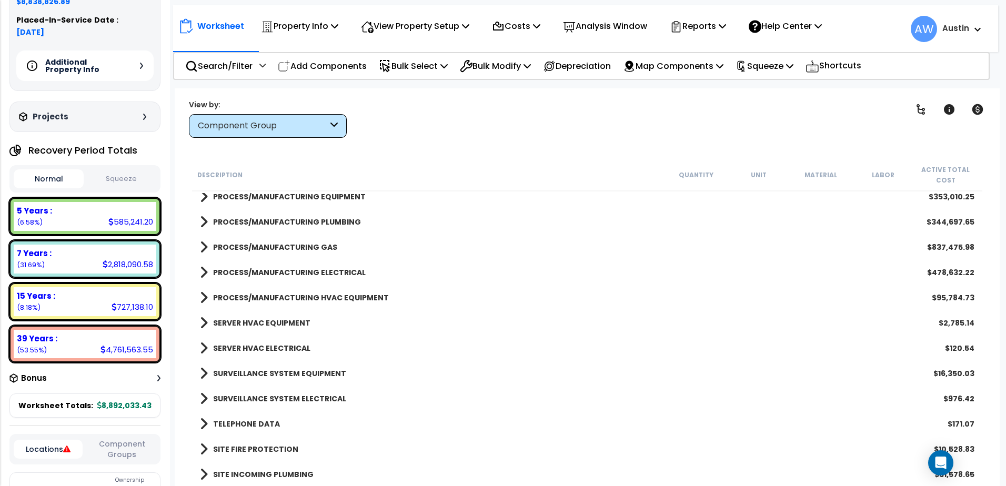
scroll to position [1363, 0]
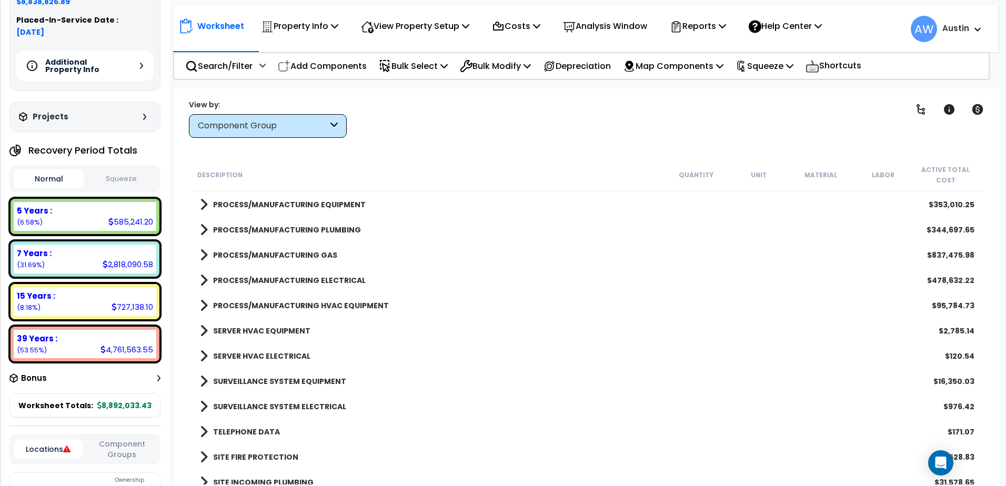
click at [257, 432] on b "TELEPHONE DATA" at bounding box center [246, 432] width 67 height 11
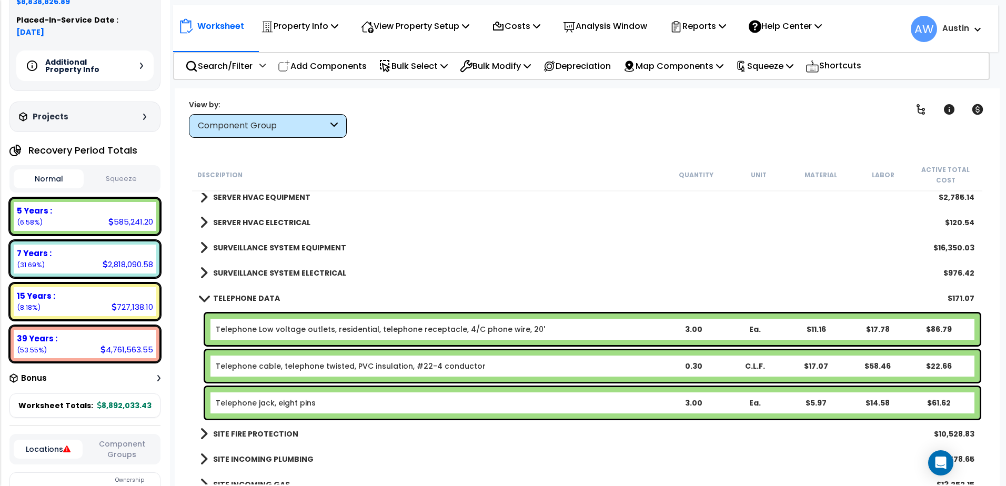
scroll to position [1521, 0]
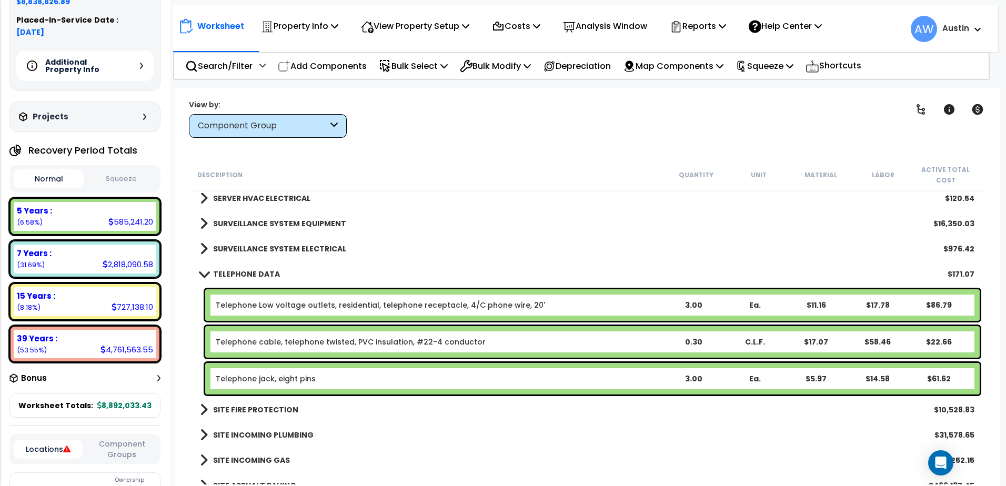
click at [598, 308] on div "Telephone Low voltage outlets, residential, telephone receptacle, 4/C phone wir…" at bounding box center [439, 305] width 447 height 11
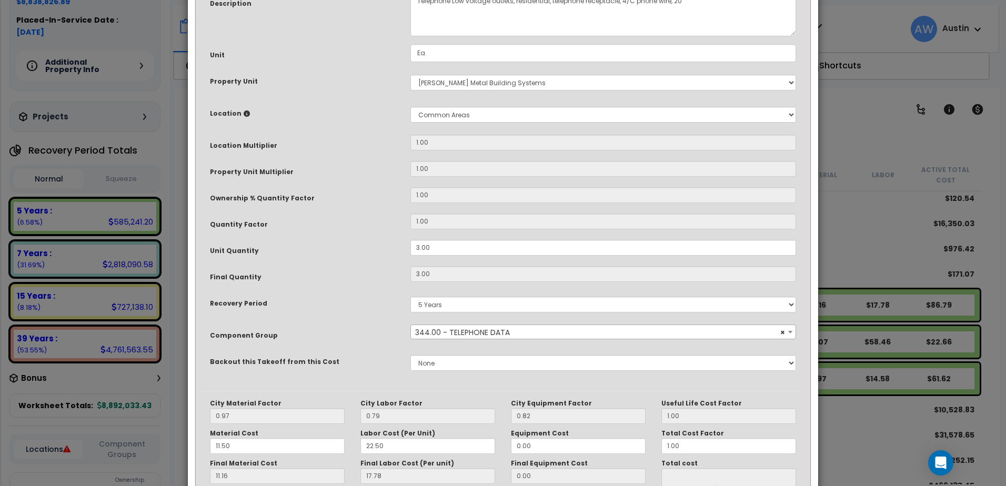
scroll to position [0, 0]
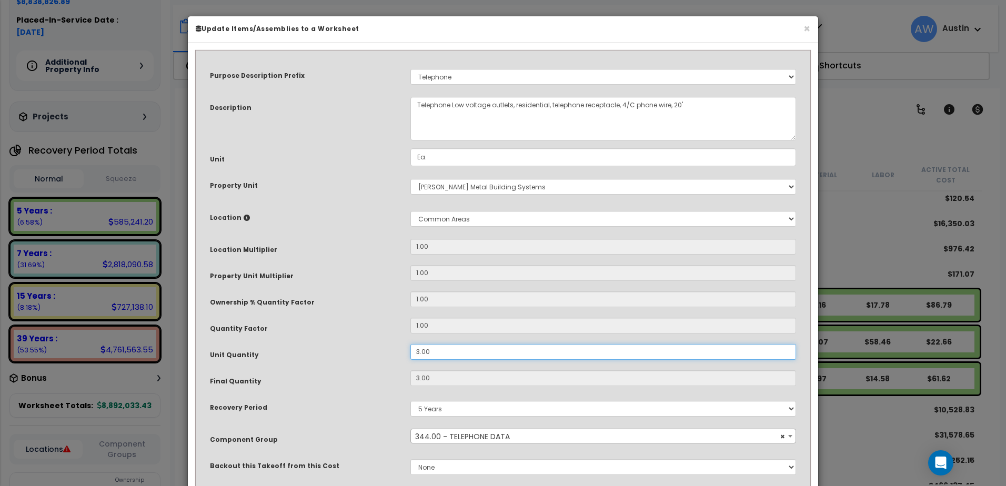
drag, startPoint x: 443, startPoint y: 352, endPoint x: 371, endPoint y: 350, distance: 71.6
click at [371, 350] on div "Unit Quantity 3.00" at bounding box center [503, 353] width 602 height 18
type input "1"
type input "3"
type input "11.15"
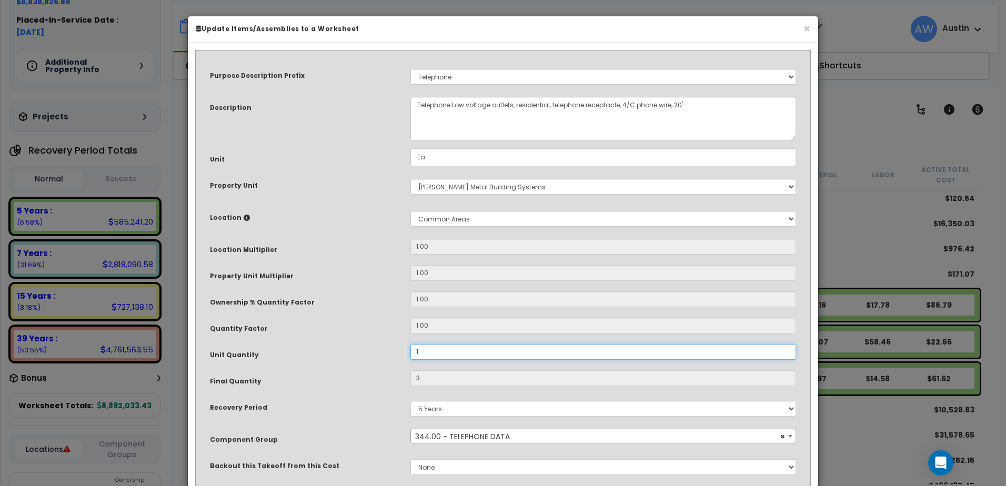
type input "1"
type input "$28.93"
type input "15"
type input "$433.95"
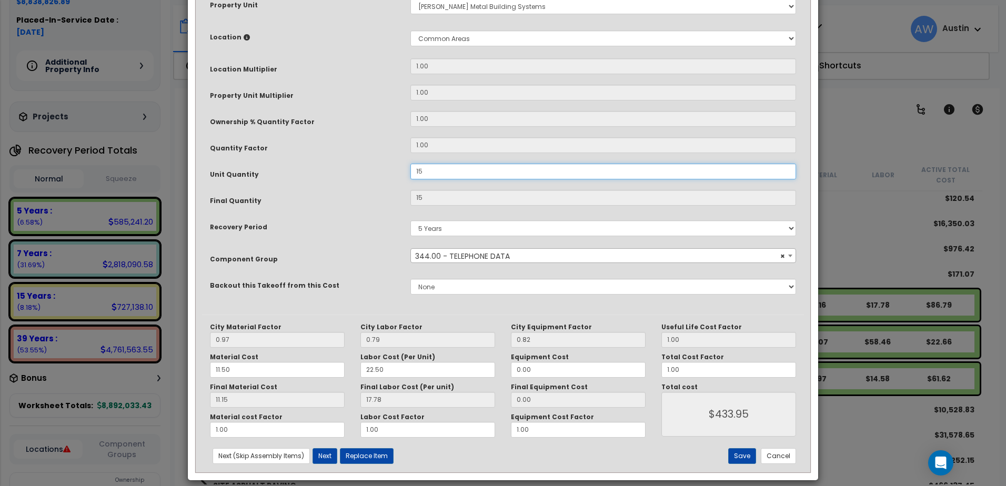
scroll to position [191, 0]
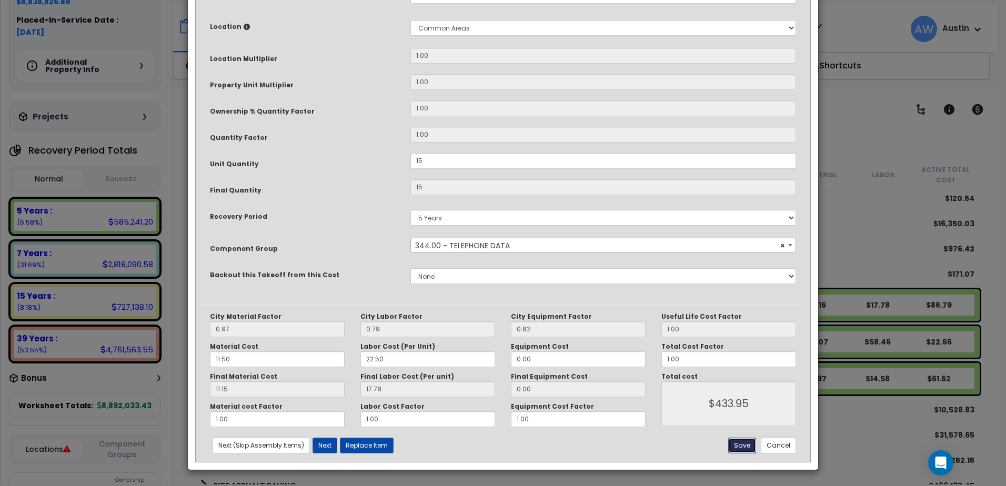
click at [741, 445] on button "Save" at bounding box center [742, 446] width 28 height 16
type input "15.00"
type input "433.95"
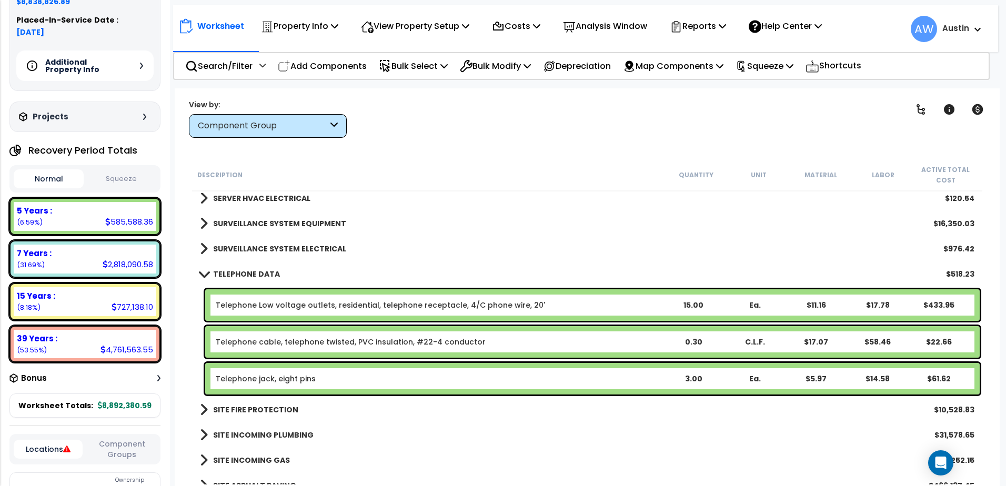
click at [472, 341] on link "Telephone cable, telephone twisted, PVC insulation, #22-4 conductor" at bounding box center [351, 342] width 270 height 11
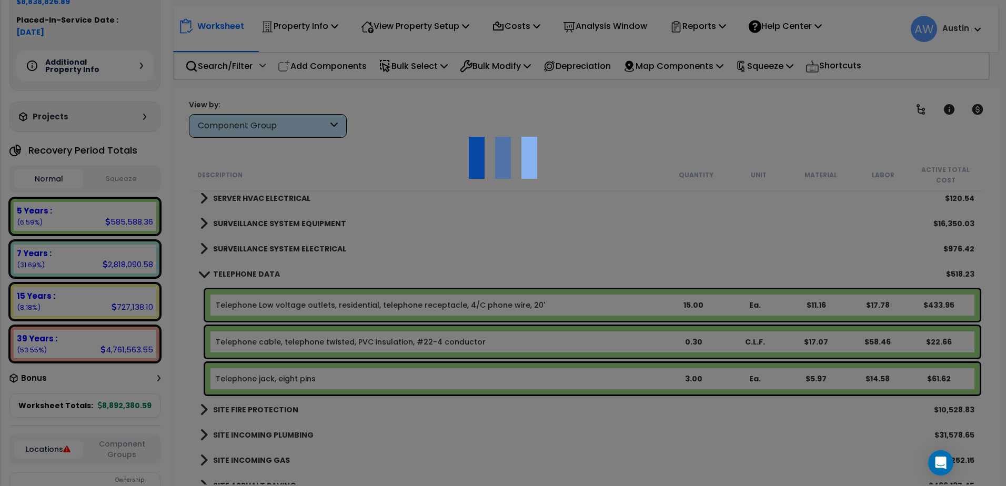
scroll to position [0, 0]
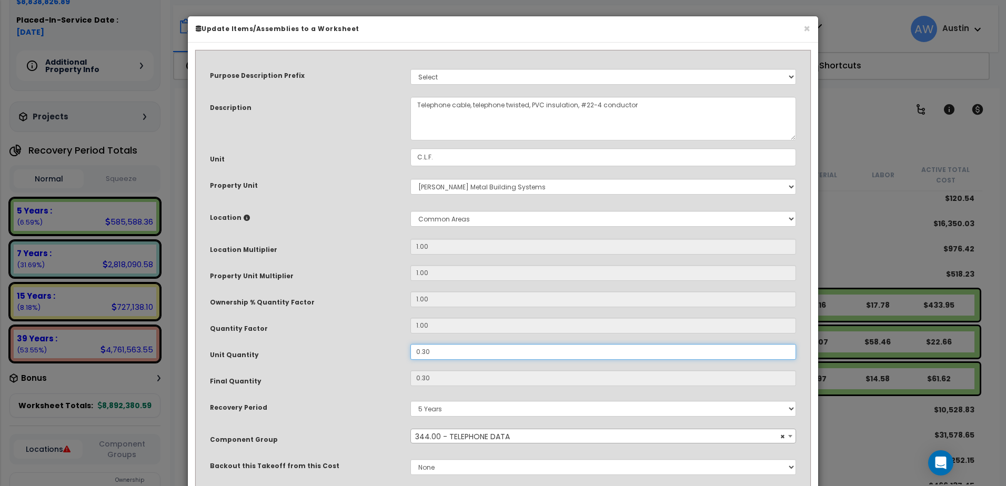
drag, startPoint x: 454, startPoint y: 350, endPoint x: 382, endPoint y: 352, distance: 71.6
click at [383, 352] on div "Unit Quantity 0.30" at bounding box center [503, 353] width 602 height 18
type input "1"
type input "$75.53"
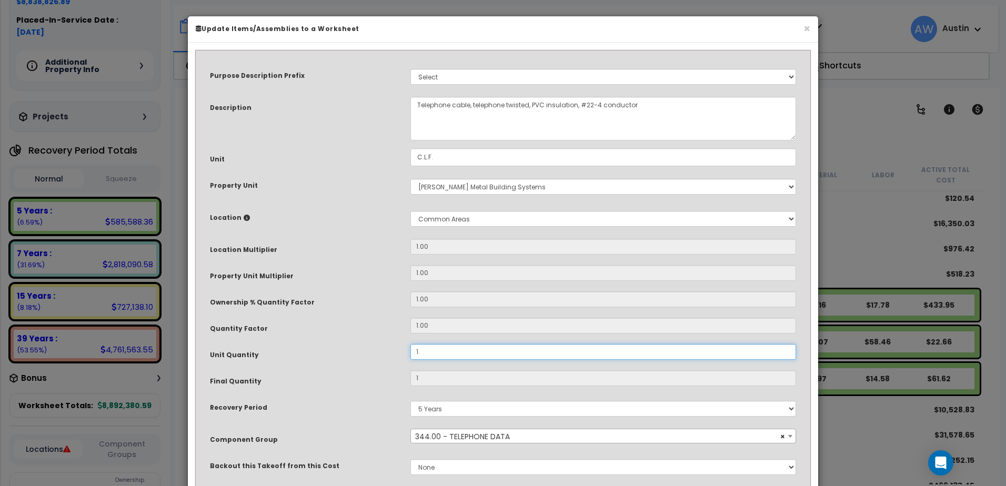
type input "1.5"
type input "$113.30"
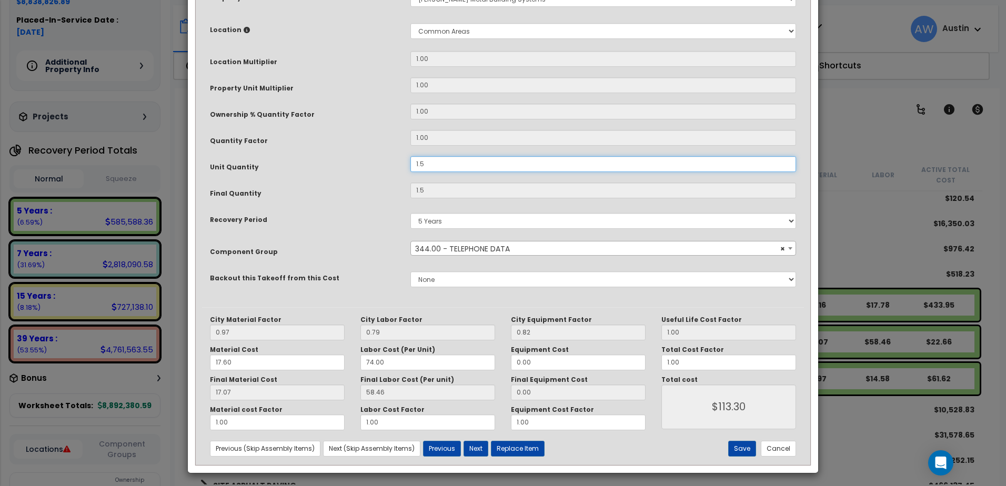
scroll to position [191, 0]
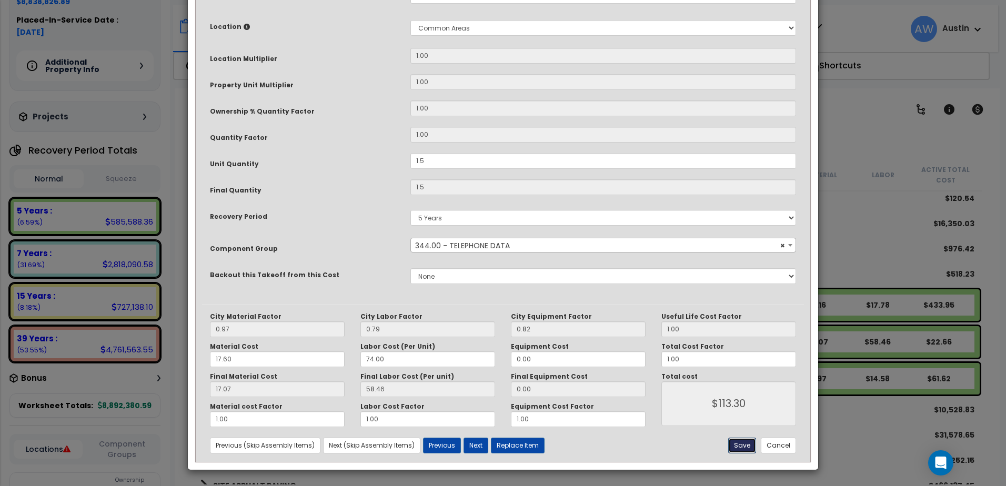
click at [743, 445] on button "Save" at bounding box center [742, 446] width 28 height 16
type input "1.50"
type input "113.30"
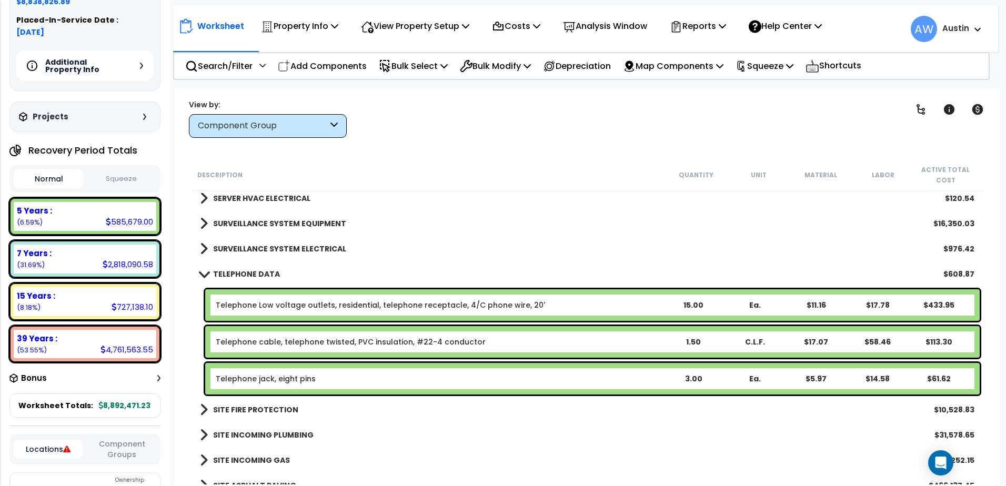
click at [640, 380] on div "Telephone jack, eight pins" at bounding box center [439, 379] width 447 height 11
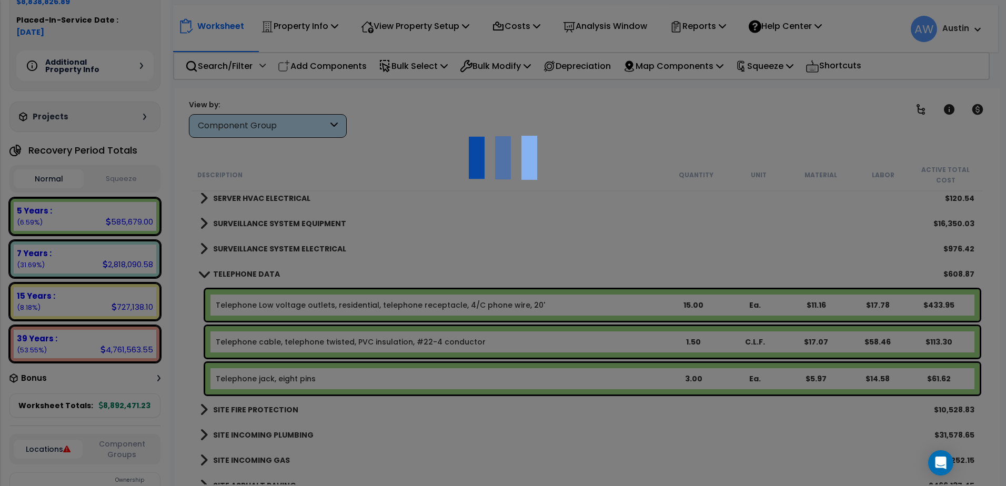
scroll to position [0, 0]
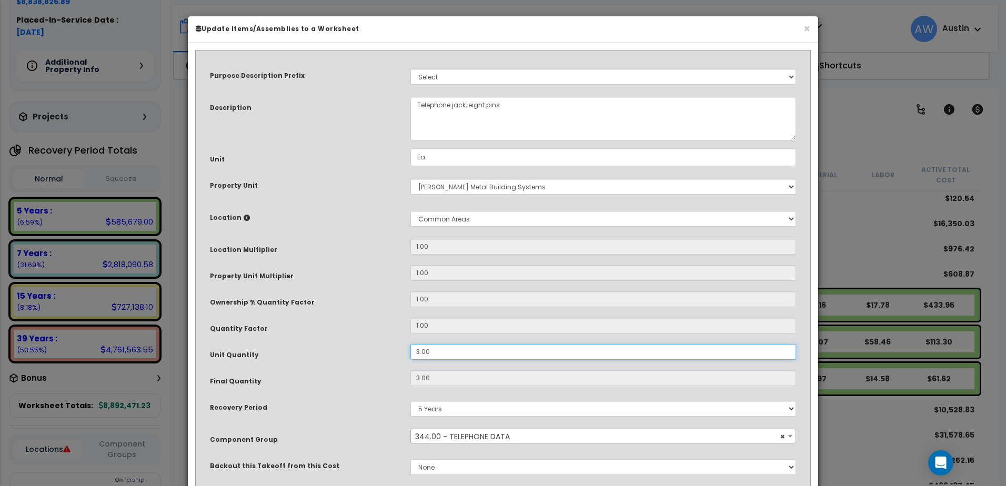
drag, startPoint x: 451, startPoint y: 351, endPoint x: 271, endPoint y: 350, distance: 180.5
click at [271, 351] on div "Unit Quantity 3.00" at bounding box center [503, 353] width 602 height 18
type input "1"
type input "3"
type input "$61.65"
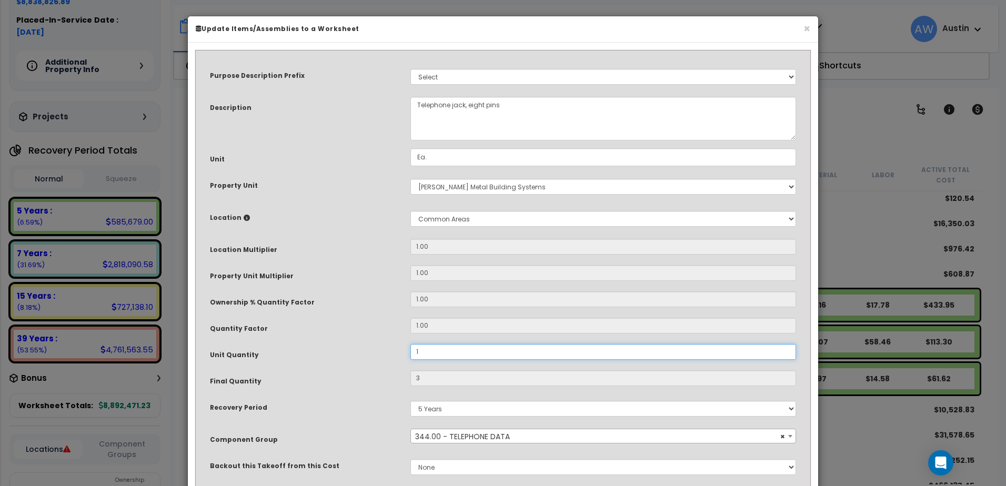
type input "15"
type input "1"
type input "$20.55"
type input "15"
type input "$308.25"
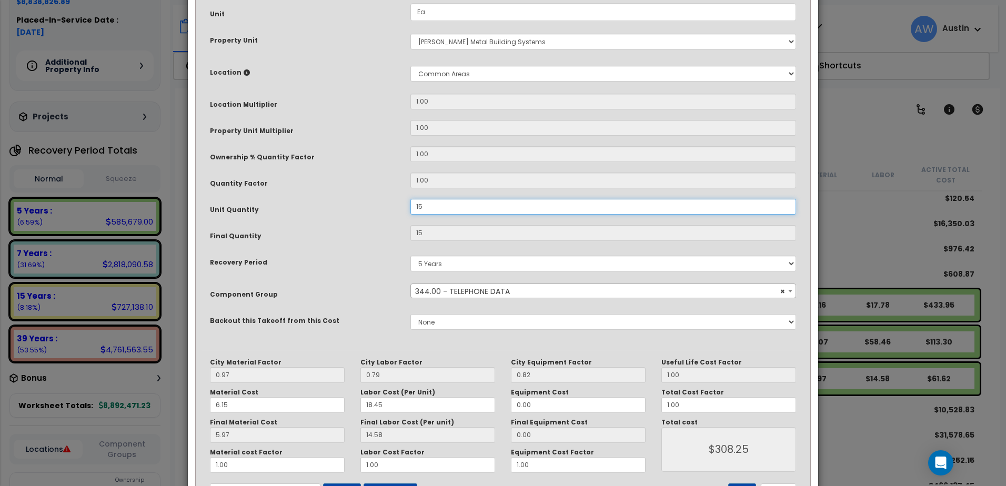
scroll to position [191, 0]
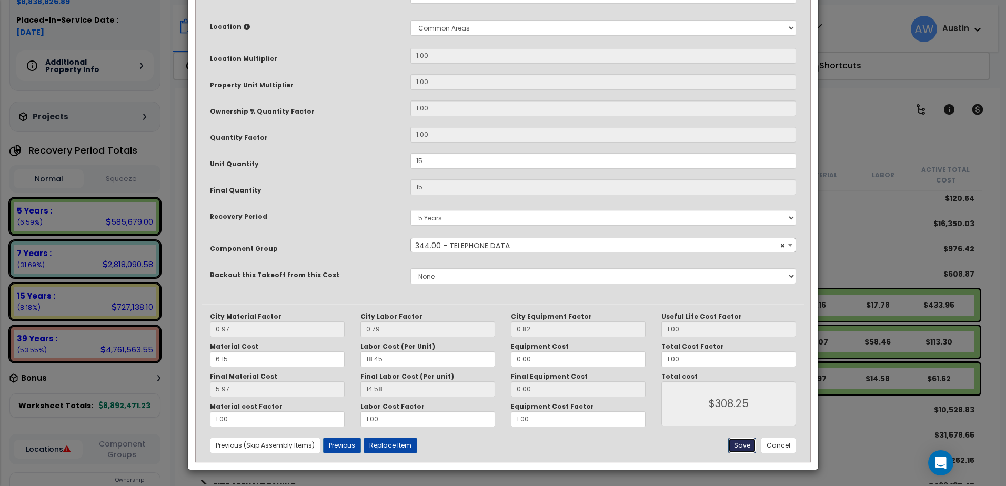
click at [740, 445] on button "Save" at bounding box center [742, 446] width 28 height 16
type input "15.00"
type input "308.25"
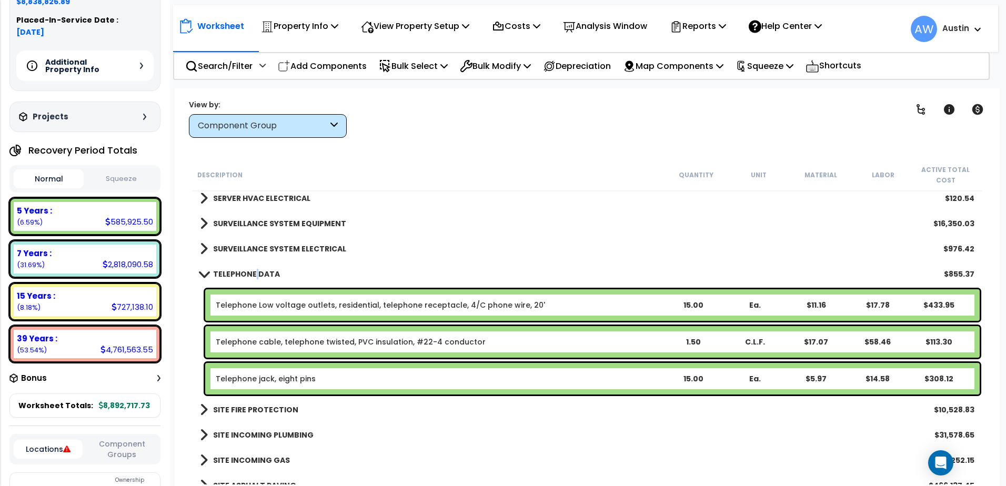
click at [254, 274] on b "TELEPHONE DATA" at bounding box center [246, 274] width 67 height 11
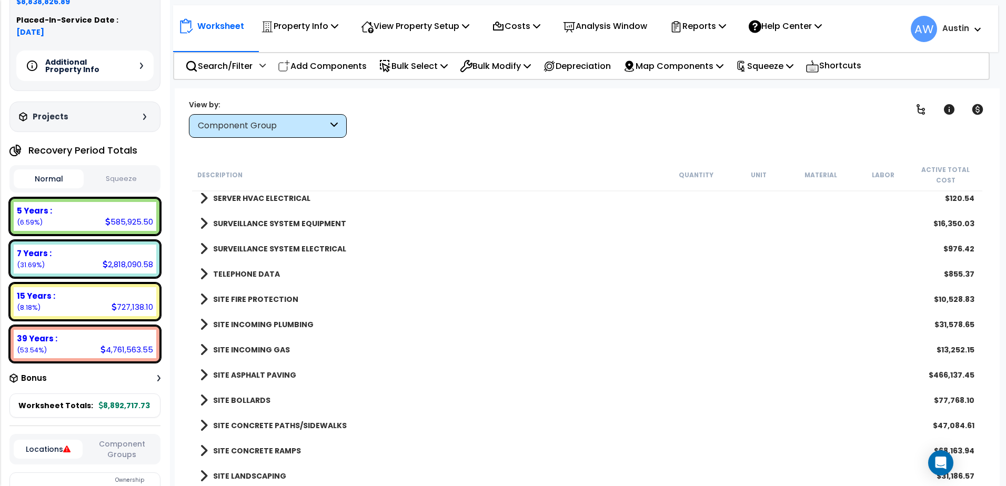
click at [239, 251] on b "SURVEILLANCE SYSTEM ELECTRICAL" at bounding box center [279, 249] width 133 height 11
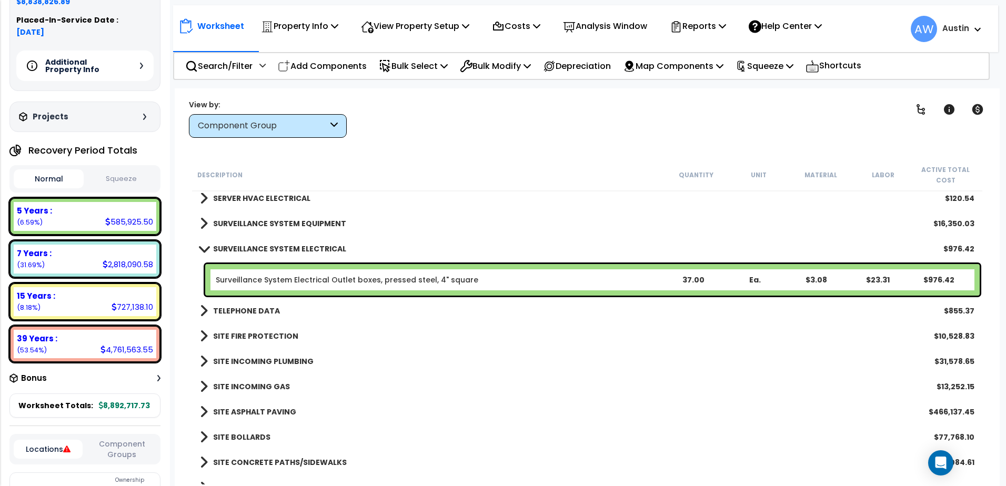
click at [241, 218] on b "SURVEILLANCE SYSTEM EQUIPMENT" at bounding box center [279, 223] width 133 height 11
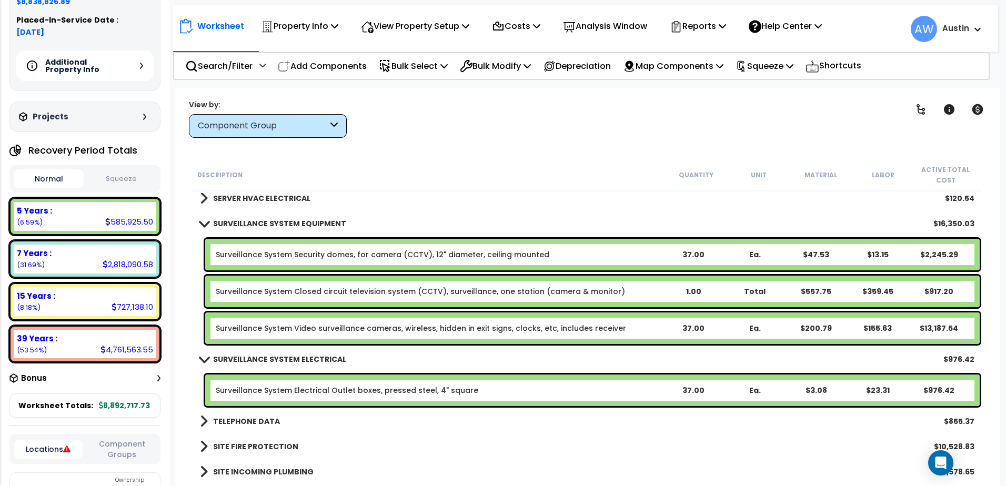
click at [241, 218] on b "SURVEILLANCE SYSTEM EQUIPMENT" at bounding box center [279, 223] width 133 height 11
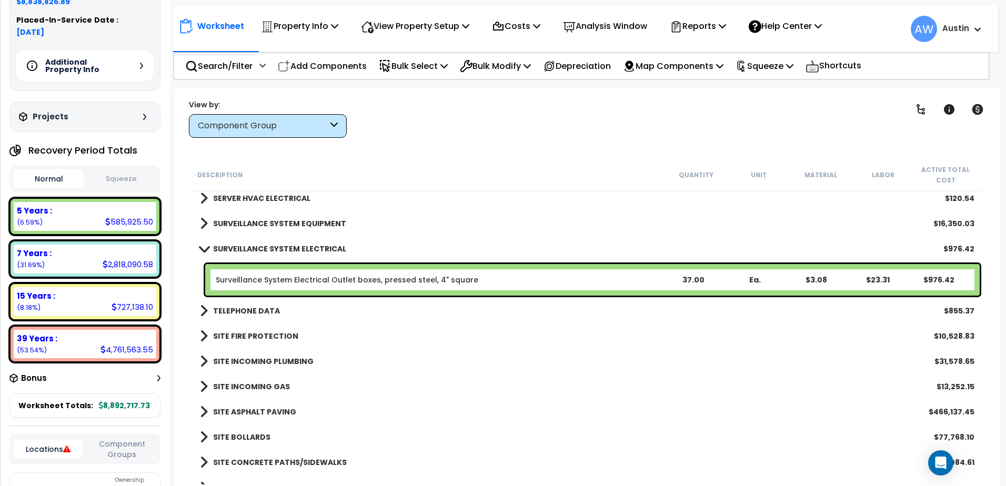
click at [250, 250] on b "SURVEILLANCE SYSTEM ELECTRICAL" at bounding box center [279, 249] width 133 height 11
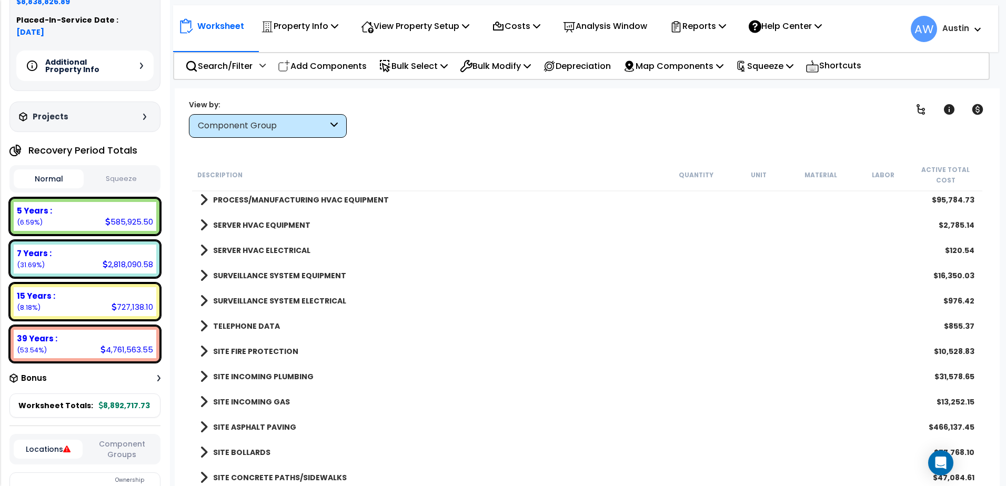
scroll to position [1468, 0]
click at [223, 299] on b "SURVEILLANCE SYSTEM ELECTRICAL" at bounding box center [279, 301] width 133 height 11
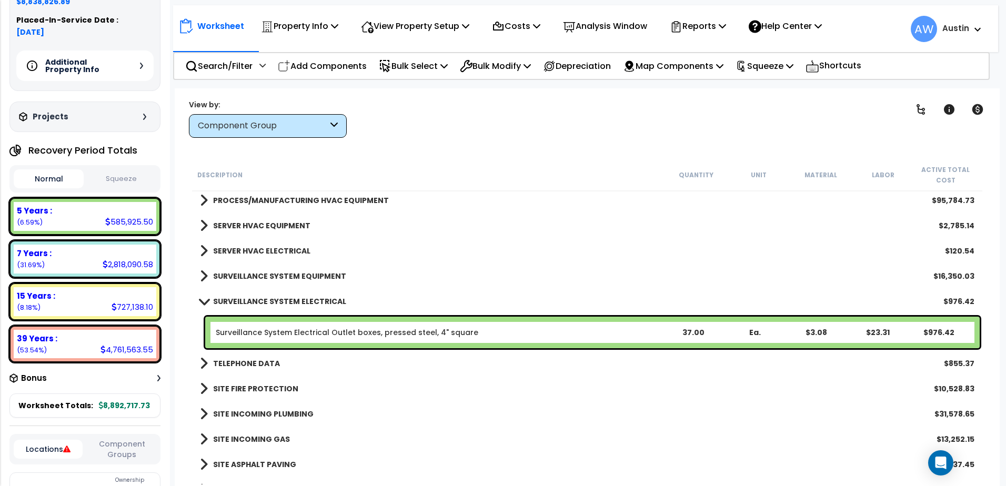
click at [254, 282] on link "SURVEILLANCE SYSTEM EQUIPMENT" at bounding box center [273, 276] width 146 height 15
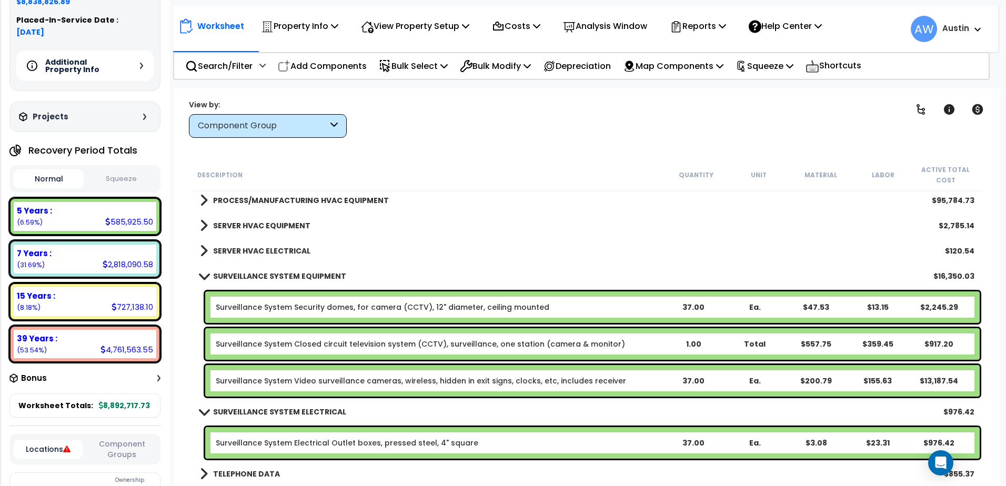
click at [250, 279] on b "SURVEILLANCE SYSTEM EQUIPMENT" at bounding box center [279, 276] width 133 height 11
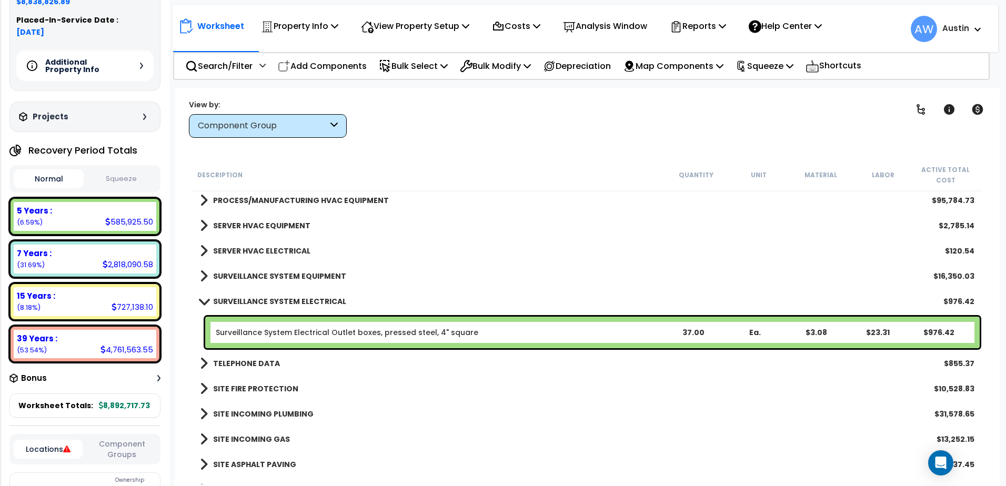
click at [256, 303] on b "SURVEILLANCE SYSTEM ELECTRICAL" at bounding box center [279, 301] width 133 height 11
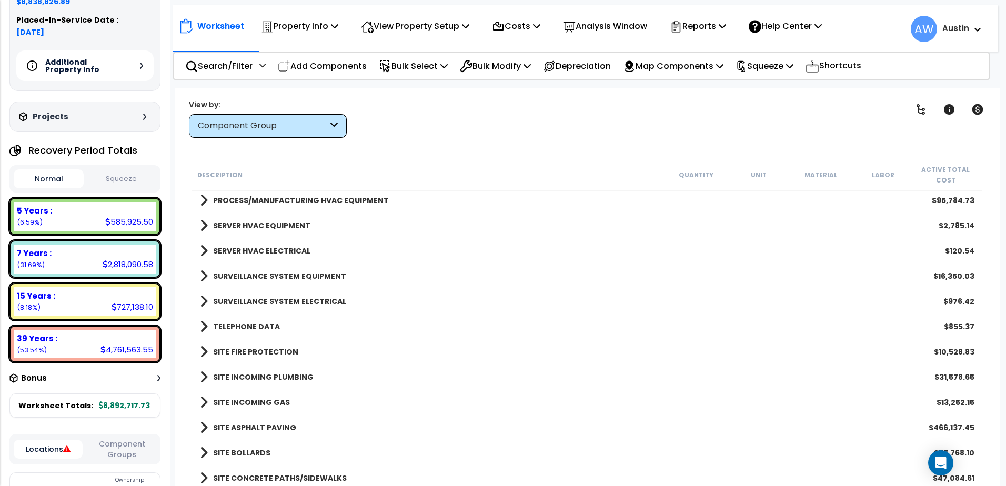
click at [275, 300] on b "SURVEILLANCE SYSTEM ELECTRICAL" at bounding box center [279, 301] width 133 height 11
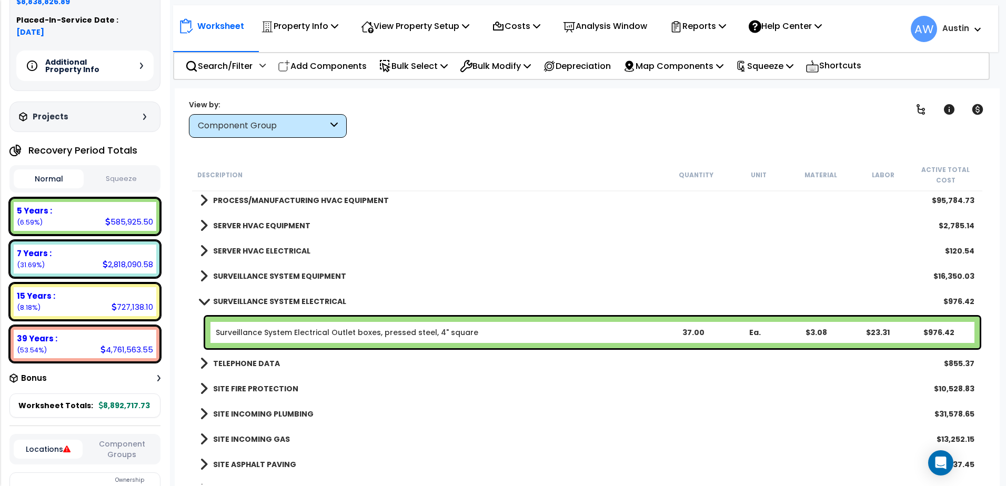
click at [364, 329] on link "Surveillance System Electrical Outlet boxes, pressed steel, 4" square" at bounding box center [347, 332] width 263 height 11
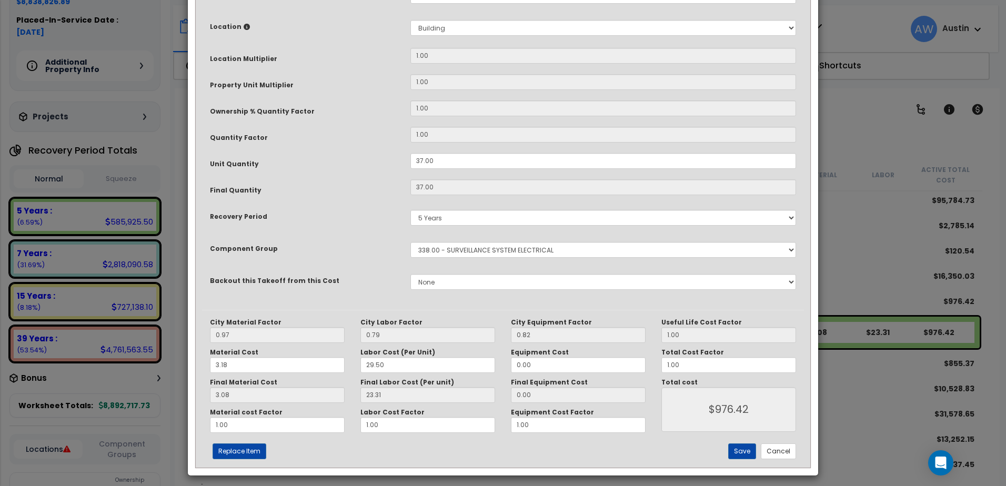
scroll to position [0, 0]
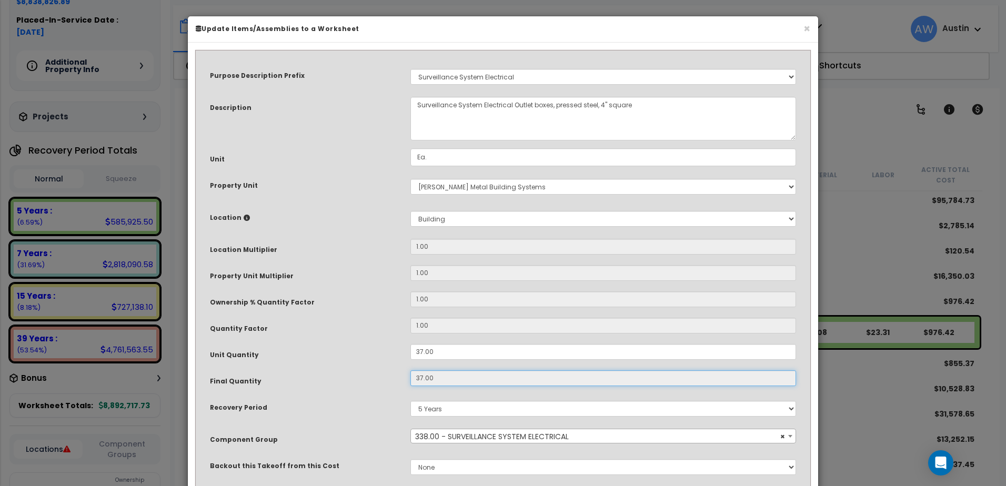
drag, startPoint x: 364, startPoint y: 329, endPoint x: 348, endPoint y: 380, distance: 52.9
click at [348, 380] on div "Final Quantity 37.00" at bounding box center [503, 379] width 602 height 18
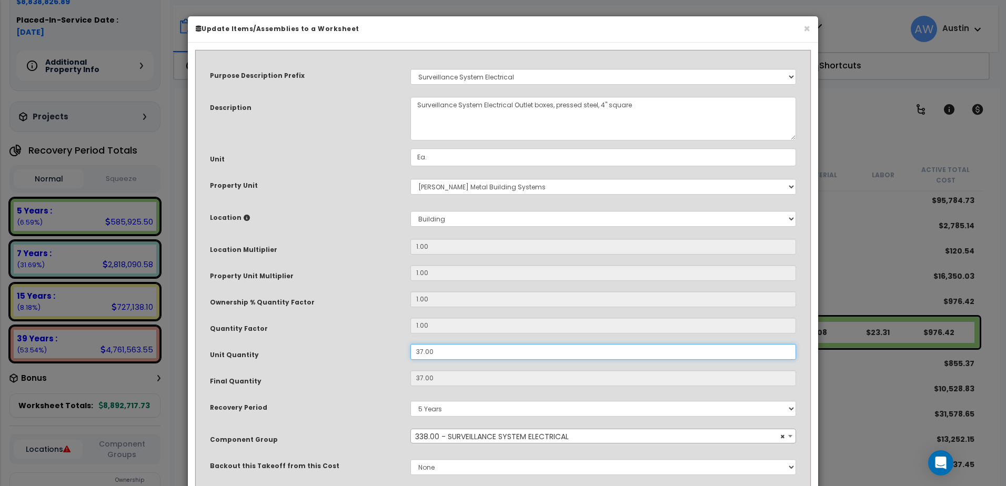
drag, startPoint x: 348, startPoint y: 380, endPoint x: 493, endPoint y: 355, distance: 147.4
click at [493, 355] on input "37.00" at bounding box center [603, 352] width 386 height 16
drag, startPoint x: 492, startPoint y: 353, endPoint x: 325, endPoint y: 374, distance: 169.1
click at [326, 374] on div "Purpose Description Prefix Select A/V System A/V System Equipment A/V System Eq…" at bounding box center [503, 276] width 602 height 438
type input "1"
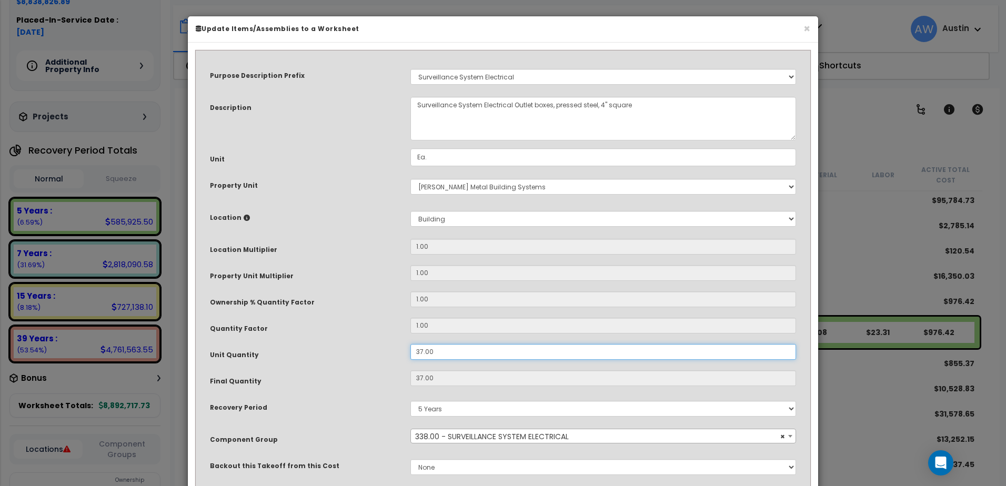
type input "37"
type input "23.30"
type input "$976.06"
type input "1"
type input "$26.38"
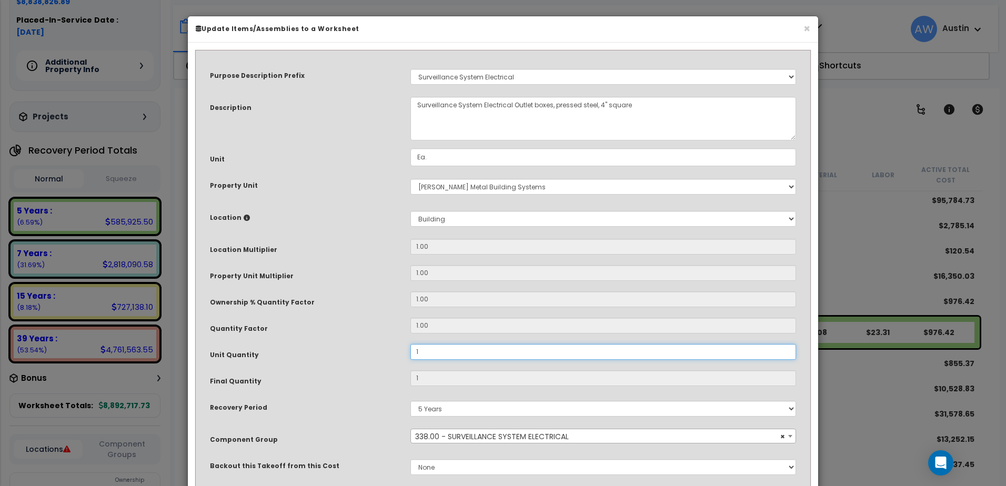
type input "15"
type input "$395.70"
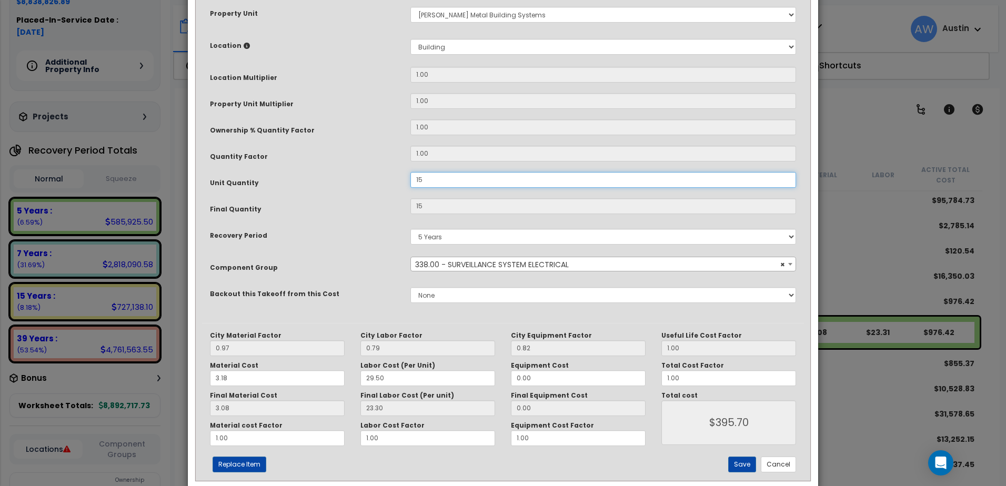
scroll to position [191, 0]
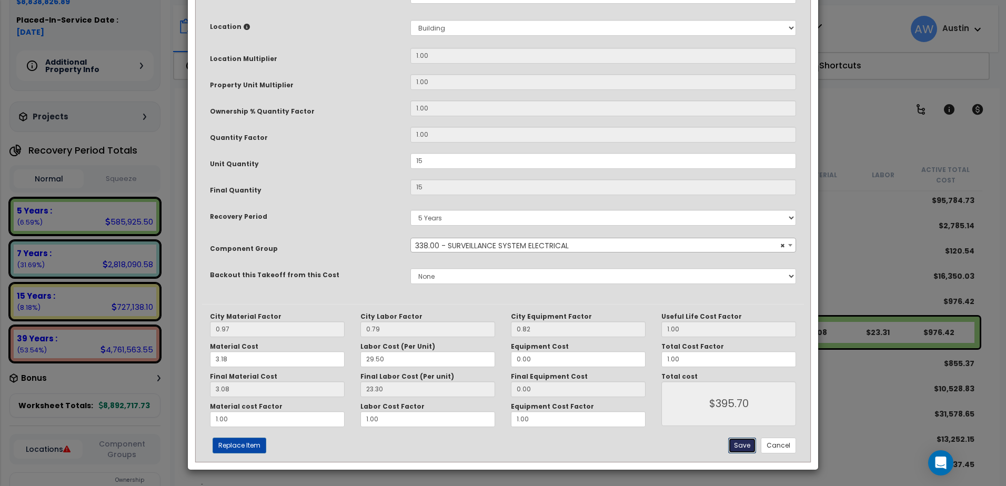
click at [745, 443] on button "Save" at bounding box center [742, 446] width 28 height 16
type input "15.00"
type input "395.70"
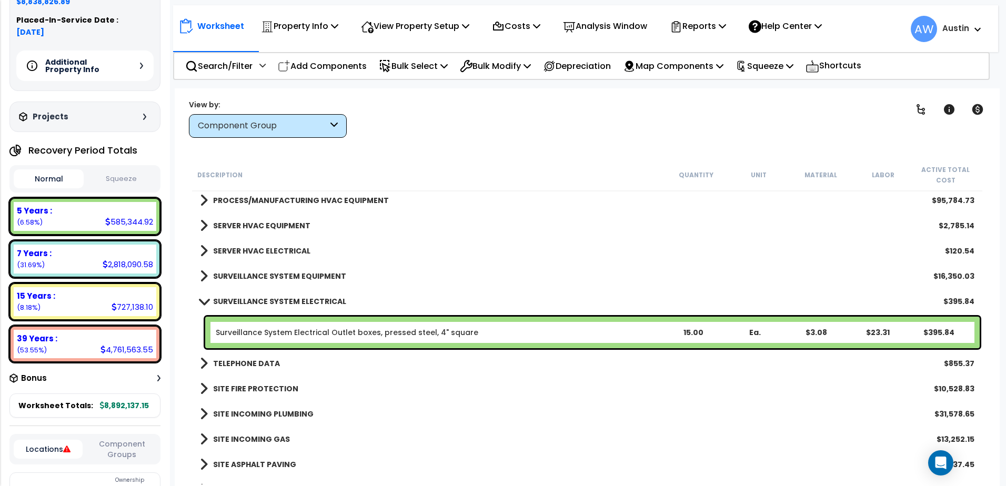
click at [400, 304] on div "SURVEILLANCE SYSTEM ELECTRICAL $395.84" at bounding box center [587, 301] width 785 height 25
click at [348, 302] on div "SURVEILLANCE SYSTEM ELECTRICAL $395.84" at bounding box center [587, 301] width 785 height 25
click at [291, 303] on b "SURVEILLANCE SYSTEM ELECTRICAL" at bounding box center [279, 301] width 133 height 11
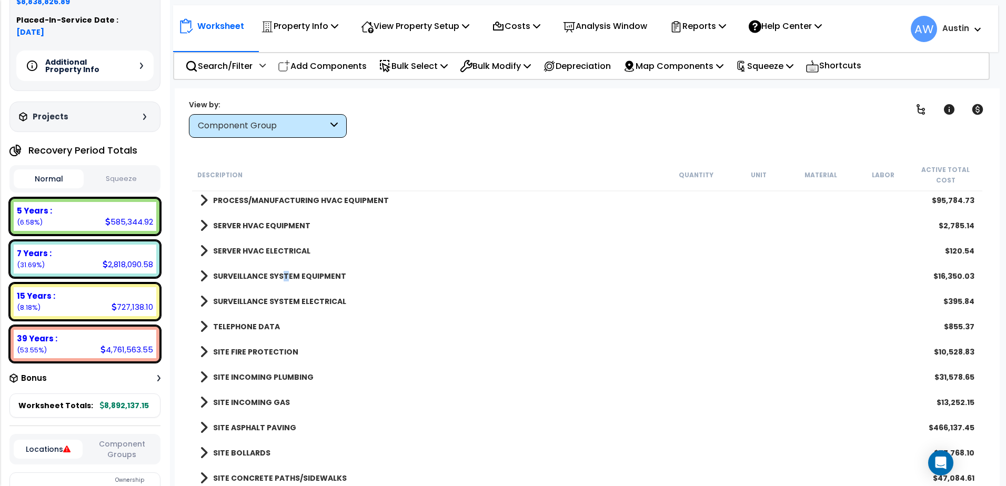
click at [284, 277] on b "SURVEILLANCE SYSTEM EQUIPMENT" at bounding box center [279, 276] width 133 height 11
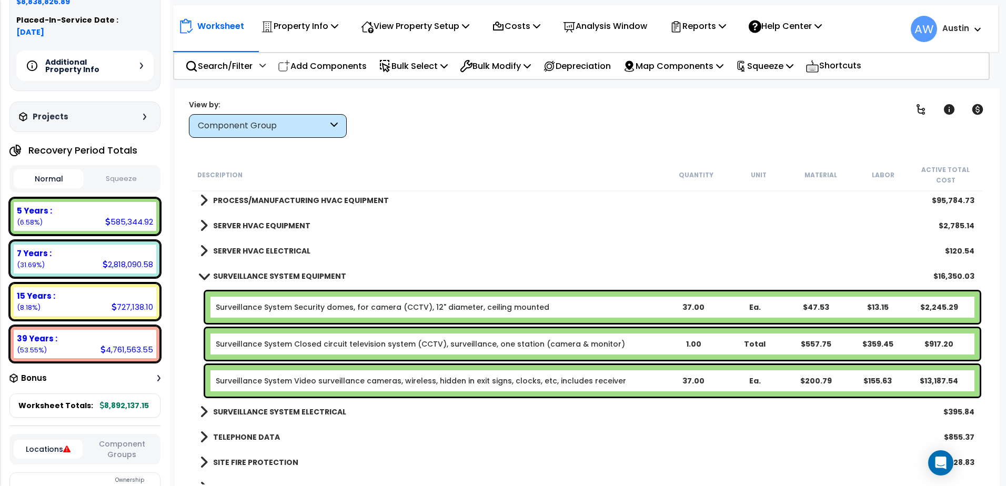
click at [638, 307] on div "Surveillance System Security domes, for camera (CCTV), 12" diameter, ceiling mo…" at bounding box center [439, 307] width 447 height 11
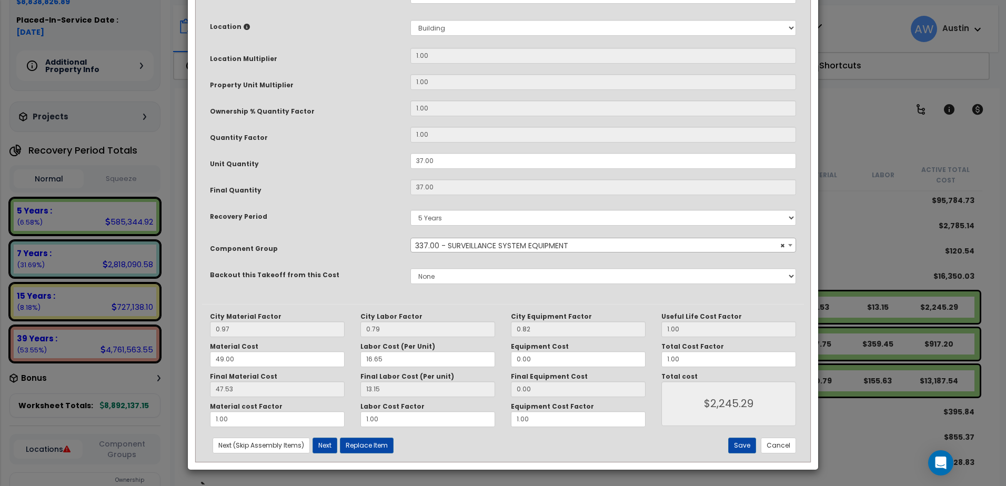
scroll to position [0, 0]
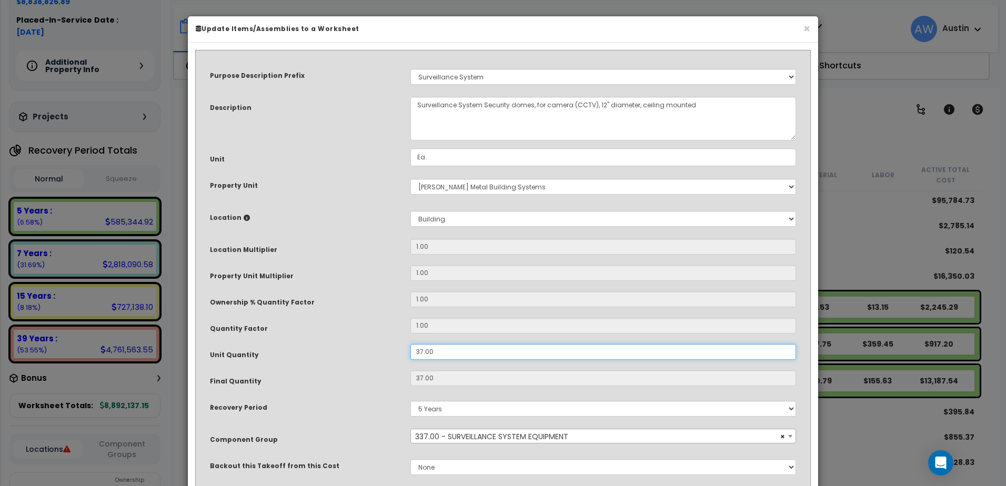
drag, startPoint x: 439, startPoint y: 353, endPoint x: 319, endPoint y: 347, distance: 120.1
click at [321, 349] on div "Unit Quantity 37.00" at bounding box center [503, 353] width 602 height 18
type input "1"
type input "37"
type input "$2,245.16"
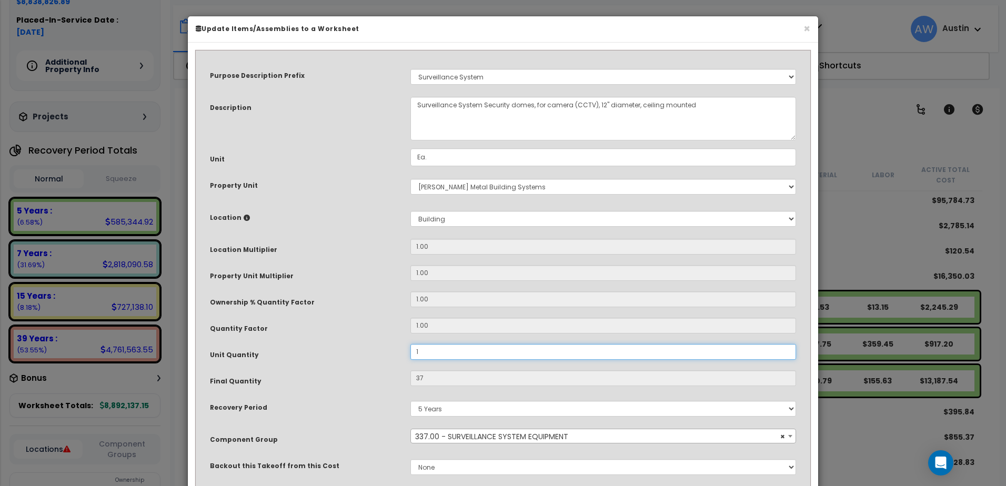
type input "15"
type input "1"
type input "$60.68"
type input "15"
type input "$910.20"
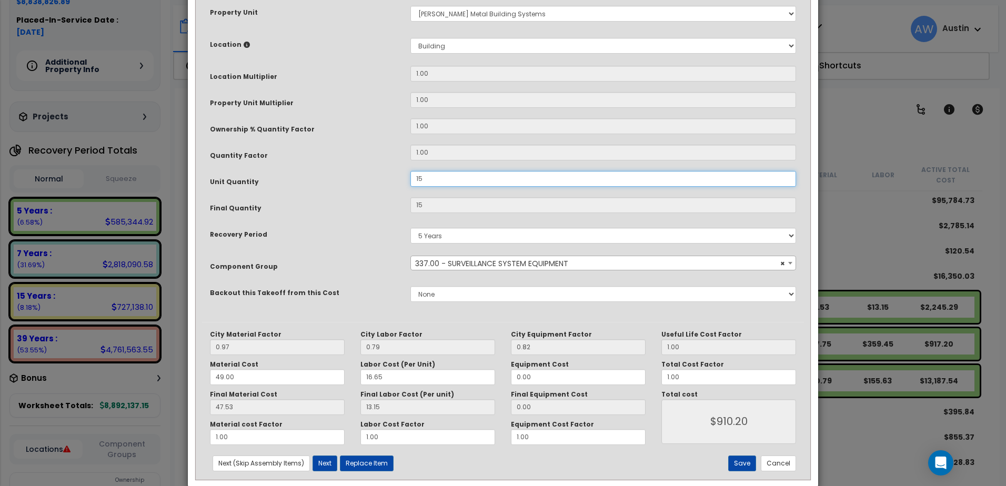
scroll to position [191, 0]
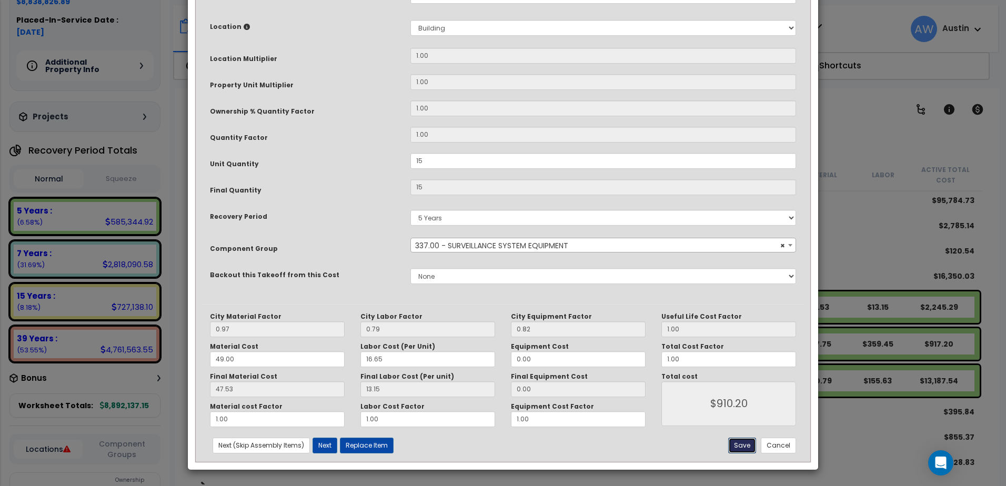
click at [742, 447] on button "Save" at bounding box center [742, 446] width 28 height 16
type input "15.00"
type input "910.20"
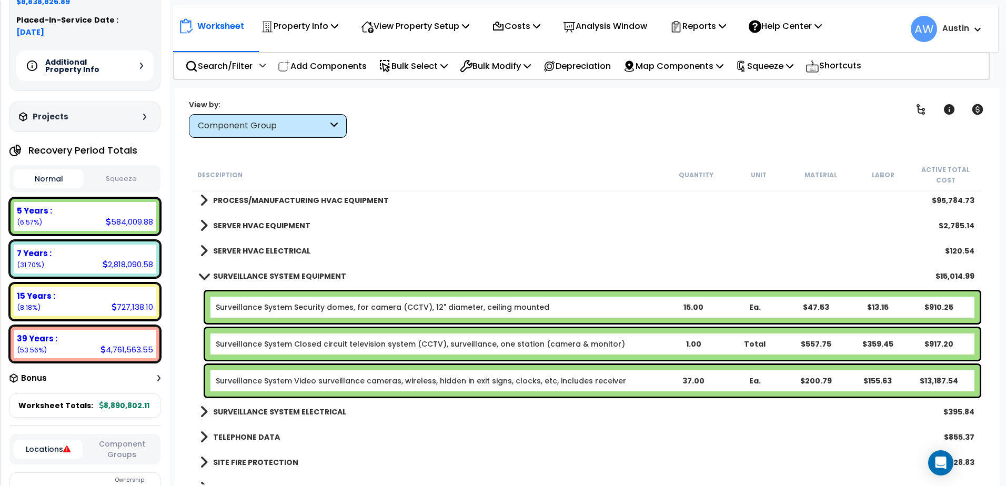
click at [405, 381] on link "Surveillance System Video surveillance cameras, wireless, hidden in exit signs,…" at bounding box center [421, 381] width 410 height 11
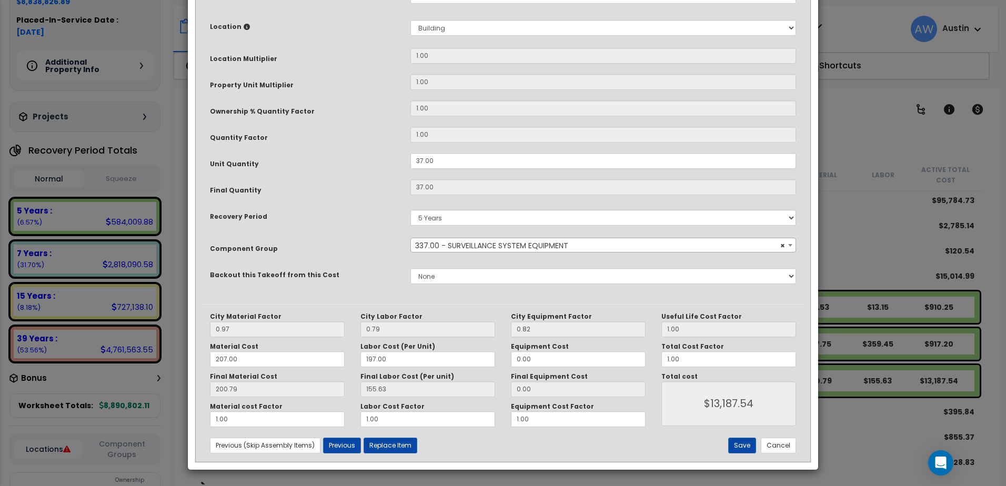
scroll to position [0, 0]
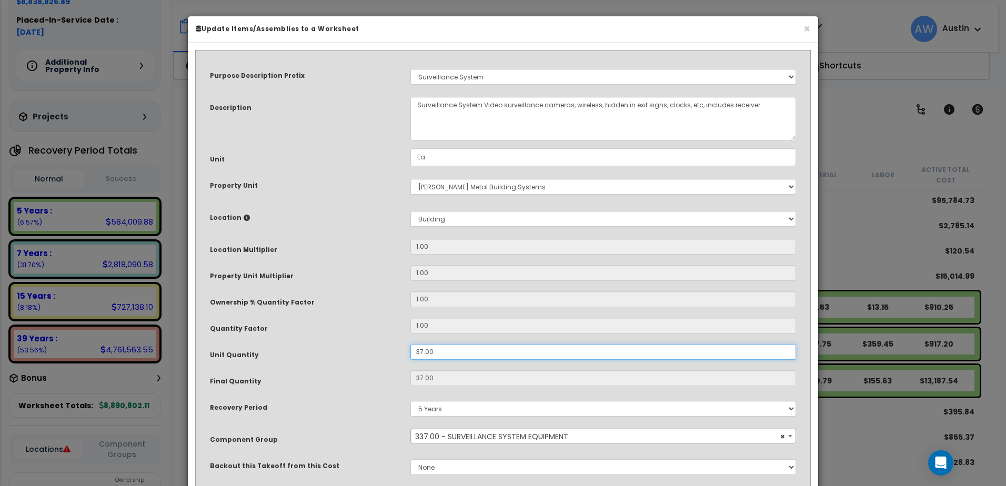
drag, startPoint x: 405, startPoint y: 381, endPoint x: 465, endPoint y: 348, distance: 68.7
click at [465, 348] on input "37.00" at bounding box center [603, 352] width 386 height 16
drag, startPoint x: 470, startPoint y: 351, endPoint x: 334, endPoint y: 355, distance: 136.8
click at [334, 355] on div "Unit Quantity 37.00" at bounding box center [503, 353] width 602 height 18
type input "1"
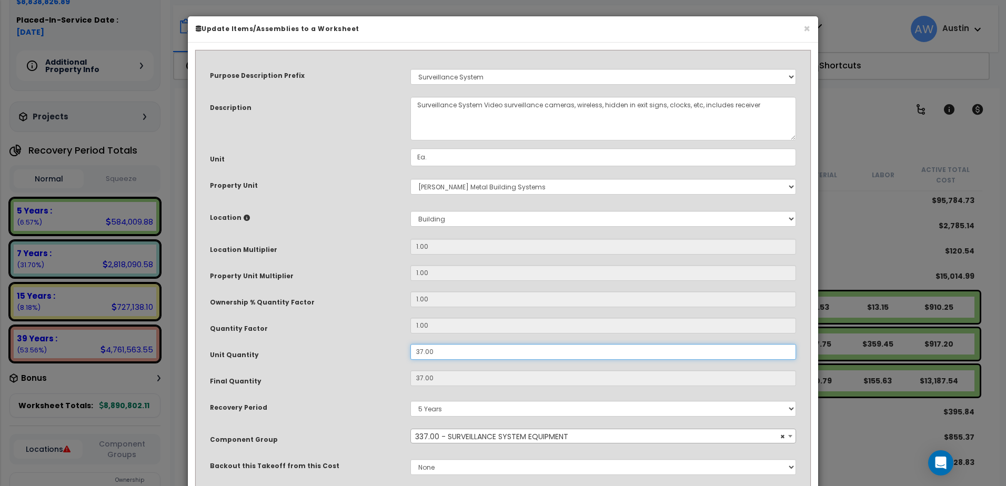
type input "37"
type input "$13,187.54"
type input "15"
type input "1"
type input "$356.42"
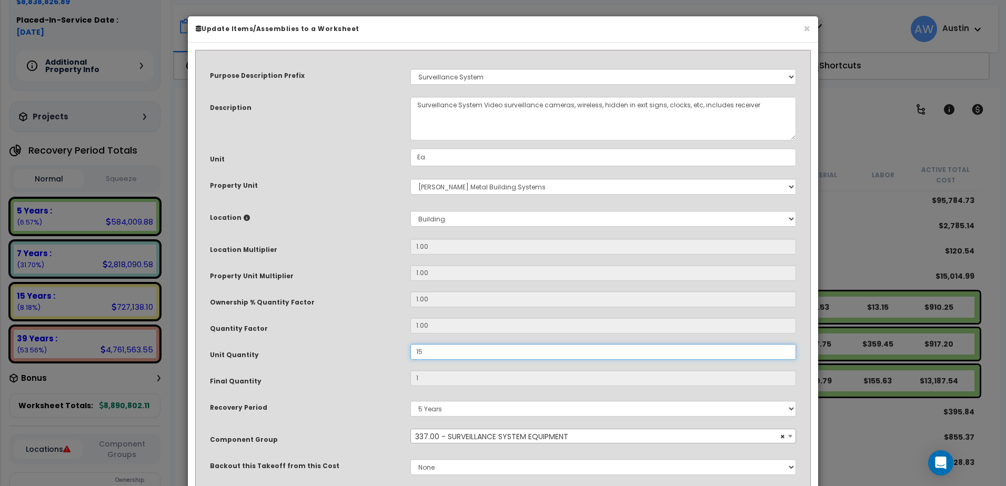
type input "15"
type input "$5,346.30"
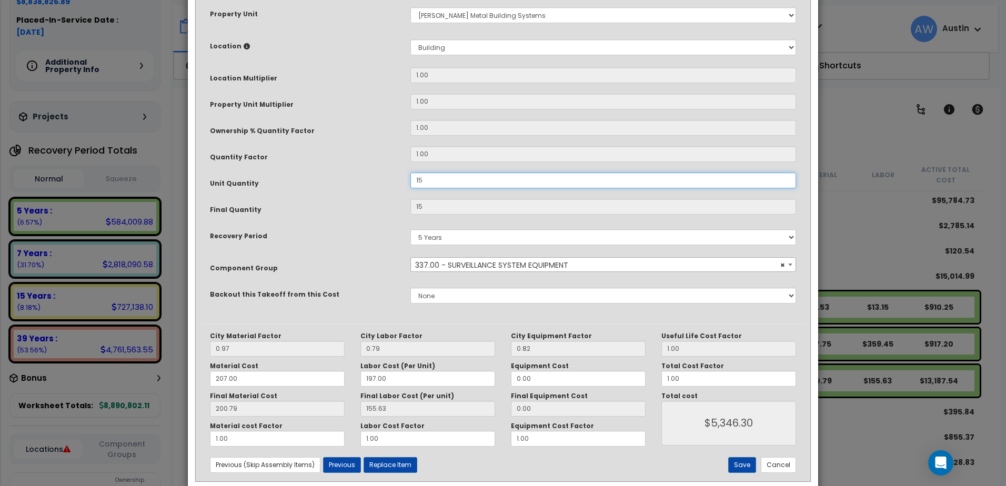
scroll to position [191, 0]
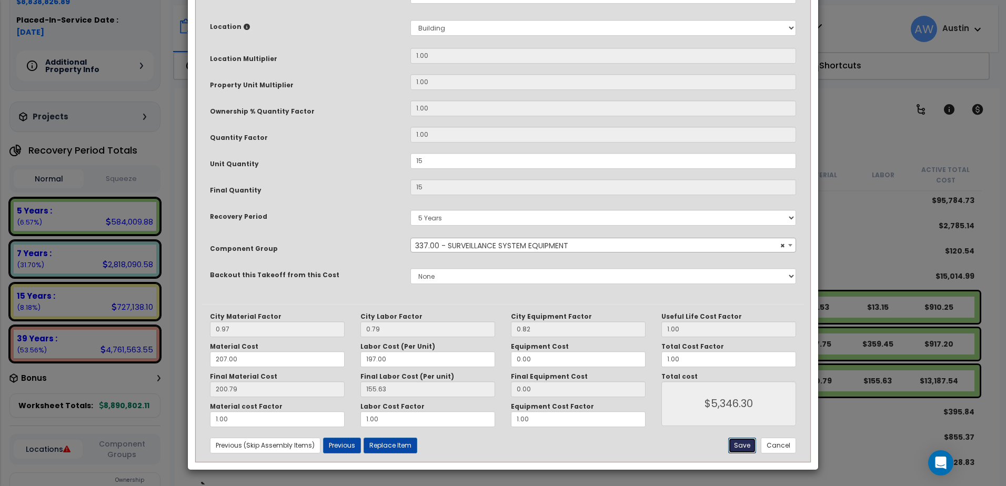
click at [739, 448] on button "Save" at bounding box center [742, 446] width 28 height 16
type input "15.00"
type input "5346.30"
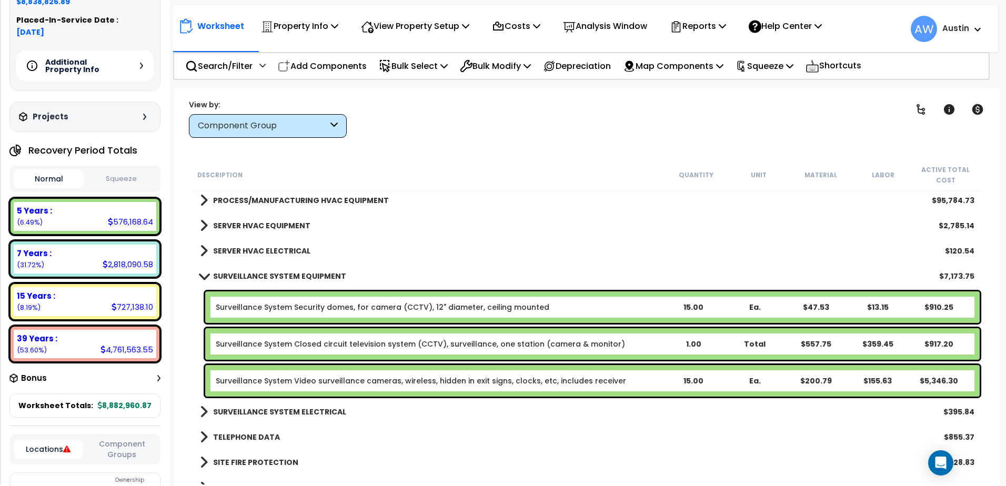
click at [202, 277] on span at bounding box center [203, 276] width 15 height 8
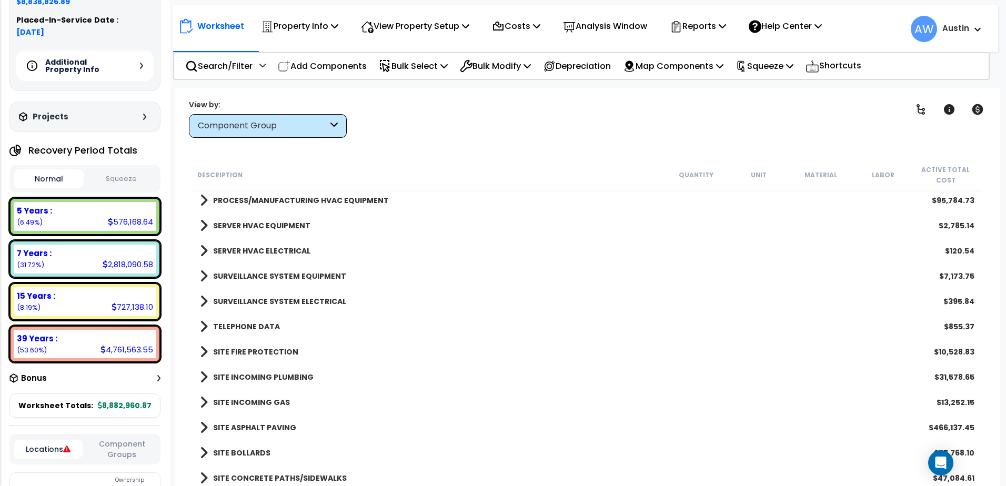
click at [218, 249] on b "SERVER HVAC ELECTRICAL" at bounding box center [261, 251] width 97 height 11
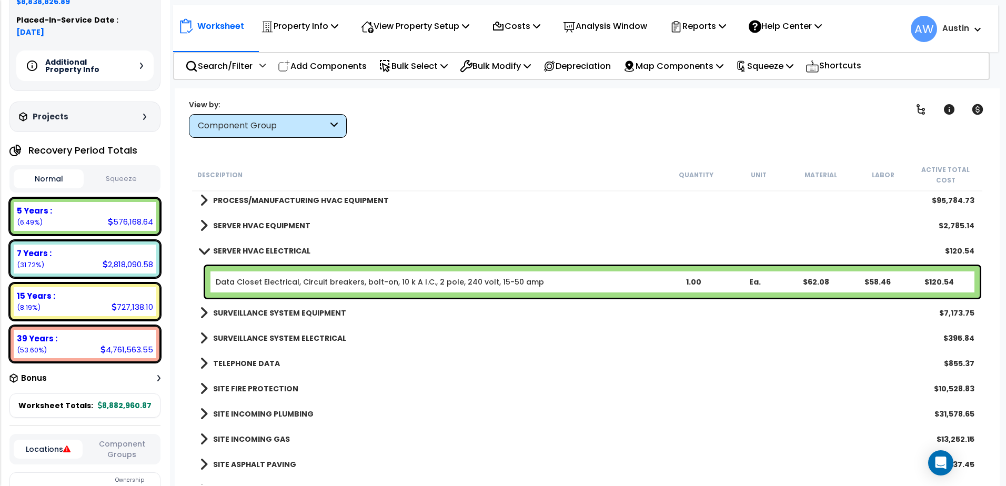
click at [203, 251] on span at bounding box center [203, 251] width 15 height 8
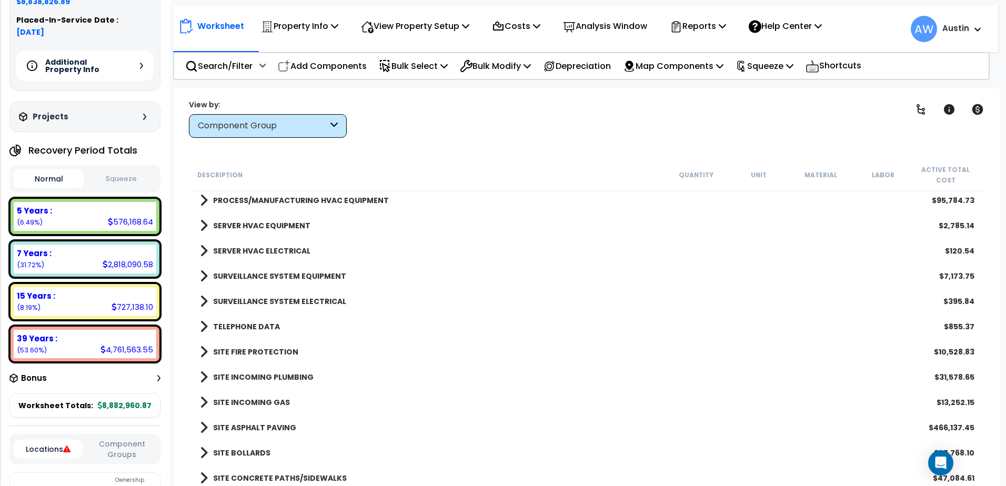
click at [203, 228] on span at bounding box center [204, 225] width 8 height 15
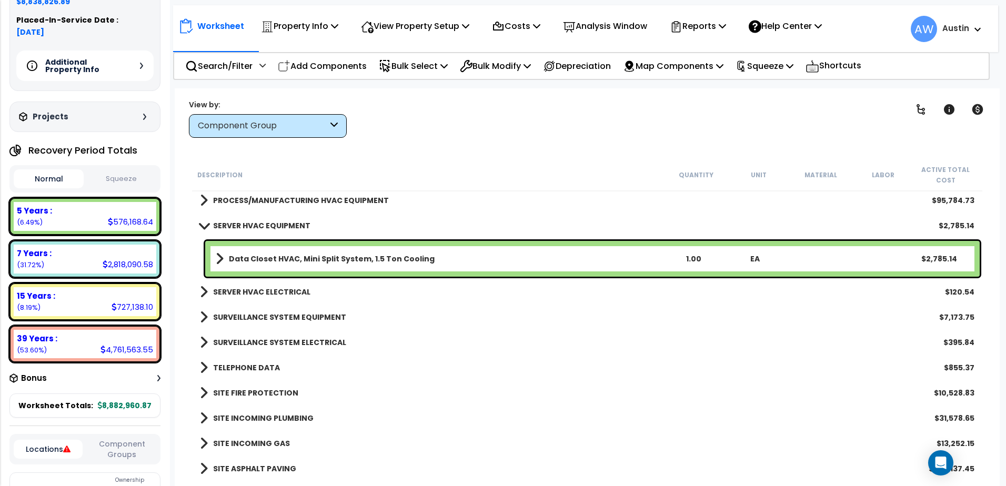
click at [202, 228] on span at bounding box center [203, 225] width 15 height 8
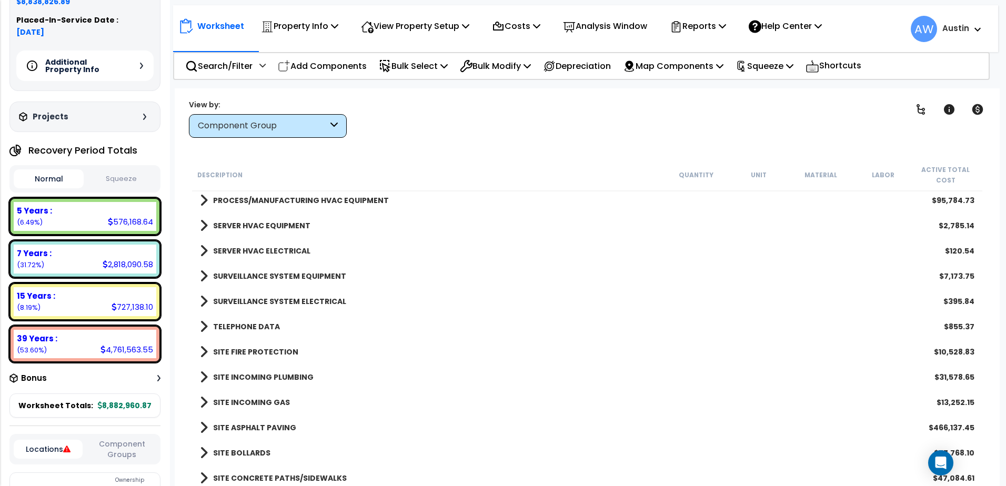
click at [202, 228] on span at bounding box center [204, 225] width 8 height 15
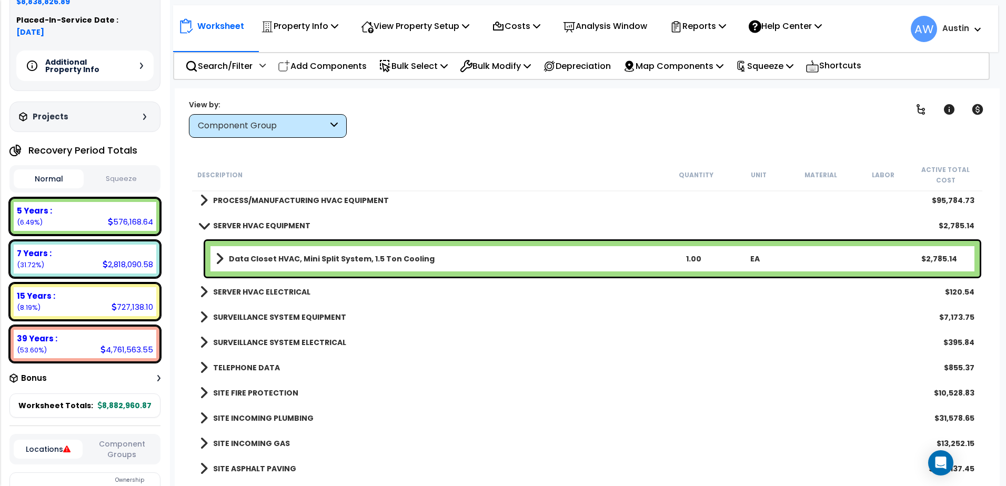
click at [220, 257] on span at bounding box center [220, 258] width 8 height 15
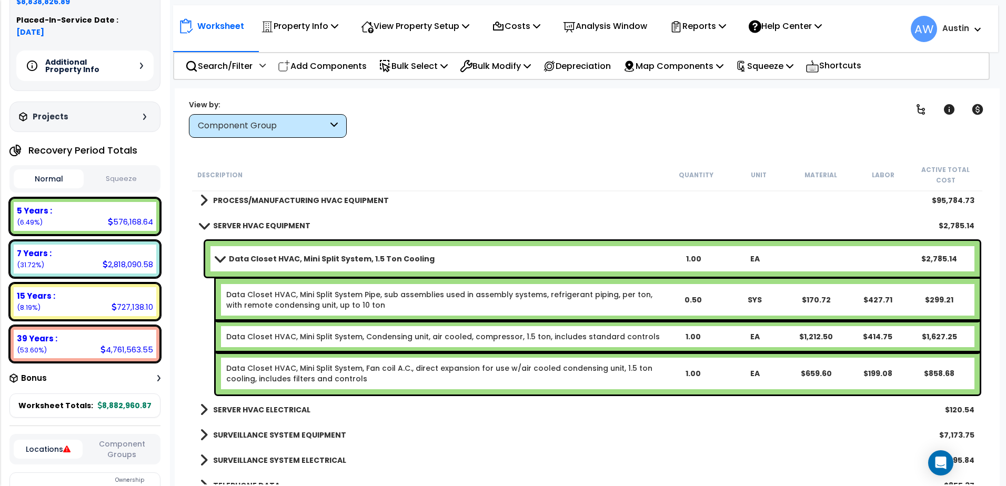
click at [220, 257] on span at bounding box center [219, 259] width 15 height 8
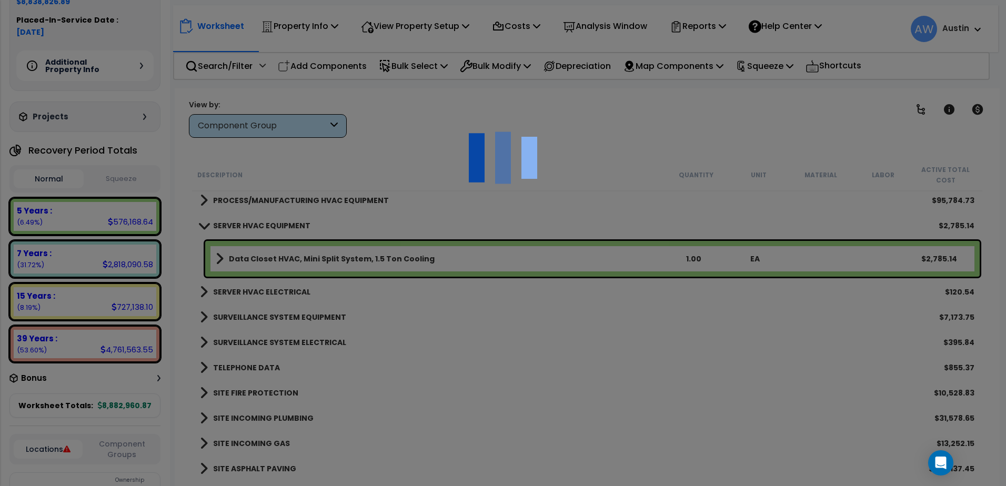
click at [203, 42] on div "We are Building your Property. So please grab a coffee and let us do the heavy …" at bounding box center [503, 21] width 1006 height 42
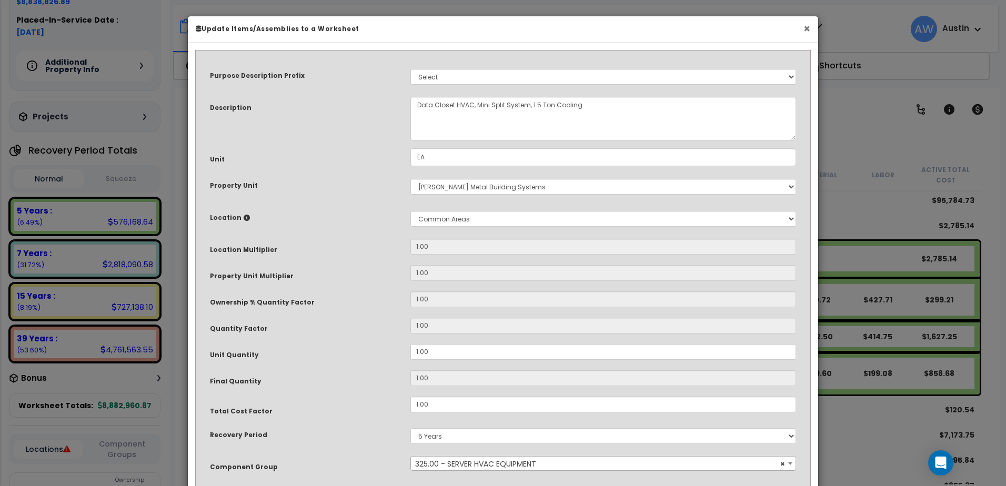
click at [808, 28] on button "×" at bounding box center [806, 28] width 7 height 11
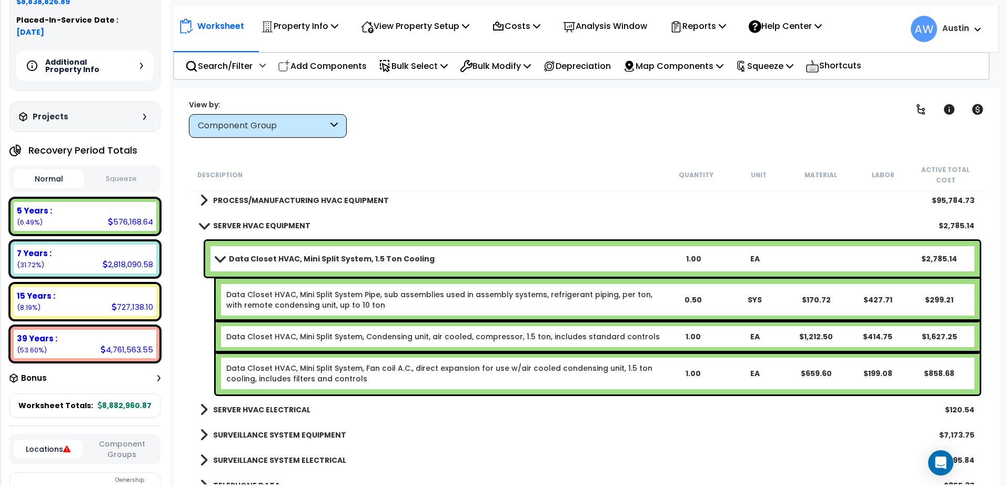
click at [203, 229] on span at bounding box center [203, 225] width 15 height 8
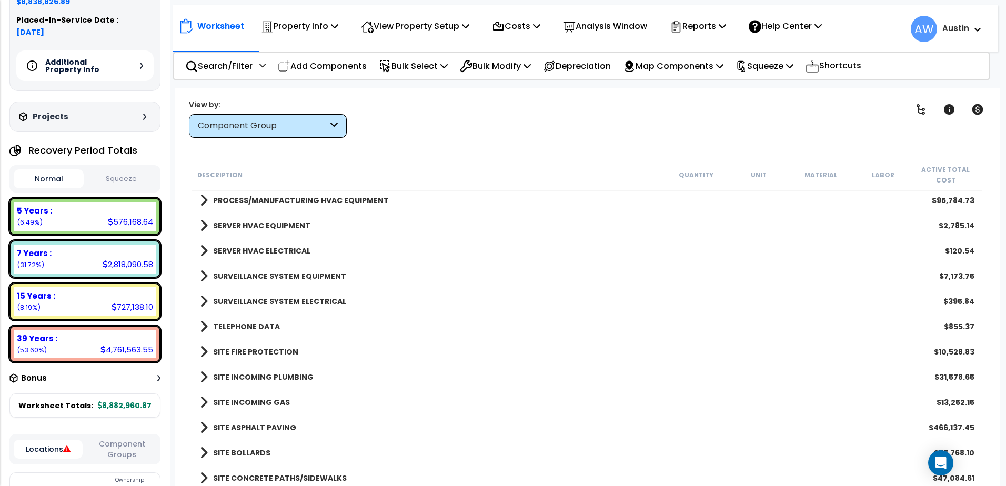
click at [201, 228] on span at bounding box center [204, 225] width 8 height 15
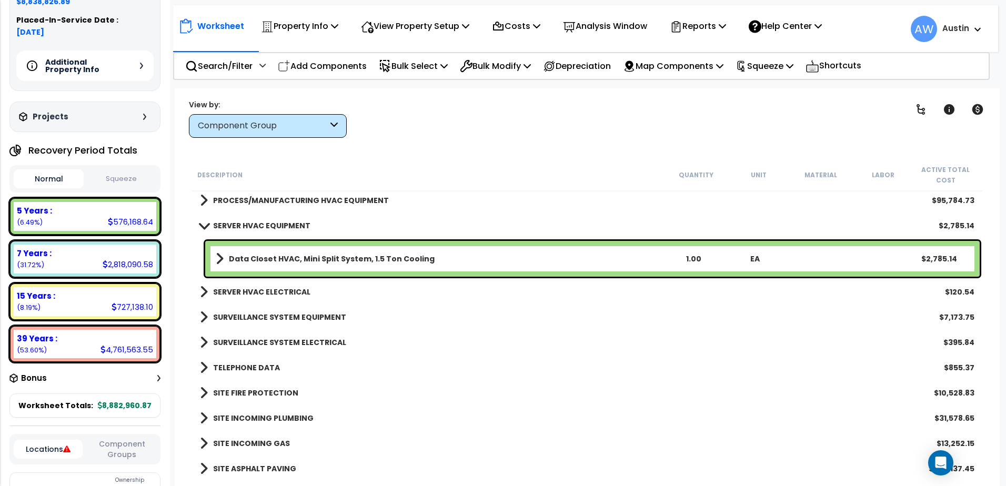
click at [201, 228] on span at bounding box center [203, 225] width 15 height 8
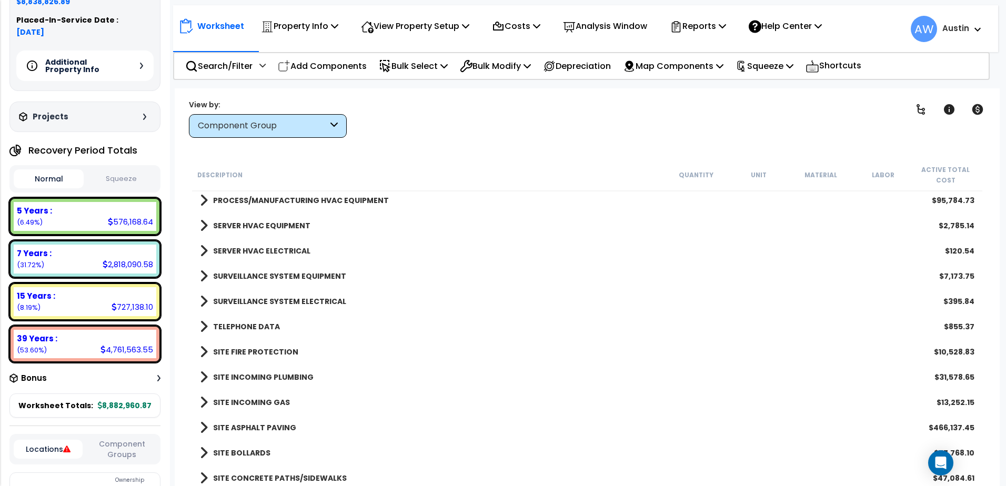
click at [203, 206] on span at bounding box center [204, 200] width 8 height 15
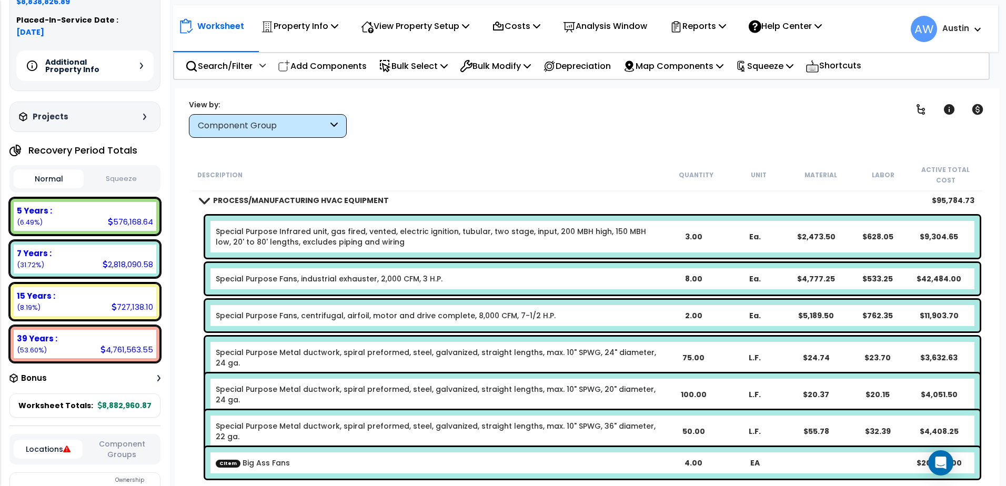
click at [203, 206] on link "PROCESS/MANUFACTURING HVAC EQUIPMENT" at bounding box center [294, 200] width 189 height 15
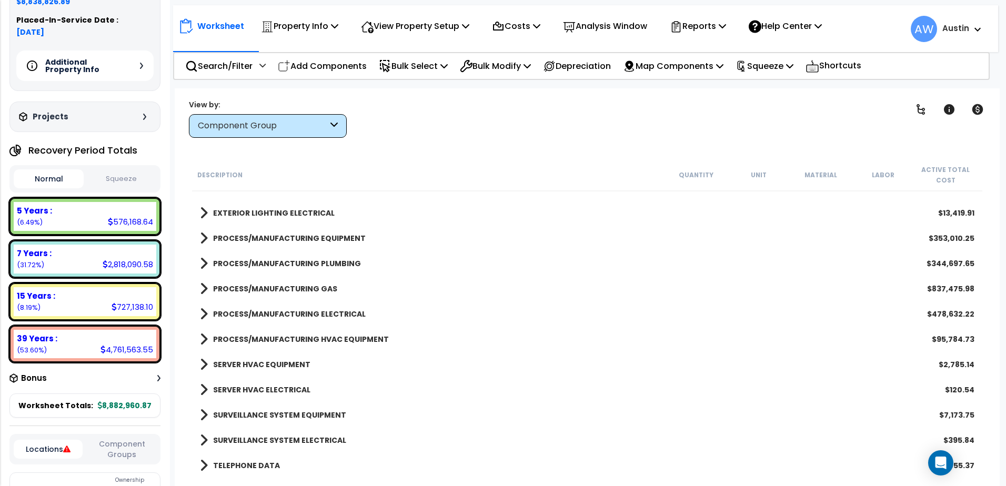
scroll to position [1310, 0]
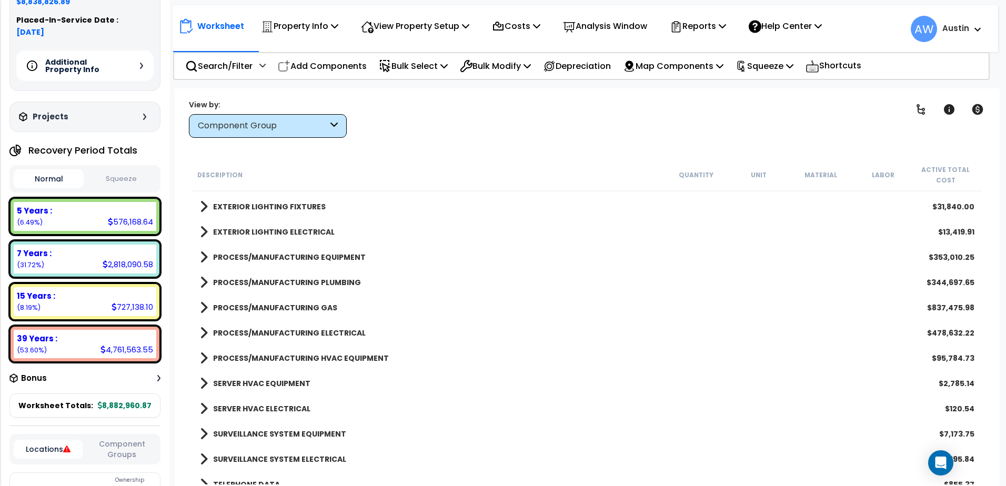
click at [202, 231] on span at bounding box center [204, 232] width 8 height 15
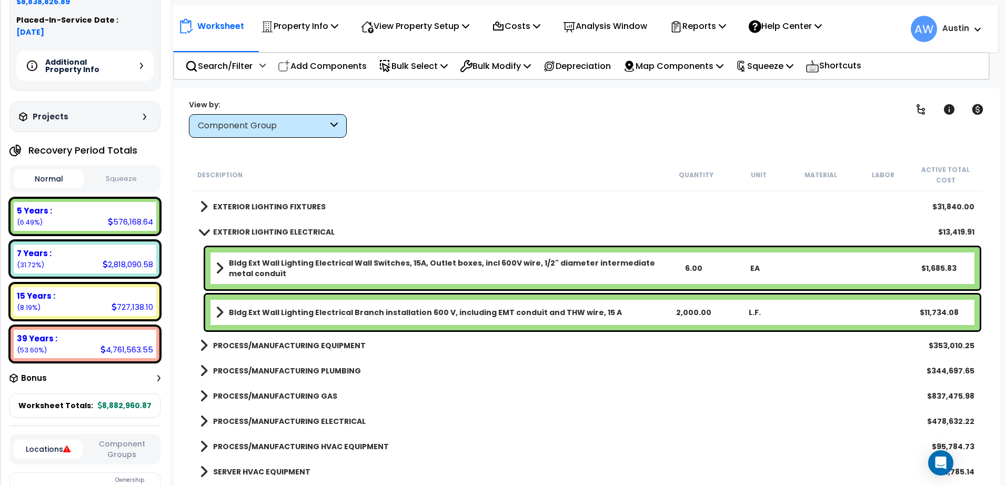
click at [202, 231] on span at bounding box center [203, 232] width 15 height 8
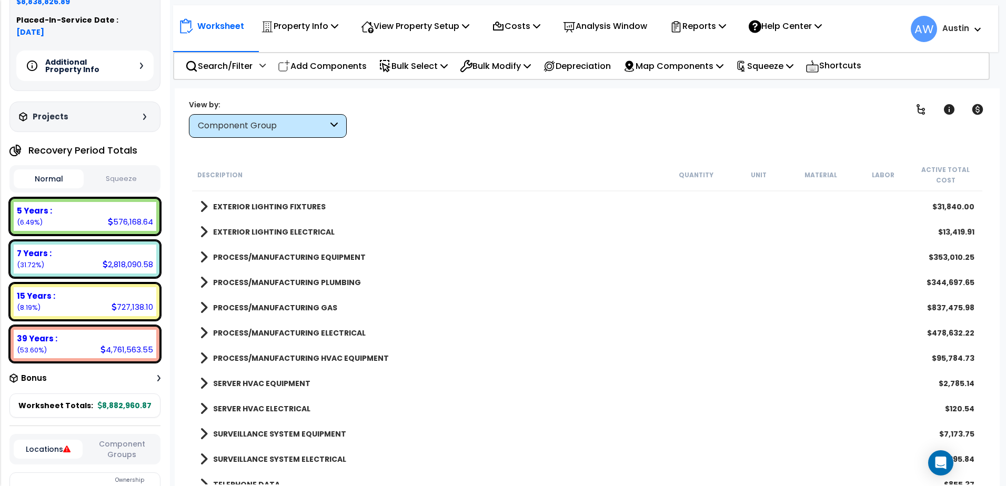
click at [202, 207] on span at bounding box center [204, 206] width 8 height 15
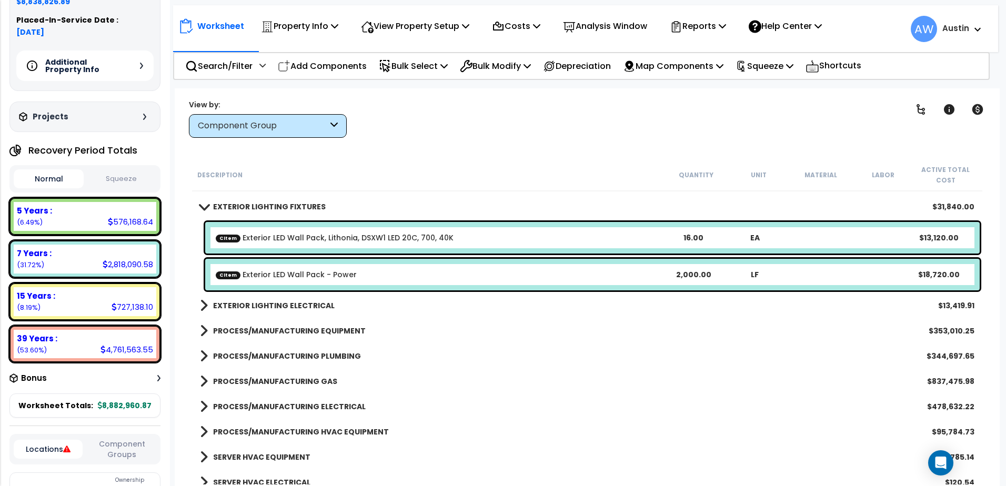
click at [202, 207] on span at bounding box center [203, 207] width 15 height 8
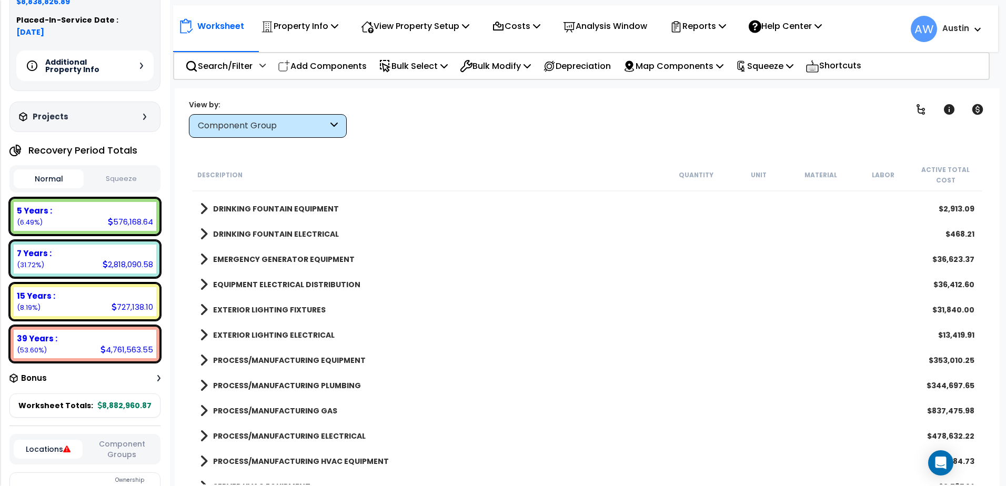
scroll to position [1205, 0]
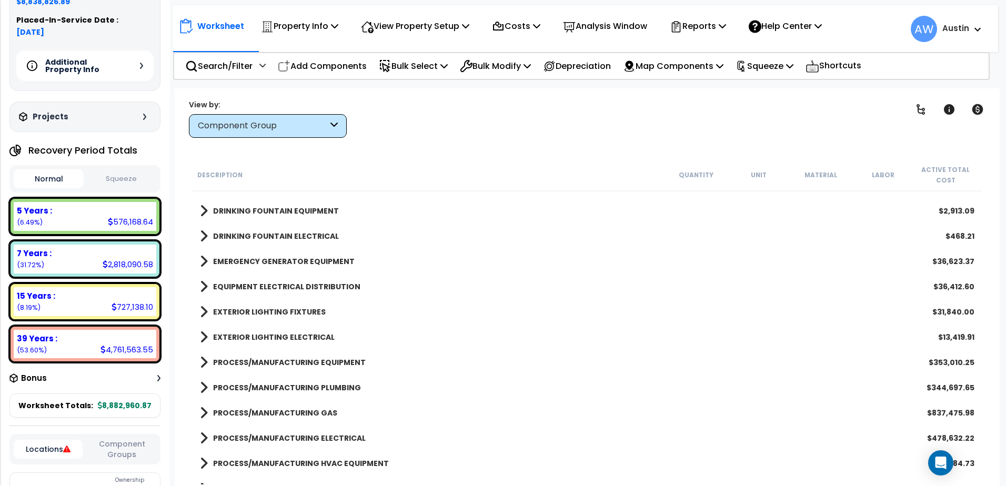
click at [204, 312] on span at bounding box center [204, 312] width 8 height 15
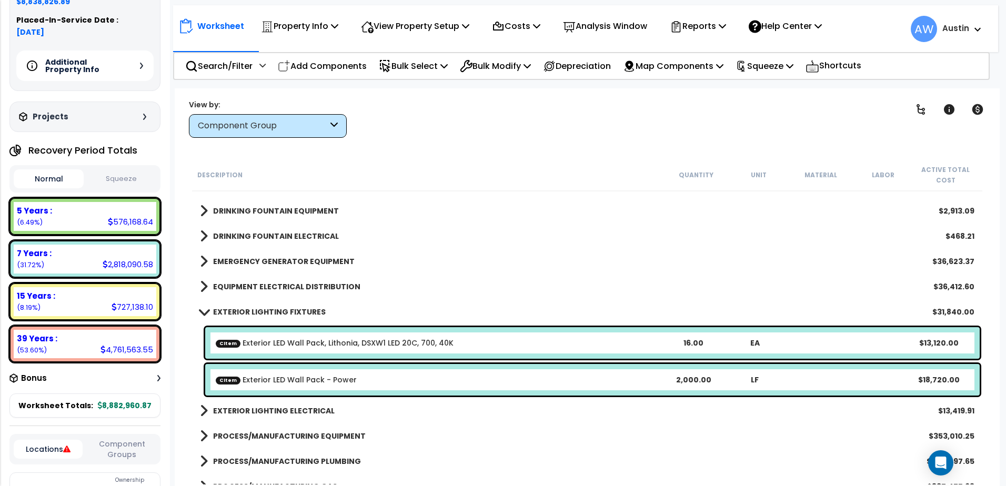
click at [204, 312] on span at bounding box center [203, 312] width 15 height 8
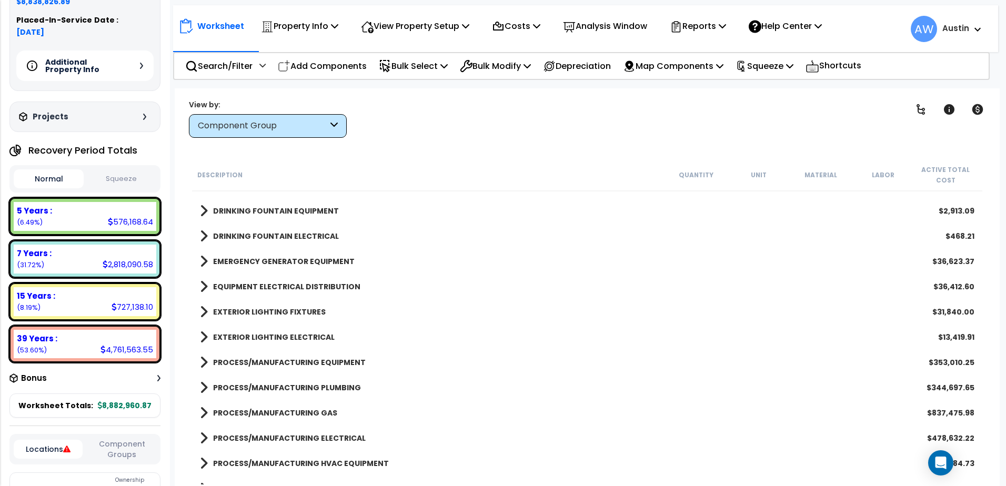
click at [201, 338] on span at bounding box center [204, 337] width 8 height 15
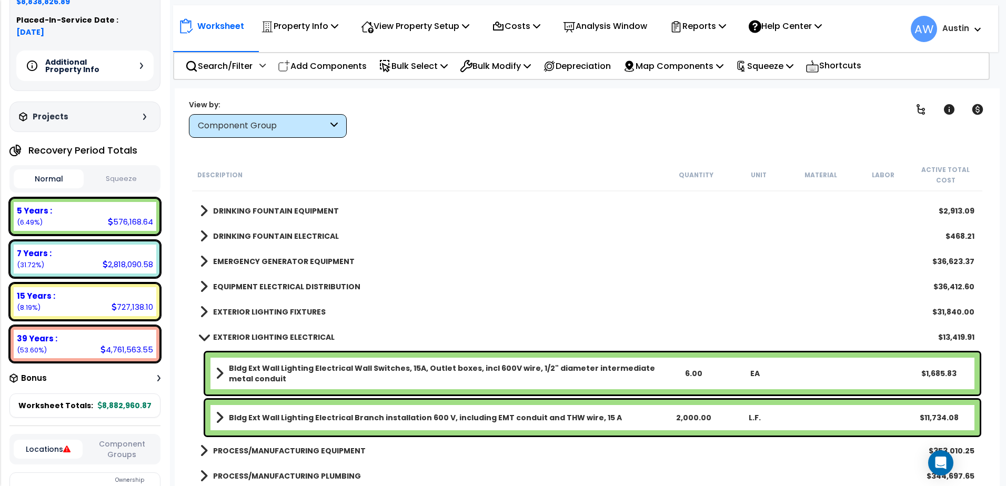
click at [201, 338] on span at bounding box center [203, 337] width 15 height 8
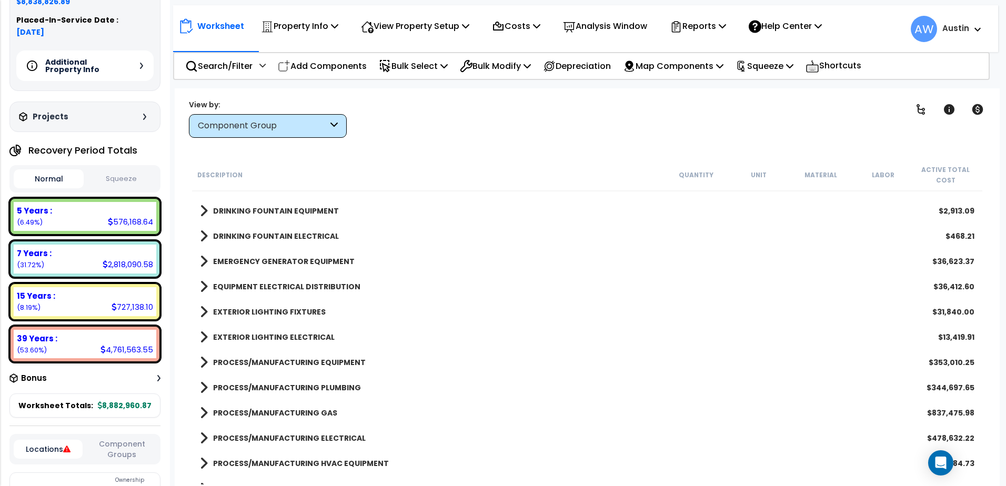
click at [204, 312] on span at bounding box center [204, 312] width 8 height 15
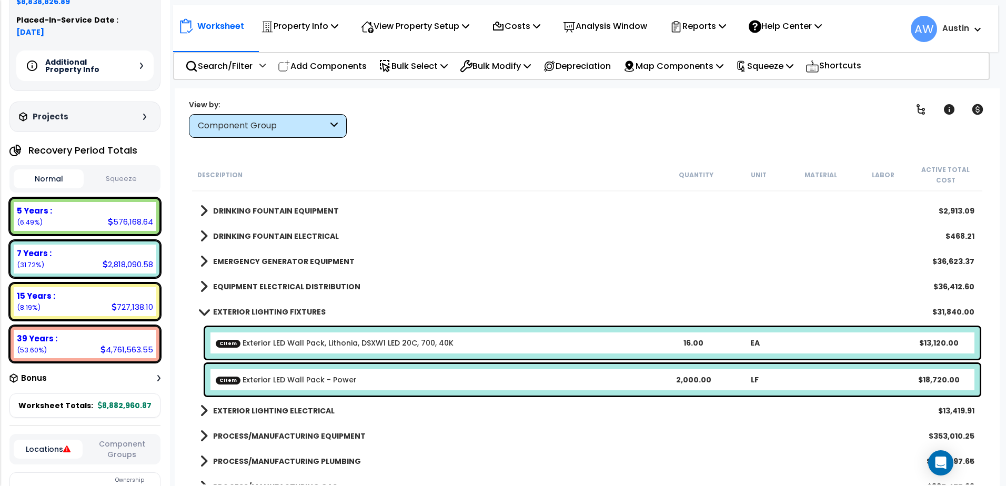
click at [337, 342] on link "CItem Exterior LED Wall Pack, Lithonia, DSXW1 LED 20C, 700, 40K" at bounding box center [335, 343] width 238 height 11
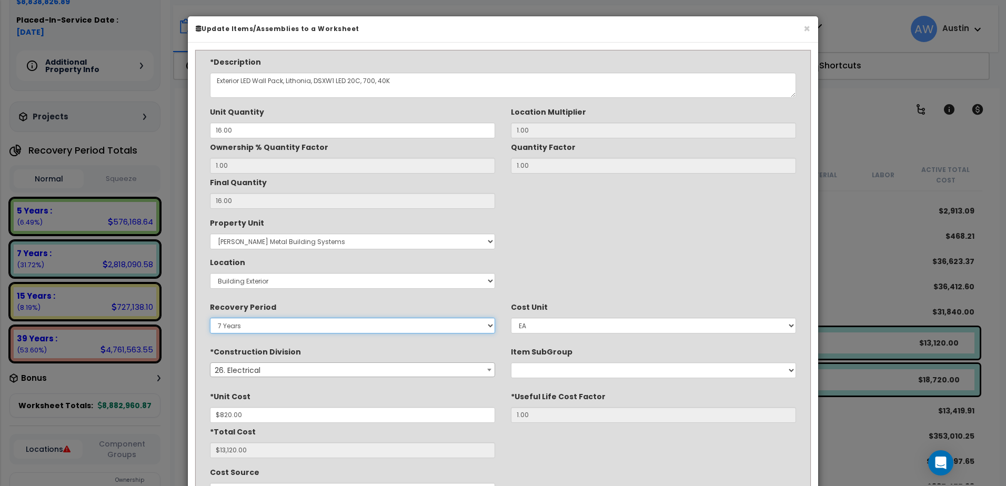
drag, startPoint x: 337, startPoint y: 342, endPoint x: 268, endPoint y: 332, distance: 70.2
click at [268, 332] on select "Land 5 Years 7 Years 15 Years 39 Years 27.5 Year" at bounding box center [352, 326] width 285 height 16
select select "5Y"
click at [210, 318] on select "Land 5 Years 7 Years 15 Years 39 Years 27.5 Year" at bounding box center [352, 326] width 285 height 16
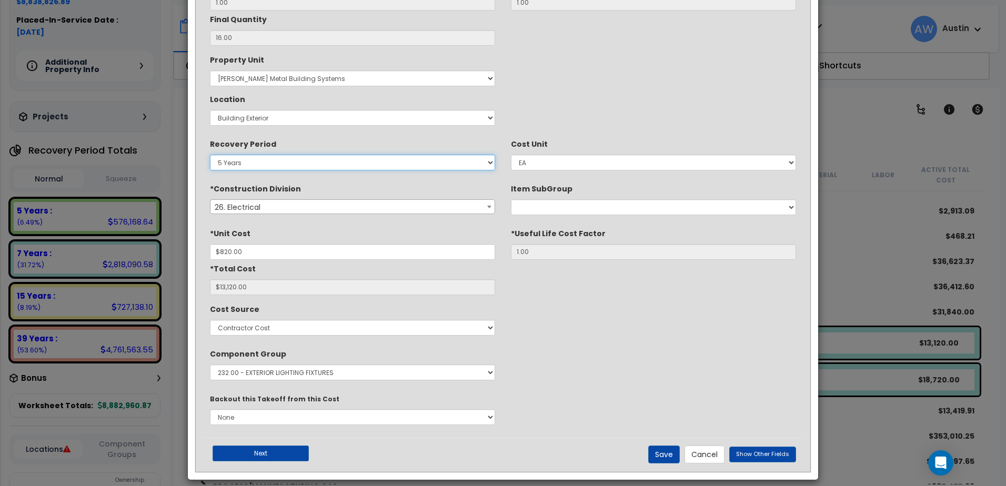
scroll to position [173, 0]
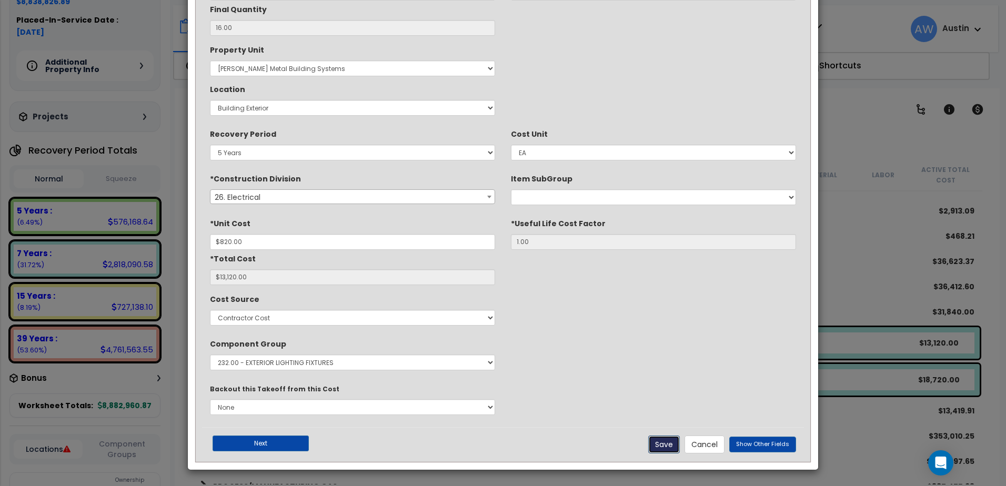
click at [667, 443] on button "Save" at bounding box center [664, 445] width 32 height 18
type input "820.00"
type input "13120.00"
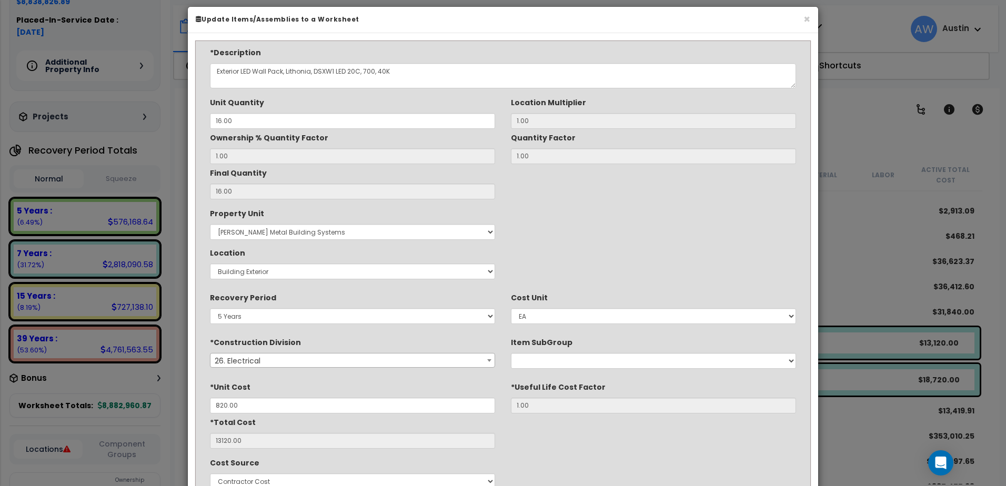
scroll to position [0, 0]
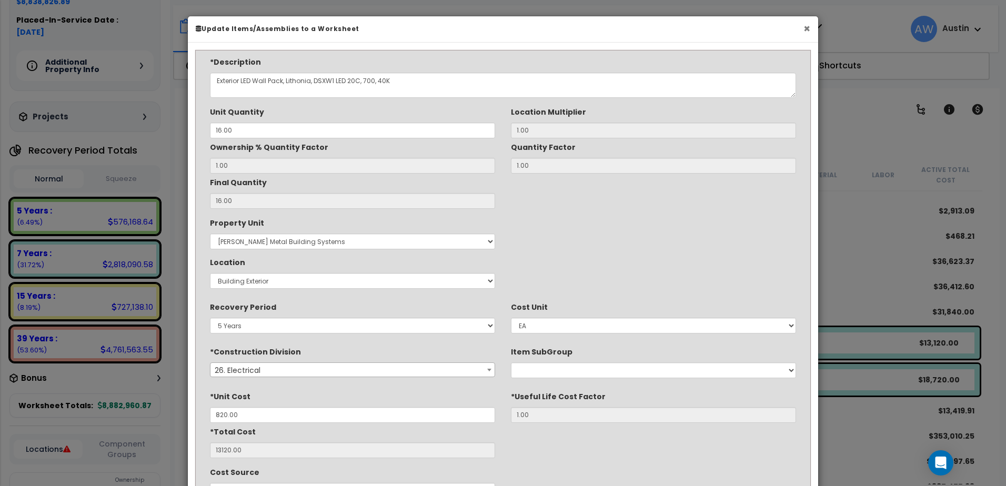
click at [805, 28] on button "×" at bounding box center [806, 28] width 7 height 11
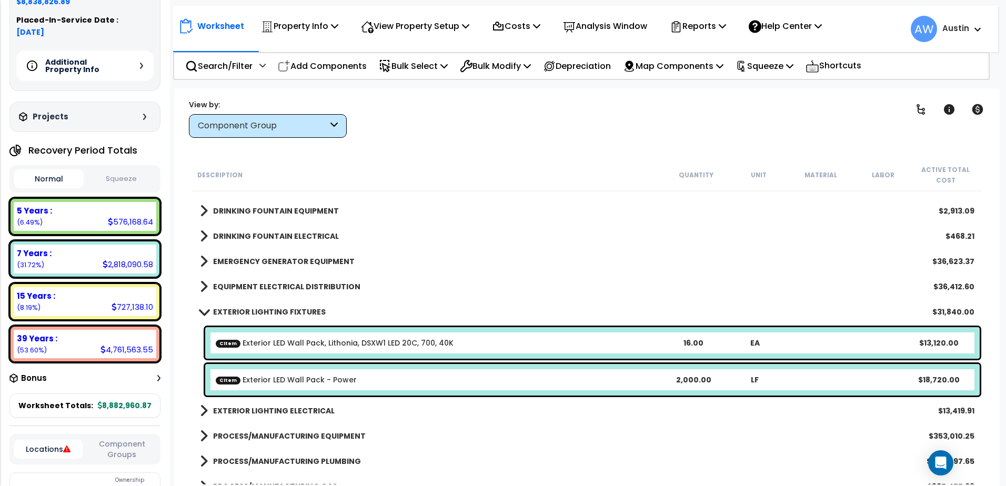
click at [422, 304] on div "EXTERIOR LIGHTING FIXTURES $31,840.00" at bounding box center [587, 311] width 785 height 25
click at [205, 312] on span at bounding box center [203, 312] width 15 height 8
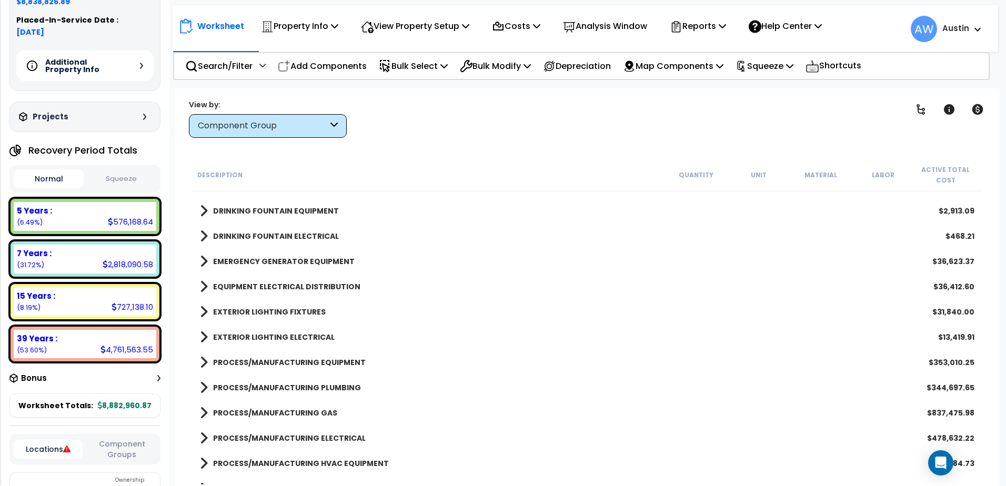
click at [201, 284] on span at bounding box center [204, 286] width 8 height 15
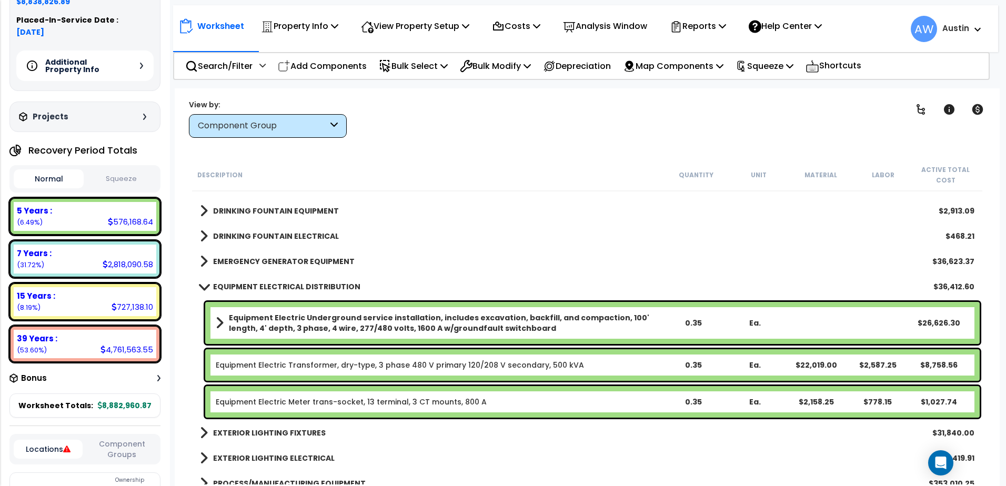
click at [214, 324] on div "Equipment Electric Underground service installation, includes excavation, backf…" at bounding box center [592, 323] width 774 height 42
click at [219, 324] on span at bounding box center [220, 323] width 8 height 15
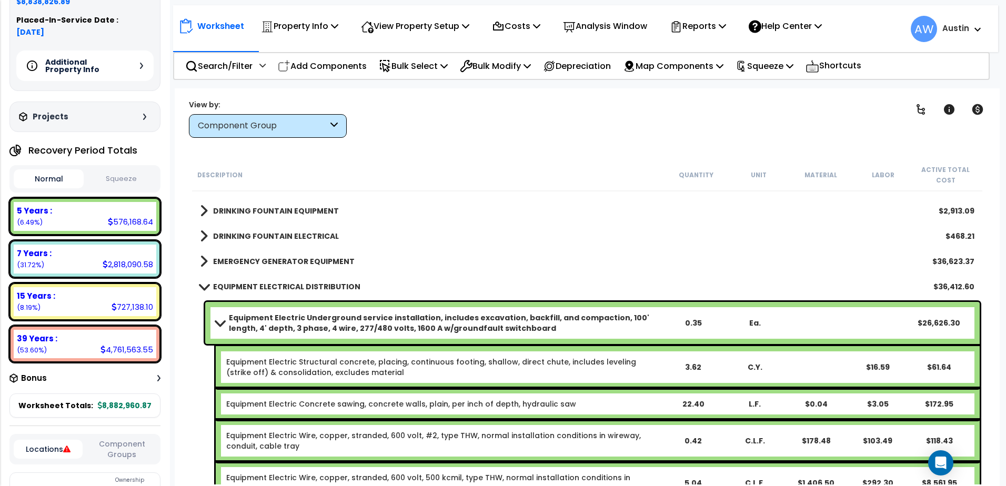
click at [219, 319] on link "Equipment Electric Underground service installation, includes excavation, backf…" at bounding box center [439, 322] width 447 height 21
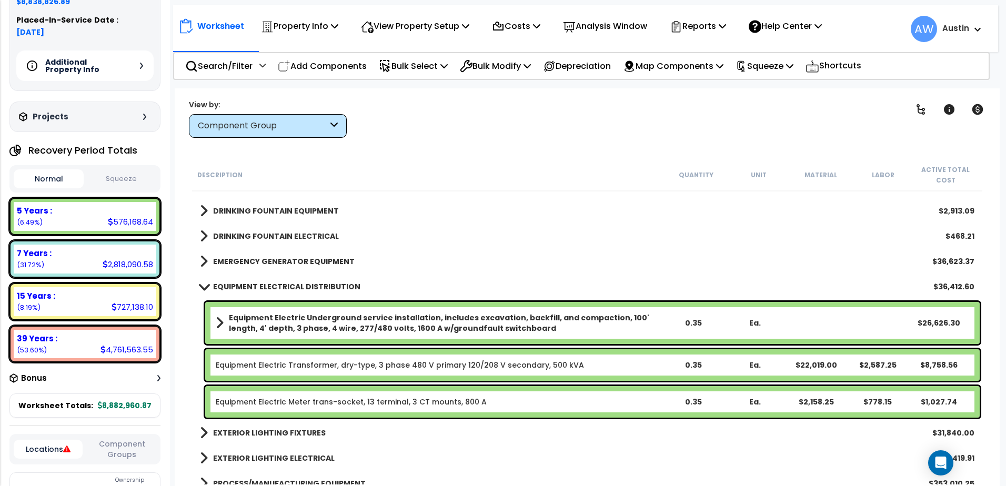
click at [203, 292] on link "EQUIPMENT ELECTRICAL DISTRIBUTION" at bounding box center [280, 286] width 160 height 15
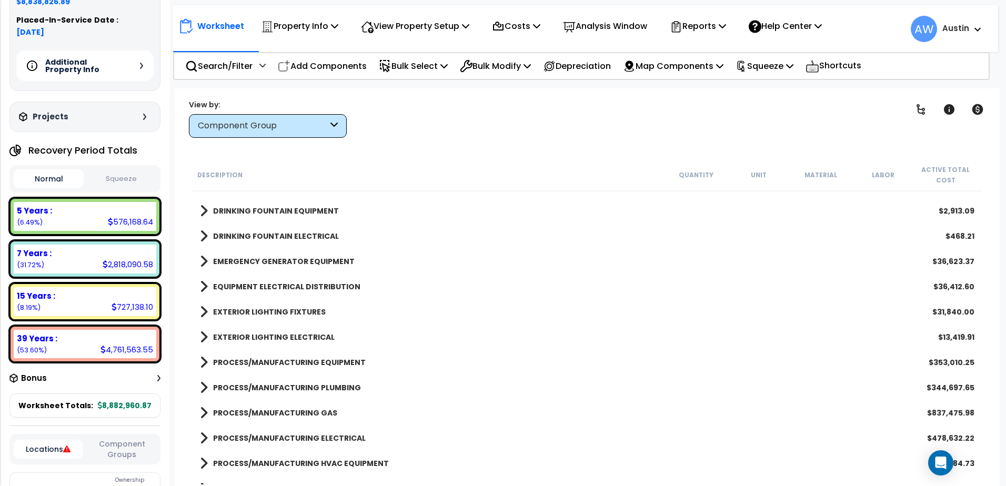
click at [200, 264] on span at bounding box center [204, 261] width 8 height 15
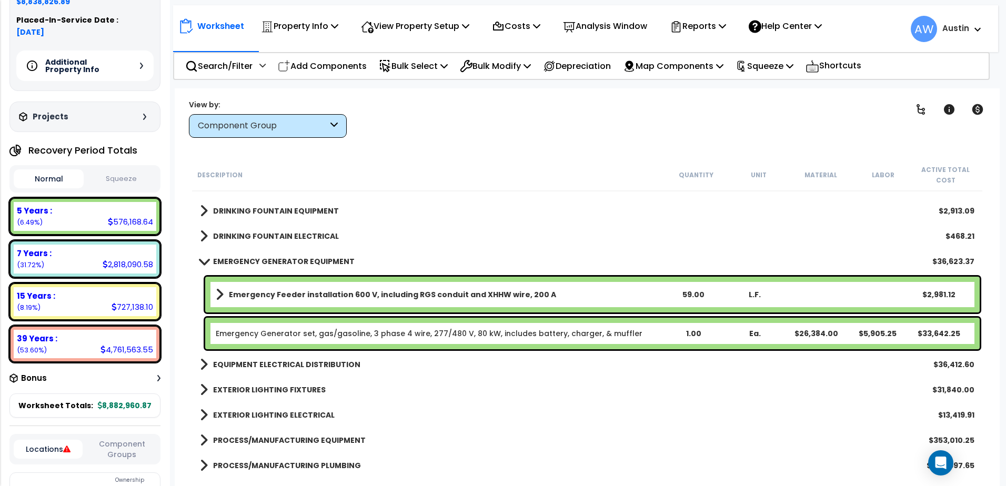
click at [200, 264] on span at bounding box center [203, 261] width 15 height 8
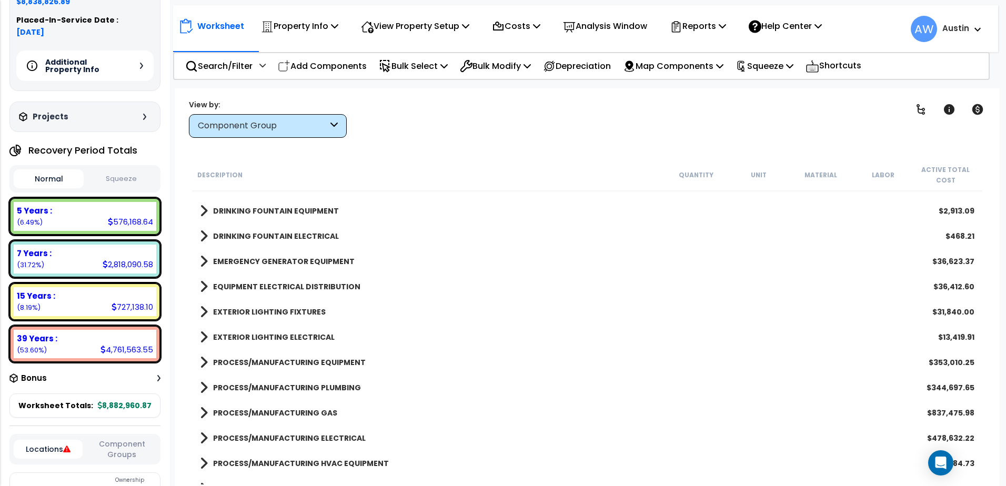
click at [202, 238] on span at bounding box center [204, 236] width 8 height 15
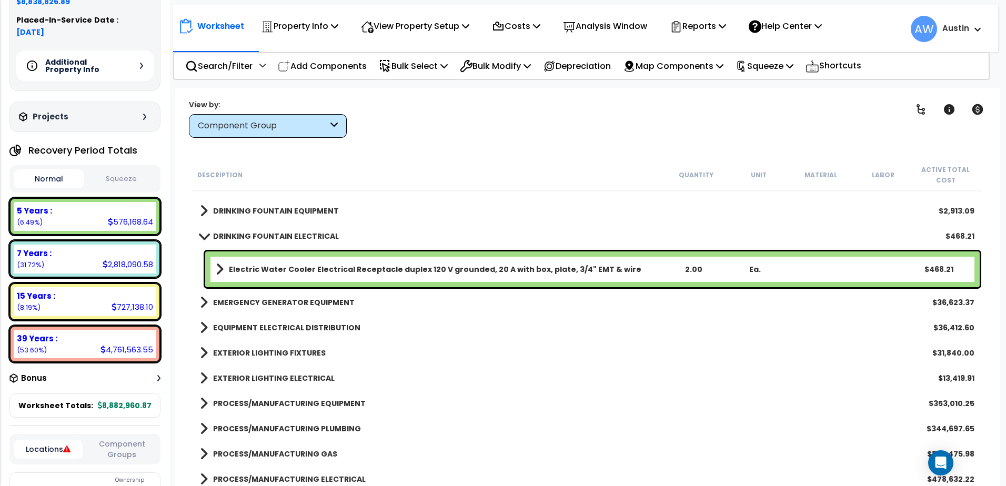
click at [202, 238] on span at bounding box center [203, 236] width 15 height 8
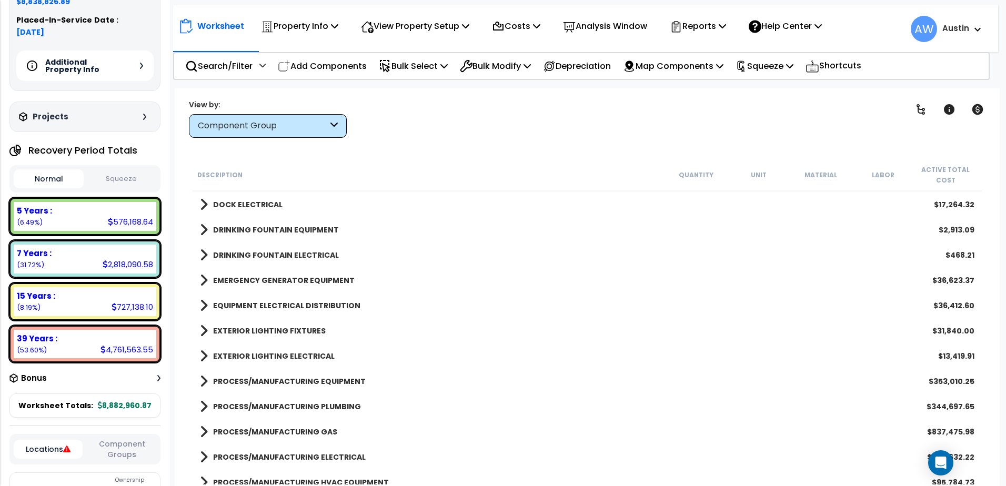
scroll to position [1153, 0]
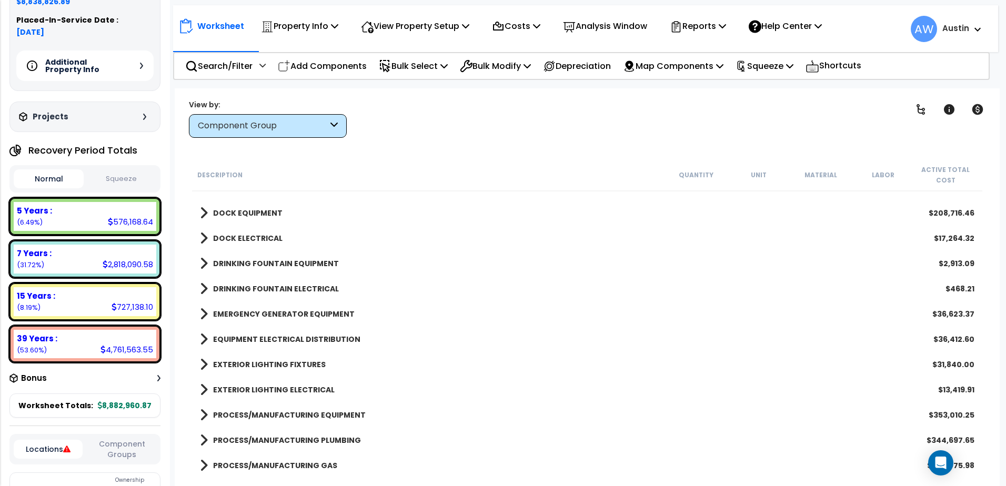
click at [206, 260] on span at bounding box center [204, 263] width 8 height 15
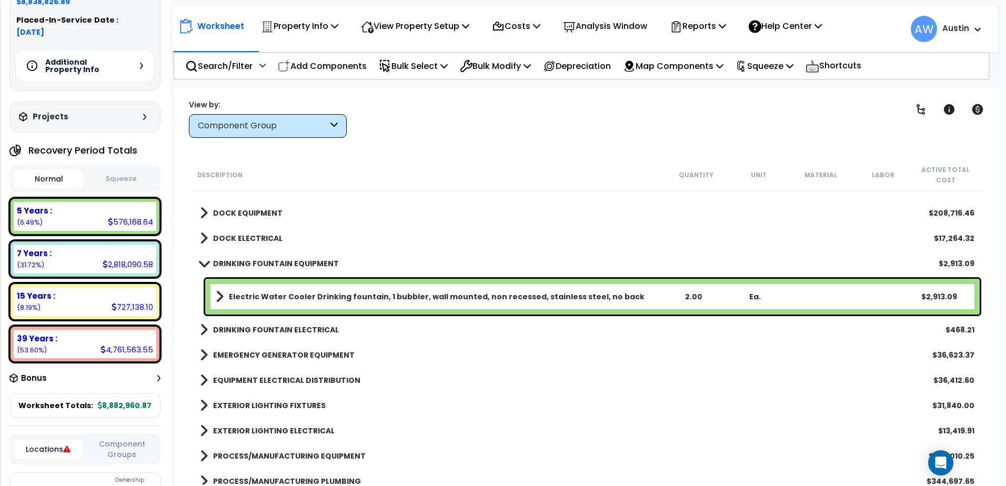
click at [206, 260] on span at bounding box center [203, 263] width 15 height 8
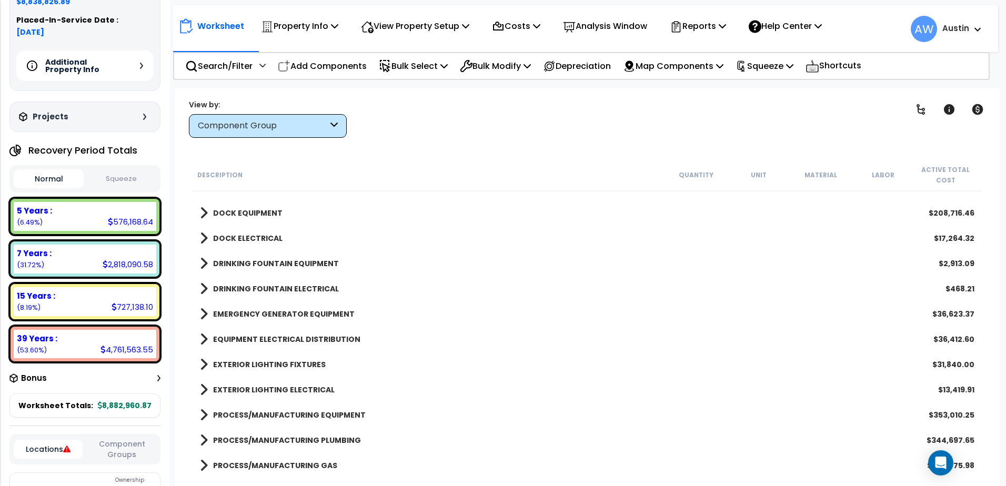
click at [203, 243] on span at bounding box center [204, 238] width 8 height 15
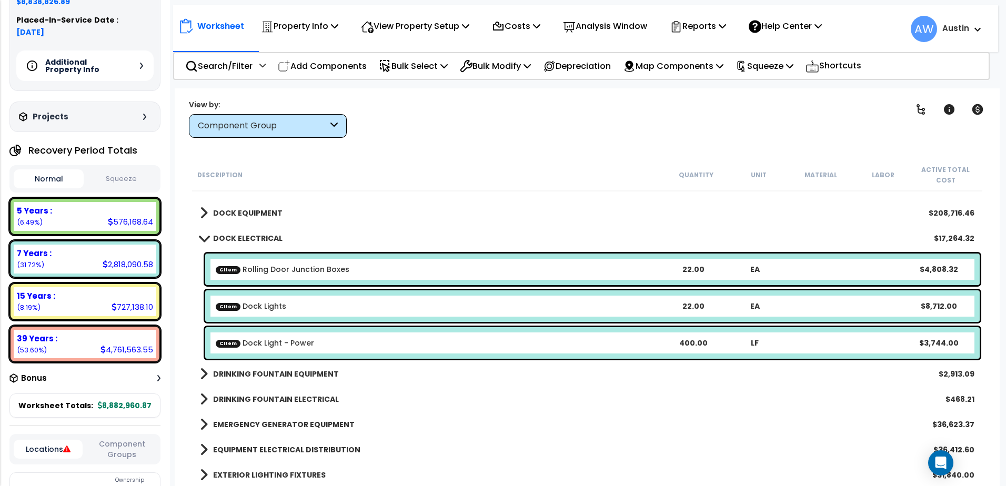
click at [203, 243] on link "DOCK ELECTRICAL" at bounding box center [241, 238] width 83 height 15
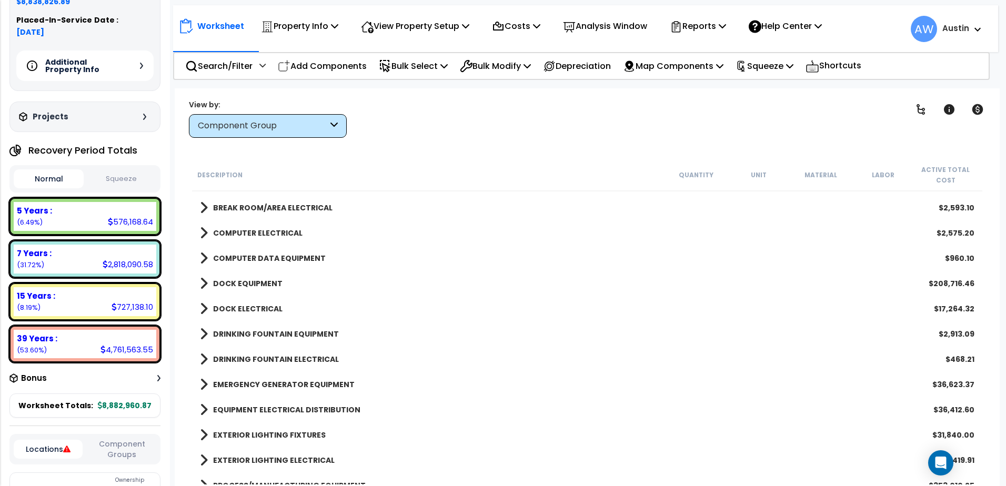
scroll to position [1047, 0]
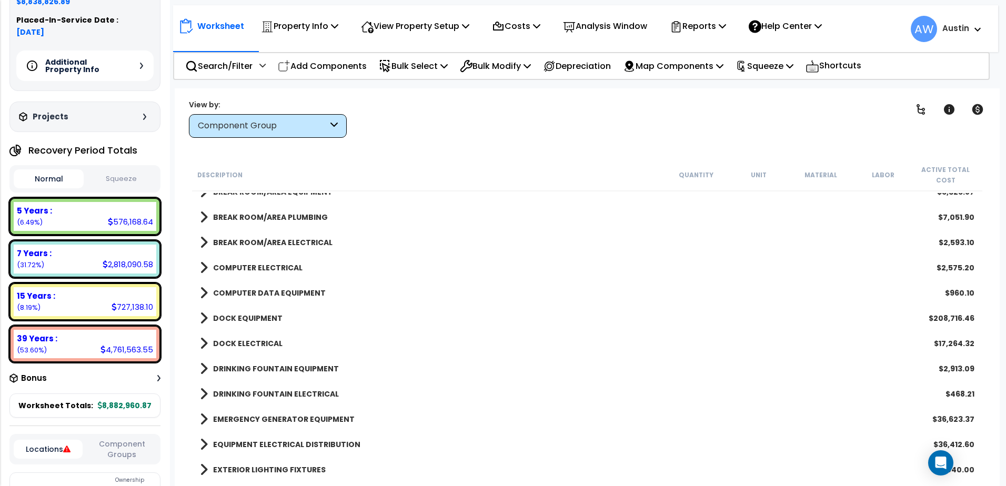
click at [203, 318] on span at bounding box center [204, 318] width 8 height 15
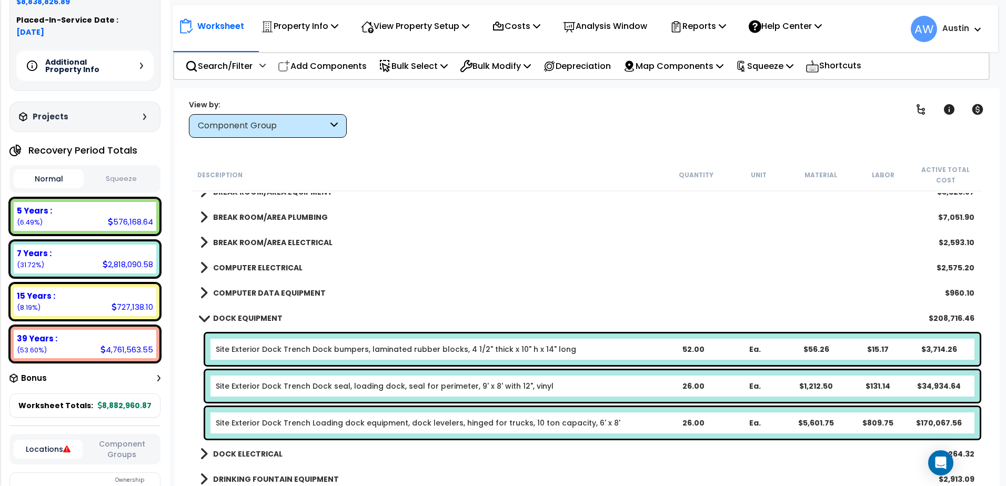
click at [203, 318] on span at bounding box center [203, 318] width 15 height 8
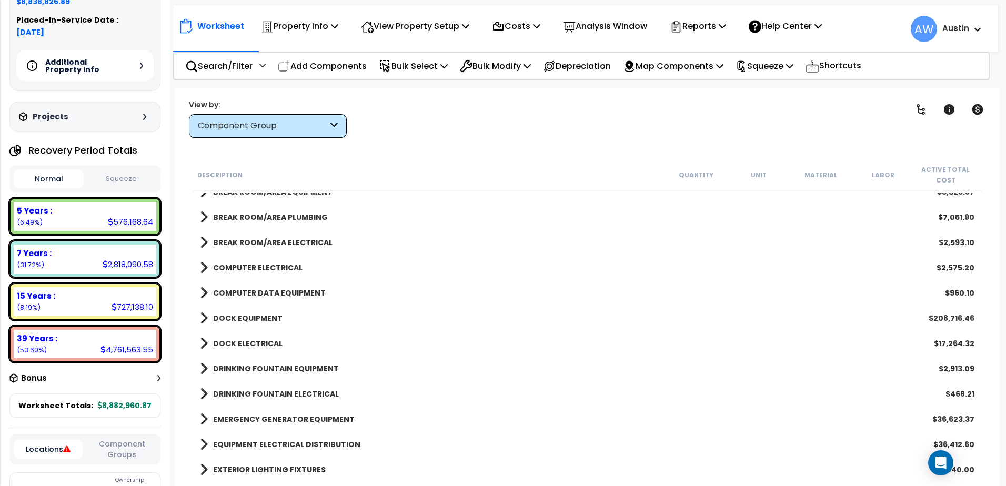
click at [204, 291] on span at bounding box center [204, 293] width 8 height 15
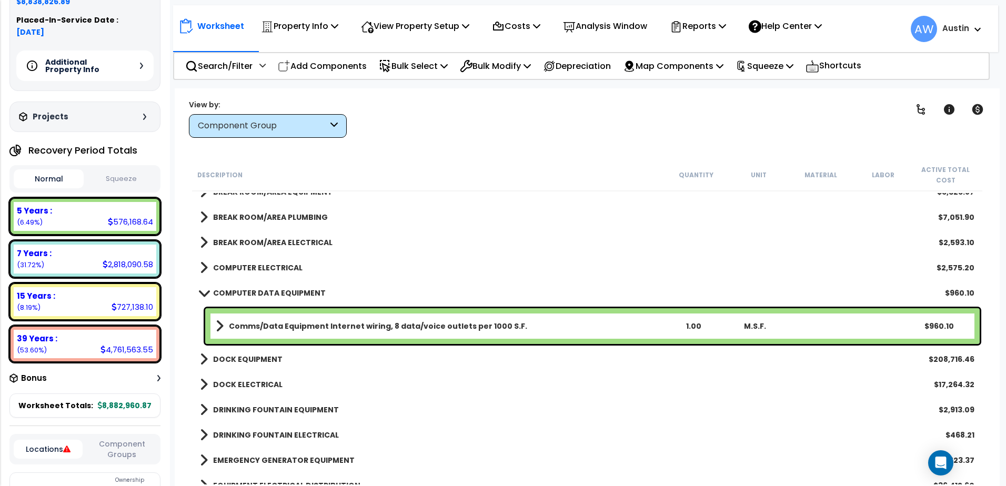
click at [558, 266] on div "COMPUTER ELECTRICAL $2,575.20" at bounding box center [587, 267] width 785 height 25
click at [206, 293] on span at bounding box center [203, 293] width 15 height 8
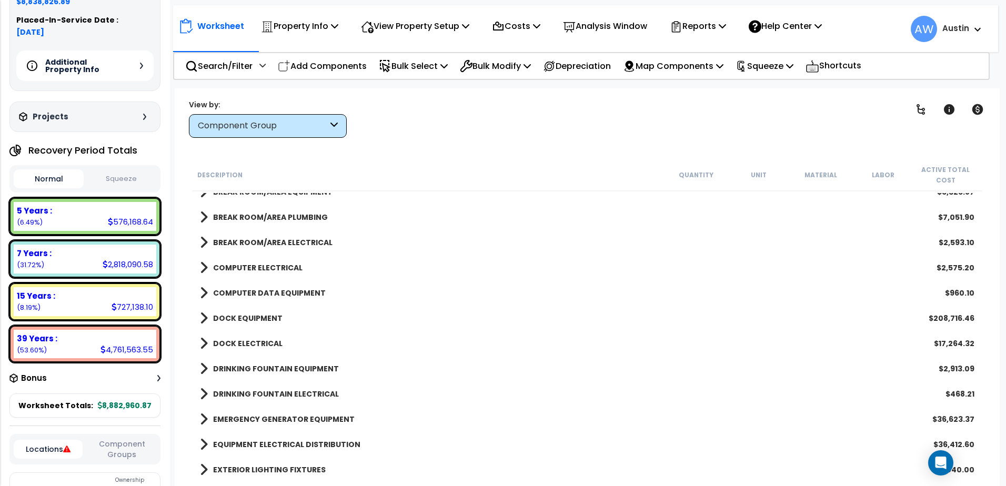
click at [205, 271] on span at bounding box center [204, 267] width 8 height 15
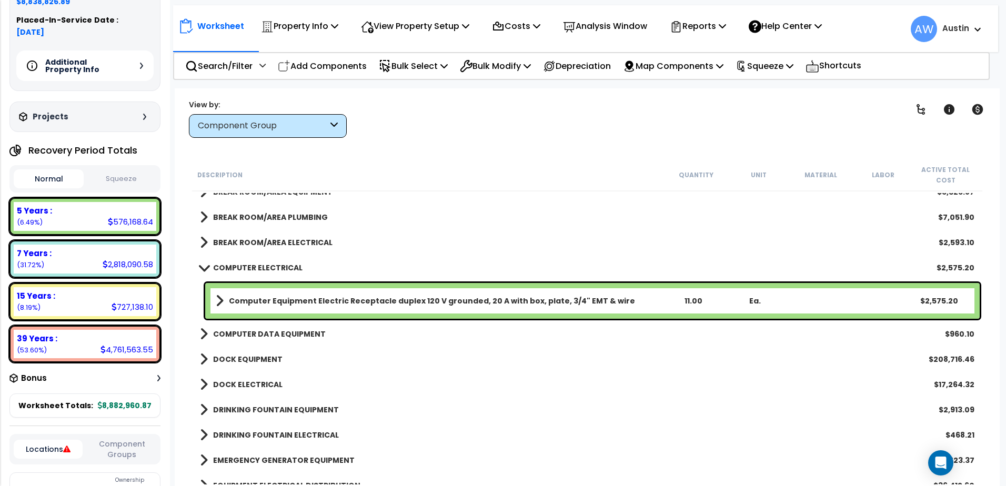
click at [219, 300] on span at bounding box center [220, 301] width 8 height 15
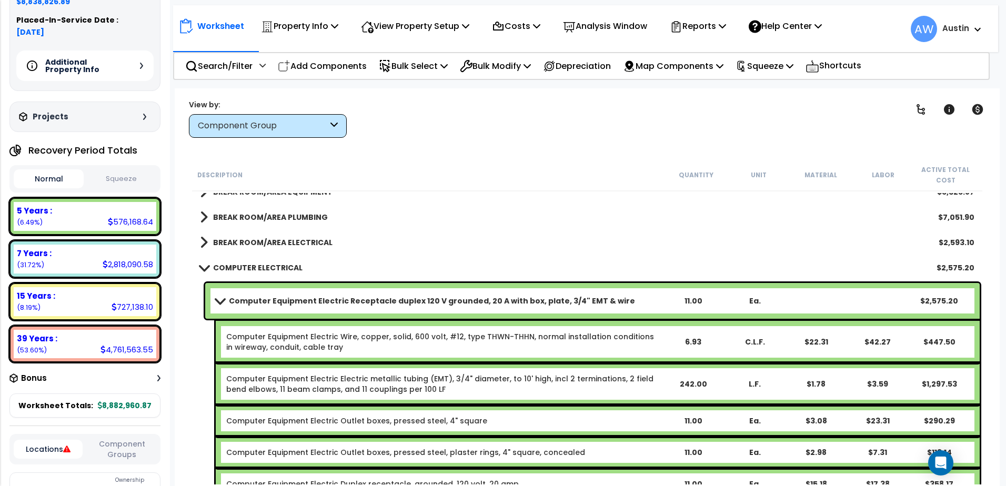
click at [347, 300] on b "Computer Equipment Electric Receptacle duplex 120 V grounded, 20 A with box, pl…" at bounding box center [432, 301] width 406 height 11
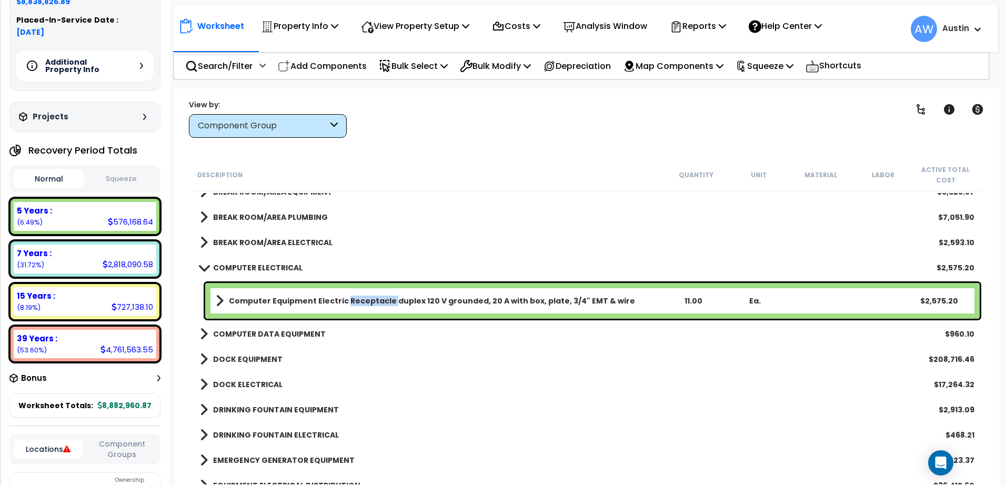
click at [347, 300] on b "Computer Equipment Electric Receptacle duplex 120 V grounded, 20 A with box, pl…" at bounding box center [432, 301] width 406 height 11
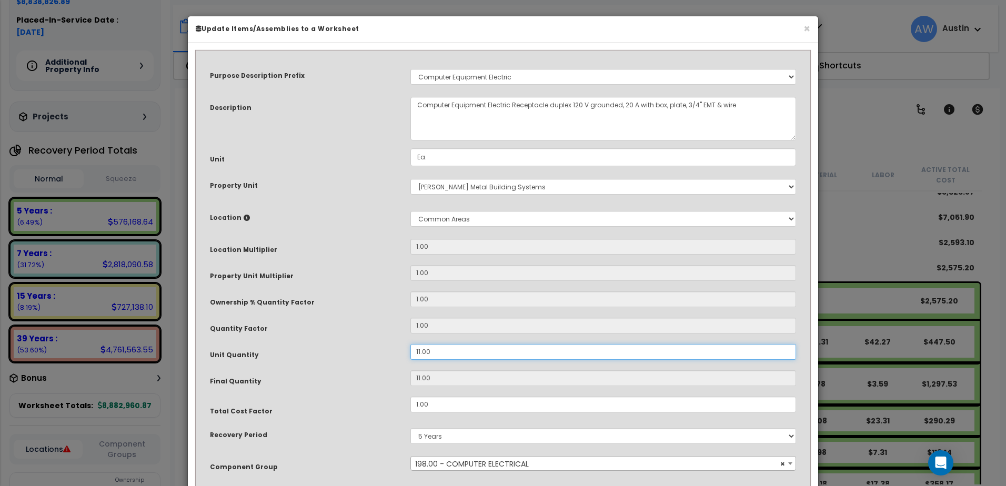
click at [440, 345] on input "11.00" at bounding box center [603, 352] width 386 height 16
drag, startPoint x: 439, startPoint y: 354, endPoint x: 364, endPoint y: 357, distance: 75.3
click at [364, 357] on div "Unit Quantity 11.00" at bounding box center [503, 353] width 602 height 18
type input "1"
type input "11"
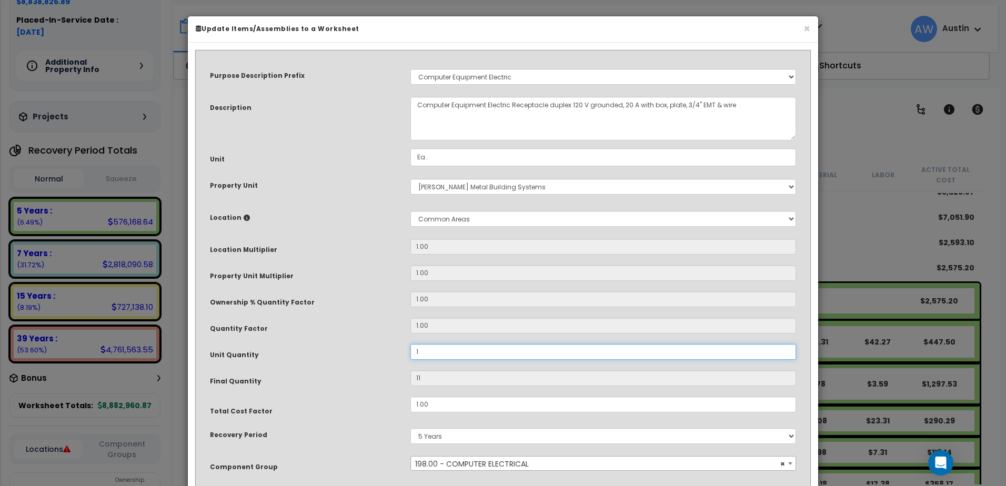
type input "15"
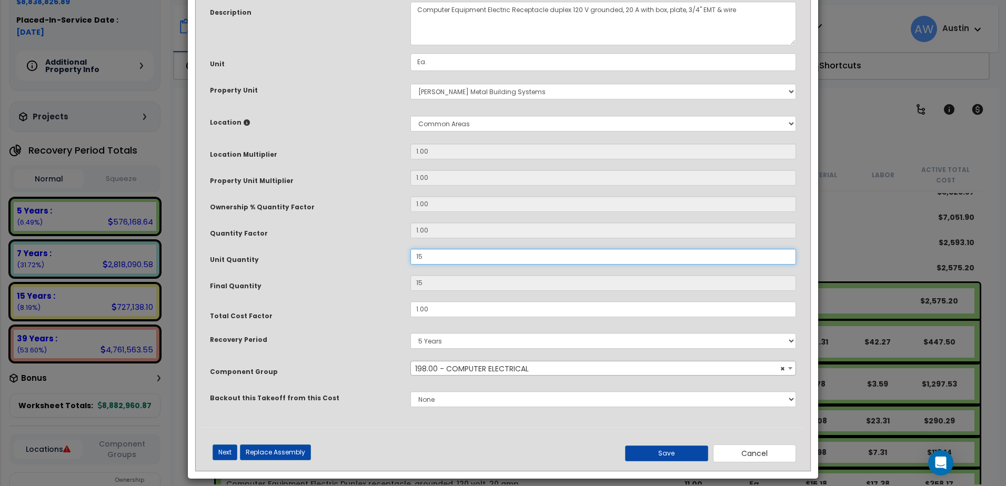
scroll to position [104, 0]
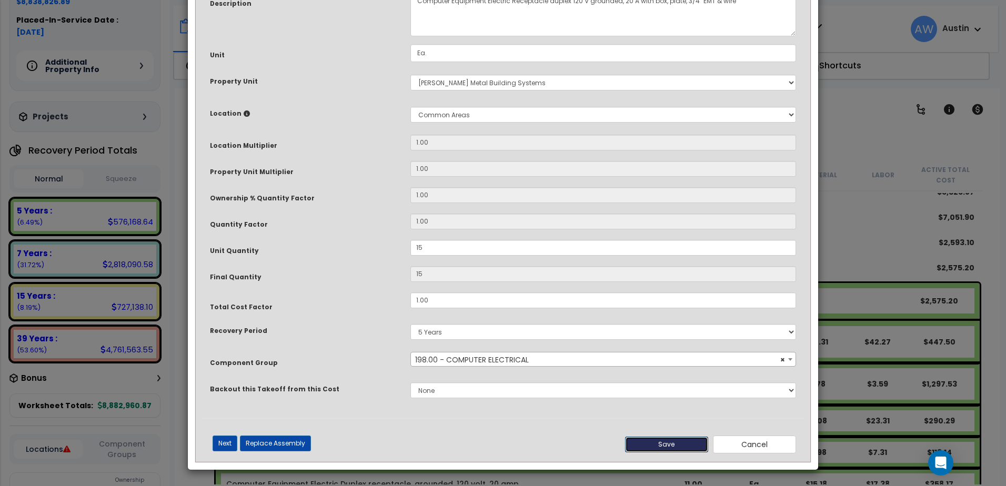
click at [666, 444] on button "Save" at bounding box center [666, 445] width 83 height 16
type input "15.00"
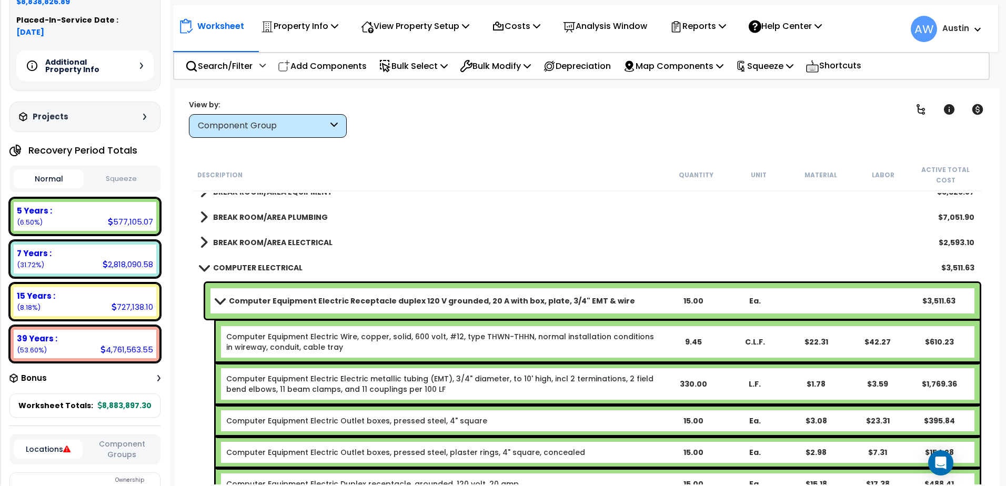
click at [203, 303] on div "Computer Equipment Electric Receptacle duplex 120 V grounded, 20 A with box, pl…" at bounding box center [587, 407] width 790 height 254
click at [221, 305] on link "Computer Equipment Electric Receptacle duplex 120 V grounded, 20 A with box, pl…" at bounding box center [439, 301] width 447 height 15
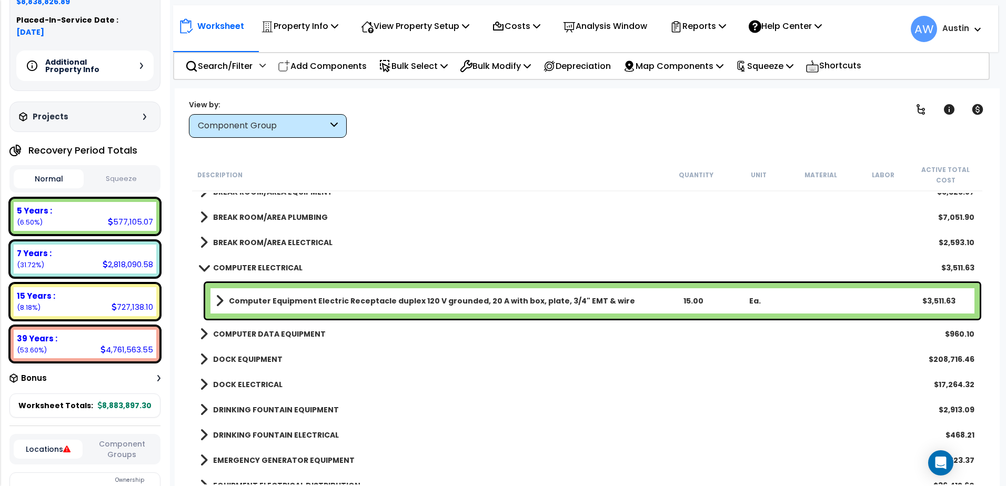
click at [201, 269] on span at bounding box center [203, 268] width 15 height 8
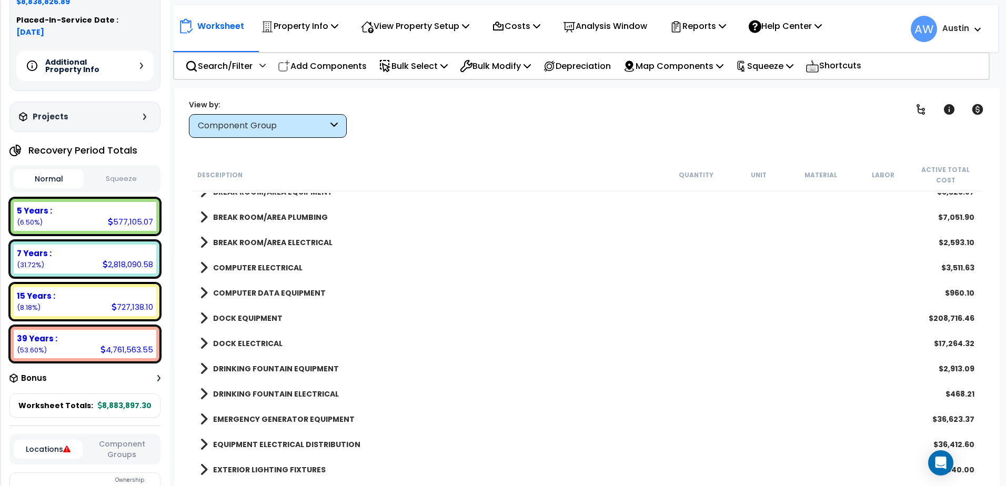
click at [204, 246] on span at bounding box center [204, 242] width 8 height 15
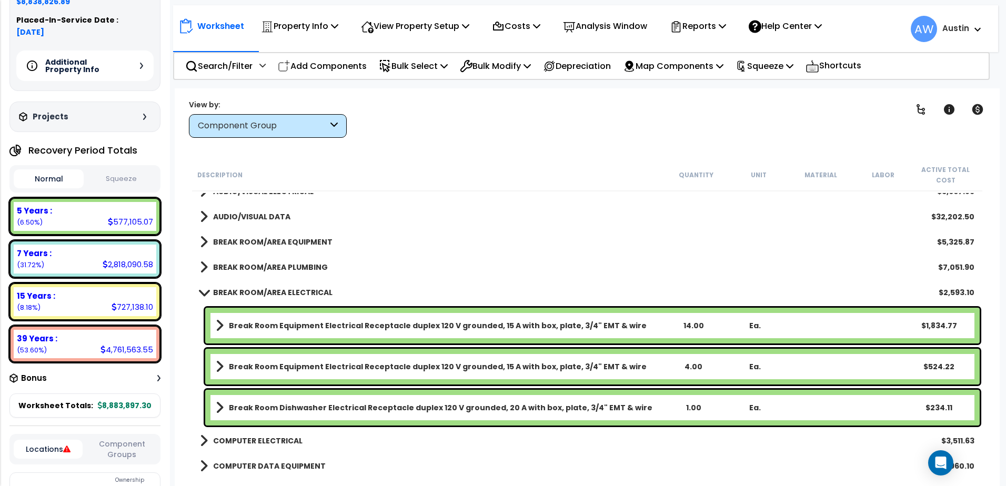
scroll to position [995, 0]
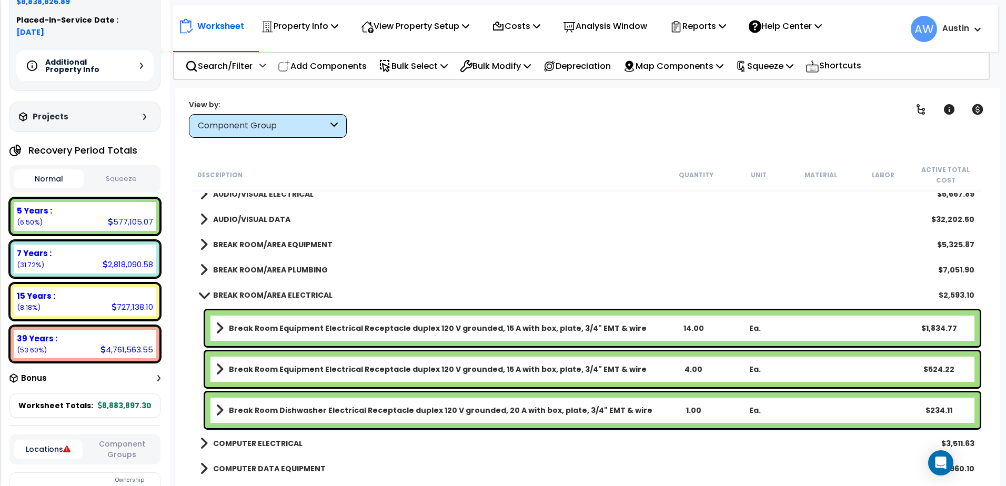
click at [204, 298] on span at bounding box center [203, 295] width 15 height 8
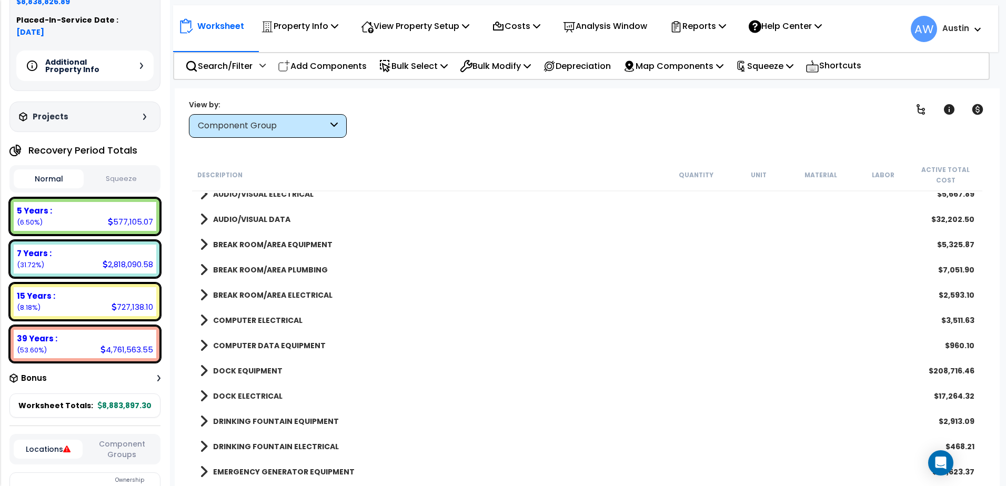
click at [203, 271] on span at bounding box center [204, 270] width 8 height 15
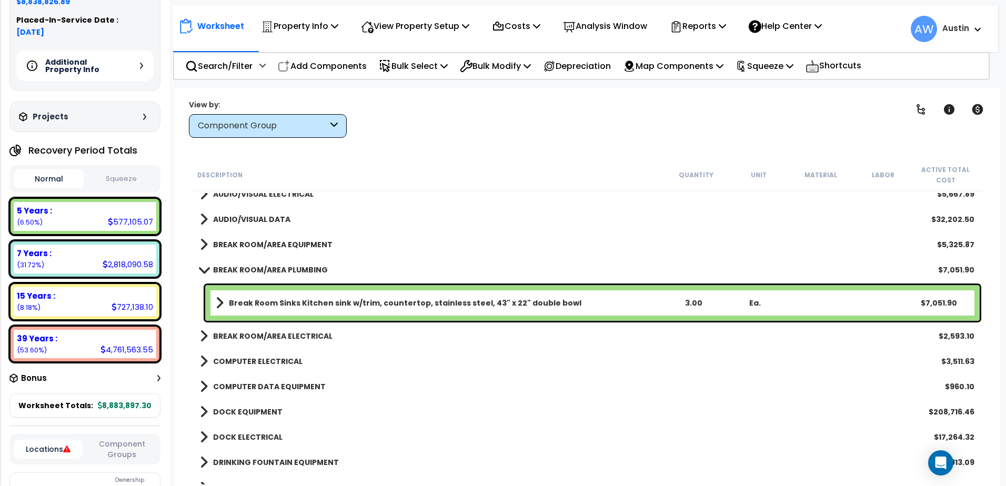
click at [203, 271] on span at bounding box center [203, 270] width 15 height 8
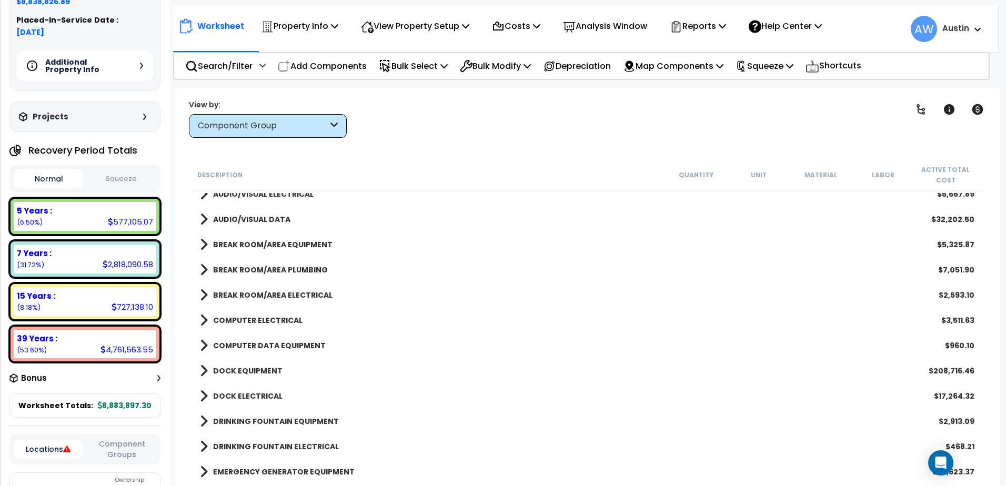
click at [201, 249] on span at bounding box center [204, 244] width 8 height 15
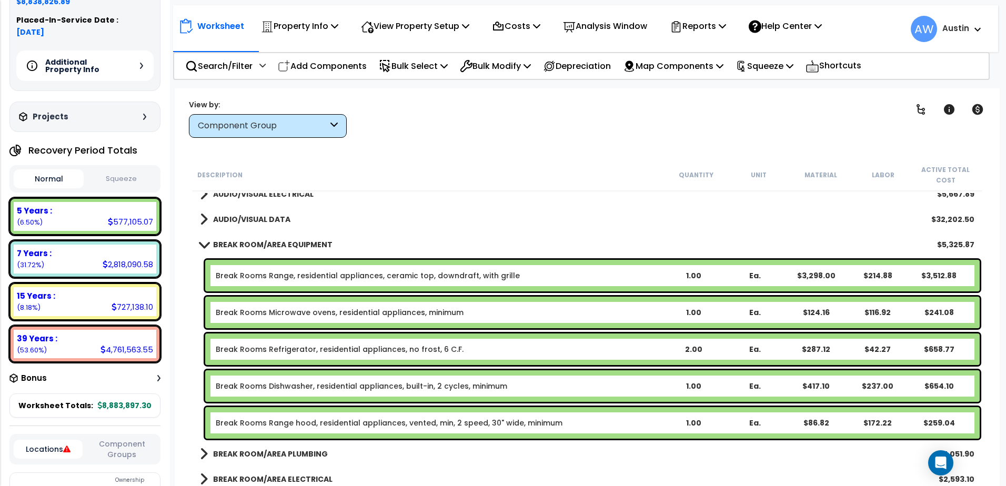
click at [201, 249] on link "BREAK ROOM/AREA EQUIPMENT" at bounding box center [266, 244] width 133 height 15
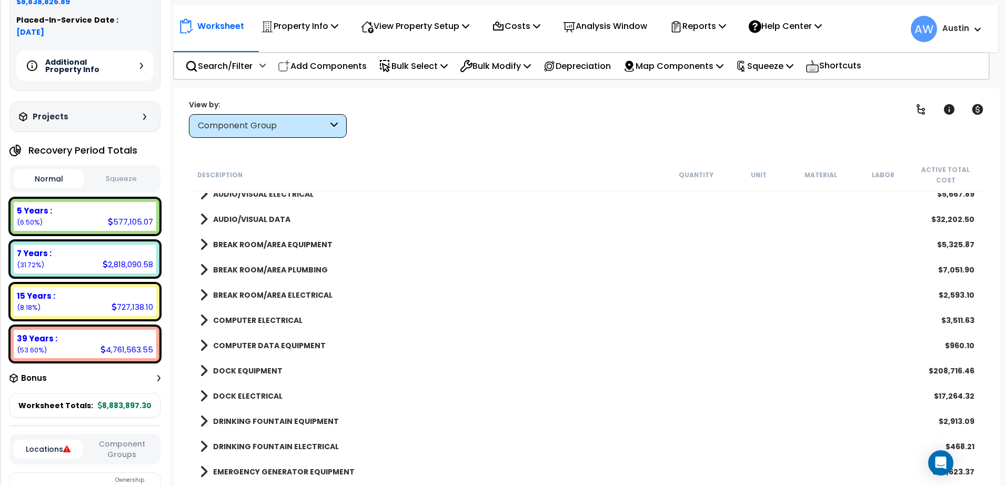
click at [202, 224] on span at bounding box center [204, 219] width 8 height 15
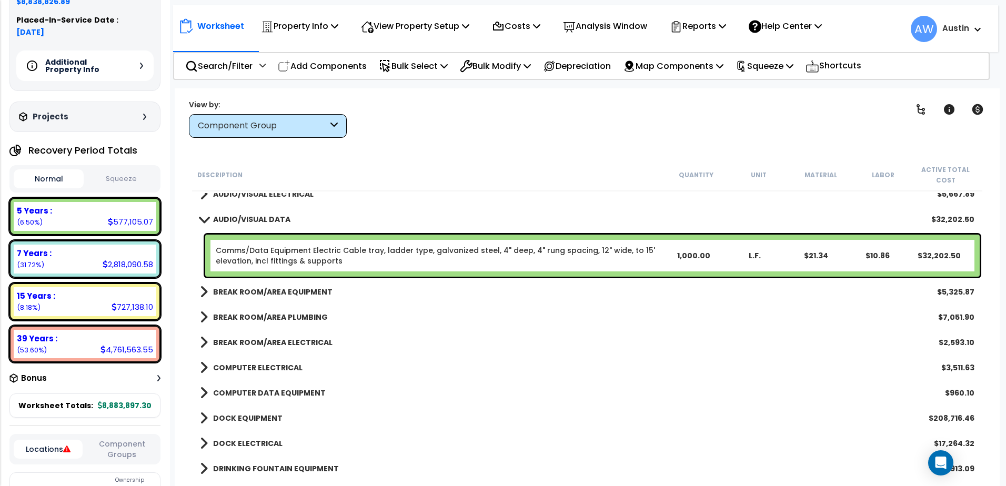
click at [202, 224] on link "AUDIO/VISUAL DATA" at bounding box center [245, 219] width 90 height 15
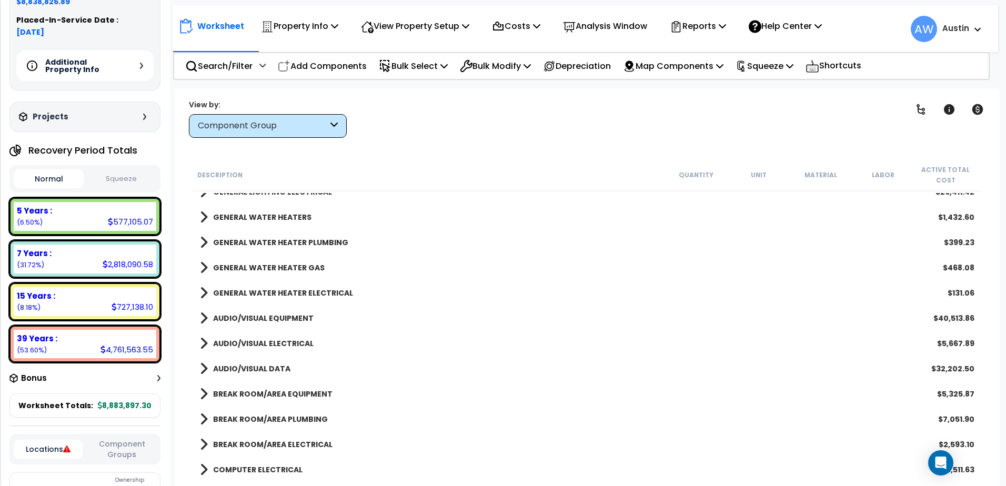
scroll to position [837, 0]
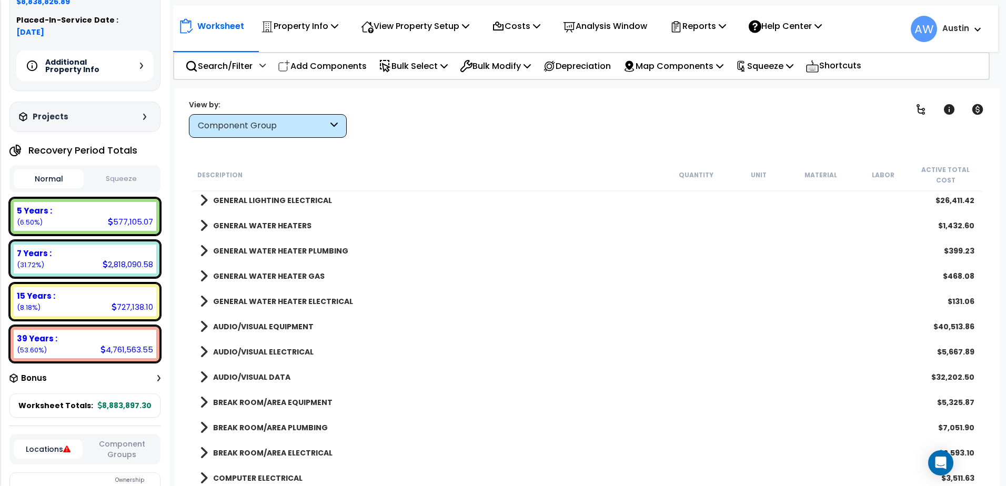
click at [204, 329] on span at bounding box center [204, 326] width 8 height 15
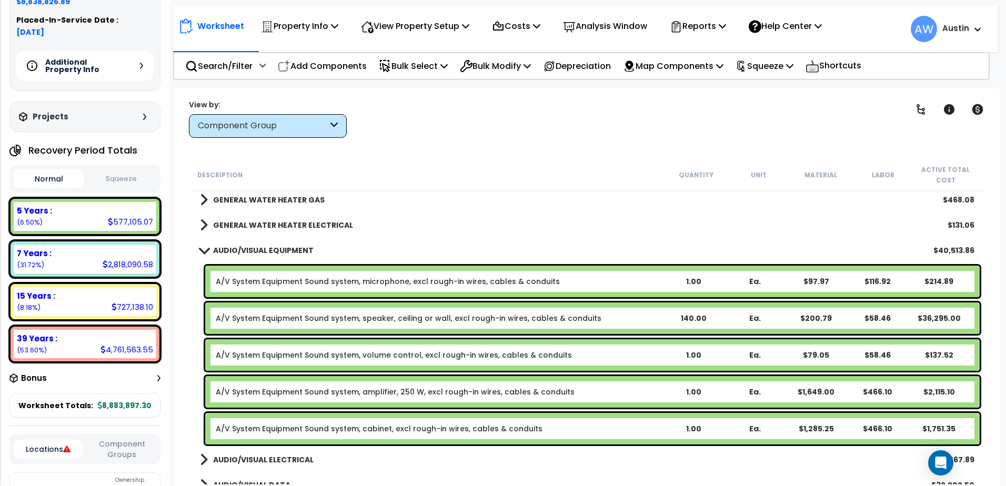
scroll to position [942, 0]
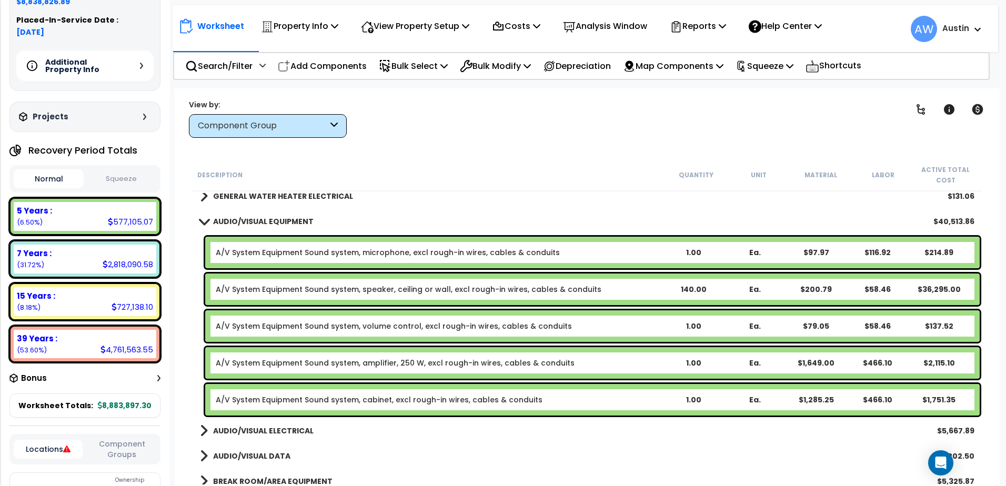
click at [203, 224] on span at bounding box center [203, 221] width 15 height 8
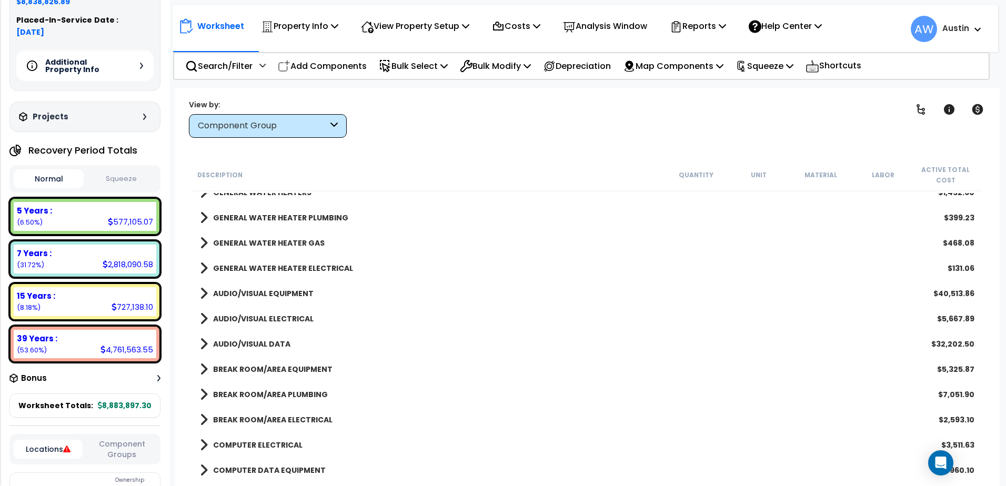
scroll to position [784, 0]
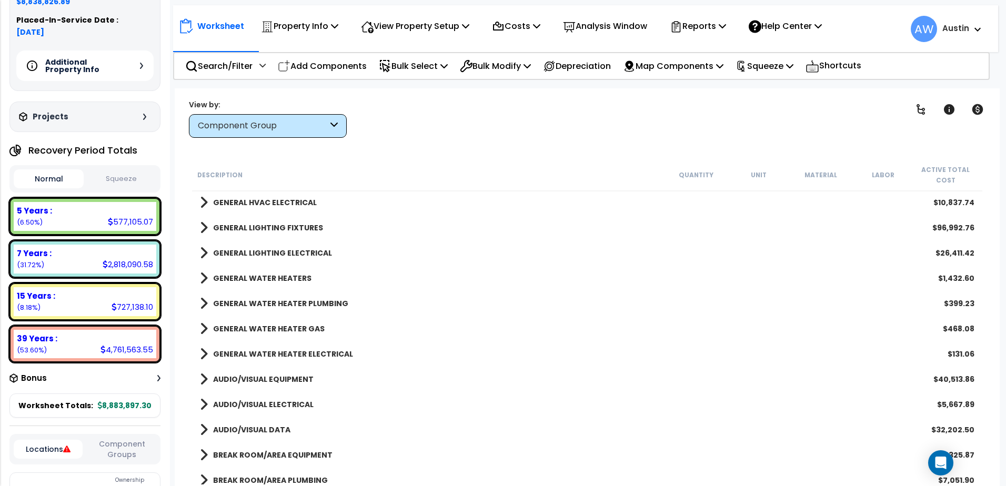
click at [204, 352] on span at bounding box center [204, 354] width 8 height 15
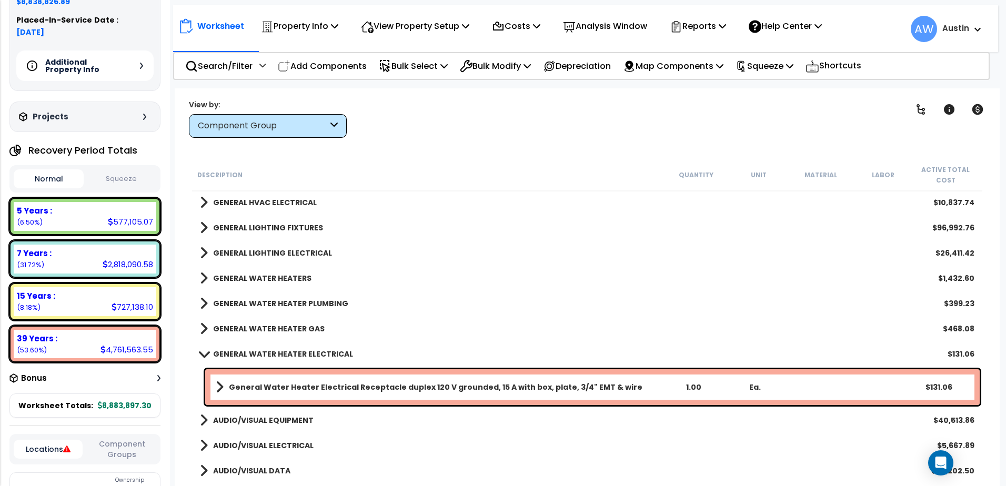
click at [204, 352] on span at bounding box center [203, 354] width 15 height 8
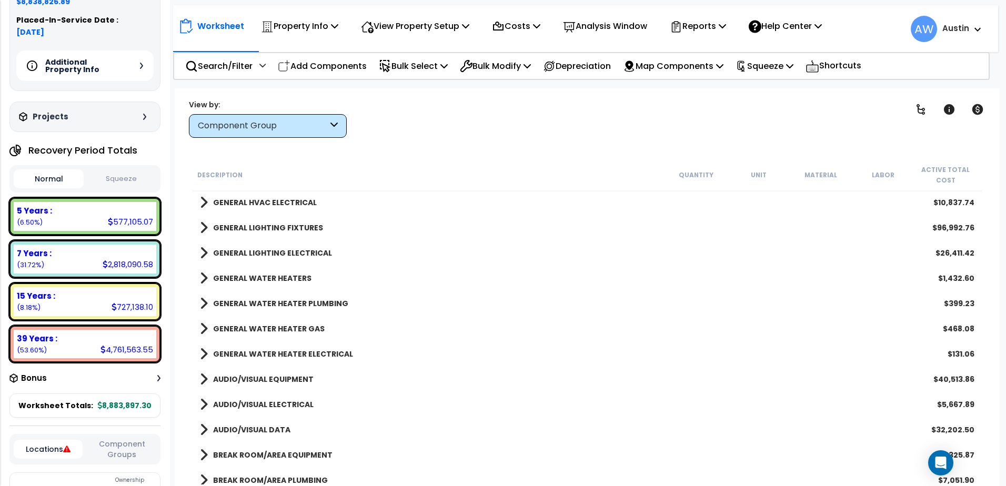
click at [207, 327] on span at bounding box center [204, 328] width 8 height 15
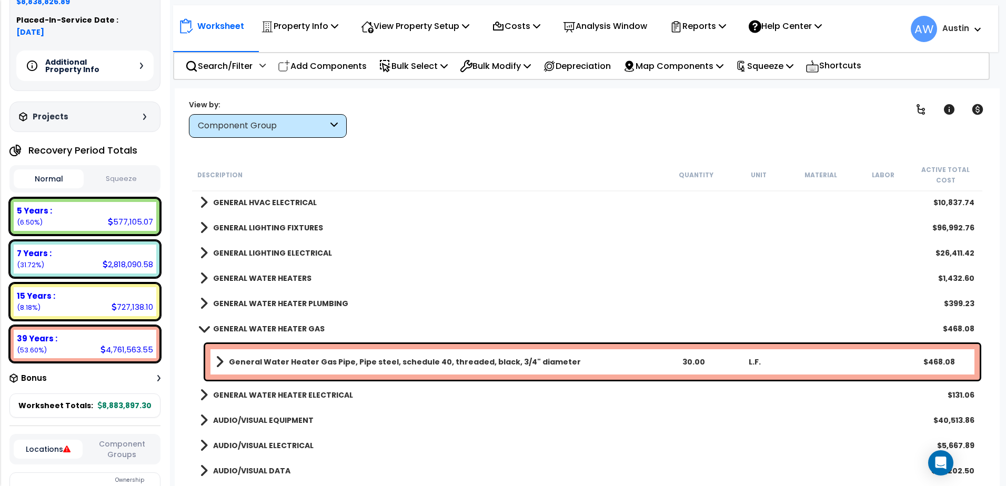
click at [207, 327] on span at bounding box center [203, 329] width 15 height 8
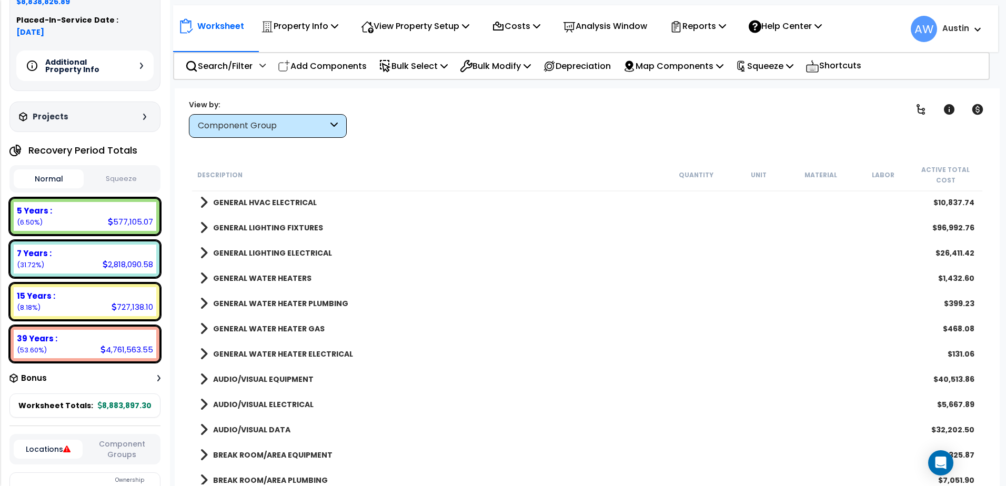
click at [202, 304] on span at bounding box center [204, 303] width 8 height 15
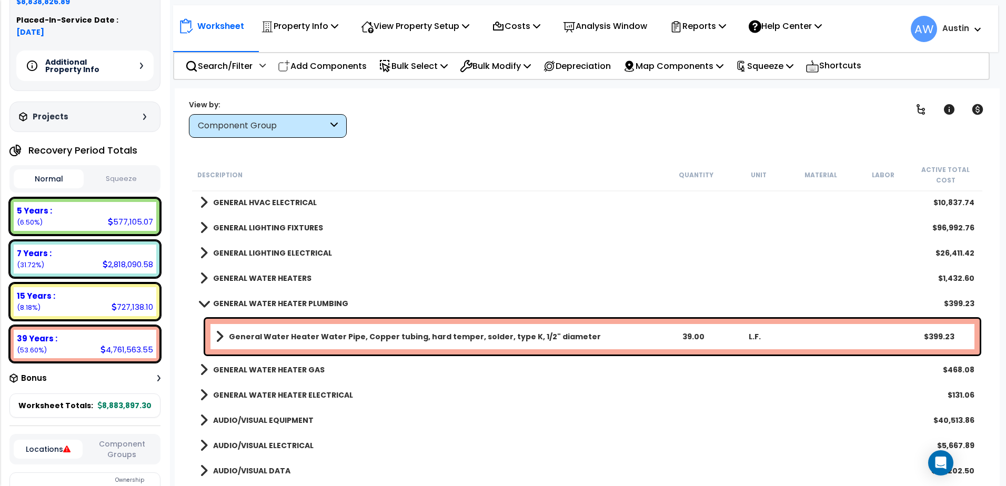
click at [202, 304] on span at bounding box center [203, 303] width 15 height 8
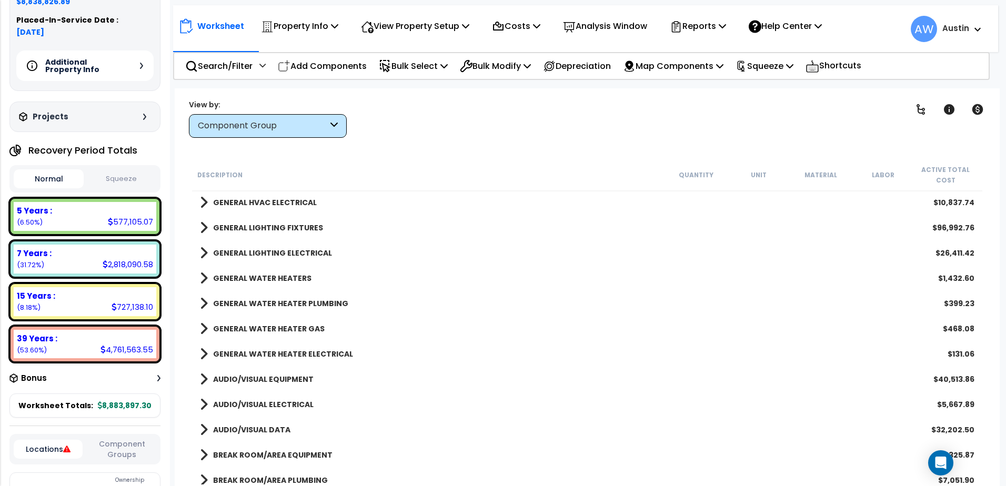
click at [205, 281] on span at bounding box center [204, 278] width 8 height 15
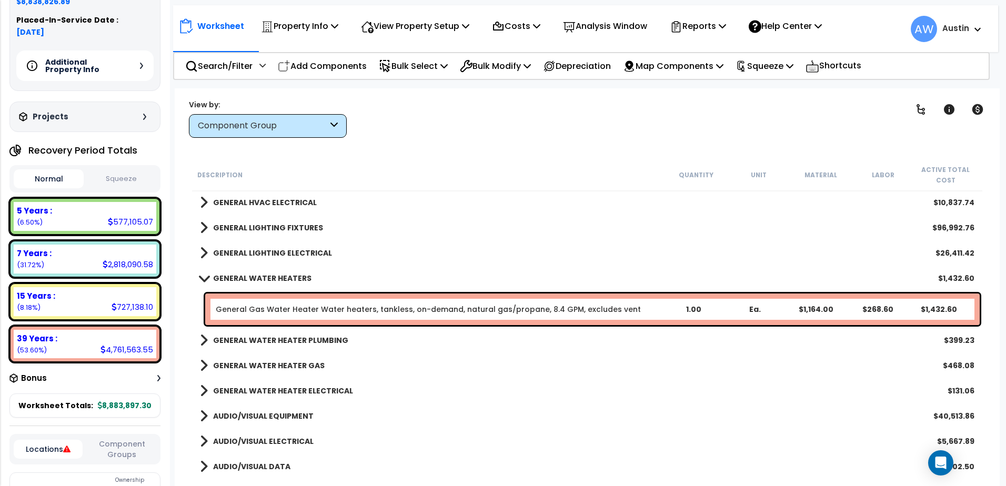
click at [205, 281] on span at bounding box center [203, 278] width 15 height 8
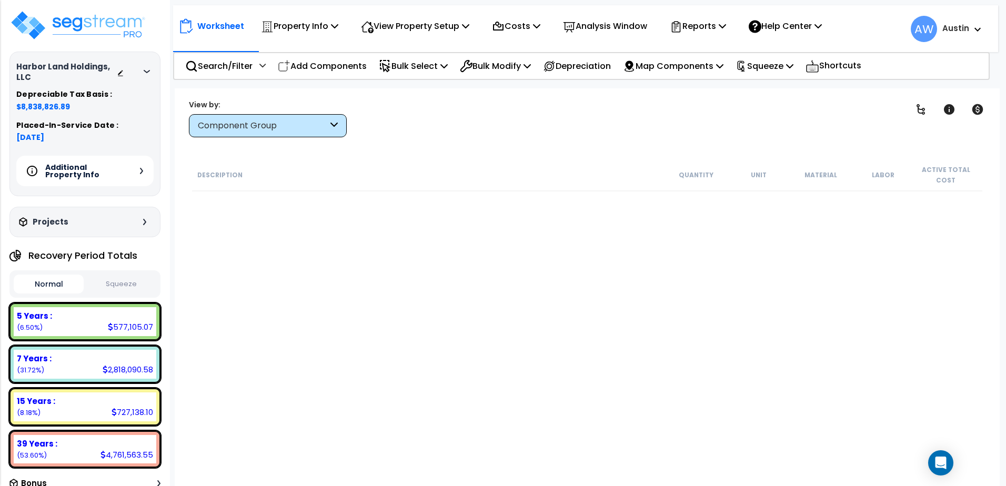
scroll to position [105, 0]
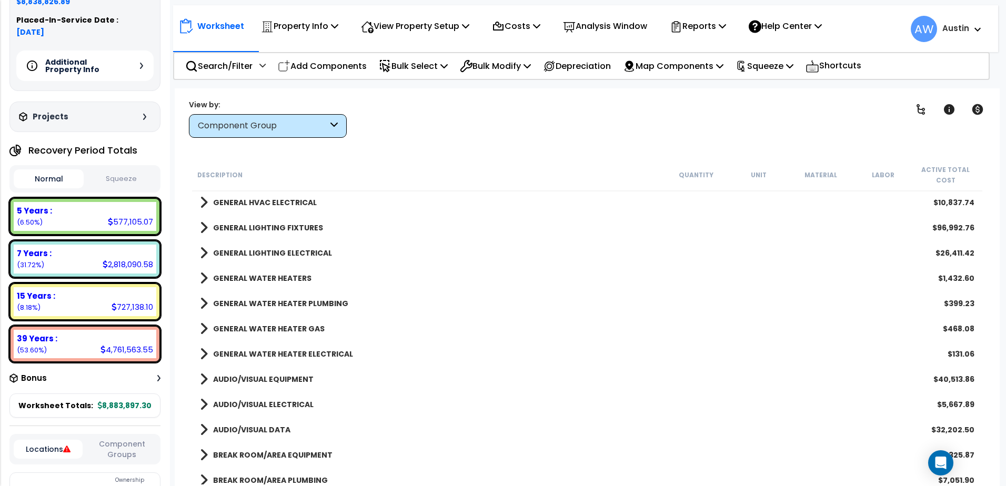
click at [205, 253] on span at bounding box center [204, 253] width 8 height 15
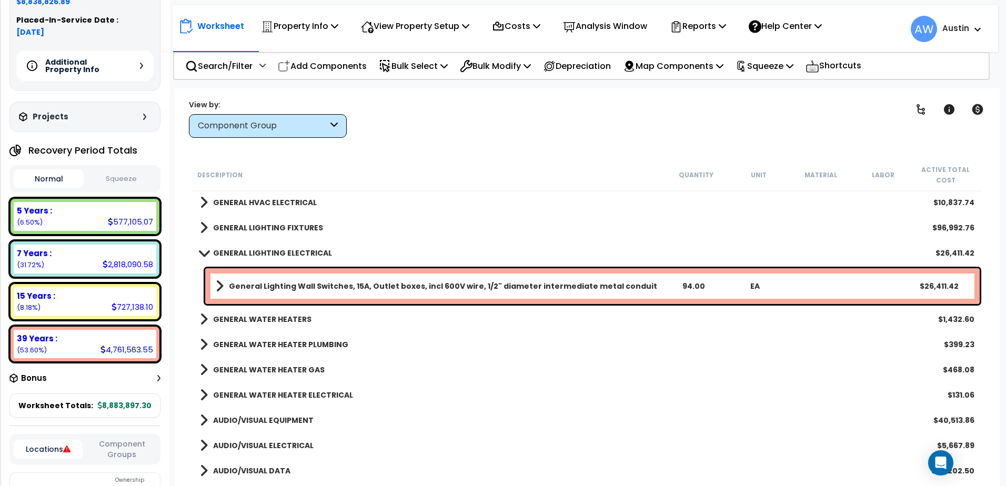
click at [204, 229] on span at bounding box center [204, 227] width 8 height 15
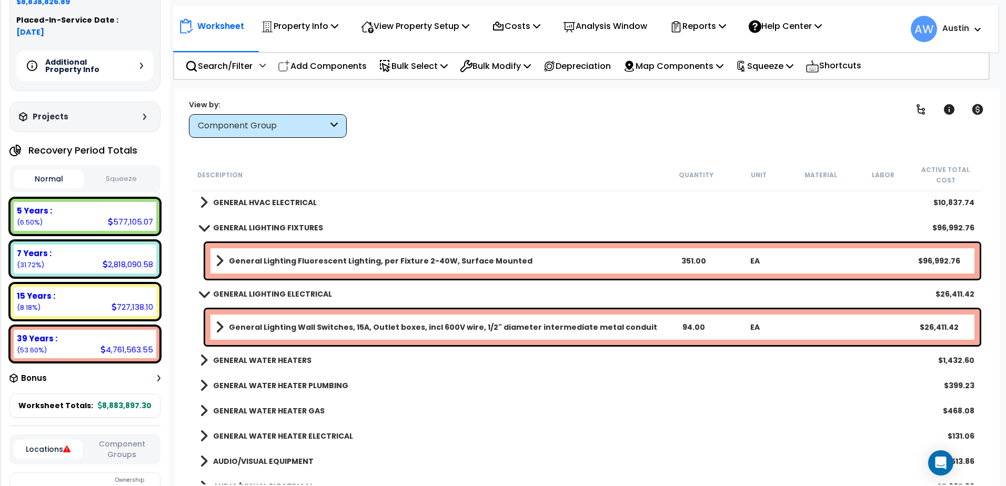
click at [219, 266] on span at bounding box center [220, 261] width 8 height 15
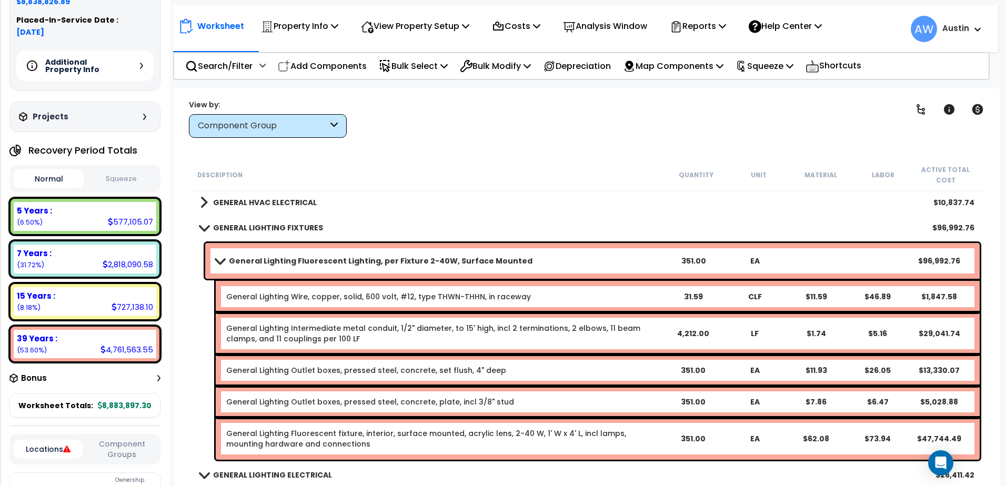
click at [412, 259] on b "General Lighting Fluorescent Lighting, per Fixture 2-40W, Surface Mounted" at bounding box center [381, 261] width 304 height 11
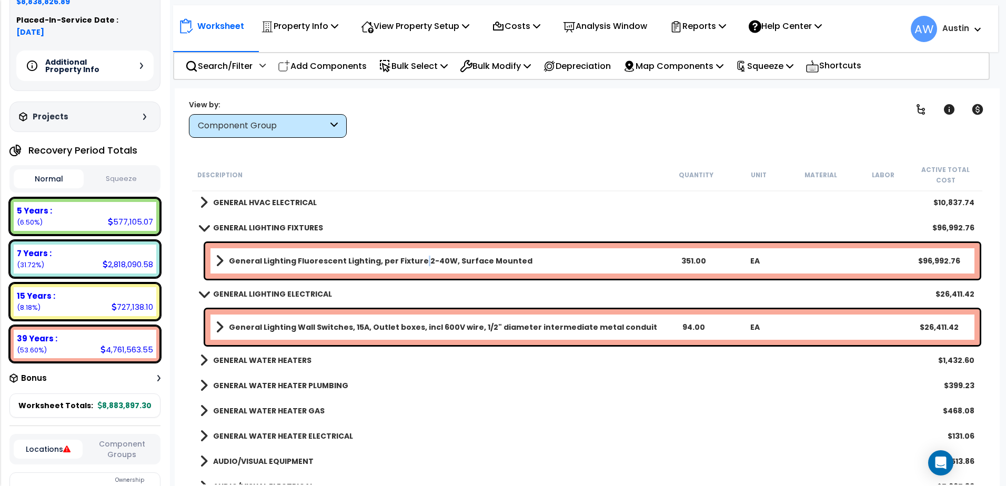
click at [412, 259] on b "General Lighting Fluorescent Lighting, per Fixture 2-40W, Surface Mounted" at bounding box center [381, 261] width 304 height 11
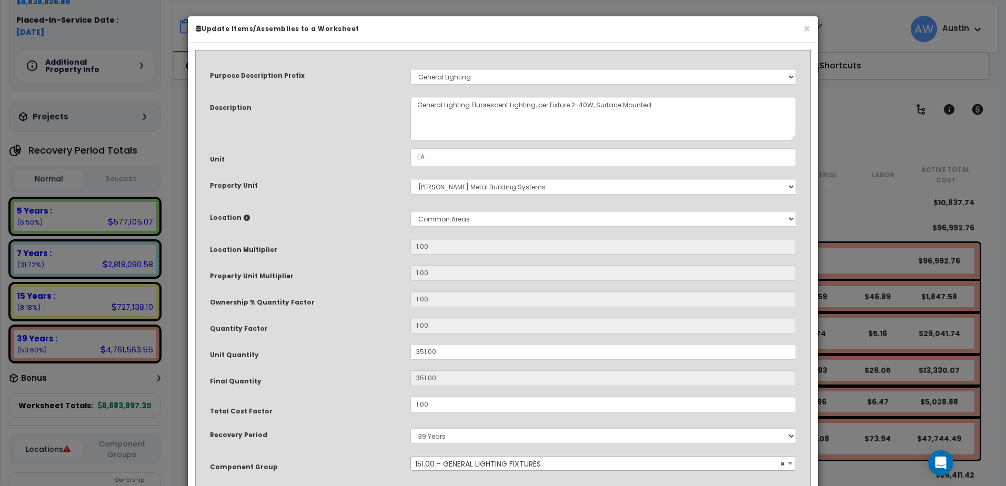
scroll to position [0, 0]
drag, startPoint x: 443, startPoint y: 354, endPoint x: 374, endPoint y: 346, distance: 69.9
click at [374, 346] on div "Unit Quantity 351.00" at bounding box center [503, 353] width 602 height 18
type input "6"
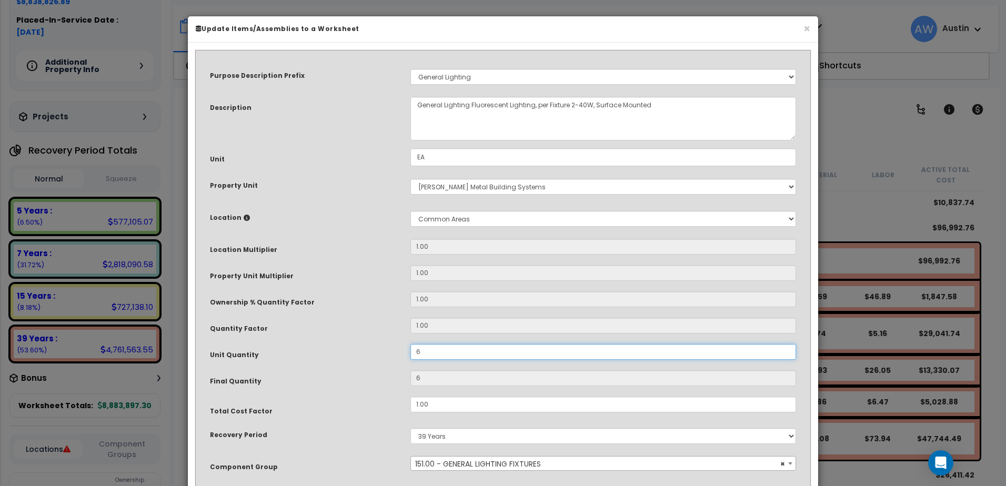
type input "65"
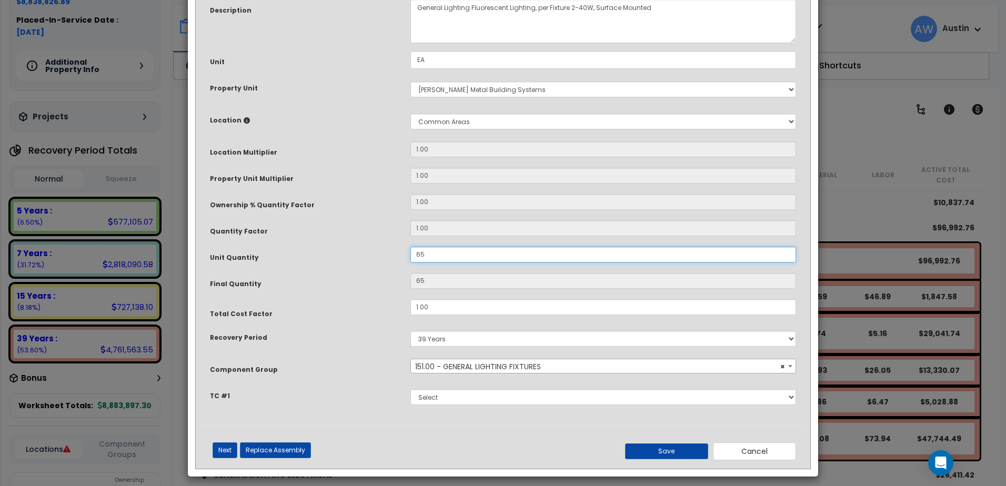
scroll to position [104, 0]
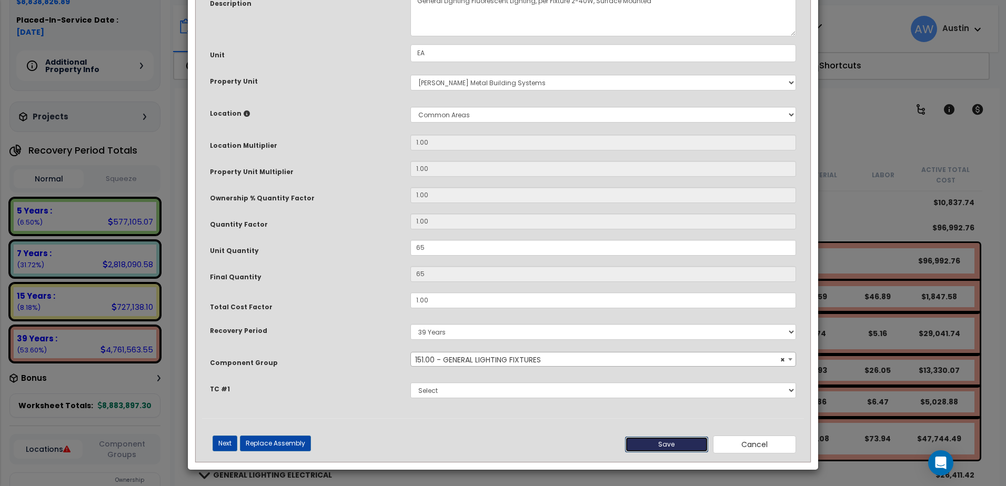
click at [681, 443] on button "Save" at bounding box center [666, 445] width 83 height 16
type input "65.00"
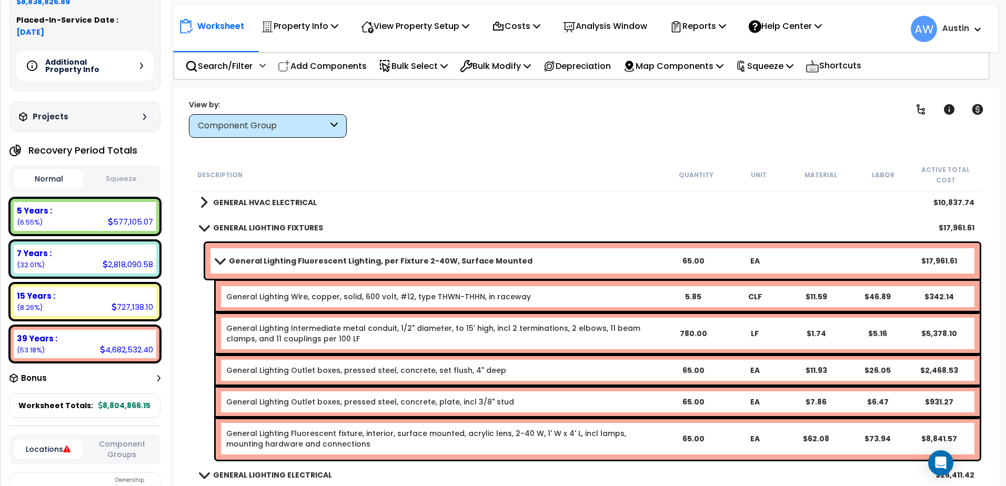
click at [221, 261] on span at bounding box center [219, 261] width 15 height 8
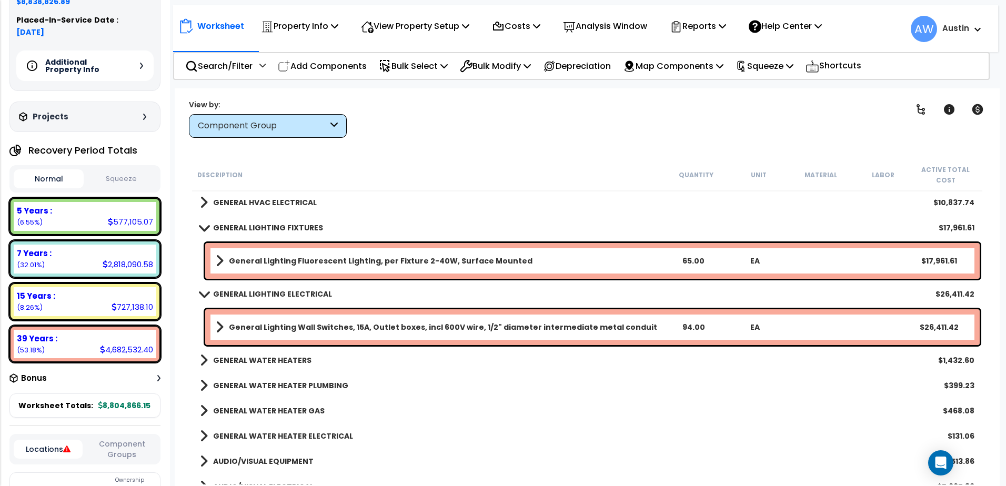
click at [452, 327] on b "General Lighting Wall Switches, 15A, Outlet boxes, incl 600V wire, 1/2" diamete…" at bounding box center [443, 327] width 428 height 11
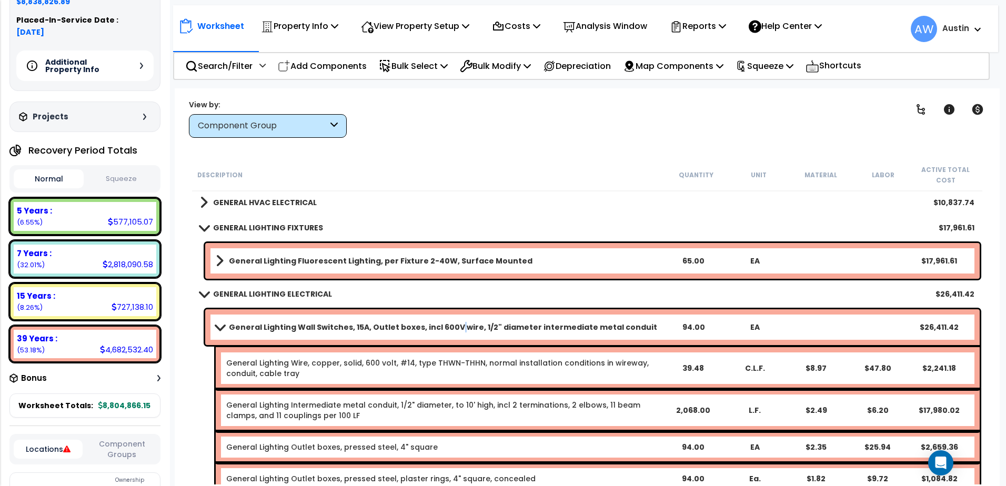
click at [452, 327] on b "General Lighting Wall Switches, 15A, Outlet boxes, incl 600V wire, 1/2" diamete…" at bounding box center [443, 327] width 428 height 11
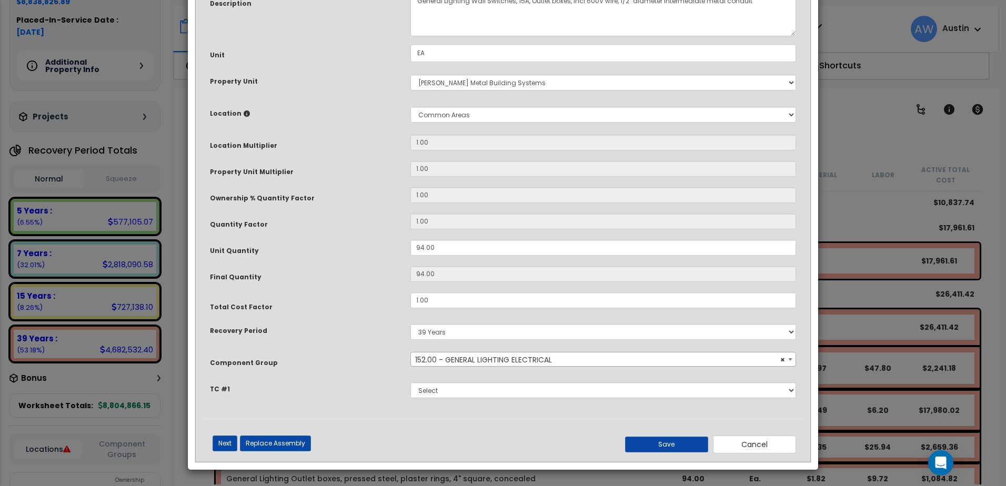
scroll to position [0, 0]
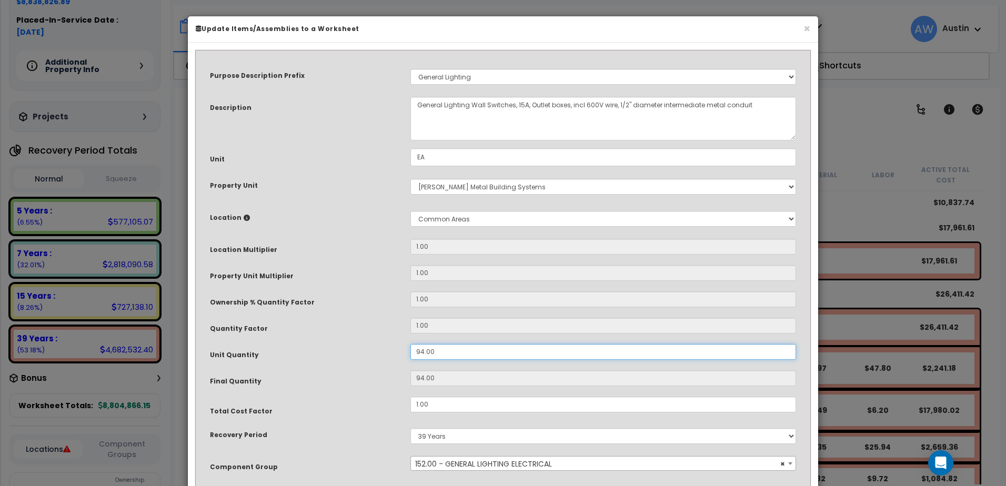
drag, startPoint x: 436, startPoint y: 352, endPoint x: 367, endPoint y: 356, distance: 69.0
click at [367, 356] on div "Unit Quantity 94.00" at bounding box center [503, 353] width 602 height 18
type input "3"
type input "30"
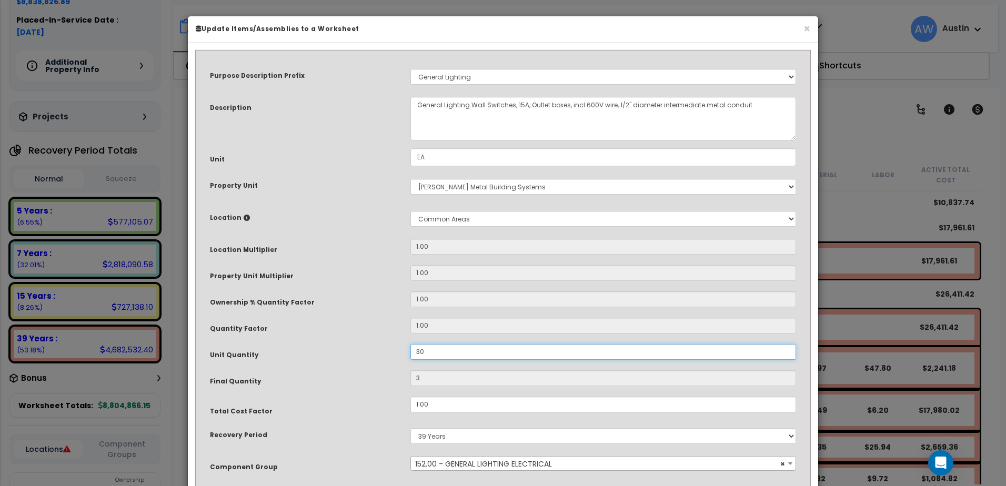
type input "30"
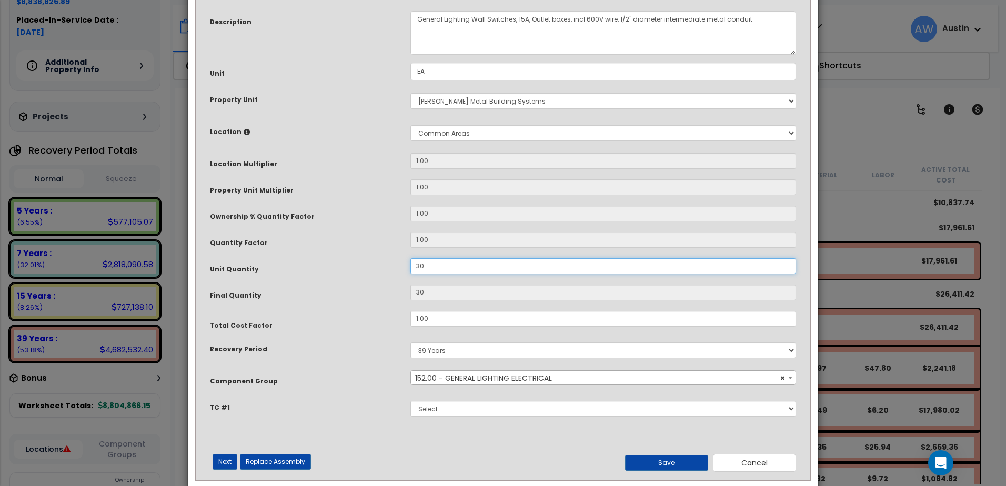
scroll to position [104, 0]
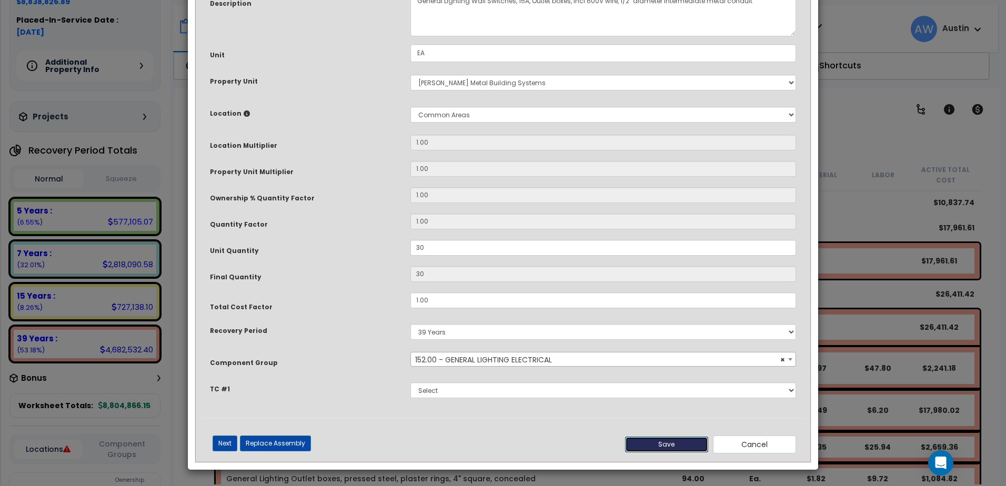
click at [662, 447] on button "Save" at bounding box center [666, 445] width 83 height 16
type input "30.00"
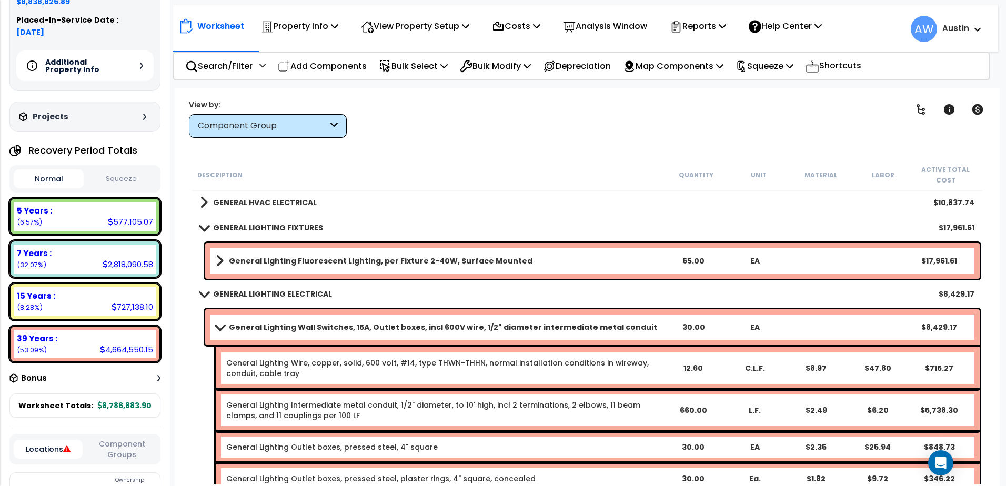
click at [219, 328] on span at bounding box center [219, 327] width 15 height 8
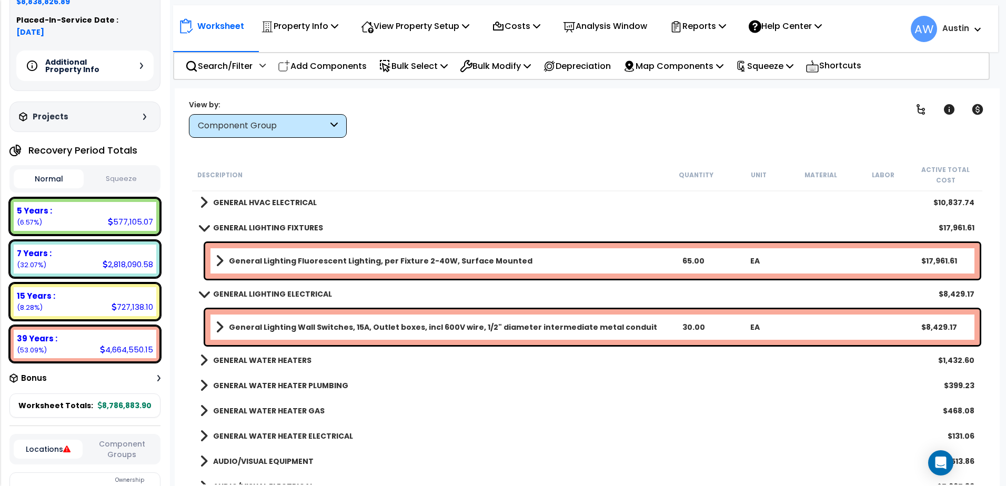
click at [200, 230] on span at bounding box center [203, 228] width 15 height 8
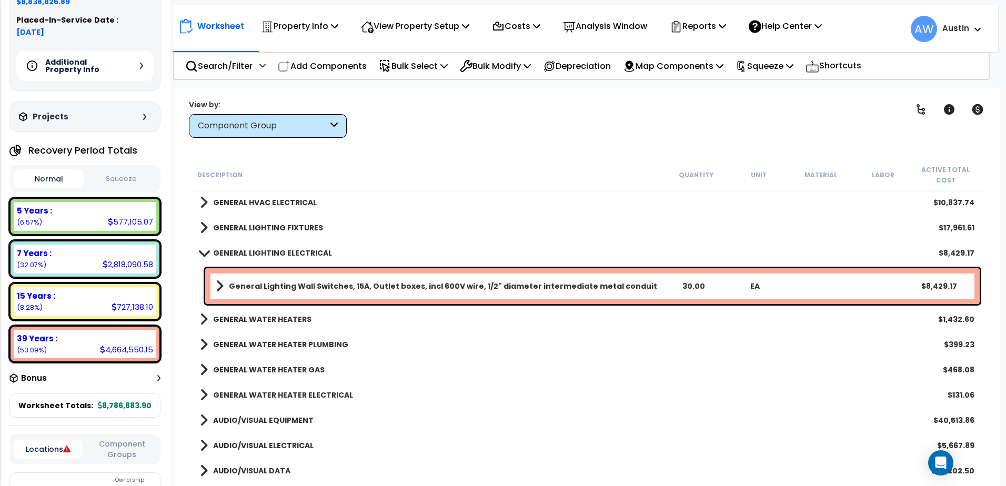
click at [203, 254] on span at bounding box center [203, 253] width 15 height 8
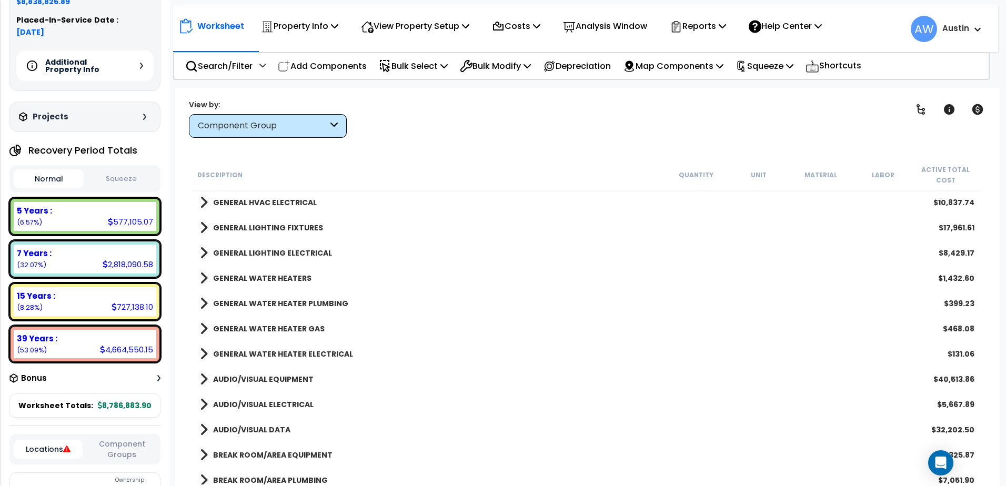
click at [201, 205] on span at bounding box center [204, 202] width 8 height 15
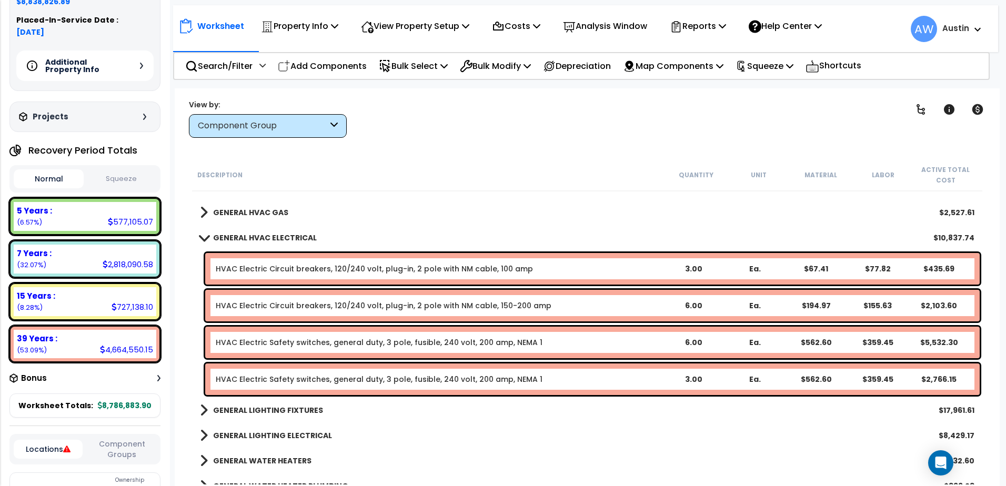
scroll to position [732, 0]
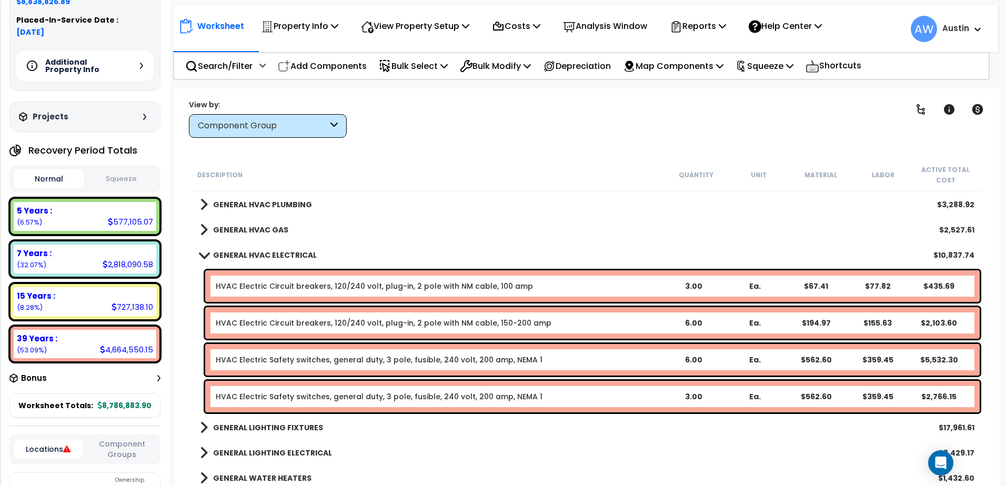
click at [206, 251] on span at bounding box center [203, 255] width 15 height 8
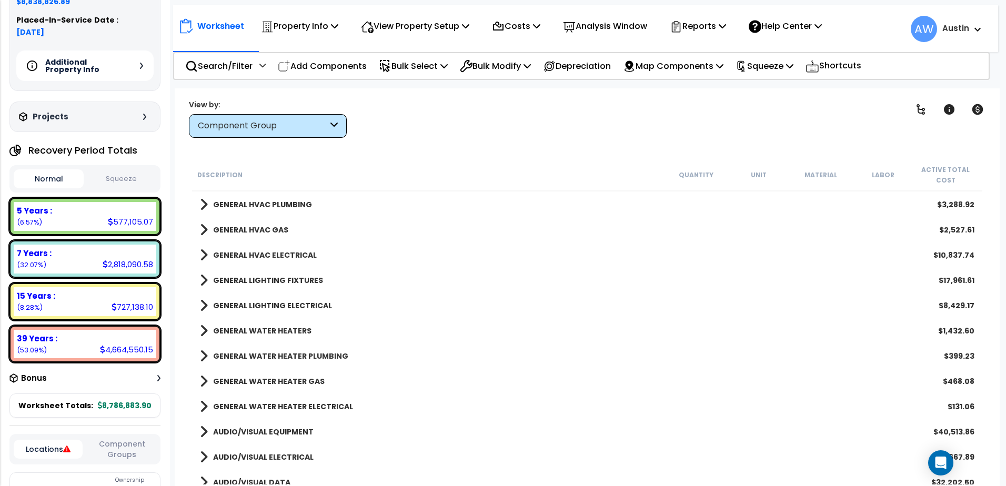
click at [205, 233] on span at bounding box center [204, 230] width 8 height 15
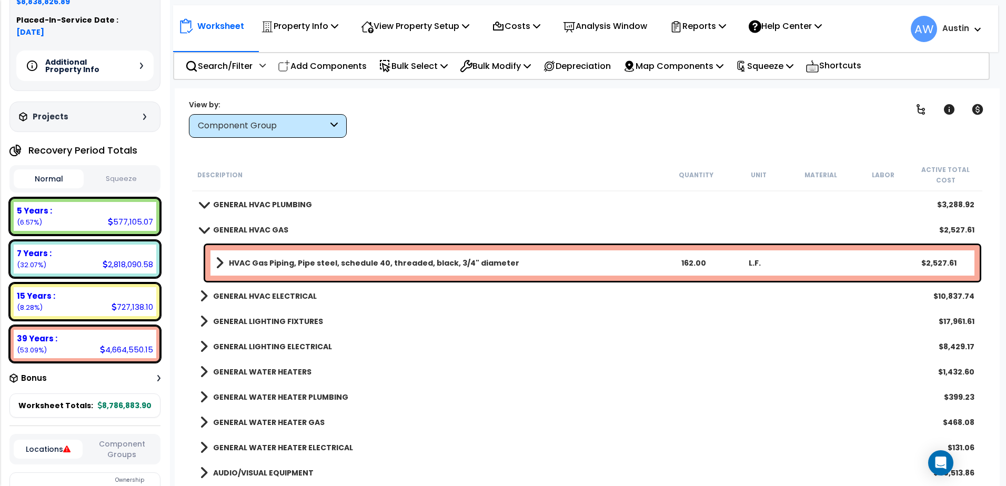
click at [205, 233] on span at bounding box center [203, 230] width 15 height 8
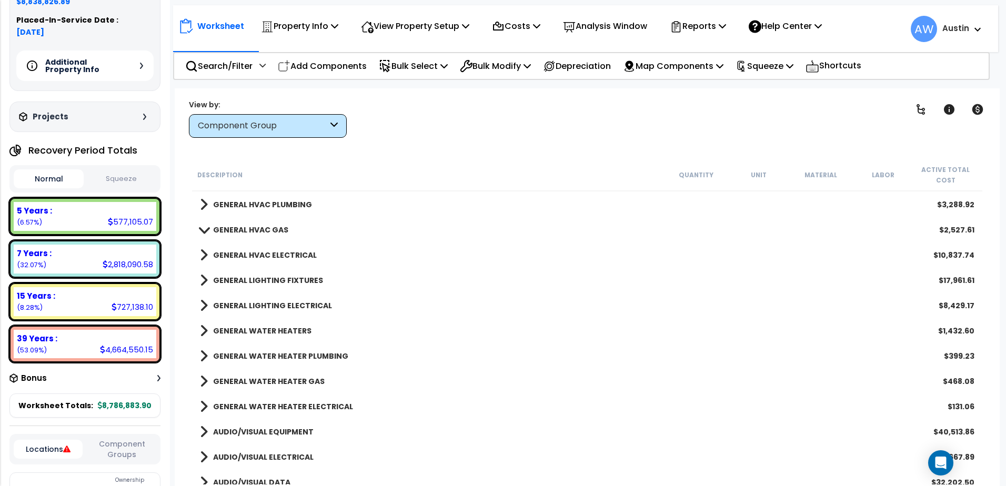
click at [206, 207] on span at bounding box center [204, 204] width 8 height 15
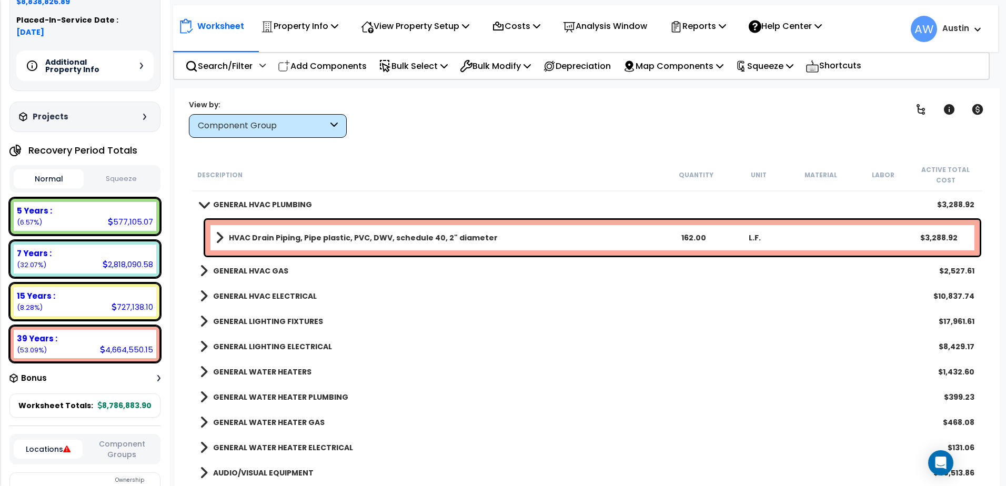
click at [206, 207] on span at bounding box center [203, 204] width 15 height 8
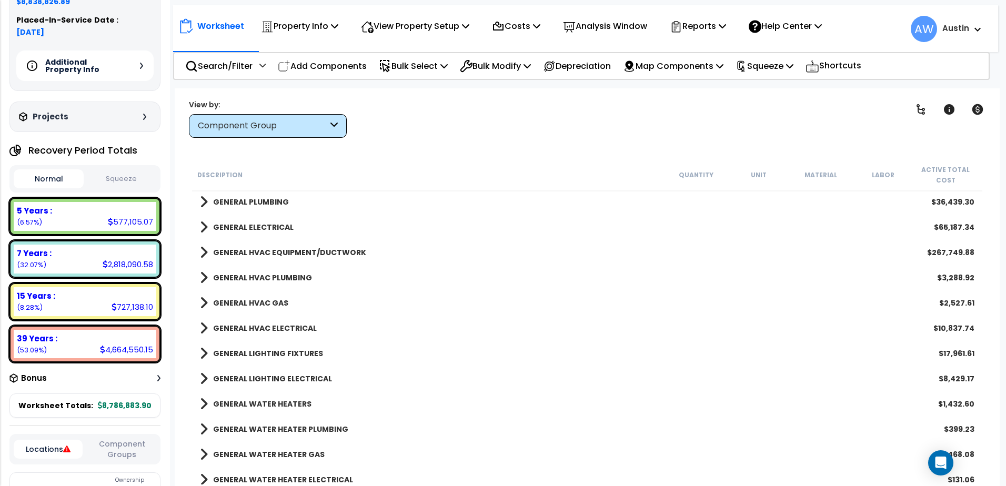
scroll to position [627, 0]
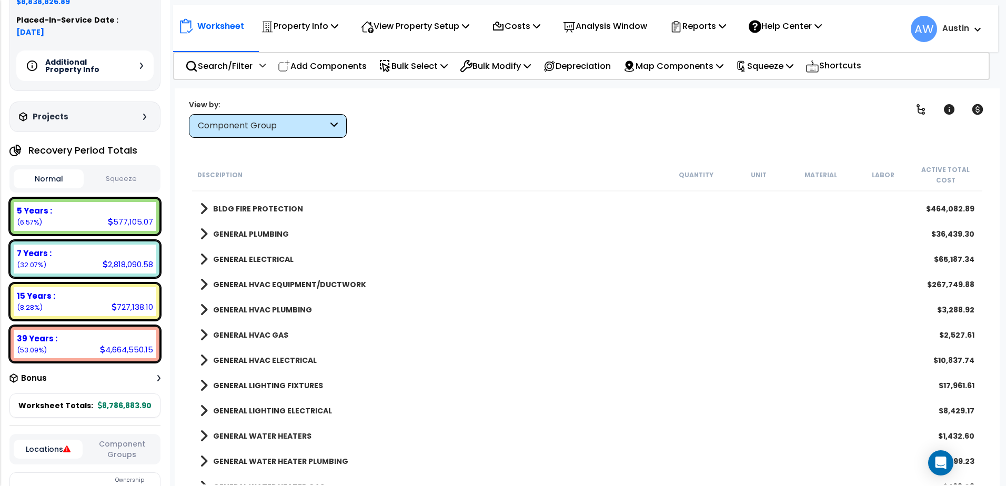
click at [204, 284] on span at bounding box center [204, 284] width 8 height 15
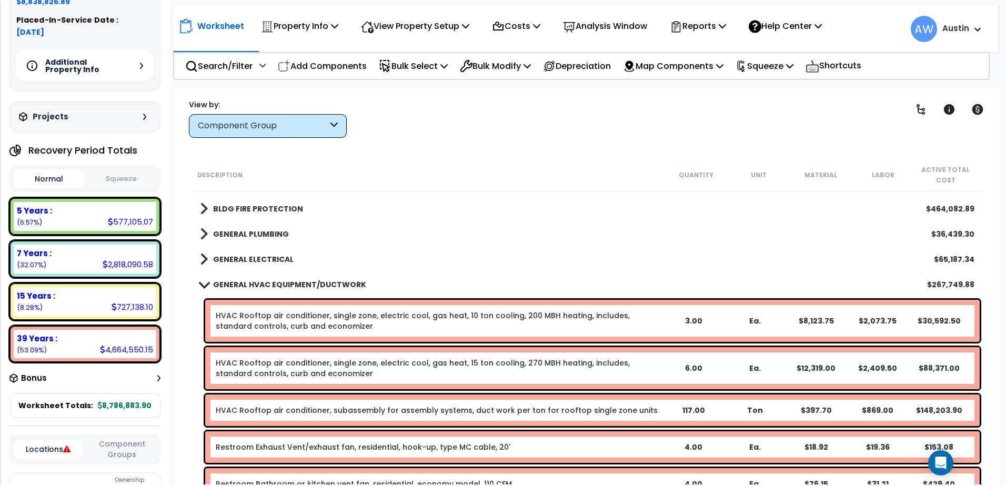
scroll to position [679, 0]
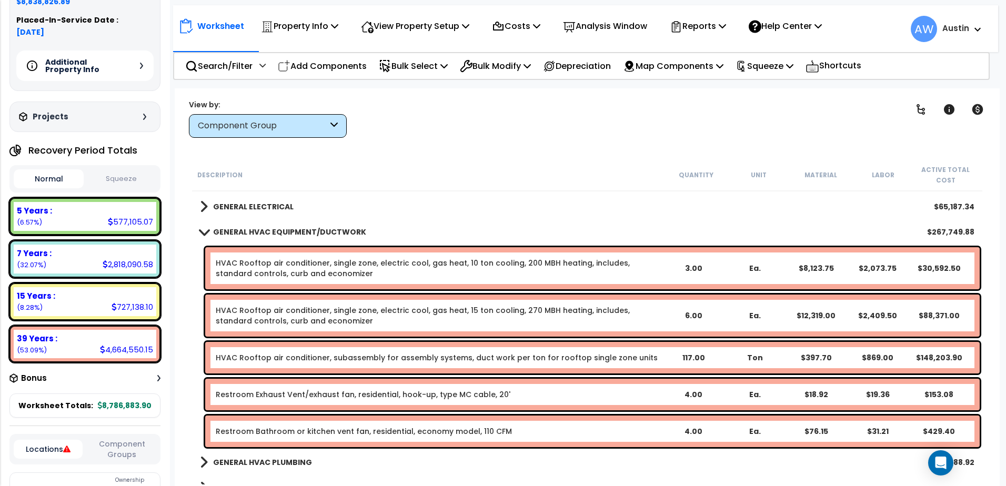
click at [204, 233] on span at bounding box center [203, 232] width 15 height 8
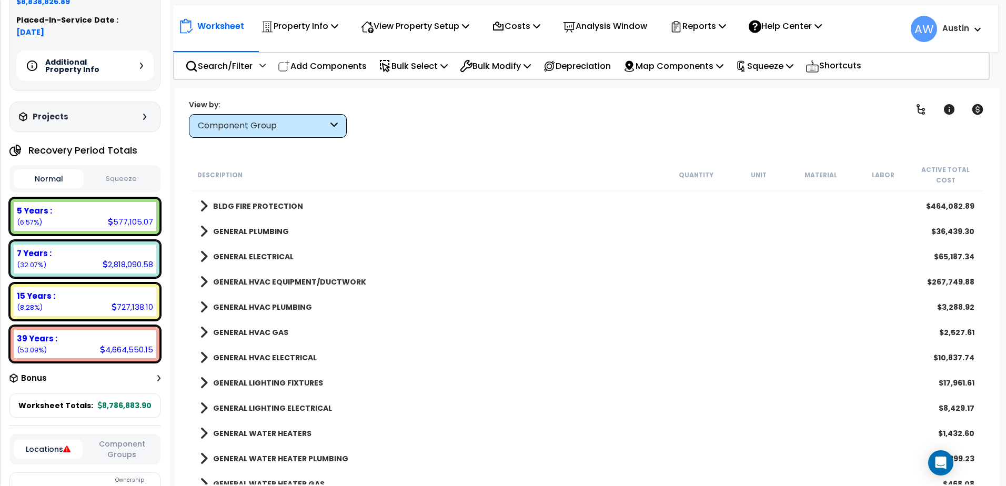
scroll to position [627, 0]
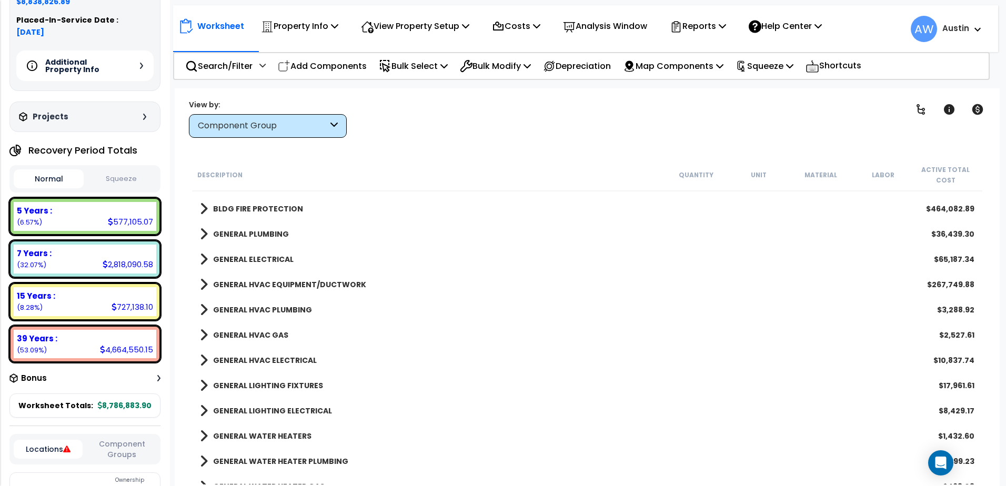
click at [207, 250] on div "GENERAL ELECTRICAL $65,187.34" at bounding box center [587, 259] width 785 height 25
click at [206, 257] on span at bounding box center [204, 259] width 8 height 15
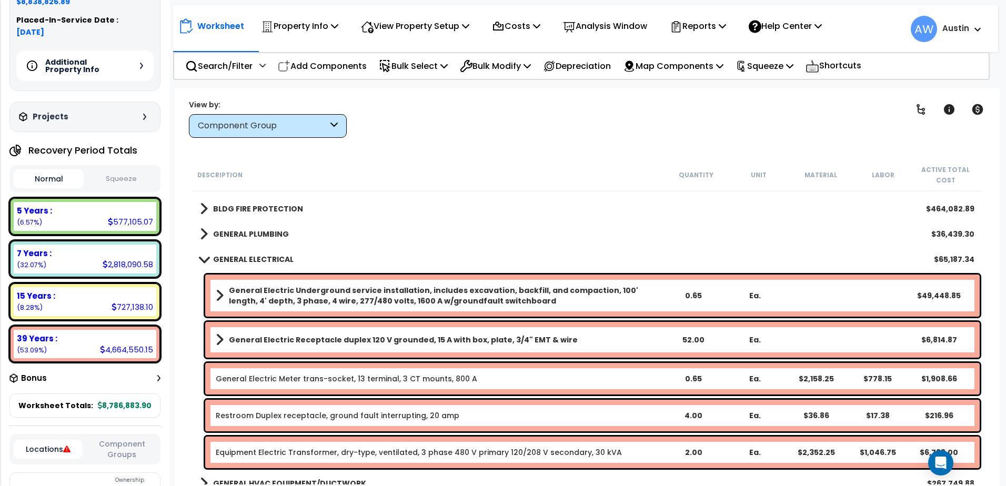
click at [205, 261] on span at bounding box center [203, 259] width 15 height 8
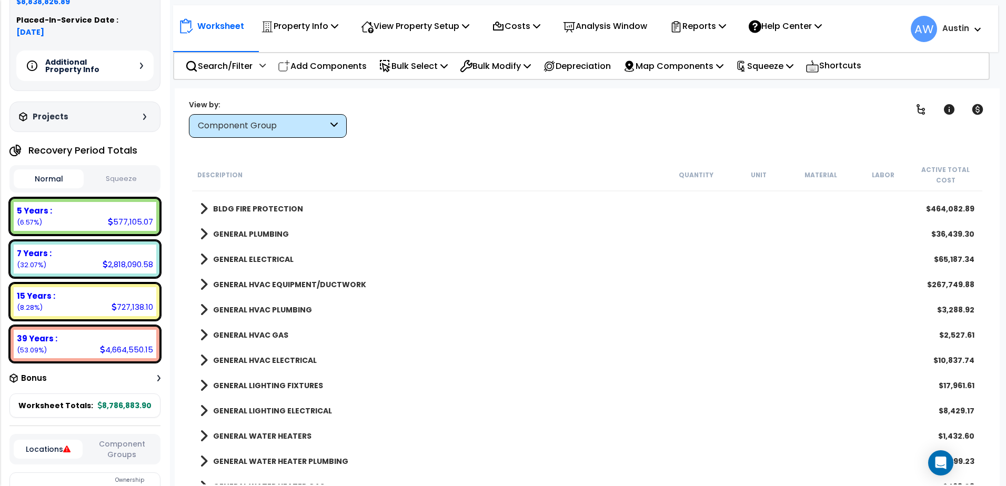
click at [204, 235] on span at bounding box center [204, 234] width 8 height 15
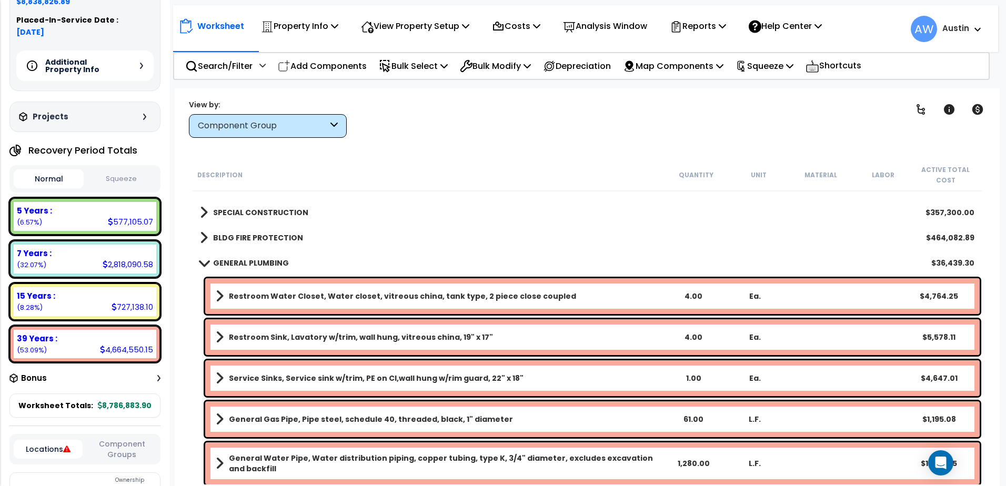
scroll to position [574, 0]
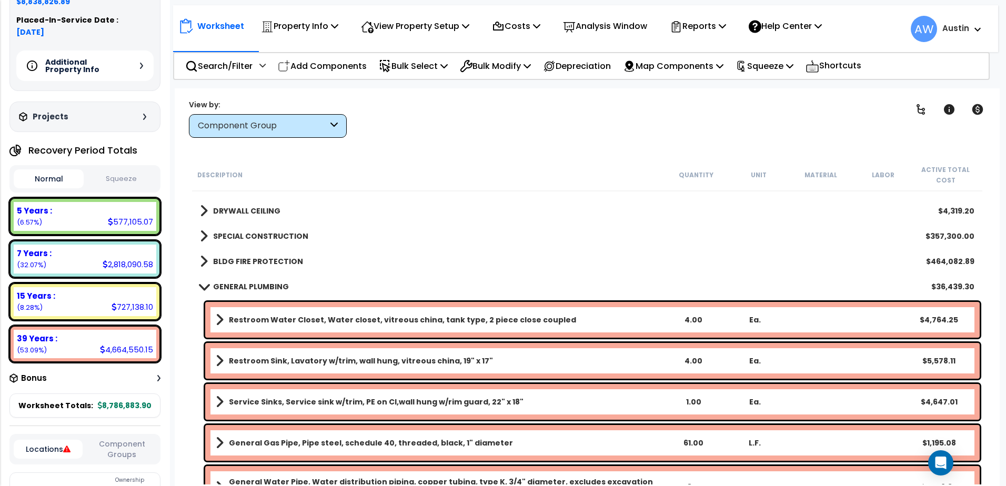
click at [198, 290] on div "GENERAL PLUMBING $36,439.30" at bounding box center [587, 286] width 785 height 25
click at [200, 291] on link "GENERAL PLUMBING" at bounding box center [244, 286] width 89 height 15
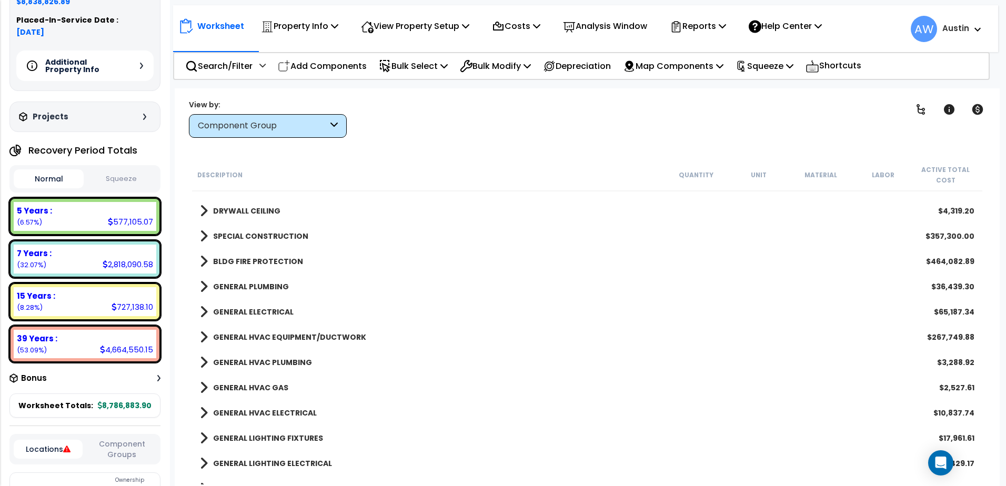
click at [200, 261] on span at bounding box center [204, 261] width 8 height 15
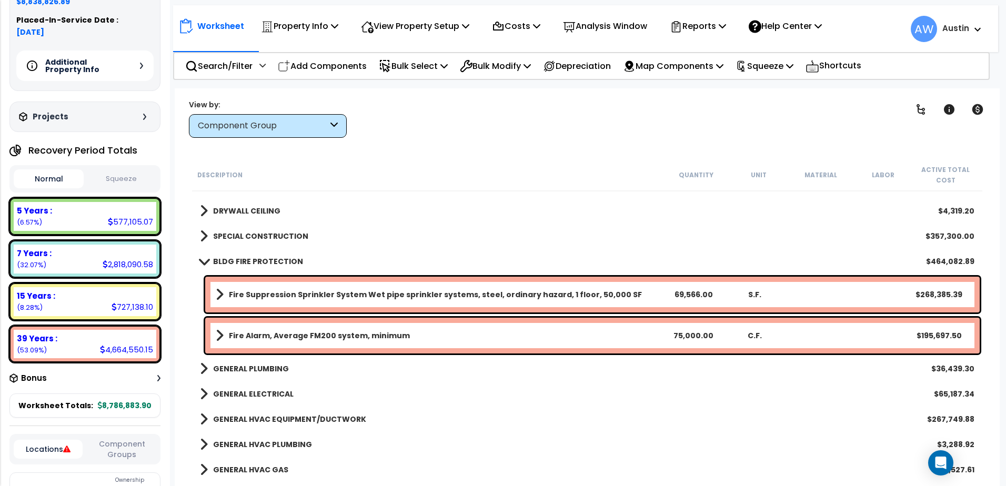
click at [200, 261] on span at bounding box center [203, 261] width 15 height 8
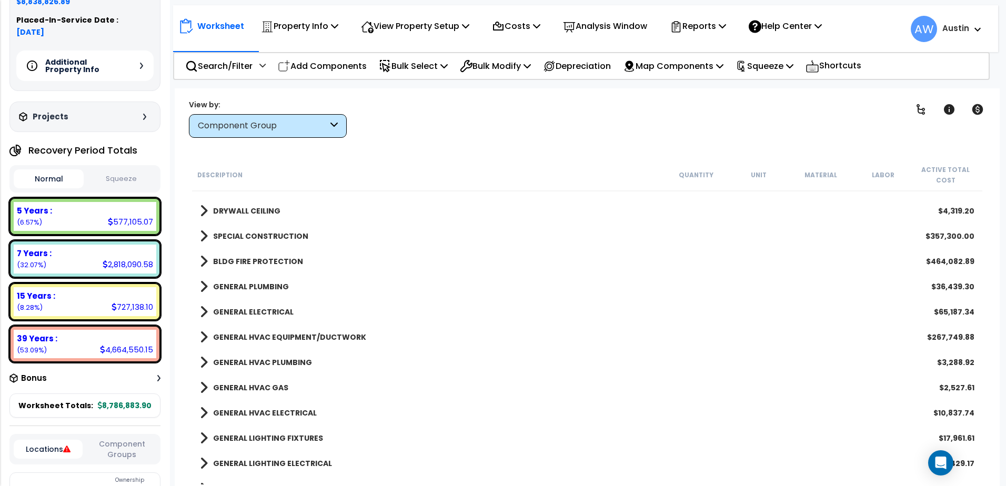
click at [201, 240] on span at bounding box center [204, 236] width 8 height 15
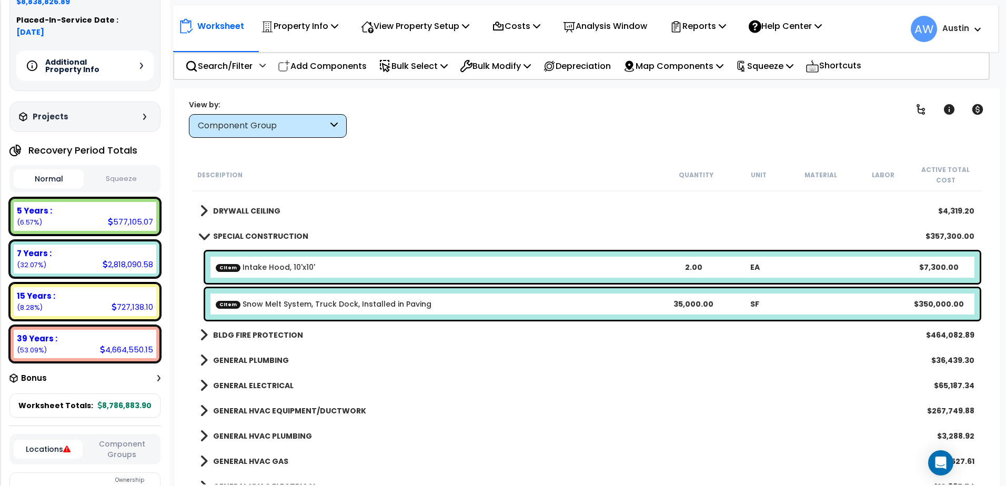
click at [201, 240] on link "SPECIAL CONSTRUCTION" at bounding box center [254, 236] width 108 height 15
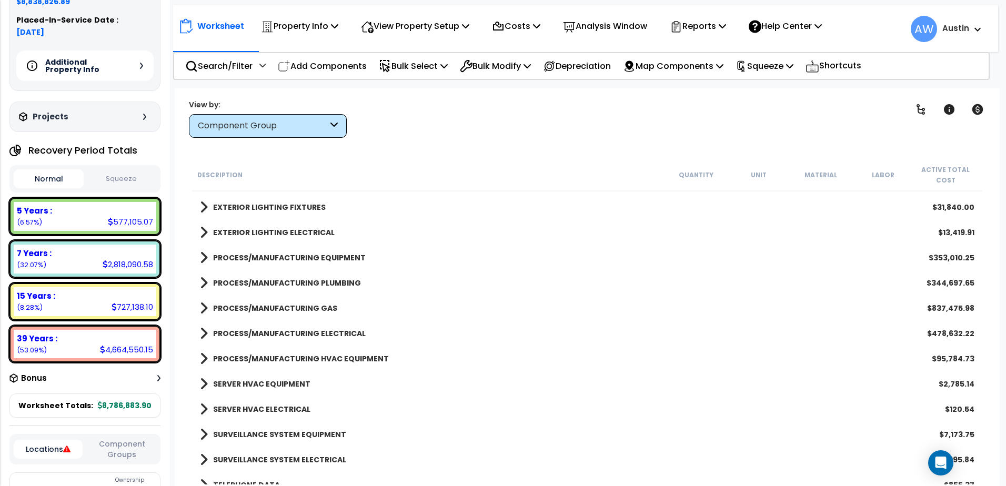
scroll to position [1310, 0]
click at [286, 331] on b "PROCESS/MANUFACTURING ELECTRICAL" at bounding box center [289, 333] width 153 height 11
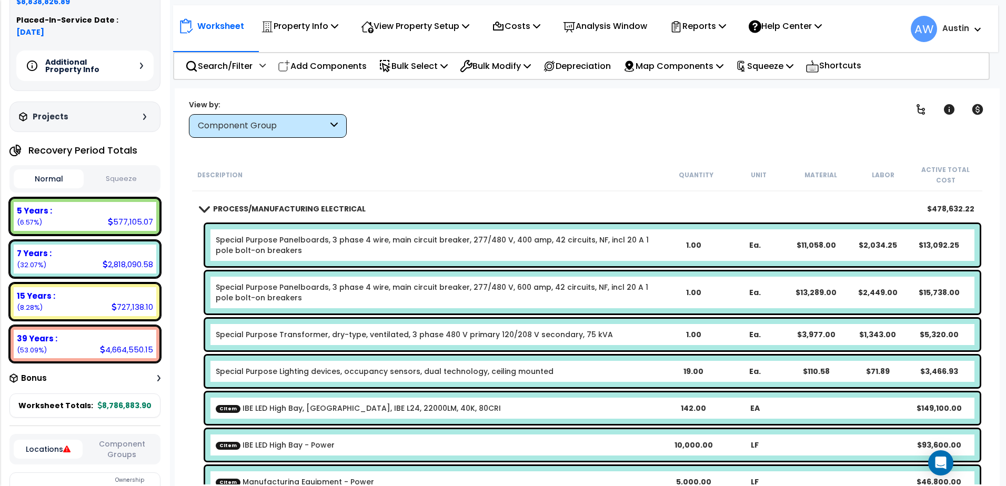
scroll to position [1205, 0]
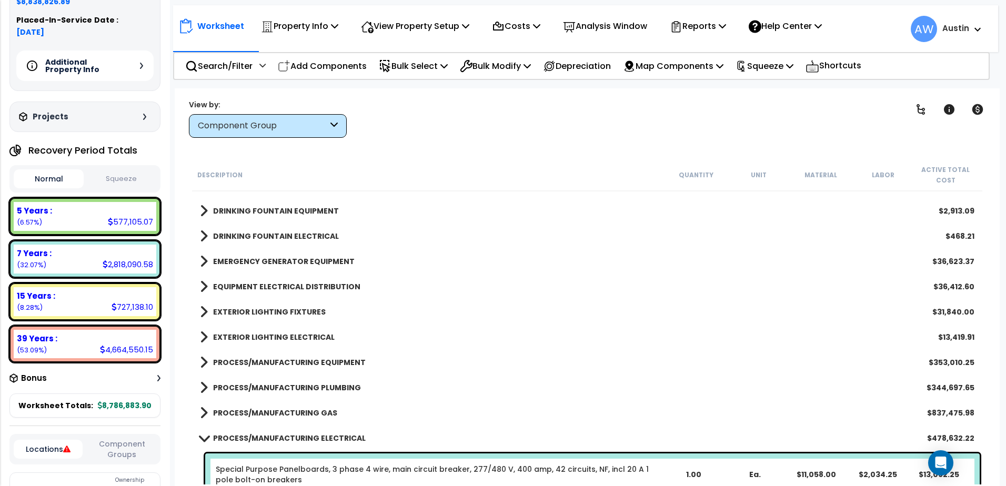
click at [203, 436] on span at bounding box center [203, 438] width 15 height 8
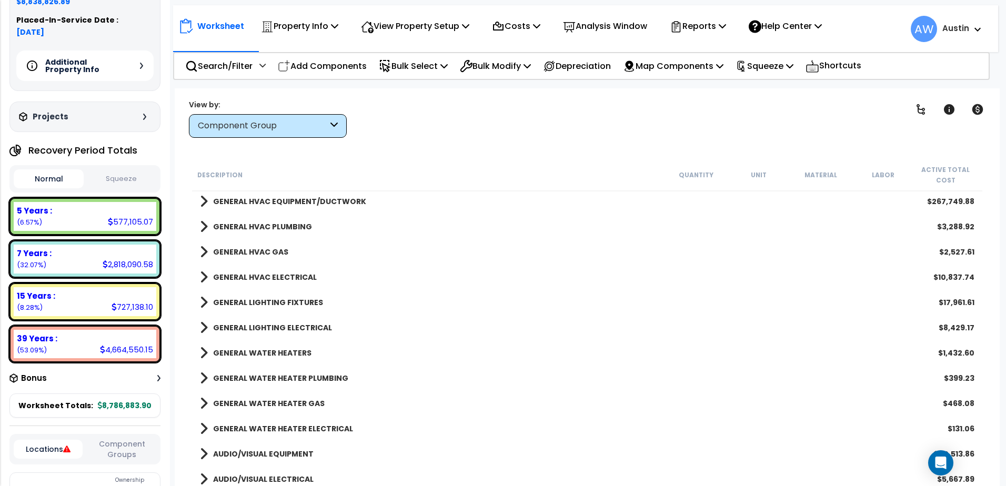
scroll to position [679, 0]
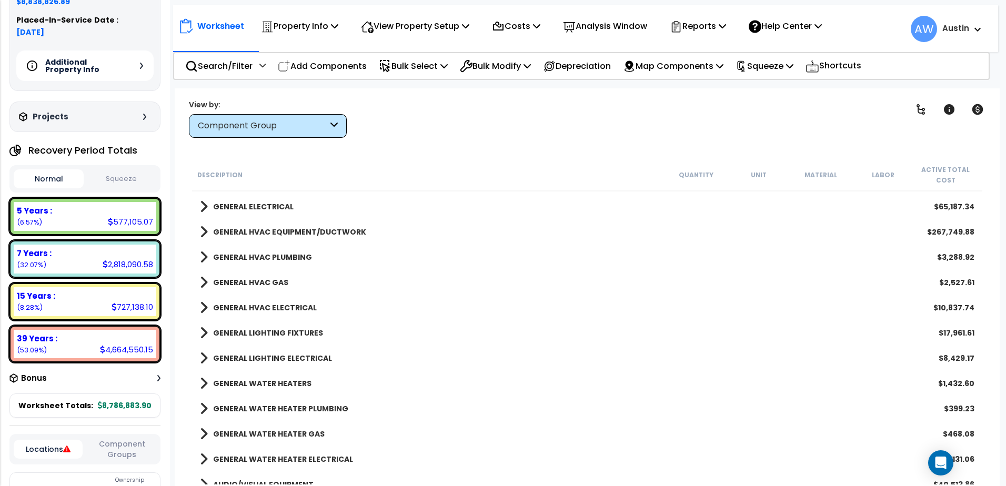
click at [209, 331] on link "GENERAL LIGHTING FIXTURES" at bounding box center [261, 333] width 123 height 15
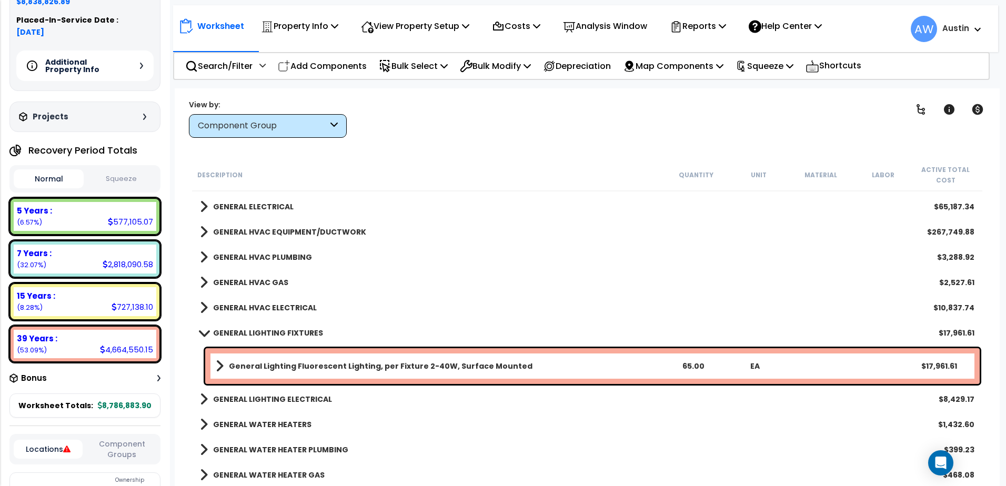
click at [284, 369] on b "General Lighting Fluorescent Lighting, per Fixture 2-40W, Surface Mounted" at bounding box center [381, 366] width 304 height 11
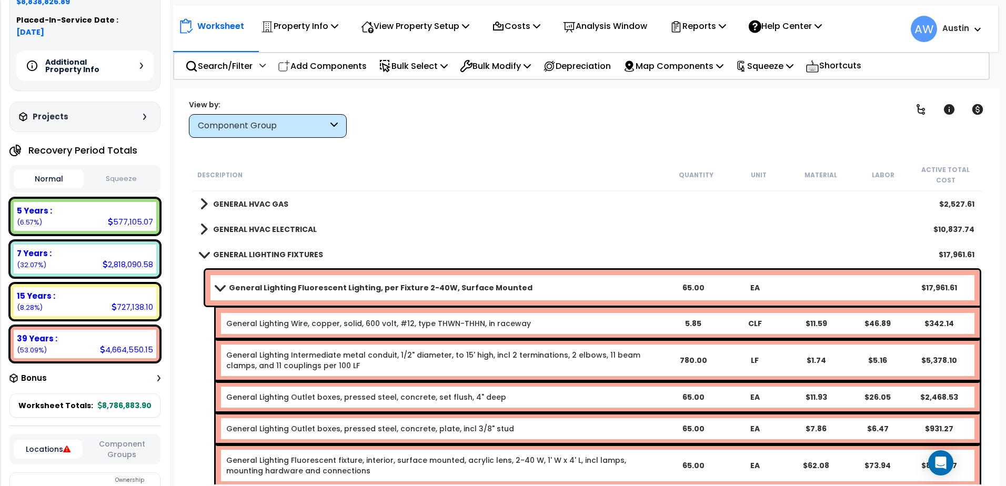
scroll to position [784, 0]
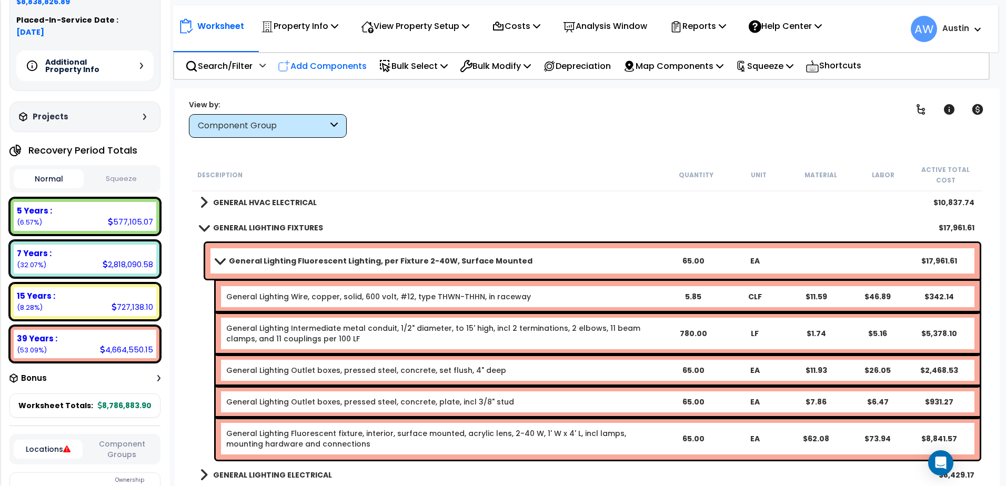
click at [319, 68] on p "Add Components" at bounding box center [322, 66] width 89 height 14
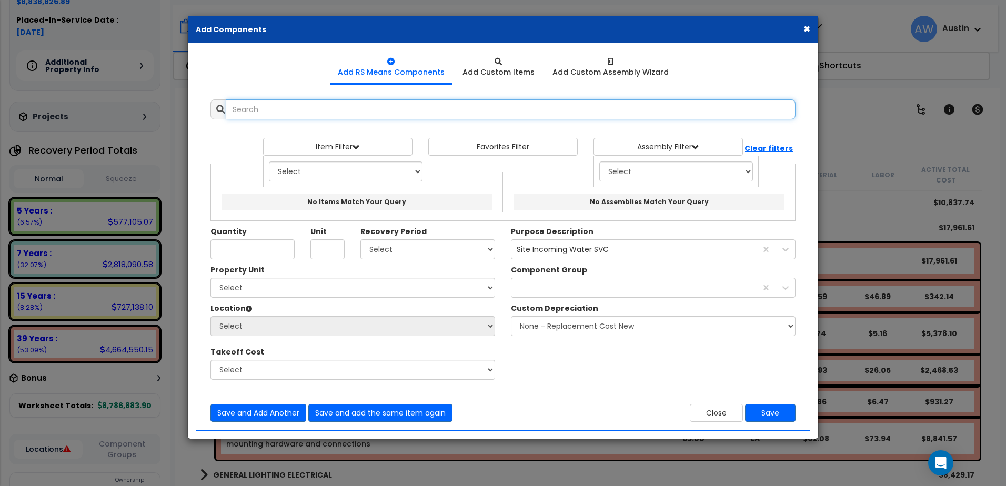
scroll to position [0, 0]
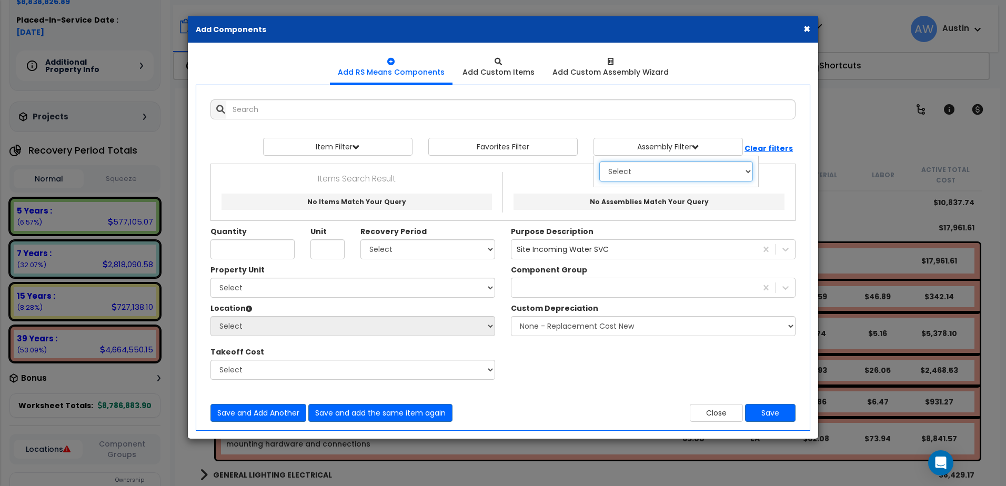
click at [676, 168] on select "Select 0. Custom Assembly 1. Standard Foundations 2. Special Foundations 3. Sla…" at bounding box center [676, 172] width 154 height 20
select select "35"
click at [599, 162] on select "Select 0. Custom Assembly 1. Standard Foundations 2. Special Foundations 3. Sla…" at bounding box center [676, 172] width 154 height 20
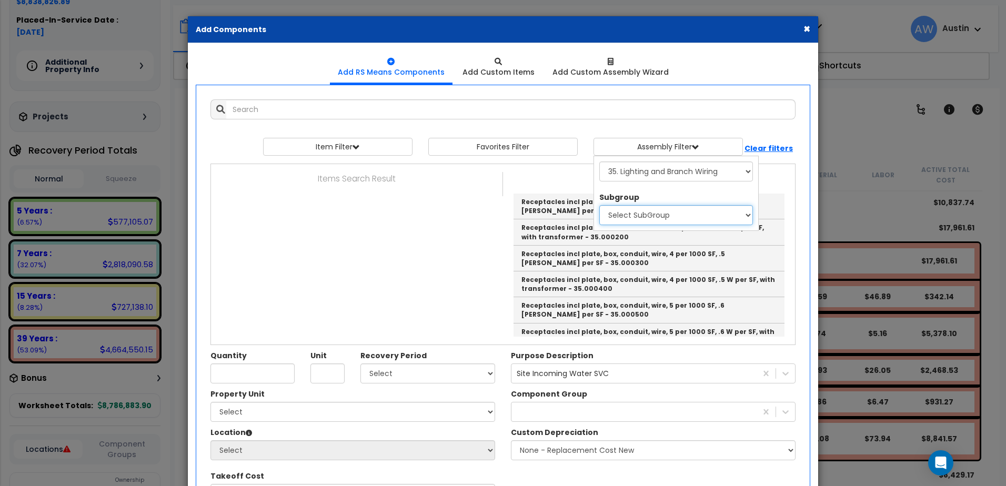
click at [636, 218] on select "Select SubGroup 1. Receptacle (by Wattage) 2. Receptacles, Floor 3. Receptacles…" at bounding box center [676, 215] width 154 height 20
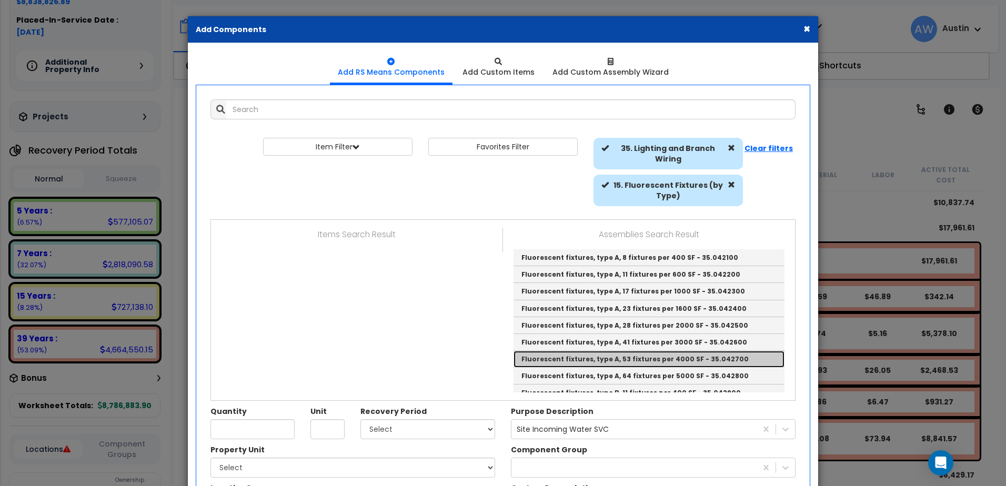
click at [578, 357] on link "Fluorescent fixtures, type A, 53 fixtures per 4000 SF - 35.042700" at bounding box center [648, 359] width 271 height 17
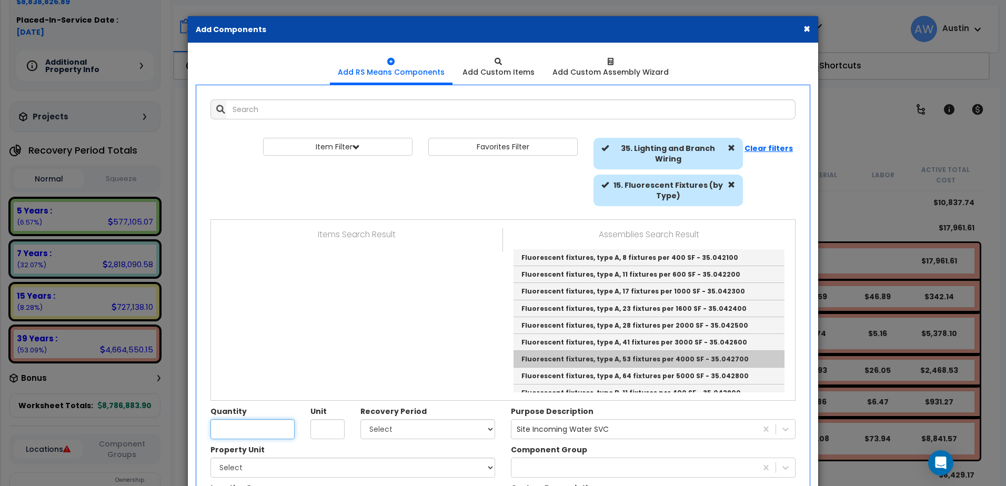
type input "Fluorescent fixtures, type A, 53 fixtures per 4000 SF - 35.042700"
type input "S.F."
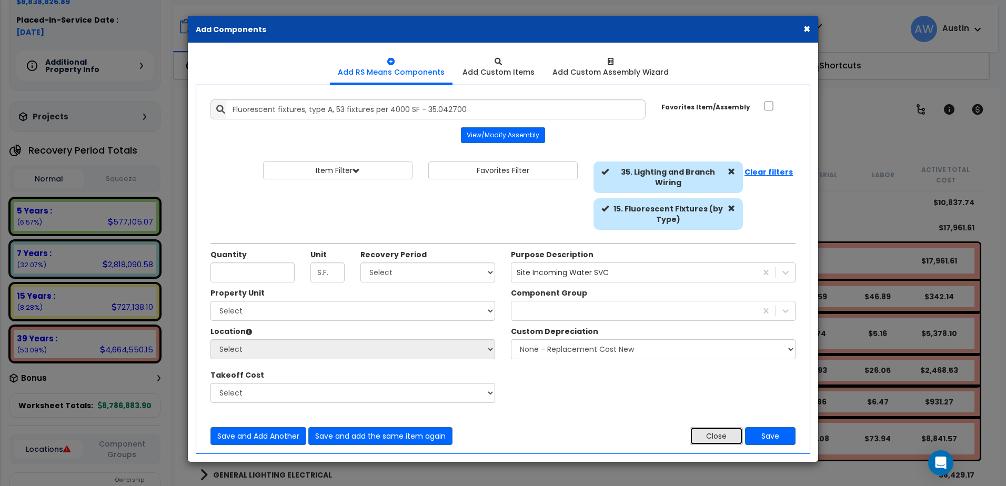
click at [695, 432] on button "Close" at bounding box center [716, 436] width 53 height 18
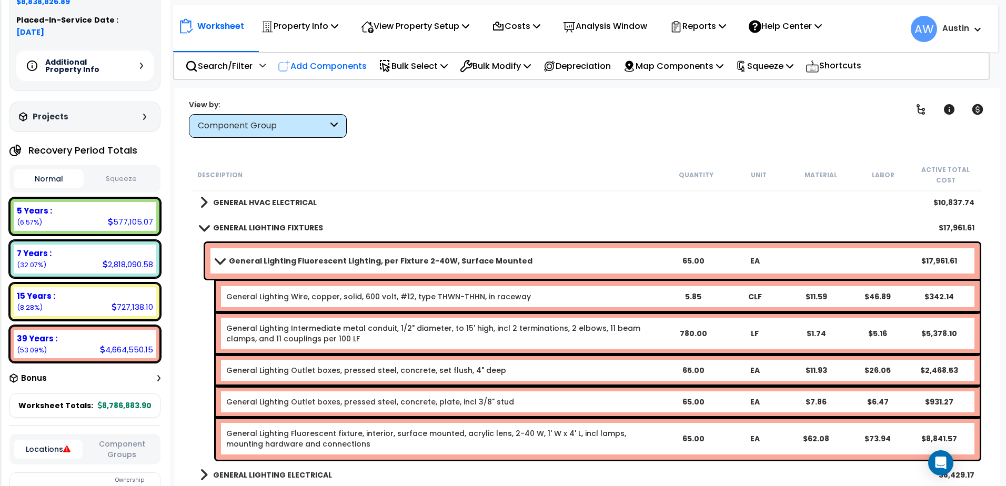
click at [347, 66] on p "Add Components" at bounding box center [322, 66] width 89 height 14
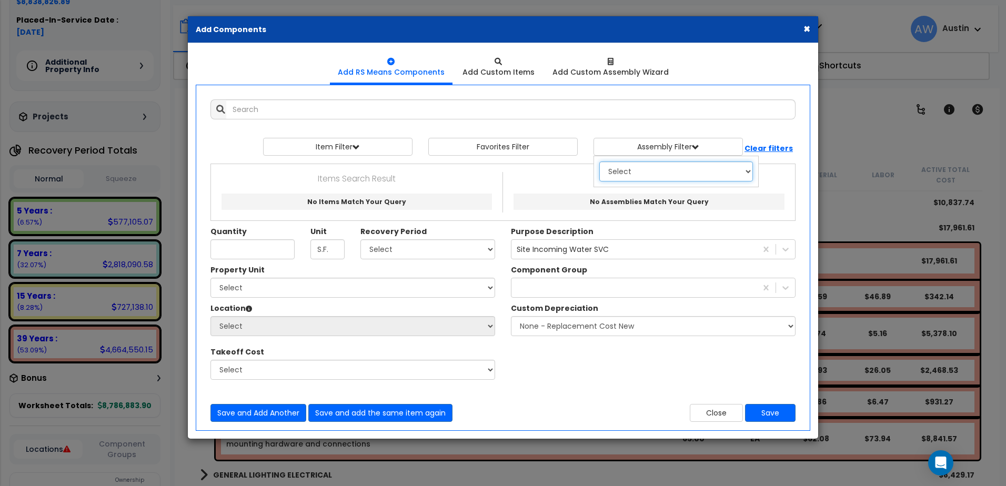
click at [676, 172] on select "Select 0. Custom Assembly 1. Standard Foundations 2. Special Foundations 3. Sla…" at bounding box center [676, 172] width 154 height 20
click at [599, 162] on select "Select 0. Custom Assembly 1. Standard Foundations 2. Special Foundations 3. Sla…" at bounding box center [676, 172] width 154 height 20
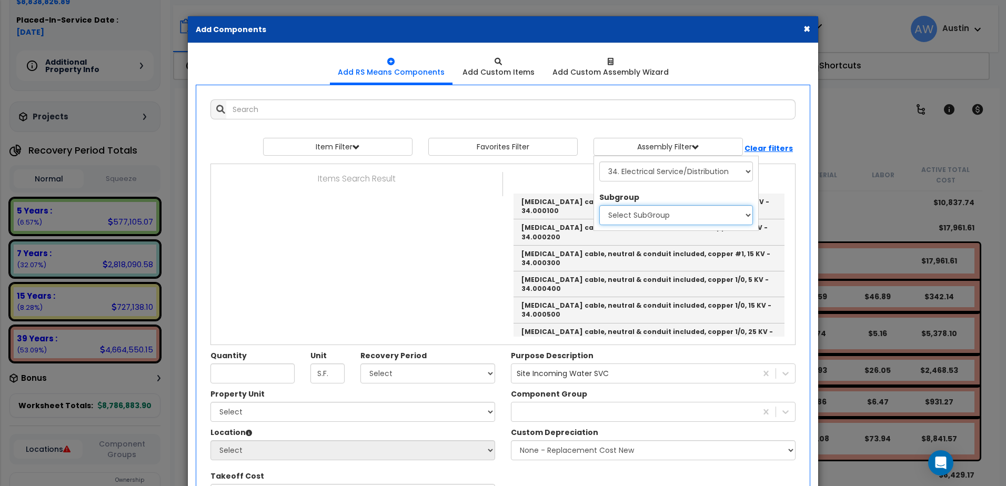
click at [649, 218] on select "Select SubGroup 1. [MEDICAL_DATA] Shielded Conductors 2. Overhead Electric Serv…" at bounding box center [676, 215] width 154 height 20
click at [671, 172] on select "Select 0. Custom Assembly 1. Standard Foundations 2. Special Foundations 3. Sla…" at bounding box center [676, 172] width 154 height 20
select select "35"
click at [599, 162] on select "Select 0. Custom Assembly 1. Standard Foundations 2. Special Foundations 3. Sla…" at bounding box center [676, 172] width 154 height 20
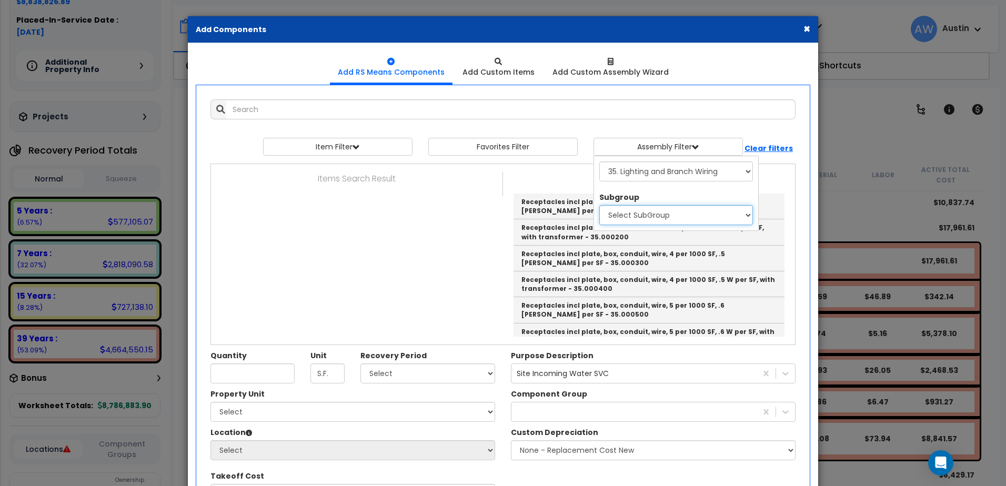
click at [646, 220] on select "Select SubGroup 1. Receptacle (by Wattage) 2. Receptacles, Floor 3. Receptacles…" at bounding box center [676, 215] width 154 height 20
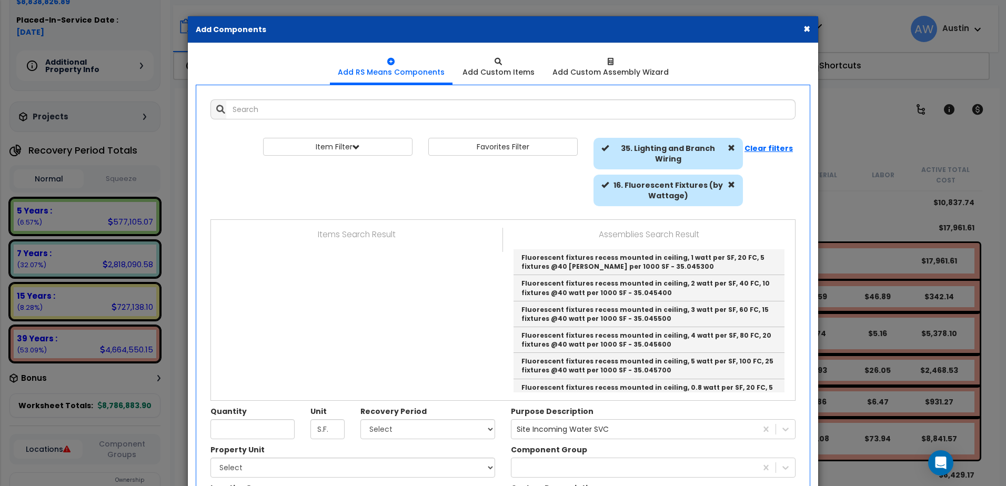
click at [806, 30] on button "×" at bounding box center [806, 28] width 7 height 11
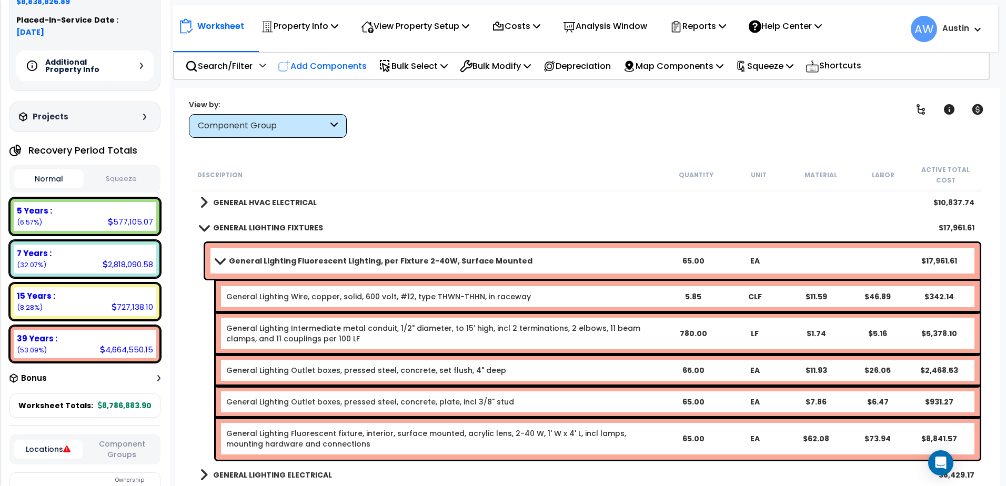
click at [315, 67] on p "Add Components" at bounding box center [322, 66] width 89 height 14
select select
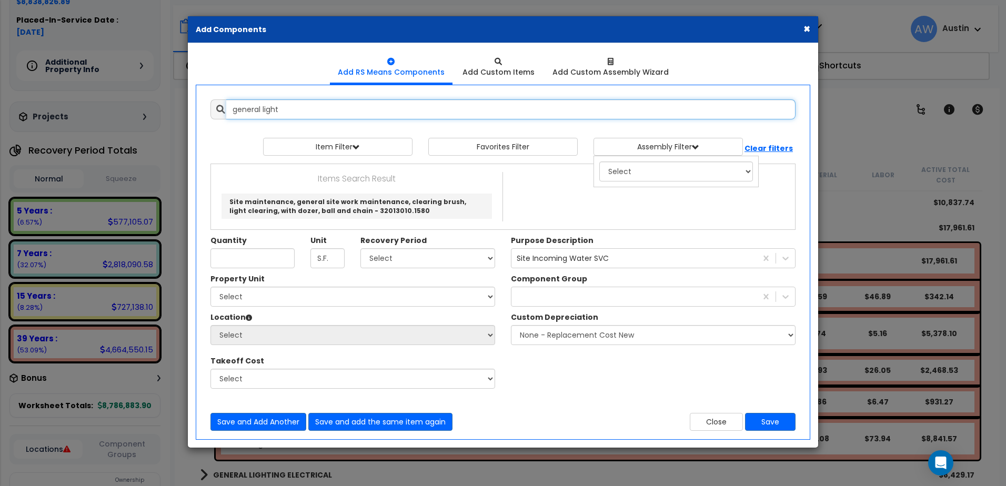
drag, startPoint x: 297, startPoint y: 108, endPoint x: 150, endPoint y: 108, distance: 146.3
click at [150, 108] on div "× Add Components Add RS Means Components Add Custom Items Add Items" at bounding box center [503, 243] width 1006 height 486
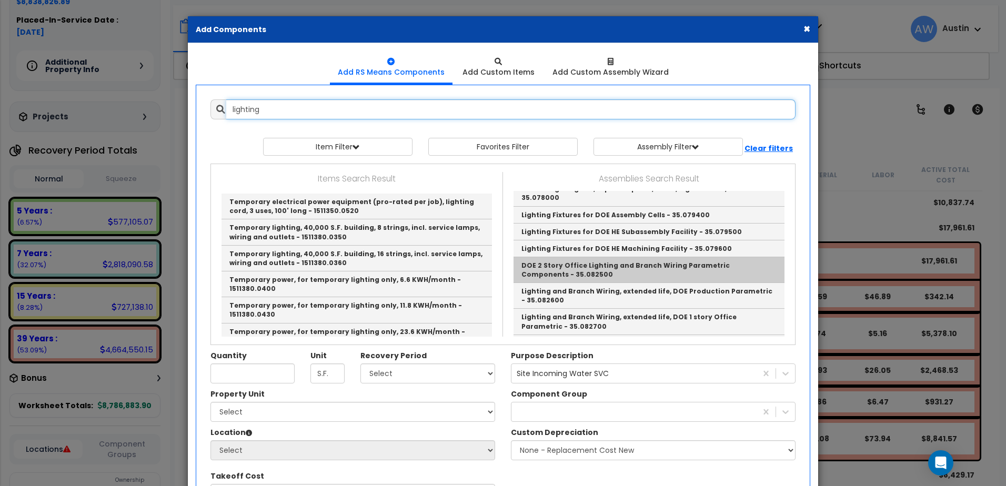
scroll to position [737, 0]
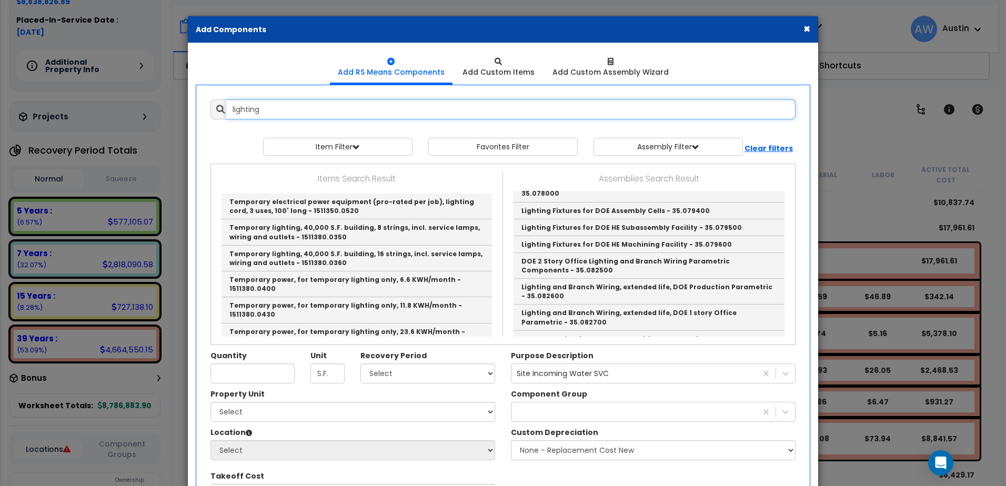
type input "lighting"
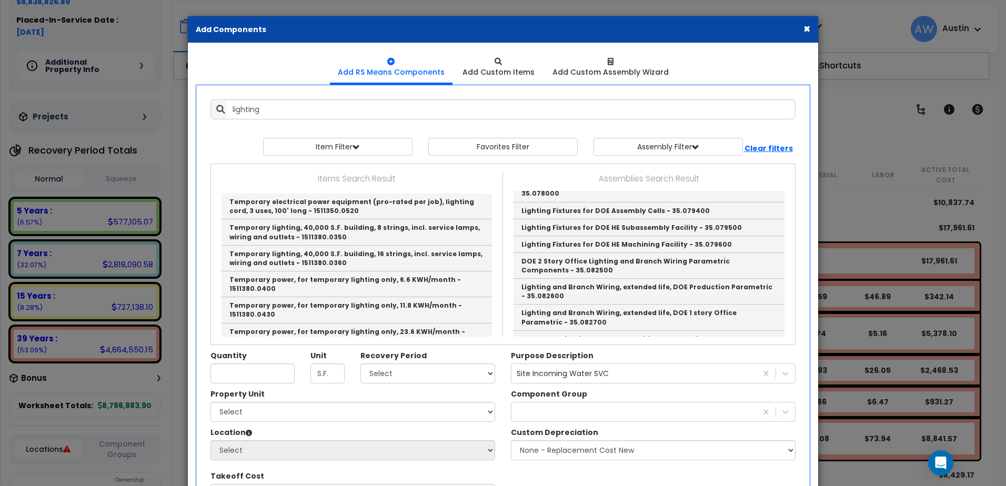
click at [808, 26] on button "×" at bounding box center [806, 28] width 7 height 11
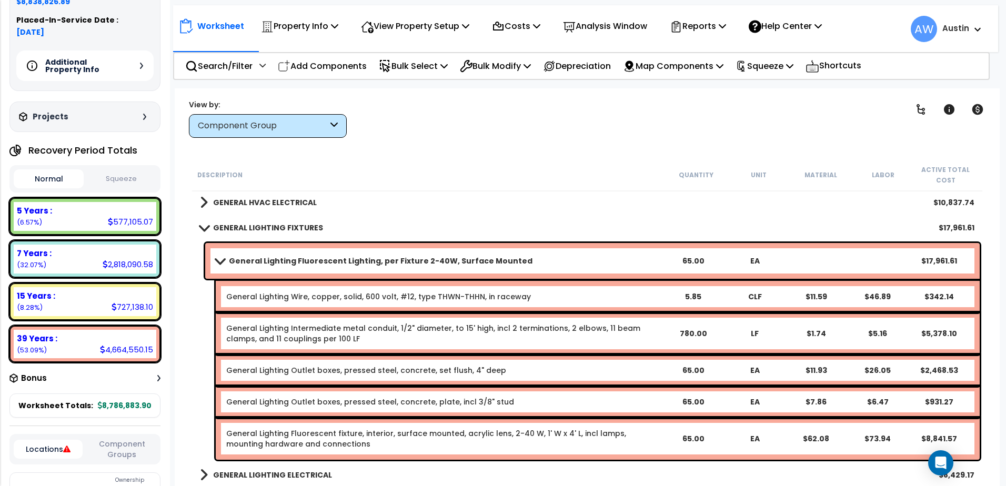
click at [495, 257] on b "General Lighting Fluorescent Lighting, per Fixture 2-40W, Surface Mounted" at bounding box center [381, 261] width 304 height 11
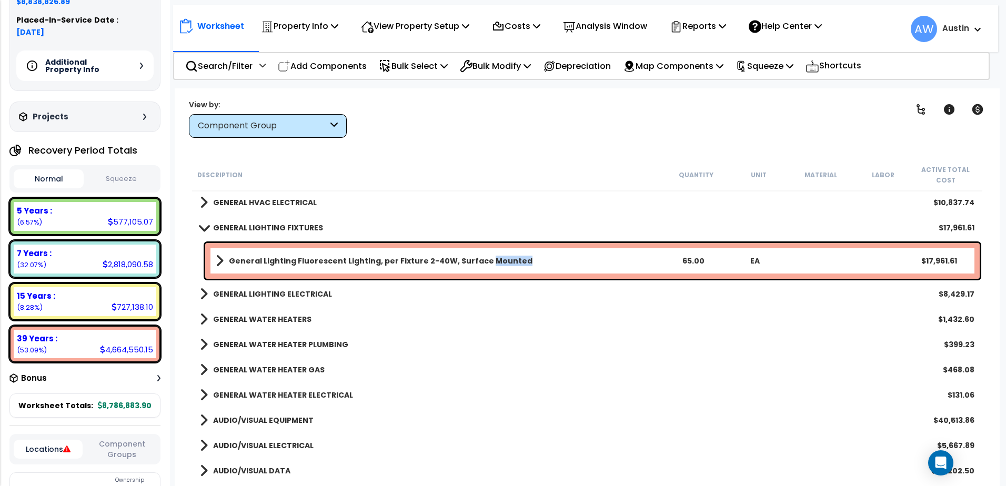
click at [495, 257] on b "General Lighting Fluorescent Lighting, per Fixture 2-40W, Surface Mounted" at bounding box center [381, 261] width 304 height 11
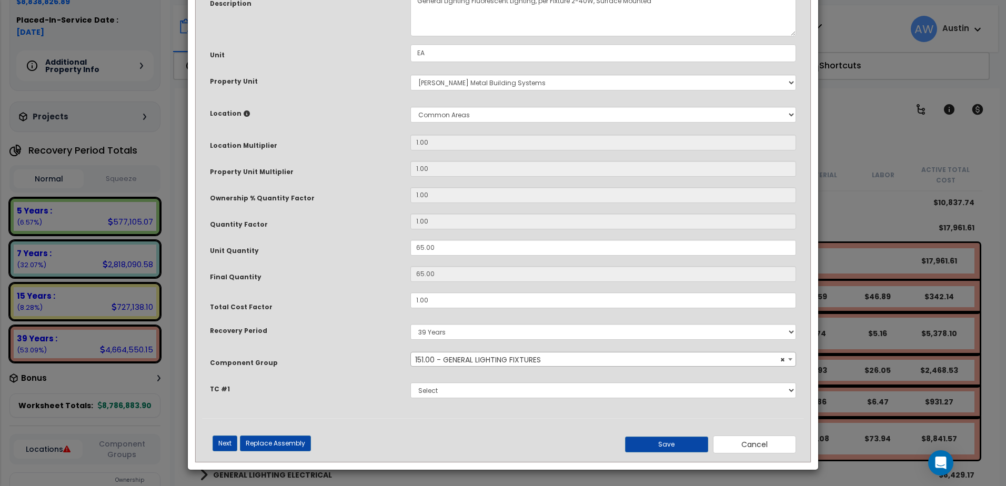
scroll to position [0, 0]
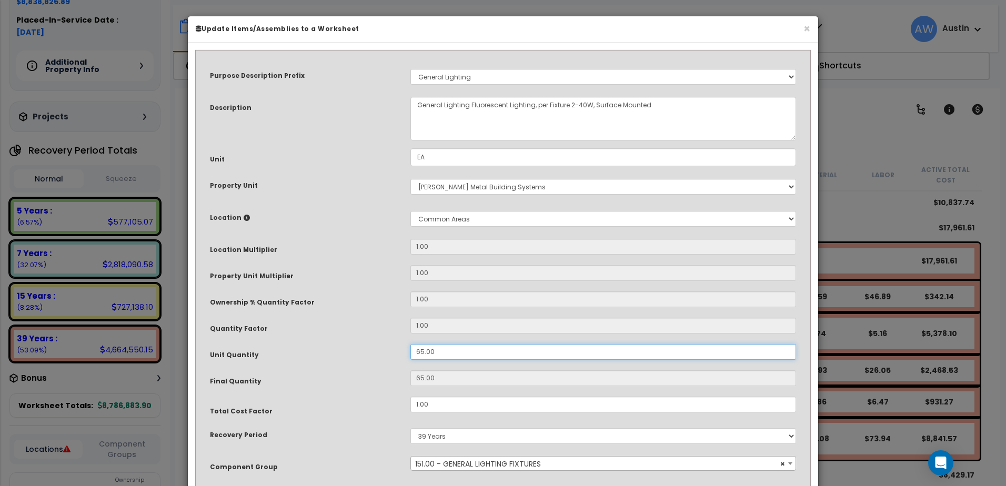
drag, startPoint x: 441, startPoint y: 354, endPoint x: 387, endPoint y: 353, distance: 54.7
click at [387, 353] on div "Unit Quantity 65.00" at bounding box center [503, 353] width 602 height 18
type input "1"
type input "10"
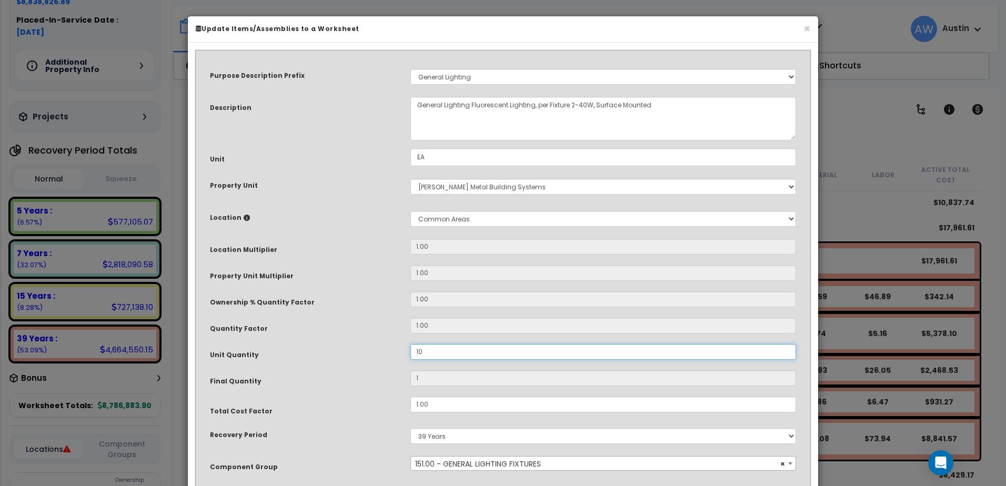
type input "10"
type input "100"
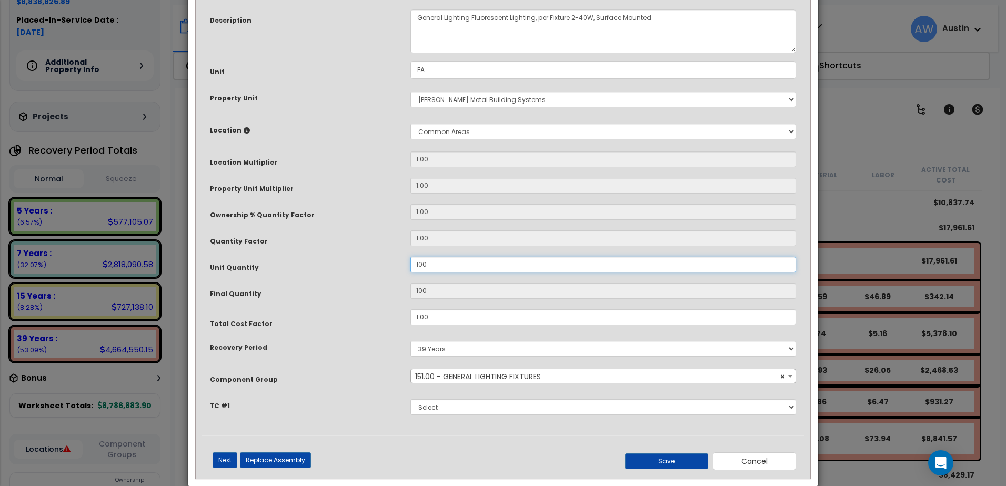
scroll to position [104, 0]
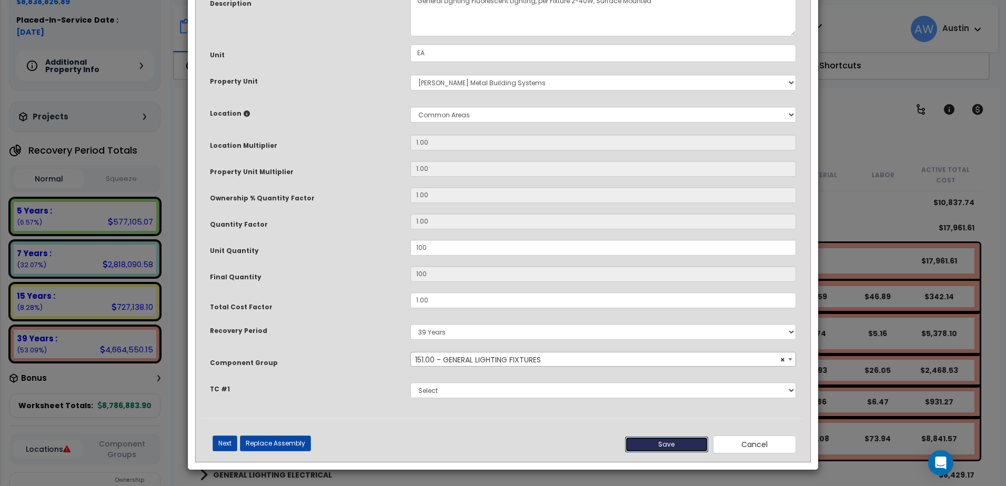
click at [642, 445] on button "Save" at bounding box center [666, 445] width 83 height 16
type input "100.00"
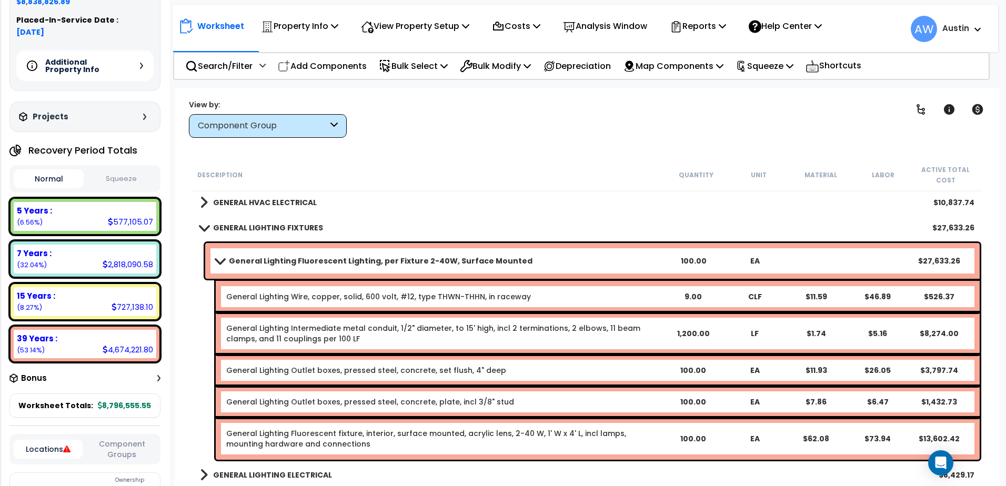
click at [448, 263] on b "General Lighting Fluorescent Lighting, per Fixture 2-40W, Surface Mounted" at bounding box center [381, 261] width 304 height 11
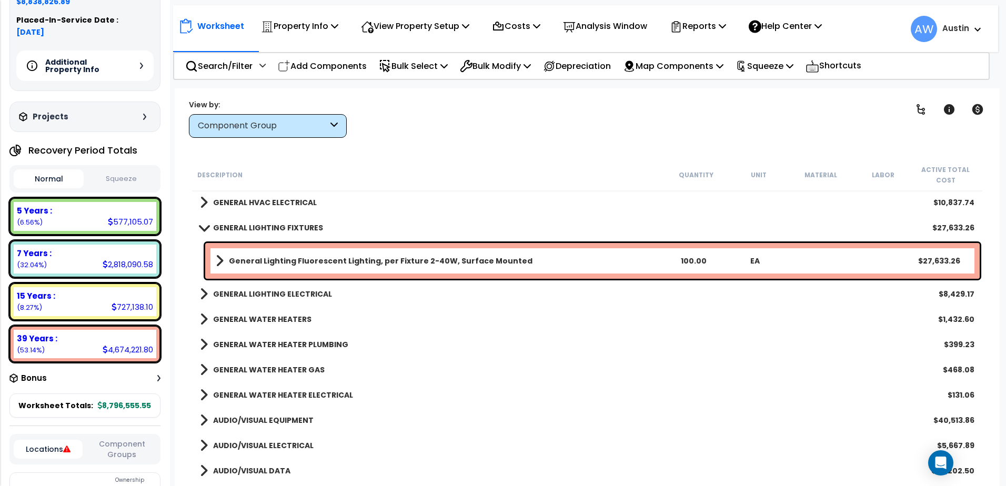
click at [248, 291] on b "GENERAL LIGHTING ELECTRICAL" at bounding box center [272, 294] width 119 height 11
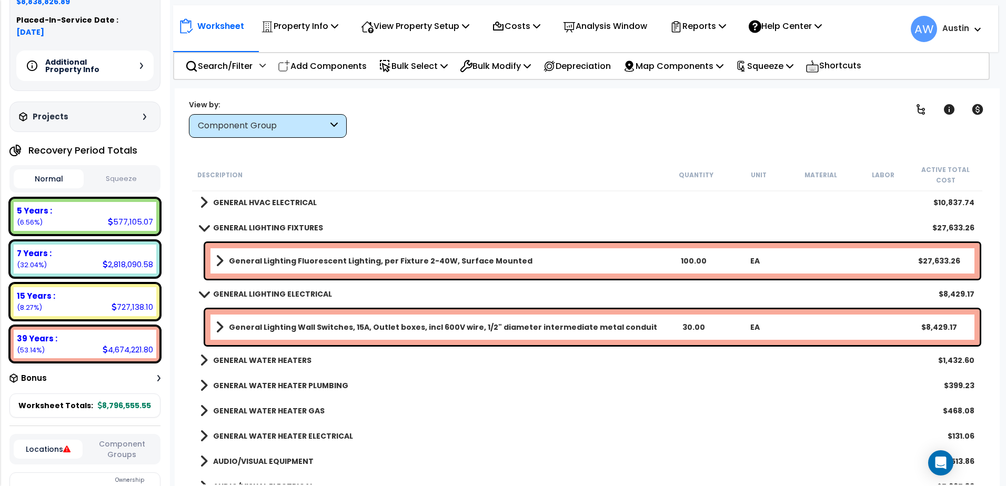
click at [268, 266] on b "General Lighting Fluorescent Lighting, per Fixture 2-40W, Surface Mounted" at bounding box center [381, 261] width 304 height 11
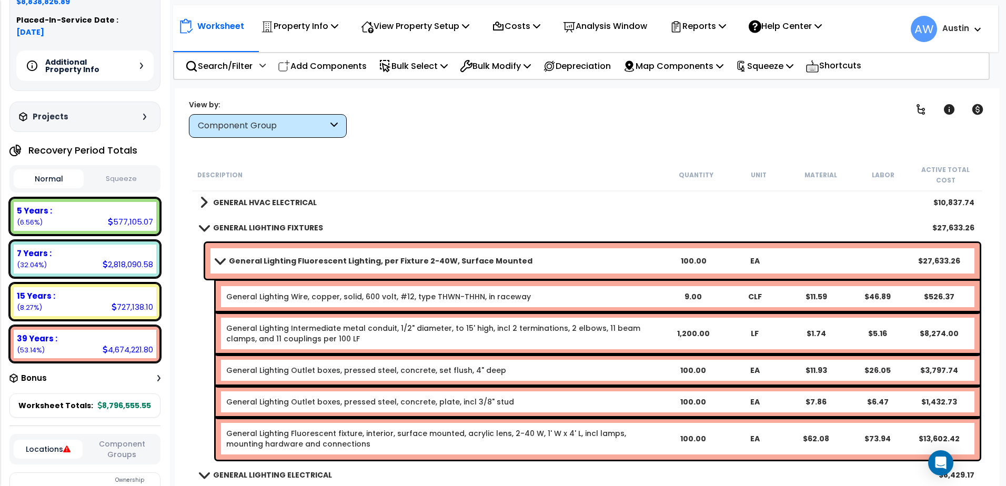
click at [268, 264] on b "General Lighting Fluorescent Lighting, per Fixture 2-40W, Surface Mounted" at bounding box center [381, 261] width 304 height 11
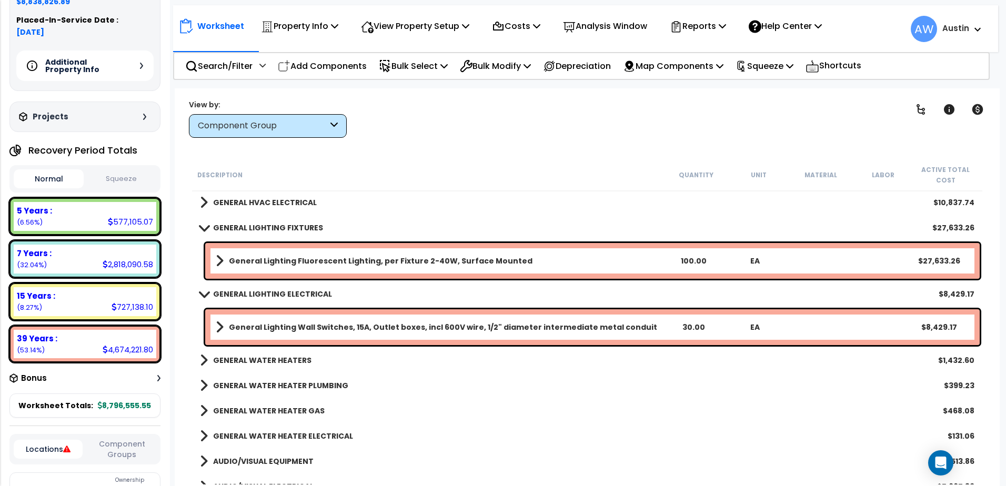
click at [204, 231] on link "GENERAL LIGHTING FIXTURES" at bounding box center [261, 227] width 123 height 15
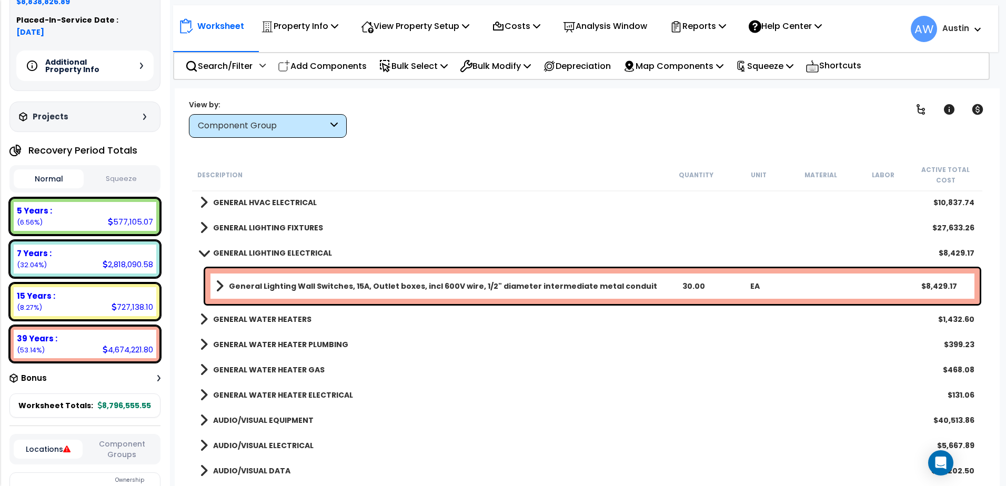
click at [200, 254] on span at bounding box center [203, 253] width 15 height 8
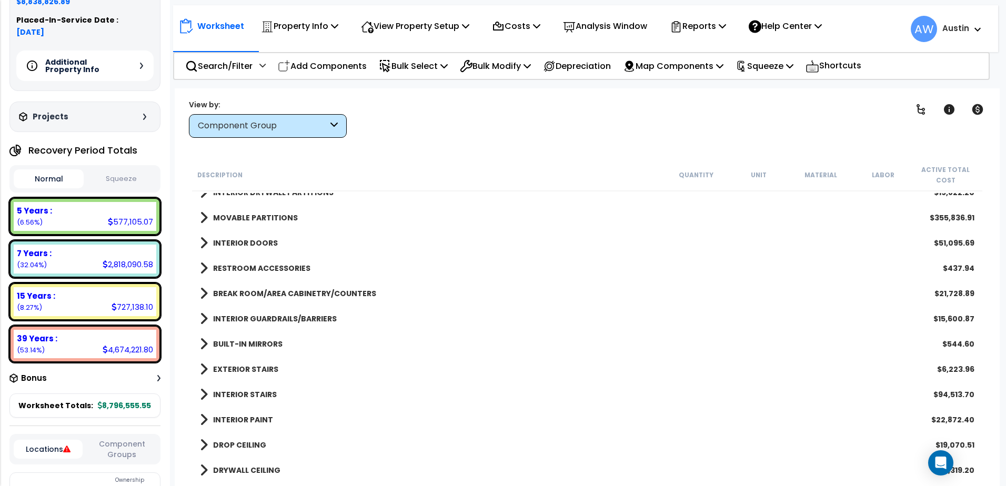
scroll to position [311, 0]
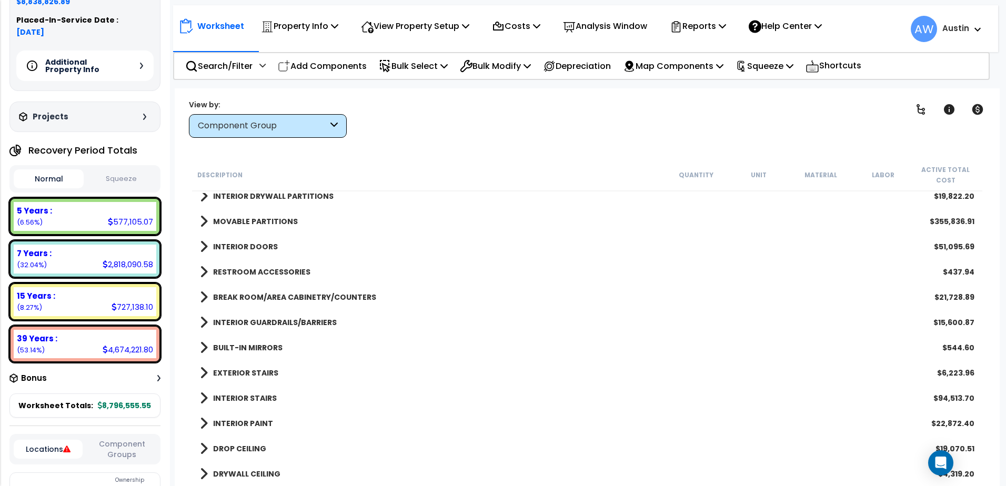
click at [255, 345] on b "BUILT-IN MIRRORS" at bounding box center [247, 347] width 69 height 11
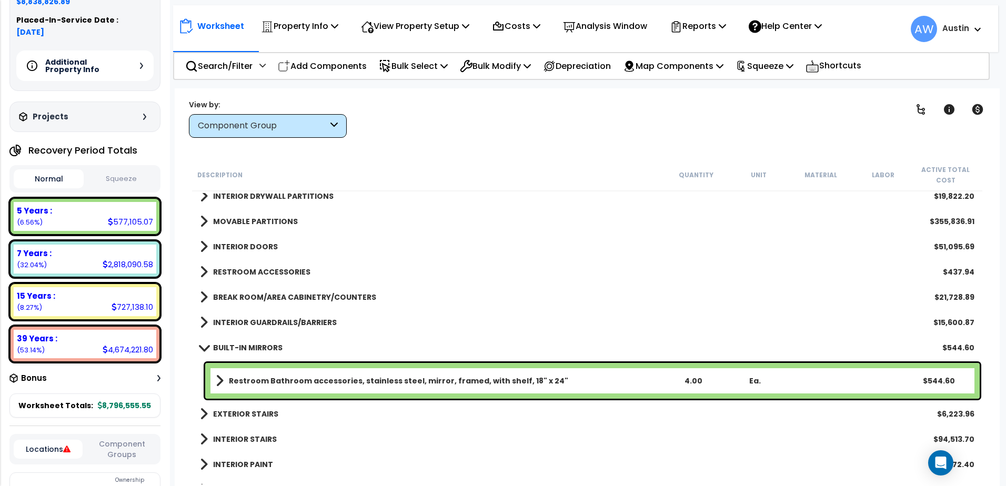
click at [254, 345] on b "BUILT-IN MIRRORS" at bounding box center [247, 347] width 69 height 11
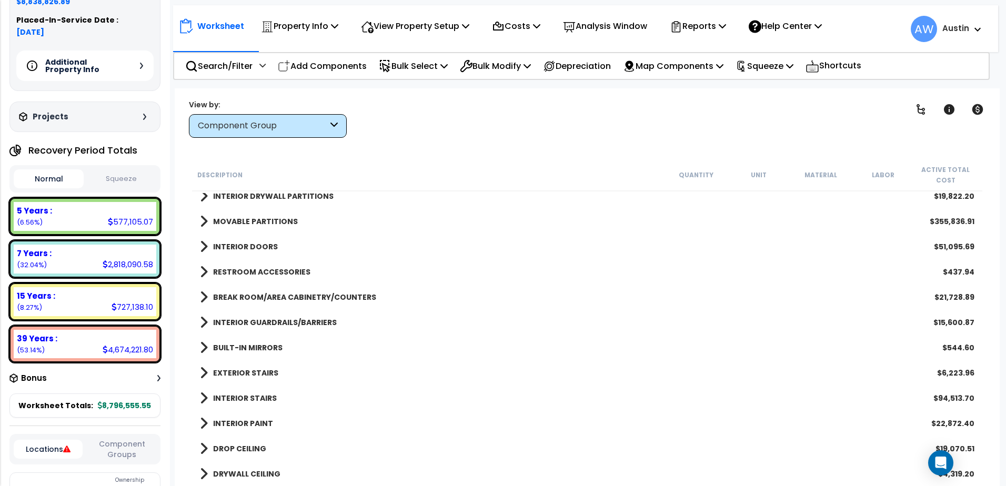
click at [242, 374] on b "EXTERIOR STAIRS" at bounding box center [245, 373] width 65 height 11
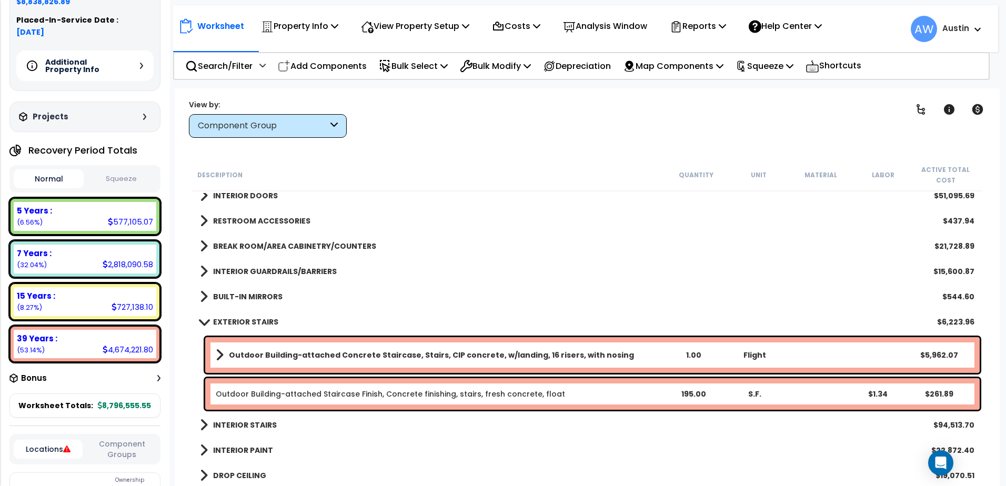
scroll to position [364, 0]
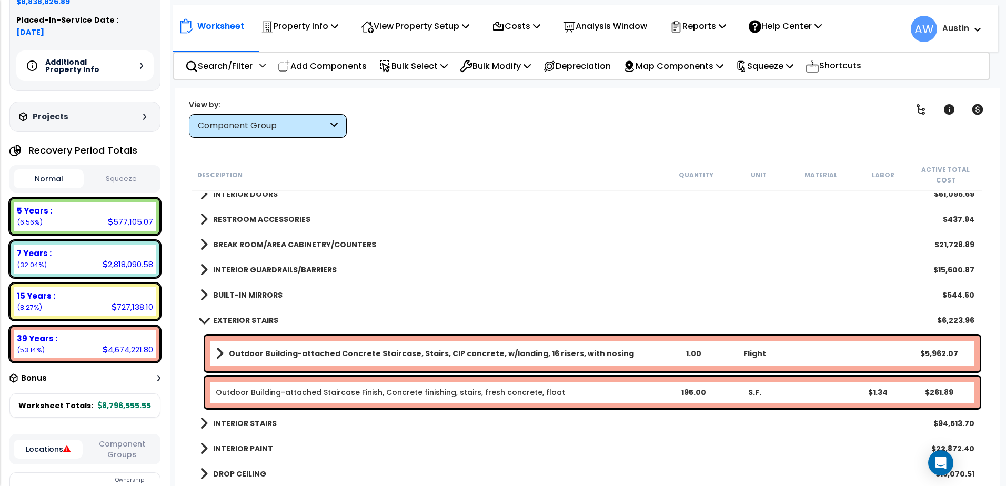
click at [253, 320] on b "EXTERIOR STAIRS" at bounding box center [245, 320] width 65 height 11
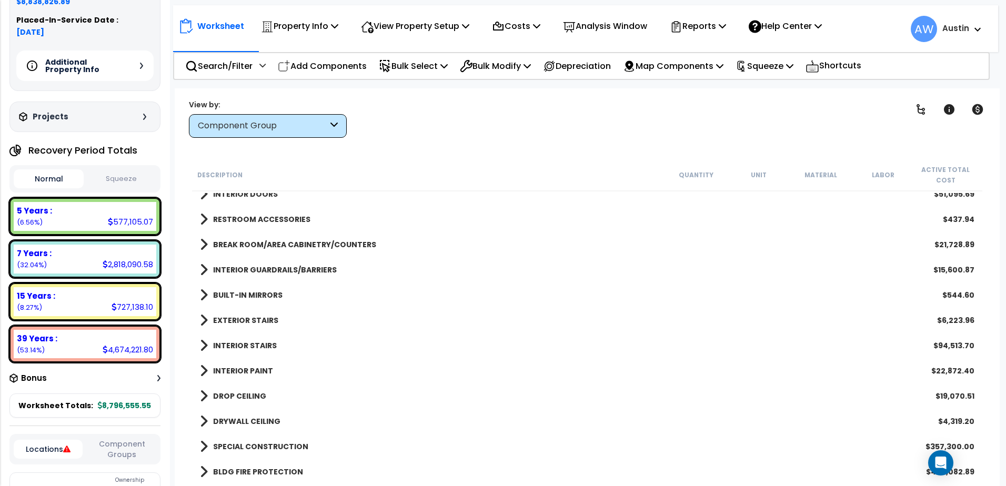
click at [255, 342] on b "INTERIOR STAIRS" at bounding box center [245, 345] width 64 height 11
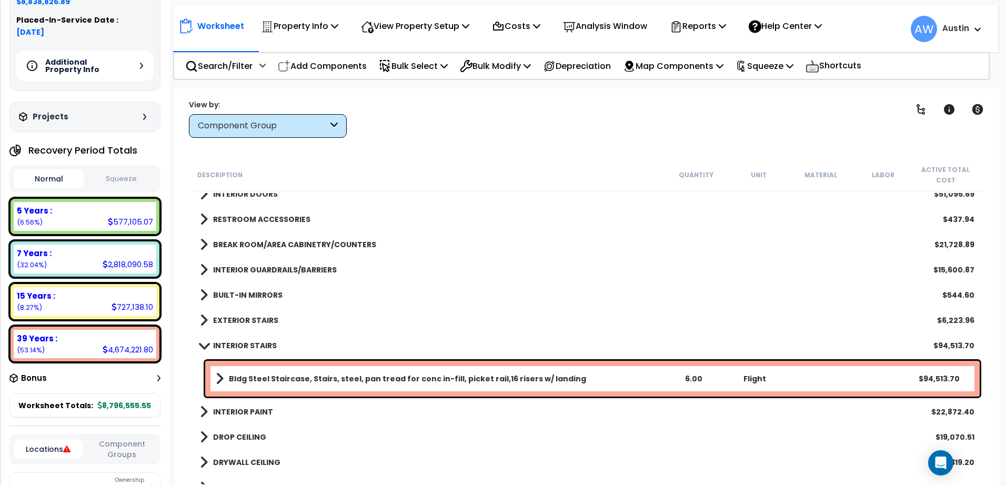
click at [255, 343] on b "INTERIOR STAIRS" at bounding box center [245, 345] width 64 height 11
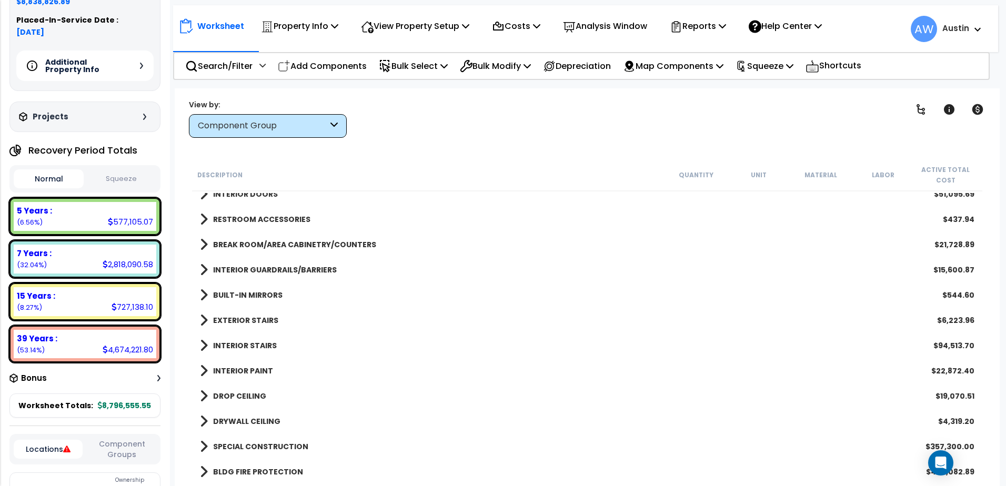
click at [254, 321] on b "EXTERIOR STAIRS" at bounding box center [245, 320] width 65 height 11
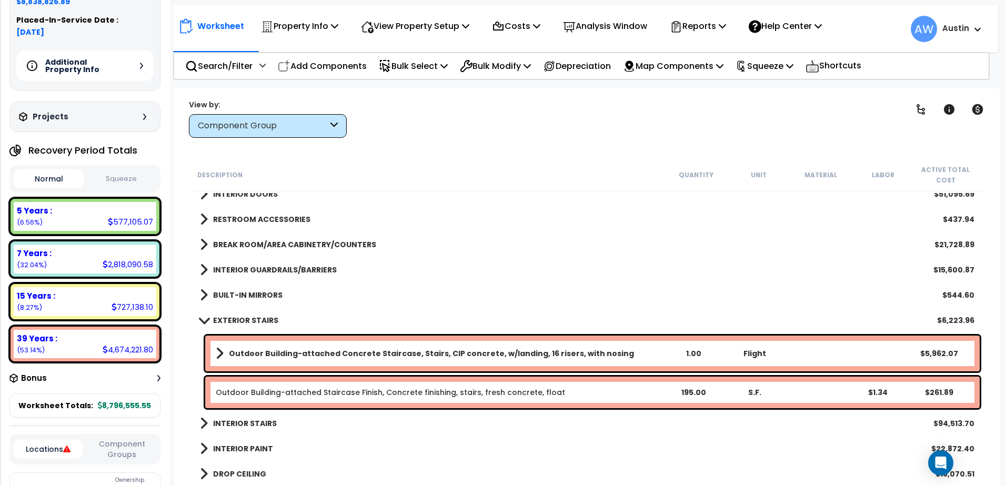
click at [254, 321] on b "EXTERIOR STAIRS" at bounding box center [245, 320] width 65 height 11
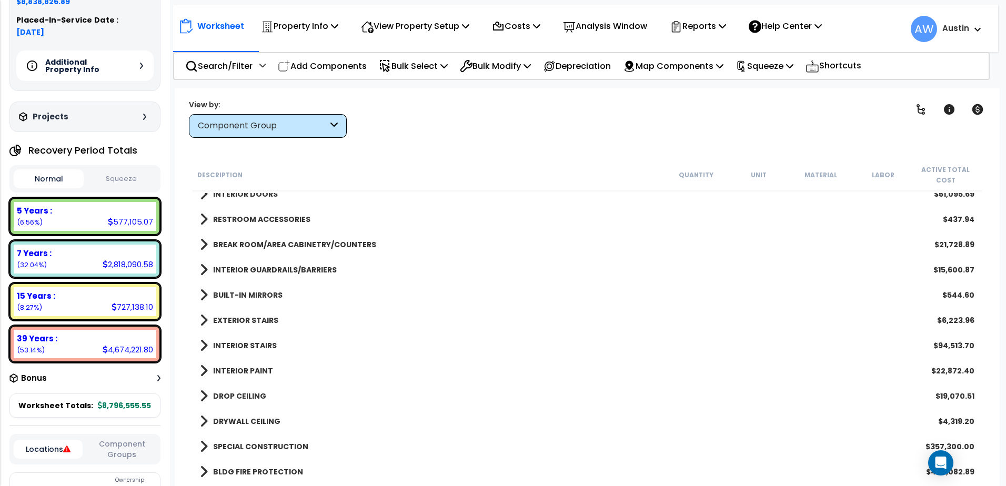
click at [240, 270] on b "INTERIOR GUARDRAILS/BARRIERS" at bounding box center [275, 270] width 124 height 11
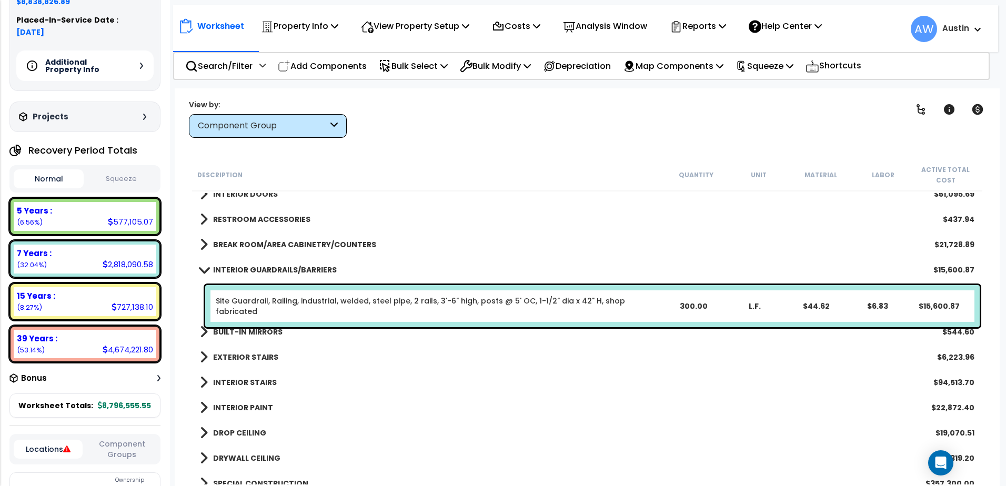
click at [240, 270] on b "INTERIOR GUARDRAILS/BARRIERS" at bounding box center [275, 270] width 124 height 11
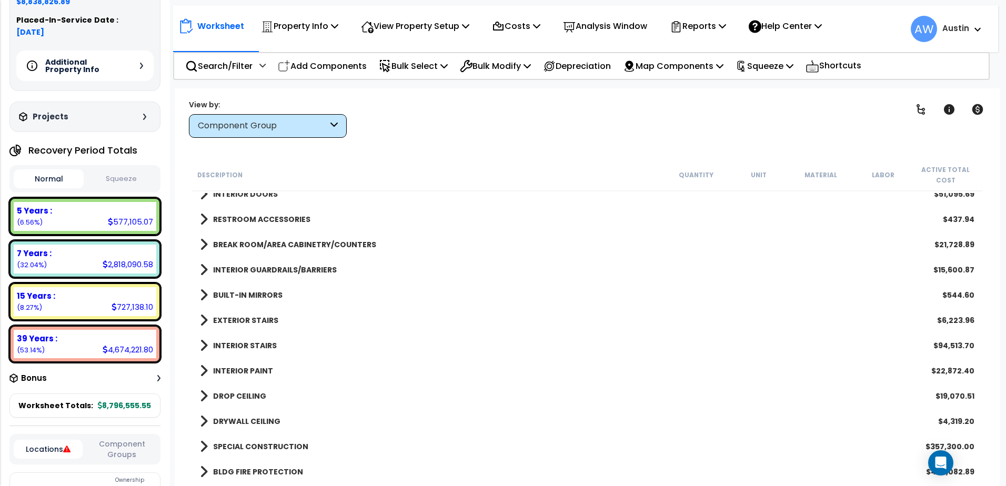
click at [243, 236] on div "BREAK ROOM/AREA CABINETRY/COUNTERS $21,728.89" at bounding box center [587, 244] width 785 height 25
click at [247, 245] on b "BREAK ROOM/AREA CABINETRY/COUNTERS" at bounding box center [294, 244] width 163 height 11
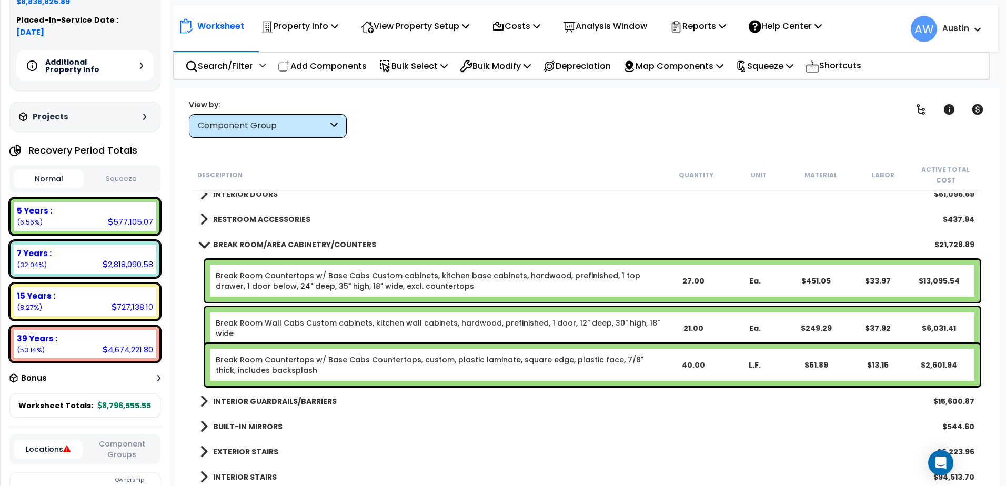
click at [247, 245] on b "BREAK ROOM/AREA CABINETRY/COUNTERS" at bounding box center [294, 244] width 163 height 11
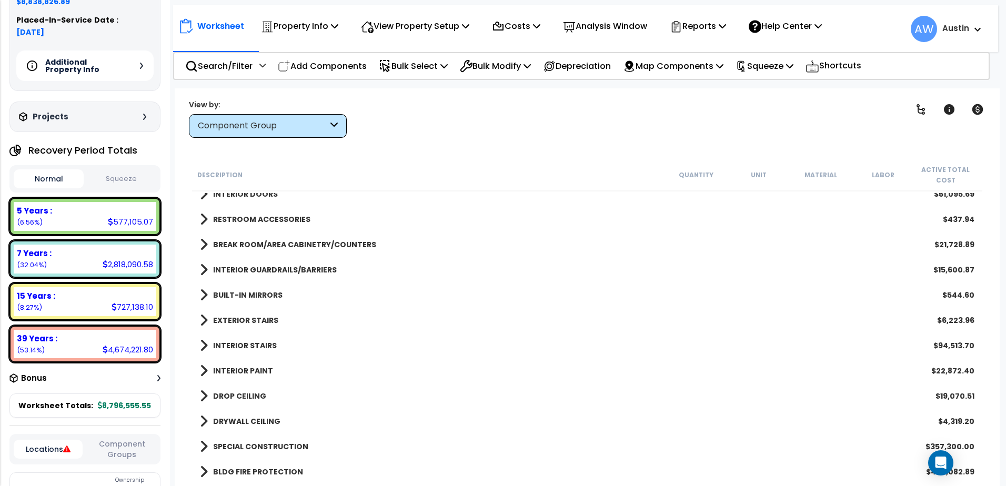
click at [249, 226] on link "RESTROOM ACCESSORIES" at bounding box center [255, 219] width 110 height 15
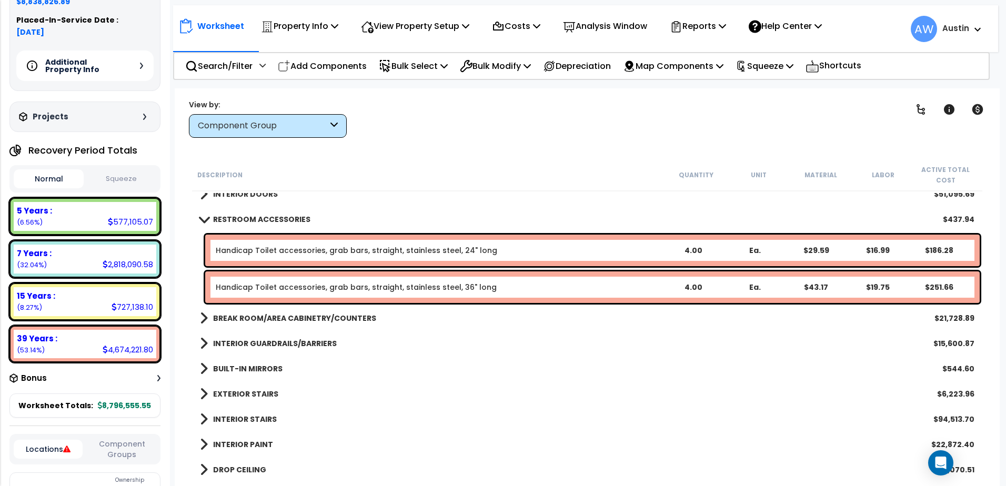
click at [251, 225] on link "RESTROOM ACCESSORIES" at bounding box center [255, 219] width 110 height 15
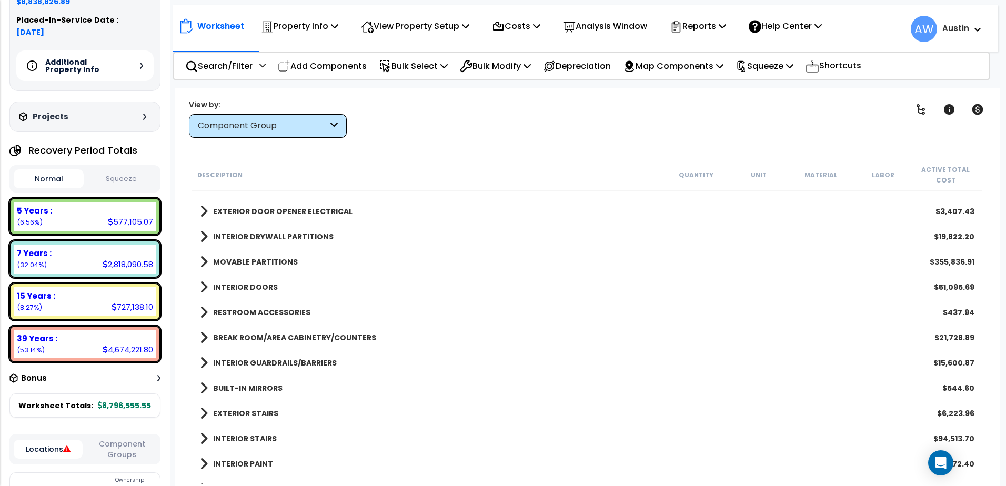
scroll to position [258, 0]
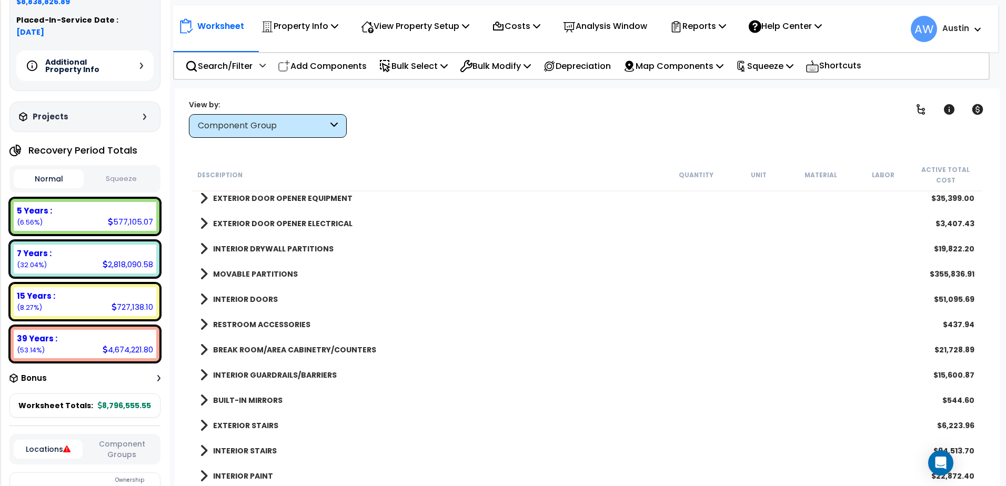
click at [249, 274] on b "MOVABLE PARTITIONS" at bounding box center [255, 274] width 85 height 11
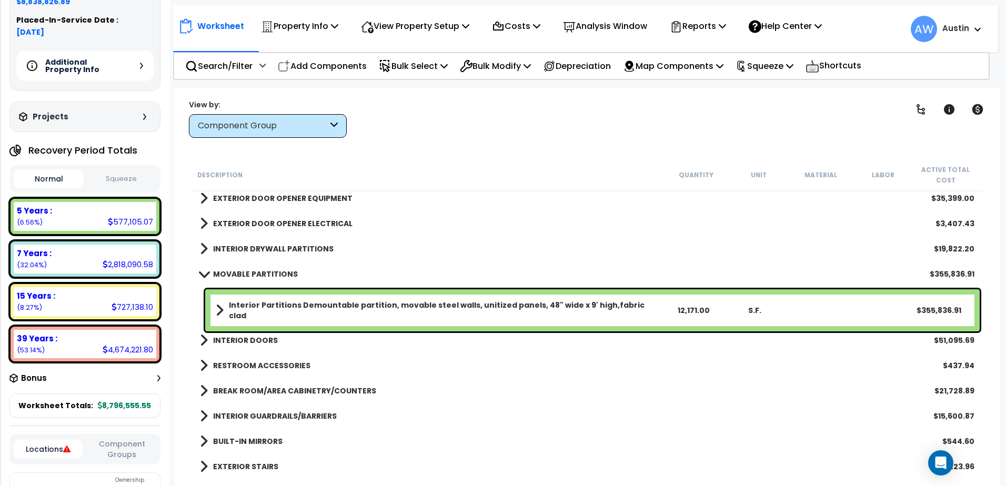
click at [268, 309] on b "Interior Partitions Demountable partition, movable steel walls, unitized panels…" at bounding box center [445, 310] width 433 height 21
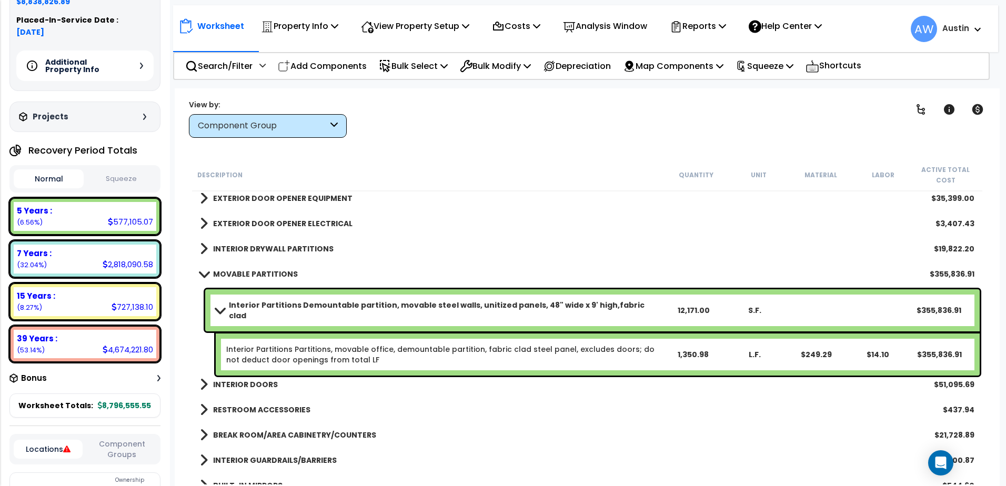
click at [270, 306] on b "Interior Partitions Demountable partition, movable steel walls, unitized panels…" at bounding box center [445, 310] width 433 height 21
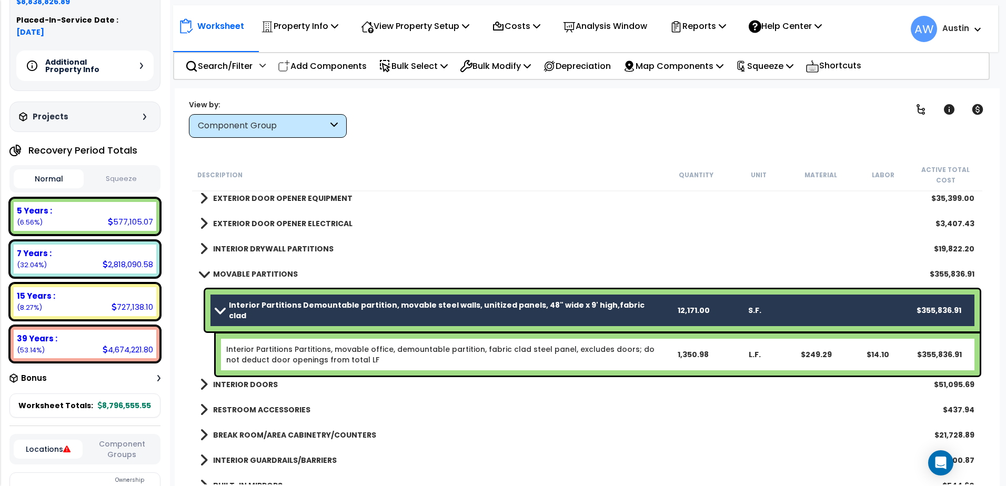
click at [296, 345] on link "Interior Partitions Partitions, movable office, demountable partition, fabric c…" at bounding box center [440, 354] width 428 height 21
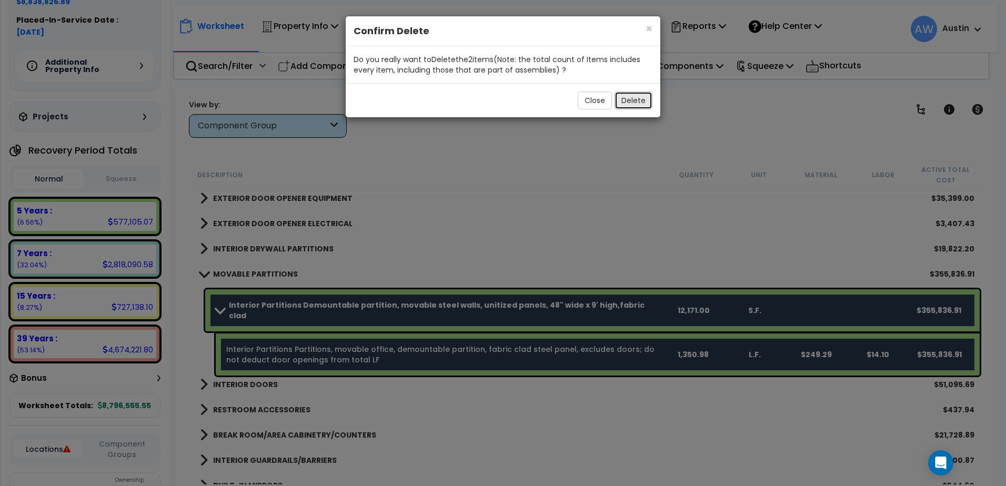
click at [625, 102] on button "Delete" at bounding box center [633, 101] width 38 height 18
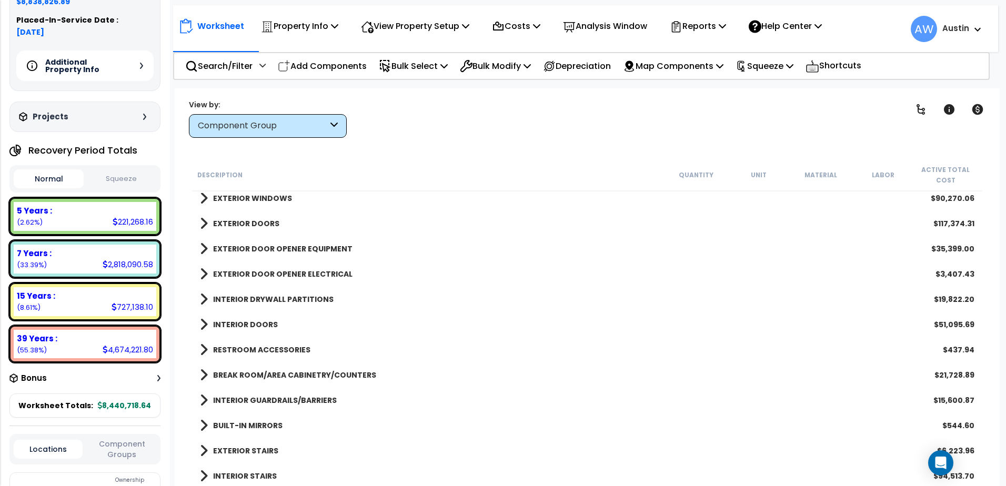
scroll to position [206, 0]
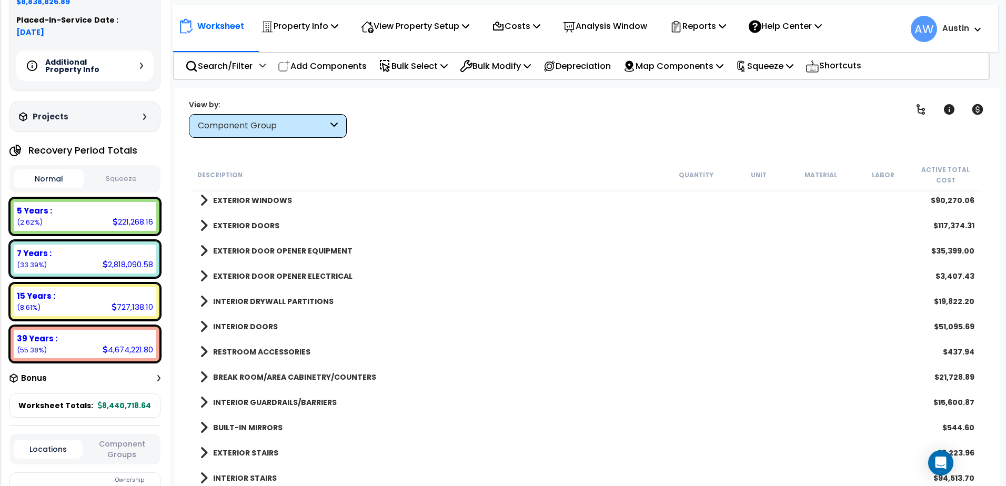
click at [262, 325] on b "INTERIOR DOORS" at bounding box center [245, 326] width 65 height 11
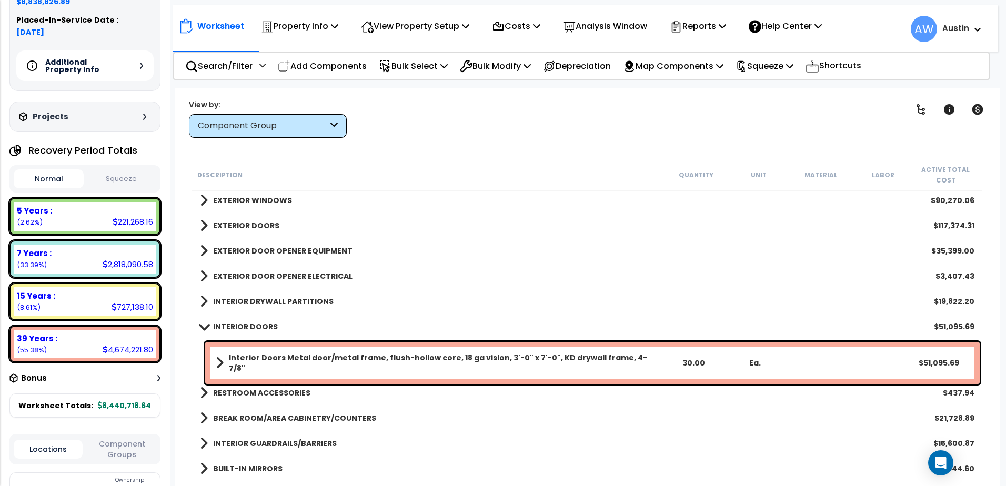
click at [262, 326] on b "INTERIOR DOORS" at bounding box center [245, 326] width 65 height 11
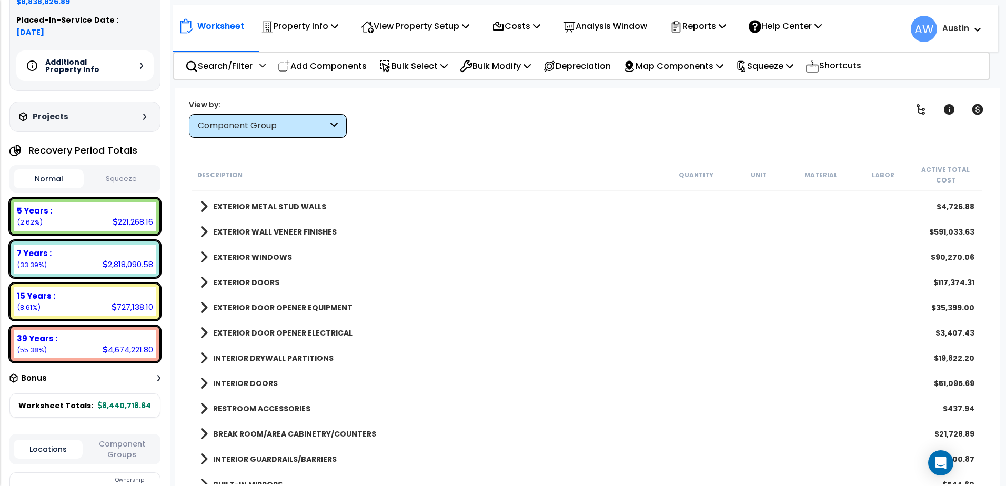
scroll to position [153, 0]
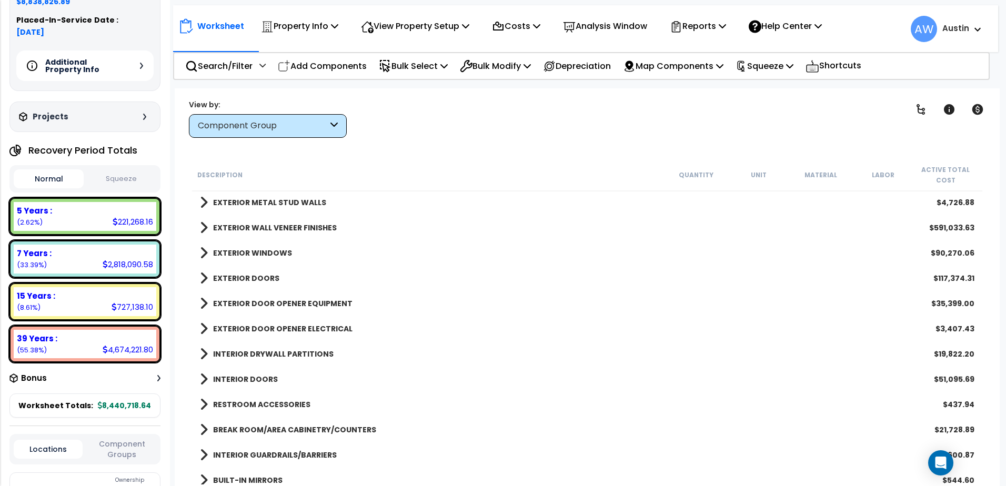
click at [266, 306] on b "EXTERIOR DOOR OPENER EQUIPMENT" at bounding box center [282, 303] width 139 height 11
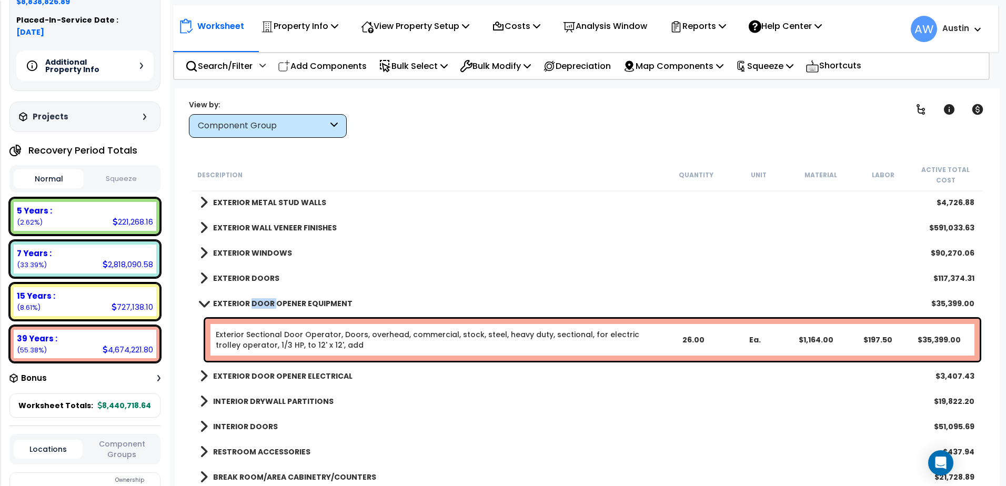
click at [266, 306] on b "EXTERIOR DOOR OPENER EQUIPMENT" at bounding box center [282, 303] width 139 height 11
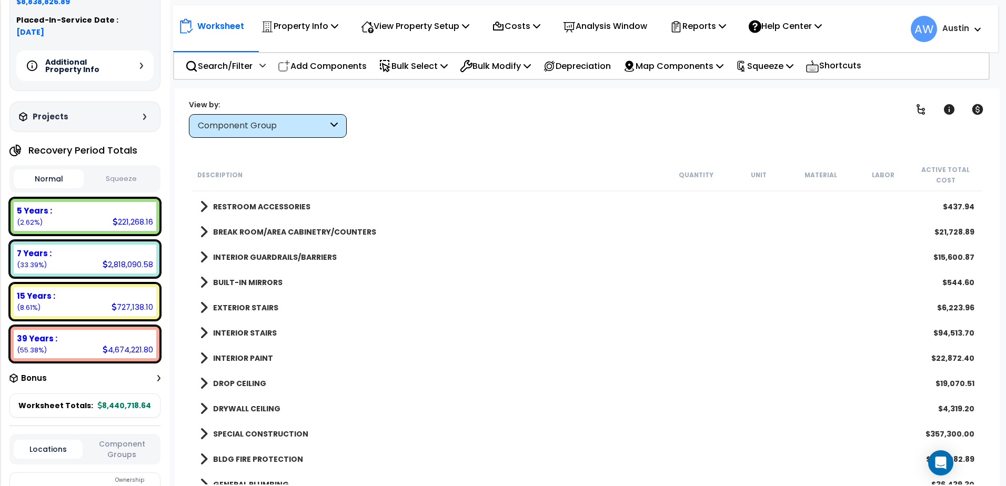
scroll to position [364, 0]
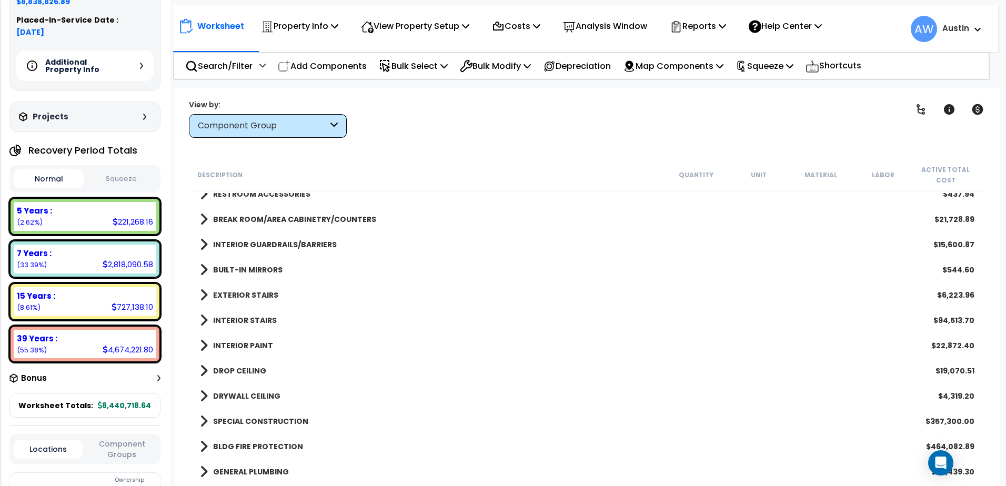
click at [266, 295] on b "EXTERIOR STAIRS" at bounding box center [245, 295] width 65 height 11
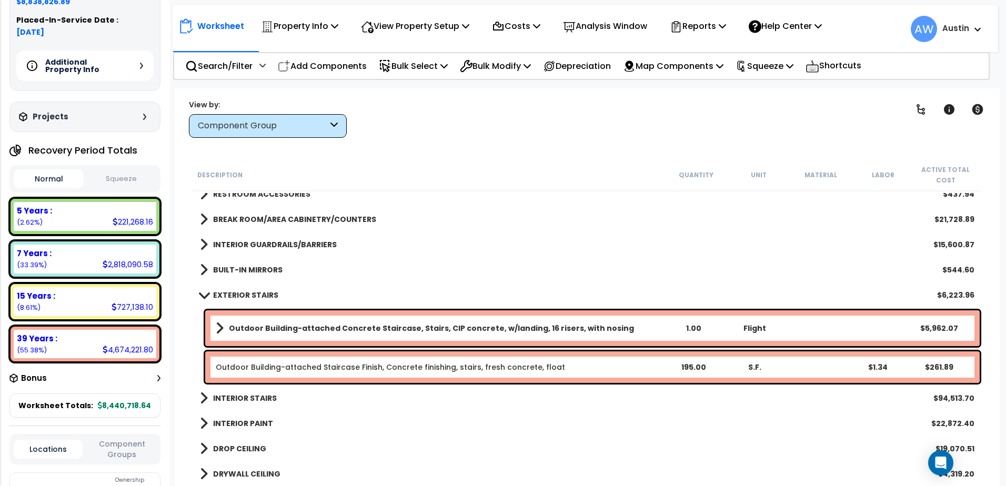
click at [266, 295] on b "EXTERIOR STAIRS" at bounding box center [245, 295] width 65 height 11
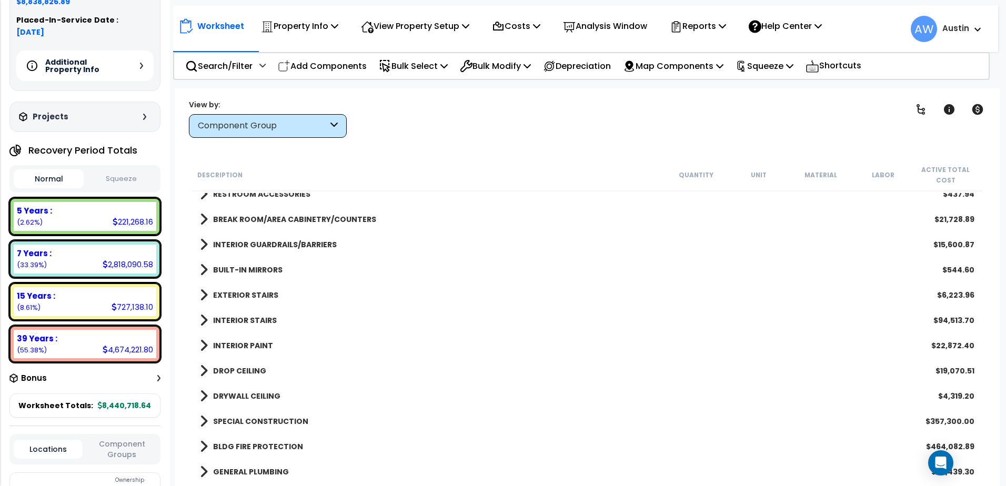
click at [264, 242] on b "INTERIOR GUARDRAILS/BARRIERS" at bounding box center [275, 244] width 124 height 11
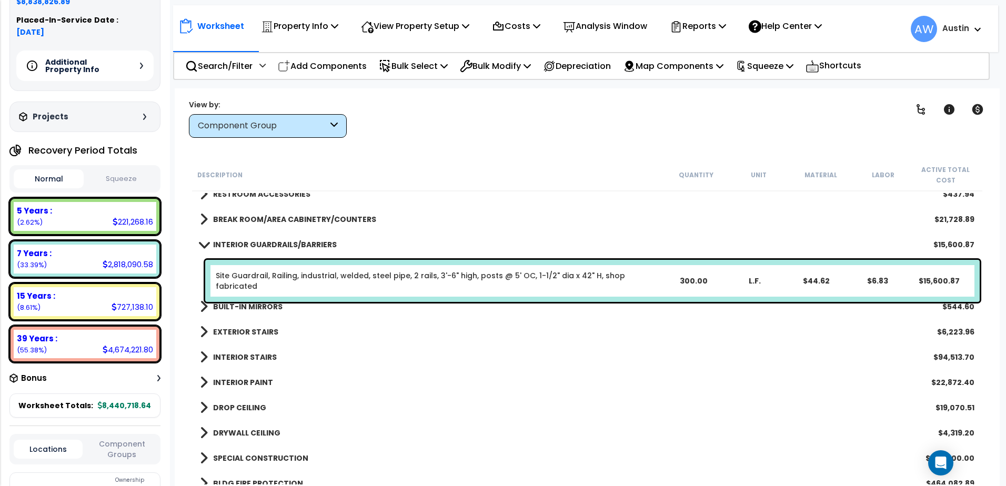
click at [264, 242] on b "INTERIOR GUARDRAILS/BARRIERS" at bounding box center [275, 244] width 124 height 11
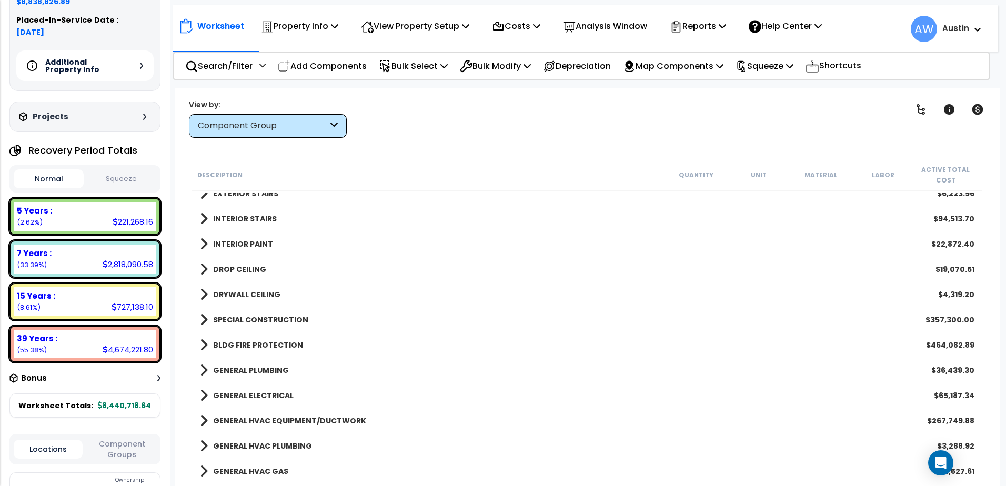
scroll to position [469, 0]
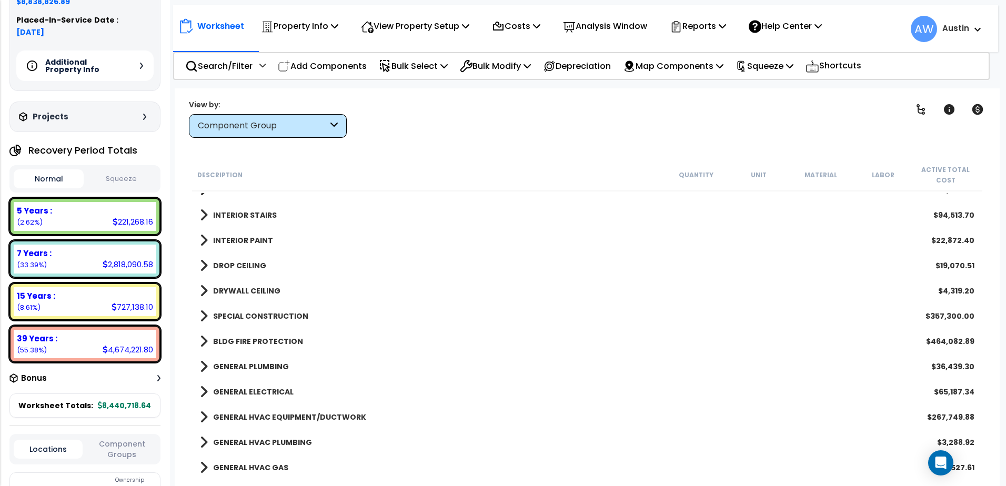
click at [270, 344] on b "BLDG FIRE PROTECTION" at bounding box center [258, 341] width 90 height 11
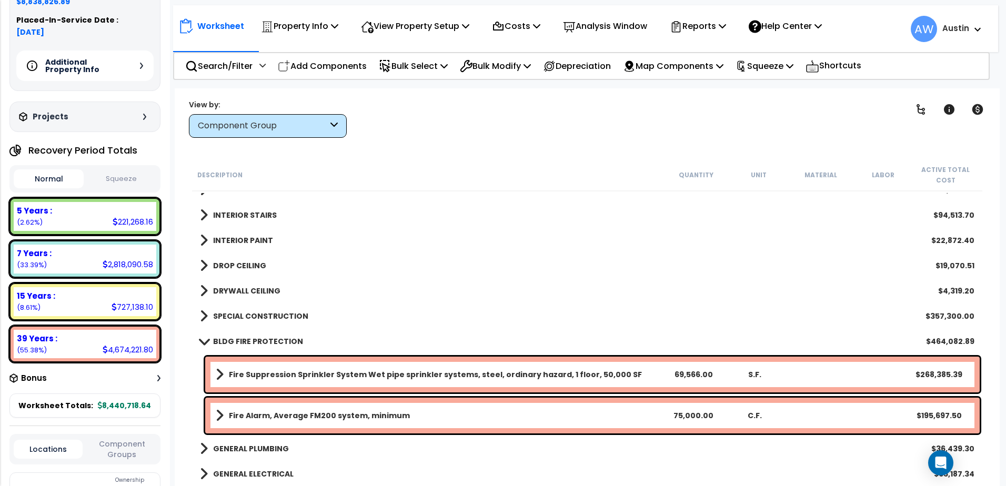
click at [270, 344] on b "BLDG FIRE PROTECTION" at bounding box center [258, 341] width 90 height 11
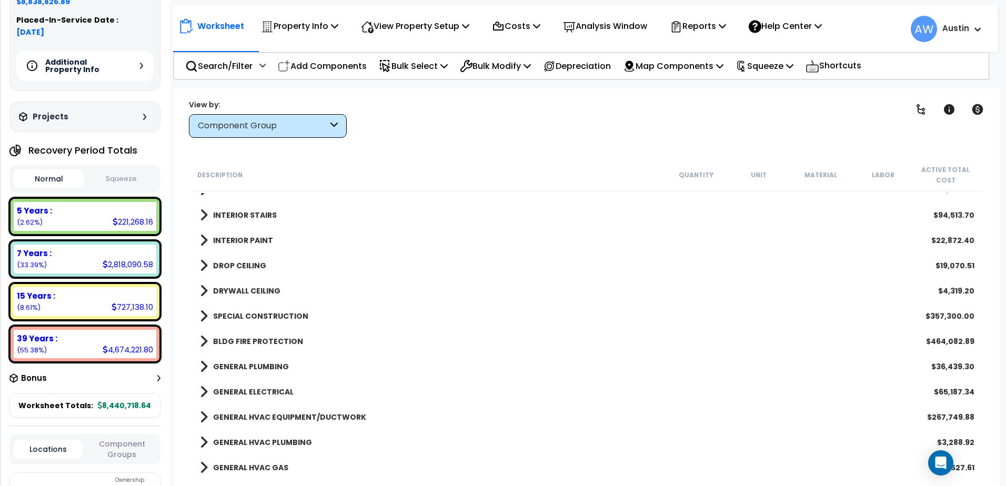
click at [267, 317] on b "SPECIAL CONSTRUCTION" at bounding box center [260, 316] width 95 height 11
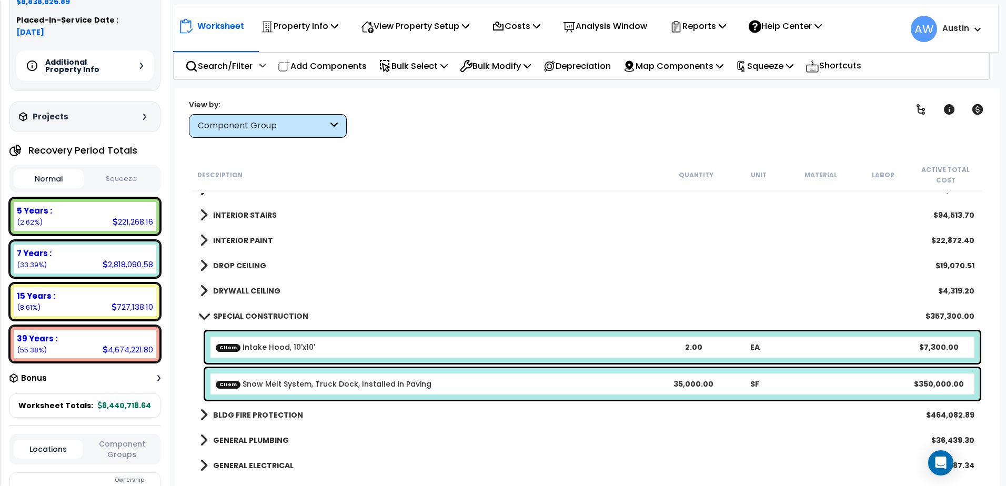
click at [267, 317] on b "SPECIAL CONSTRUCTION" at bounding box center [260, 316] width 95 height 11
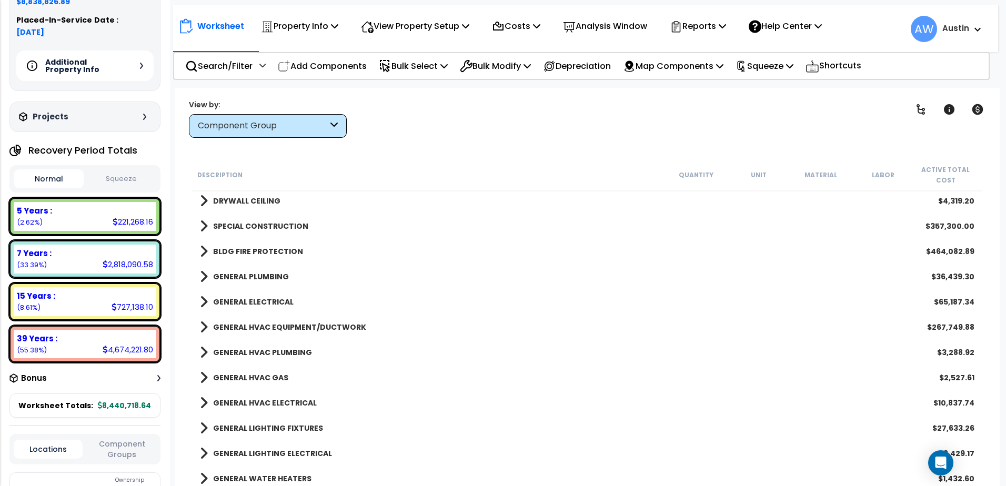
scroll to position [574, 0]
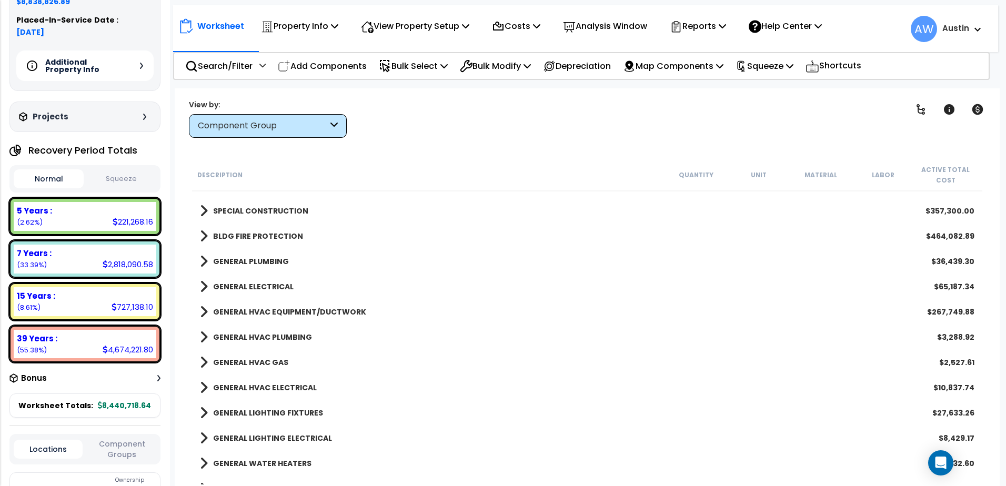
click at [278, 388] on b "GENERAL HVAC ELECTRICAL" at bounding box center [265, 387] width 104 height 11
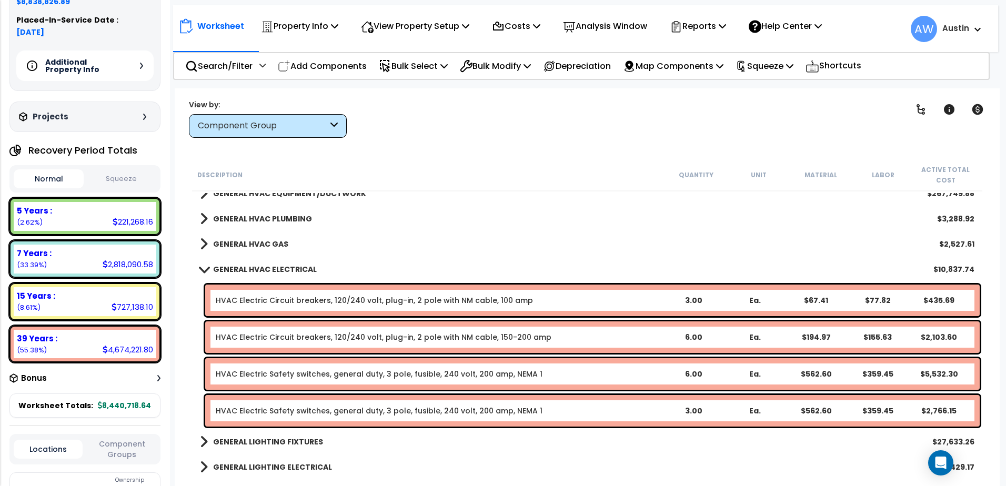
scroll to position [627, 0]
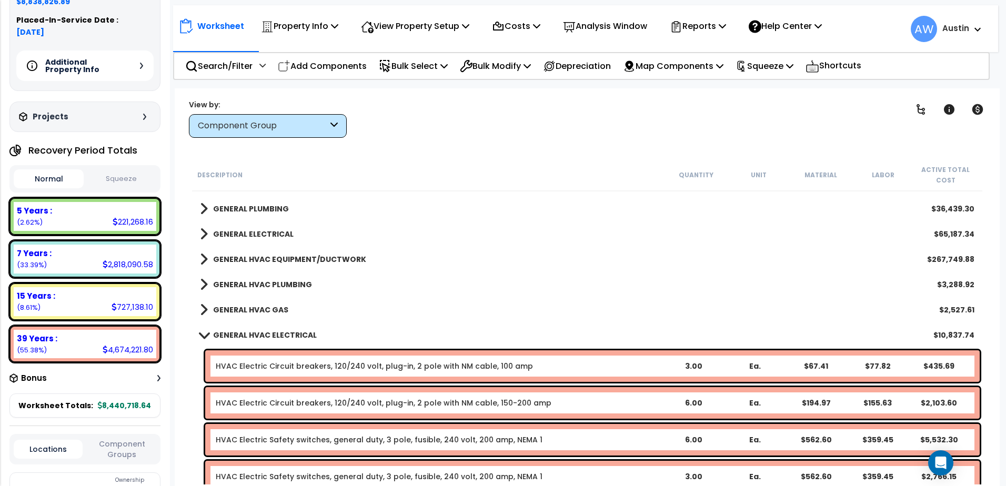
click at [266, 331] on b "GENERAL HVAC ELECTRICAL" at bounding box center [265, 335] width 104 height 11
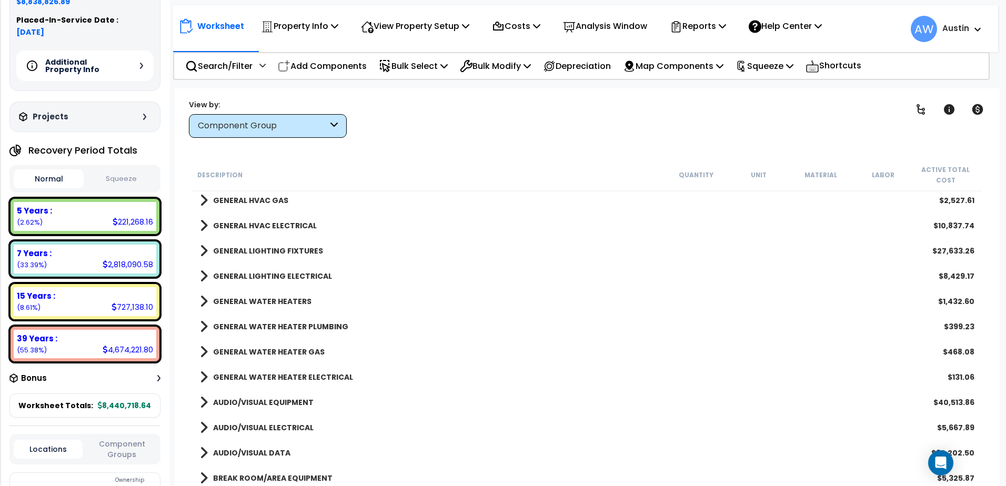
scroll to position [732, 0]
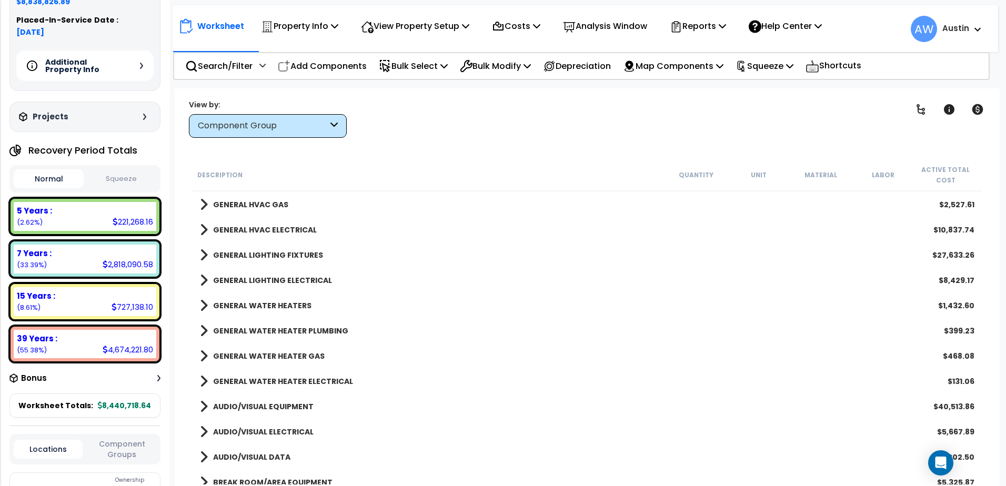
click at [276, 233] on b "GENERAL HVAC ELECTRICAL" at bounding box center [265, 230] width 104 height 11
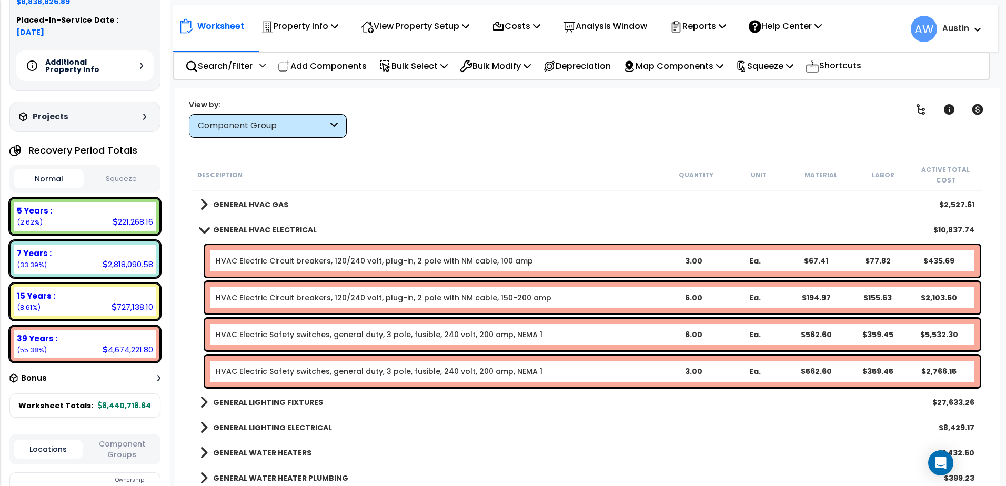
click at [276, 233] on b "GENERAL HVAC ELECTRICAL" at bounding box center [265, 230] width 104 height 11
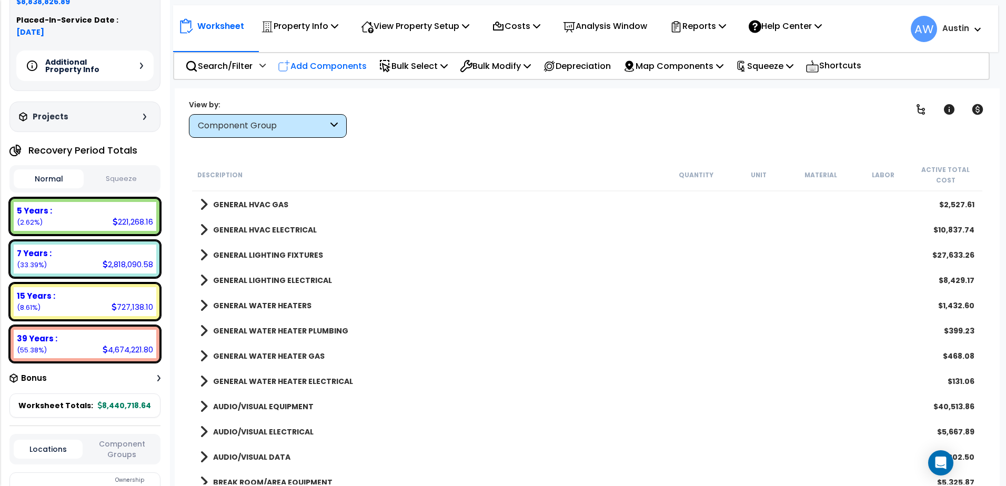
click at [346, 67] on p "Add Components" at bounding box center [322, 66] width 89 height 14
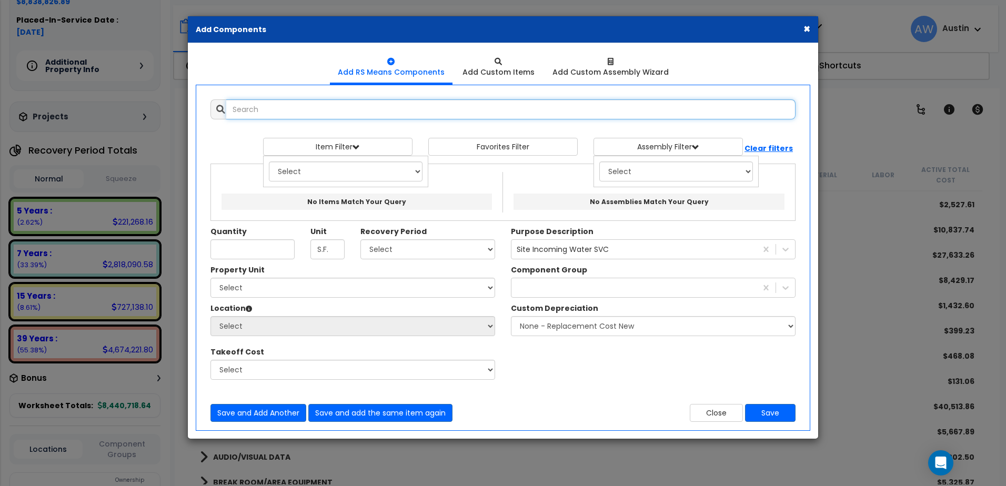
scroll to position [0, 0]
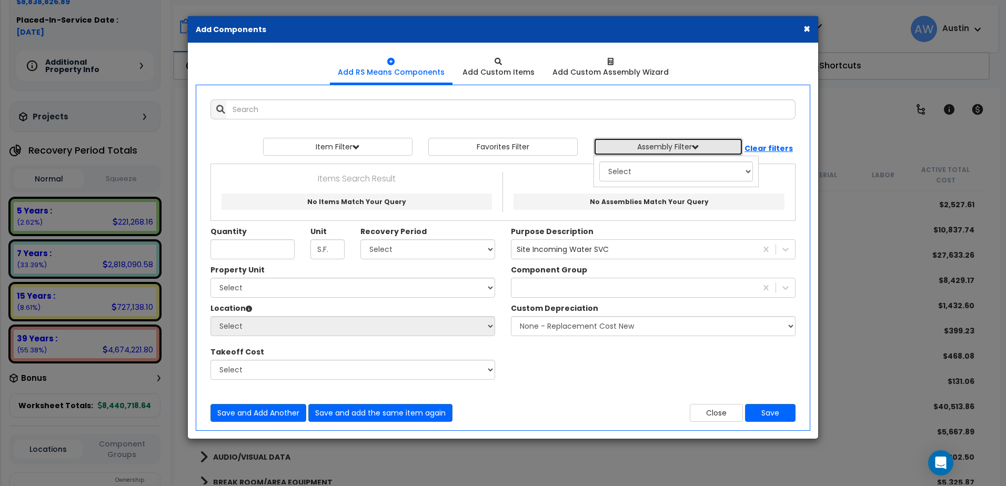
click at [649, 150] on button "Assembly Filter" at bounding box center [667, 147] width 149 height 18
click at [650, 147] on button "Assembly Filter" at bounding box center [667, 147] width 149 height 18
click at [653, 173] on select "Select 0. Custom Assembly 1. Standard Foundations 2. Special Foundations 3. Sla…" at bounding box center [676, 172] width 154 height 20
click at [855, 385] on div "× Add Components Add RS Means Components Add Custom Items Add Items" at bounding box center [503, 243] width 1006 height 486
click at [808, 28] on button "×" at bounding box center [806, 28] width 7 height 11
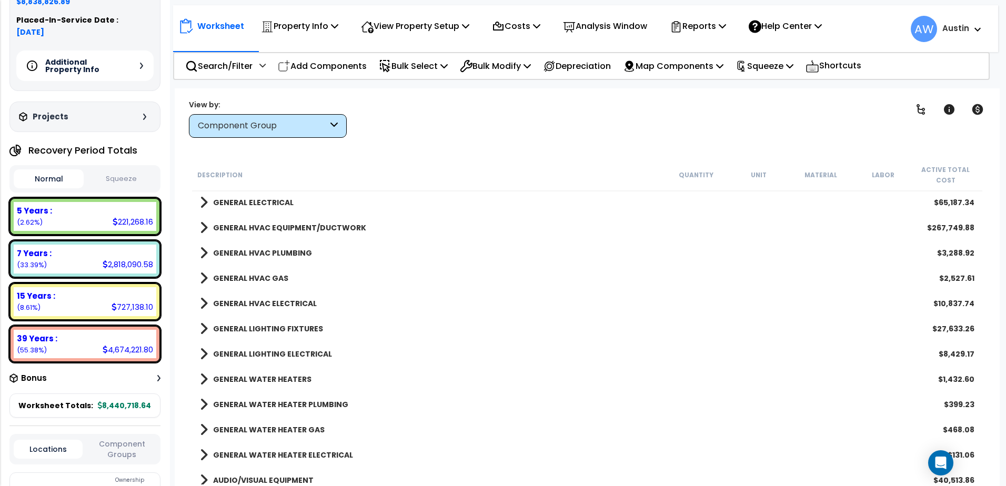
scroll to position [627, 0]
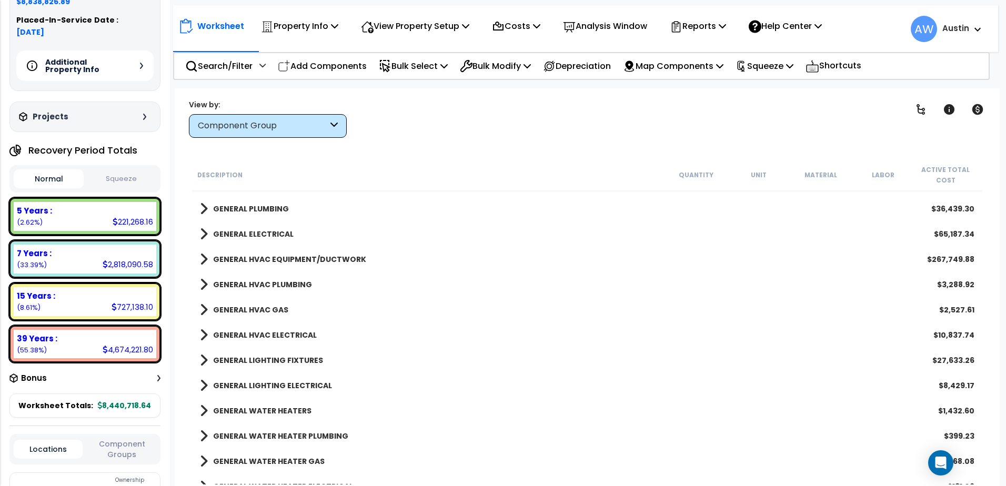
click at [262, 237] on b "GENERAL ELECTRICAL" at bounding box center [253, 234] width 80 height 11
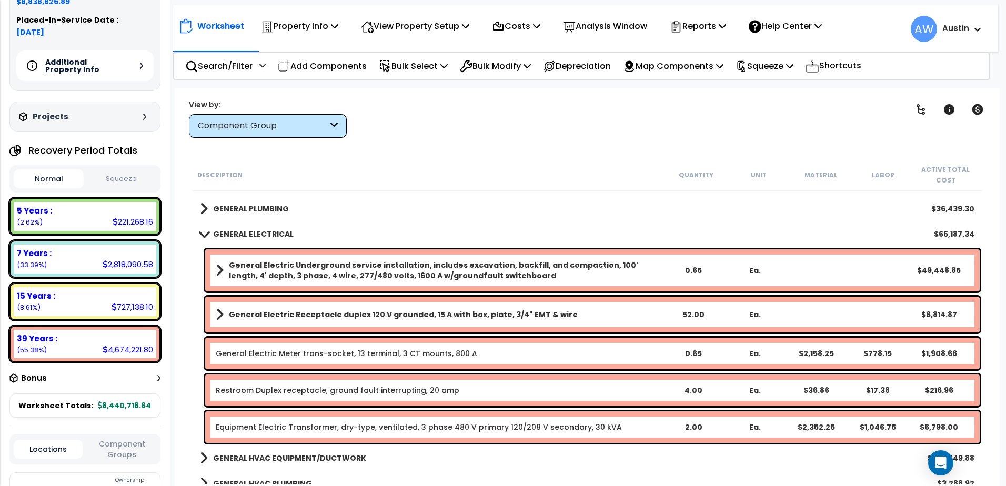
click at [262, 237] on b "GENERAL ELECTRICAL" at bounding box center [253, 234] width 80 height 11
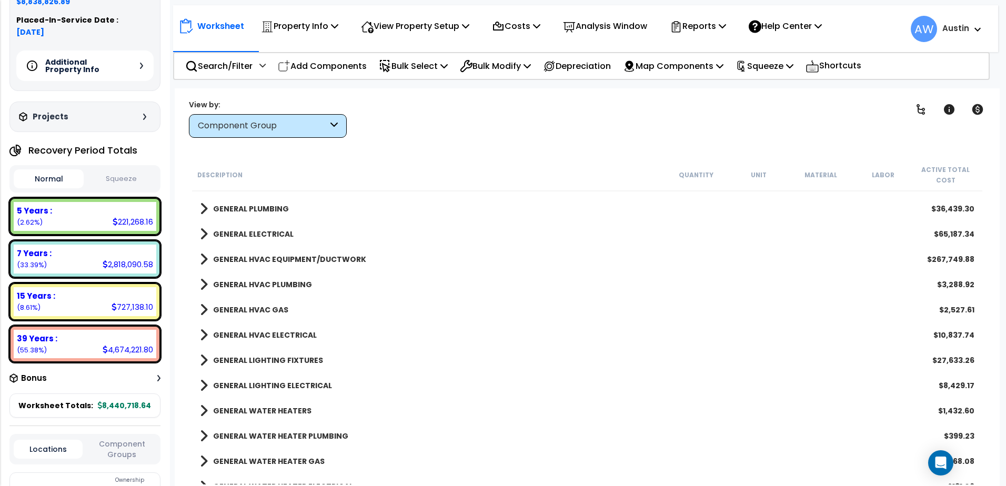
click at [287, 350] on div "GENERAL LIGHTING FIXTURES $27,633.26" at bounding box center [587, 360] width 785 height 25
click at [286, 338] on b "GENERAL HVAC ELECTRICAL" at bounding box center [265, 335] width 104 height 11
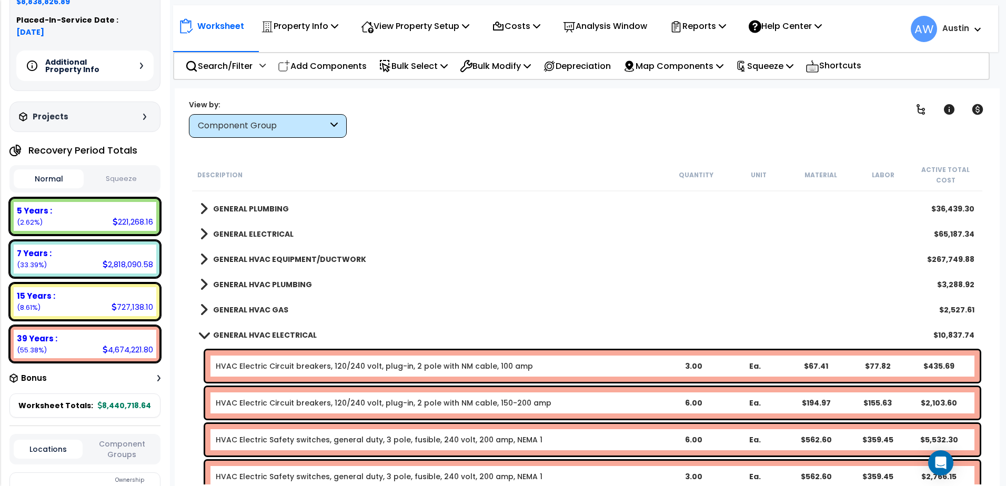
click at [275, 233] on b "GENERAL ELECTRICAL" at bounding box center [253, 234] width 80 height 11
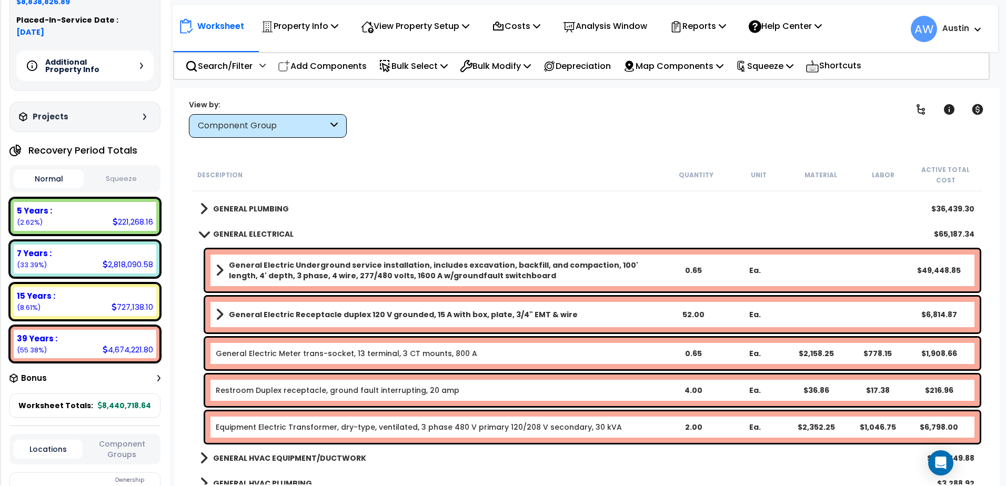
click at [270, 233] on b "GENERAL ELECTRICAL" at bounding box center [253, 234] width 80 height 11
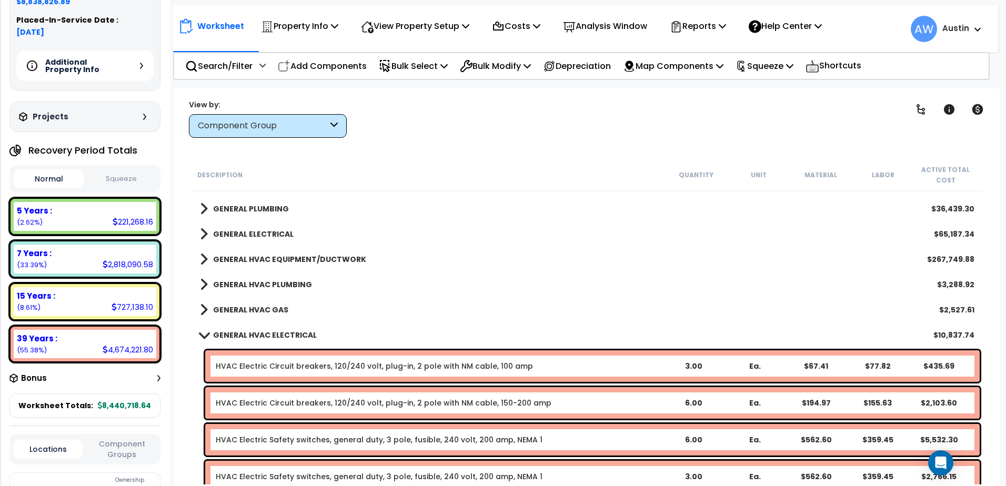
click at [253, 332] on b "GENERAL HVAC ELECTRICAL" at bounding box center [265, 335] width 104 height 11
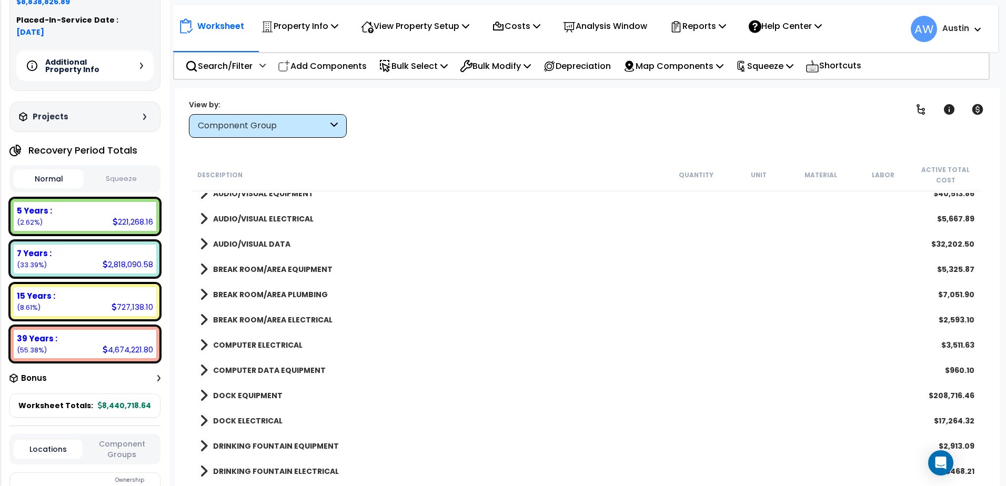
scroll to position [995, 0]
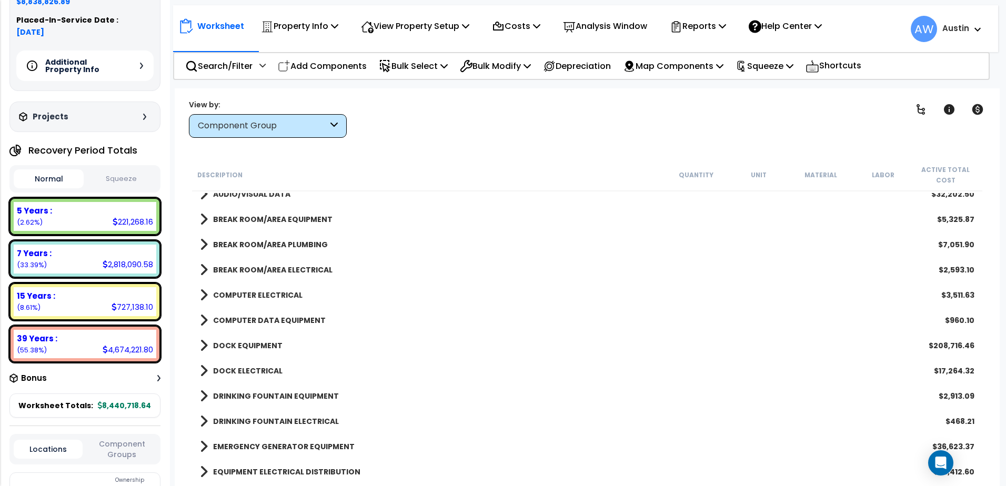
click at [250, 336] on div "DOCK EQUIPMENT $208,716.46" at bounding box center [587, 345] width 785 height 25
click at [249, 343] on b "DOCK EQUIPMENT" at bounding box center [247, 345] width 69 height 11
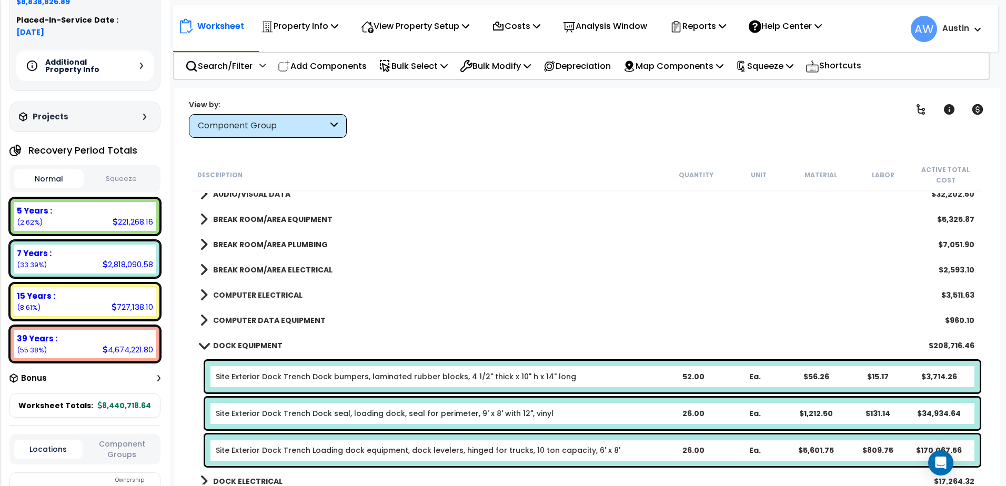
click at [249, 343] on b "DOCK EQUIPMENT" at bounding box center [247, 345] width 69 height 11
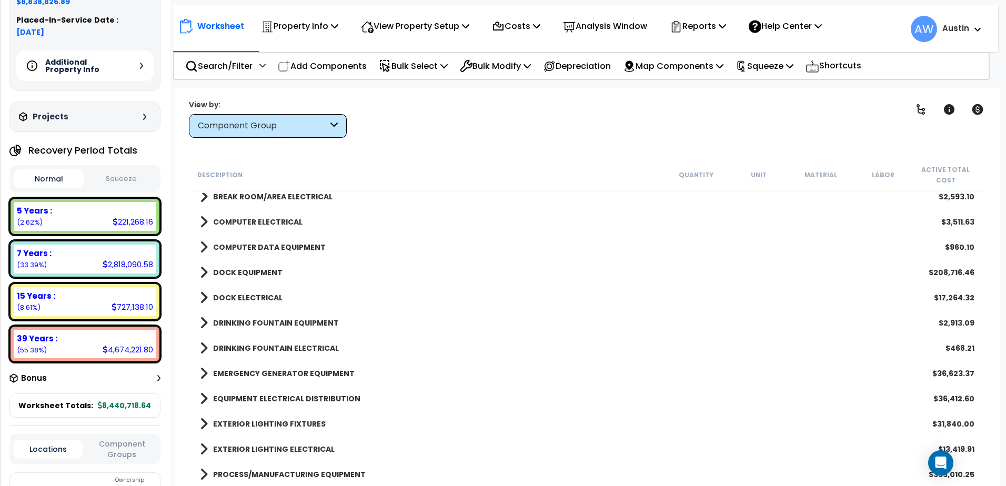
scroll to position [1100, 0]
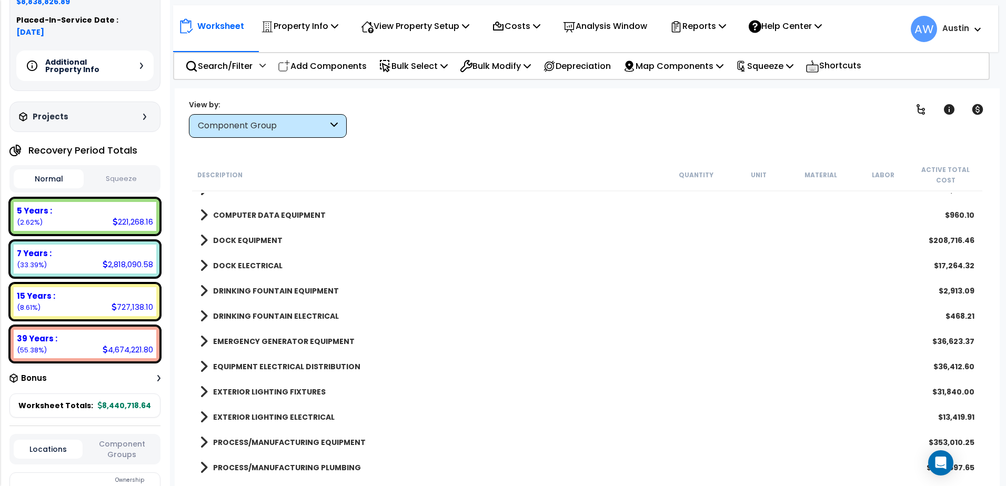
click at [263, 389] on b "EXTERIOR LIGHTING FIXTURES" at bounding box center [269, 392] width 113 height 11
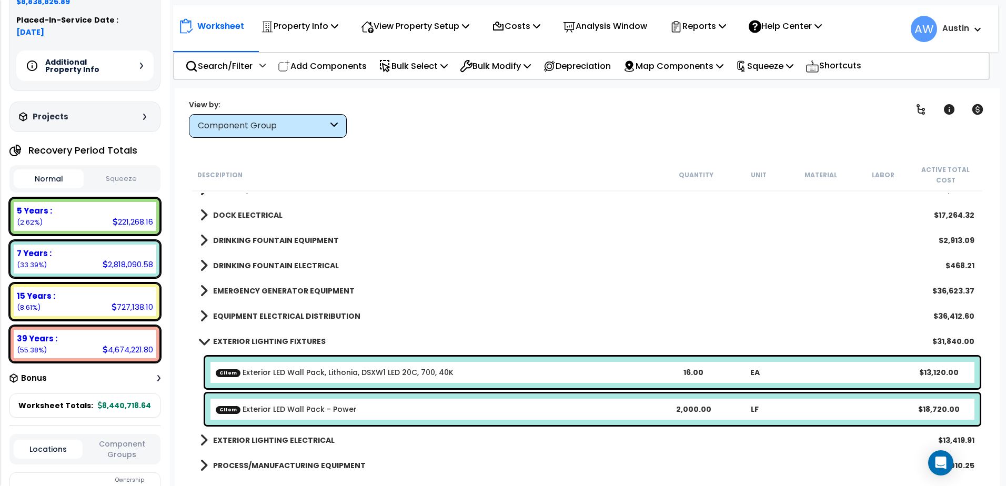
scroll to position [1153, 0]
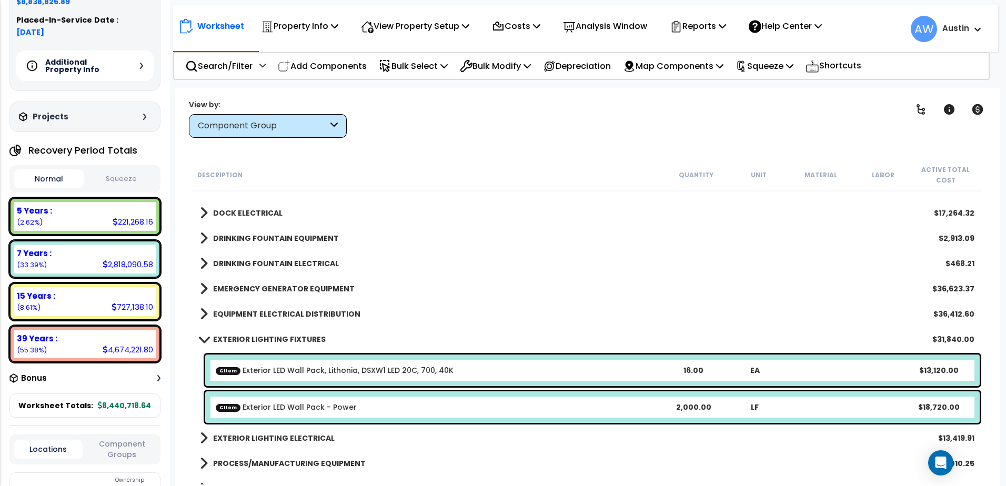
click at [262, 338] on b "EXTERIOR LIGHTING FIXTURES" at bounding box center [269, 339] width 113 height 11
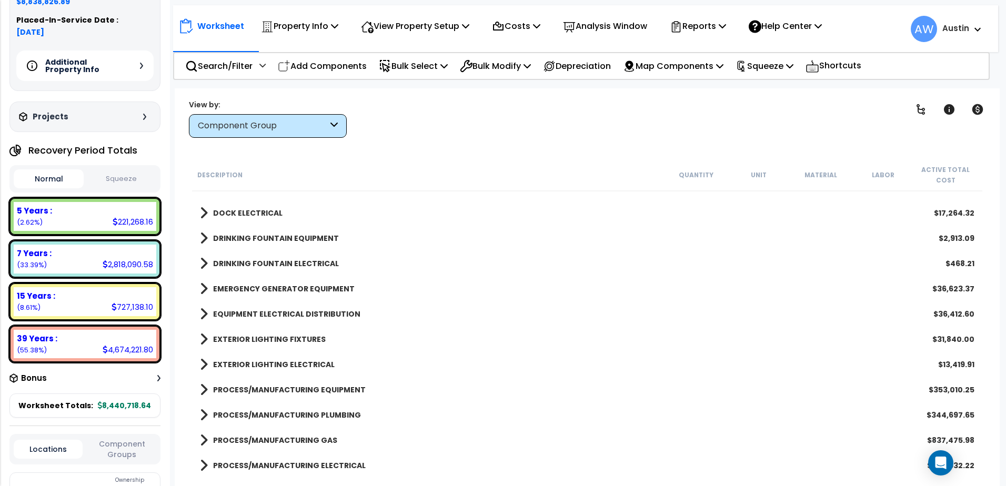
click at [263, 309] on b "EQUIPMENT ELECTRICAL DISTRIBUTION" at bounding box center [286, 314] width 147 height 11
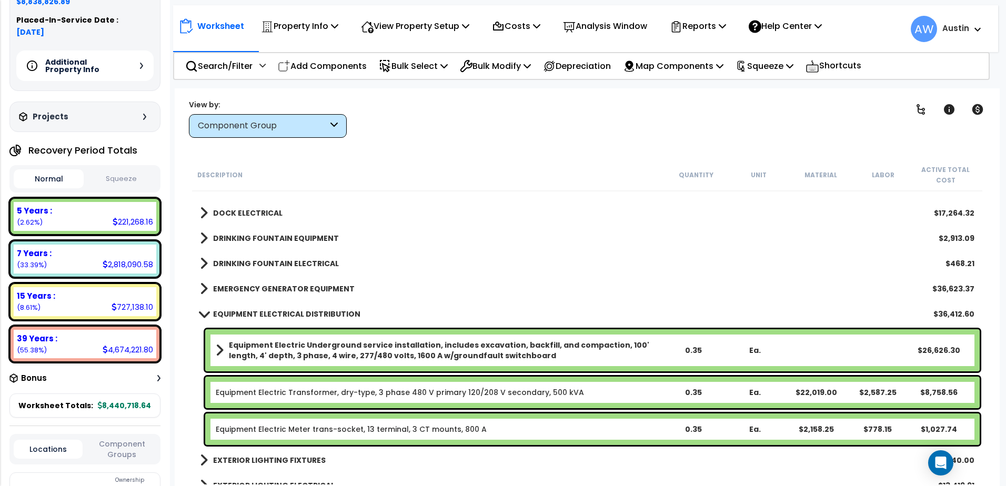
click at [265, 313] on b "EQUIPMENT ELECTRICAL DISTRIBUTION" at bounding box center [286, 314] width 147 height 11
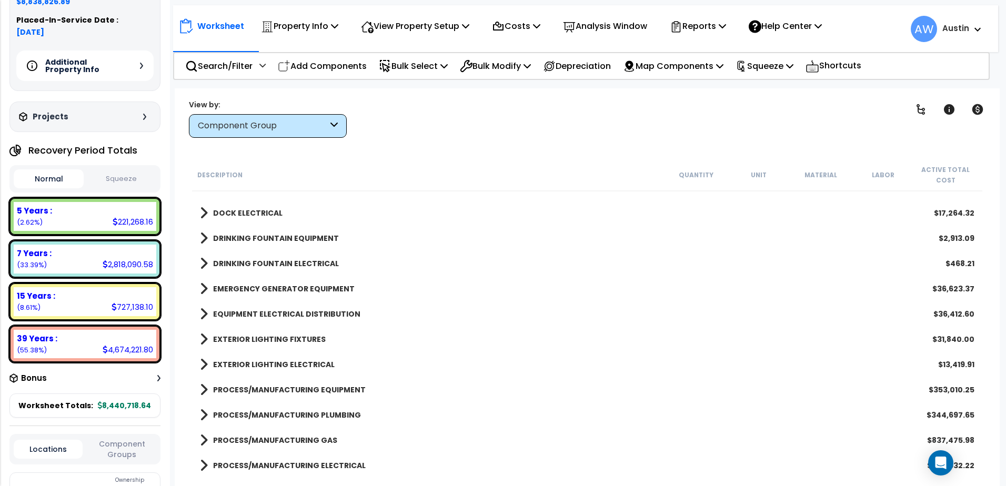
click at [265, 291] on b "EMERGENCY GENERATOR EQUIPMENT" at bounding box center [284, 289] width 142 height 11
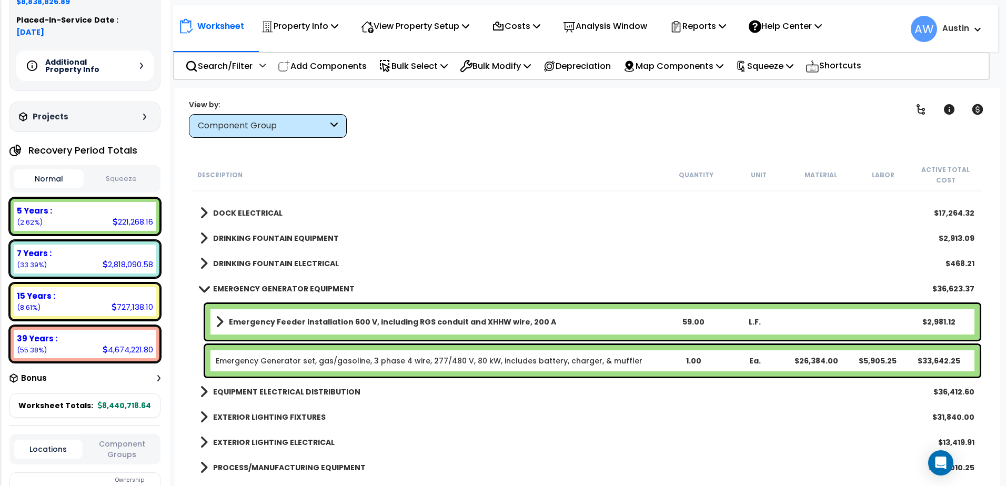
click at [265, 291] on b "EMERGENCY GENERATOR EQUIPMENT" at bounding box center [284, 289] width 142 height 11
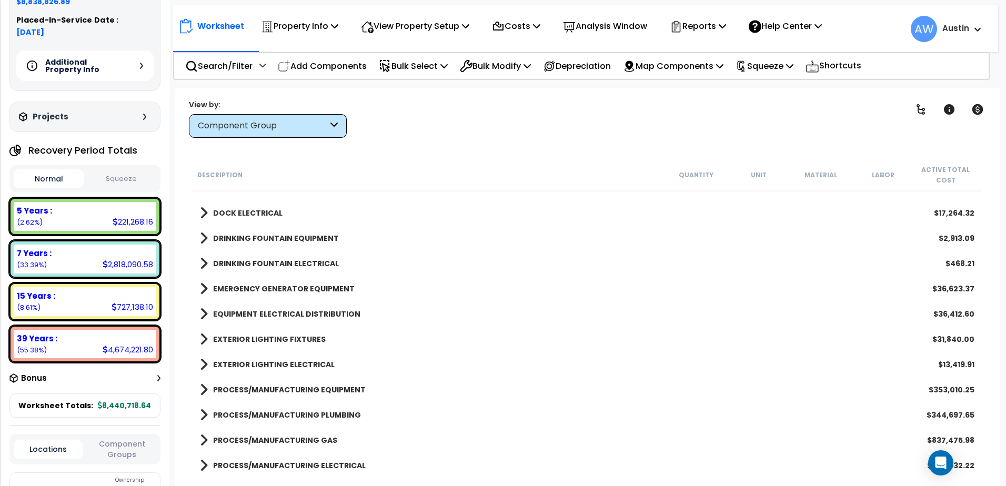
click at [281, 389] on b "PROCESS/MANUFACTURING EQUIPMENT" at bounding box center [289, 390] width 153 height 11
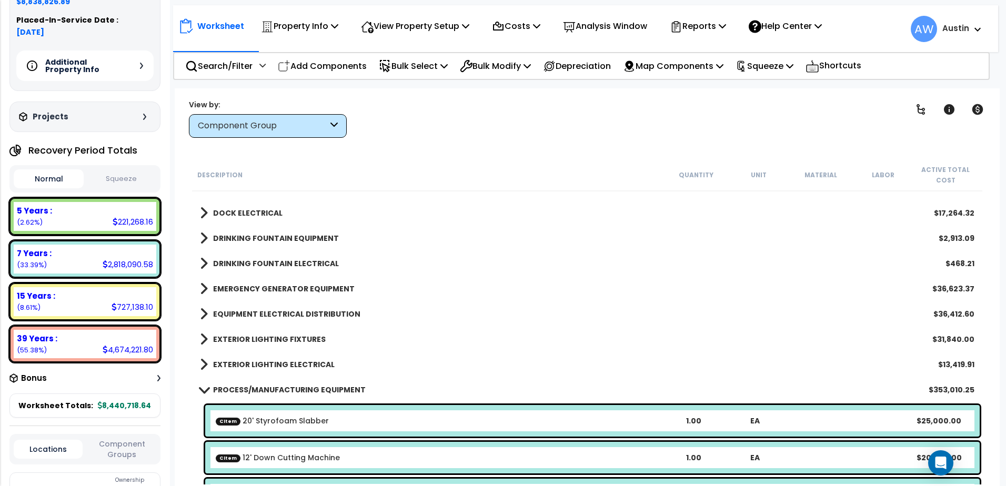
click at [281, 389] on b "PROCESS/MANUFACTURING EQUIPMENT" at bounding box center [289, 390] width 153 height 11
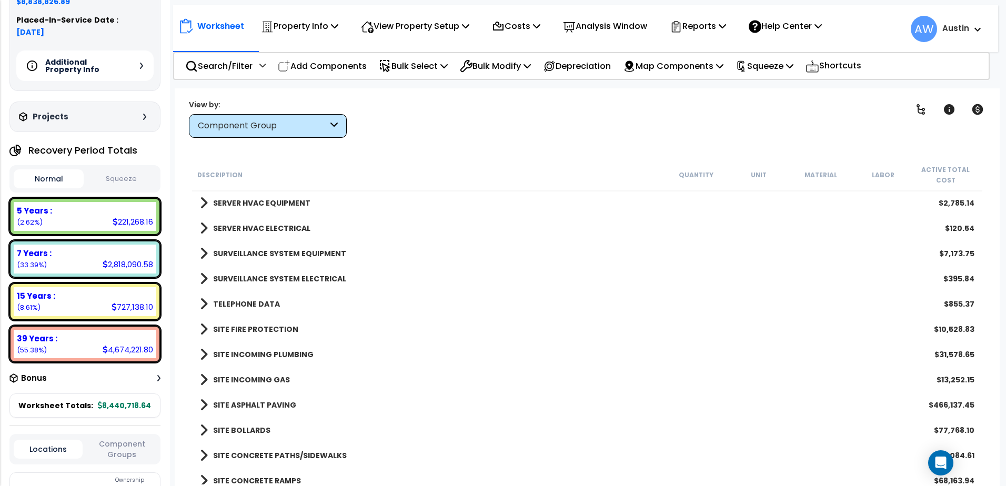
scroll to position [1521, 0]
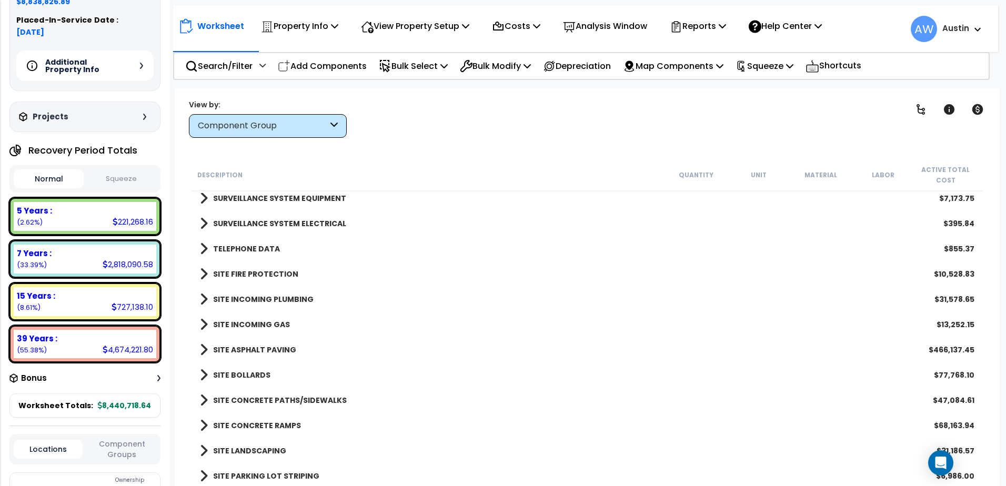
click at [278, 324] on b "SITE INCOMING GAS" at bounding box center [251, 324] width 77 height 11
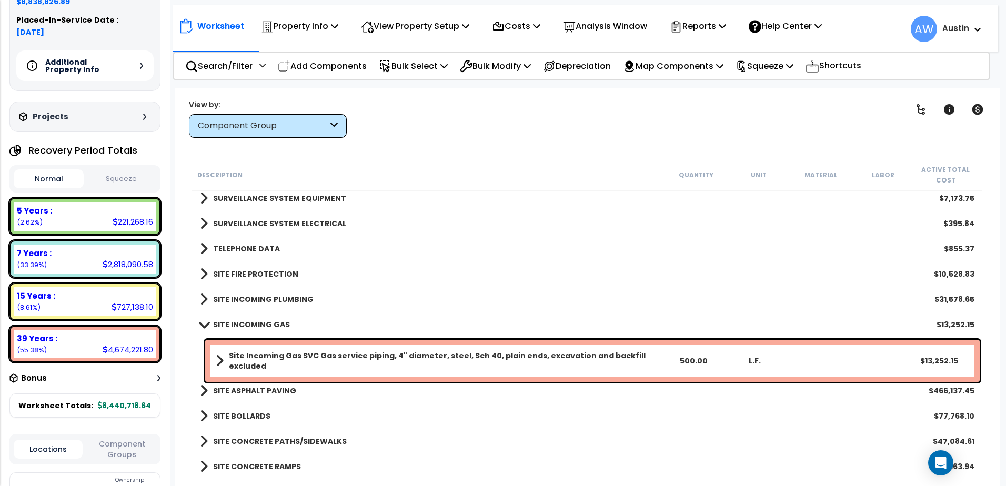
click at [278, 324] on b "SITE INCOMING GAS" at bounding box center [251, 324] width 77 height 11
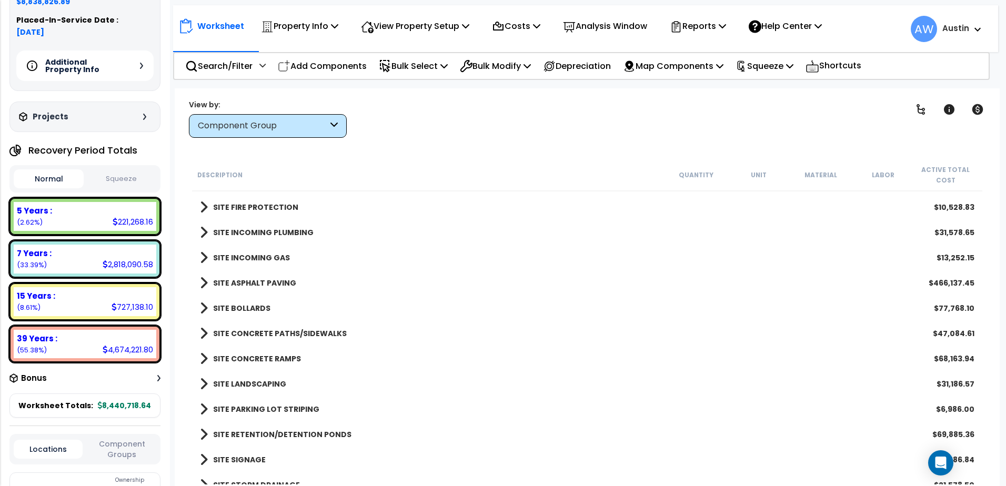
scroll to position [1601, 0]
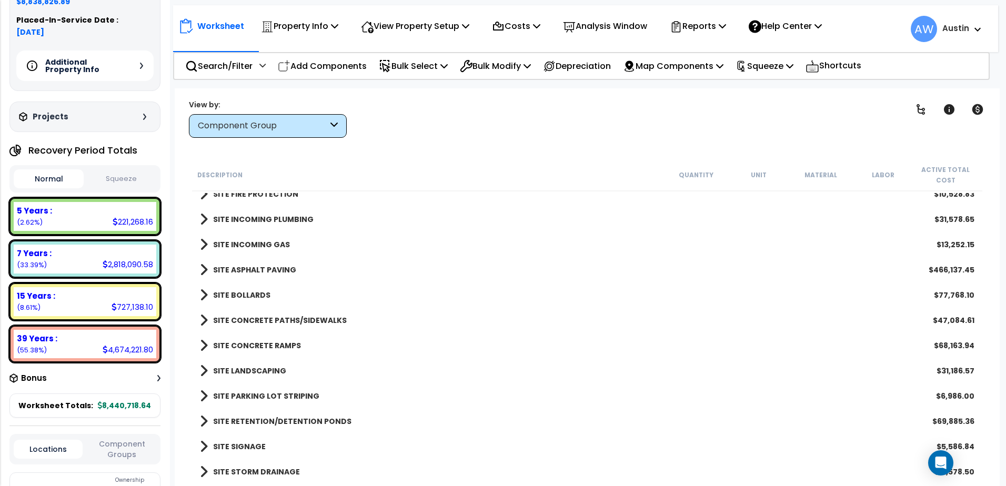
click at [253, 421] on b "SITE RETENTION/DETENTION PONDS" at bounding box center [282, 421] width 138 height 11
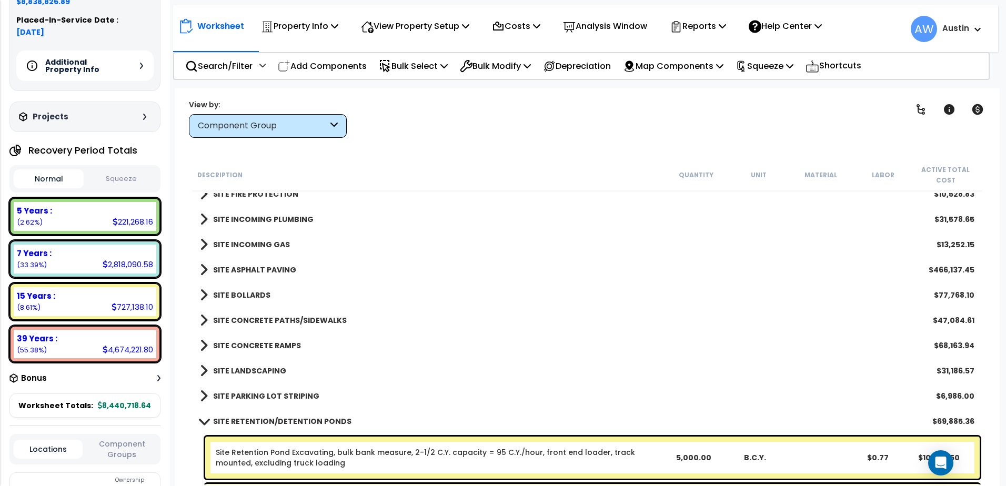
click at [253, 421] on b "SITE RETENTION/DETENTION PONDS" at bounding box center [282, 421] width 138 height 11
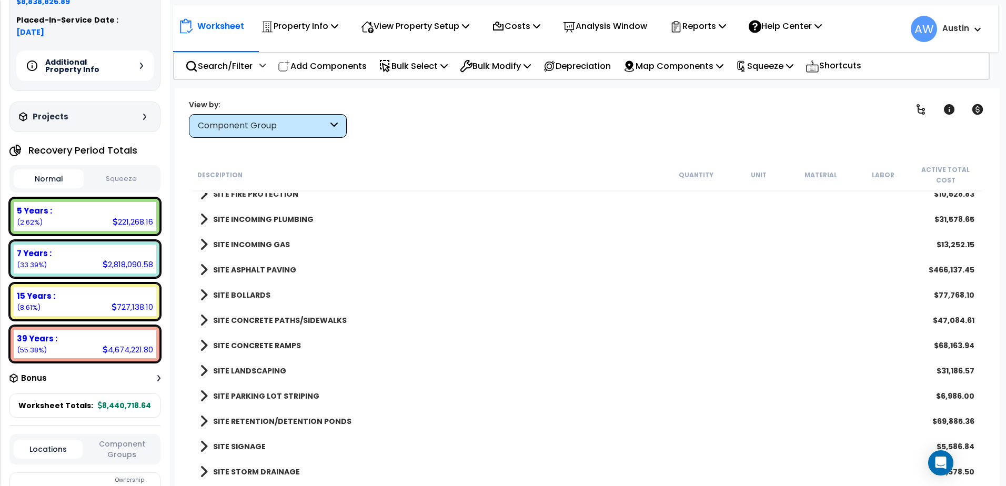
click at [257, 394] on b "SITE PARKING LOT STRIPING" at bounding box center [266, 396] width 106 height 11
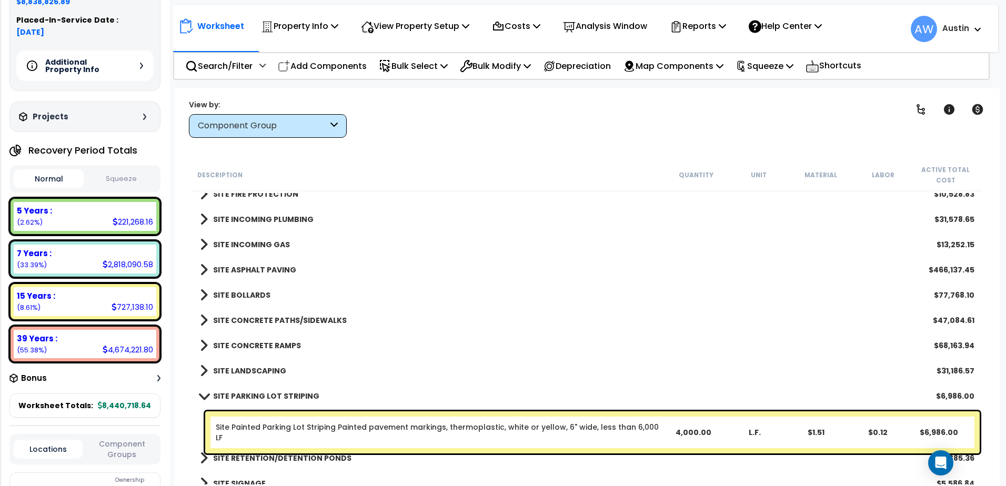
click at [265, 369] on b "SITE LANDSCAPING" at bounding box center [249, 371] width 73 height 11
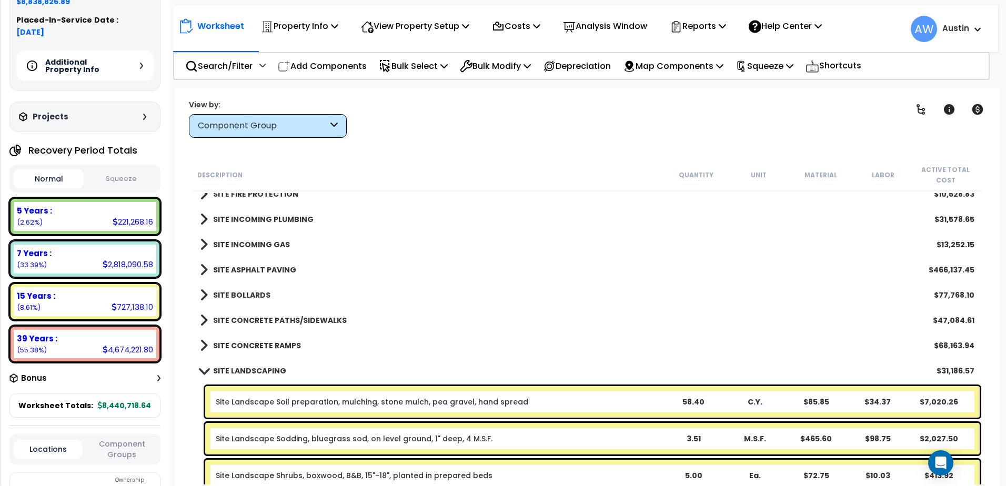
click at [265, 369] on b "SITE LANDSCAPING" at bounding box center [249, 371] width 73 height 11
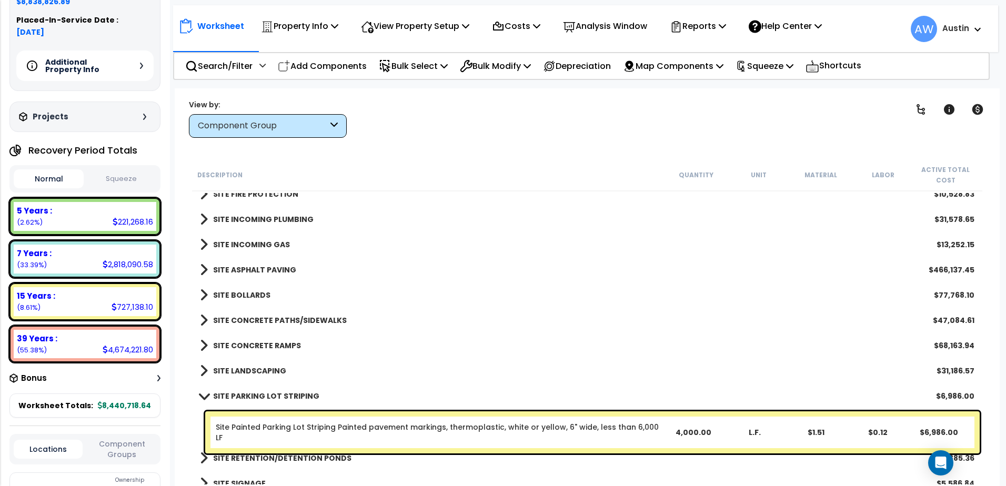
click at [271, 392] on b "SITE PARKING LOT STRIPING" at bounding box center [266, 396] width 106 height 11
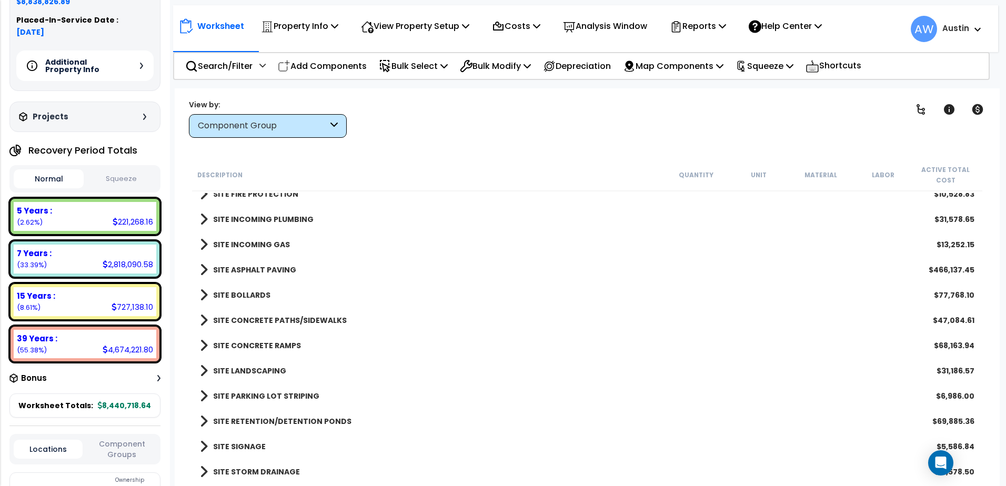
click at [270, 344] on b "SITE CONCRETE RAMPS" at bounding box center [257, 345] width 88 height 11
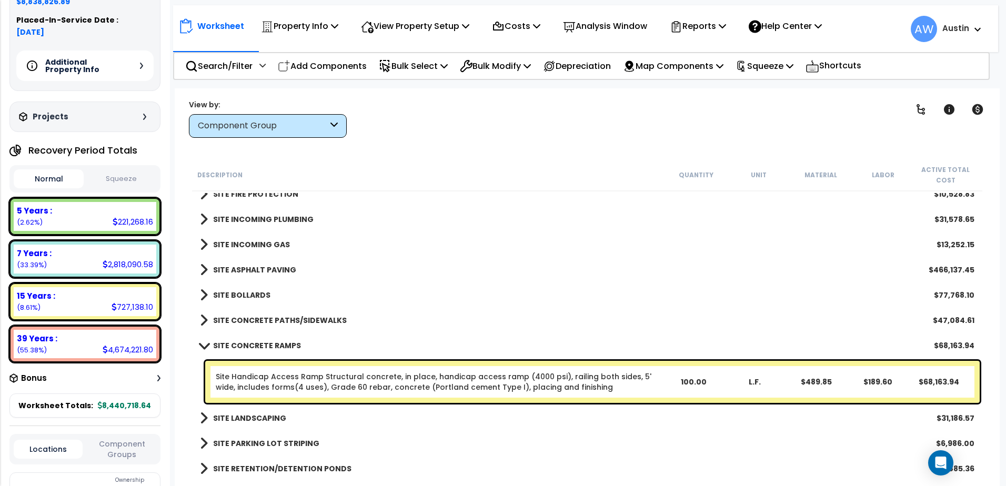
click at [270, 344] on b "SITE CONCRETE RAMPS" at bounding box center [257, 345] width 88 height 11
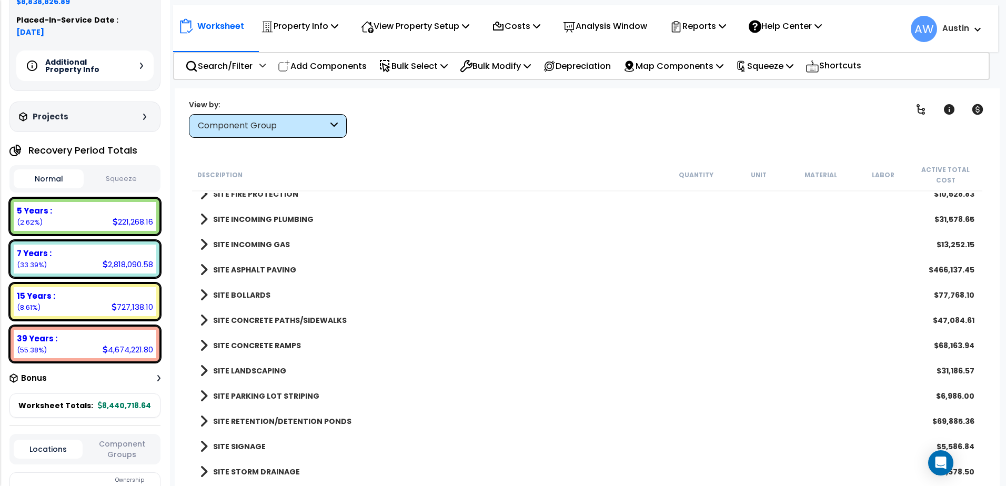
click at [256, 294] on b "SITE BOLLARDS" at bounding box center [241, 295] width 57 height 11
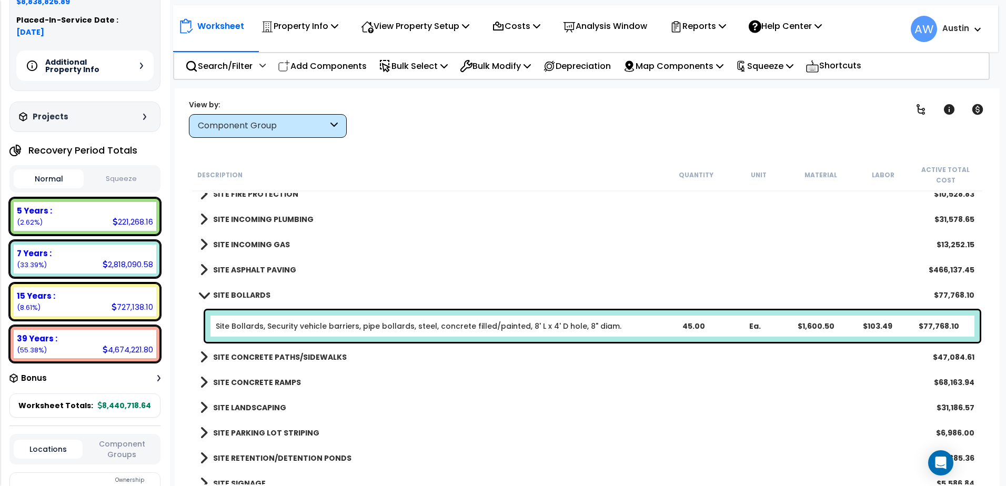
click at [500, 323] on link "Site Bollards, Security vehicle barriers, pipe bollards, steel, concrete filled…" at bounding box center [419, 326] width 406 height 11
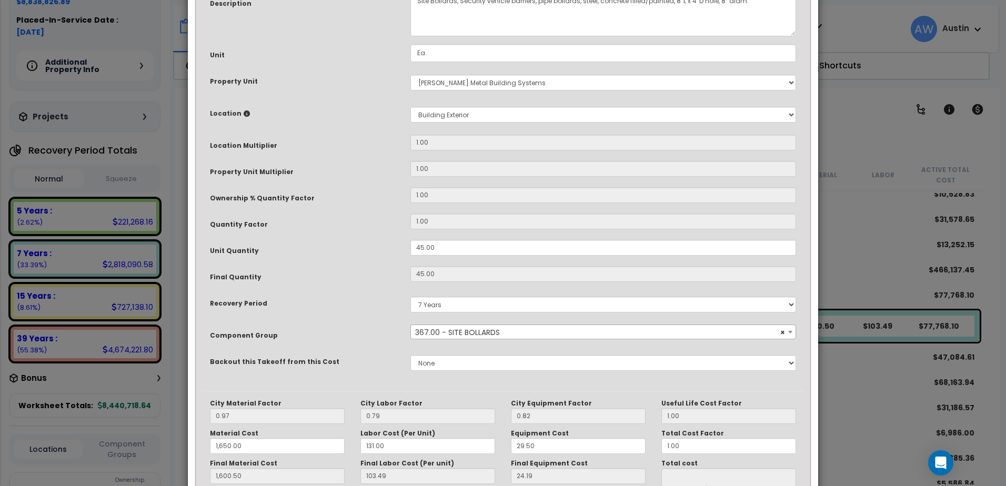
scroll to position [0, 0]
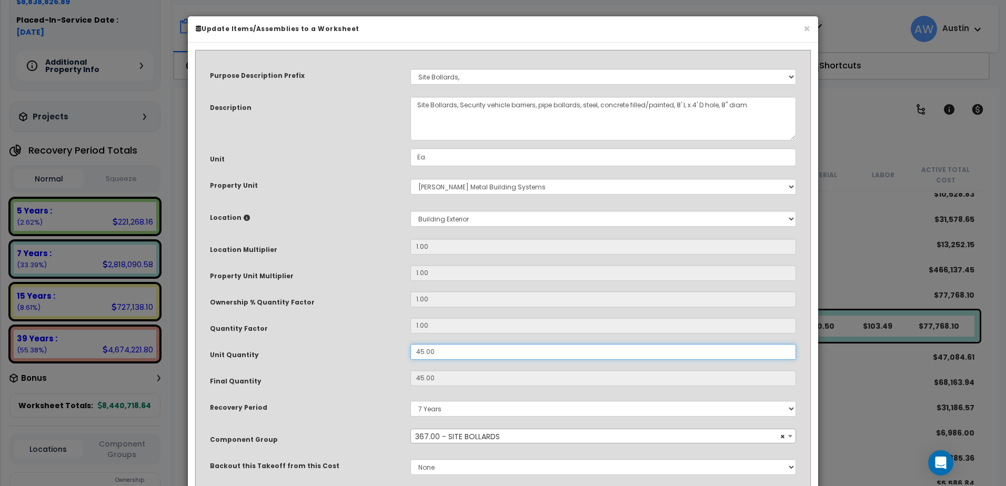
drag, startPoint x: 500, startPoint y: 323, endPoint x: 384, endPoint y: 350, distance: 119.8
click at [384, 350] on div "Unit Quantity 45.00" at bounding box center [503, 353] width 602 height 18
type input "5"
type input "45"
type input "1,600.50"
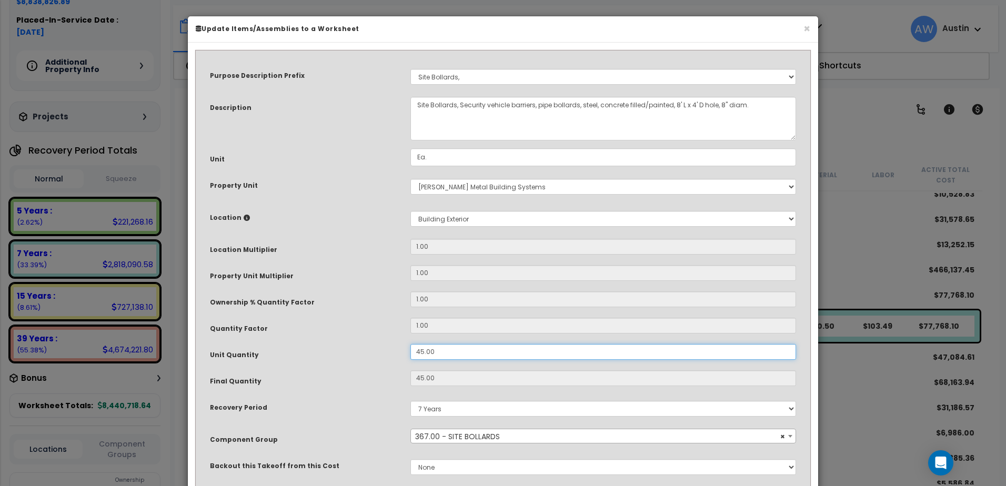
type input "$77,768.10"
type input "5"
type input "1,600.50"
type input "$8,640.90"
type input "53"
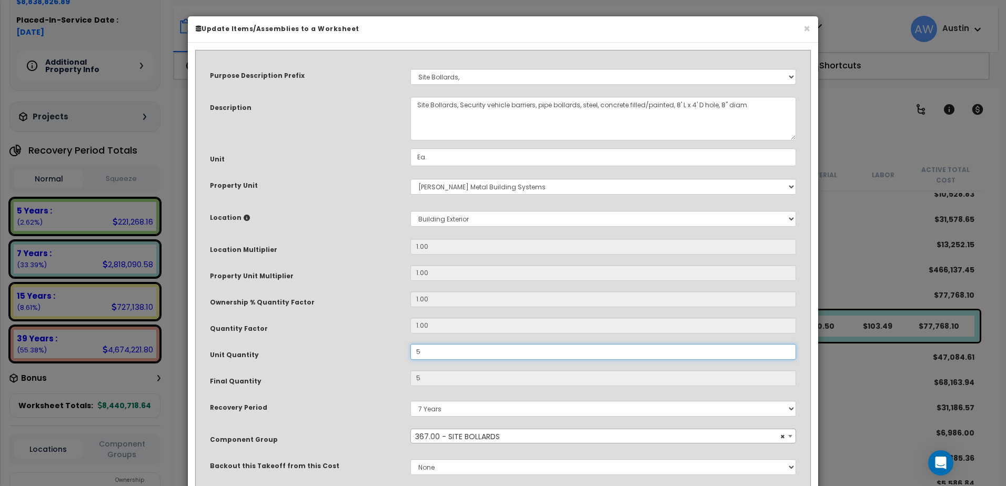
type input "1,600.50"
type input "$8,640.90"
type input "53"
type input "1,600.50"
type input "$91,593.54"
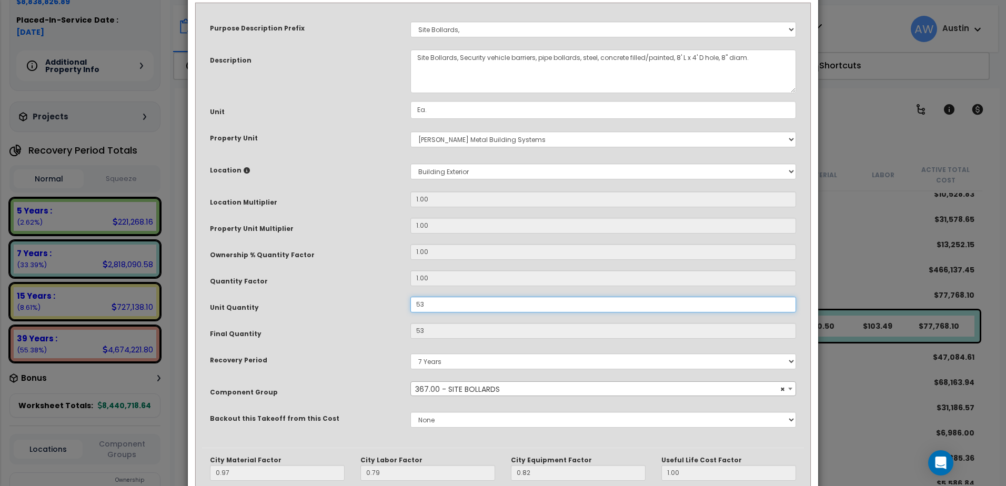
scroll to position [191, 0]
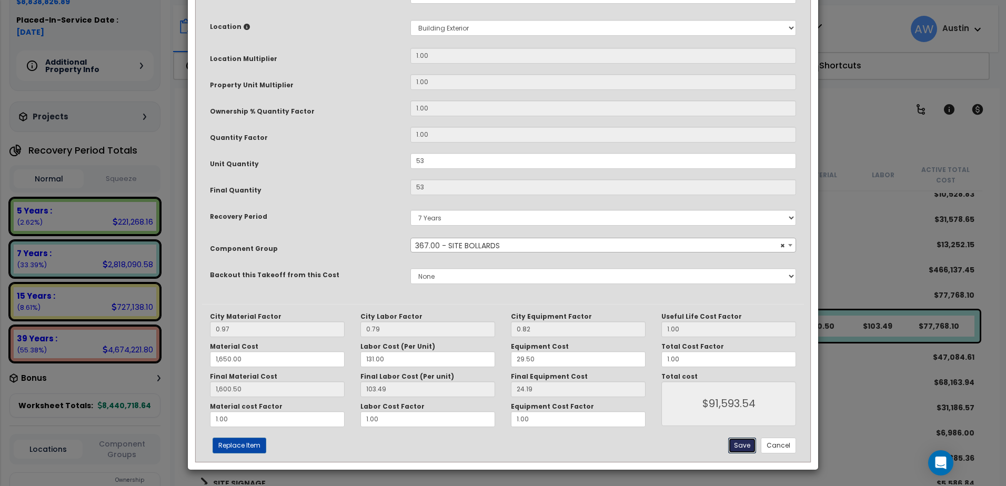
click at [740, 441] on button "Save" at bounding box center [742, 446] width 28 height 16
type input "53.00"
type input "1650.00"
type input "1600.50"
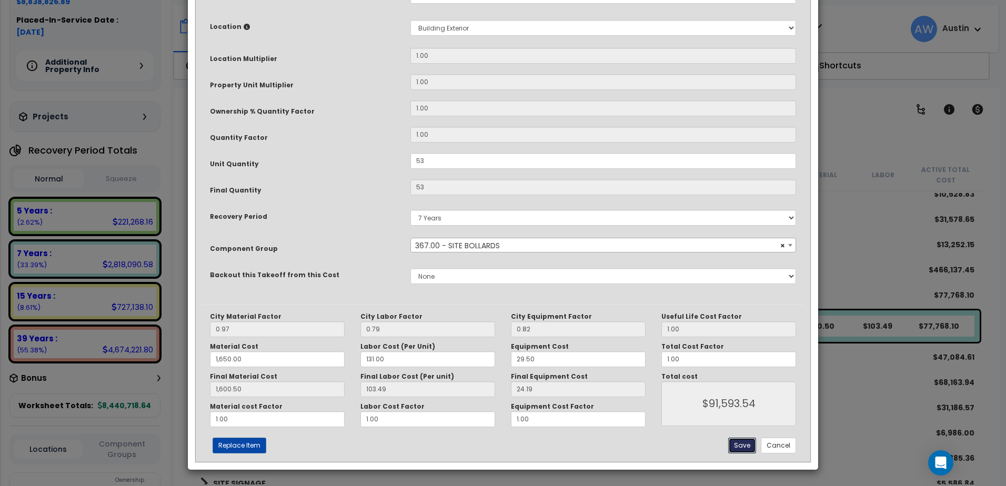
type input "91593.54"
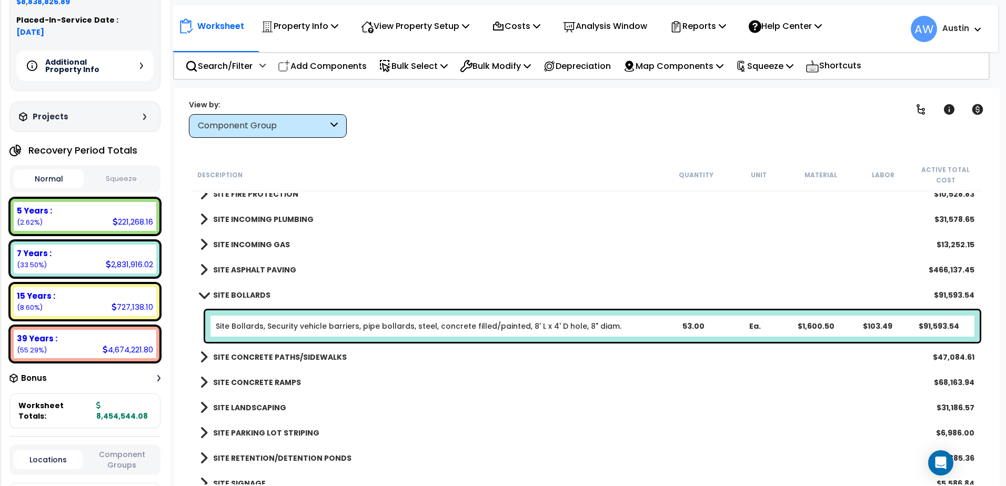
click at [269, 295] on div "SITE BOLLARDS $91,593.54" at bounding box center [587, 295] width 785 height 25
click at [257, 295] on b "SITE BOLLARDS" at bounding box center [241, 295] width 57 height 11
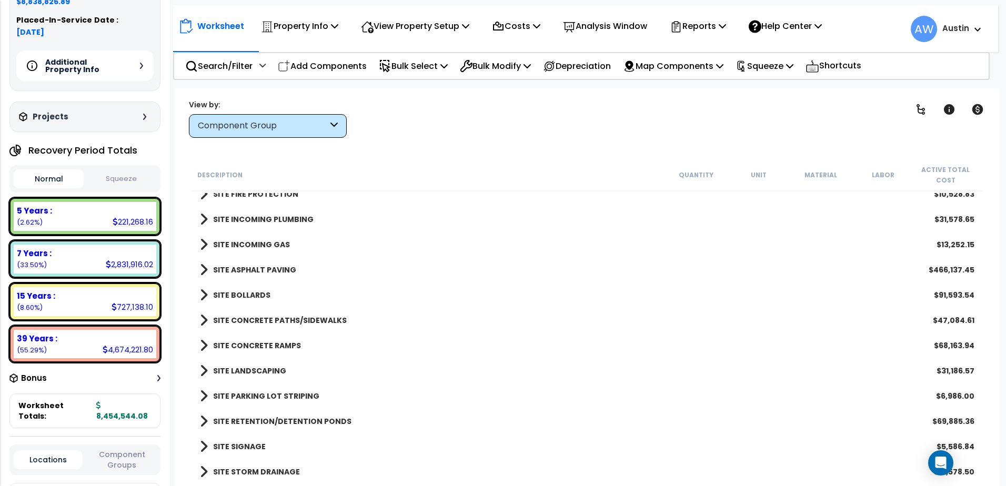
click at [257, 267] on b "SITE ASPHALT PAVING" at bounding box center [254, 270] width 83 height 11
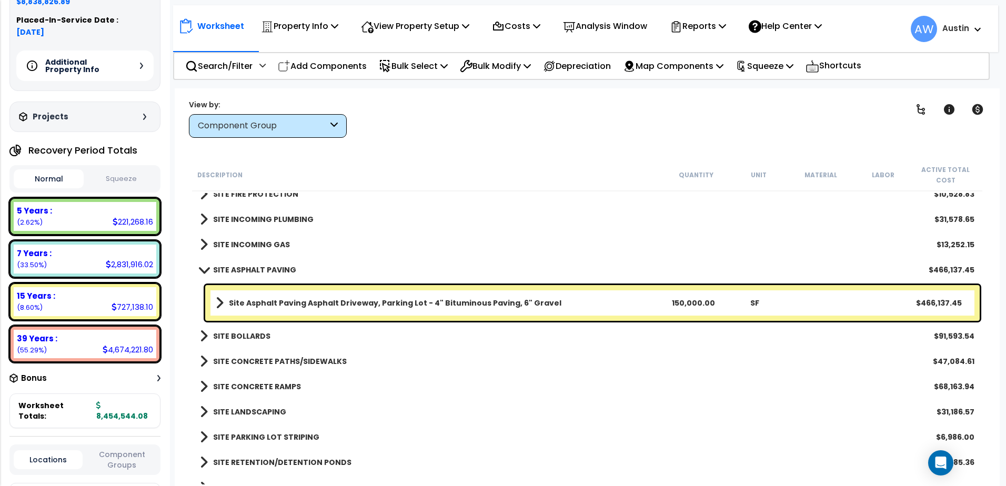
click at [257, 267] on b "SITE ASPHALT PAVING" at bounding box center [254, 270] width 83 height 11
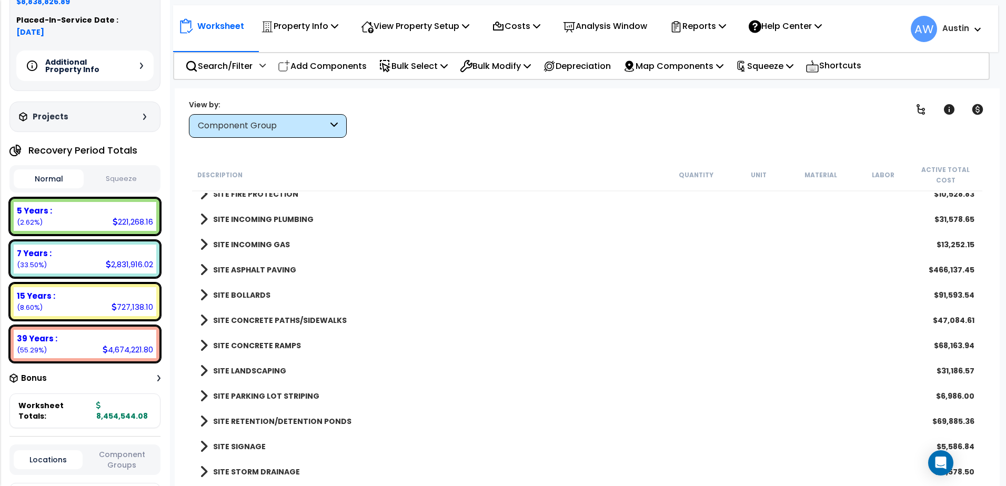
scroll to position [46, 0]
click at [281, 473] on b "SITE STORM DRAINAGE" at bounding box center [256, 472] width 87 height 11
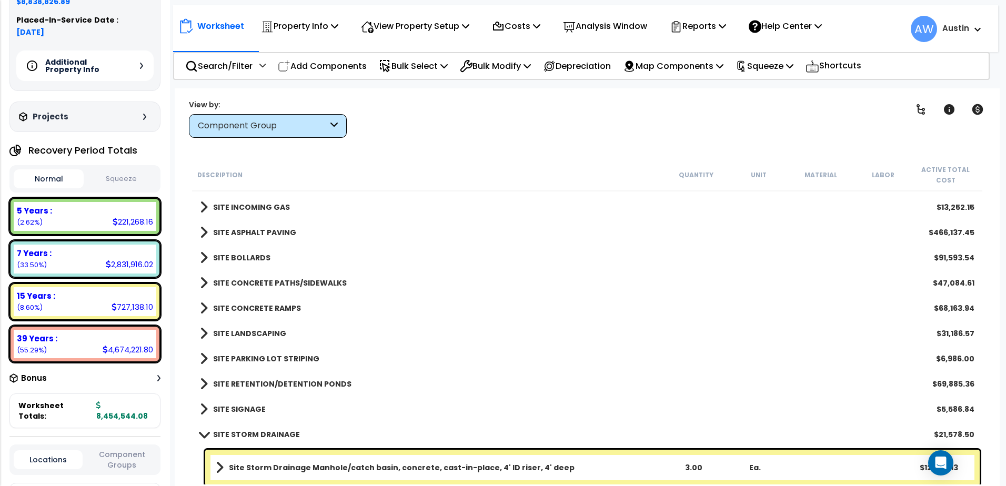
scroll to position [1689, 0]
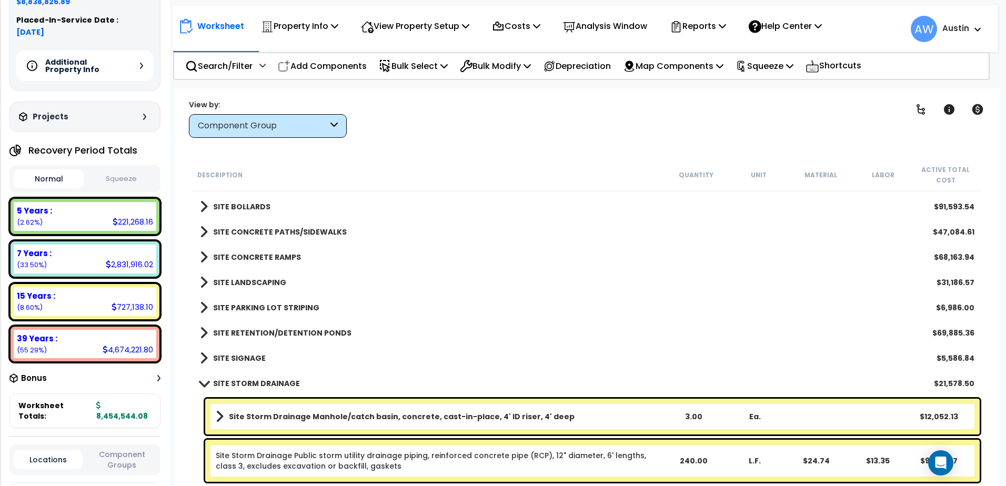
click at [244, 381] on b "SITE STORM DRAINAGE" at bounding box center [256, 383] width 87 height 11
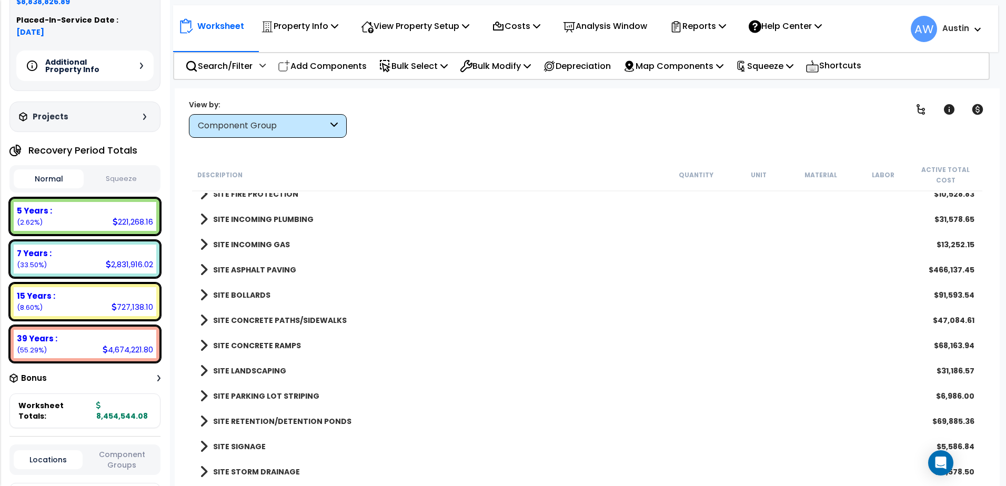
click at [247, 370] on b "SITE LANDSCAPING" at bounding box center [249, 371] width 73 height 11
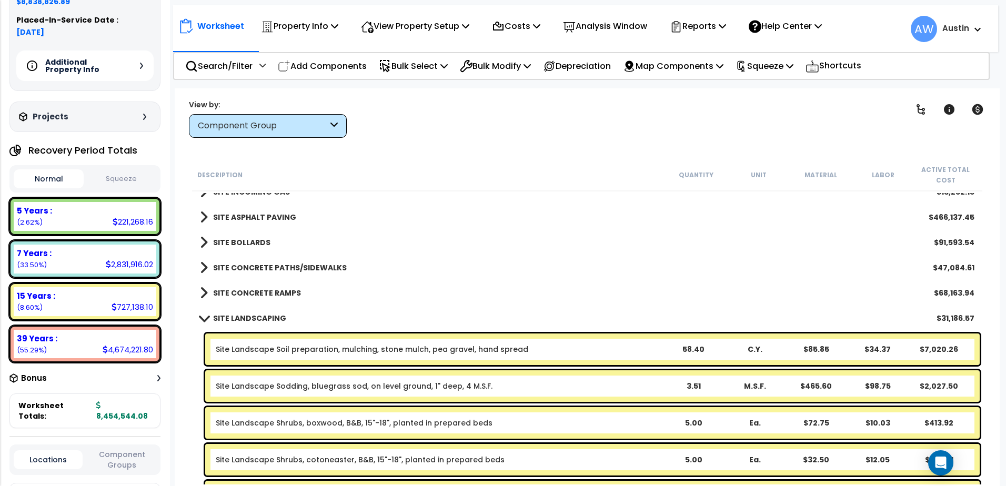
click at [239, 319] on b "SITE LANDSCAPING" at bounding box center [249, 318] width 73 height 11
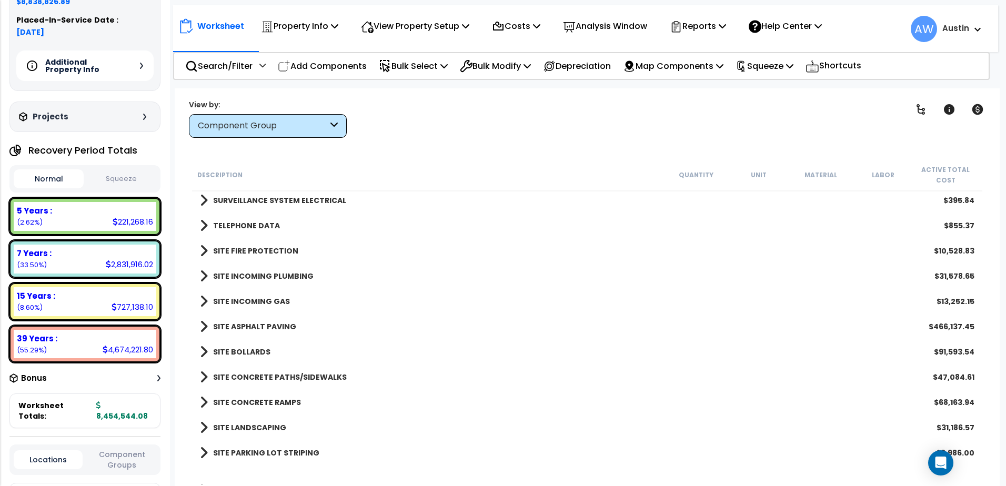
scroll to position [1542, 0]
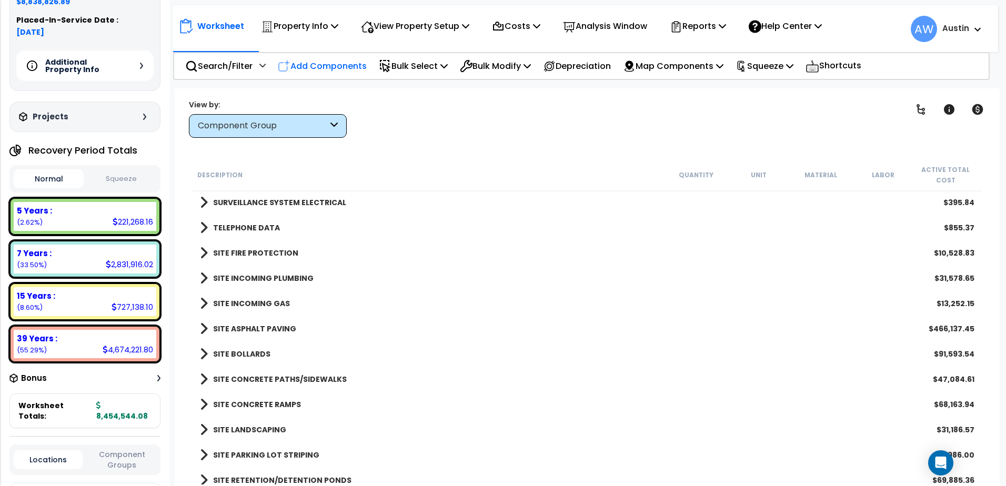
click at [337, 70] on p "Add Components" at bounding box center [322, 66] width 89 height 14
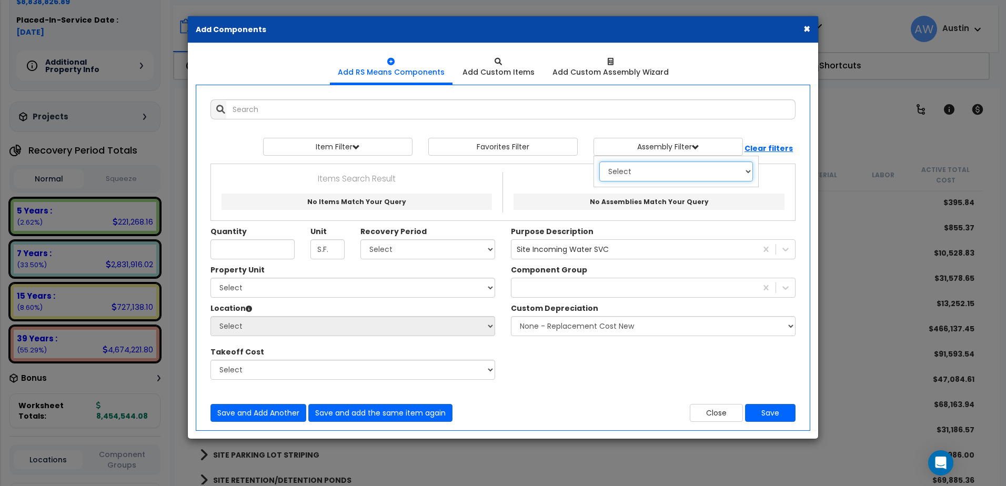
click at [636, 177] on select "Select 0. Custom Assembly 1. Standard Foundations 2. Special Foundations 3. Sla…" at bounding box center [676, 172] width 154 height 20
click at [599, 162] on select "Select 0. Custom Assembly 1. Standard Foundations 2. Special Foundations 3. Sla…" at bounding box center [676, 172] width 154 height 20
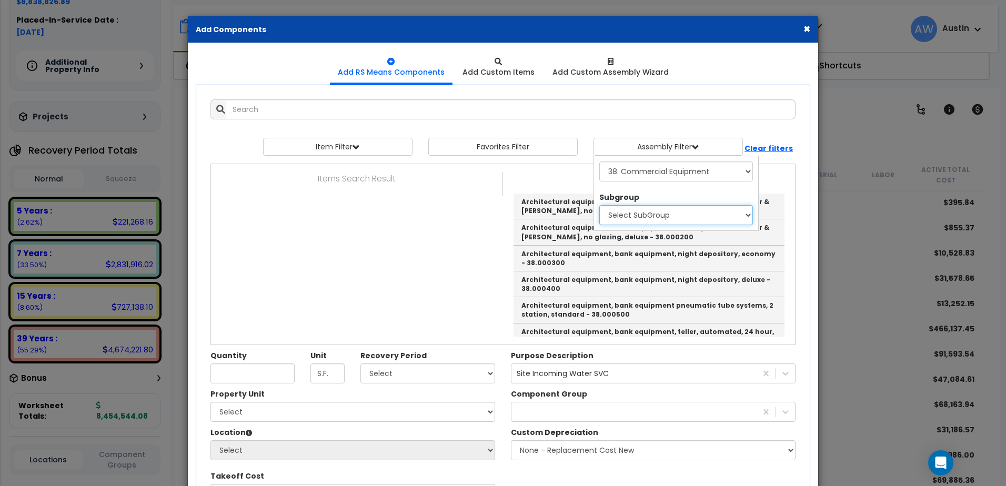
click at [675, 219] on select "Select SubGroup 1. Security/Vault, EACH 2. Mercantile Equipment, EACH 3. Laundr…" at bounding box center [676, 215] width 154 height 20
click at [677, 181] on select "Select 0. Custom Assembly 1. Standard Foundations 2. Special Foundations 3. Sla…" at bounding box center [676, 172] width 154 height 20
click at [599, 162] on select "Select 0. Custom Assembly 1. Standard Foundations 2. Special Foundations 3. Sla…" at bounding box center [676, 172] width 154 height 20
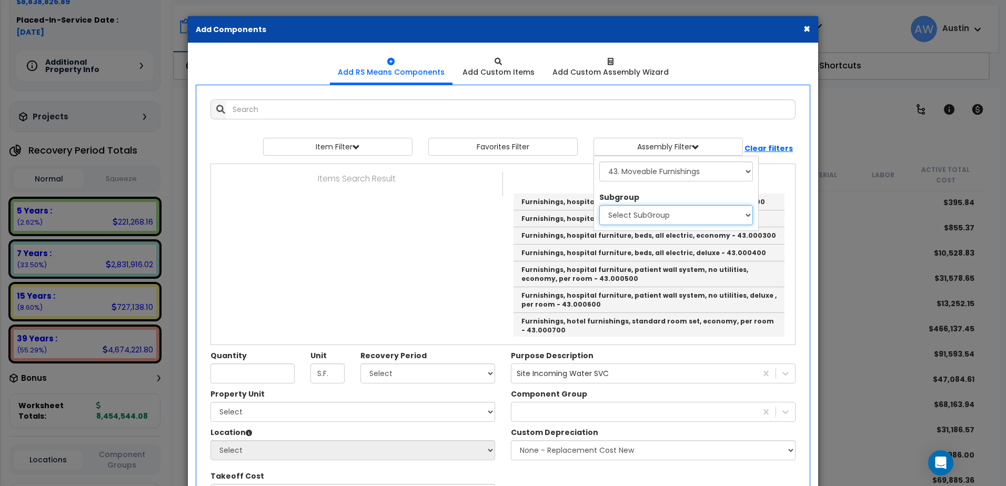
click at [673, 216] on select "Select SubGroup 1. Furnishings/EACH 2. Furniture and Accessories, L.F." at bounding box center [676, 215] width 154 height 20
click at [674, 175] on select "Select 0. Custom Assembly 1. Standard Foundations 2. Special Foundations 3. Sla…" at bounding box center [676, 172] width 154 height 20
click at [599, 162] on select "Select 0. Custom Assembly 1. Standard Foundations 2. Special Foundations 3. Sla…" at bounding box center [676, 172] width 154 height 20
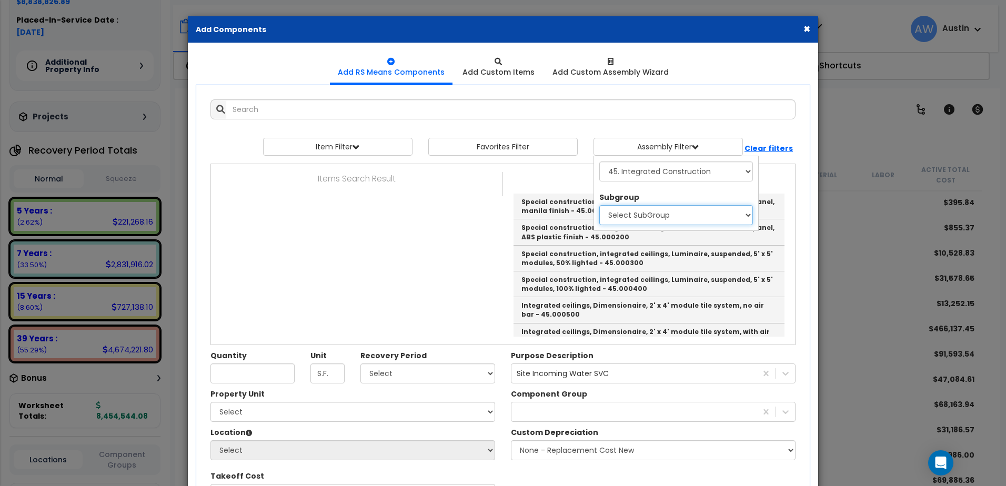
click at [664, 217] on select "Select SubGroup 1. Integrated Construction, EACH 2. Integrated Construction, S.…" at bounding box center [676, 215] width 154 height 20
click at [673, 167] on select "Select 0. Custom Assembly 1. Standard Foundations 2. Special Foundations 3. Sla…" at bounding box center [676, 172] width 154 height 20
click at [599, 162] on select "Select 0. Custom Assembly 1. Standard Foundations 2. Special Foundations 3. Sla…" at bounding box center [676, 172] width 154 height 20
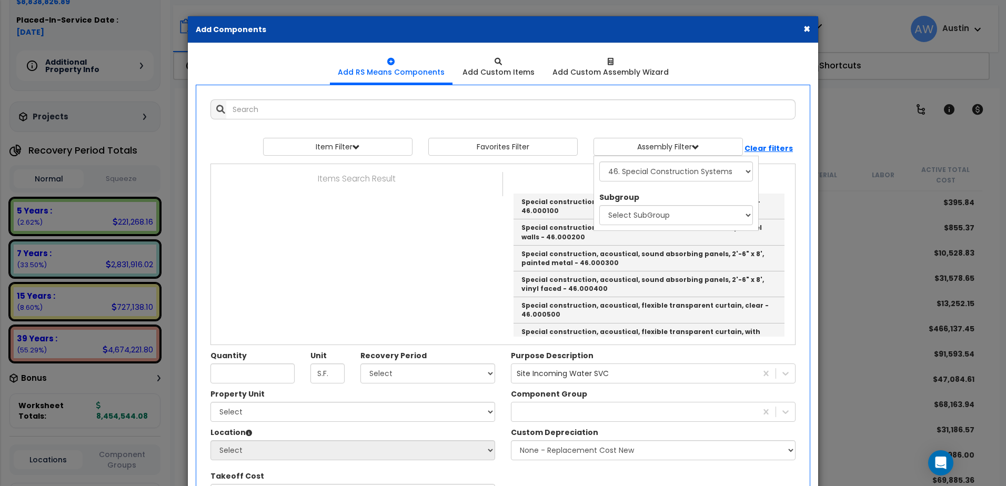
click at [672, 204] on div "Subgroup Select SubGroup 1. Sound, Vibration, and Seismic Construction, S.F. 2.…" at bounding box center [676, 206] width 154 height 38
click at [672, 205] on div "Subgroup Select SubGroup 1. Sound, Vibration, and Seismic Construction, S.F. 2.…" at bounding box center [676, 206] width 154 height 38
click at [672, 223] on select "Select SubGroup 1. Sound, Vibration, and Seismic Construction, S.F. 2. Radiatio…" at bounding box center [676, 215] width 154 height 20
click at [685, 171] on select "Select 0. Custom Assembly 1. Standard Foundations 2. Special Foundations 3. Sla…" at bounding box center [676, 172] width 154 height 20
select select "50"
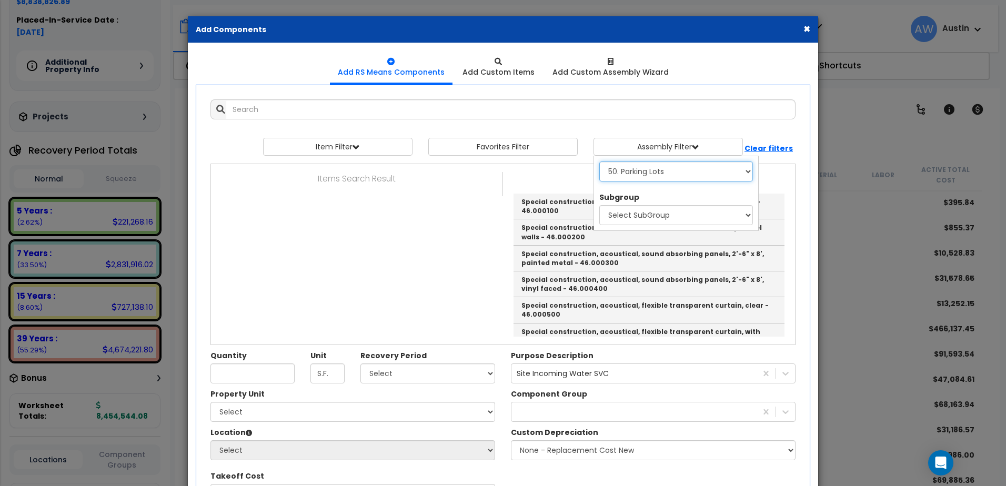
click at [599, 162] on select "Select 0. Custom Assembly 1. Standard Foundations 2. Special Foundations 3. Sla…" at bounding box center [676, 172] width 154 height 20
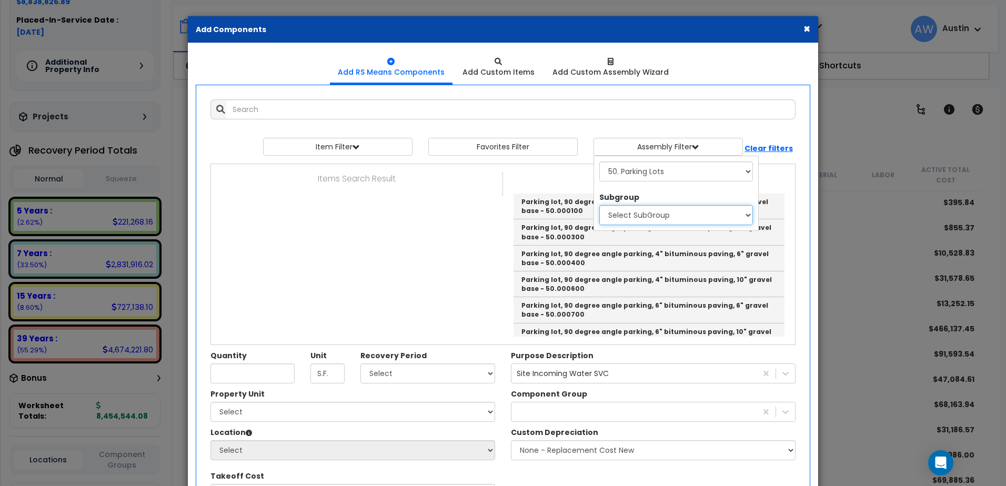
click at [679, 209] on select "Select SubGroup 1. Parking Lots Gravel Base 2. Parking Lots Crushed Stone 3. Pa…" at bounding box center [676, 215] width 154 height 20
click at [809, 30] on button "×" at bounding box center [806, 28] width 7 height 11
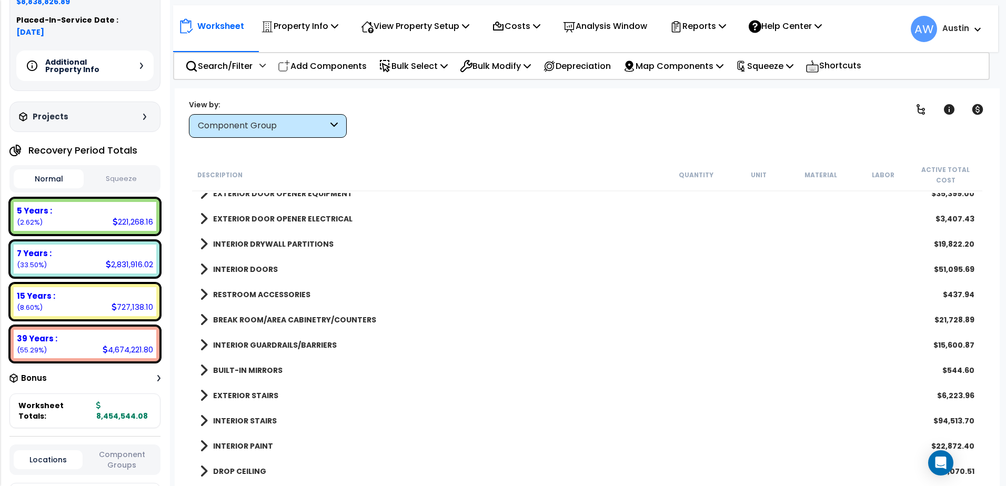
scroll to position [174, 0]
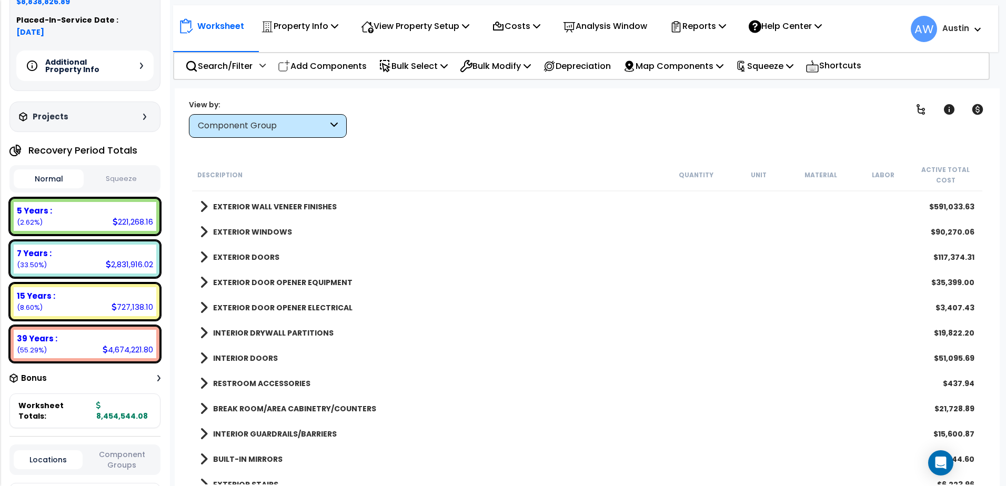
click at [220, 233] on b "EXTERIOR WINDOWS" at bounding box center [252, 232] width 79 height 11
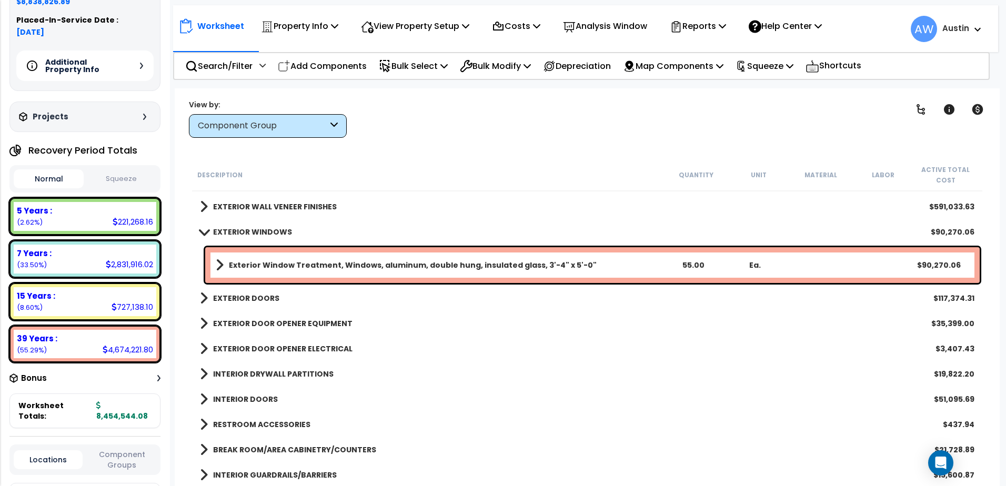
click at [234, 234] on b "EXTERIOR WINDOWS" at bounding box center [252, 232] width 79 height 11
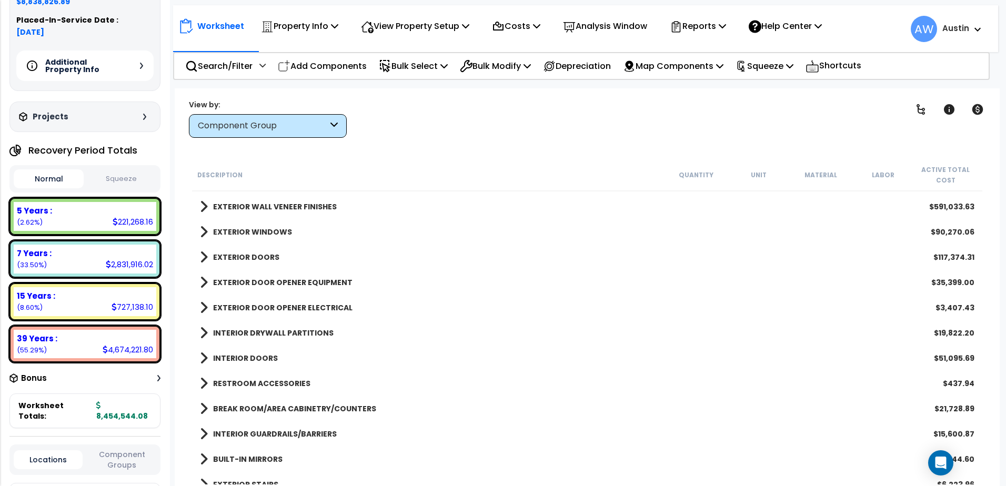
click at [238, 208] on b "EXTERIOR WALL VENEER FINISHES" at bounding box center [275, 206] width 124 height 11
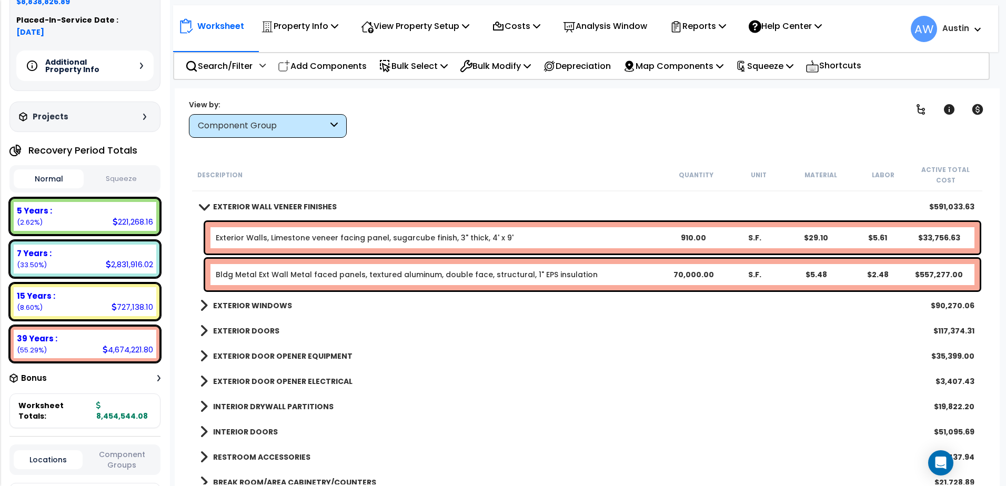
click at [289, 204] on b "EXTERIOR WALL VENEER FINISHES" at bounding box center [275, 206] width 124 height 11
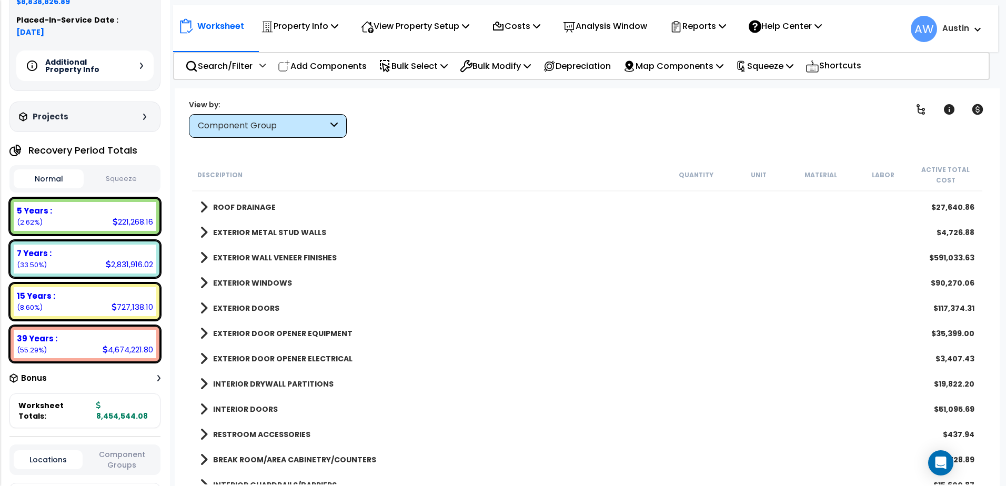
scroll to position [0, 0]
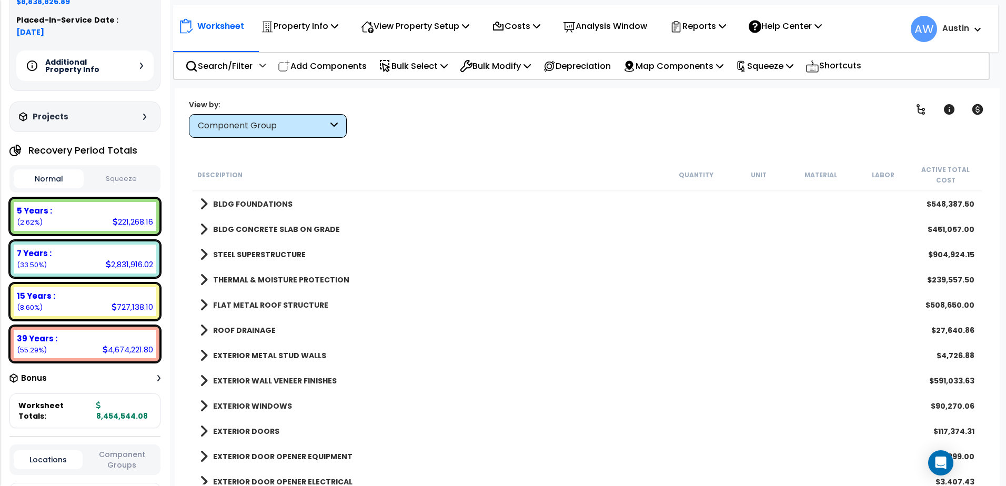
click at [251, 352] on b "EXTERIOR METAL STUD WALLS" at bounding box center [269, 355] width 113 height 11
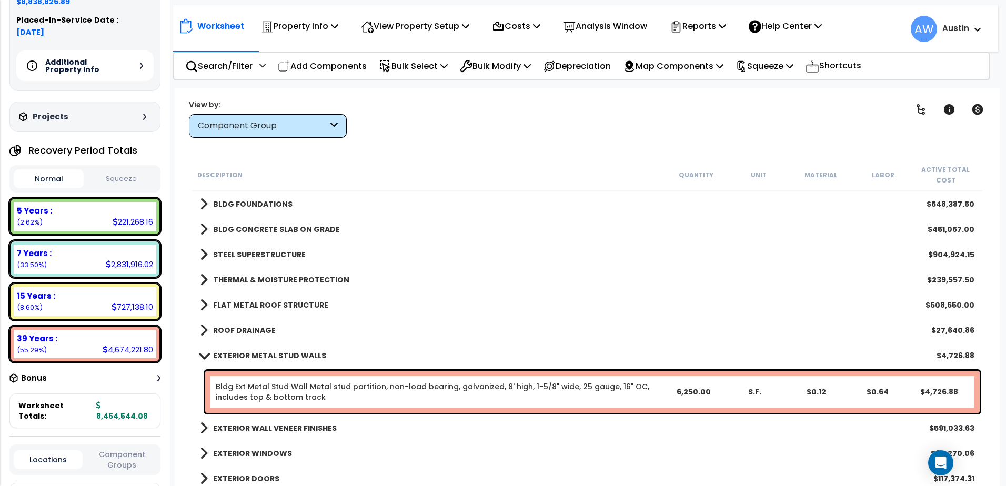
click at [306, 391] on link "Bldg Ext Metal Stud Wall Metal stud partition, non-load bearing, galvanized, 8'…" at bounding box center [432, 391] width 433 height 21
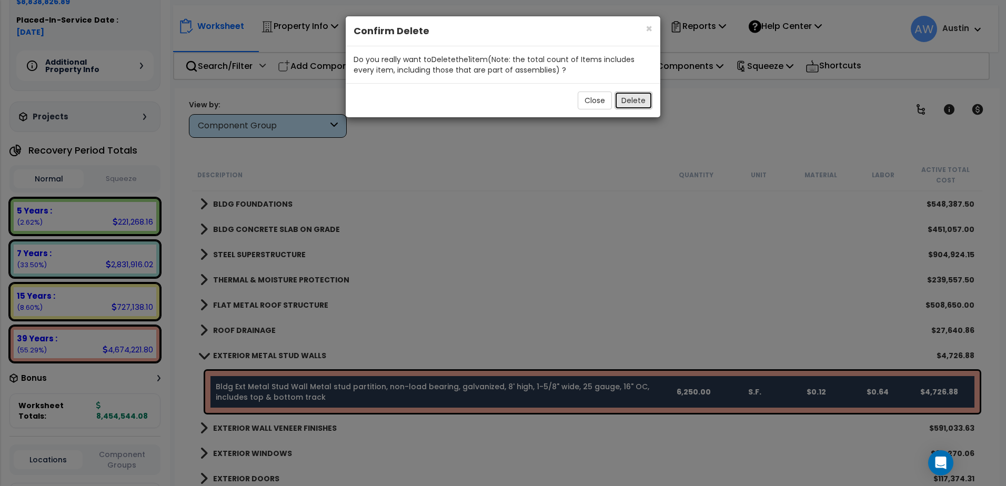
click at [631, 103] on button "Delete" at bounding box center [633, 101] width 38 height 18
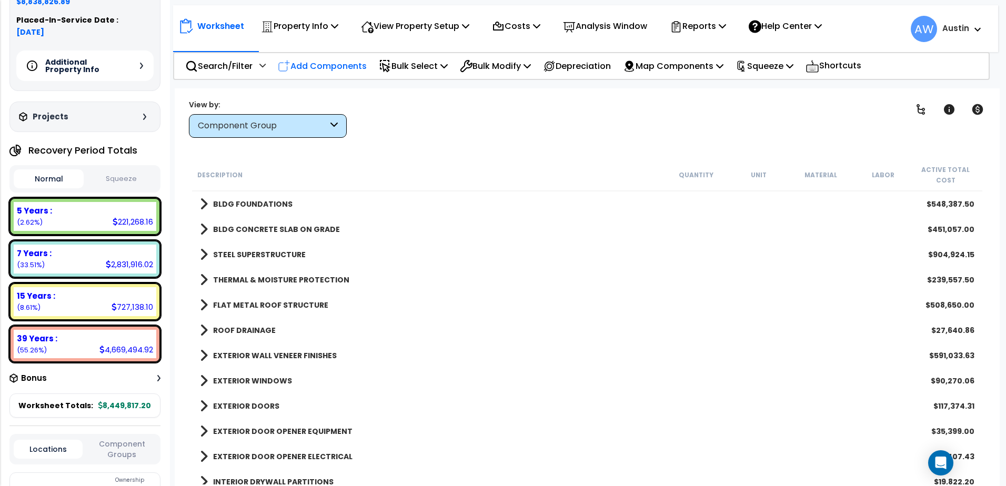
click at [314, 66] on p "Add Components" at bounding box center [322, 66] width 89 height 14
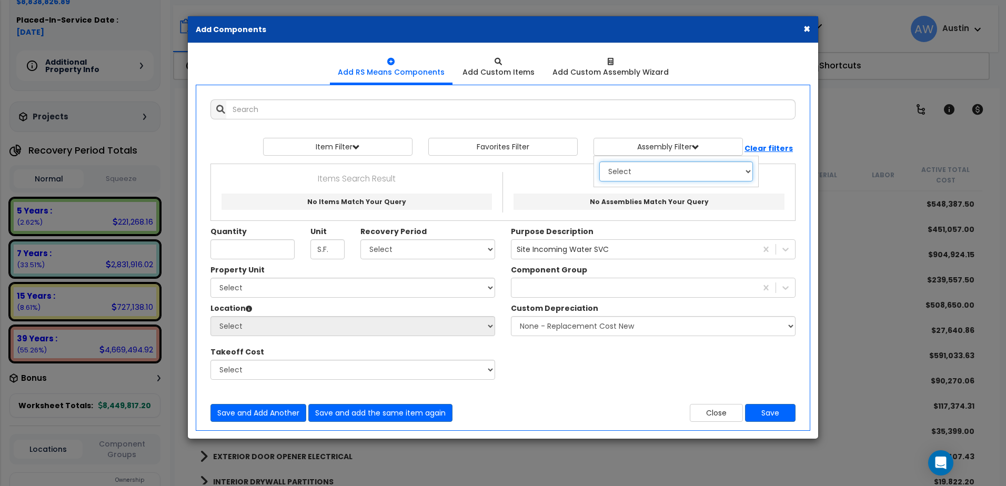
click at [638, 174] on select "Select 0. Custom Assembly 1. Standard Foundations 2. Special Foundations 3. Sla…" at bounding box center [676, 172] width 154 height 20
select select "8"
click at [599, 162] on select "Select 0. Custom Assembly 1. Standard Foundations 2. Special Foundations 3. Sla…" at bounding box center [676, 172] width 154 height 20
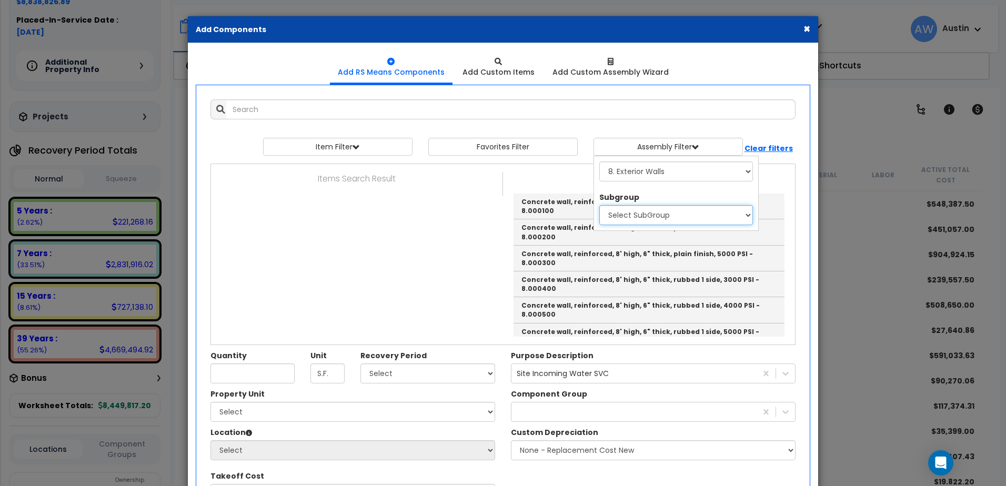
click at [639, 216] on select "Select SubGroup 1. Cast In Place Concrete 2. Flat Precast Concrete 3. Fluted Wi…" at bounding box center [676, 215] width 154 height 20
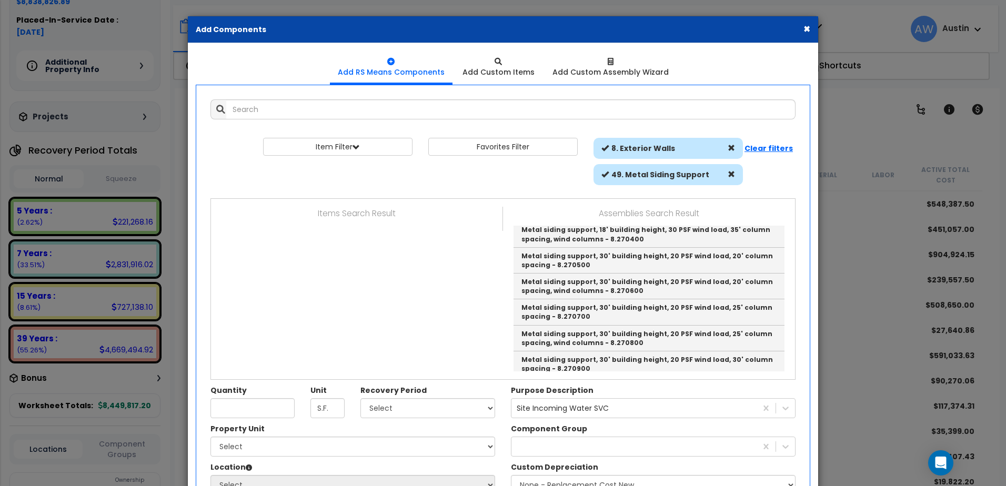
scroll to position [421, 0]
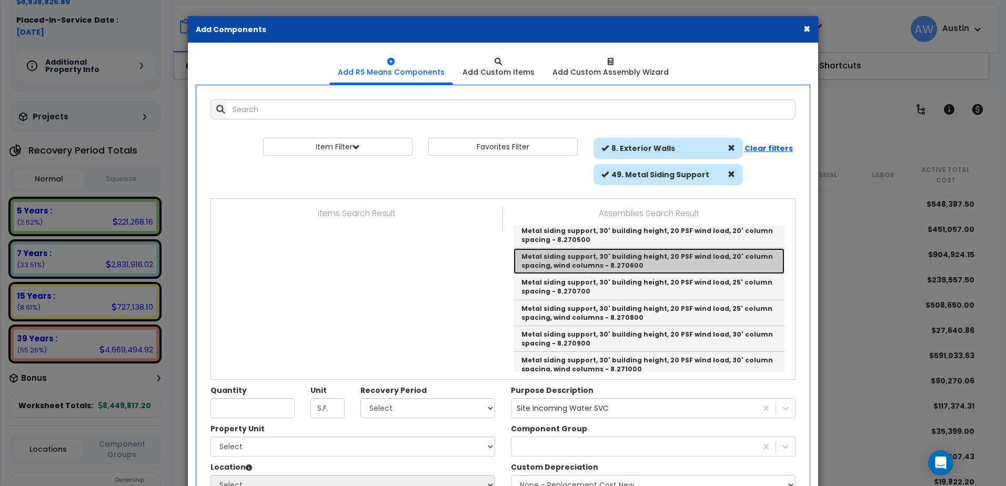
click at [620, 261] on link "Metal siding support, 30' building height, 20 PSF wind load, 20' column spacing…" at bounding box center [648, 261] width 271 height 26
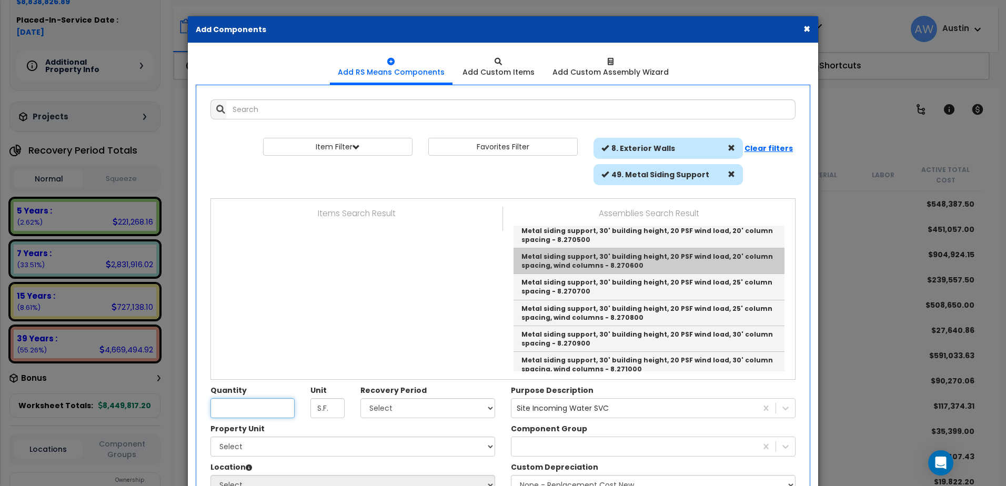
type input "Metal siding support, 30' building height, 20 PSF wind load, 20' column spacing…"
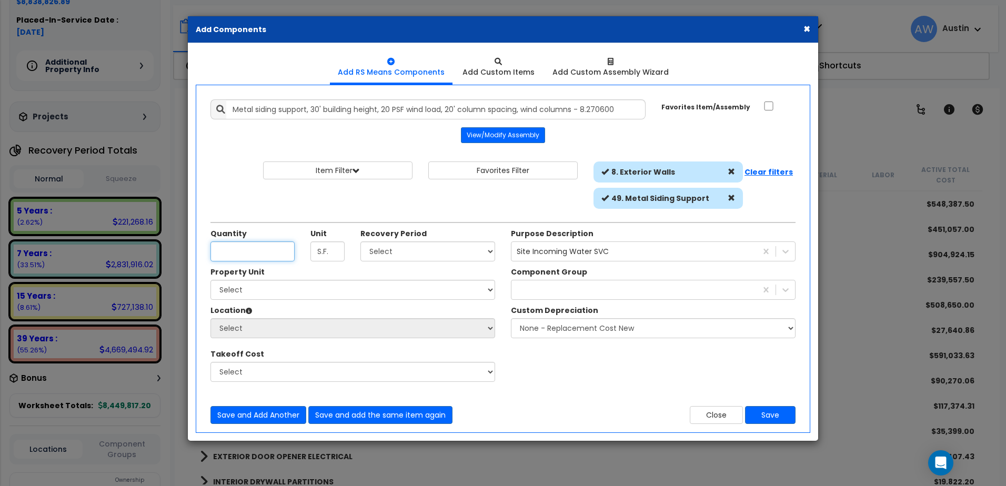
scroll to position [0, 0]
type input "70,000"
click at [417, 249] on select "Select Land 5 Years 7 Years 15 Years 39 Years 27.5 Year" at bounding box center [427, 251] width 135 height 20
select select "39Y"
click at [360, 241] on select "Select Land 5 Years 7 Years 15 Years 39 Years 27.5 Year" at bounding box center [427, 251] width 135 height 20
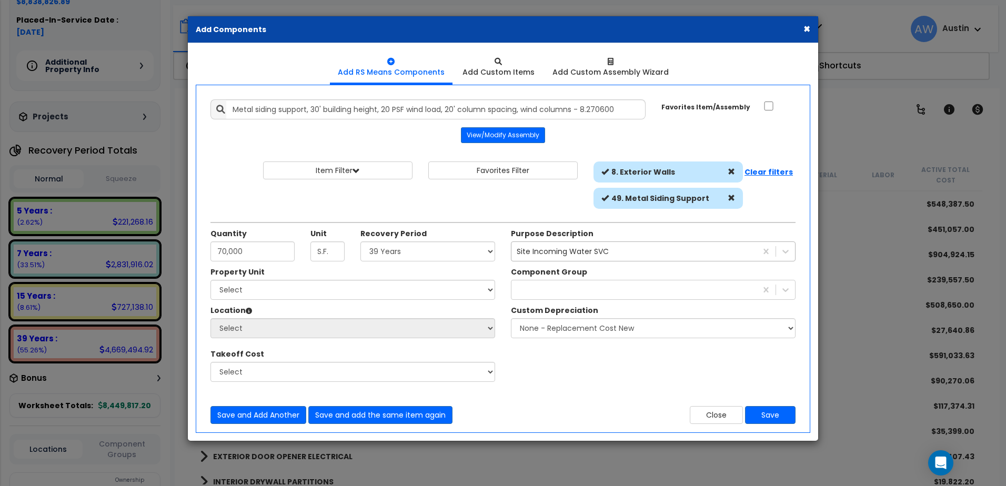
click at [567, 250] on div "Site Incoming Water SVC" at bounding box center [563, 251] width 92 height 11
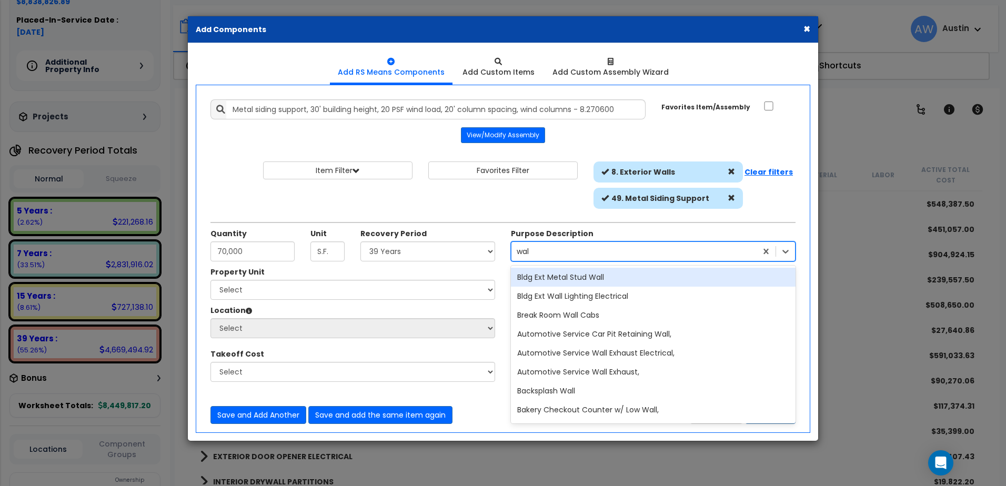
type input "wall"
click at [572, 279] on div "Bldg Ext Metal Stud Wall" at bounding box center [653, 277] width 285 height 19
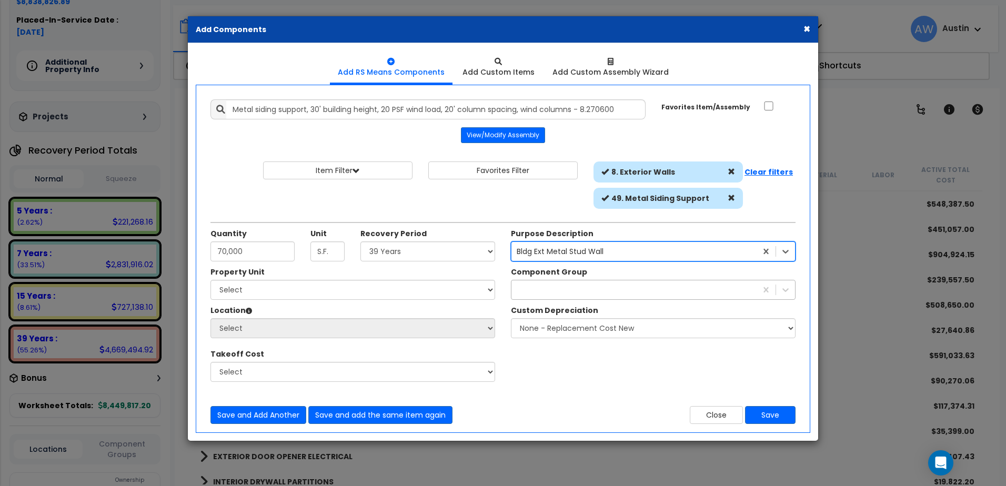
click at [571, 286] on div at bounding box center [633, 289] width 245 height 17
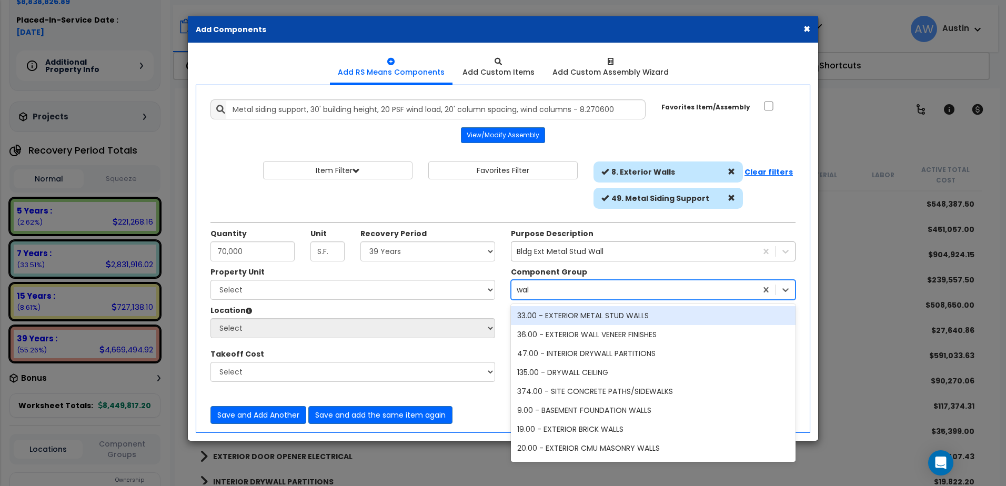
type input "wall"
click at [581, 316] on div "33.00 - EXTERIOR METAL STUD WALLS" at bounding box center [653, 315] width 285 height 19
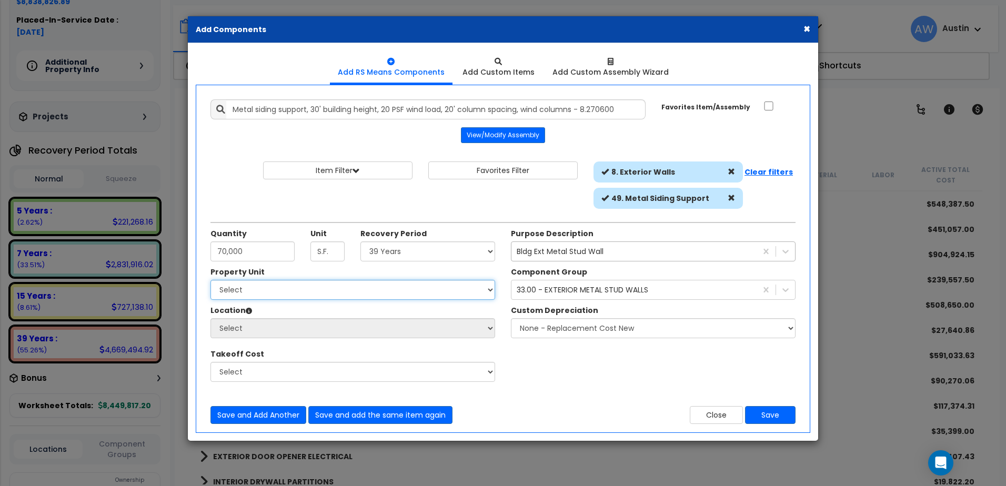
click at [330, 294] on select "Select [PERSON_NAME] Metal Building Systems Site Improvements" at bounding box center [352, 290] width 285 height 20
select select "160317"
click at [210, 280] on select "Select [PERSON_NAME] Metal Building Systems Site Improvements" at bounding box center [352, 290] width 285 height 20
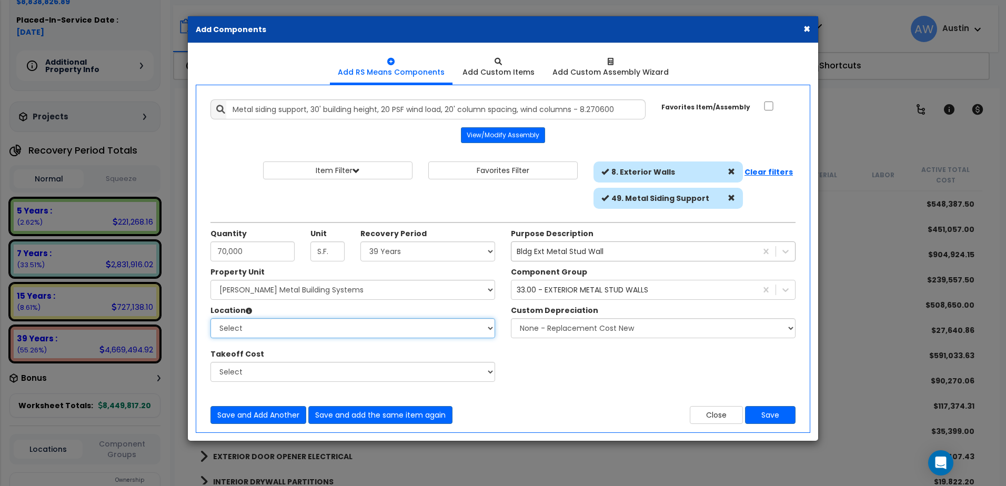
click at [327, 326] on select "Select Building Building Exterior Building Interior Common Areas Add Additional…" at bounding box center [352, 328] width 285 height 20
select select "20205"
click at [210, 318] on select "Select Building Building Exterior Building Interior Common Areas Add Additional…" at bounding box center [352, 328] width 285 height 20
click at [770, 411] on button "Save" at bounding box center [770, 415] width 51 height 18
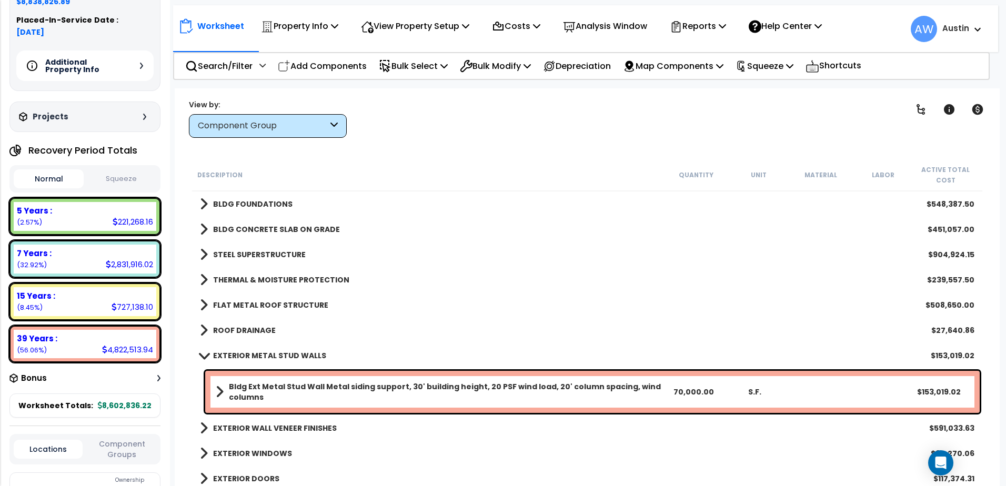
click at [203, 357] on span at bounding box center [203, 355] width 15 height 8
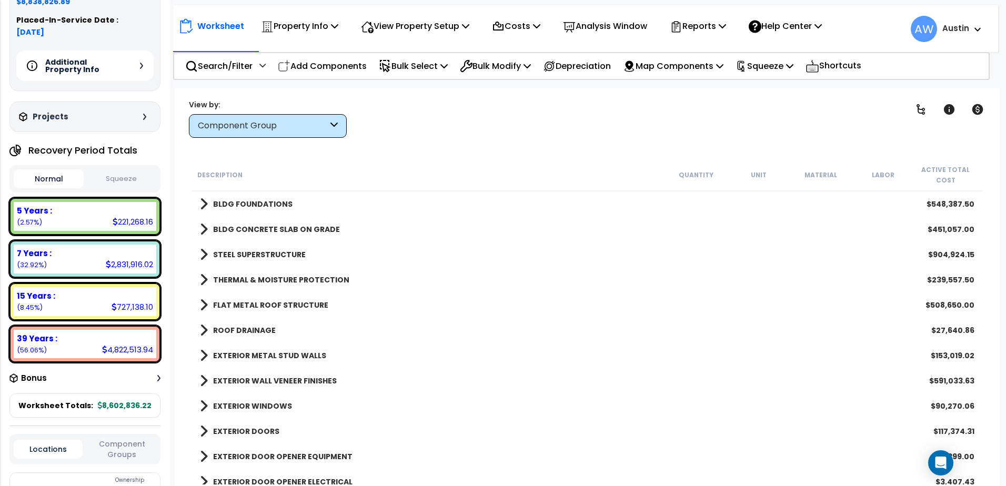
click at [144, 63] on div "Additional Property Info" at bounding box center [84, 66] width 137 height 31
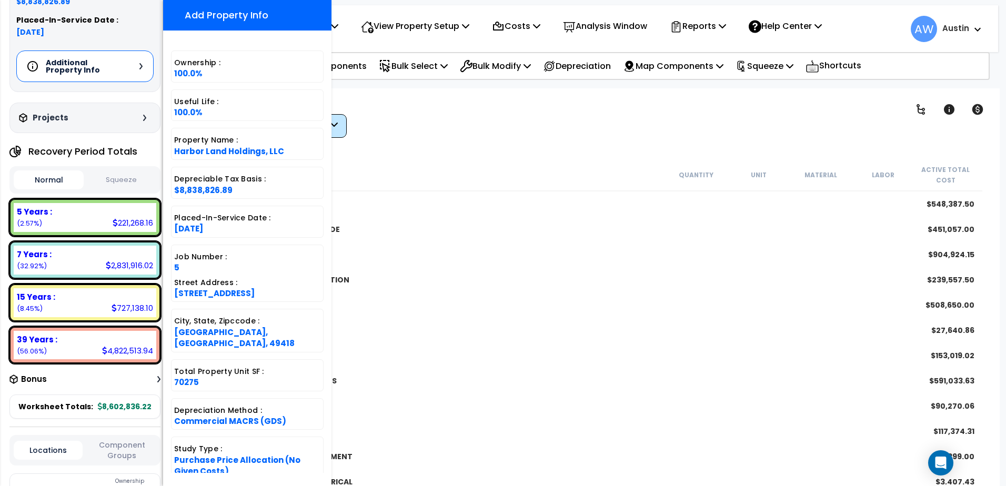
click at [144, 63] on div "Additional Property Info" at bounding box center [84, 67] width 137 height 32
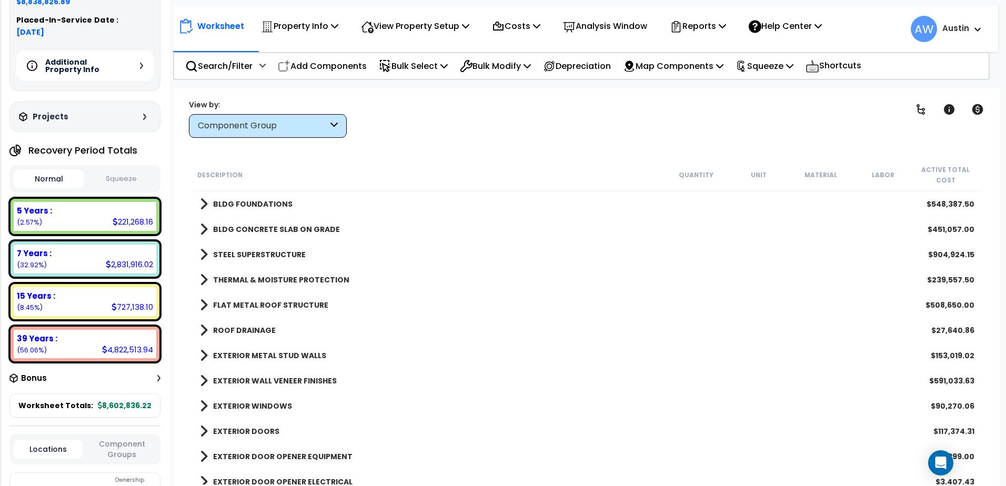
click at [138, 120] on div "Projects" at bounding box center [83, 117] width 135 height 11
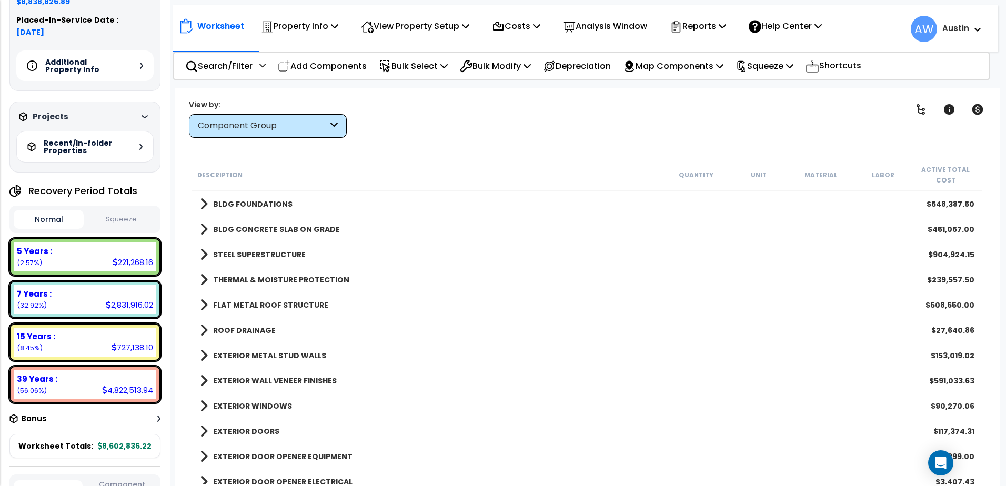
click at [138, 120] on div "Projects" at bounding box center [83, 117] width 135 height 11
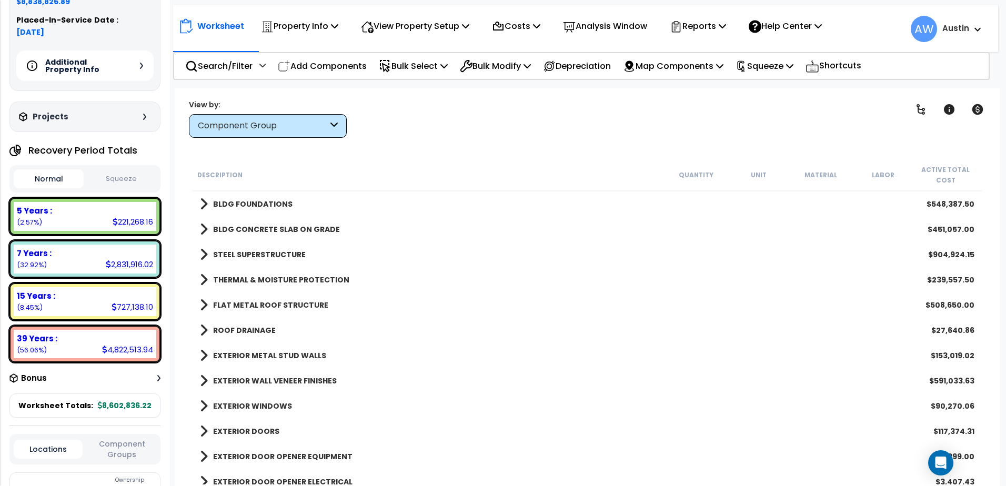
click at [139, 64] on div "Additional Property Info" at bounding box center [84, 66] width 137 height 31
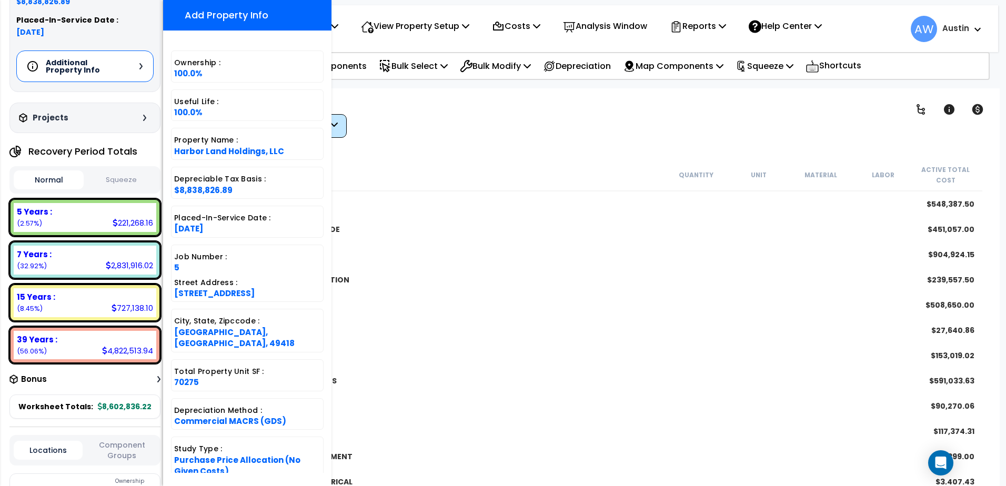
click at [139, 64] on icon at bounding box center [140, 66] width 3 height 6
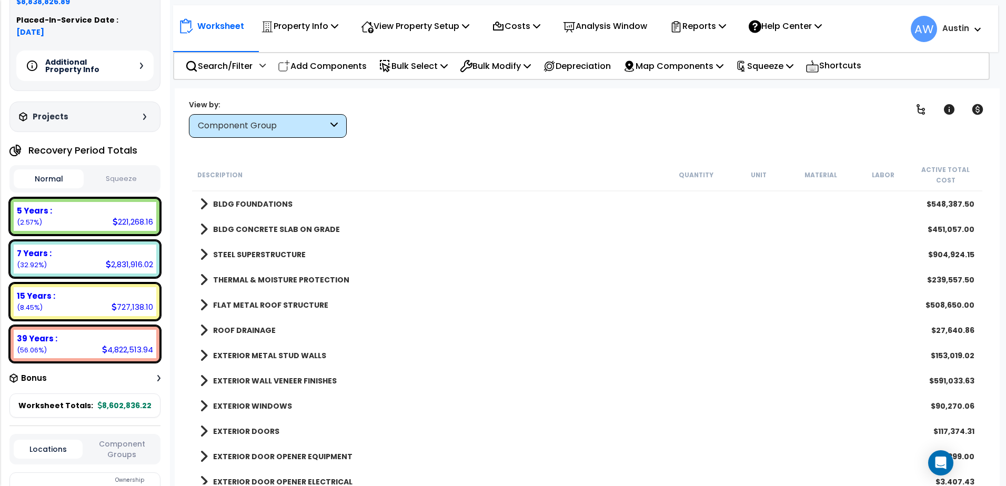
click at [196, 206] on div "BLDG FOUNDATIONS $548,387.50" at bounding box center [587, 203] width 785 height 25
click at [199, 209] on div "BLDG FOUNDATIONS $548,387.50" at bounding box center [587, 203] width 785 height 25
click at [204, 209] on span at bounding box center [204, 204] width 8 height 15
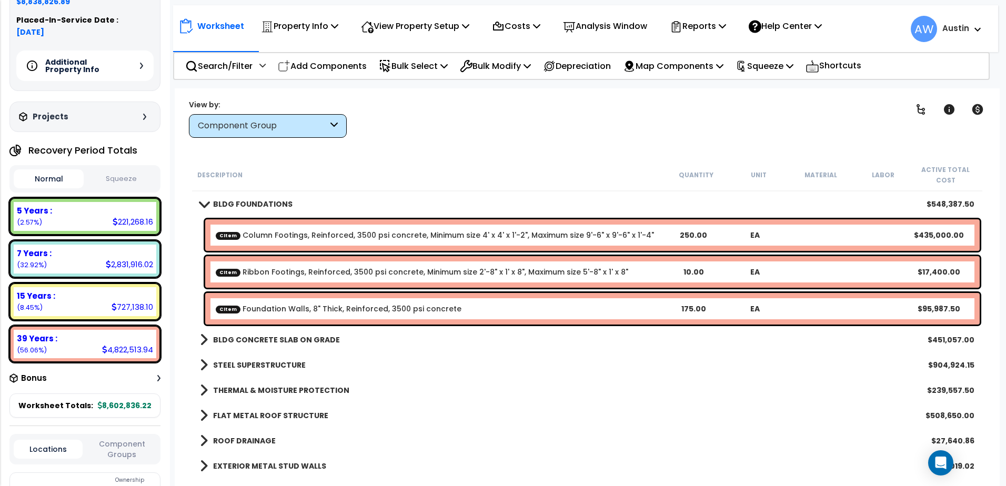
click at [204, 202] on span at bounding box center [203, 204] width 15 height 8
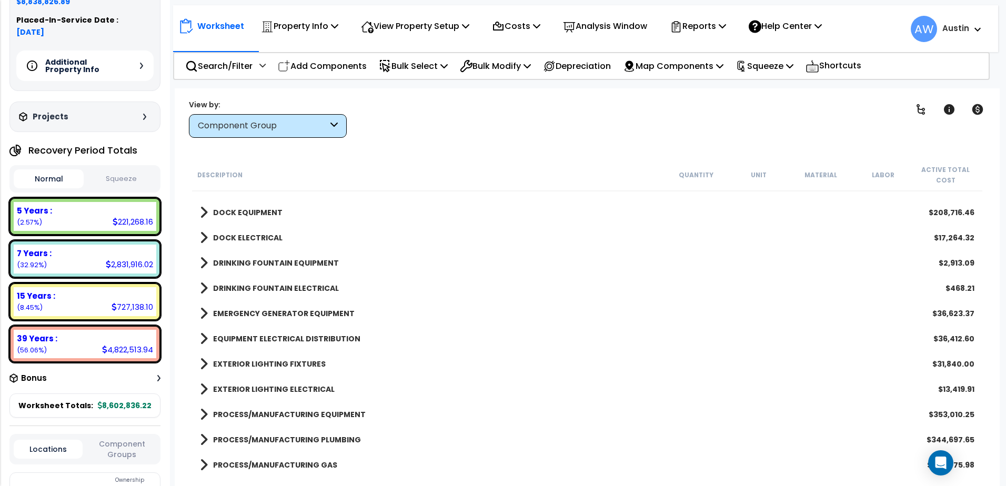
scroll to position [1157, 0]
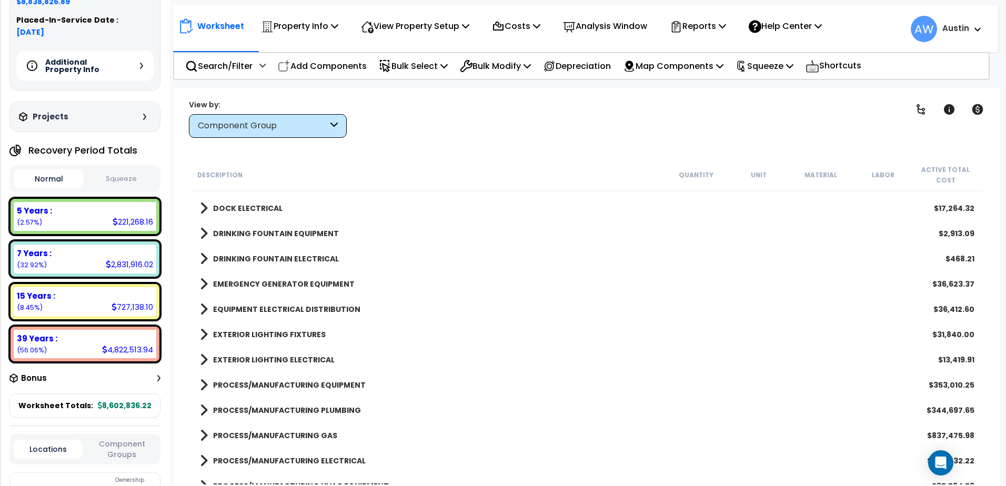
click at [319, 359] on b "EXTERIOR LIGHTING ELECTRICAL" at bounding box center [274, 360] width 122 height 11
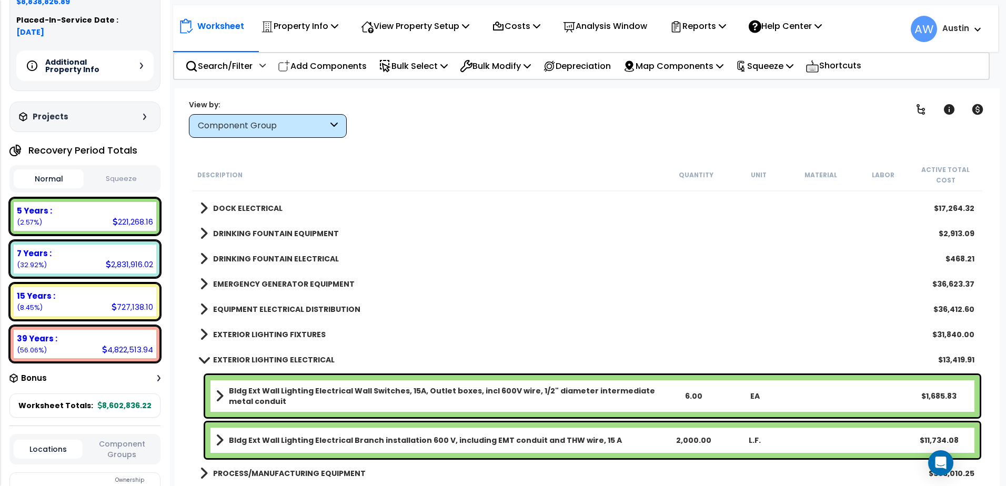
click at [319, 359] on b "EXTERIOR LIGHTING ELECTRICAL" at bounding box center [274, 360] width 122 height 11
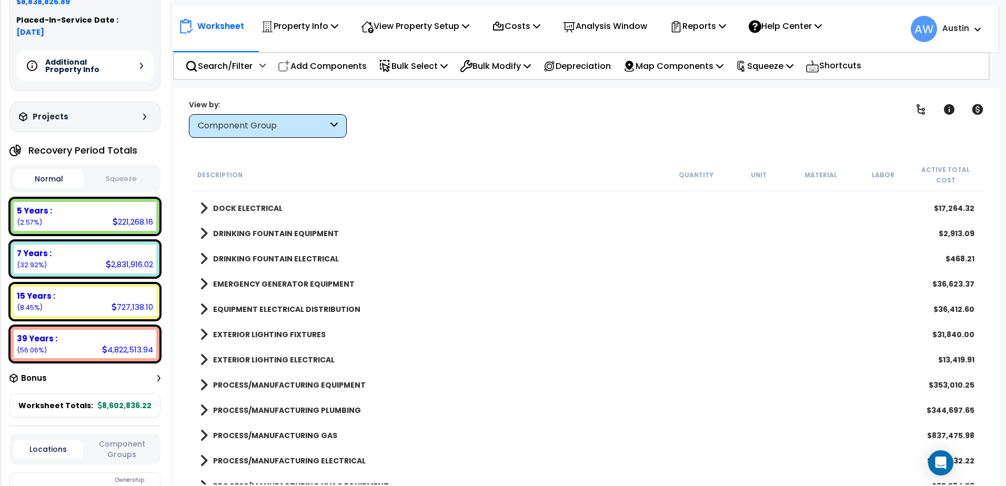
click at [313, 336] on b "EXTERIOR LIGHTING FIXTURES" at bounding box center [269, 334] width 113 height 11
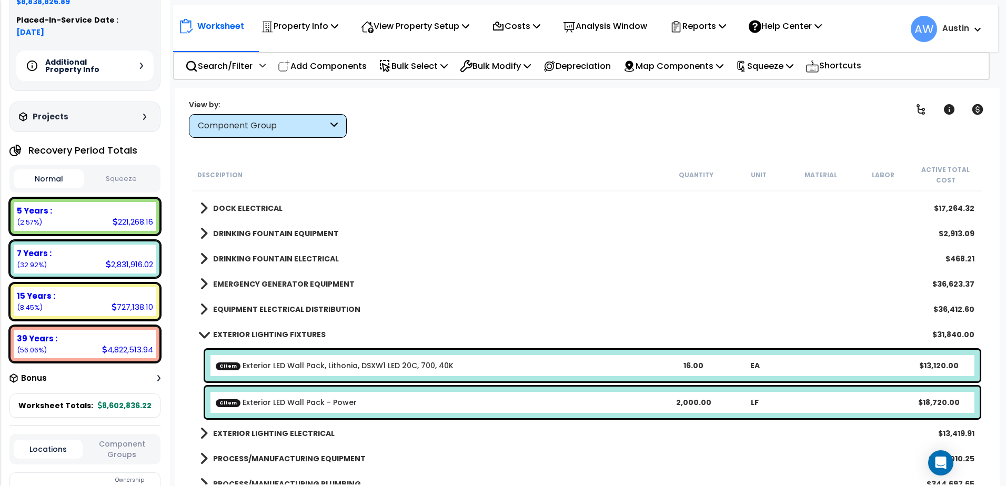
click at [313, 336] on b "EXTERIOR LIGHTING FIXTURES" at bounding box center [269, 334] width 113 height 11
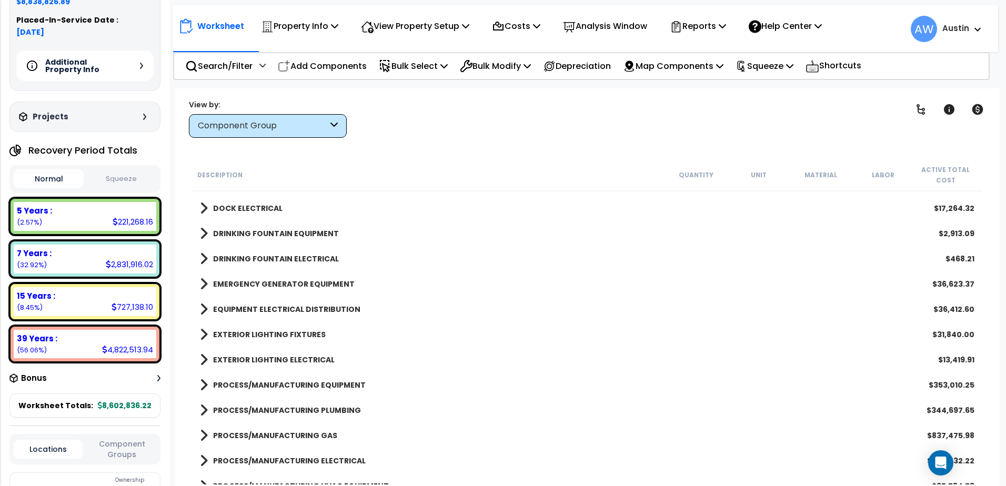
click at [318, 310] on b "EQUIPMENT ELECTRICAL DISTRIBUTION" at bounding box center [286, 309] width 147 height 11
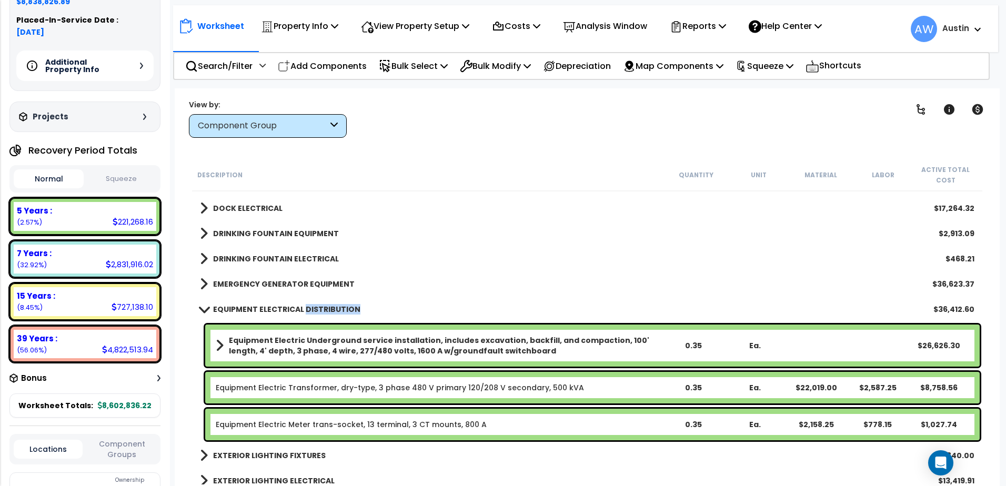
click at [318, 310] on b "EQUIPMENT ELECTRICAL DISTRIBUTION" at bounding box center [286, 309] width 147 height 11
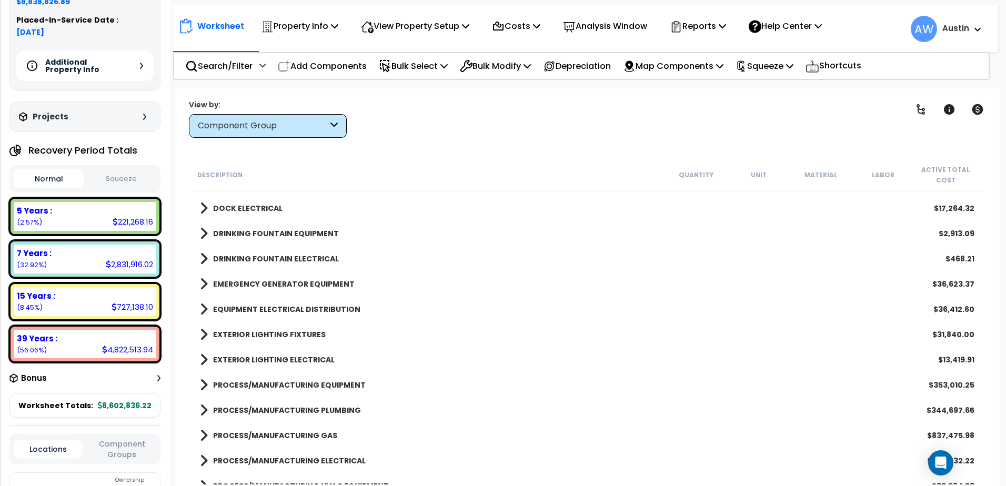
drag, startPoint x: 318, startPoint y: 310, endPoint x: 280, endPoint y: 289, distance: 43.6
click at [280, 289] on b "EMERGENCY GENERATOR EQUIPMENT" at bounding box center [284, 284] width 142 height 11
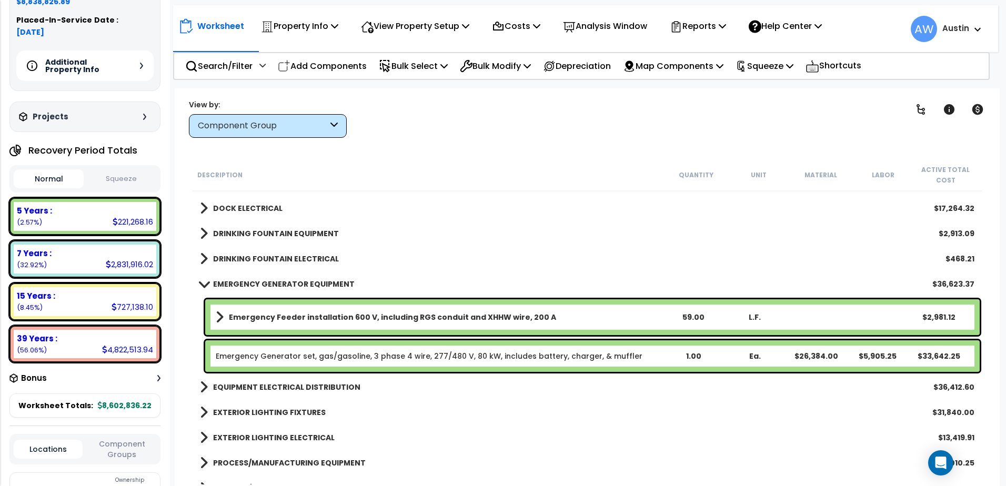
click at [280, 288] on b "EMERGENCY GENERATOR EQUIPMENT" at bounding box center [284, 284] width 142 height 11
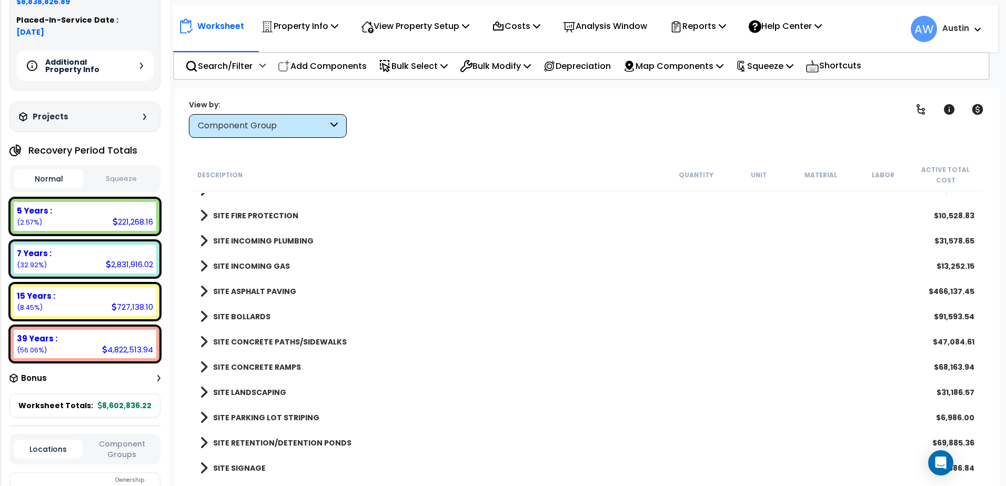
scroll to position [1601, 0]
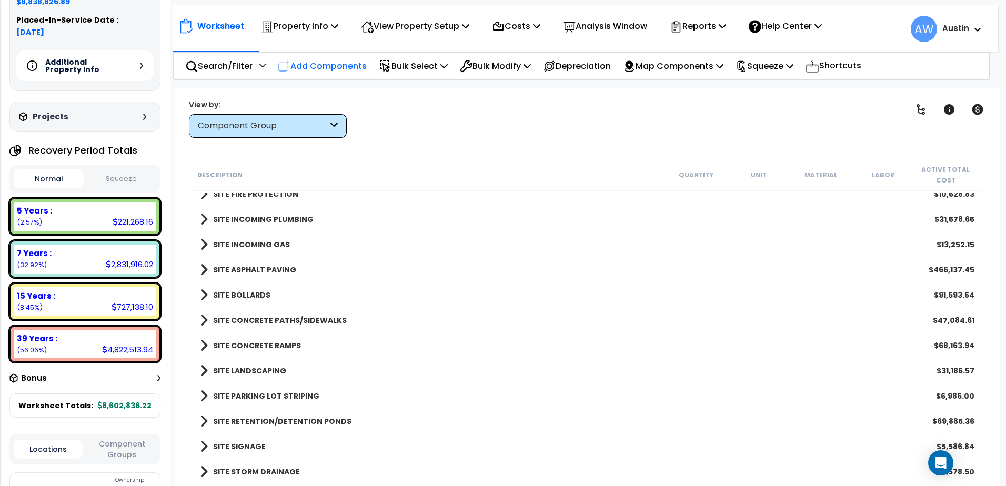
click at [336, 66] on p "Add Components" at bounding box center [322, 66] width 89 height 14
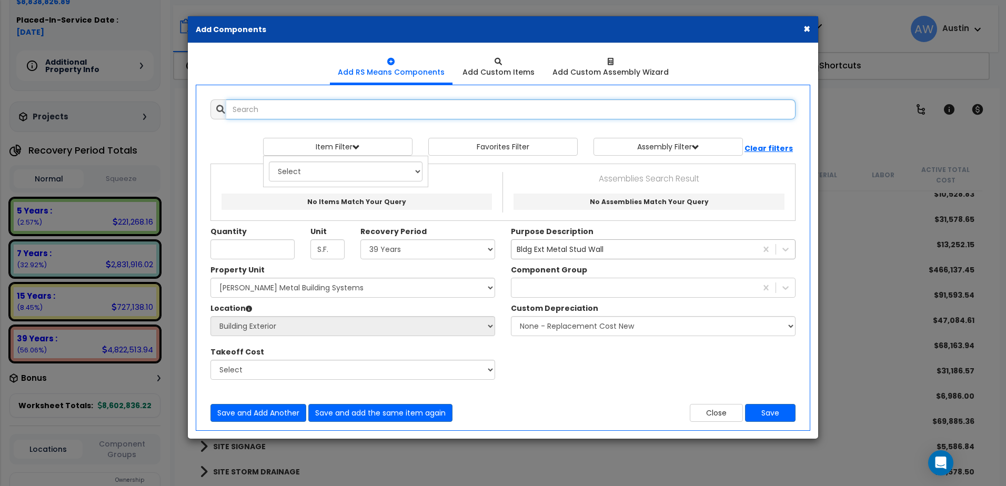
scroll to position [0, 0]
select select
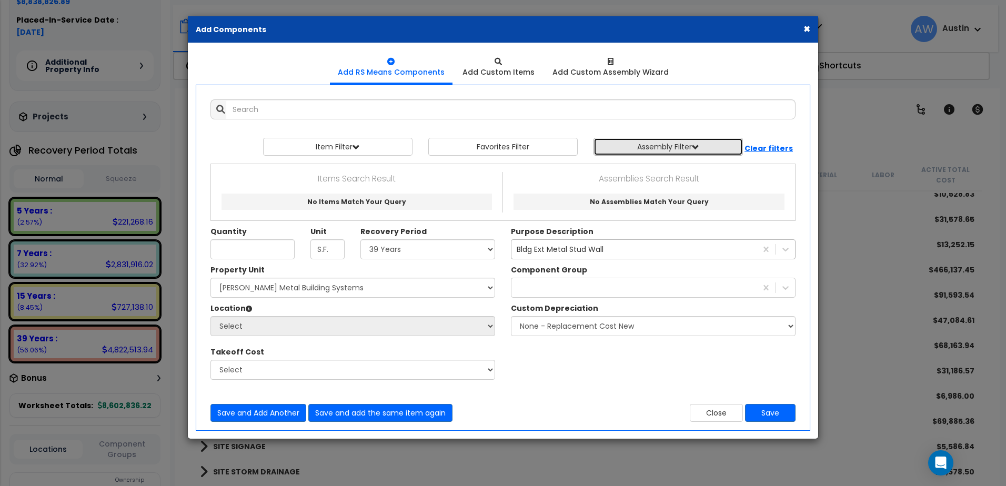
click at [651, 138] on button "Assembly Filter" at bounding box center [667, 147] width 149 height 18
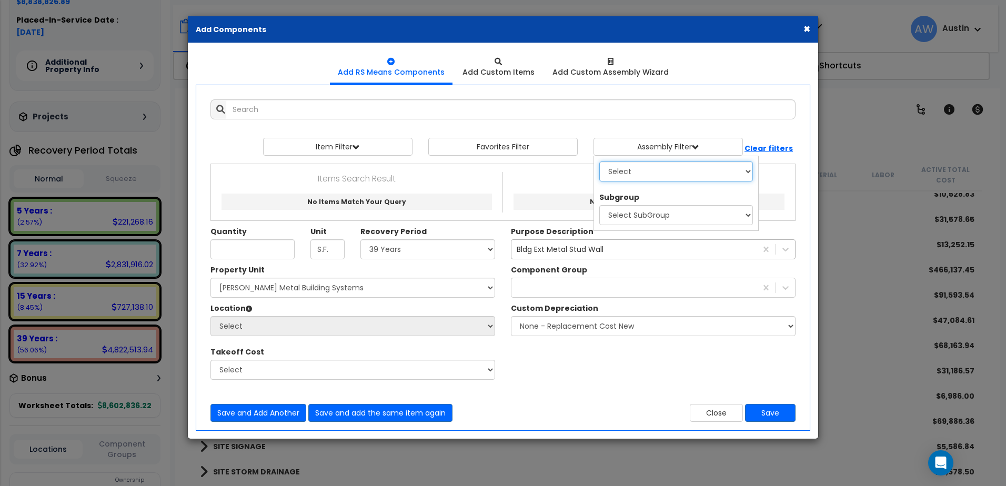
click at [645, 169] on select "Select 0. Custom Assembly 1. Standard Foundations 2. Special Foundations 3. Sla…" at bounding box center [676, 172] width 154 height 20
click at [599, 162] on select "Select 0. Custom Assembly 1. Standard Foundations 2. Special Foundations 3. Sla…" at bounding box center [676, 172] width 154 height 20
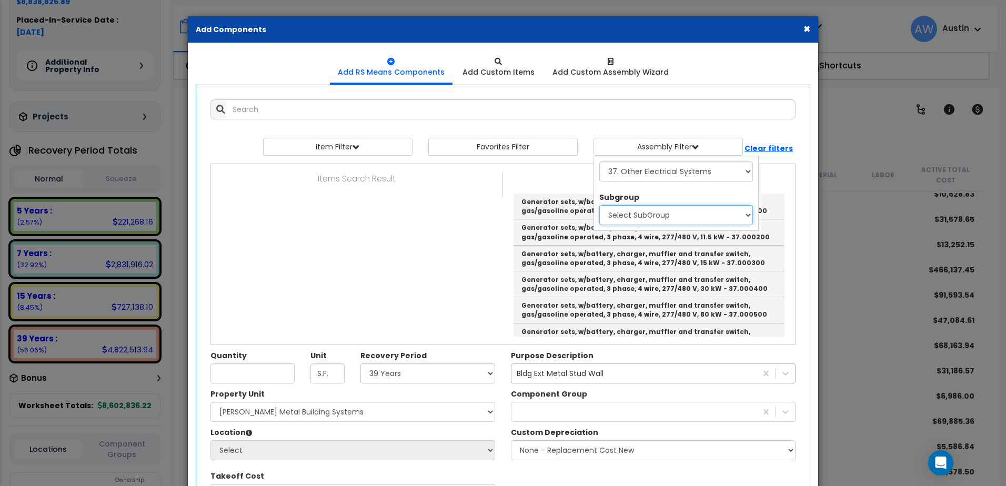
click at [654, 219] on select "Select SubGroup 1. Generators (by kW) 2. Uininterruptible Power Supply 3. Photo…" at bounding box center [676, 215] width 154 height 20
click at [687, 221] on select "Select SubGroup 1. Generators (by kW) 2. Uininterruptible Power Supply 3. Photo…" at bounding box center [676, 215] width 154 height 20
click at [689, 175] on select "Select 0. Custom Assembly 1. Standard Foundations 2. Special Foundations 3. Sla…" at bounding box center [676, 172] width 154 height 20
select select "36"
click at [599, 162] on select "Select 0. Custom Assembly 1. Standard Foundations 2. Special Foundations 3. Sla…" at bounding box center [676, 172] width 154 height 20
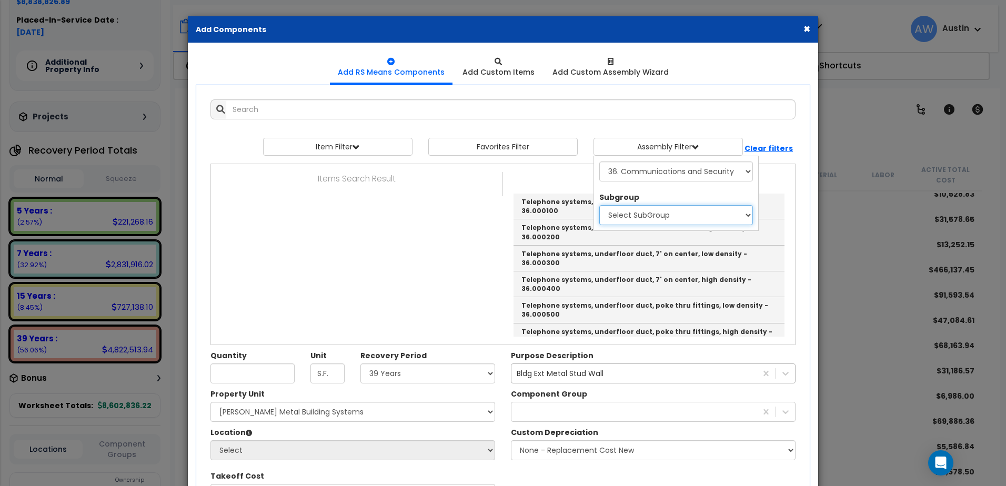
click at [651, 212] on select "Select SubGroup 1. Telephone Systems 2. Security & Detection Systems 3. Communi…" at bounding box center [676, 215] width 154 height 20
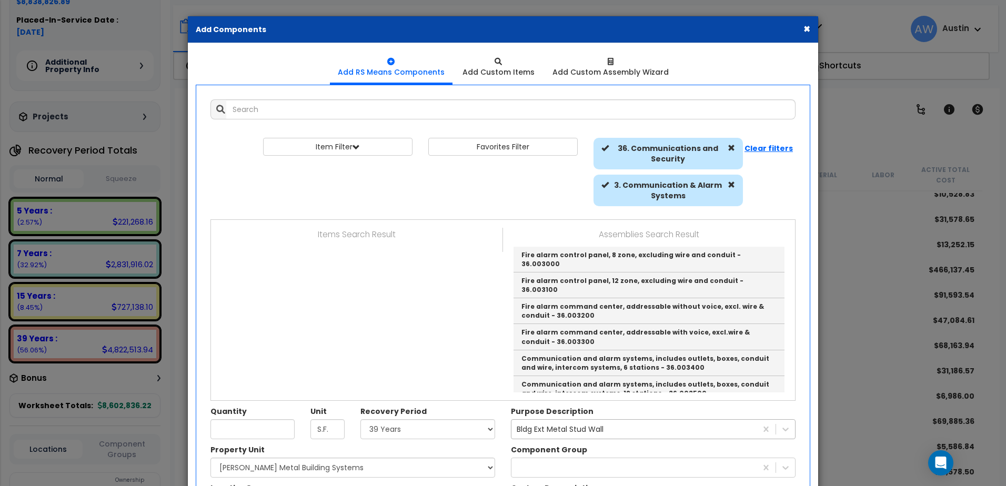
scroll to position [316, 0]
click at [732, 183] on span at bounding box center [731, 184] width 7 height 7
select select
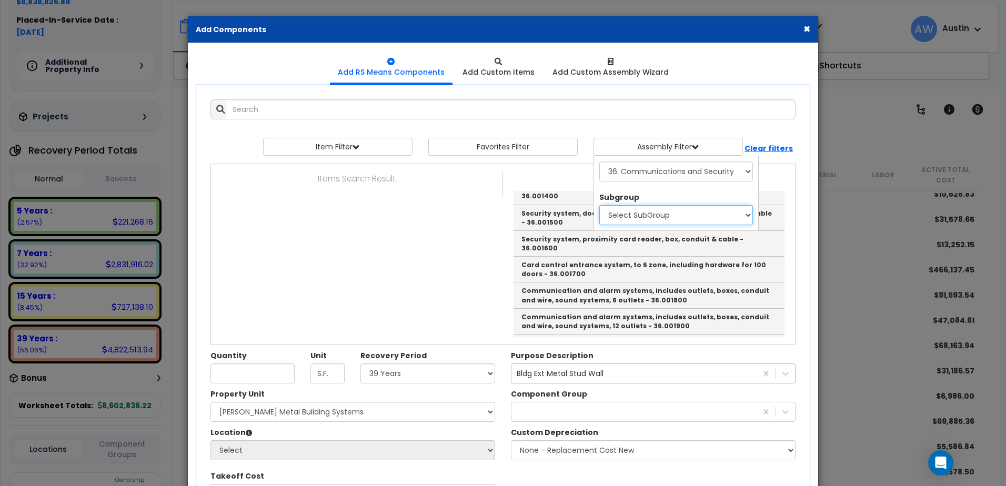
click at [727, 215] on select "Select SubGroup 1. Telephone Systems 2. Security & Detection Systems 3. Communi…" at bounding box center [676, 215] width 154 height 20
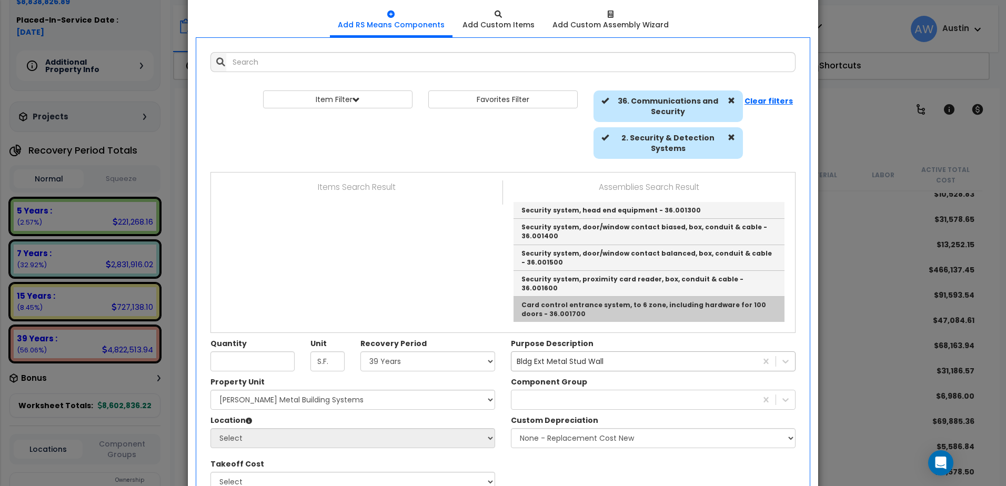
scroll to position [53, 0]
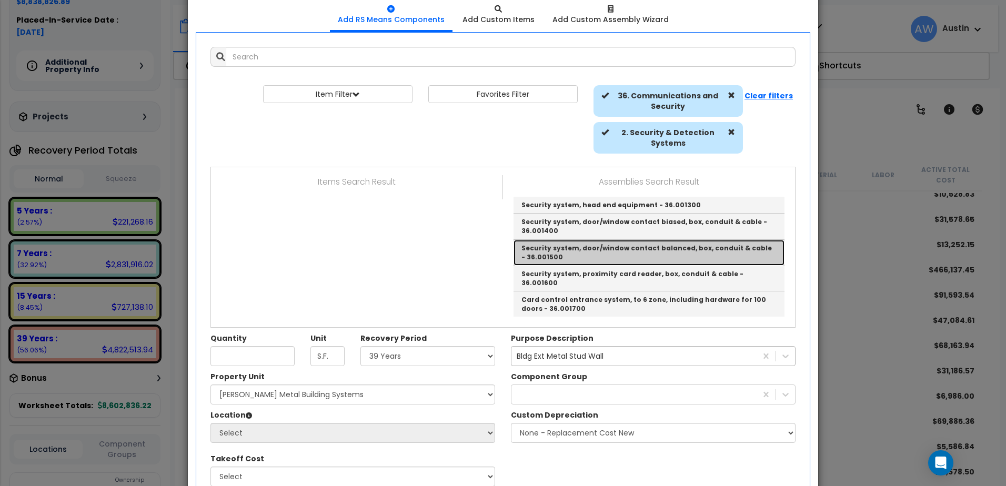
click at [618, 253] on link "Security system, door/window contact balanced, box, conduit & cable - 36.001500" at bounding box center [648, 253] width 271 height 26
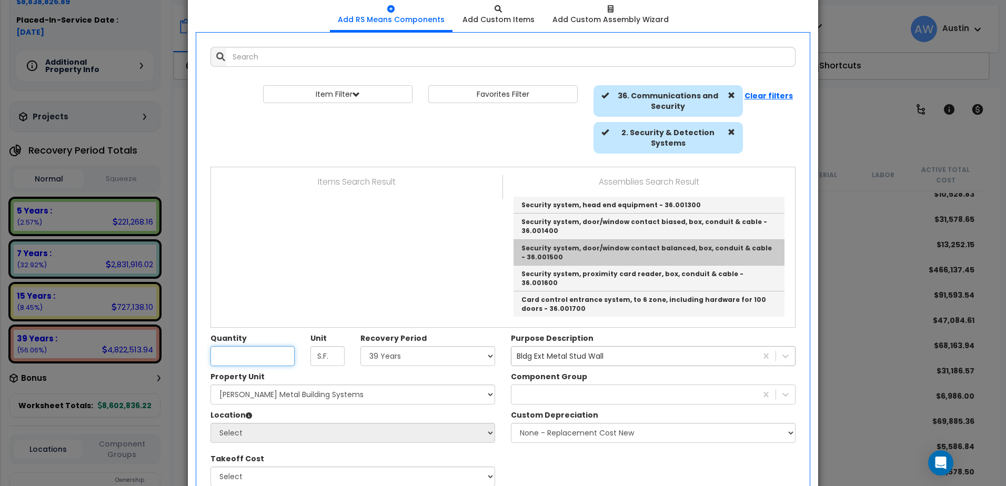
type input "Security system, door/window contact balanced, box, conduit & cable - 36.001500"
type input "Ea."
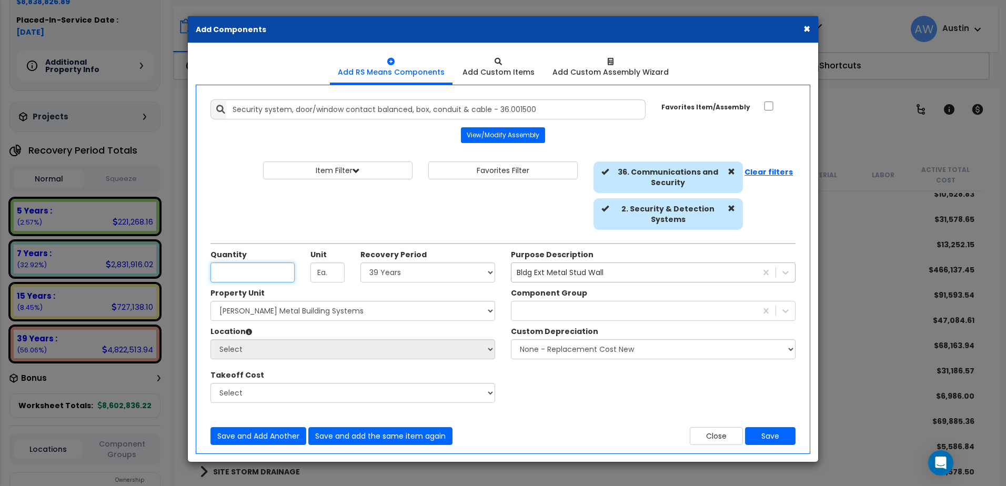
scroll to position [0, 0]
type input "6"
click at [567, 271] on div "Bldg Ext Metal Stud Wall" at bounding box center [560, 272] width 87 height 11
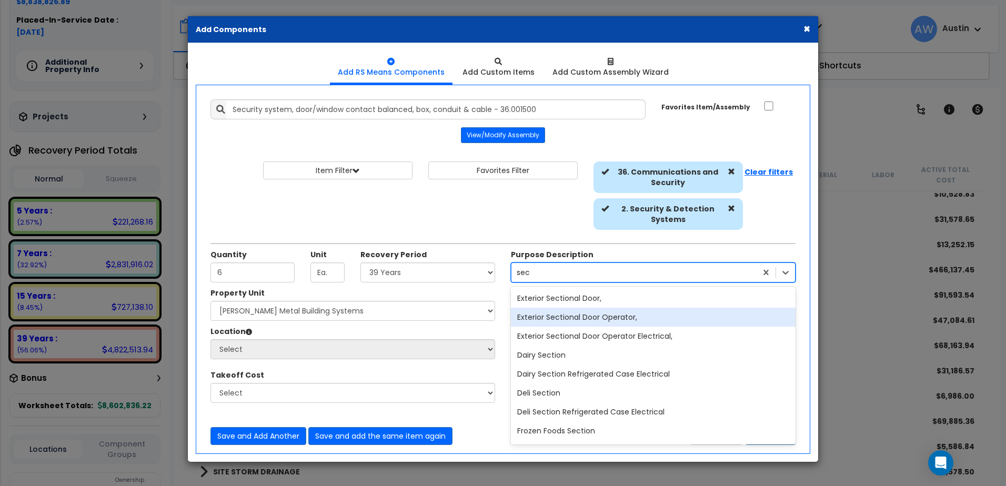
type input "secu"
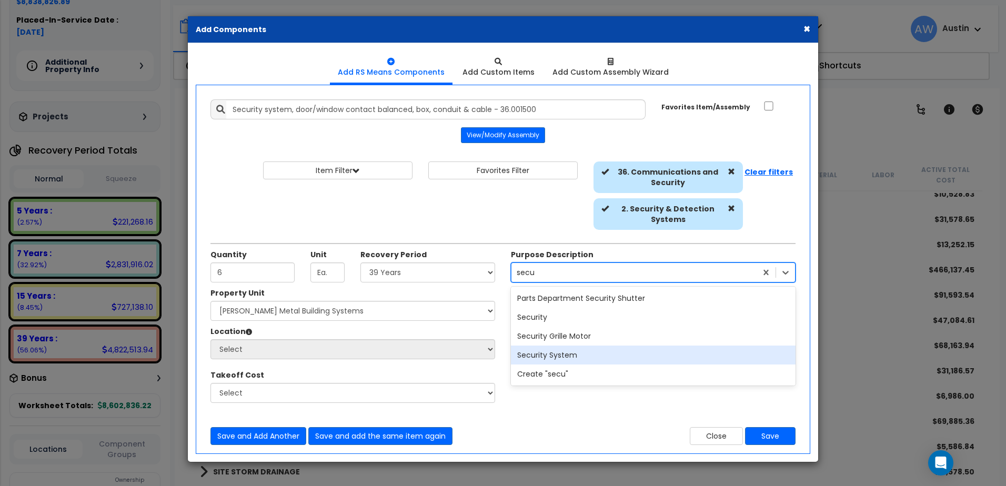
click at [559, 358] on div "Security System" at bounding box center [653, 355] width 285 height 19
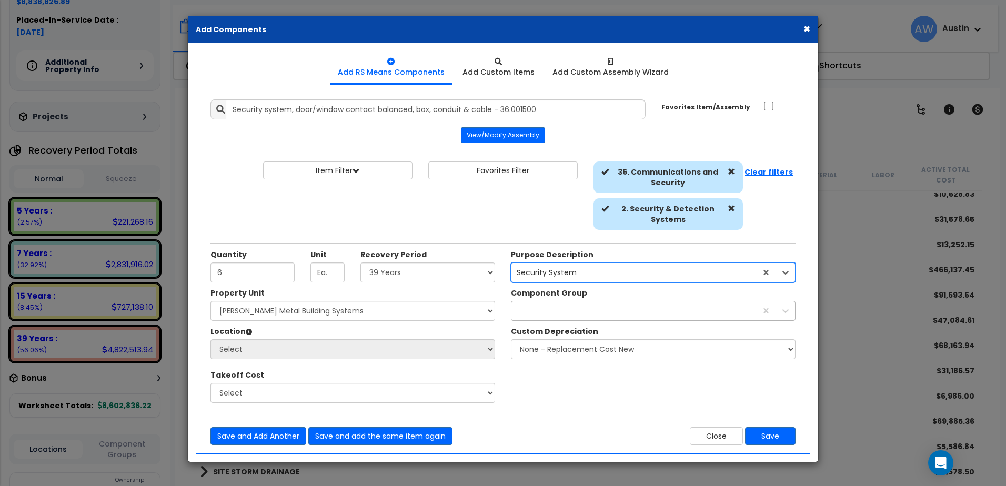
click at [544, 312] on div "wall" at bounding box center [633, 311] width 245 height 17
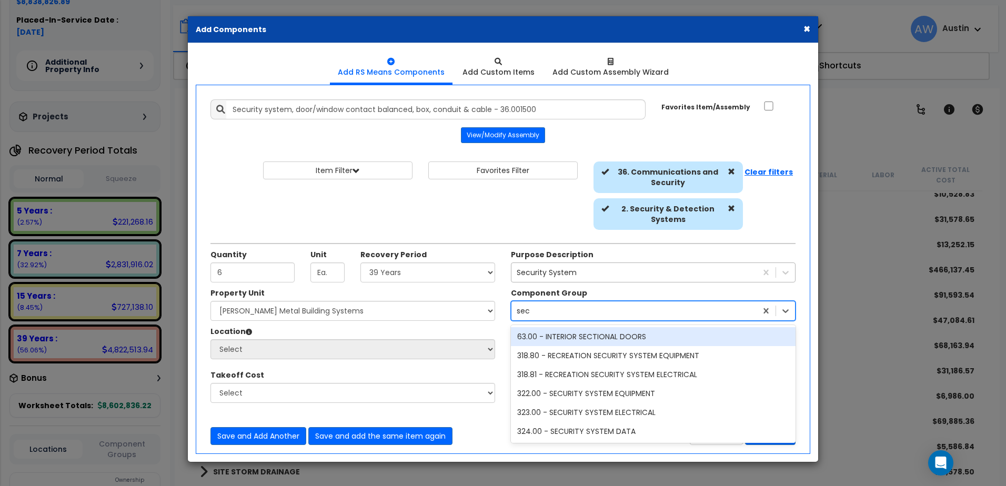
type input "secu"
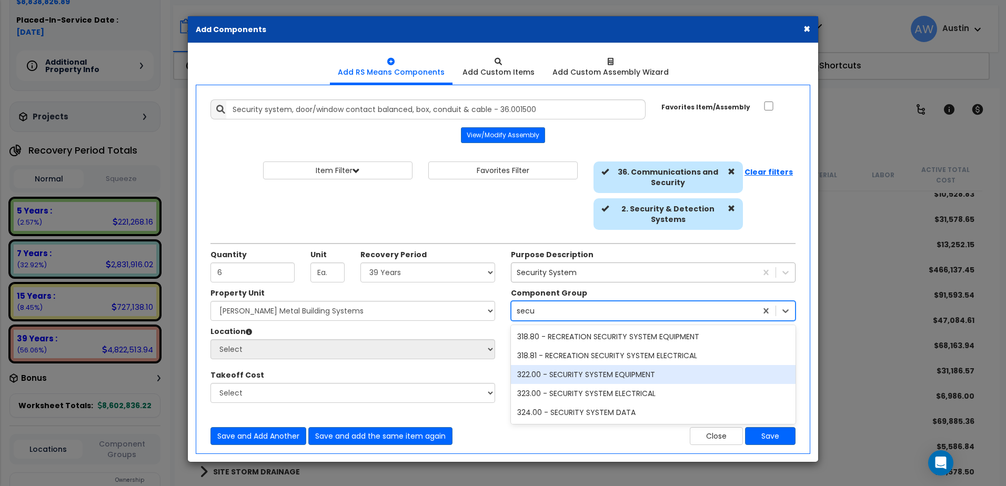
click at [578, 375] on div "322.00 - SECURITY SYSTEM EQUIPMENT" at bounding box center [653, 374] width 285 height 19
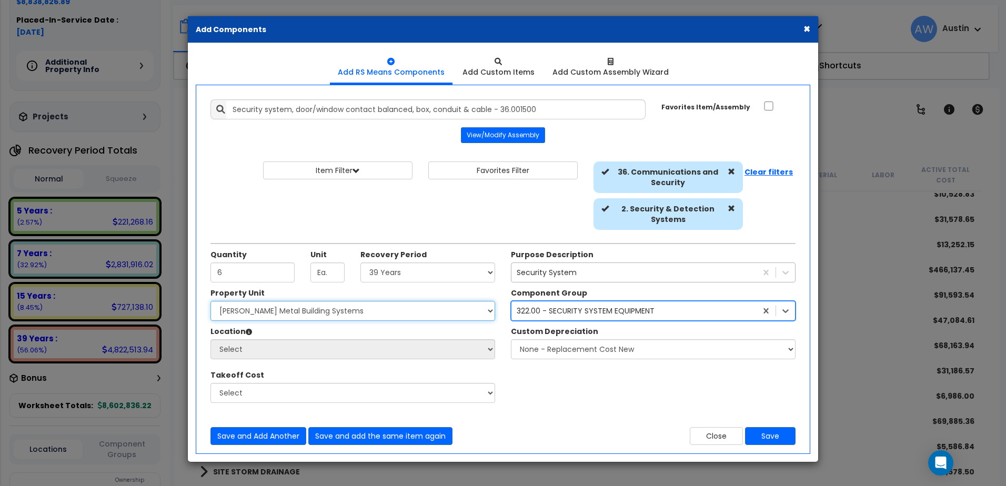
click at [296, 318] on select "Select [PERSON_NAME] Metal Building Systems Site Improvements" at bounding box center [352, 311] width 285 height 20
select select "160317"
click at [210, 301] on select "Select [PERSON_NAME] Metal Building Systems Site Improvements" at bounding box center [352, 311] width 285 height 20
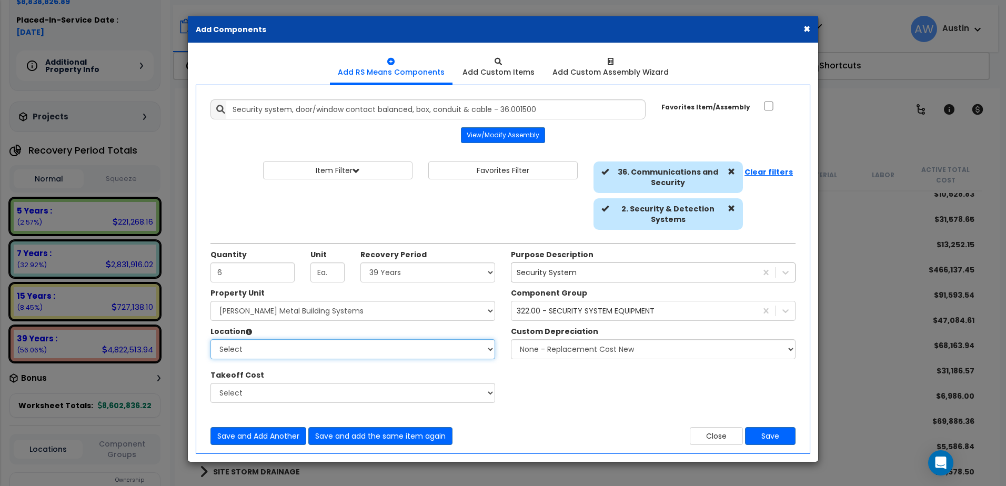
click at [295, 348] on select "Select Building Building Exterior Building Interior Common Areas Add Additional…" at bounding box center [352, 349] width 285 height 20
select select "461"
click at [210, 339] on select "Select Building Building Exterior Building Interior Common Areas Add Additional…" at bounding box center [352, 349] width 285 height 20
click at [778, 434] on button "Save" at bounding box center [770, 436] width 51 height 18
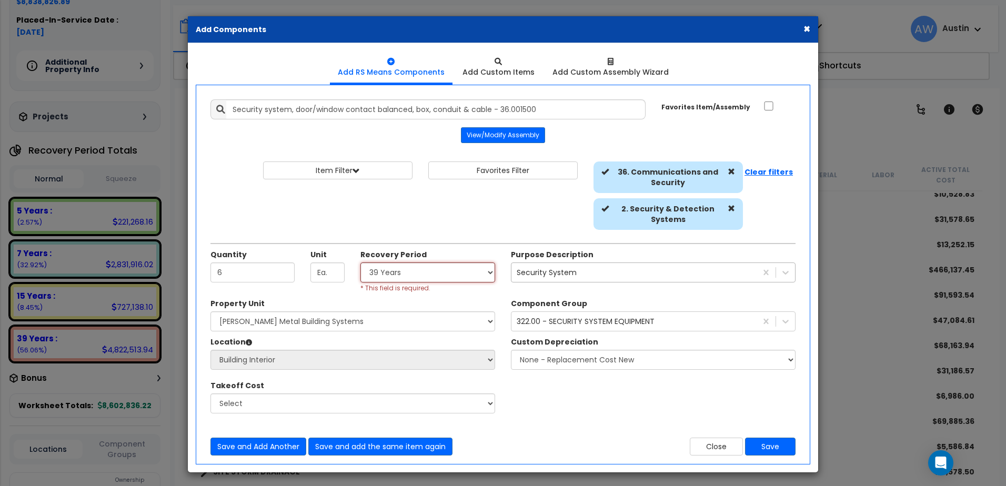
click at [432, 275] on select "Select Land 5 Years 7 Years 15 Years 39 Years 27.5 Year" at bounding box center [427, 273] width 135 height 20
select select "39Y"
click at [360, 263] on select "Select Land 5 Years 7 Years 15 Years 39 Years 27.5 Year" at bounding box center [427, 273] width 135 height 20
click at [773, 440] on button "Save" at bounding box center [770, 447] width 51 height 18
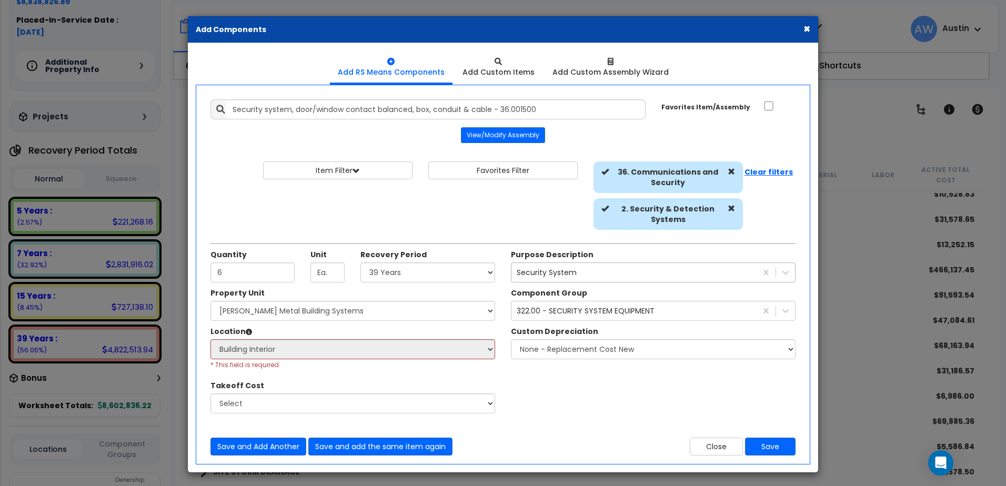
click at [349, 322] on div "Property Unit Select [PERSON_NAME] Metal Building Systems Site Improvements Sel…" at bounding box center [353, 356] width 300 height 137
click at [344, 316] on select "Select [PERSON_NAME] Metal Building Systems Site Improvements" at bounding box center [352, 311] width 285 height 20
select select
click at [210, 301] on select "Select [PERSON_NAME] Metal Building Systems Site Improvements" at bounding box center [352, 311] width 285 height 20
select select
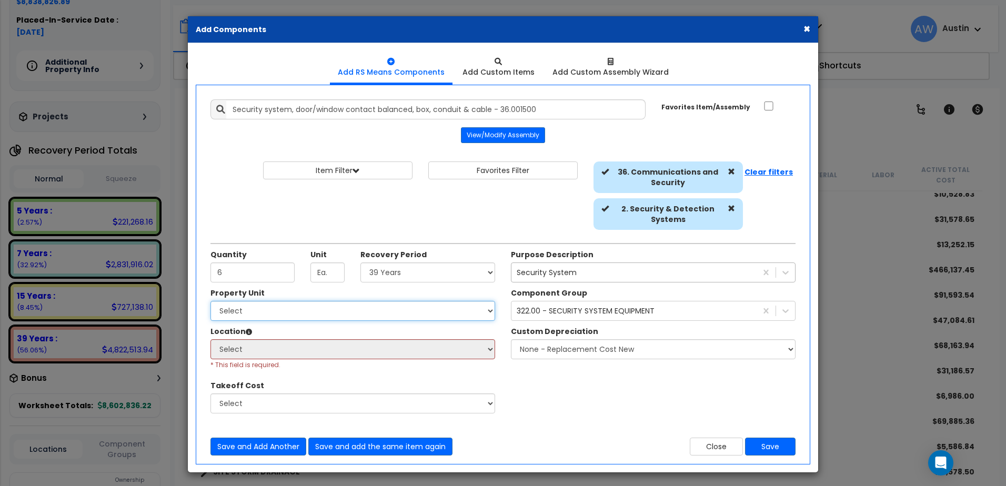
click at [315, 315] on select "Select [PERSON_NAME] Metal Building Systems Site Improvements" at bounding box center [352, 311] width 285 height 20
select select "160317"
click at [210, 301] on select "Select [PERSON_NAME] Metal Building Systems Site Improvements" at bounding box center [352, 311] width 285 height 20
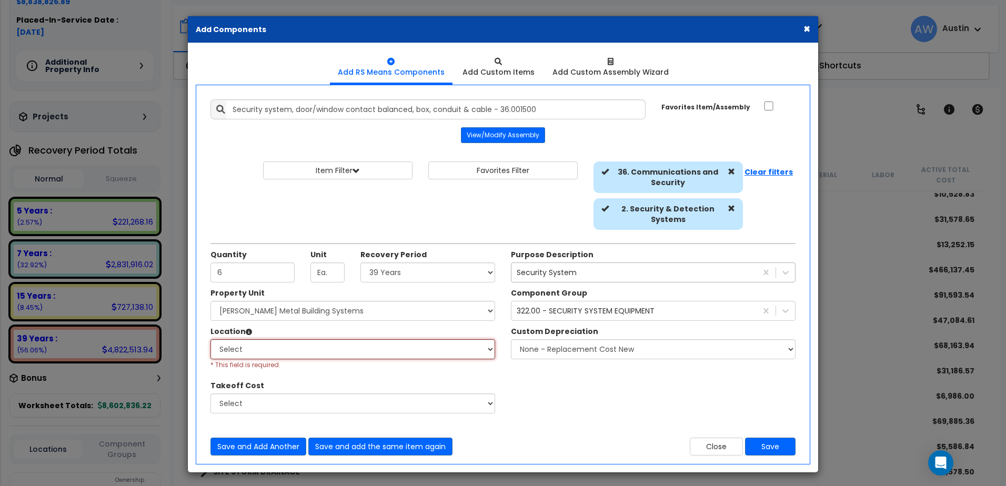
click at [306, 353] on select "Select Building Building Exterior Building Interior Common Areas Add Additional…" at bounding box center [352, 349] width 285 height 20
select select "461"
click at [210, 339] on select "Select Building Building Exterior Building Interior Common Areas Add Additional…" at bounding box center [352, 349] width 285 height 20
click at [763, 448] on button "Save" at bounding box center [770, 447] width 51 height 18
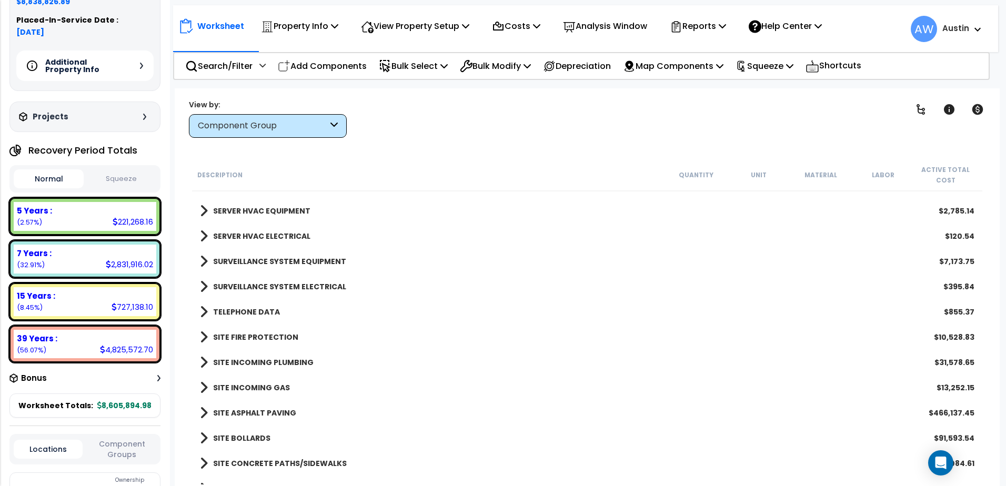
scroll to position [1416, 0]
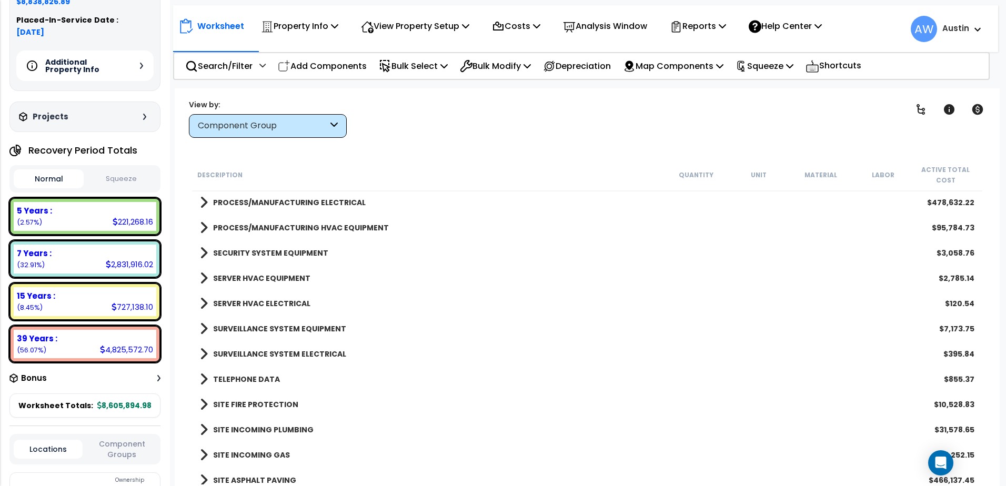
click at [257, 250] on b "SECURITY SYSTEM EQUIPMENT" at bounding box center [270, 253] width 115 height 11
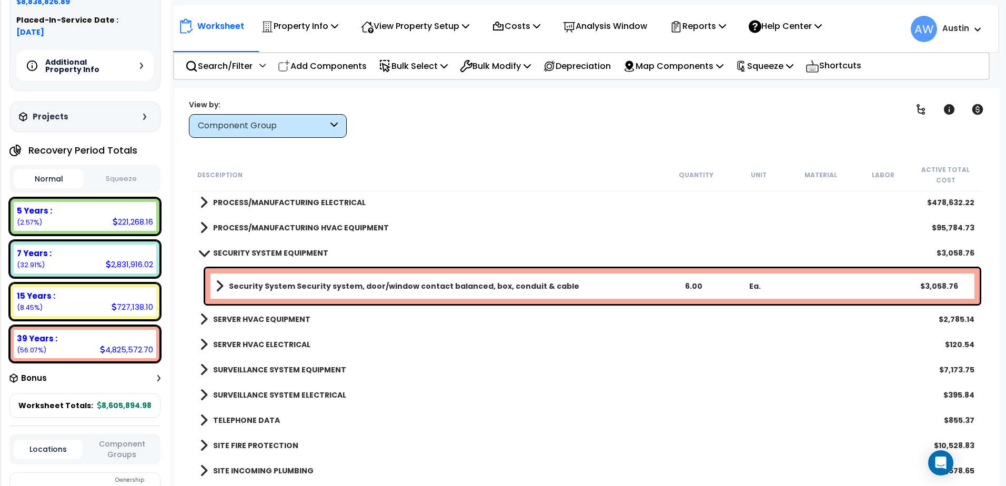
click at [286, 286] on b "Security System Security system, door/window contact balanced, box, conduit & c…" at bounding box center [404, 286] width 350 height 11
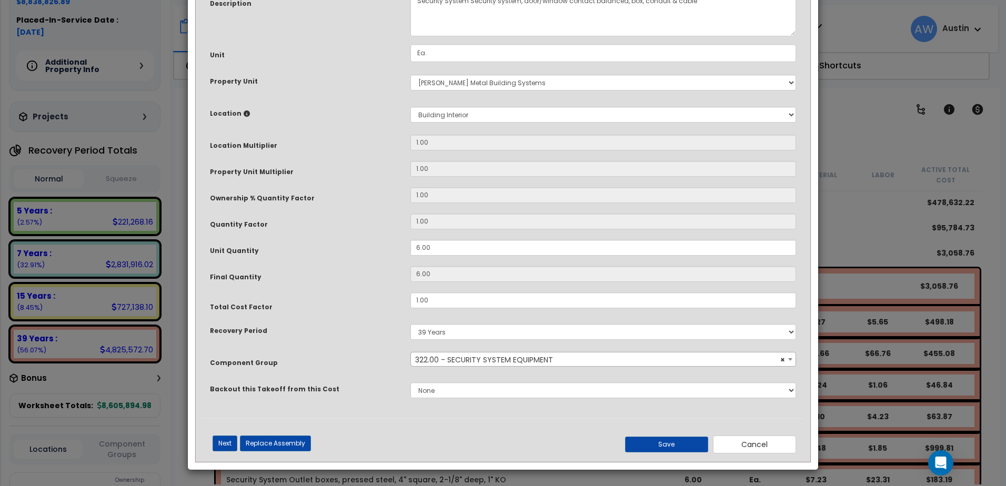
scroll to position [0, 0]
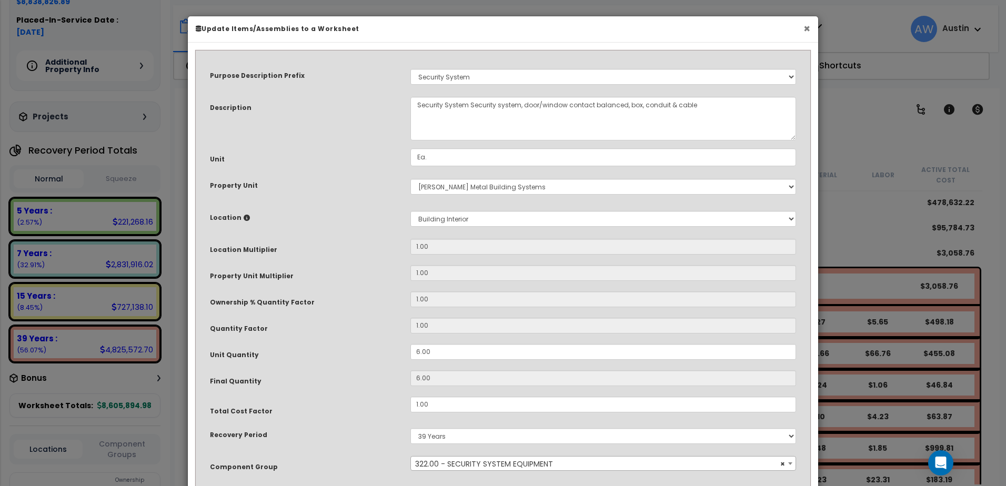
click at [809, 27] on button "×" at bounding box center [806, 28] width 7 height 11
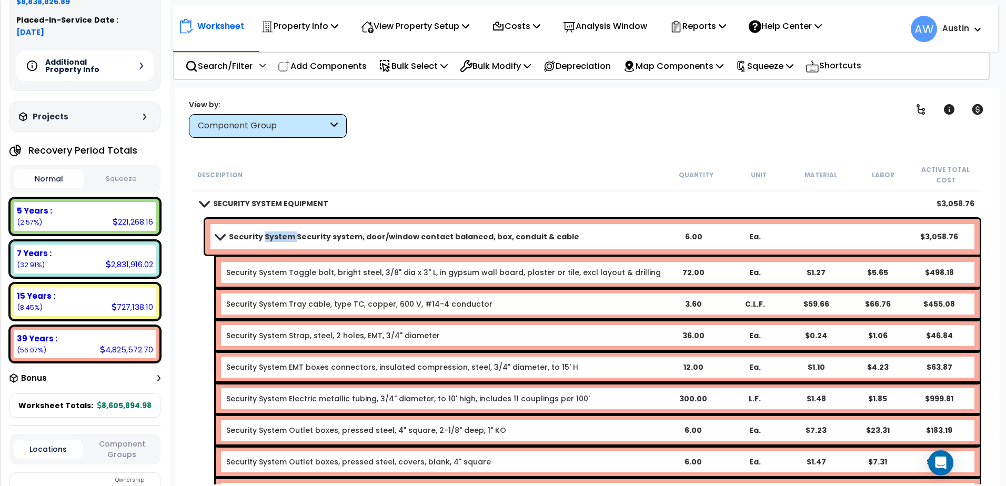
scroll to position [1416, 0]
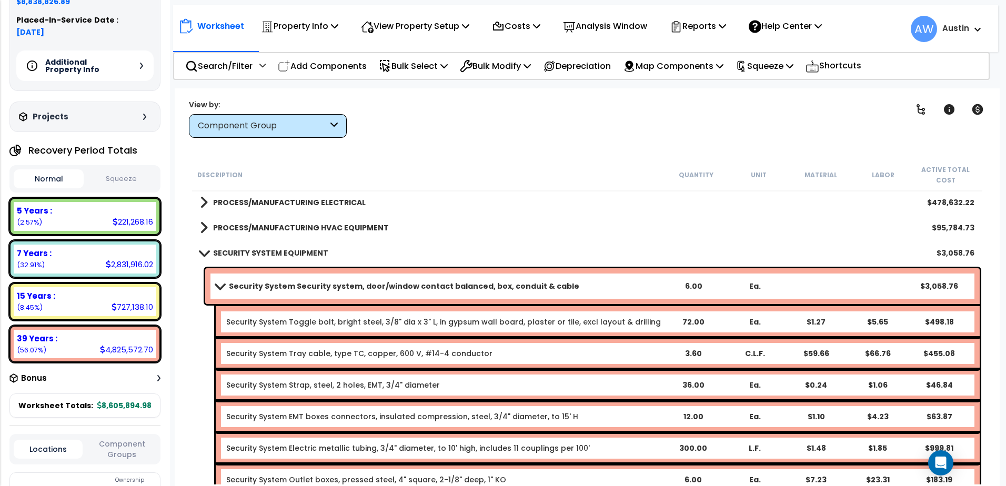
click at [223, 281] on link "Security System Security system, door/window contact balanced, box, conduit & c…" at bounding box center [439, 286] width 447 height 15
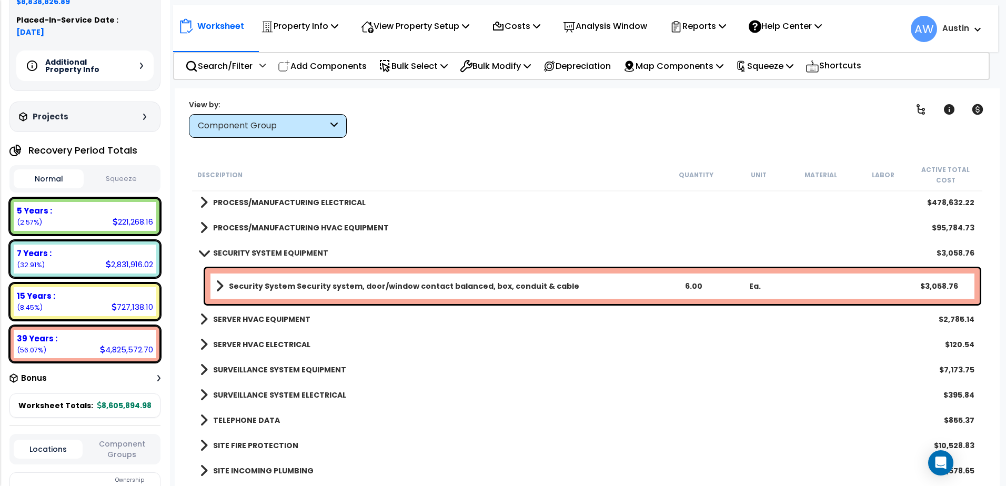
click at [208, 251] on span at bounding box center [203, 253] width 15 height 8
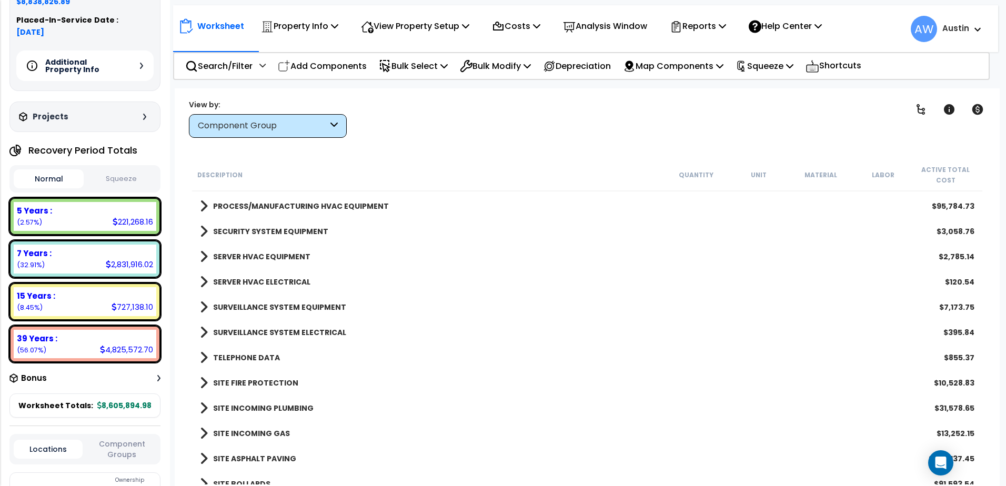
scroll to position [1521, 0]
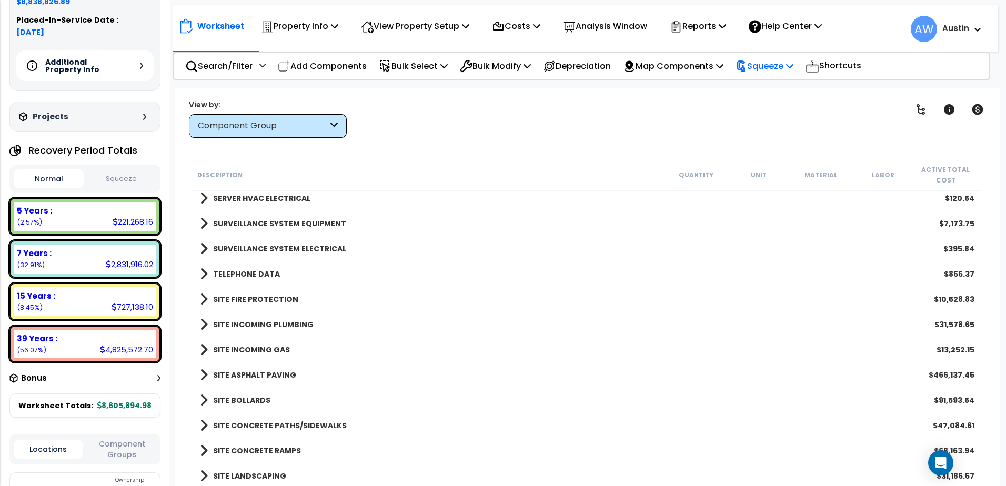
click at [793, 65] on icon at bounding box center [789, 66] width 7 height 8
click at [765, 114] on link "Show Advanced" at bounding box center [782, 111] width 104 height 21
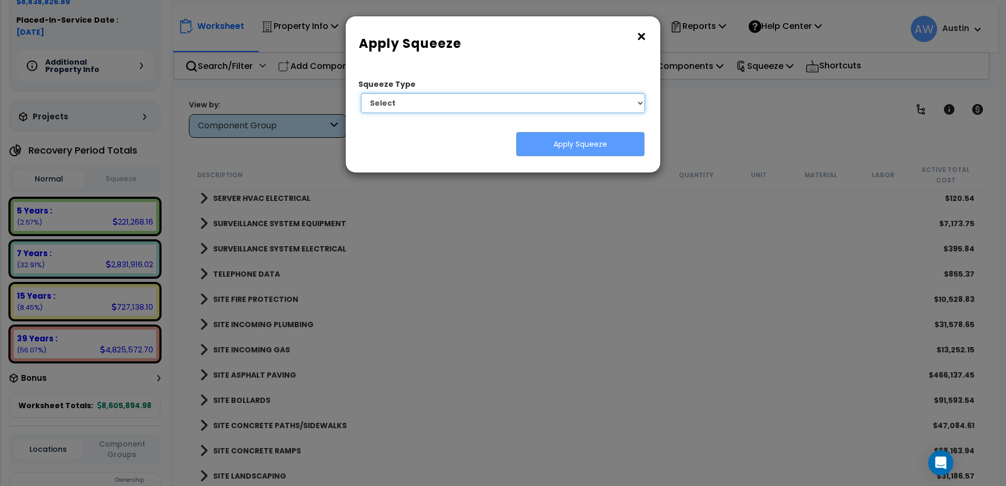
click at [510, 111] on select "Select 1. Squeeze Entire Worksheet 2. Squeeze by [PERSON_NAME] Cost 3. Squeeze …" at bounding box center [503, 103] width 284 height 20
click at [642, 38] on button "×" at bounding box center [642, 36] width 12 height 17
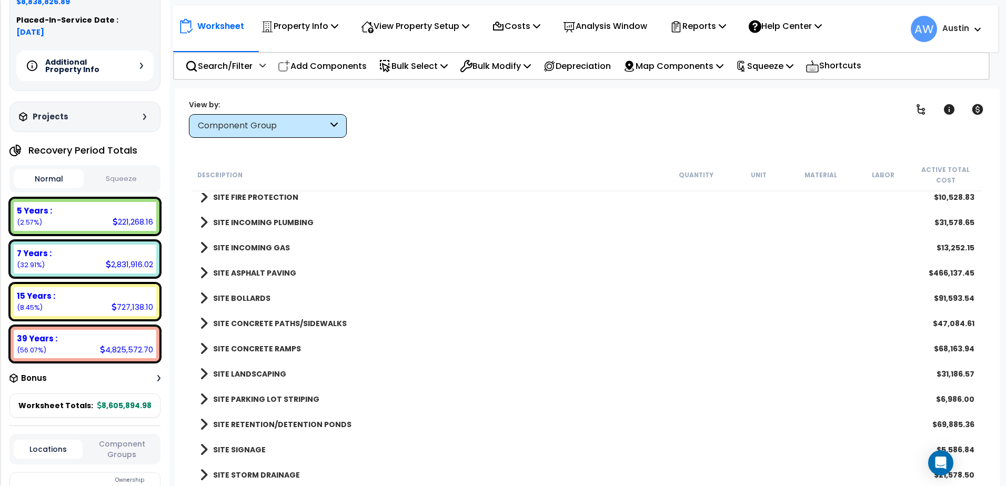
scroll to position [1626, 0]
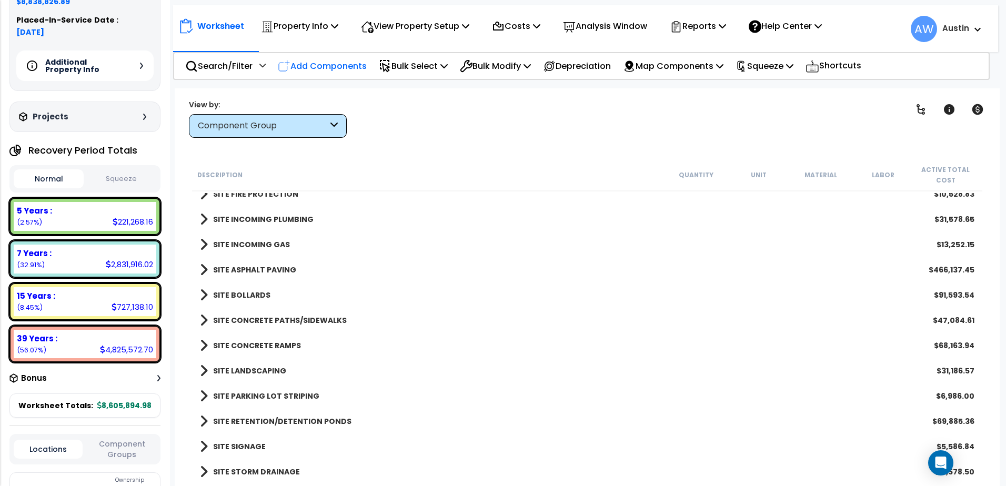
click at [337, 64] on p "Add Components" at bounding box center [322, 66] width 89 height 14
select select
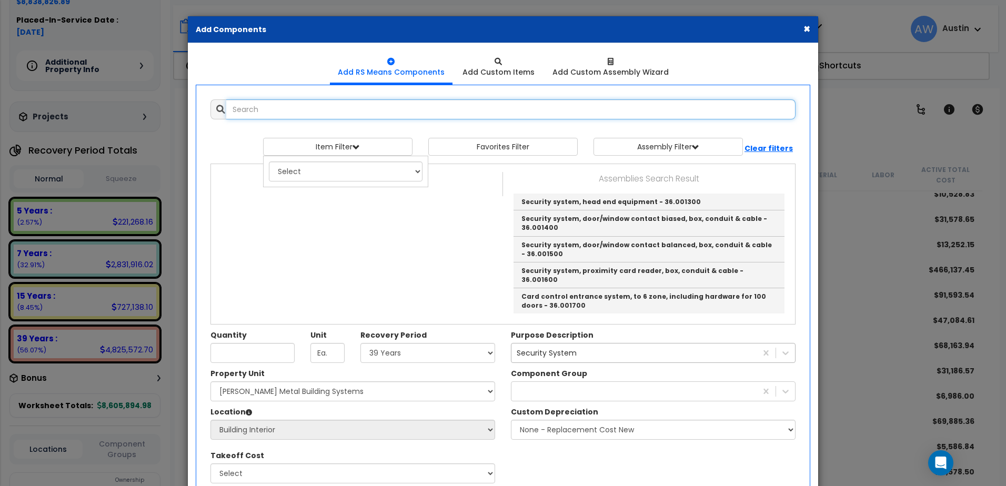
select select
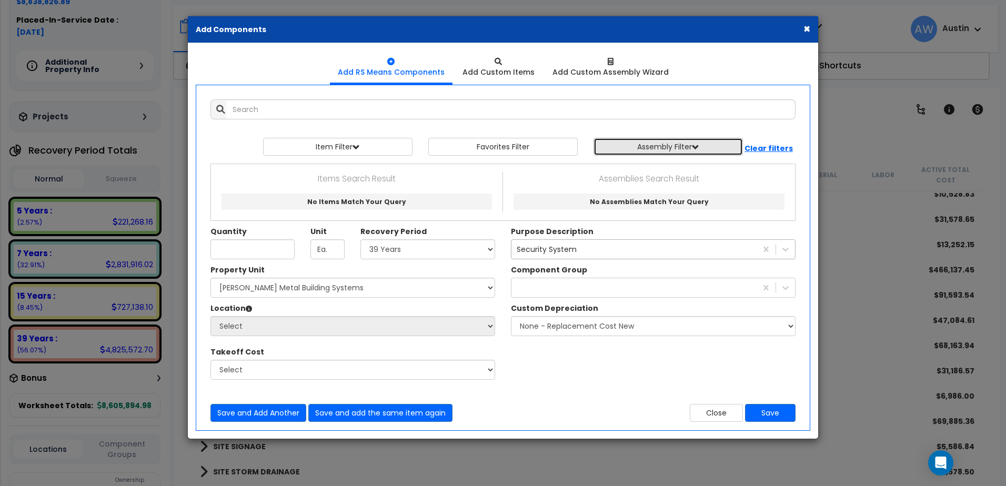
click at [664, 143] on button "Assembly Filter" at bounding box center [667, 147] width 149 height 18
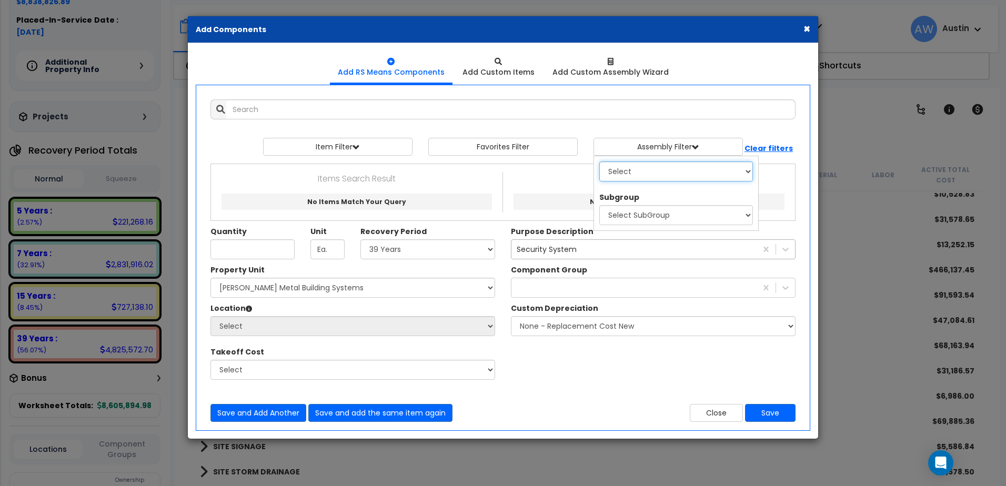
click at [658, 168] on select "Select 0. Custom Assembly 1. Standard Foundations 2. Special Foundations 3. Sla…" at bounding box center [676, 172] width 154 height 20
select select "18"
click at [599, 162] on select "Select 0. Custom Assembly 1. Standard Foundations 2. Special Foundations 3. Sla…" at bounding box center [676, 172] width 154 height 20
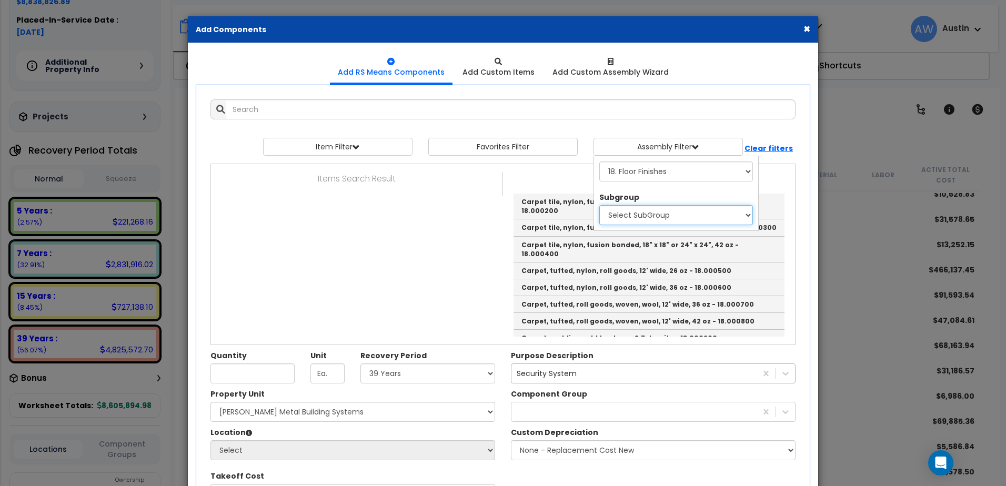
click at [662, 210] on select "Select SubGroup 1. Tile & Covering 2. Floor Finish Components 3. Bases, Curbs &…" at bounding box center [676, 215] width 154 height 20
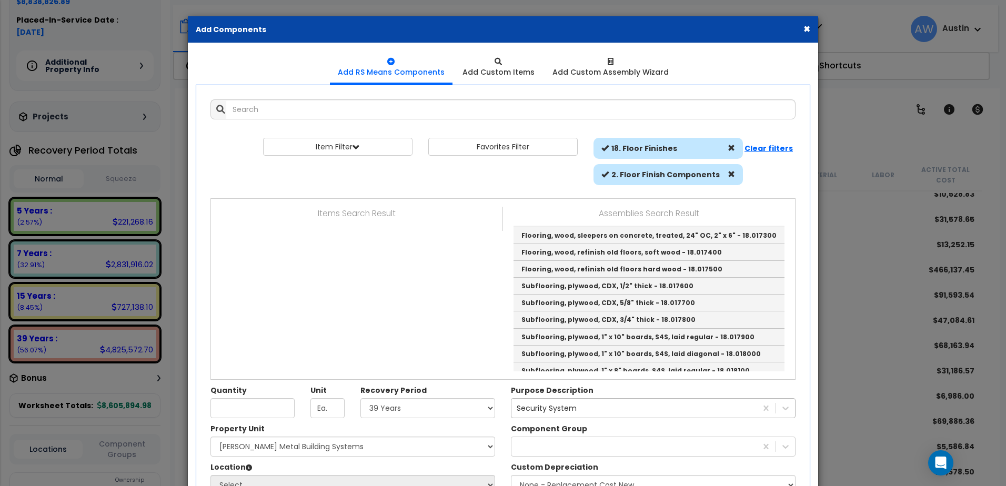
scroll to position [1210, 0]
click at [806, 29] on button "×" at bounding box center [806, 28] width 7 height 11
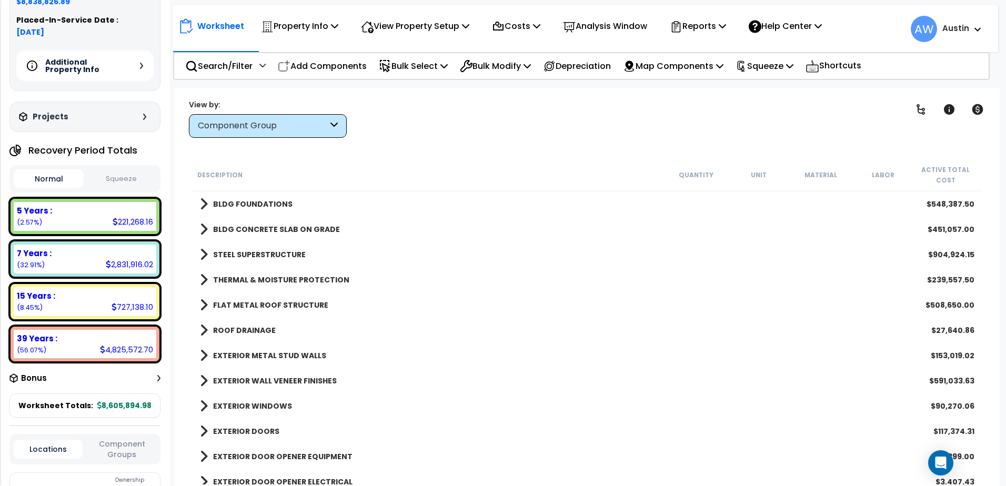
scroll to position [0, 0]
click at [219, 68] on p "Search/Filter" at bounding box center [218, 66] width 67 height 14
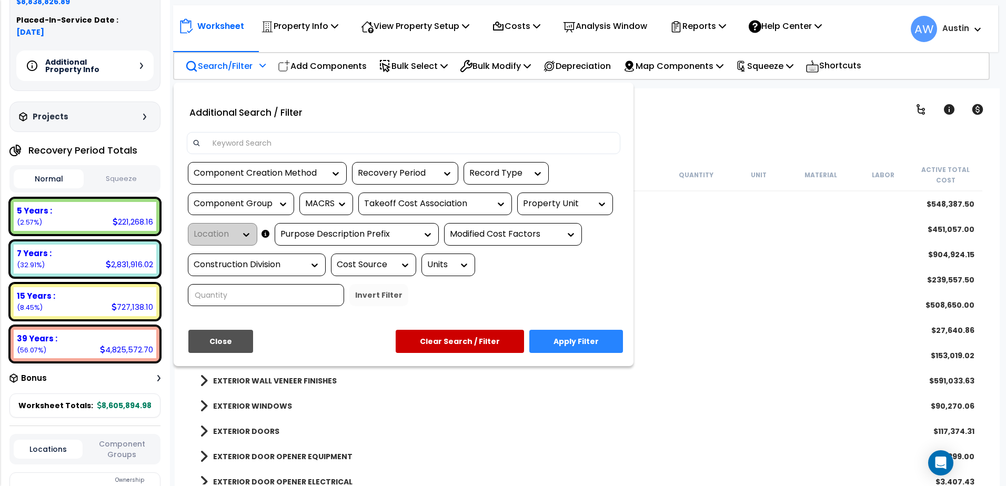
click at [238, 148] on input at bounding box center [410, 143] width 409 height 16
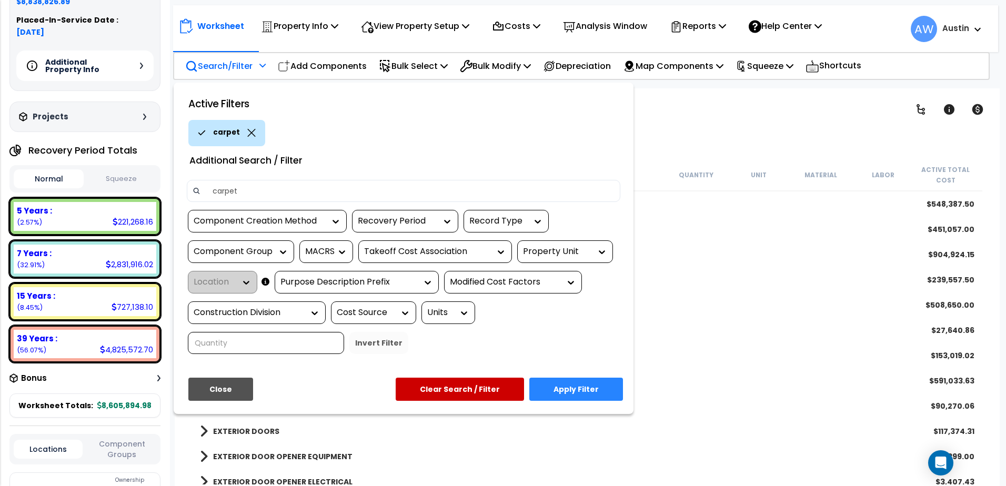
type input "carpet"
click at [587, 391] on button "Apply Filter" at bounding box center [576, 389] width 94 height 23
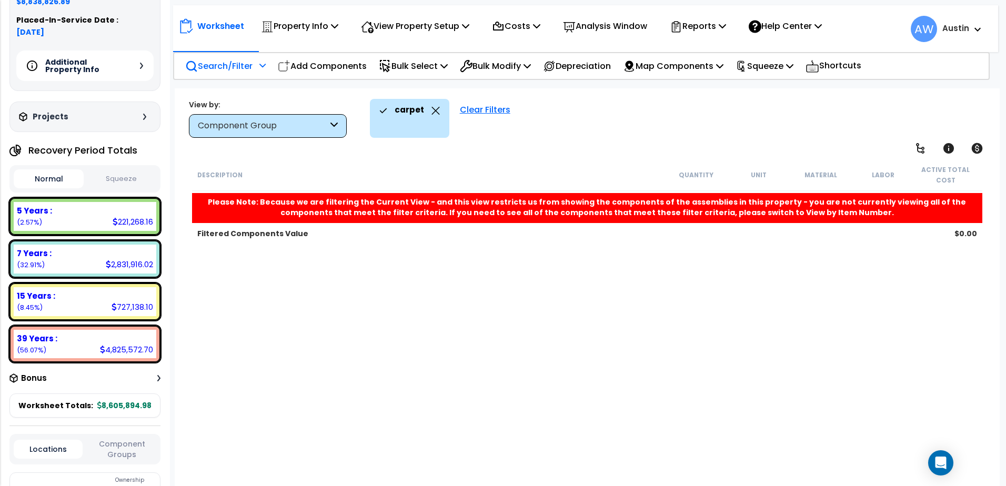
click at [433, 112] on icon at bounding box center [435, 111] width 8 height 8
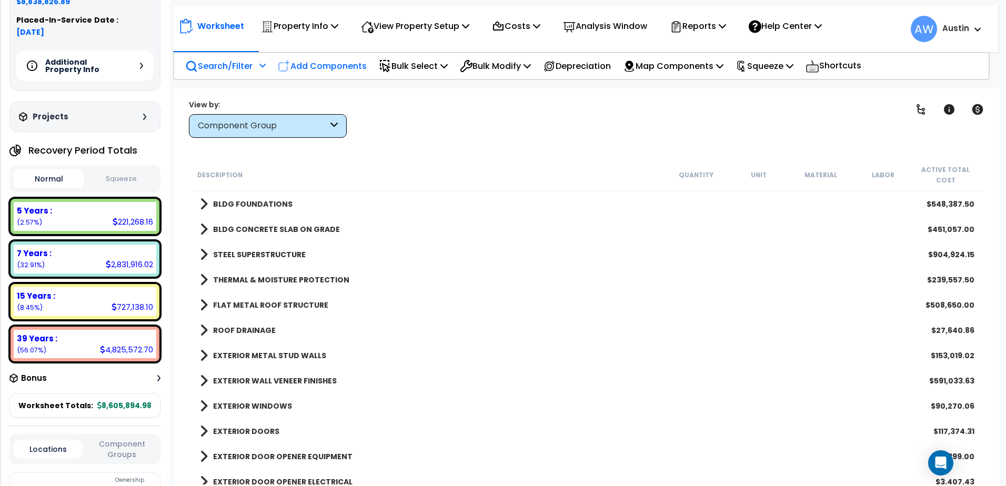
click at [316, 66] on p "Add Components" at bounding box center [322, 66] width 89 height 14
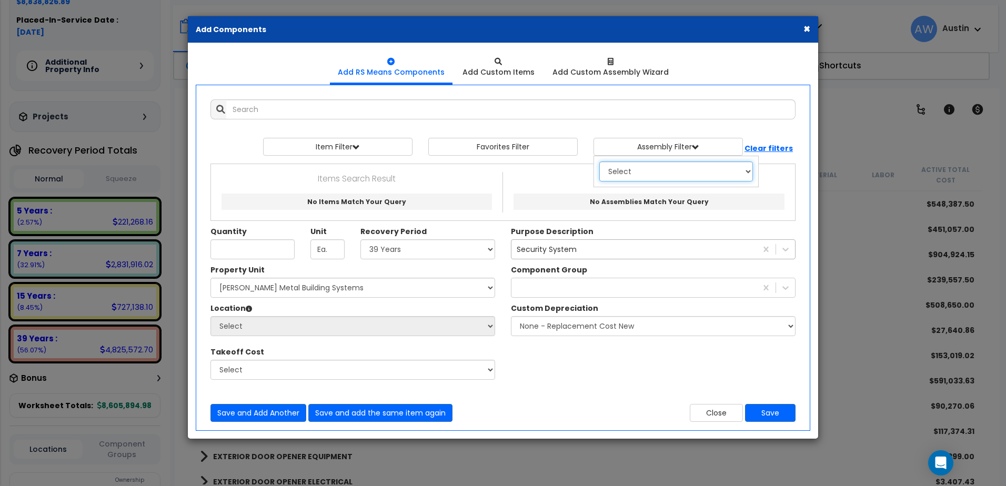
click at [646, 176] on select "Select 0. Custom Assembly 1. Standard Foundations 2. Special Foundations 3. Sla…" at bounding box center [676, 172] width 154 height 20
select select "18"
click at [599, 162] on select "Select 0. Custom Assembly 1. Standard Foundations 2. Special Foundations 3. Sla…" at bounding box center [676, 172] width 154 height 20
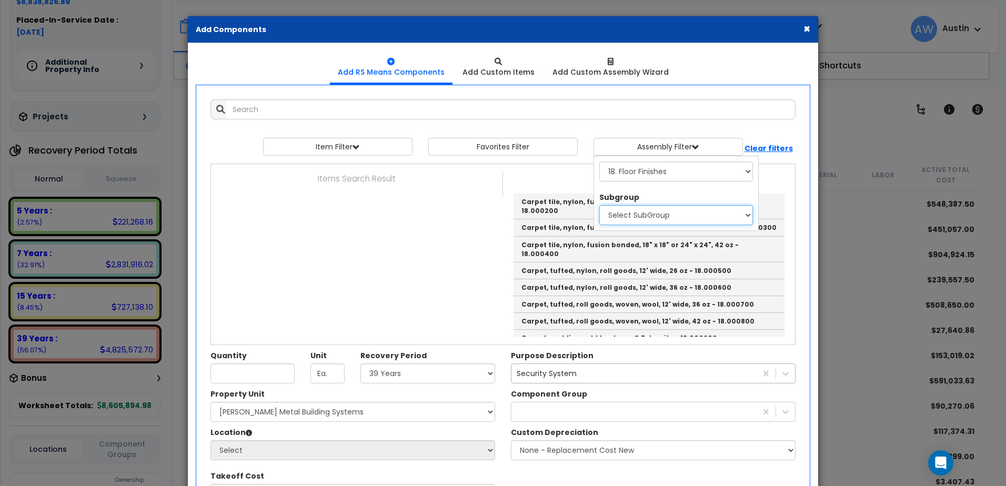
click at [651, 220] on select "Select SubGroup 1. Tile & Covering 2. Floor Finish Components 3. Bases, Curbs &…" at bounding box center [676, 215] width 154 height 20
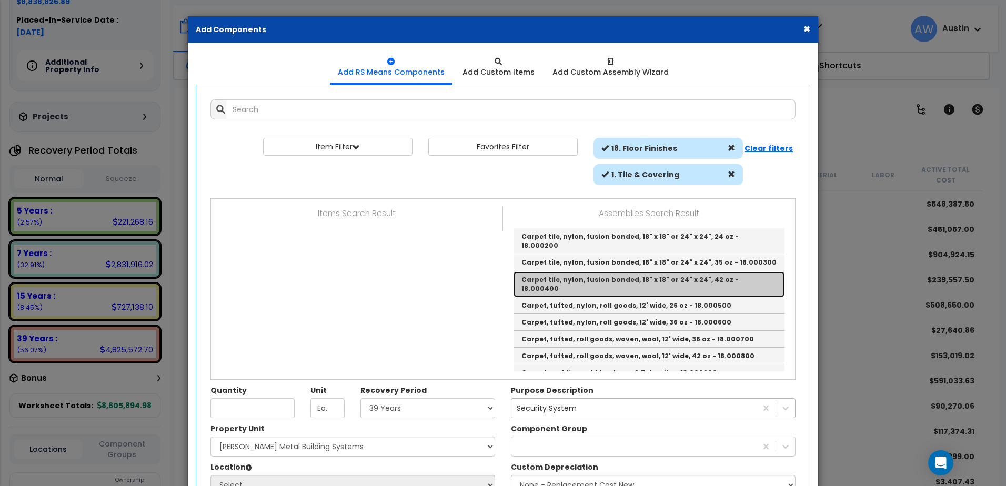
click at [612, 271] on link "Carpet tile, nylon, fusion bonded, 18" x 18" or 24" x 24", 42 oz - 18.000400" at bounding box center [648, 284] width 271 height 26
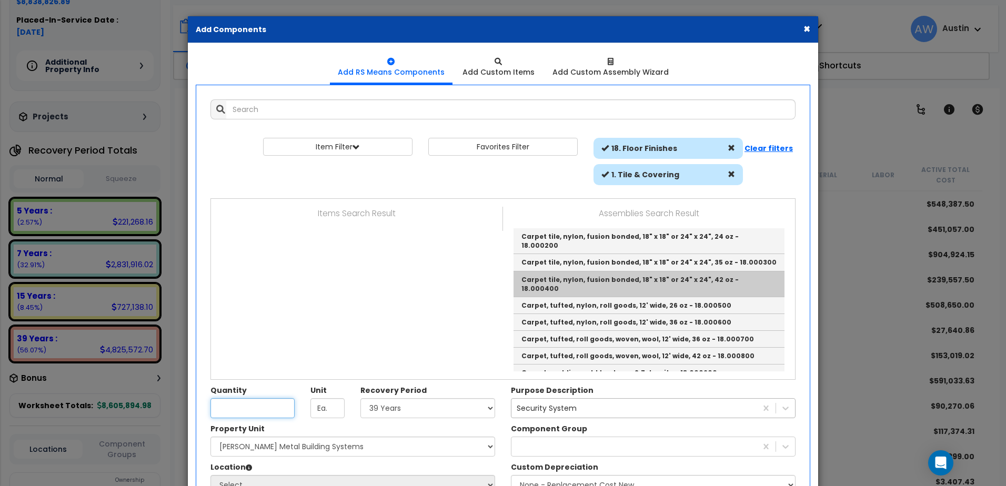
type input "Carpet tile, nylon, fusion bonded, 18" x 18" or 24" x 24", 42 oz - 18.000400"
checkbox input "true"
type input "S.F."
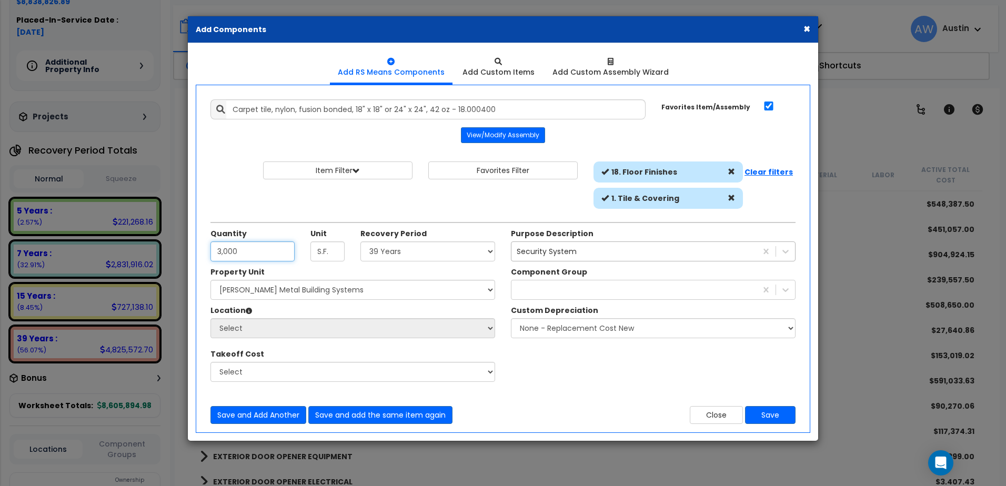
type input "3,000"
click at [385, 255] on select "Select Land 5 Years 7 Years 15 Years 39 Years 27.5 Year" at bounding box center [427, 251] width 135 height 20
click at [360, 241] on select "Select Land 5 Years 7 Years 15 Years 39 Years 27.5 Year" at bounding box center [427, 251] width 135 height 20
click at [400, 249] on select "Select Land 5 Years 7 Years 15 Years 39 Years 27.5 Year" at bounding box center [427, 251] width 135 height 20
select select "39Y"
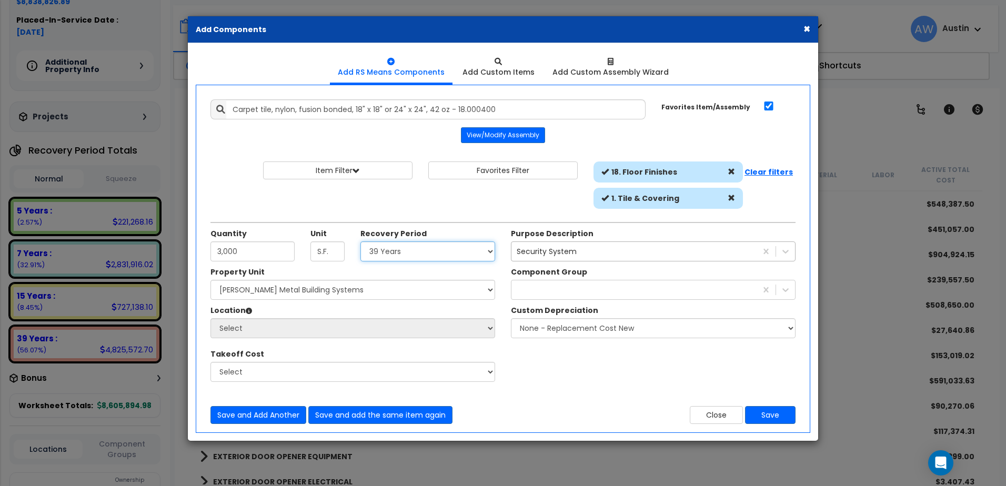
click at [360, 241] on select "Select Land 5 Years 7 Years 15 Years 39 Years 27.5 Year" at bounding box center [427, 251] width 135 height 20
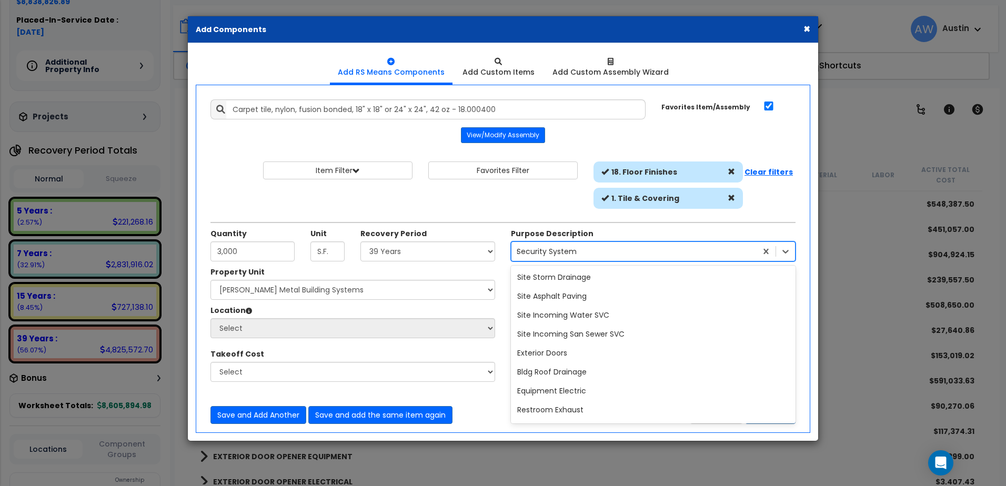
click at [564, 250] on div "Security System" at bounding box center [547, 251] width 60 height 11
type input "c"
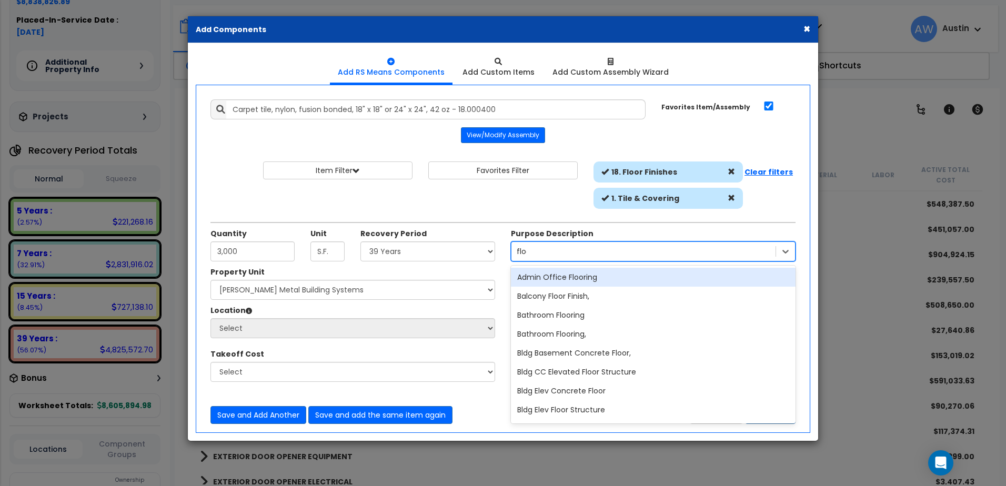
type input "floor"
click at [570, 278] on div "Admin Office Flooring" at bounding box center [653, 277] width 285 height 19
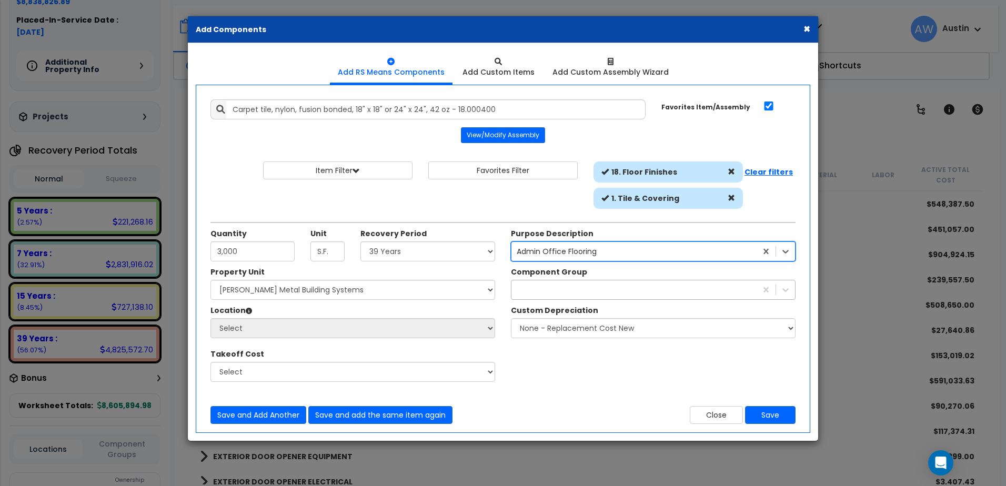
click at [558, 285] on div "secu" at bounding box center [633, 289] width 245 height 17
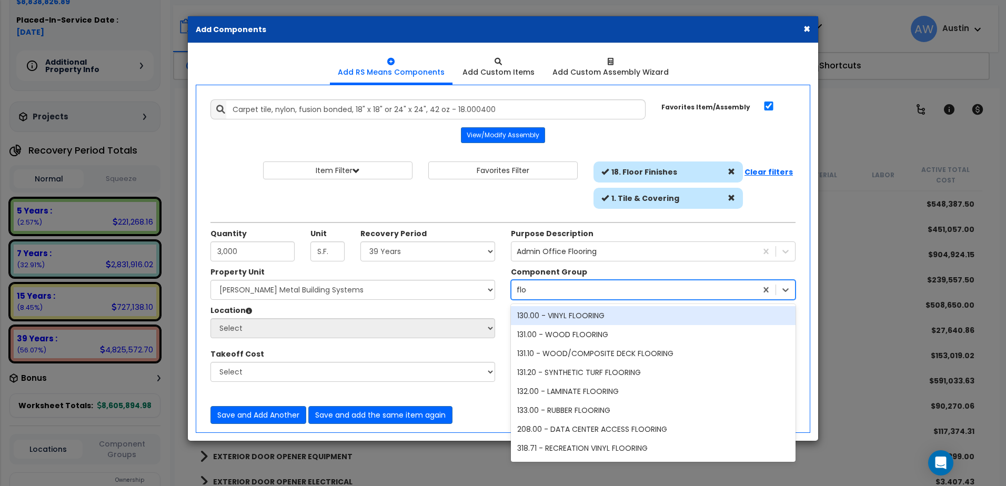
type input "floor"
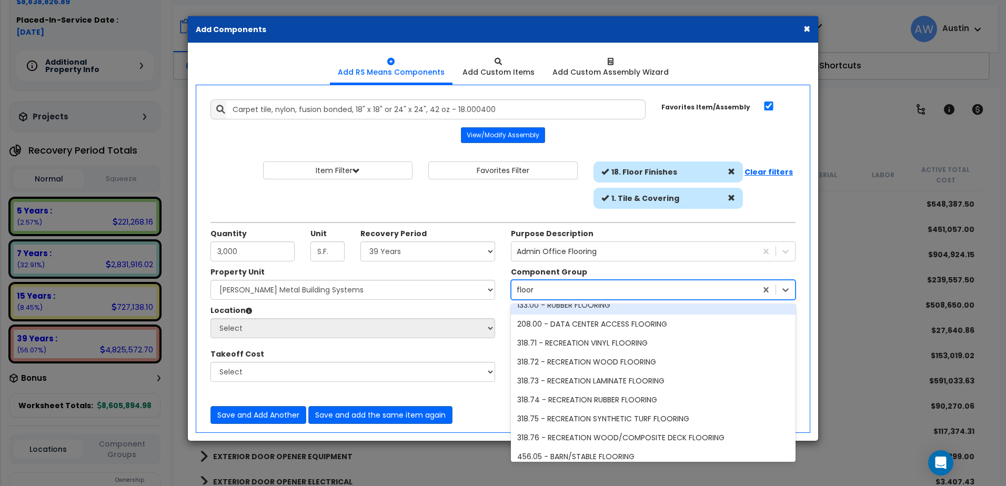
scroll to position [112, 0]
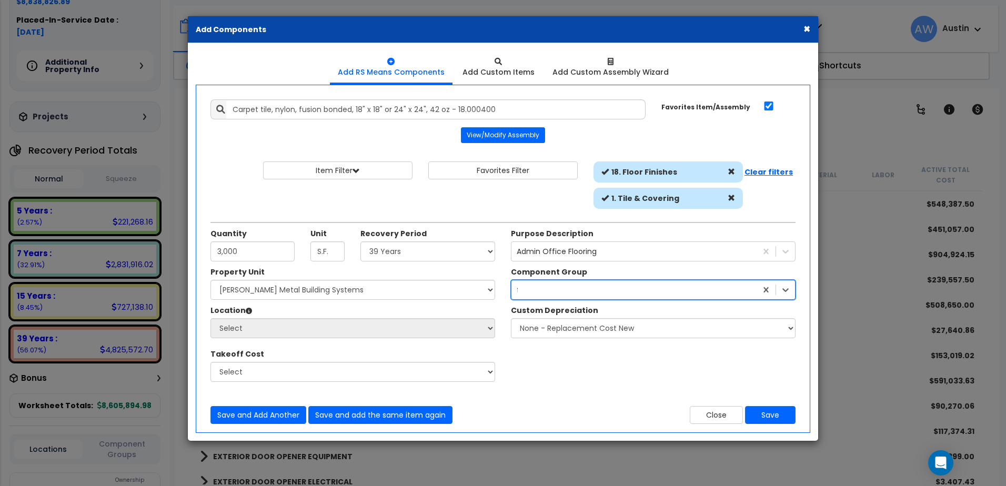
drag, startPoint x: 536, startPoint y: 288, endPoint x: 494, endPoint y: 294, distance: 42.0
click at [494, 294] on div "Property Unit Select [PERSON_NAME] Metal Building Systems Site Improvements Sel…" at bounding box center [503, 330] width 601 height 126
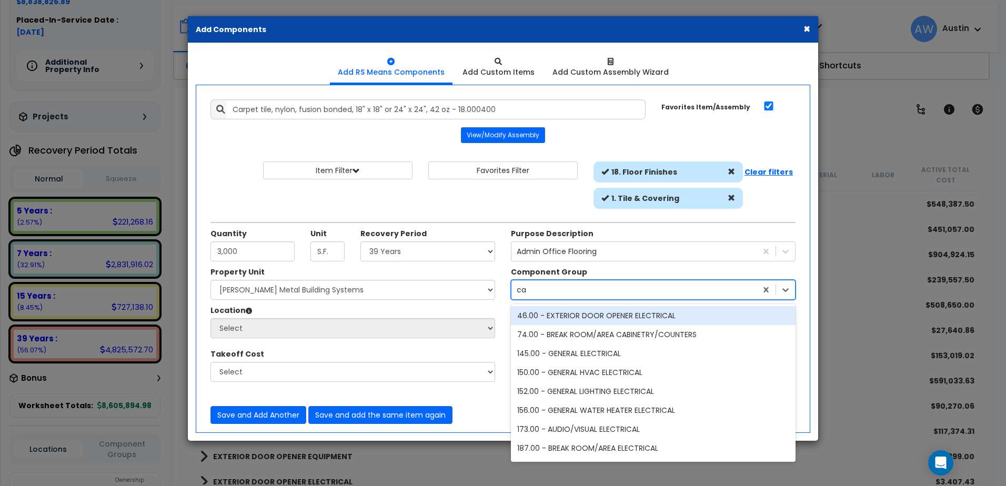
type input "car"
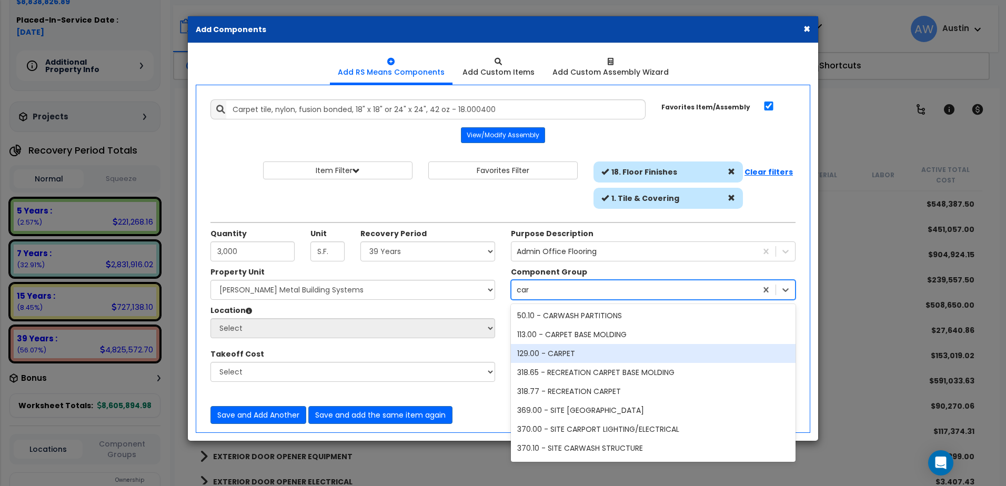
click at [570, 351] on div "129.00 - CARPET" at bounding box center [653, 353] width 285 height 19
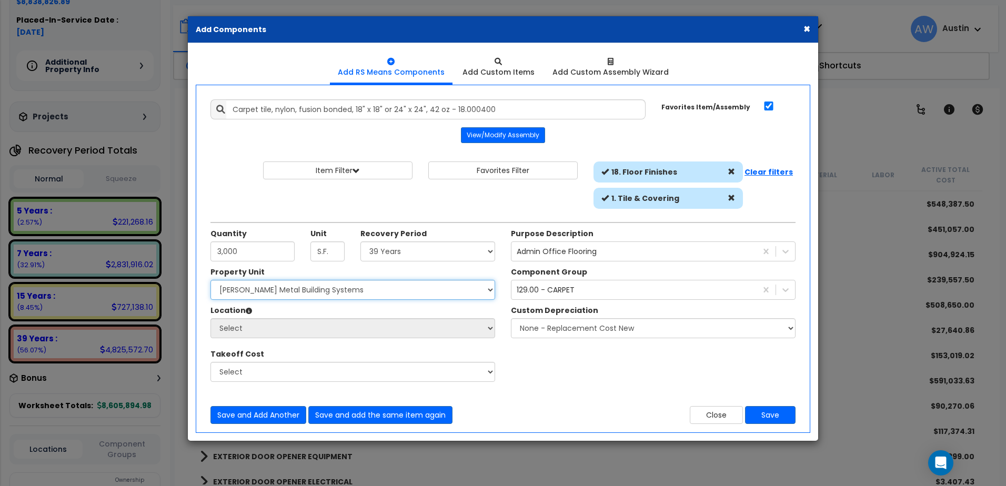
click at [291, 291] on select "Select [PERSON_NAME] Metal Building Systems Site Improvements" at bounding box center [352, 290] width 285 height 20
select select "160317"
click at [210, 280] on select "Select [PERSON_NAME] Metal Building Systems Site Improvements" at bounding box center [352, 290] width 285 height 20
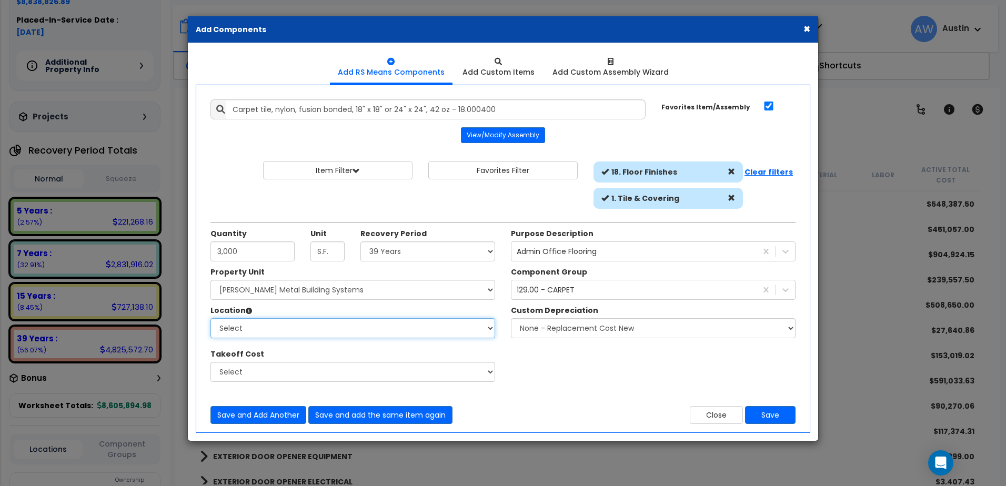
click at [268, 324] on select "Select Building Building Exterior Building Interior Common Areas Add Additional…" at bounding box center [352, 328] width 285 height 20
select select "461"
click at [210, 318] on select "Select Building Building Exterior Building Interior Common Areas Add Additional…" at bounding box center [352, 328] width 285 height 20
click at [774, 417] on button "Save" at bounding box center [770, 415] width 51 height 18
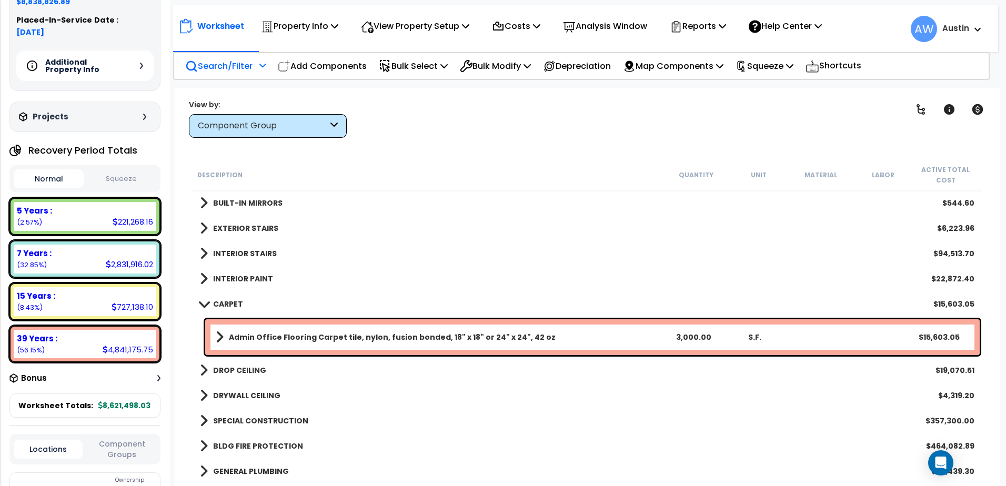
scroll to position [473, 0]
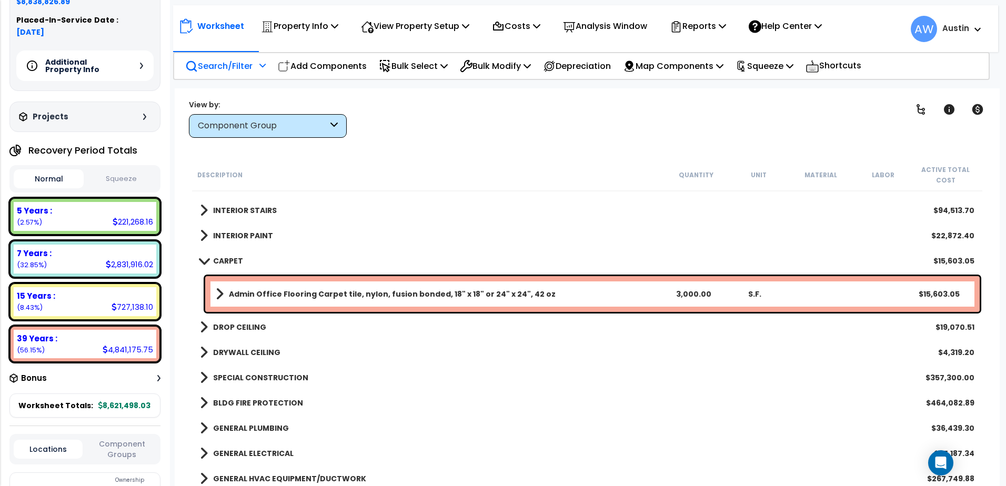
click at [214, 261] on b "CARPET" at bounding box center [228, 261] width 30 height 11
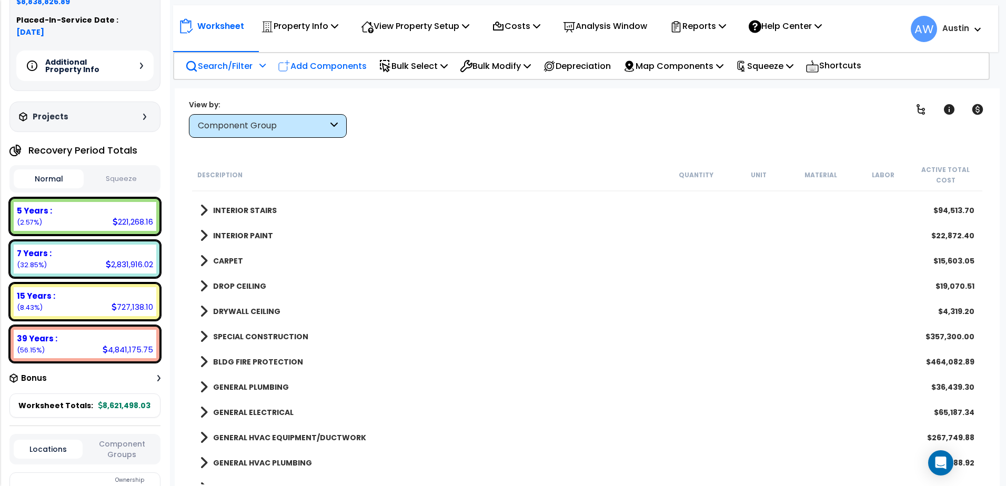
click at [336, 64] on p "Add Components" at bounding box center [322, 66] width 89 height 14
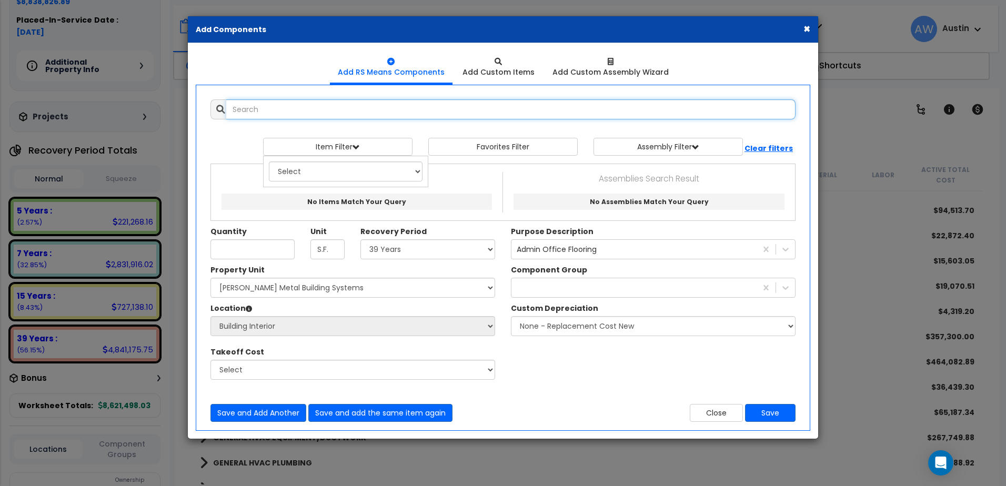
select select
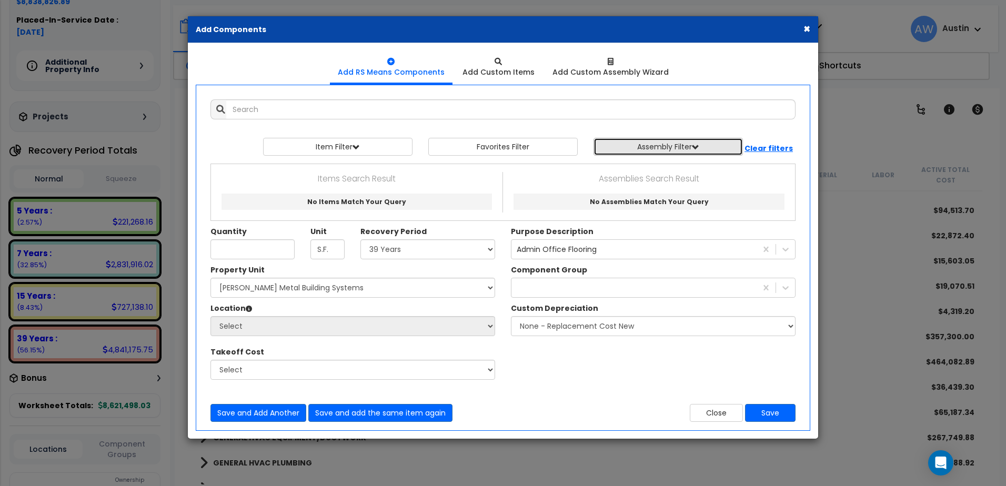
click at [640, 147] on button "Assembly Filter" at bounding box center [667, 147] width 149 height 18
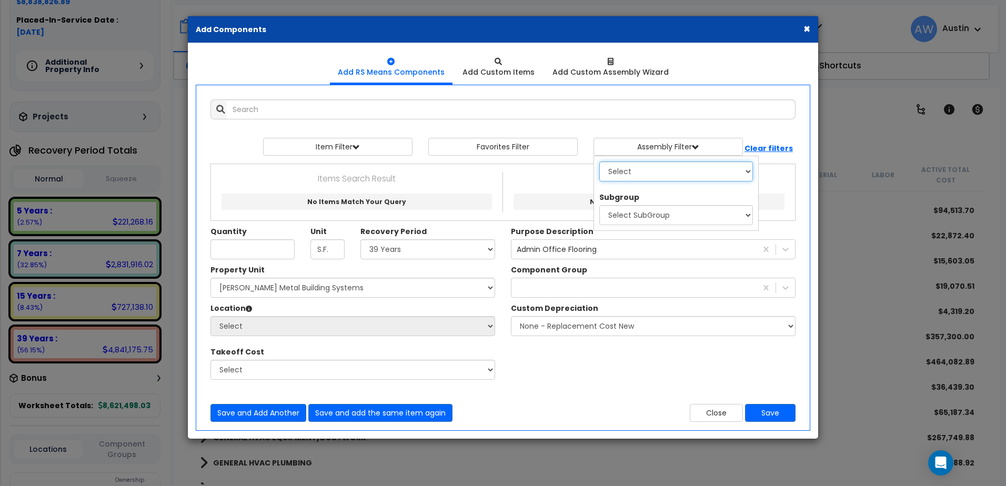
click at [620, 169] on select "Select 0. Custom Assembly 1. Standard Foundations 2. Special Foundations 3. Sla…" at bounding box center [676, 172] width 154 height 20
select select "18"
click at [599, 162] on select "Select 0. Custom Assembly 1. Standard Foundations 2. Special Foundations 3. Sla…" at bounding box center [676, 172] width 154 height 20
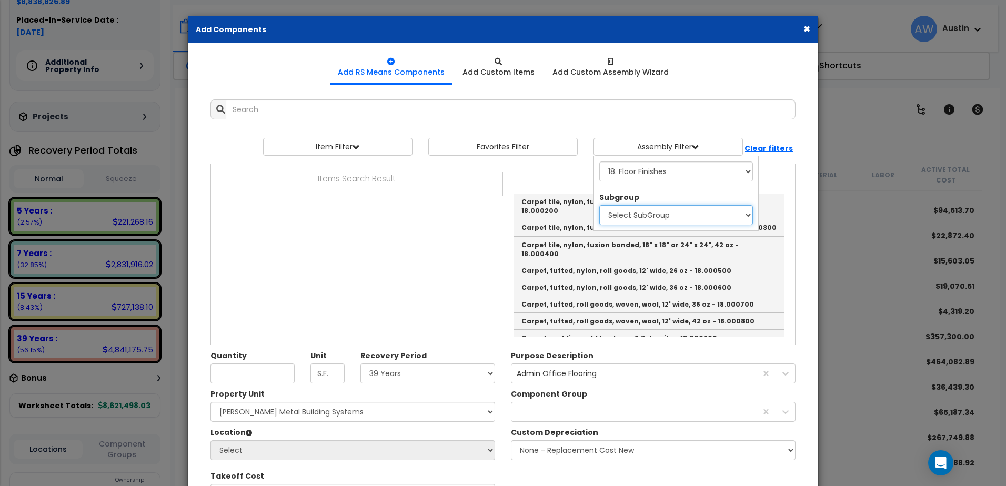
click at [651, 214] on select "Select SubGroup 1. Tile & Covering 2. Floor Finish Components 3. Bases, Curbs &…" at bounding box center [676, 215] width 154 height 20
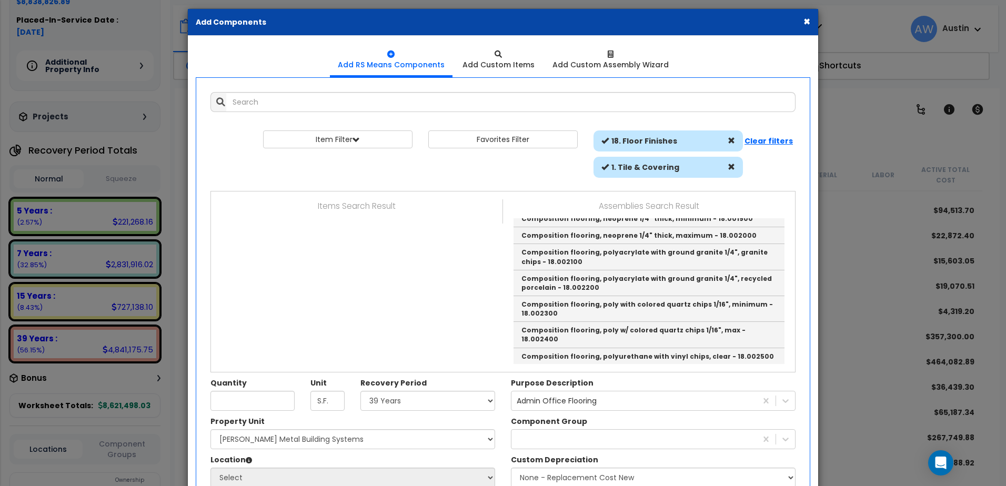
scroll to position [0, 0]
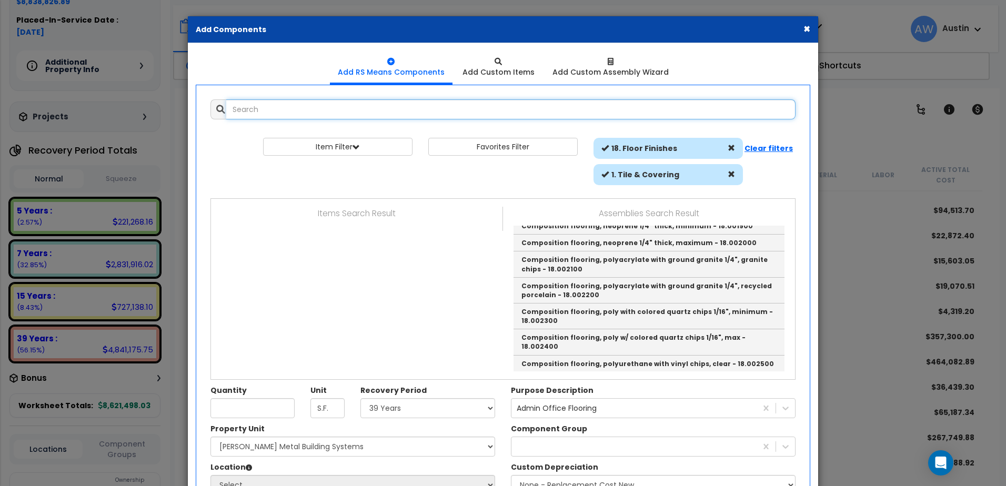
click at [263, 100] on input "text" at bounding box center [510, 109] width 569 height 20
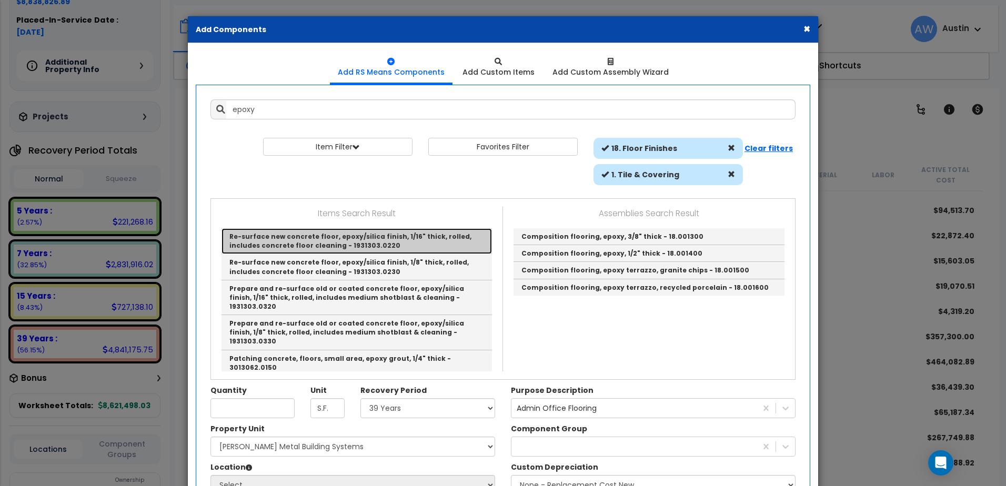
click at [329, 240] on link "Re-surface new concrete floor, epoxy/silica finish, 1/16" thick, rolled, includ…" at bounding box center [356, 241] width 270 height 26
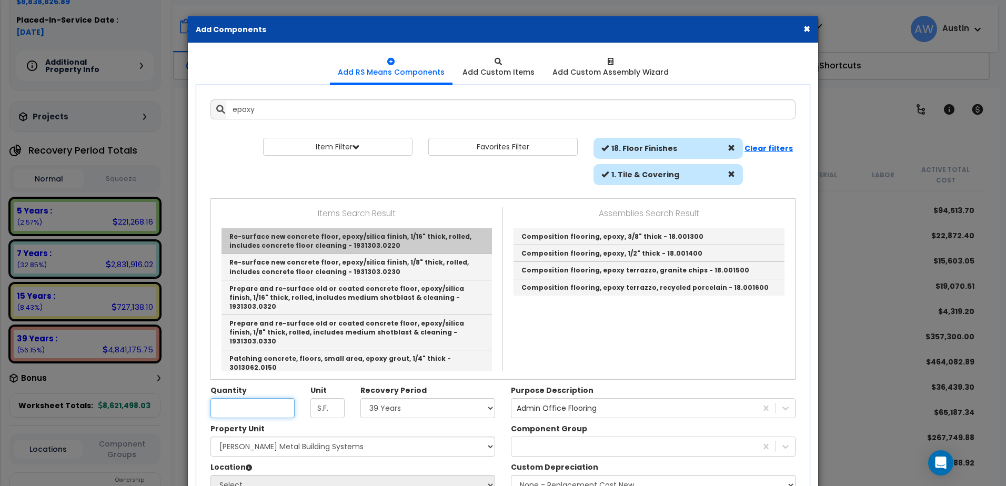
type input "Re-surface new concrete floor, epoxy/silica finish, 1/16" thick, rolled, includ…"
checkbox input "false"
type input "S.F."
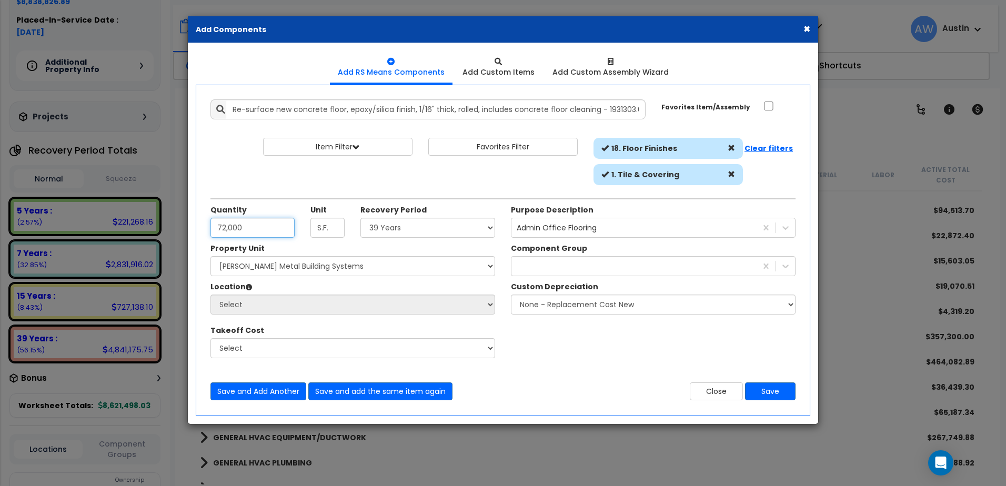
type input "72,000"
click at [381, 231] on select "Select Land 5 Years 7 Years 15 Years 39 Years 27.5 Year" at bounding box center [427, 228] width 135 height 20
select select "39Y"
click at [360, 218] on select "Select Land 5 Years 7 Years 15 Years 39 Years 27.5 Year" at bounding box center [427, 228] width 135 height 20
click at [538, 228] on div "Admin Office Flooring" at bounding box center [557, 228] width 80 height 11
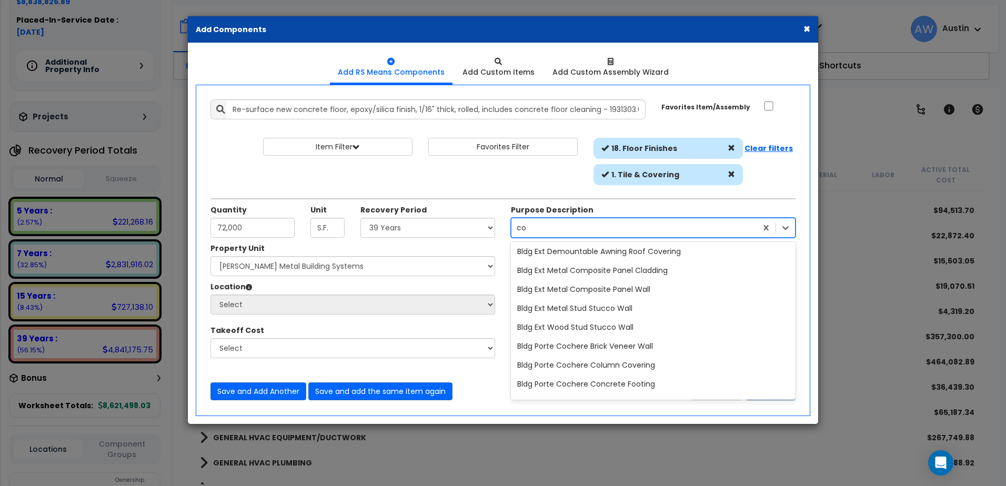
scroll to position [2, 0]
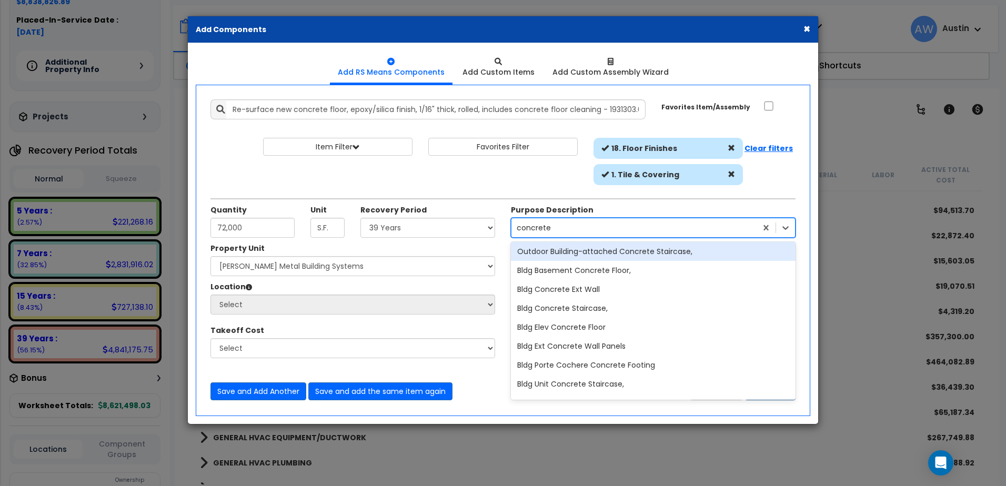
type input "concrete f"
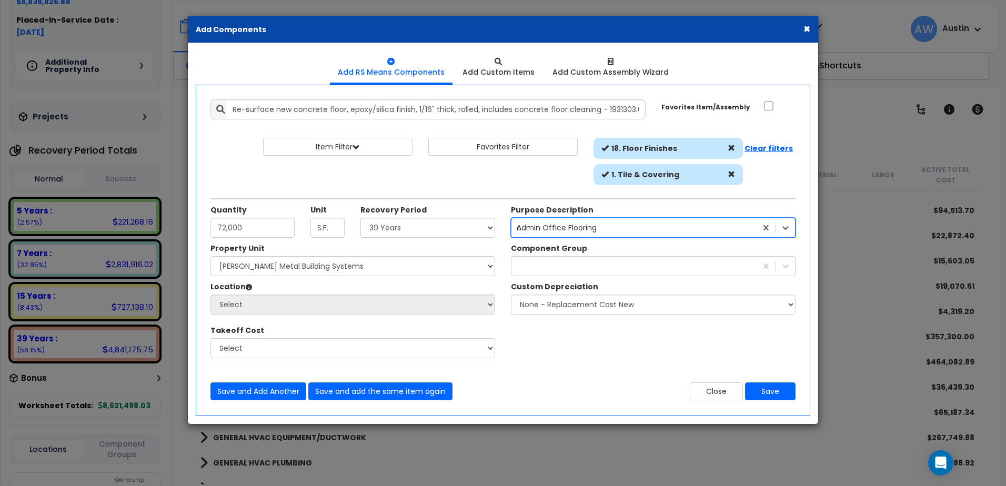
drag, startPoint x: 561, startPoint y: 228, endPoint x: 528, endPoint y: 226, distance: 33.2
click at [528, 226] on div "Admin Office Flooring concrete f" at bounding box center [633, 227] width 245 height 17
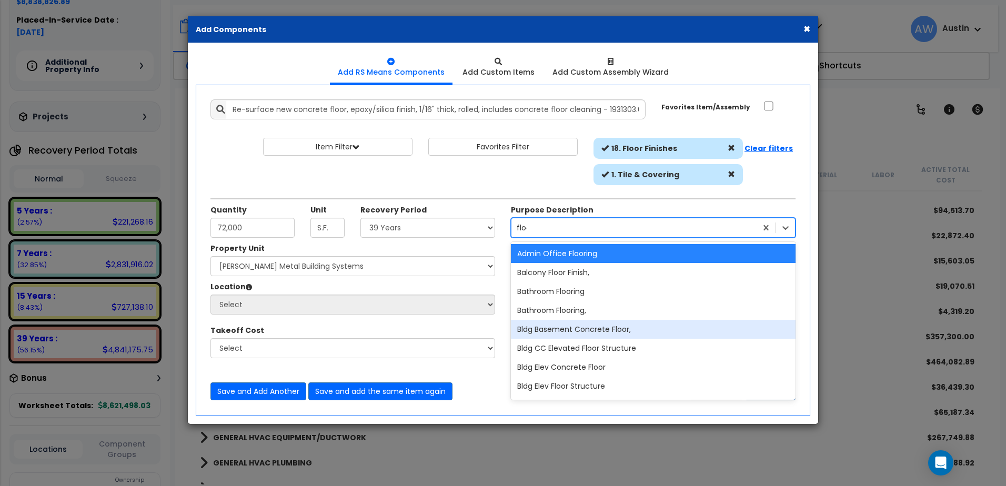
type input "floor"
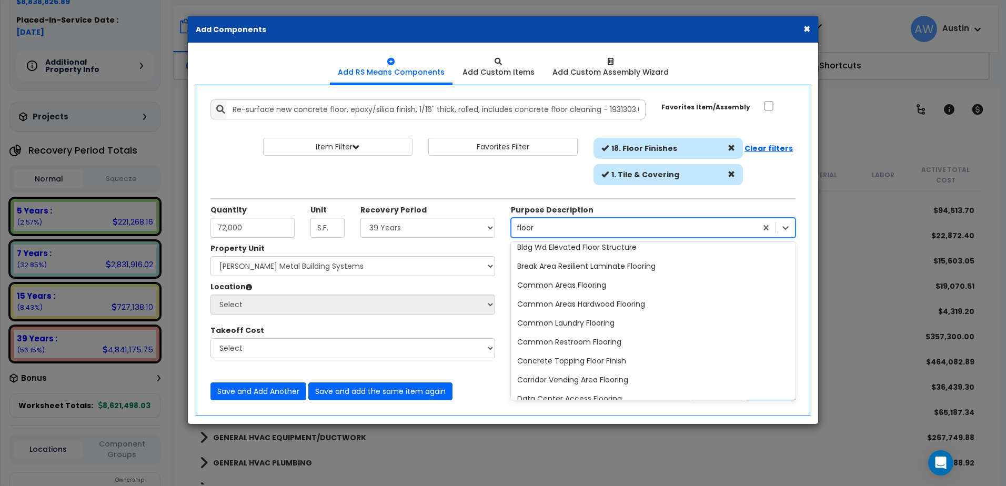
scroll to position [263, 0]
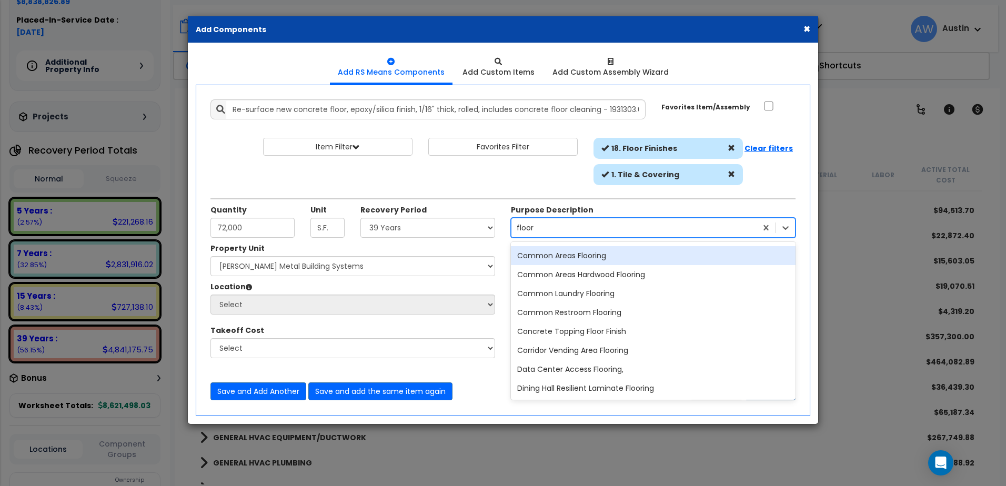
click at [569, 256] on div "Common Areas Flooring" at bounding box center [653, 255] width 285 height 19
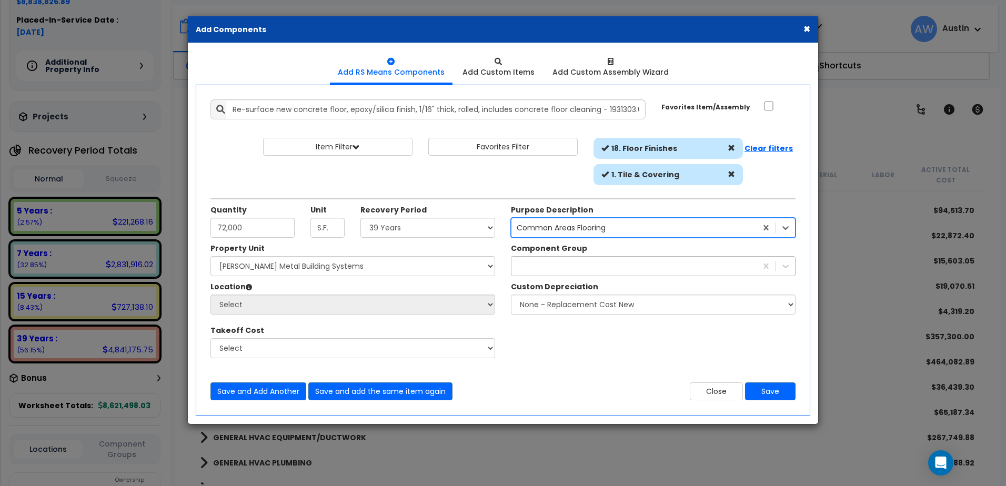
click at [552, 269] on div "car" at bounding box center [633, 266] width 245 height 17
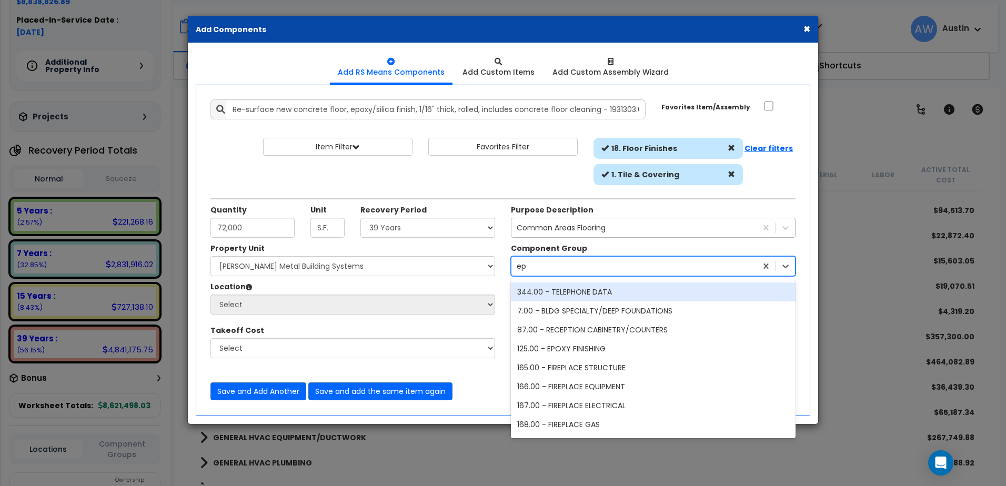
type input "epo"
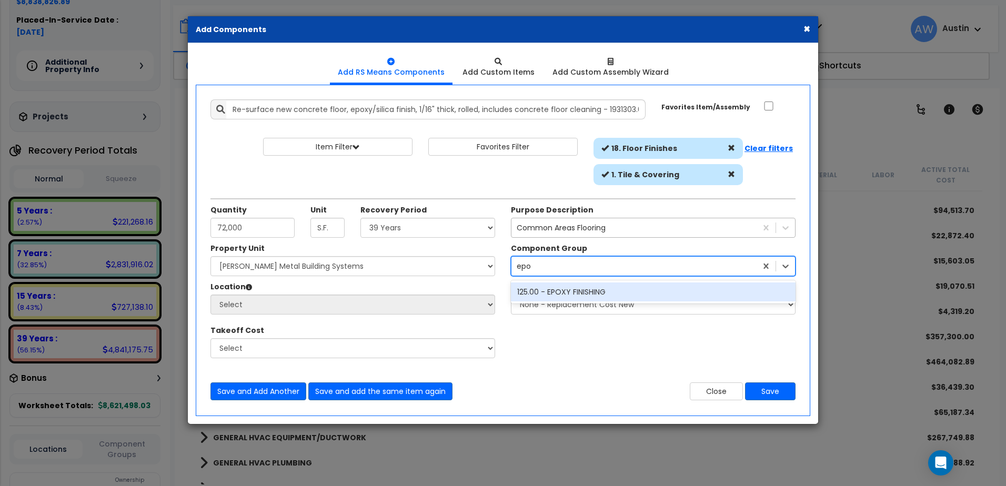
click at [552, 294] on div "125.00 - EPOXY FINISHING" at bounding box center [653, 292] width 285 height 19
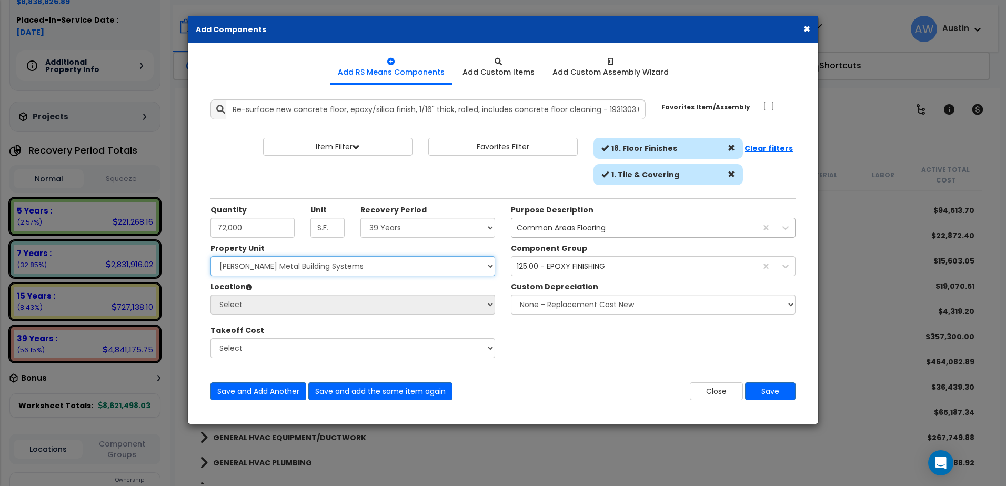
click at [278, 268] on select "Select [PERSON_NAME] Metal Building Systems Site Improvements" at bounding box center [352, 266] width 285 height 20
select select "160317"
click at [210, 256] on select "Select [PERSON_NAME] Metal Building Systems Site Improvements" at bounding box center [352, 266] width 285 height 20
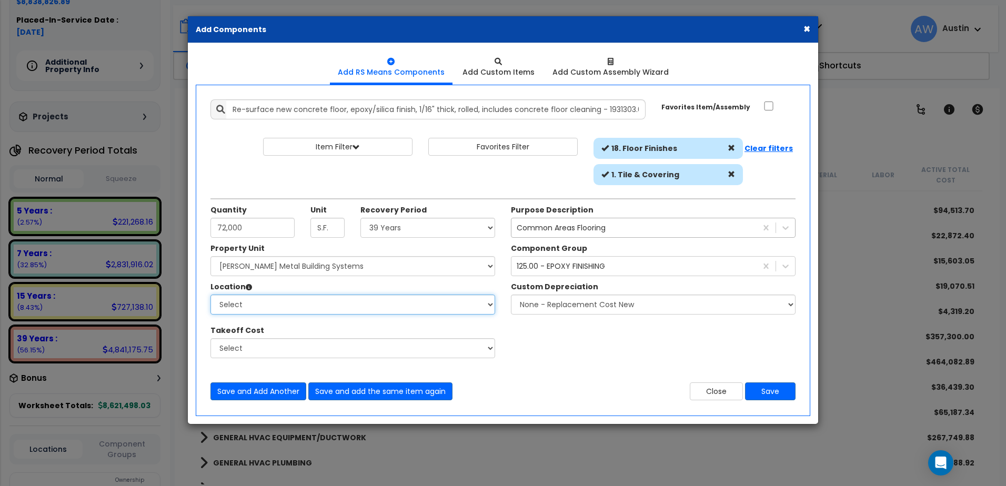
click at [242, 307] on select "Select Building Building Exterior Building Interior Common Areas Add Additional…" at bounding box center [352, 305] width 285 height 20
select select "461"
click at [210, 295] on select "Select Building Building Exterior Building Interior Common Areas Add Additional…" at bounding box center [352, 305] width 285 height 20
click at [775, 393] on button "Save" at bounding box center [770, 391] width 51 height 18
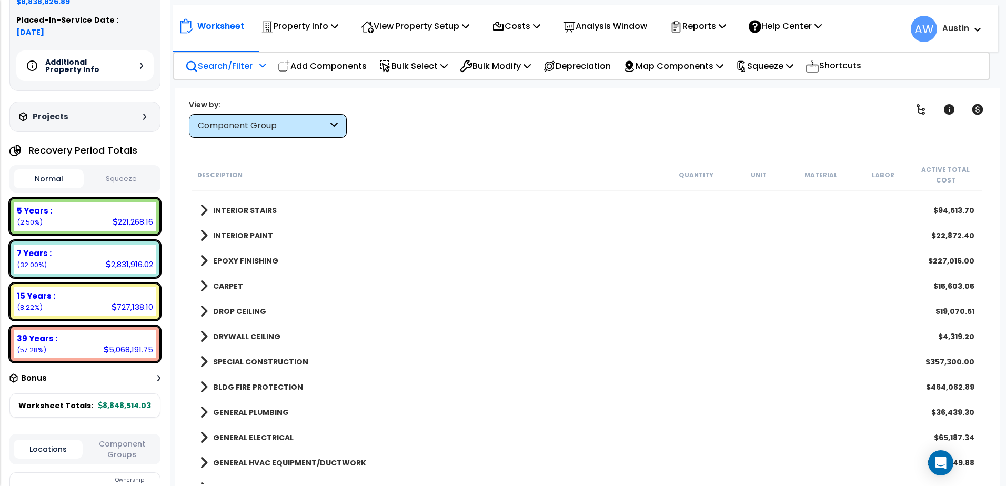
click at [256, 257] on b "EPOXY FINISHING" at bounding box center [245, 261] width 65 height 11
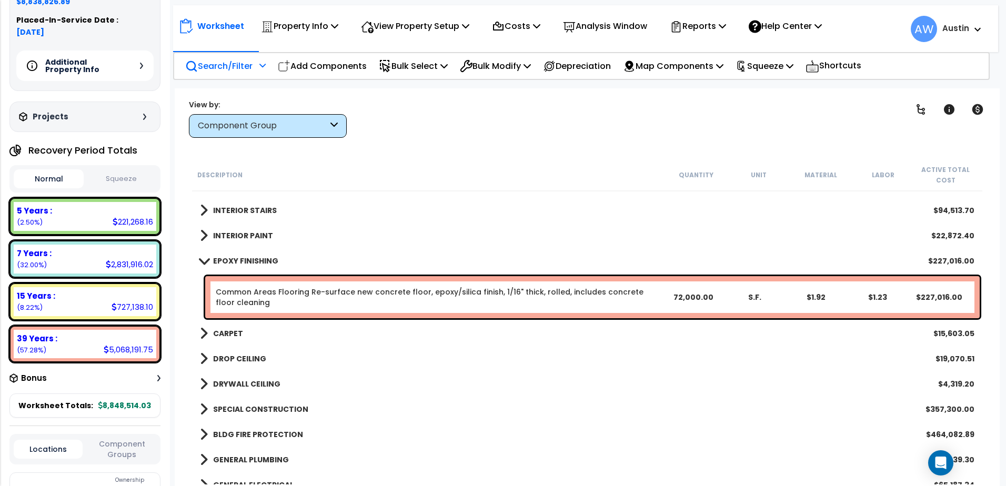
click at [253, 259] on b "EPOXY FINISHING" at bounding box center [245, 261] width 65 height 11
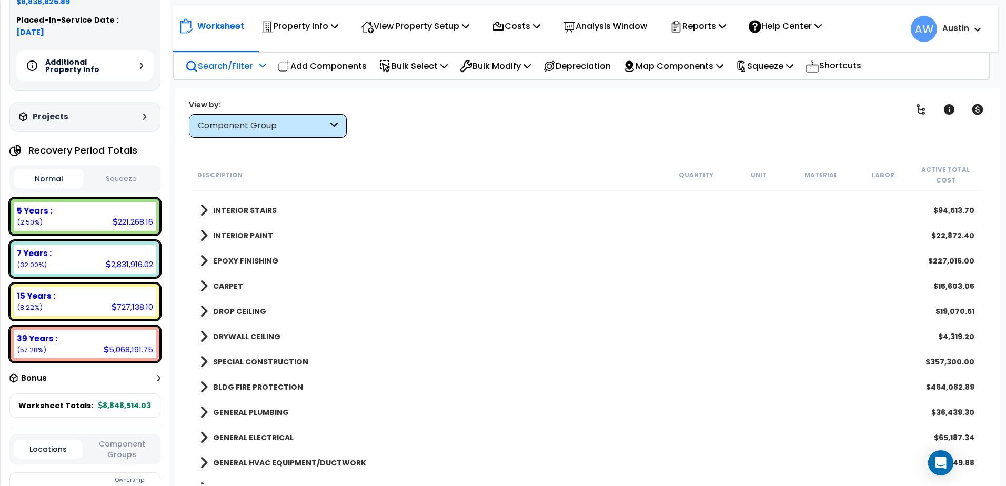
click at [142, 69] on icon at bounding box center [141, 66] width 3 height 6
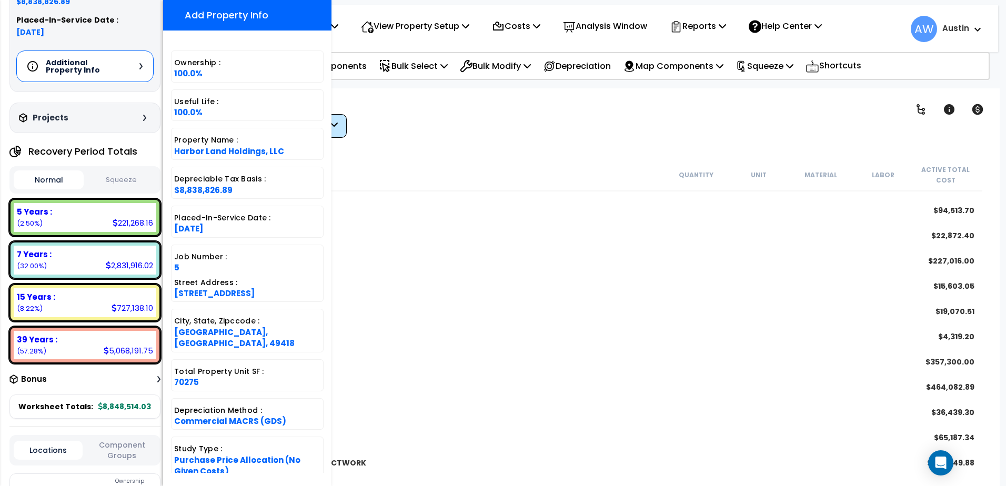
click at [142, 69] on icon at bounding box center [140, 66] width 3 height 6
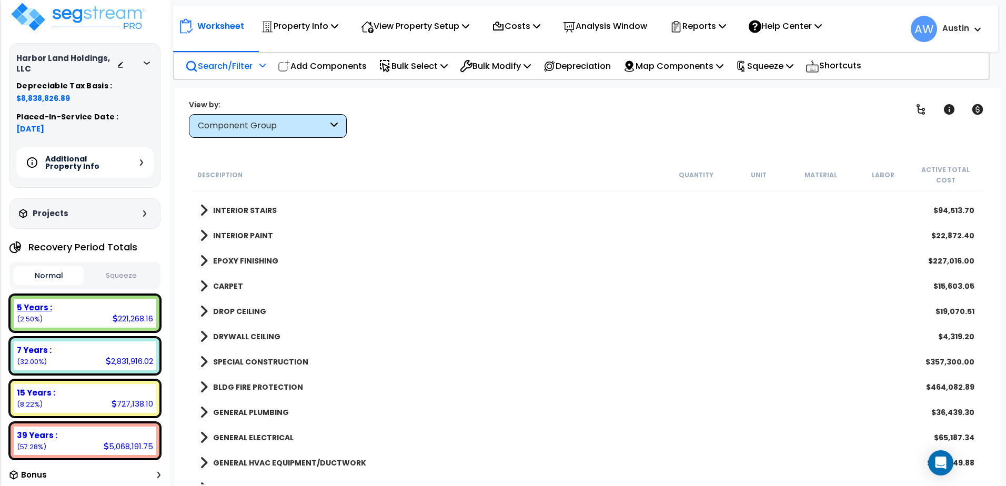
scroll to position [0, 0]
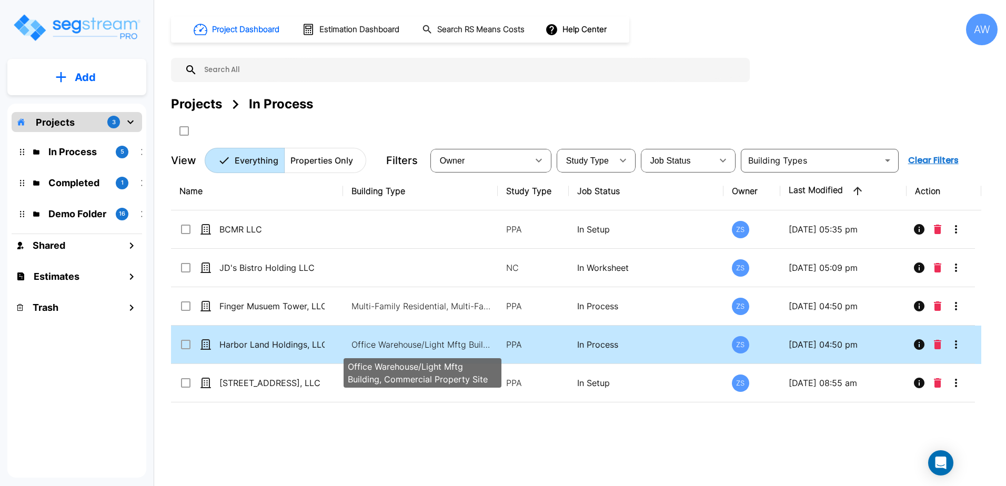
click at [435, 345] on p "Office Warehouse/Light Mftg Building, Commercial Property Site" at bounding box center [422, 344] width 142 height 13
checkbox input "true"
click at [435, 345] on p "Office Warehouse/Light Mftg Building, Commercial Property Site" at bounding box center [422, 344] width 142 height 13
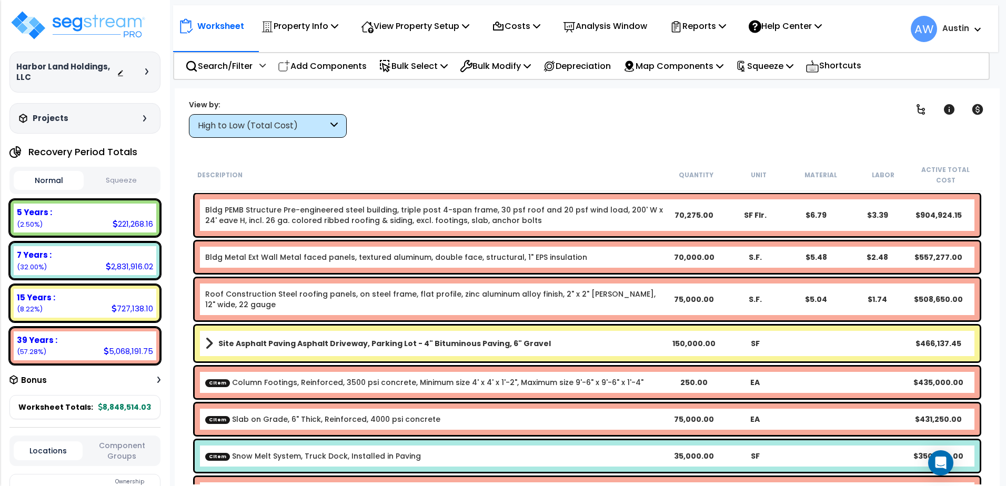
click at [142, 76] on div at bounding box center [135, 72] width 37 height 11
click at [147, 71] on icon at bounding box center [146, 71] width 3 height 6
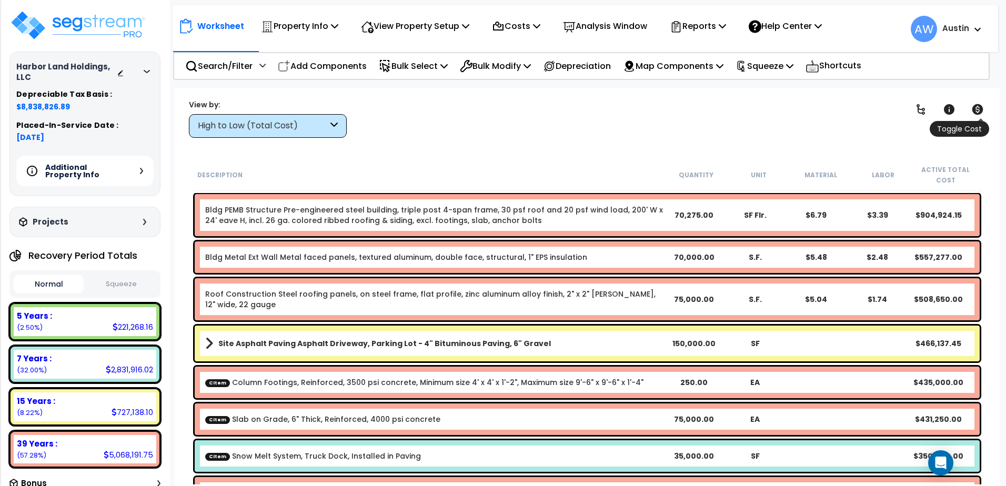
click at [972, 110] on icon at bounding box center [977, 109] width 11 height 11
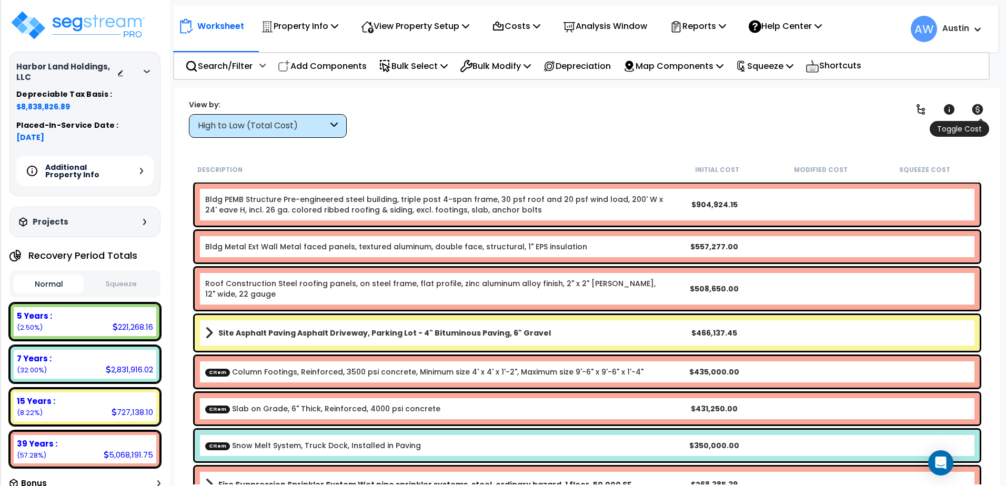
click at [972, 110] on icon at bounding box center [977, 109] width 11 height 11
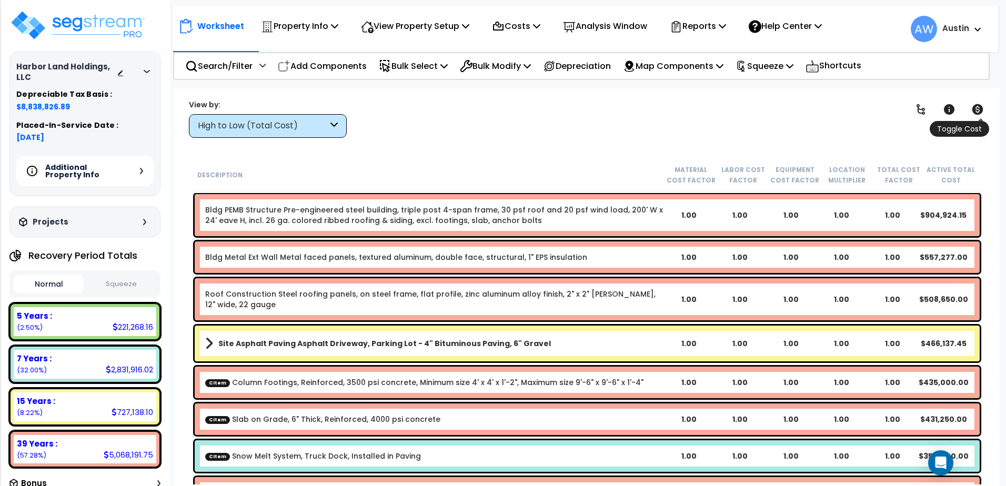
click at [972, 110] on icon at bounding box center [977, 109] width 11 height 11
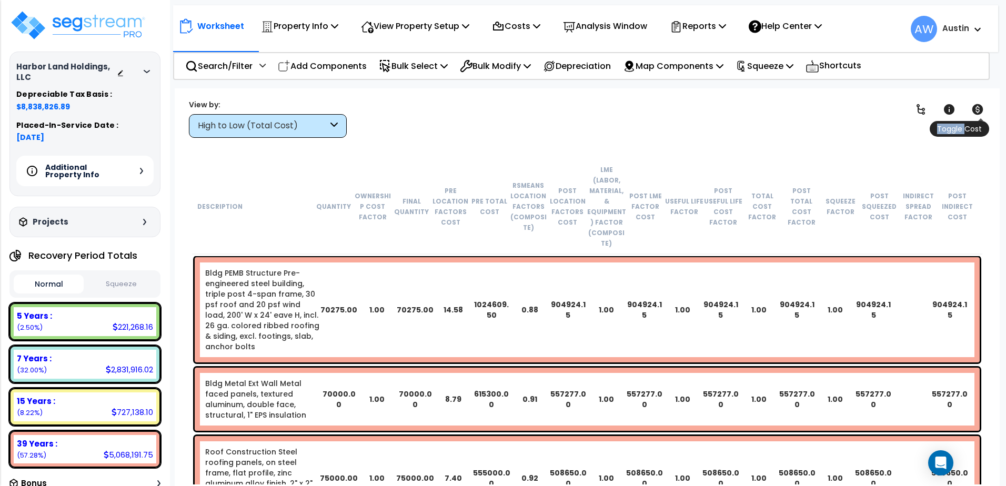
click at [972, 110] on icon at bounding box center [977, 109] width 11 height 11
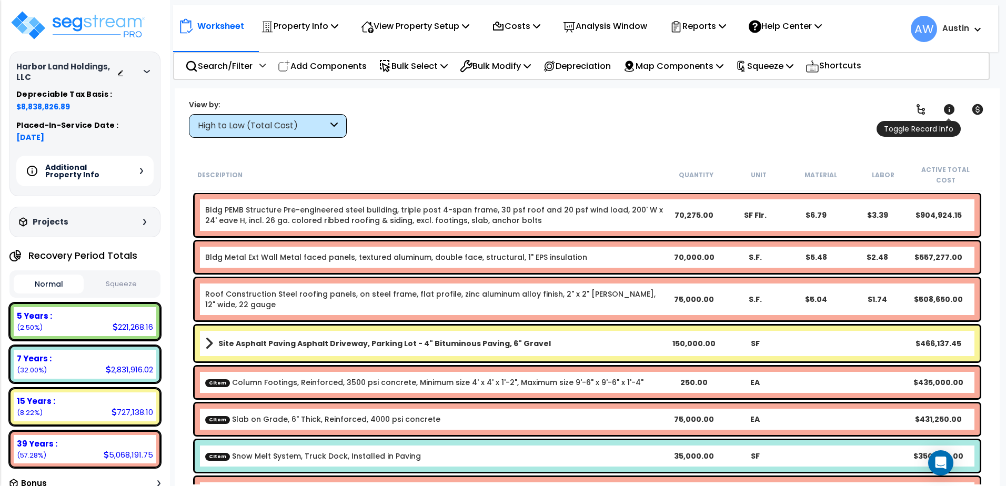
drag, startPoint x: 972, startPoint y: 110, endPoint x: 947, endPoint y: 111, distance: 24.7
click at [947, 111] on icon at bounding box center [949, 109] width 11 height 11
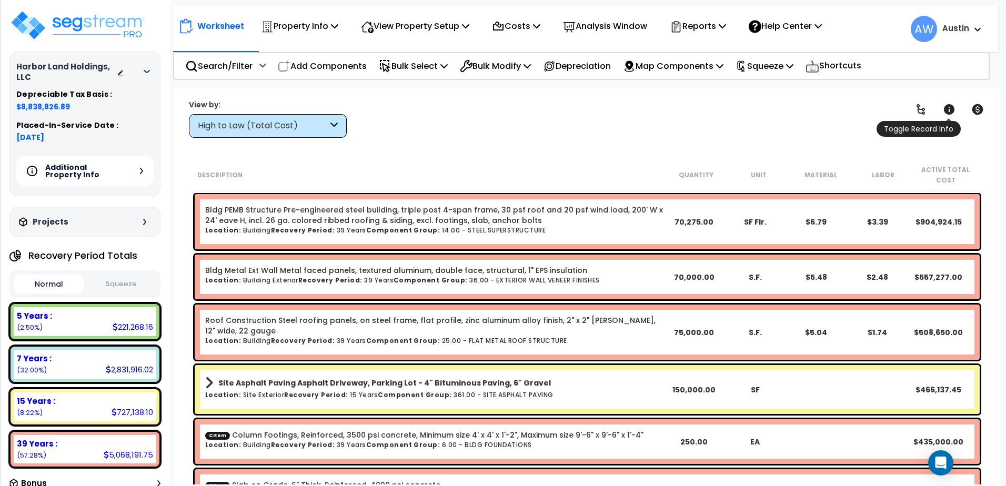
click at [947, 111] on icon at bounding box center [949, 109] width 11 height 11
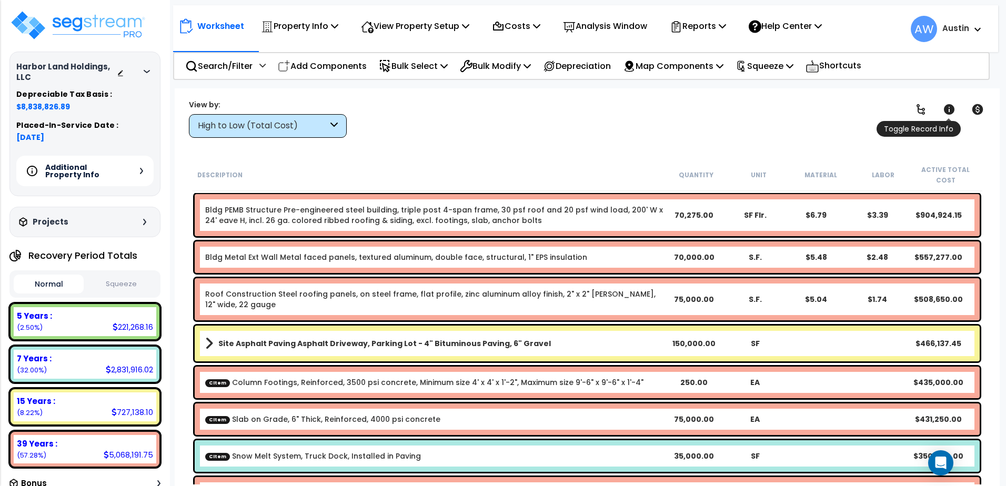
click at [947, 111] on icon at bounding box center [949, 109] width 11 height 11
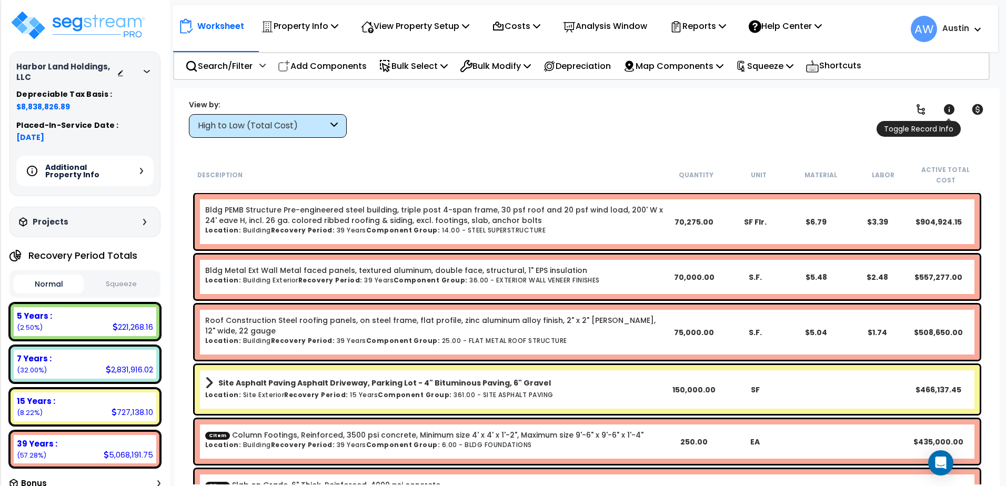
click at [947, 111] on icon at bounding box center [949, 109] width 11 height 11
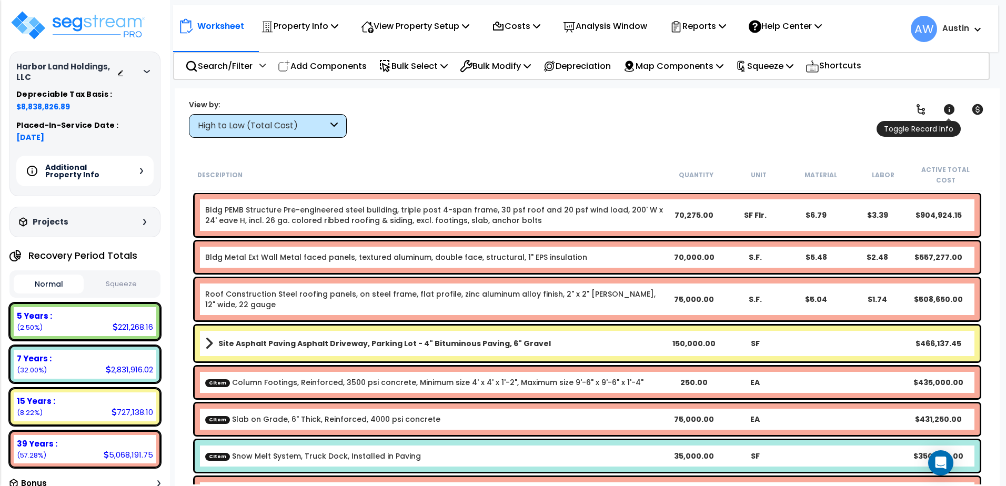
click at [947, 111] on icon at bounding box center [949, 109] width 11 height 11
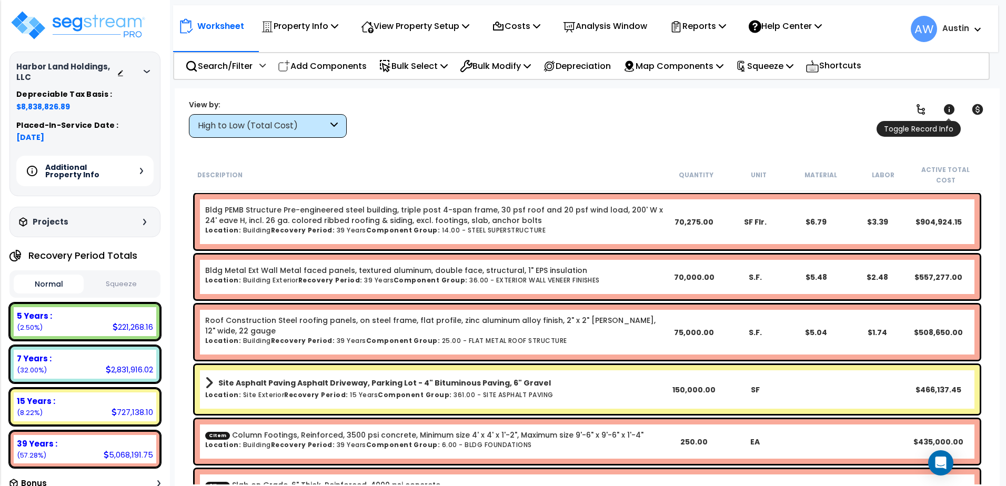
click at [947, 111] on icon at bounding box center [949, 109] width 11 height 11
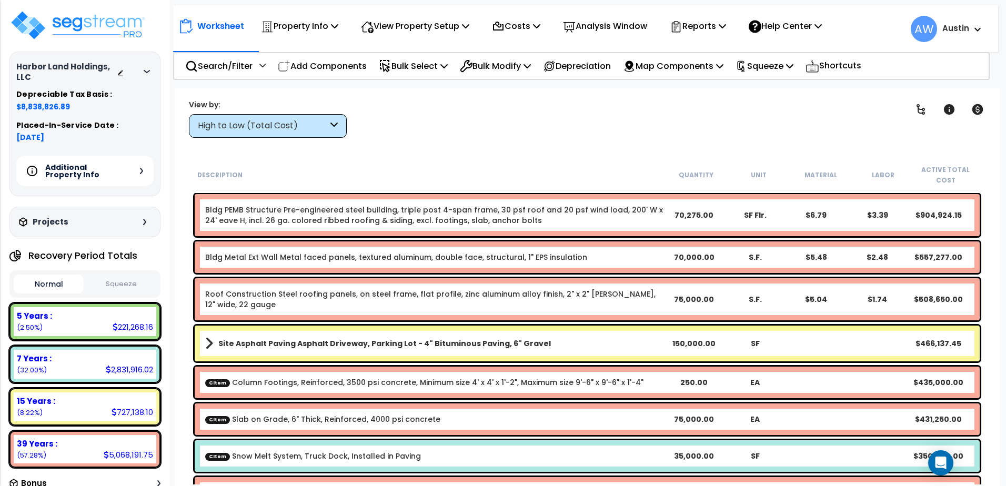
click at [339, 128] on div "High to Low (Total Cost)" at bounding box center [268, 126] width 158 height 24
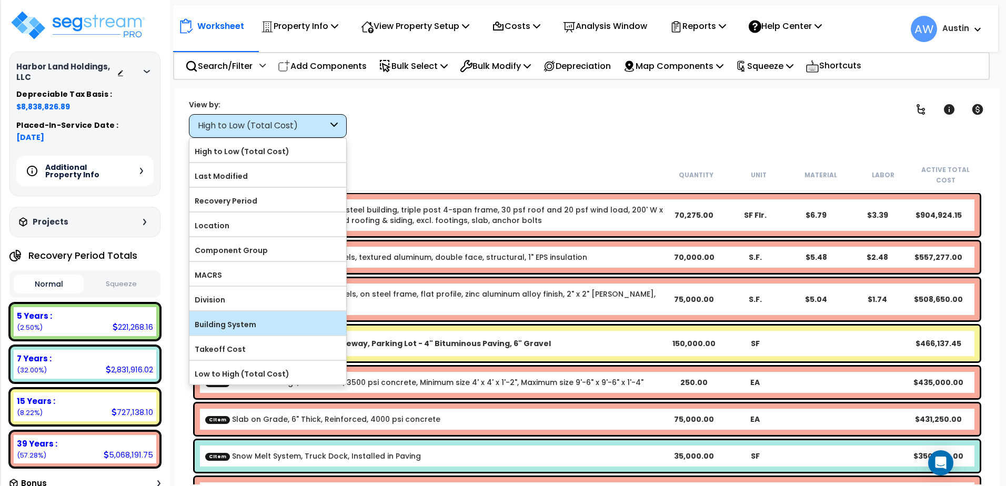
click at [229, 328] on label "Building System" at bounding box center [267, 325] width 157 height 16
click at [0, 0] on input "Building System" at bounding box center [0, 0] width 0 height 0
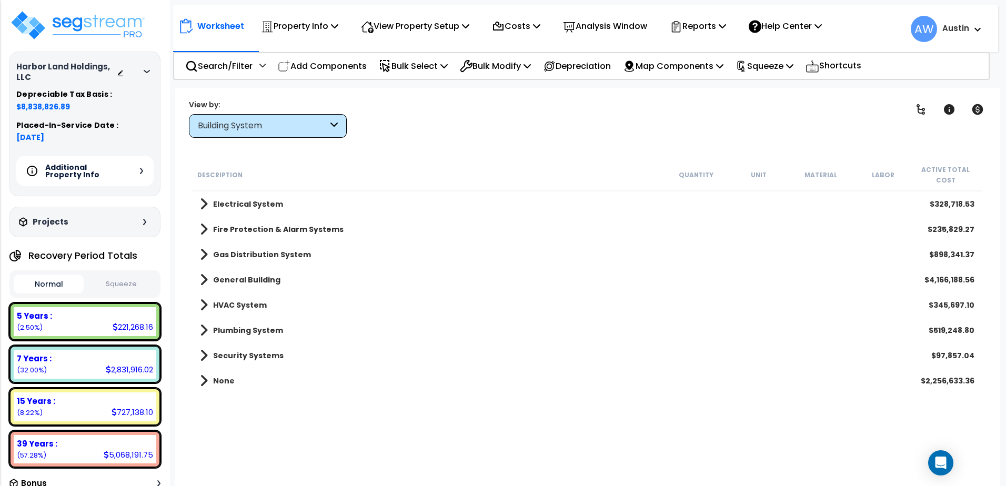
click at [253, 130] on div "Building System" at bounding box center [263, 126] width 130 height 12
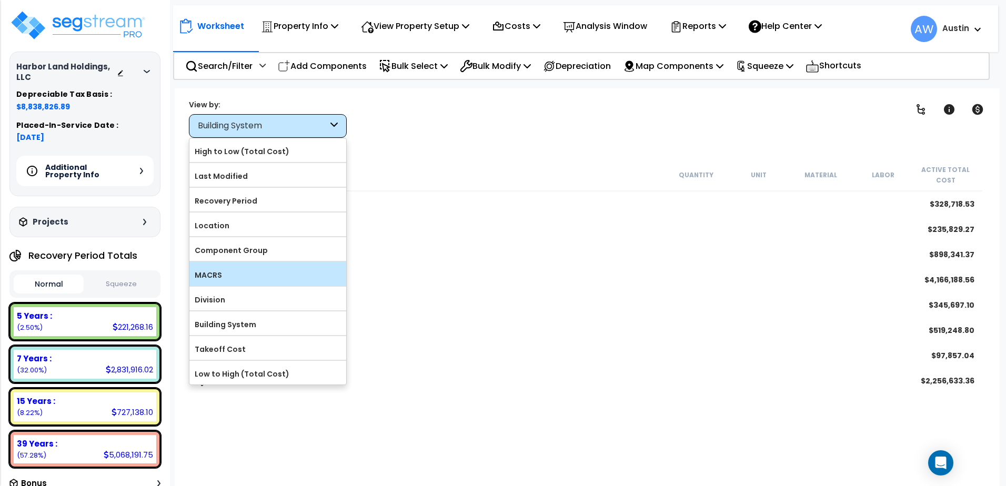
click at [223, 274] on label "MACRS" at bounding box center [267, 275] width 157 height 16
click at [0, 0] on input "MACRS" at bounding box center [0, 0] width 0 height 0
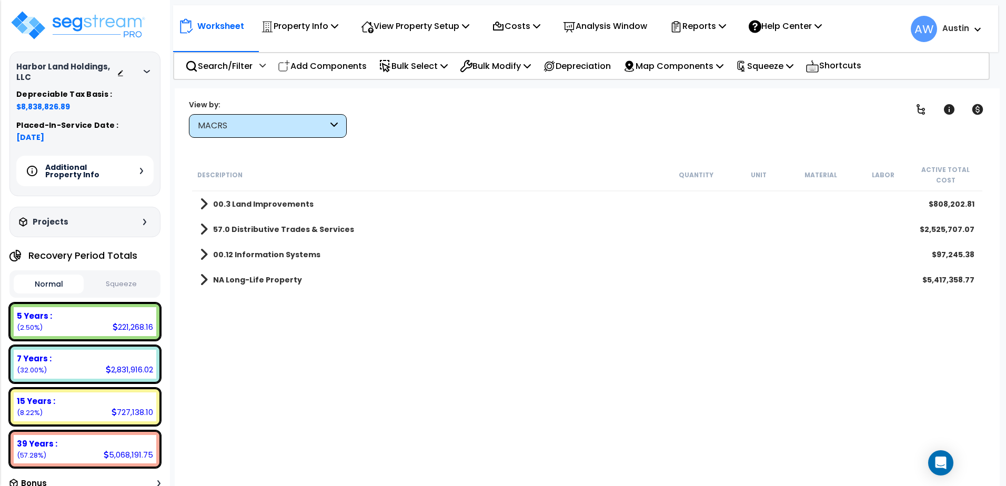
click at [205, 205] on span at bounding box center [204, 204] width 8 height 15
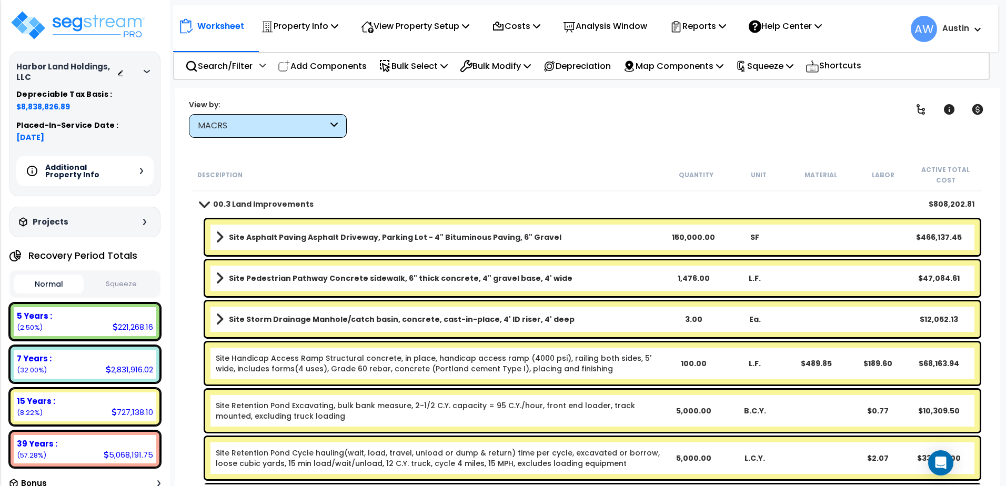
click at [205, 205] on span at bounding box center [203, 204] width 15 height 8
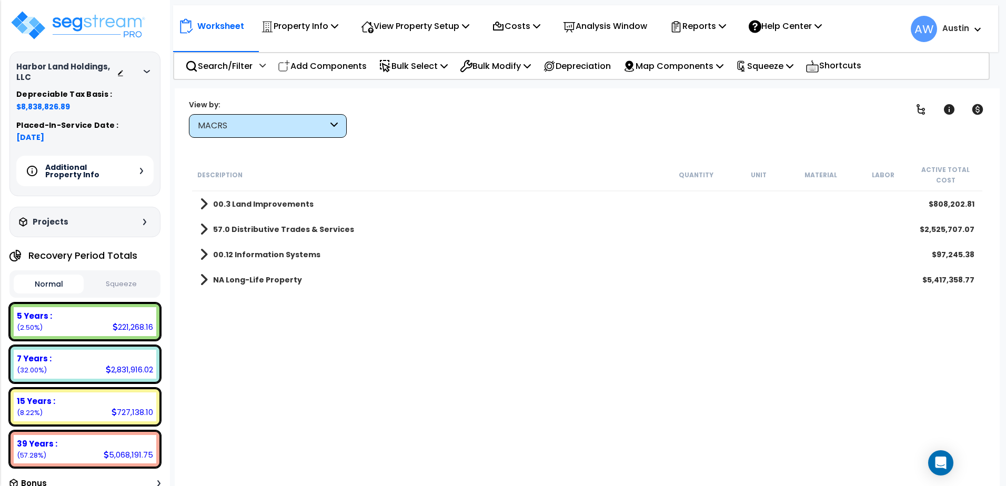
click at [204, 234] on span at bounding box center [204, 229] width 8 height 15
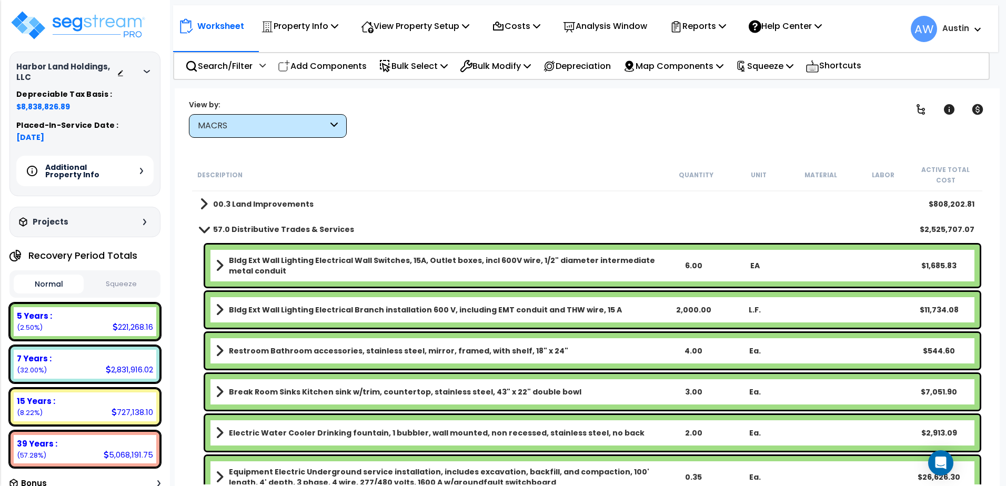
click at [204, 234] on link "57.0 Distributive Trades & Services" at bounding box center [277, 229] width 154 height 15
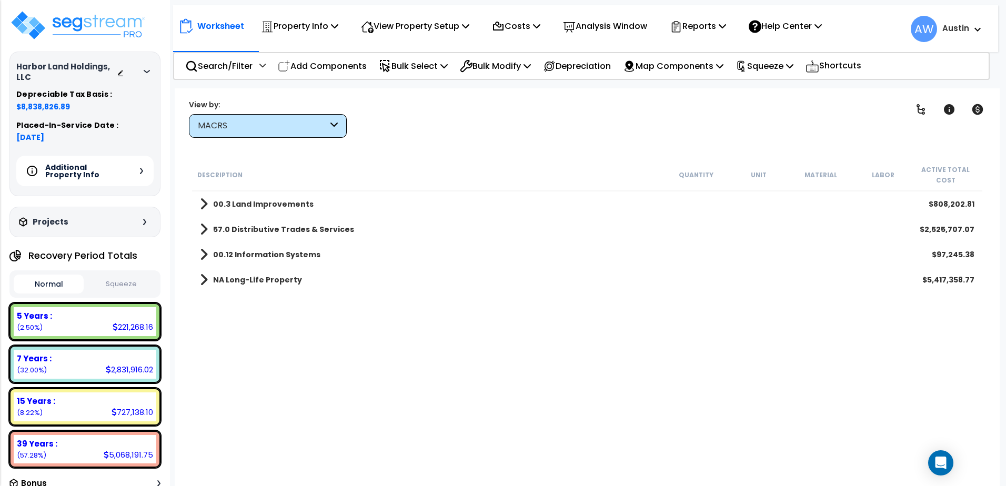
click at [200, 257] on span at bounding box center [204, 254] width 8 height 15
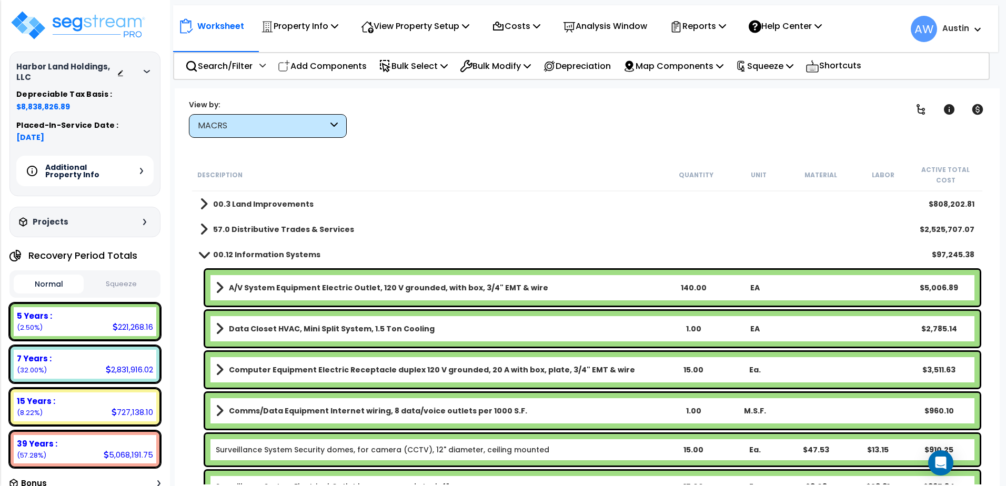
click at [200, 257] on span at bounding box center [203, 254] width 15 height 8
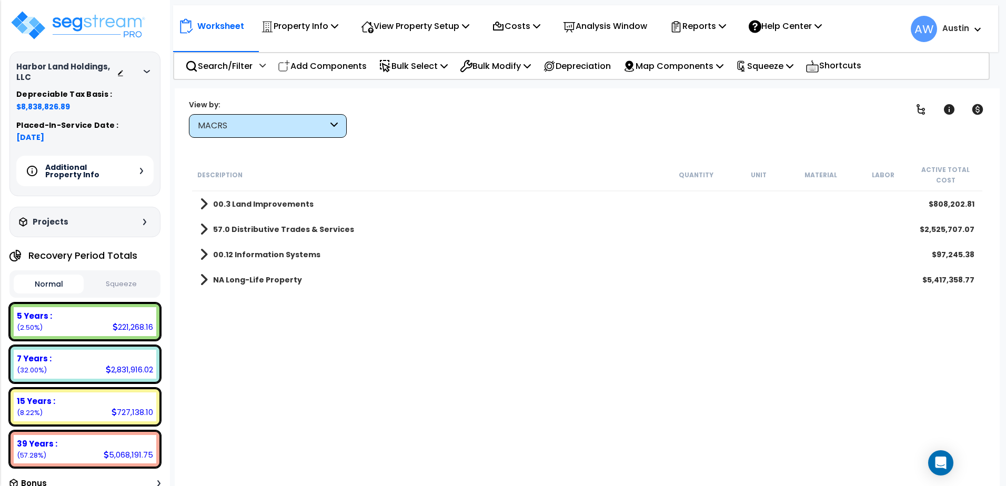
click at [199, 280] on div "NA Long-Life Property $5,417,358.77" at bounding box center [587, 279] width 785 height 25
click at [206, 283] on span at bounding box center [204, 280] width 8 height 15
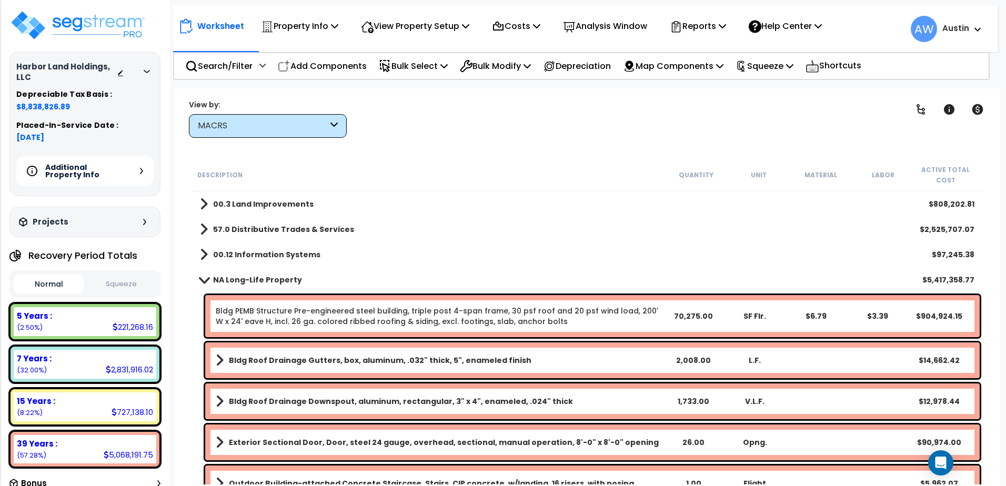
click at [206, 283] on span at bounding box center [203, 280] width 15 height 8
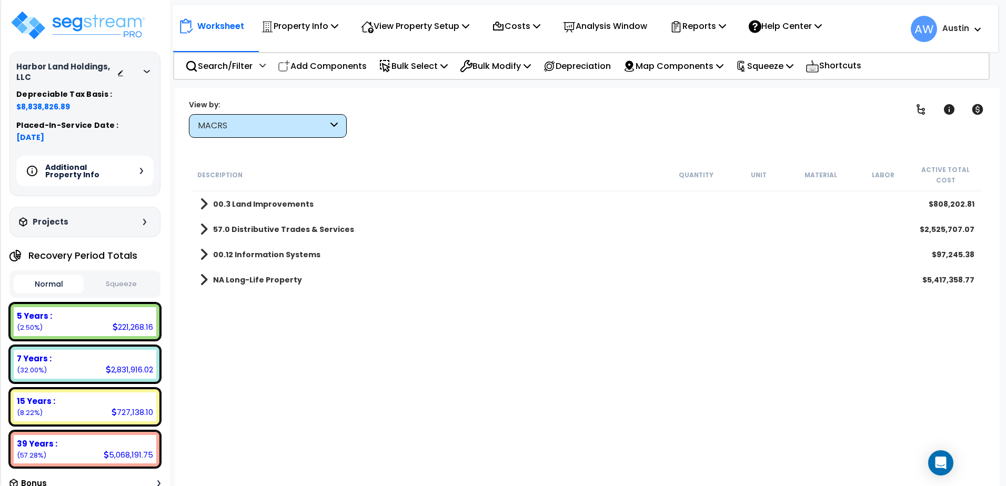
click at [260, 135] on div "MACRS" at bounding box center [268, 126] width 158 height 24
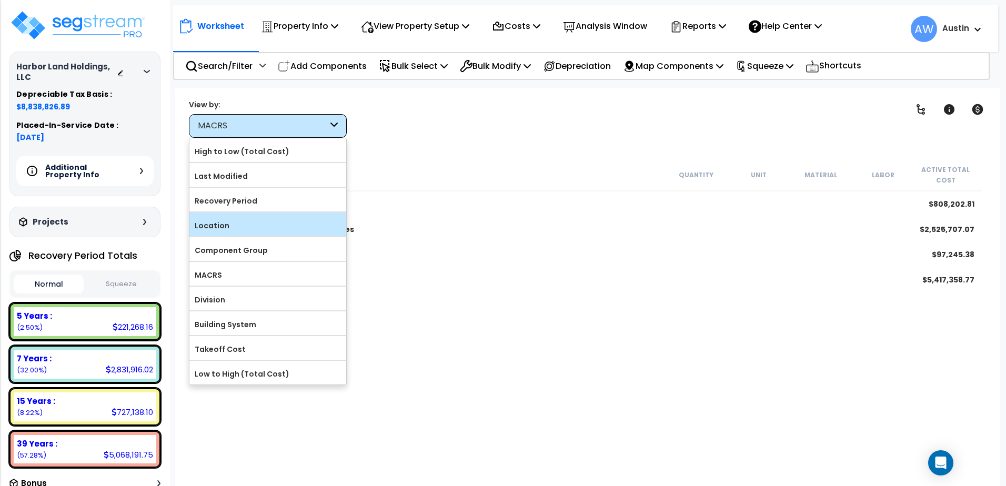
click at [228, 228] on label "Location" at bounding box center [267, 226] width 157 height 16
click at [0, 0] on input "Location" at bounding box center [0, 0] width 0 height 0
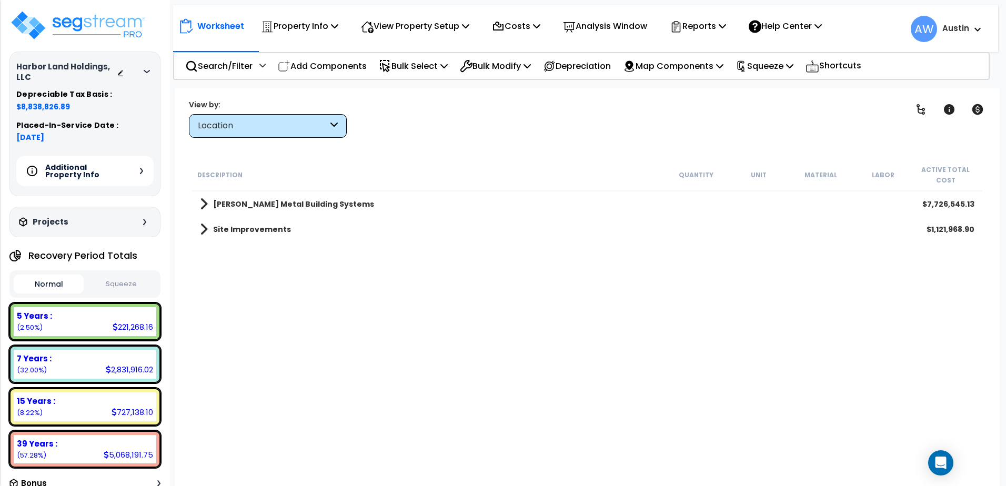
click at [328, 128] on div "Location" at bounding box center [268, 126] width 158 height 24
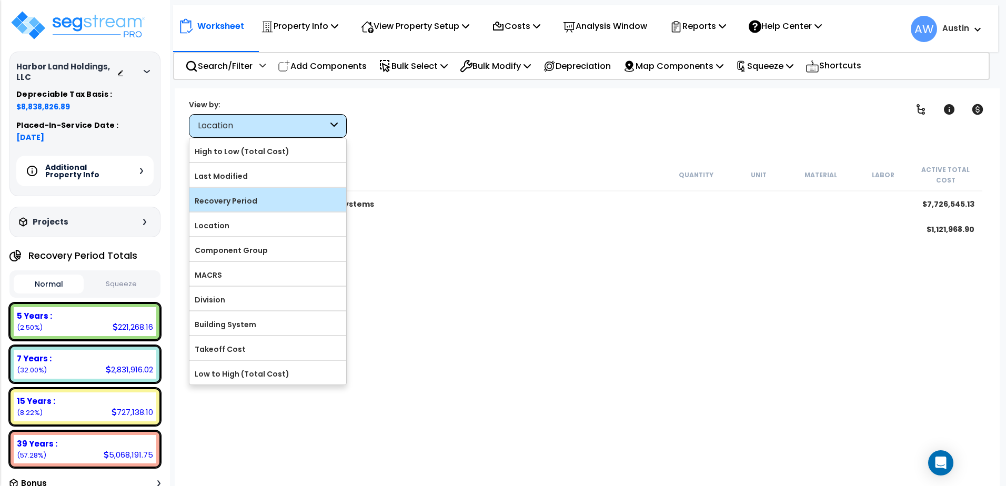
click at [225, 205] on label "Recovery Period" at bounding box center [267, 201] width 157 height 16
click at [0, 0] on input "Recovery Period" at bounding box center [0, 0] width 0 height 0
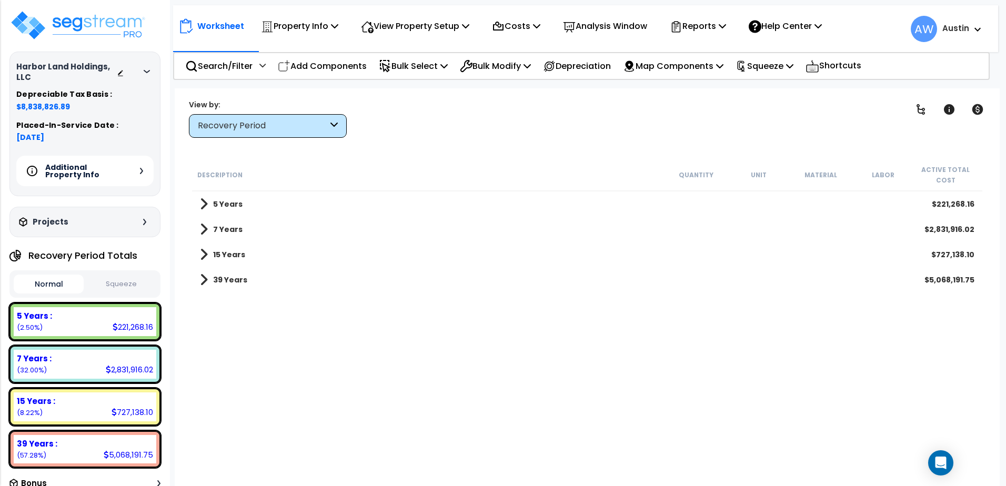
click at [200, 226] on span at bounding box center [204, 229] width 8 height 15
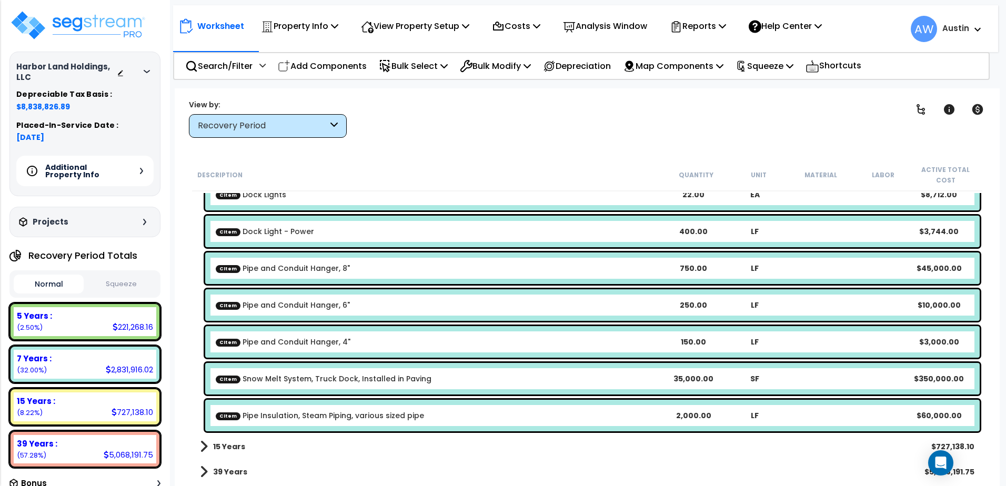
scroll to position [46, 0]
click at [344, 130] on div "Recovery Period" at bounding box center [268, 126] width 158 height 24
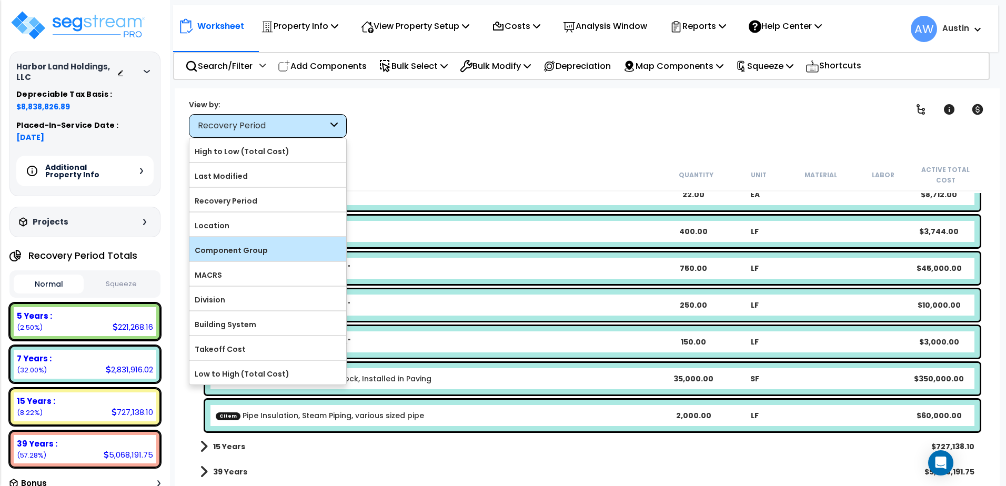
click at [238, 252] on label "Component Group" at bounding box center [267, 251] width 157 height 16
click at [0, 0] on input "Component Group" at bounding box center [0, 0] width 0 height 0
